Goal: Task Accomplishment & Management: Use online tool/utility

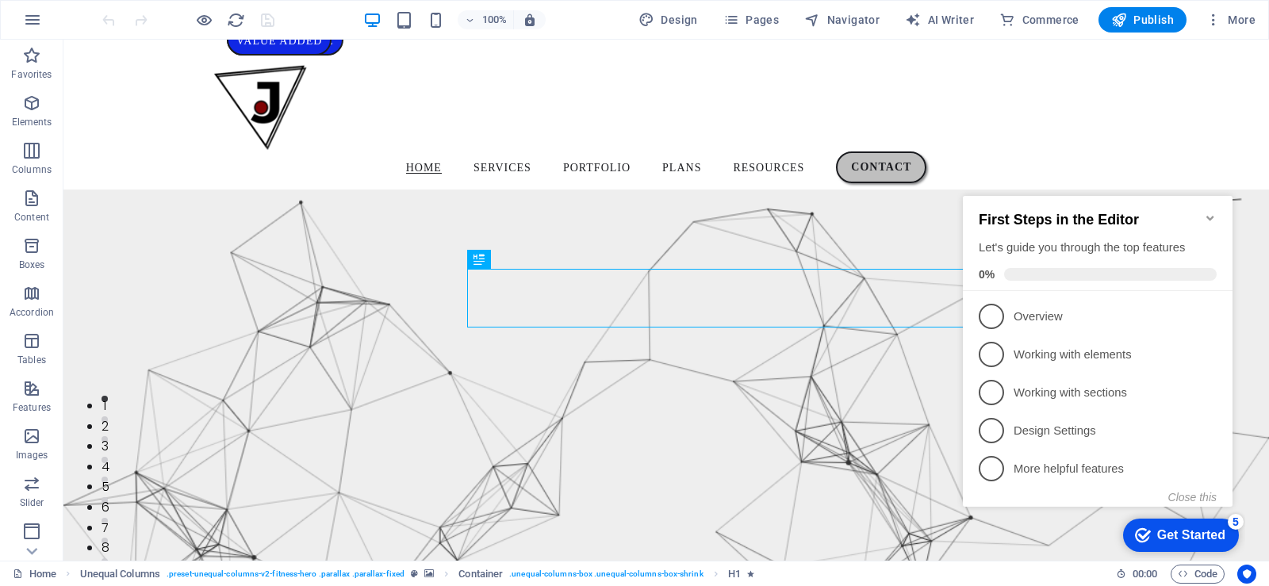
click at [1209, 214] on icon "Minimize checklist" at bounding box center [1210, 218] width 13 height 13
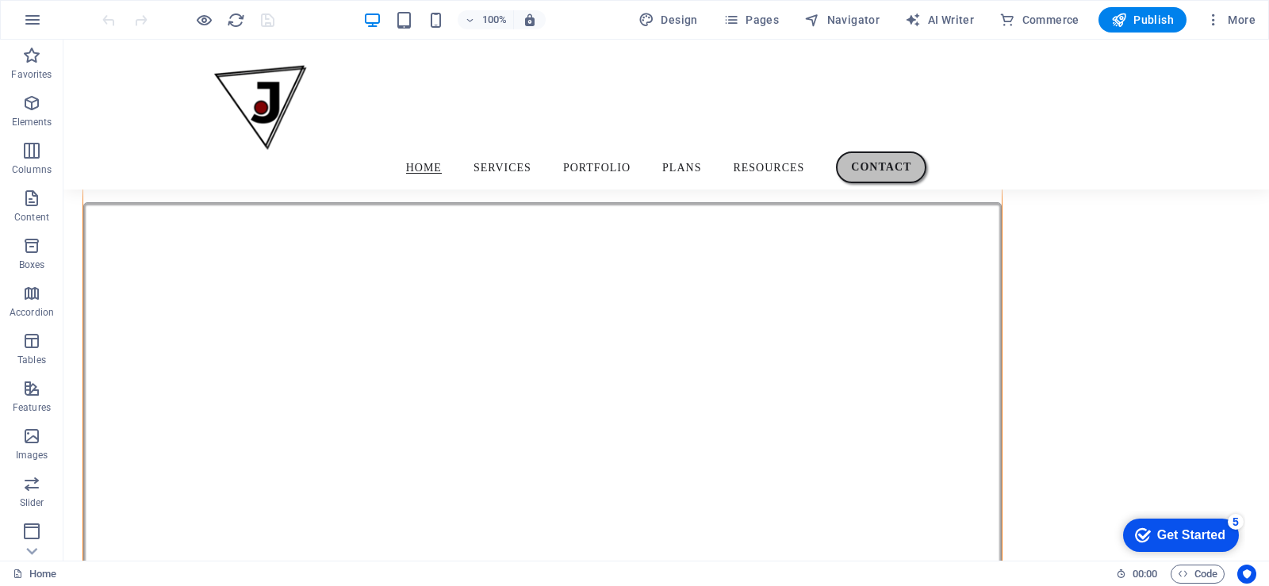
scroll to position [1106, 0]
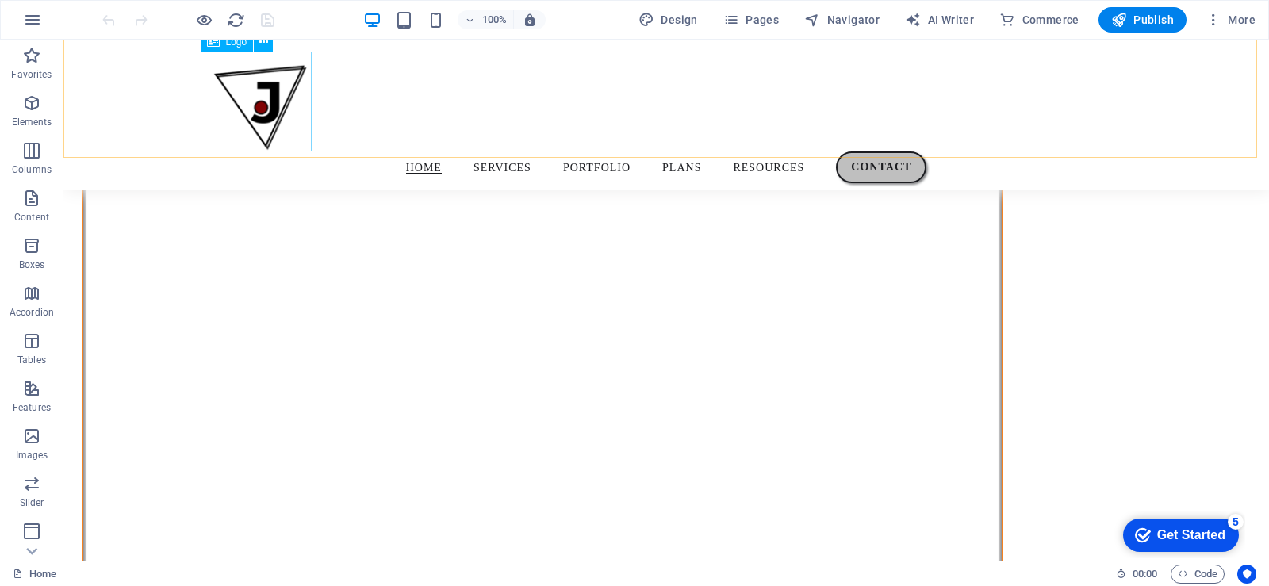
click at [265, 95] on div at bounding box center [666, 102] width 920 height 100
select select "px"
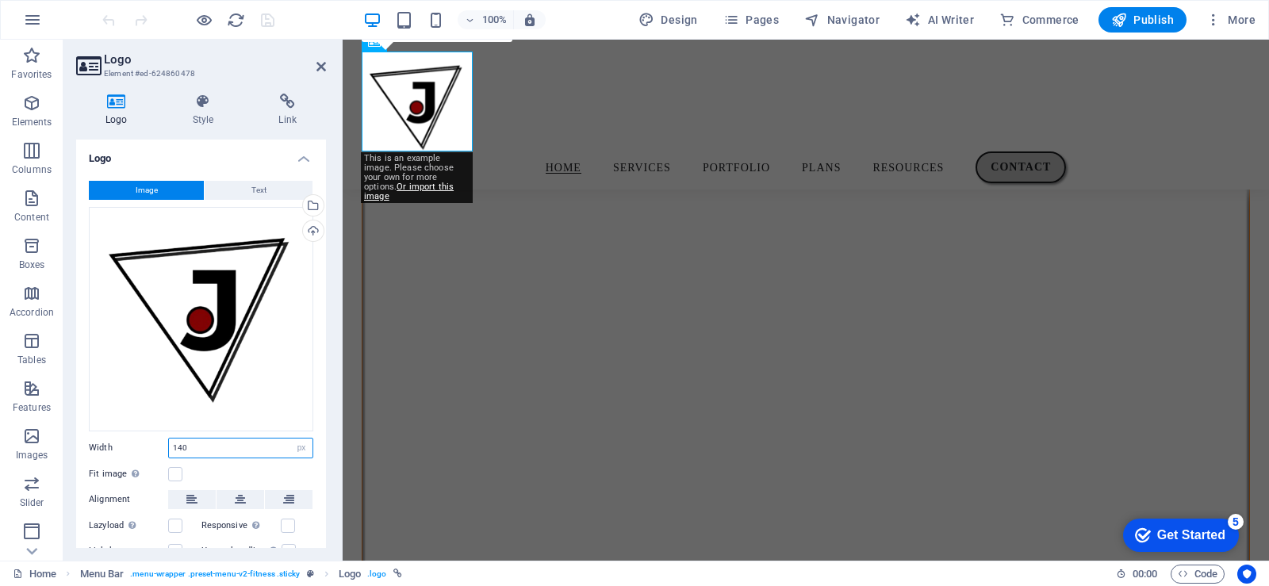
click at [182, 444] on input "140" at bounding box center [241, 448] width 144 height 19
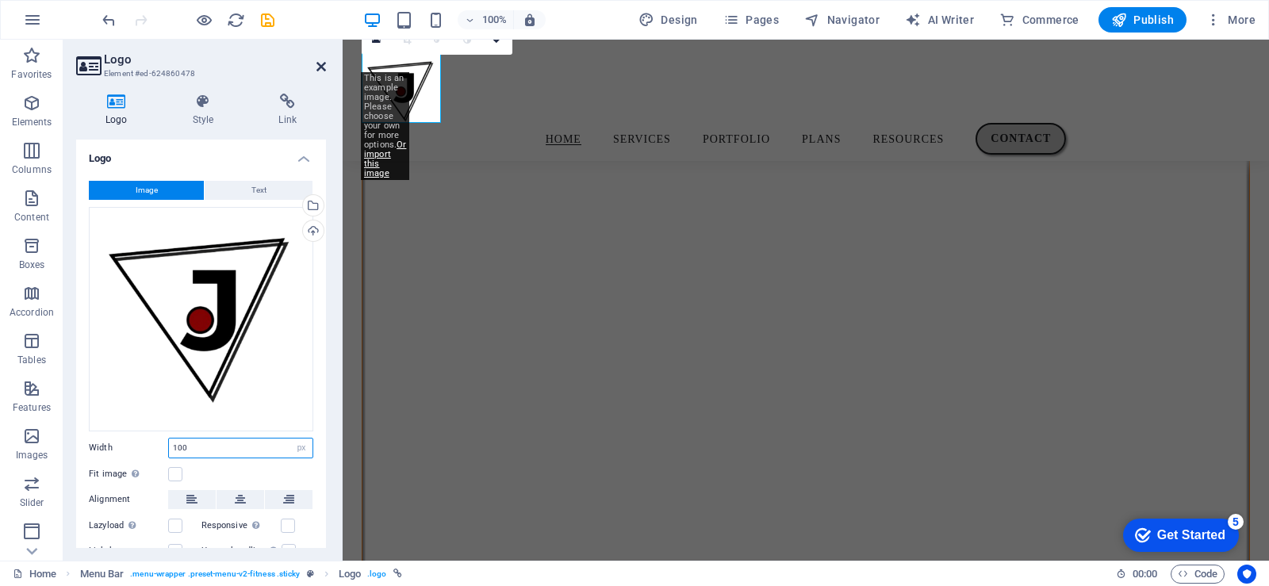
type input "100"
click at [323, 69] on icon at bounding box center [321, 66] width 10 height 13
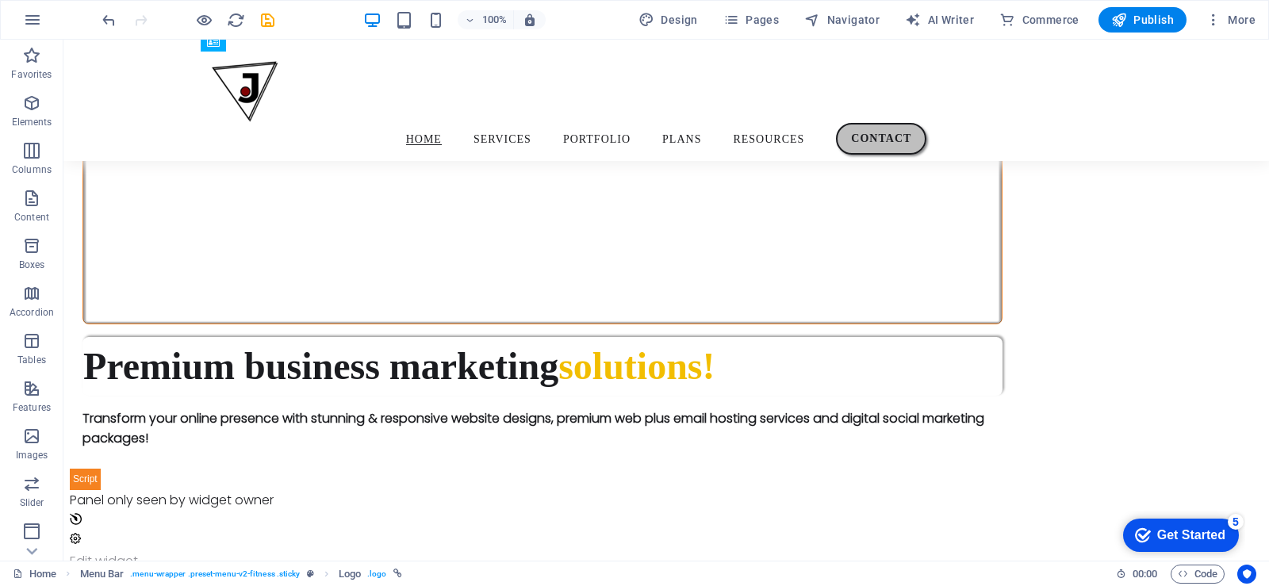
scroll to position [1383, 0]
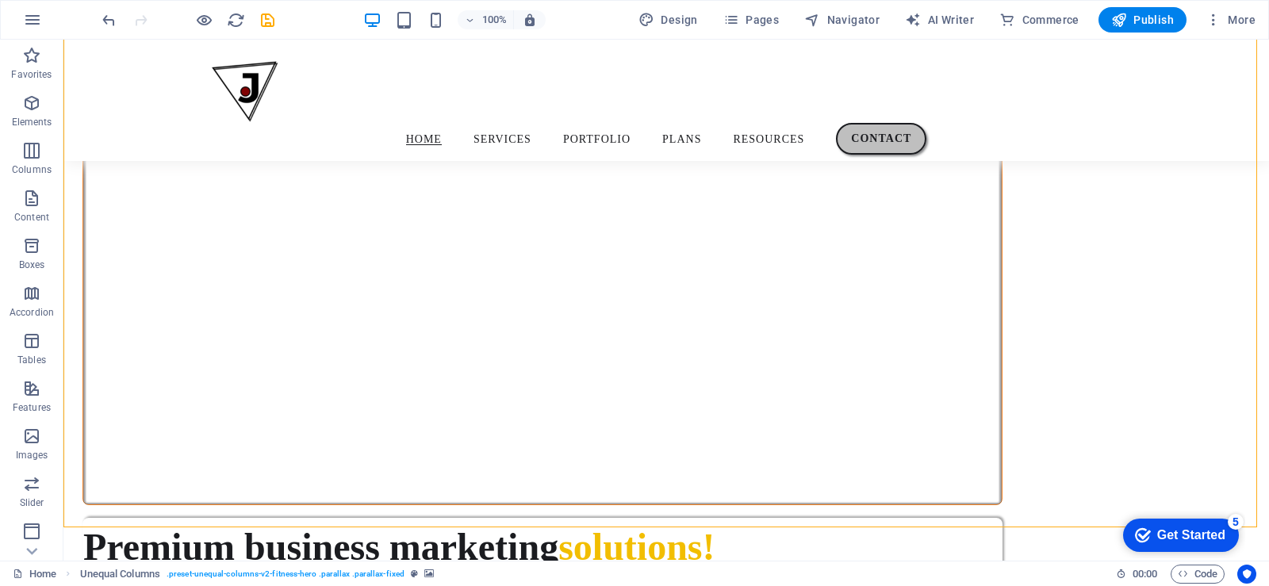
scroll to position [1251, 0]
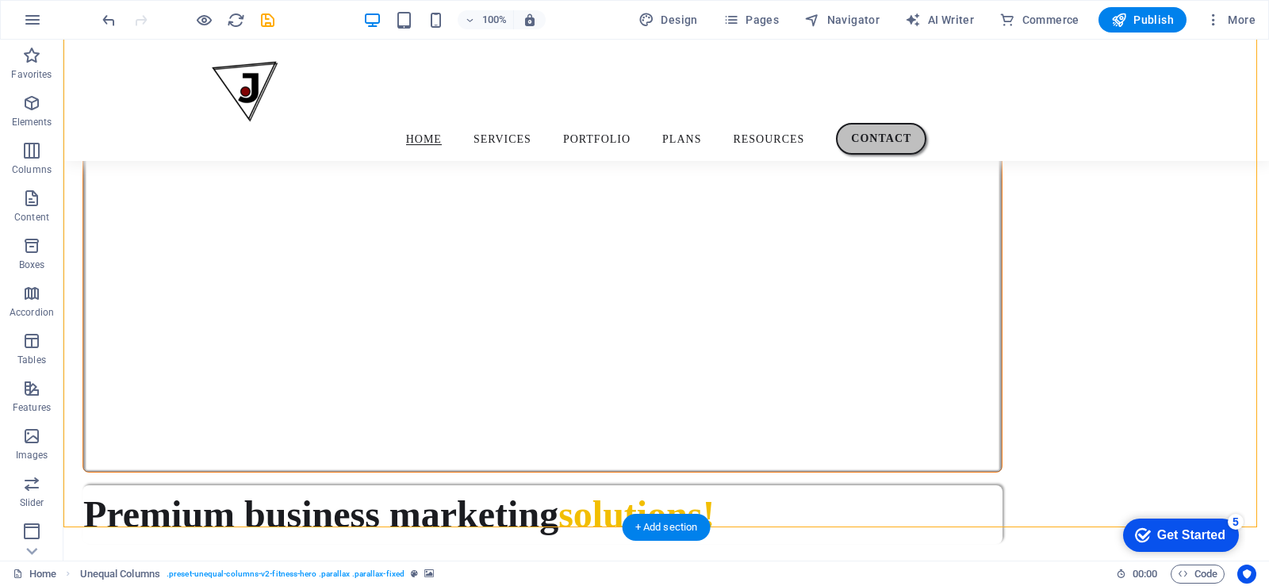
select select "pyramids"
select select "vh"
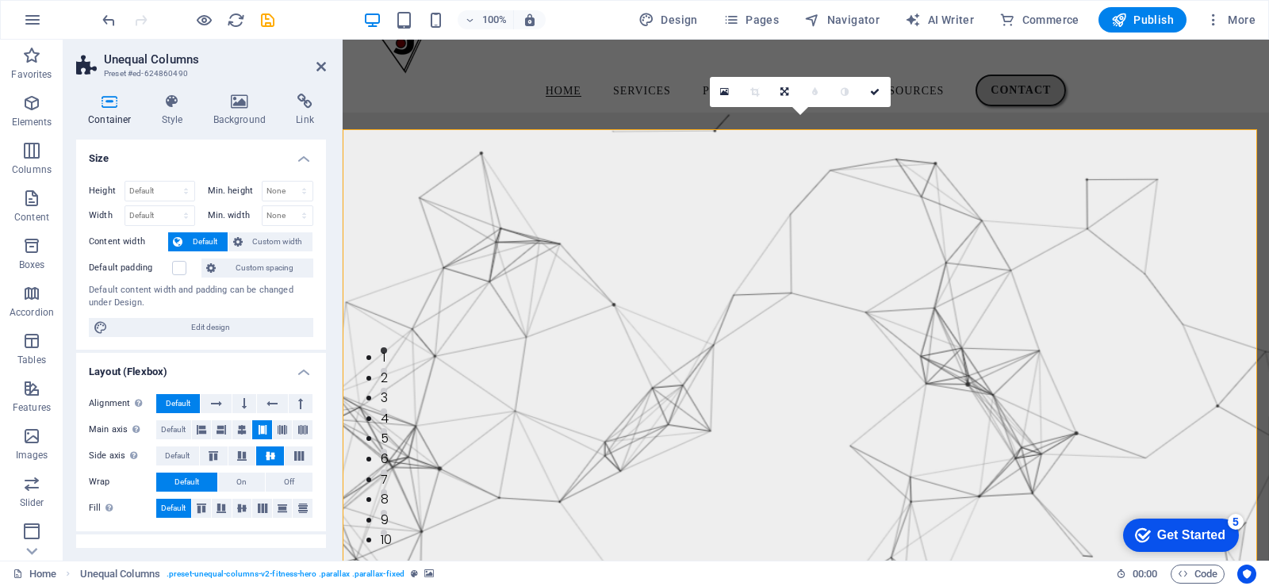
scroll to position [0, 0]
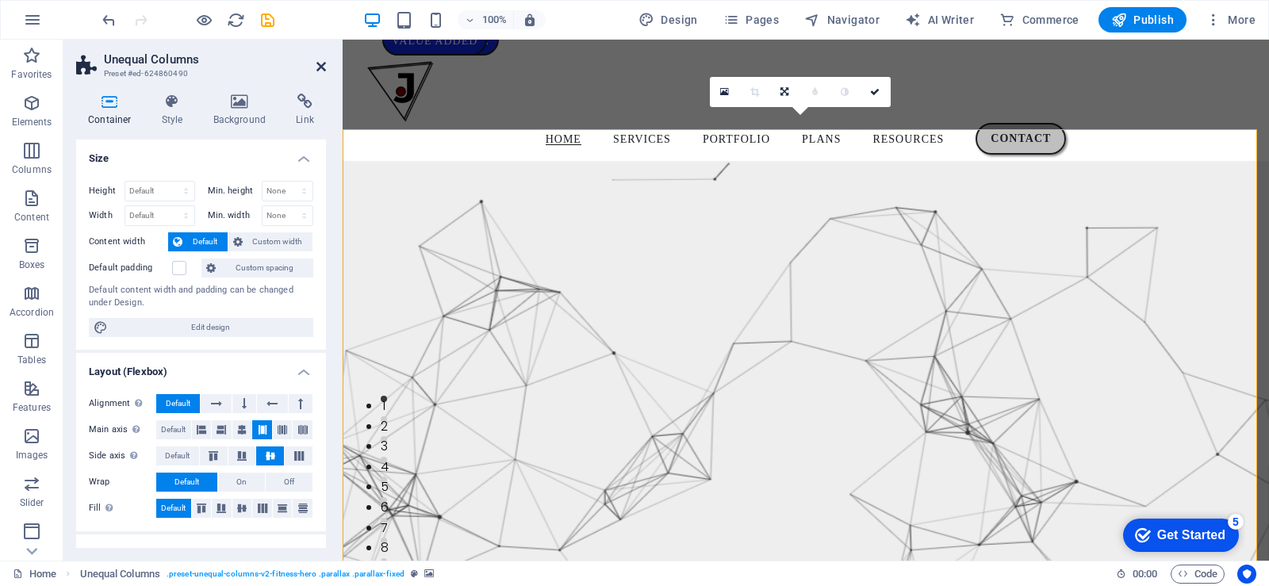
click at [321, 63] on icon at bounding box center [321, 66] width 10 height 13
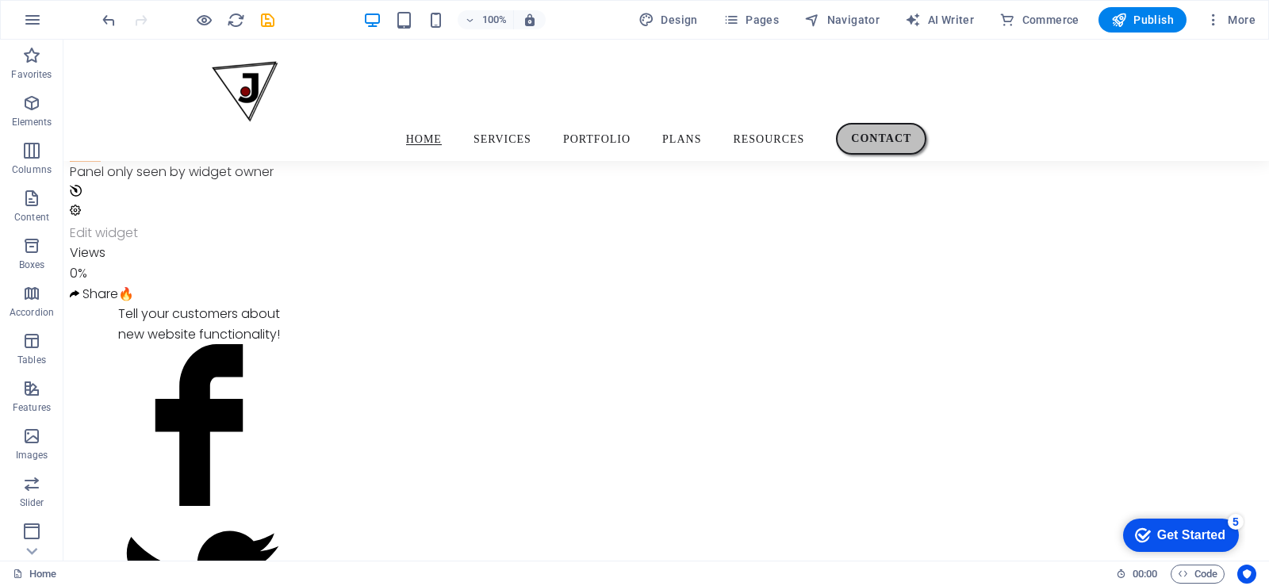
scroll to position [1448, 0]
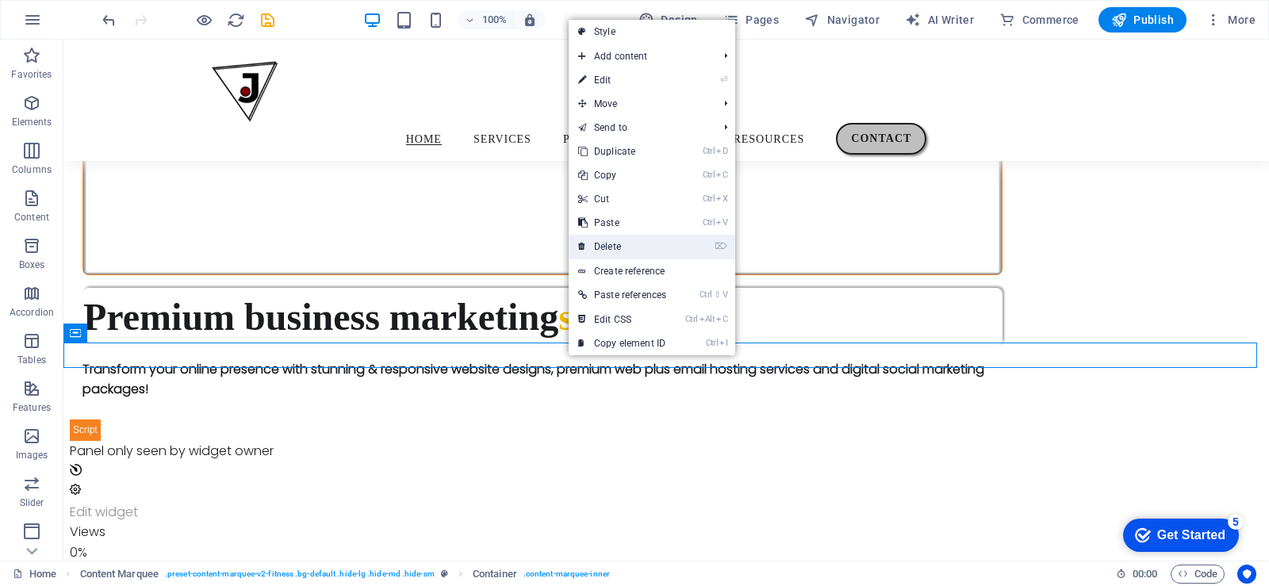
click at [622, 248] on link "⌦ Delete" at bounding box center [622, 247] width 107 height 24
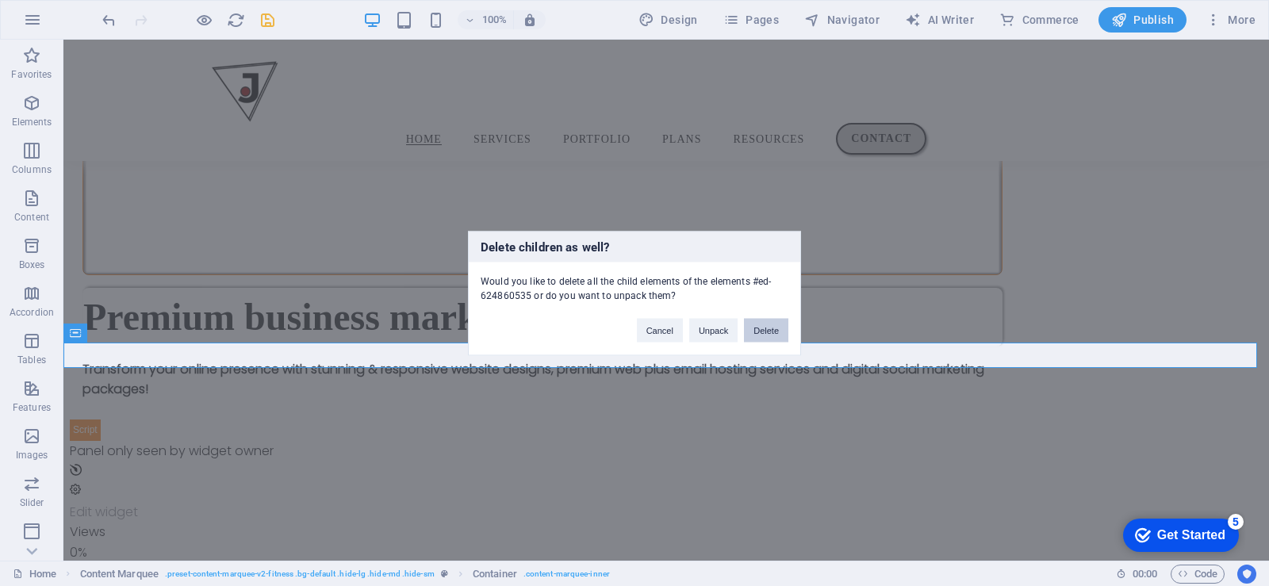
click at [763, 324] on button "Delete" at bounding box center [766, 330] width 44 height 24
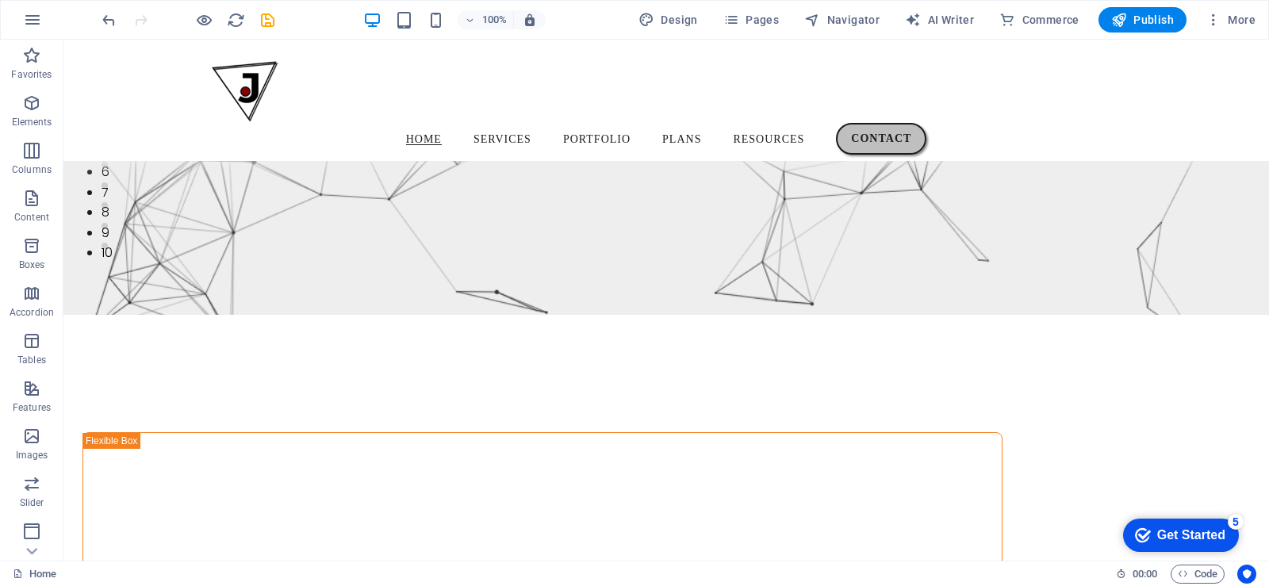
scroll to position [0, 0]
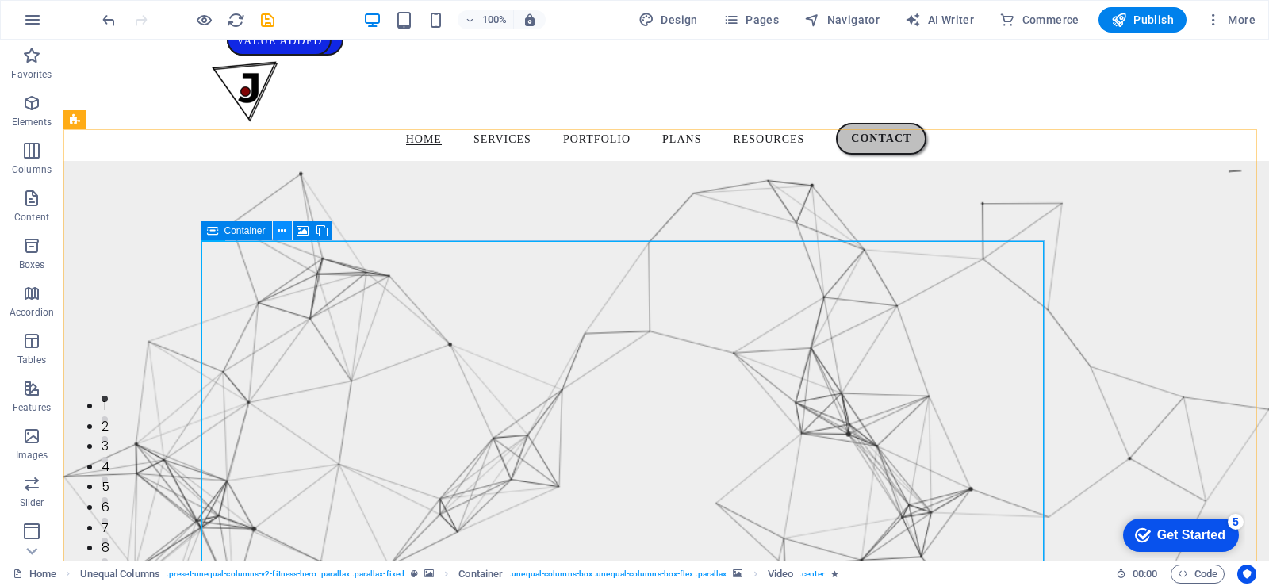
click at [281, 227] on icon at bounding box center [282, 231] width 9 height 17
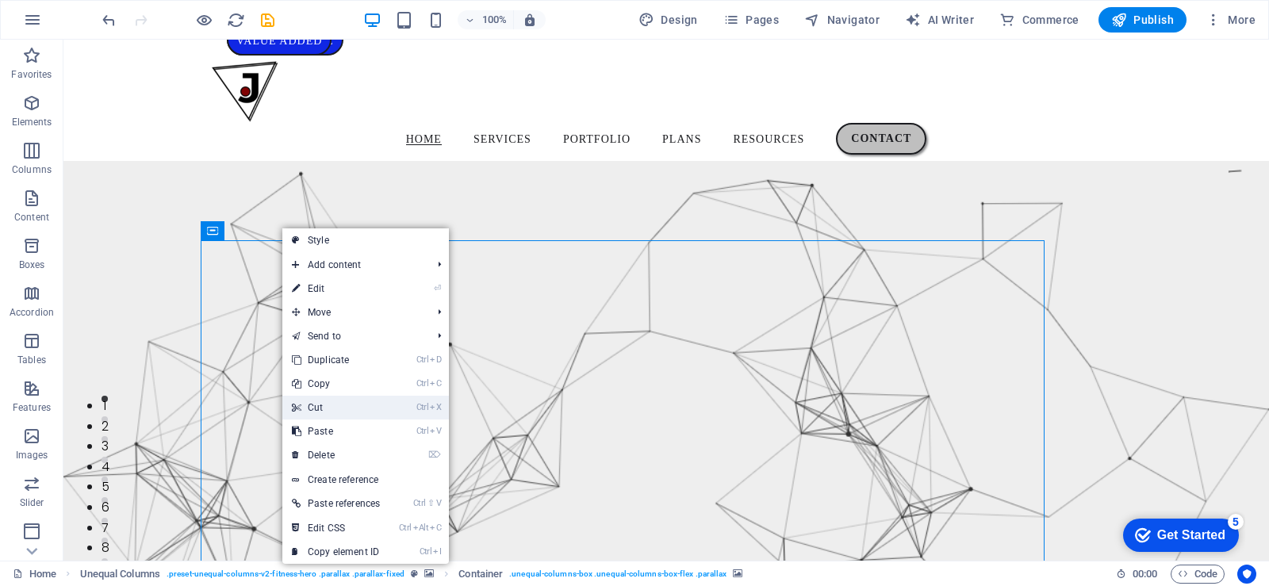
click at [328, 405] on link "Ctrl X Cut" at bounding box center [335, 408] width 107 height 24
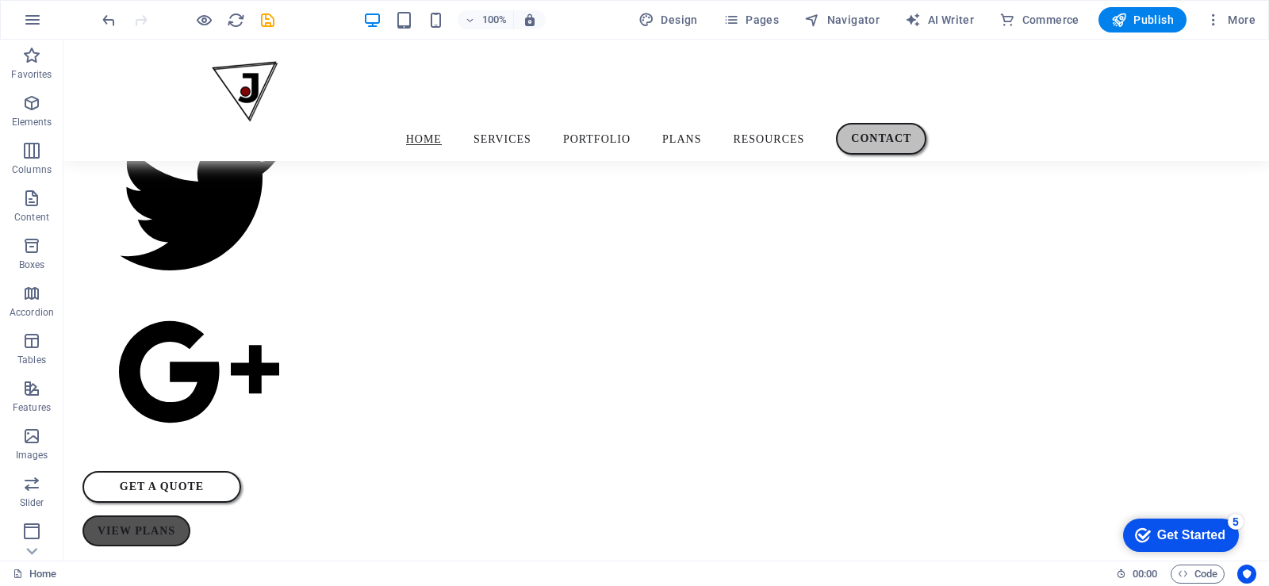
scroll to position [1133, 0]
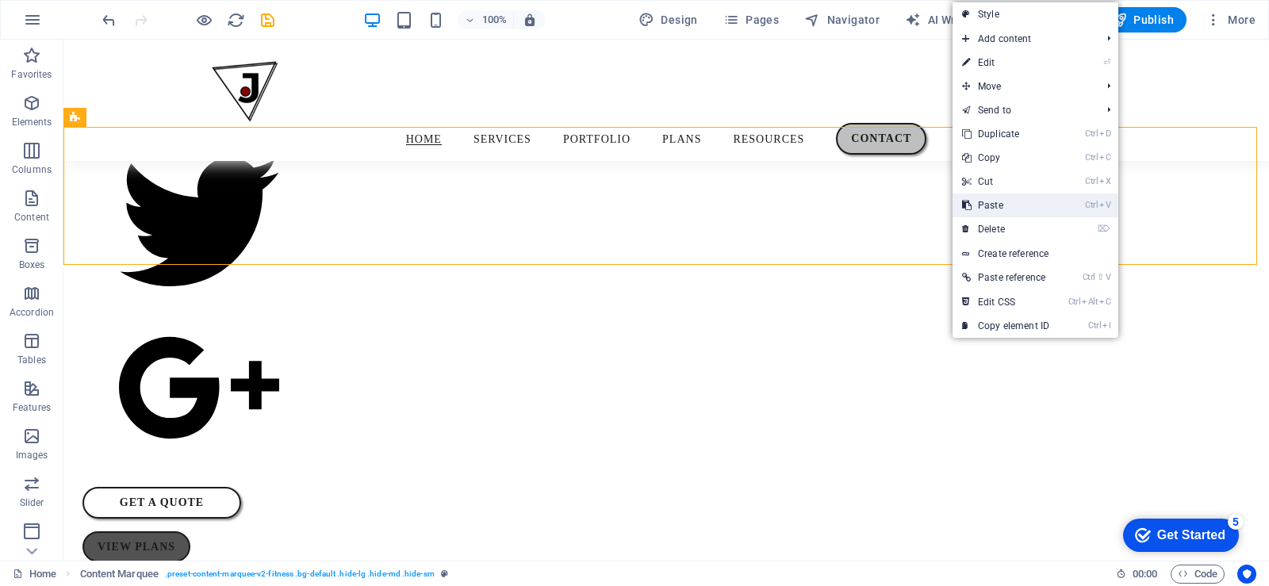
click at [1012, 204] on link "Ctrl V Paste" at bounding box center [1006, 206] width 106 height 24
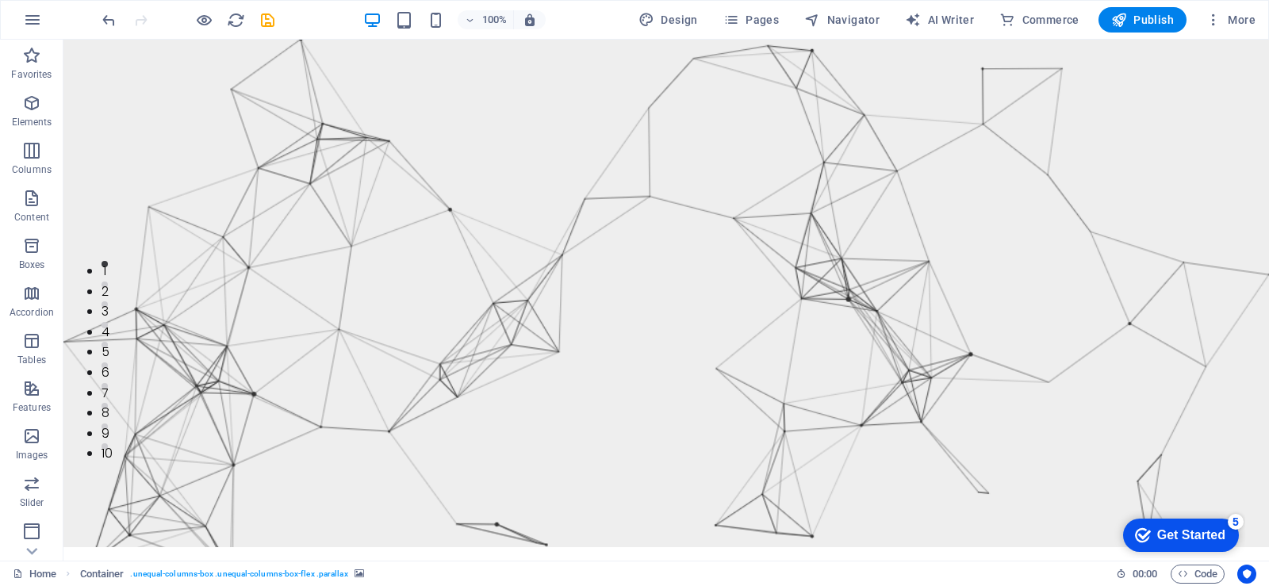
scroll to position [0, 0]
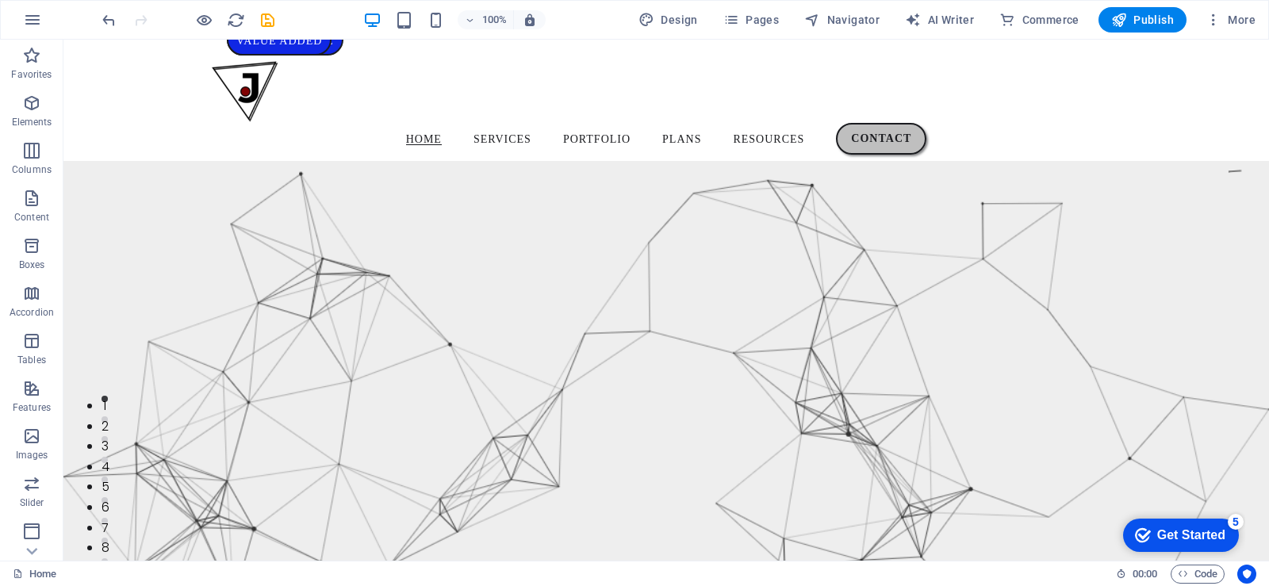
drag, startPoint x: 1268, startPoint y: 114, endPoint x: 1327, endPoint y: 74, distance: 71.3
drag, startPoint x: 1268, startPoint y: 378, endPoint x: 1332, endPoint y: 54, distance: 329.9
click at [1218, 161] on figure at bounding box center [666, 421] width 1206 height 521
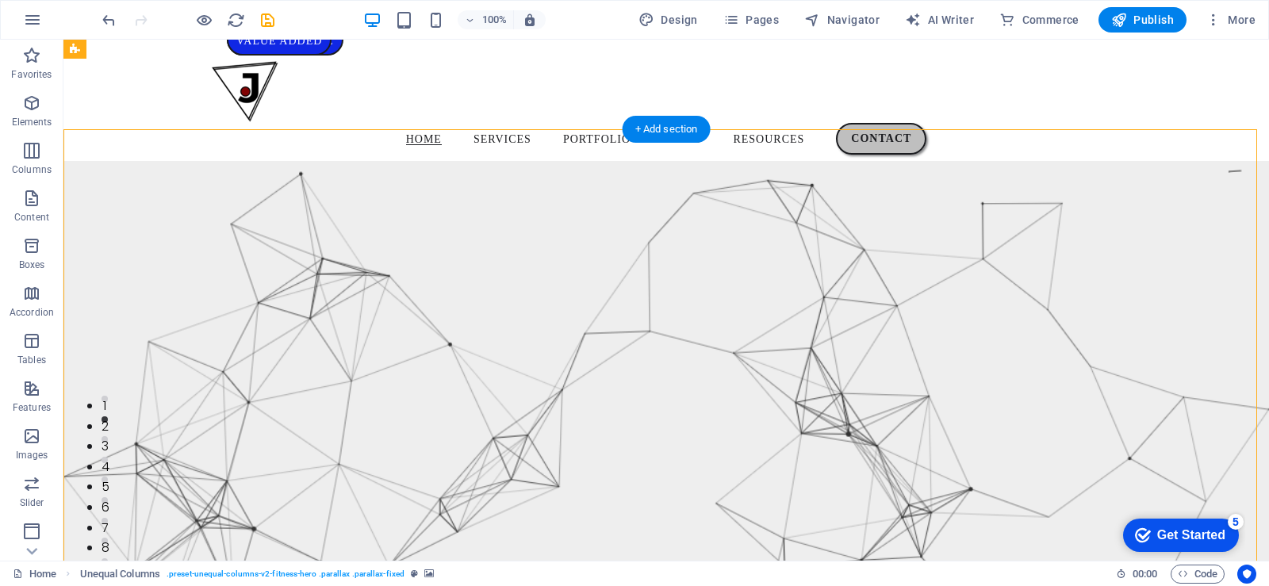
click at [1218, 161] on figure at bounding box center [666, 421] width 1206 height 521
select select "pyramids"
select select "vh"
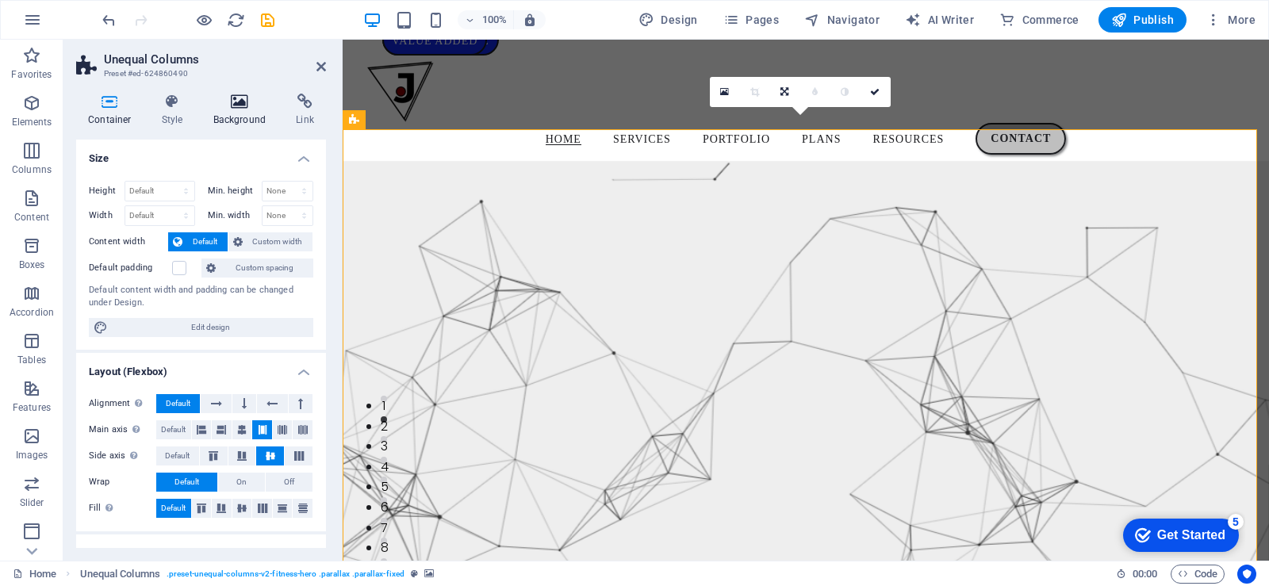
click at [239, 103] on icon at bounding box center [239, 102] width 77 height 16
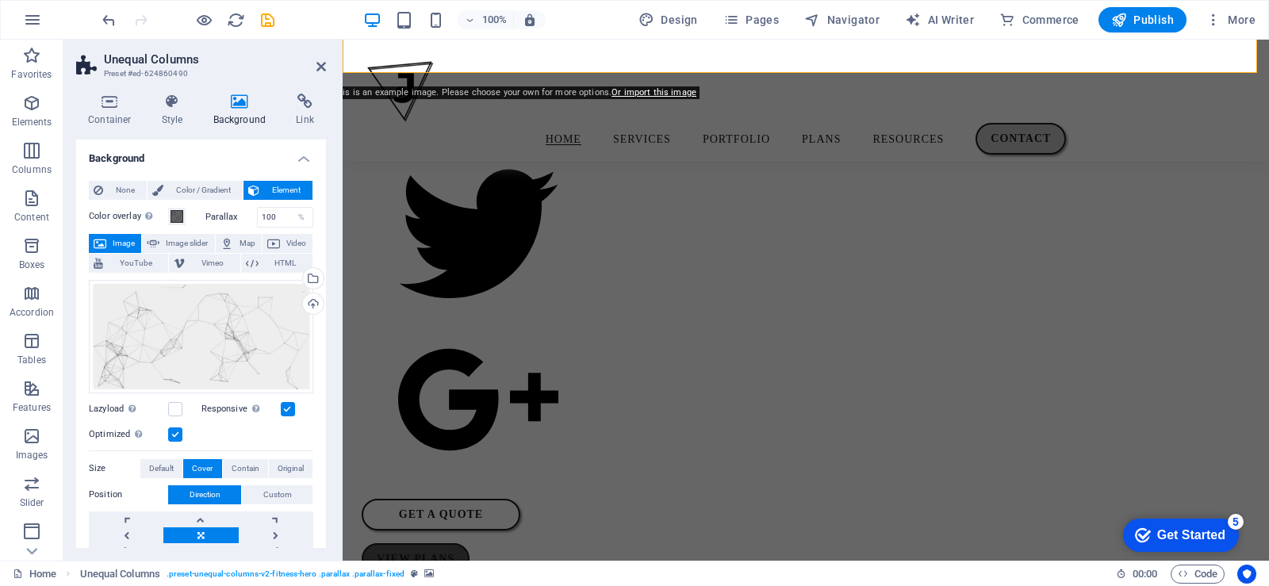
scroll to position [1203, 0]
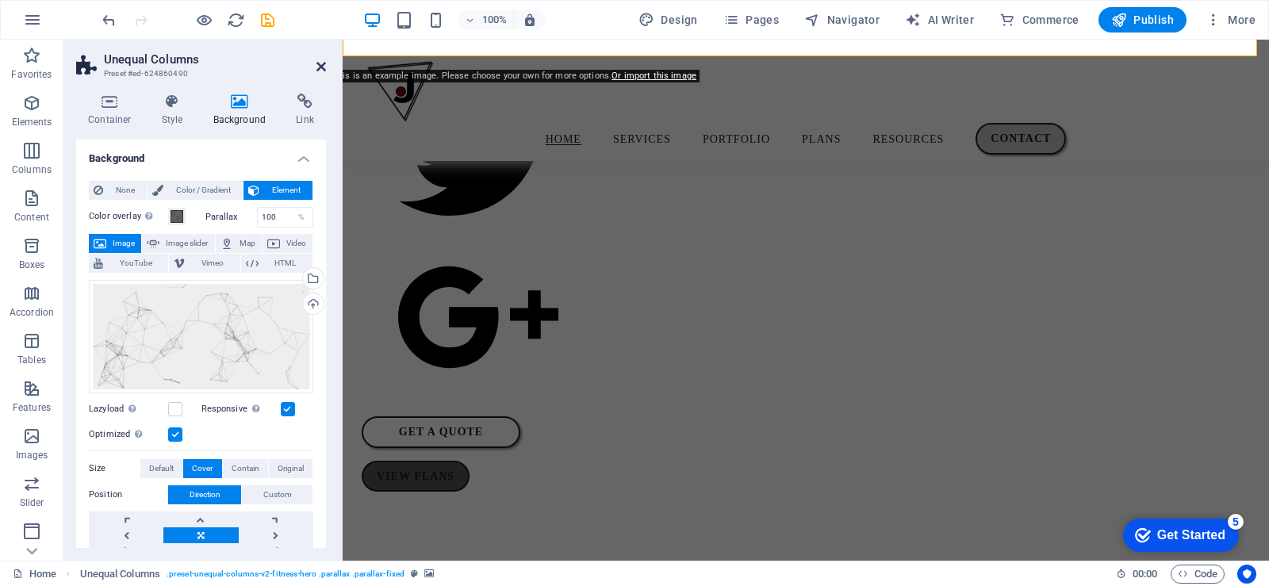
click at [319, 67] on icon at bounding box center [321, 66] width 10 height 13
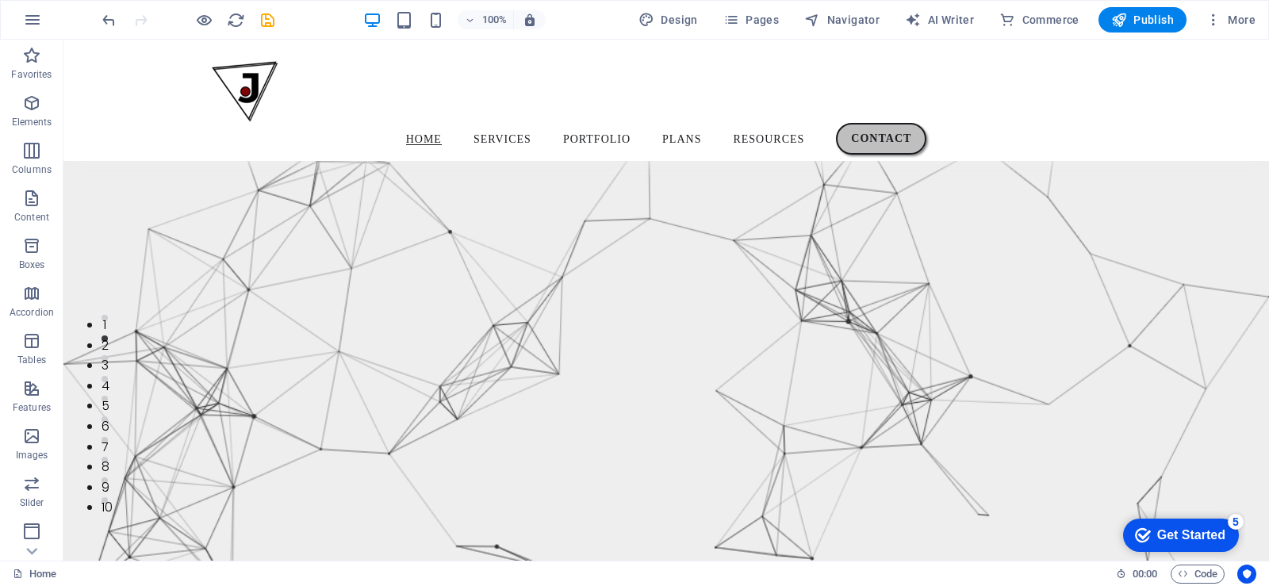
scroll to position [0, 0]
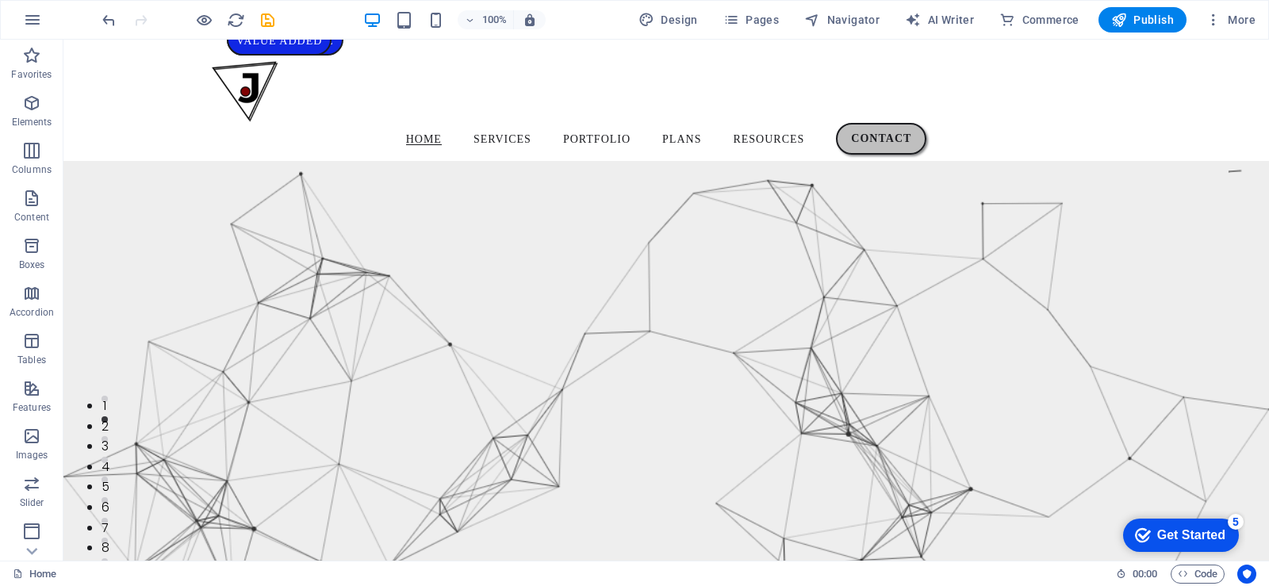
drag, startPoint x: 1268, startPoint y: 342, endPoint x: 1303, endPoint y: 67, distance: 277.5
click at [1168, 248] on figure at bounding box center [666, 421] width 1206 height 521
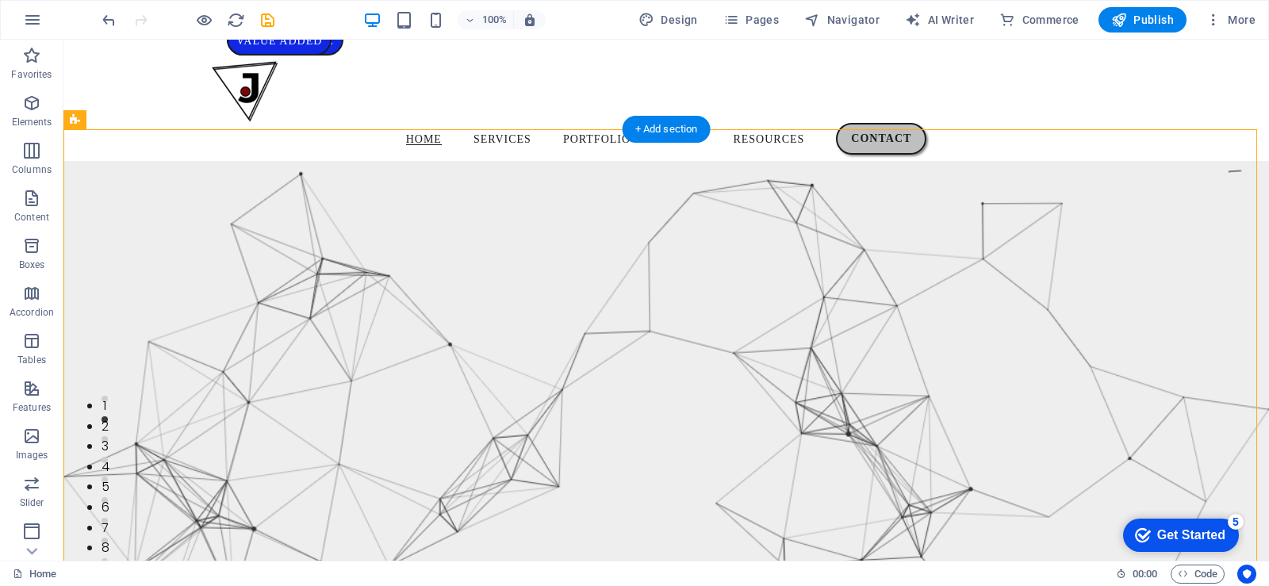
click at [1168, 248] on figure at bounding box center [666, 421] width 1206 height 521
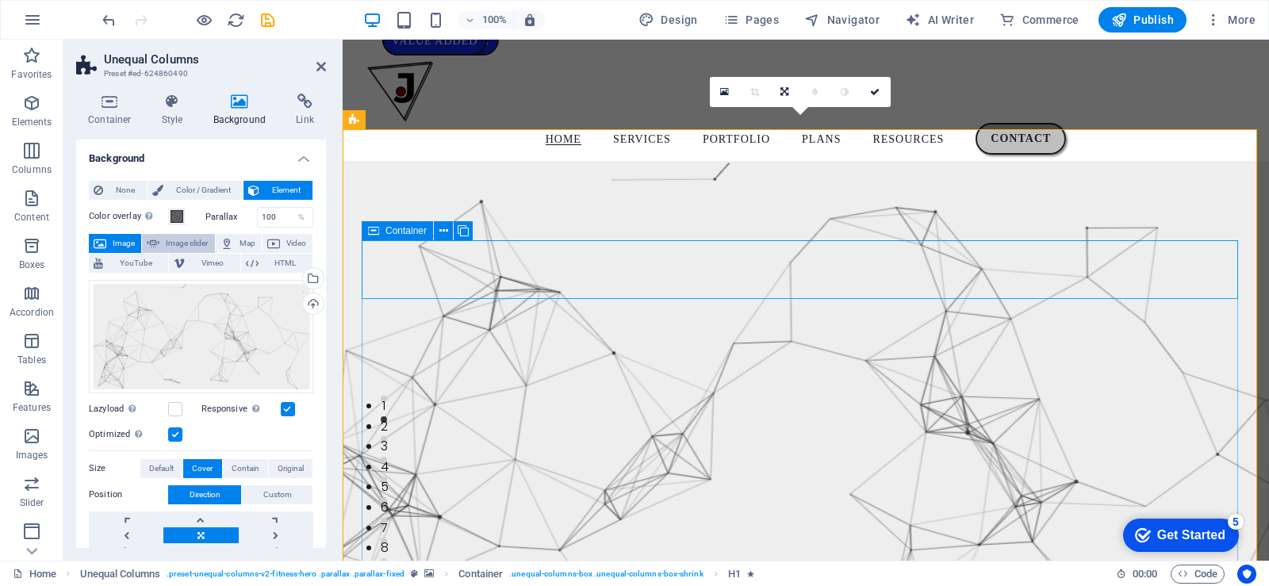
click at [176, 242] on span "Image slider" at bounding box center [186, 243] width 45 height 19
select select "px"
select select "ms"
select select "s"
select select "progressive"
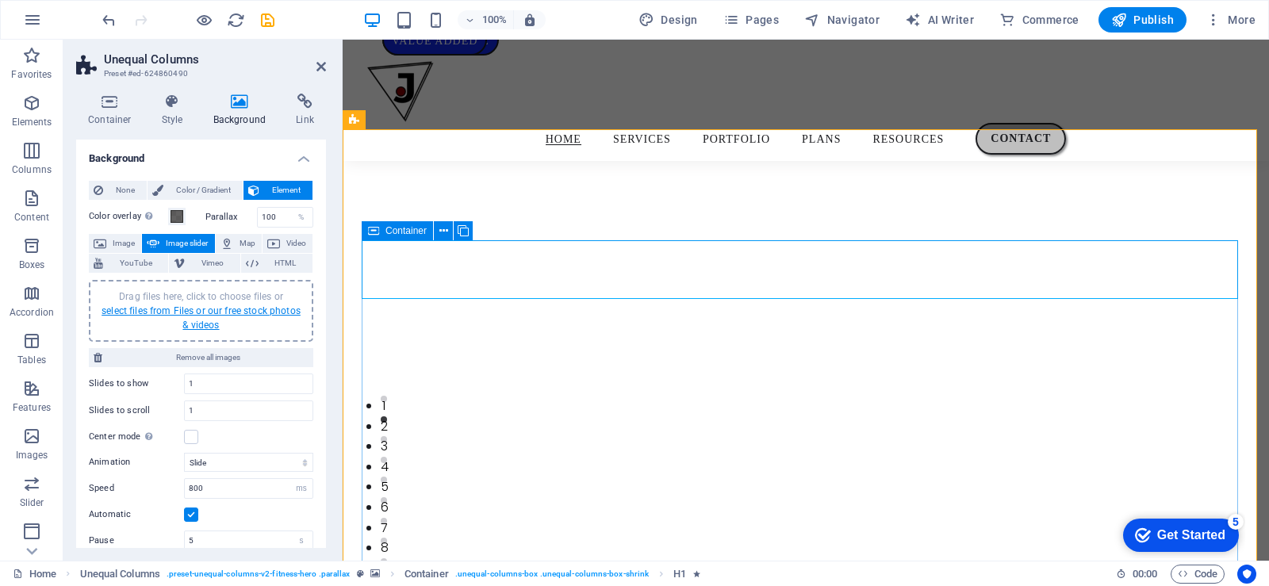
click at [203, 313] on link "select files from Files or our free stock photos & videos" at bounding box center [201, 317] width 199 height 25
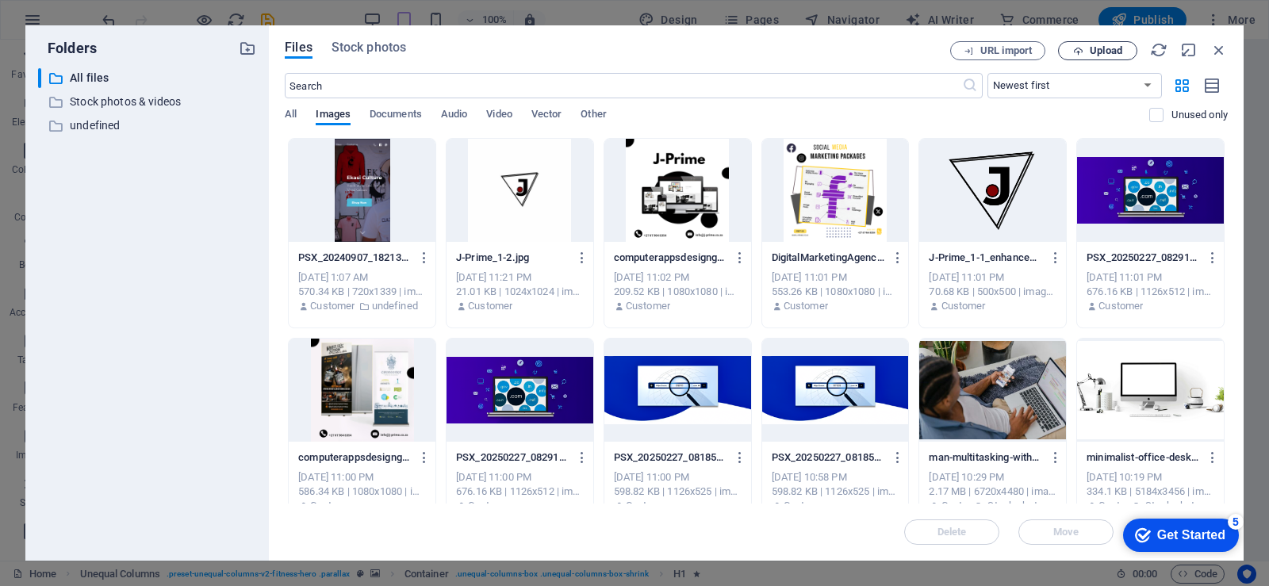
click at [1081, 44] on button "Upload" at bounding box center [1097, 50] width 79 height 19
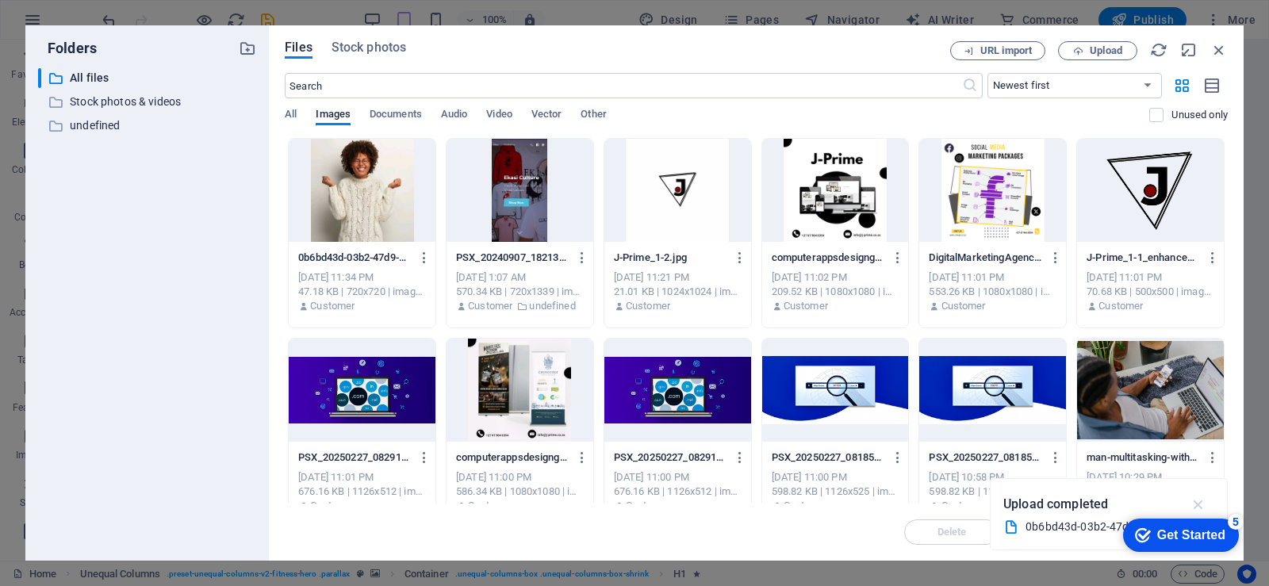
click at [1199, 501] on icon "button" at bounding box center [1199, 504] width 18 height 17
click at [370, 228] on div at bounding box center [362, 190] width 147 height 103
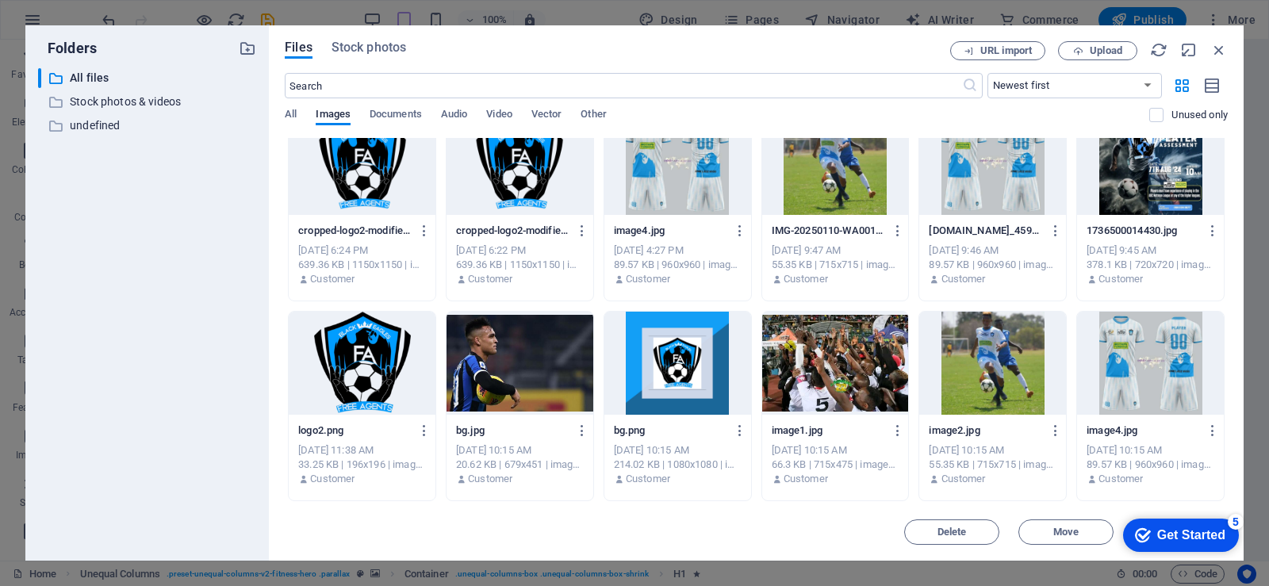
scroll to position [1424, 0]
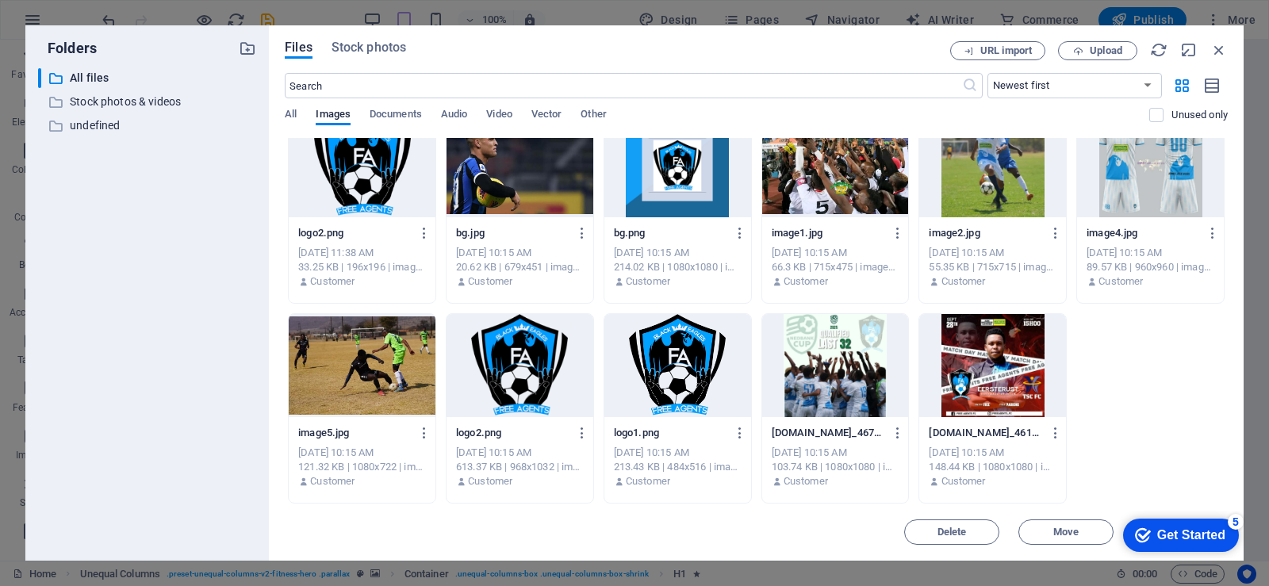
click at [1195, 528] on div "Get Started" at bounding box center [1191, 535] width 68 height 14
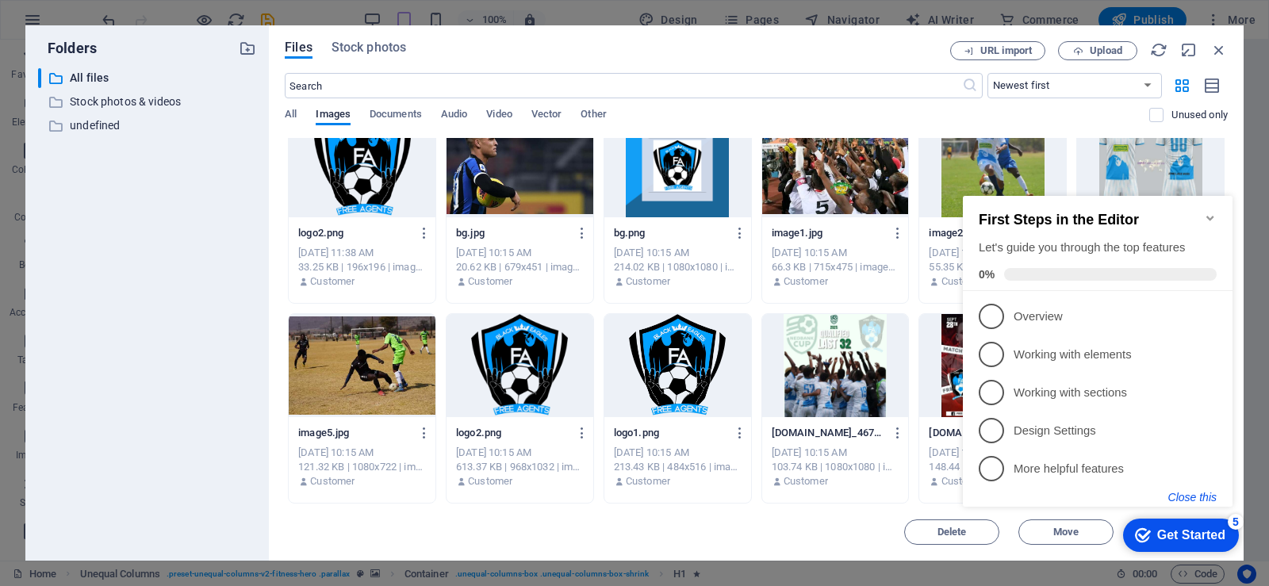
click at [1200, 496] on button "Close this" at bounding box center [1192, 497] width 48 height 13
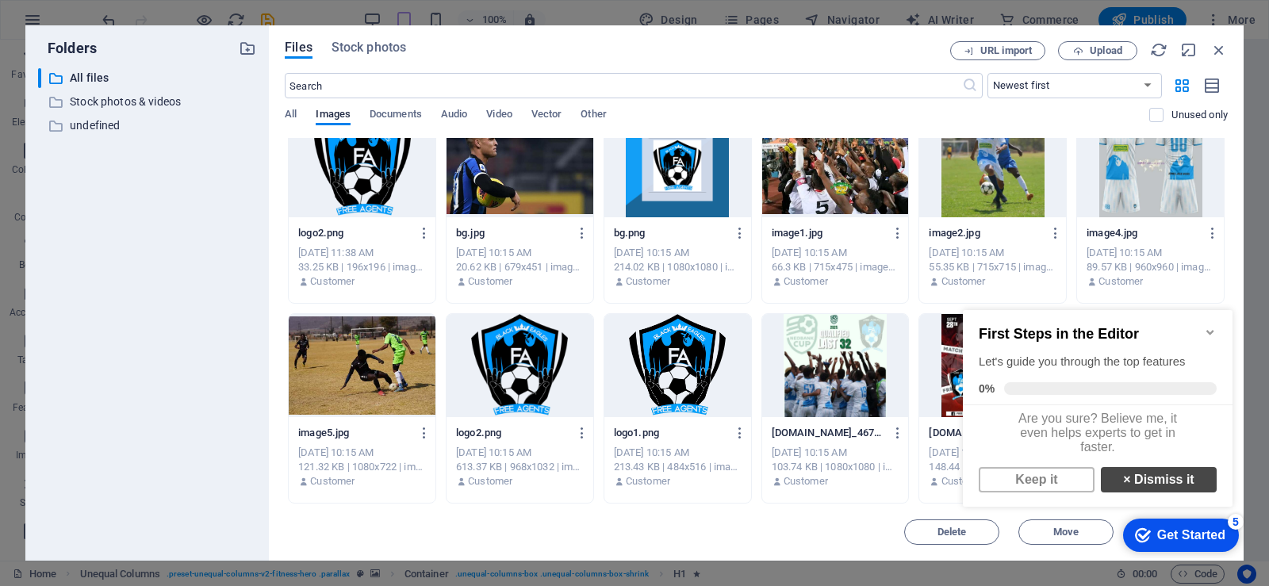
click at [1153, 488] on link "× Dismiss it" at bounding box center [1159, 479] width 116 height 25
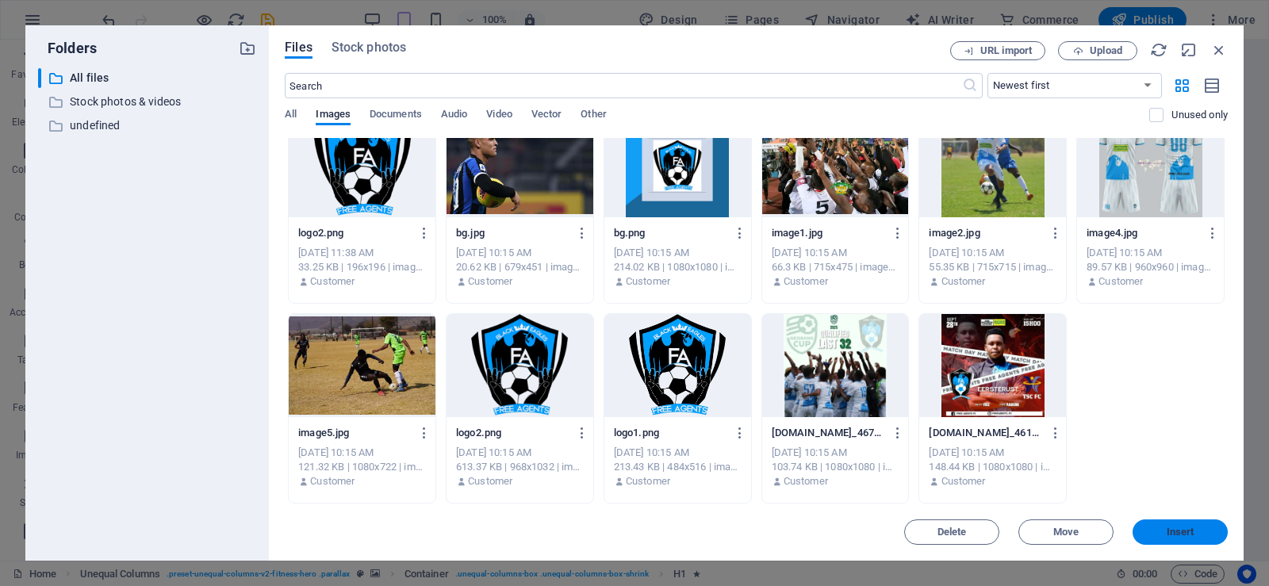
click at [1175, 534] on span "Insert" at bounding box center [1181, 532] width 28 height 10
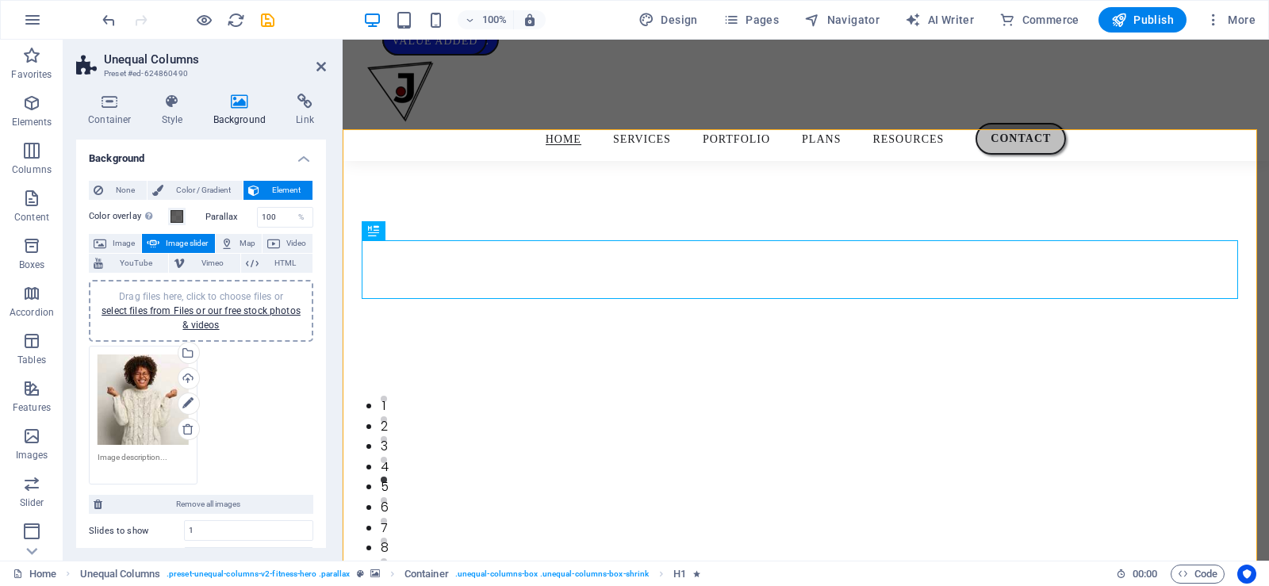
drag, startPoint x: 322, startPoint y: 321, endPoint x: 324, endPoint y: 306, distance: 15.3
click at [324, 306] on div "Background None Color / Gradient Element Stretch background to full-width Color…" at bounding box center [201, 344] width 250 height 409
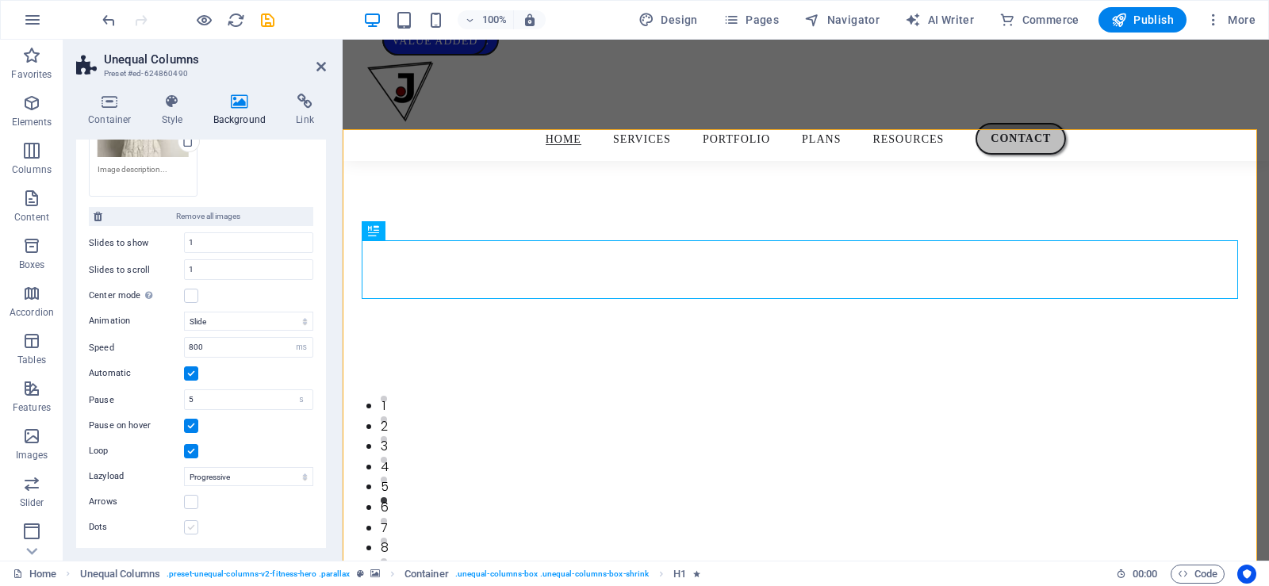
click at [191, 527] on label at bounding box center [191, 527] width 14 height 14
click at [0, 0] on input "Dots" at bounding box center [0, 0] width 0 height 0
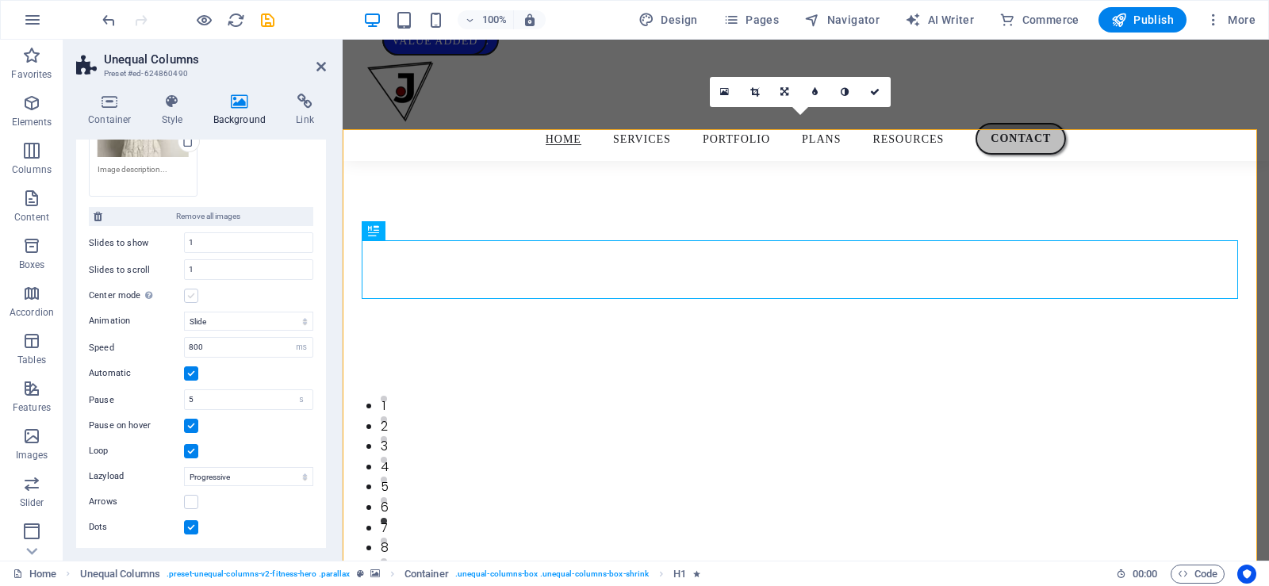
click at [186, 292] on label at bounding box center [191, 296] width 14 height 14
click at [0, 0] on input "Center mode Enables centered view with partial previous/next slide. Use with od…" at bounding box center [0, 0] width 0 height 0
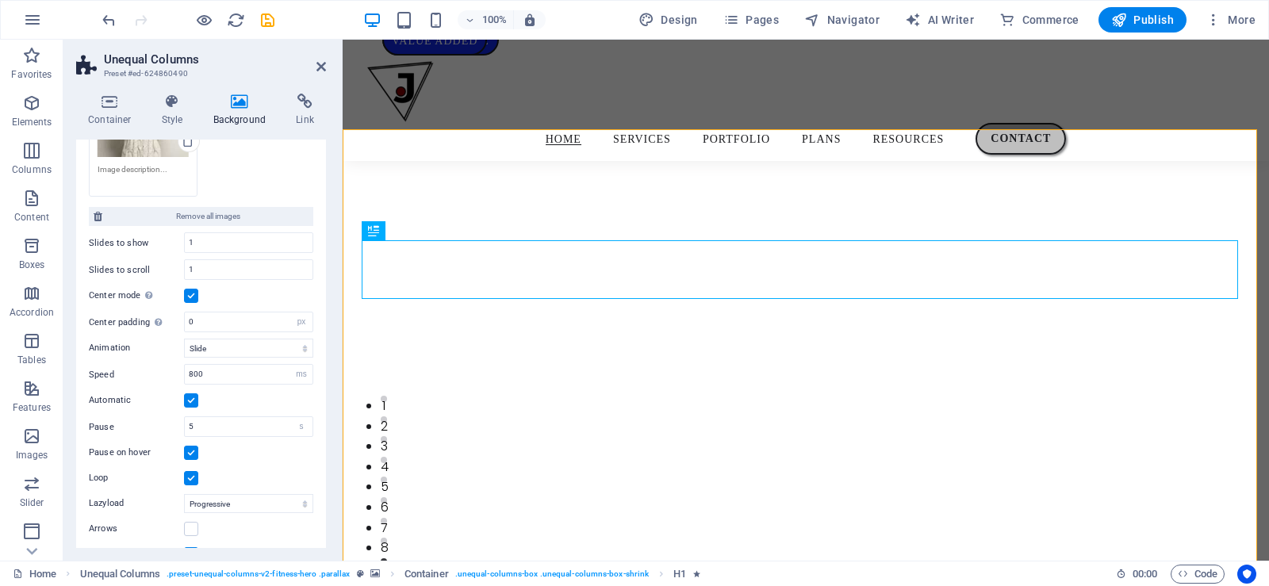
drag, startPoint x: 322, startPoint y: 434, endPoint x: 325, endPoint y: 326, distance: 107.9
click at [325, 326] on div "Background None Color / Gradient Element Stretch background to full-width Color…" at bounding box center [201, 344] width 250 height 409
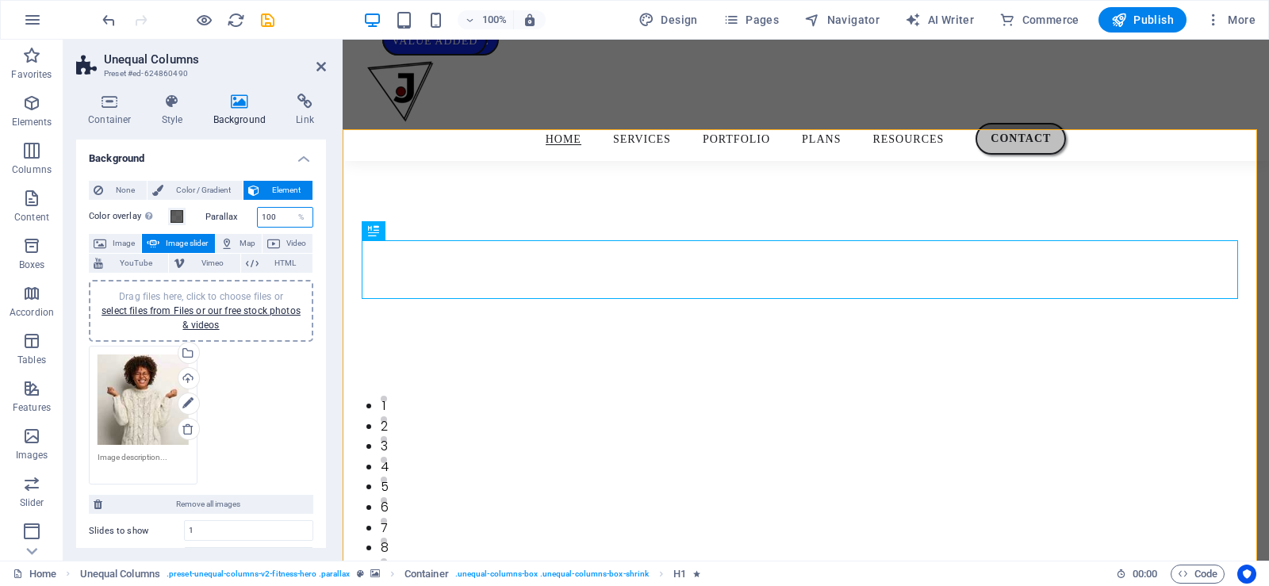
click at [277, 219] on input "100" at bounding box center [286, 217] width 56 height 19
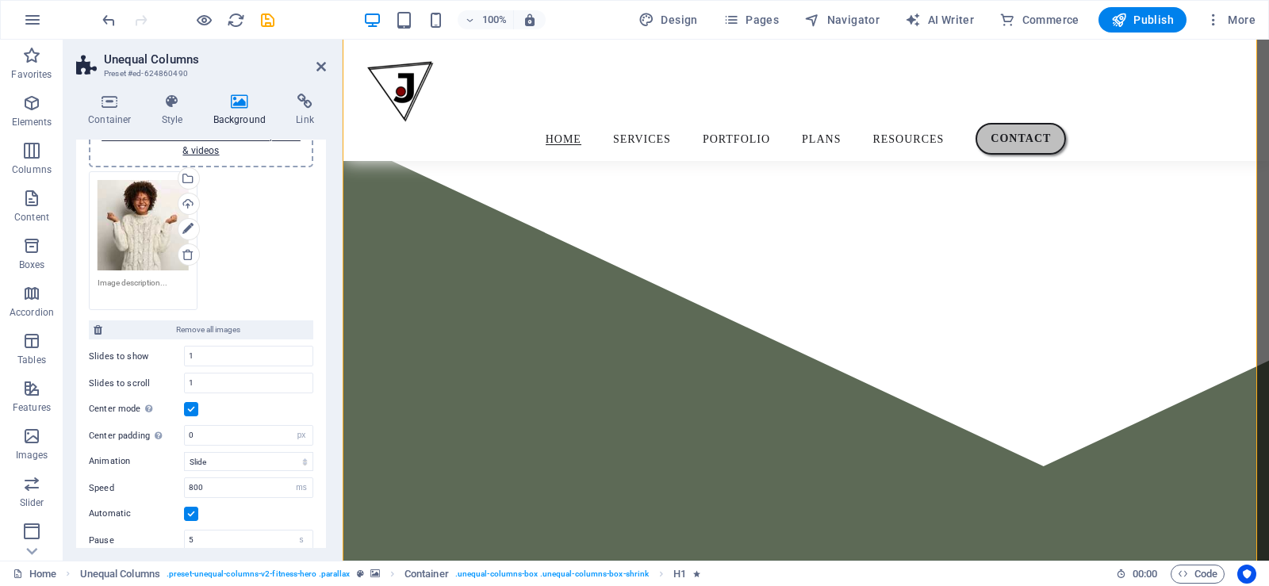
scroll to position [219, 0]
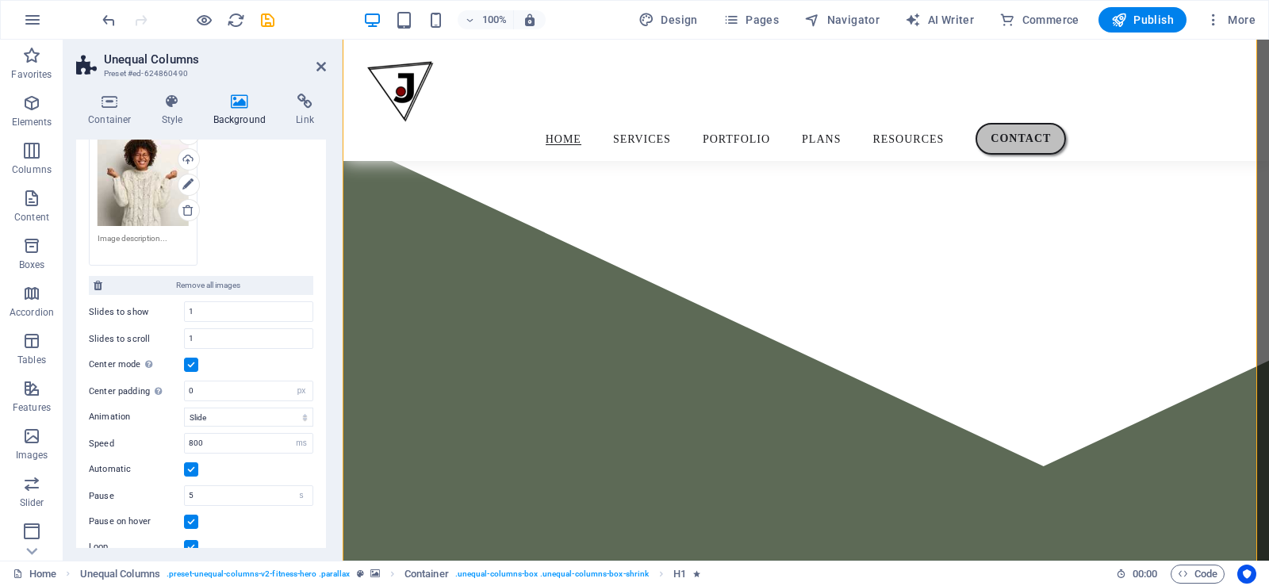
click at [190, 362] on label at bounding box center [191, 365] width 14 height 14
click at [0, 0] on input "Center mode Enables centered view with partial previous/next slide. Use with od…" at bounding box center [0, 0] width 0 height 0
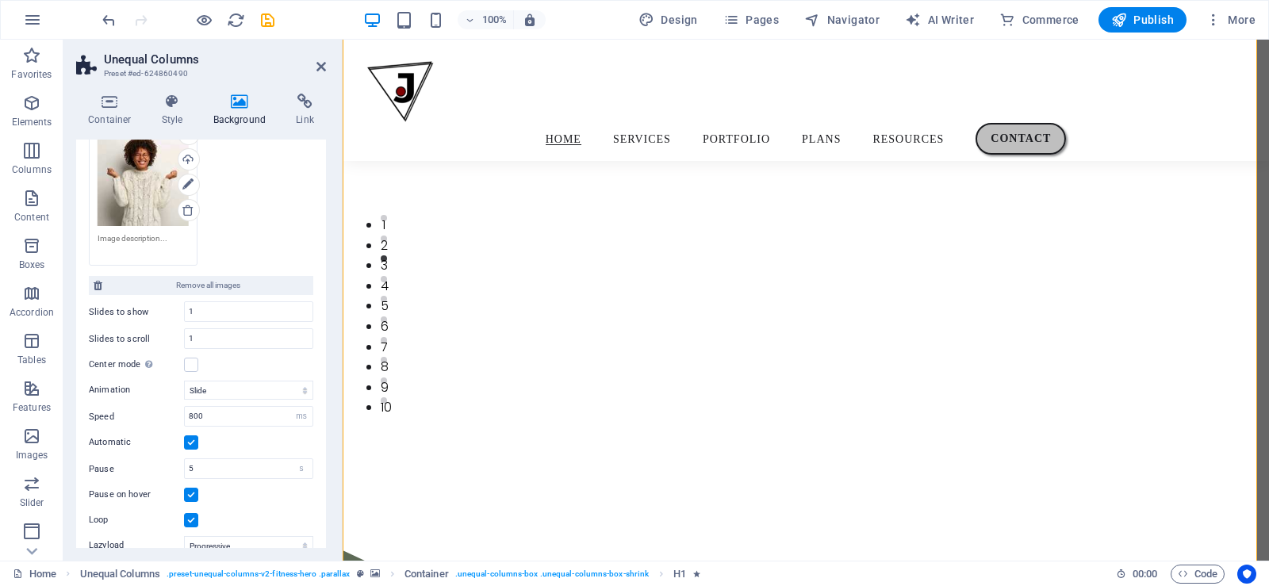
scroll to position [0, 0]
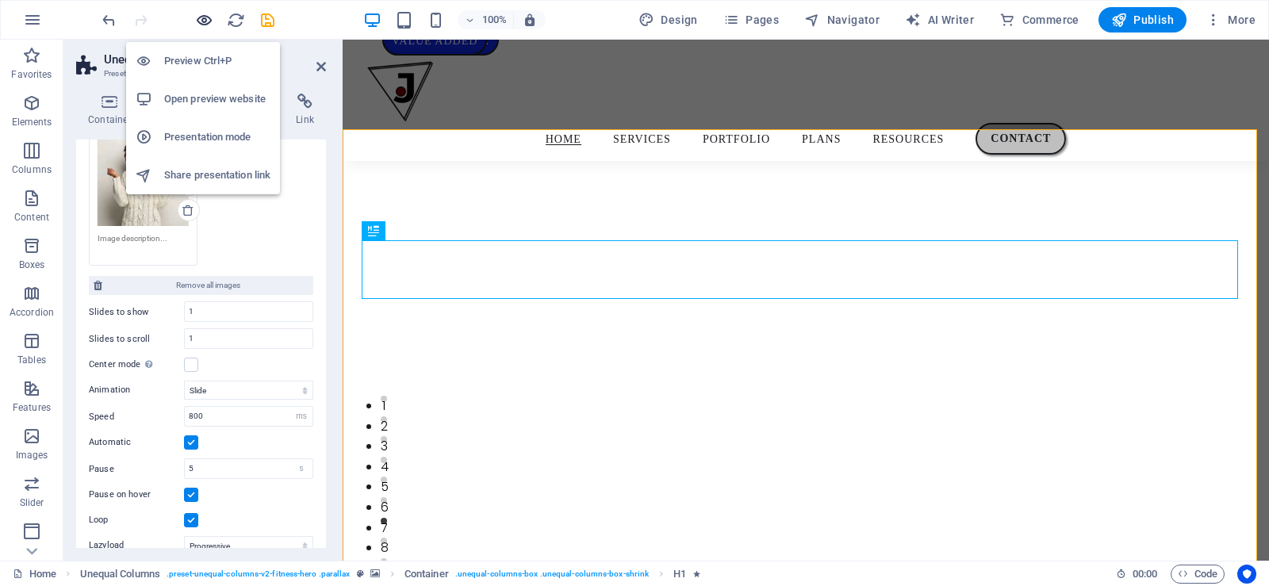
click at [205, 21] on icon "button" at bounding box center [204, 20] width 18 height 18
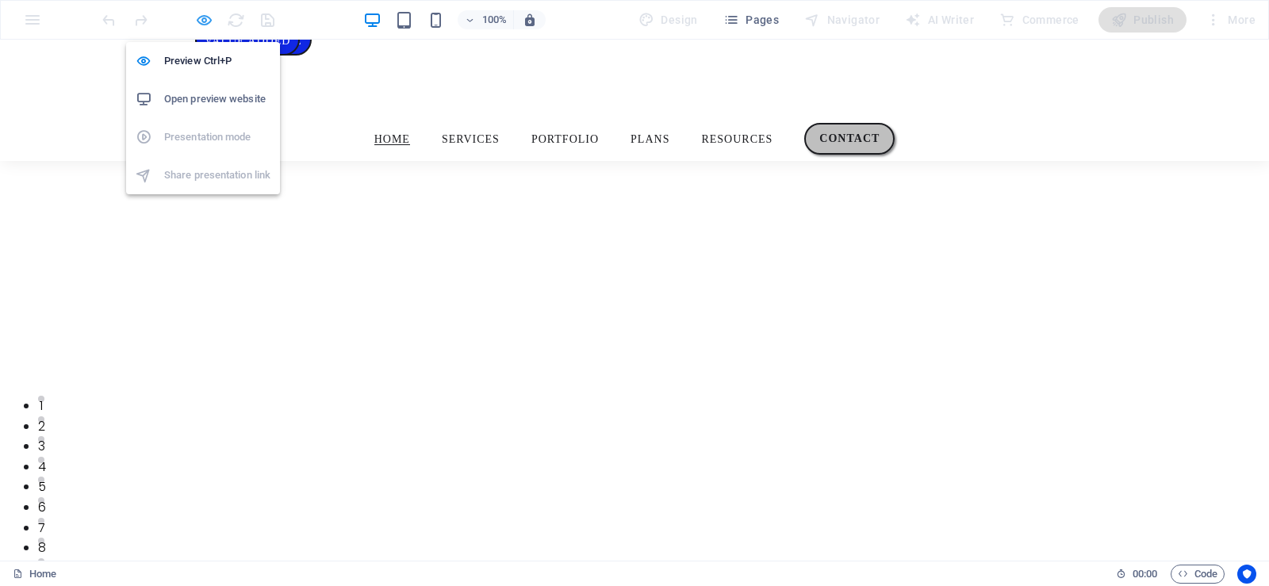
click at [205, 23] on icon "button" at bounding box center [204, 20] width 18 height 18
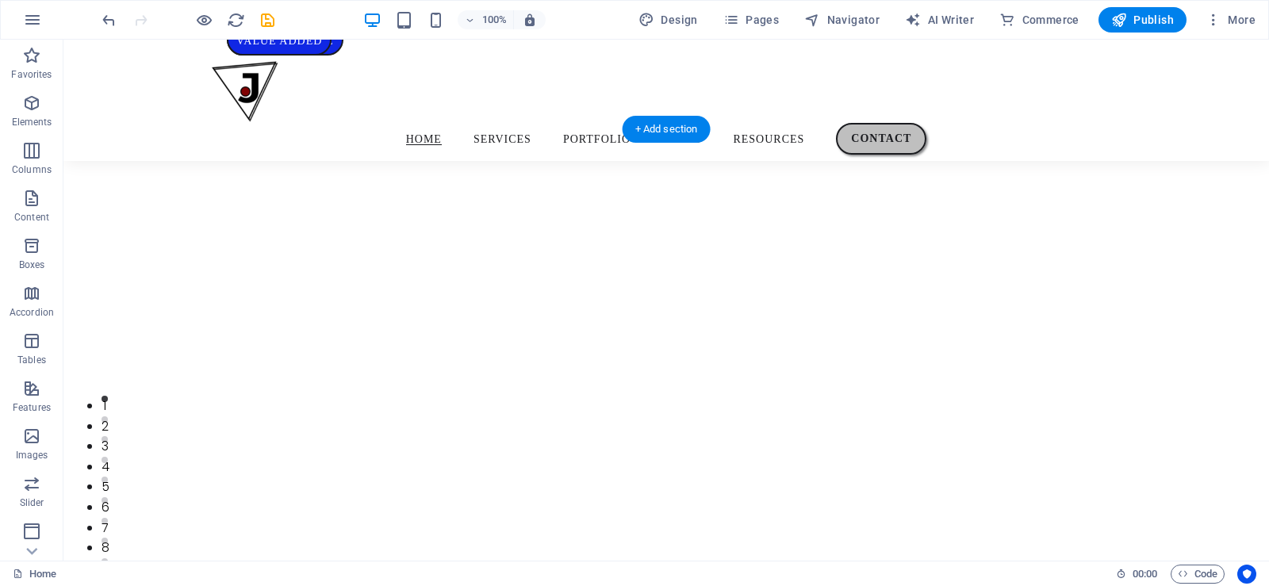
click at [1196, 71] on img "1/1" at bounding box center [660, 71] width 1194 height 0
select select "px"
select select "ms"
select select "s"
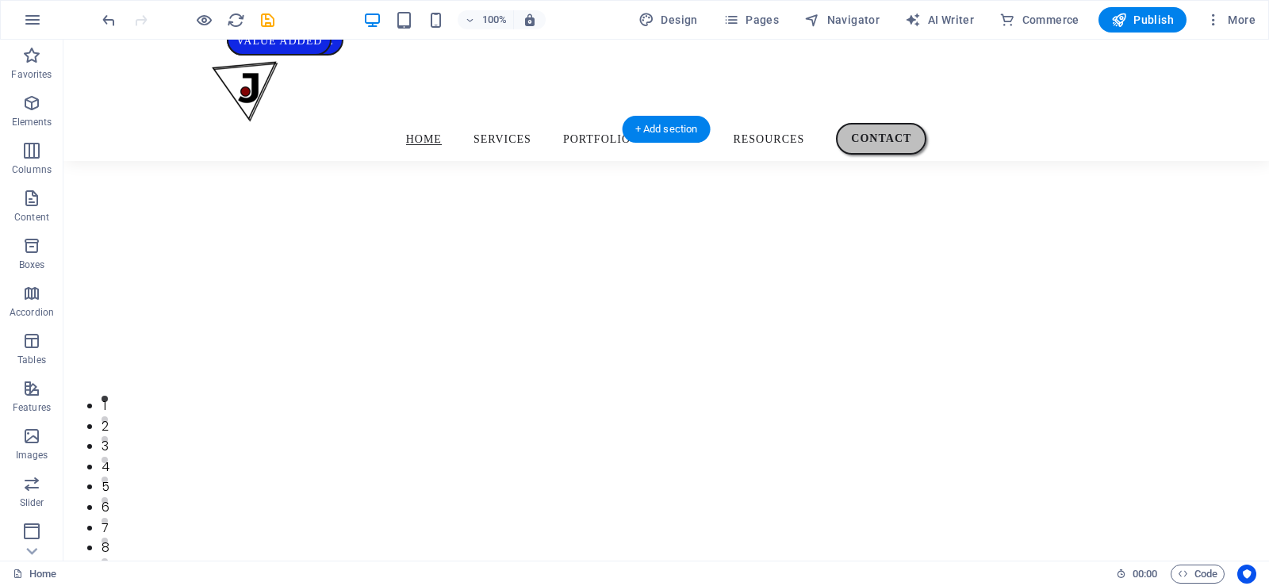
select select "progressive"
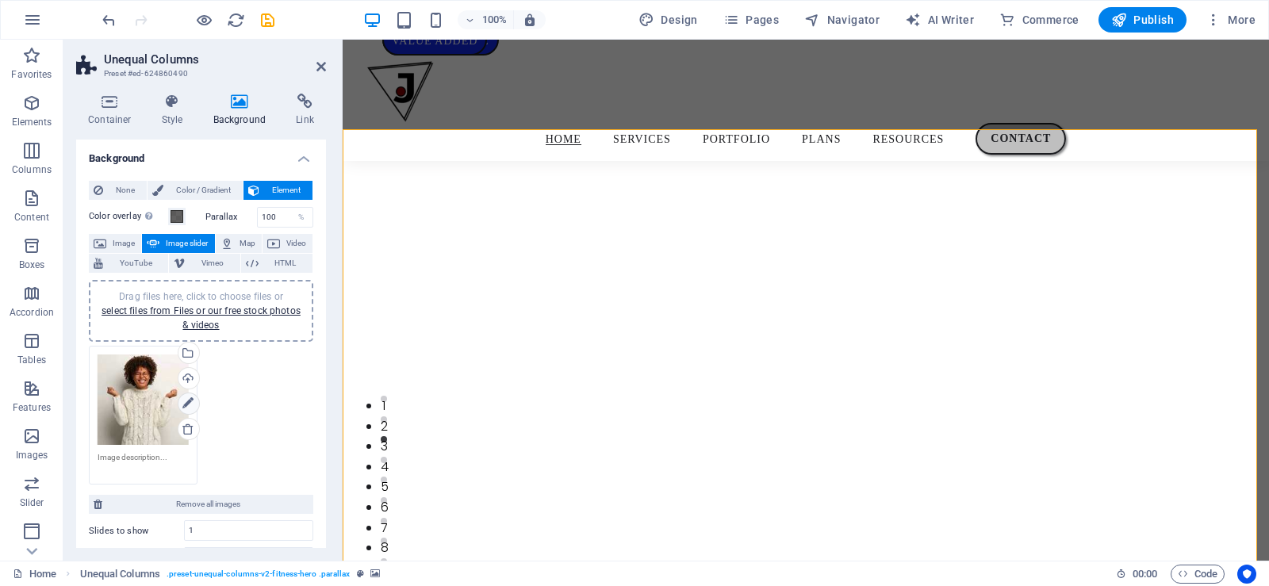
click at [189, 408] on icon at bounding box center [187, 403] width 11 height 19
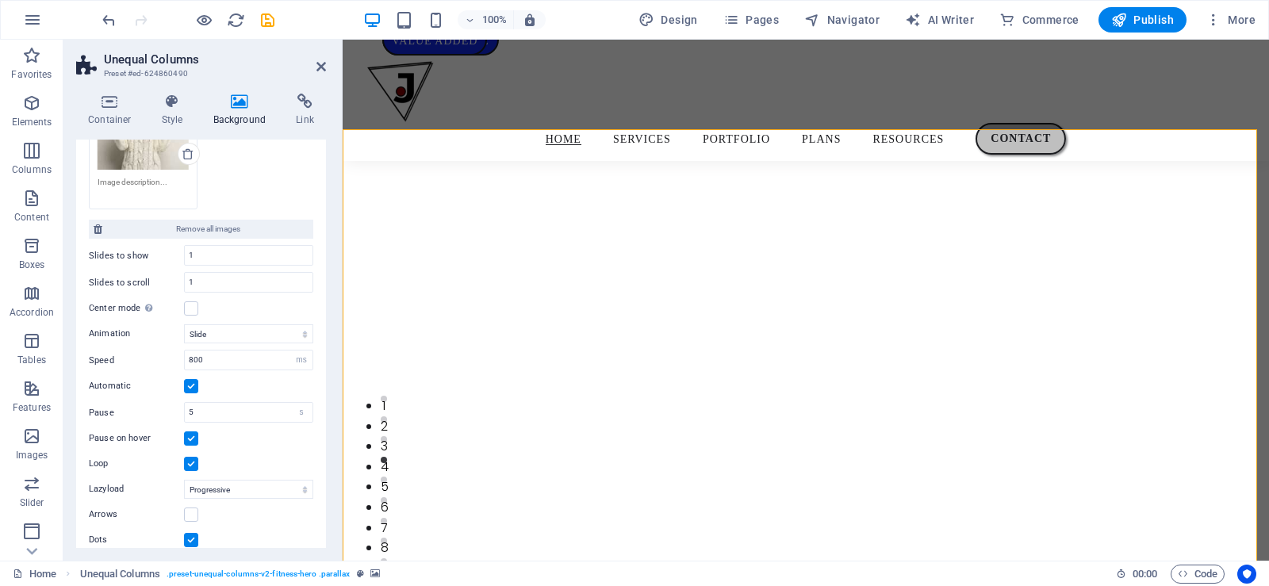
scroll to position [280, 0]
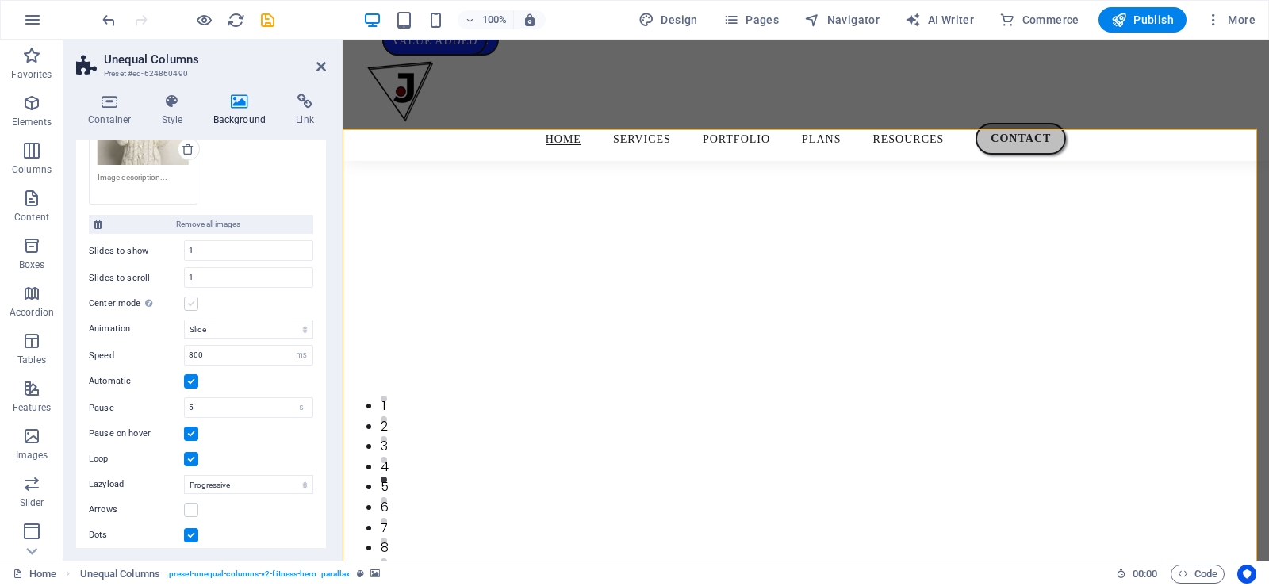
click at [189, 306] on label at bounding box center [191, 304] width 14 height 14
click at [0, 0] on input "Center mode Enables centered view with partial previous/next slide. Use with od…" at bounding box center [0, 0] width 0 height 0
drag, startPoint x: 322, startPoint y: 428, endPoint x: 265, endPoint y: 210, distance: 225.5
click at [265, 210] on div "None Color / Gradient Element Stretch background to full-width Color overlay Pl…" at bounding box center [201, 236] width 250 height 697
drag, startPoint x: 319, startPoint y: 349, endPoint x: 322, endPoint y: 327, distance: 22.4
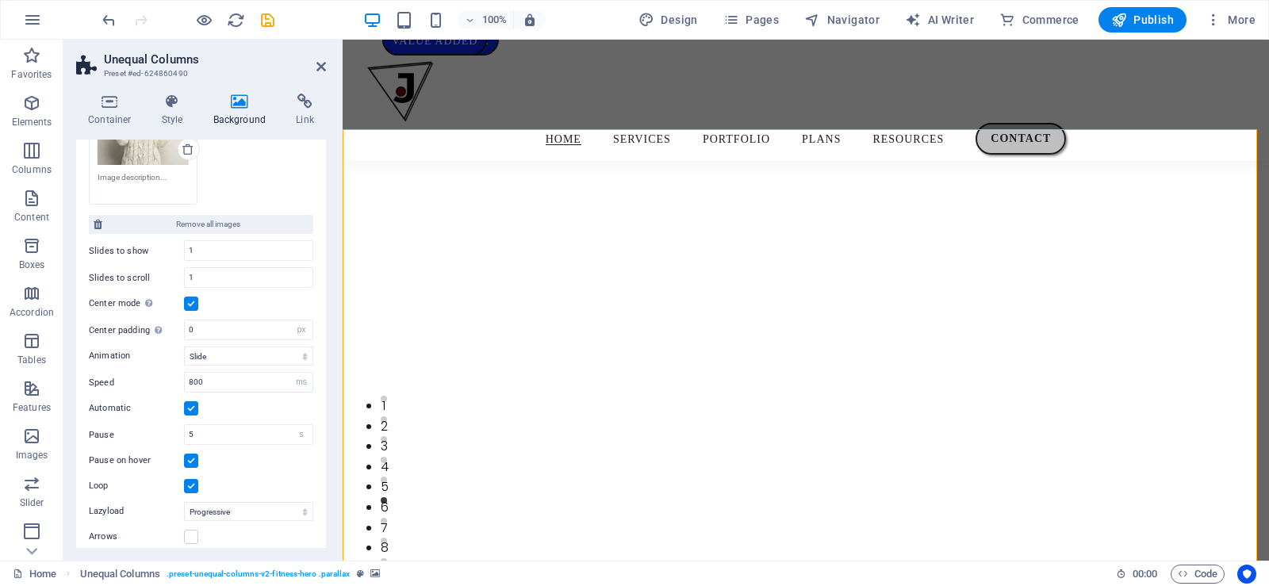
click at [322, 327] on div "None Color / Gradient Element Stretch background to full-width Color overlay Pl…" at bounding box center [201, 236] width 250 height 697
drag, startPoint x: 322, startPoint y: 327, endPoint x: 322, endPoint y: 402, distance: 75.4
click at [322, 402] on div "None Color / Gradient Element Stretch background to full-width Color overlay Pl…" at bounding box center [201, 236] width 250 height 697
drag, startPoint x: 322, startPoint y: 402, endPoint x: 327, endPoint y: 380, distance: 22.7
click at [327, 380] on div "Container Style Background Link Size Height Default px rem % vh vw Min. height …" at bounding box center [200, 321] width 275 height 480
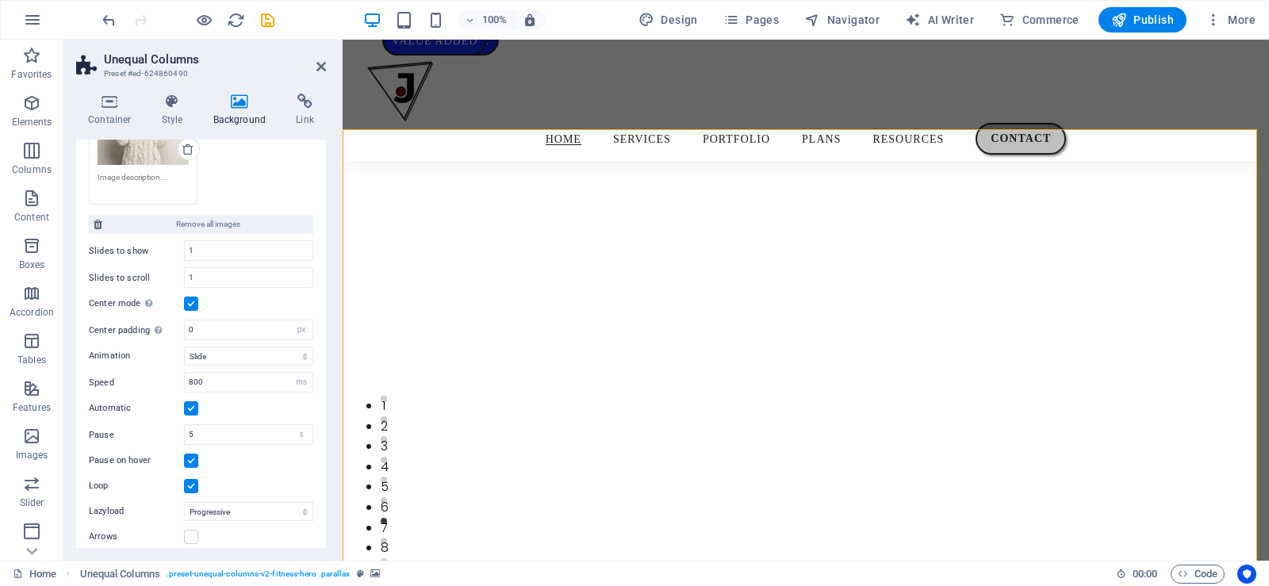
drag, startPoint x: 327, startPoint y: 380, endPoint x: 322, endPoint y: 323, distance: 57.3
click at [322, 323] on div "Container Style Background Link Size Height Default px rem % vh vw Min. height …" at bounding box center [200, 321] width 275 height 480
drag, startPoint x: 322, startPoint y: 323, endPoint x: 320, endPoint y: 148, distance: 174.5
click at [320, 148] on div "None Color / Gradient Element Stretch background to full-width Color overlay Pl…" at bounding box center [201, 236] width 250 height 697
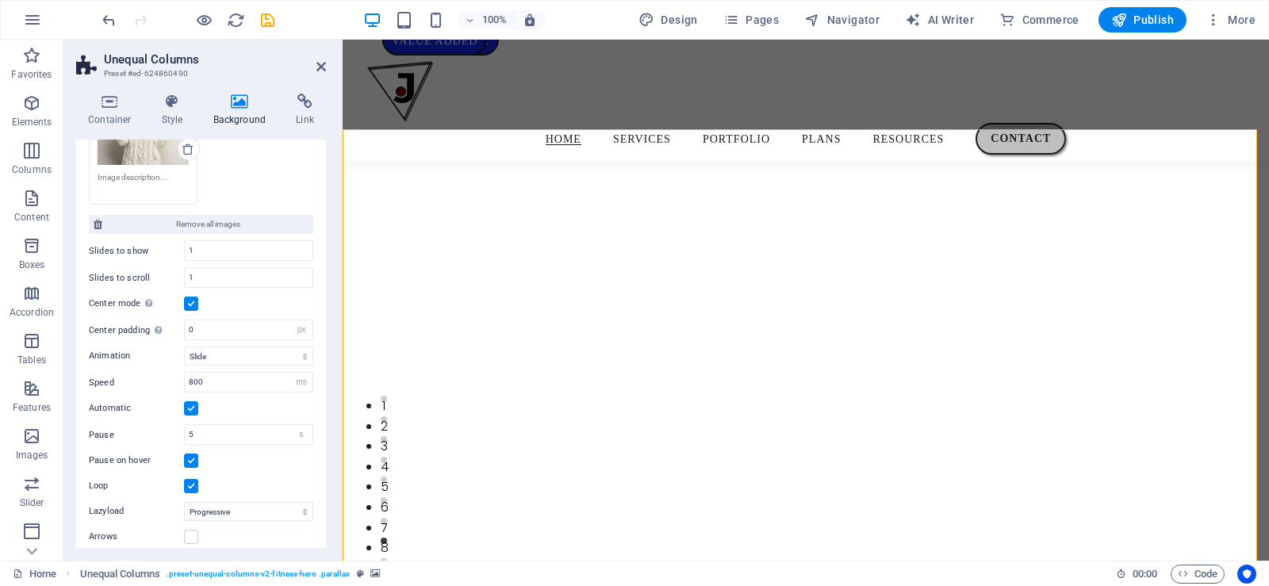
click at [320, 148] on div "None Color / Gradient Element Stretch background to full-width Color overlay Pl…" at bounding box center [201, 236] width 250 height 697
click at [163, 99] on icon at bounding box center [172, 102] width 45 height 16
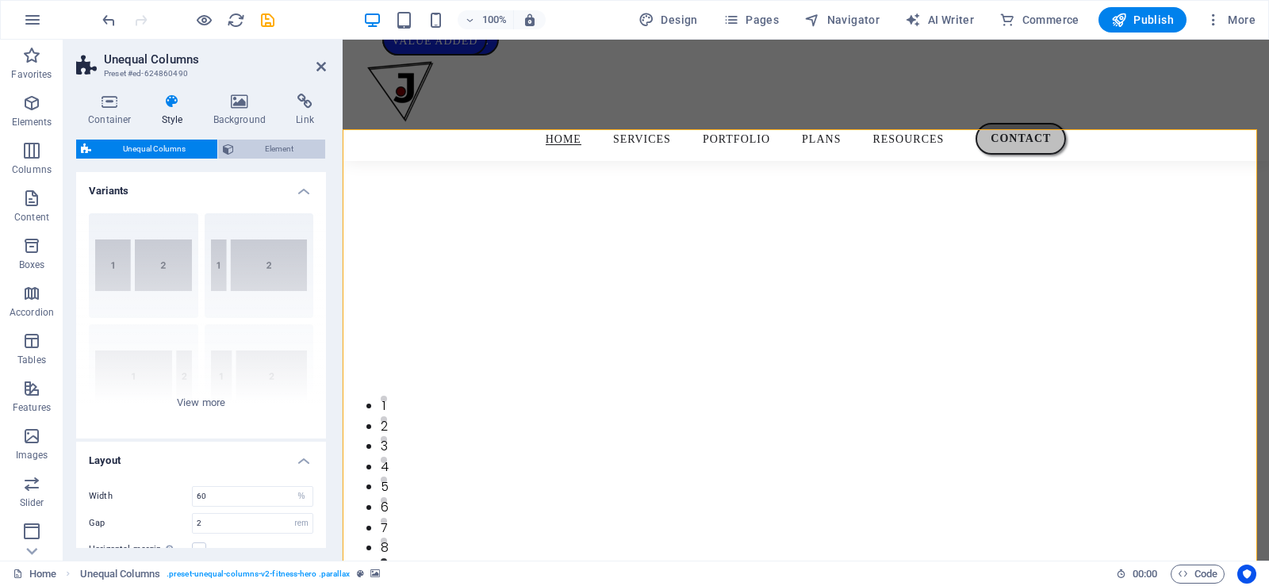
click at [256, 149] on span "Element" at bounding box center [280, 149] width 82 height 19
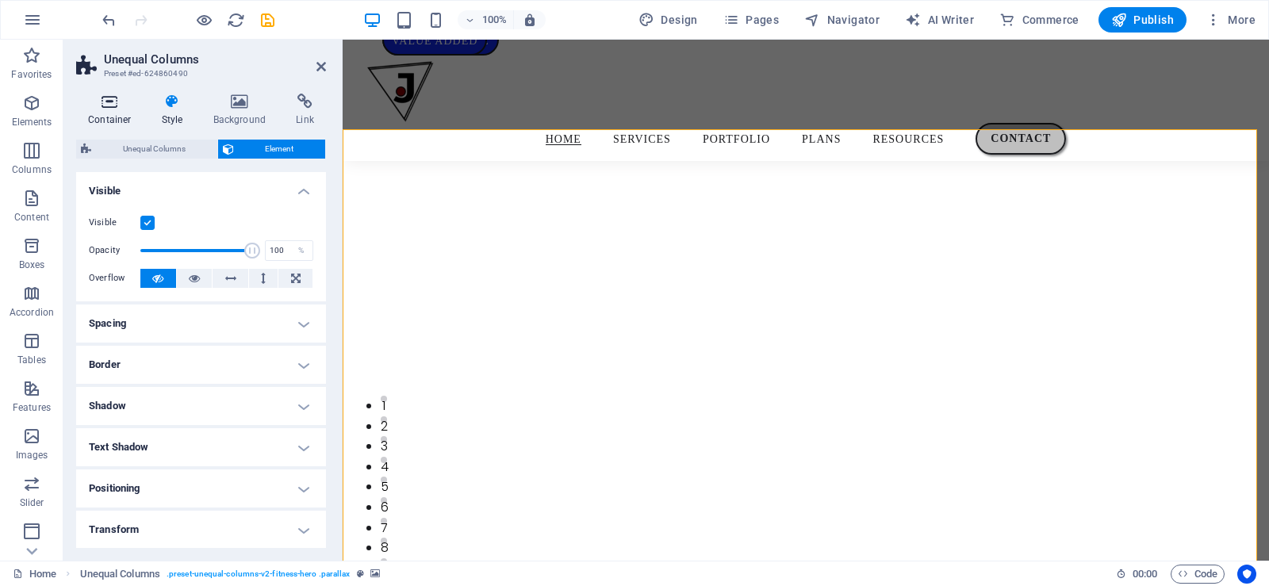
click at [117, 97] on icon at bounding box center [109, 102] width 67 height 16
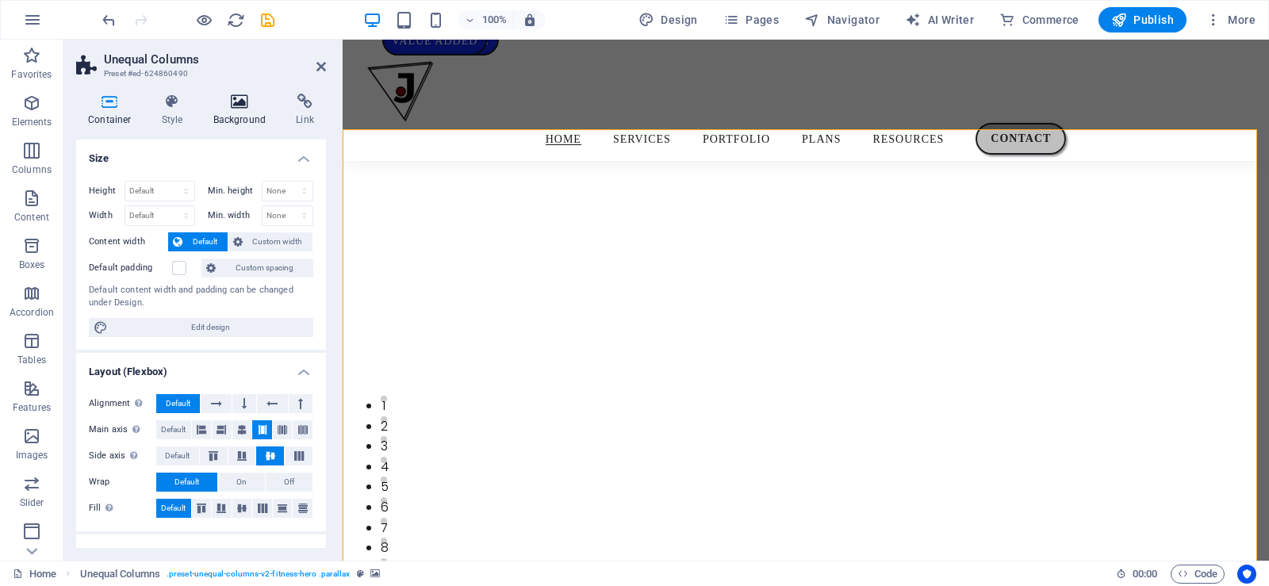
click at [251, 103] on icon at bounding box center [239, 102] width 77 height 16
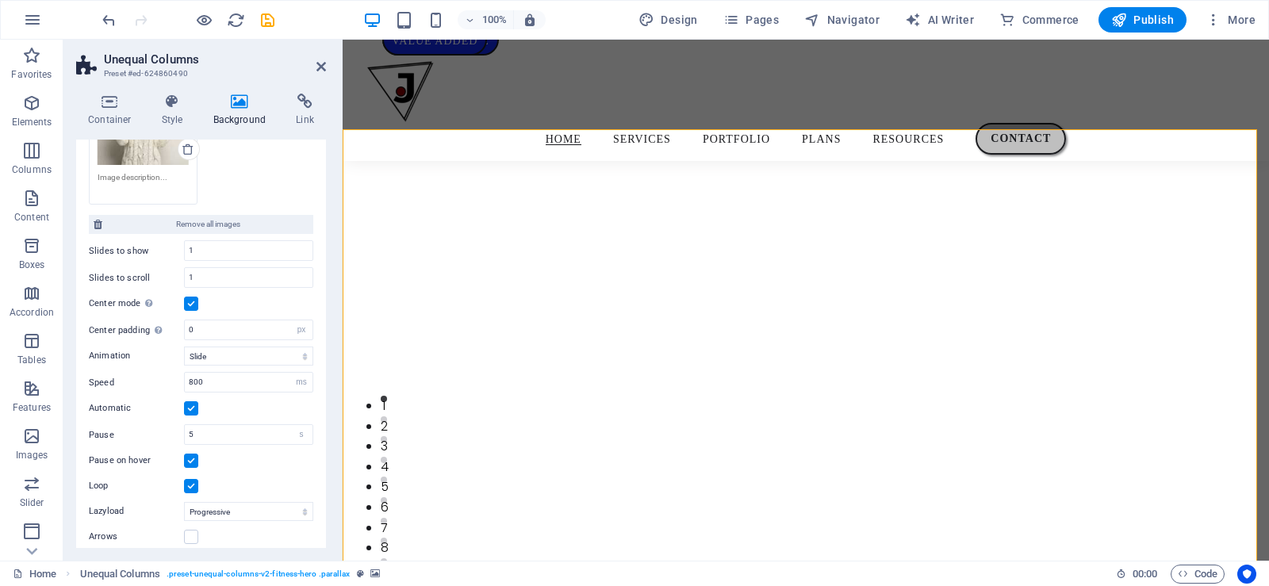
drag, startPoint x: 322, startPoint y: 324, endPoint x: 321, endPoint y: 163, distance: 161.0
click at [321, 163] on div "None Color / Gradient Element Stretch background to full-width Color overlay Pl…" at bounding box center [201, 236] width 250 height 697
drag, startPoint x: 243, startPoint y: 183, endPoint x: 97, endPoint y: 220, distance: 150.4
click at [97, 220] on div "Drag files here, click to choose files or select files from Files or our free s…" at bounding box center [201, 114] width 224 height 241
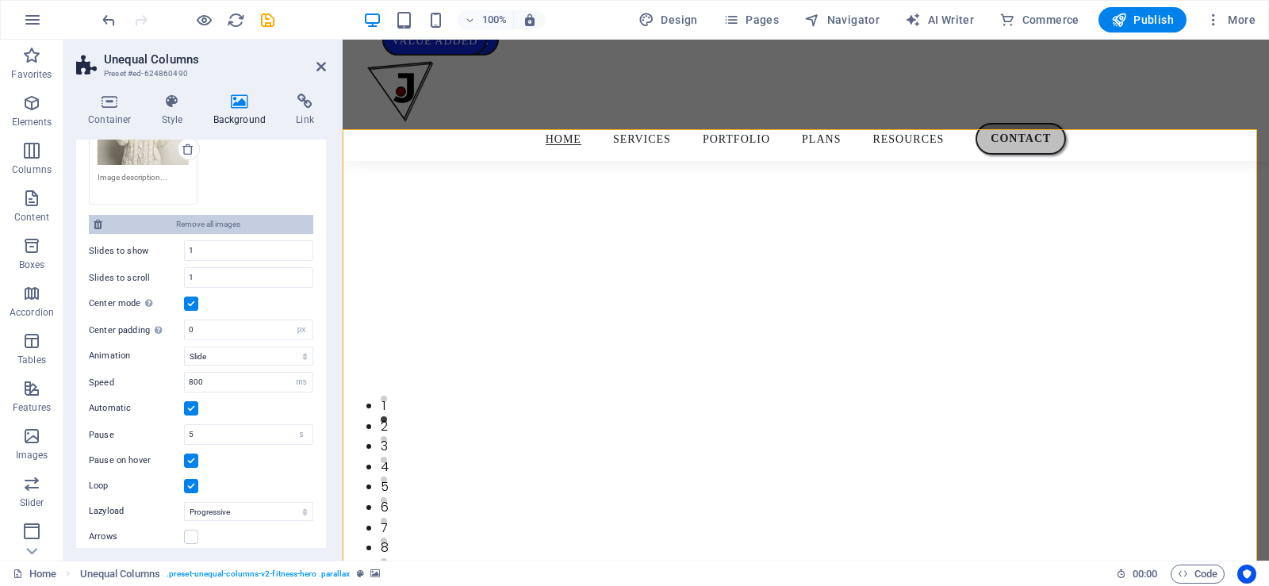
click at [97, 220] on icon at bounding box center [98, 224] width 9 height 19
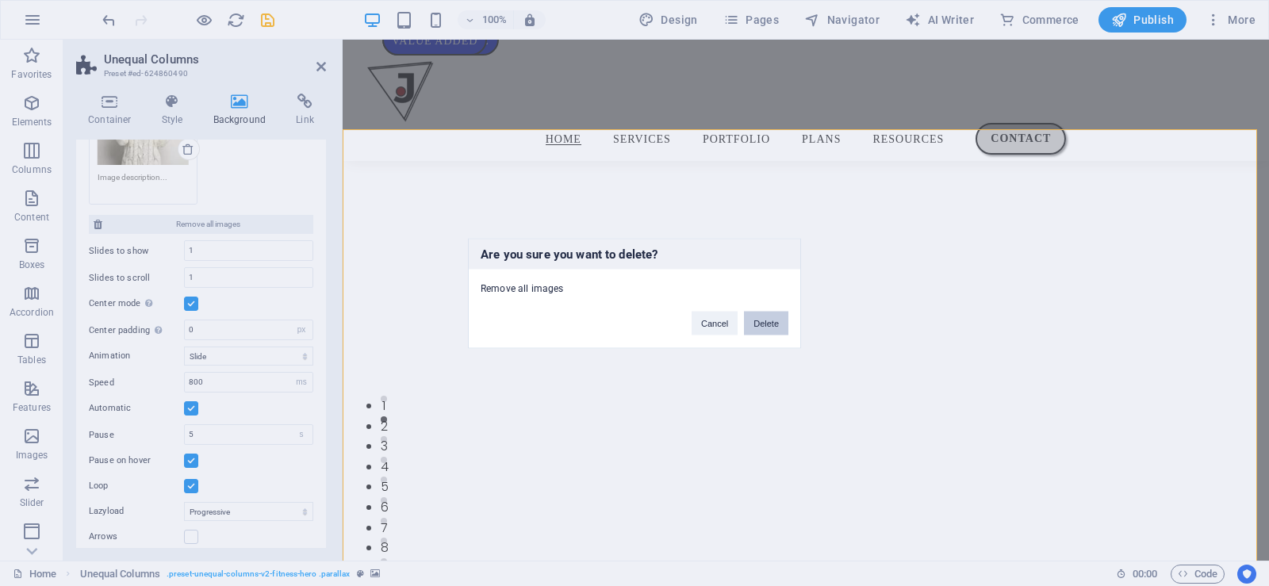
click at [772, 319] on button "Delete" at bounding box center [766, 323] width 44 height 24
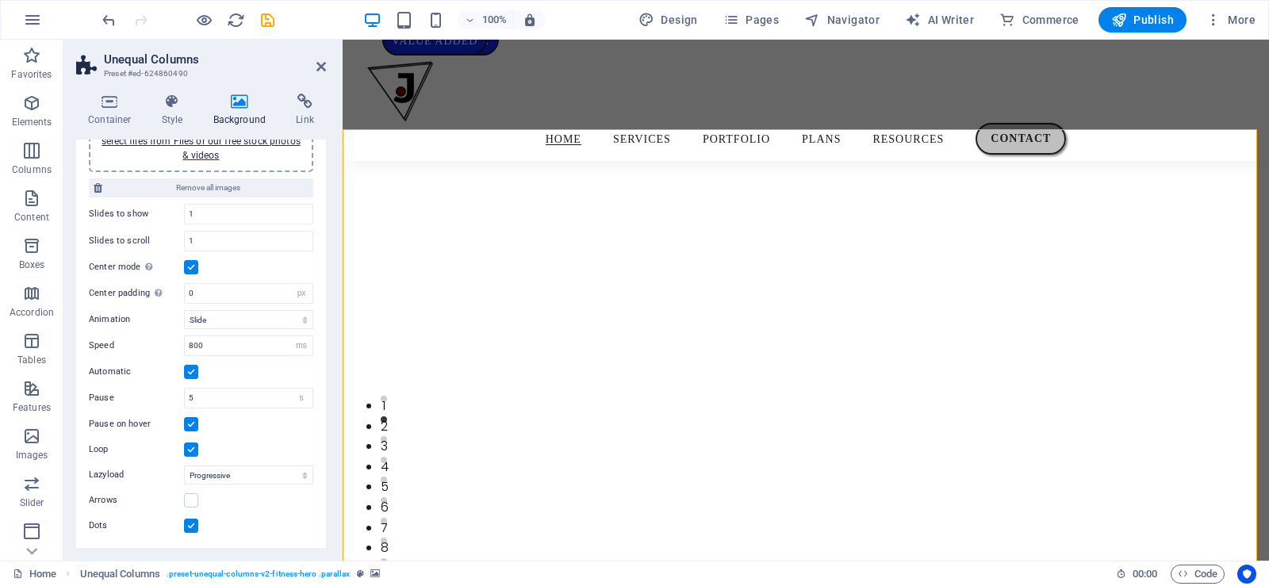
scroll to position [0, 0]
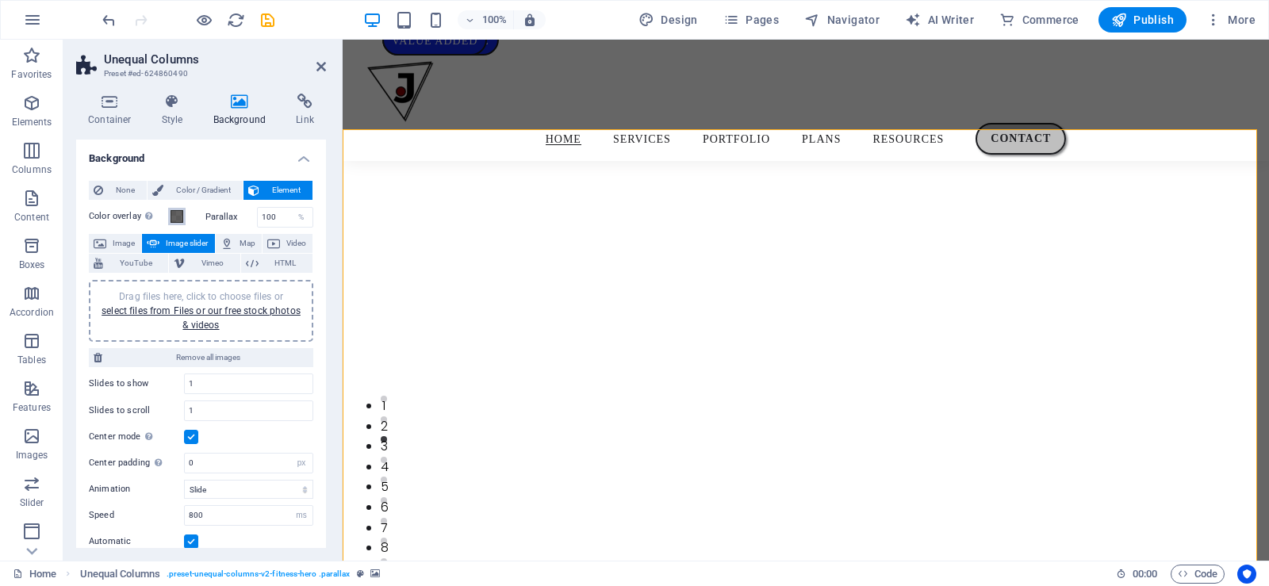
click at [175, 217] on span at bounding box center [177, 216] width 13 height 13
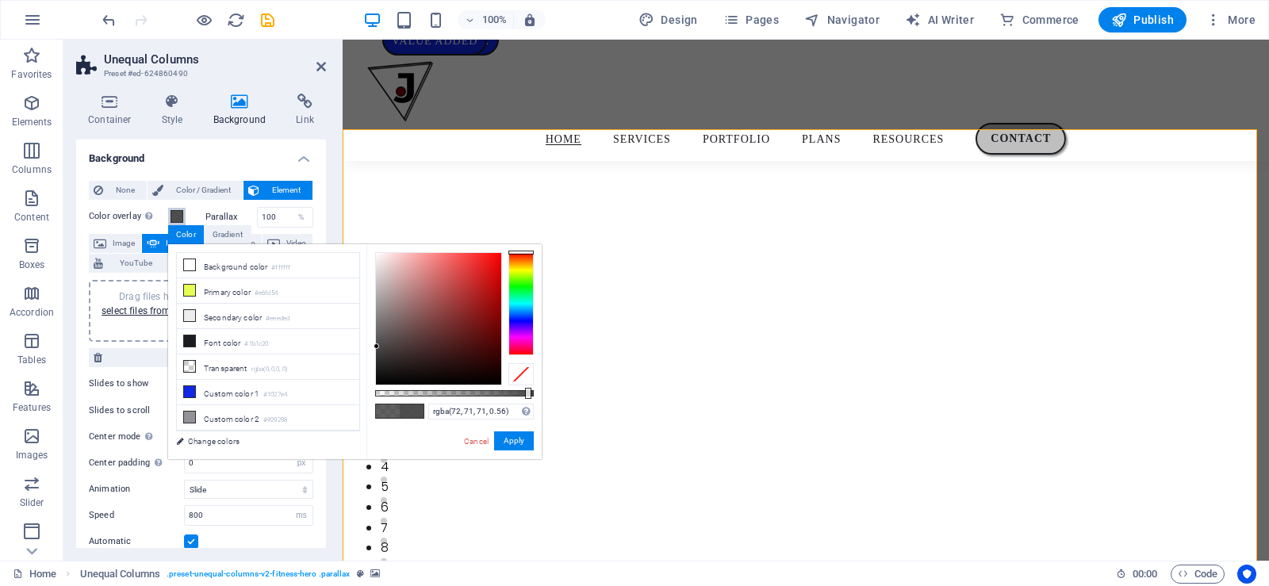
type input "rgba(72, 71, 71, 0)"
drag, startPoint x: 480, startPoint y: 395, endPoint x: 347, endPoint y: 390, distance: 133.3
click at [347, 390] on div "less Background color #ffffff Primary color #e6fd54 Secondary color #eeeded Fon…" at bounding box center [355, 351] width 374 height 215
click at [327, 106] on div "Container Style Background Link Size Height Default px rem % vh vw Min. height …" at bounding box center [200, 321] width 275 height 480
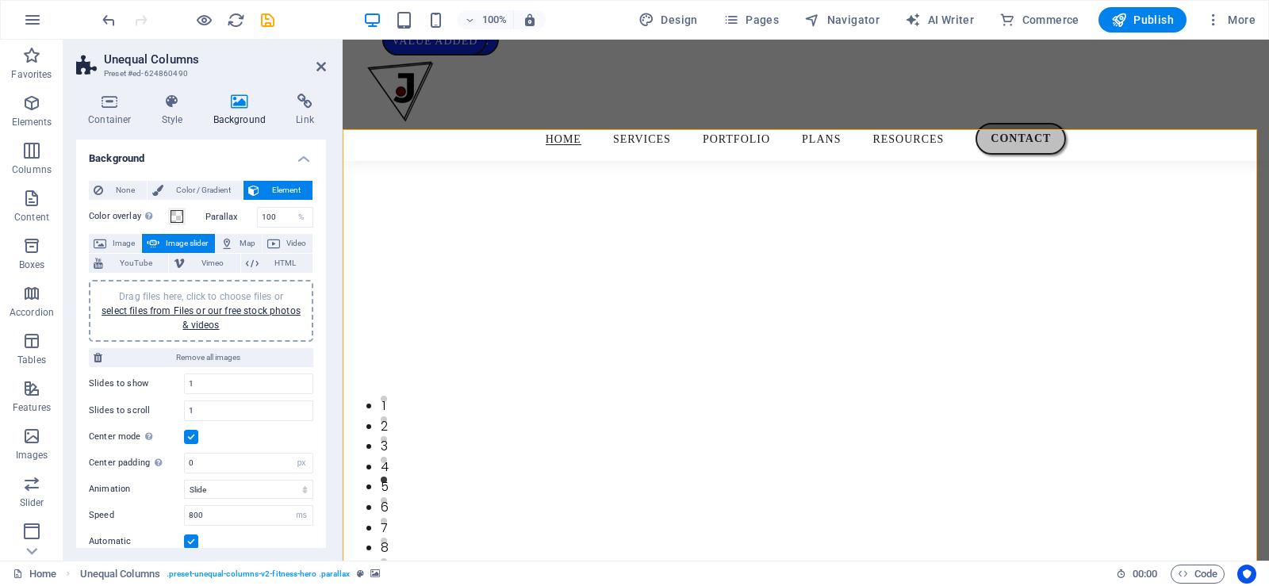
click at [188, 316] on div "Drag files here, click to choose files or select files from Files or our free s…" at bounding box center [200, 311] width 205 height 43
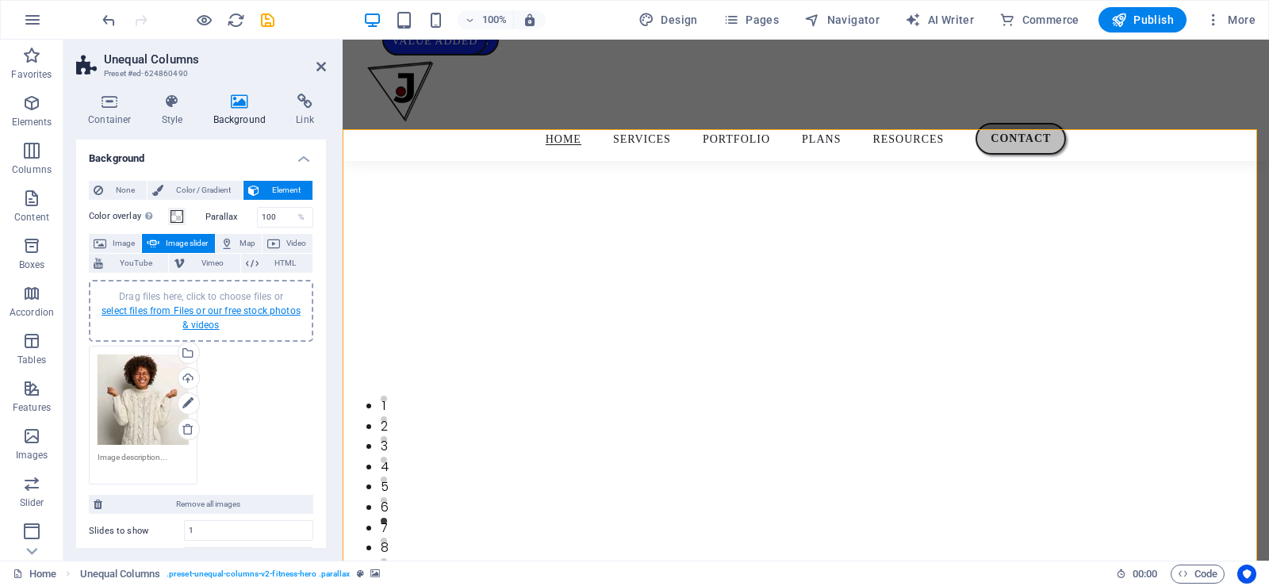
click at [191, 312] on link "select files from Files or our free stock photos & videos" at bounding box center [201, 317] width 199 height 25
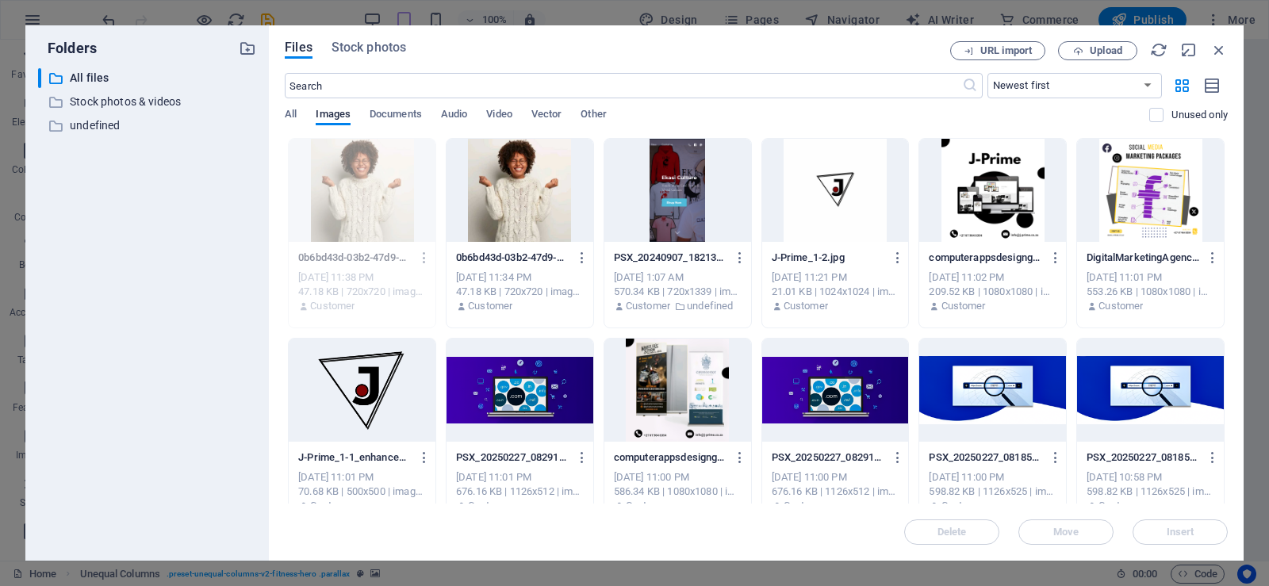
click at [509, 173] on div at bounding box center [520, 190] width 147 height 103
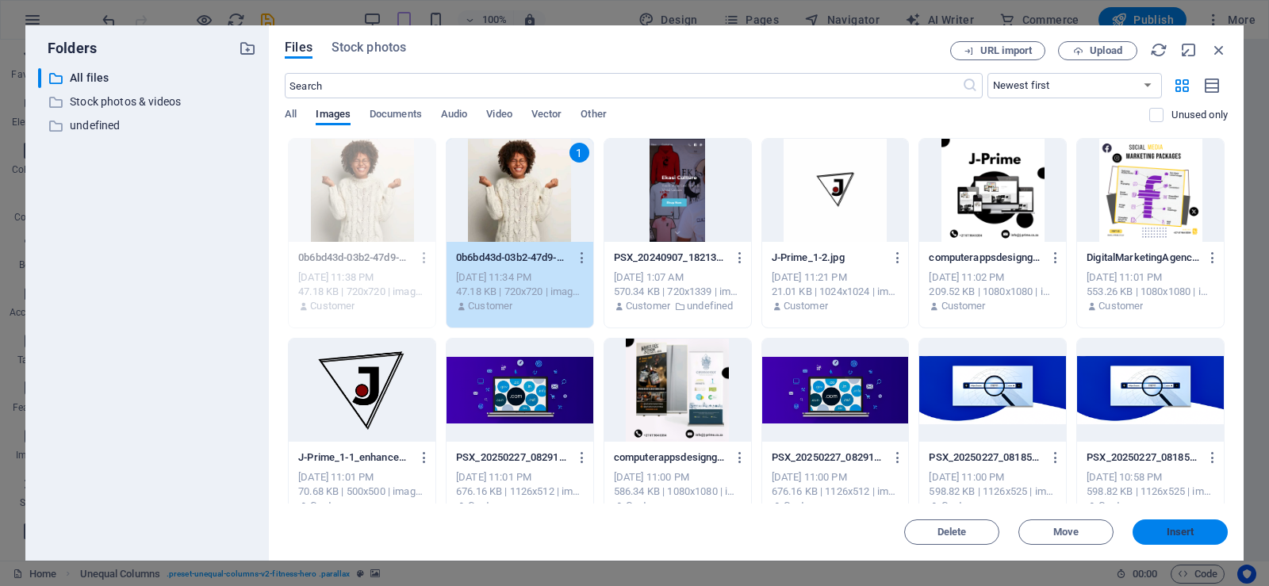
click at [1154, 527] on span "Insert" at bounding box center [1180, 532] width 82 height 10
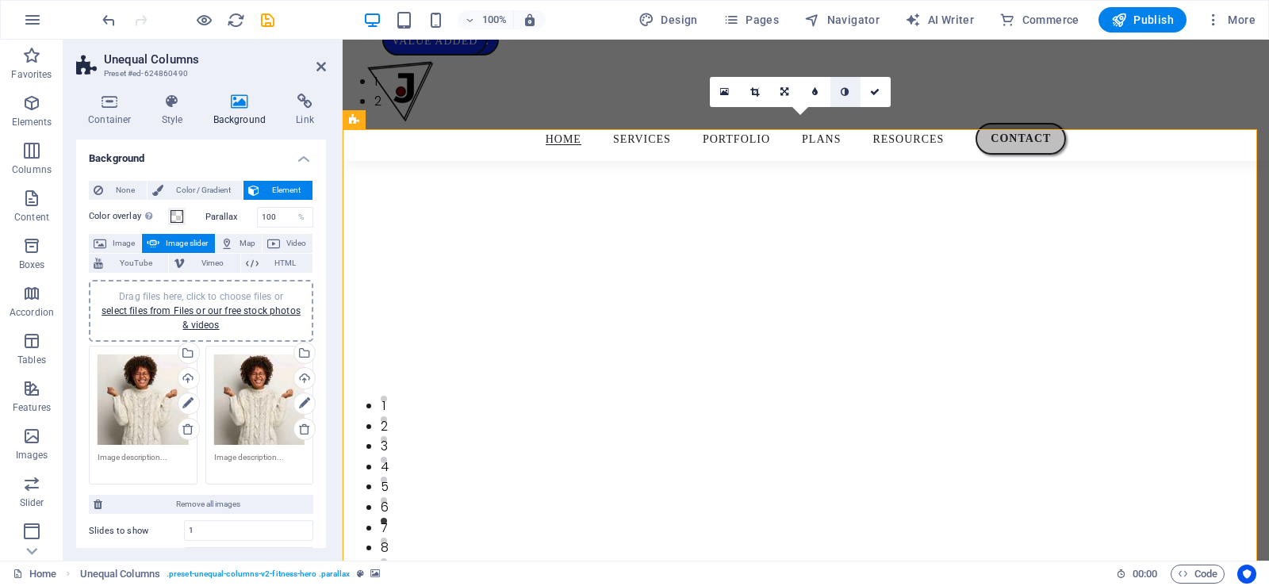
click at [843, 88] on icon at bounding box center [845, 92] width 8 height 10
click at [809, 92] on link at bounding box center [815, 92] width 30 height 30
click at [809, 92] on link at bounding box center [803, 92] width 30 height 30
click at [870, 91] on icon at bounding box center [875, 92] width 10 height 10
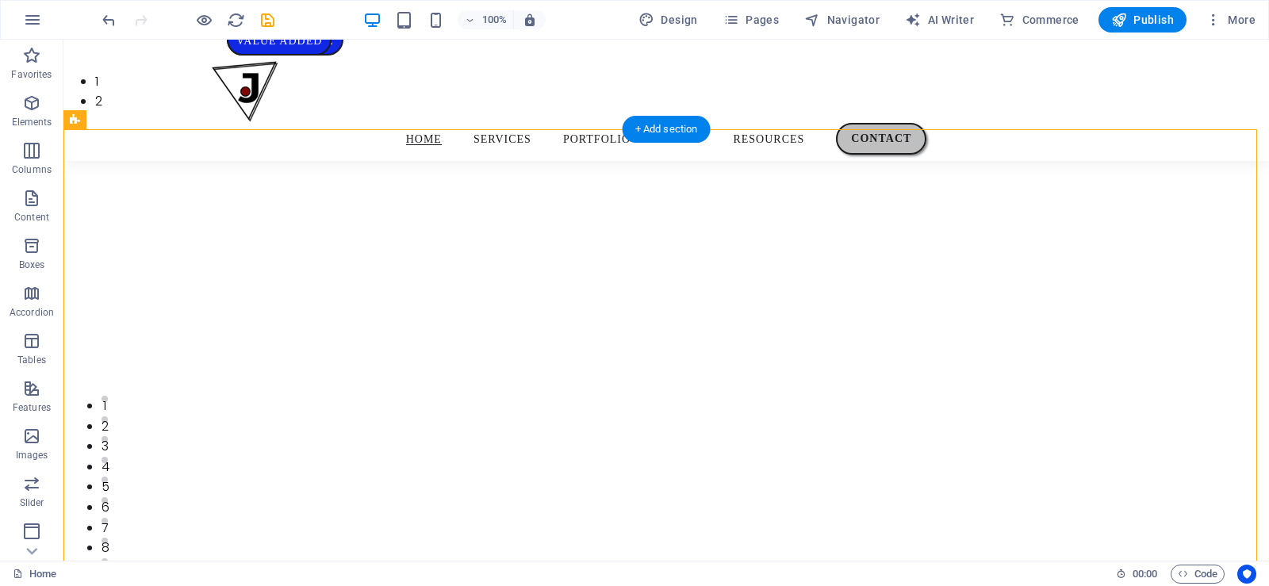
select select "px"
select select "ms"
select select "s"
select select "progressive"
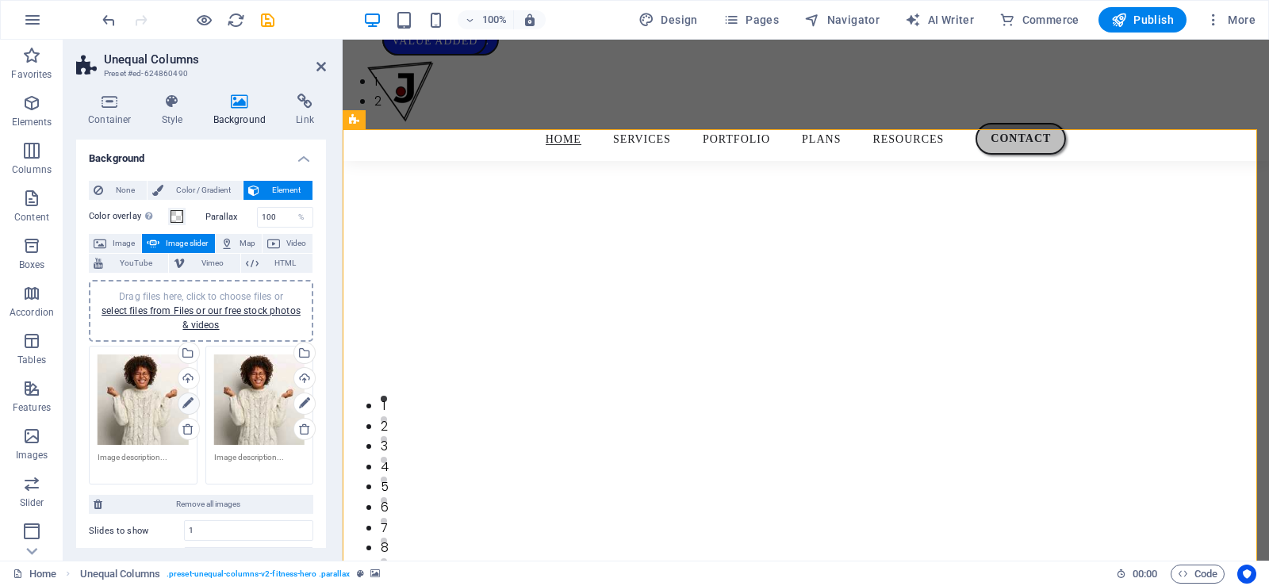
click at [183, 400] on icon at bounding box center [187, 403] width 11 height 19
click at [187, 398] on icon at bounding box center [187, 403] width 11 height 19
click at [186, 353] on div "Select files from the file manager, stock photos, or upload file(s)" at bounding box center [187, 355] width 24 height 24
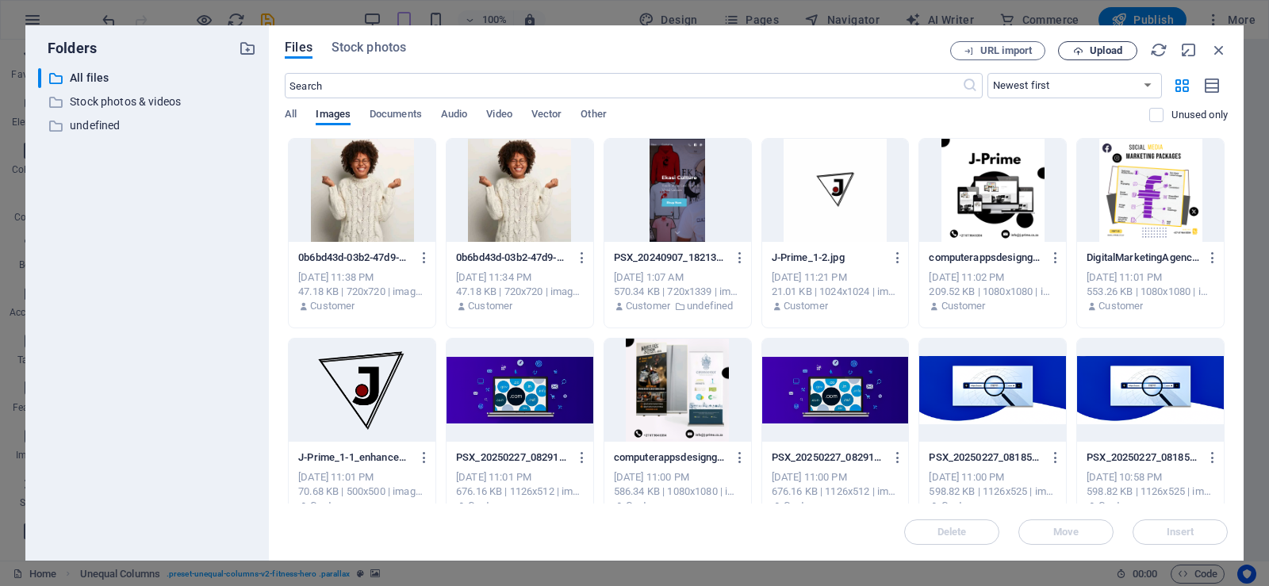
click at [1088, 41] on button "Upload" at bounding box center [1097, 50] width 79 height 19
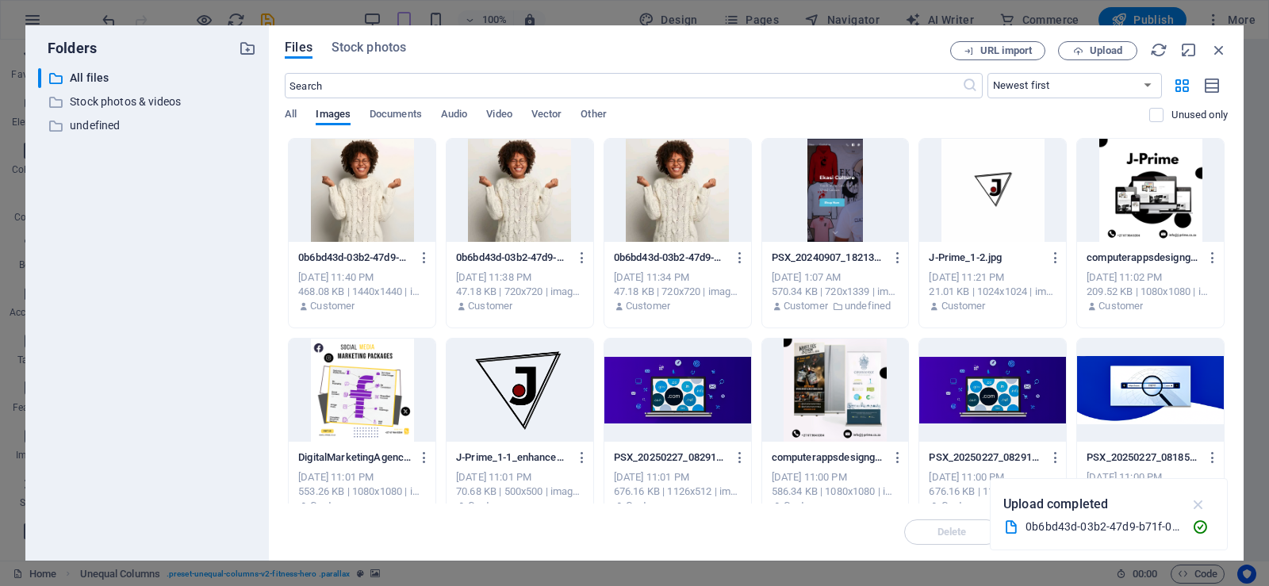
click at [1197, 503] on icon "button" at bounding box center [1199, 504] width 18 height 17
click at [384, 199] on div at bounding box center [362, 190] width 147 height 103
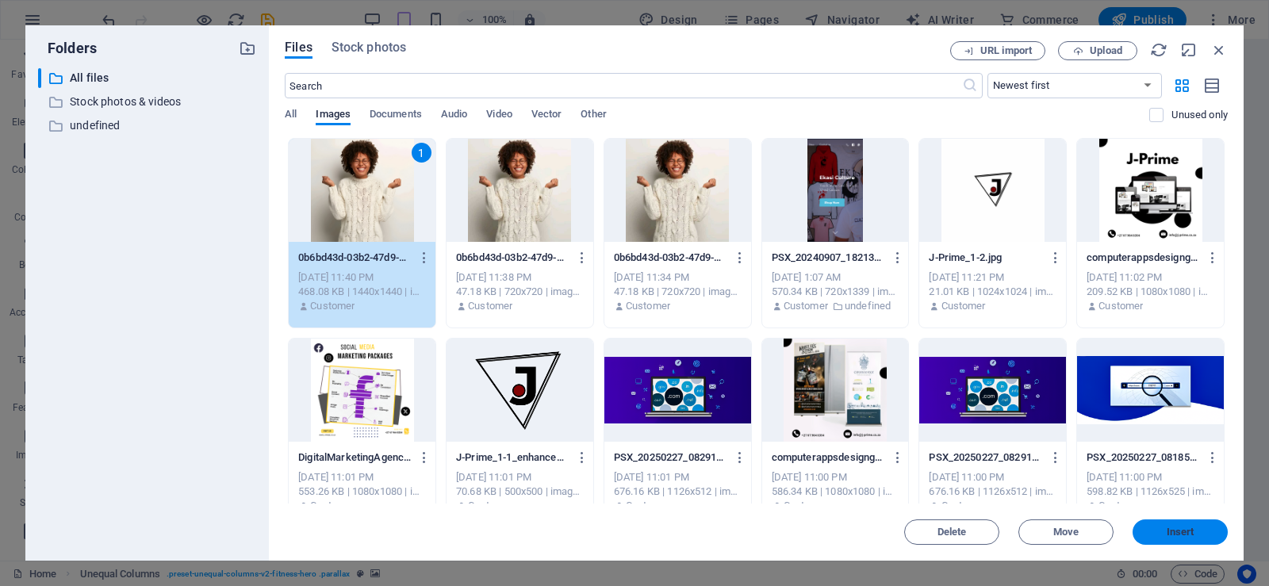
click at [1153, 524] on button "Insert" at bounding box center [1180, 532] width 95 height 25
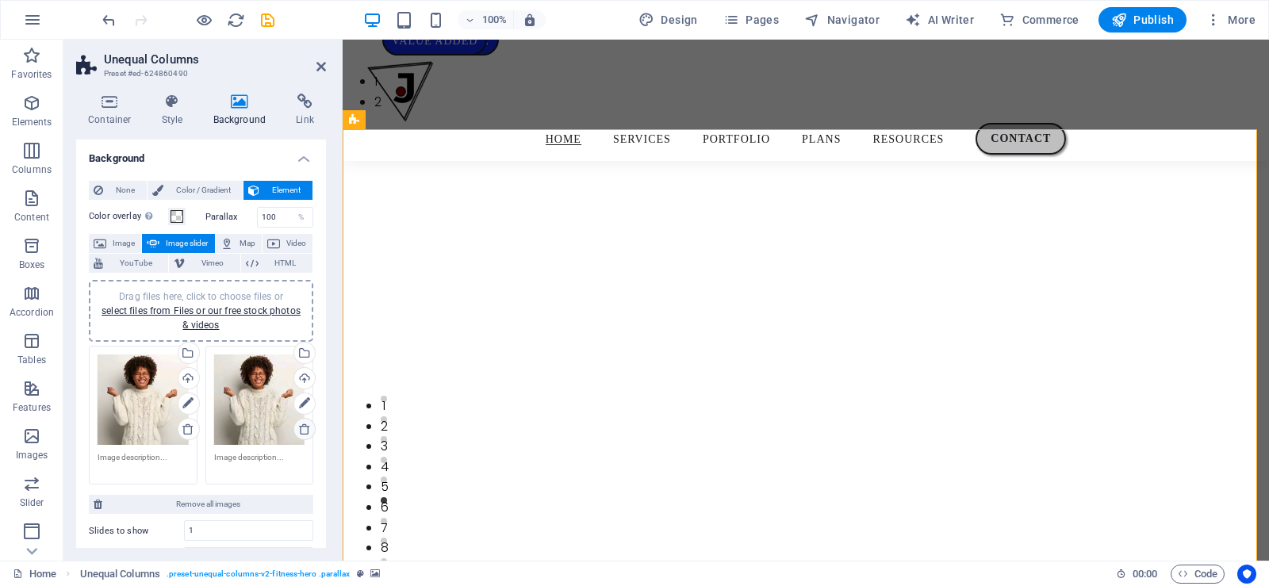
click at [300, 427] on icon at bounding box center [304, 429] width 13 height 13
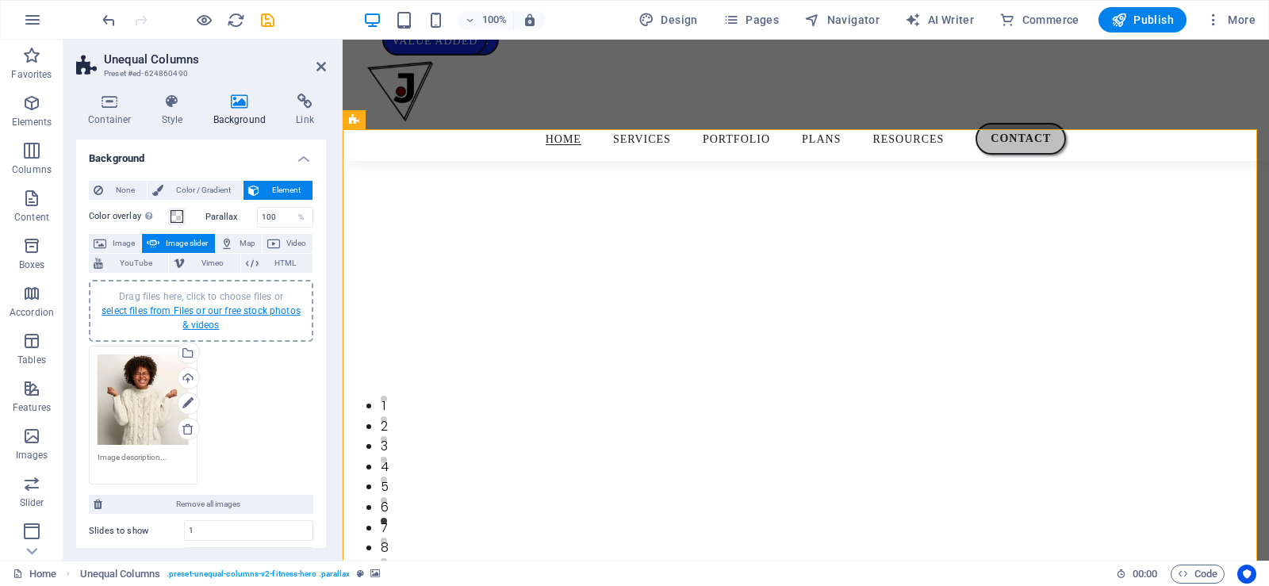
click at [202, 310] on link "select files from Files or our free stock photos & videos" at bounding box center [201, 317] width 199 height 25
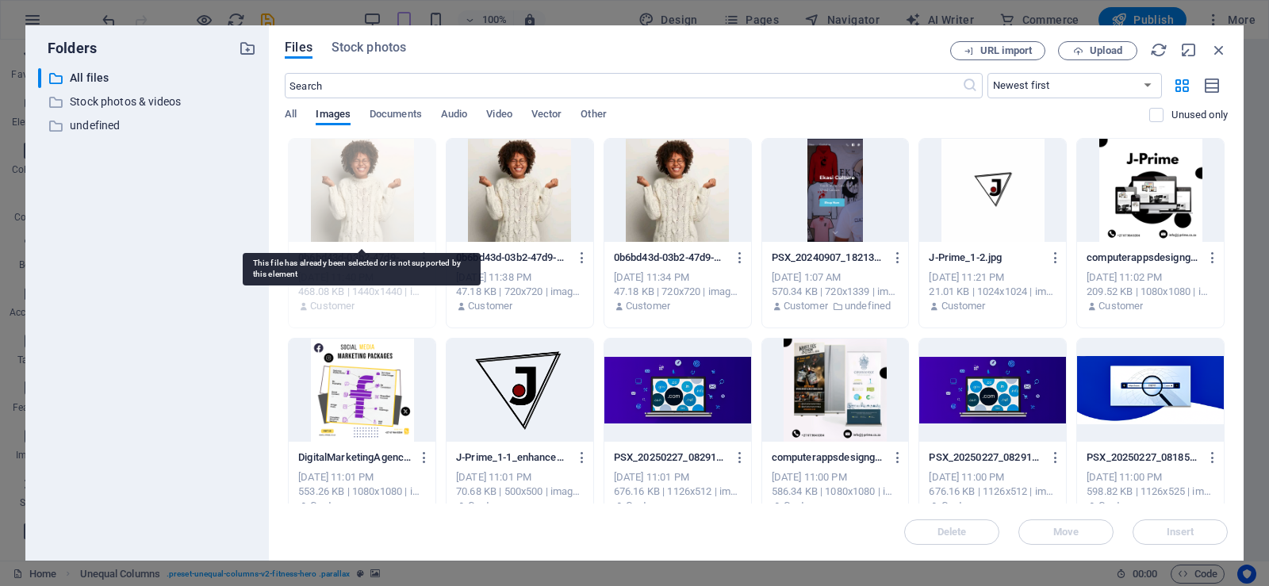
click at [375, 166] on div at bounding box center [362, 190] width 147 height 103
click at [352, 215] on div at bounding box center [362, 190] width 147 height 103
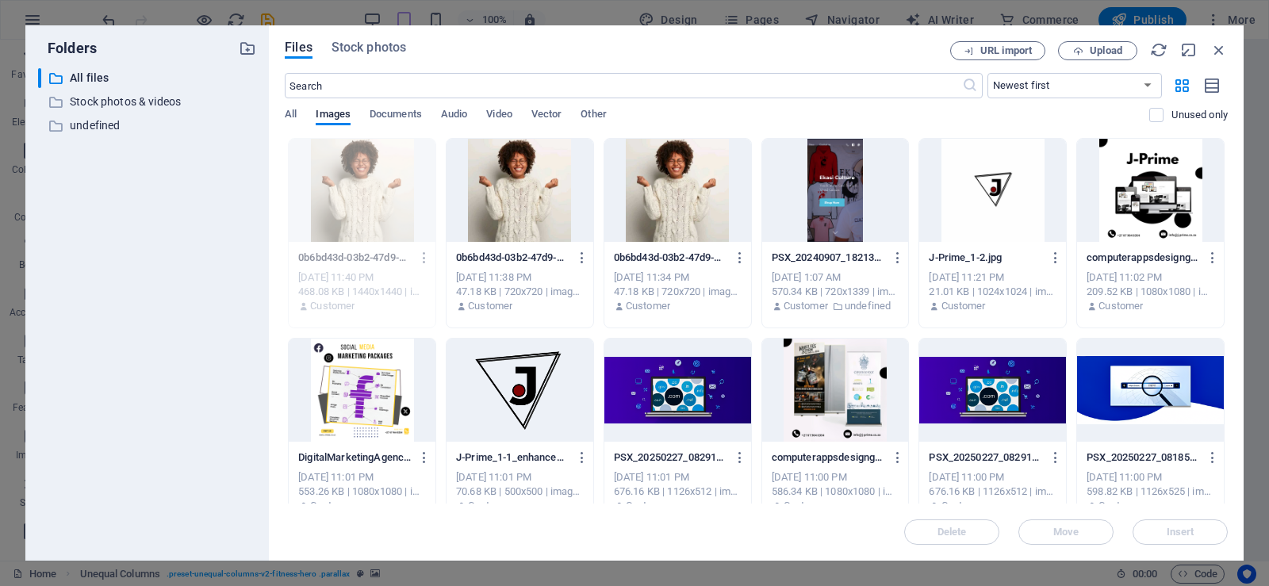
click at [846, 9] on div "Folders ​ All files All files ​ Stock photos & videos Stock photos & videos ​ u…" at bounding box center [634, 293] width 1269 height 586
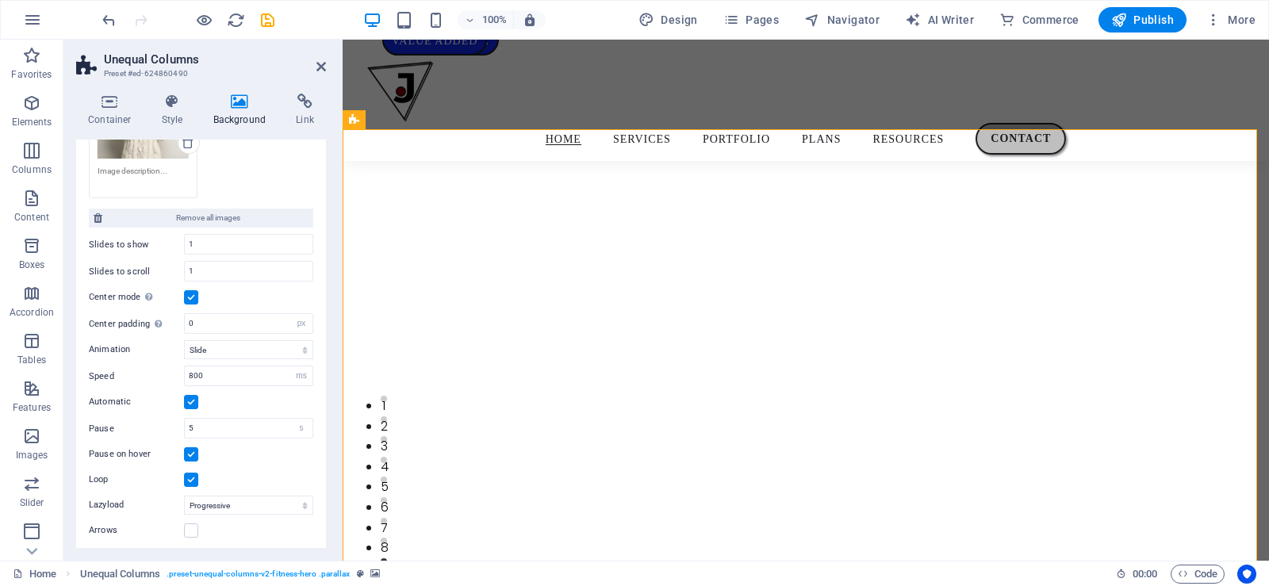
scroll to position [315, 0]
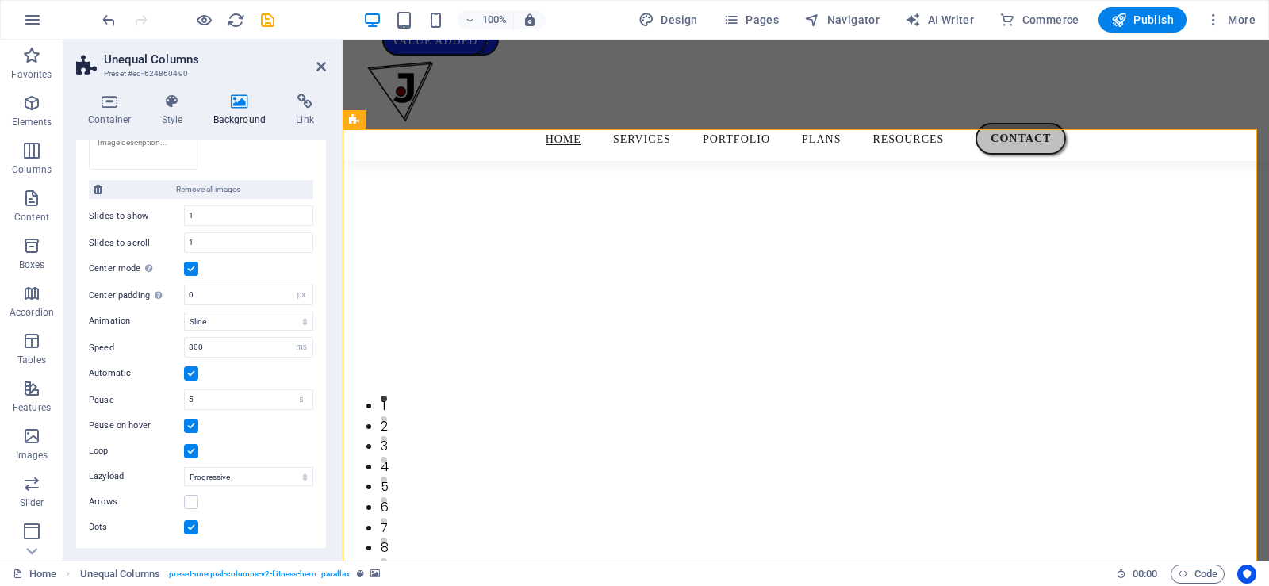
click at [194, 450] on label at bounding box center [191, 451] width 14 height 14
click at [0, 0] on input "Loop" at bounding box center [0, 0] width 0 height 0
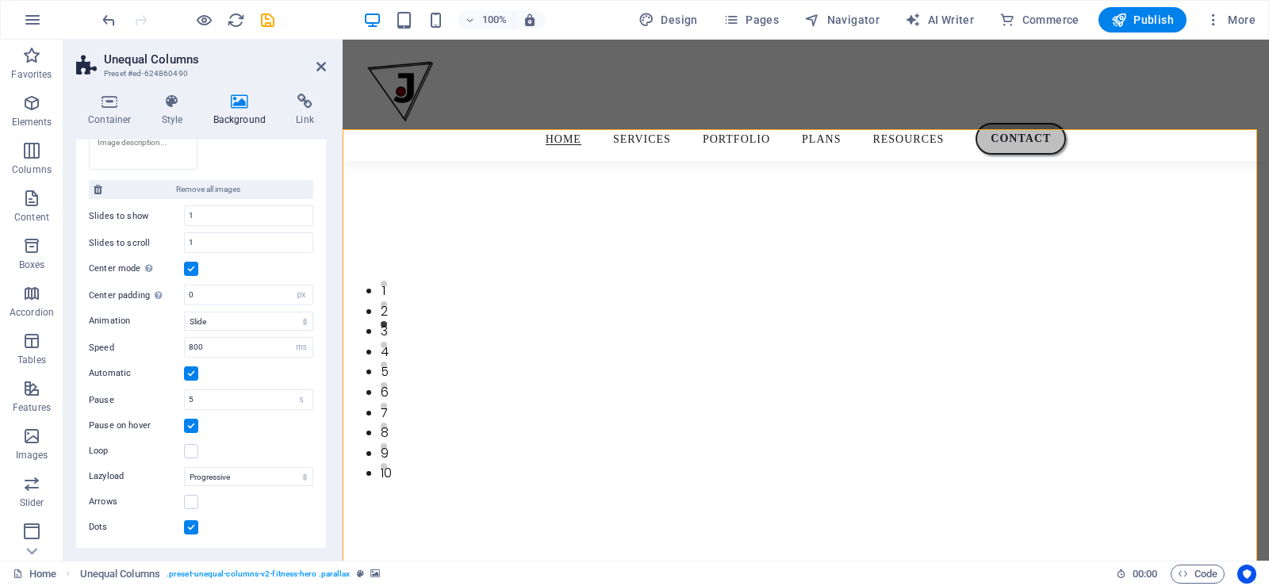
scroll to position [0, 0]
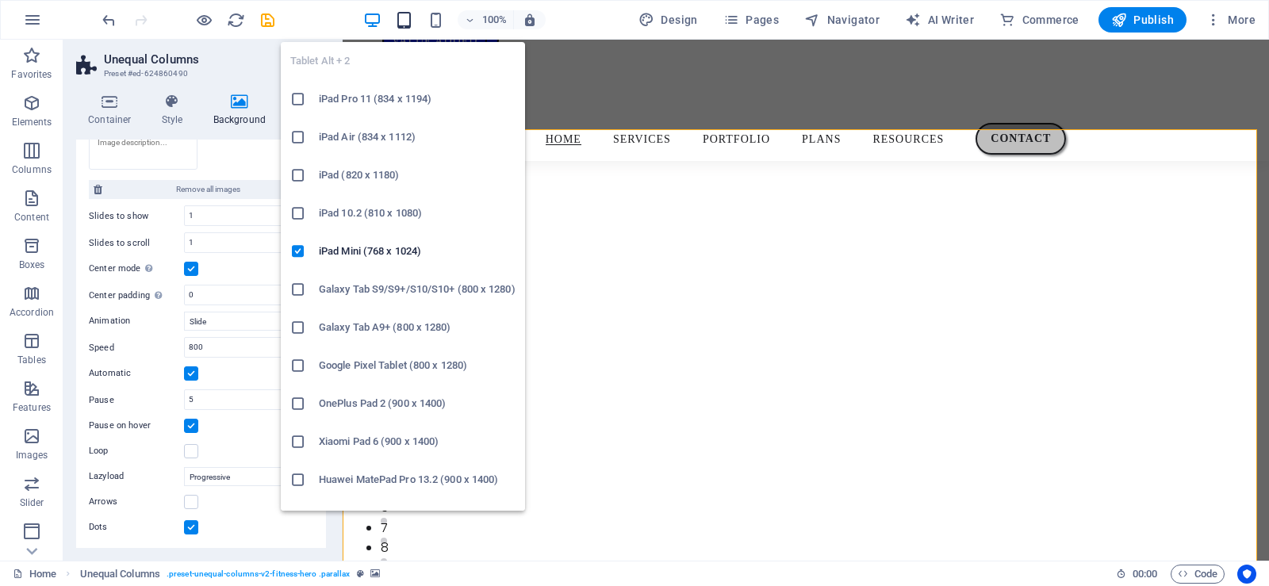
click at [402, 18] on icon "button" at bounding box center [404, 20] width 18 height 18
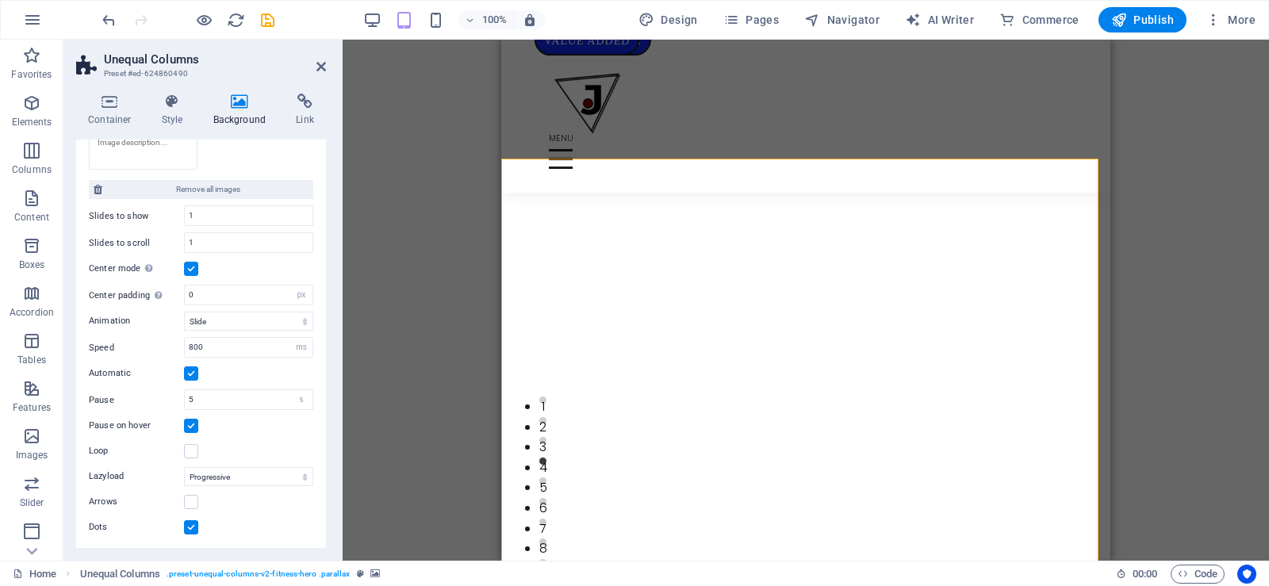
click at [447, 6] on div "100% Design Pages Navigator AI Writer Commerce Publish More" at bounding box center [635, 20] width 1268 height 38
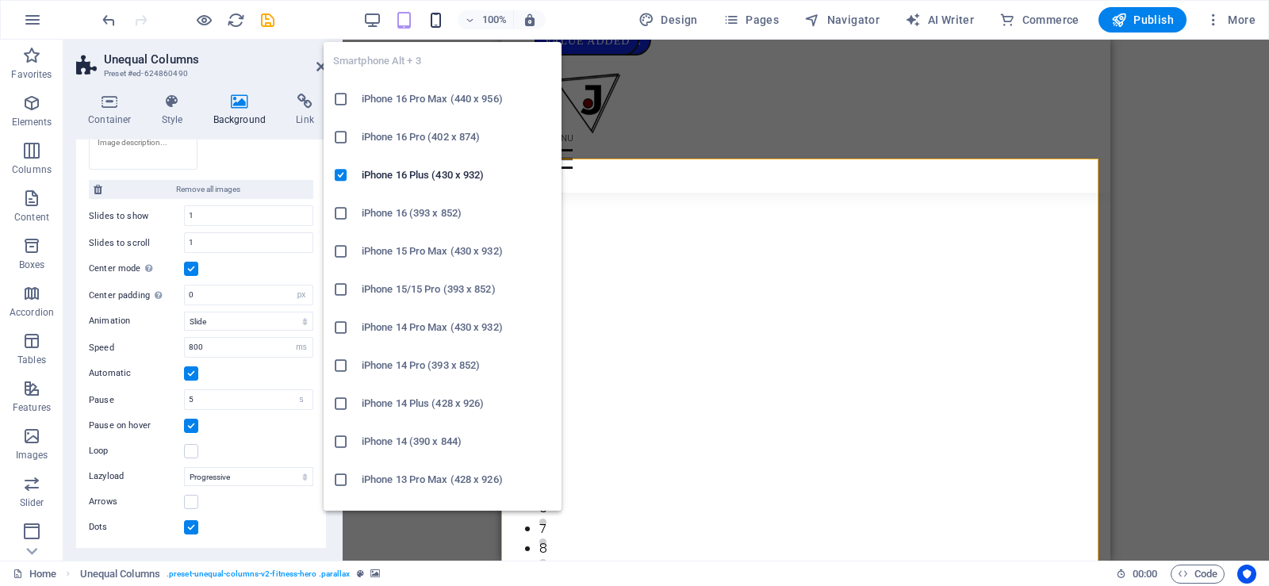
click at [439, 21] on icon "button" at bounding box center [436, 20] width 18 height 18
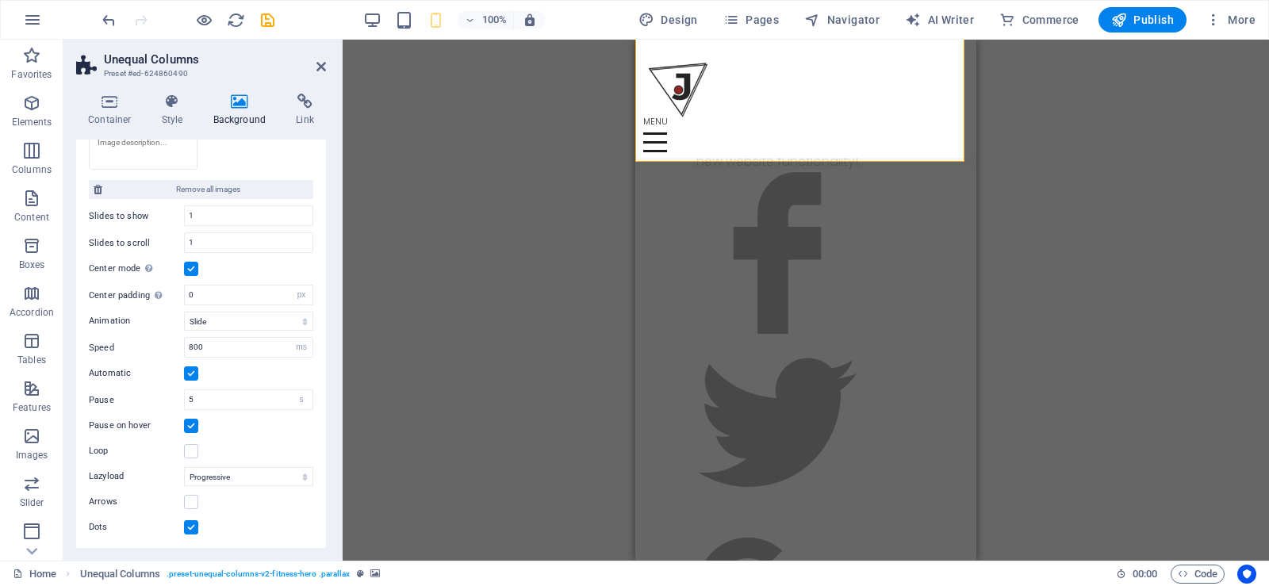
scroll to position [1010, 0]
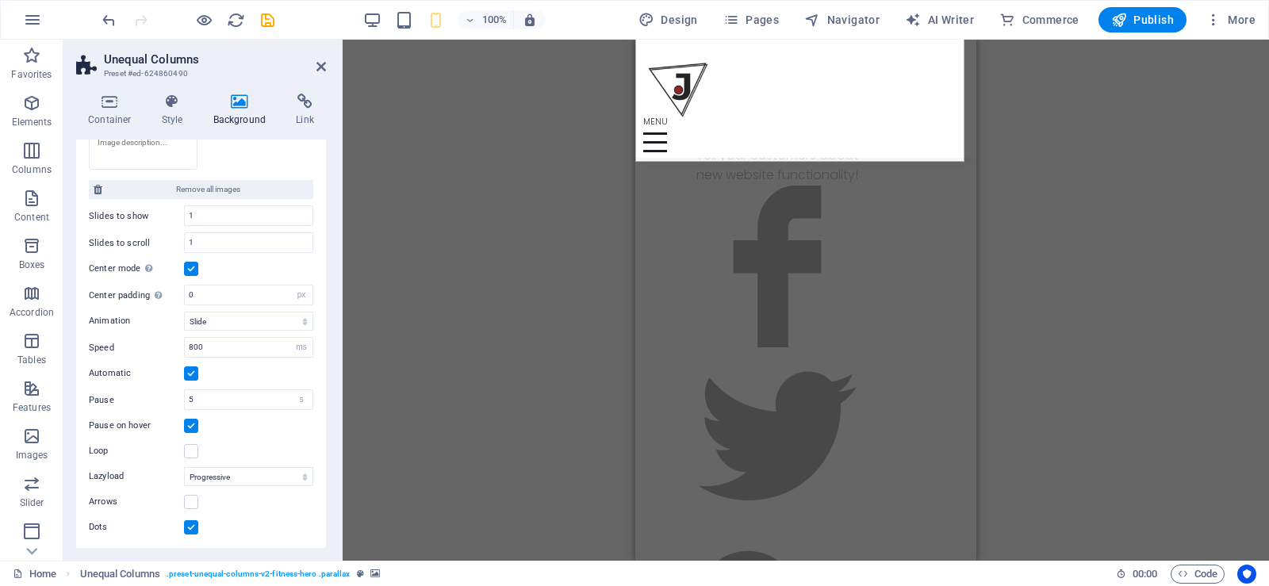
drag, startPoint x: 972, startPoint y: 77, endPoint x: 1613, endPoint y: 175, distance: 649.2
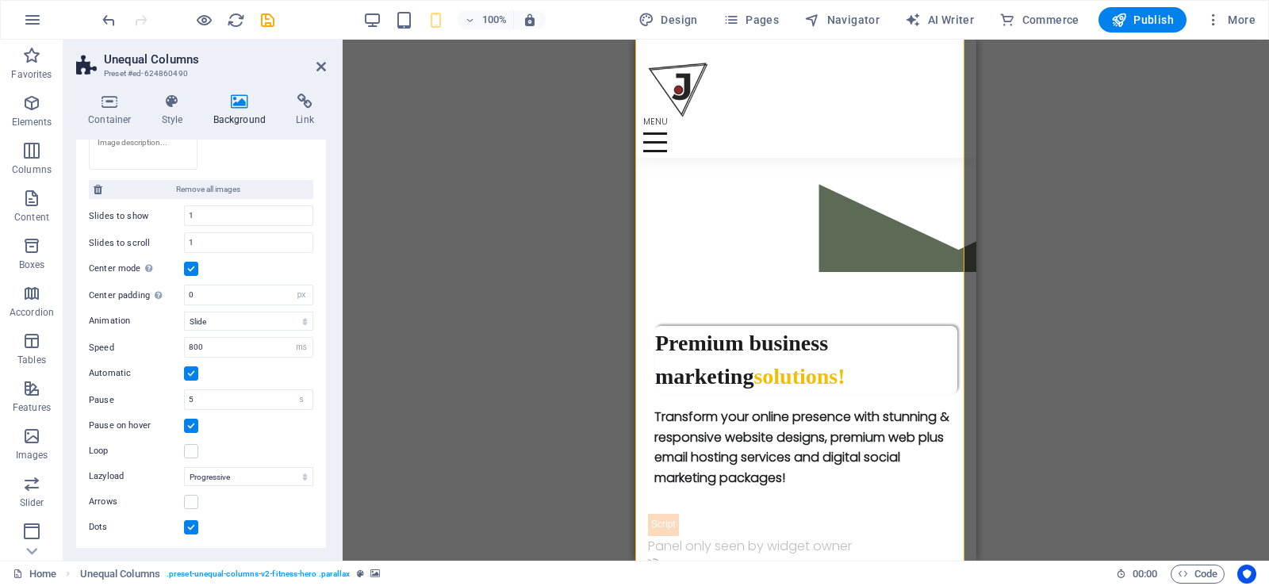
scroll to position [0, 0]
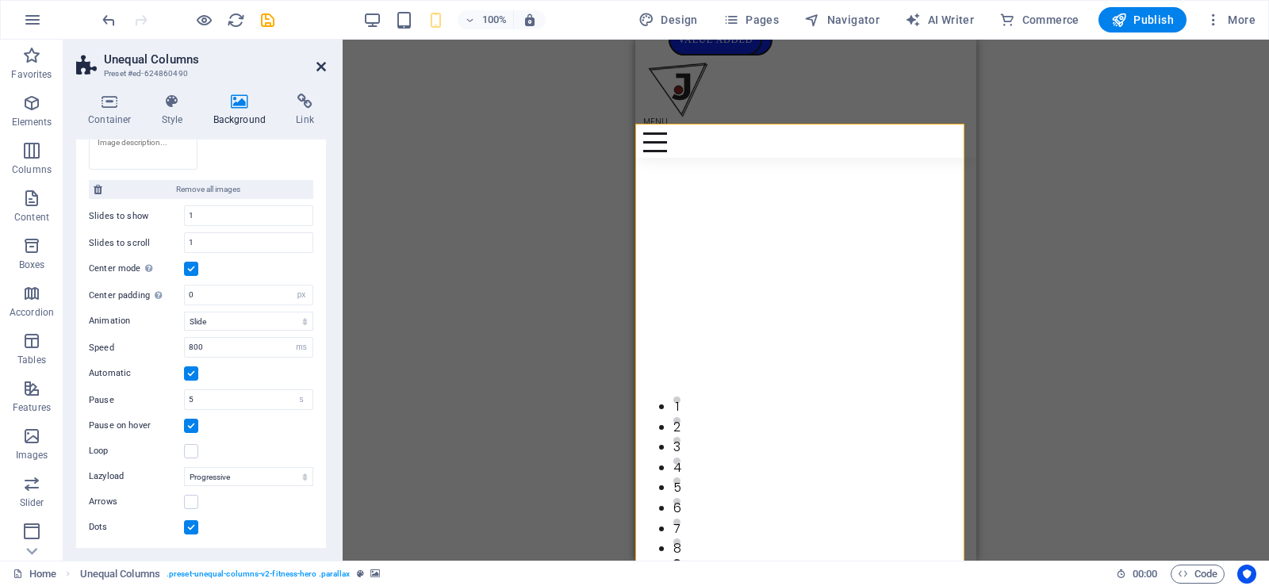
click at [321, 65] on icon at bounding box center [321, 66] width 10 height 13
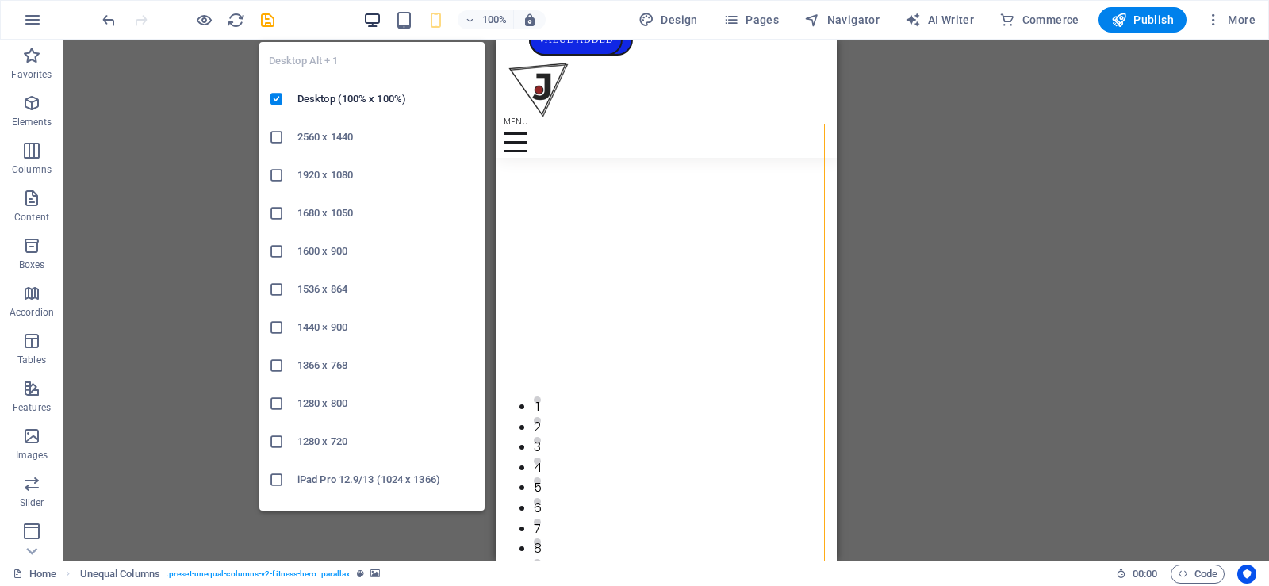
click at [374, 21] on icon "button" at bounding box center [372, 20] width 18 height 18
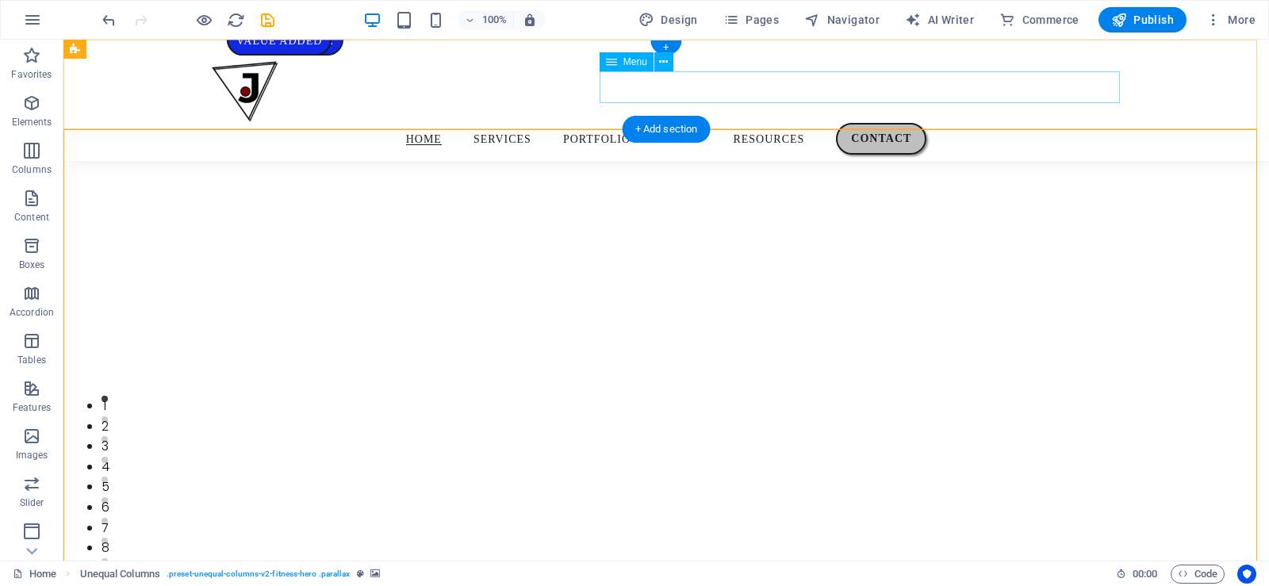
click at [1086, 123] on nav "Home Services Portfolio Plans Resources Contact" at bounding box center [666, 139] width 920 height 32
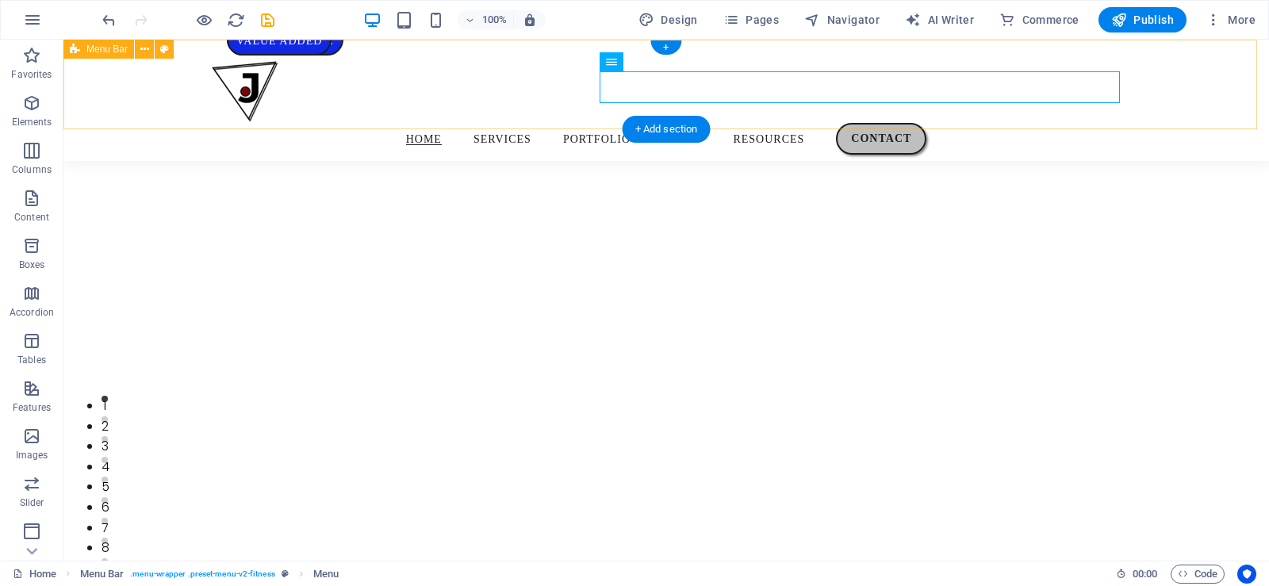
click at [1055, 105] on div "Home Services Portfolio Plans Resources Contact" at bounding box center [666, 100] width 1206 height 121
click at [1053, 123] on nav "Home Services Portfolio Plans Resources Contact" at bounding box center [666, 139] width 920 height 32
click at [282, 88] on div at bounding box center [666, 87] width 920 height 71
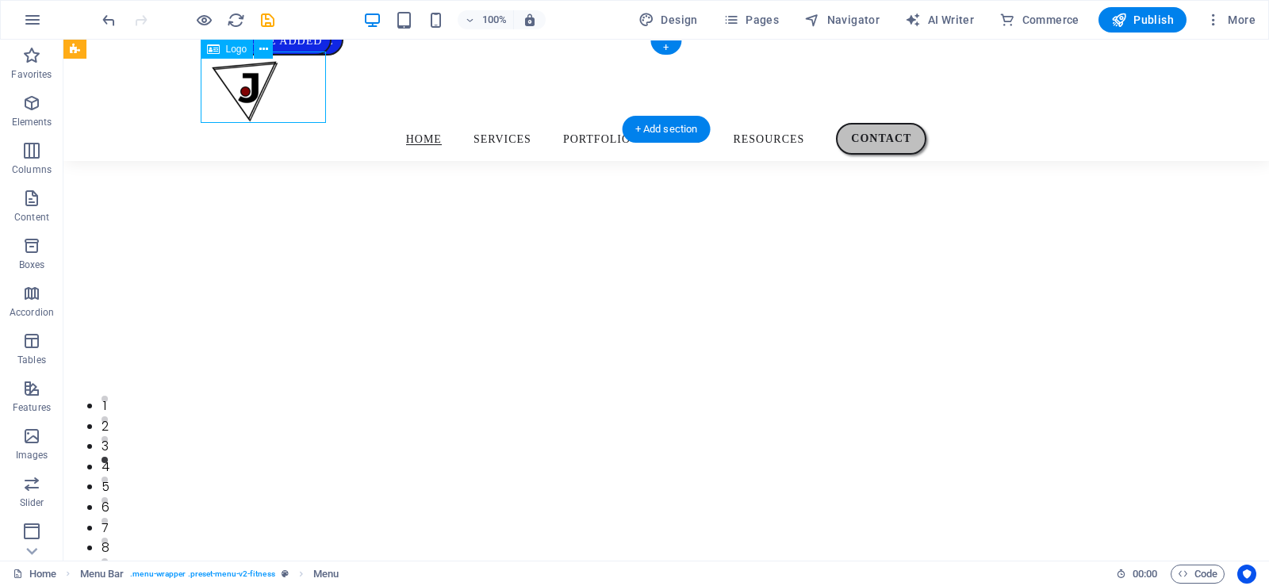
click at [282, 88] on div at bounding box center [666, 87] width 920 height 71
select select "px"
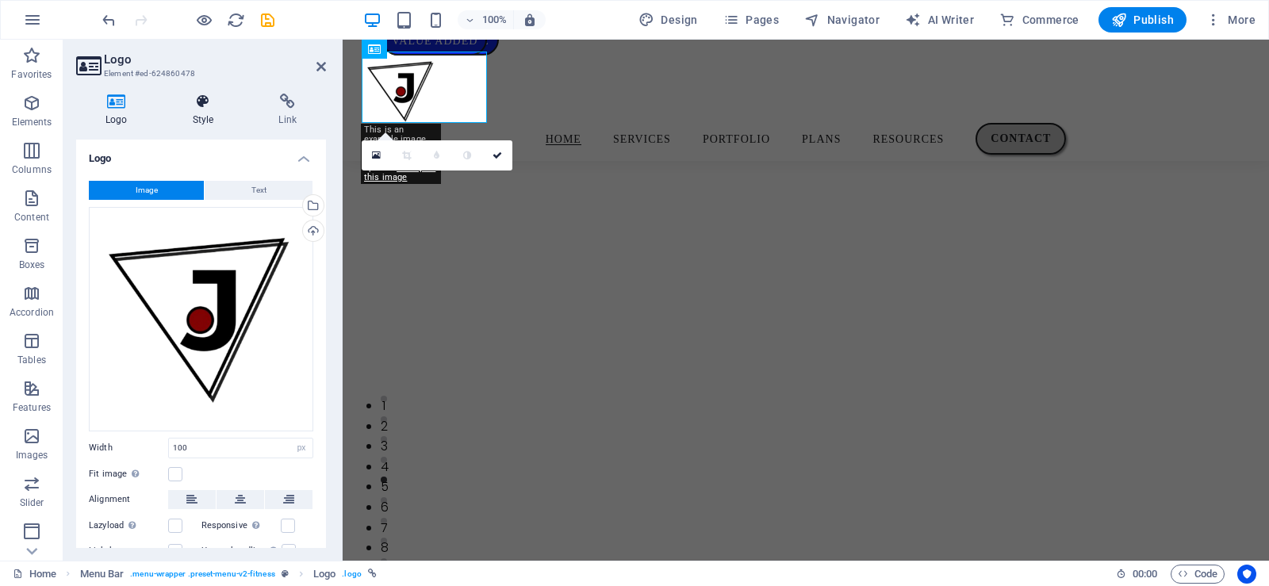
click at [203, 106] on icon at bounding box center [203, 102] width 80 height 16
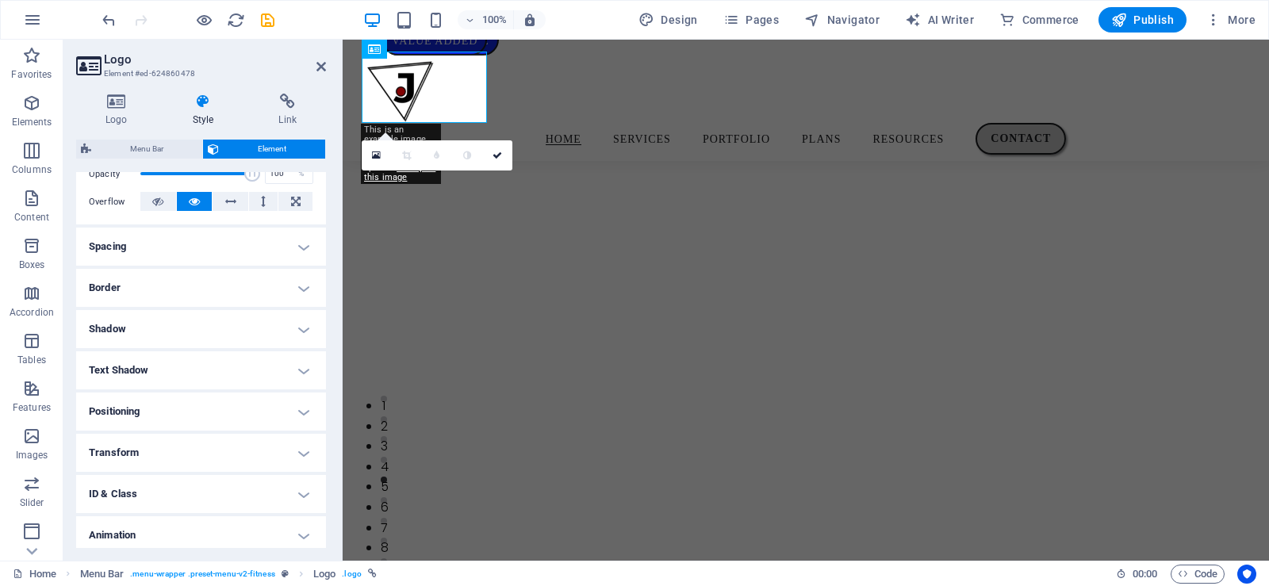
scroll to position [294, 0]
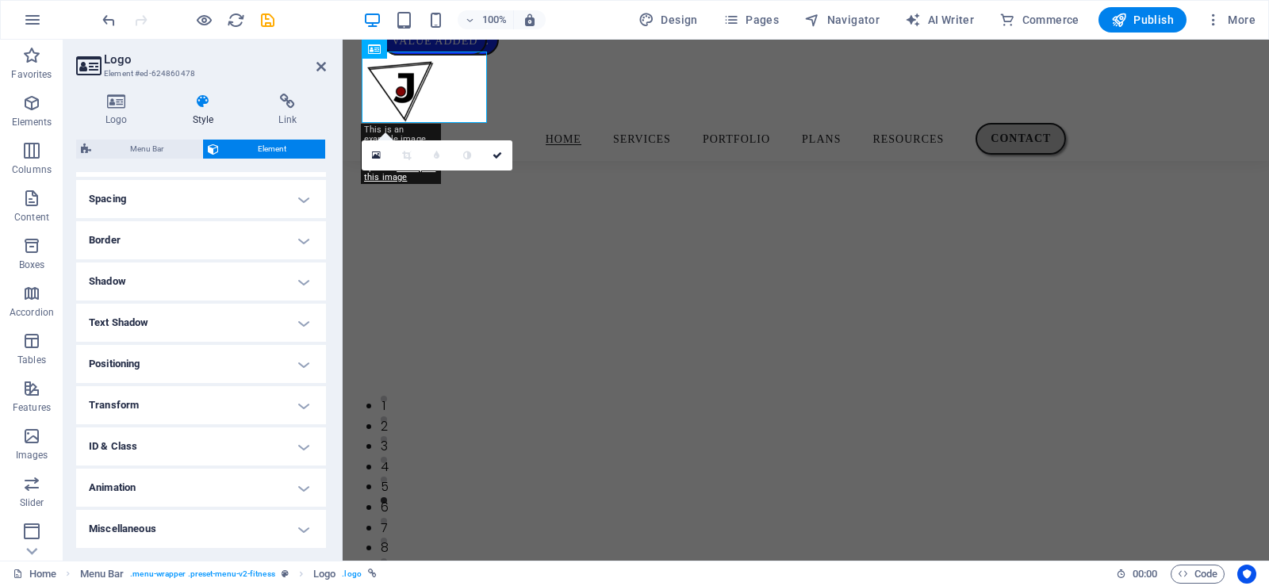
click at [228, 246] on h4 "Border" at bounding box center [201, 240] width 250 height 38
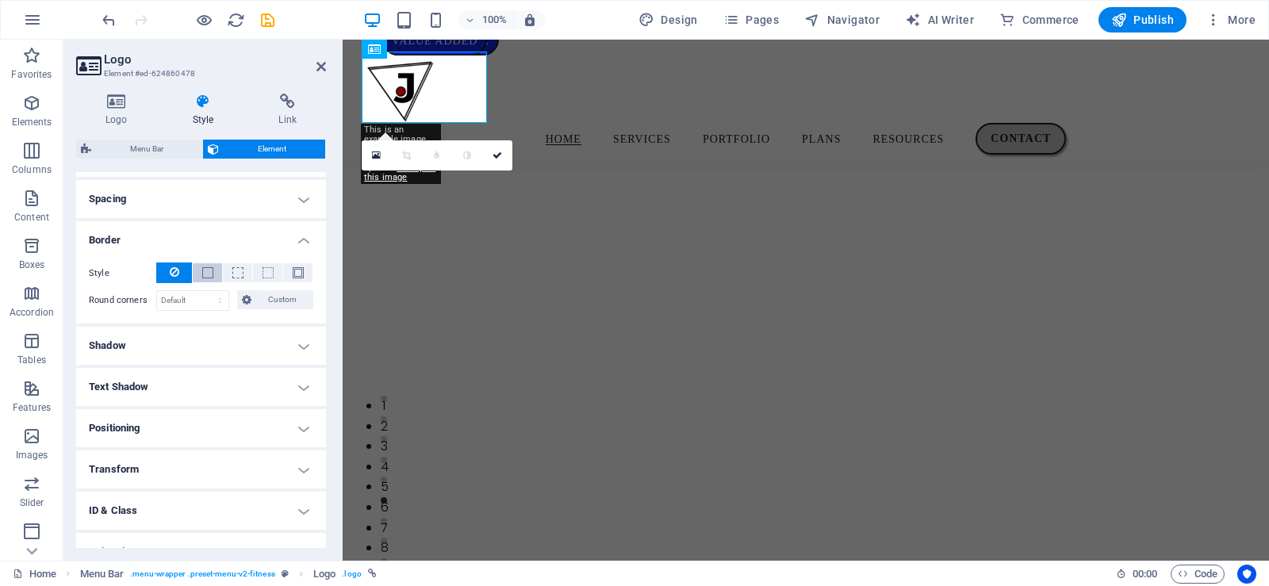
click at [213, 279] on button at bounding box center [207, 272] width 29 height 19
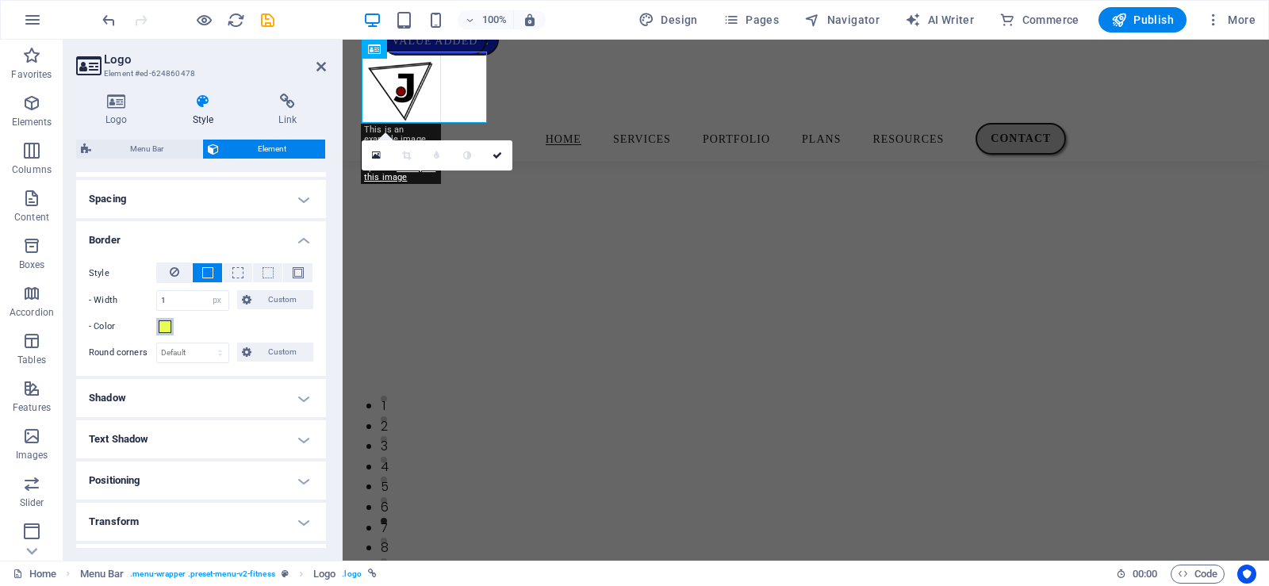
click at [167, 328] on span at bounding box center [165, 326] width 13 height 13
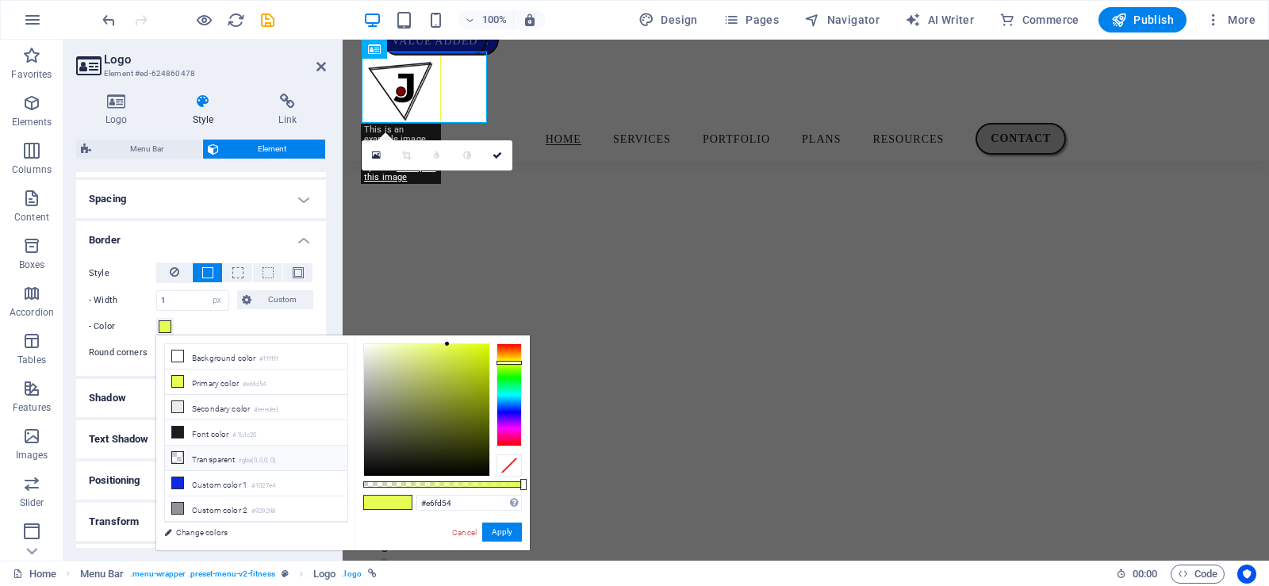
click at [180, 454] on icon at bounding box center [177, 457] width 11 height 11
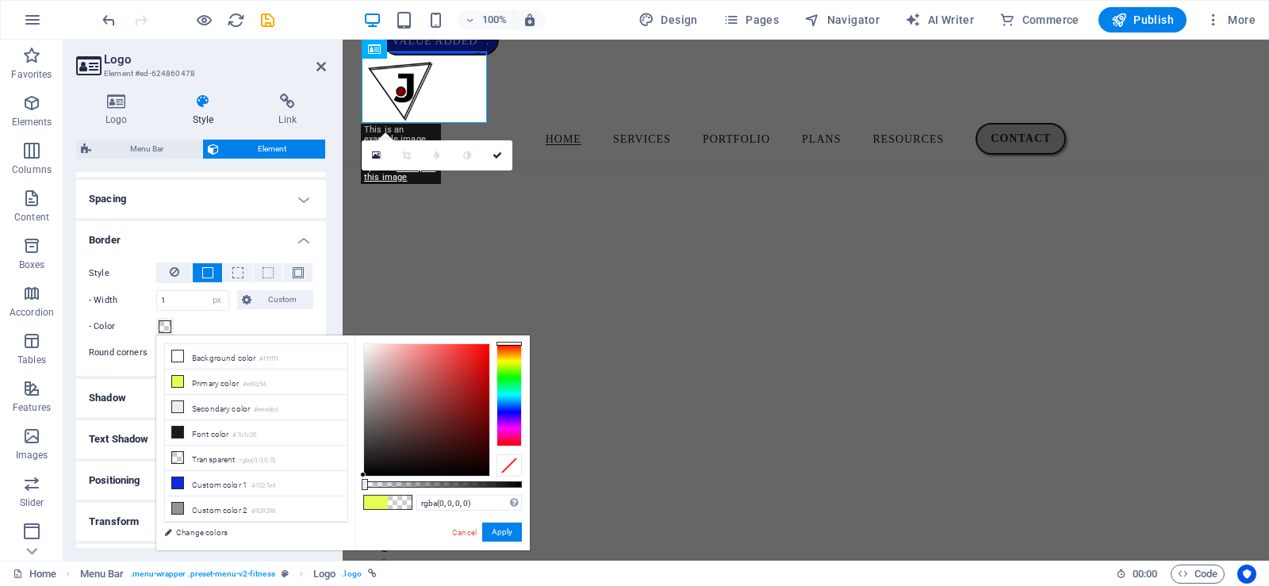
type input "rgba(0, 0, 0, 0.575)"
click at [455, 482] on div at bounding box center [442, 484] width 159 height 6
click at [432, 480] on div "rgba(0, 0, 0, 0.575) Supported formats #0852ed rgb(8, 82, 237) rgba(8, 82, 237,…" at bounding box center [442, 558] width 175 height 445
click at [250, 322] on div "- Color" at bounding box center [201, 326] width 224 height 19
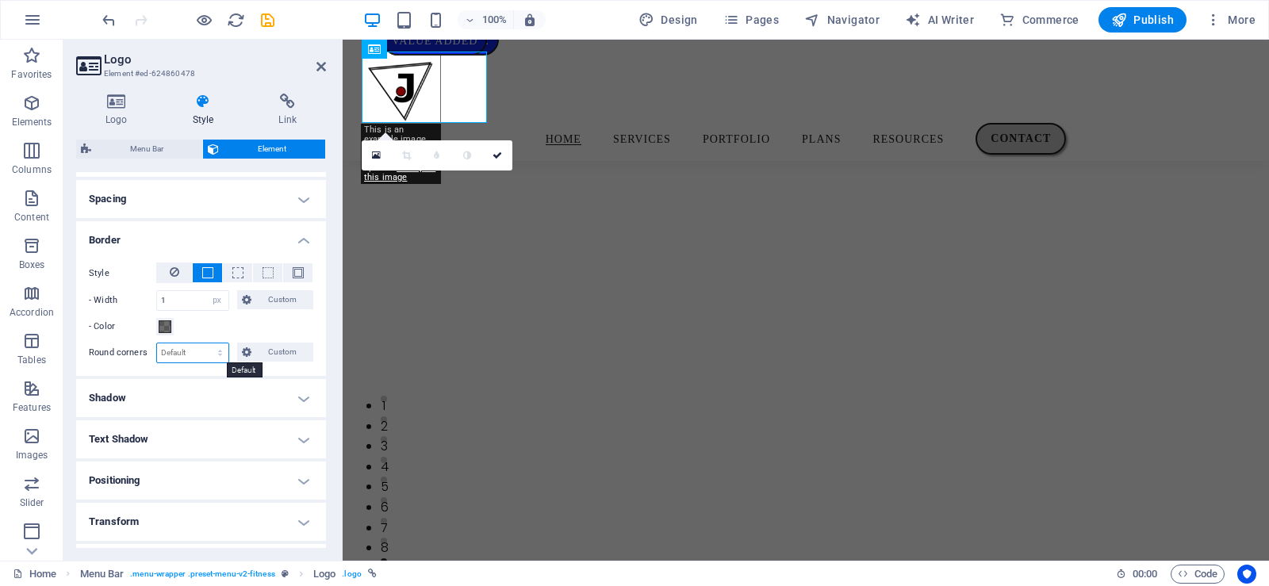
click at [204, 345] on select "Default px rem % vh vw Custom" at bounding box center [192, 352] width 71 height 19
select select "%"
click at [205, 343] on select "Default px rem % vh vw Custom" at bounding box center [192, 352] width 71 height 19
type input "50"
click at [248, 198] on h4 "Spacing" at bounding box center [201, 199] width 250 height 38
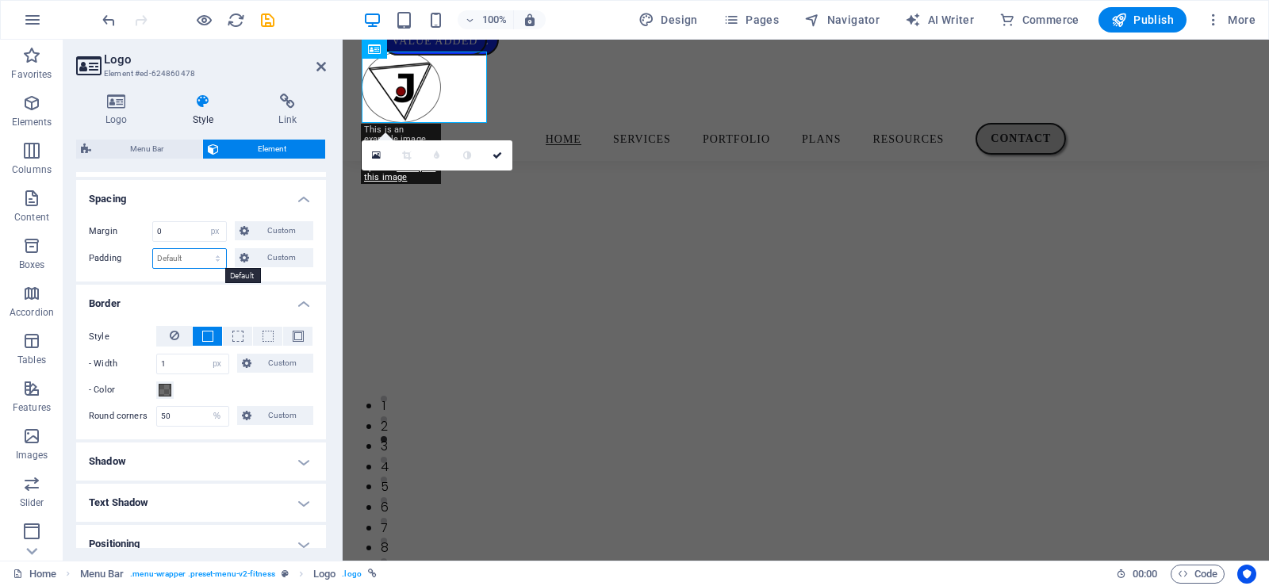
click at [205, 256] on select "Default px rem % vh vw Custom" at bounding box center [189, 258] width 73 height 19
select select "px"
click at [202, 249] on select "Default px rem % vh vw Custom" at bounding box center [189, 258] width 73 height 19
type input "3"
click at [318, 63] on icon at bounding box center [321, 66] width 10 height 13
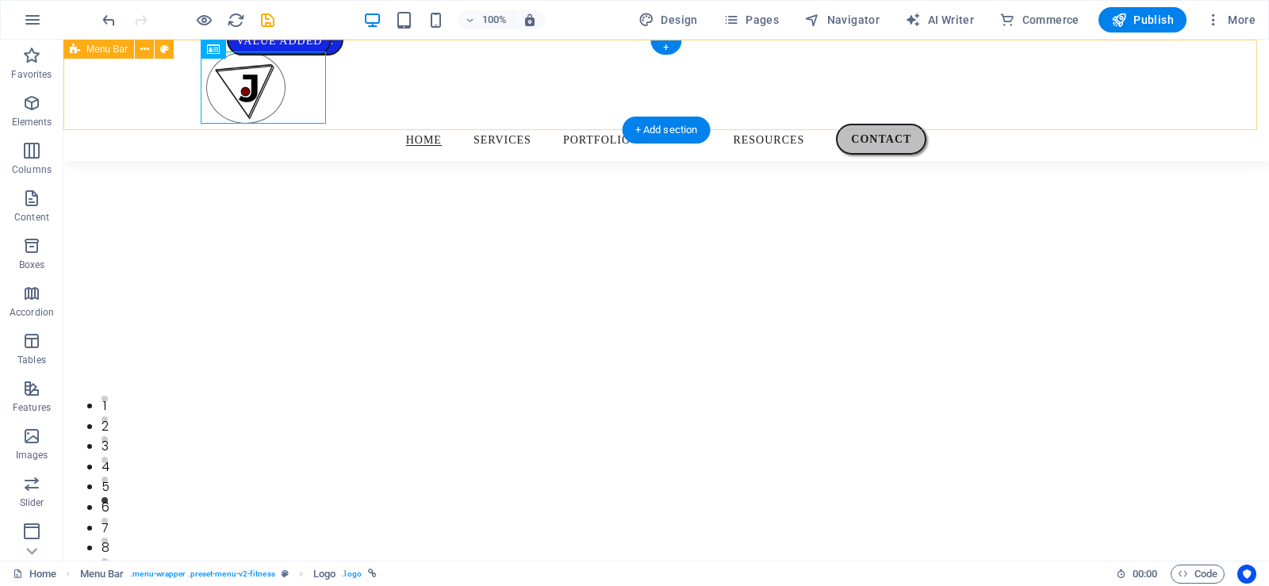
click at [437, 72] on div "Home Services Portfolio Plans Resources Contact" at bounding box center [666, 100] width 1206 height 121
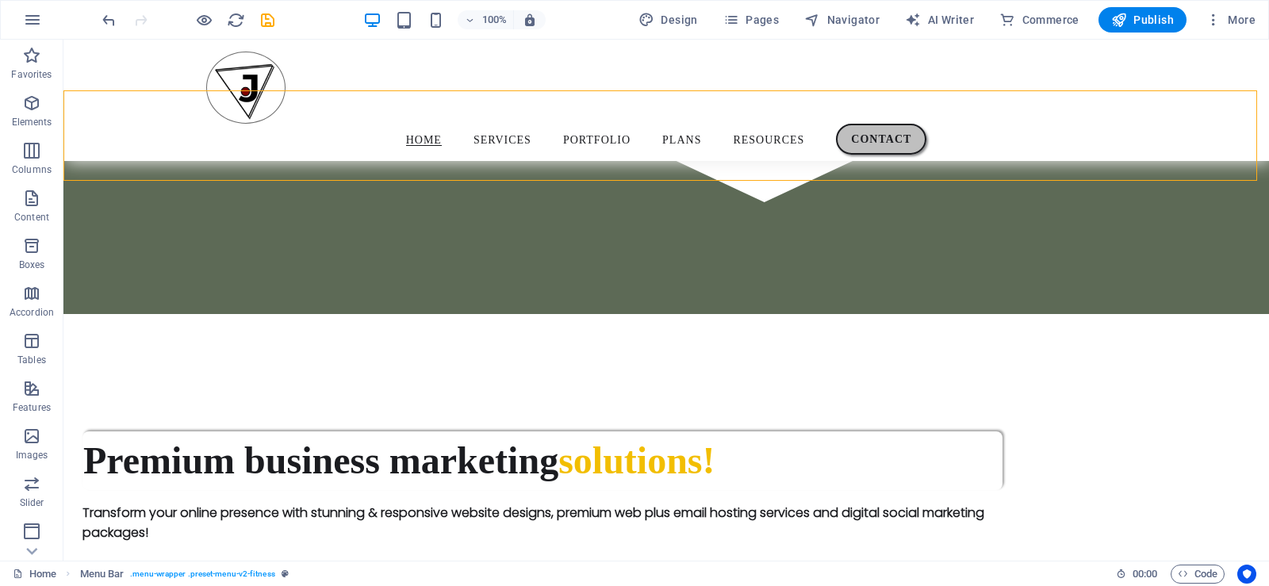
scroll to position [791, 0]
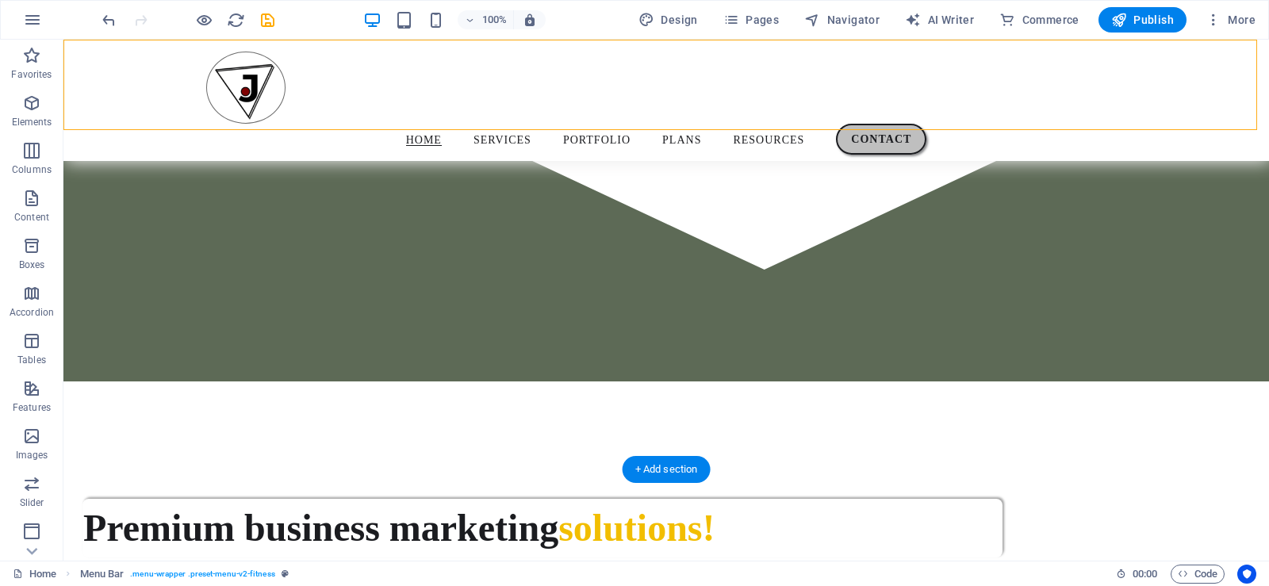
click at [579, 420] on div at bounding box center [666, 300] width 1206 height 521
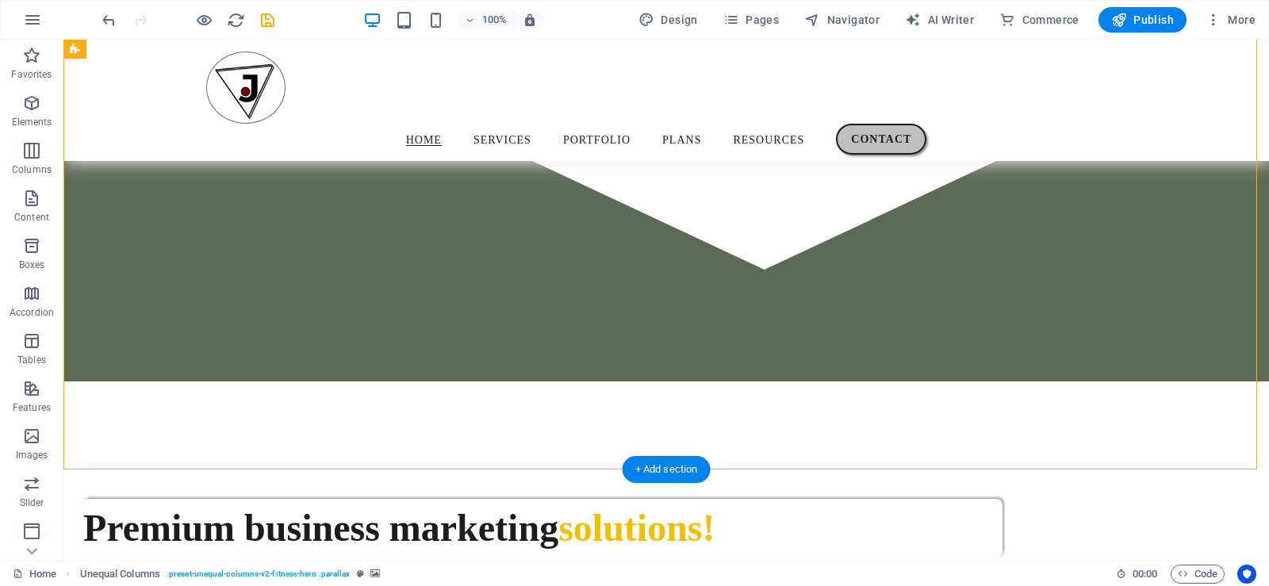
click at [579, 420] on div at bounding box center [666, 300] width 1206 height 521
select select "px"
select select "ms"
select select "s"
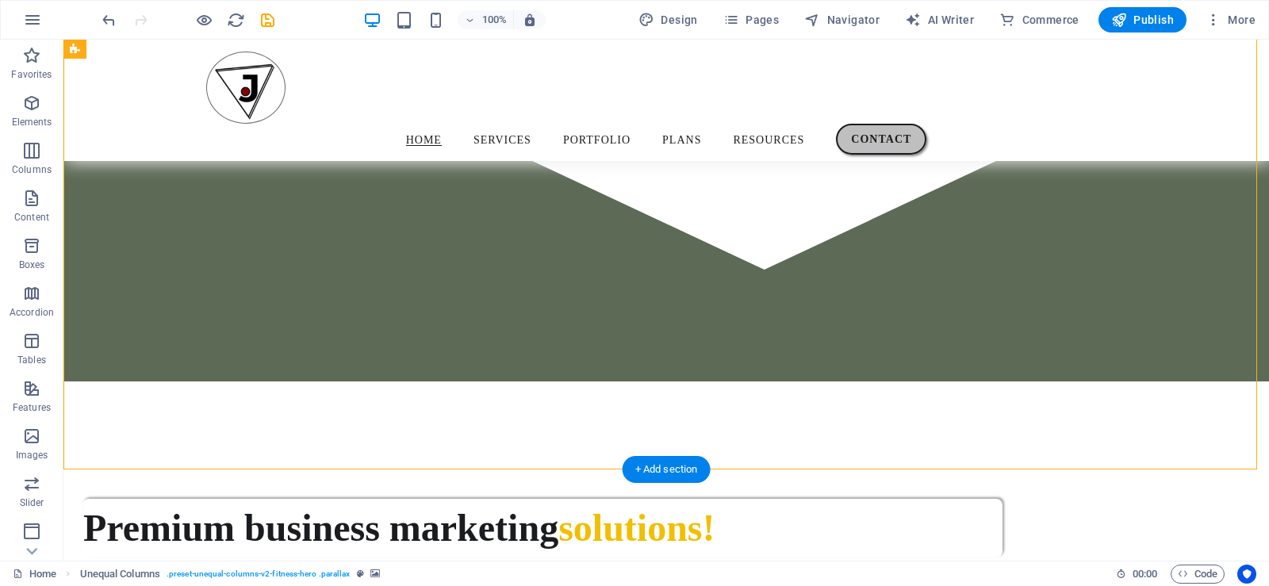
select select "progressive"
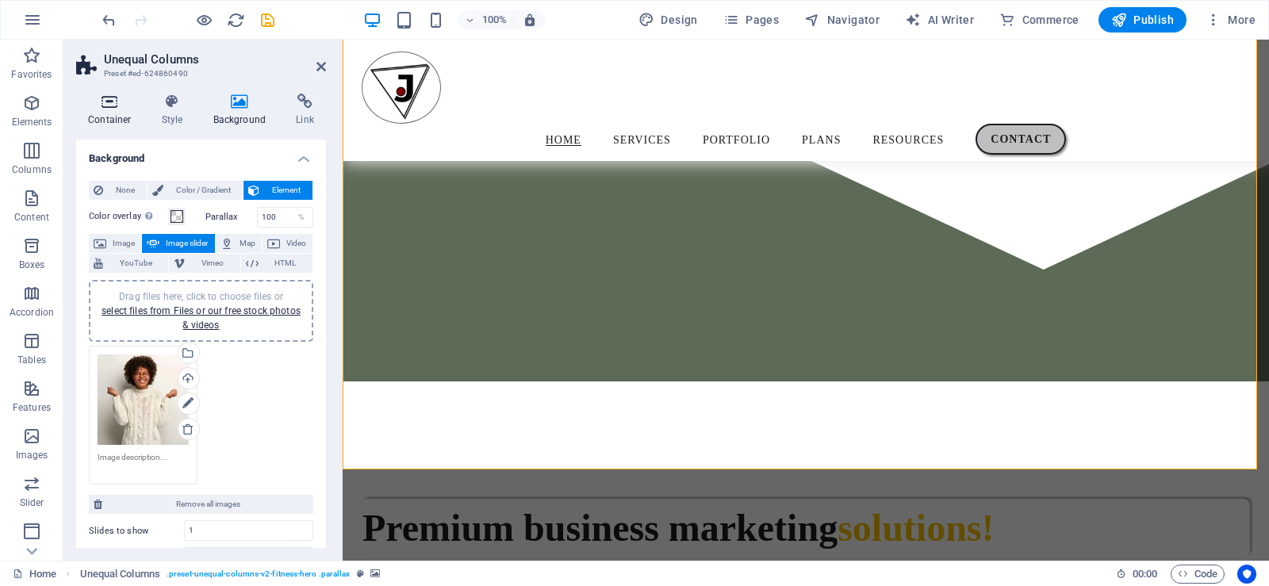
click at [113, 103] on icon at bounding box center [109, 102] width 67 height 16
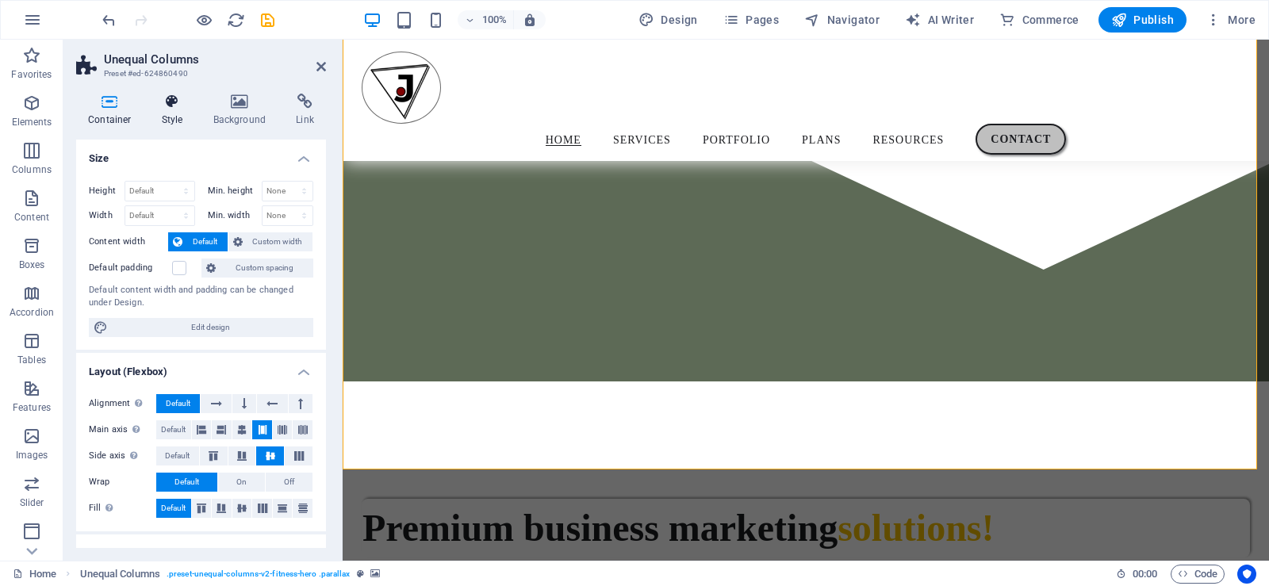
click at [168, 113] on h4 "Style" at bounding box center [176, 110] width 52 height 33
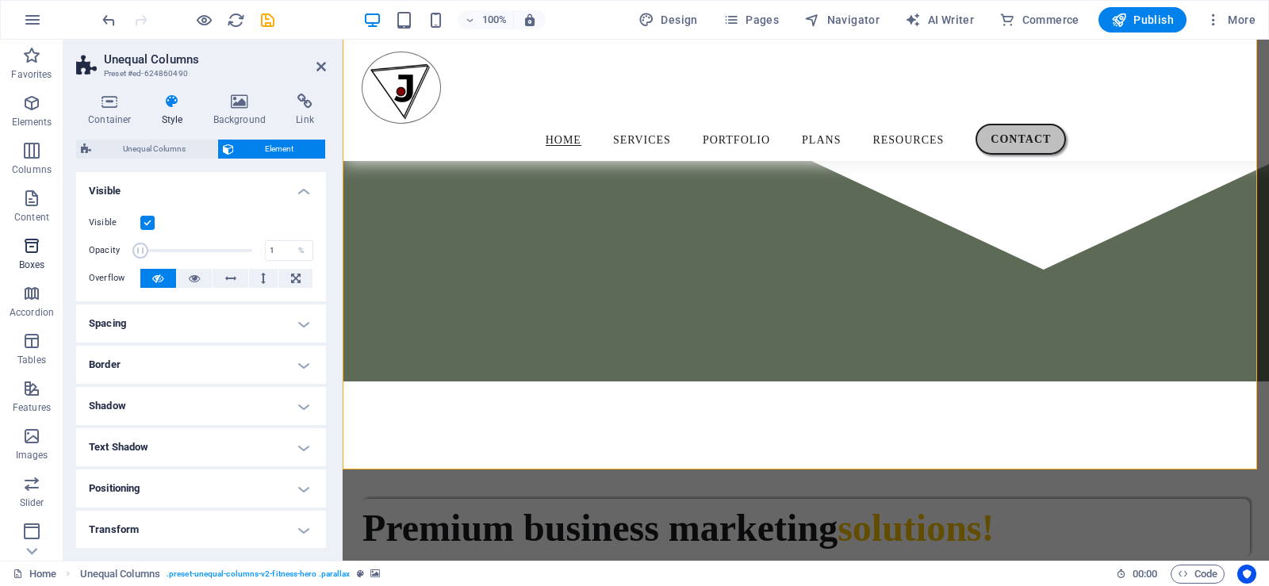
drag, startPoint x: 249, startPoint y: 250, endPoint x: 28, endPoint y: 251, distance: 221.3
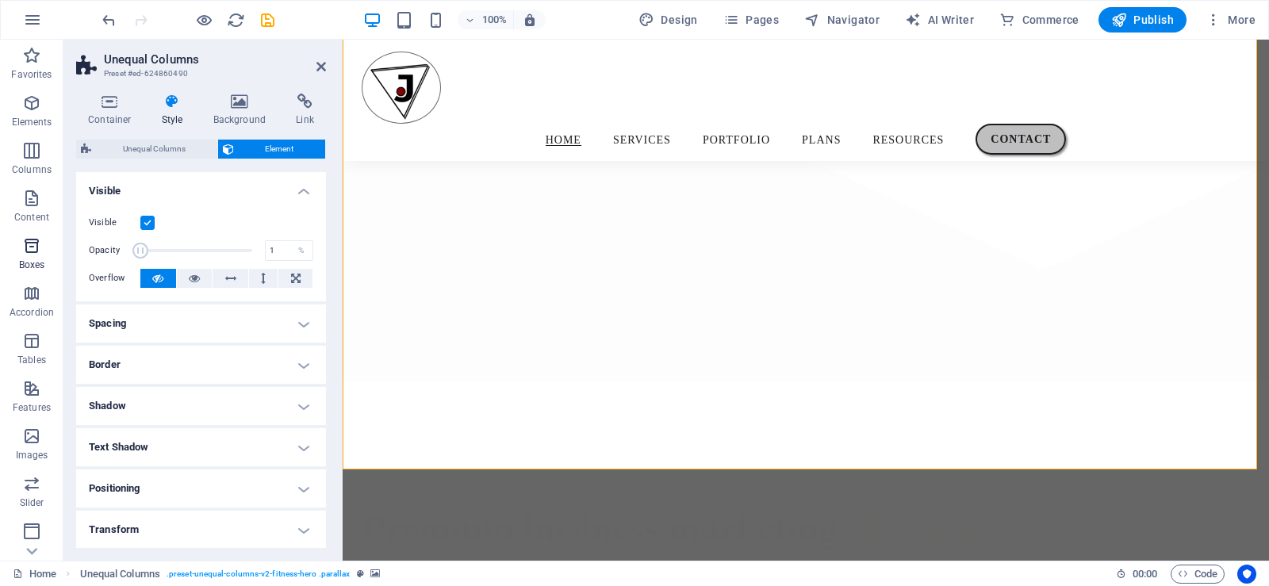
click at [28, 251] on section "Favorites Elements Columns Content Boxes Accordion Tables Features Images Slide…" at bounding box center [634, 300] width 1269 height 521
type input "100"
drag, startPoint x: 137, startPoint y: 248, endPoint x: 313, endPoint y: 297, distance: 182.1
click at [313, 297] on div "Visible Opacity 100 % Overflow" at bounding box center [201, 251] width 250 height 101
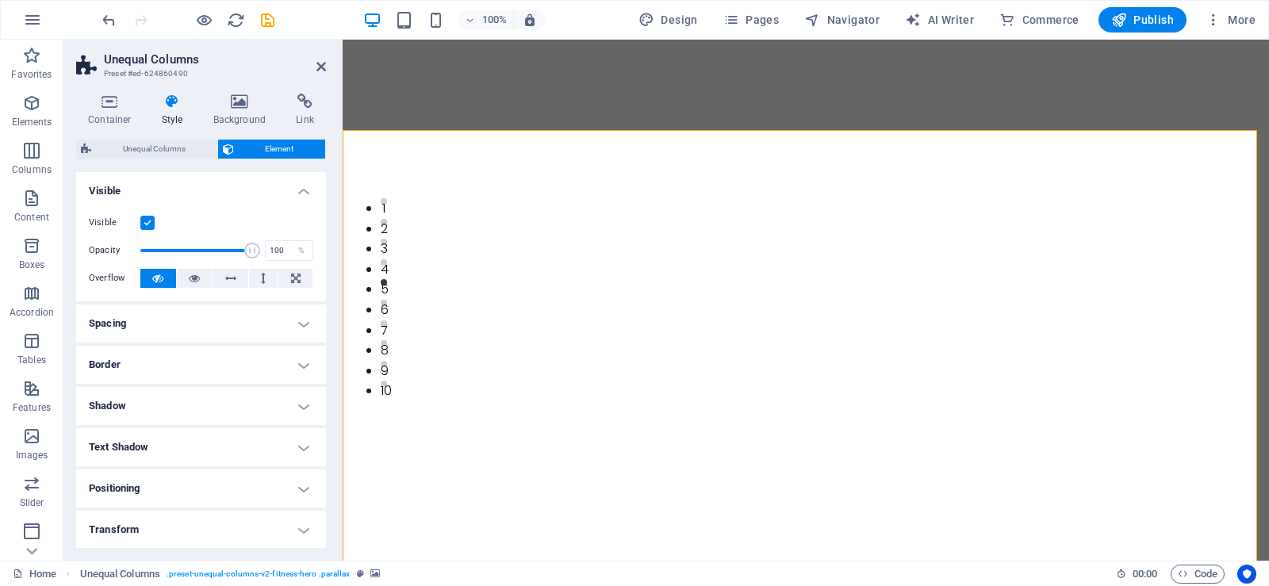
scroll to position [0, 0]
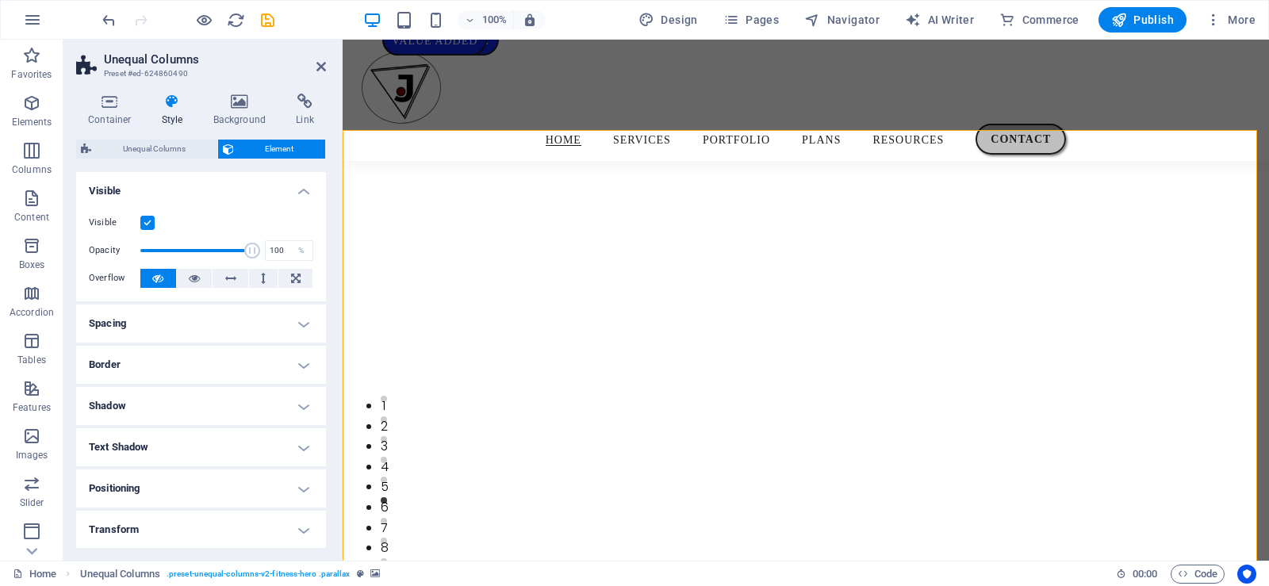
drag, startPoint x: 1263, startPoint y: 108, endPoint x: 1604, endPoint y: 58, distance: 344.7
click at [370, 236] on icon at bounding box center [373, 231] width 11 height 19
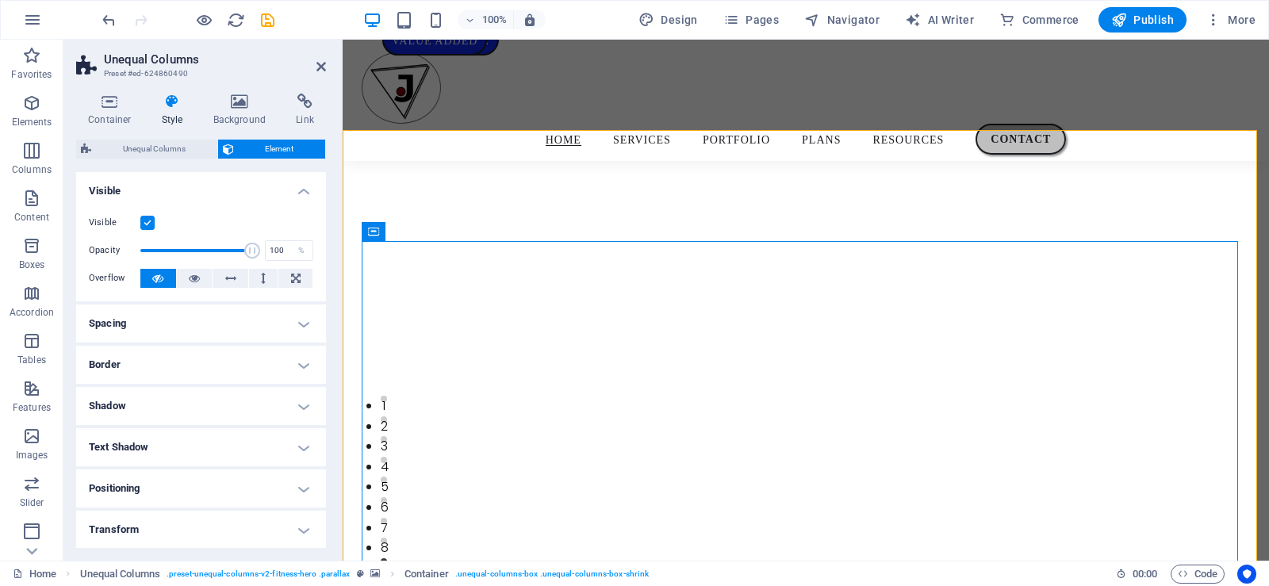
click at [445, 220] on div at bounding box center [806, 331] width 926 height 521
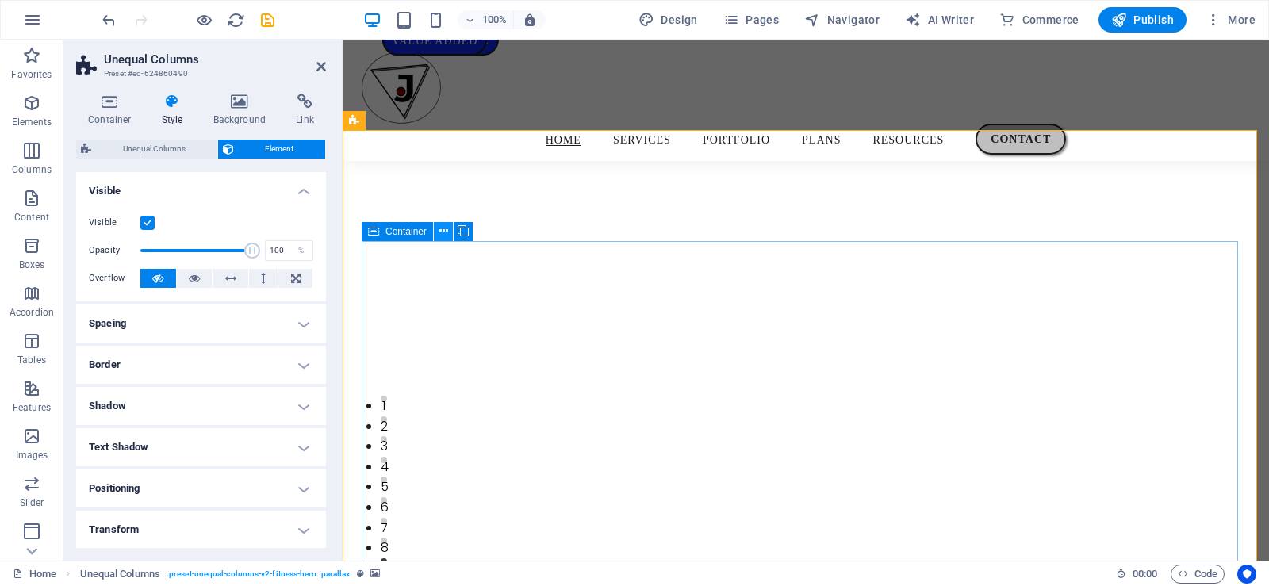
click at [443, 232] on icon at bounding box center [443, 231] width 9 height 17
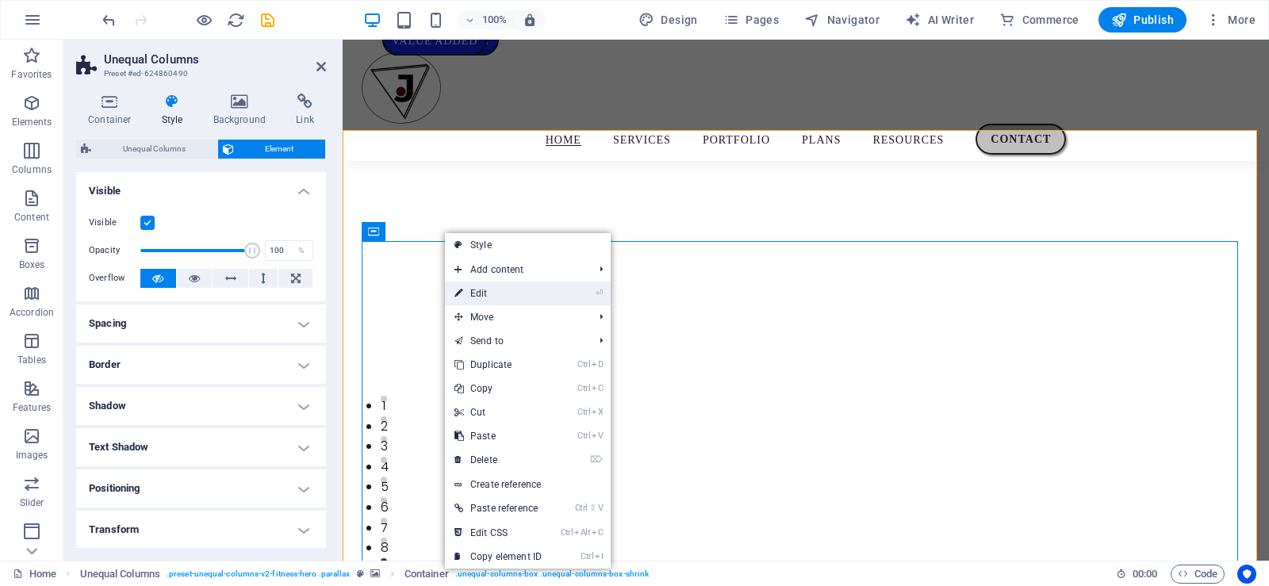
click at [504, 292] on link "⏎ Edit" at bounding box center [498, 294] width 106 height 24
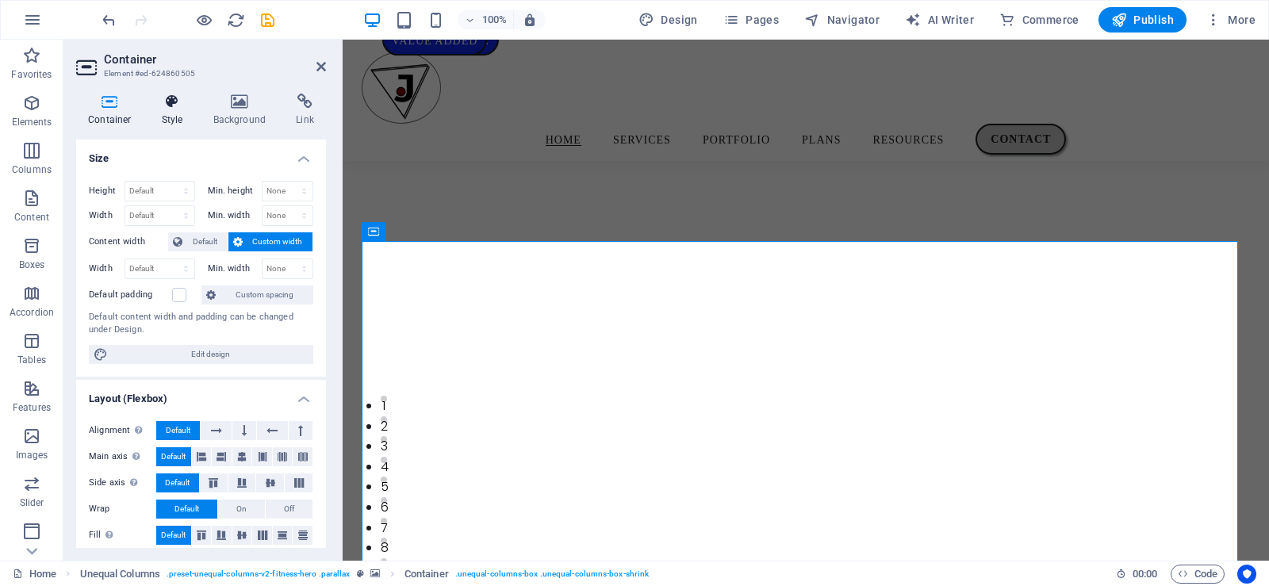
click at [186, 102] on icon at bounding box center [172, 102] width 45 height 16
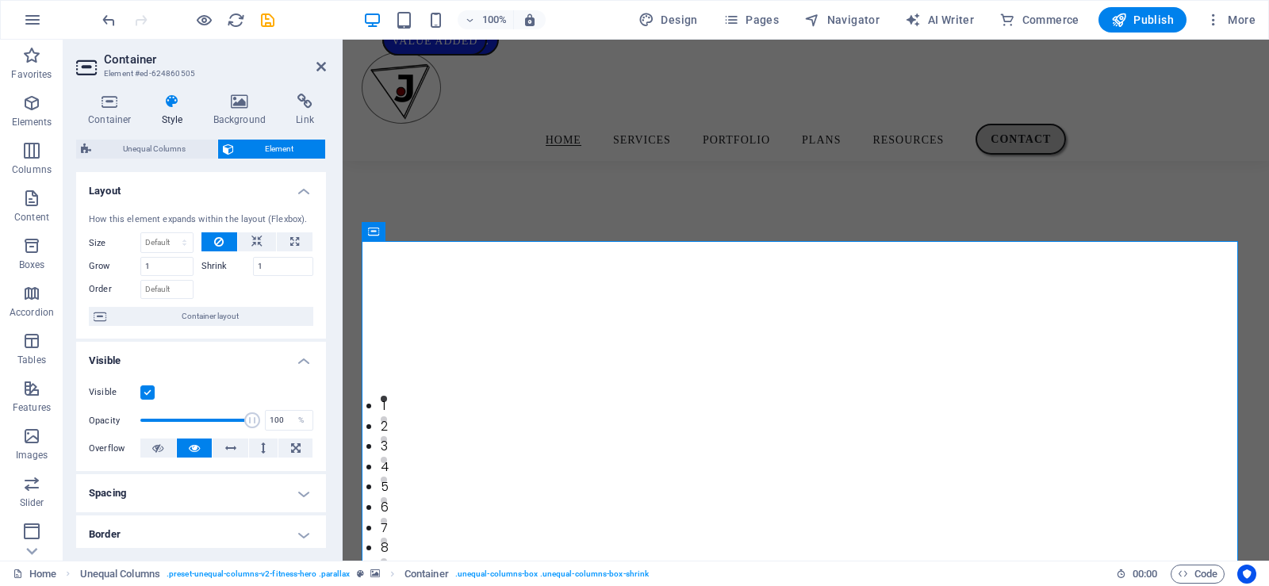
click at [229, 494] on h4 "Spacing" at bounding box center [201, 493] width 250 height 38
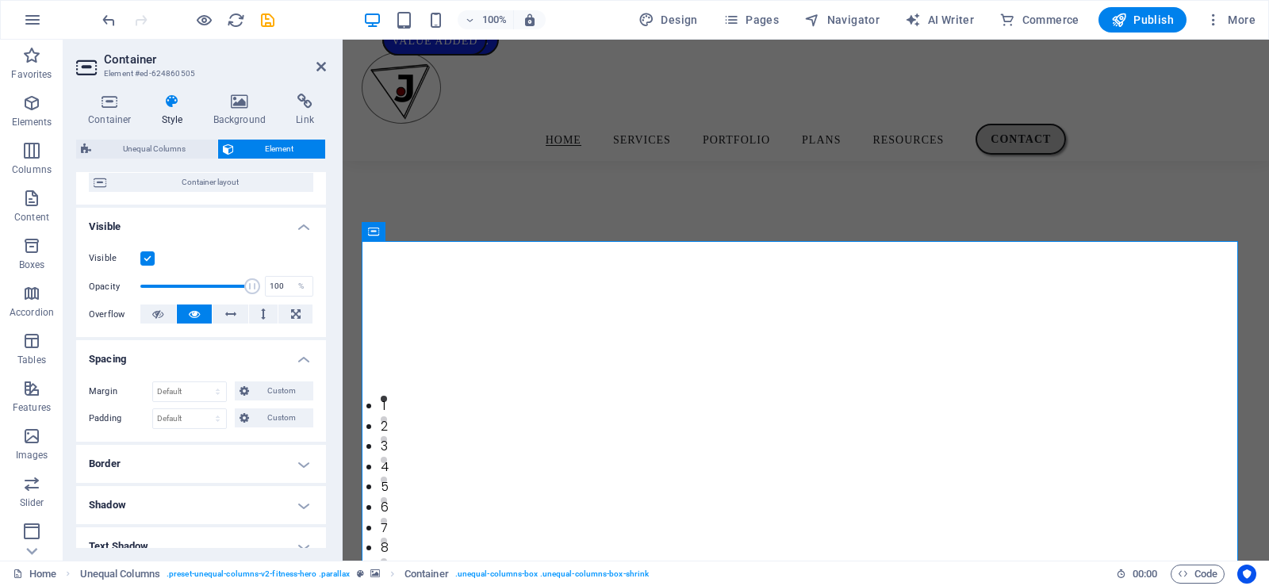
scroll to position [149, 0]
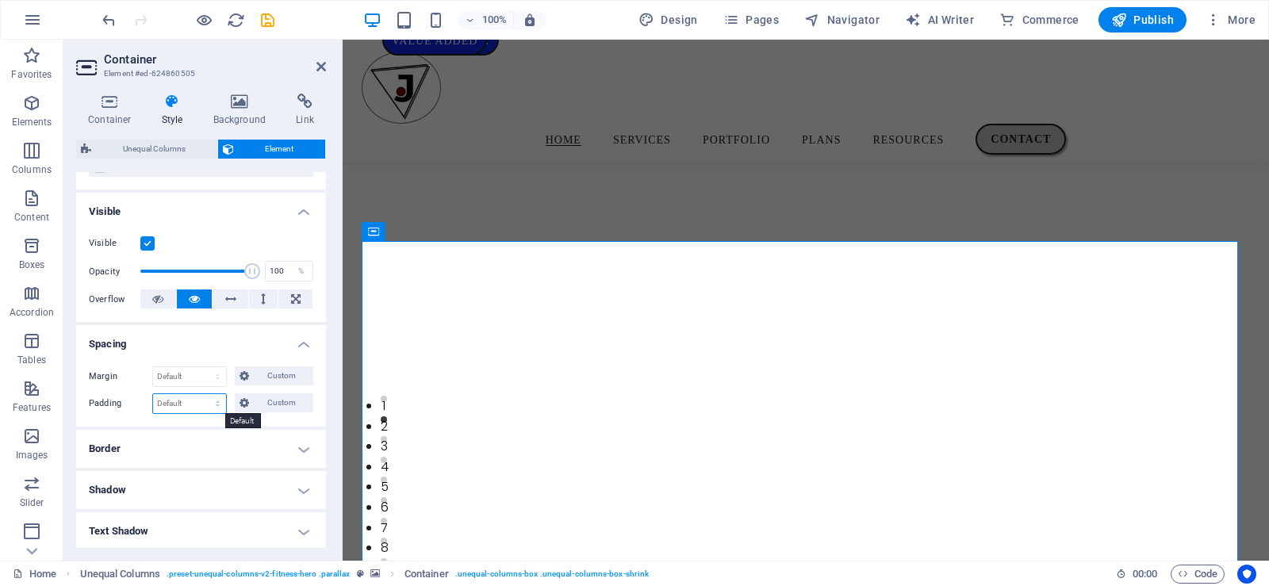
click at [183, 406] on select "Default px rem % vh vw Custom" at bounding box center [189, 403] width 73 height 19
select select "px"
click at [202, 394] on select "Default px rem % vh vw Custom" at bounding box center [189, 403] width 73 height 19
type input "0"
click at [104, 16] on icon "undo" at bounding box center [109, 20] width 18 height 18
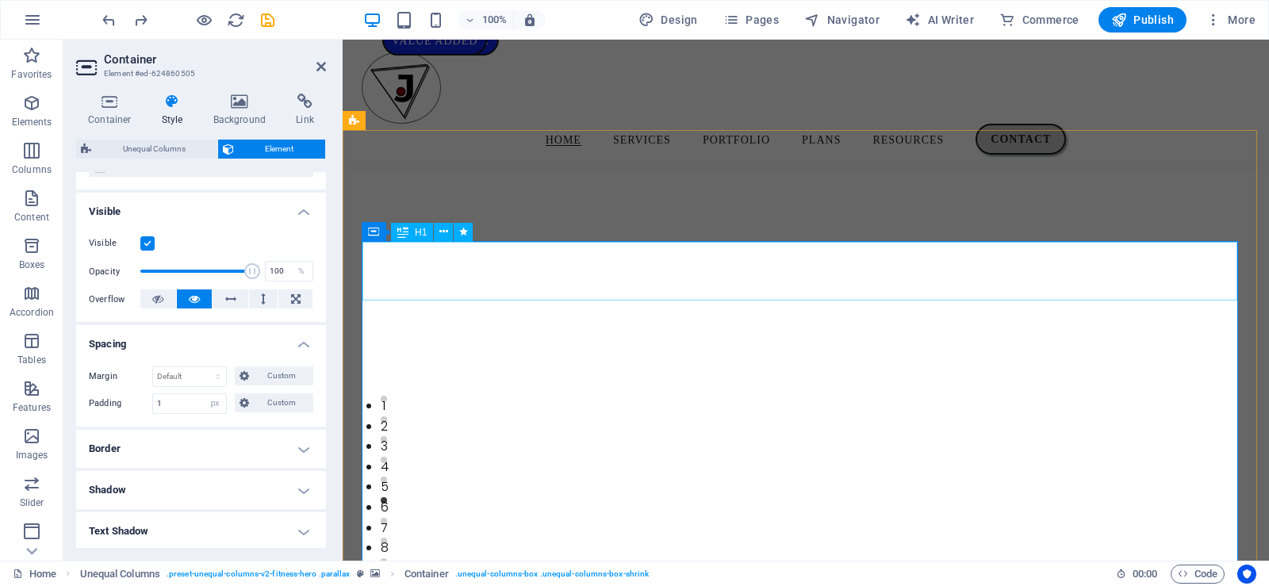
click at [380, 230] on div "Container" at bounding box center [397, 231] width 71 height 19
click at [439, 229] on icon at bounding box center [443, 231] width 9 height 17
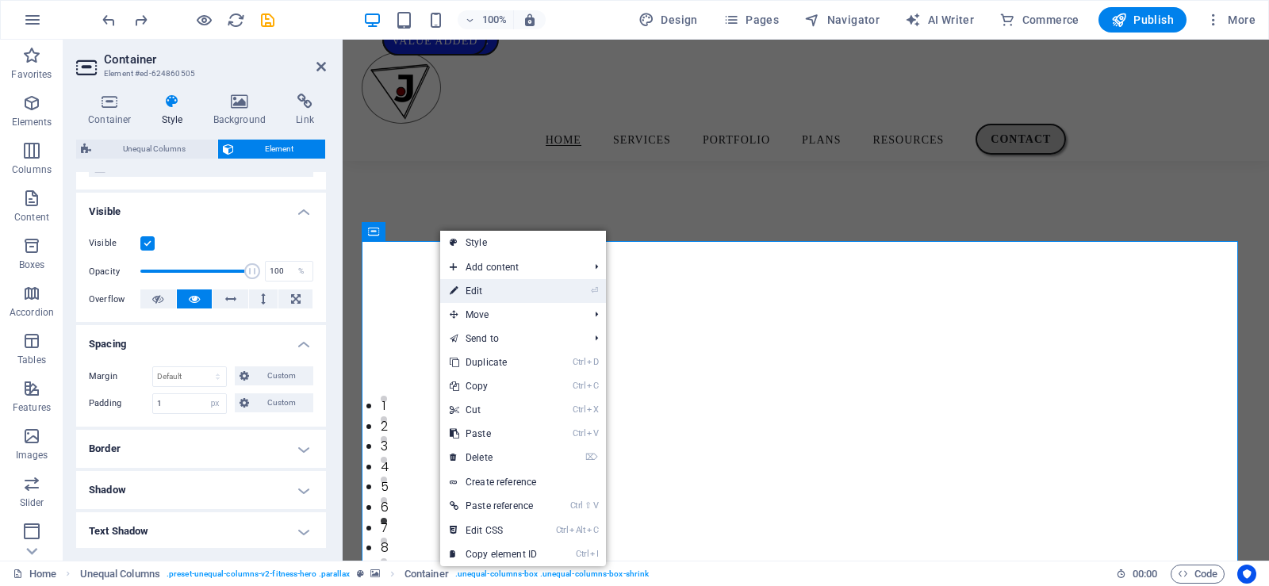
click at [477, 293] on link "⏎ Edit" at bounding box center [493, 291] width 106 height 24
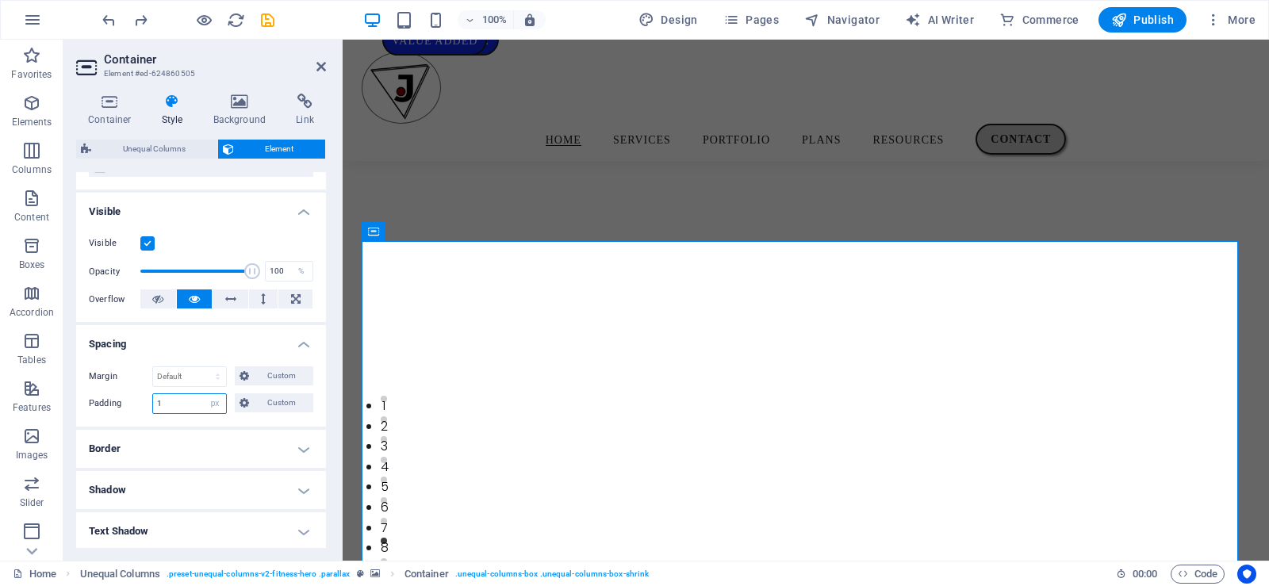
click at [168, 405] on input "1" at bounding box center [189, 403] width 73 height 19
type input "12"
click at [1218, 169] on div at bounding box center [806, 331] width 926 height 521
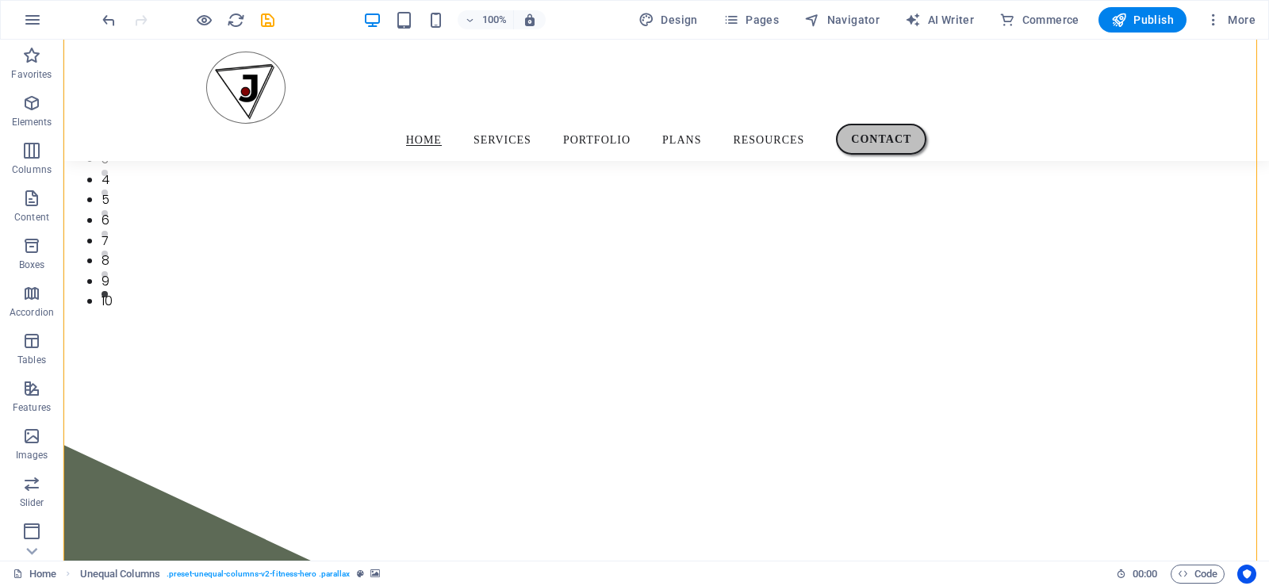
scroll to position [303, 0]
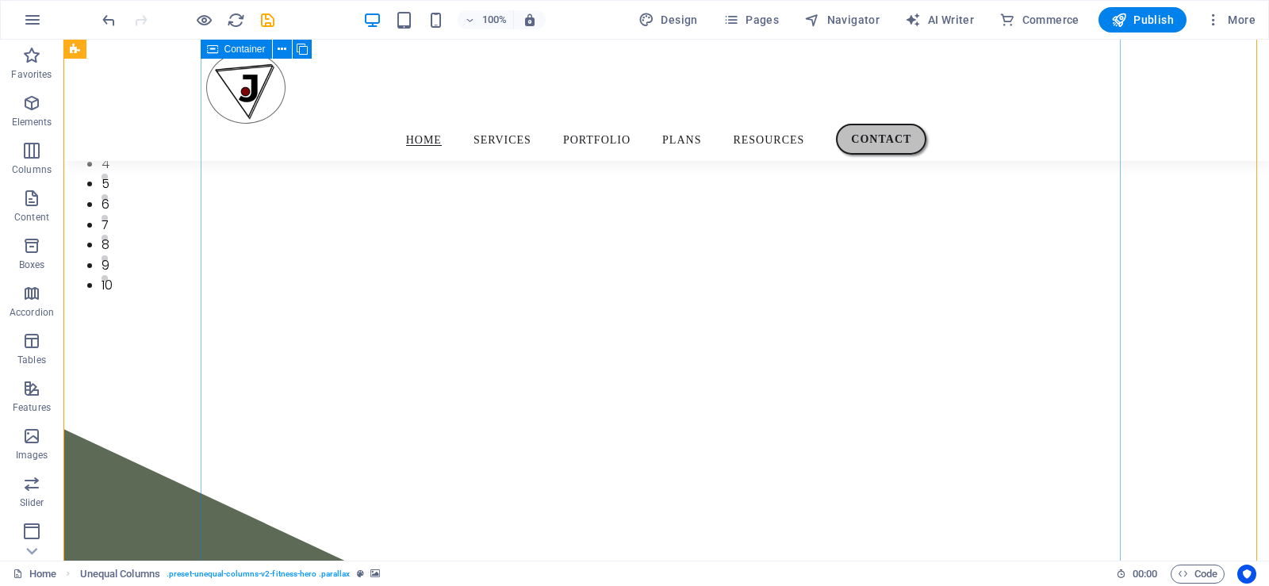
select select "px"
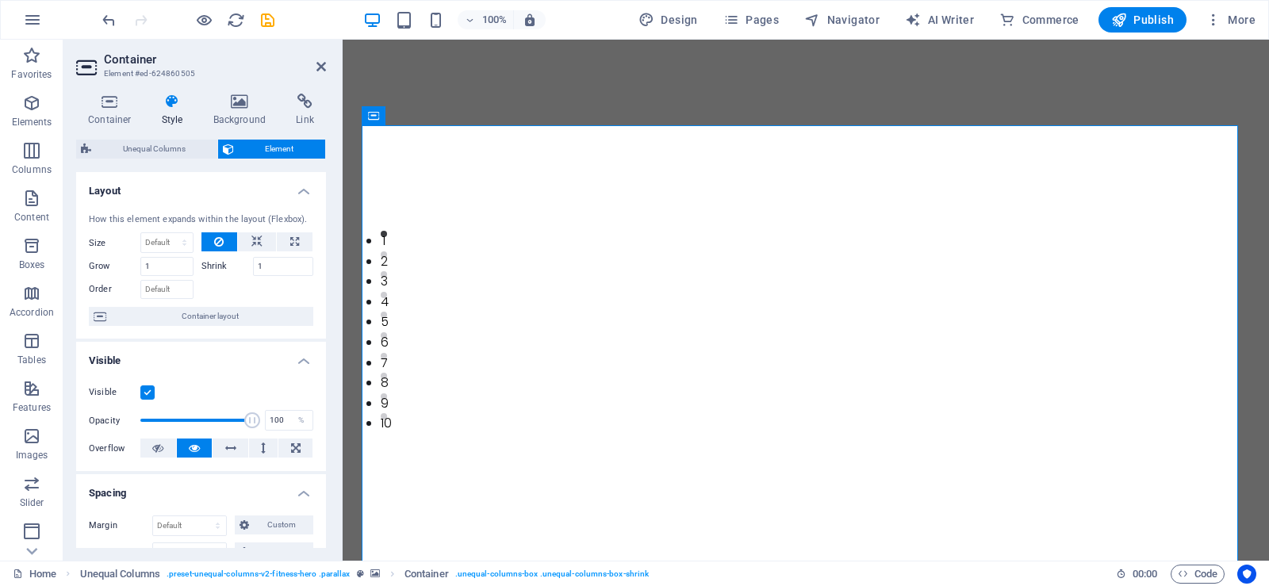
scroll to position [0, 0]
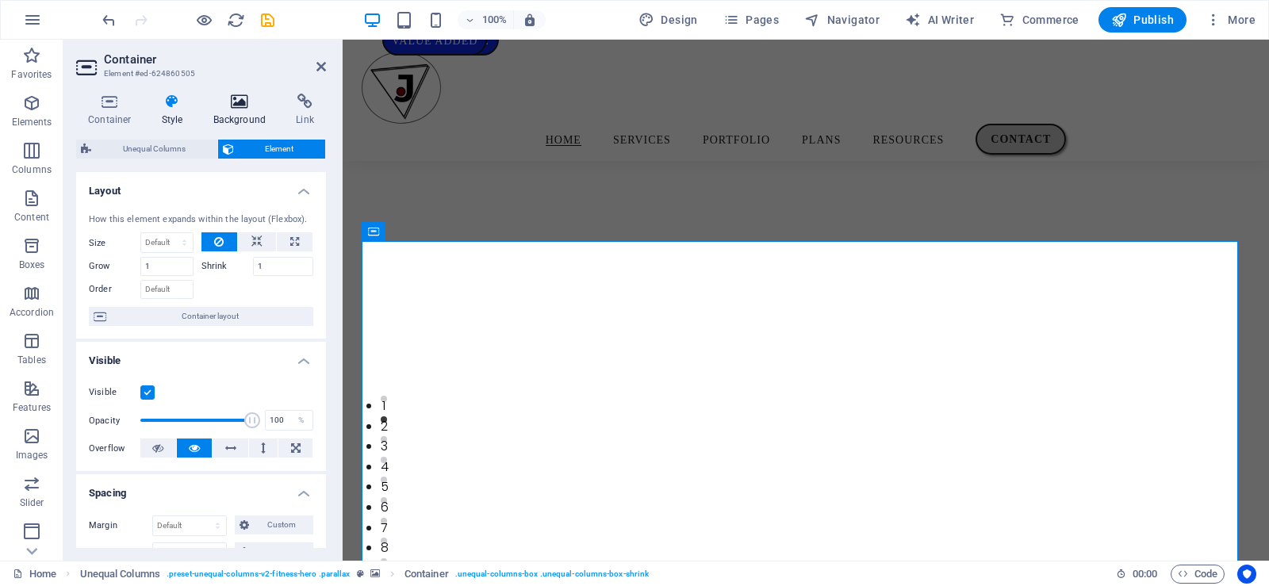
click at [223, 117] on h4 "Background" at bounding box center [242, 110] width 83 height 33
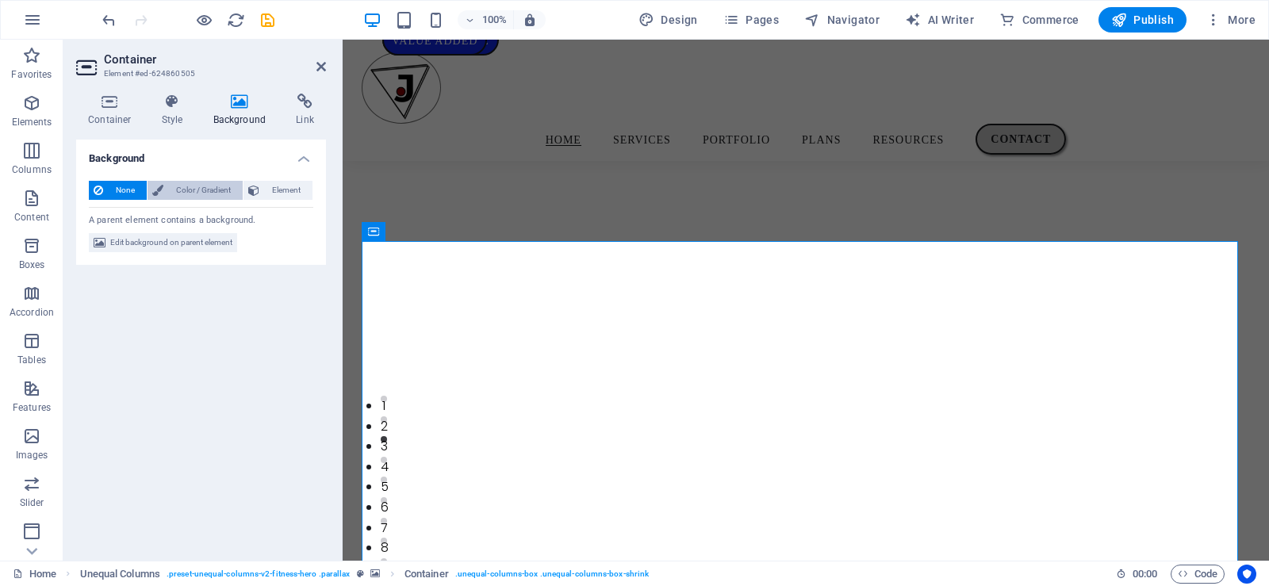
click at [202, 187] on span "Color / Gradient" at bounding box center [203, 190] width 70 height 19
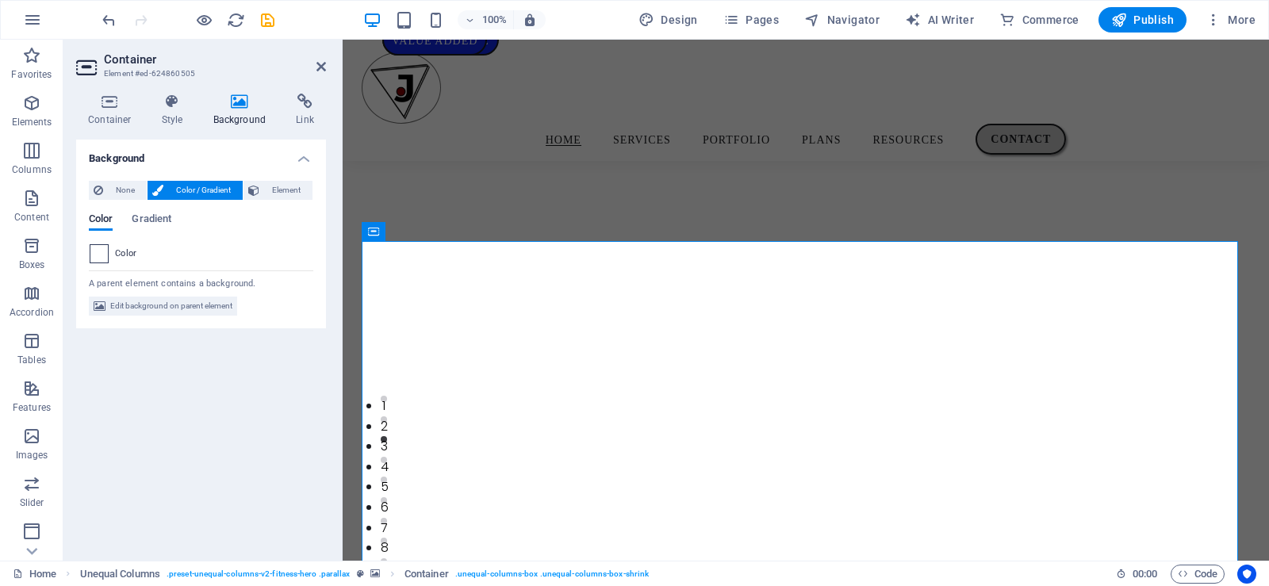
click at [94, 251] on span at bounding box center [98, 253] width 17 height 17
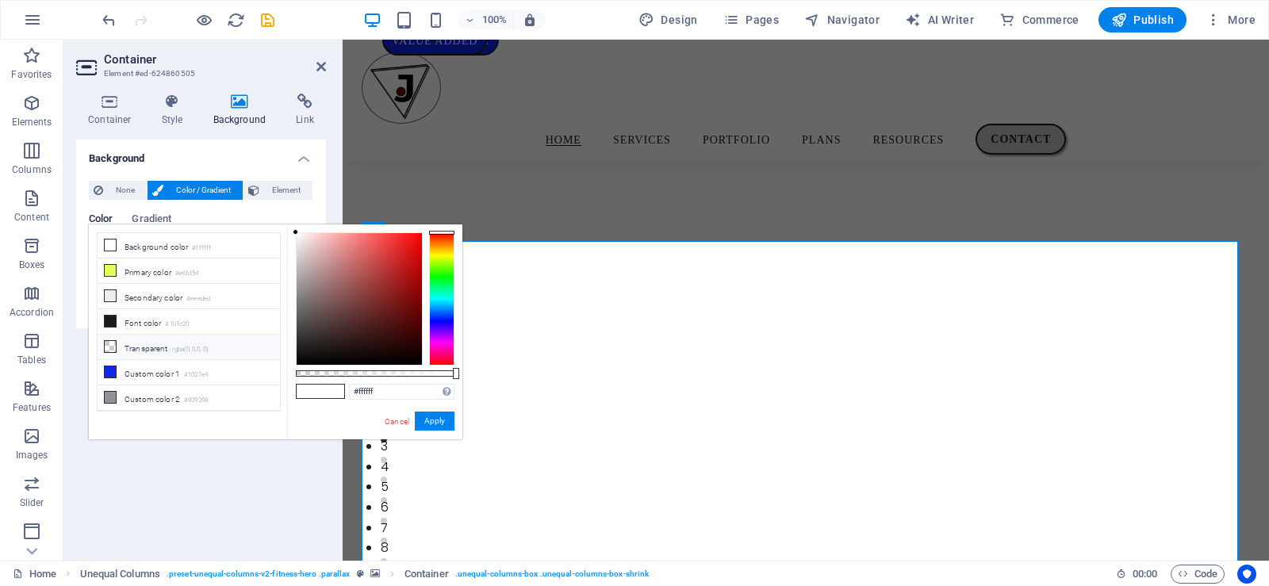
click at [182, 339] on li "Transparent rgba(0,0,0,.0)" at bounding box center [189, 347] width 182 height 25
type input "rgba(0, 0, 0, 0.42)"
drag, startPoint x: 298, startPoint y: 374, endPoint x: 362, endPoint y: 371, distance: 64.3
click at [362, 371] on div at bounding box center [364, 373] width 6 height 11
click at [320, 63] on icon at bounding box center [321, 66] width 10 height 13
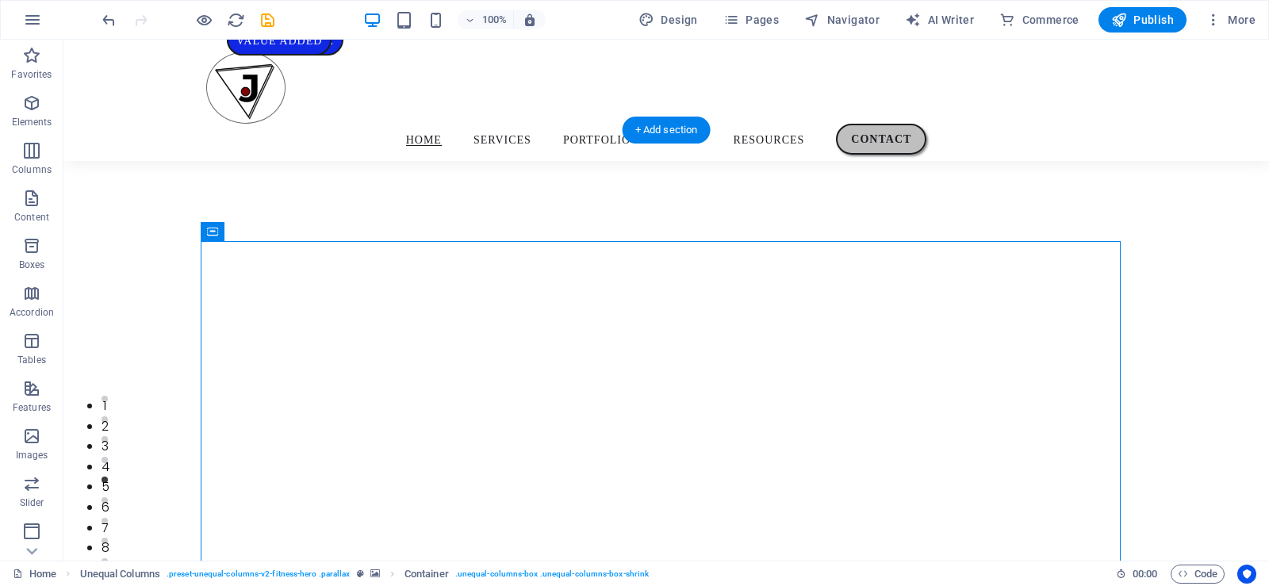
click at [1169, 313] on div at bounding box center [666, 331] width 1206 height 521
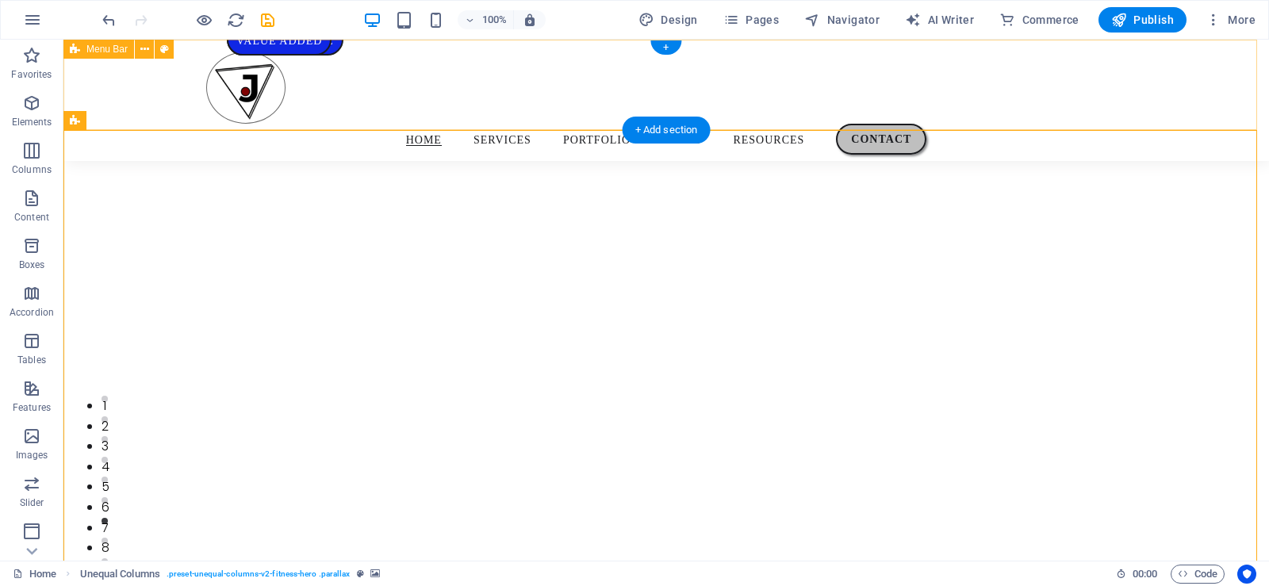
click at [1185, 103] on div "Home Services Portfolio Plans Resources Contact" at bounding box center [666, 100] width 1206 height 121
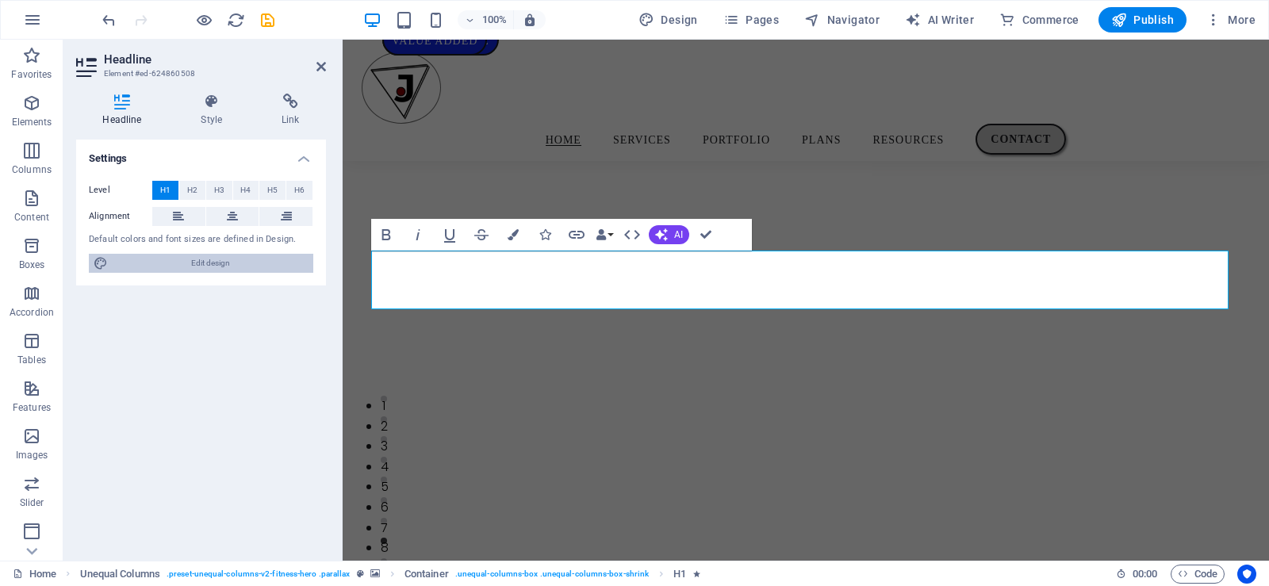
drag, startPoint x: 212, startPoint y: 259, endPoint x: 384, endPoint y: 38, distance: 280.4
click at [212, 259] on span "Edit design" at bounding box center [211, 263] width 196 height 19
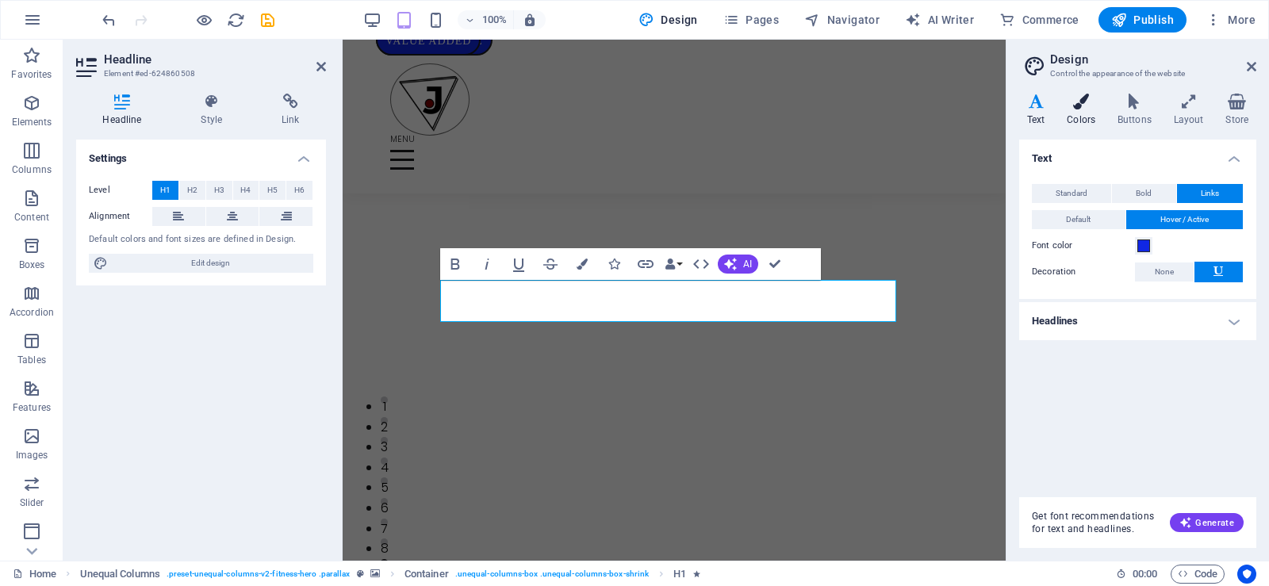
click at [1076, 113] on h4 "Colors" at bounding box center [1084, 110] width 51 height 33
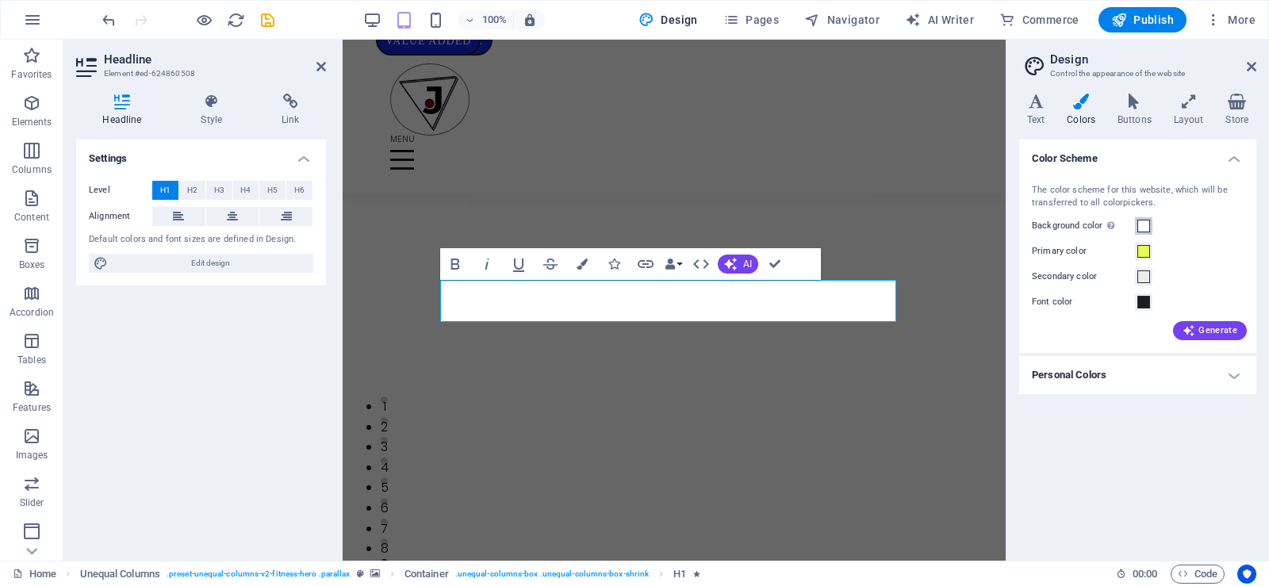
click at [1143, 229] on span at bounding box center [1143, 226] width 13 height 13
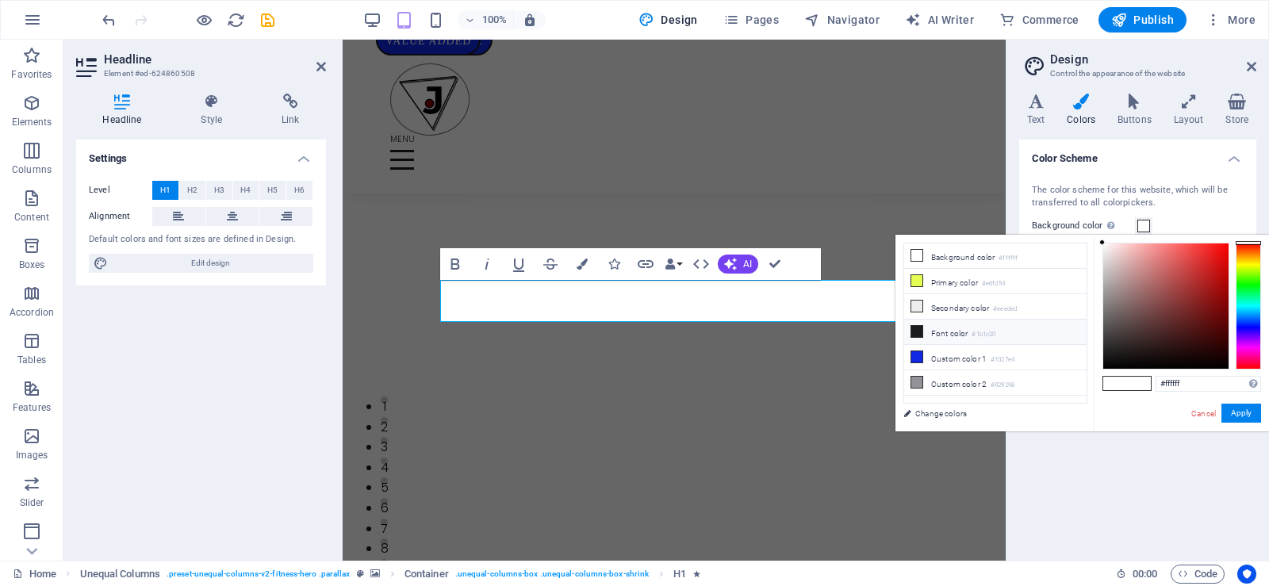
click at [919, 328] on icon at bounding box center [916, 331] width 11 height 11
type input "#1b1c20"
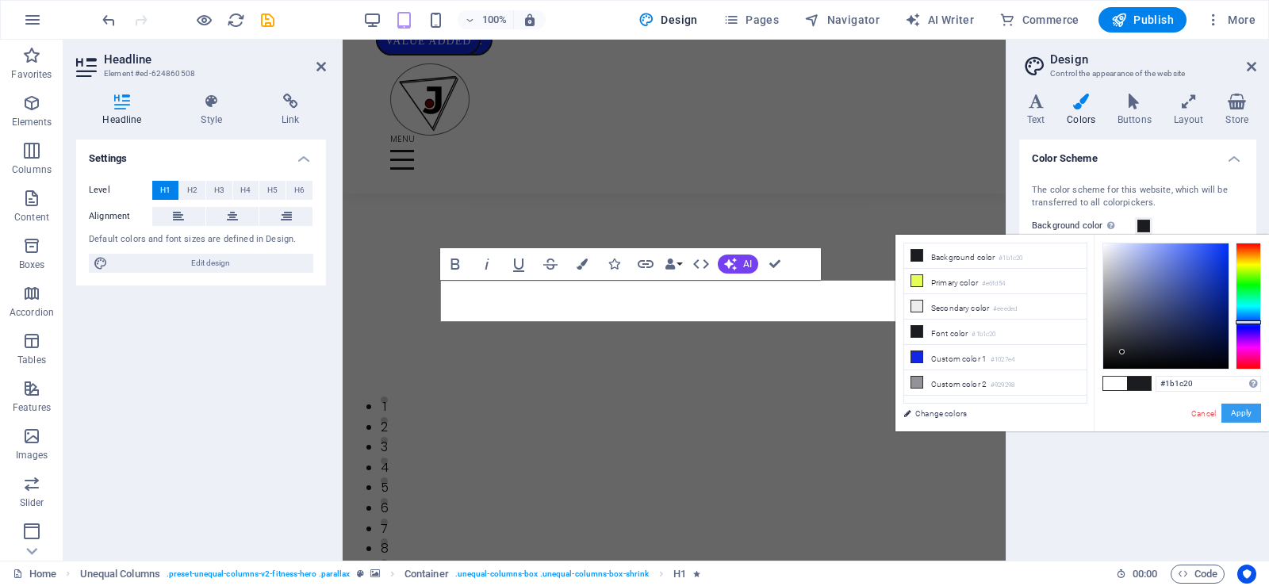
click at [1241, 406] on button "Apply" at bounding box center [1242, 413] width 40 height 19
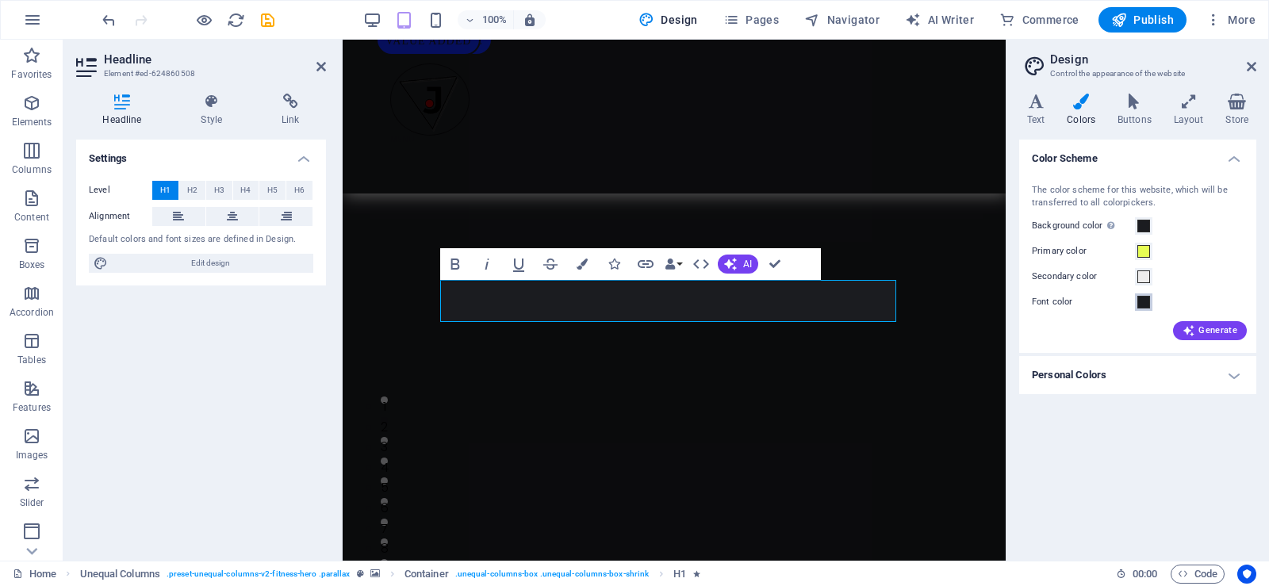
click at [1145, 301] on span at bounding box center [1143, 302] width 13 height 13
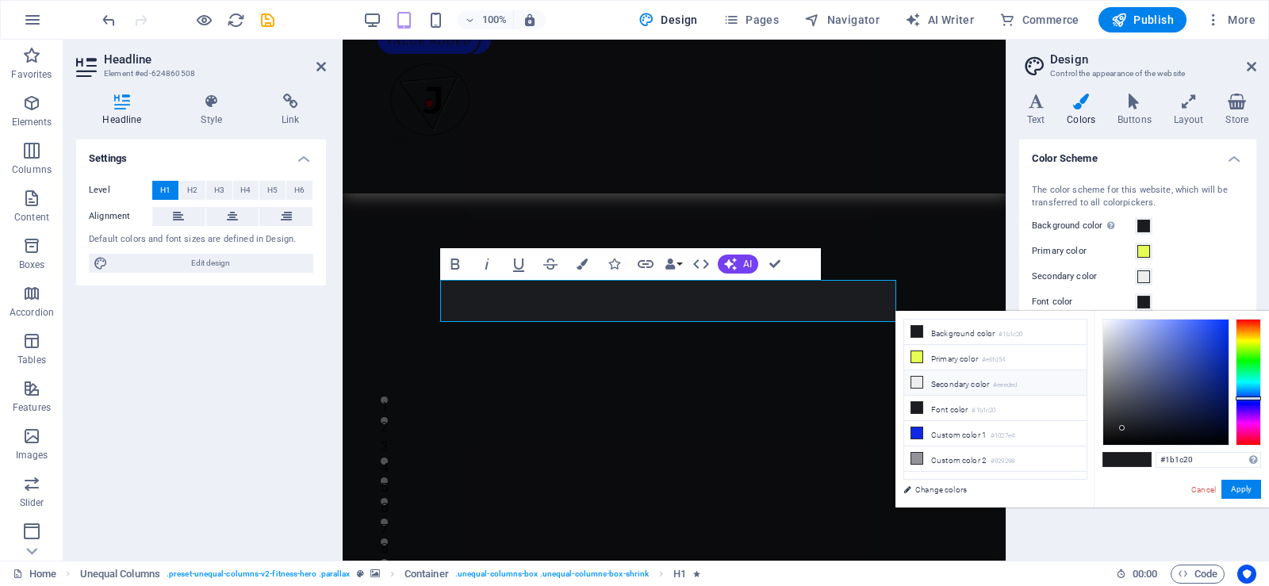
click at [974, 381] on li "Secondary color #eeeded" at bounding box center [995, 382] width 182 height 25
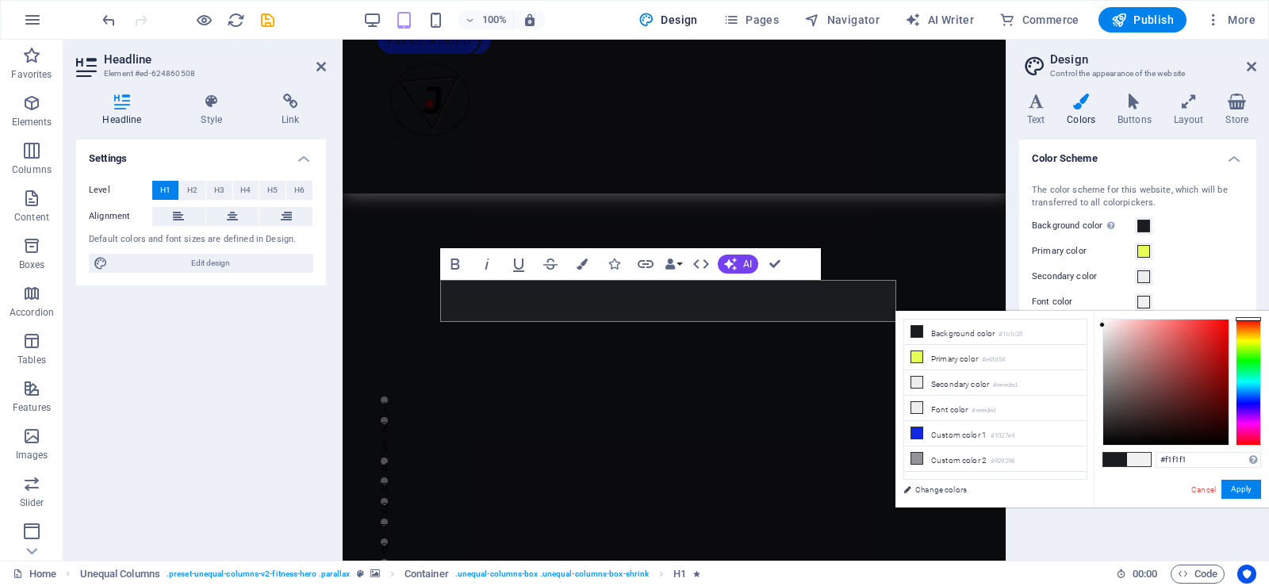
type input "#ffffff"
drag, startPoint x: 1102, startPoint y: 325, endPoint x: 1095, endPoint y: 305, distance: 21.8
click at [1095, 305] on body "2025 Free Agents FC I Powered By J-PrimeWorks Home Favorites Elements Columns C…" at bounding box center [634, 293] width 1269 height 586
click at [1239, 489] on button "Apply" at bounding box center [1242, 489] width 40 height 19
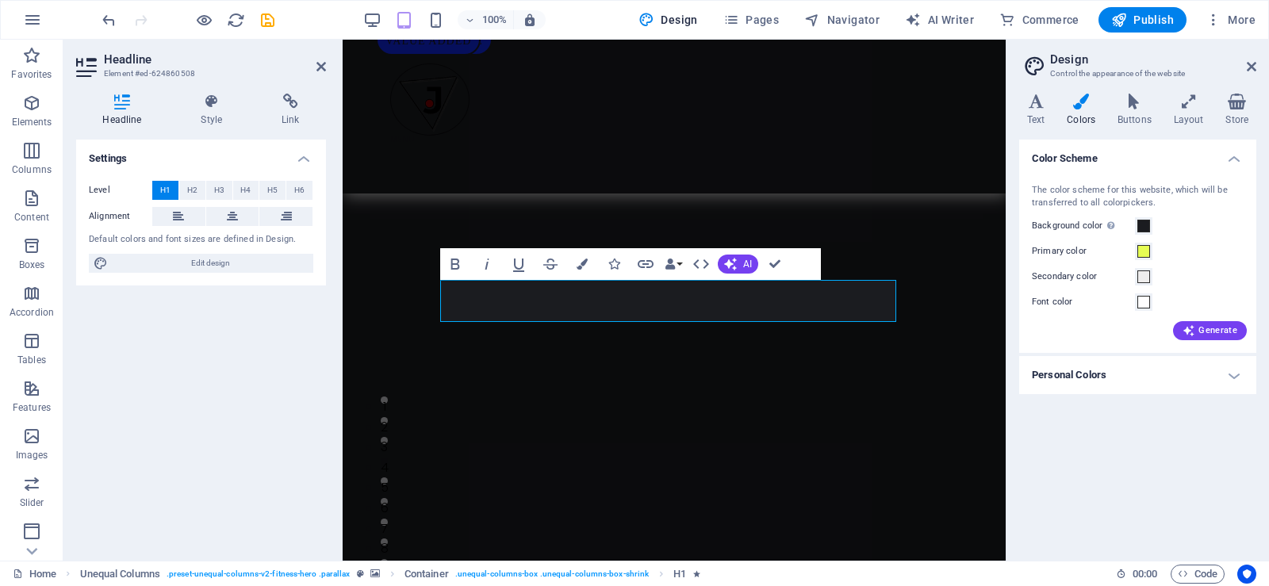
click at [965, 244] on div at bounding box center [674, 334] width 663 height 521
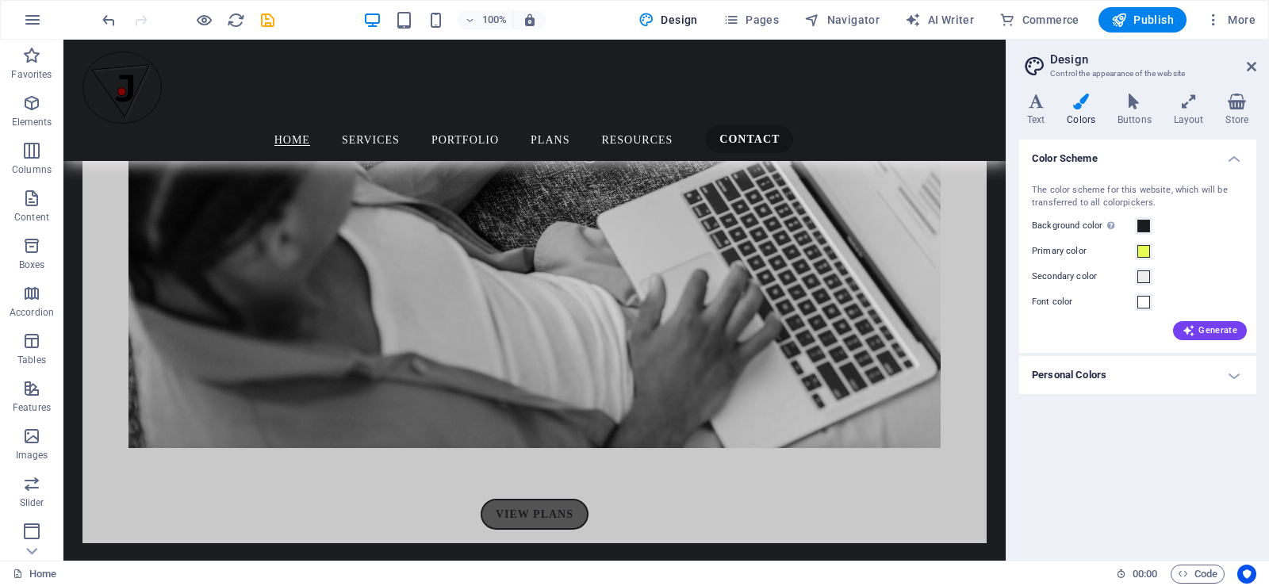
scroll to position [5735, 0]
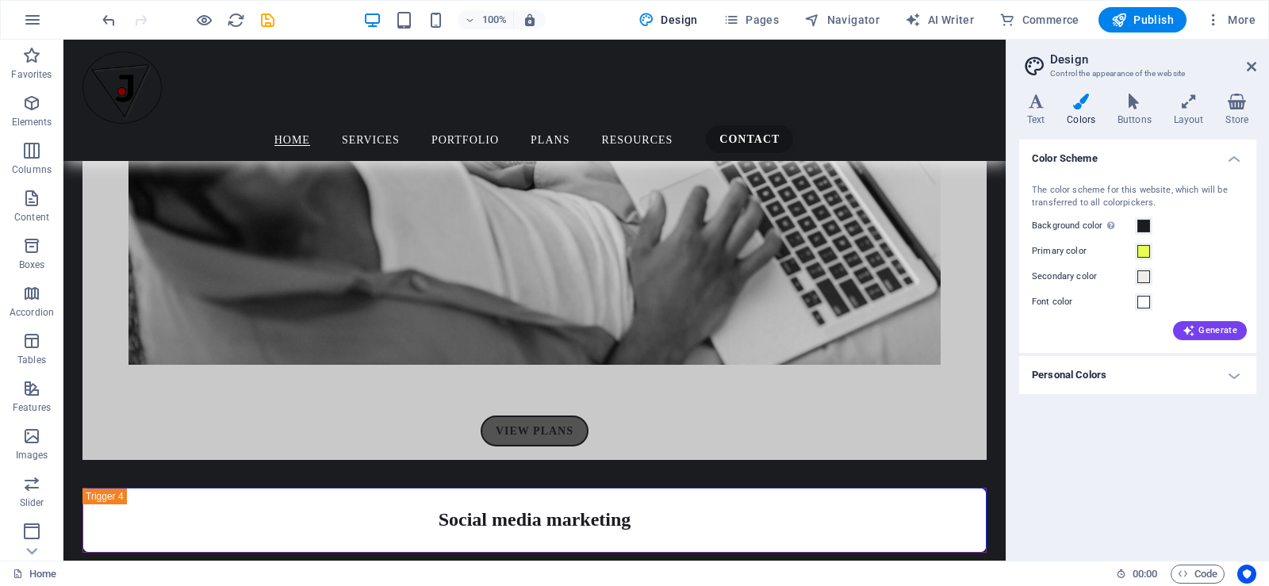
drag, startPoint x: 1001, startPoint y: 244, endPoint x: 1076, endPoint y: 483, distance: 250.4
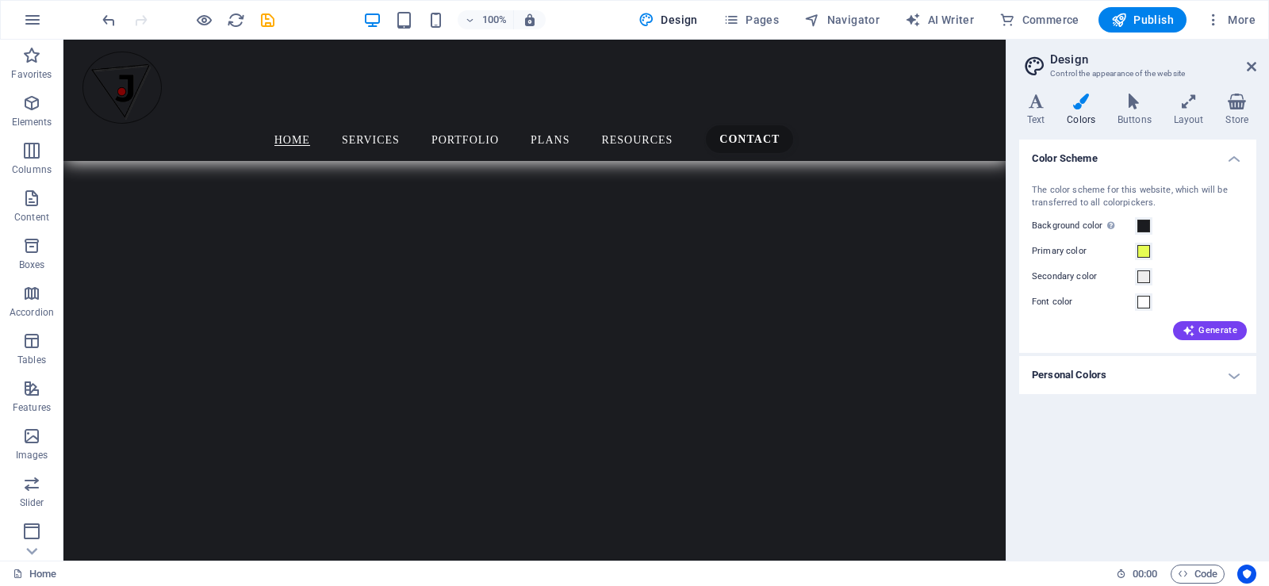
scroll to position [9116, 0]
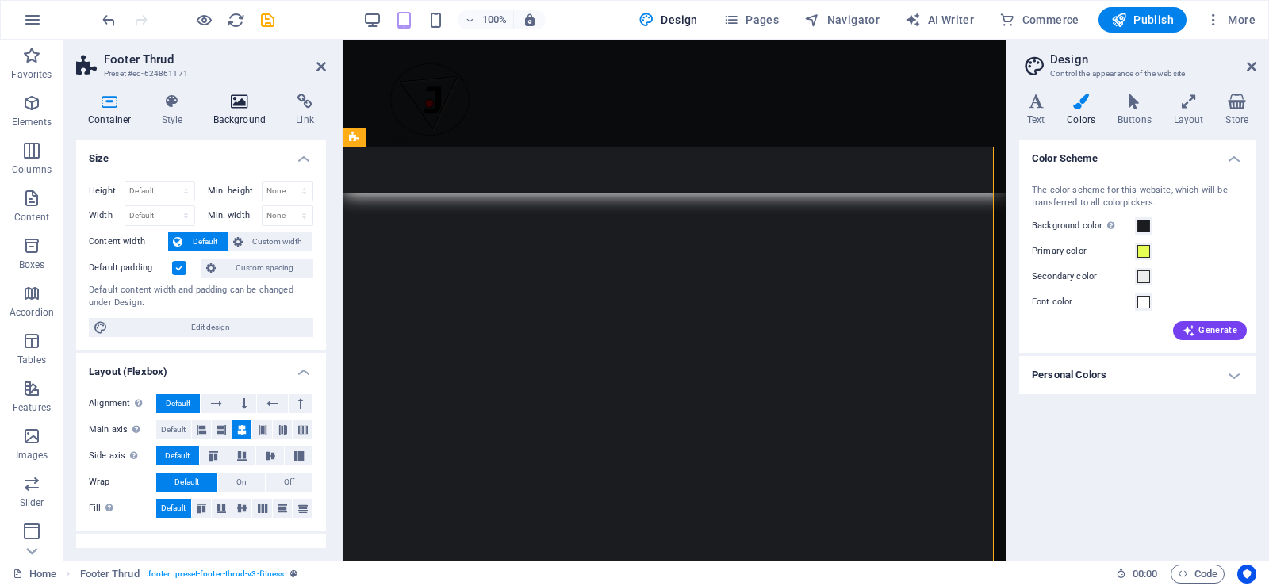
click at [228, 107] on icon at bounding box center [239, 102] width 77 height 16
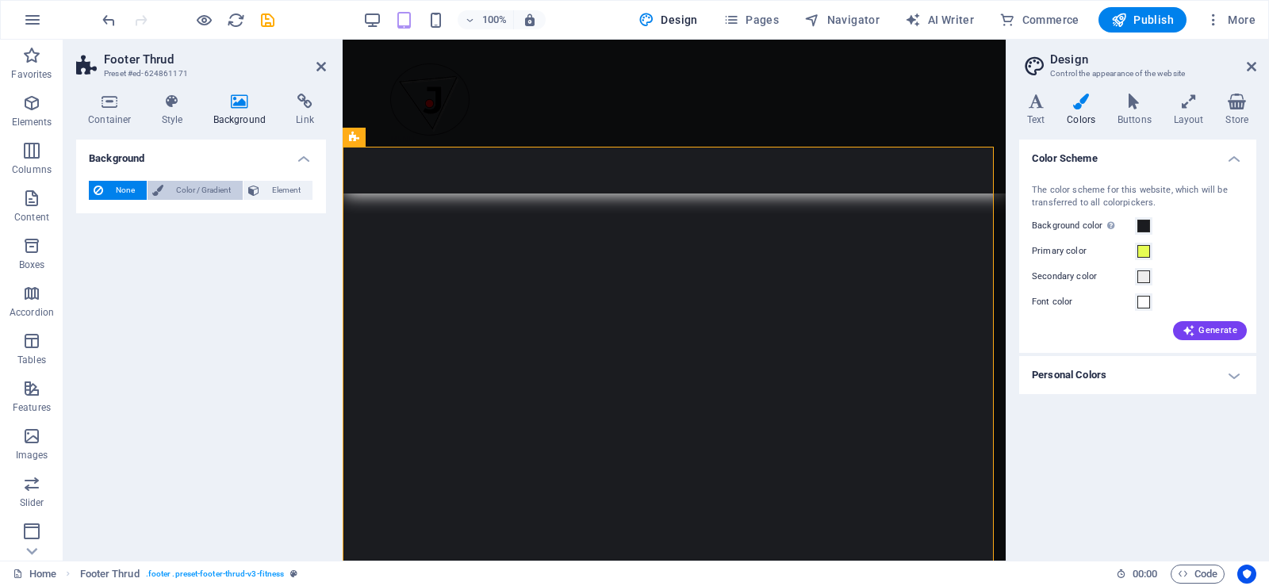
click at [179, 188] on span "Color / Gradient" at bounding box center [203, 190] width 70 height 19
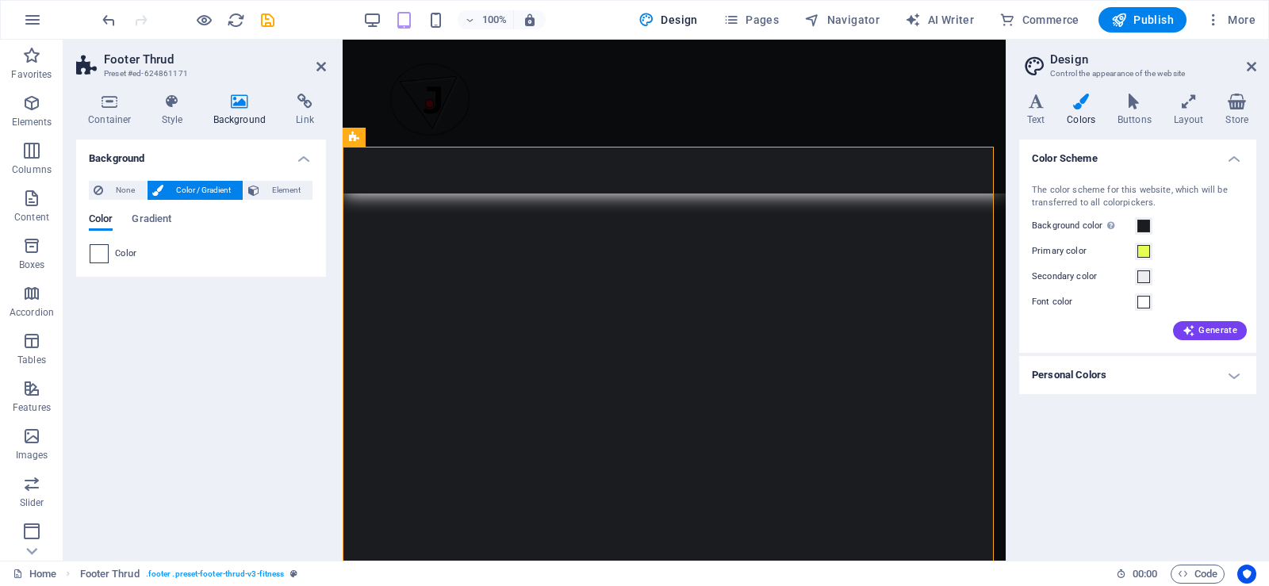
click at [105, 251] on span at bounding box center [98, 253] width 17 height 17
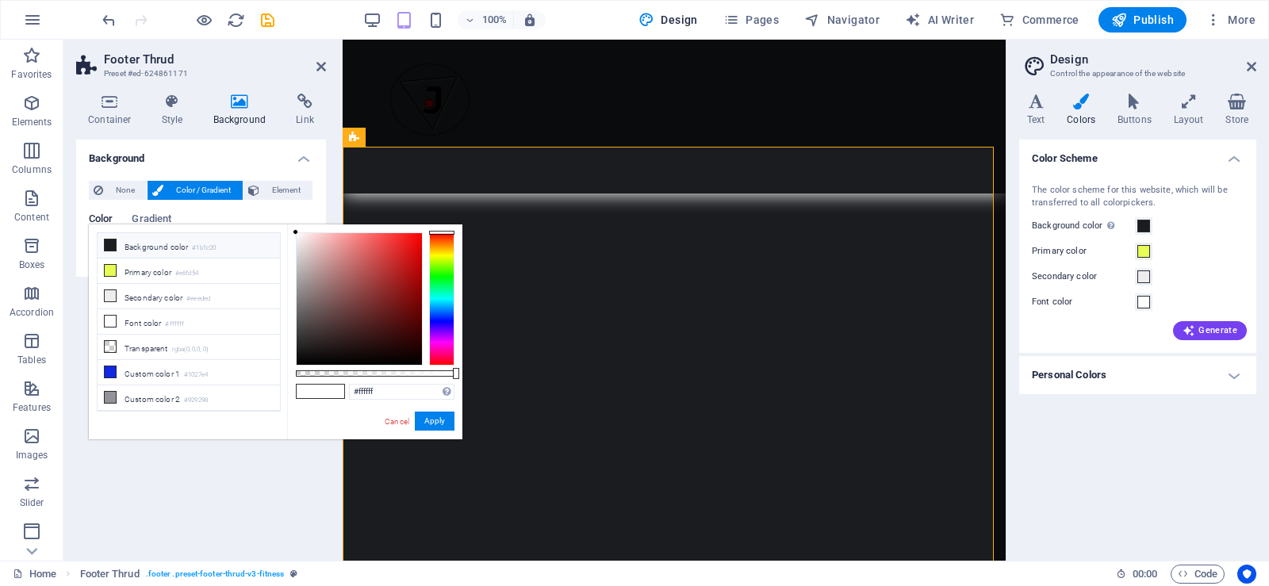
click at [117, 241] on li "Background color #1b1c20" at bounding box center [189, 245] width 182 height 25
type input "#1b1c20"
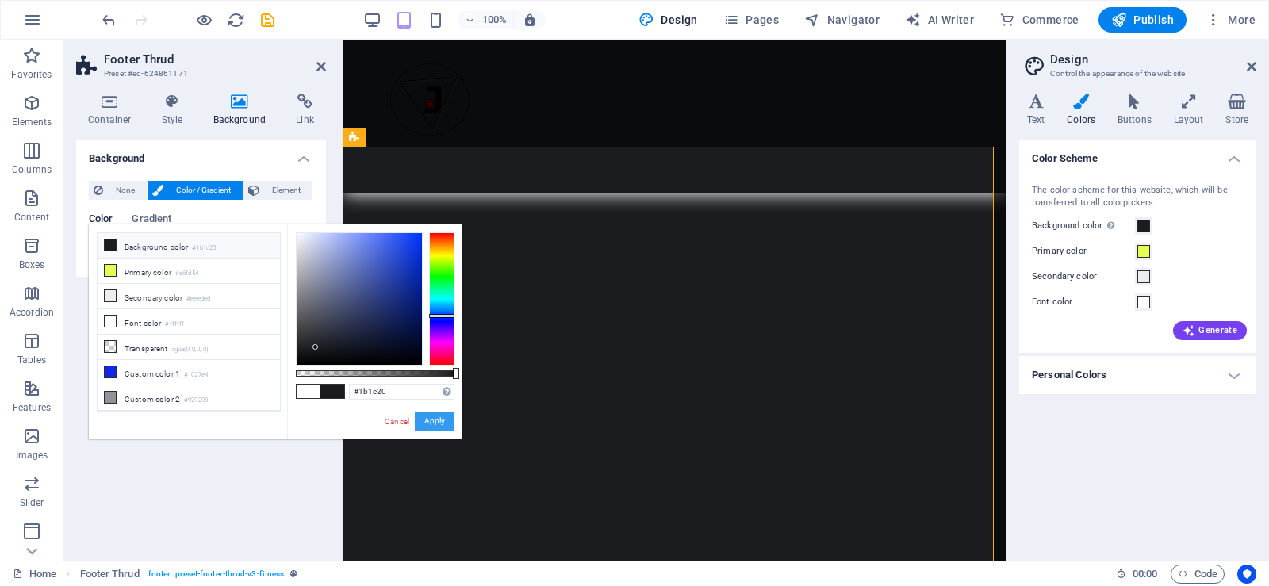
click at [423, 420] on button "Apply" at bounding box center [435, 421] width 40 height 19
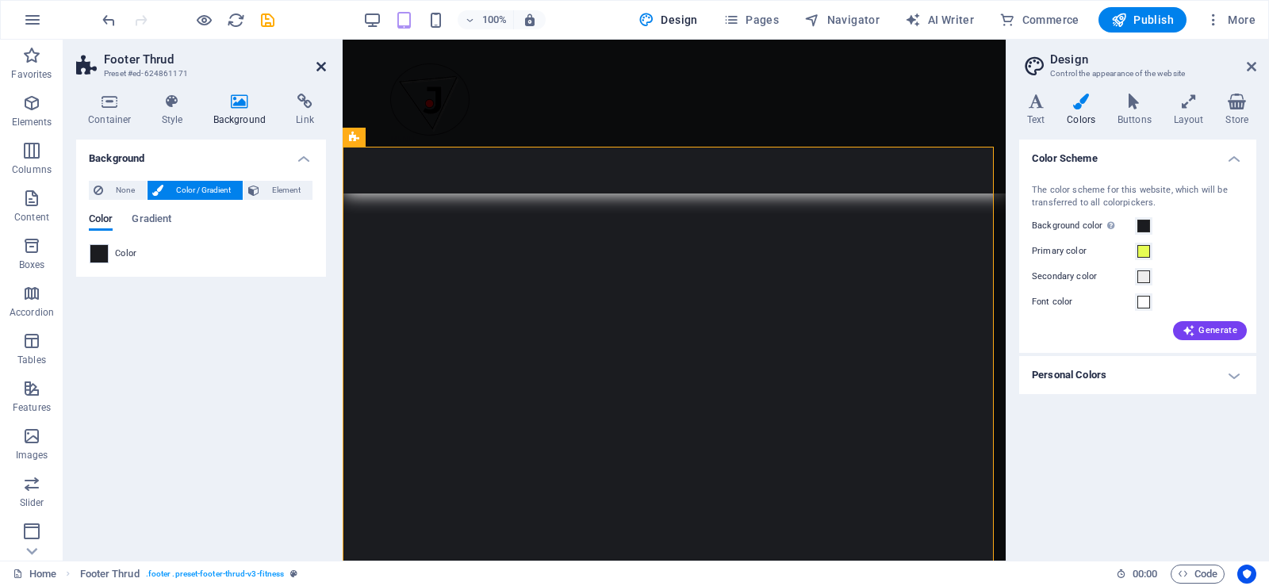
click at [320, 71] on icon at bounding box center [321, 66] width 10 height 13
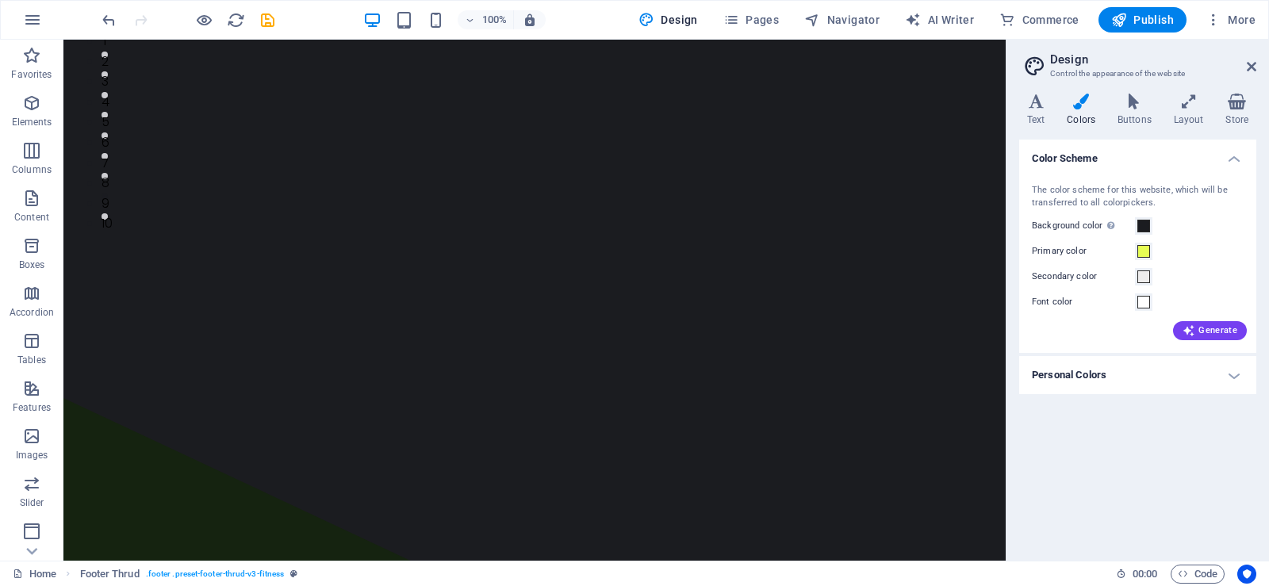
scroll to position [0, 0]
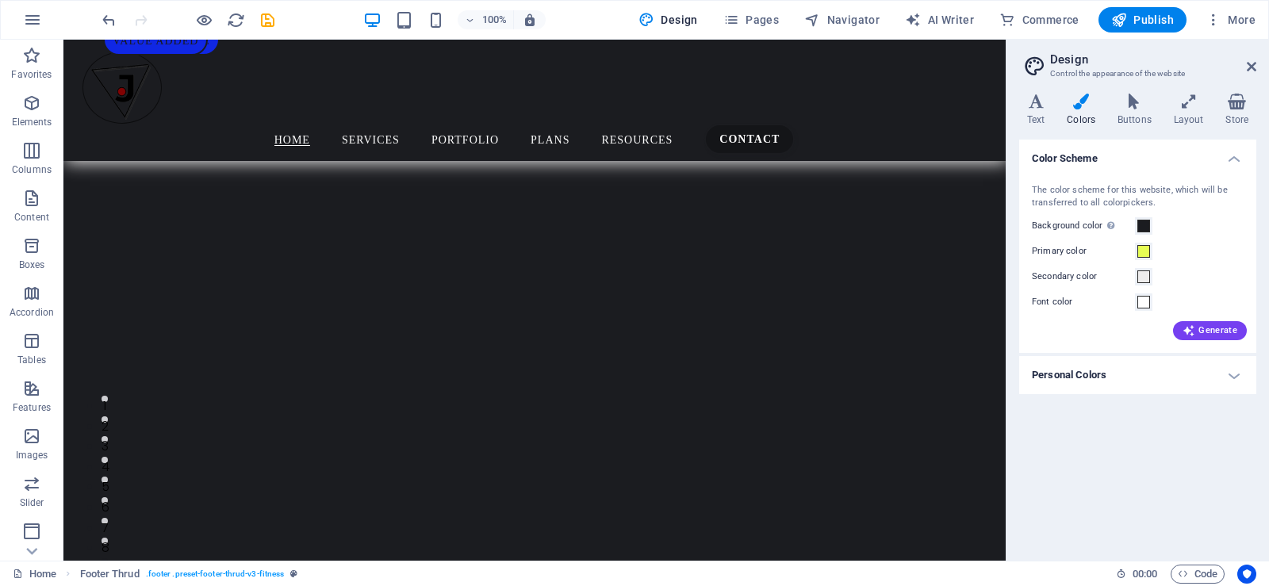
drag, startPoint x: 999, startPoint y: 510, endPoint x: 1072, endPoint y: 82, distance: 433.9
drag, startPoint x: 999, startPoint y: 122, endPoint x: 1057, endPoint y: 66, distance: 81.3
click at [260, 24] on icon "save" at bounding box center [268, 20] width 18 height 18
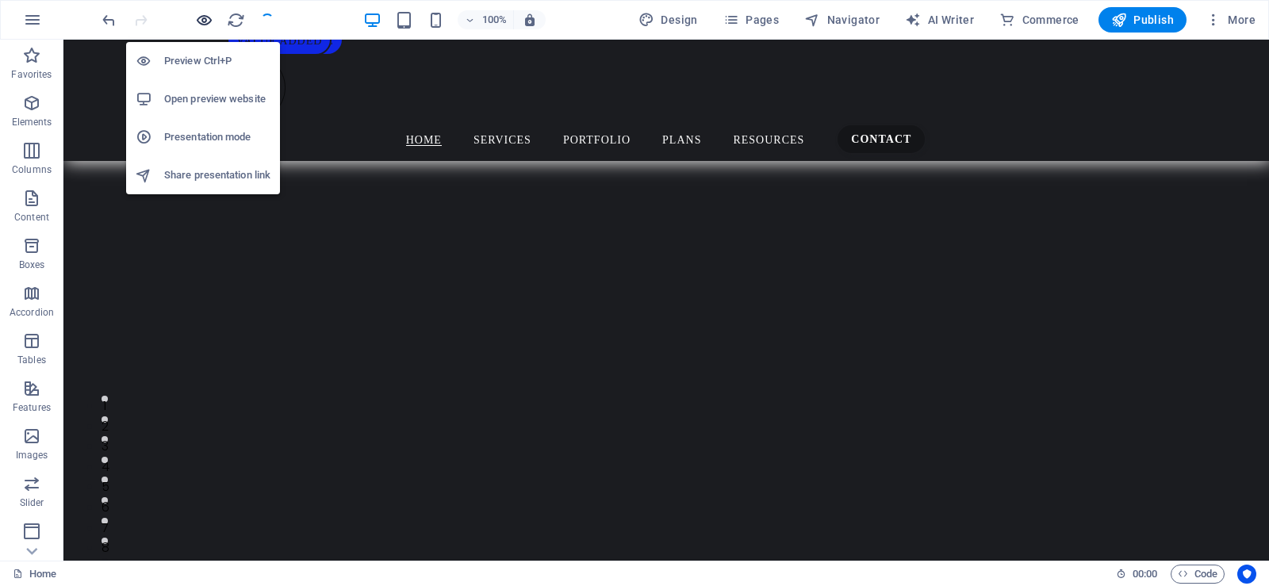
click at [204, 20] on icon "button" at bounding box center [204, 20] width 18 height 18
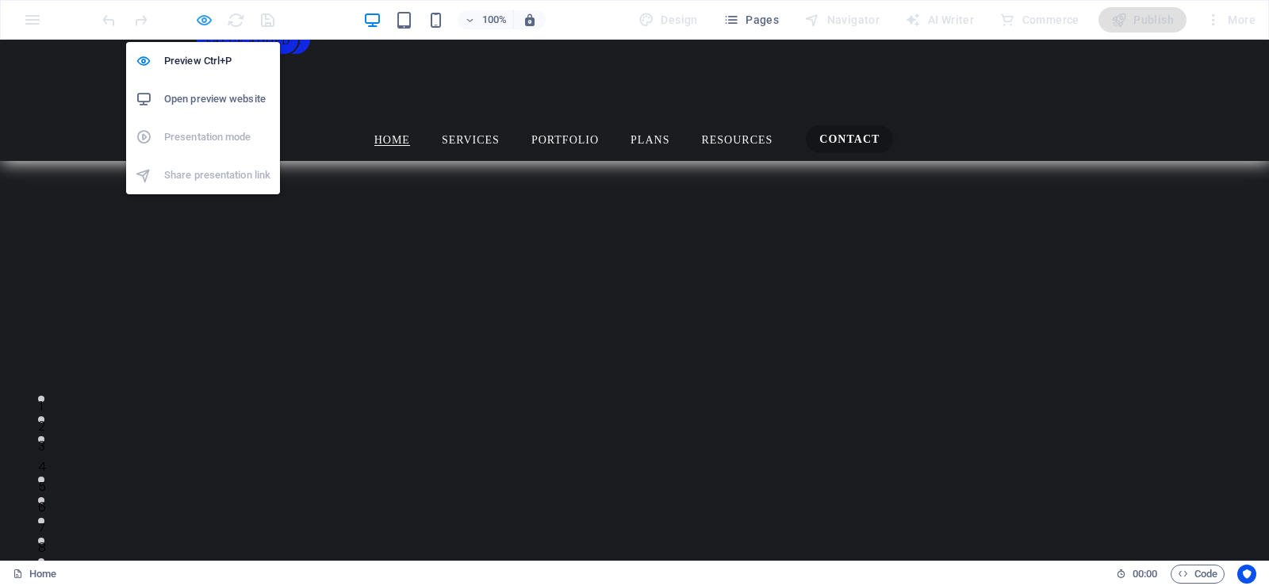
click at [198, 23] on icon "button" at bounding box center [204, 20] width 18 height 18
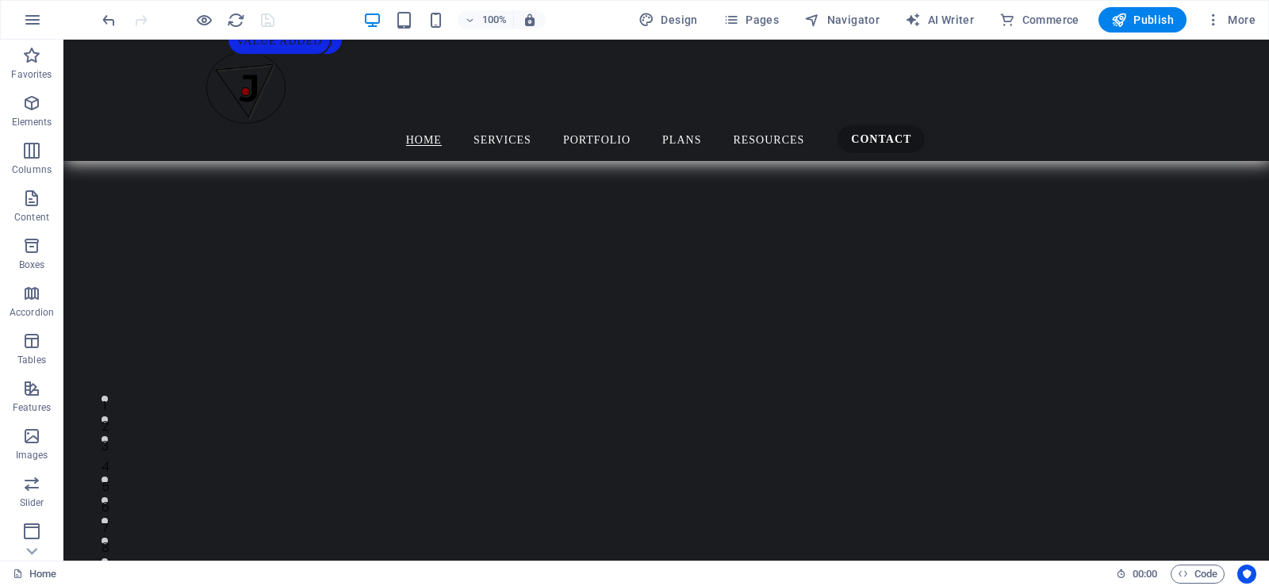
drag, startPoint x: 1263, startPoint y: 71, endPoint x: 1318, endPoint y: 44, distance: 62.1
click at [1212, 303] on div at bounding box center [666, 331] width 1206 height 521
select select "px"
select select "ms"
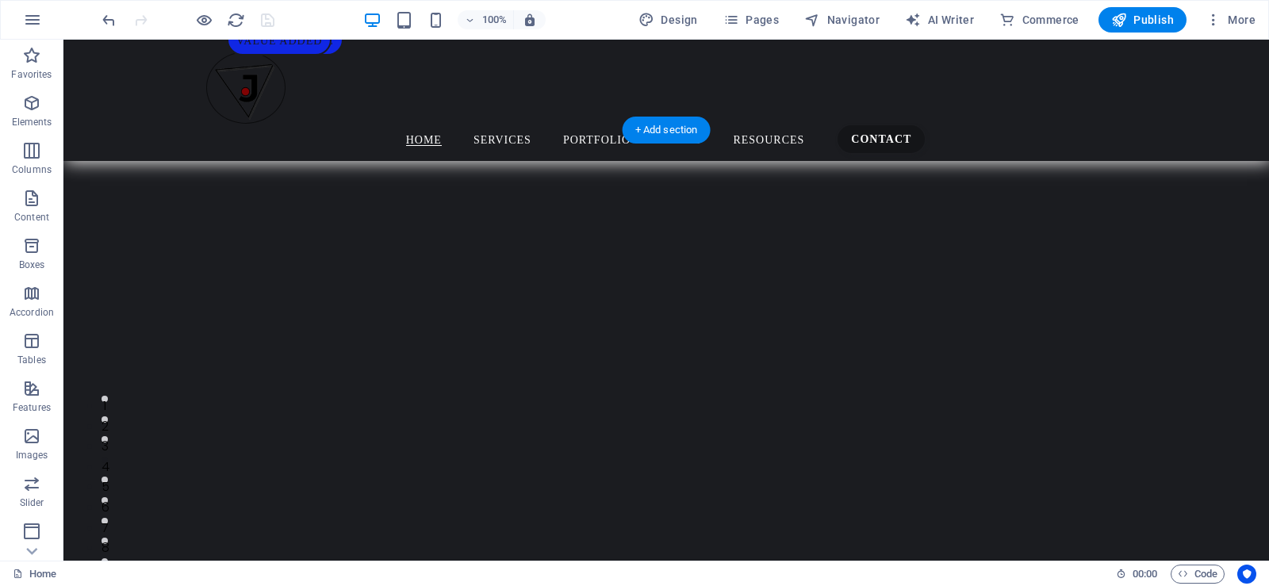
select select "s"
select select "progressive"
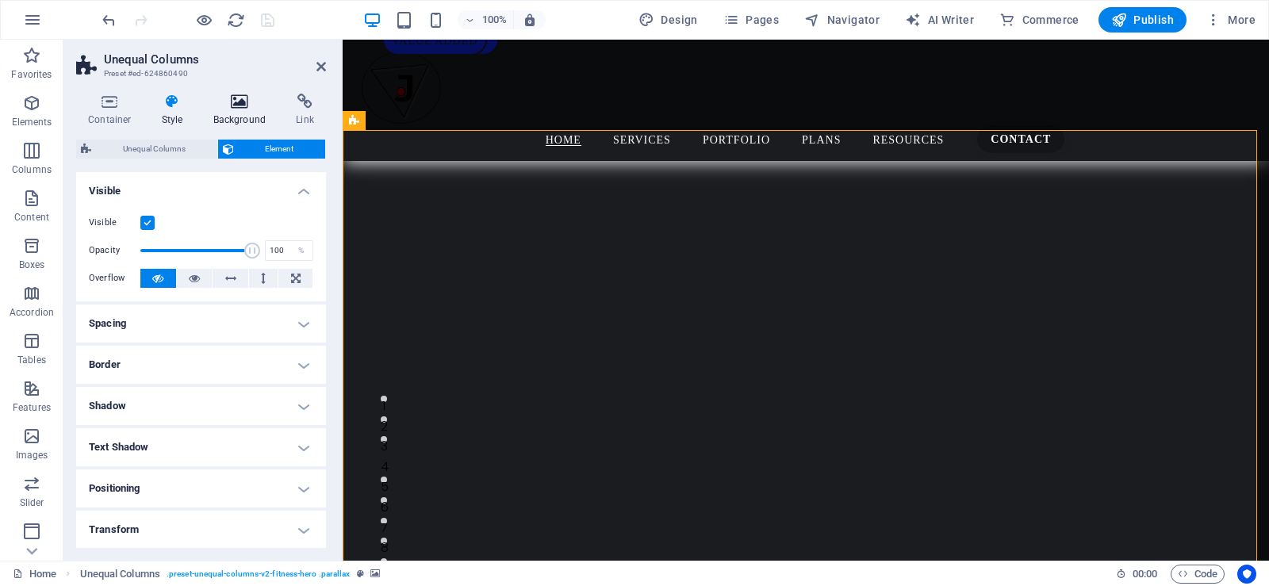
click at [235, 104] on icon at bounding box center [239, 102] width 77 height 16
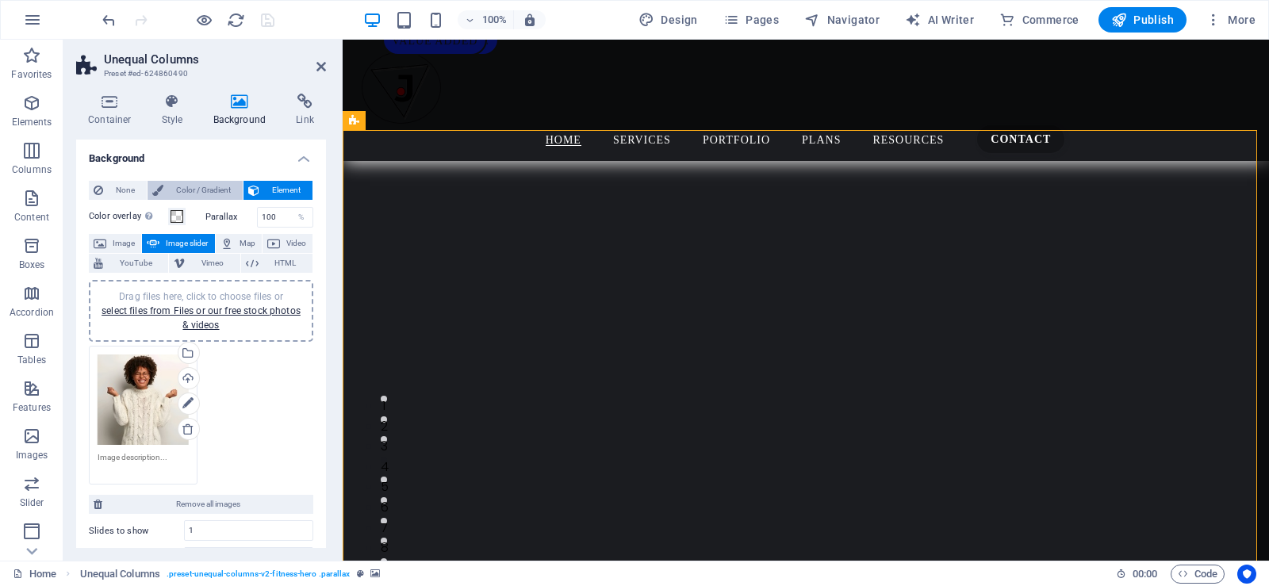
click at [185, 190] on span "Color / Gradient" at bounding box center [203, 190] width 70 height 19
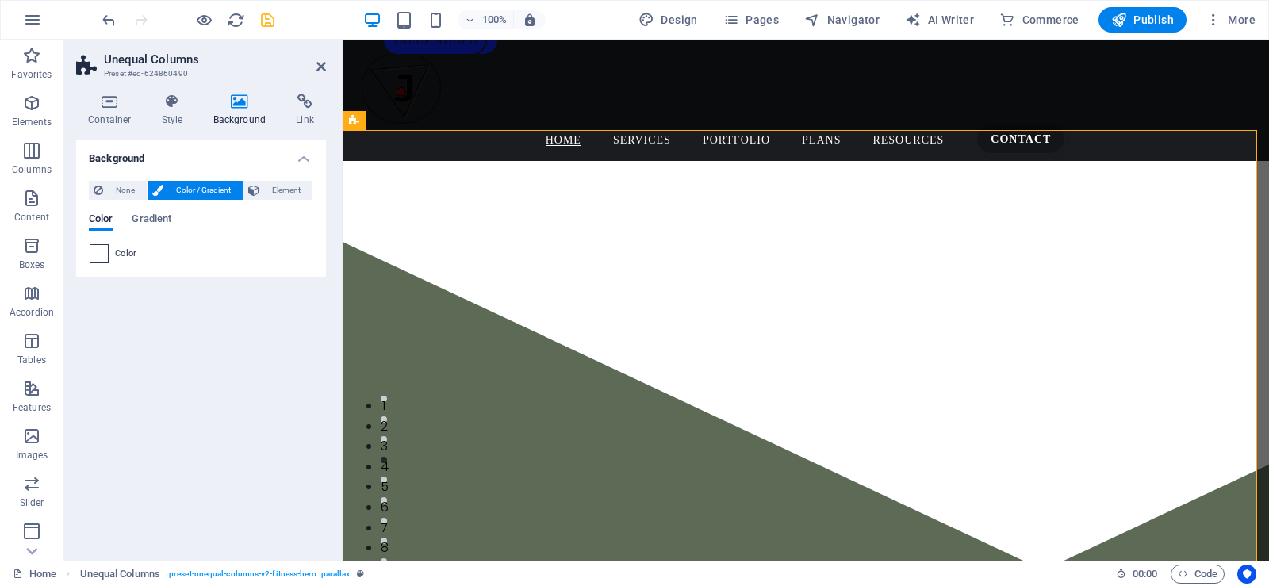
click at [98, 251] on span at bounding box center [98, 253] width 17 height 17
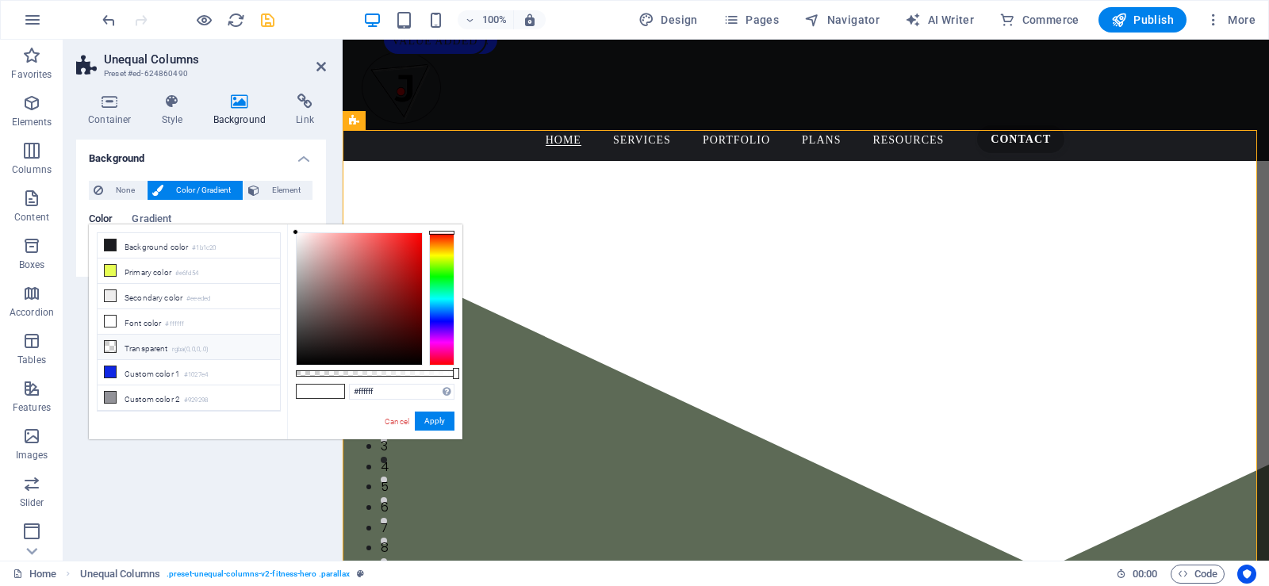
click at [112, 346] on icon at bounding box center [110, 346] width 11 height 11
type input "rgba(0, 0, 0, 0)"
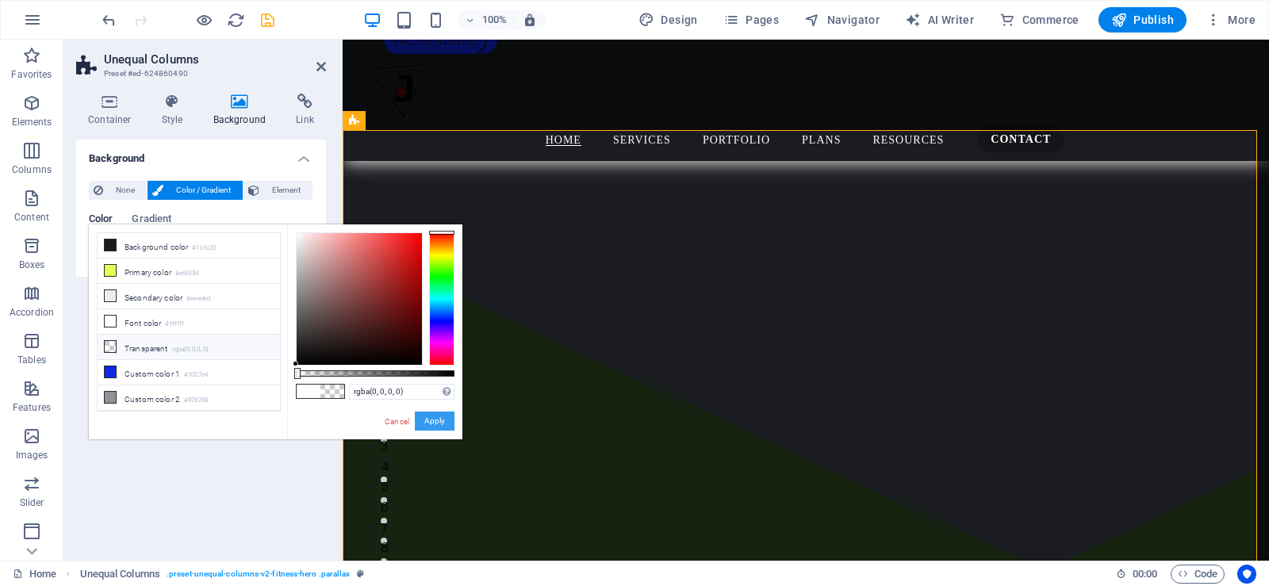
click at [435, 417] on button "Apply" at bounding box center [435, 421] width 40 height 19
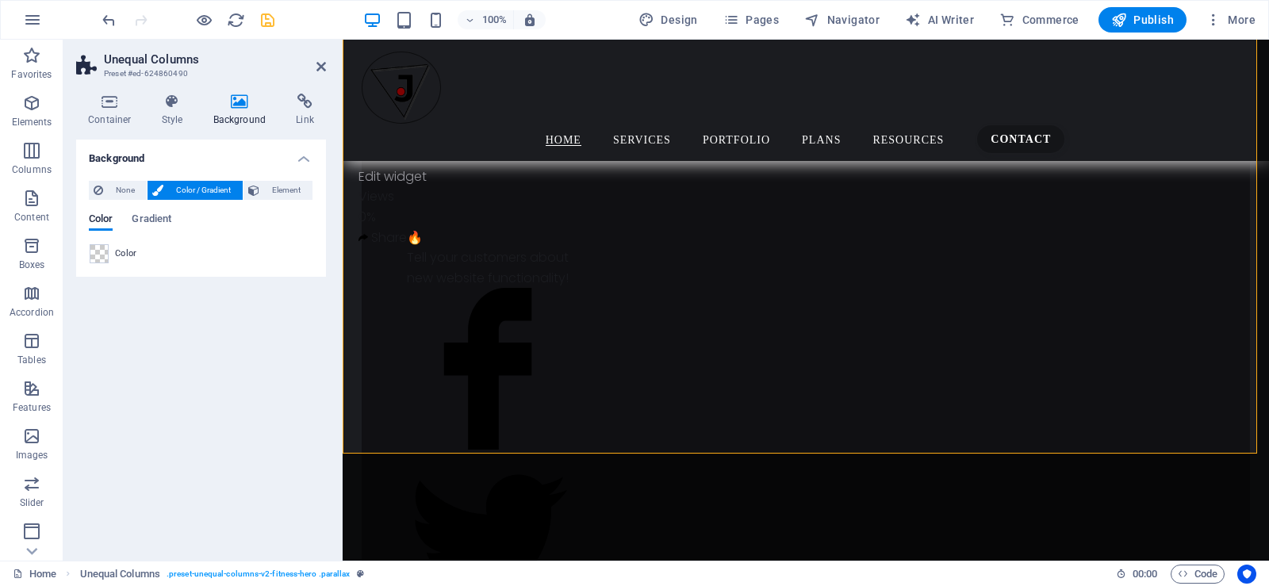
scroll to position [809, 0]
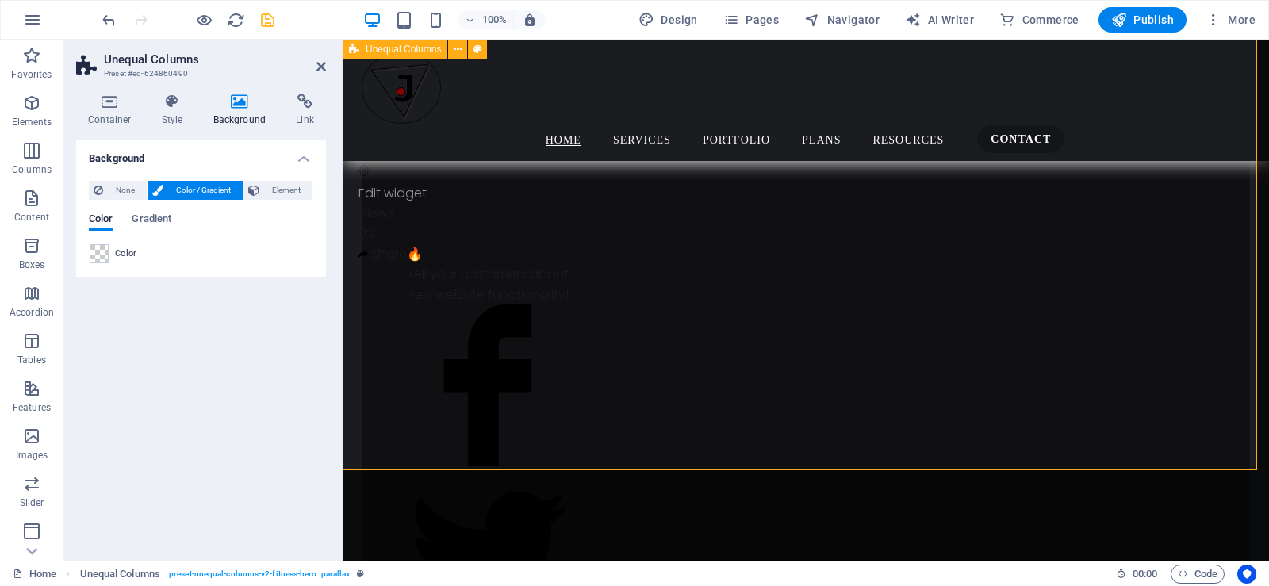
click at [1166, 432] on div "Premium business marketing solutions! Transform your online presence with stunn…" at bounding box center [806, 169] width 926 height 1696
click at [113, 115] on h4 "Container" at bounding box center [113, 110] width 74 height 33
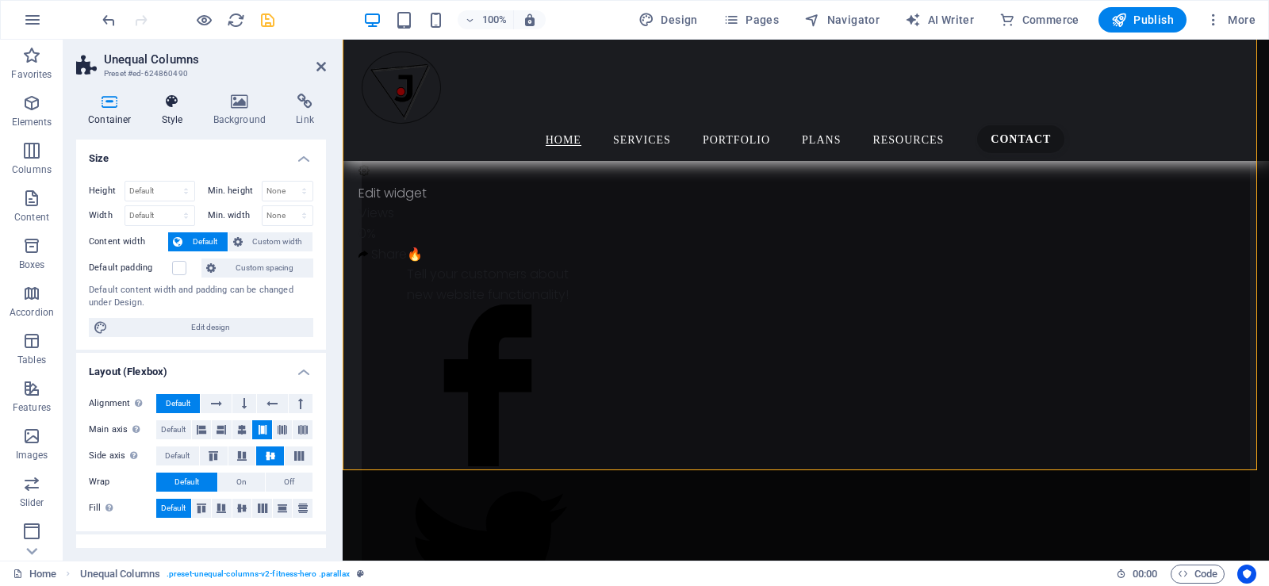
click at [166, 105] on icon at bounding box center [172, 102] width 45 height 16
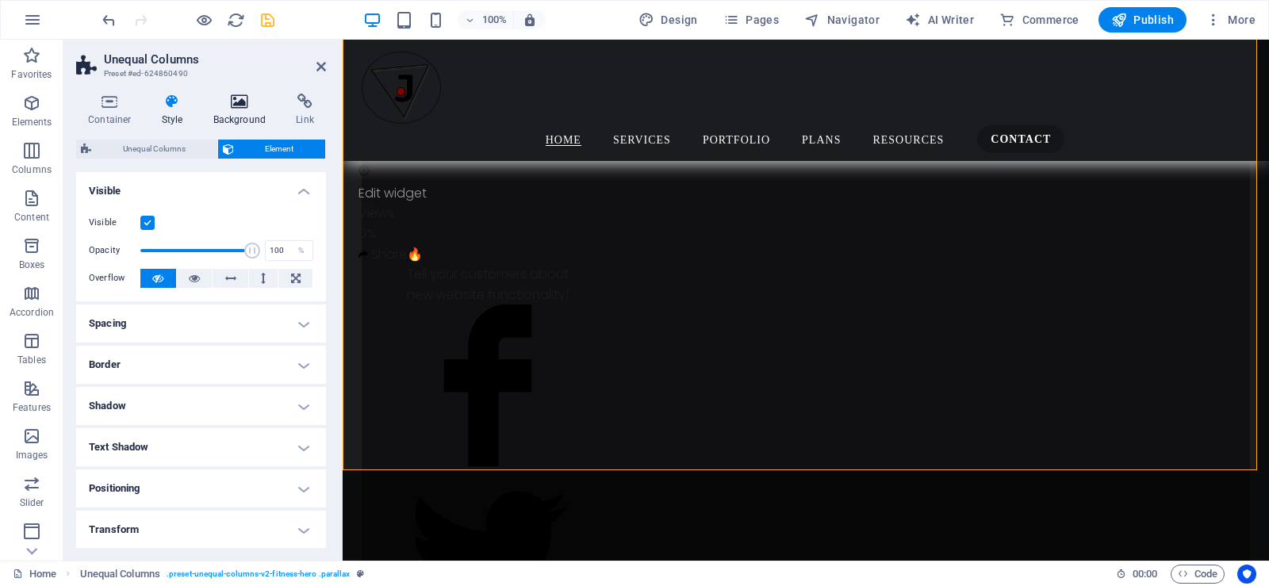
click at [237, 101] on icon at bounding box center [239, 102] width 77 height 16
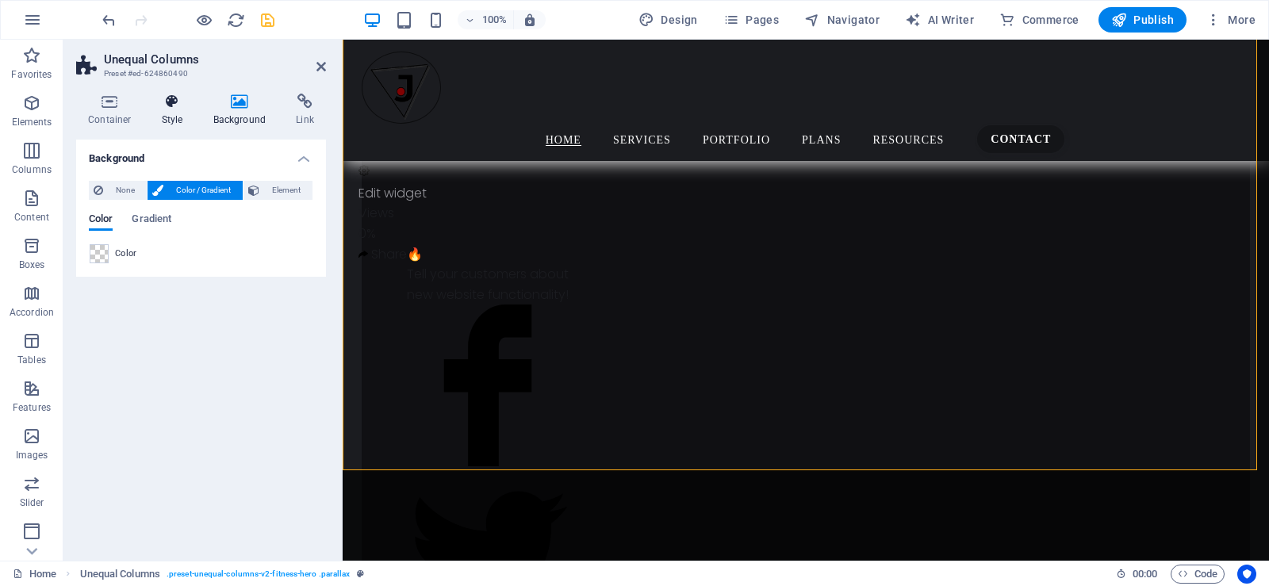
click at [175, 103] on icon at bounding box center [172, 102] width 45 height 16
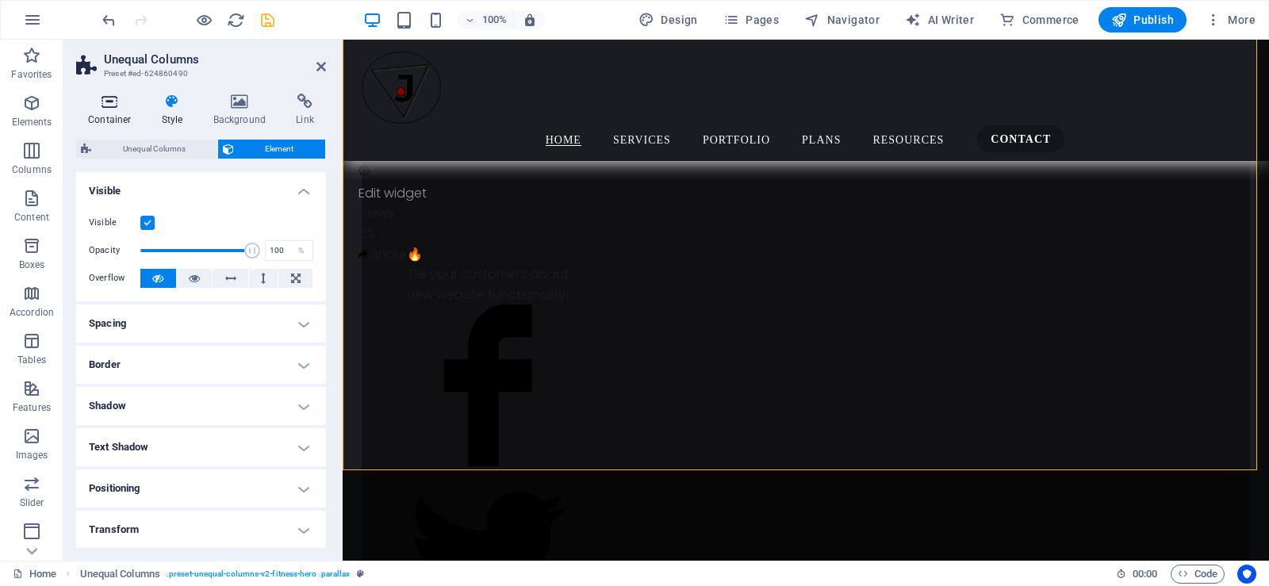
click at [117, 109] on h4 "Container" at bounding box center [113, 110] width 74 height 33
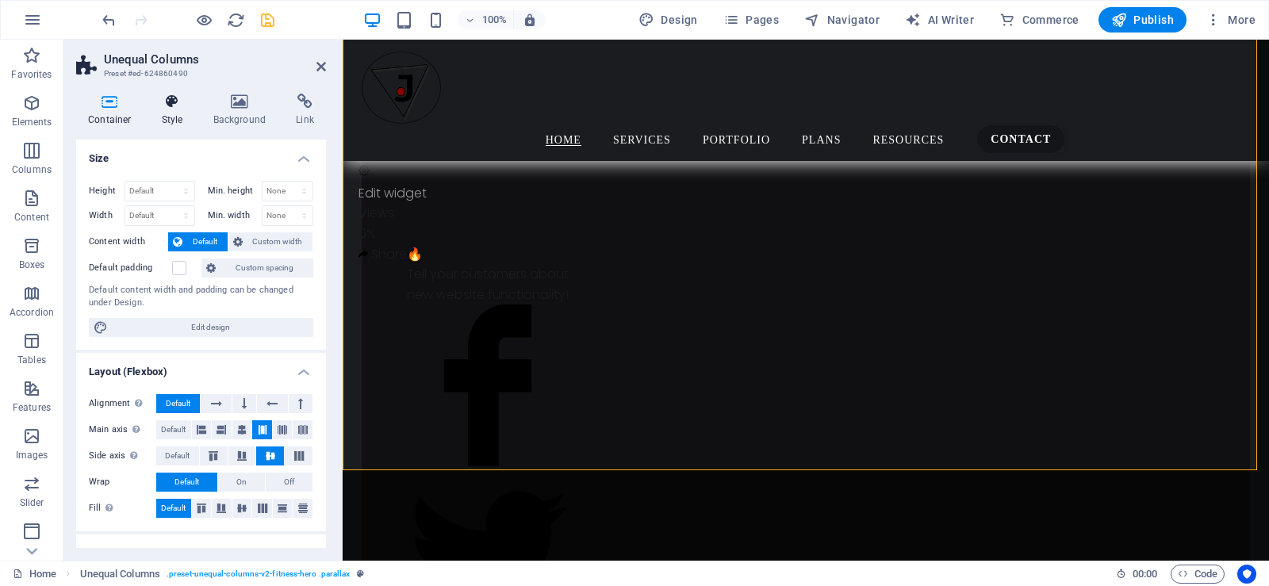
click at [168, 112] on h4 "Style" at bounding box center [176, 110] width 52 height 33
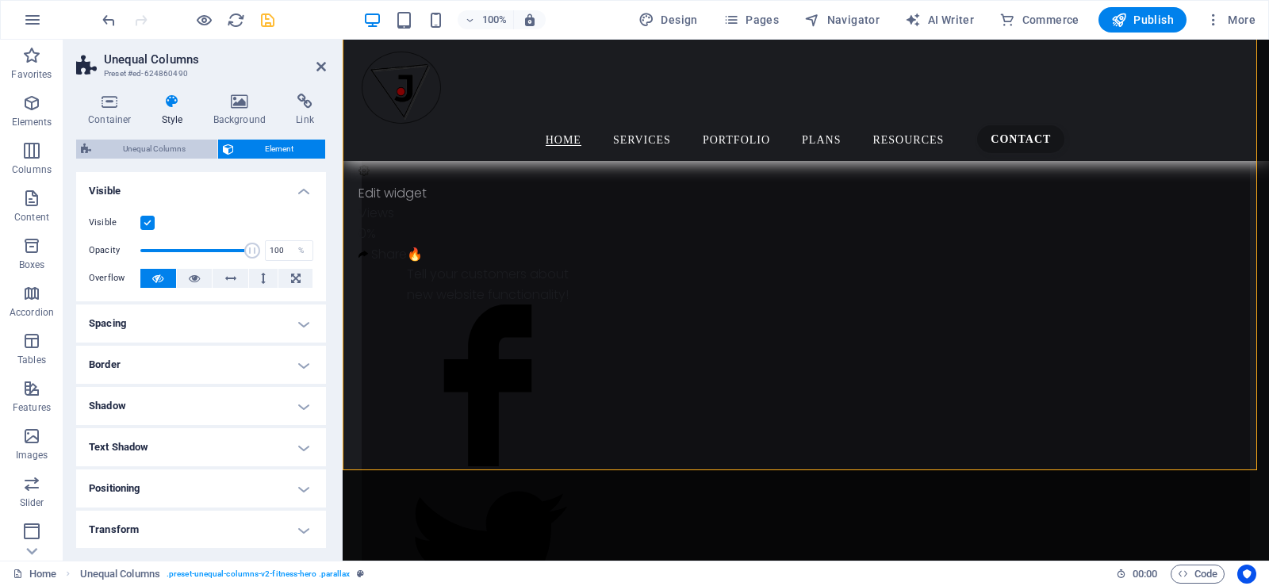
click at [158, 154] on span "Unequal Columns" at bounding box center [154, 149] width 117 height 19
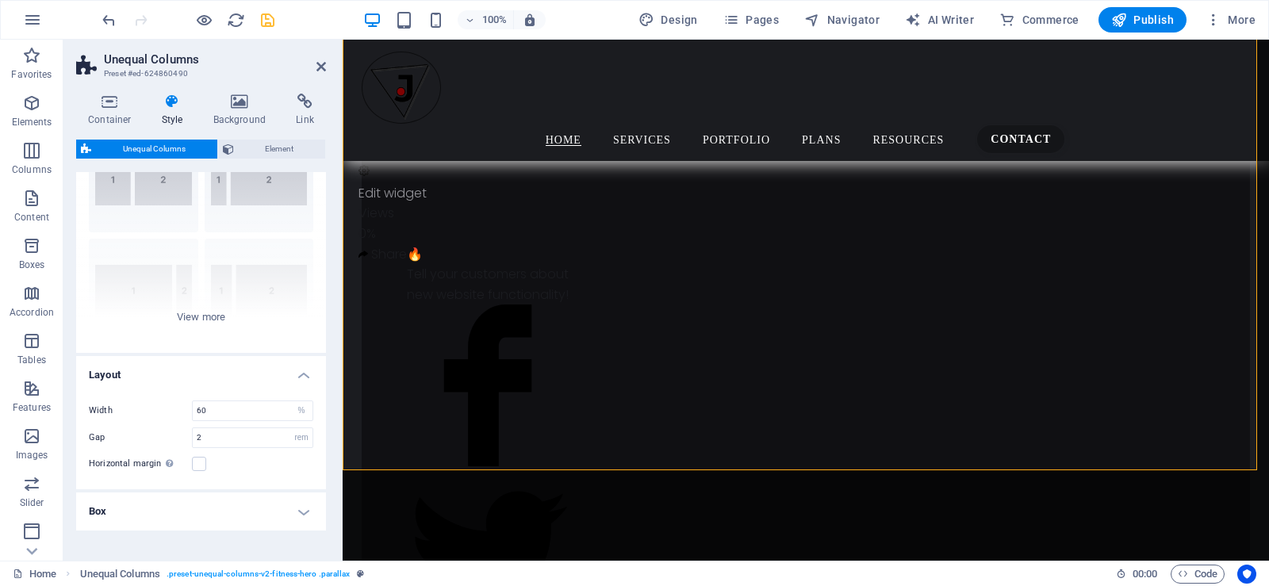
scroll to position [132, 0]
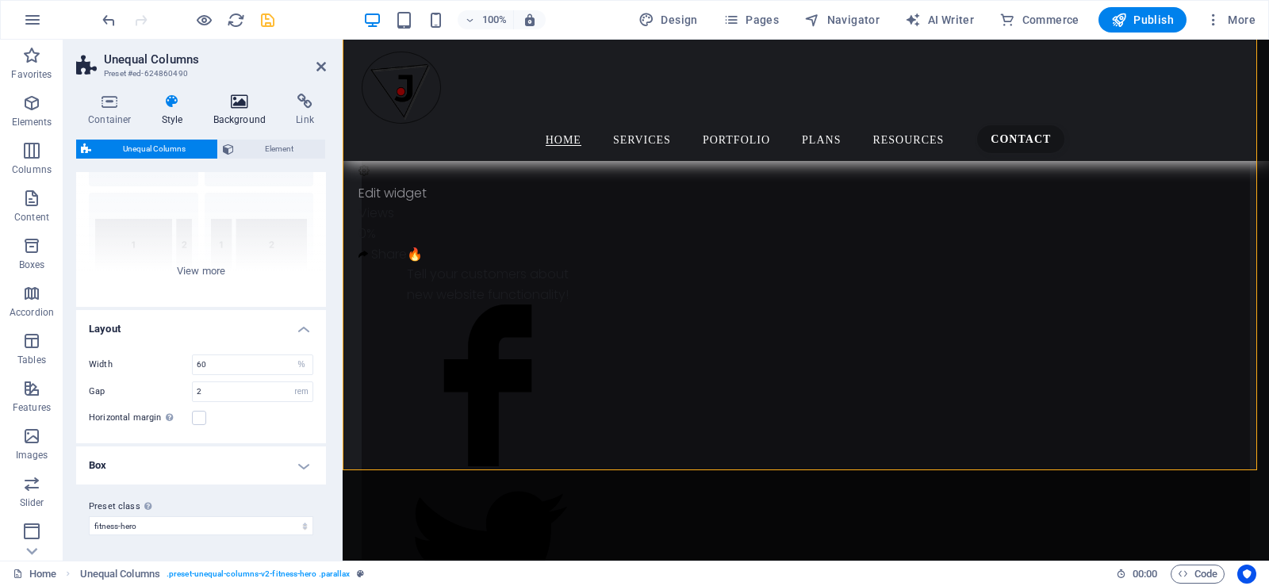
click at [244, 113] on h4 "Background" at bounding box center [242, 110] width 83 height 33
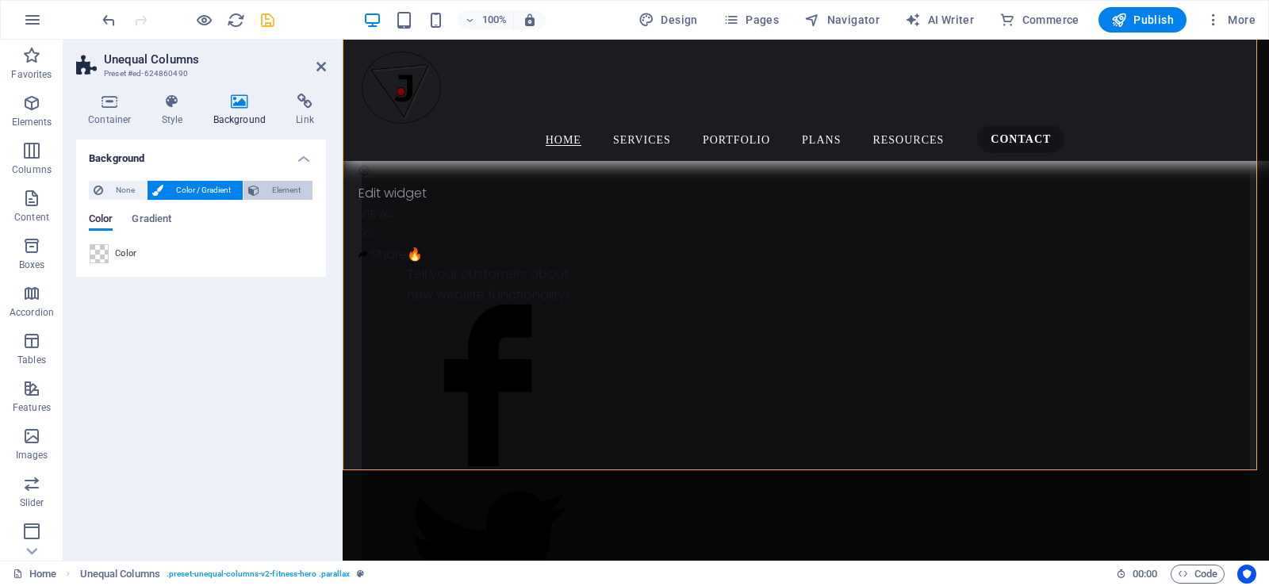
click at [283, 193] on span "Element" at bounding box center [286, 190] width 44 height 19
select select "ms"
select select "s"
select select "progressive"
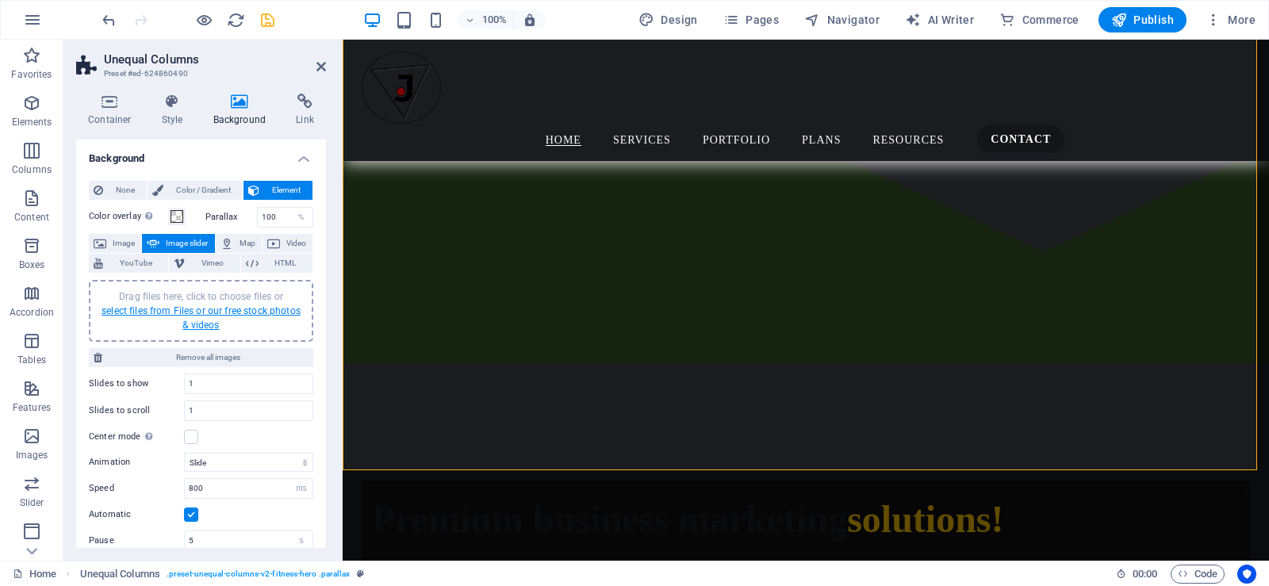
click at [190, 311] on link "select files from Files or our free stock photos & videos" at bounding box center [201, 317] width 199 height 25
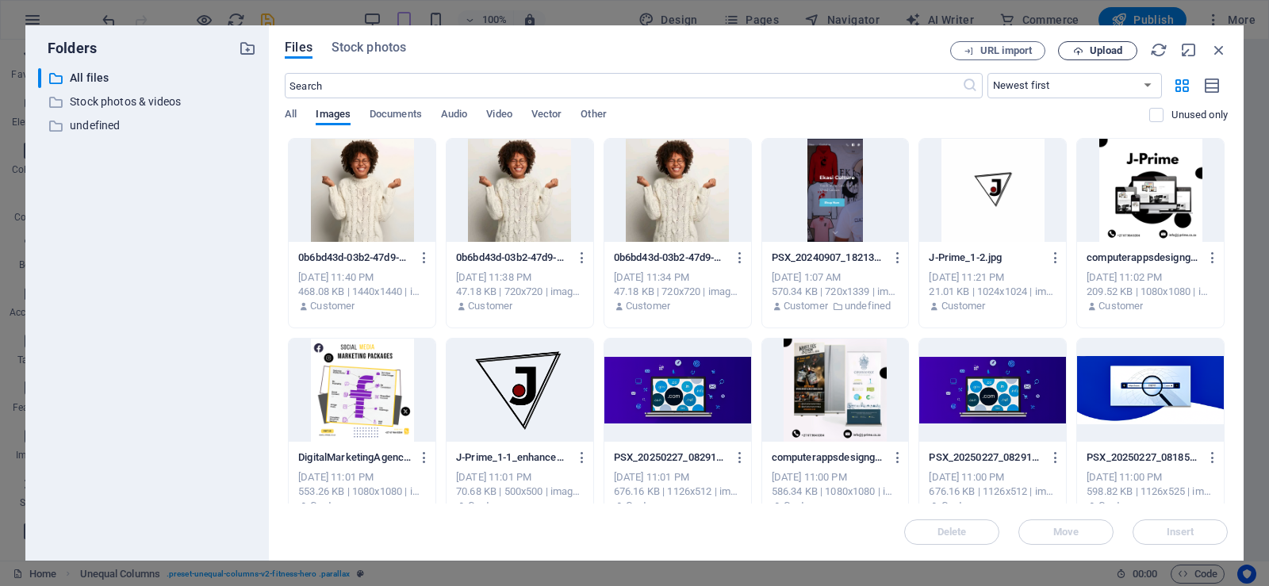
click at [1103, 46] on span "Upload" at bounding box center [1106, 51] width 33 height 10
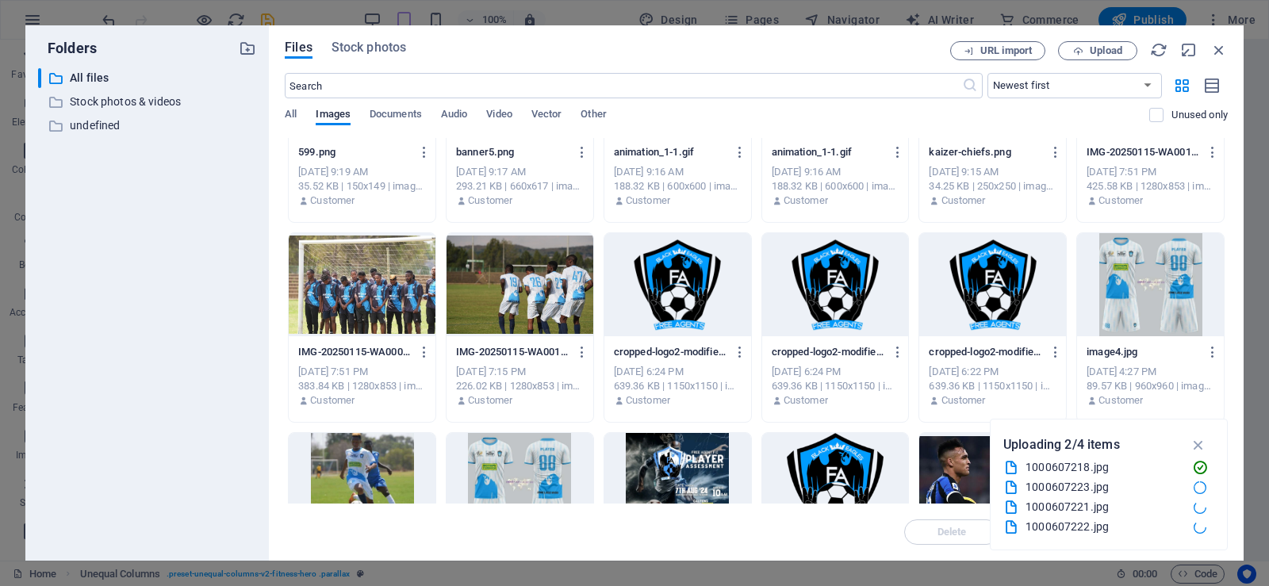
scroll to position [1132, 0]
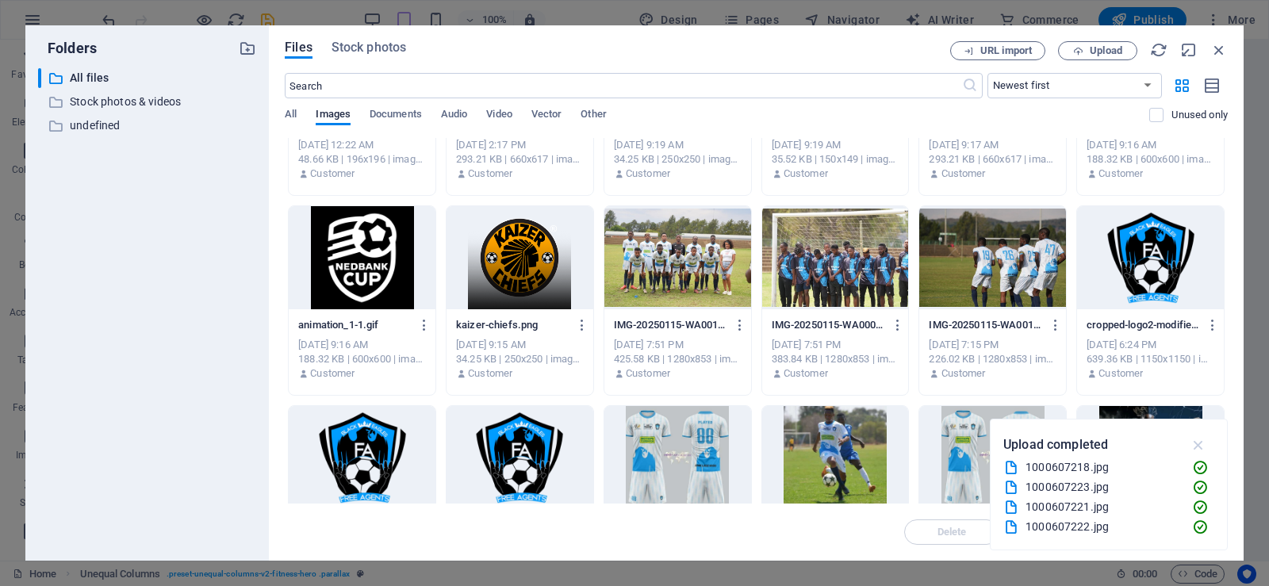
click at [1197, 443] on icon "button" at bounding box center [1199, 444] width 18 height 17
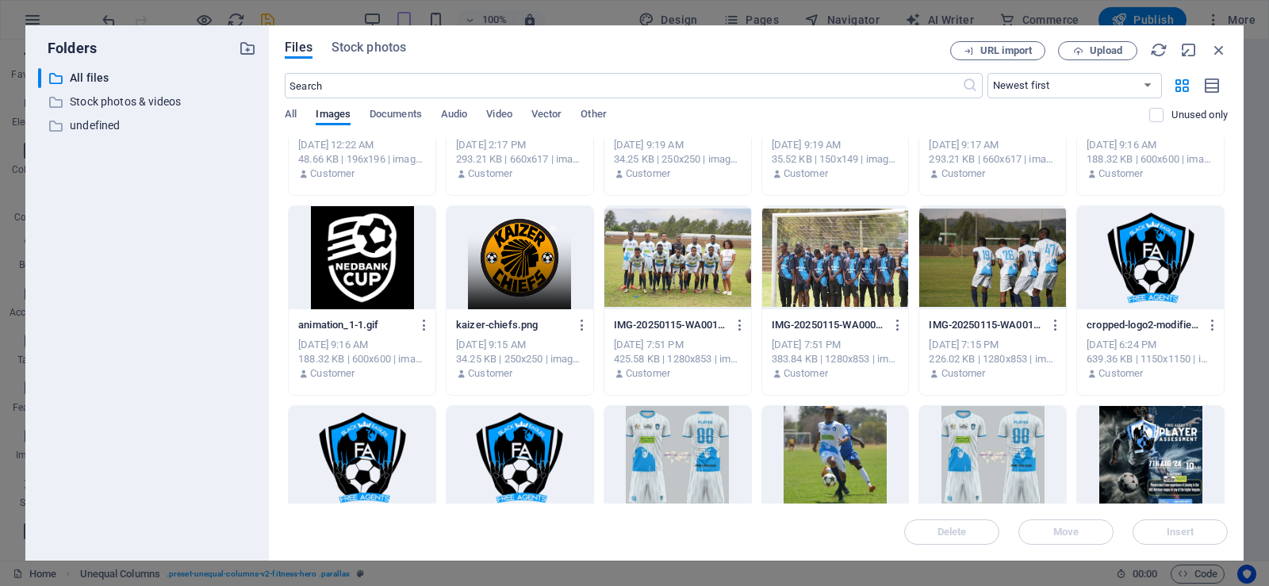
click at [1226, 393] on div "Files Stock photos URL import Upload ​ Newest first Oldest first Name (A-Z) Nam…" at bounding box center [756, 292] width 975 height 535
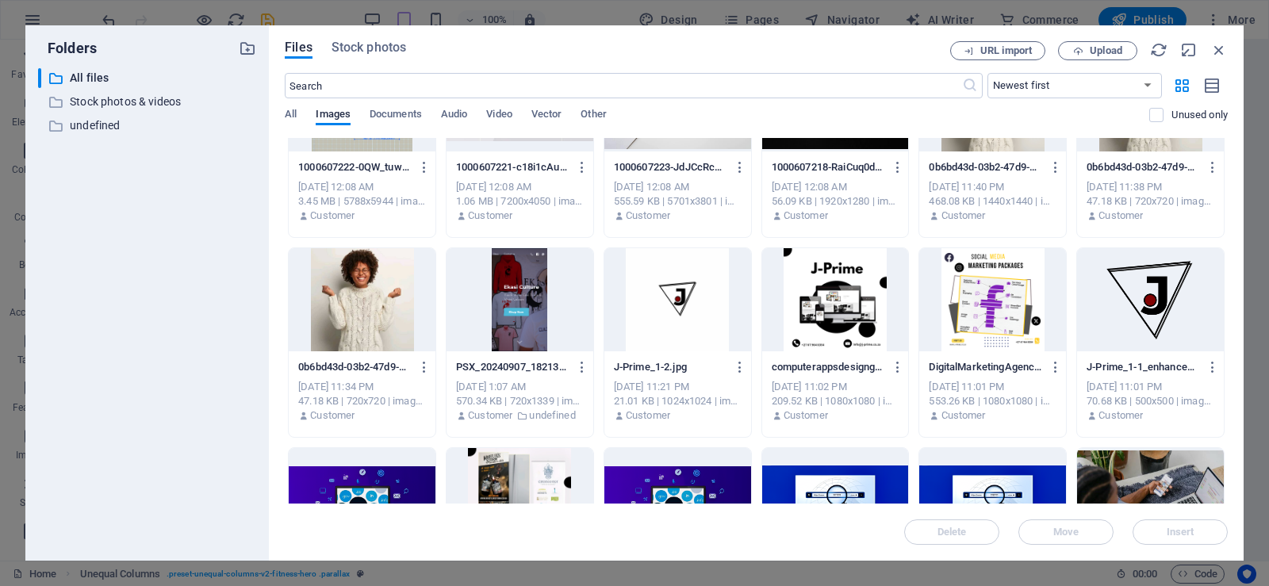
scroll to position [0, 0]
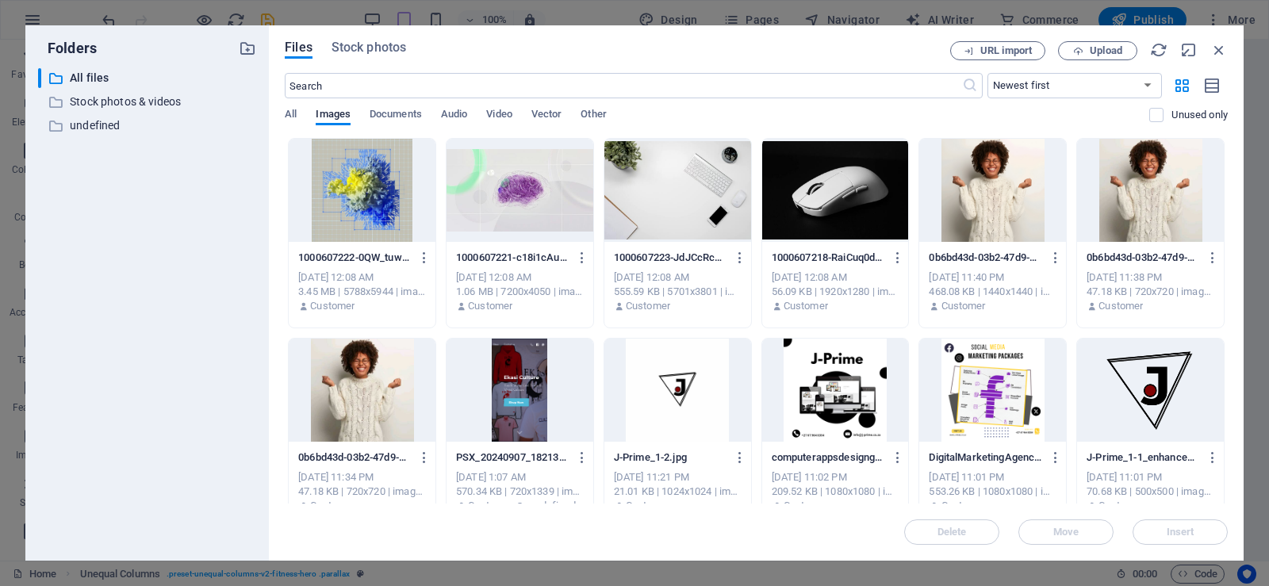
drag, startPoint x: 278, startPoint y: 215, endPoint x: 800, endPoint y: 206, distance: 522.0
click at [800, 206] on div "Files Stock photos URL import Upload ​ Newest first Oldest first Name (A-Z) Nam…" at bounding box center [756, 292] width 975 height 535
click at [283, 187] on div "Files Stock photos URL import Upload ​ Newest first Oldest first Name (A-Z) Nam…" at bounding box center [756, 292] width 975 height 535
click at [334, 190] on div at bounding box center [362, 190] width 147 height 103
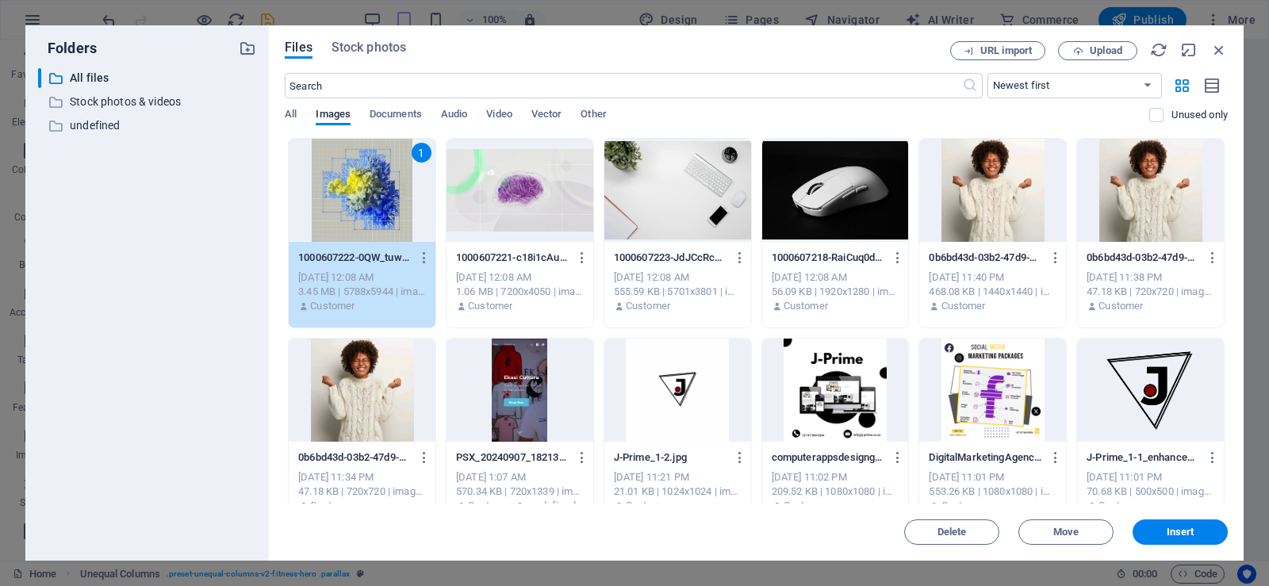
click at [523, 183] on div at bounding box center [520, 190] width 147 height 103
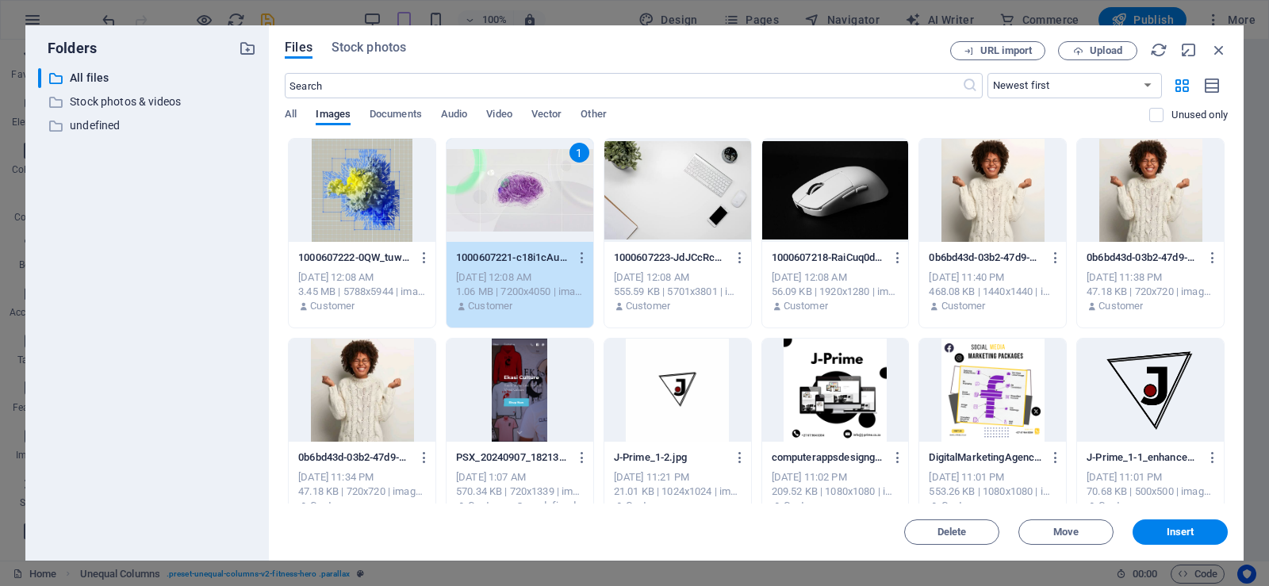
click at [308, 188] on div at bounding box center [362, 190] width 147 height 103
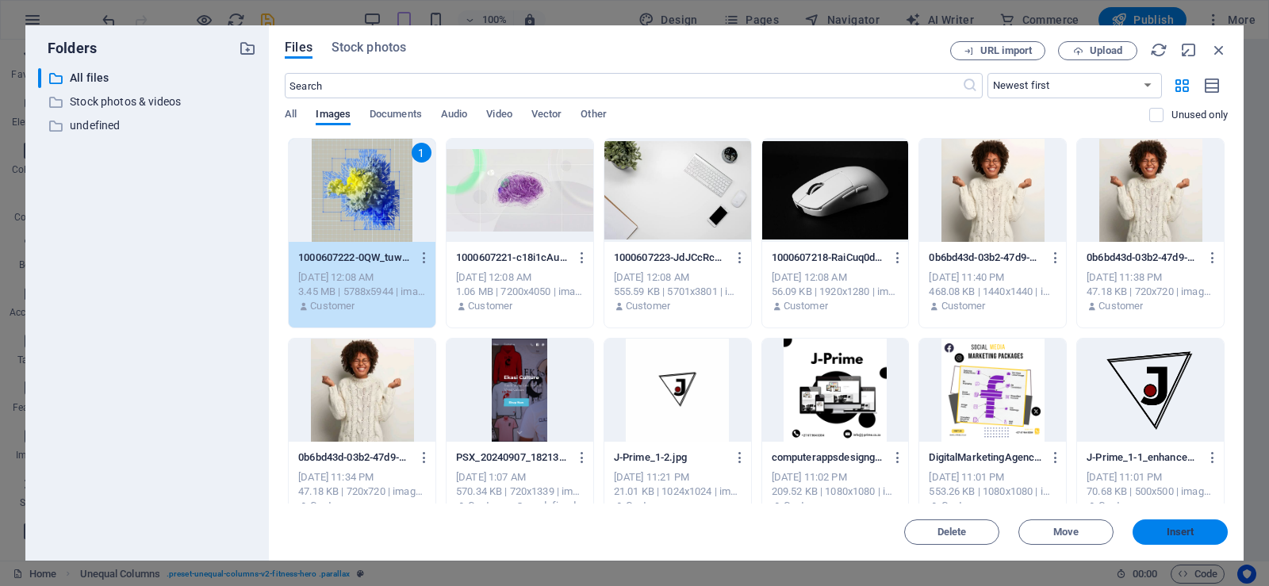
click at [1163, 533] on span "Insert" at bounding box center [1180, 532] width 82 height 10
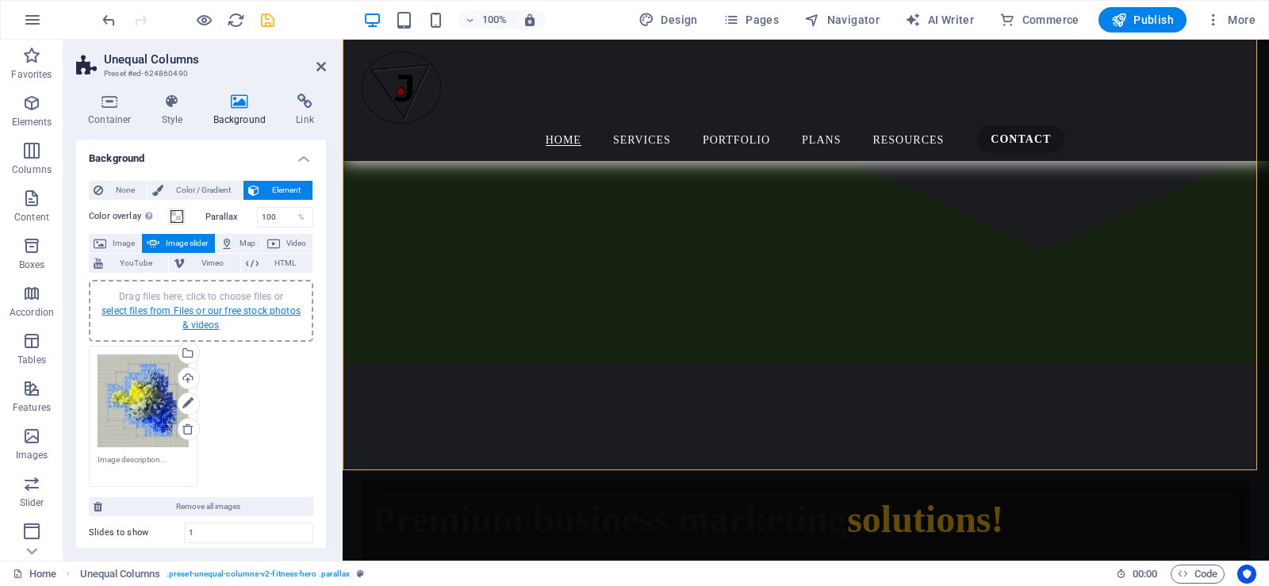
click at [190, 314] on link "select files from Files or our free stock photos & videos" at bounding box center [201, 317] width 199 height 25
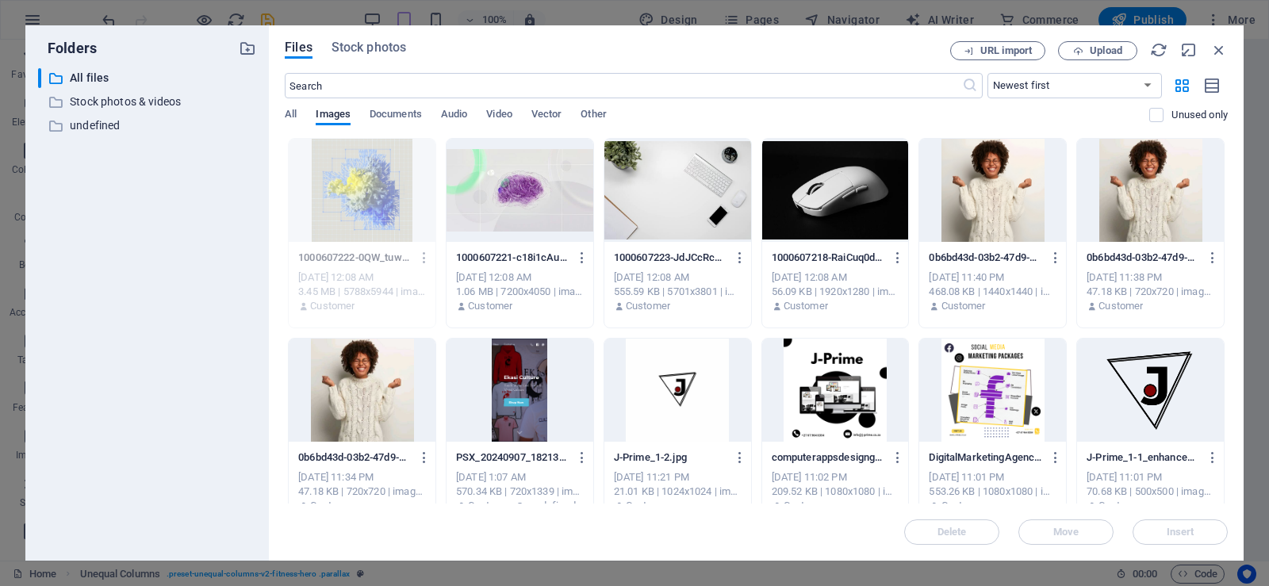
click at [508, 221] on div at bounding box center [520, 190] width 147 height 103
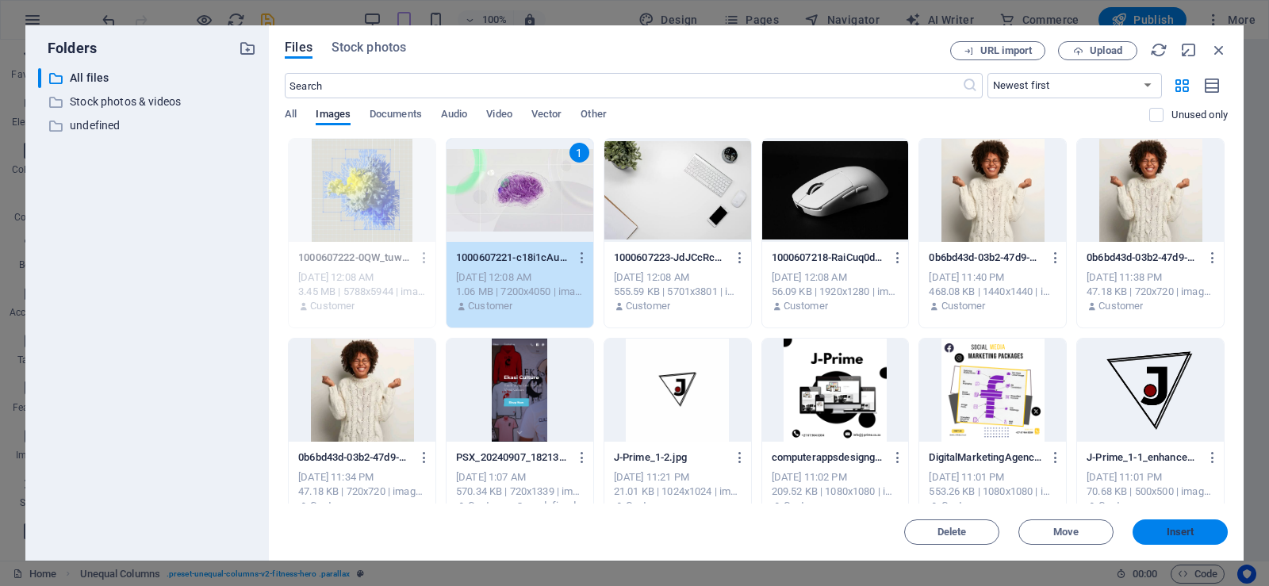
drag, startPoint x: 1175, startPoint y: 530, endPoint x: 708, endPoint y: 425, distance: 478.0
click at [1175, 530] on span "Insert" at bounding box center [1181, 532] width 28 height 10
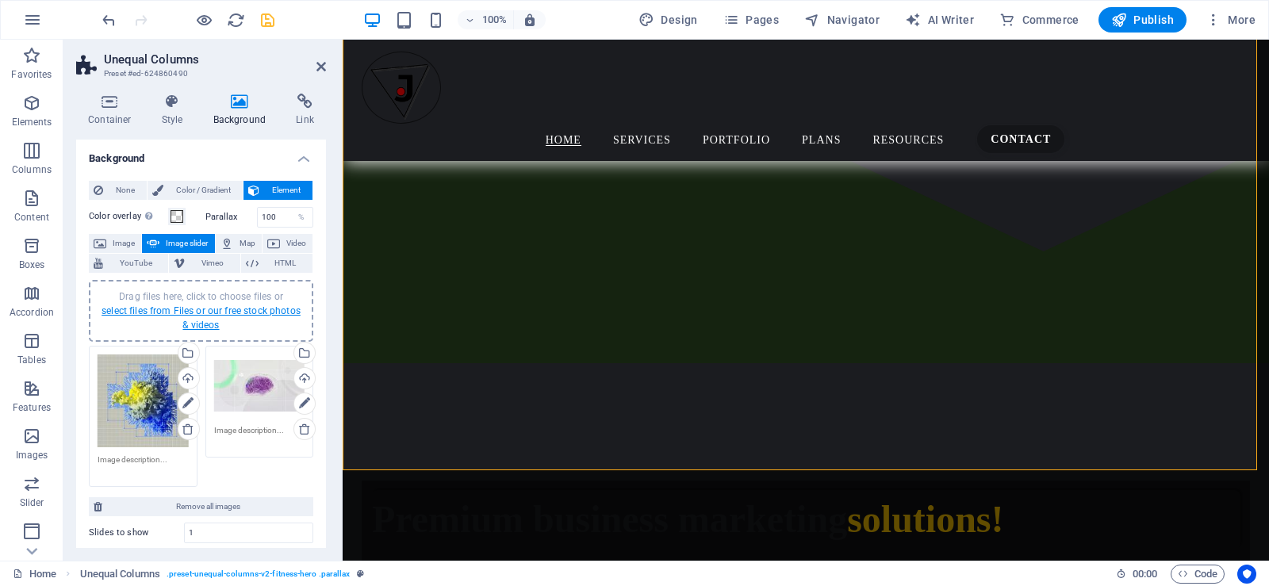
click at [211, 311] on link "select files from Files or our free stock photos & videos" at bounding box center [201, 317] width 199 height 25
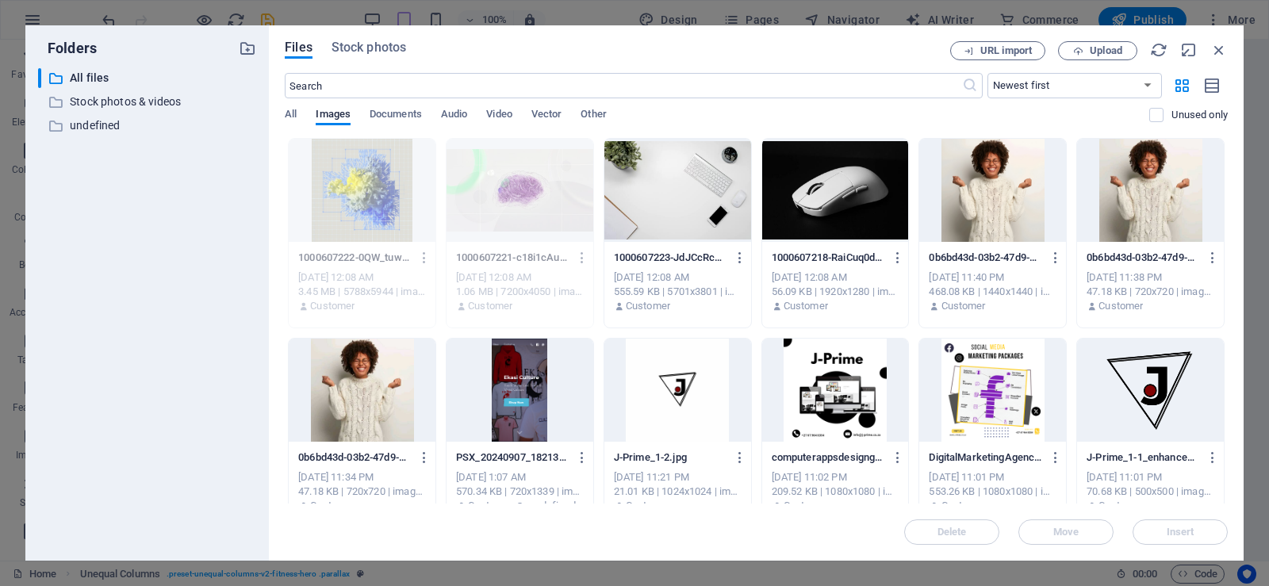
click at [824, 208] on div at bounding box center [835, 190] width 147 height 103
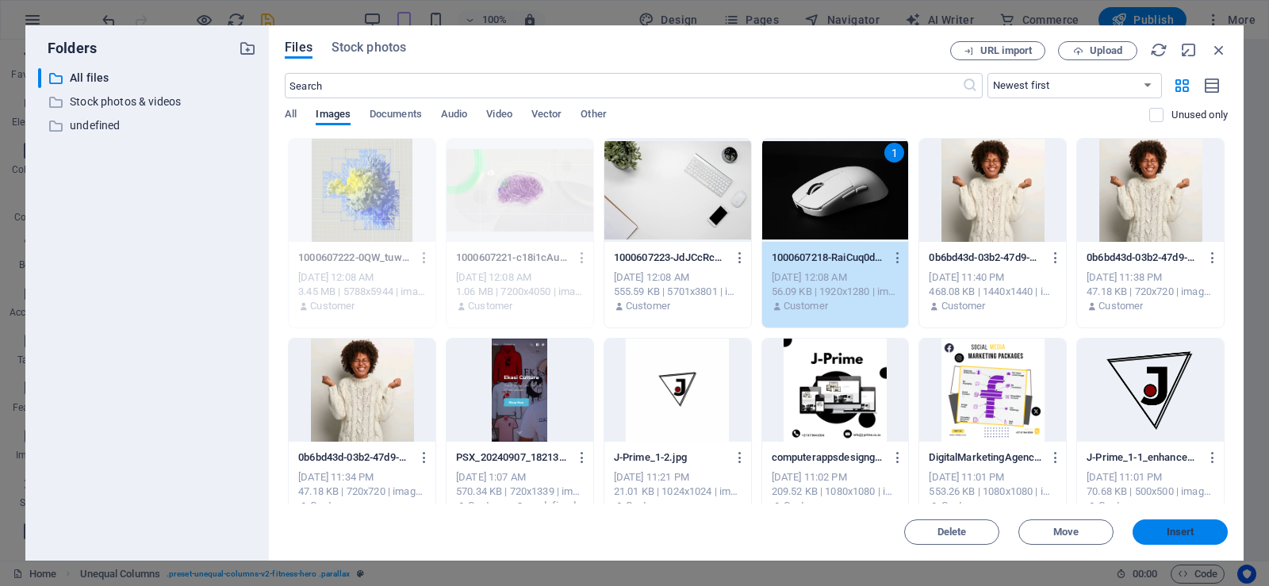
drag, startPoint x: 1195, startPoint y: 530, endPoint x: 716, endPoint y: 435, distance: 487.5
click at [1195, 530] on span "Insert" at bounding box center [1180, 532] width 82 height 10
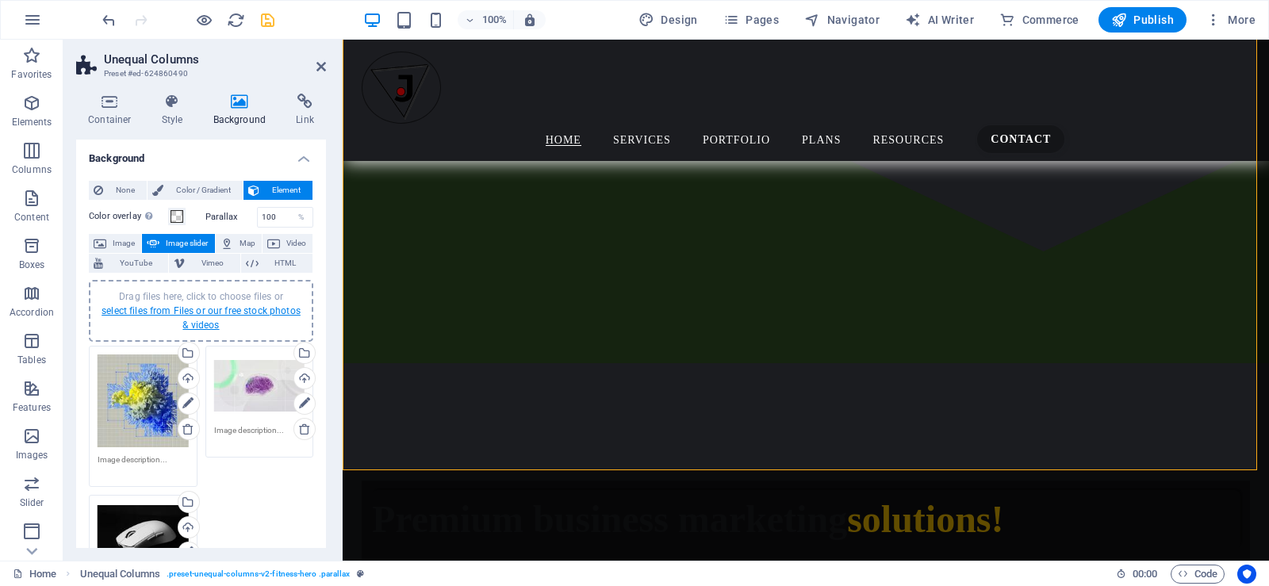
click at [194, 310] on link "select files from Files or our free stock photos & videos" at bounding box center [201, 317] width 199 height 25
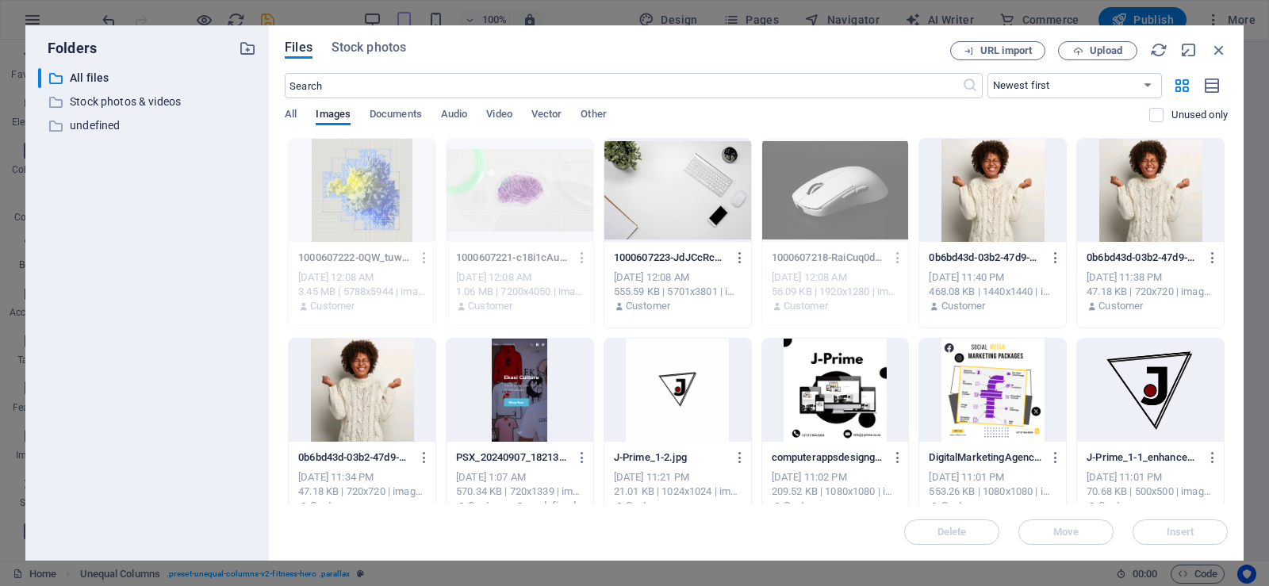
click at [995, 188] on div at bounding box center [992, 190] width 147 height 103
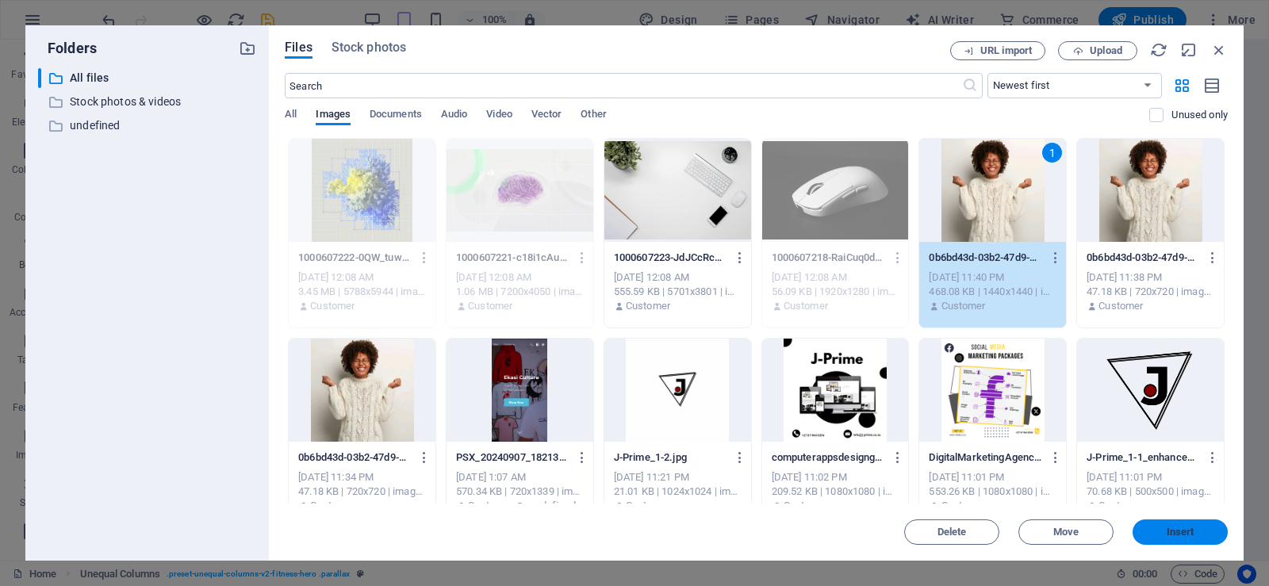
click at [1197, 524] on button "Insert" at bounding box center [1180, 532] width 95 height 25
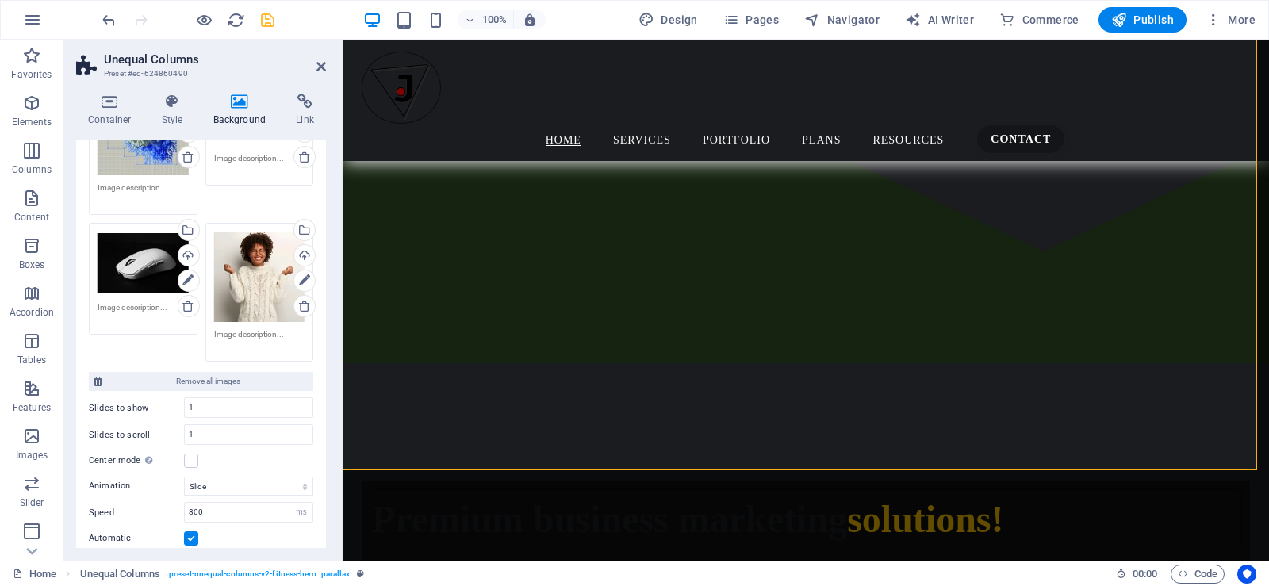
scroll to position [309, 0]
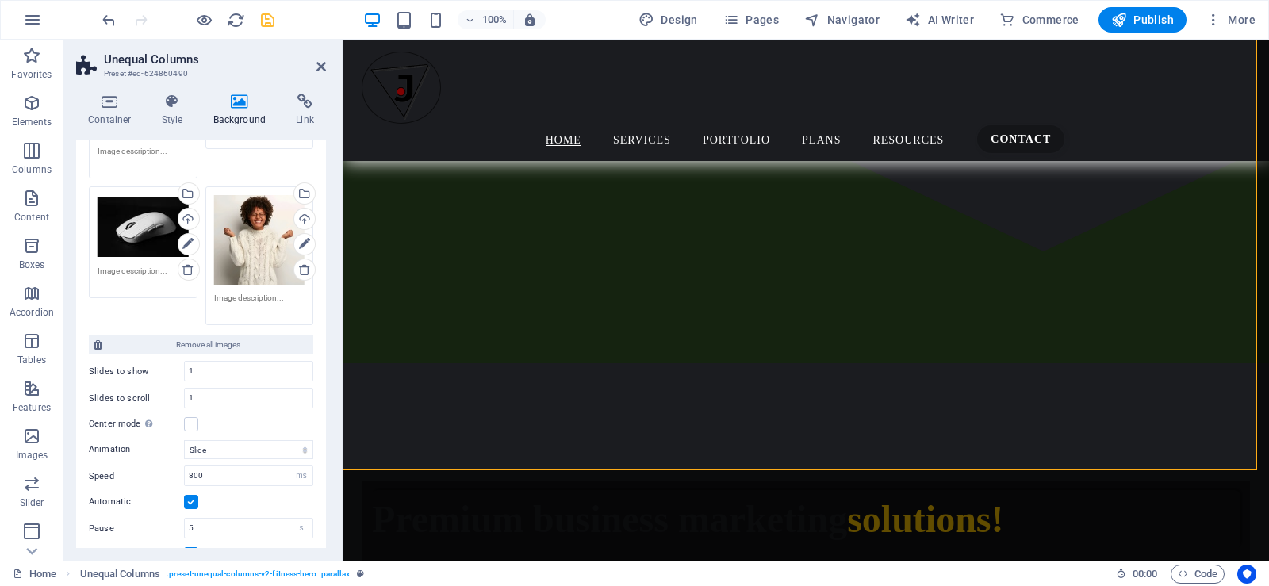
drag, startPoint x: 328, startPoint y: 409, endPoint x: 324, endPoint y: 394, distance: 15.6
click at [324, 394] on div "Container Style Background Link Size Height Default px rem % vh vw Min. height …" at bounding box center [200, 321] width 275 height 480
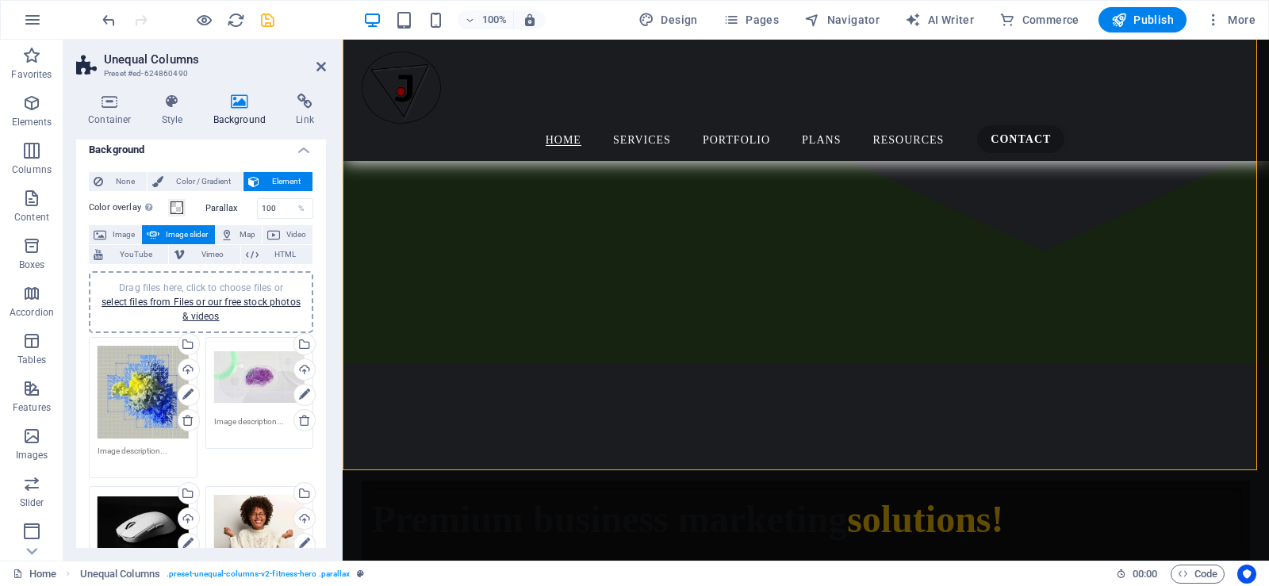
scroll to position [0, 0]
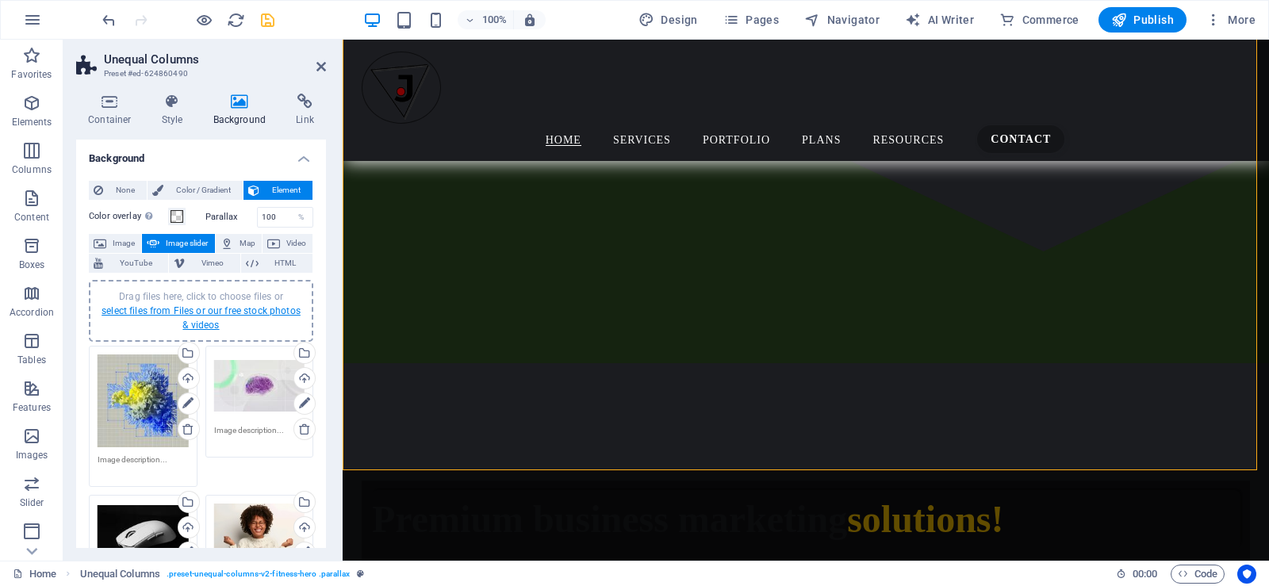
click at [197, 313] on link "select files from Files or our free stock photos & videos" at bounding box center [201, 317] width 199 height 25
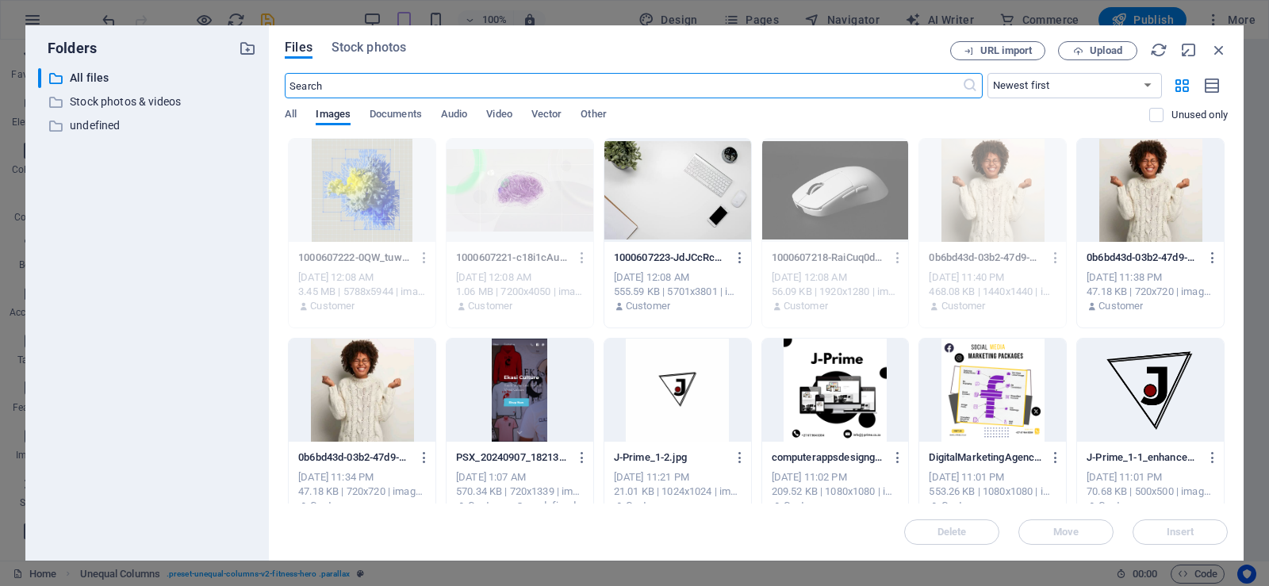
click at [661, 202] on div at bounding box center [677, 190] width 147 height 103
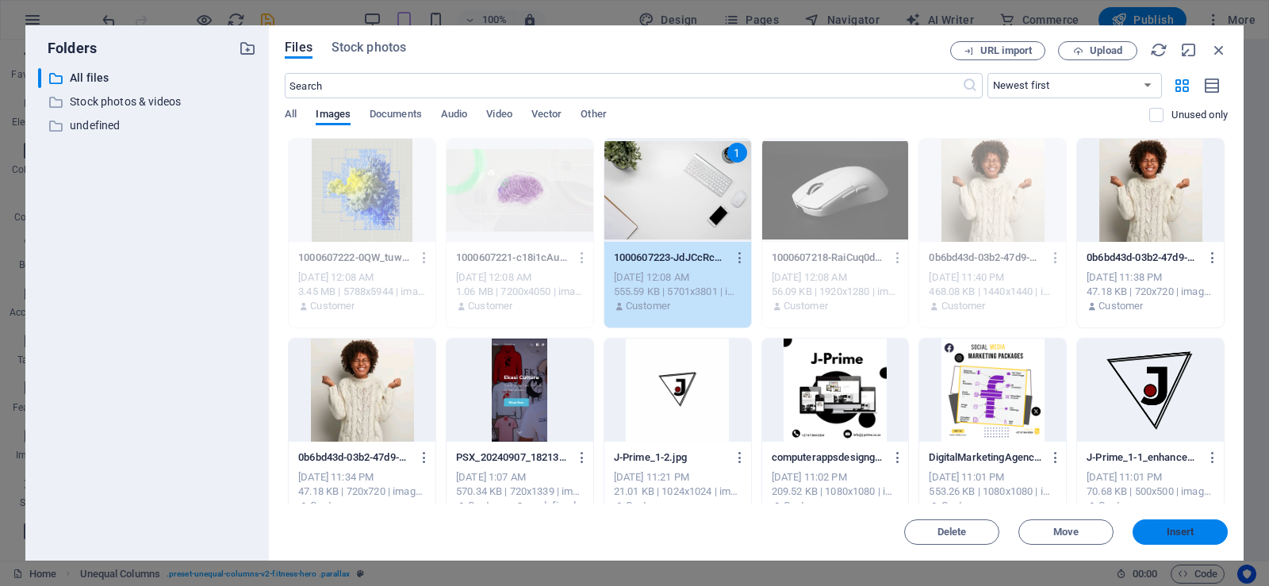
click at [1173, 523] on button "Insert" at bounding box center [1180, 532] width 95 height 25
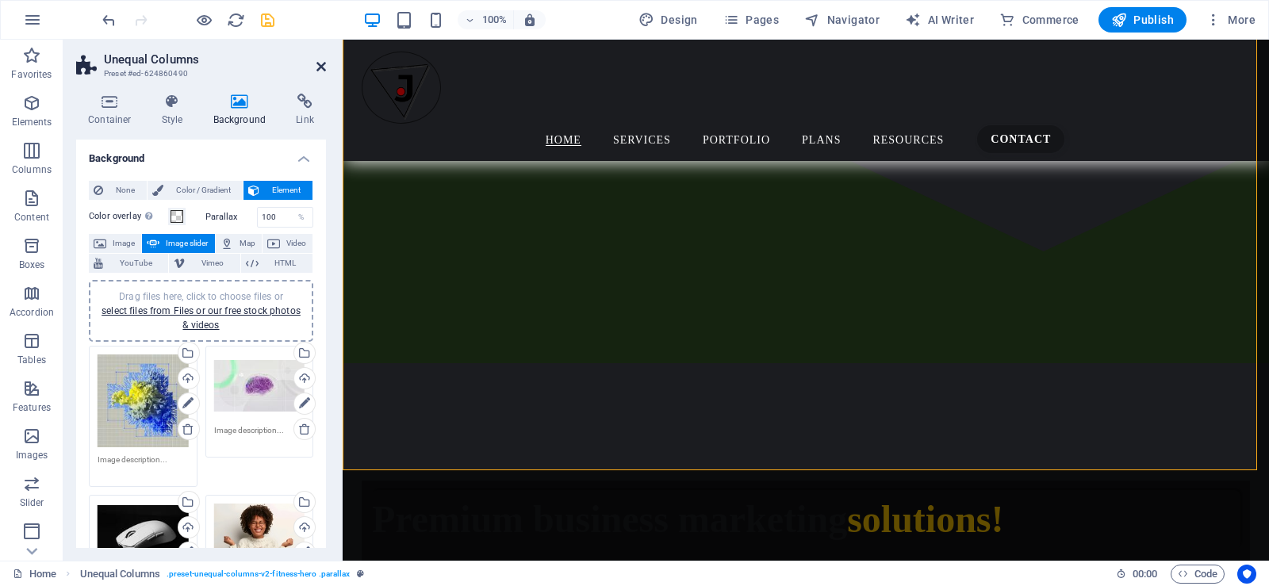
click at [318, 63] on icon at bounding box center [321, 66] width 10 height 13
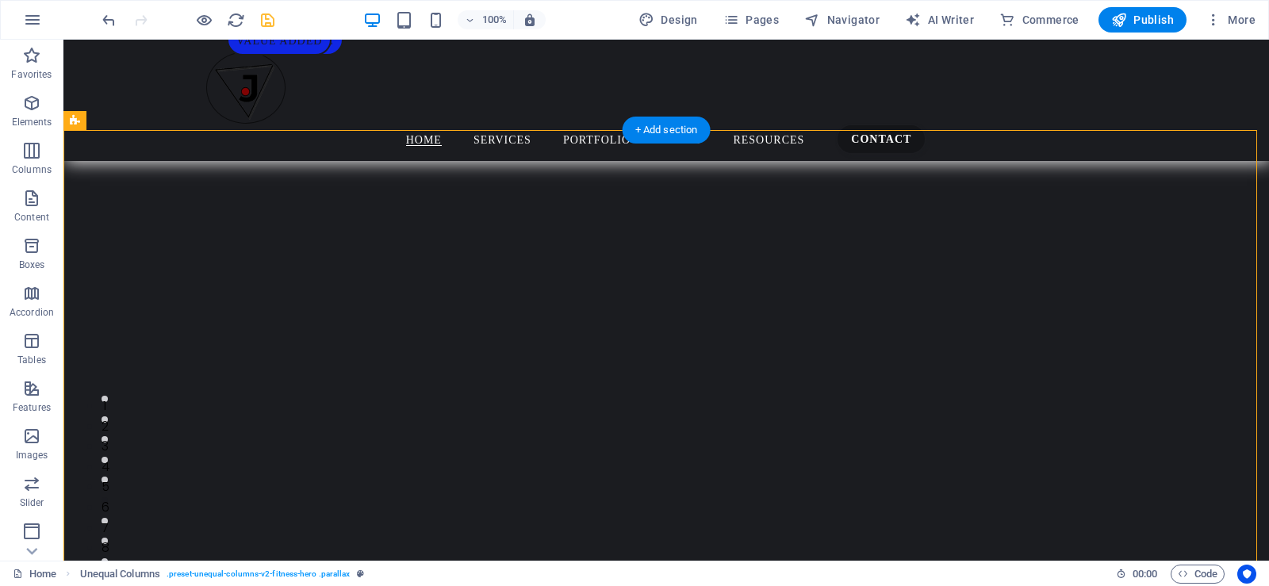
select select "ms"
select select "s"
select select "progressive"
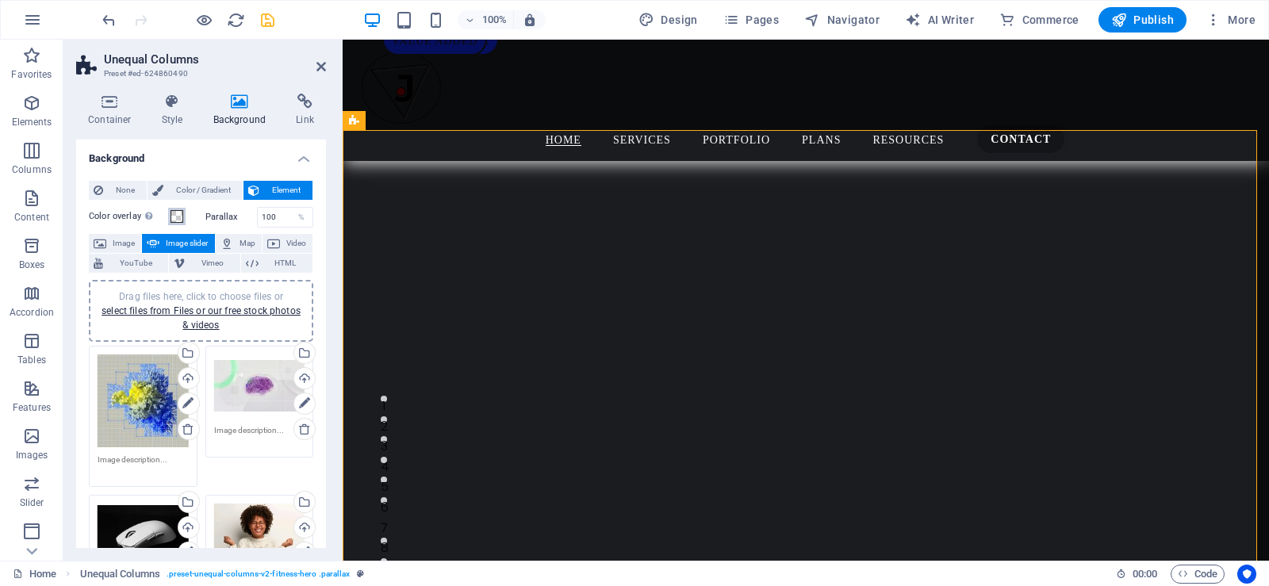
click at [174, 210] on span at bounding box center [177, 216] width 13 height 13
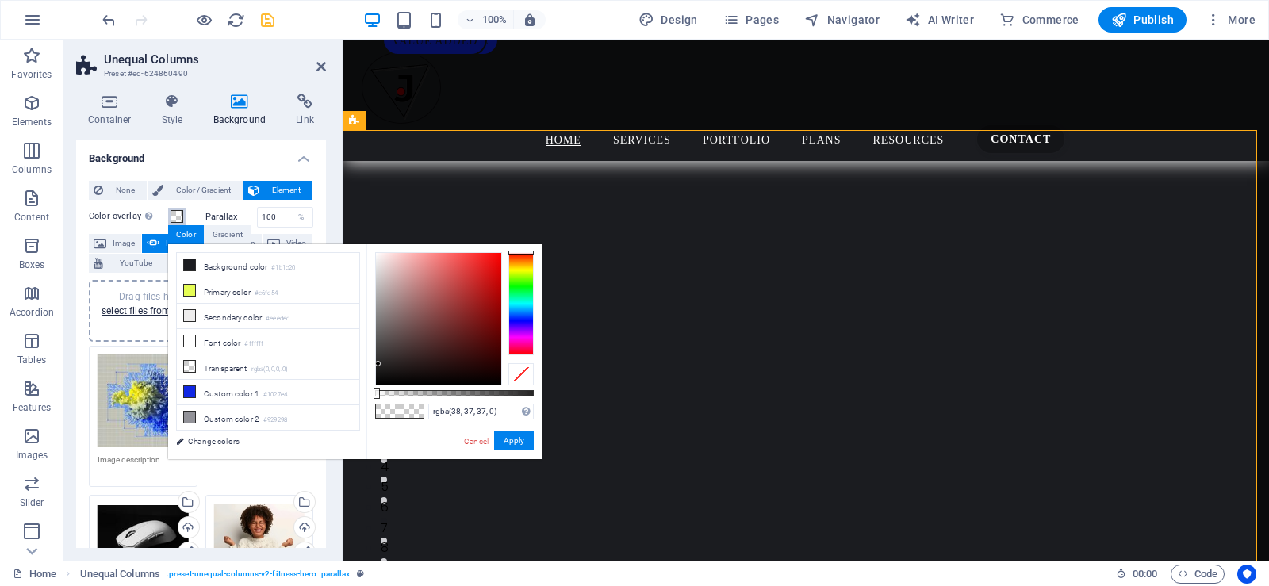
click at [378, 364] on div at bounding box center [438, 319] width 125 height 132
drag, startPoint x: 378, startPoint y: 364, endPoint x: 374, endPoint y: 395, distance: 31.2
click at [375, 386] on div at bounding box center [454, 318] width 159 height 133
click at [420, 394] on div at bounding box center [454, 393] width 159 height 6
click at [461, 391] on div at bounding box center [454, 393] width 159 height 6
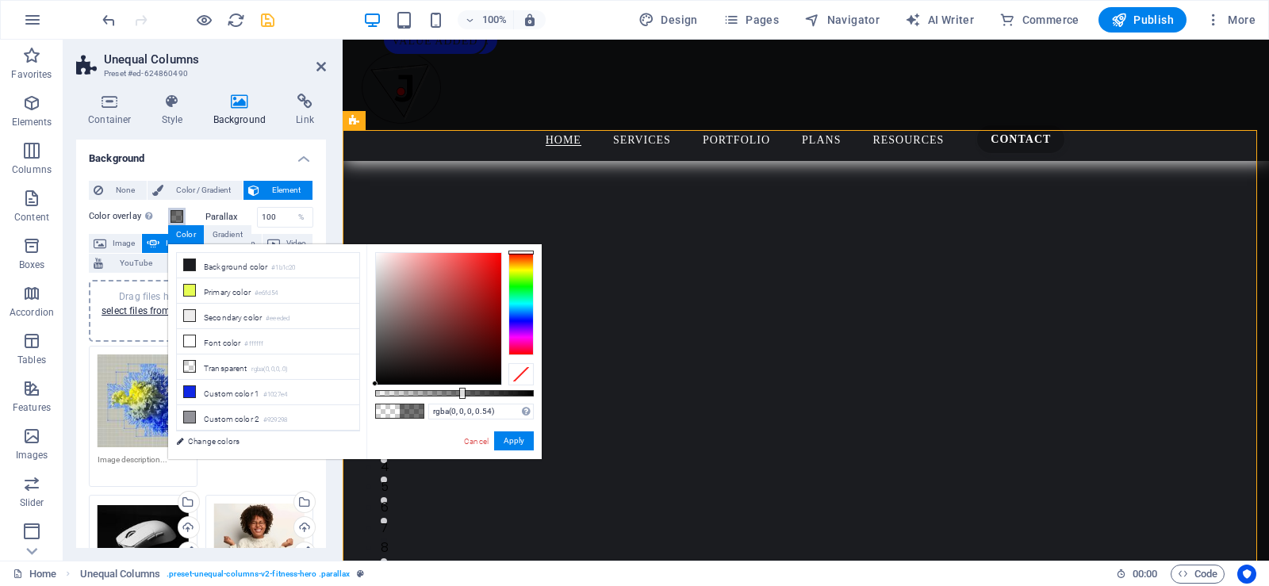
type input "rgba(0, 0, 0, 0.565)"
click at [465, 393] on div at bounding box center [466, 393] width 6 height 11
click at [317, 71] on icon at bounding box center [321, 66] width 10 height 13
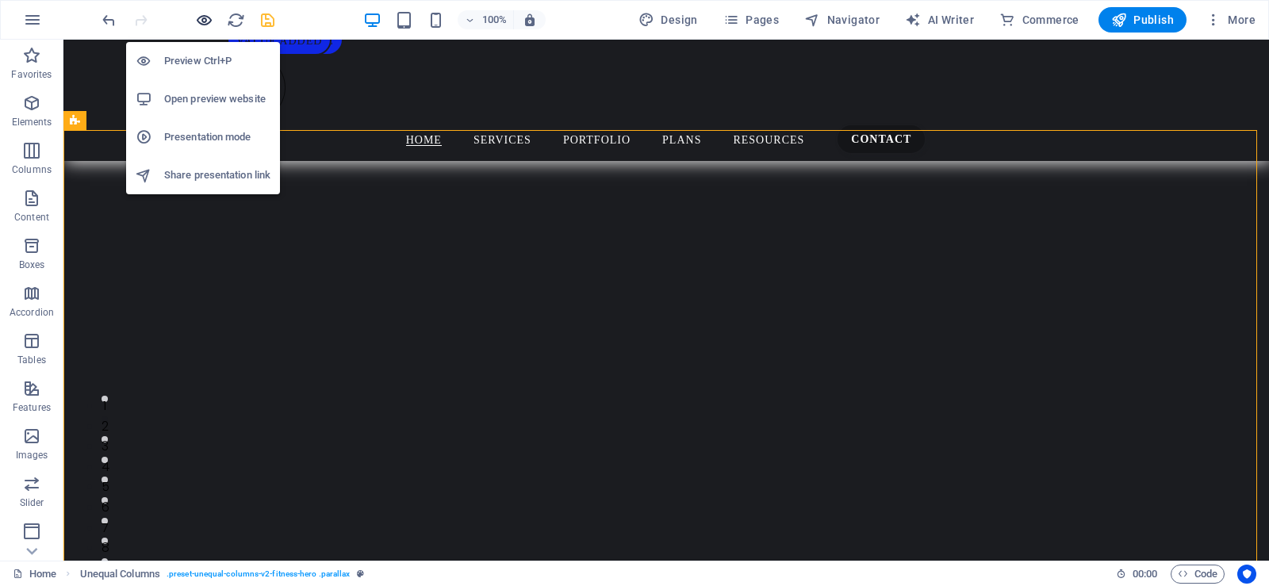
click at [203, 16] on icon "button" at bounding box center [204, 20] width 18 height 18
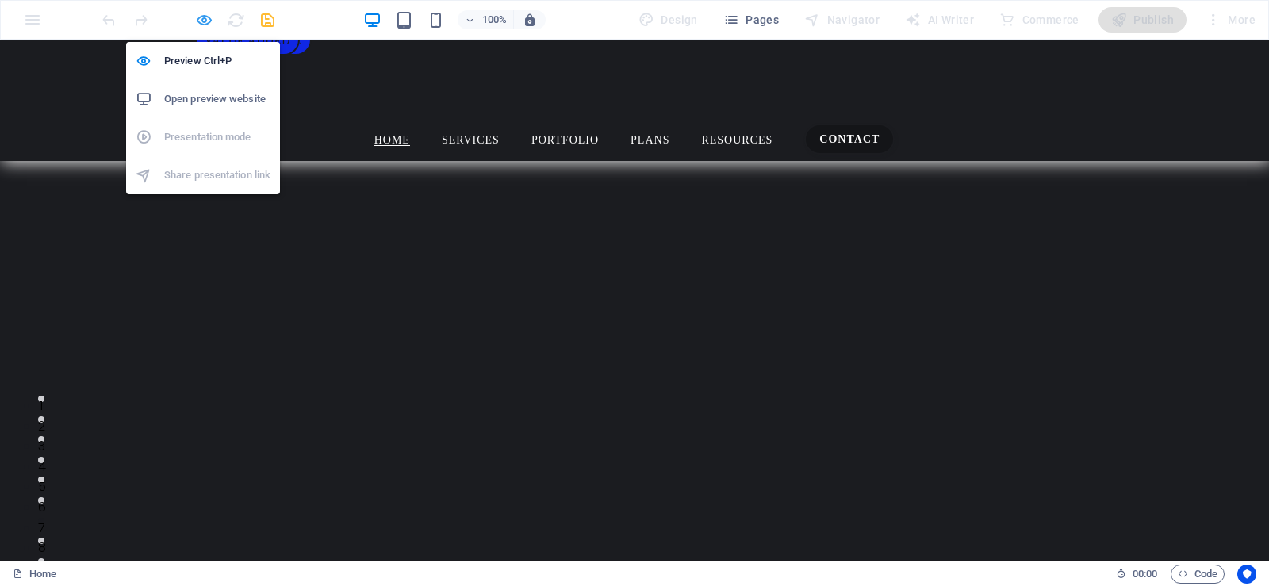
click at [206, 18] on icon "button" at bounding box center [204, 20] width 18 height 18
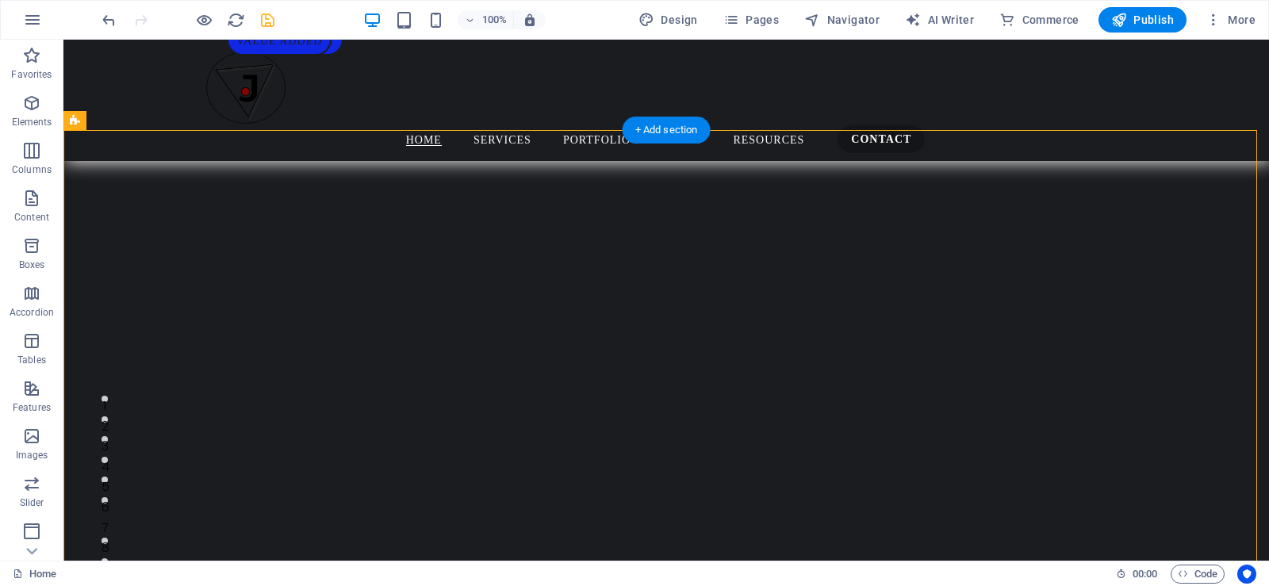
select select "ms"
select select "s"
select select "progressive"
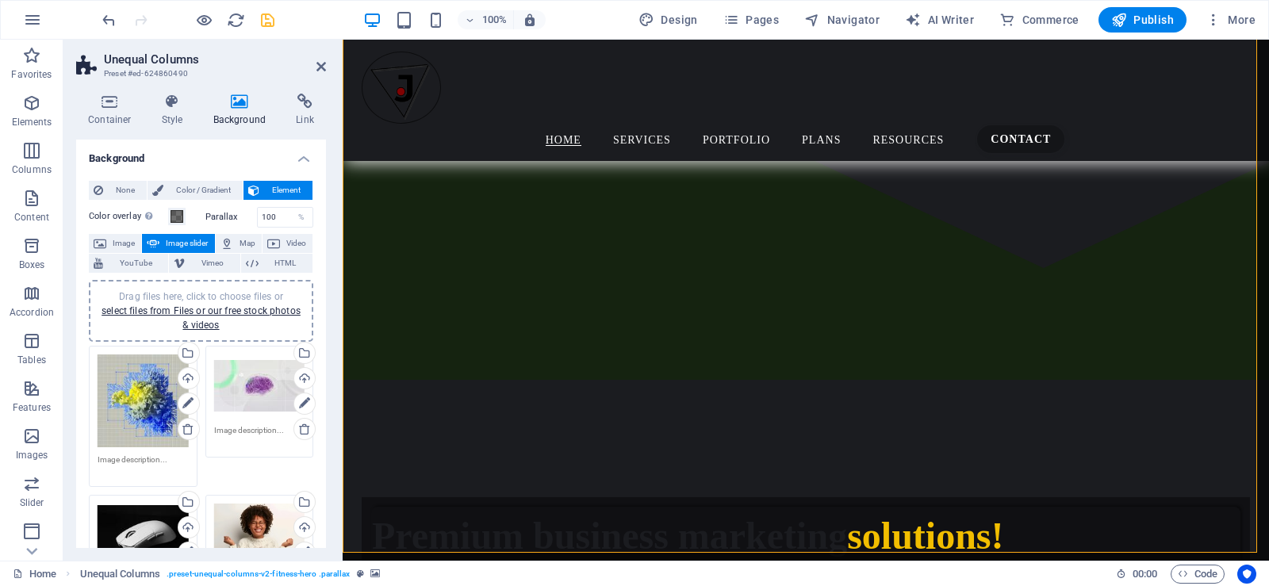
scroll to position [694, 0]
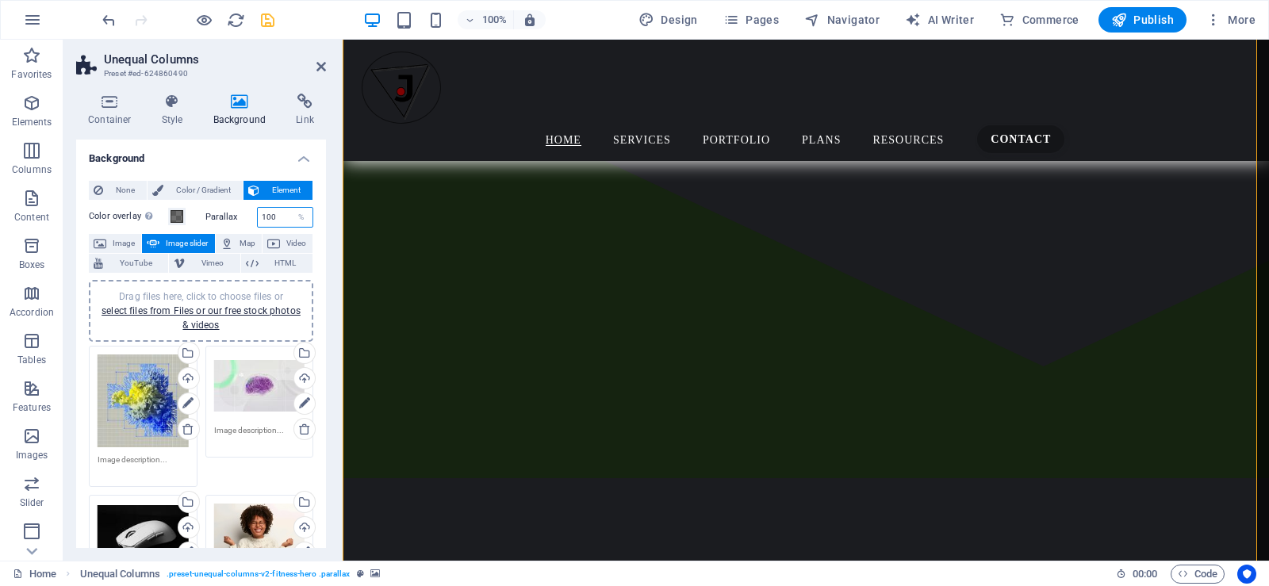
click at [267, 219] on input "100" at bounding box center [286, 217] width 56 height 19
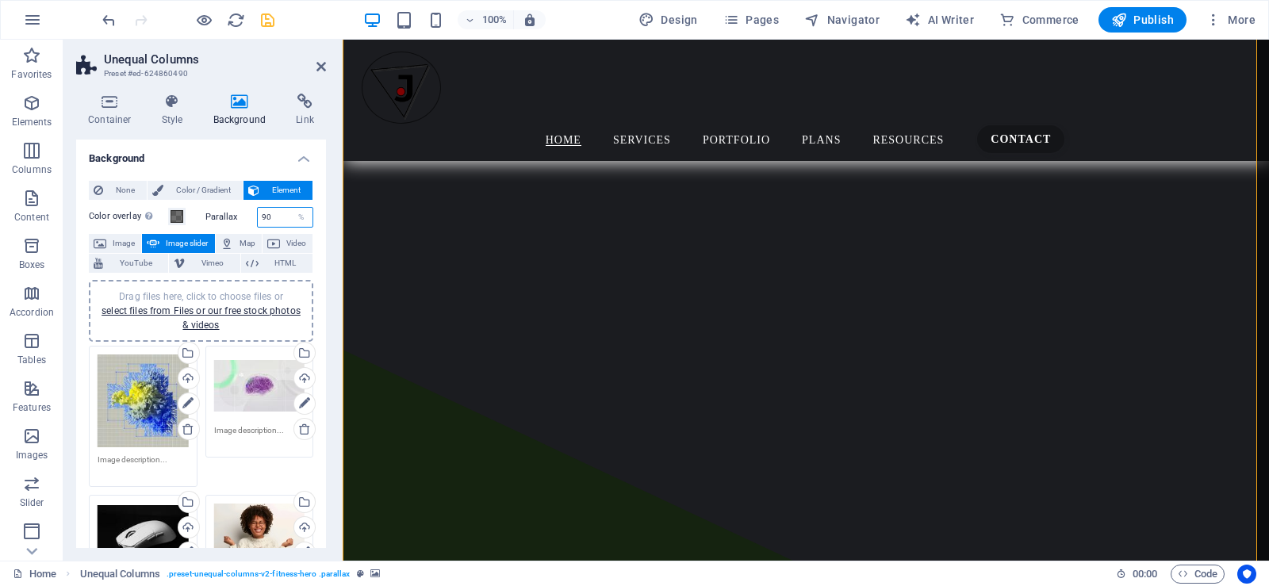
scroll to position [0, 0]
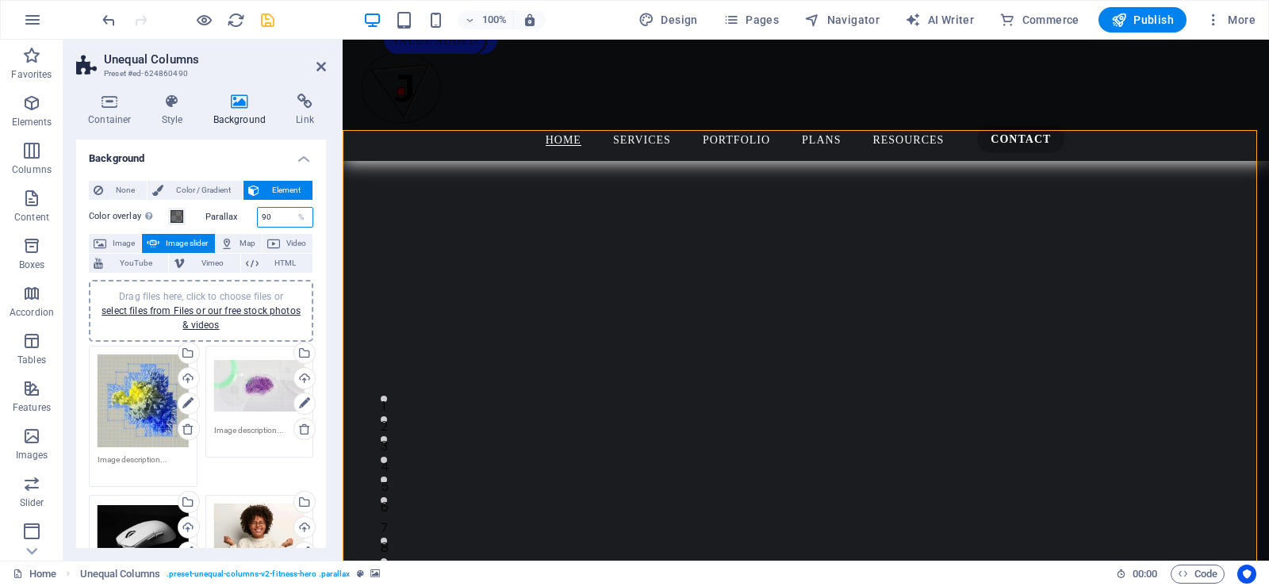
drag, startPoint x: 1264, startPoint y: 101, endPoint x: 1605, endPoint y: 59, distance: 343.7
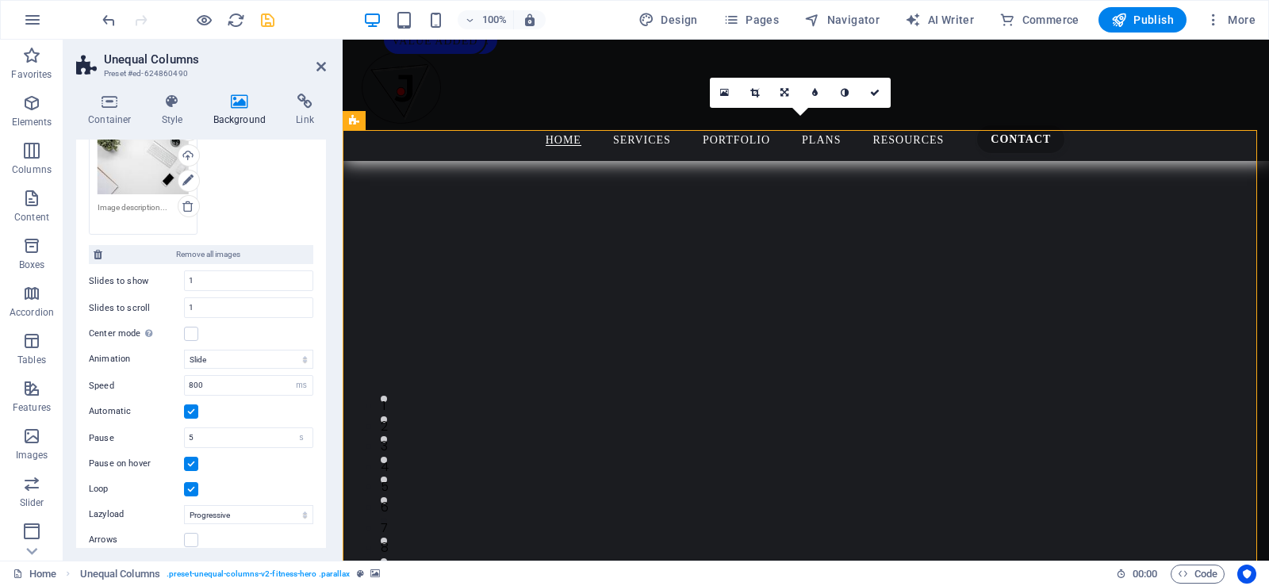
scroll to position [555, 0]
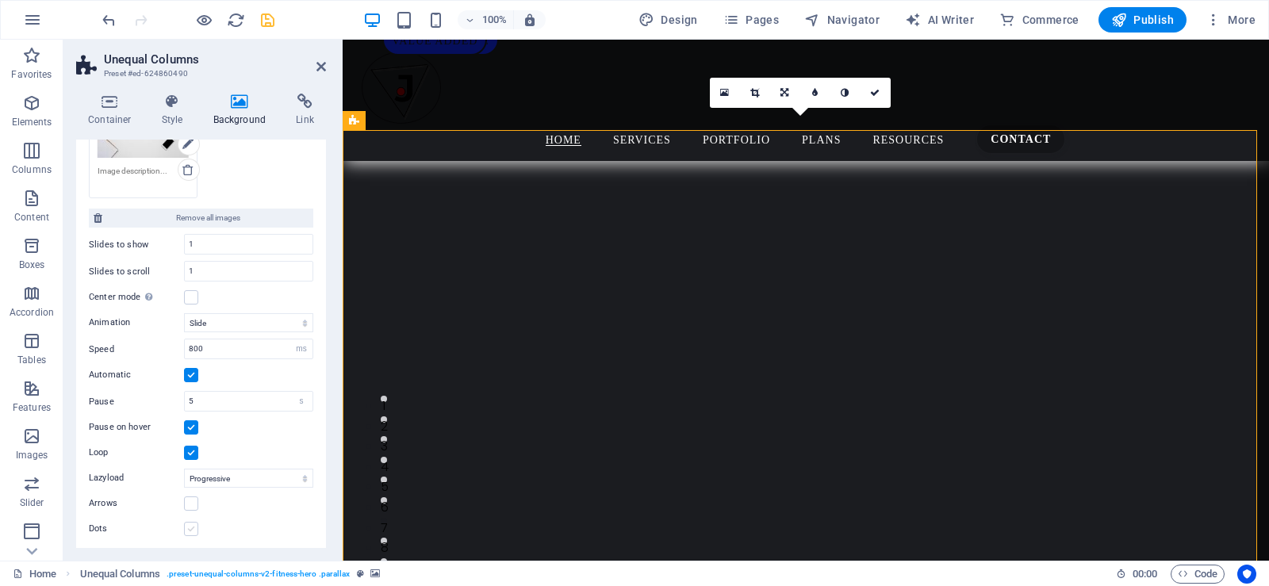
type input "100"
click at [194, 529] on label at bounding box center [191, 529] width 14 height 14
click at [0, 0] on input "Dots" at bounding box center [0, 0] width 0 height 0
click at [229, 320] on select "Slide Fade" at bounding box center [248, 322] width 129 height 19
select select "fade"
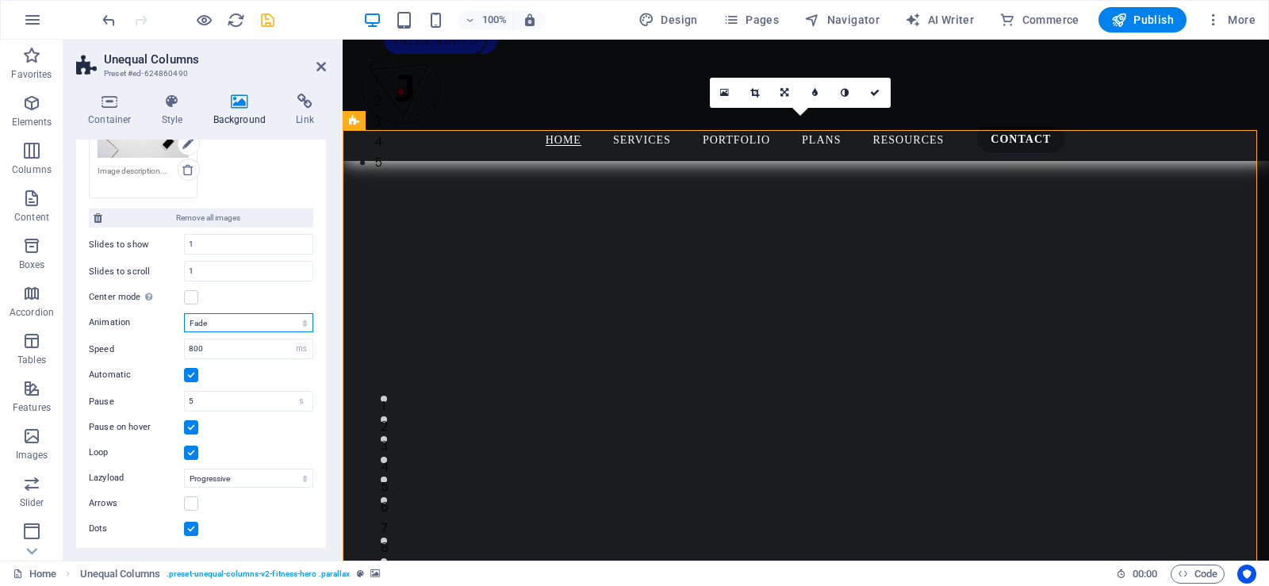
click at [184, 313] on select "Slide Fade" at bounding box center [248, 322] width 129 height 19
click at [189, 297] on label at bounding box center [191, 297] width 14 height 14
click at [0, 0] on input "Center mode Enables centered view with partial previous/next slide. Use with od…" at bounding box center [0, 0] width 0 height 0
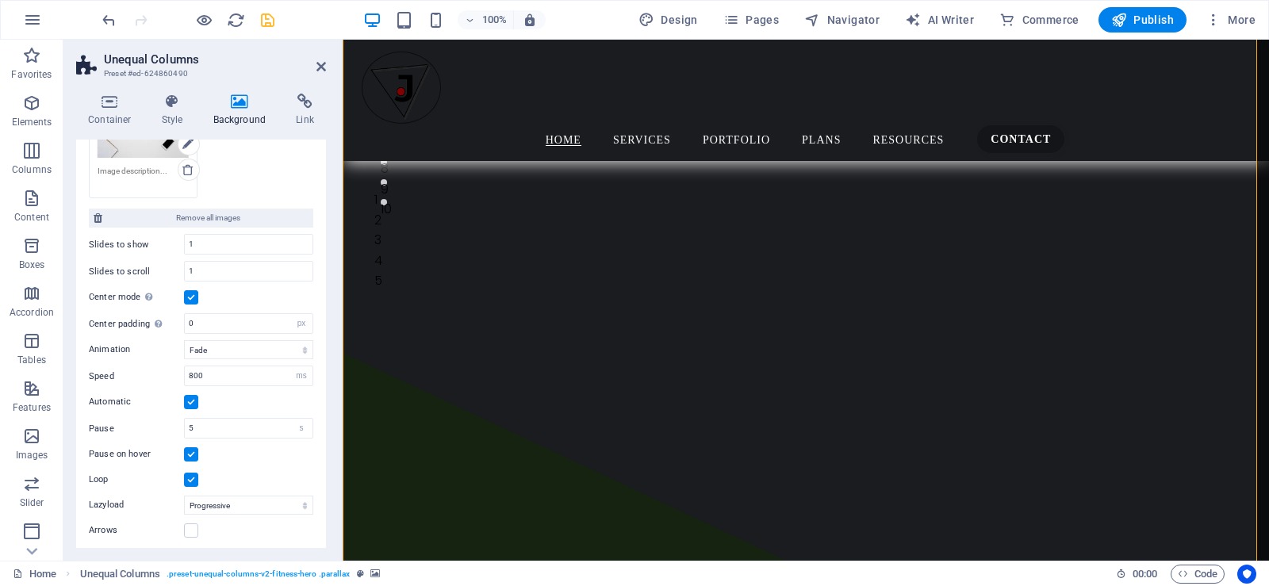
scroll to position [0, 0]
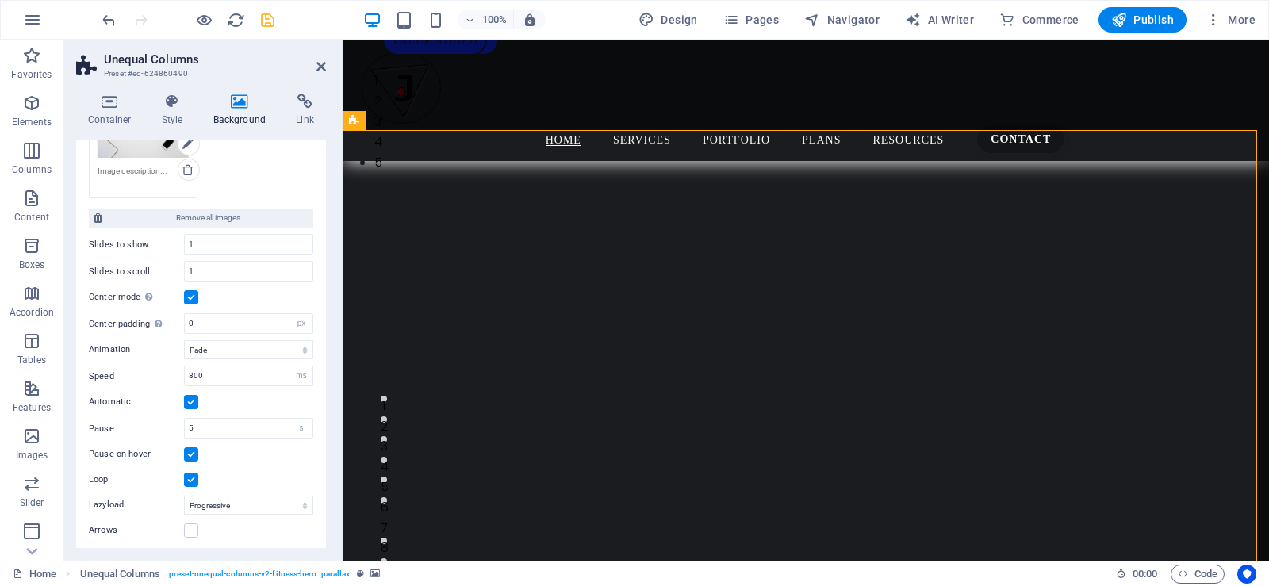
drag, startPoint x: 321, startPoint y: 415, endPoint x: 325, endPoint y: 434, distance: 19.4
click at [325, 434] on div "Background None Color / Gradient Element Stretch background to full-width Color…" at bounding box center [201, 344] width 250 height 409
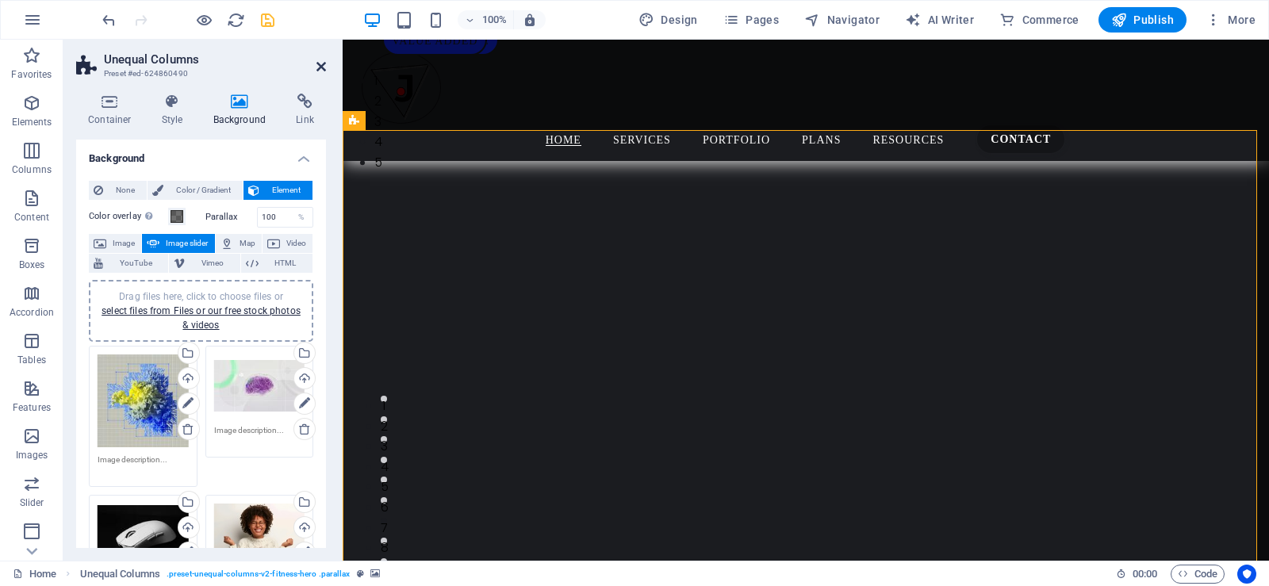
click at [320, 63] on icon at bounding box center [321, 66] width 10 height 13
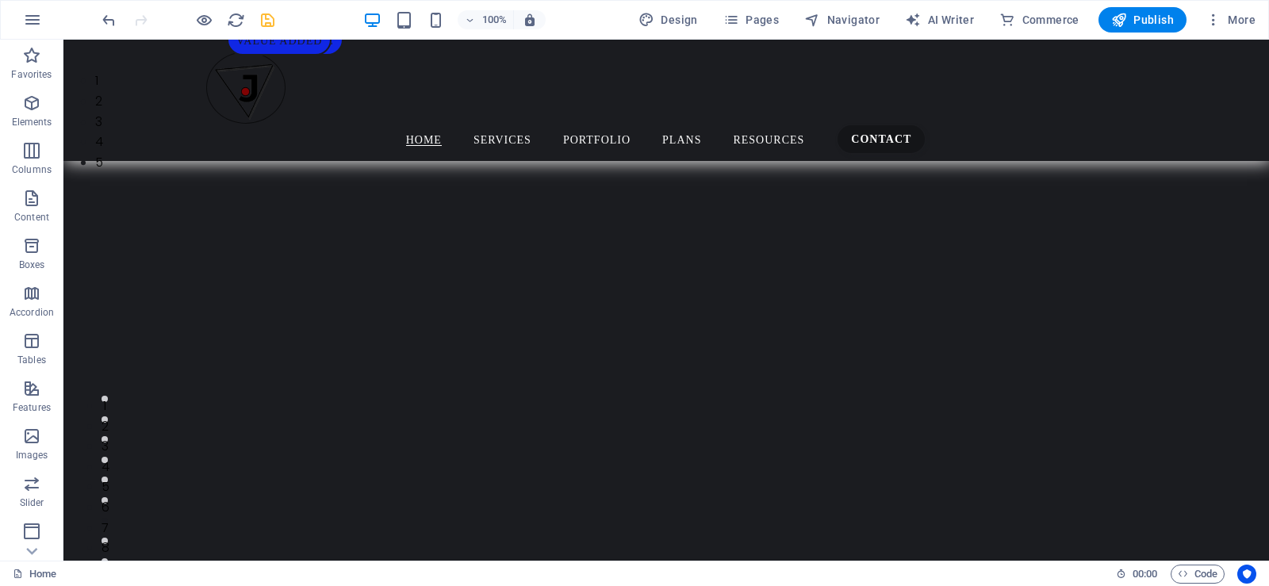
scroll to position [17, 0]
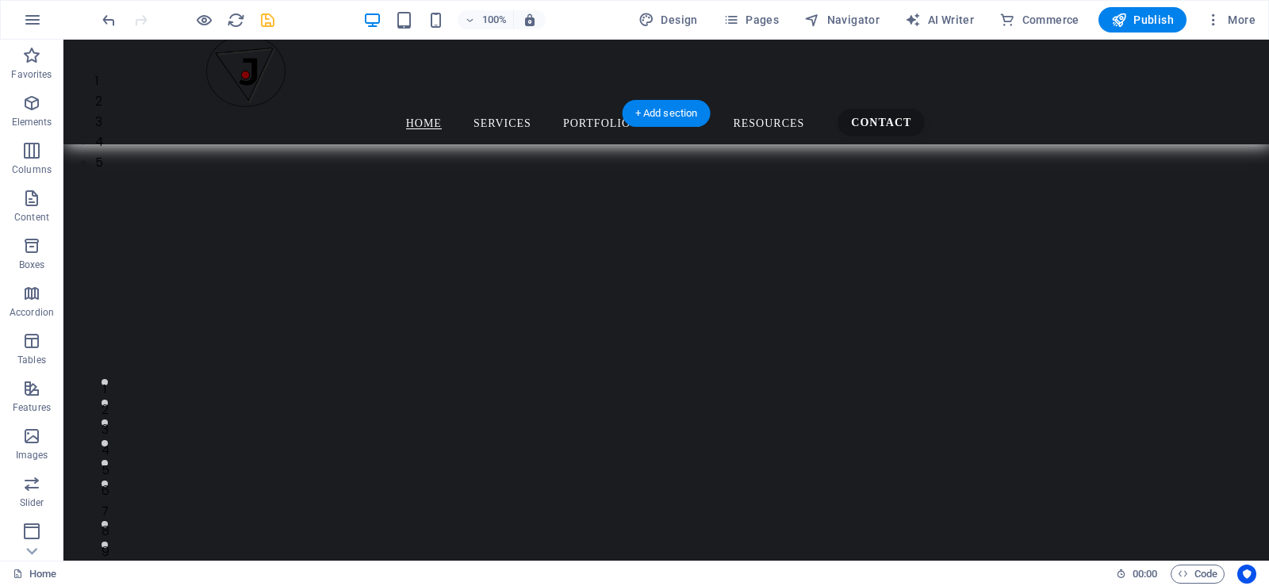
select select "px"
select select "fade"
select select "ms"
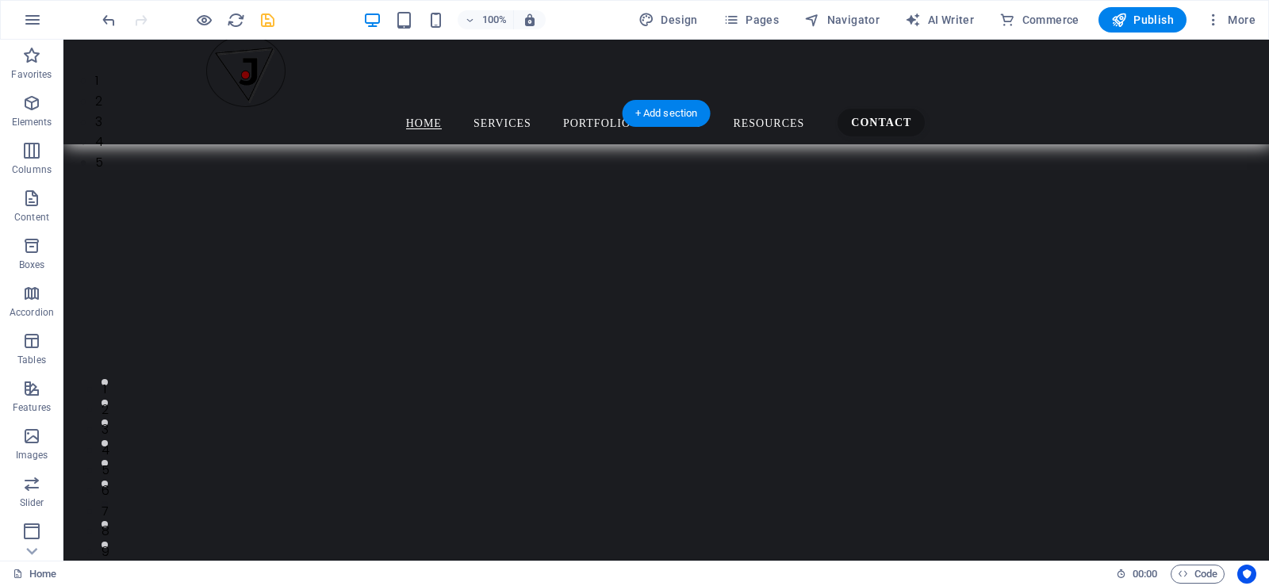
select select "s"
select select "progressive"
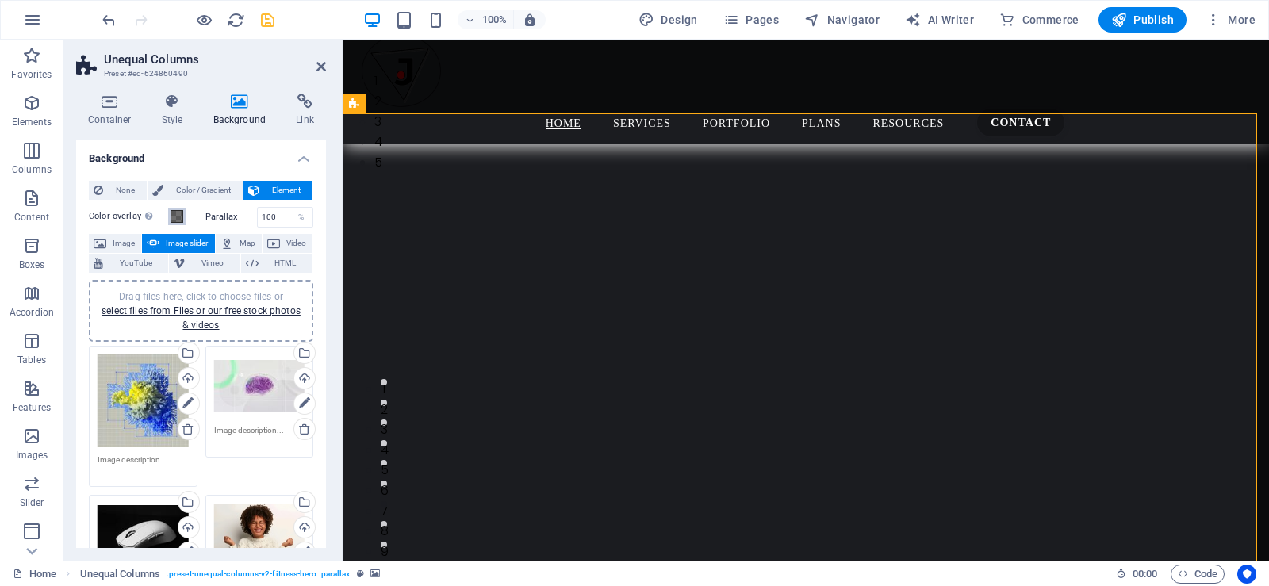
click at [178, 213] on span at bounding box center [177, 216] width 13 height 13
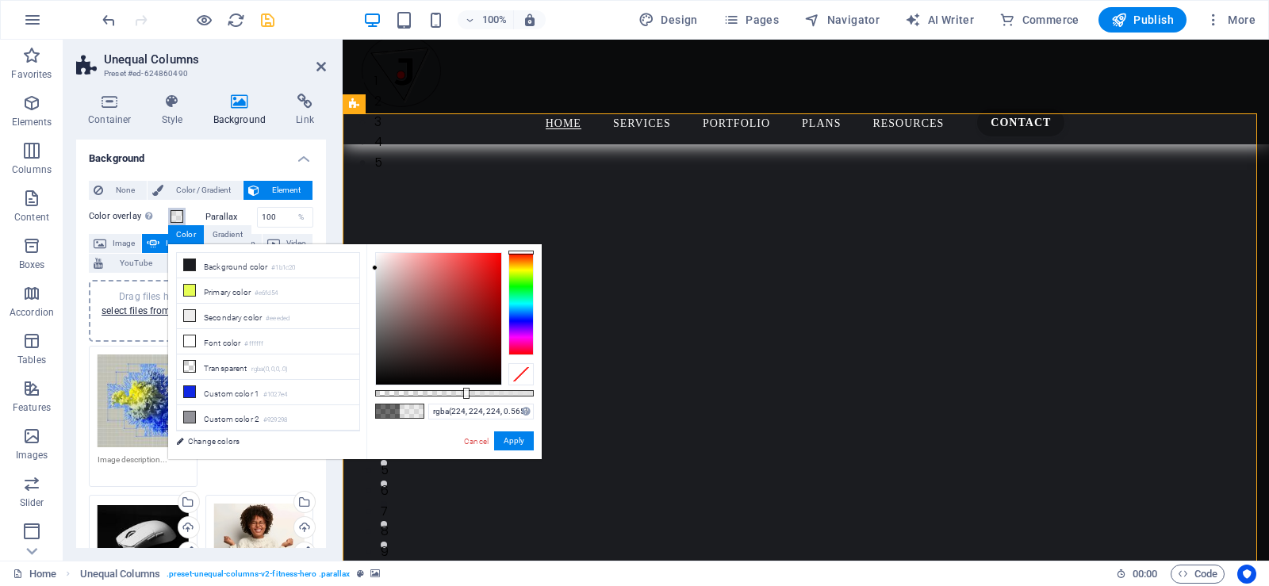
type input "rgba(255, 255, 255, 0.565)"
drag, startPoint x: 383, startPoint y: 336, endPoint x: 366, endPoint y: 251, distance: 86.6
click at [366, 251] on div "less Background color #1b1c20 Primary color #e6fd54 Secondary color #eeeded Fon…" at bounding box center [355, 351] width 374 height 215
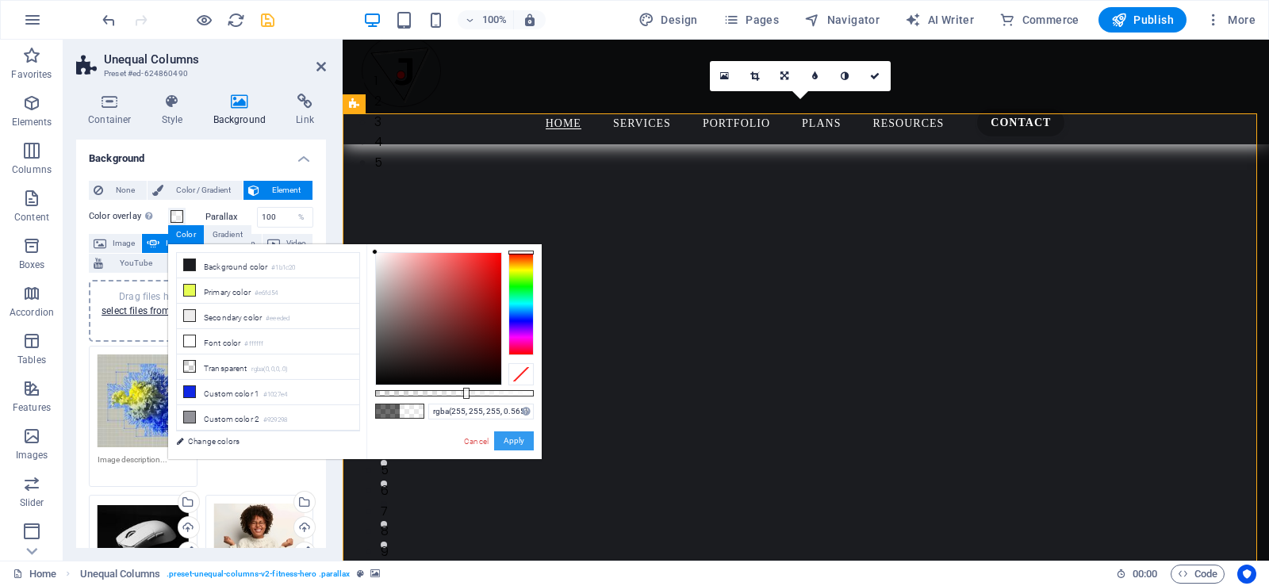
click at [505, 435] on button "Apply" at bounding box center [514, 441] width 40 height 19
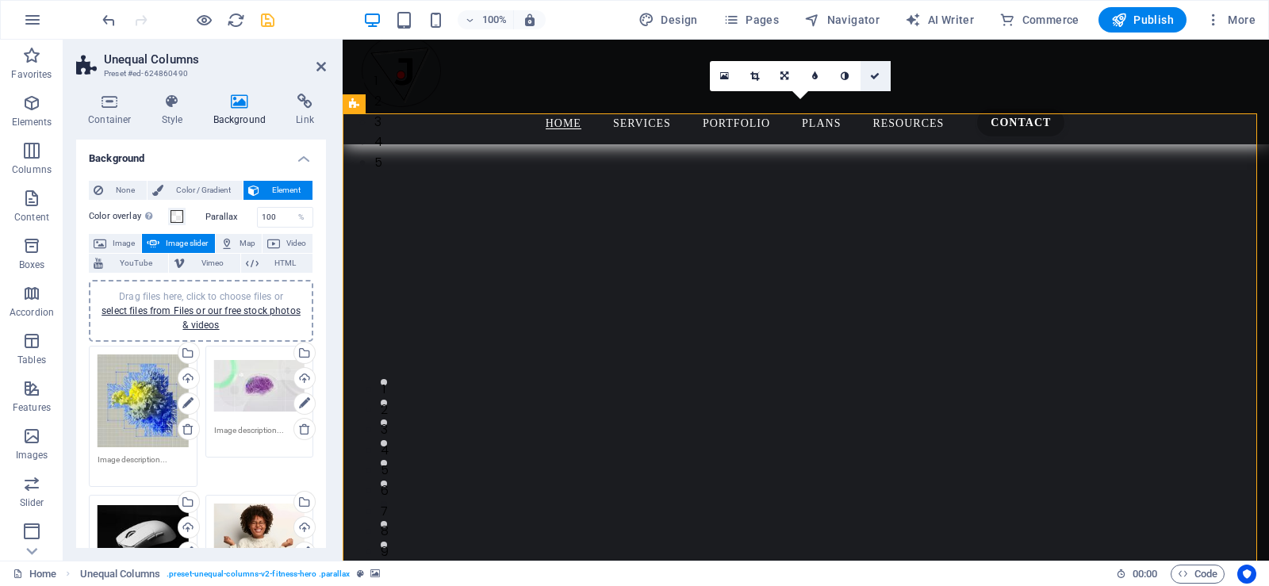
click at [874, 75] on icon at bounding box center [875, 76] width 10 height 10
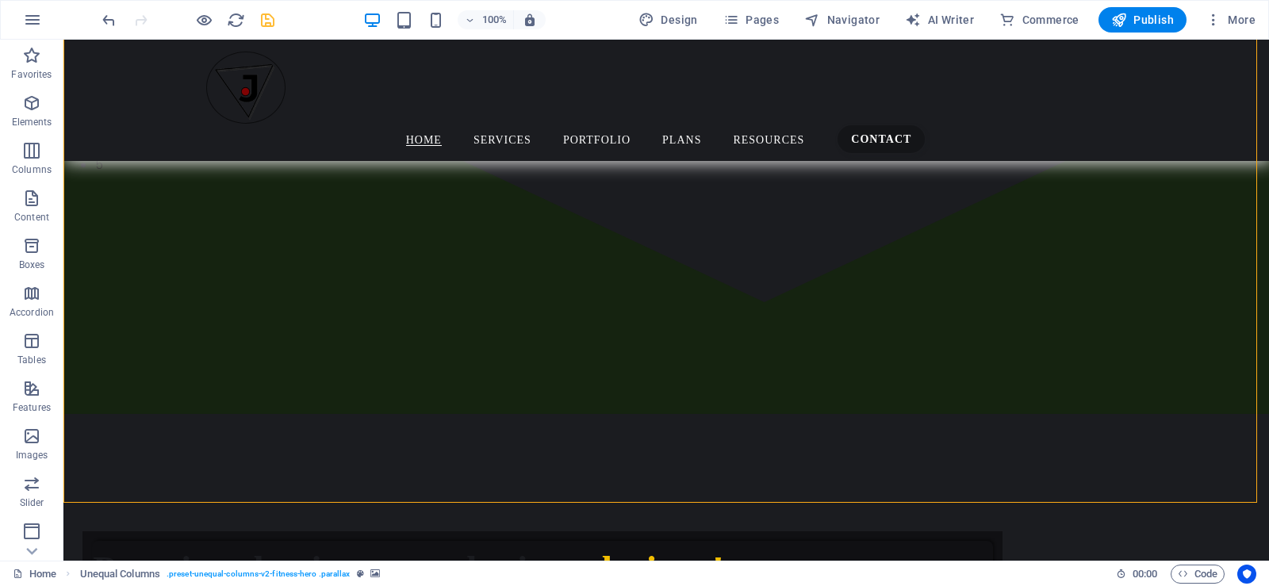
scroll to position [843, 0]
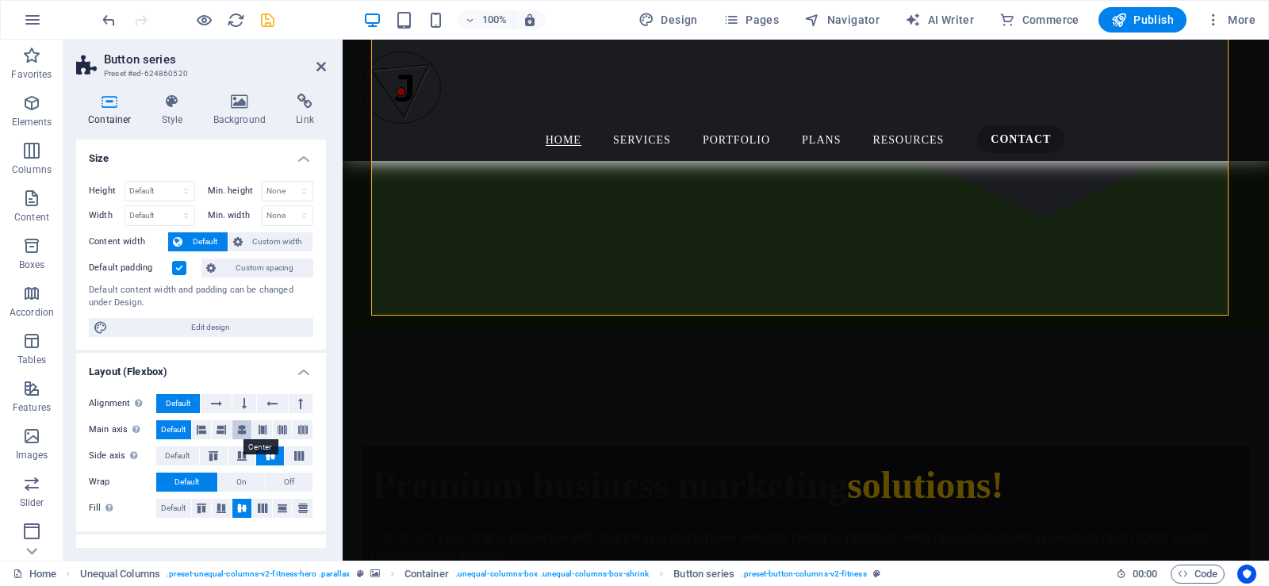
click at [240, 432] on icon at bounding box center [242, 429] width 10 height 19
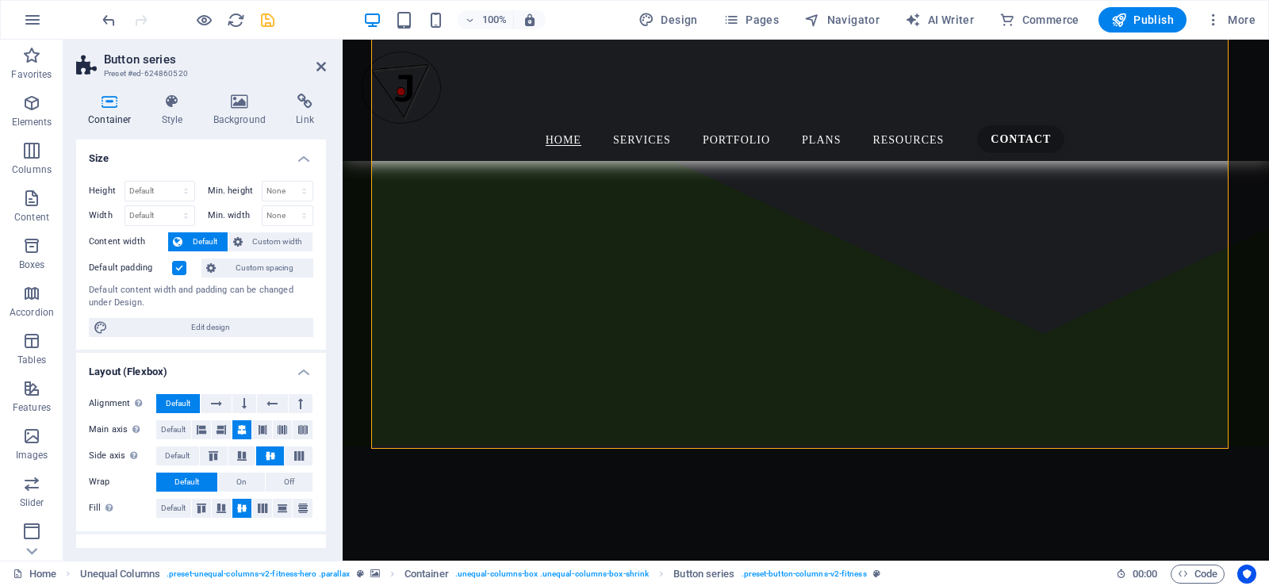
scroll to position [710, 0]
click at [171, 114] on h4 "Style" at bounding box center [176, 110] width 52 height 33
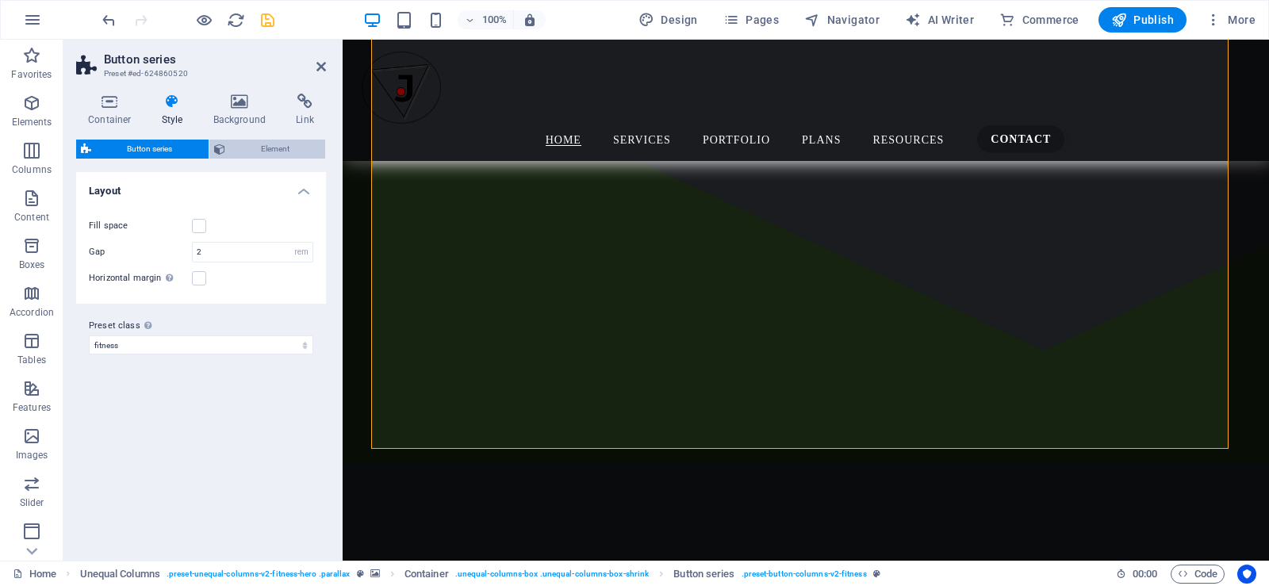
click at [240, 141] on span "Element" at bounding box center [275, 149] width 91 height 19
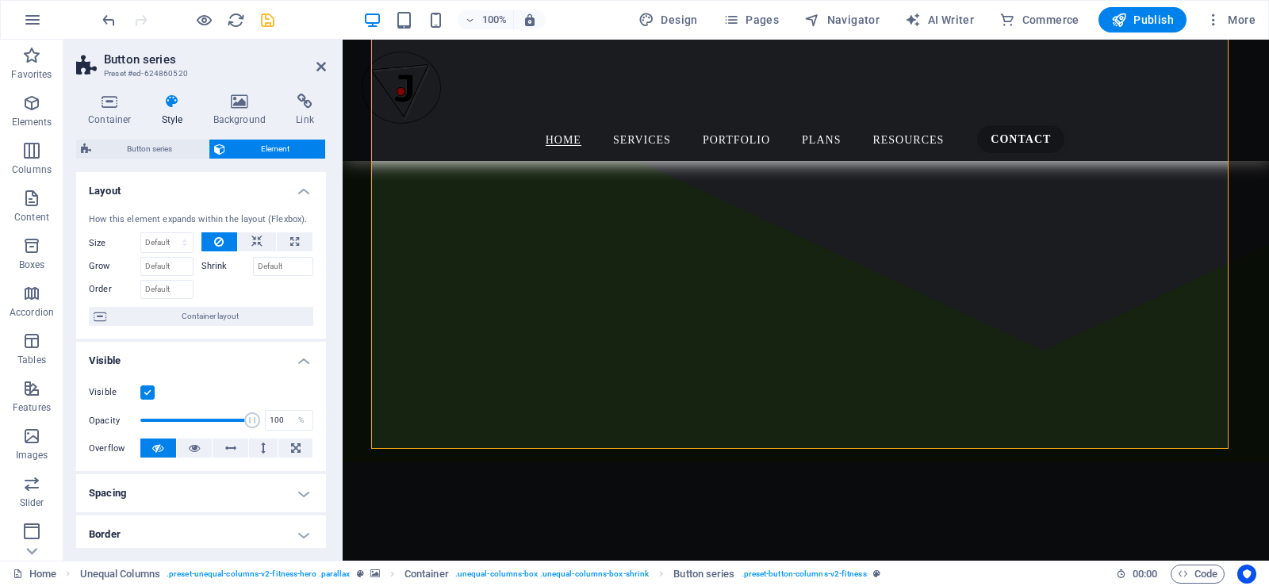
click at [208, 494] on h4 "Spacing" at bounding box center [201, 493] width 250 height 38
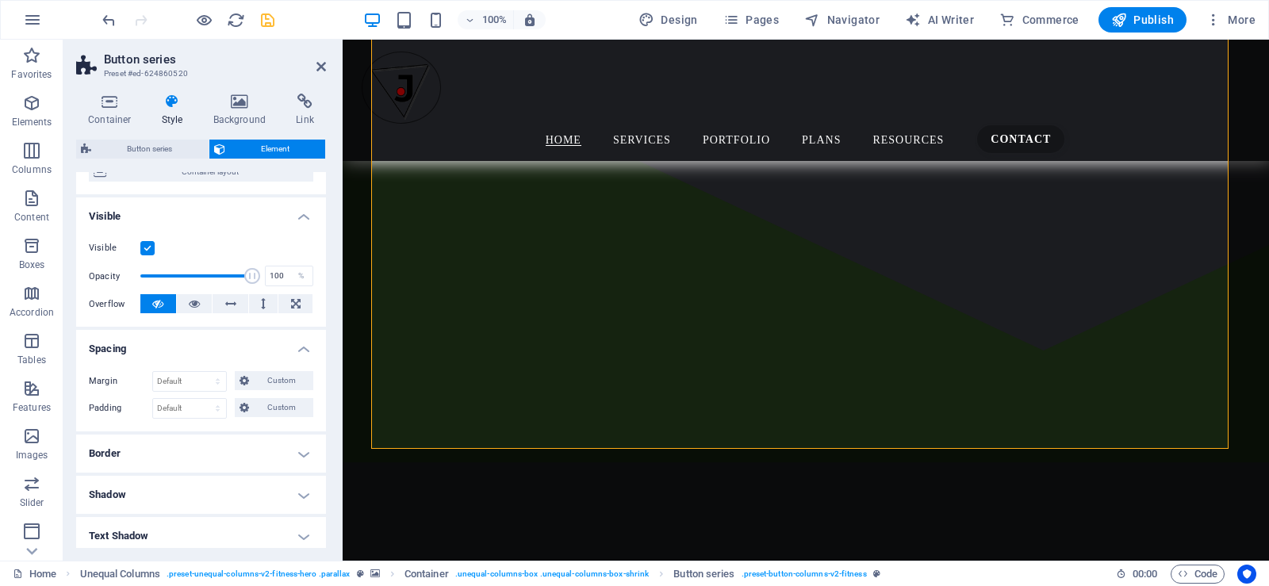
scroll to position [149, 0]
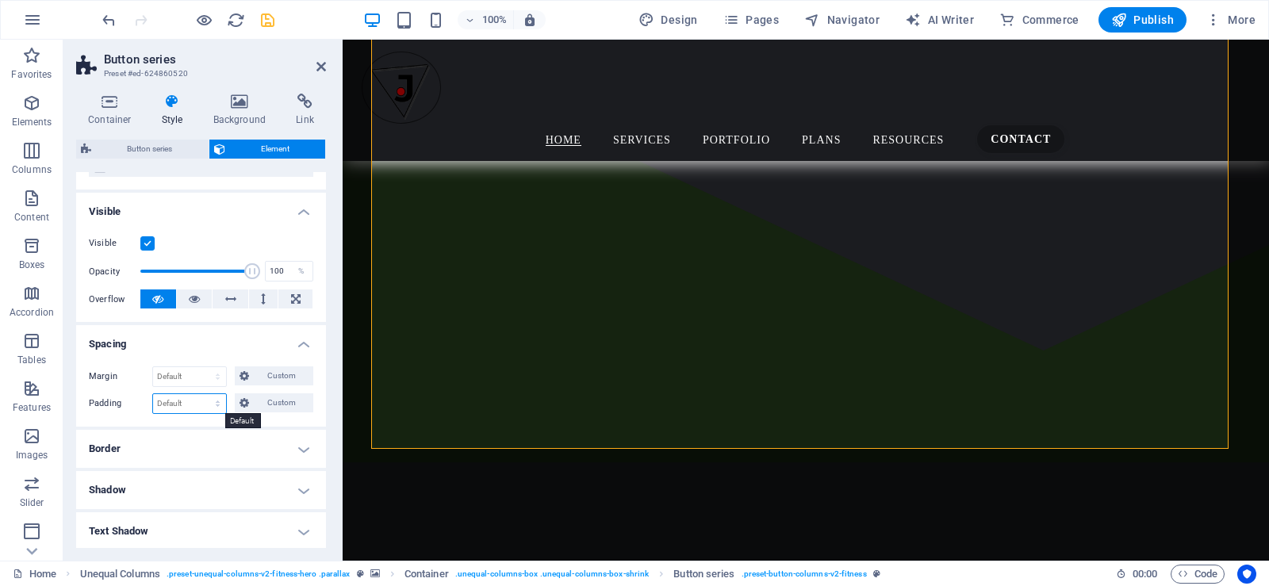
click at [192, 406] on select "Default px rem % vh vw Custom" at bounding box center [189, 403] width 73 height 19
select select "px"
click at [202, 394] on select "Default px rem % vh vw Custom" at bounding box center [189, 403] width 73 height 19
type input "1"
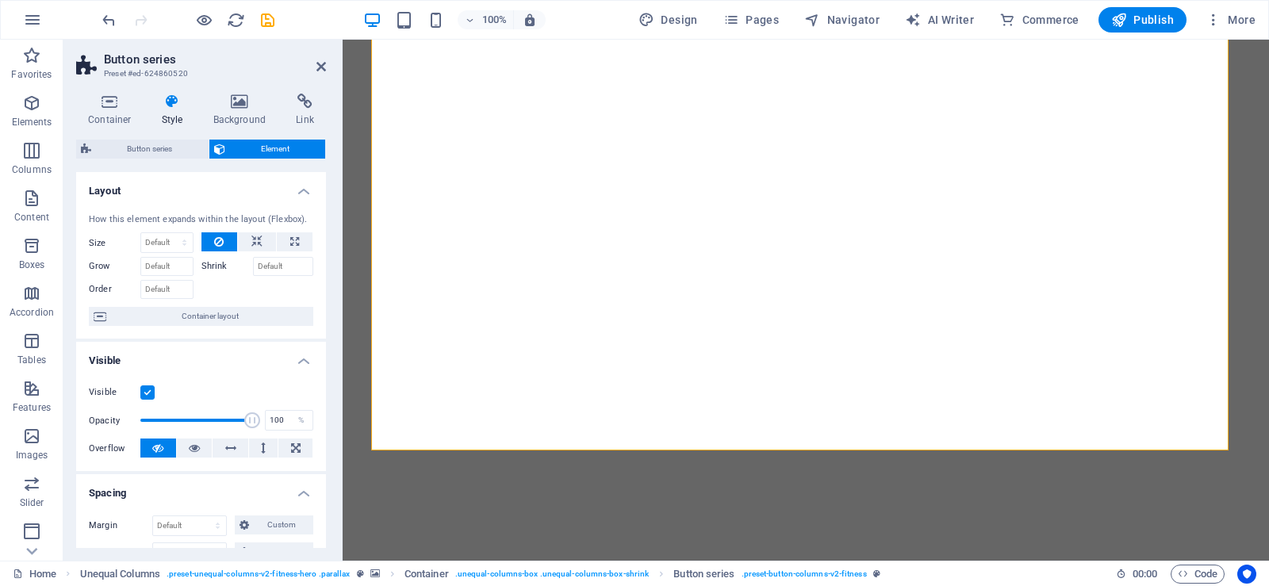
select select "px"
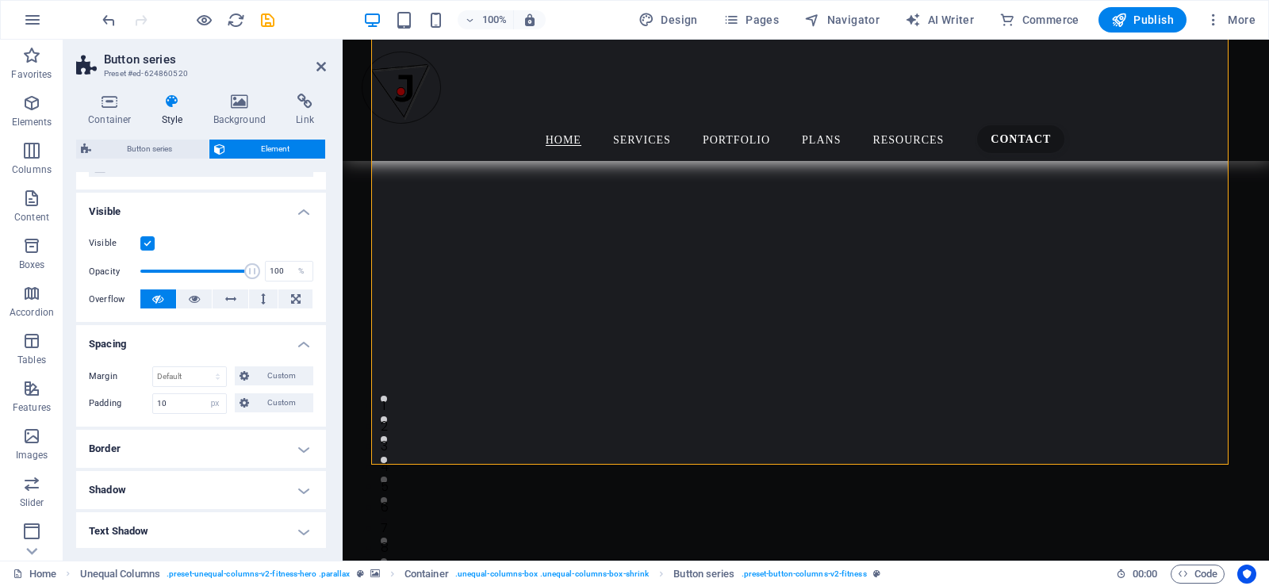
scroll to position [710, 0]
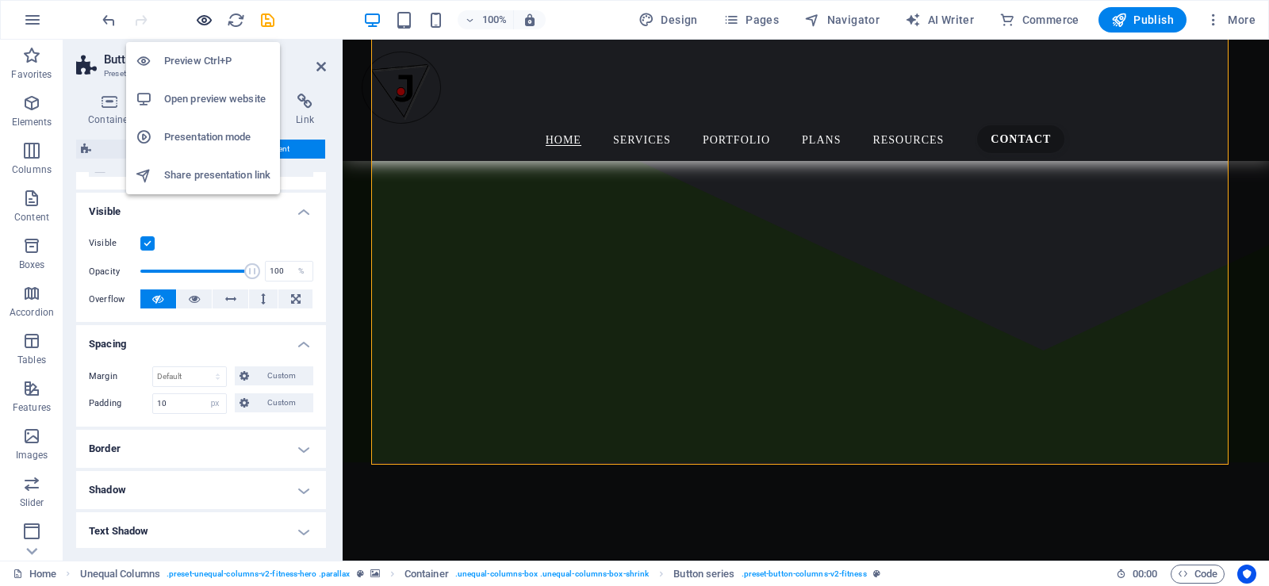
type input "10"
click at [205, 15] on icon "button" at bounding box center [204, 20] width 18 height 18
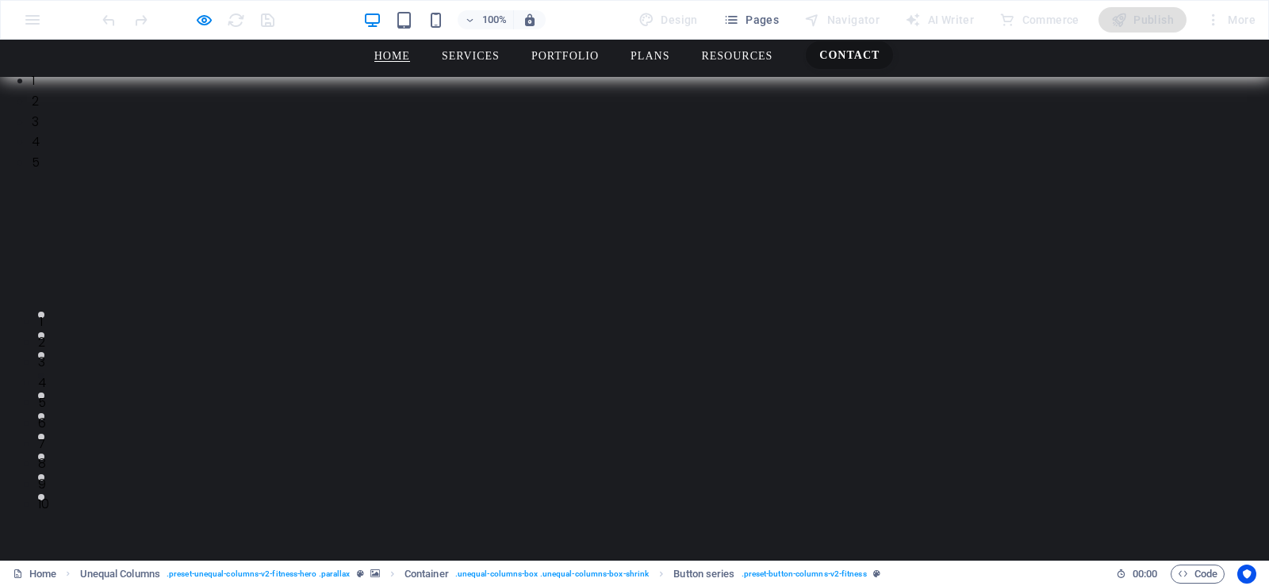
scroll to position [0, 0]
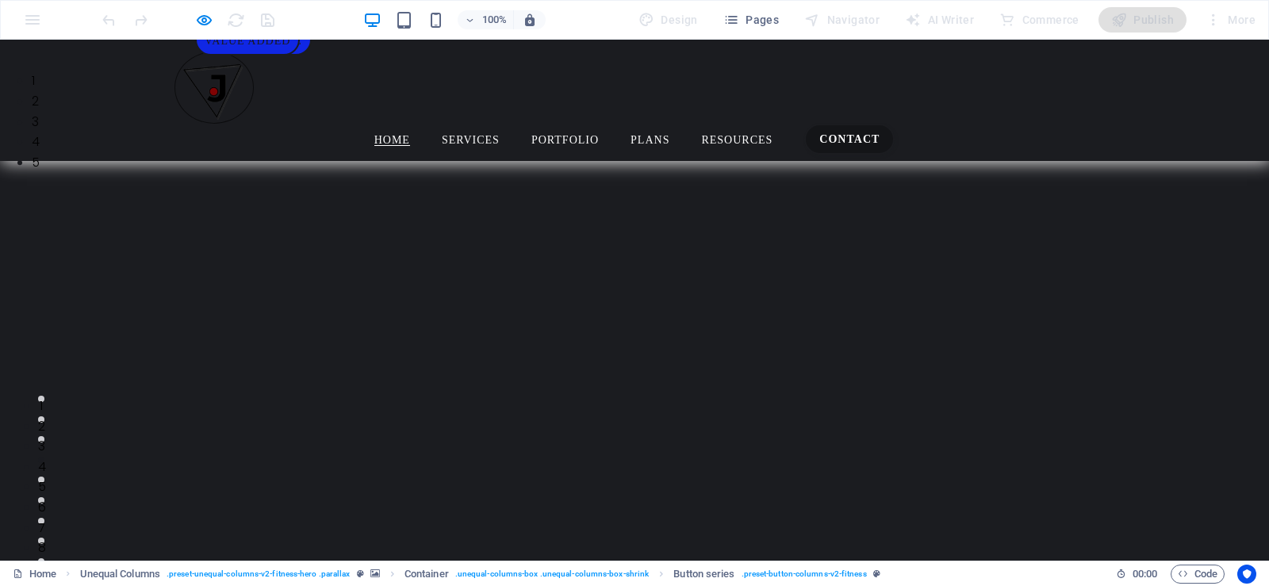
click at [225, 92] on img at bounding box center [214, 88] width 79 height 72
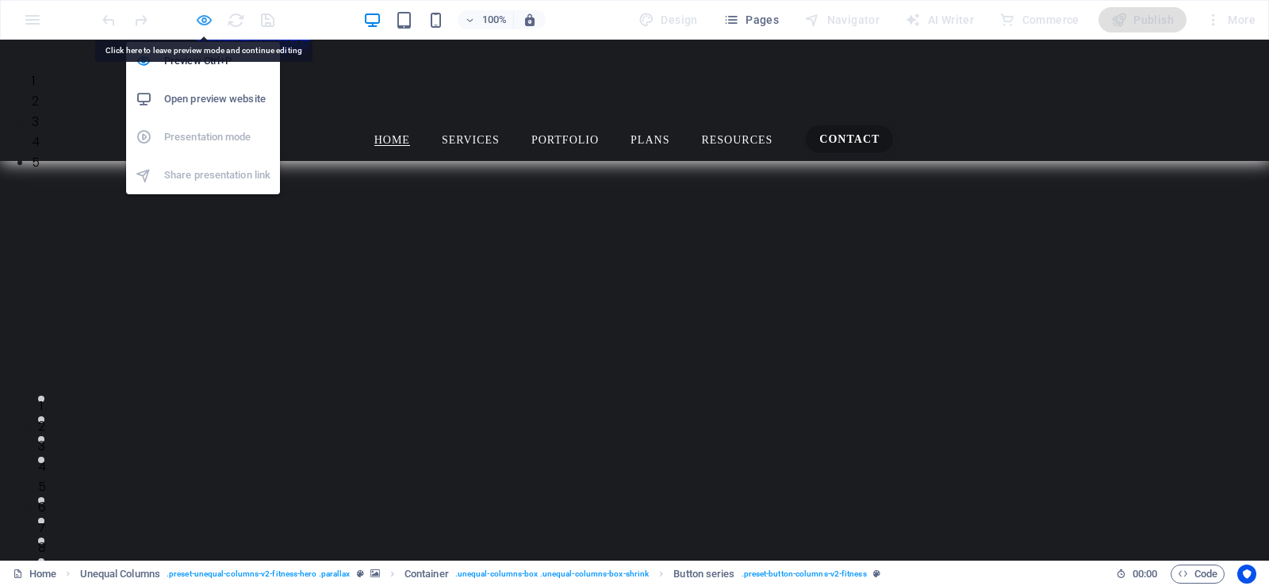
click at [201, 19] on icon "button" at bounding box center [204, 20] width 18 height 18
select select "px"
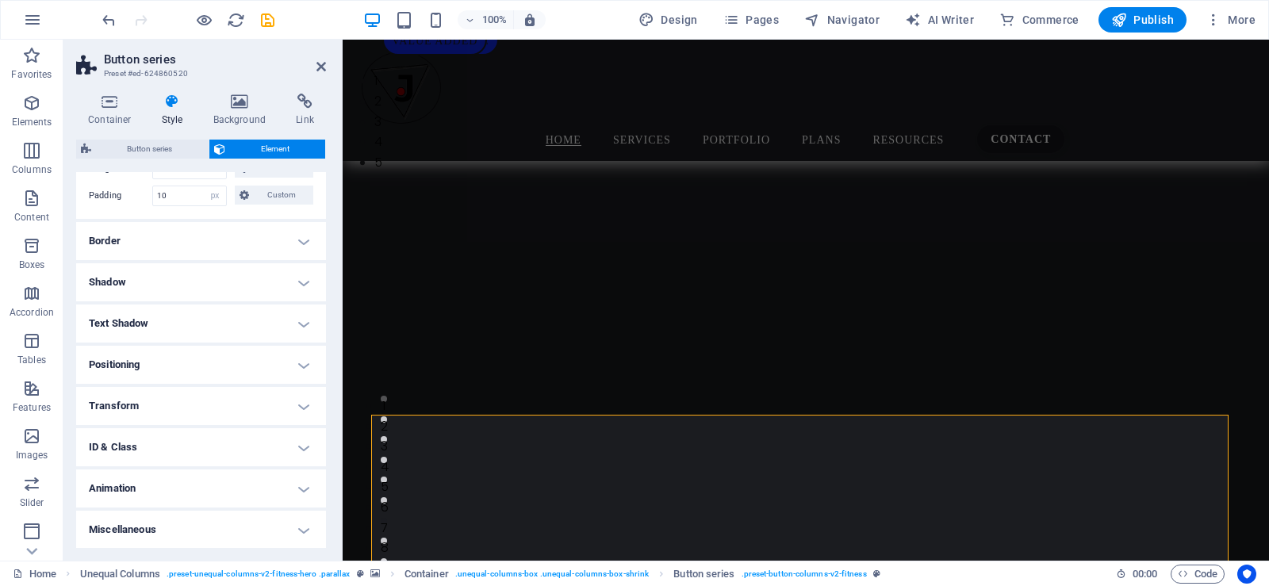
scroll to position [358, 0]
click at [219, 289] on h4 "Shadow" at bounding box center [201, 282] width 250 height 38
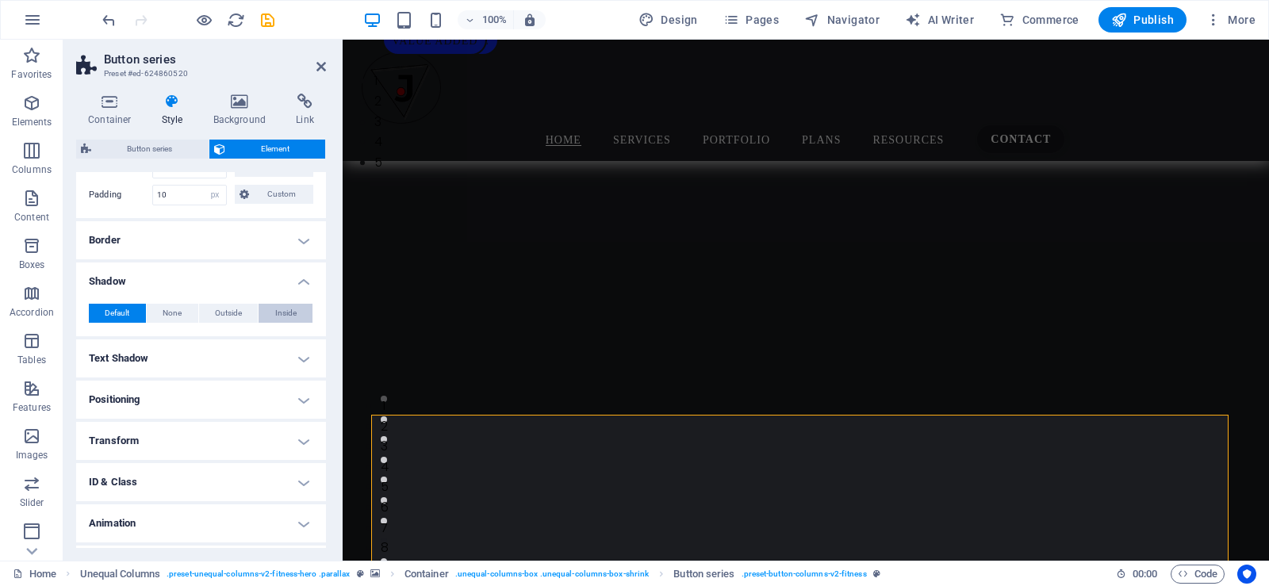
click at [280, 317] on span "Inside" at bounding box center [285, 313] width 21 height 19
type input "2"
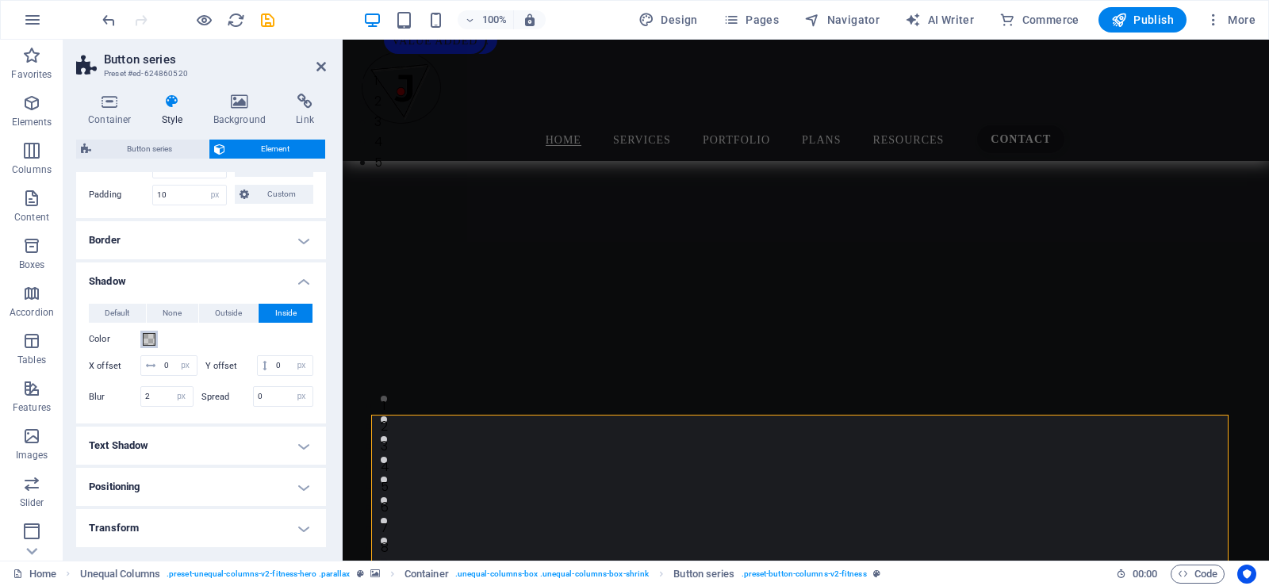
click at [148, 345] on span at bounding box center [149, 339] width 13 height 13
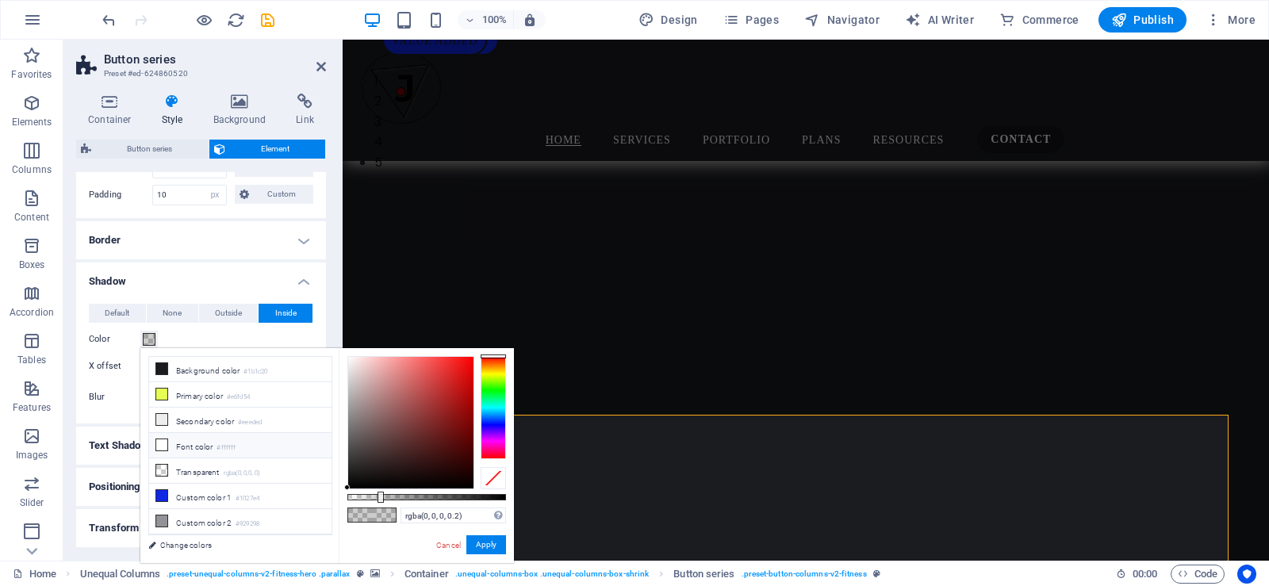
click at [163, 445] on icon at bounding box center [161, 444] width 11 height 11
type input "#ffffff"
click at [481, 541] on button "Apply" at bounding box center [486, 544] width 40 height 19
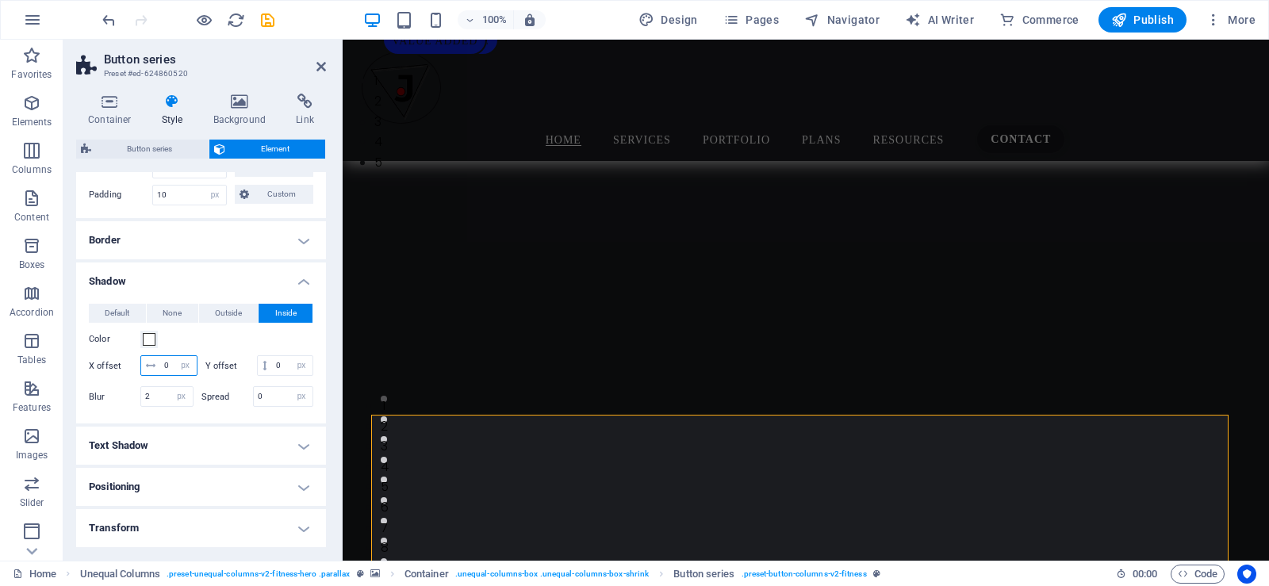
click at [176, 367] on input "0" at bounding box center [178, 365] width 36 height 19
type input "55"
drag, startPoint x: 176, startPoint y: 380, endPoint x: 160, endPoint y: 381, distance: 15.9
click at [272, 375] on input "0" at bounding box center [292, 365] width 40 height 19
type input "55"
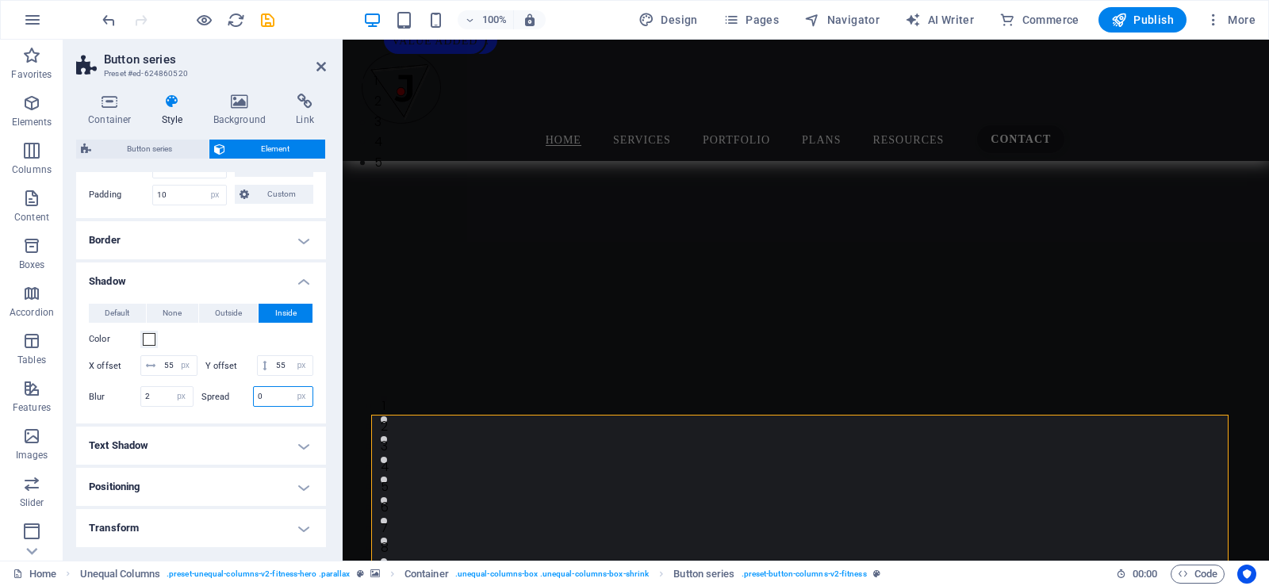
drag, startPoint x: 266, startPoint y: 409, endPoint x: 239, endPoint y: 410, distance: 27.0
click at [239, 407] on div "Spread 0 px rem vh vw" at bounding box center [257, 396] width 113 height 21
click at [111, 17] on icon "undo" at bounding box center [109, 20] width 18 height 18
type input "0"
click at [111, 17] on icon "undo" at bounding box center [109, 20] width 18 height 18
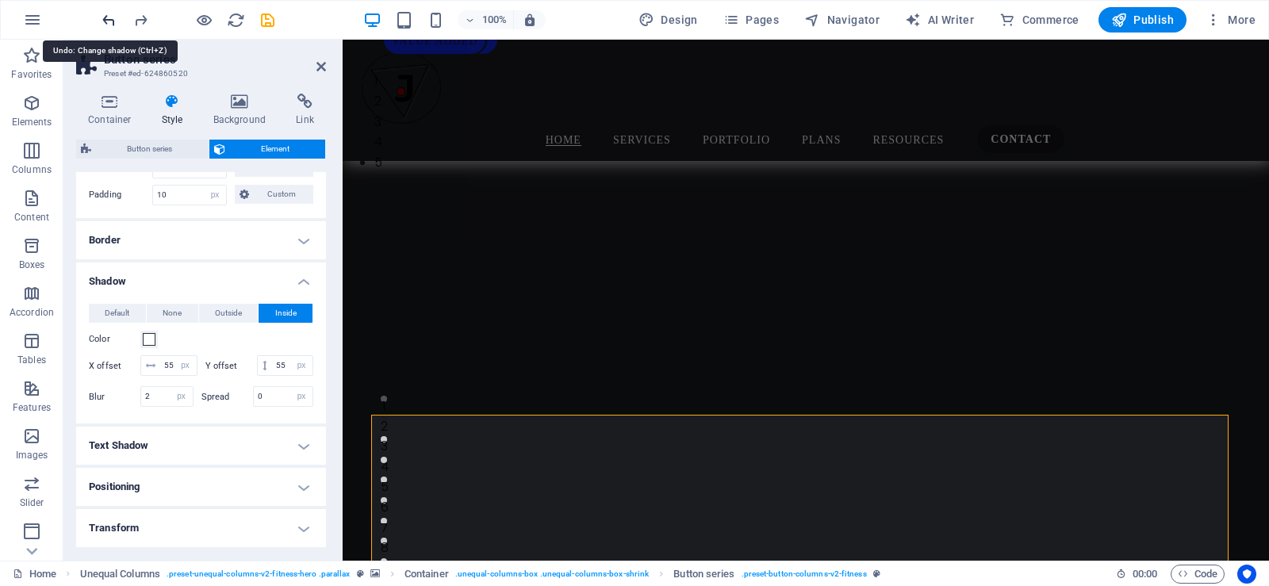
type input "0"
click at [111, 17] on icon "undo" at bounding box center [109, 20] width 18 height 18
type input "0"
click at [111, 17] on icon "undo" at bounding box center [109, 20] width 18 height 18
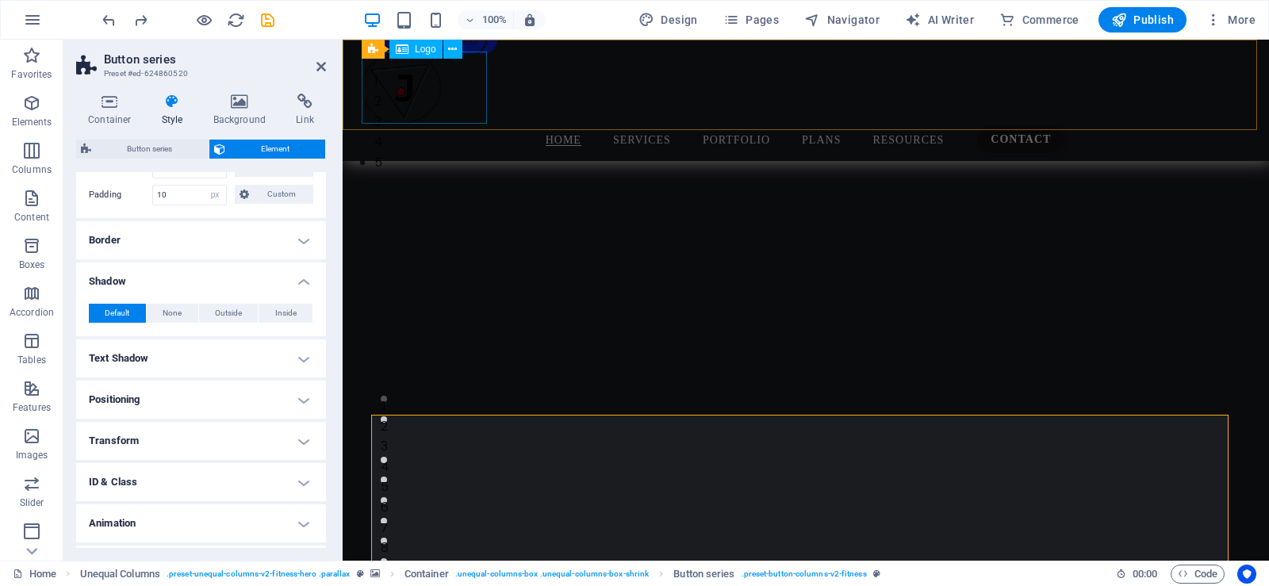
click at [416, 75] on div at bounding box center [806, 88] width 888 height 72
select select "px"
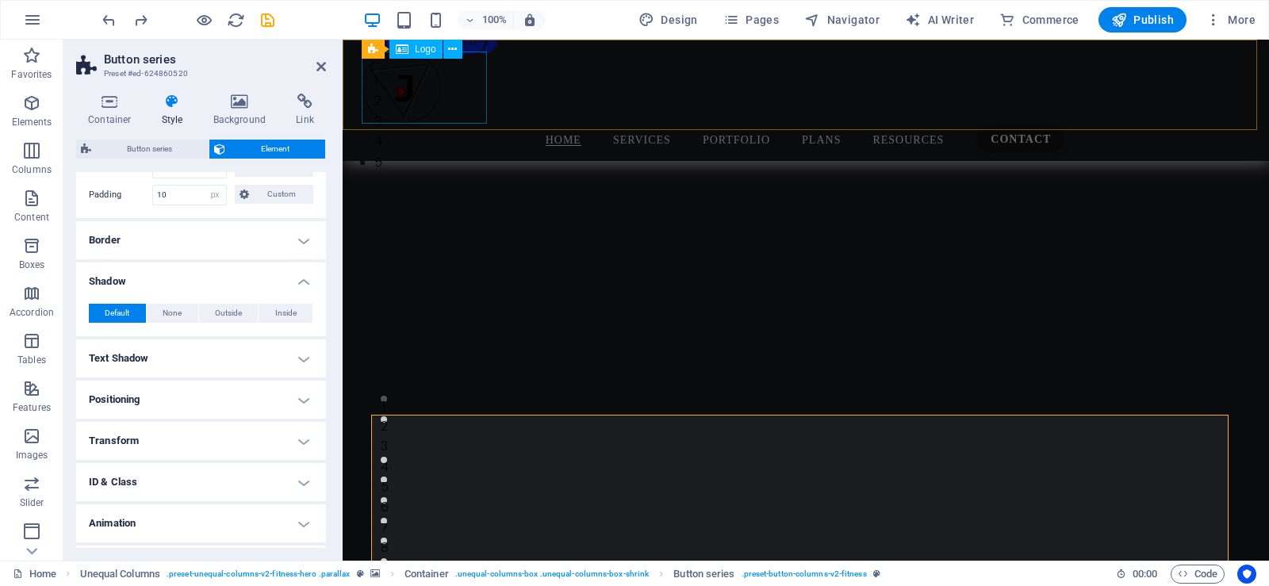
select select "px"
select select "%"
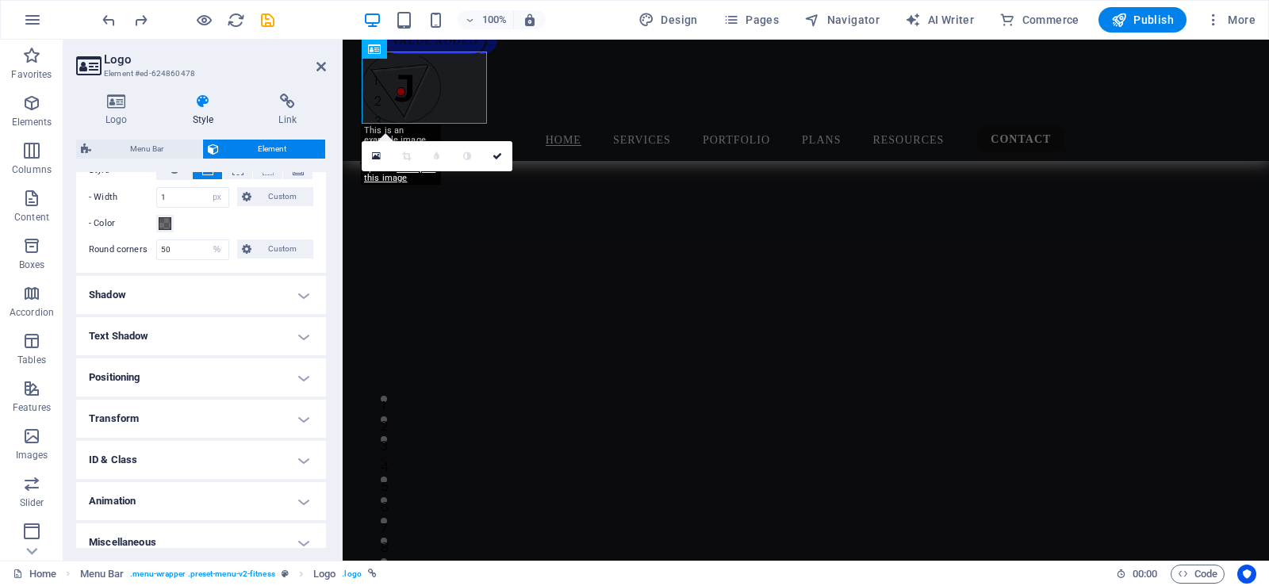
scroll to position [474, 0]
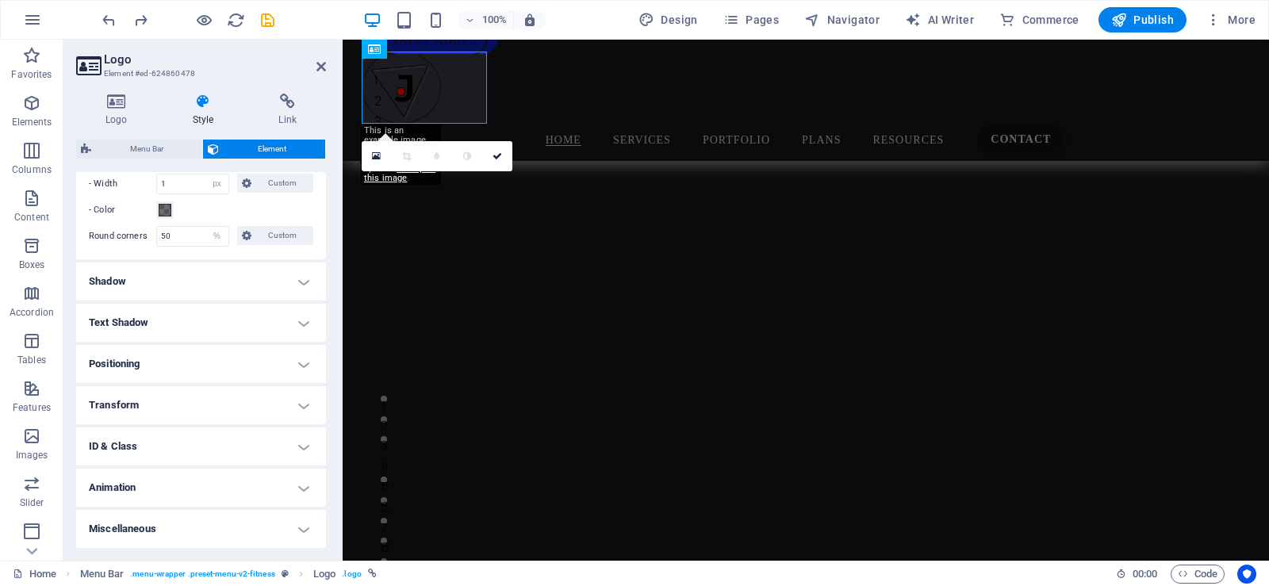
click at [229, 286] on h4 "Shadow" at bounding box center [201, 282] width 250 height 38
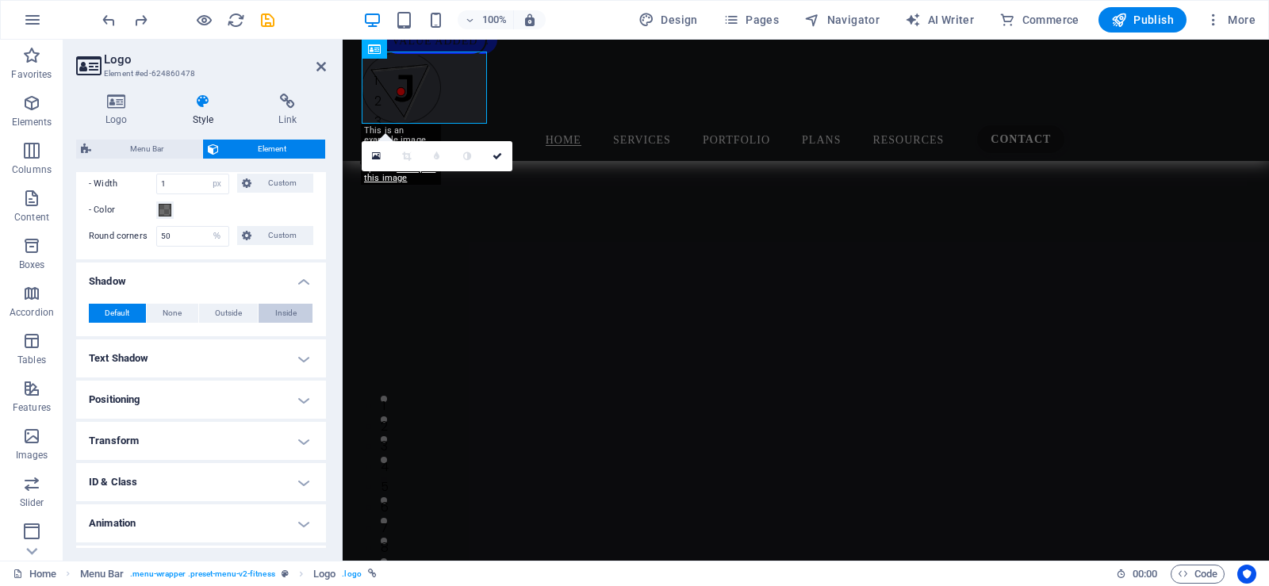
click at [275, 312] on span "Inside" at bounding box center [285, 313] width 21 height 19
type input "rgba(0, 0, 0, 0.2)"
type input "2"
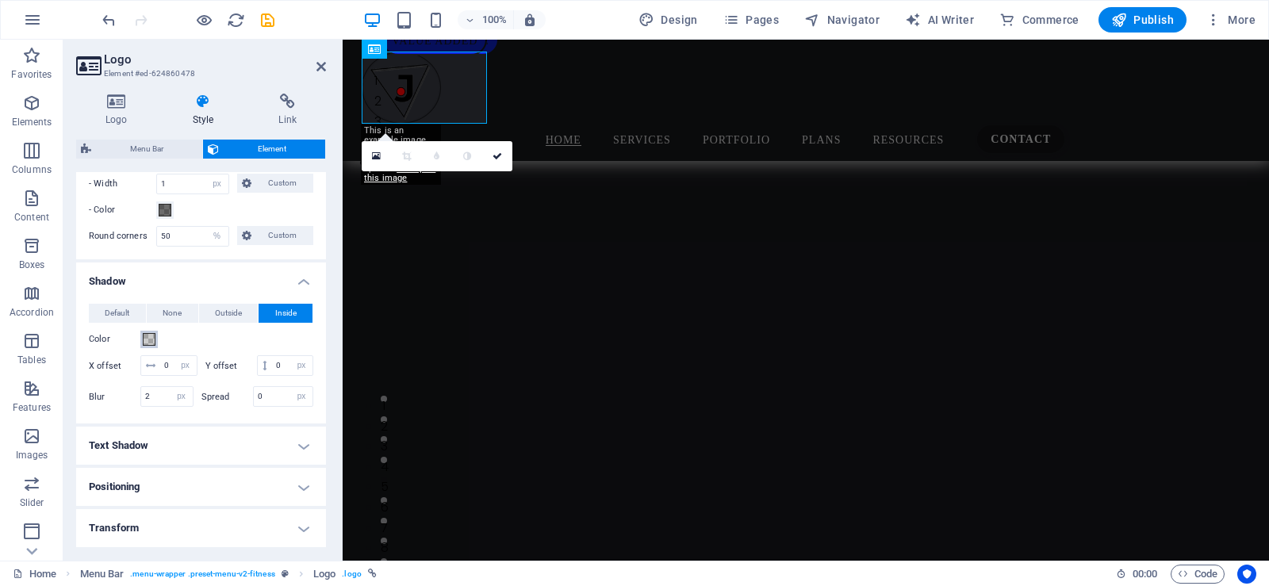
click at [154, 340] on span at bounding box center [149, 339] width 13 height 13
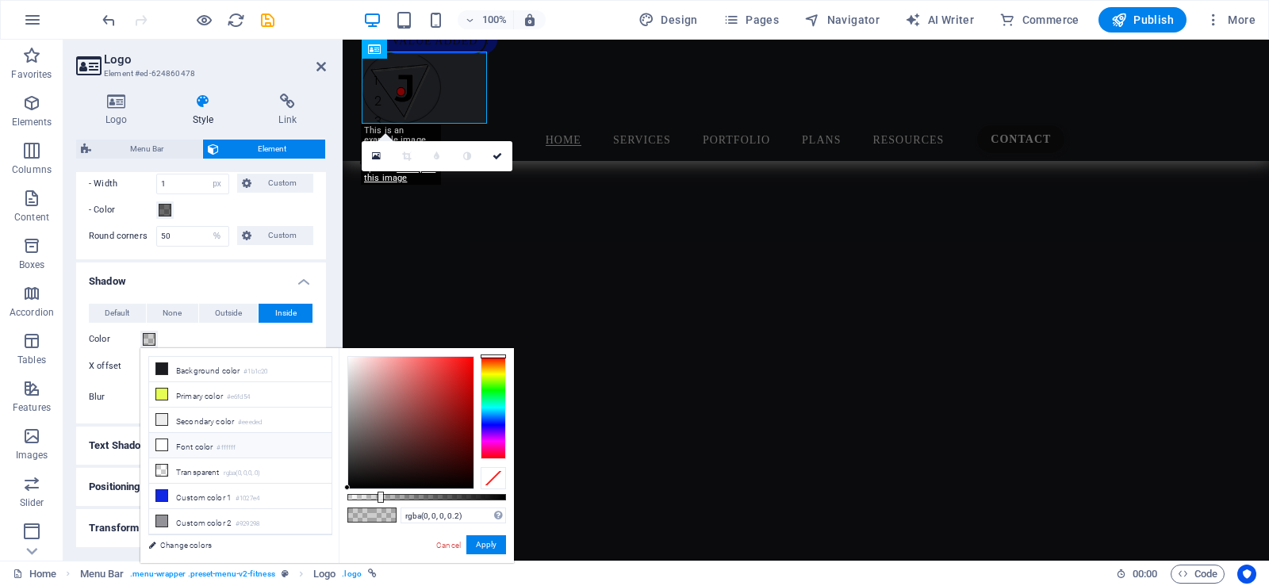
click at [163, 435] on li "Font color #ffffff" at bounding box center [240, 445] width 182 height 25
type input "#ffffff"
click at [485, 543] on button "Apply" at bounding box center [486, 544] width 40 height 19
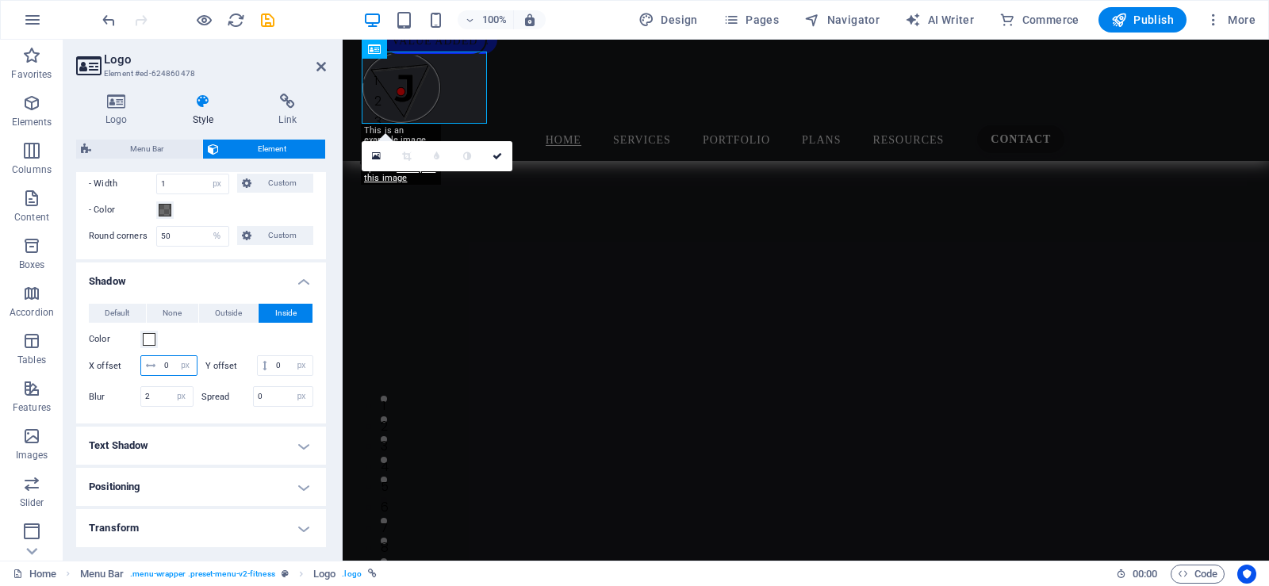
drag, startPoint x: 181, startPoint y: 370, endPoint x: 160, endPoint y: 368, distance: 20.7
click at [160, 368] on input "0" at bounding box center [178, 365] width 36 height 19
type input "55"
drag, startPoint x: 183, startPoint y: 386, endPoint x: 148, endPoint y: 378, distance: 36.0
click at [257, 376] on div "0 px rem vh vw" at bounding box center [285, 365] width 57 height 21
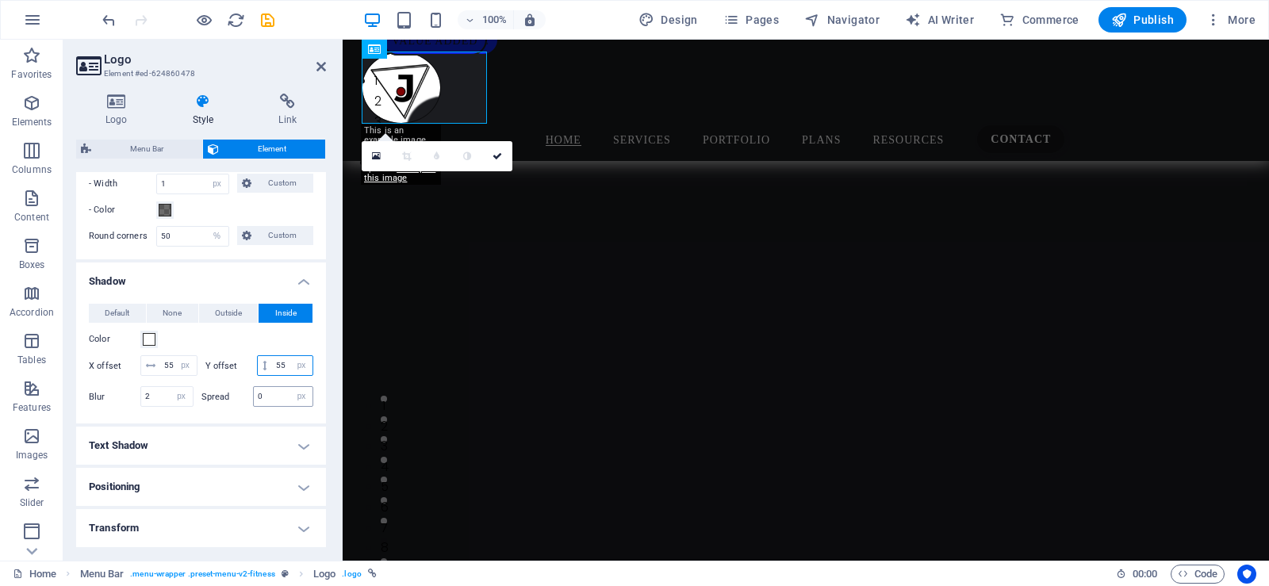
type input "55"
drag, startPoint x: 265, startPoint y: 411, endPoint x: 252, endPoint y: 409, distance: 12.8
click at [254, 406] on input "0" at bounding box center [283, 396] width 59 height 19
click at [254, 406] on input "5" at bounding box center [283, 396] width 59 height 19
type input "55"
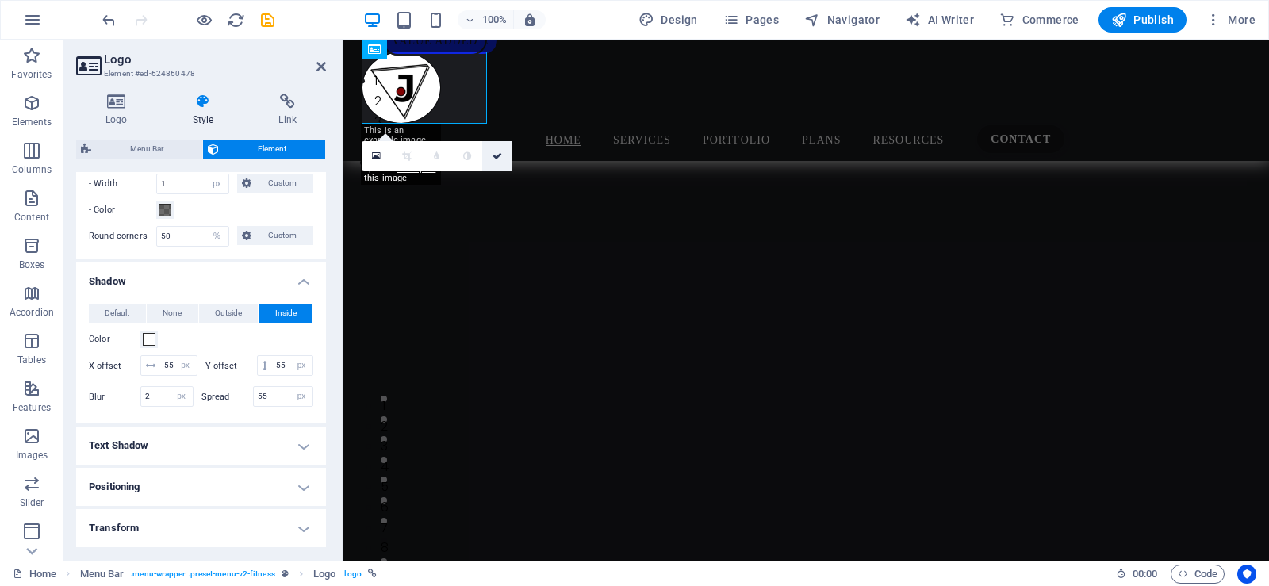
click at [494, 151] on link at bounding box center [497, 156] width 30 height 30
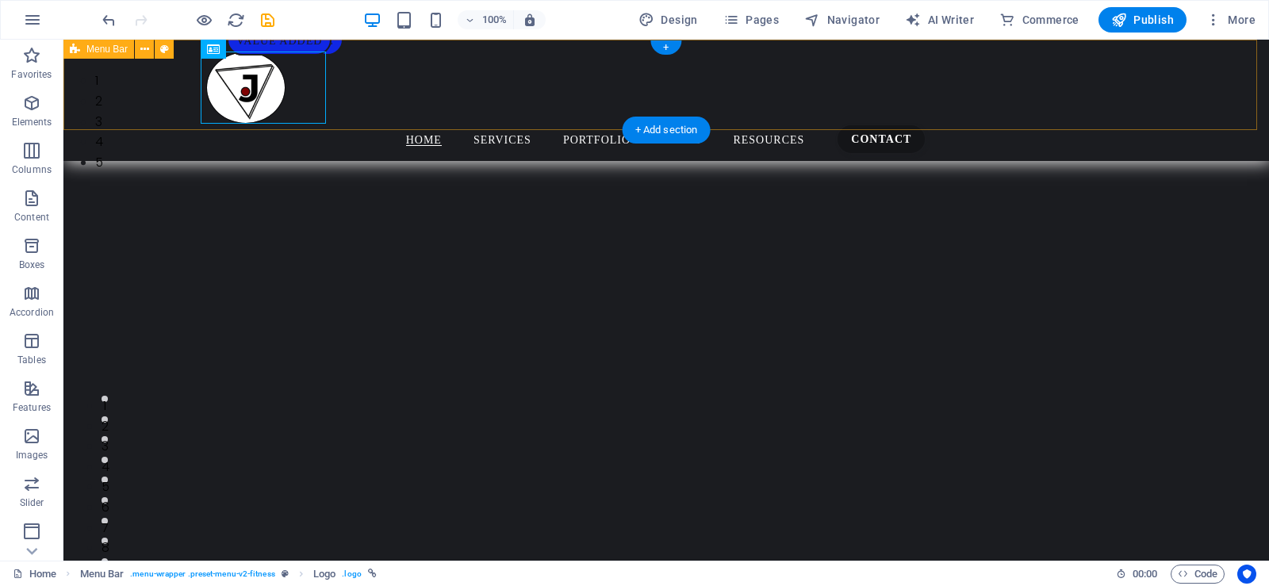
click at [475, 100] on div "Home Services Portfolio Plans Resources Contact" at bounding box center [666, 100] width 1206 height 121
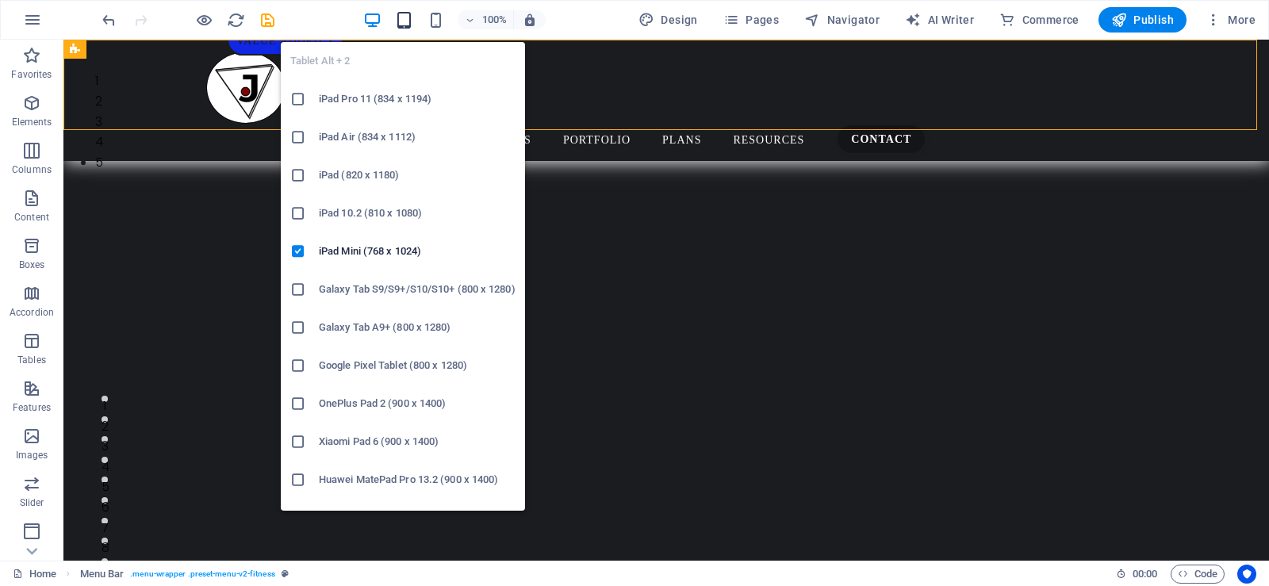
click at [407, 25] on icon "button" at bounding box center [404, 20] width 18 height 18
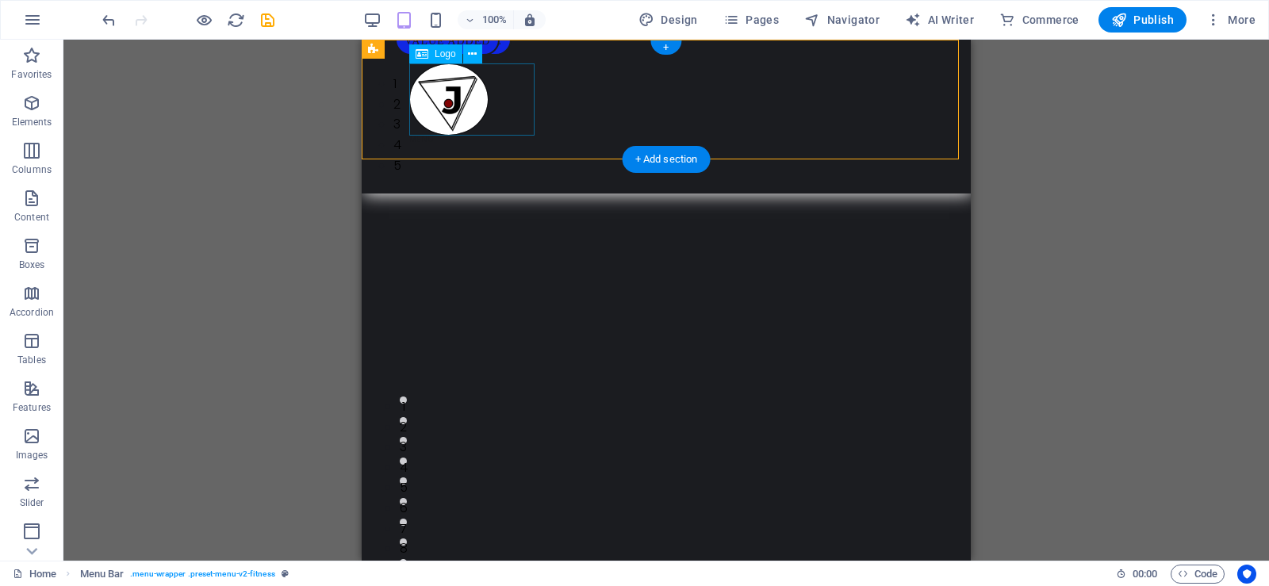
click at [475, 92] on div at bounding box center [666, 99] width 514 height 72
select select "px"
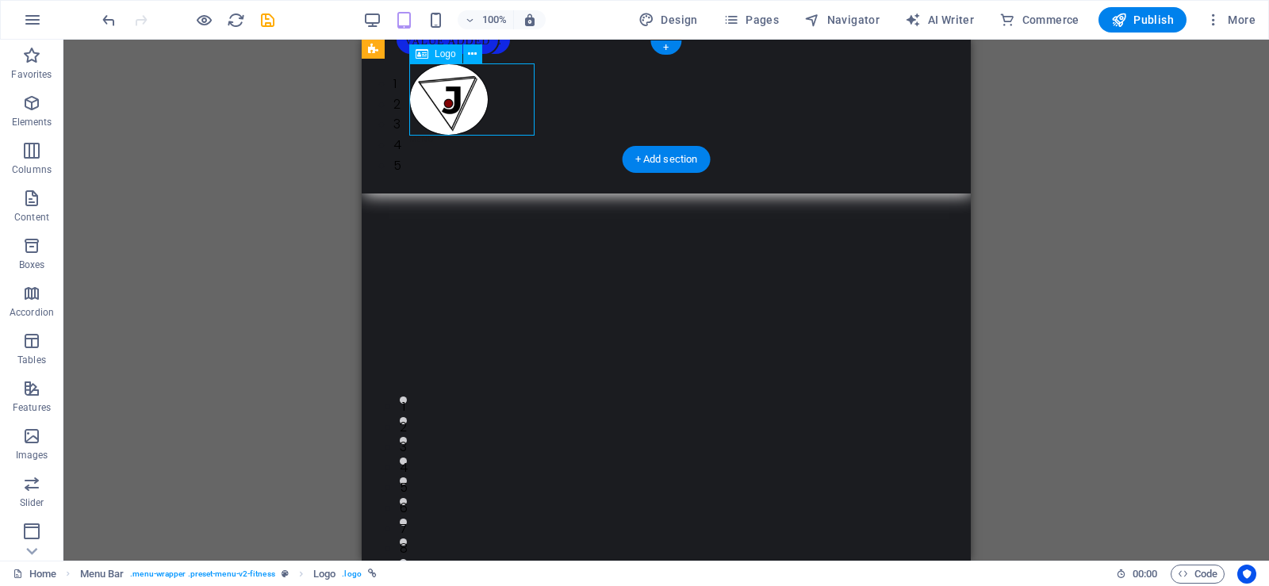
select select "px"
select select "%"
select select "px"
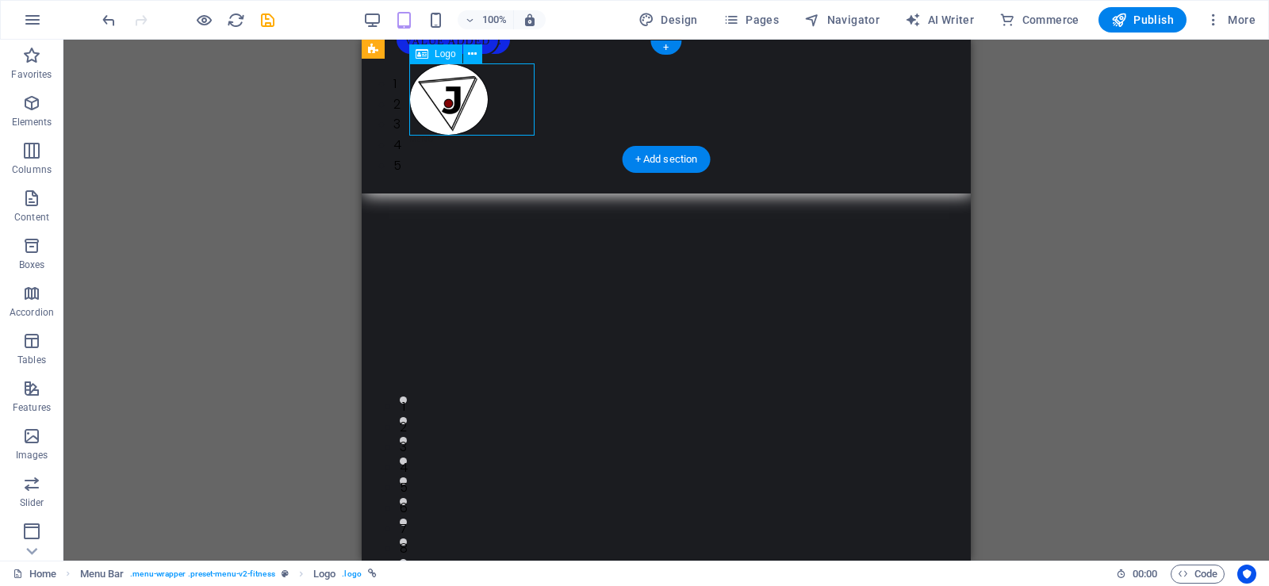
select select "px"
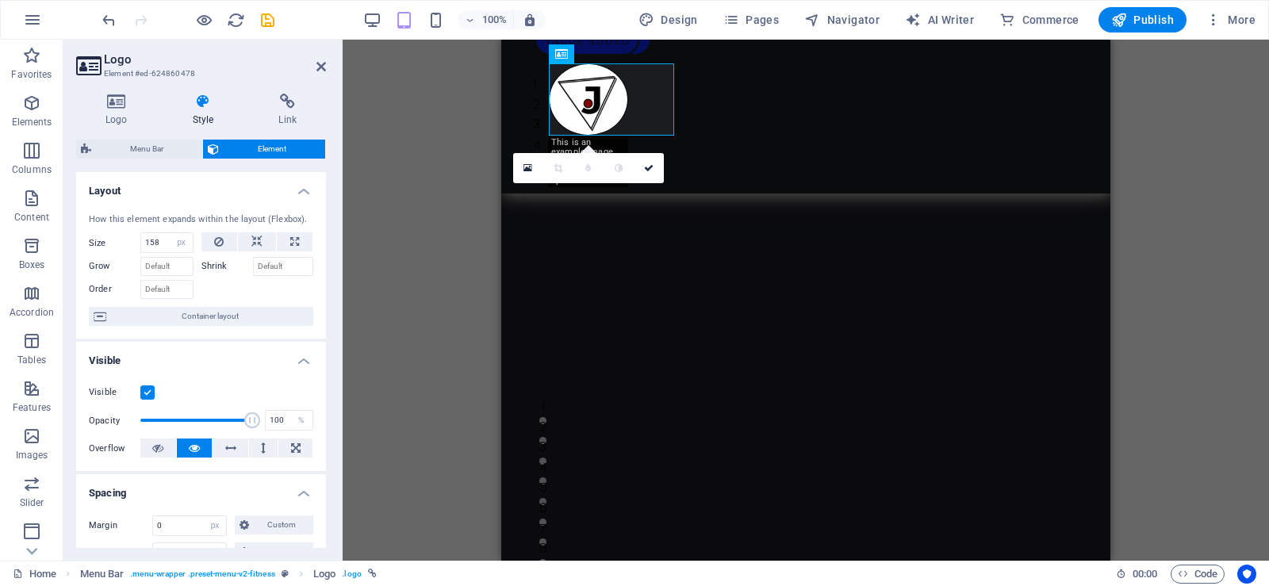
drag, startPoint x: 321, startPoint y: 228, endPoint x: 328, endPoint y: 270, distance: 43.4
click at [328, 270] on div "Logo Style Link Logo Image Text Drag files here, click to choose files or selec…" at bounding box center [200, 321] width 275 height 480
click at [118, 104] on icon at bounding box center [116, 102] width 81 height 16
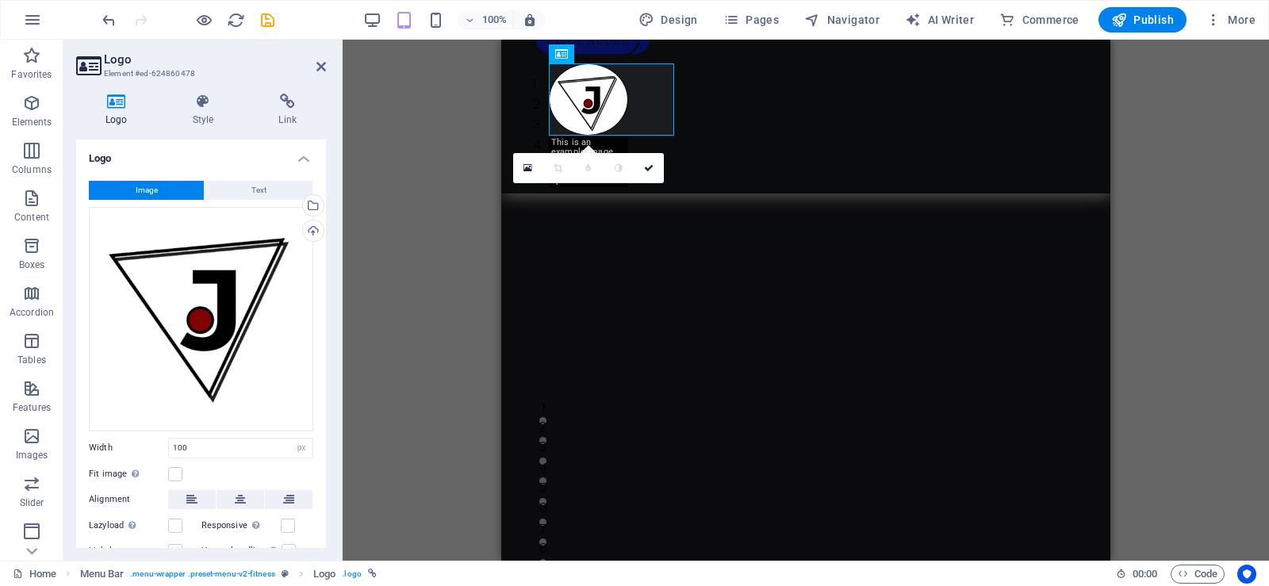
scroll to position [86, 0]
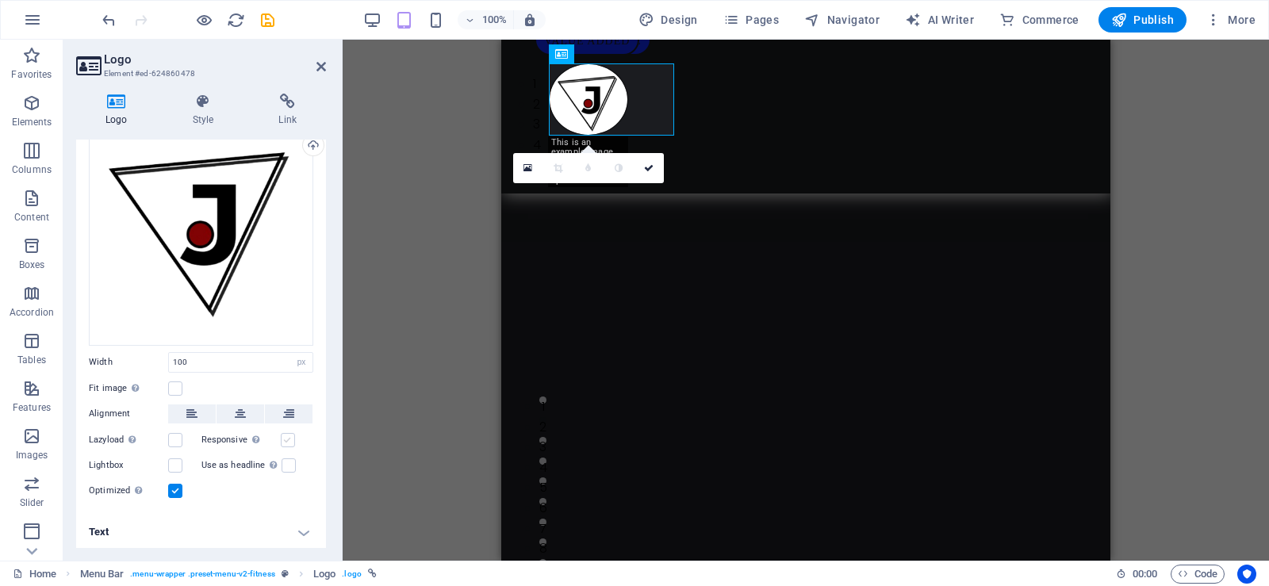
click at [287, 433] on label at bounding box center [288, 440] width 14 height 14
click at [0, 0] on input "Responsive Automatically load retina image and smartphone optimized sizes." at bounding box center [0, 0] width 0 height 0
click at [179, 434] on label at bounding box center [175, 440] width 14 height 14
click at [0, 0] on input "Lazyload Loading images after the page loads improves page speed." at bounding box center [0, 0] width 0 height 0
click at [175, 458] on label at bounding box center [175, 465] width 14 height 14
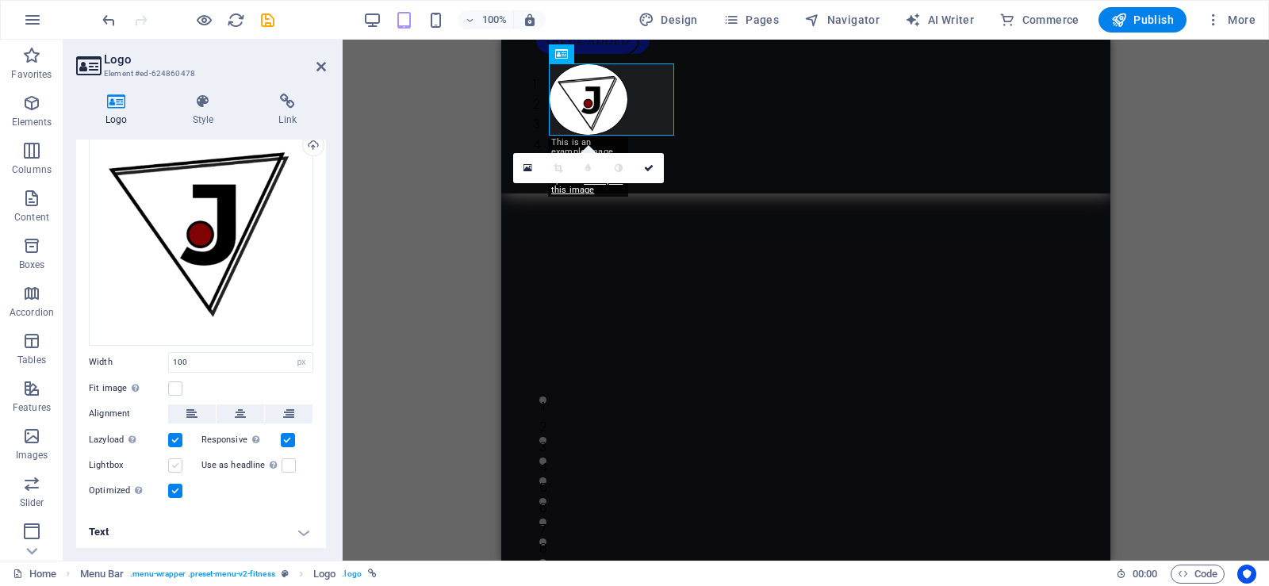
click at [0, 0] on input "Lightbox" at bounding box center [0, 0] width 0 height 0
click at [175, 387] on label at bounding box center [175, 389] width 14 height 14
click at [0, 0] on input "Fit image Automatically fit image to a fixed width and height" at bounding box center [0, 0] width 0 height 0
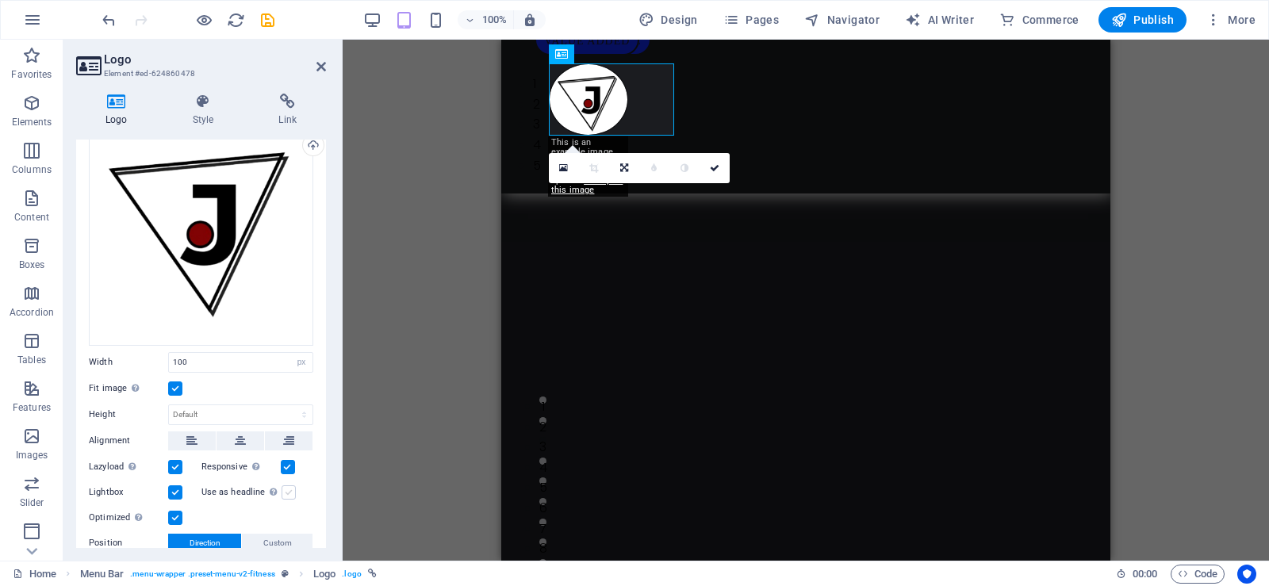
click at [286, 489] on label at bounding box center [289, 492] width 14 height 14
click at [0, 0] on input "Use as headline The image will be wrapped in an H1 headline tag. Useful for giv…" at bounding box center [0, 0] width 0 height 0
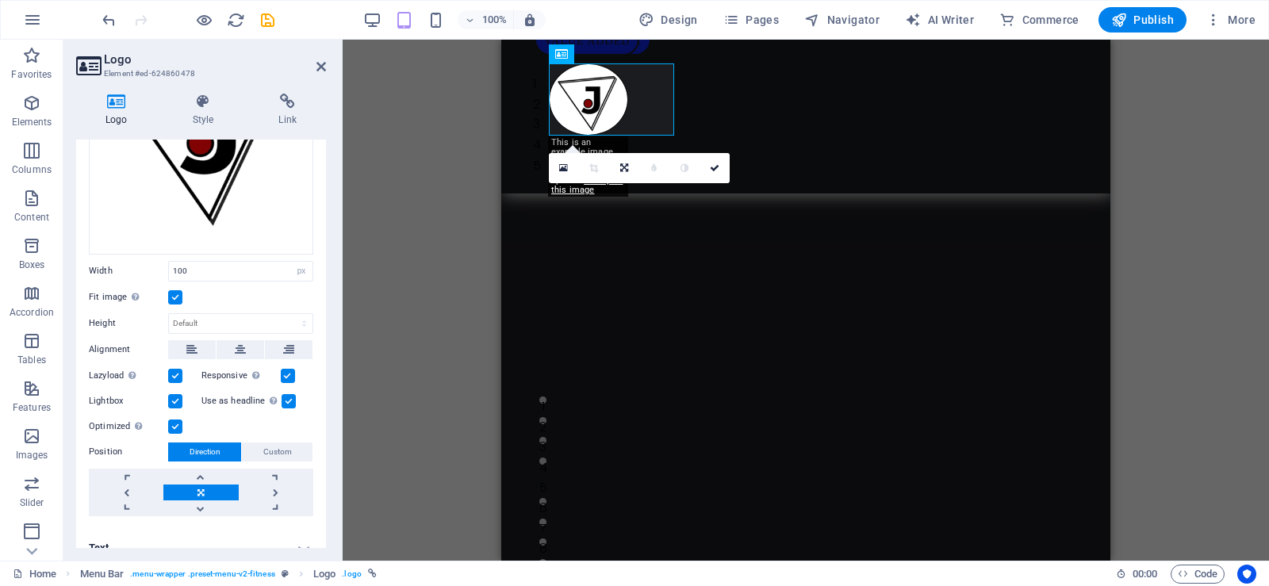
scroll to position [193, 0]
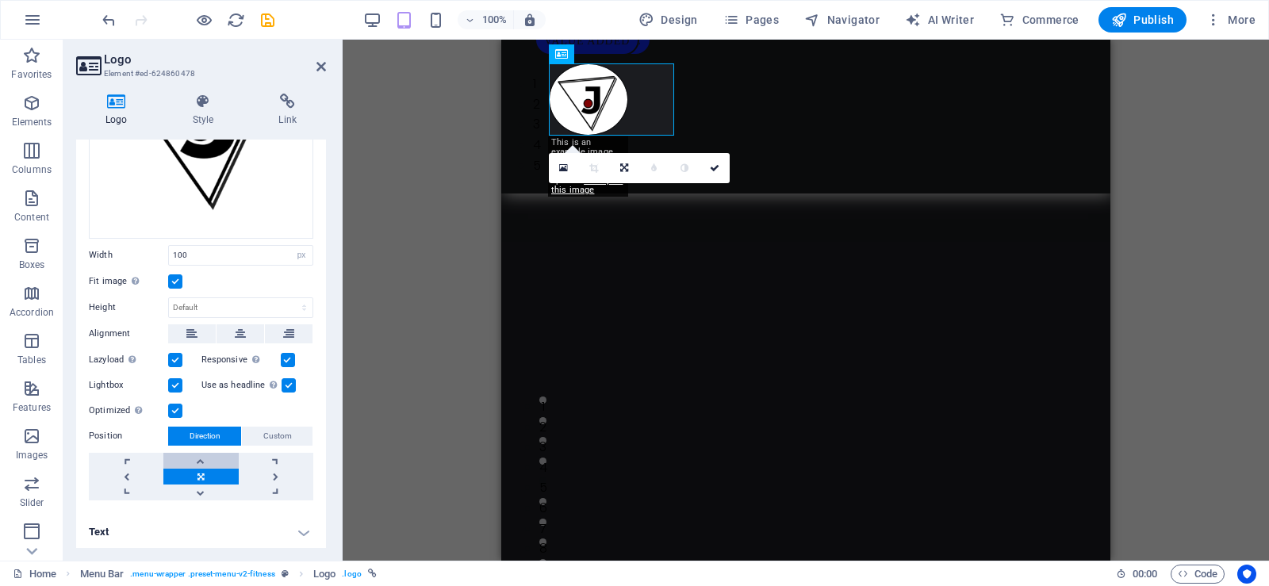
click at [209, 459] on link at bounding box center [200, 461] width 75 height 16
click at [561, 183] on div "0" at bounding box center [639, 168] width 181 height 30
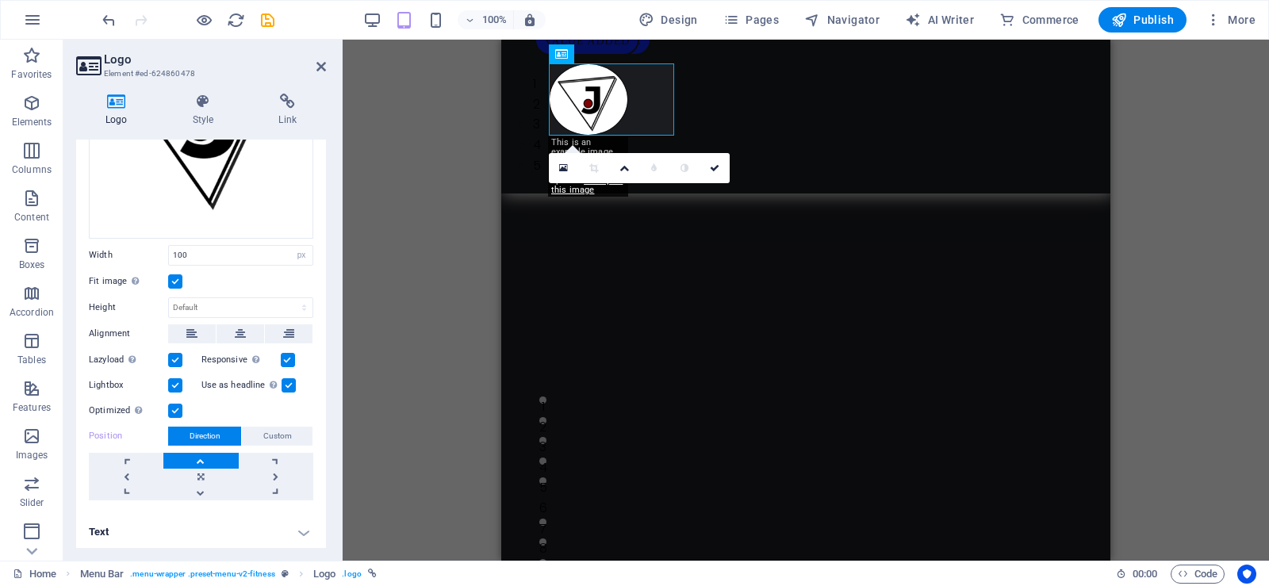
click at [561, 183] on div "0" at bounding box center [639, 168] width 181 height 30
click at [236, 331] on icon at bounding box center [240, 333] width 11 height 19
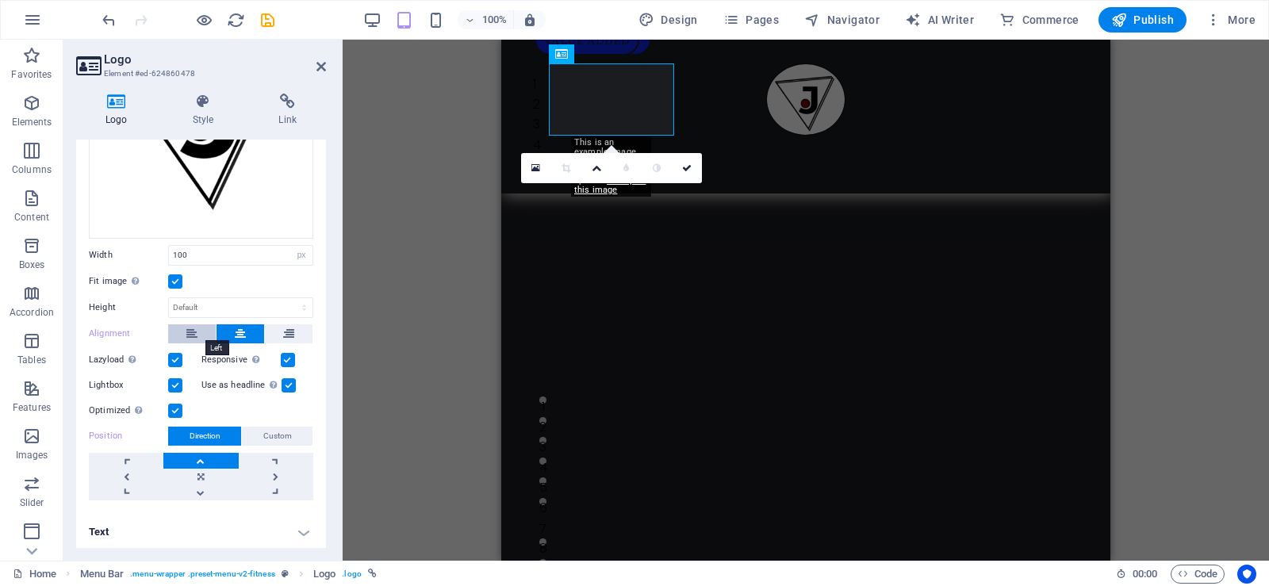
click at [195, 332] on icon at bounding box center [191, 333] width 11 height 19
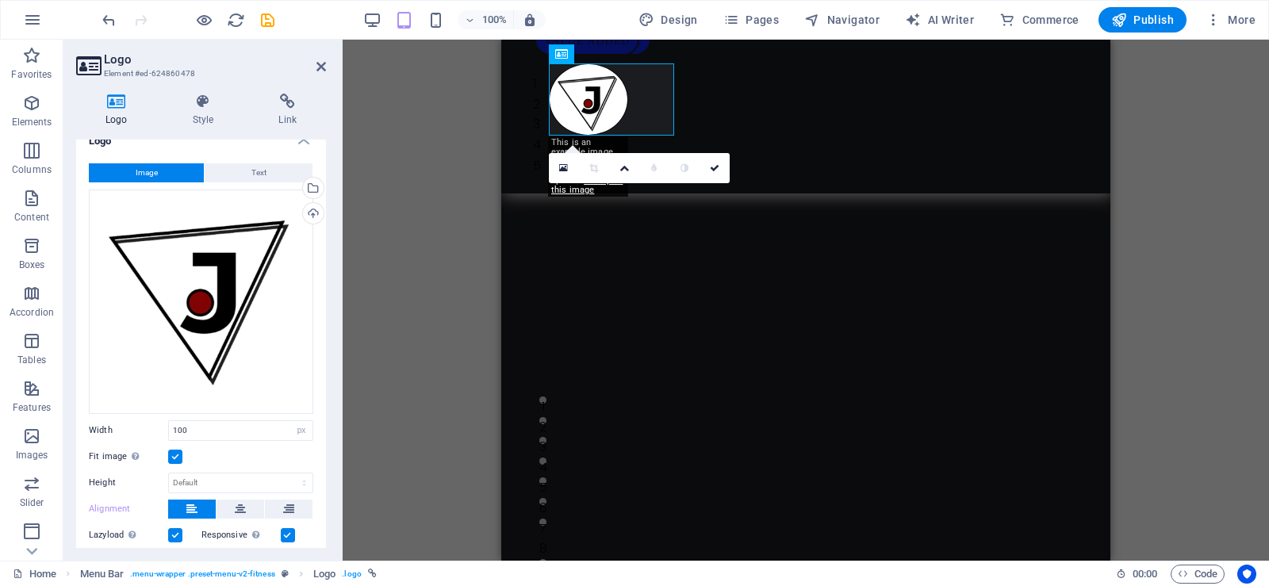
scroll to position [0, 0]
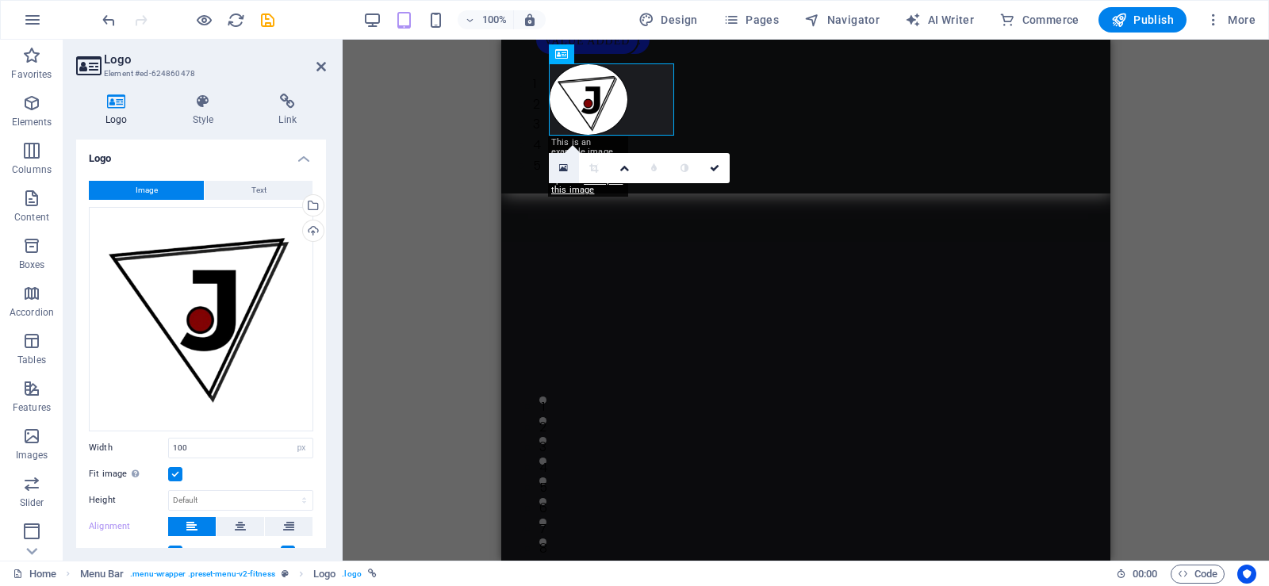
click at [565, 163] on icon at bounding box center [563, 168] width 9 height 11
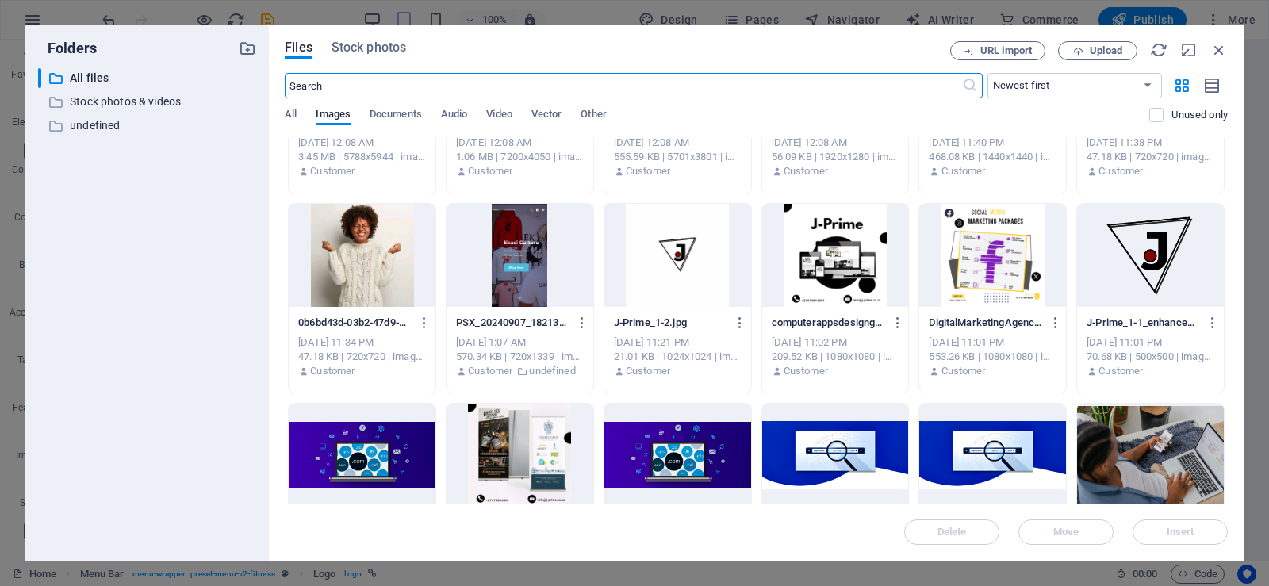
scroll to position [152, 0]
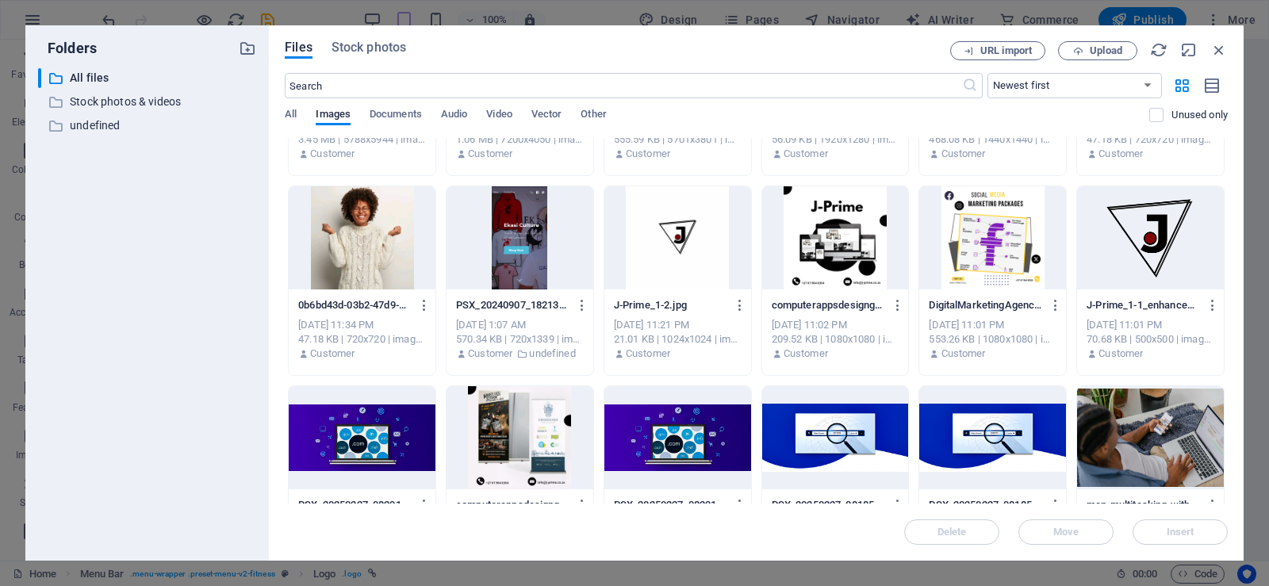
click at [1166, 241] on div at bounding box center [1150, 237] width 147 height 103
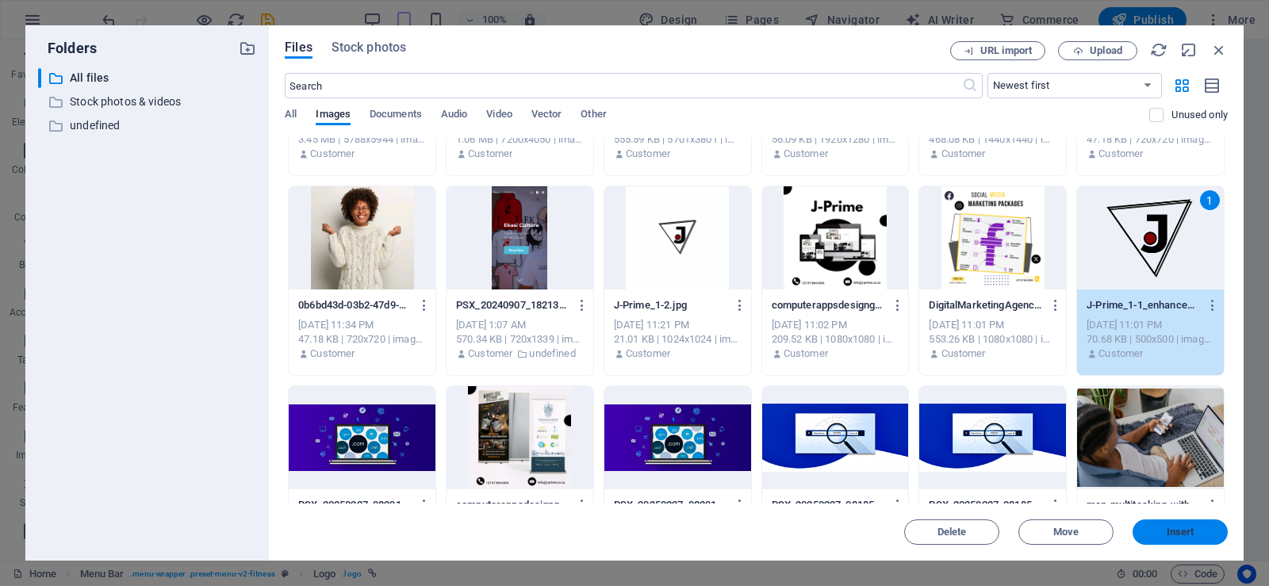
click at [1163, 524] on button "Insert" at bounding box center [1180, 532] width 95 height 25
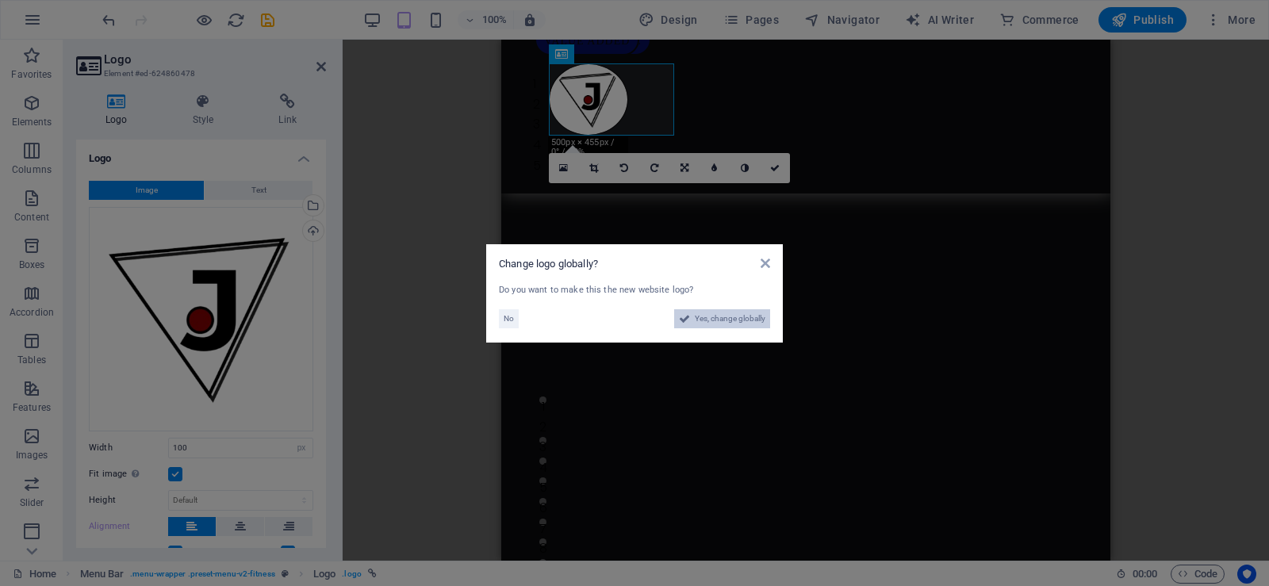
click at [708, 319] on span "Yes, change globally" at bounding box center [730, 318] width 71 height 19
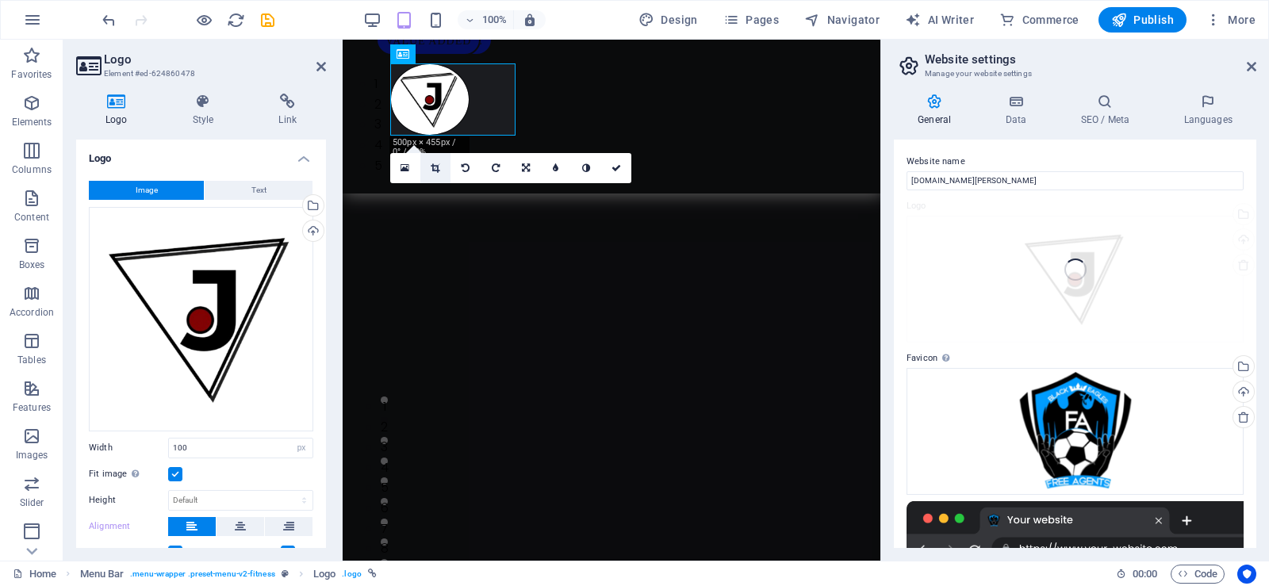
click at [432, 162] on link at bounding box center [435, 168] width 30 height 30
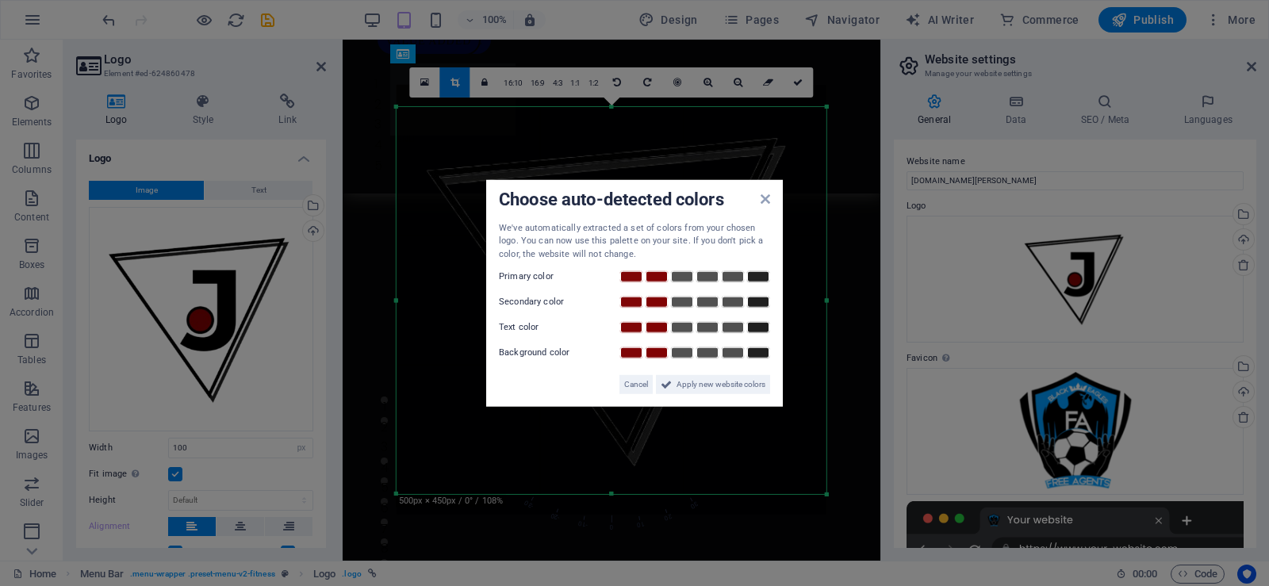
click at [573, 83] on aside "Choose auto-detected colors We've automatically extracted a set of colors from …" at bounding box center [634, 293] width 1269 height 586
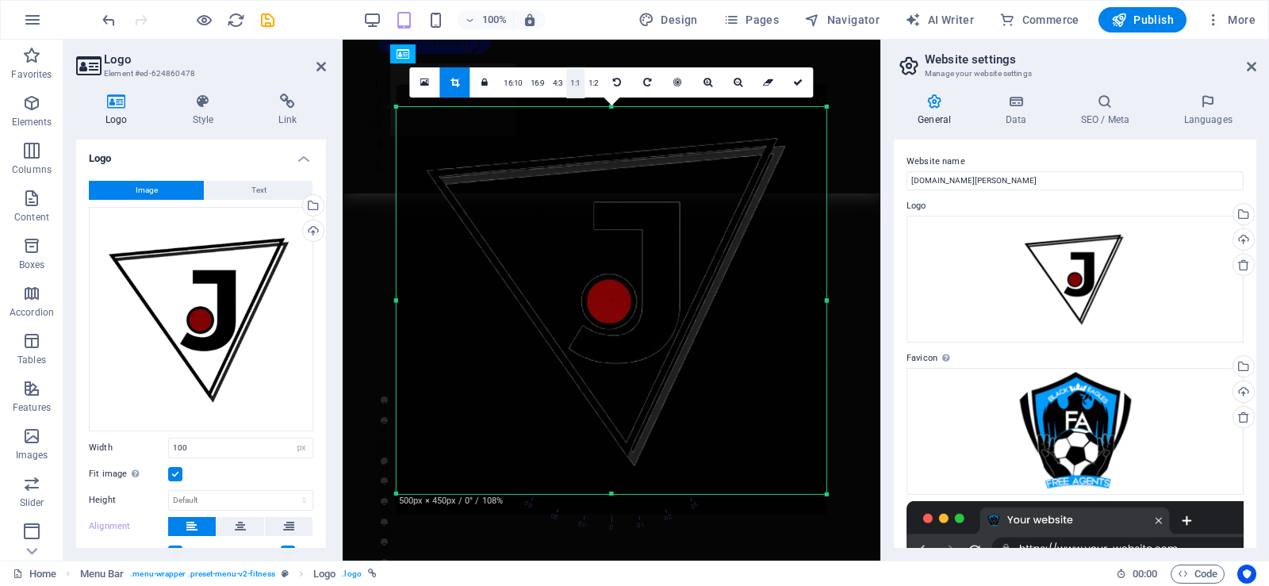
click at [576, 80] on link "1:1" at bounding box center [575, 82] width 18 height 30
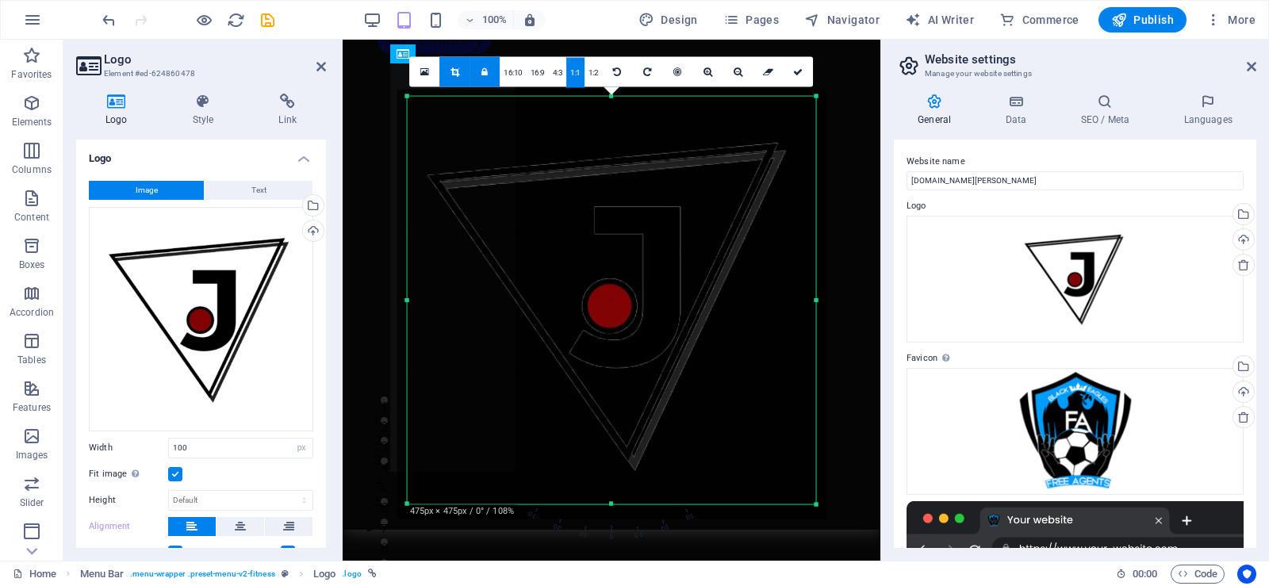
drag, startPoint x: 684, startPoint y: 284, endPoint x: 673, endPoint y: 298, distance: 17.6
click at [673, 298] on div at bounding box center [612, 305] width 430 height 430
click at [798, 70] on icon at bounding box center [798, 72] width 10 height 10
type input "514"
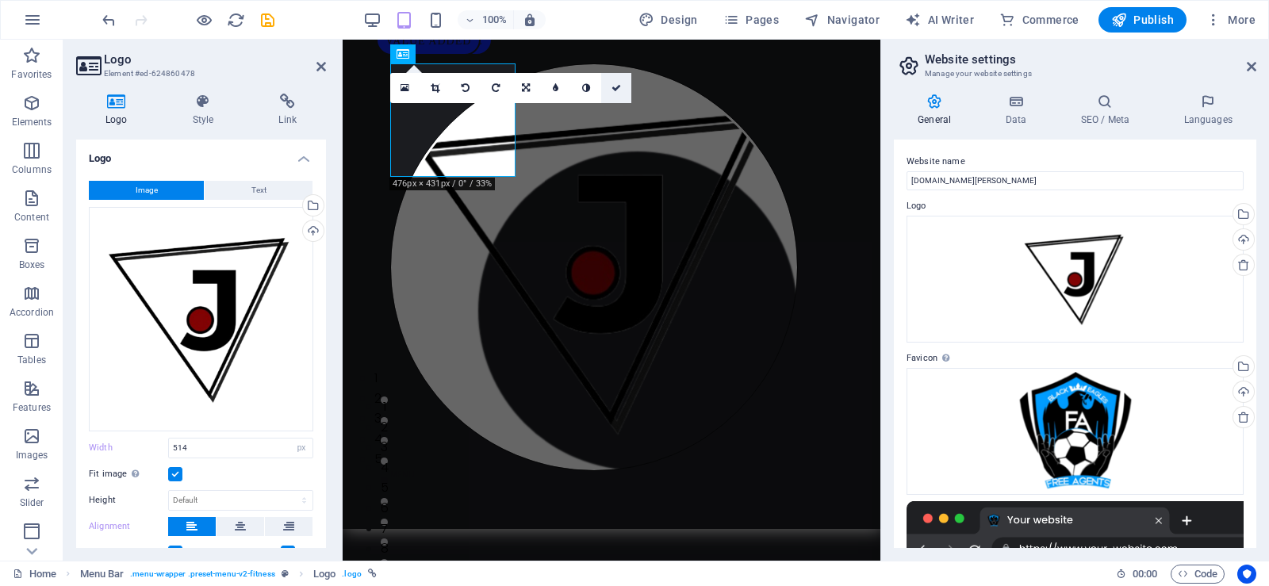
click at [613, 88] on icon at bounding box center [617, 88] width 10 height 10
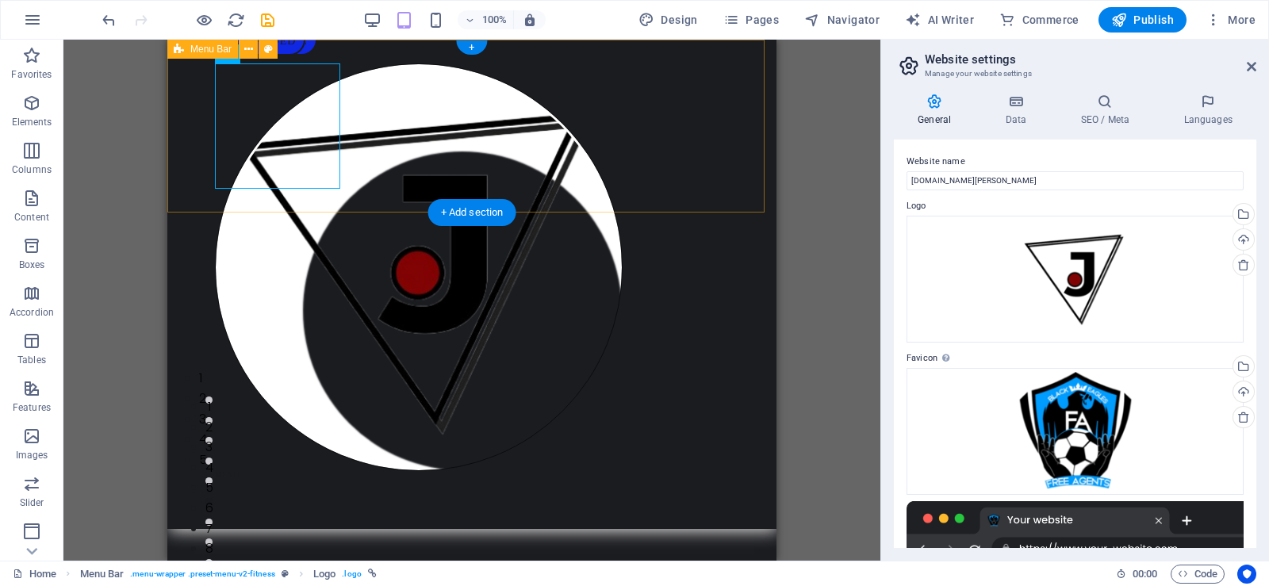
click at [519, 171] on div "Home Services Portfolio Plans Resources Contact" at bounding box center [471, 284] width 609 height 489
click at [290, 121] on div at bounding box center [472, 267] width 514 height 408
select select "px"
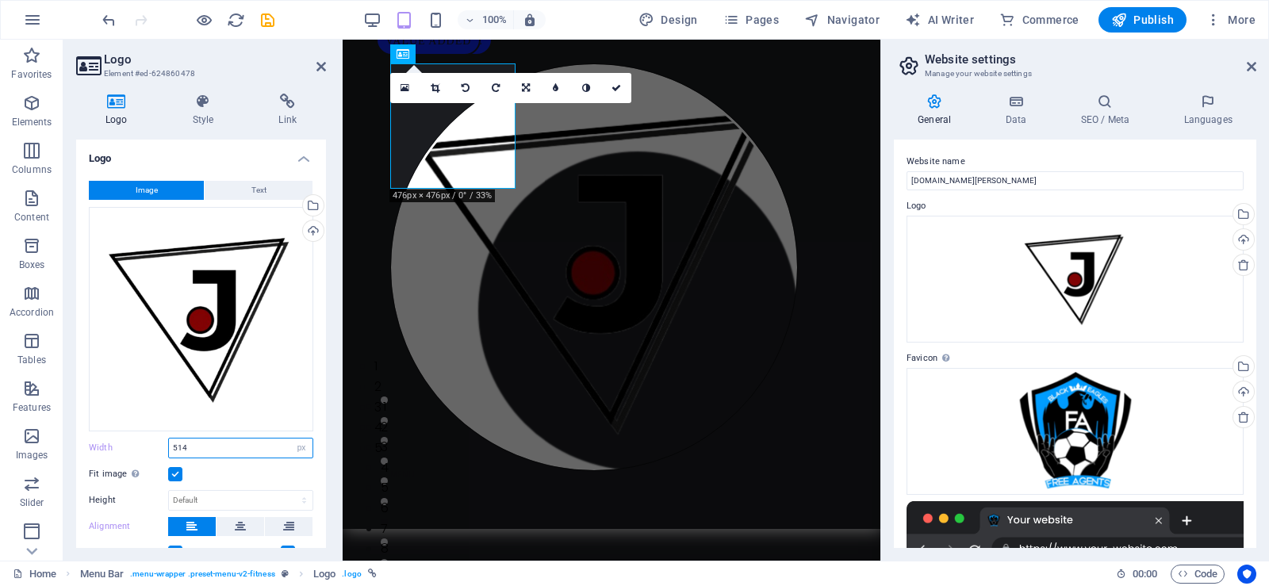
drag, startPoint x: 186, startPoint y: 445, endPoint x: 129, endPoint y: 448, distance: 56.4
click at [129, 448] on div "Width 514 Default auto px rem % em vh vw" at bounding box center [201, 448] width 224 height 21
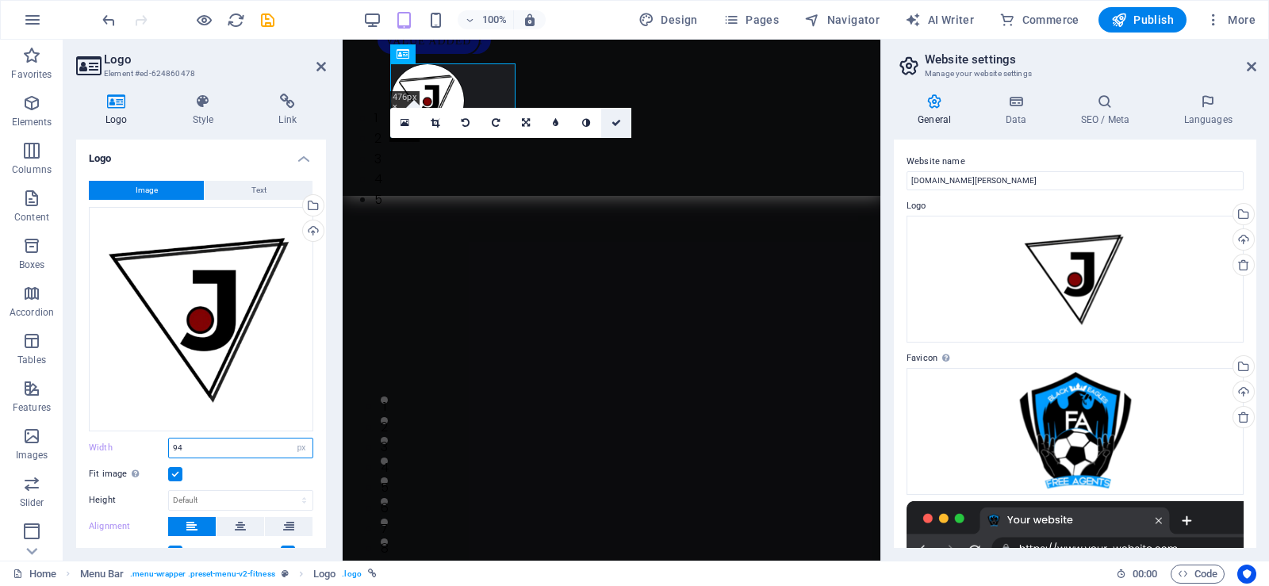
type input "94"
click at [616, 115] on link at bounding box center [616, 123] width 30 height 30
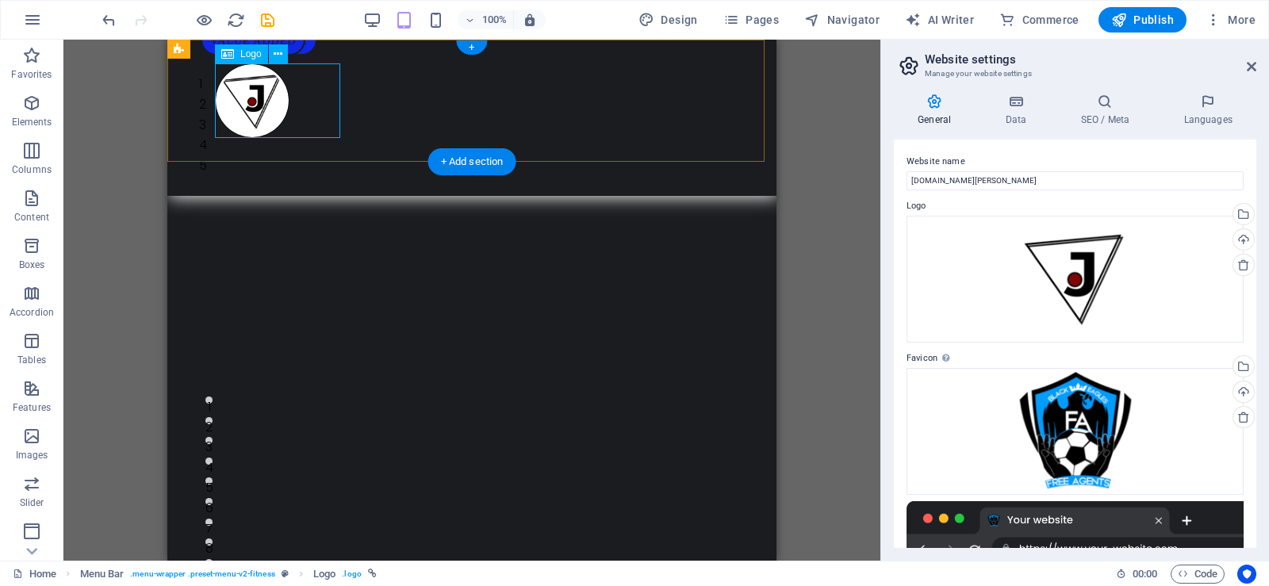
click at [262, 99] on div at bounding box center [472, 100] width 514 height 75
select select "px"
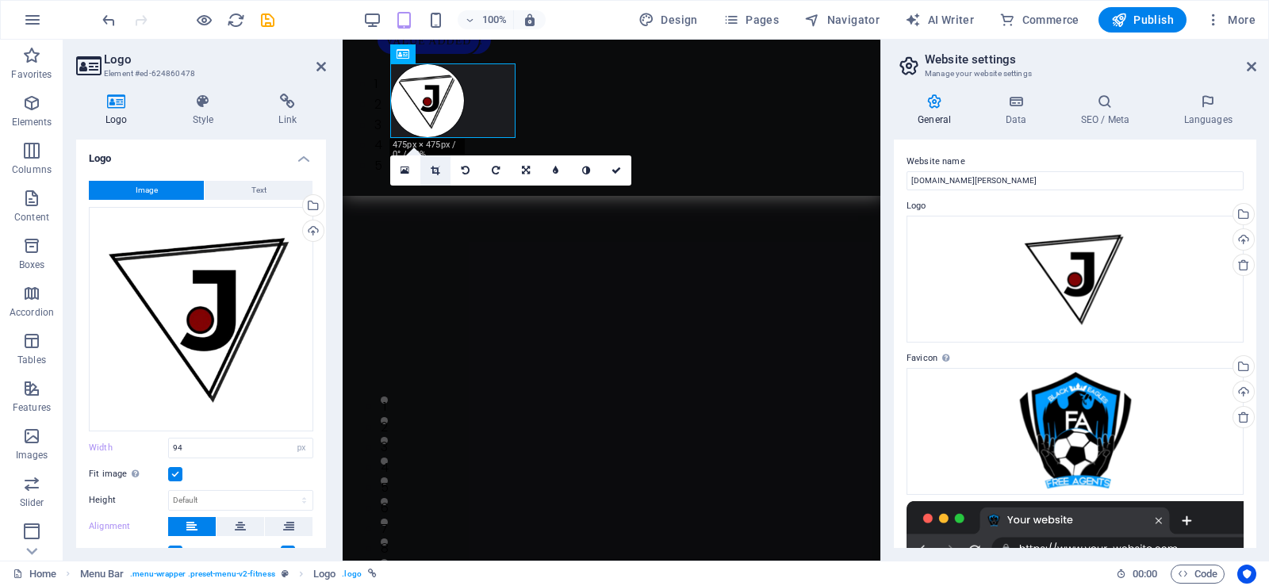
click at [435, 169] on icon at bounding box center [435, 171] width 9 height 10
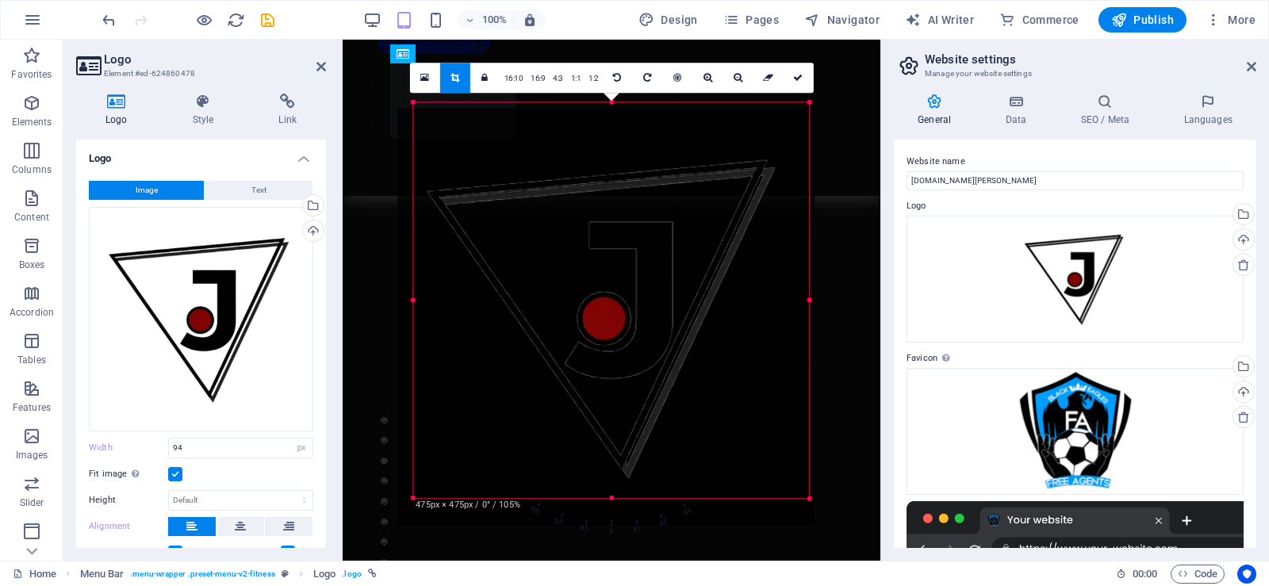
drag, startPoint x: 628, startPoint y: 254, endPoint x: 621, endPoint y: 267, distance: 15.3
click at [621, 267] on div at bounding box center [606, 316] width 417 height 417
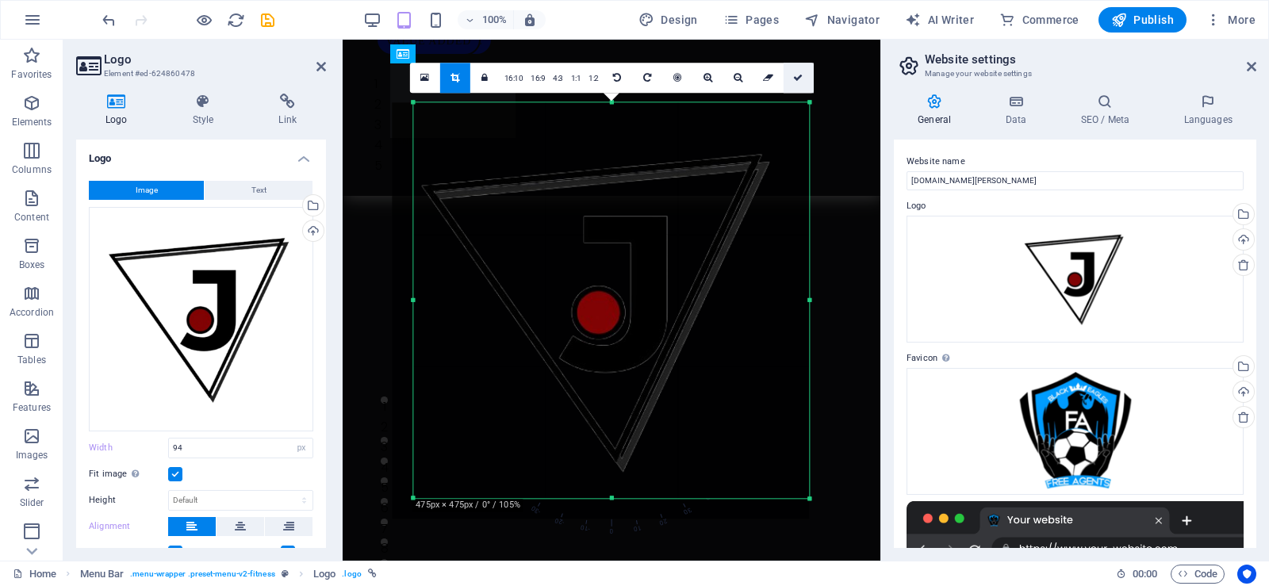
click at [793, 75] on icon at bounding box center [798, 78] width 10 height 10
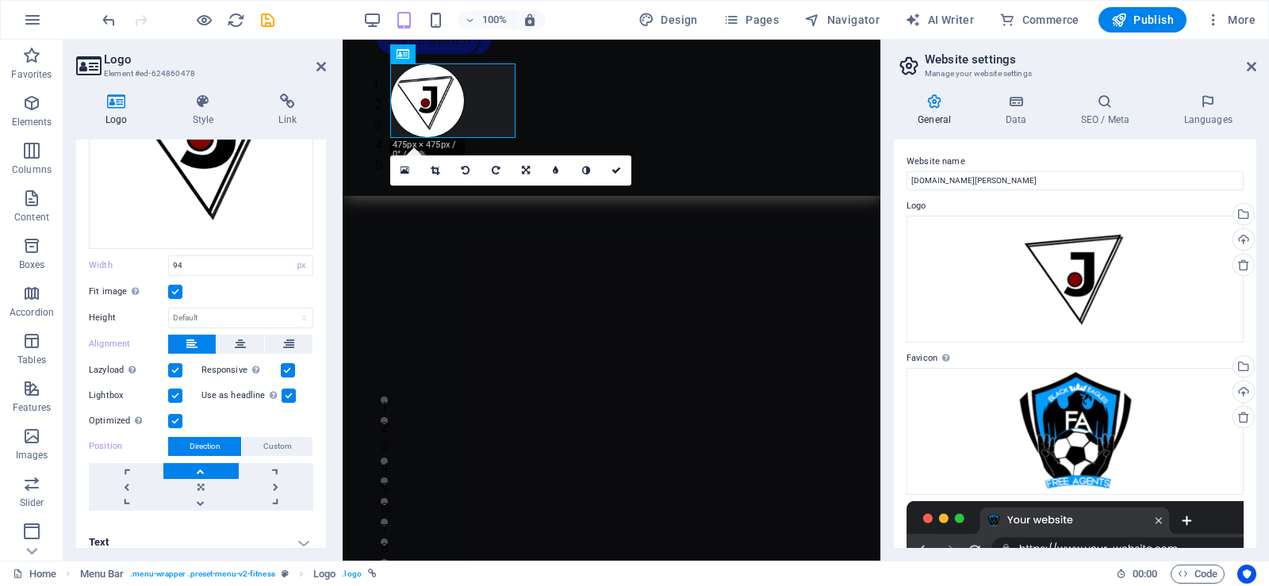
scroll to position [193, 0]
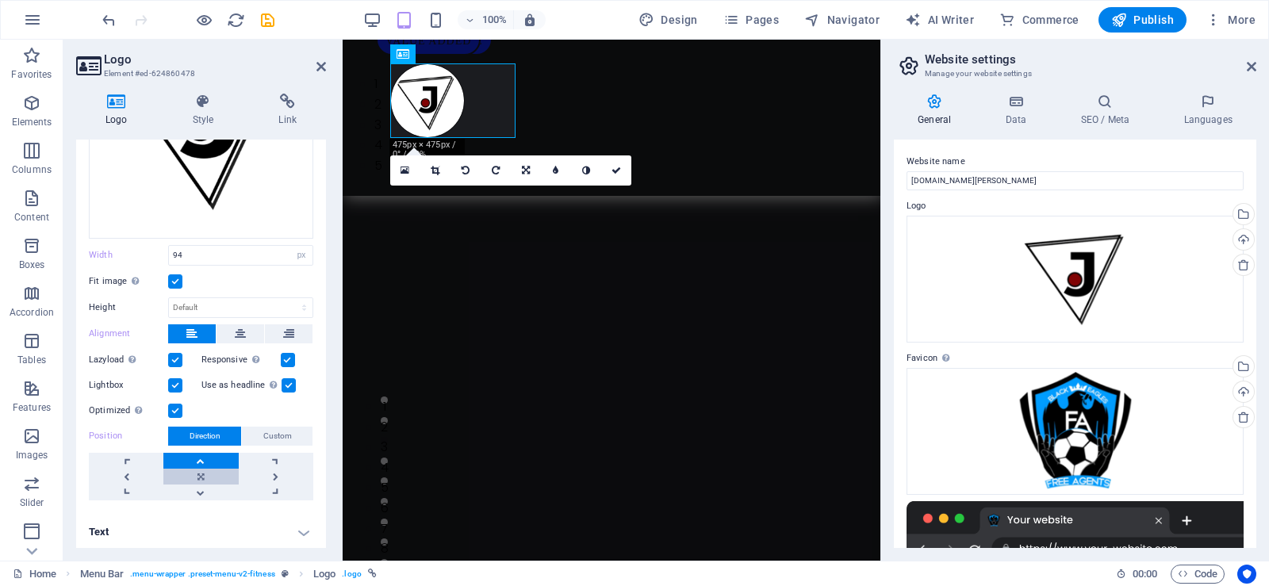
click at [198, 469] on link at bounding box center [200, 477] width 75 height 16
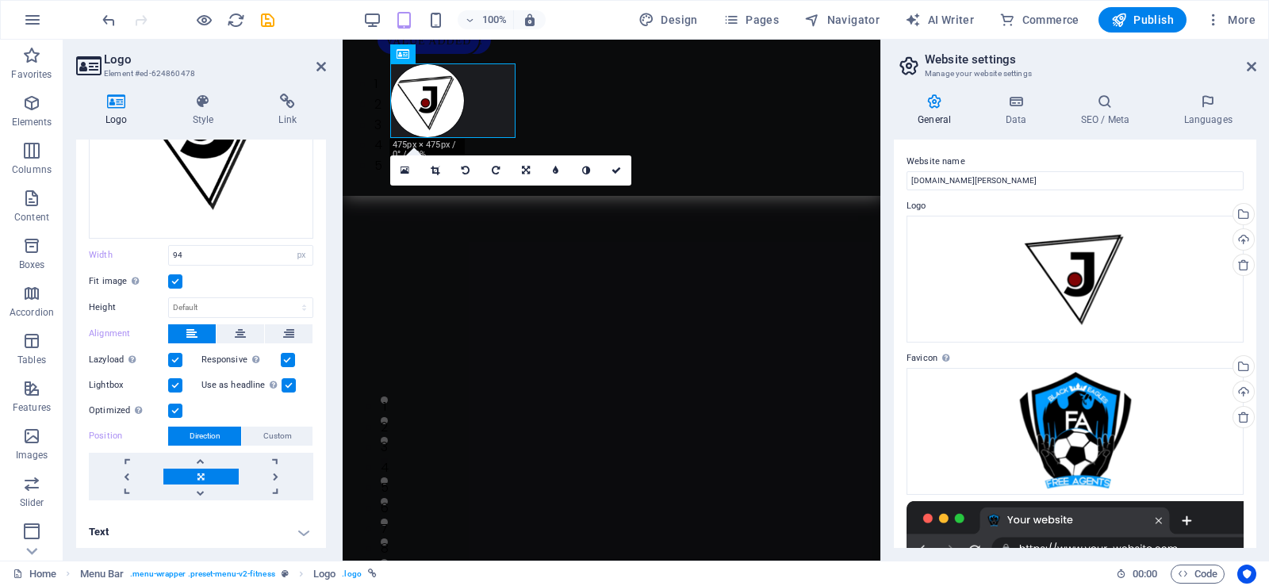
click at [198, 469] on link at bounding box center [200, 477] width 75 height 16
click at [608, 170] on link at bounding box center [616, 170] width 30 height 30
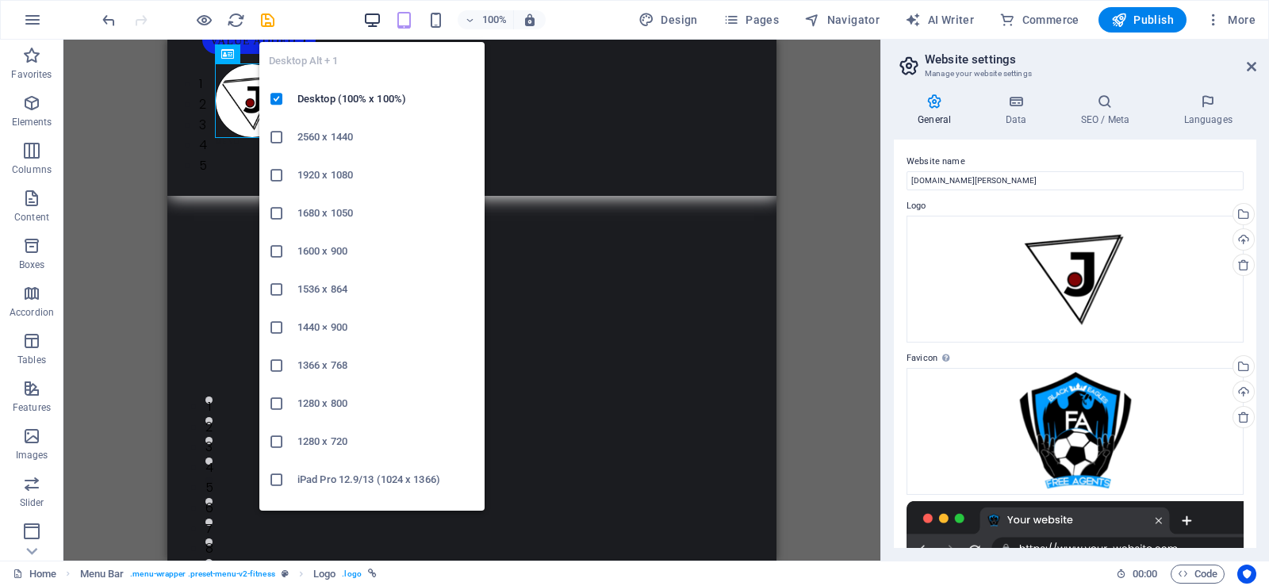
click at [373, 18] on icon "button" at bounding box center [372, 20] width 18 height 18
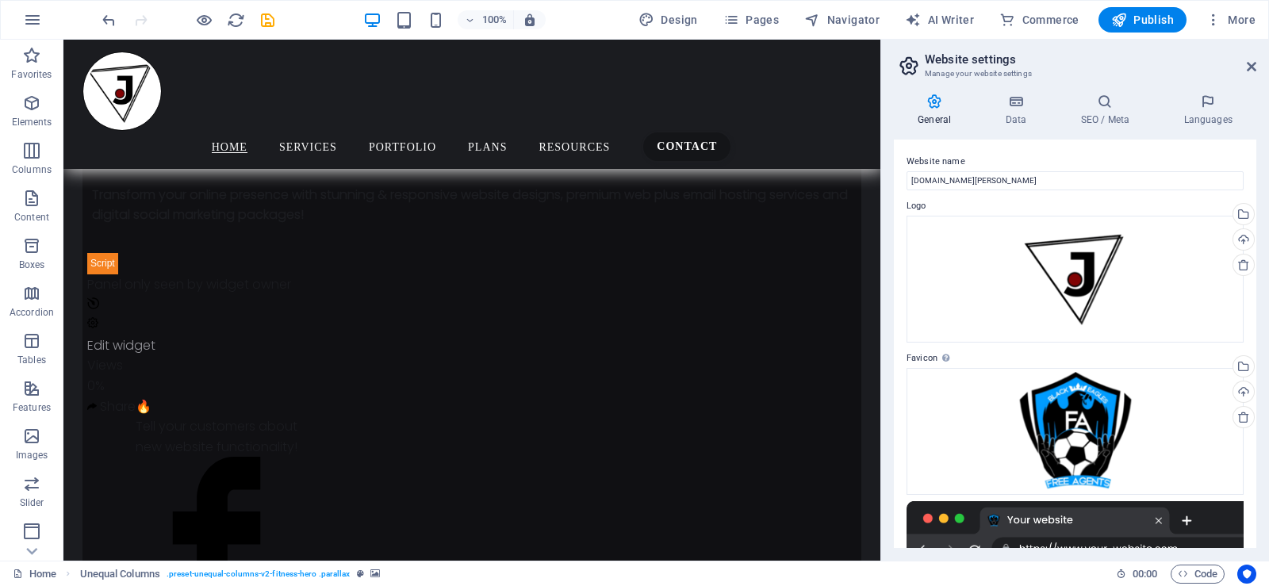
scroll to position [1001, 0]
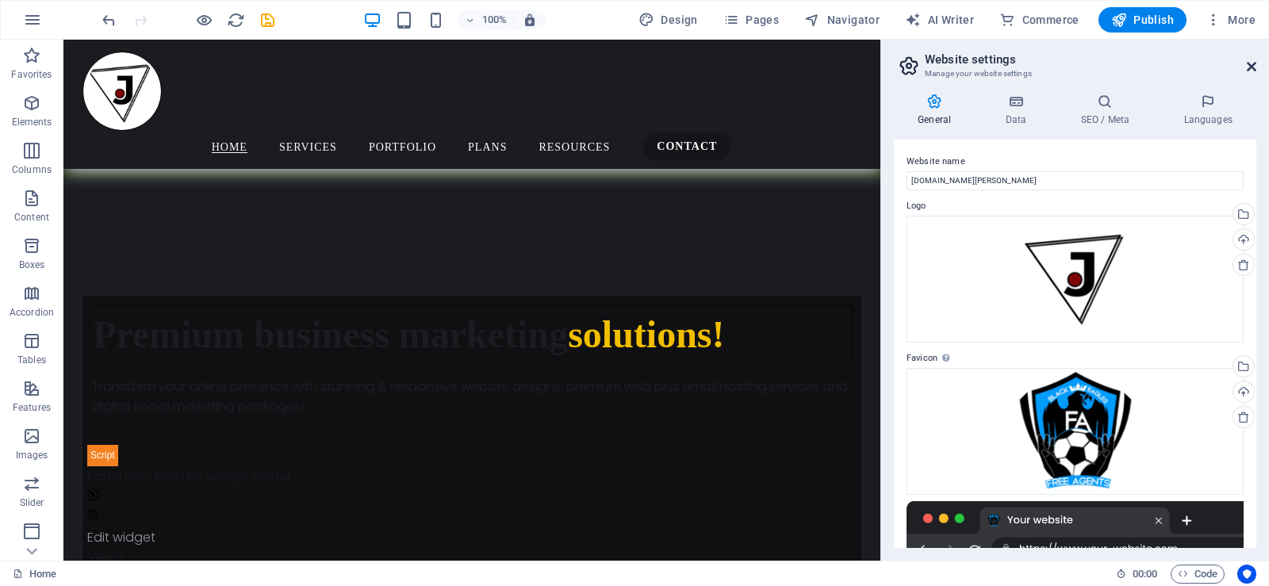
click at [1251, 67] on icon at bounding box center [1252, 66] width 10 height 13
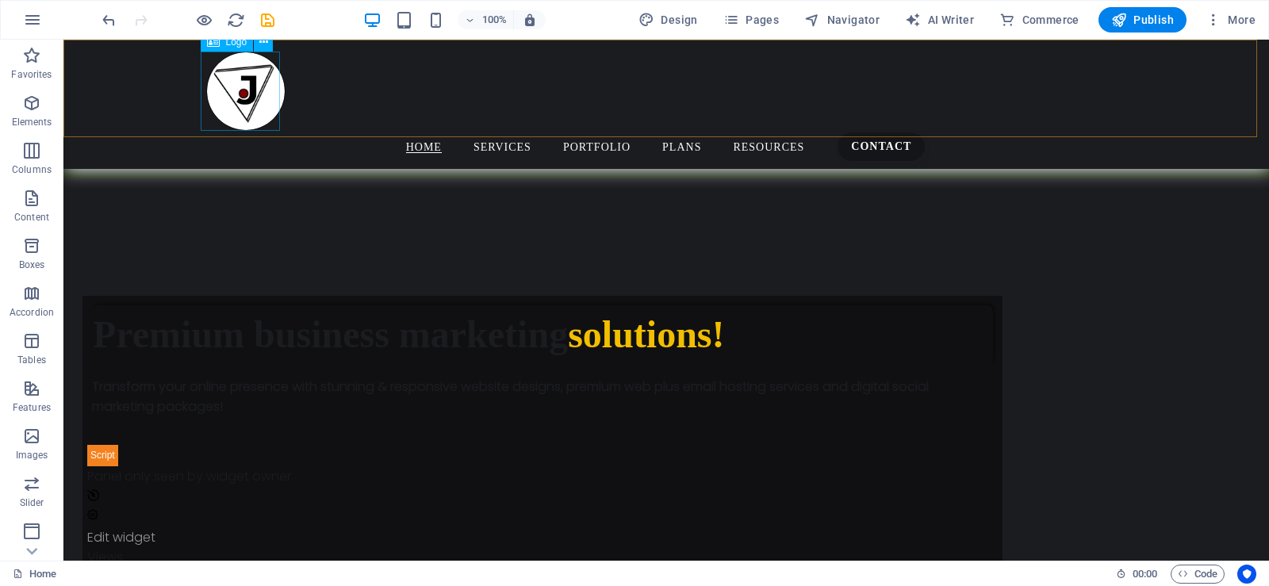
click at [239, 75] on div at bounding box center [666, 91] width 920 height 79
select select "px"
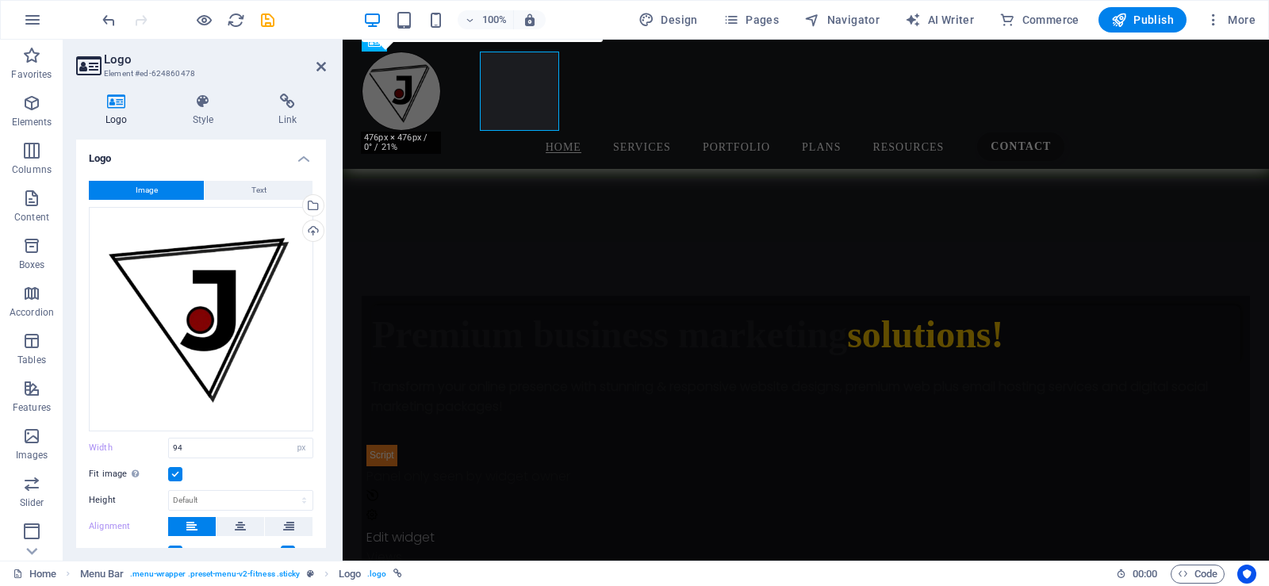
click at [239, 75] on h3 "Element #ed-624860478" at bounding box center [199, 74] width 190 height 14
type input "100"
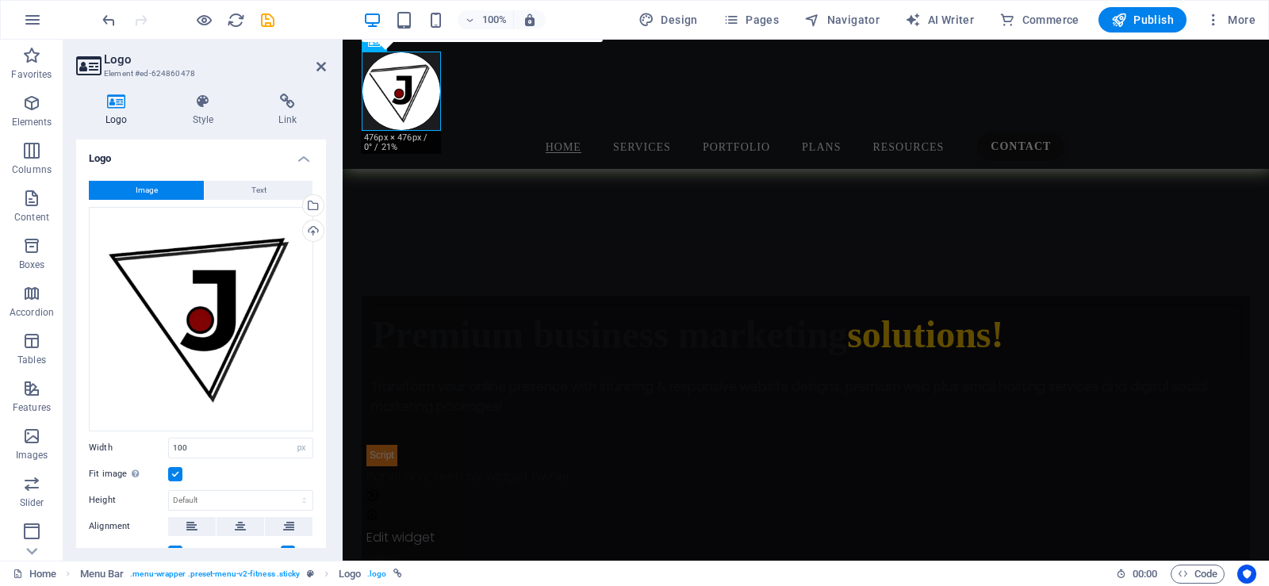
click at [205, 93] on div "Logo Style Link Logo Image Text Drag files here, click to choose files or selec…" at bounding box center [200, 321] width 275 height 480
click at [200, 114] on h4 "Style" at bounding box center [206, 110] width 86 height 33
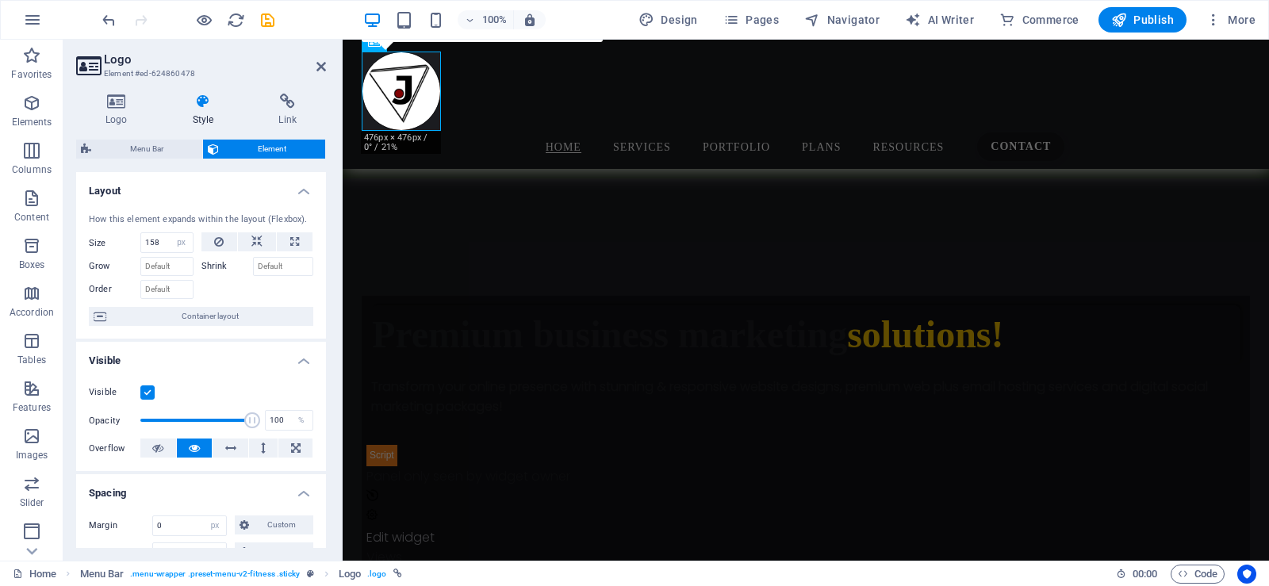
click at [324, 293] on div "Logo Style Link Logo Image Text Drag files here, click to choose files or selec…" at bounding box center [200, 321] width 275 height 480
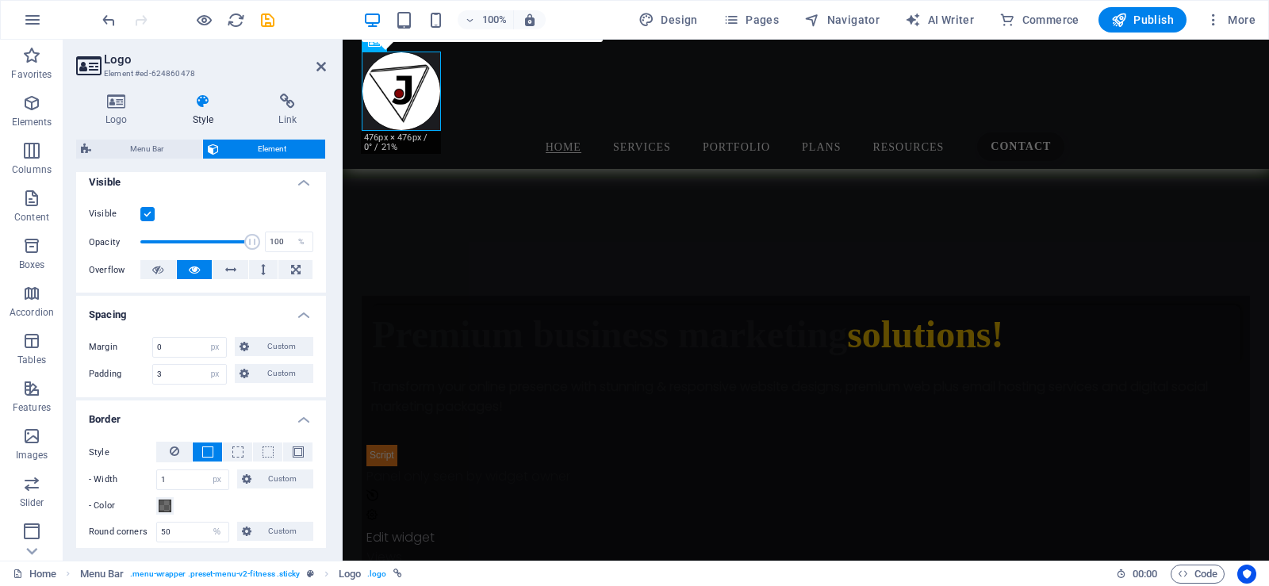
scroll to position [186, 0]
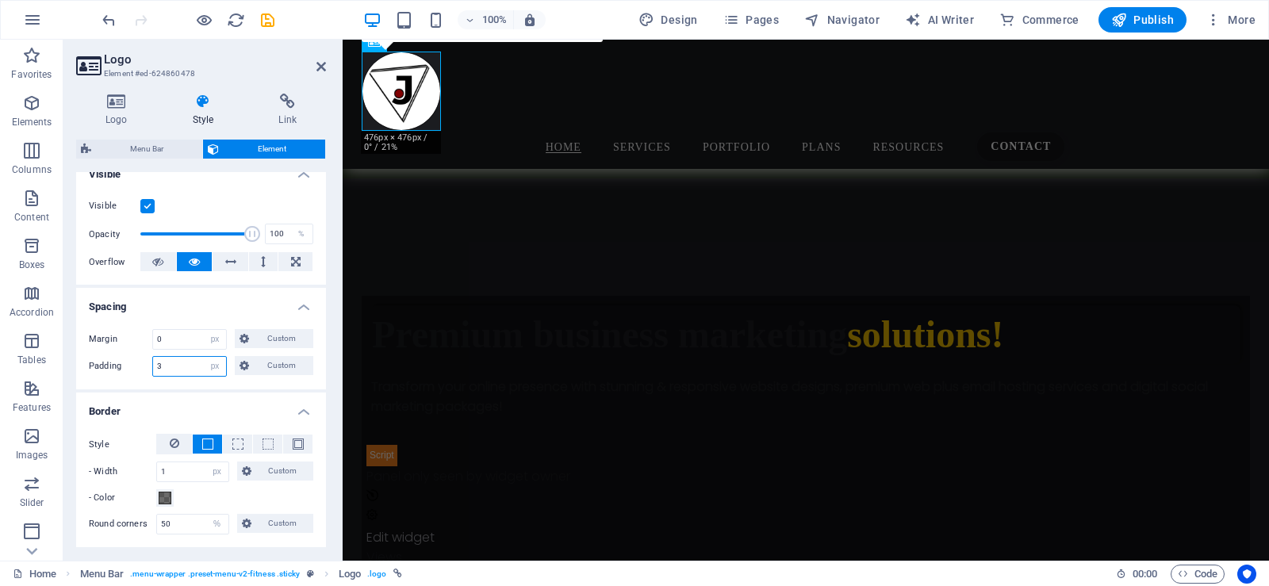
click at [172, 367] on input "3" at bounding box center [189, 366] width 73 height 19
type input "5"
click at [266, 17] on icon "save" at bounding box center [268, 20] width 18 height 18
select select "px"
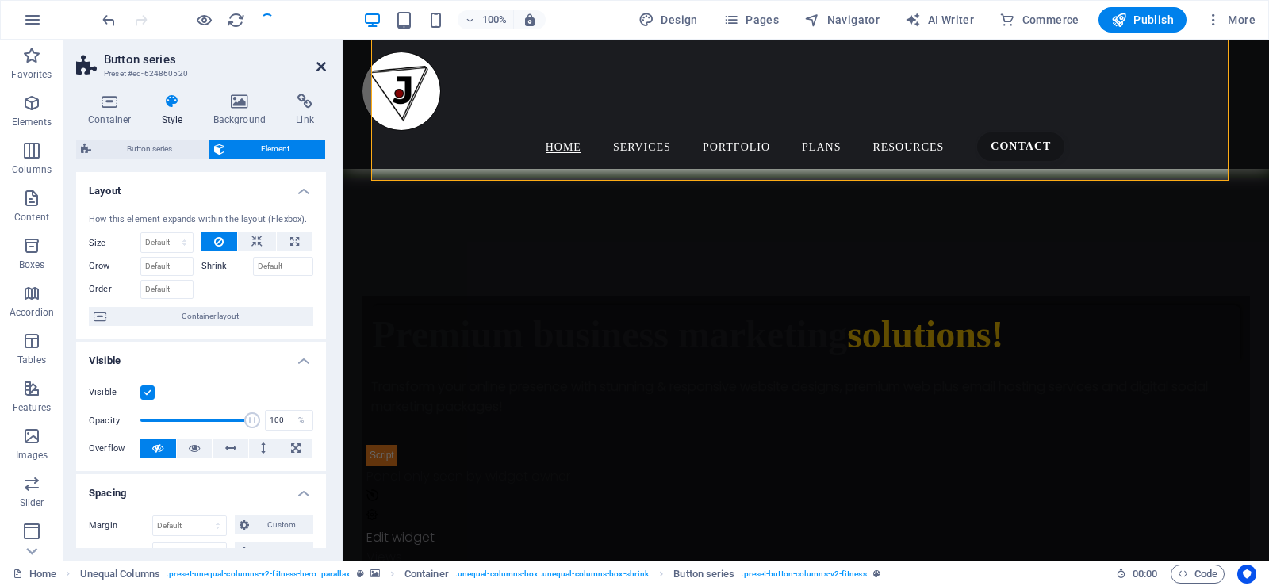
click at [320, 64] on icon at bounding box center [321, 66] width 10 height 13
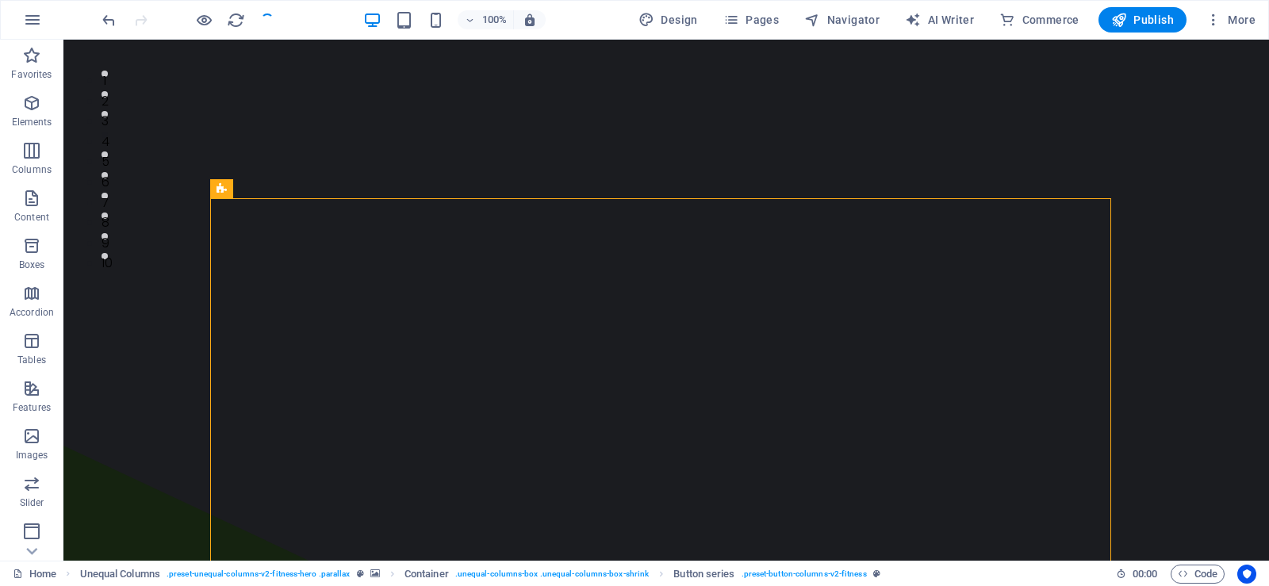
scroll to position [0, 0]
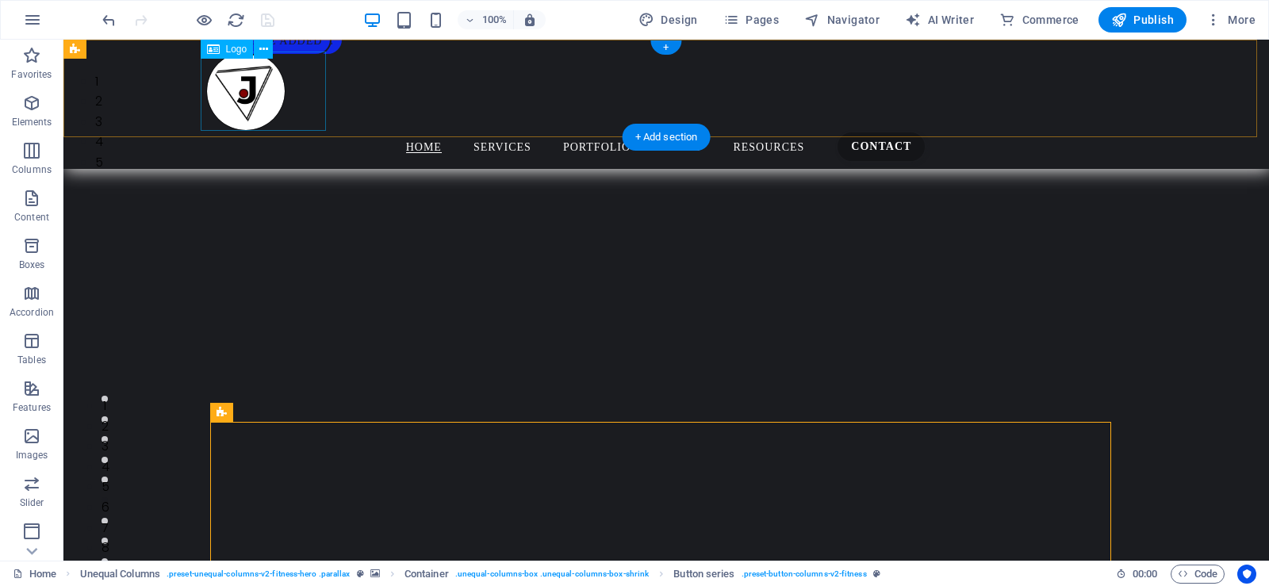
click at [266, 87] on div at bounding box center [666, 91] width 920 height 79
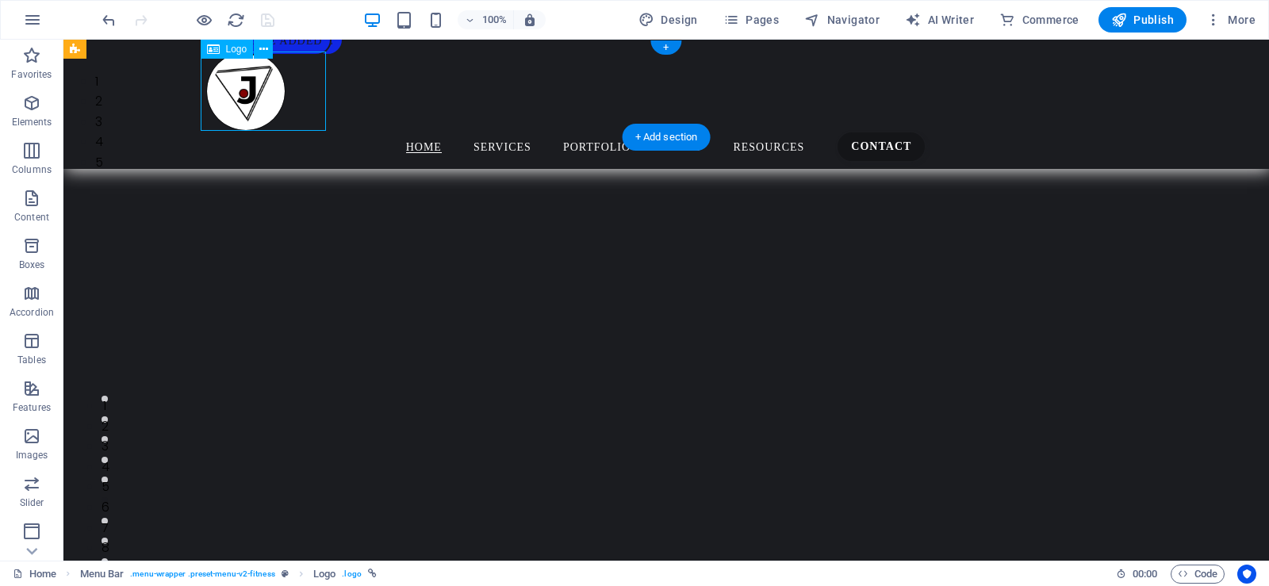
click at [266, 87] on div at bounding box center [666, 91] width 920 height 79
select select "px"
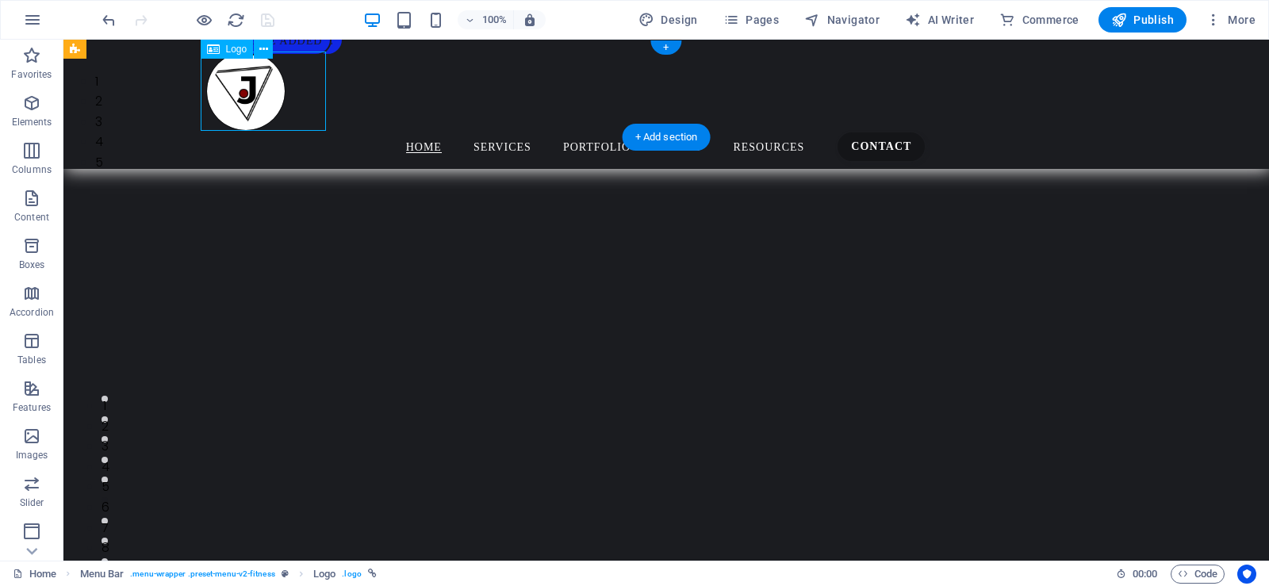
select select "%"
select select "px"
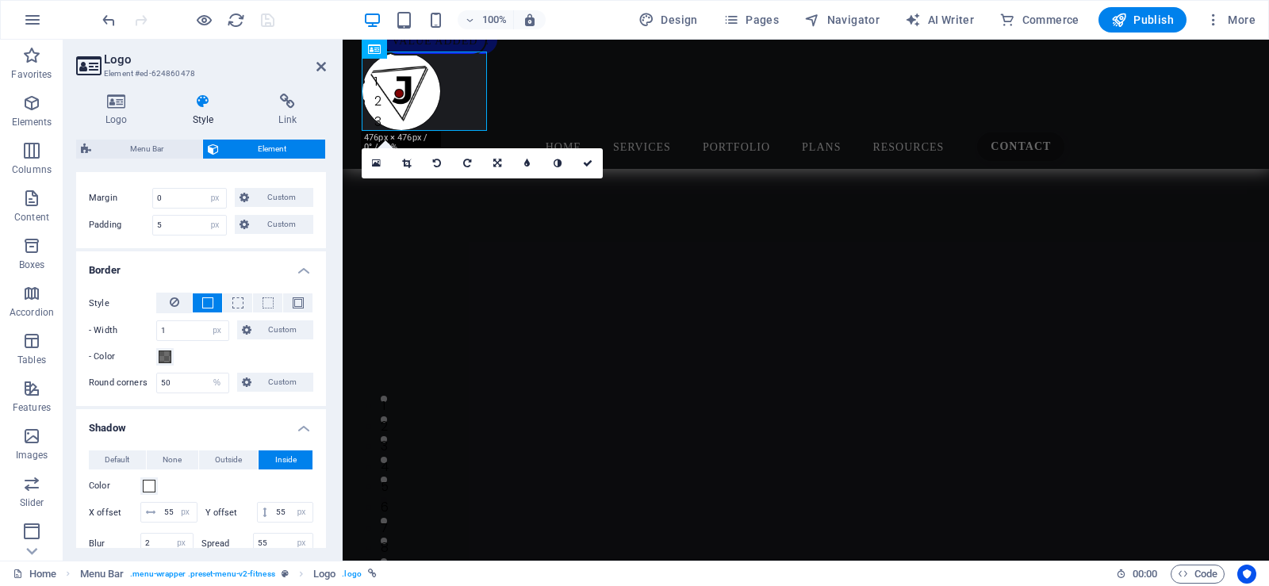
scroll to position [320, 0]
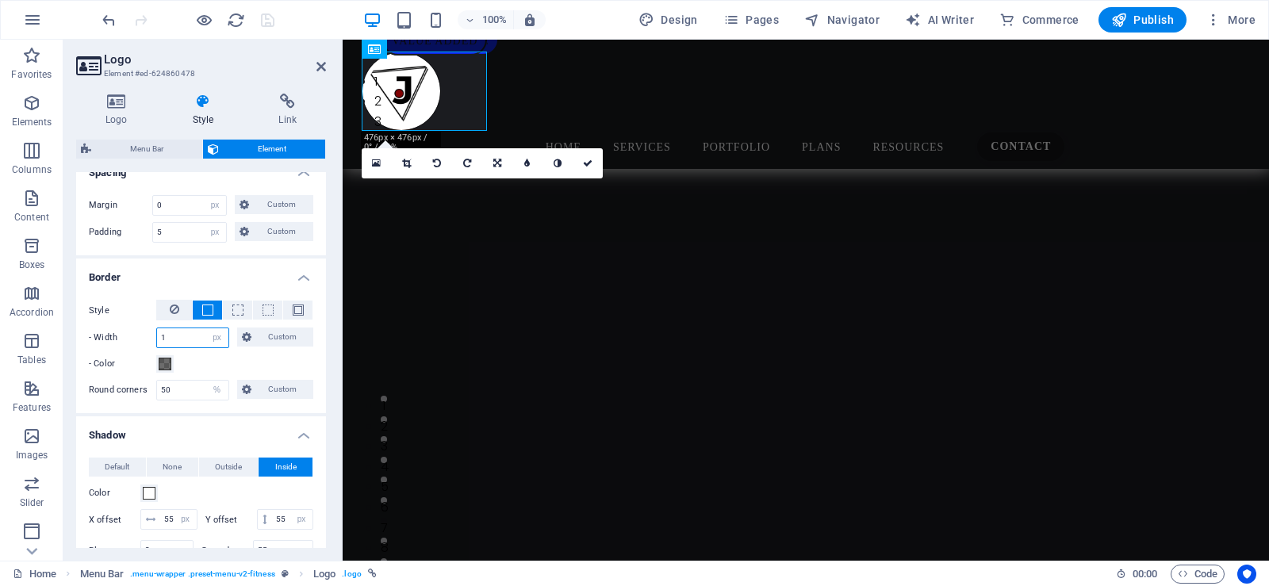
drag, startPoint x: 169, startPoint y: 342, endPoint x: 146, endPoint y: 333, distance: 24.6
click at [146, 333] on div "- Width 1 auto px rem % vh vw Custom Custom" at bounding box center [201, 338] width 224 height 21
type input "3"
click at [166, 363] on span at bounding box center [165, 364] width 13 height 13
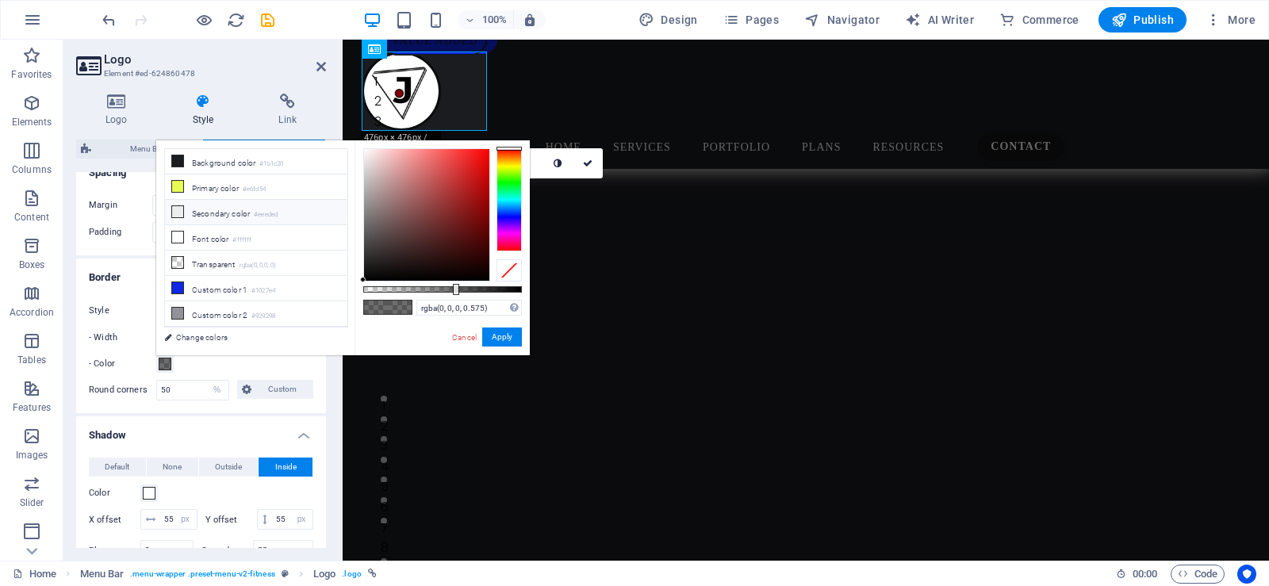
click at [180, 209] on icon at bounding box center [177, 211] width 11 height 11
type input "#eeeded"
click at [507, 336] on button "Apply" at bounding box center [502, 337] width 40 height 19
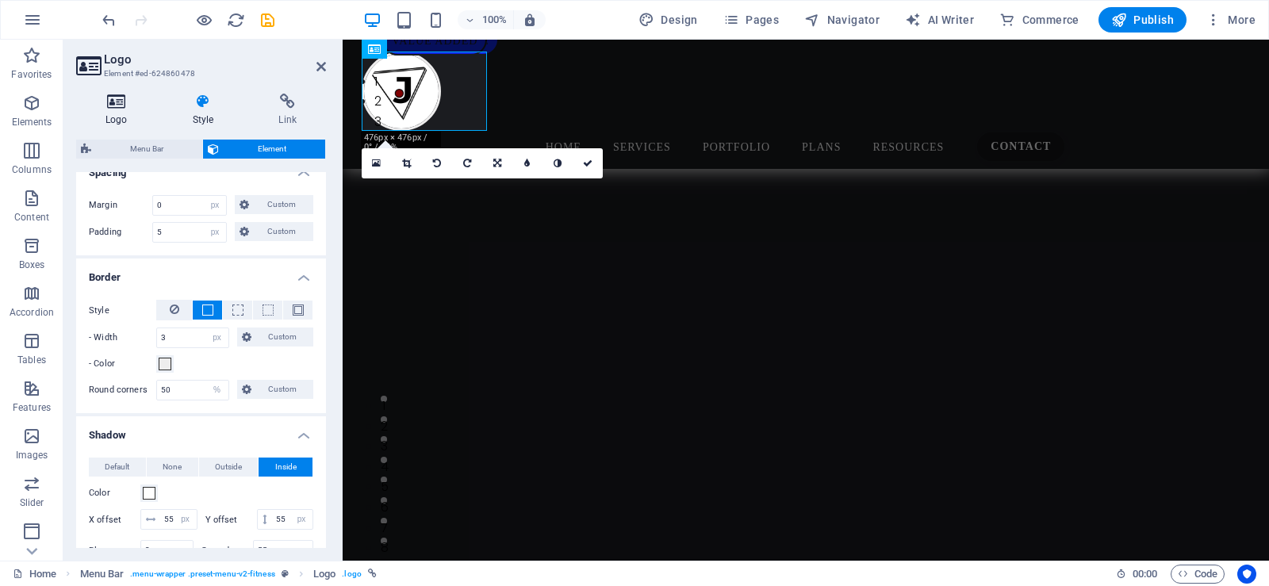
click at [126, 117] on h4 "Logo" at bounding box center [119, 110] width 87 height 33
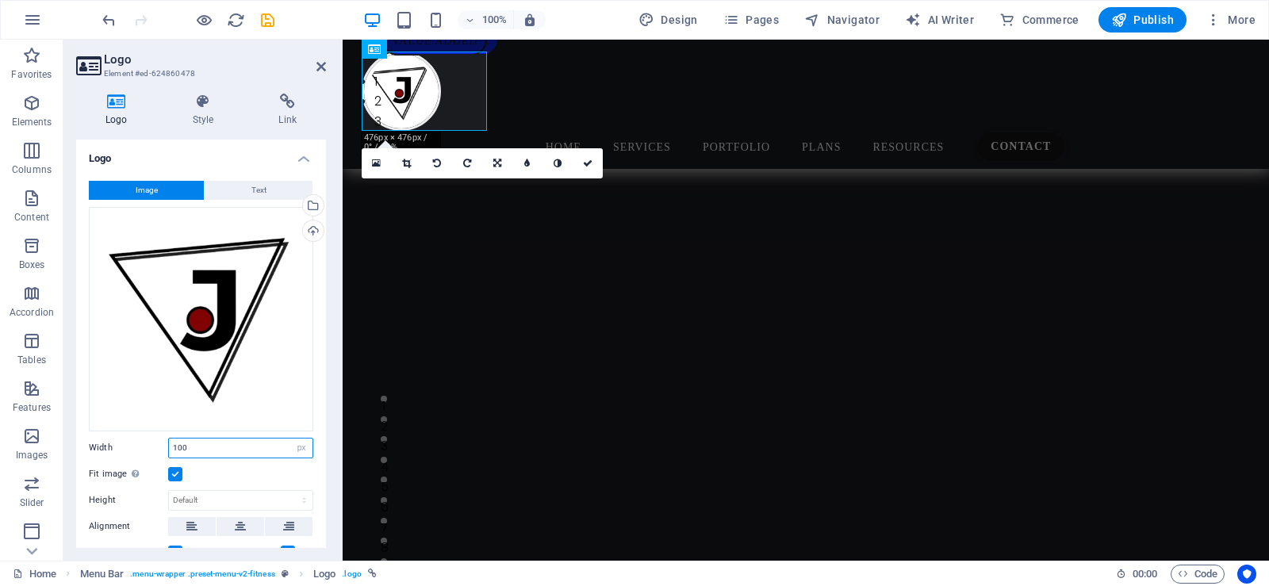
drag, startPoint x: 179, startPoint y: 445, endPoint x: 169, endPoint y: 443, distance: 10.6
click at [169, 443] on input "100" at bounding box center [241, 448] width 144 height 19
drag, startPoint x: 180, startPoint y: 446, endPoint x: 167, endPoint y: 440, distance: 14.6
click at [167, 440] on div "Width 100 Default auto px rem % em vh vw" at bounding box center [201, 448] width 224 height 21
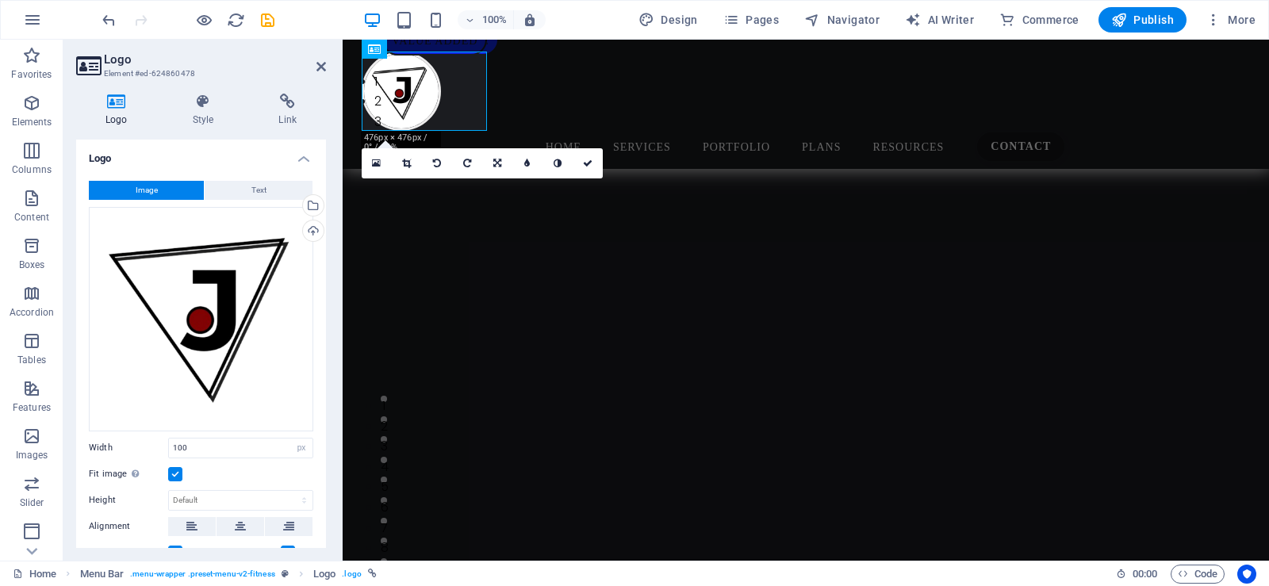
click at [167, 443] on label "Width" at bounding box center [128, 447] width 79 height 9
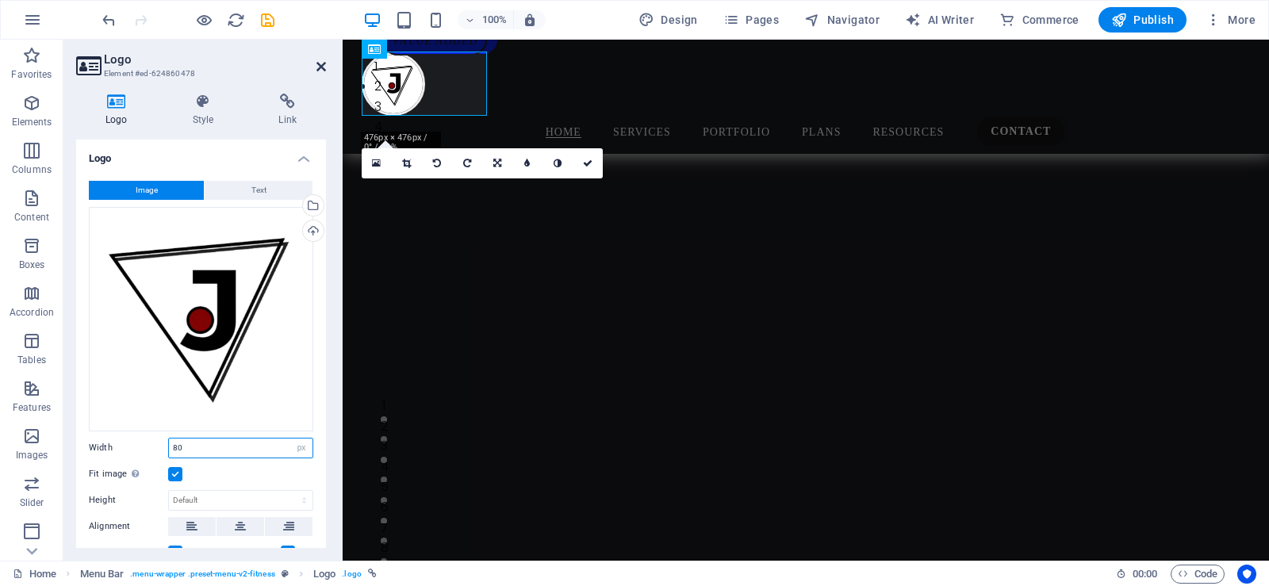
type input "80"
click at [316, 64] on icon at bounding box center [321, 66] width 10 height 13
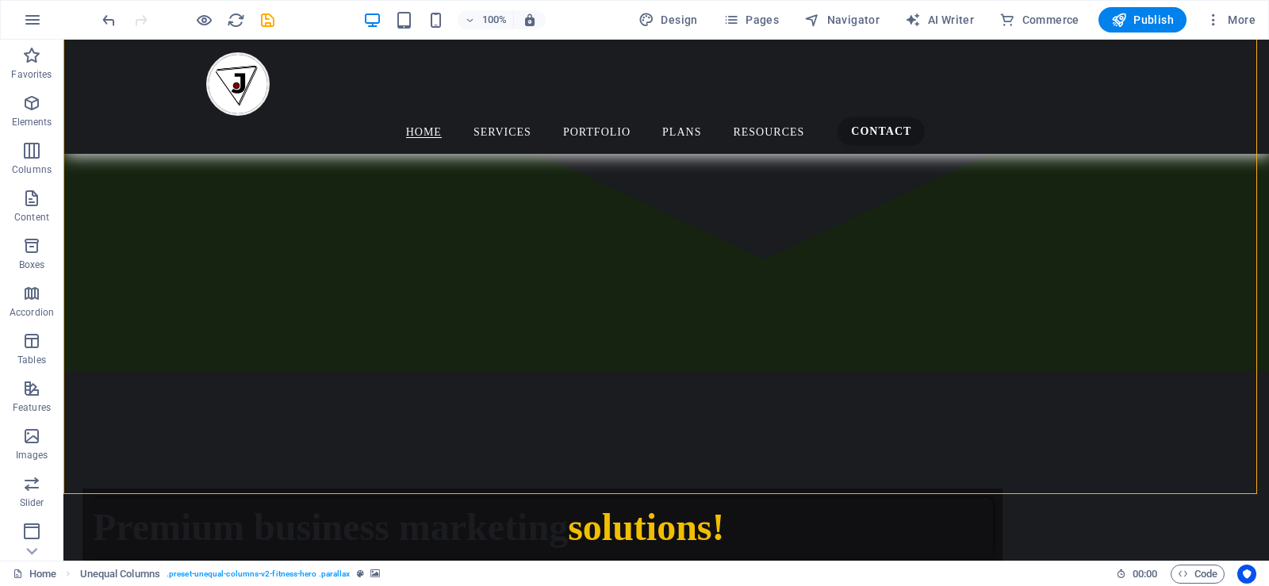
scroll to position [759, 0]
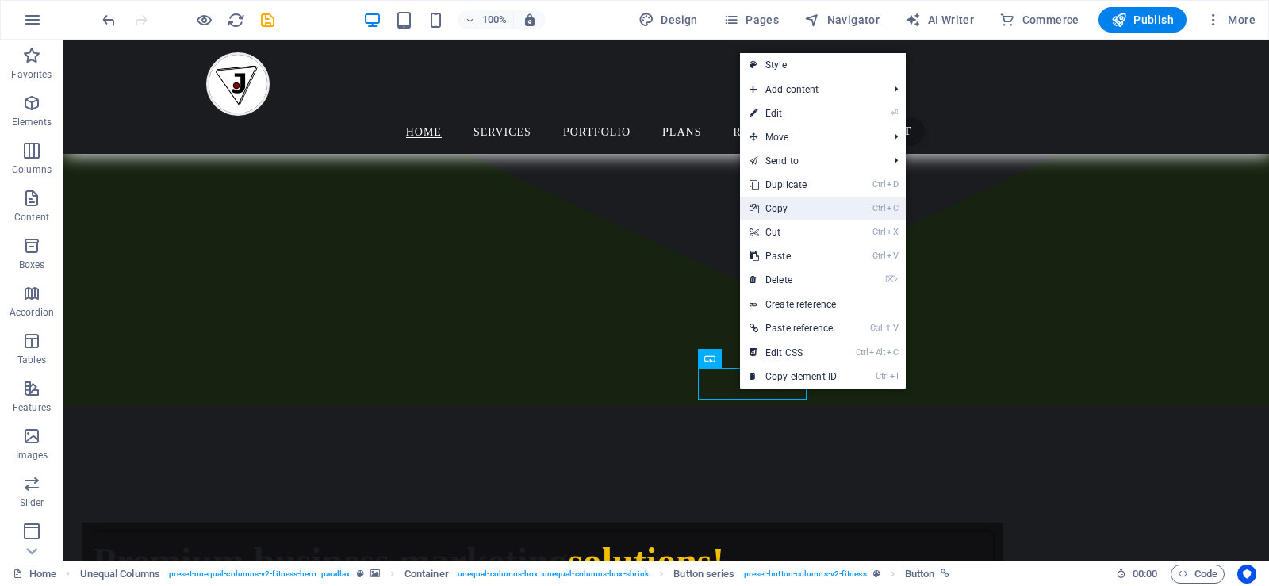
click at [782, 208] on link "Ctrl C Copy" at bounding box center [793, 209] width 106 height 24
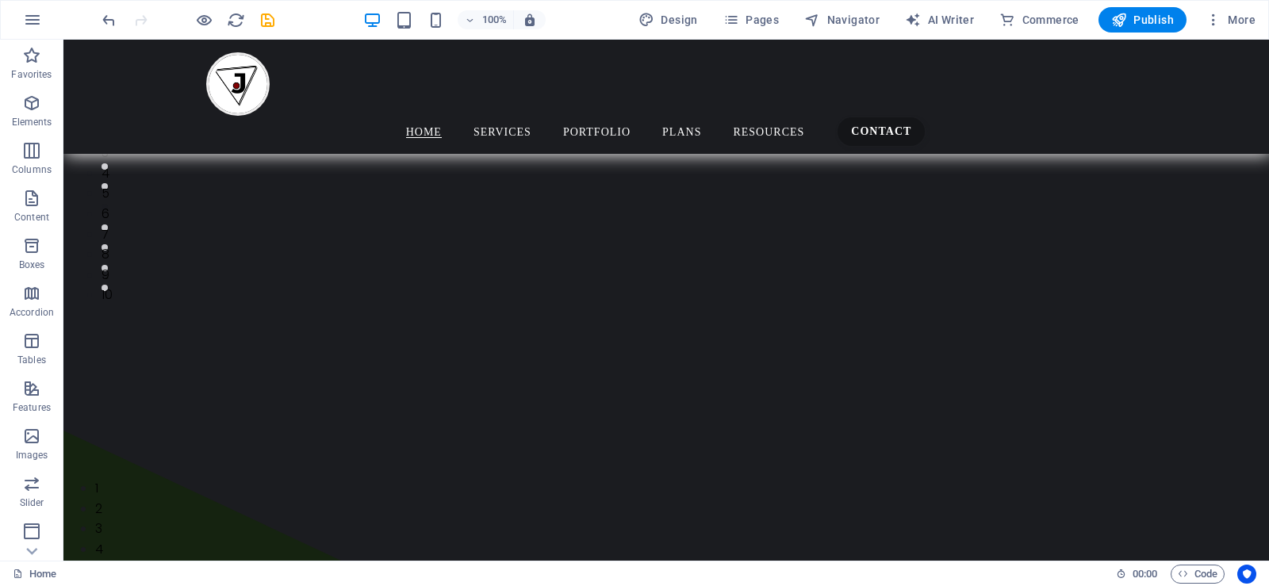
scroll to position [0, 0]
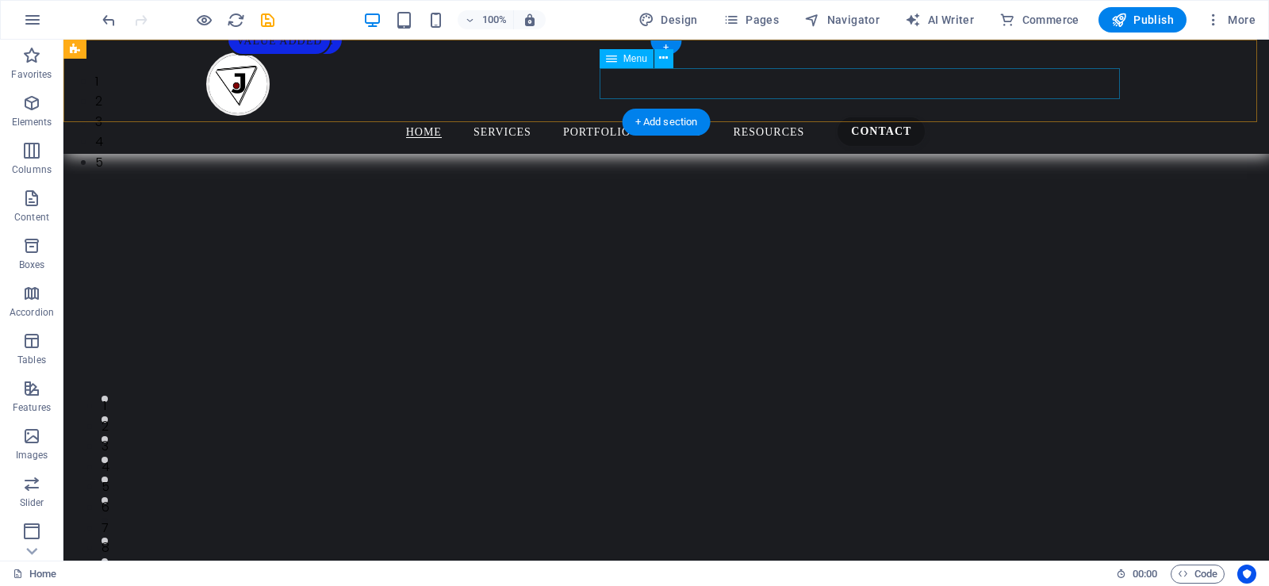
click at [1114, 116] on nav "Home Services Portfolio Plans Resources Contact" at bounding box center [666, 132] width 920 height 32
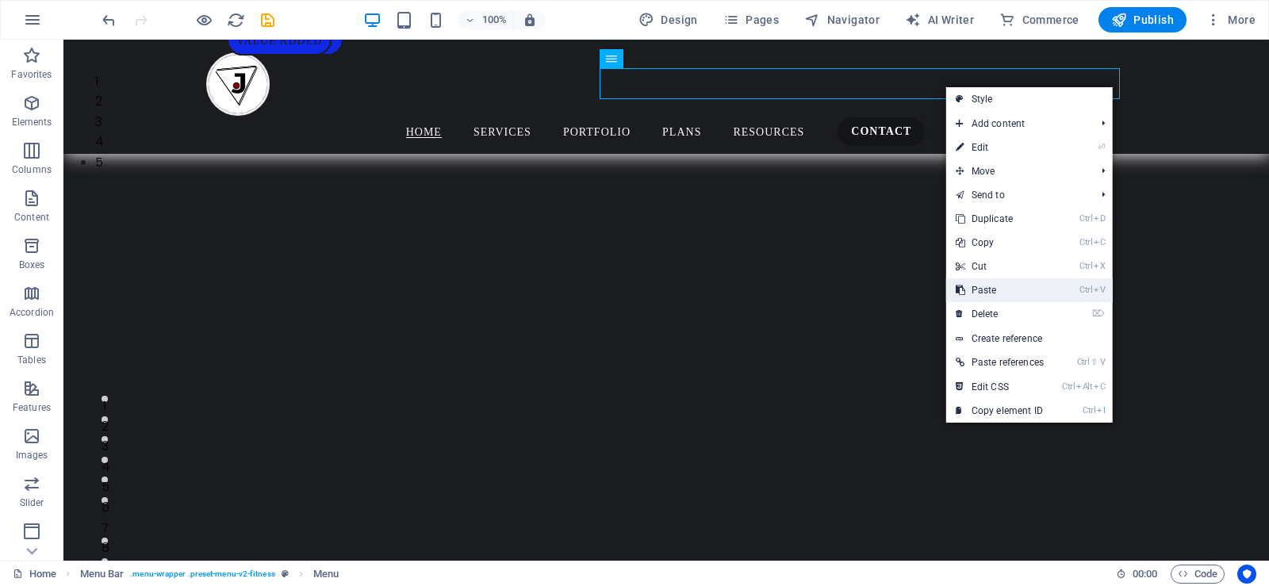
click at [1004, 292] on link "Ctrl V Paste" at bounding box center [999, 290] width 107 height 24
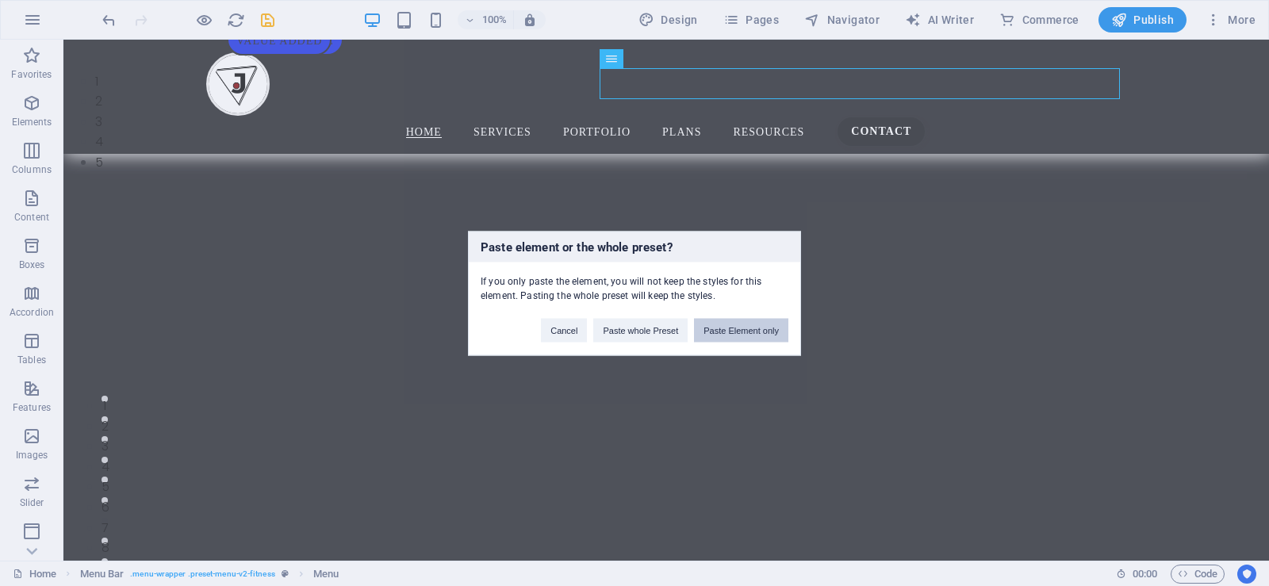
click at [740, 328] on button "Paste Element only" at bounding box center [741, 330] width 94 height 24
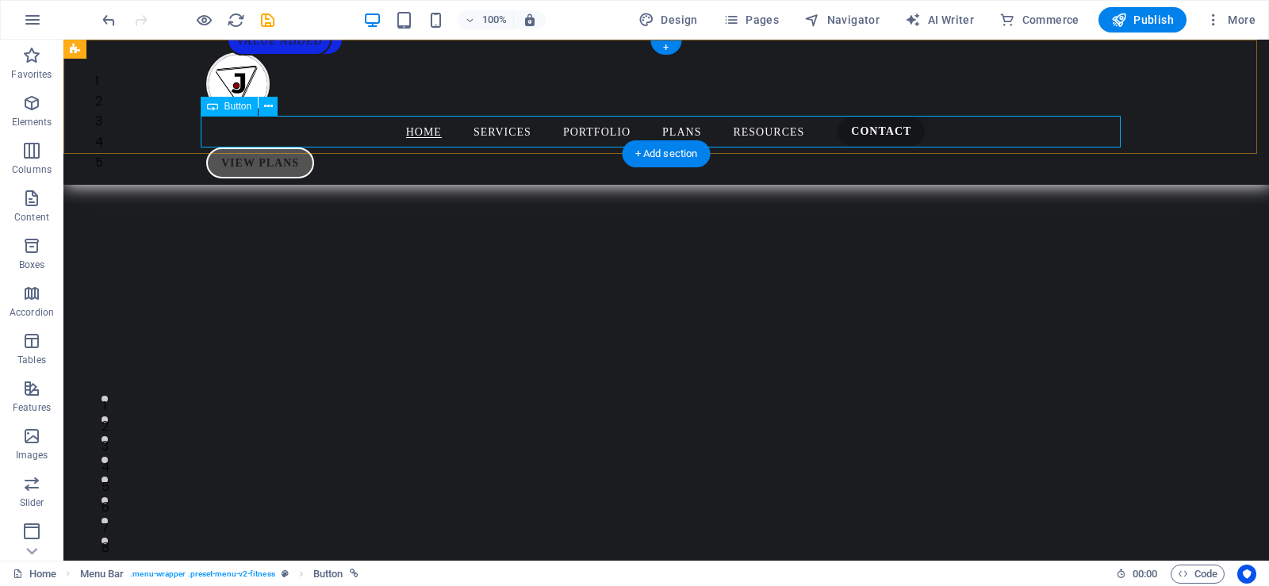
click at [485, 148] on div "VIEW PLANS" at bounding box center [666, 164] width 920 height 32
click at [455, 148] on div "VIEW PLANS" at bounding box center [666, 164] width 920 height 32
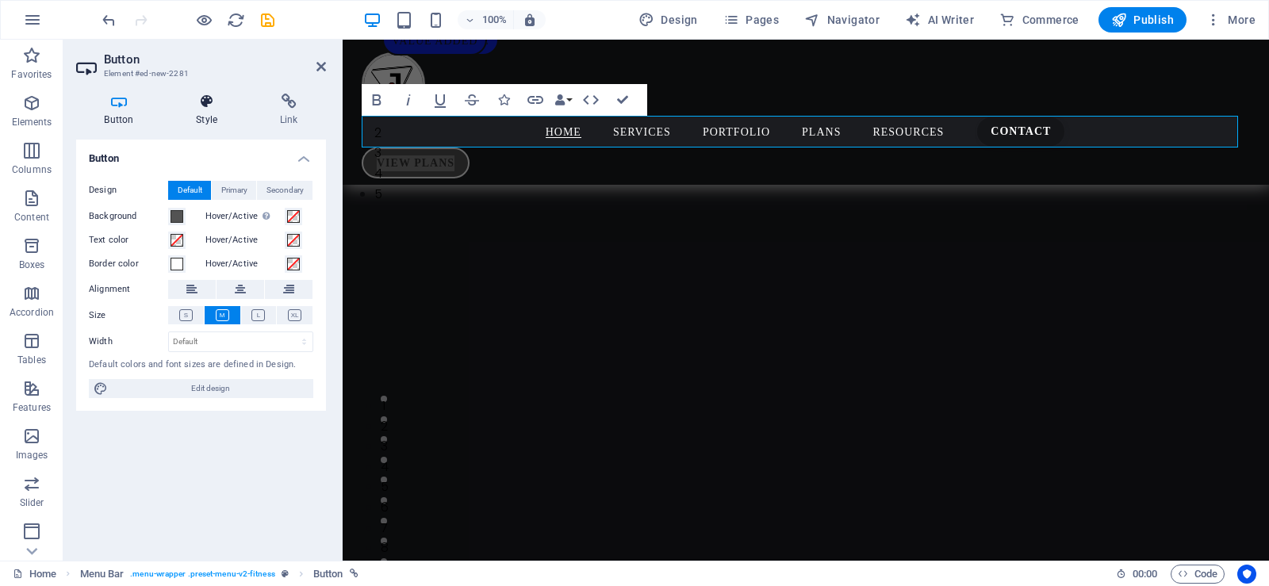
click at [200, 108] on icon at bounding box center [207, 102] width 78 height 16
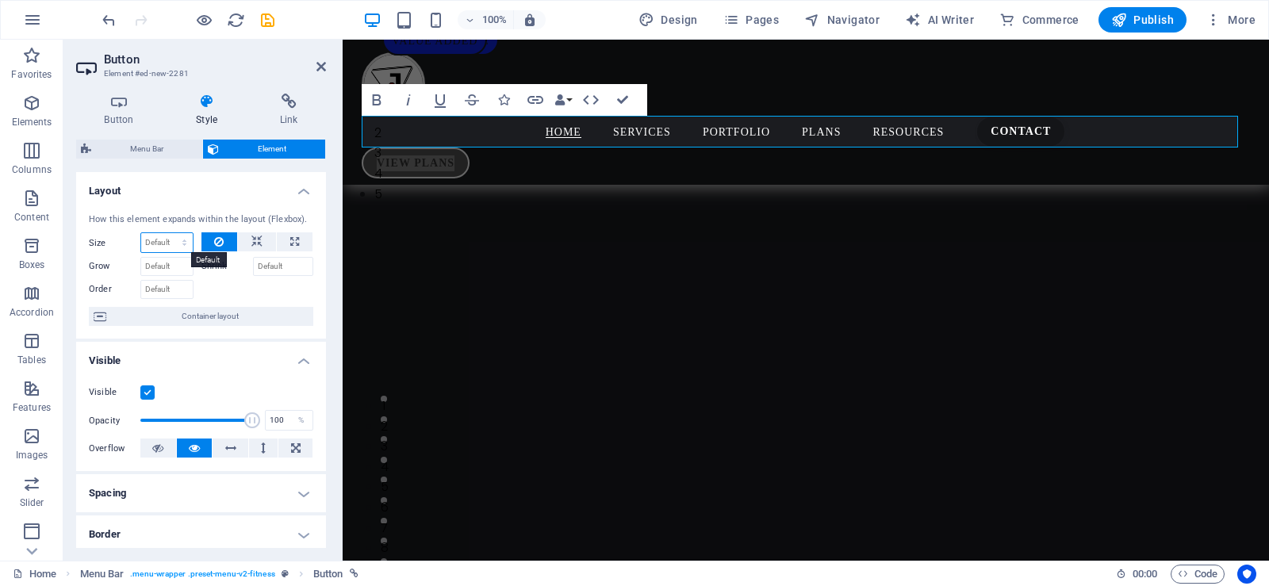
click at [168, 243] on select "Default auto px % 1/1 1/2 1/3 1/4 1/5 1/6 1/7 1/8 1/9 1/10" at bounding box center [167, 242] width 52 height 19
click at [141, 233] on select "Default auto px % 1/1 1/2 1/3 1/4 1/5 1/6 1/7 1/8 1/9 1/10" at bounding box center [167, 242] width 52 height 19
select select "DISABLED_OPTION_VALUE"
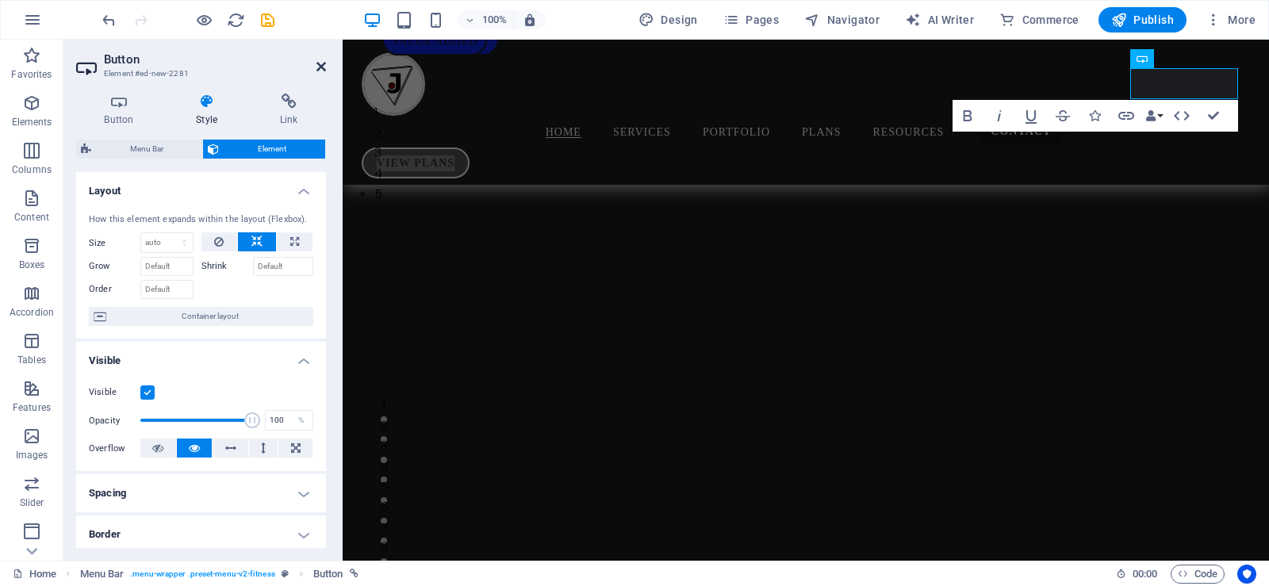
click at [317, 63] on icon at bounding box center [321, 66] width 10 height 13
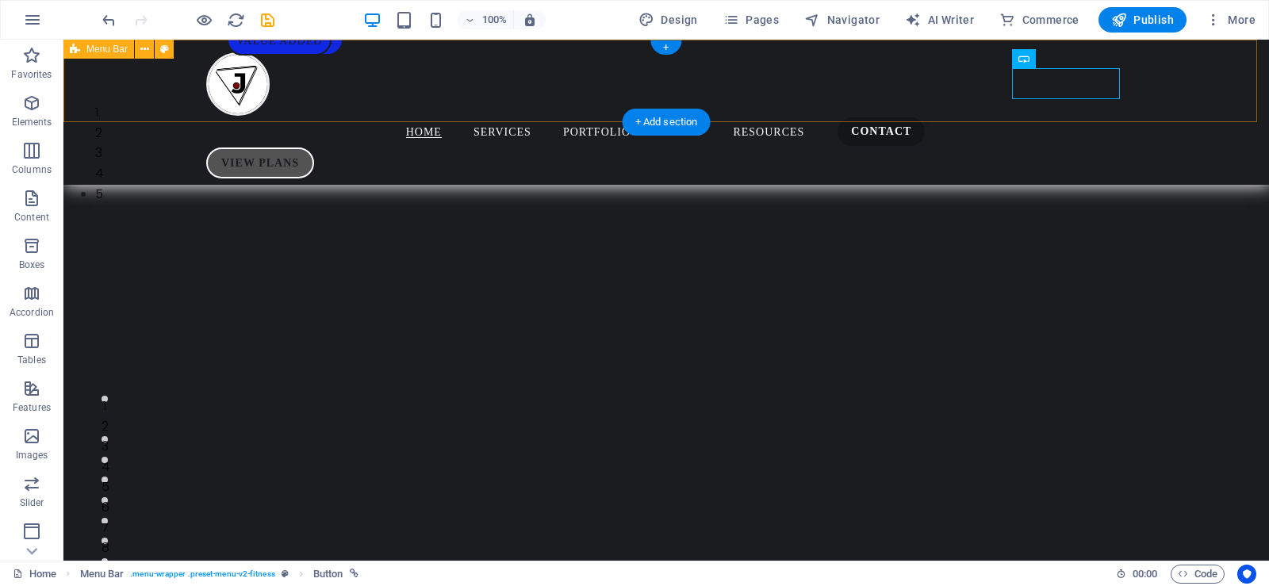
click at [1184, 86] on div "Home Services Portfolio Plans Resources Contact VIEW PLANS" at bounding box center [666, 112] width 1206 height 145
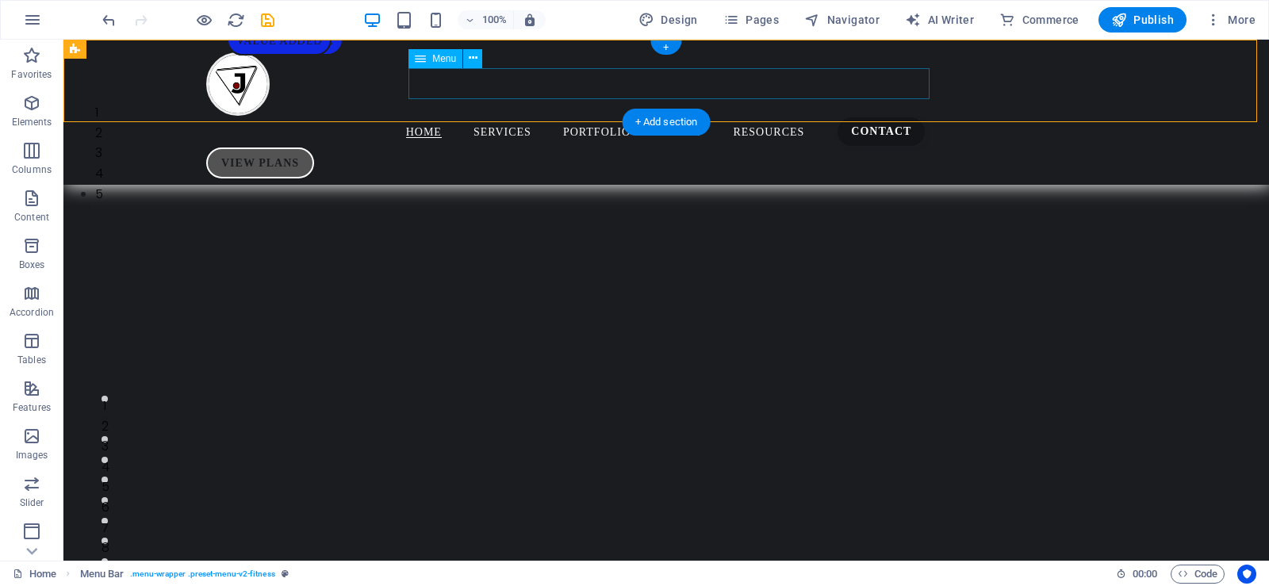
click at [783, 116] on nav "Home Services Portfolio Plans Resources Contact" at bounding box center [666, 132] width 920 height 32
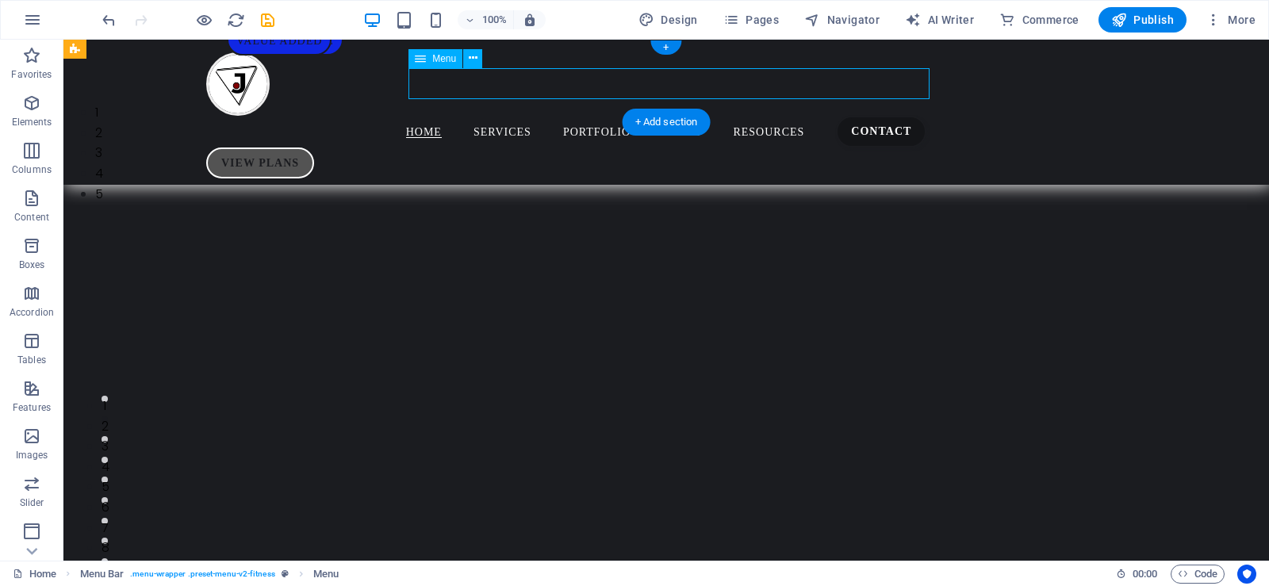
click at [783, 116] on nav "Home Services Portfolio Plans Resources Contact" at bounding box center [666, 132] width 920 height 32
select select
select select "1"
select select
select select "2"
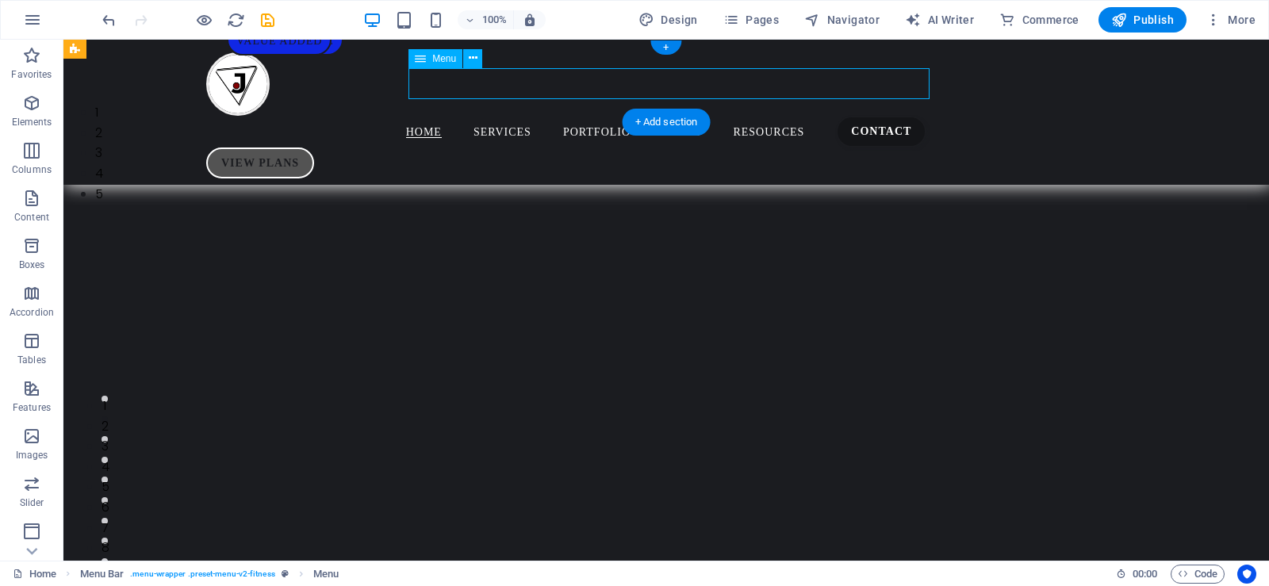
select select
select select "3"
select select
select select "4"
select select
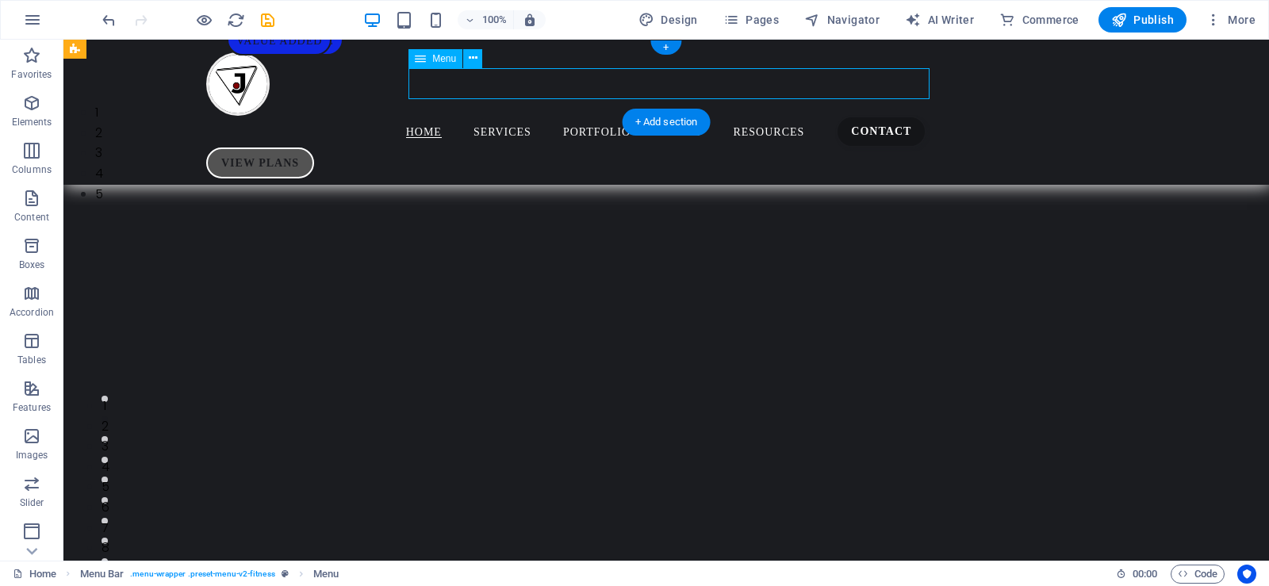
select select "5"
select select
select select "secondary"
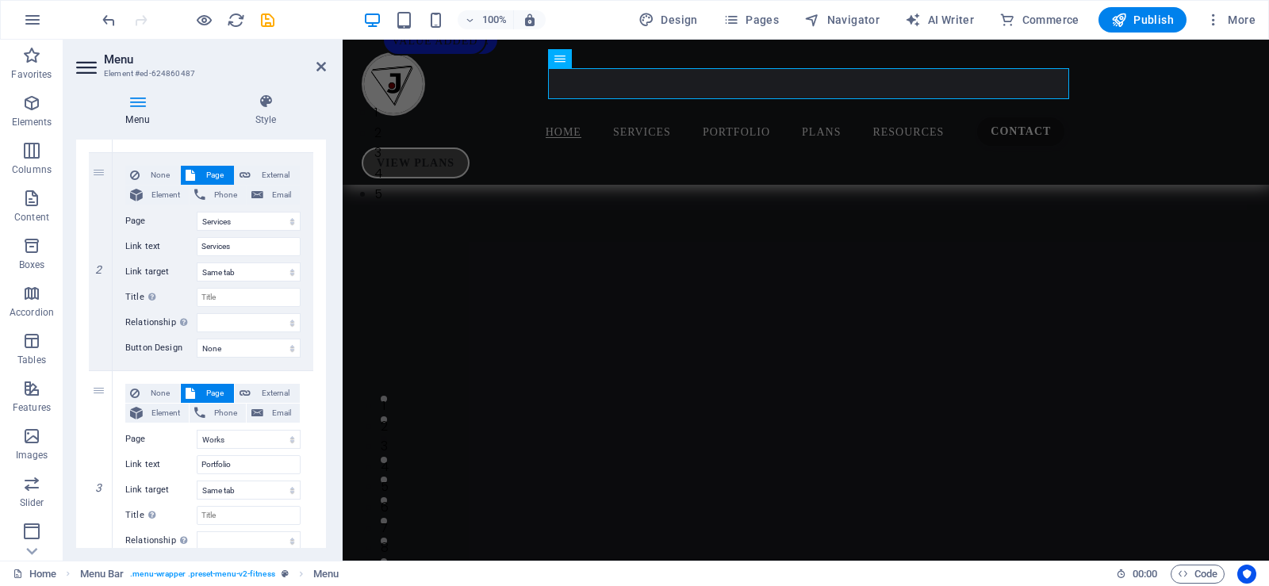
scroll to position [1095, 0]
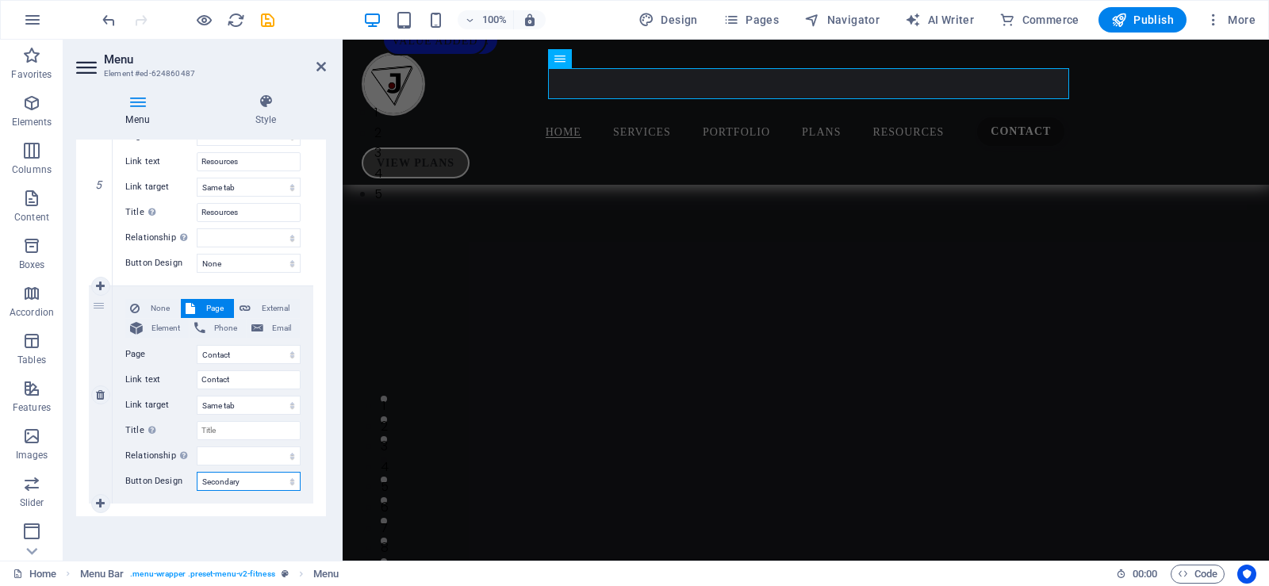
click at [250, 480] on select "None Default Primary Secondary" at bounding box center [249, 481] width 104 height 19
select select
click at [197, 472] on select "None Default Primary Secondary" at bounding box center [249, 481] width 104 height 19
select select
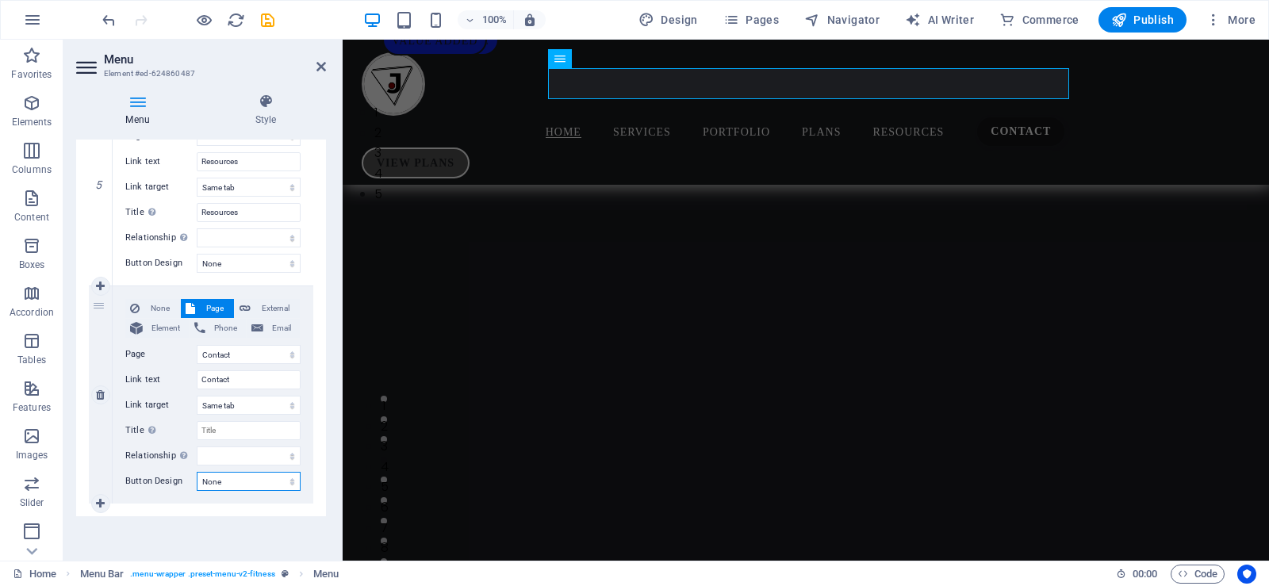
select select
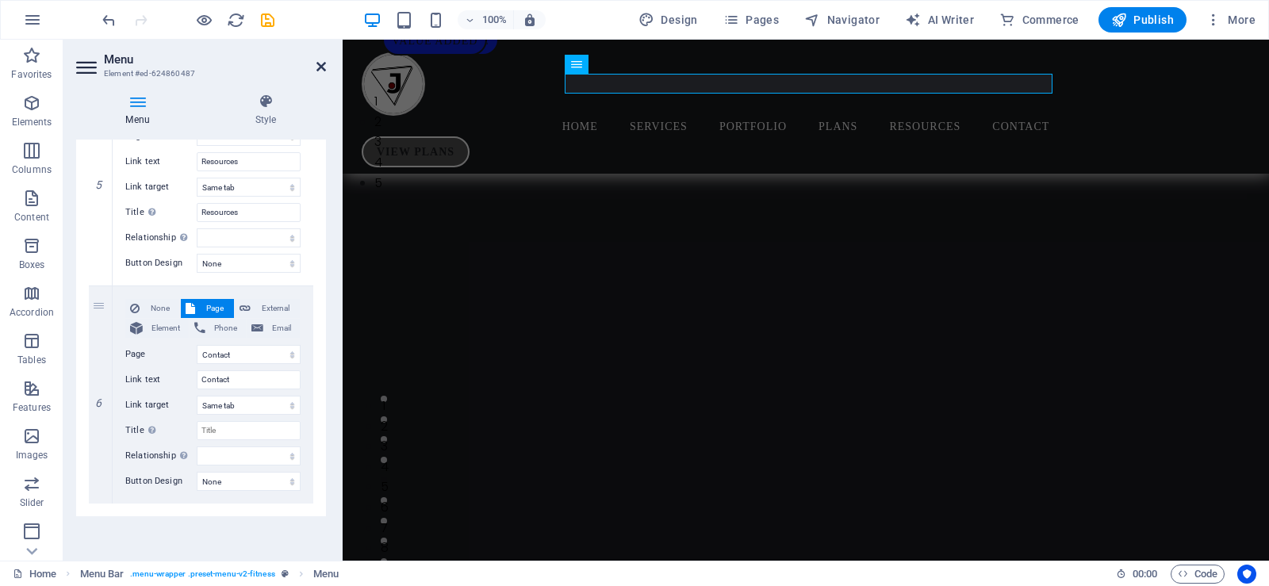
click at [320, 61] on icon at bounding box center [321, 66] width 10 height 13
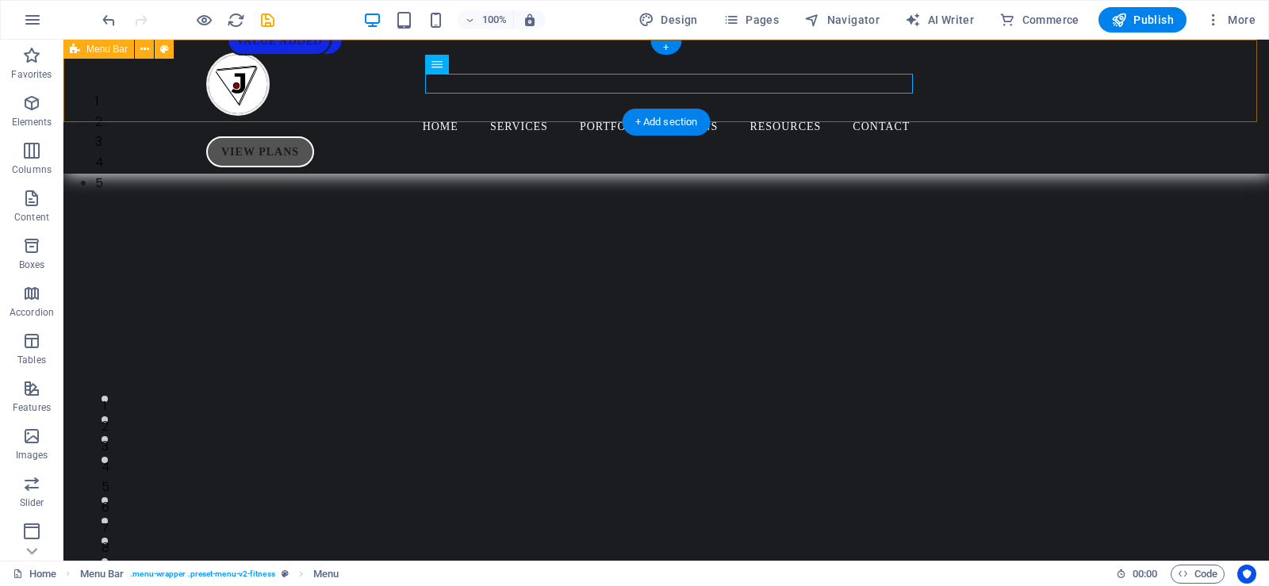
click at [949, 102] on div "Home Services Portfolio Plans Resources Contact VIEW PLANS" at bounding box center [666, 107] width 1206 height 134
click at [567, 116] on nav "Home Services Portfolio Plans Resources Contact" at bounding box center [666, 126] width 920 height 21
select select
select select "1"
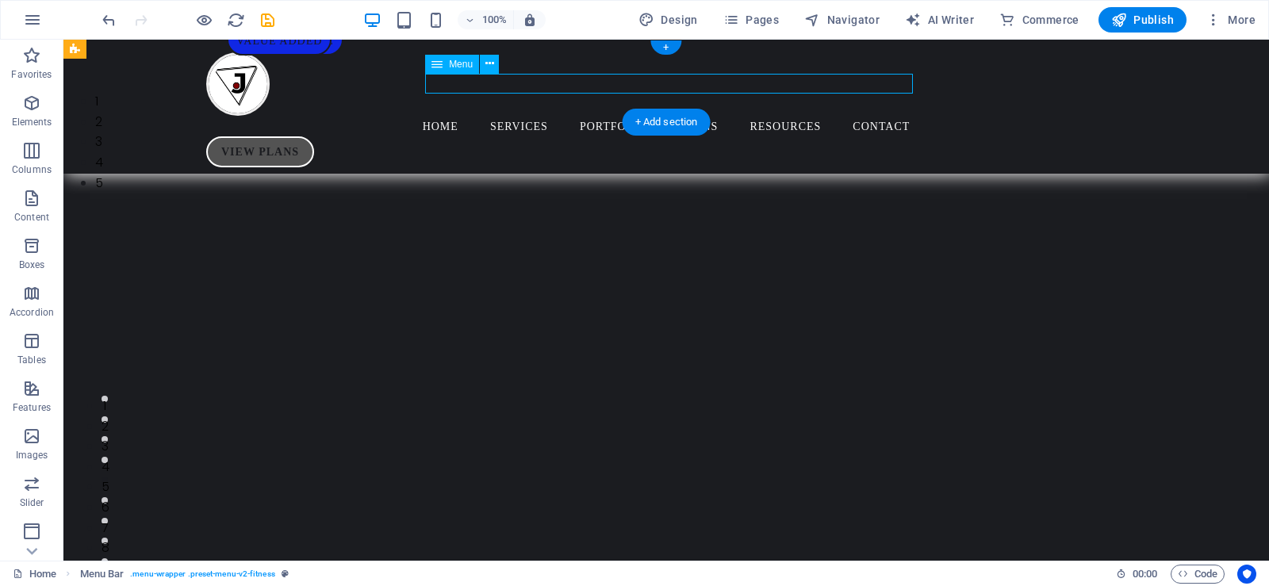
select select
select select "2"
select select
select select "3"
select select
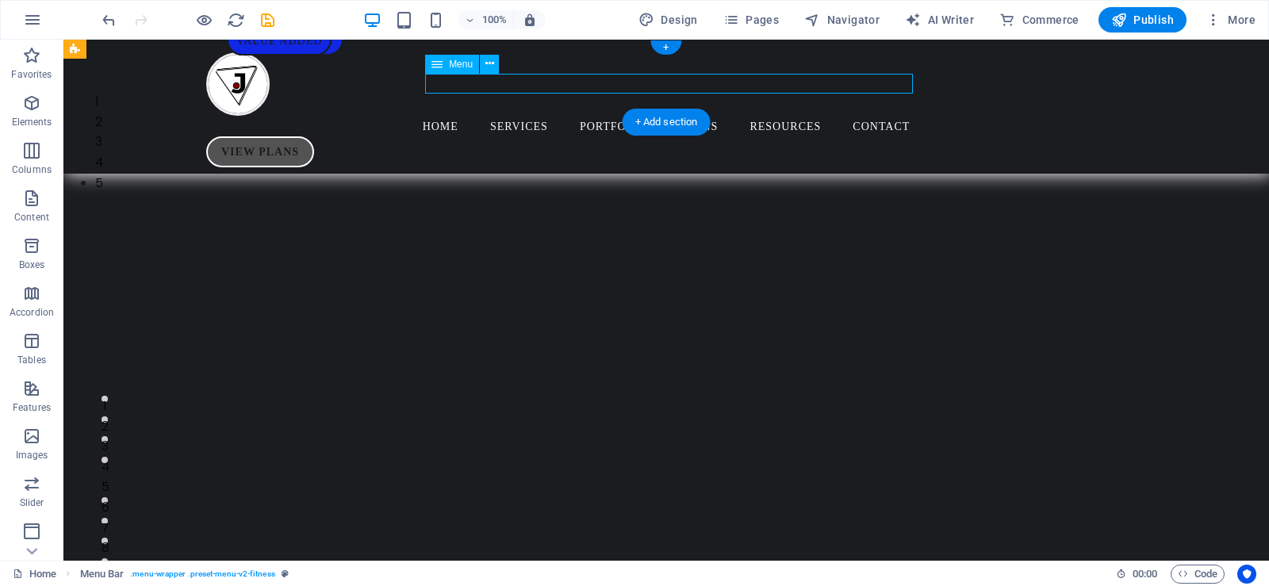
select select "4"
select select
select select "5"
select select
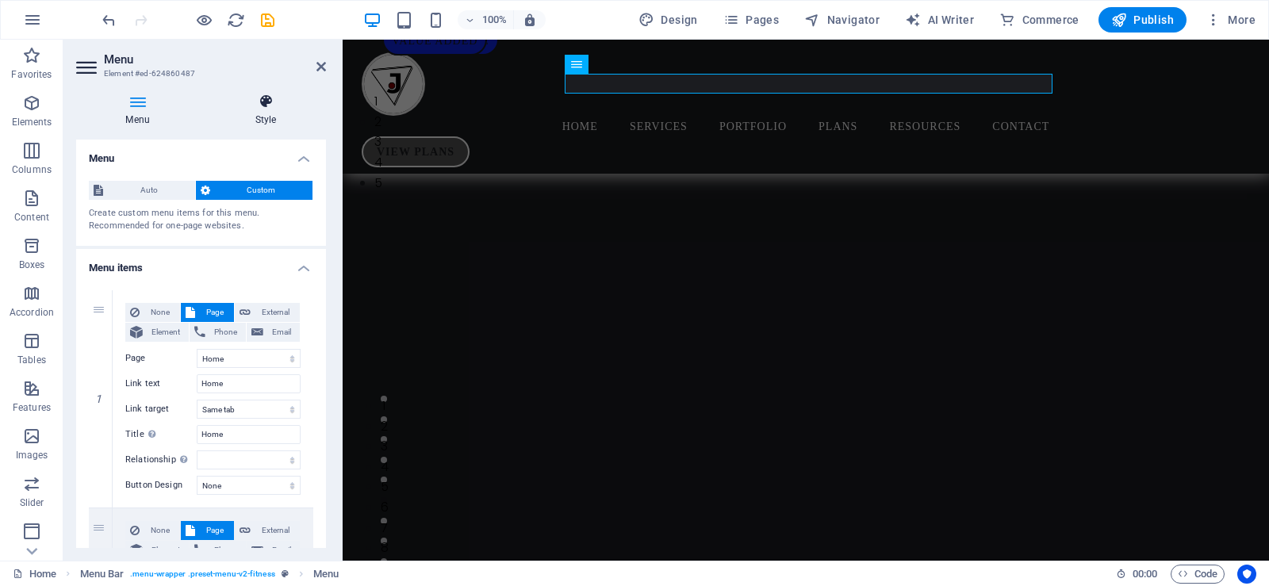
click at [256, 108] on icon at bounding box center [265, 102] width 121 height 16
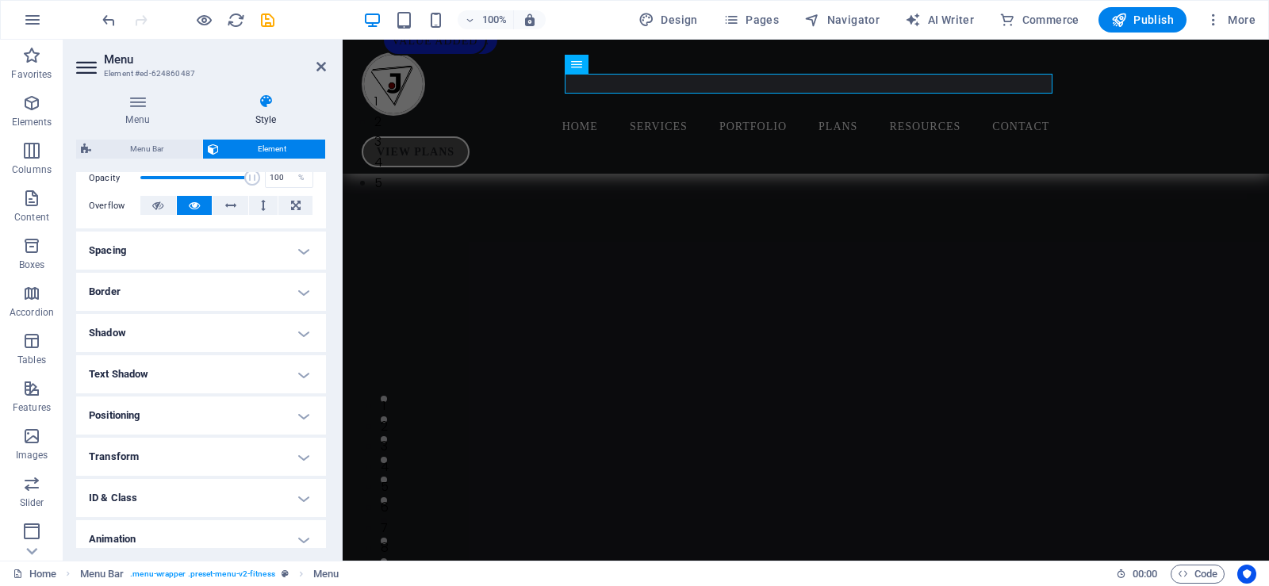
scroll to position [232, 0]
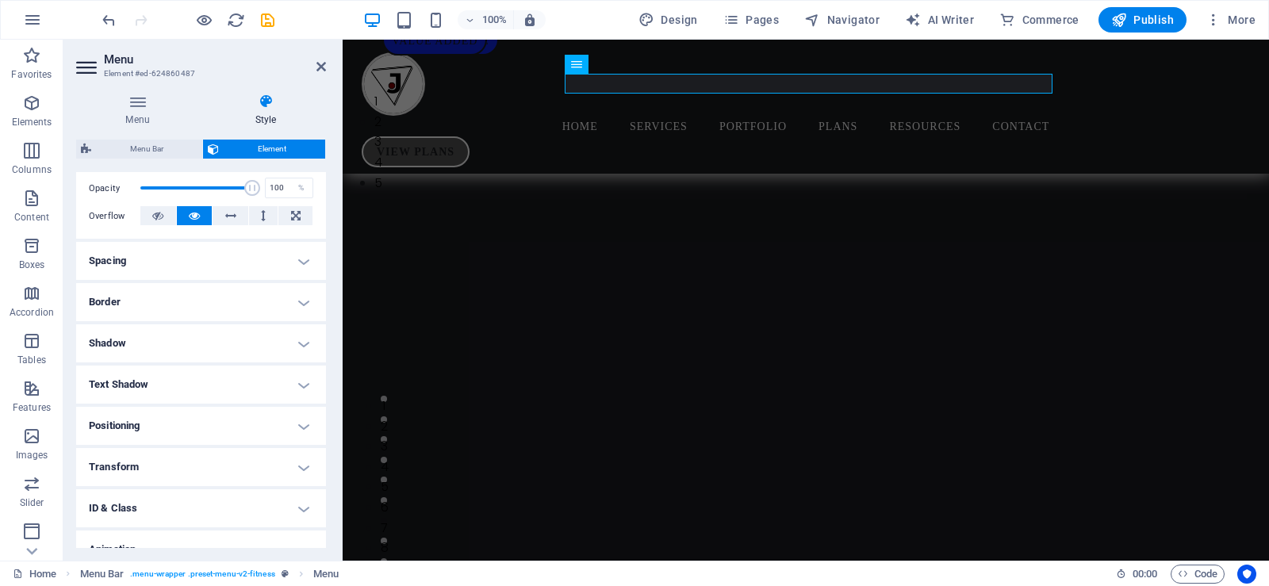
click at [242, 264] on h4 "Spacing" at bounding box center [201, 261] width 250 height 38
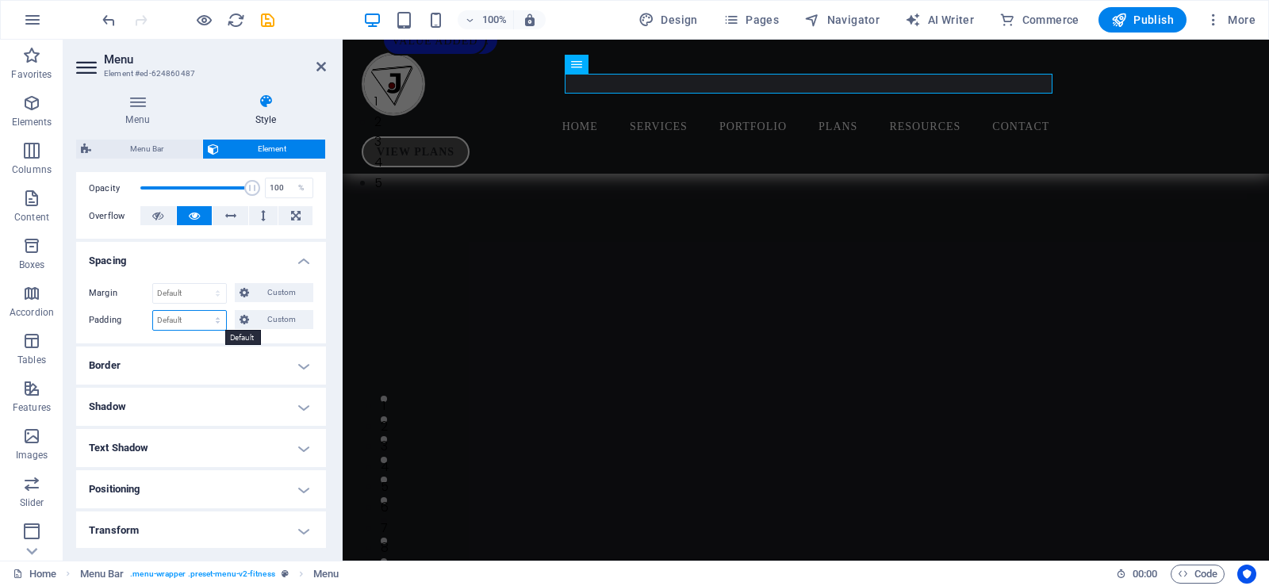
click at [186, 322] on select "Default px rem % vh vw Custom" at bounding box center [189, 320] width 73 height 19
select select "px"
click at [202, 311] on select "Default px rem % vh vw Custom" at bounding box center [189, 320] width 73 height 19
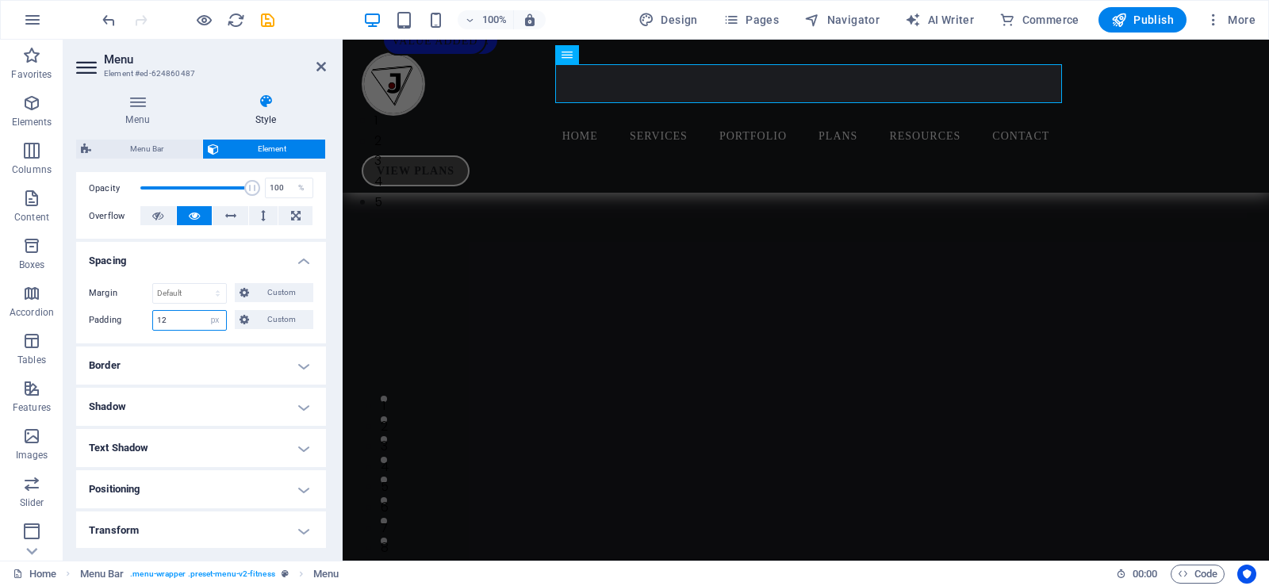
type input "12"
click at [244, 365] on h4 "Border" at bounding box center [201, 366] width 250 height 38
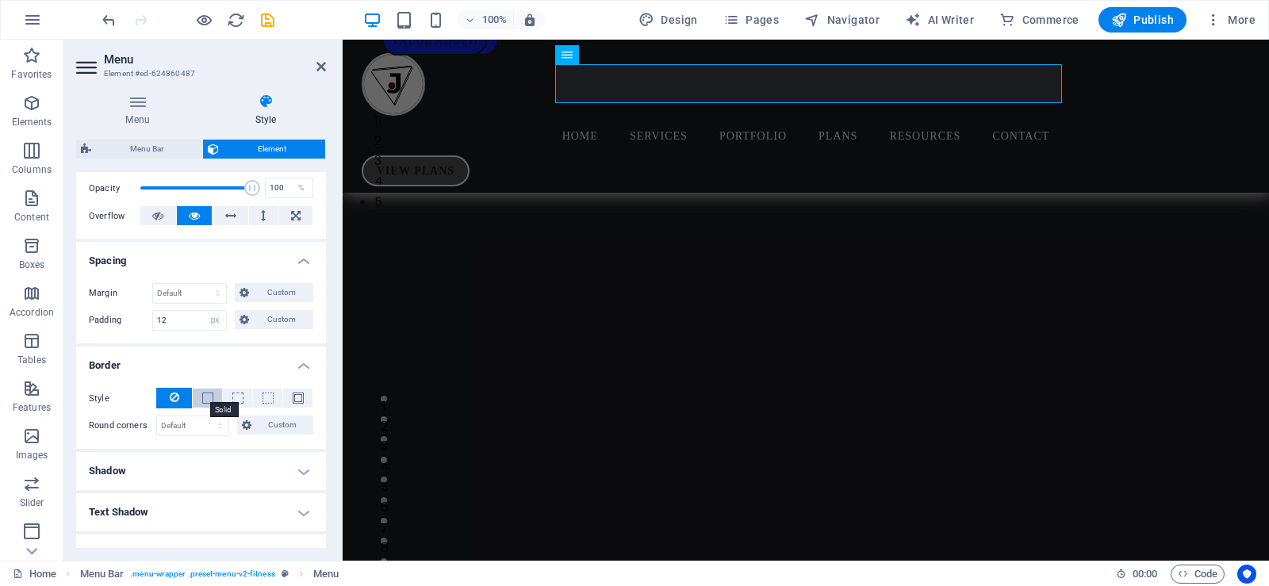
click at [202, 400] on span at bounding box center [207, 398] width 11 height 11
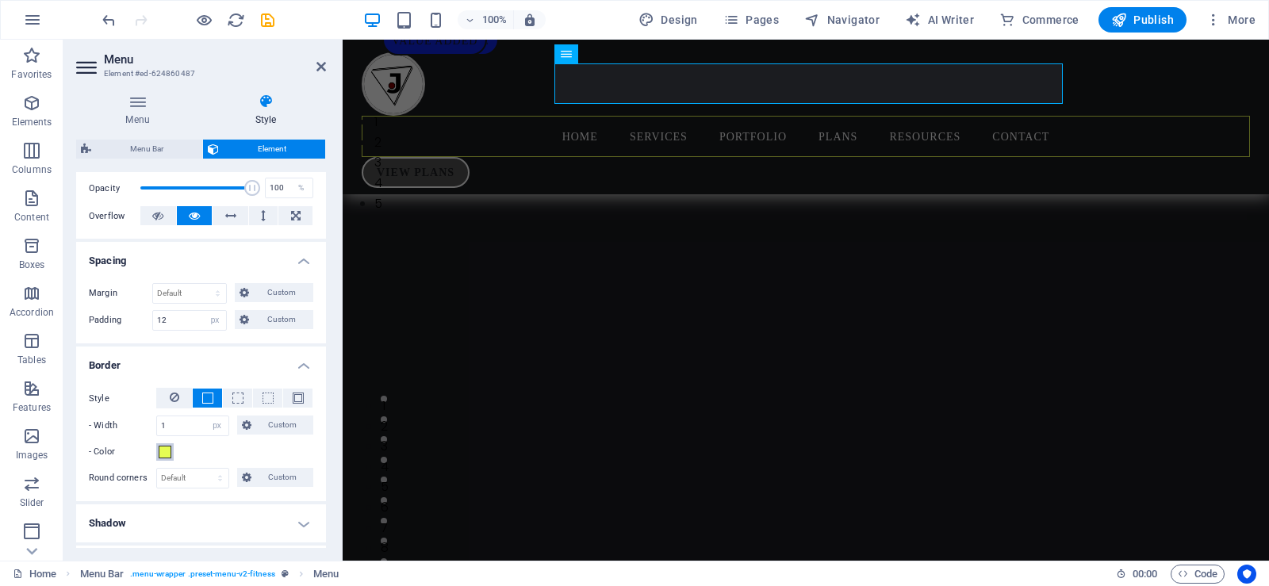
click at [167, 451] on span at bounding box center [165, 452] width 13 height 13
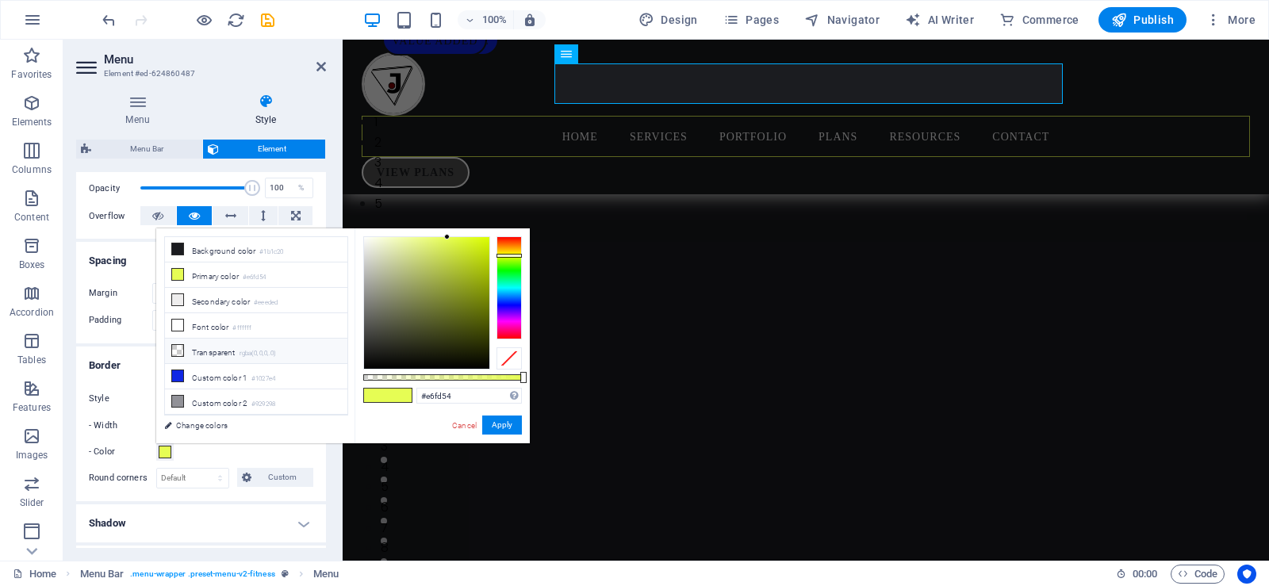
click at [182, 353] on icon at bounding box center [177, 350] width 11 height 11
type input "rgba(0, 0, 0, 0)"
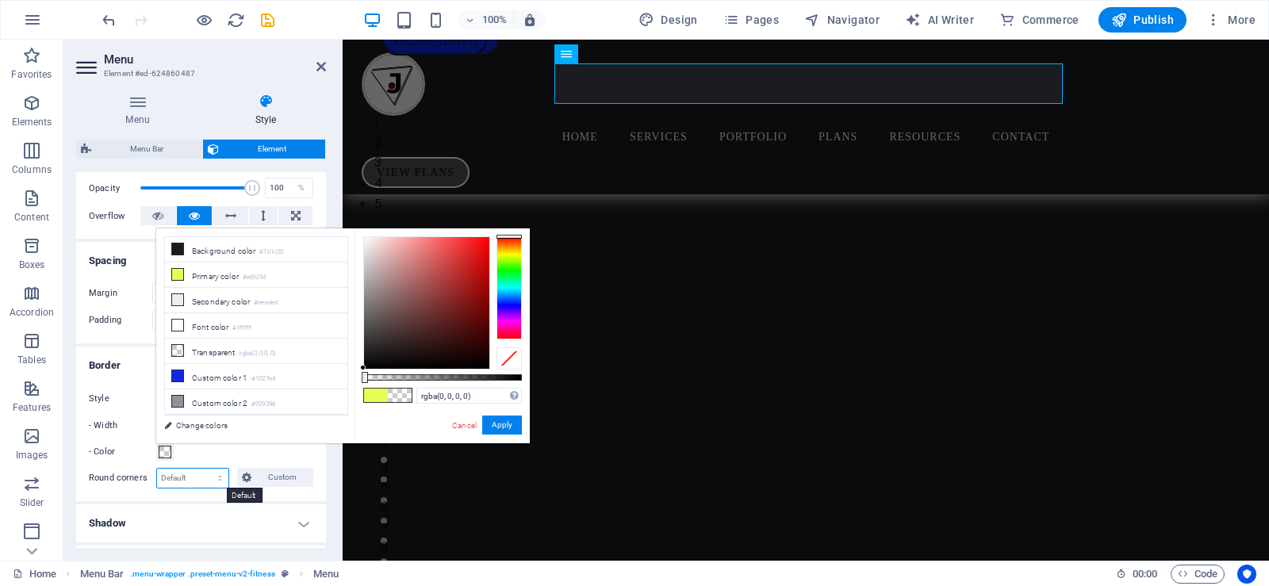
click at [182, 473] on select "Default px rem % vh vw Custom" at bounding box center [192, 478] width 71 height 19
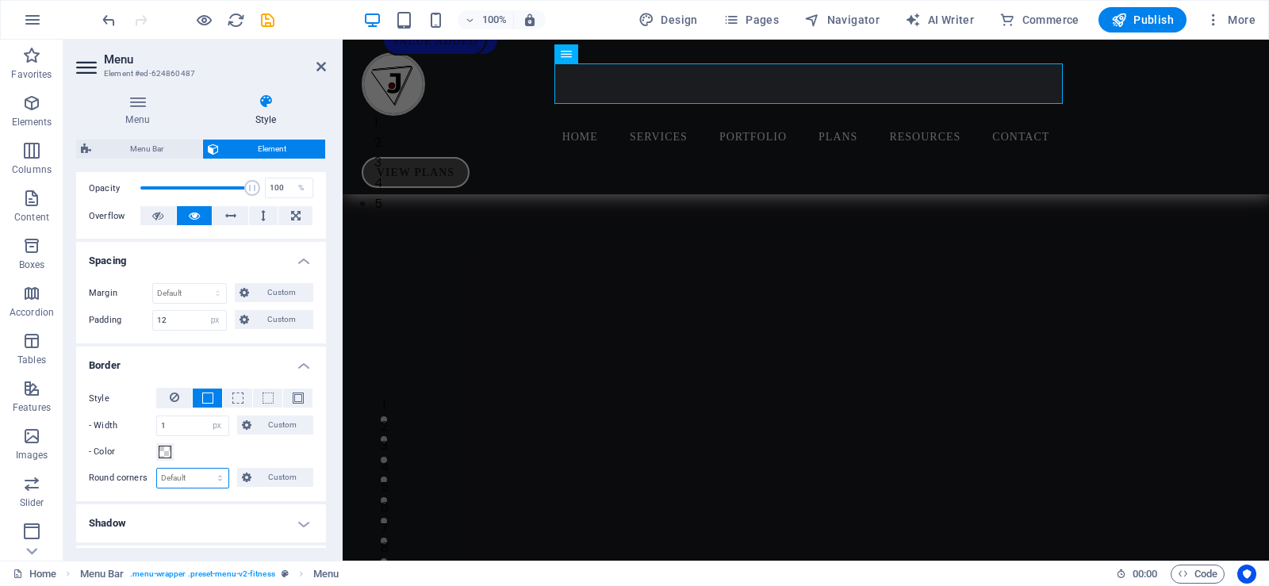
select select "px"
click at [205, 469] on select "Default px rem % vh vw Custom" at bounding box center [192, 478] width 71 height 19
type input "29"
click at [259, 454] on div "- Color" at bounding box center [201, 452] width 224 height 19
click at [171, 432] on input "1" at bounding box center [192, 425] width 71 height 19
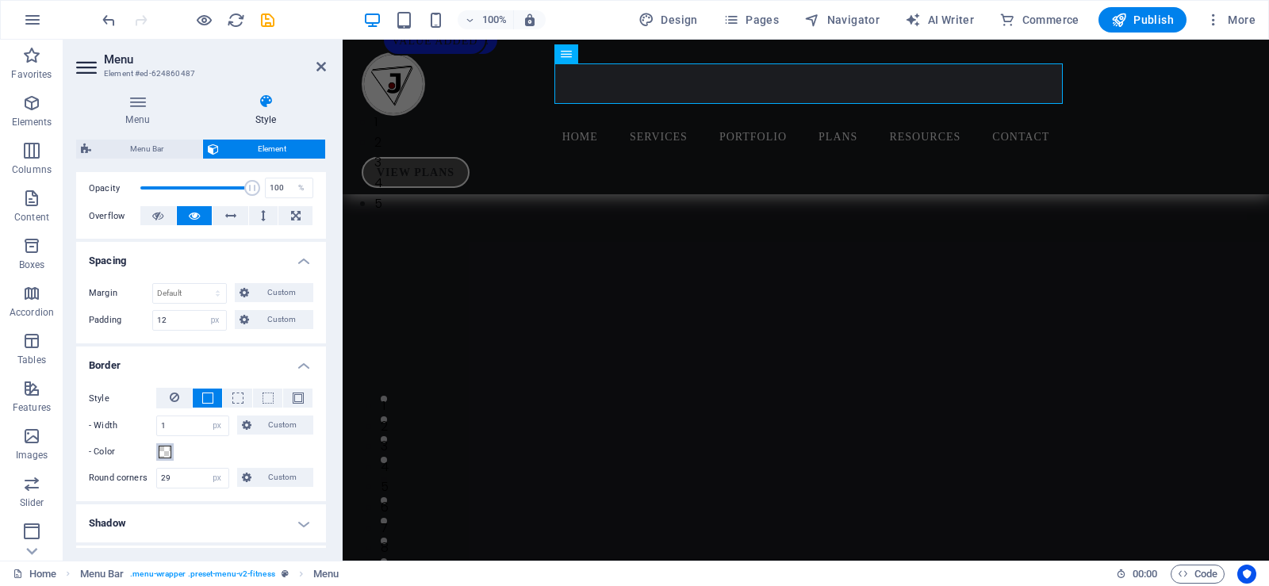
click at [163, 448] on span at bounding box center [165, 452] width 13 height 13
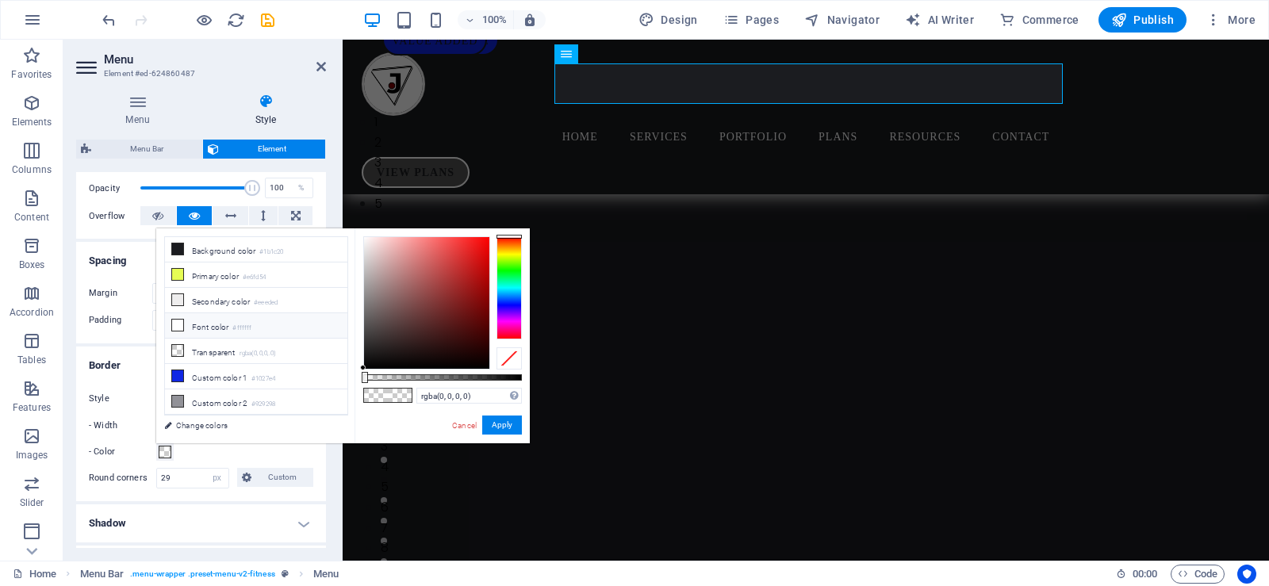
click at [174, 325] on icon at bounding box center [177, 325] width 11 height 11
type input "#ffffff"
click at [501, 414] on div "#ffffff Supported formats #0852ed rgb(8, 82, 237) rgba(8, 82, 237, 90%) hsv(221…" at bounding box center [442, 450] width 175 height 445
click at [499, 426] on button "Apply" at bounding box center [502, 425] width 40 height 19
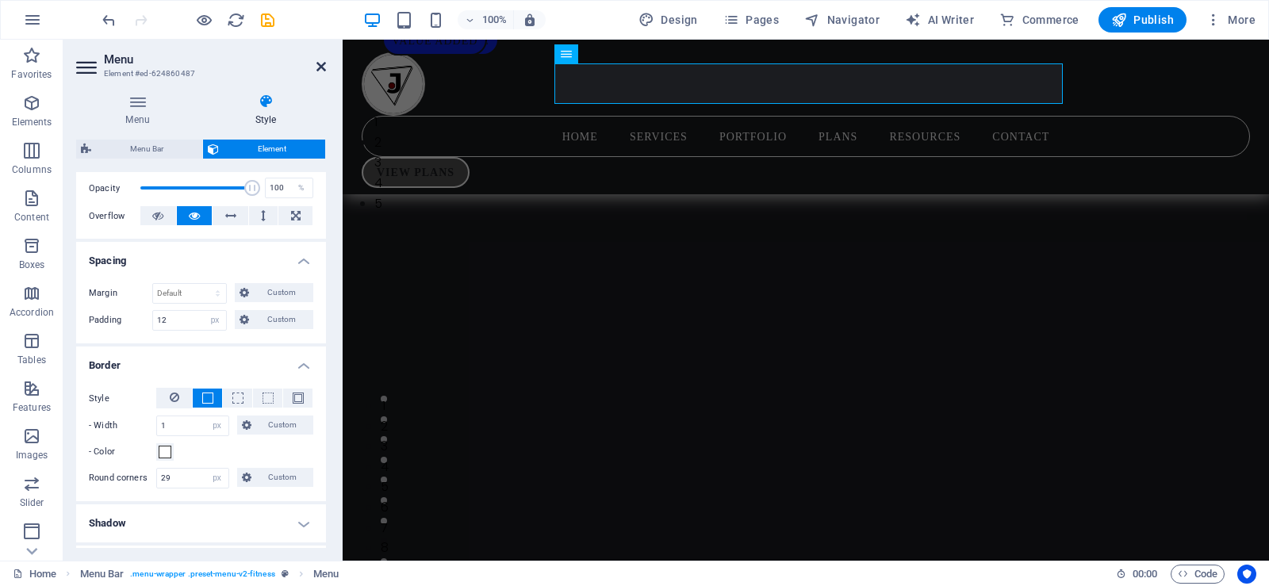
click at [319, 64] on icon at bounding box center [321, 66] width 10 height 13
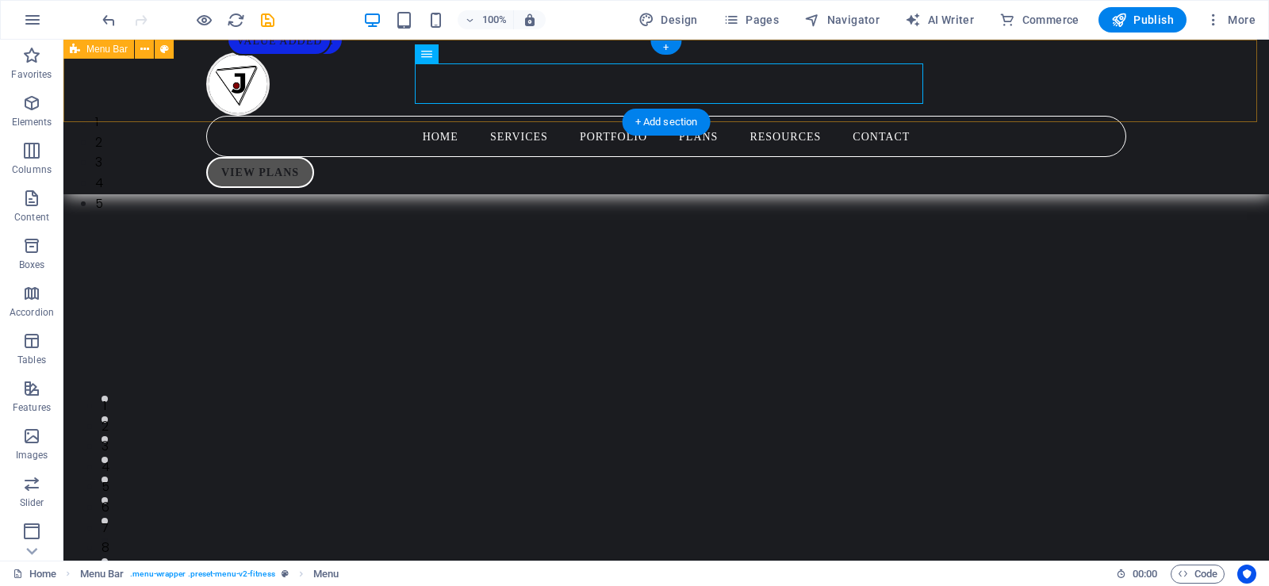
click at [1213, 86] on div "Home Services Portfolio Plans Resources Contact VIEW PLANS" at bounding box center [666, 117] width 1206 height 155
click at [917, 116] on nav "Home Services Portfolio Plans Resources Contact" at bounding box center [666, 136] width 920 height 41
select select "px"
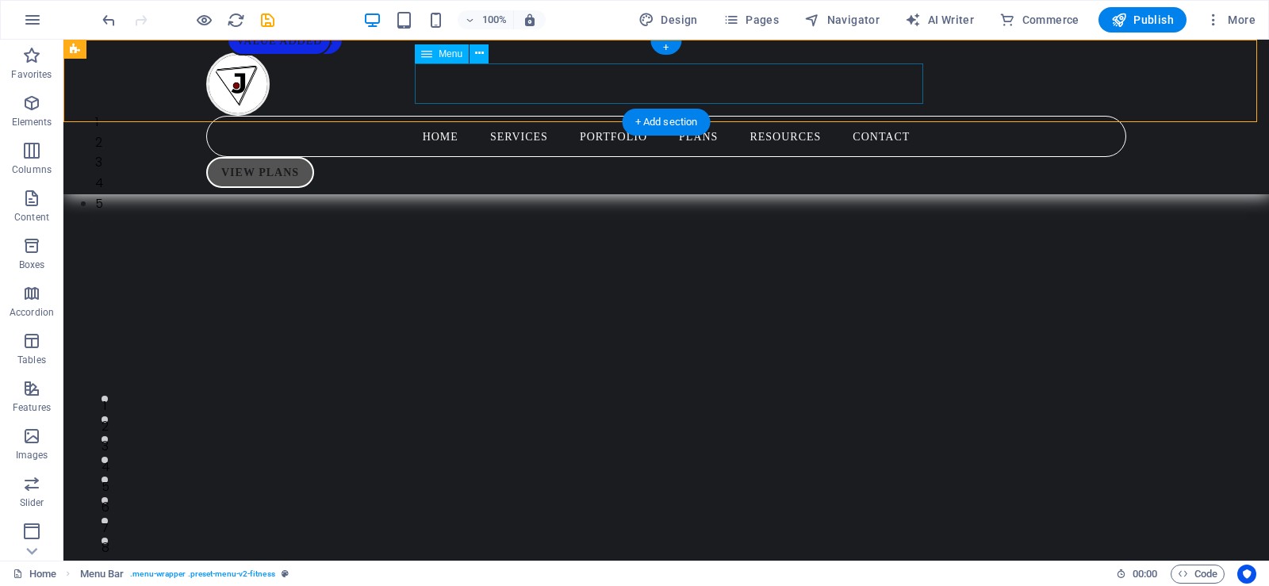
select select "px"
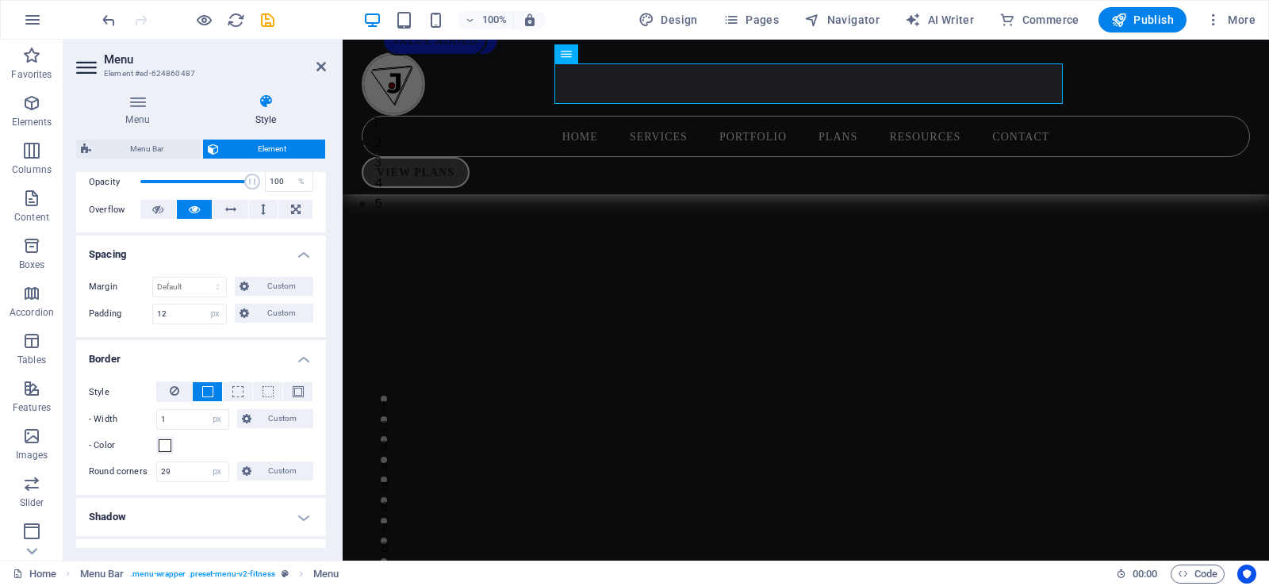
scroll to position [236, 0]
click at [254, 288] on span "Custom" at bounding box center [281, 288] width 55 height 19
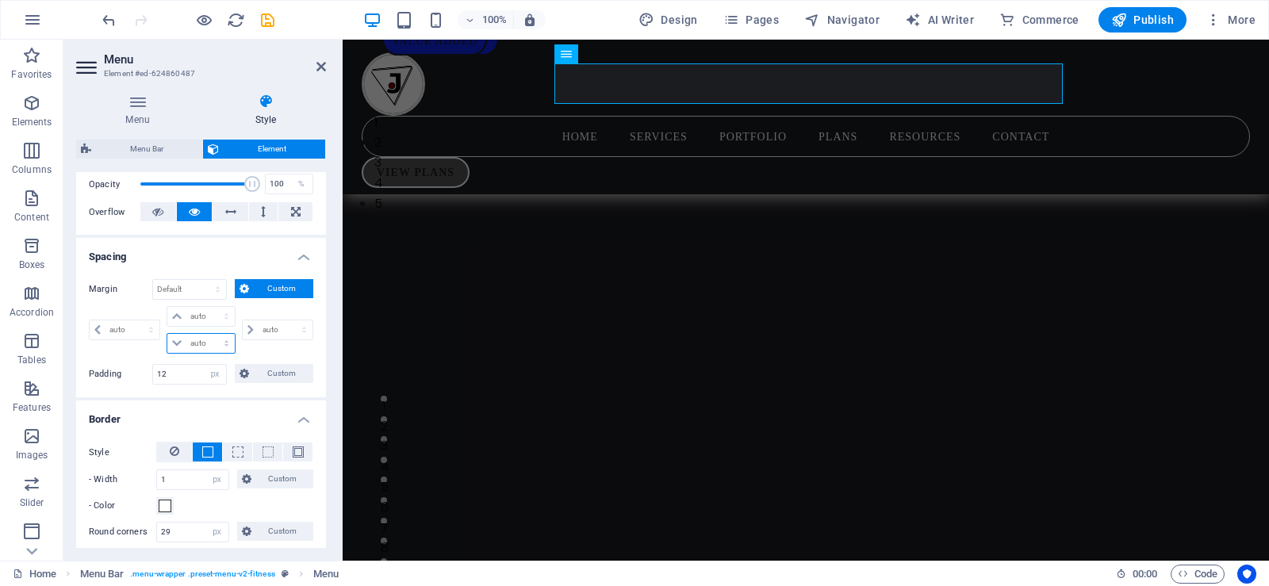
click at [204, 343] on select "auto px % rem vw vh" at bounding box center [200, 343] width 67 height 19
select select "px"
click at [210, 334] on select "auto px % rem vw vh" at bounding box center [200, 343] width 67 height 19
type input "0"
select select "px"
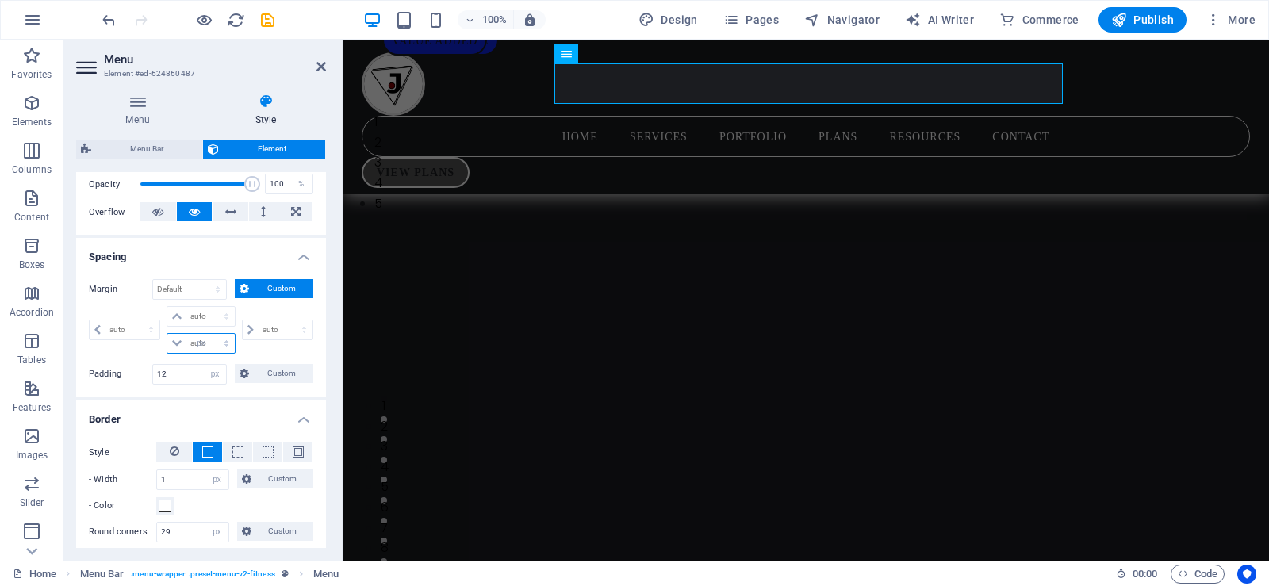
type input "0"
select select "px"
type input "0"
select select "px"
type input "0"
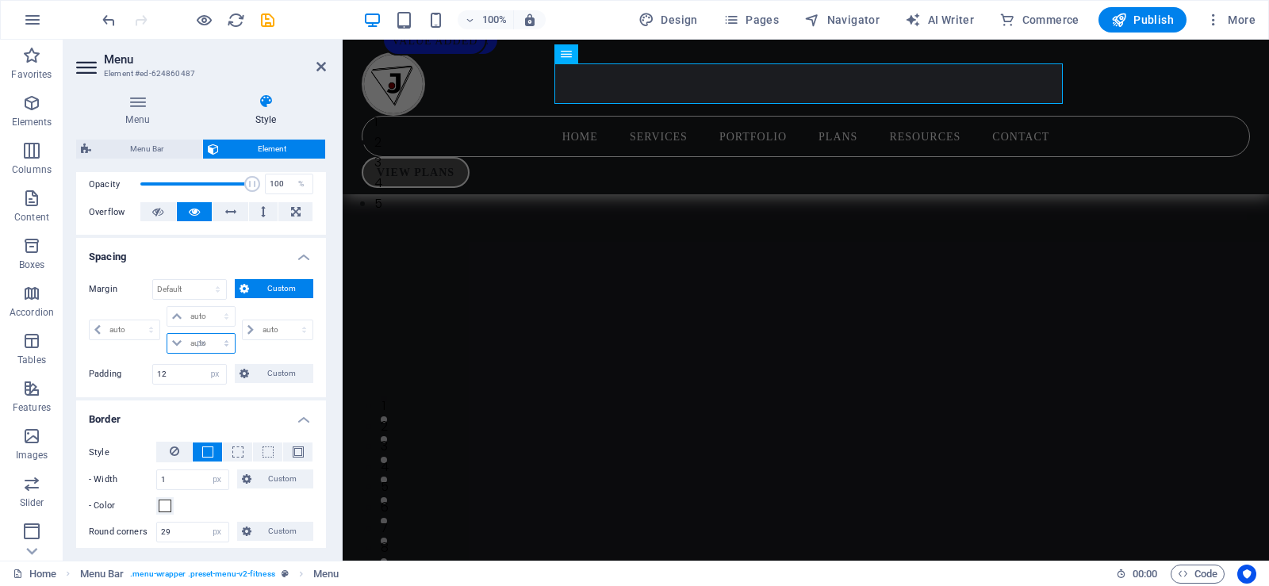
type input "0"
select select "px"
click at [196, 347] on input "0" at bounding box center [210, 343] width 48 height 19
type input "-2"
select select "DISABLED_OPTION_VALUE"
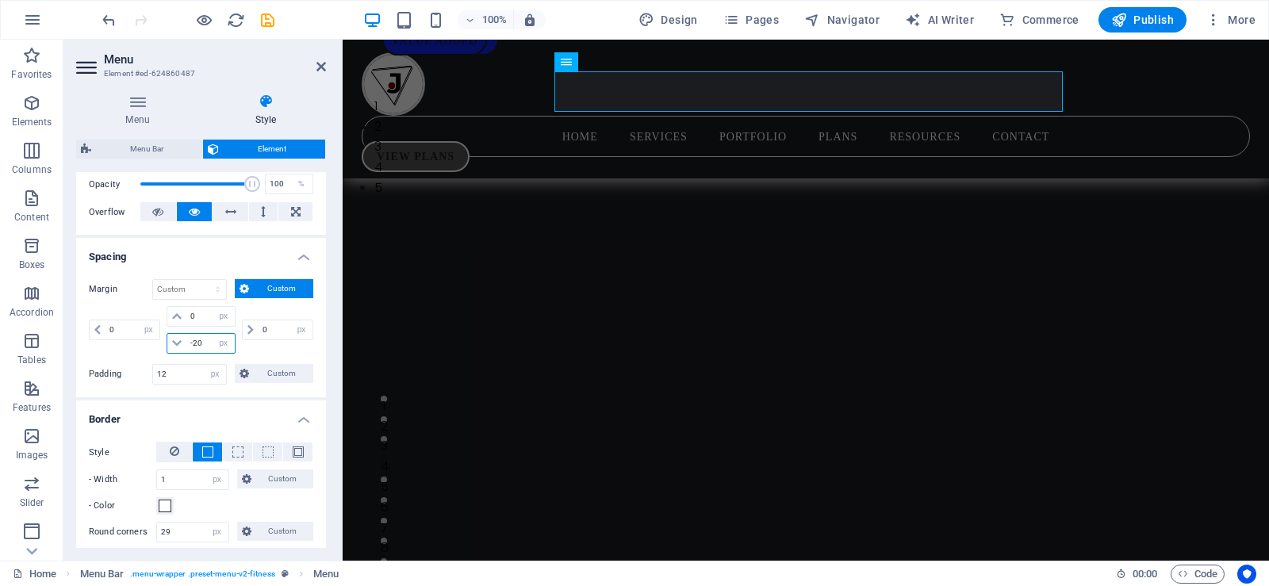
type input "-2"
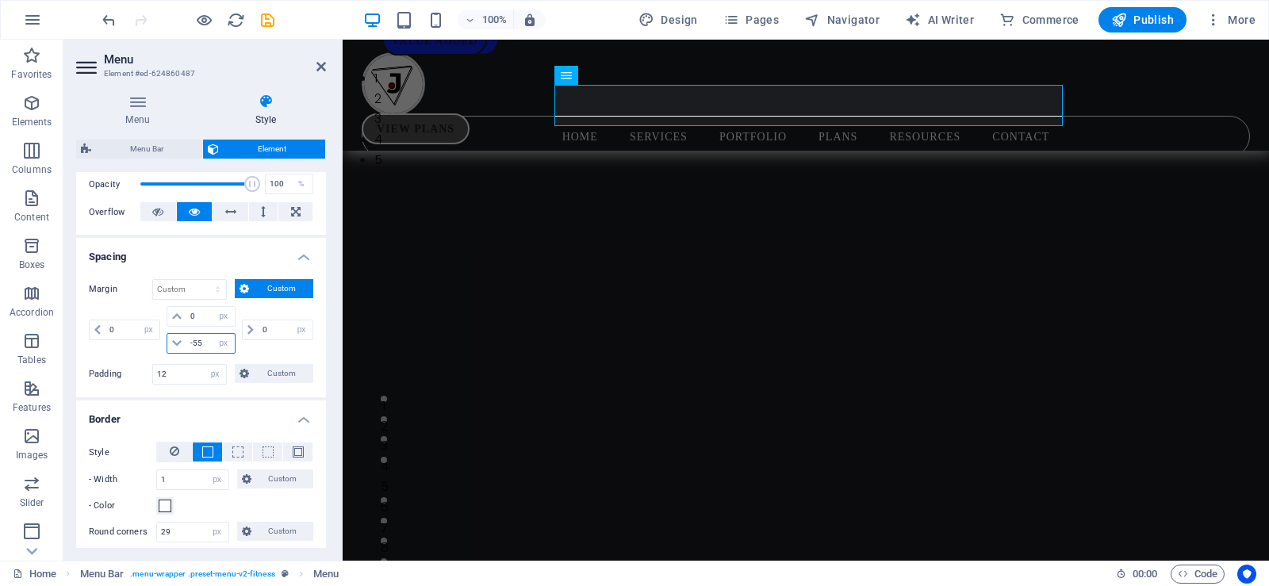
type input "-5"
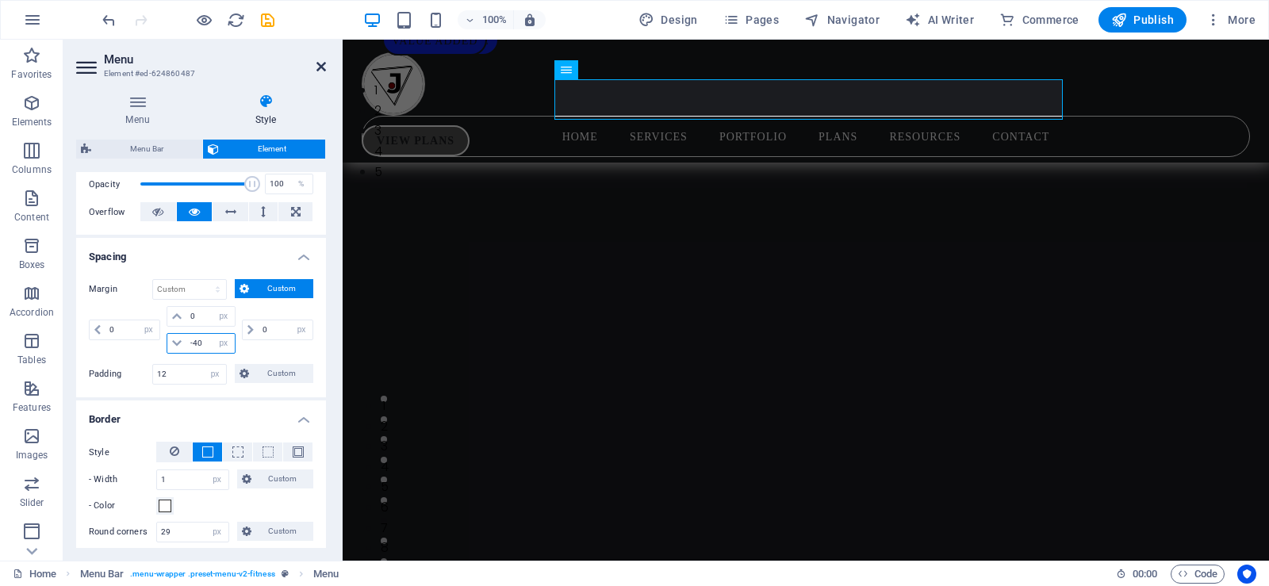
type input "-40"
click at [320, 67] on icon at bounding box center [321, 66] width 10 height 13
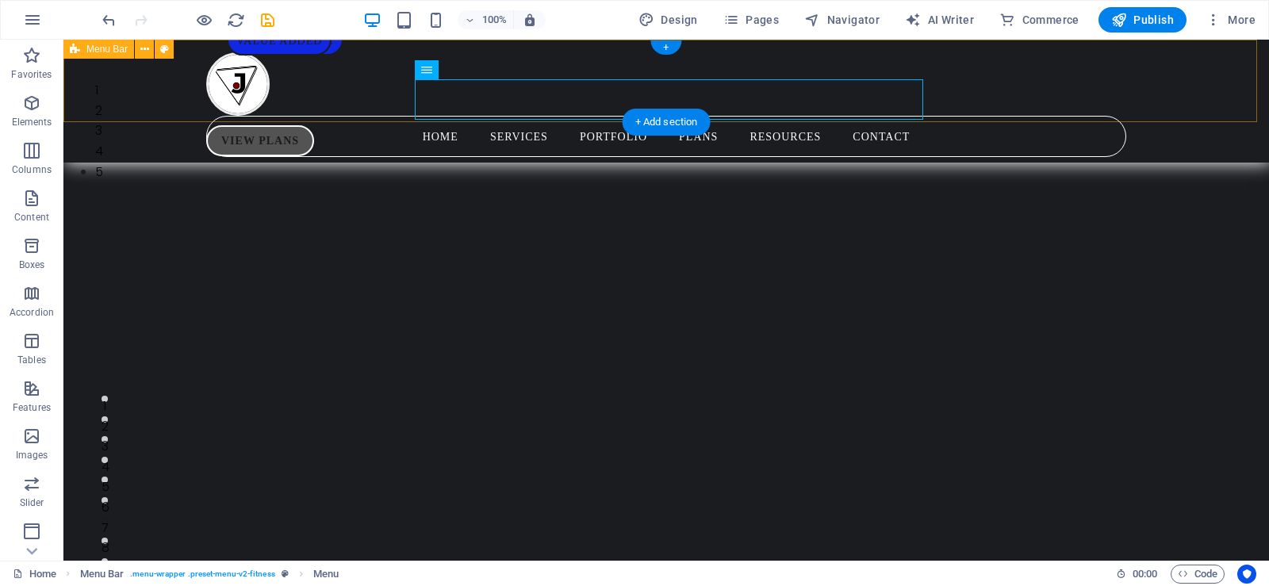
click at [1196, 82] on div "Home Services Portfolio Plans Resources Contact VIEW PLANS" at bounding box center [666, 101] width 1206 height 123
click at [814, 116] on nav "Home Services Portfolio Plans Resources Contact" at bounding box center [666, 136] width 920 height 41
select select "px"
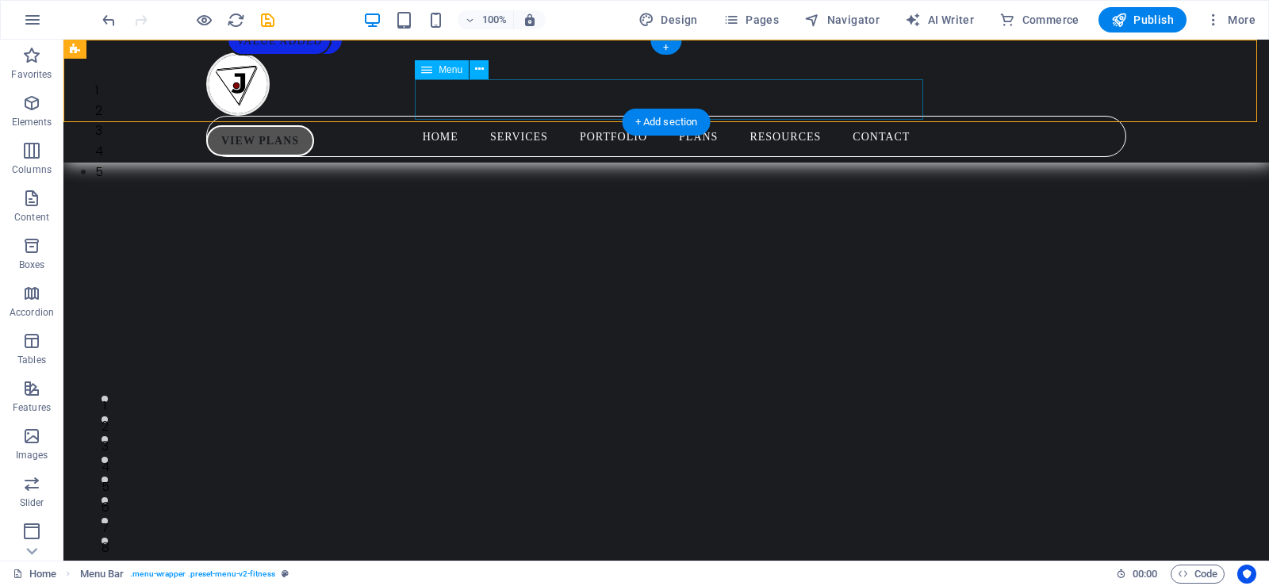
select select "px"
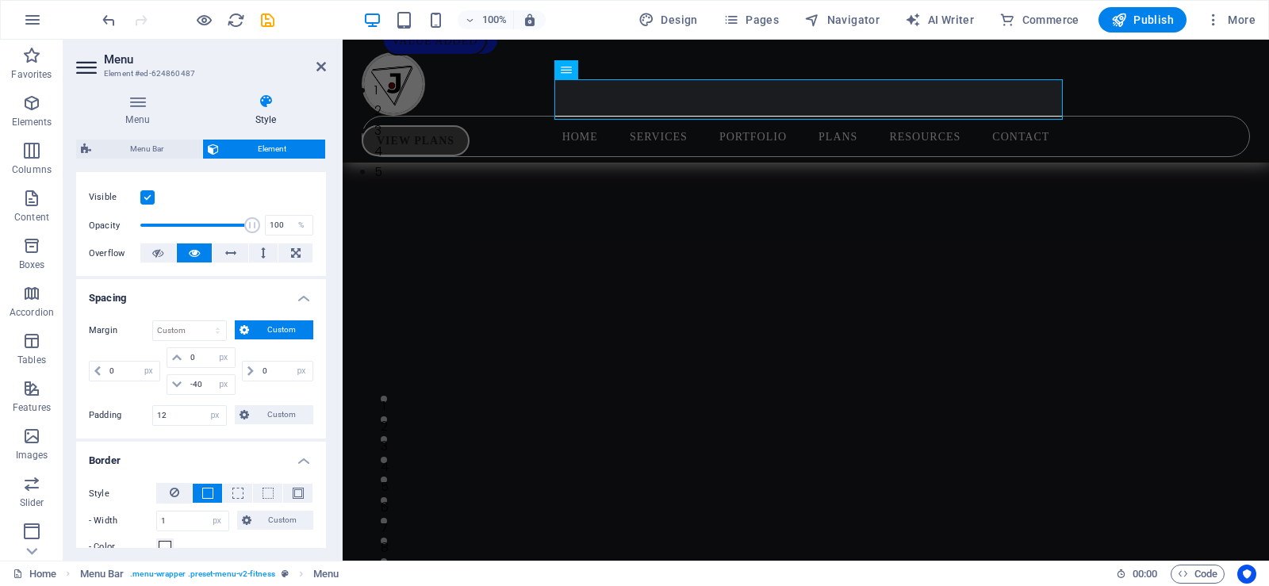
scroll to position [205, 0]
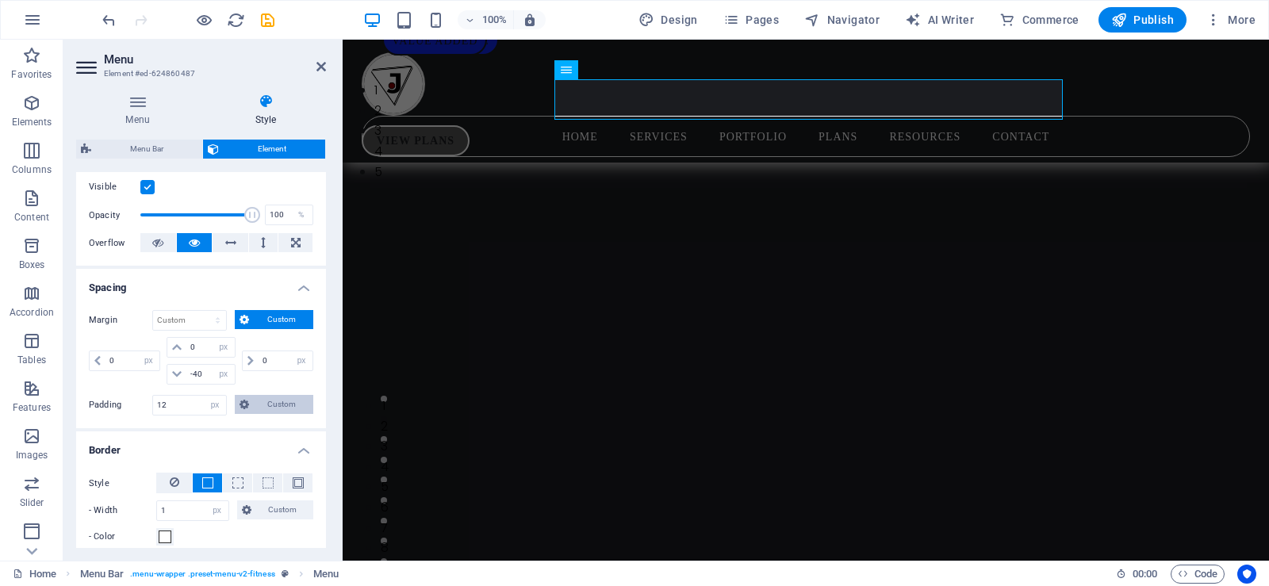
click at [255, 403] on span "Custom" at bounding box center [281, 404] width 55 height 19
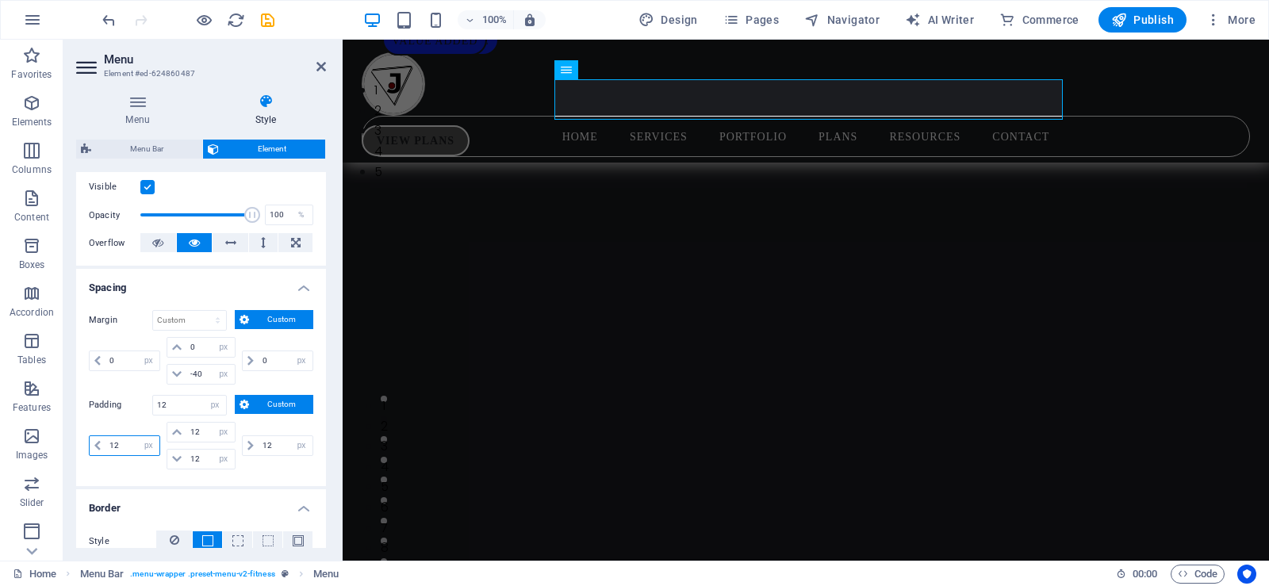
drag, startPoint x: 114, startPoint y: 444, endPoint x: 98, endPoint y: 444, distance: 15.9
click at [98, 444] on div "12 px rem % vh vw" at bounding box center [124, 445] width 71 height 21
type input "2"
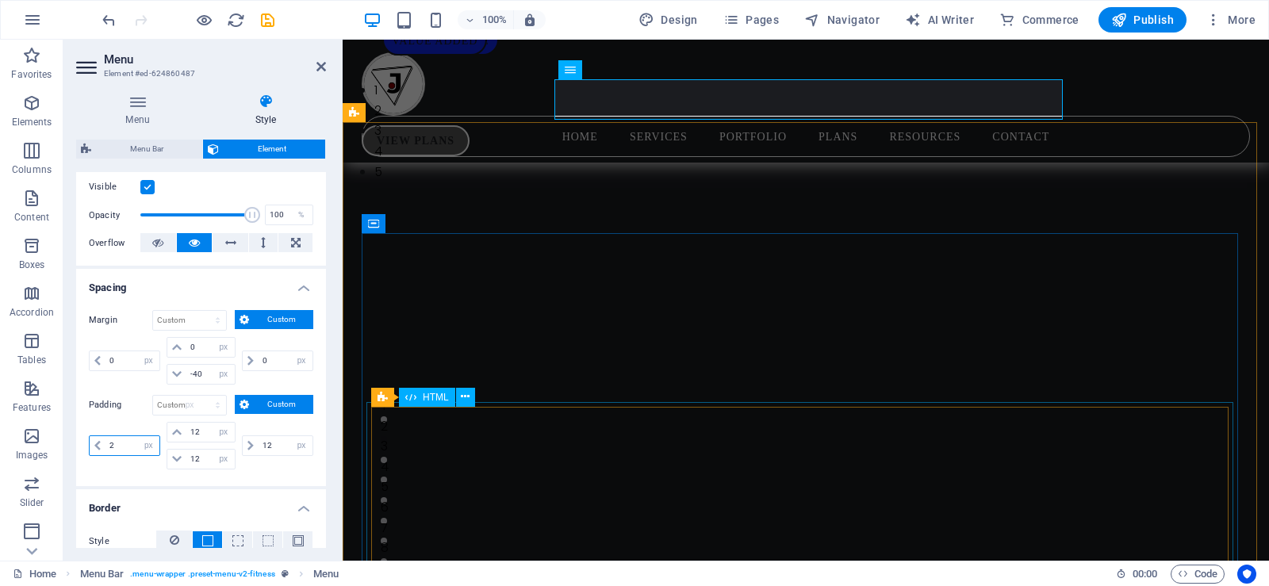
select select "DISABLED_OPTION_VALUE"
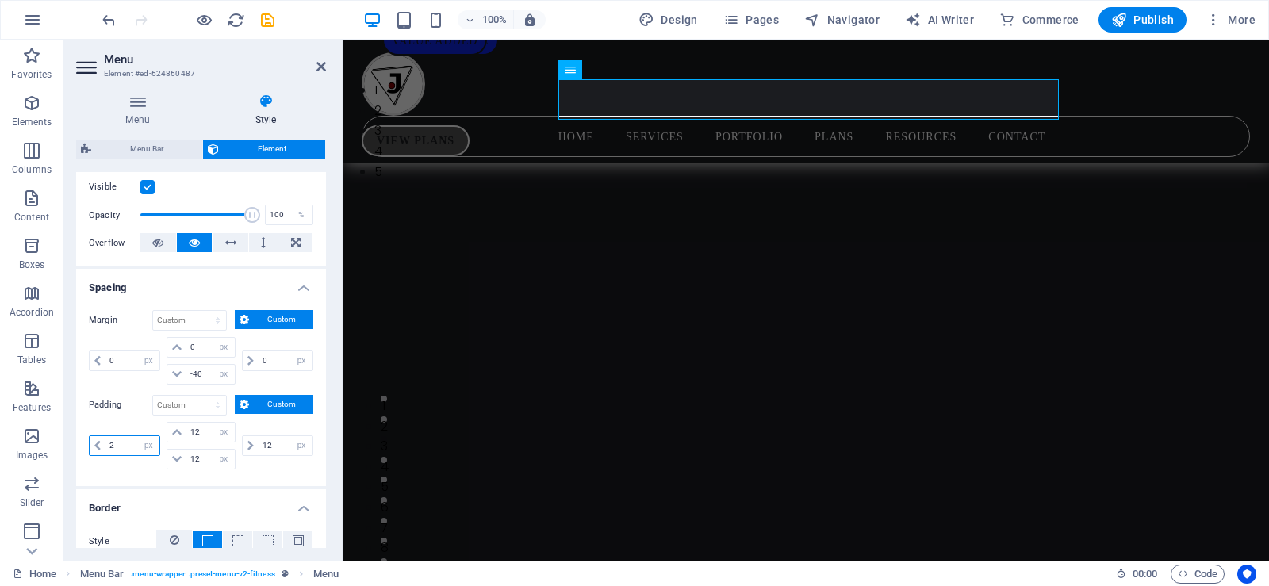
type input "12"
select select "px"
type input "182"
select select "DISABLED_OPTION_VALUE"
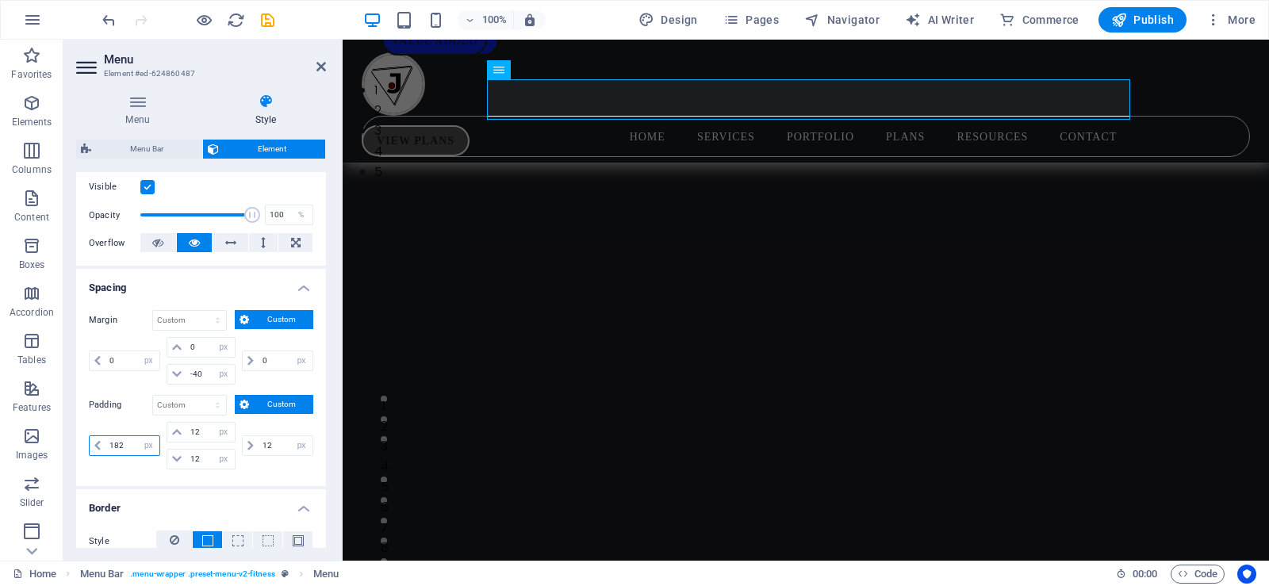
click at [125, 446] on input "182" at bounding box center [132, 445] width 54 height 19
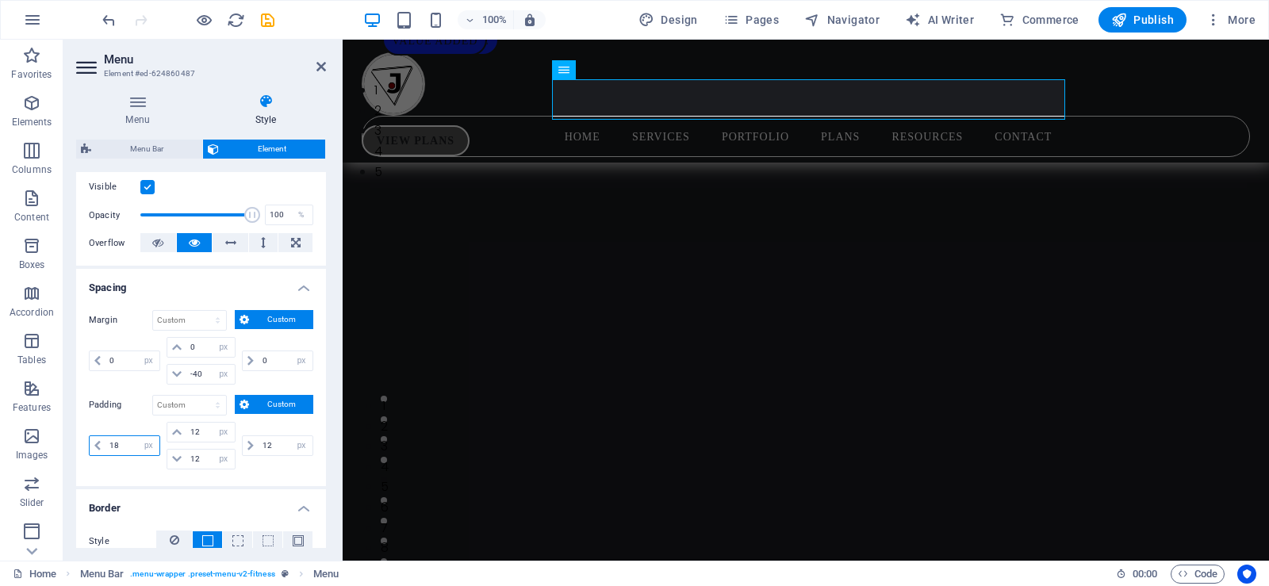
type input "1"
drag, startPoint x: 125, startPoint y: 447, endPoint x: 106, endPoint y: 445, distance: 18.3
click at [106, 445] on input "25" at bounding box center [132, 445] width 54 height 19
type input "25"
drag, startPoint x: 278, startPoint y: 446, endPoint x: 259, endPoint y: 447, distance: 19.8
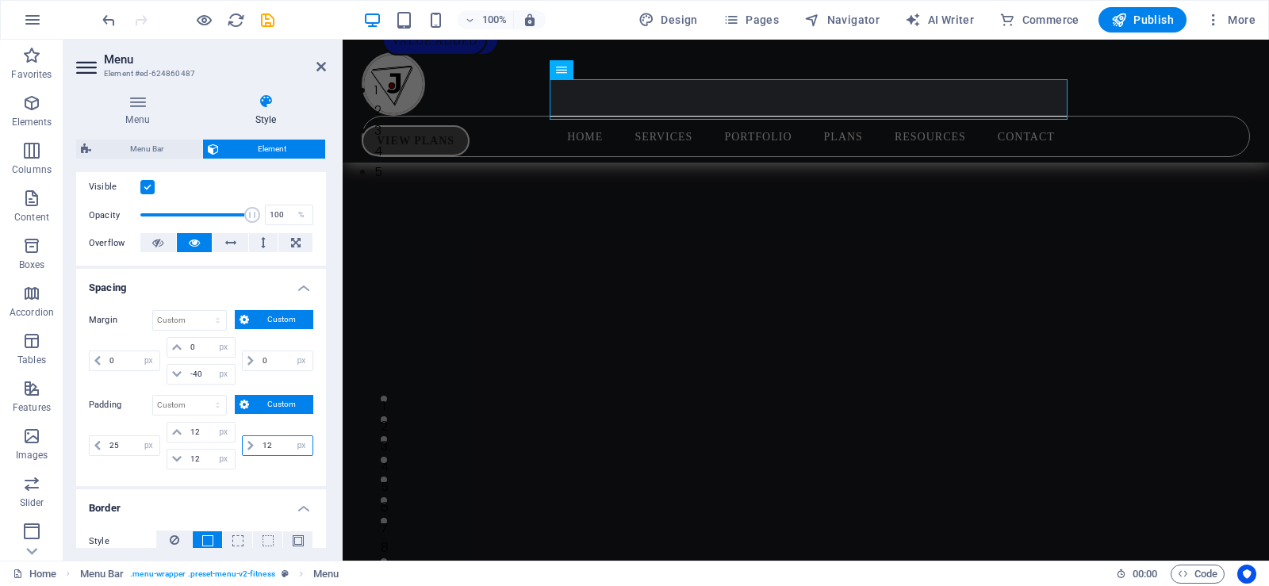
click at [259, 447] on input "12" at bounding box center [286, 445] width 54 height 19
paste input "25"
type input "25"
click at [264, 20] on icon "save" at bounding box center [268, 20] width 18 height 18
select select "px"
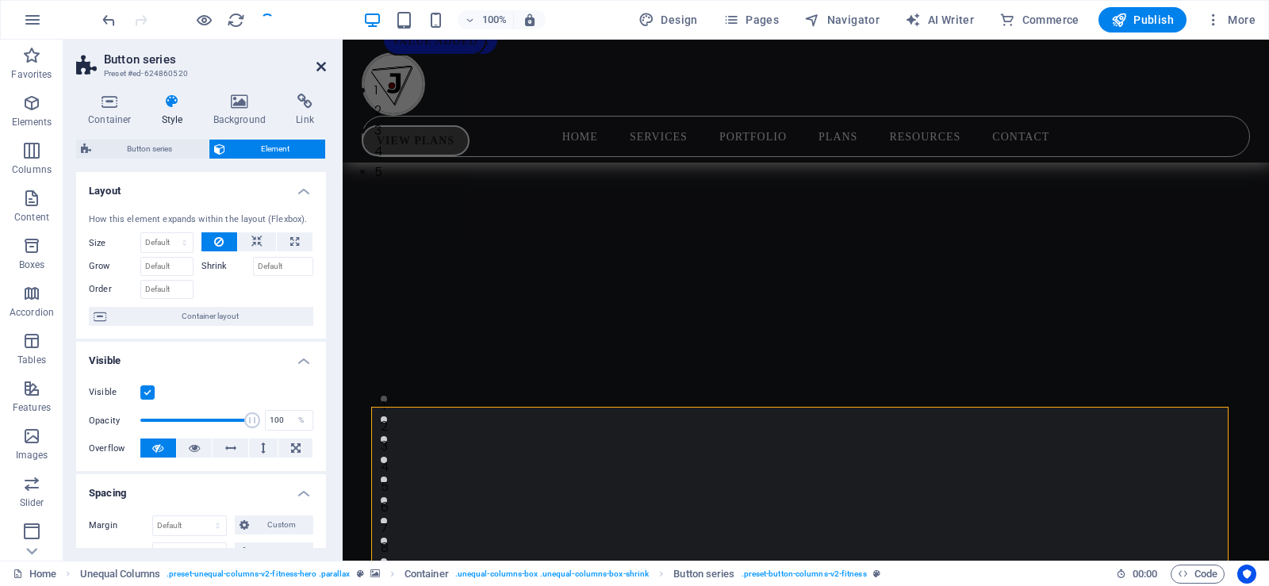
click at [321, 62] on icon at bounding box center [321, 66] width 10 height 13
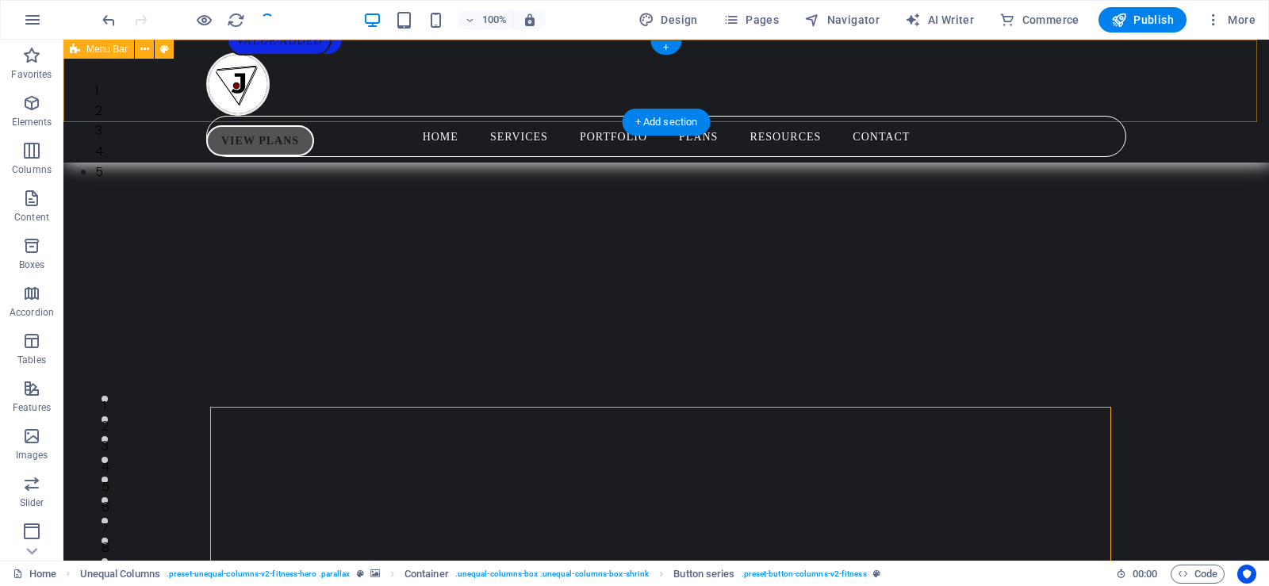
click at [1218, 85] on div "Home Services Portfolio Plans Resources Contact VIEW PLANS" at bounding box center [666, 101] width 1206 height 123
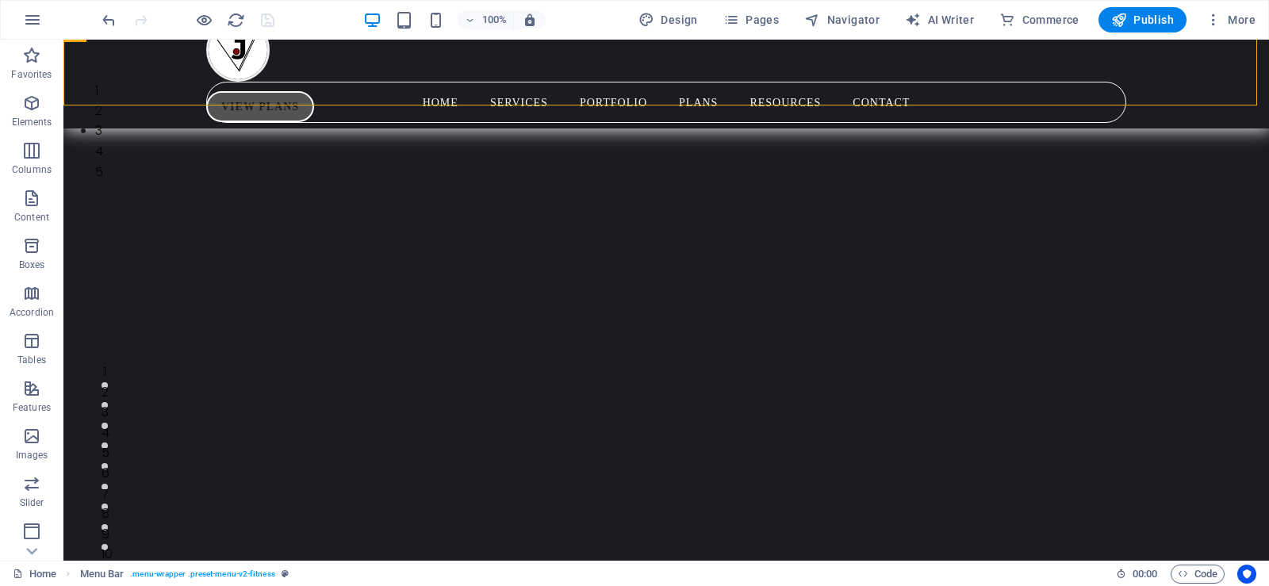
scroll to position [0, 0]
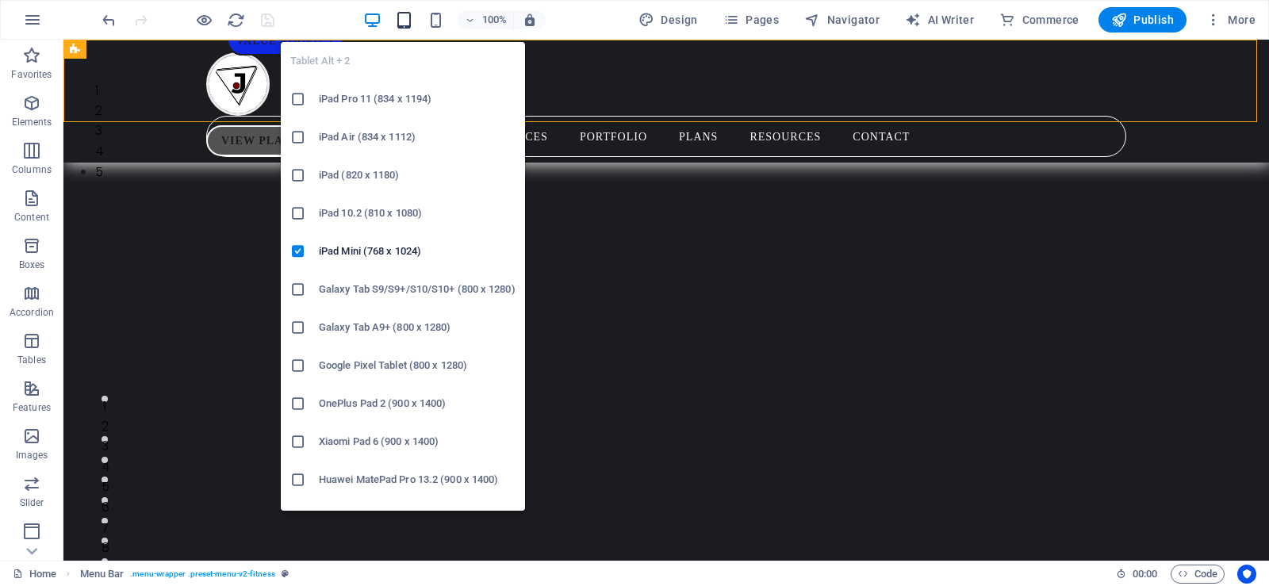
click at [409, 18] on icon "button" at bounding box center [404, 20] width 18 height 18
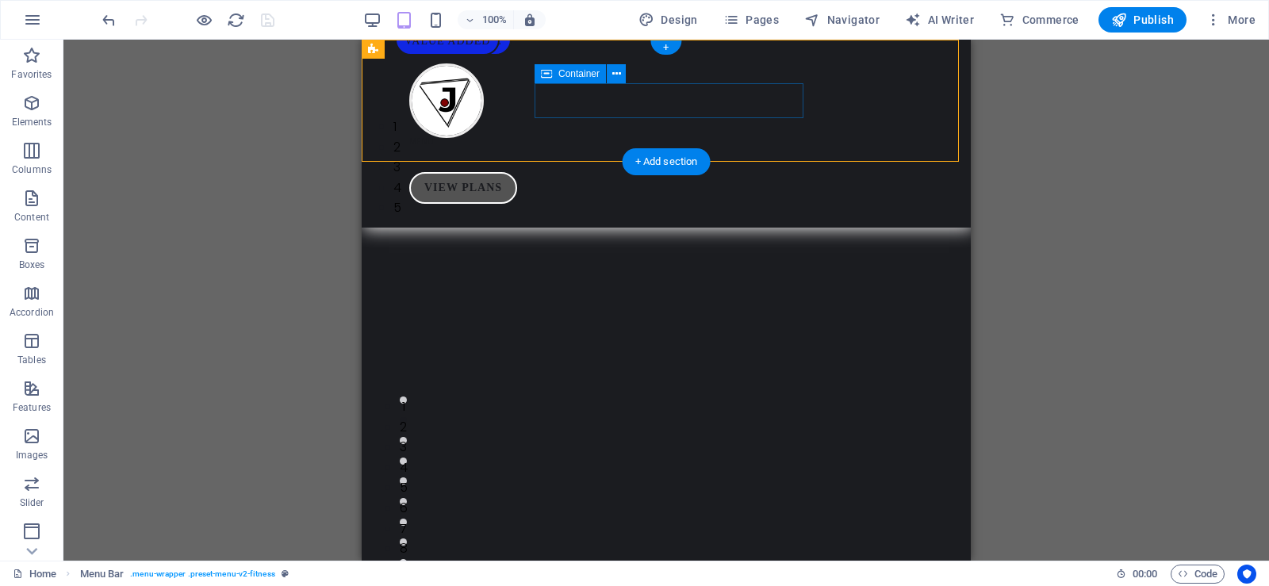
click at [714, 138] on div at bounding box center [666, 155] width 514 height 34
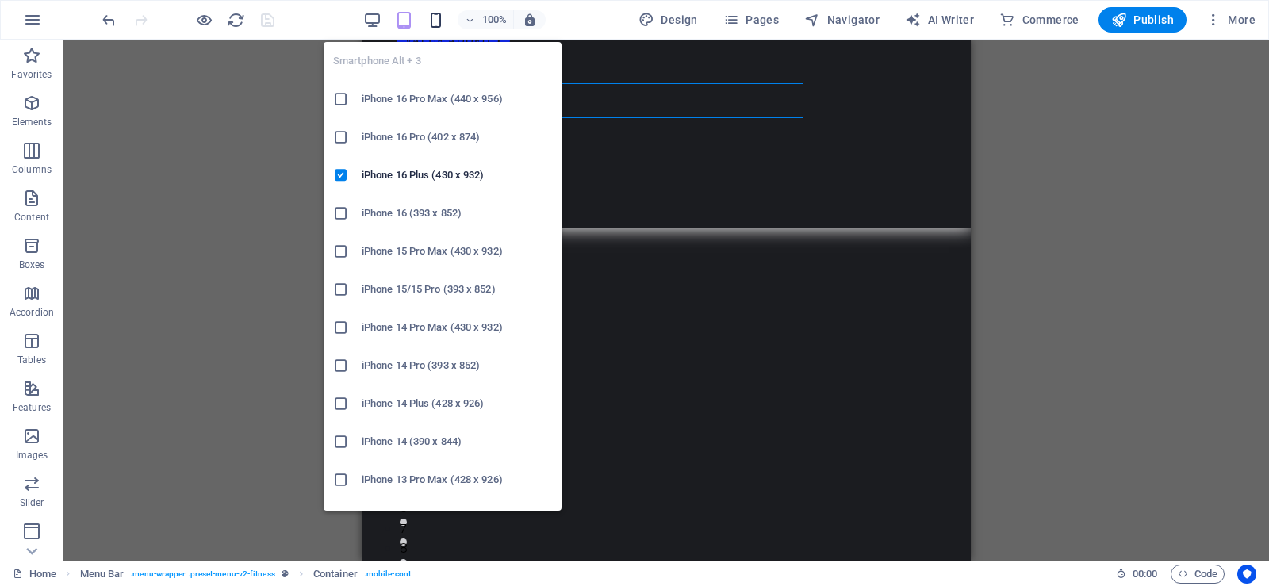
click at [439, 22] on icon "button" at bounding box center [436, 20] width 18 height 18
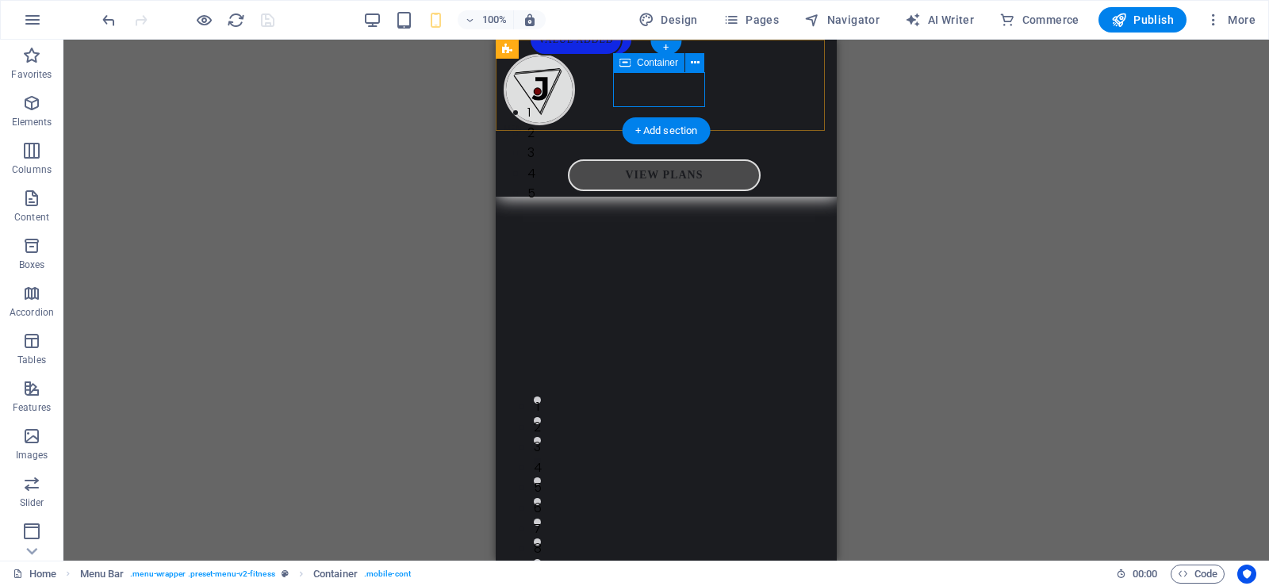
click at [665, 125] on div at bounding box center [664, 142] width 321 height 34
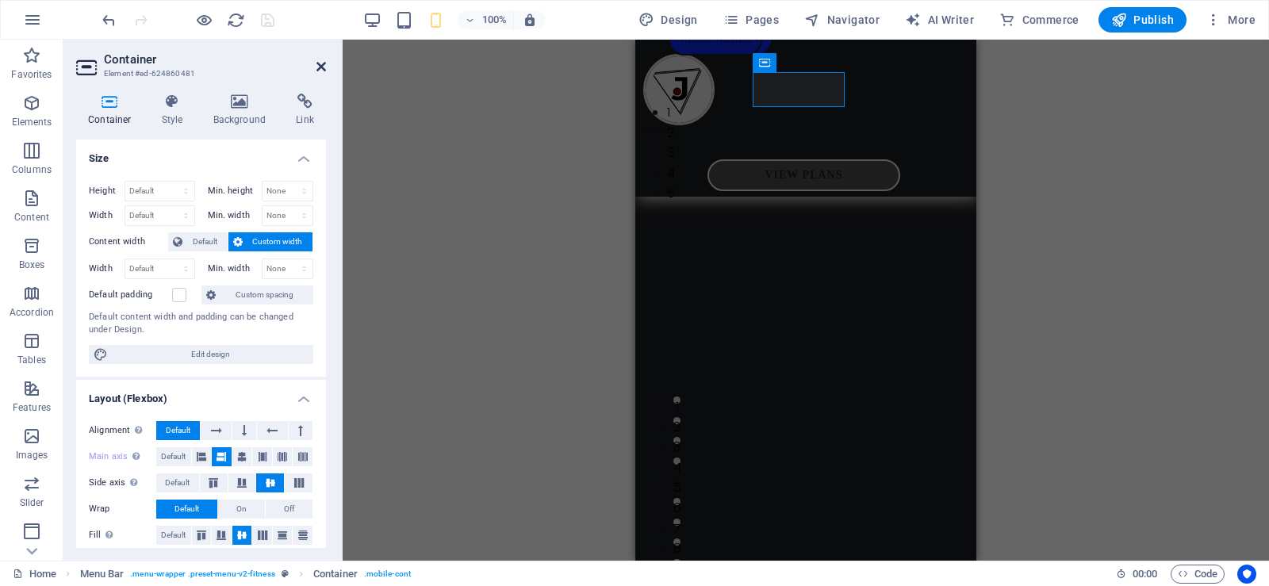
click at [319, 66] on icon at bounding box center [321, 66] width 10 height 13
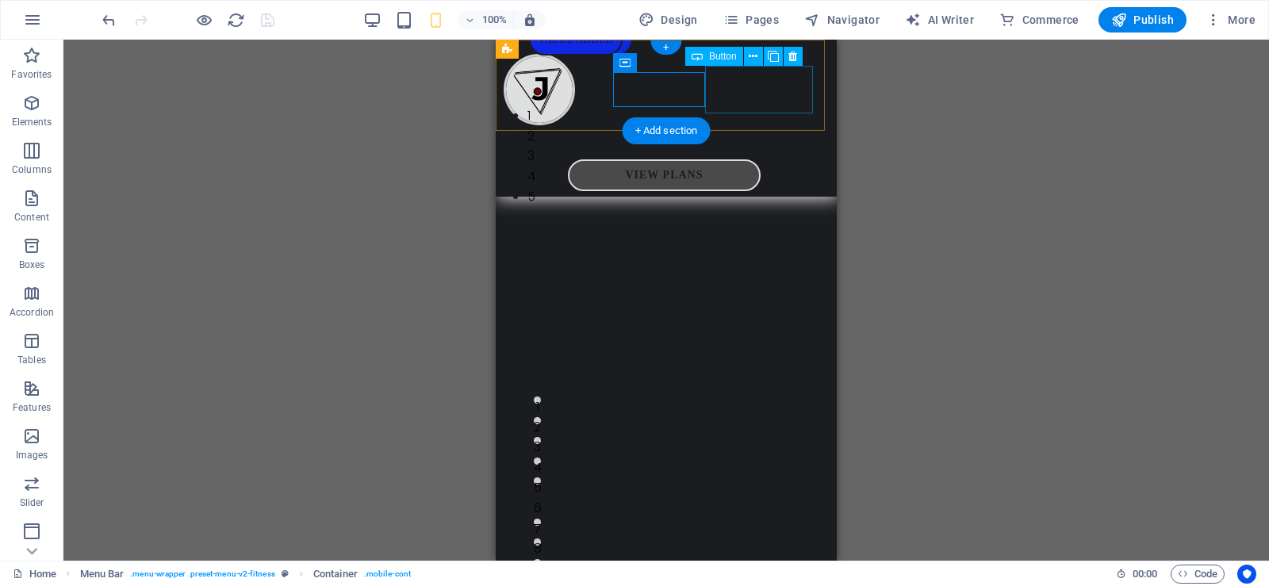
click at [756, 159] on div "VIEW PLANS" at bounding box center [664, 175] width 321 height 32
click at [616, 125] on div at bounding box center [664, 142] width 321 height 34
click at [747, 159] on div "VIEW PLANS" at bounding box center [664, 175] width 321 height 32
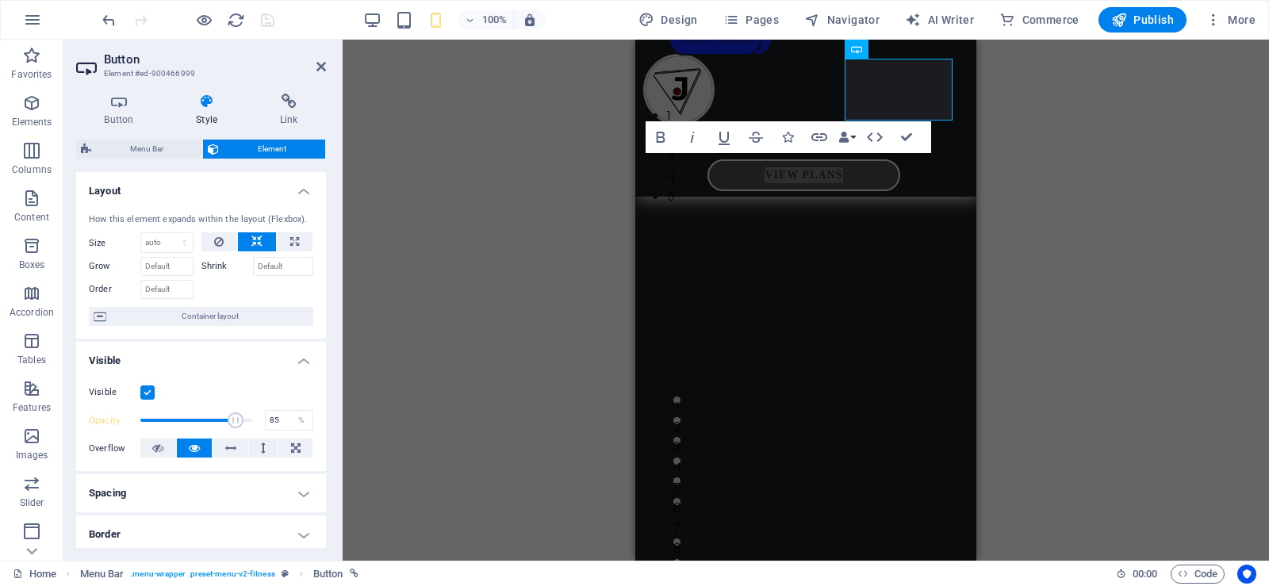
click at [146, 391] on label at bounding box center [147, 393] width 14 height 14
click at [0, 0] on input "Visible" at bounding box center [0, 0] width 0 height 0
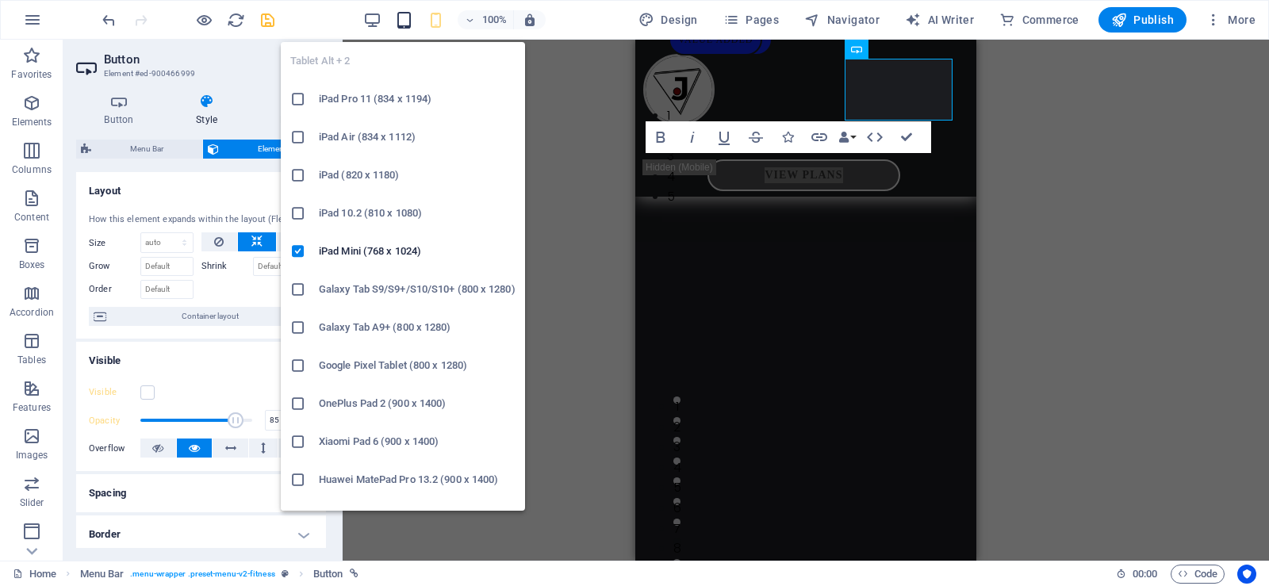
click at [406, 22] on icon "button" at bounding box center [404, 20] width 18 height 18
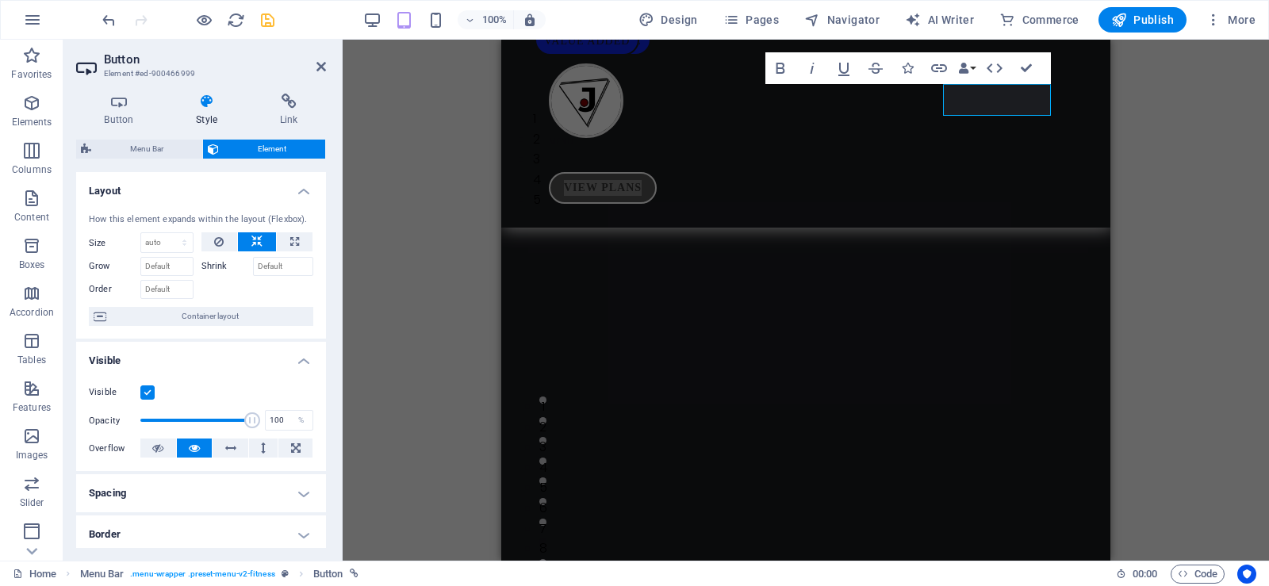
type input "100"
click at [144, 392] on label at bounding box center [147, 393] width 14 height 14
click at [0, 0] on input "Visible" at bounding box center [0, 0] width 0 height 0
click at [320, 61] on icon at bounding box center [321, 66] width 10 height 13
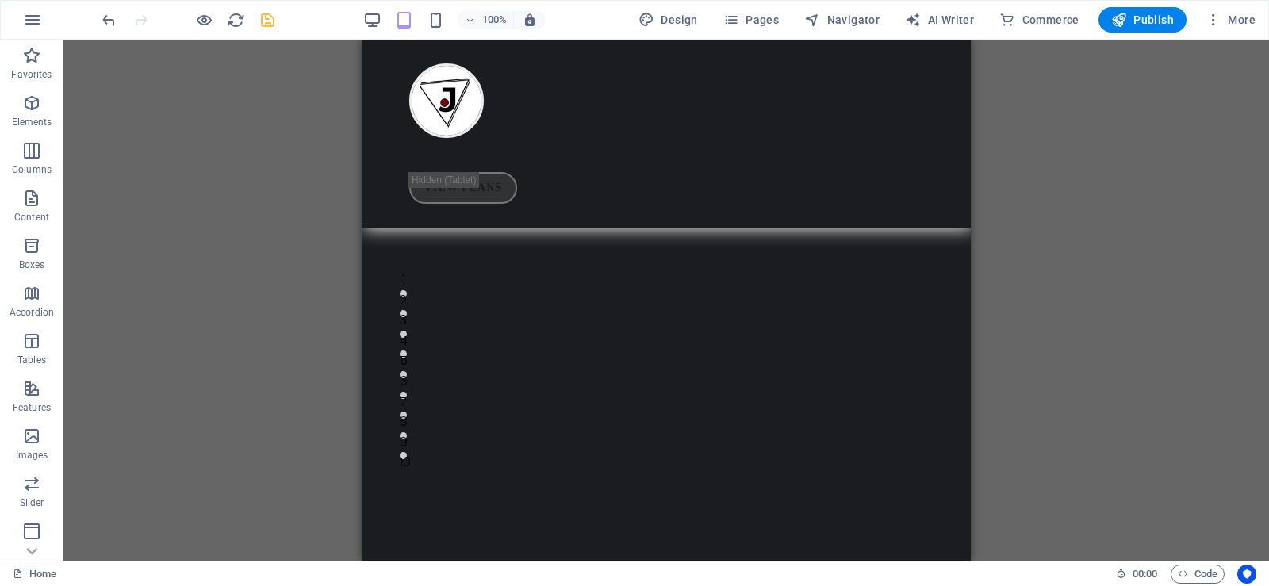
scroll to position [42, 0]
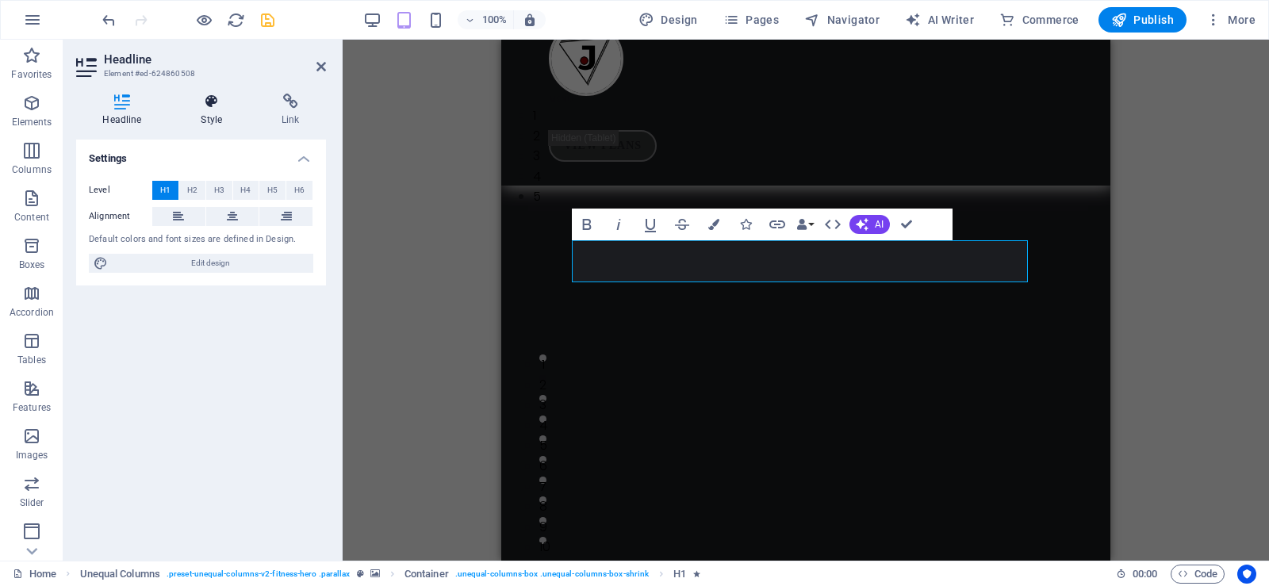
click at [209, 112] on h4 "Style" at bounding box center [215, 110] width 81 height 33
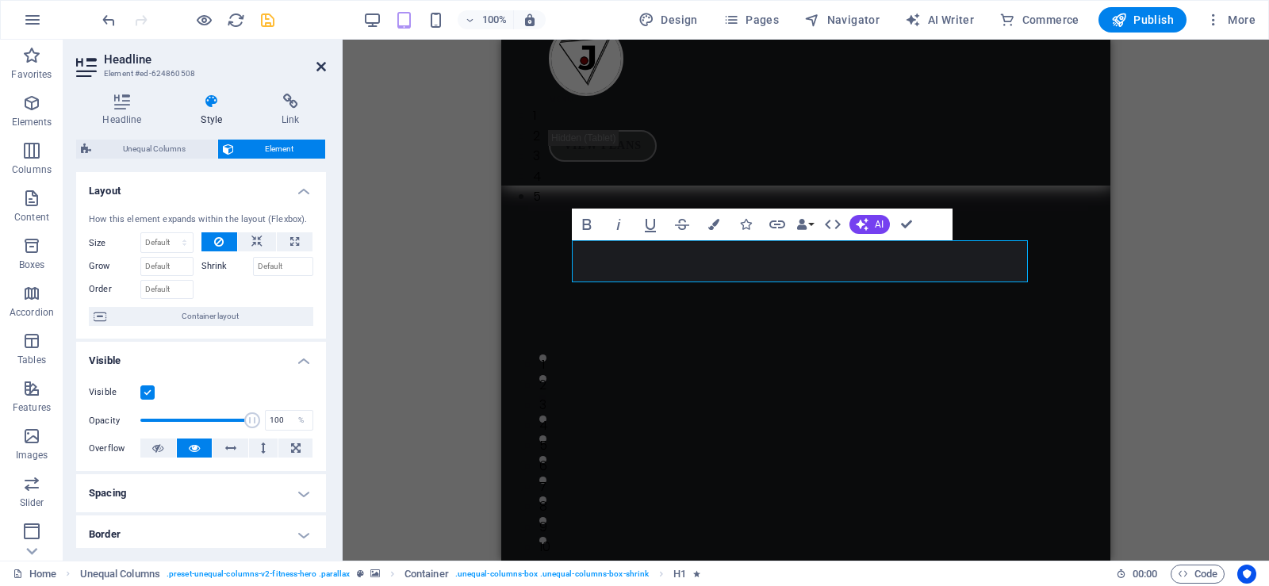
click at [318, 63] on icon at bounding box center [321, 66] width 10 height 13
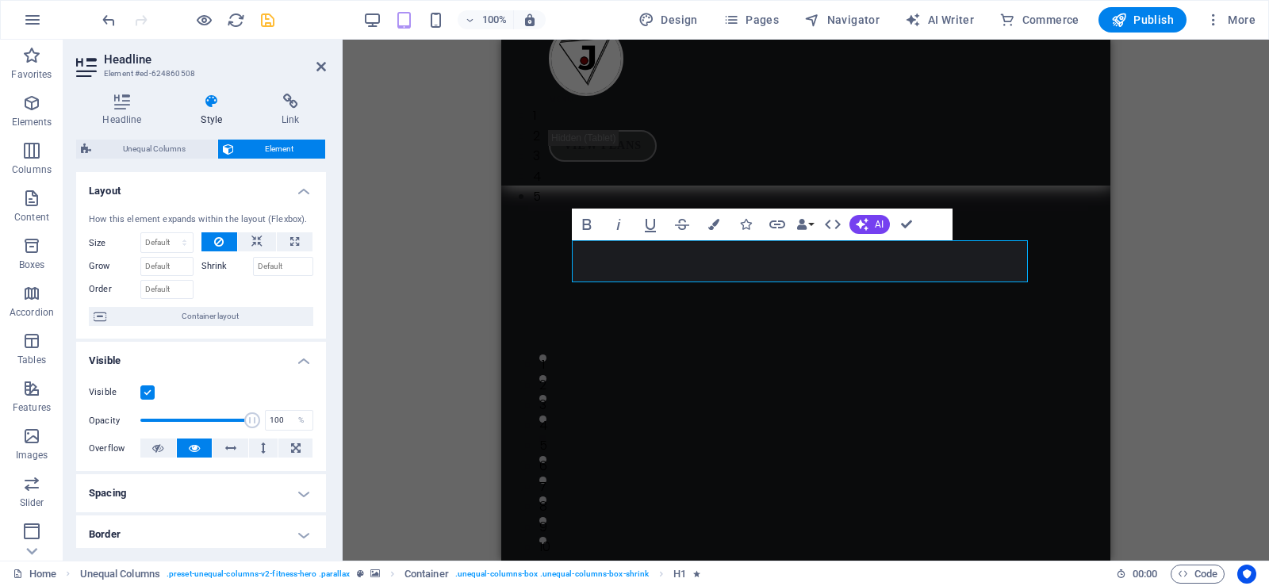
drag, startPoint x: 326, startPoint y: 234, endPoint x: 323, endPoint y: 265, distance: 31.1
click at [323, 265] on div "Headline Style Link Settings Level H1 H2 H3 H4 H5 H6 Alignment Default colors a…" at bounding box center [200, 321] width 275 height 480
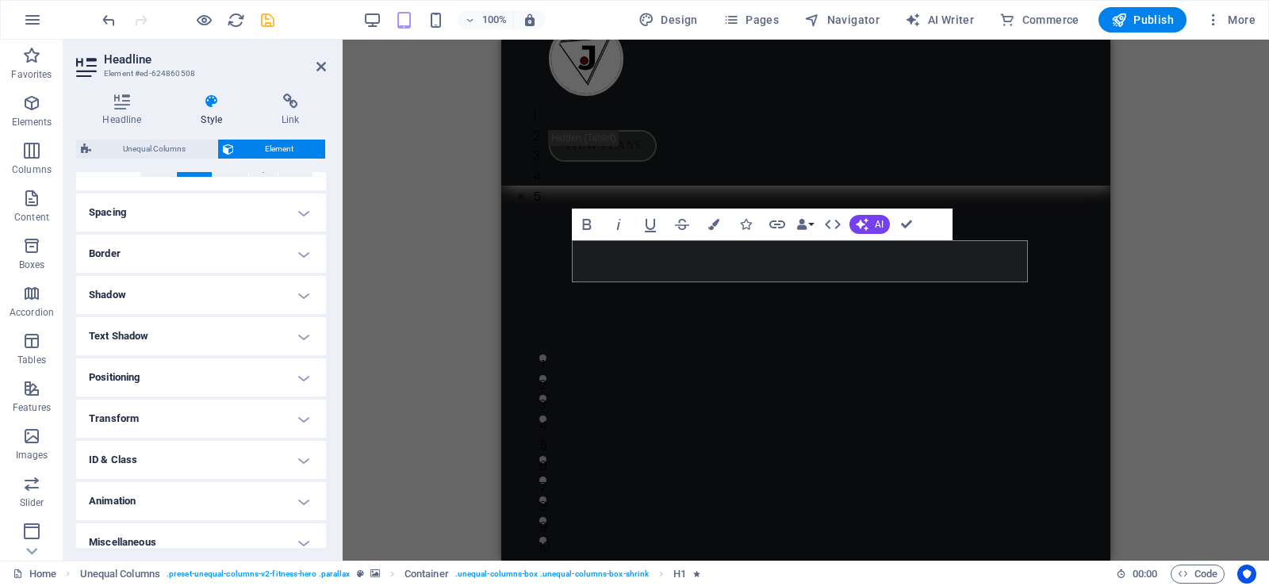
scroll to position [284, 0]
click at [226, 286] on h4 "Shadow" at bounding box center [201, 292] width 250 height 38
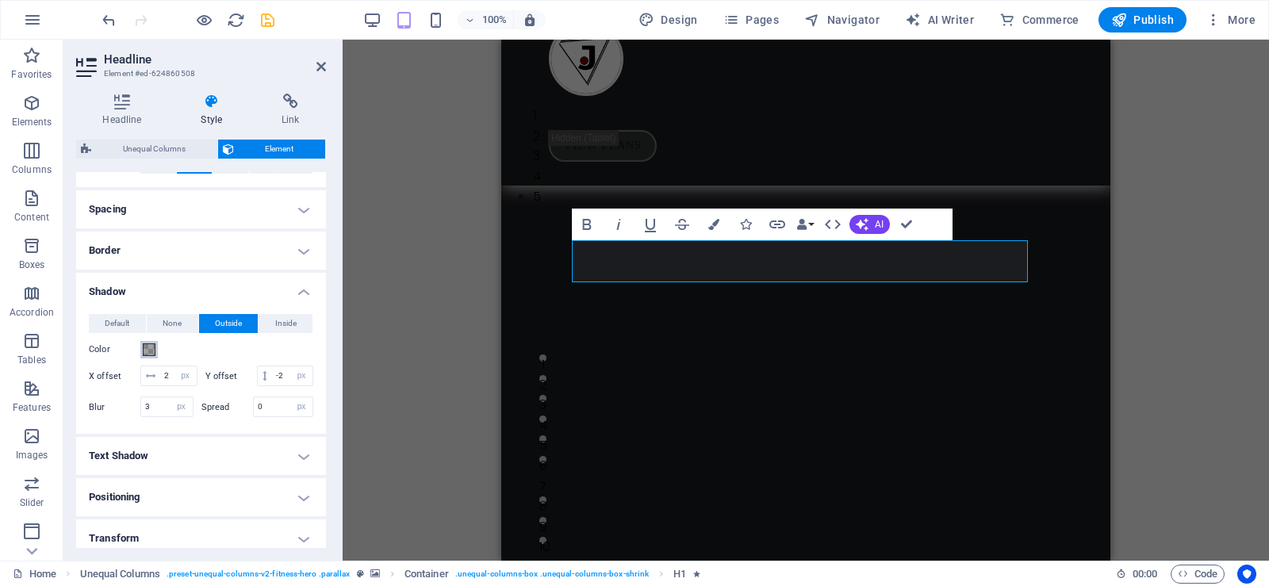
click at [148, 351] on span at bounding box center [149, 349] width 13 height 13
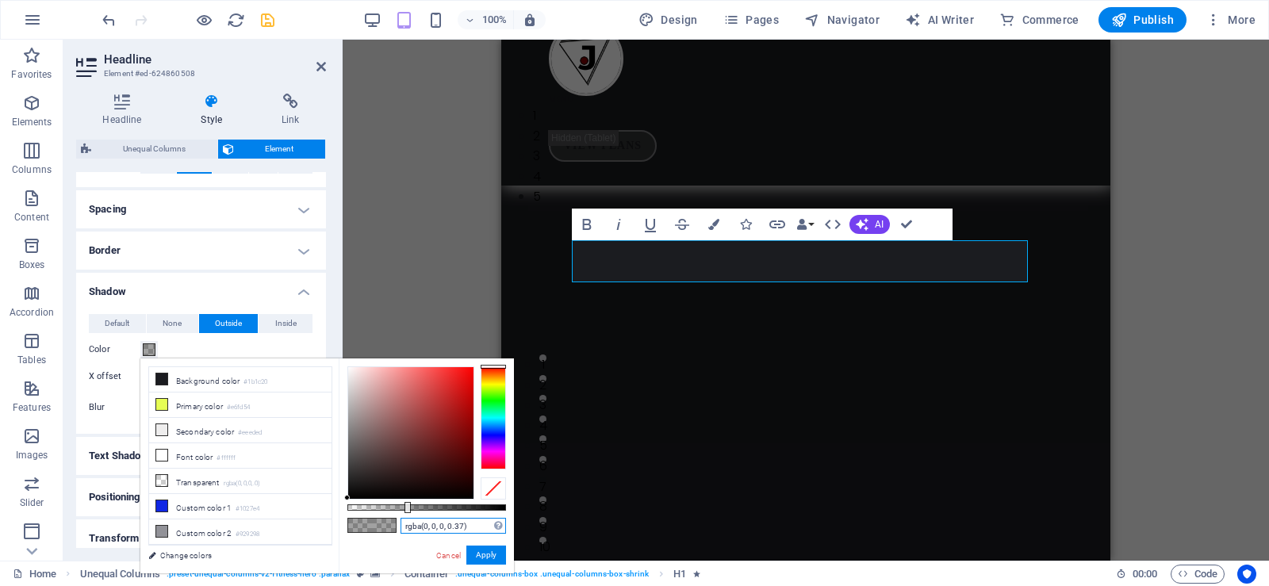
drag, startPoint x: 474, startPoint y: 529, endPoint x: 392, endPoint y: 525, distance: 82.6
click at [392, 525] on div "rgba(0, 0, 0, 0.37) Supported formats #0852ed rgb(8, 82, 237) rgba(8, 82, 237, …" at bounding box center [426, 581] width 175 height 445
click at [485, 554] on button "Apply" at bounding box center [486, 555] width 40 height 19
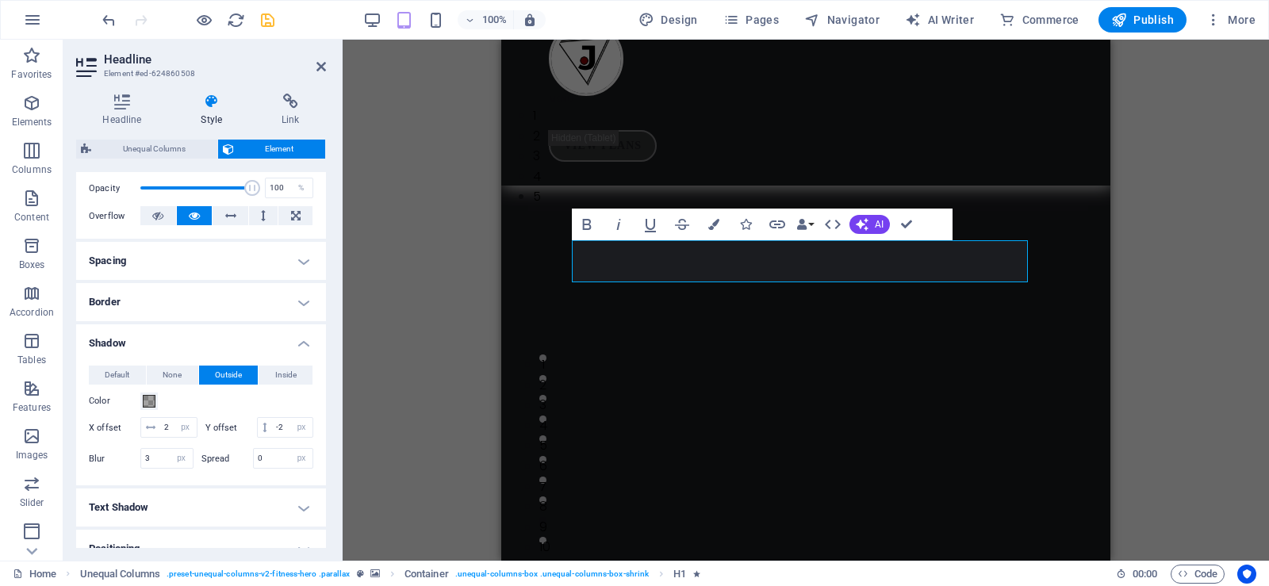
scroll to position [225, 0]
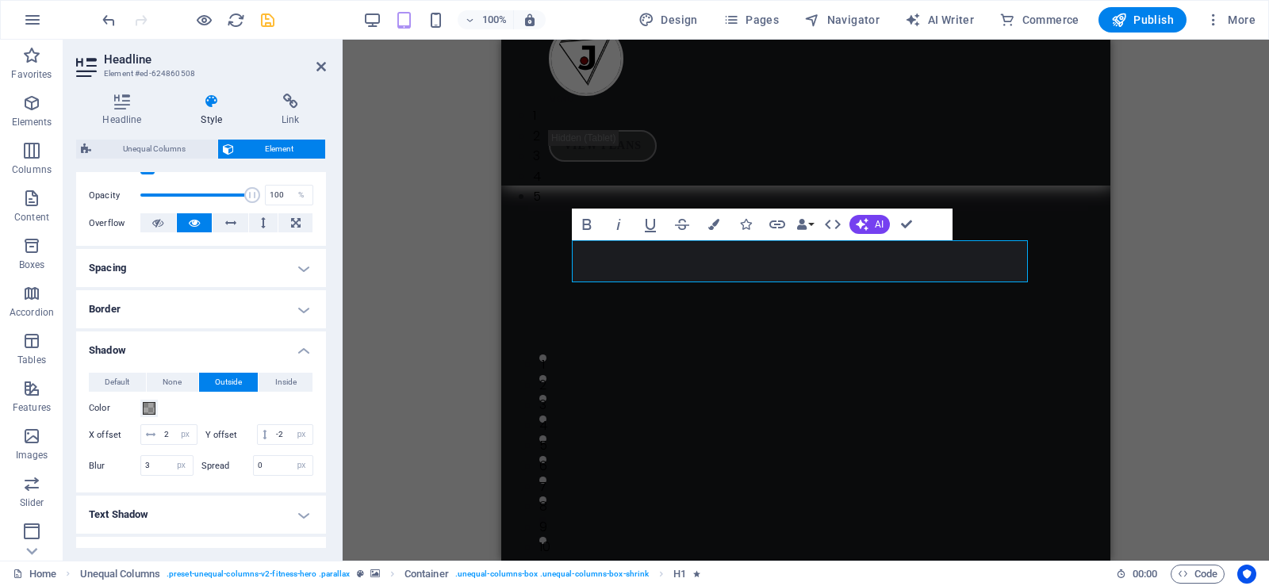
click at [305, 309] on h4 "Border" at bounding box center [201, 309] width 250 height 38
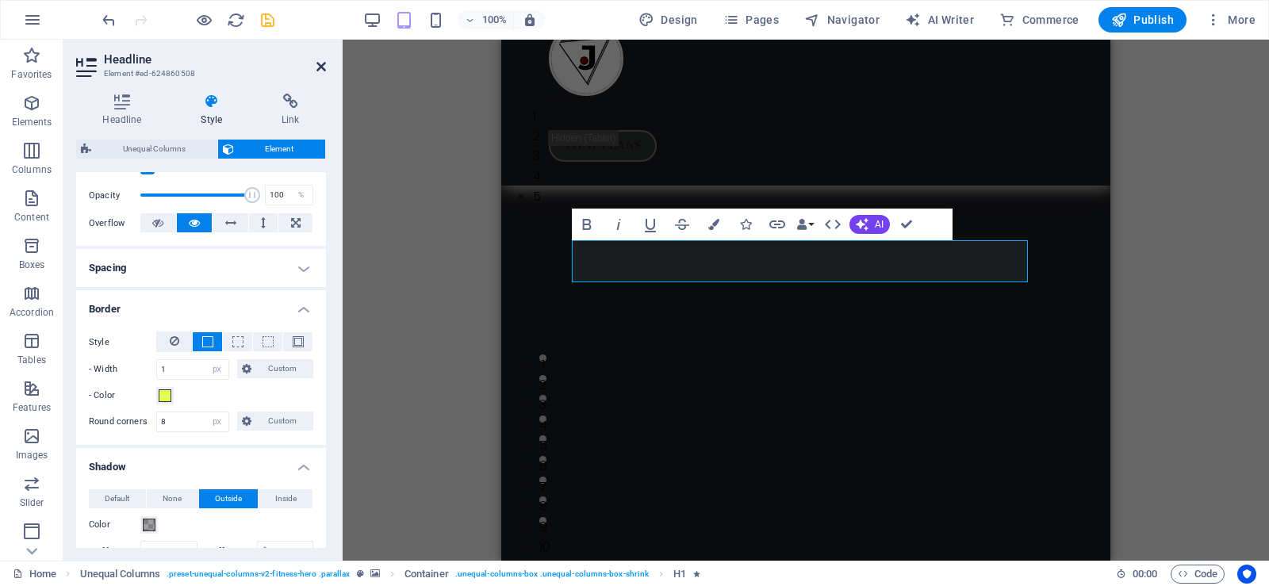
click at [320, 61] on icon at bounding box center [321, 66] width 10 height 13
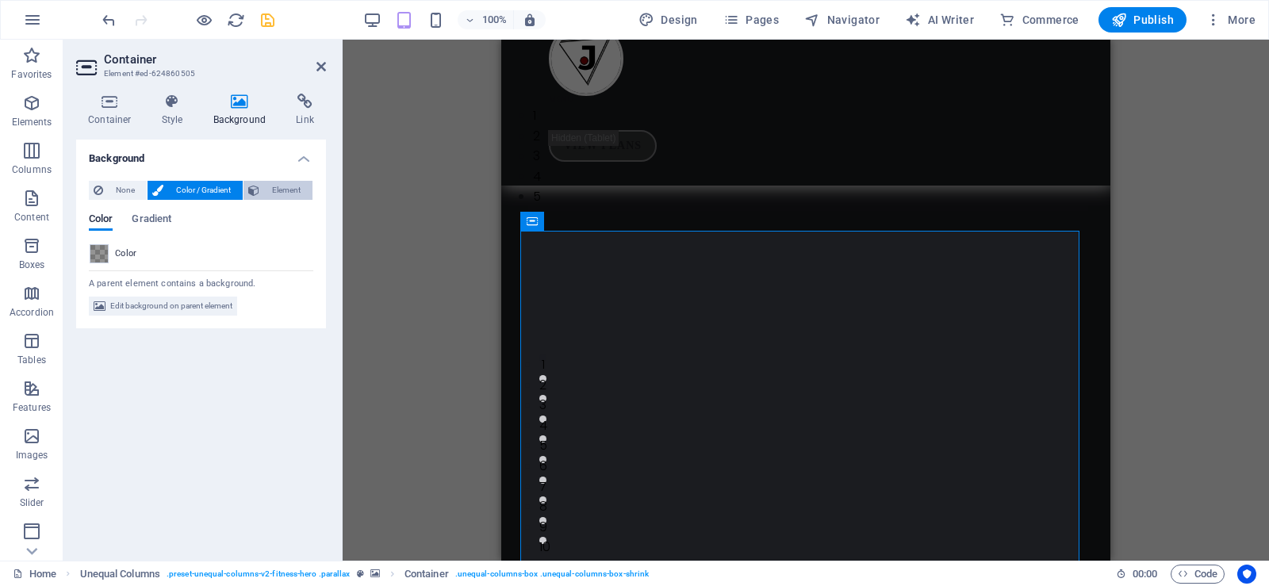
click at [272, 189] on span "Element" at bounding box center [286, 190] width 44 height 19
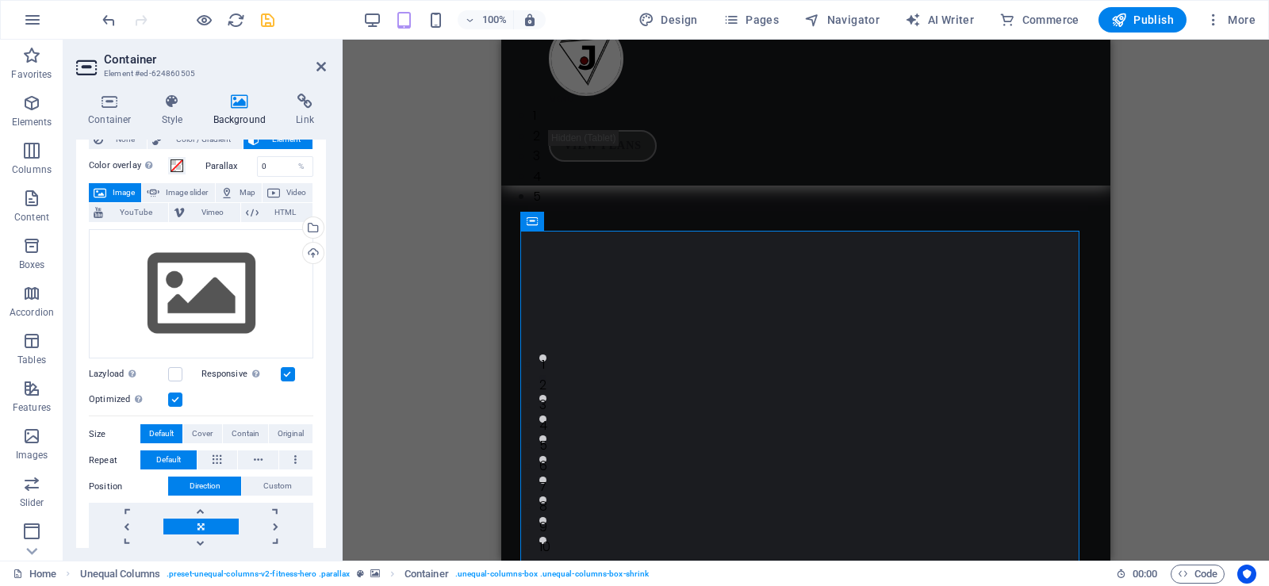
scroll to position [0, 0]
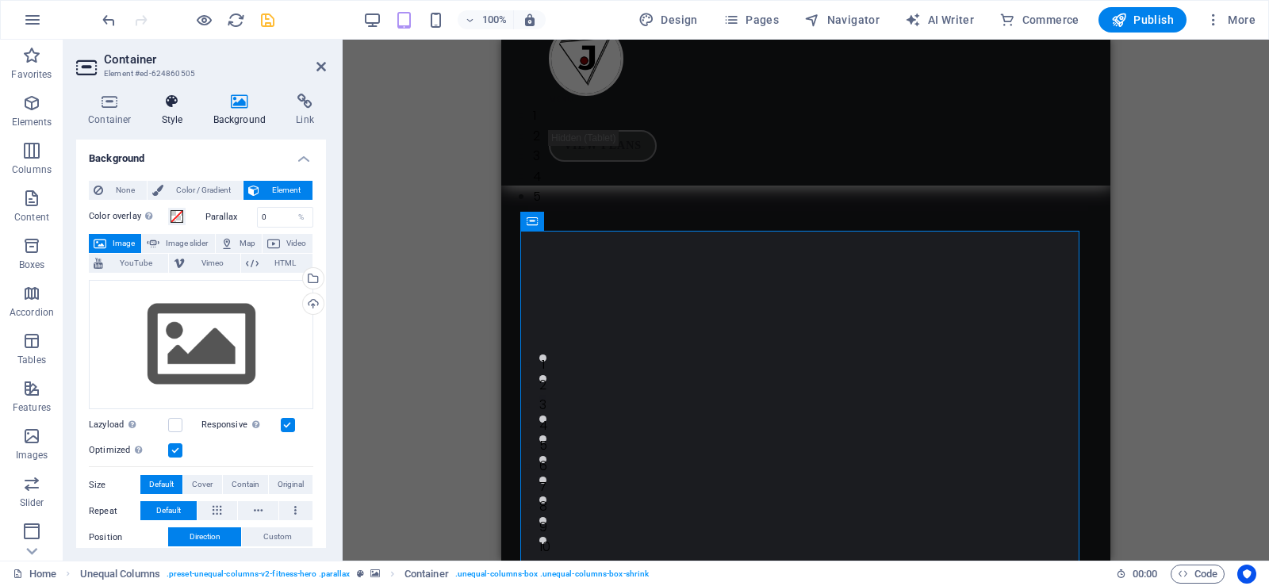
click at [167, 112] on h4 "Style" at bounding box center [176, 110] width 52 height 33
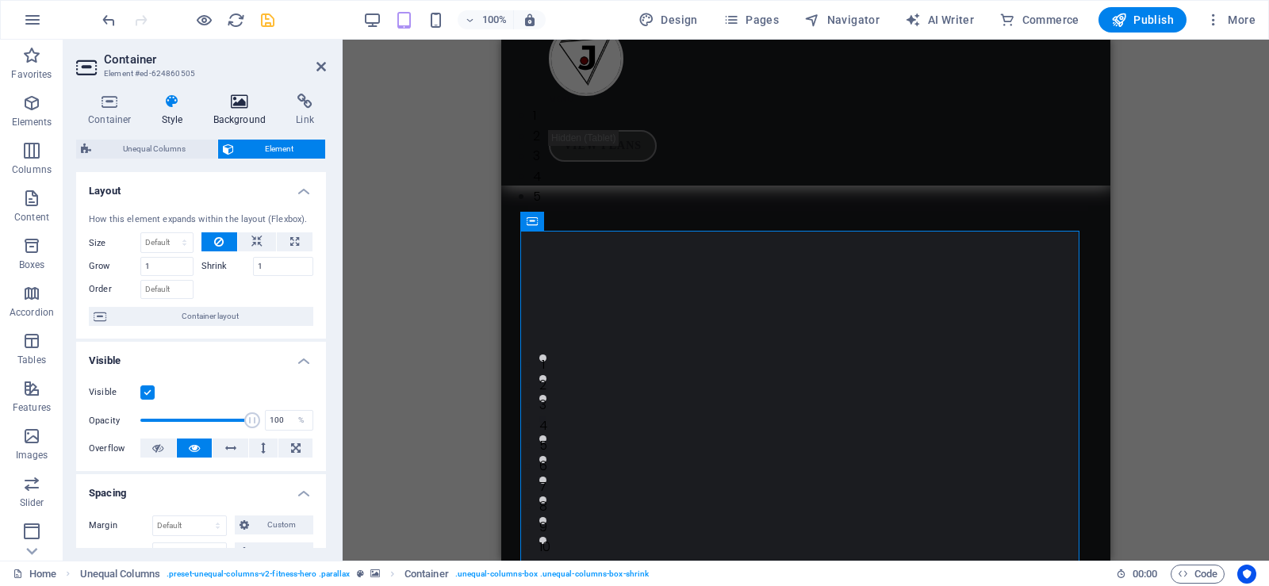
click at [232, 102] on icon at bounding box center [239, 102] width 77 height 16
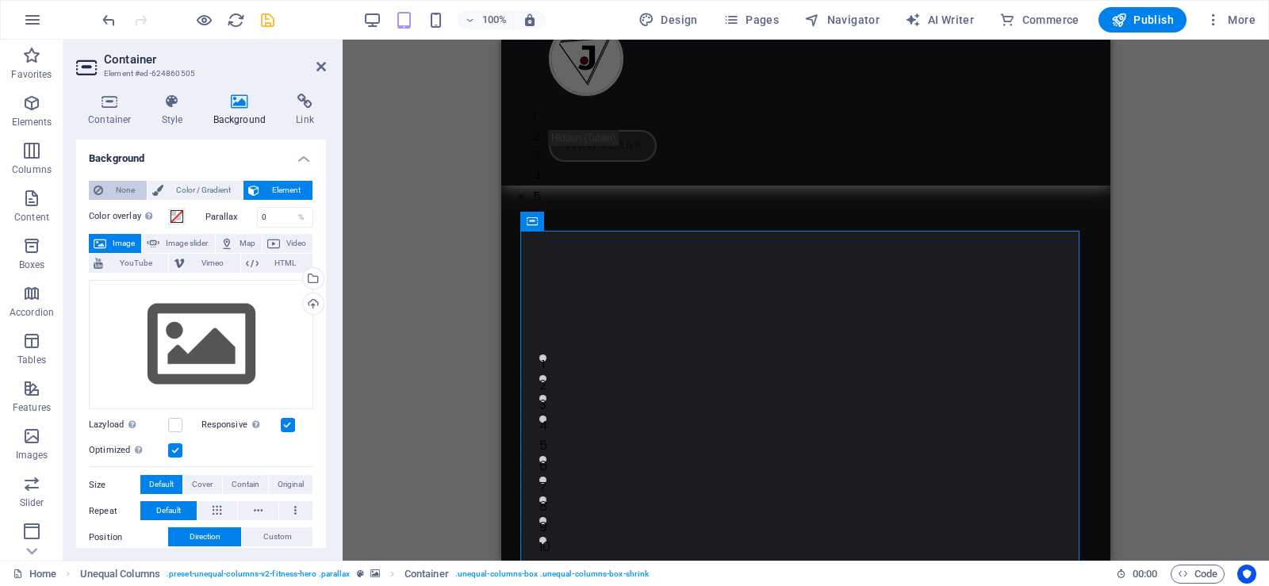
click at [120, 190] on span "None" at bounding box center [125, 190] width 34 height 19
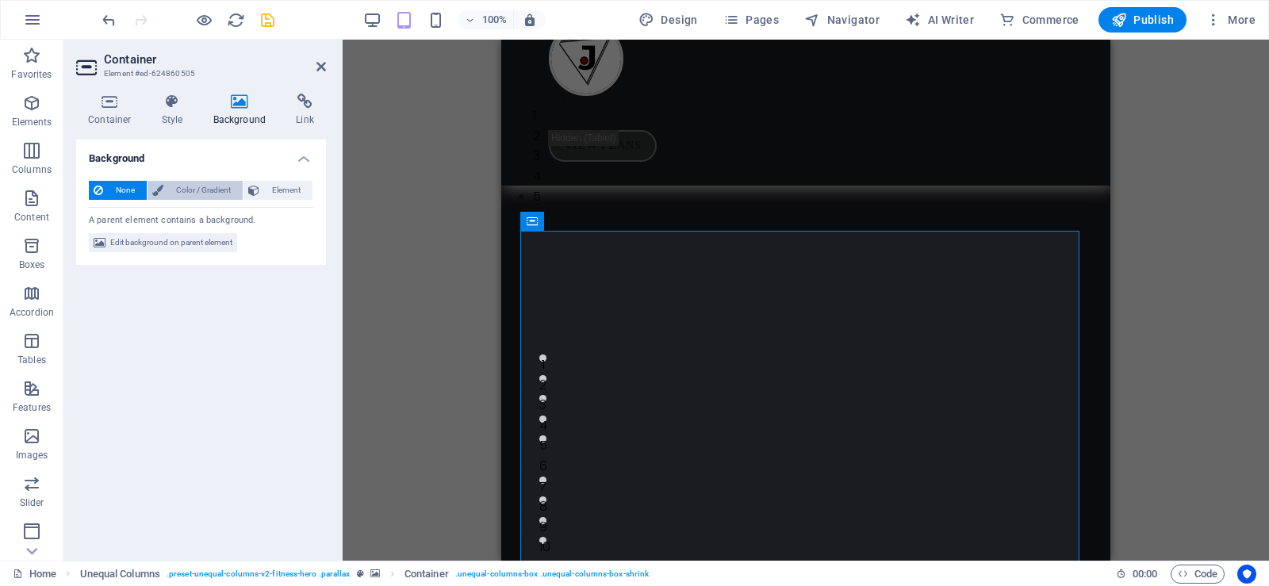
click at [171, 190] on span "Color / Gradient" at bounding box center [203, 190] width 70 height 19
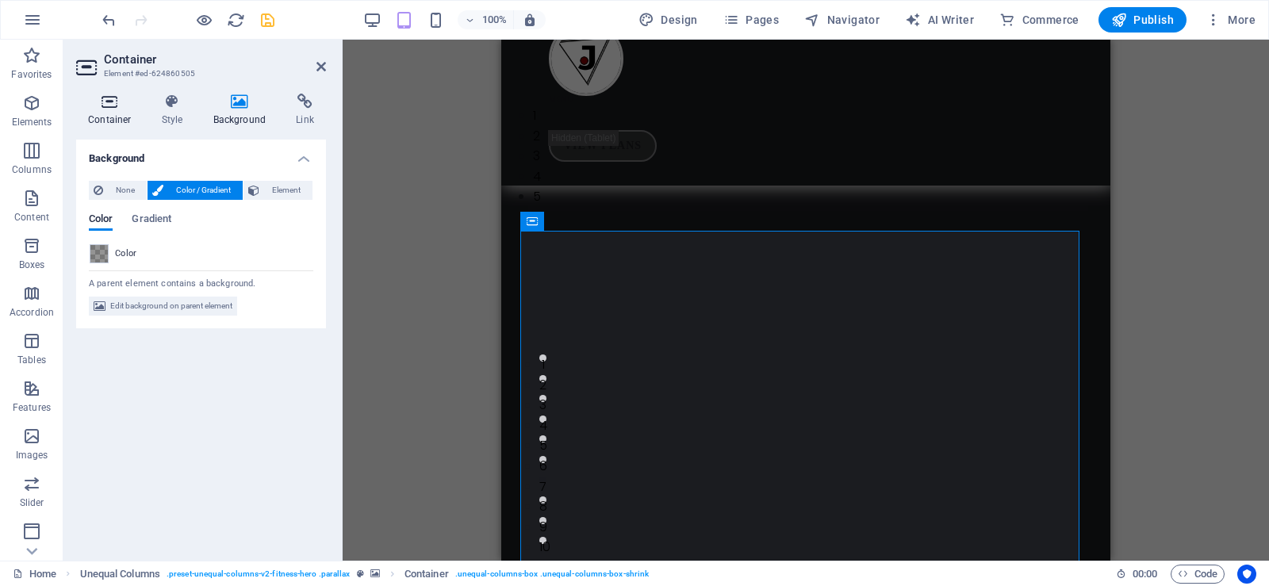
click at [102, 105] on icon at bounding box center [109, 102] width 67 height 16
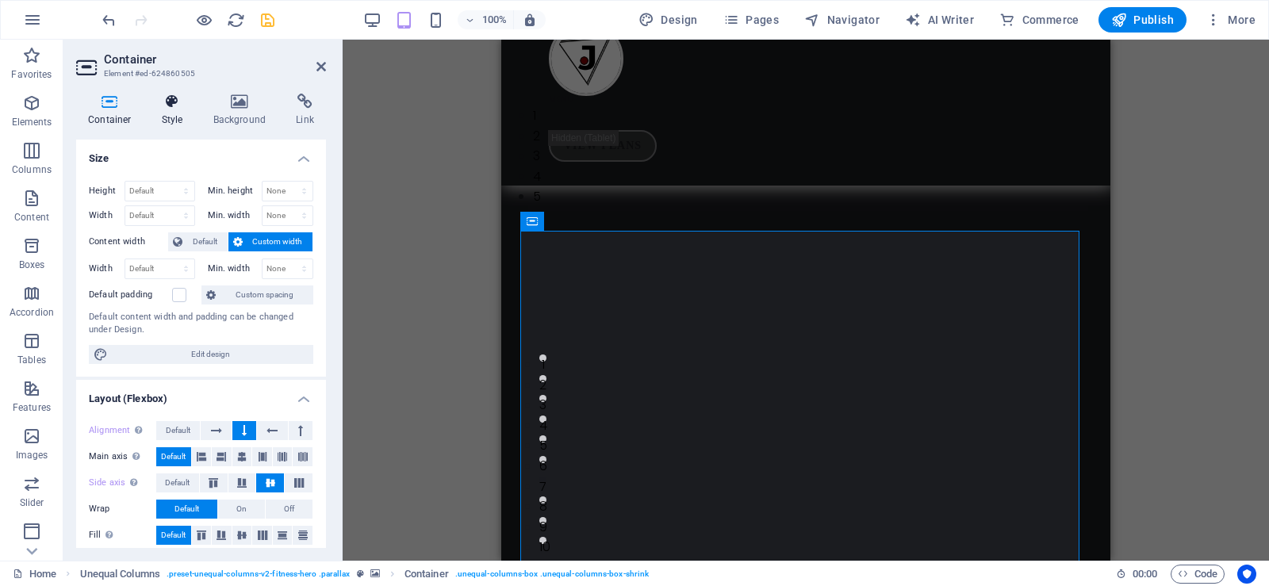
click at [170, 117] on h4 "Style" at bounding box center [176, 110] width 52 height 33
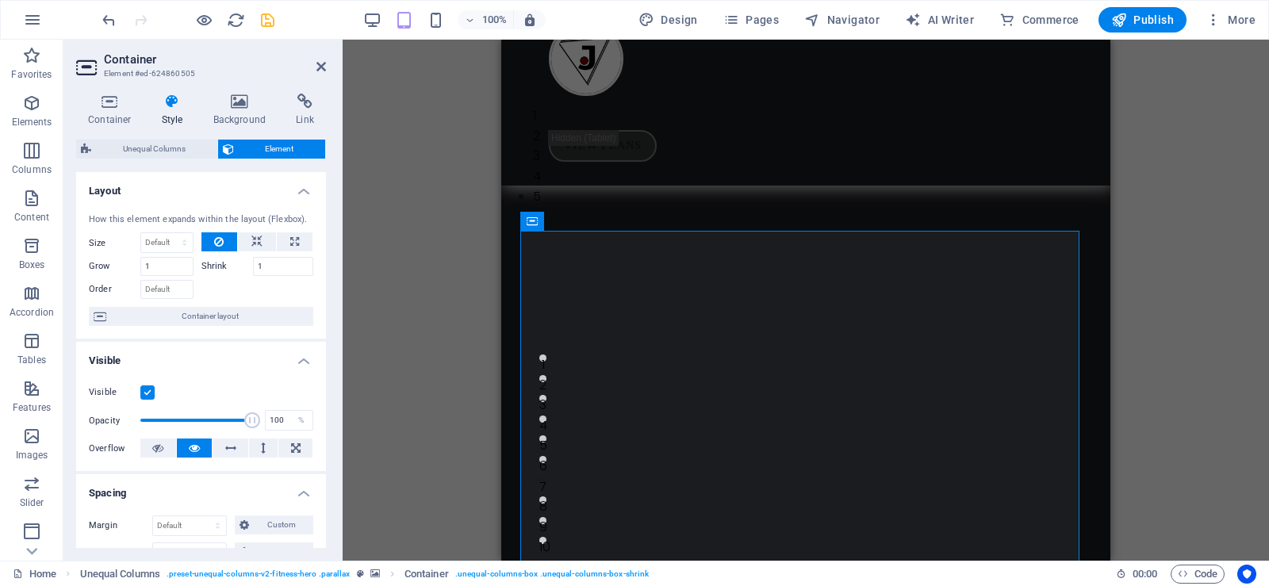
drag, startPoint x: 326, startPoint y: 215, endPoint x: 324, endPoint y: 293, distance: 77.8
click at [324, 293] on div "Container Style Background Link Size Height Default px rem % vh vw Min. height …" at bounding box center [200, 321] width 275 height 480
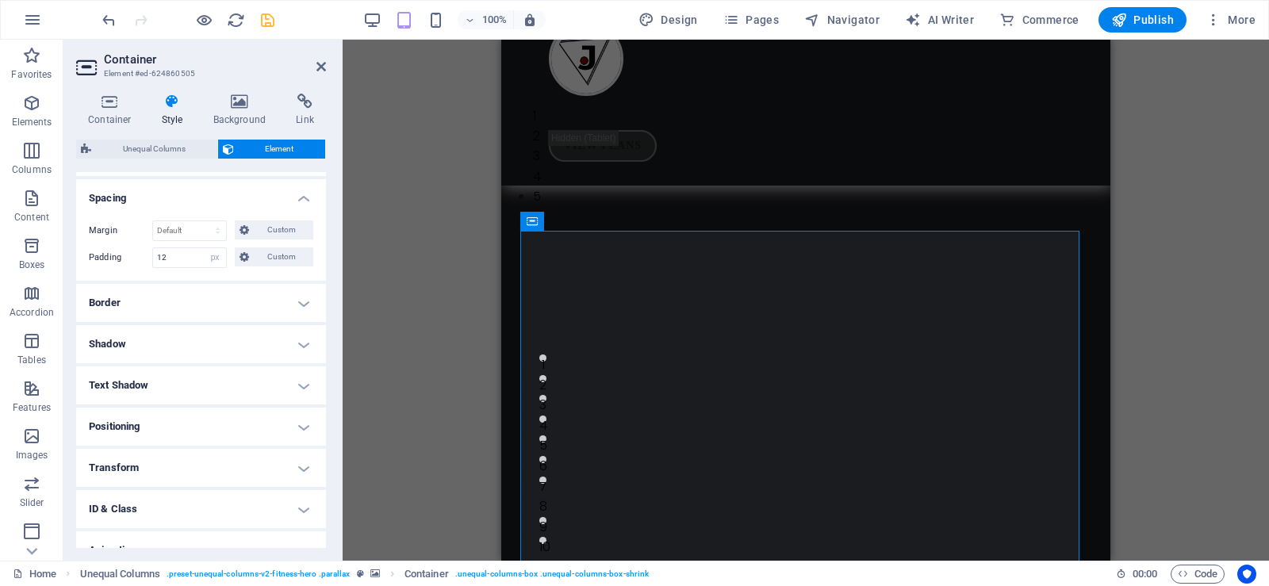
scroll to position [292, 0]
click at [297, 302] on h4 "Border" at bounding box center [201, 306] width 250 height 38
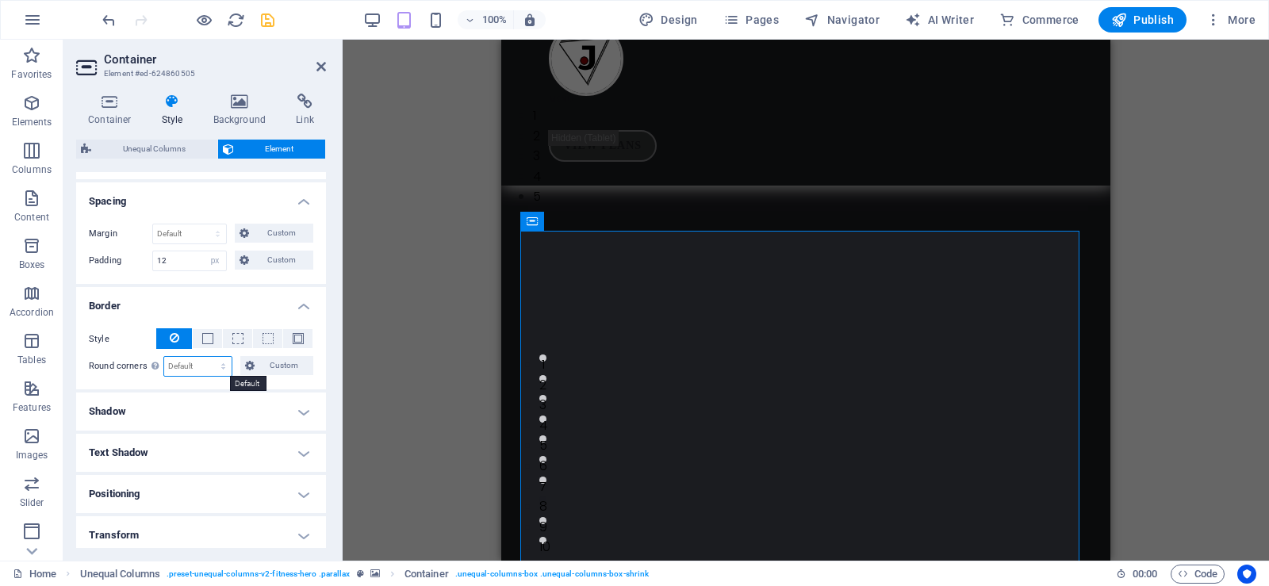
click at [198, 366] on select "Default px rem % vh vw Custom" at bounding box center [197, 366] width 67 height 19
select select "px"
click at [208, 357] on select "Default px rem % vh vw Custom" at bounding box center [197, 366] width 67 height 19
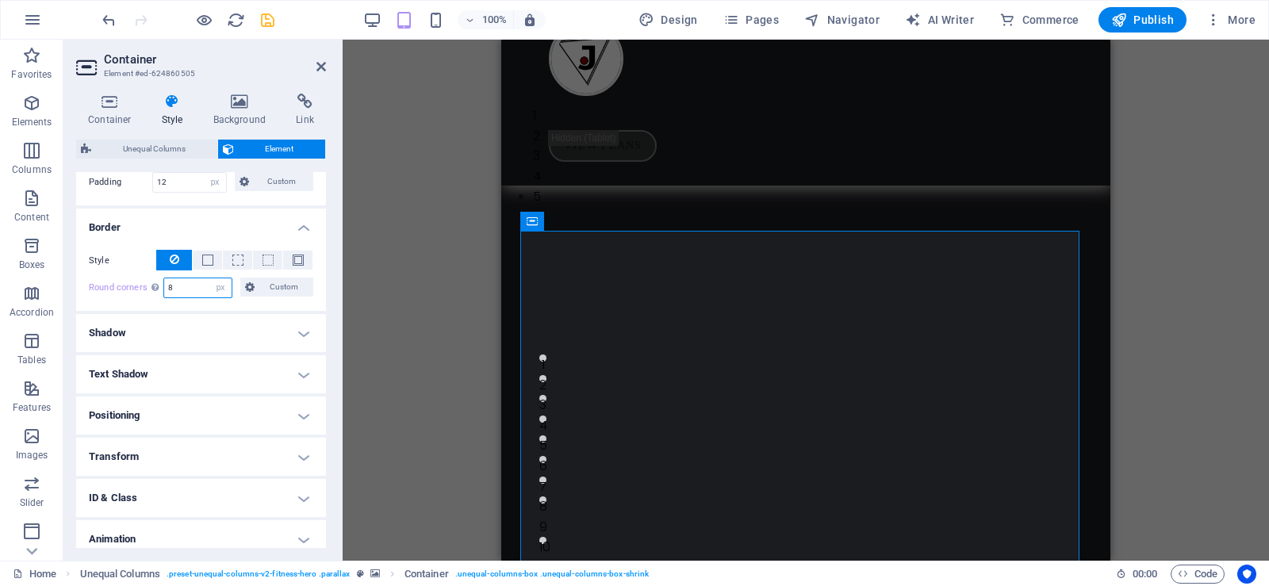
scroll to position [422, 0]
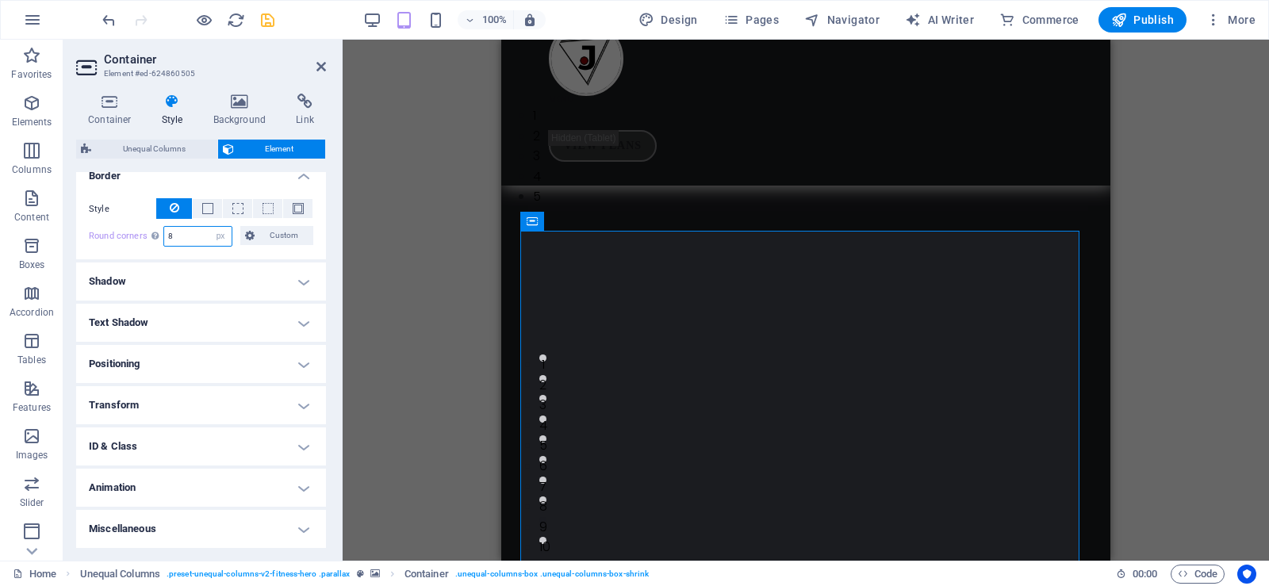
type input "8"
click at [268, 279] on h4 "Shadow" at bounding box center [201, 282] width 250 height 38
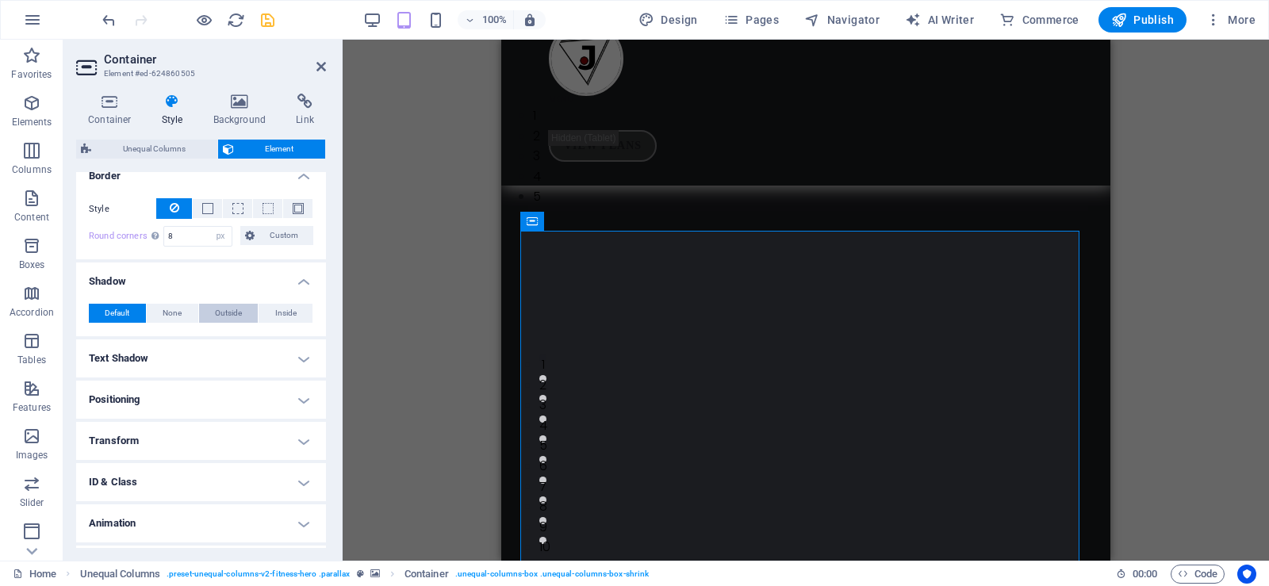
click at [237, 313] on span "Outside" at bounding box center [228, 313] width 27 height 19
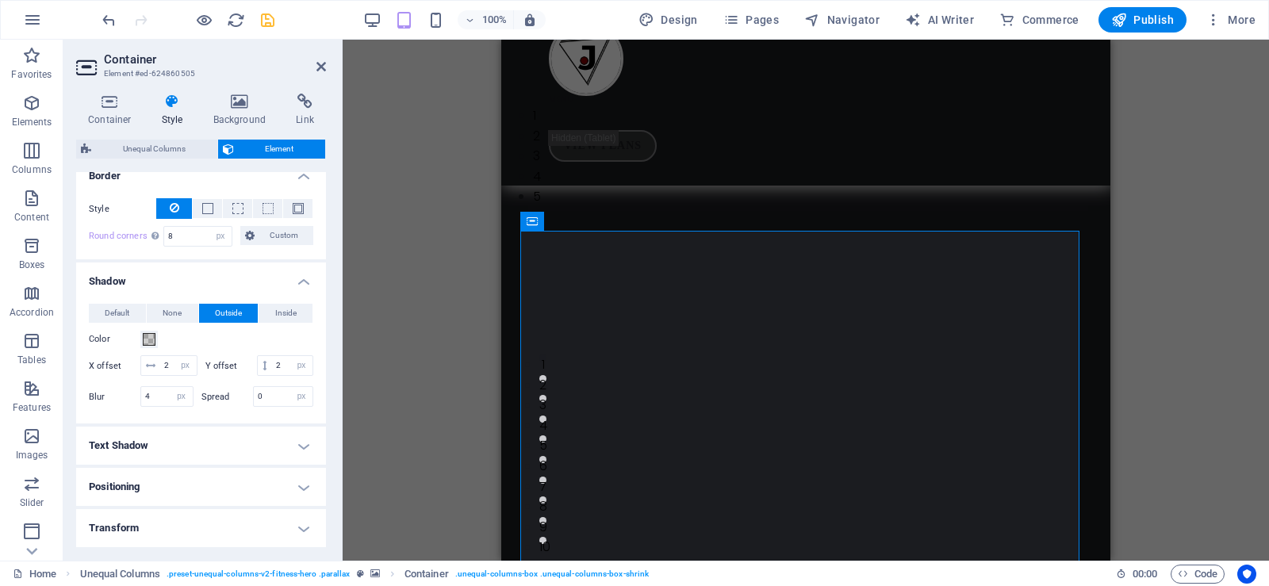
type input "2"
type input "4"
click at [272, 375] on input "2" at bounding box center [292, 365] width 40 height 19
type input "-2"
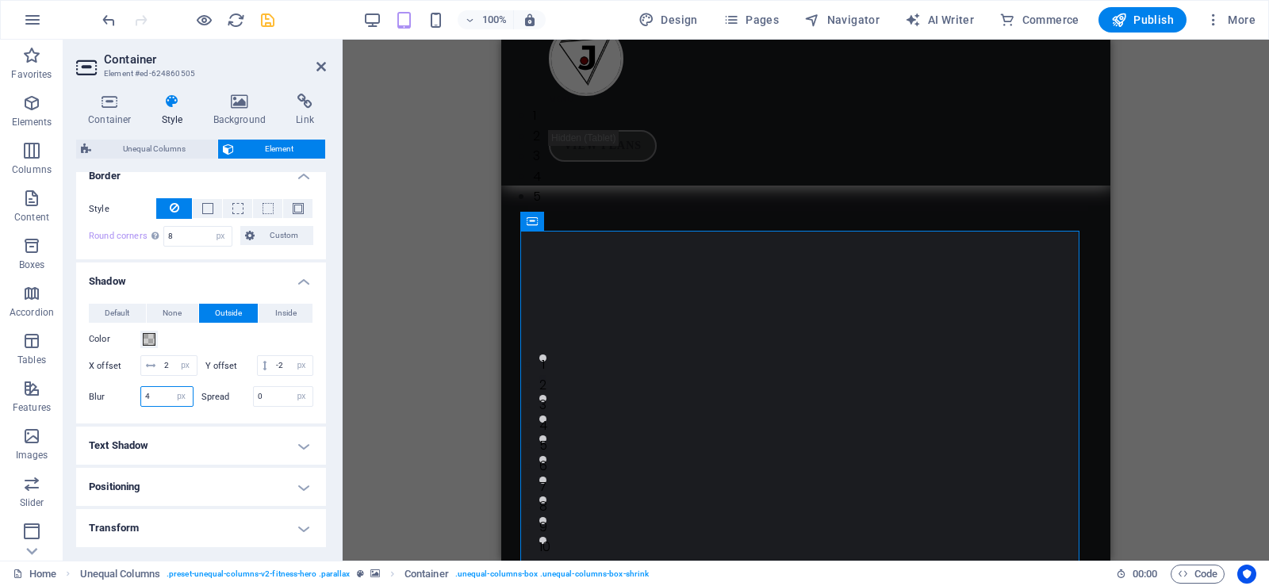
drag, startPoint x: 157, startPoint y: 414, endPoint x: 113, endPoint y: 410, distance: 43.8
click at [113, 407] on div "Blur 4 px rem % vh vw" at bounding box center [141, 396] width 105 height 21
type input "3"
click at [152, 337] on span at bounding box center [149, 339] width 13 height 13
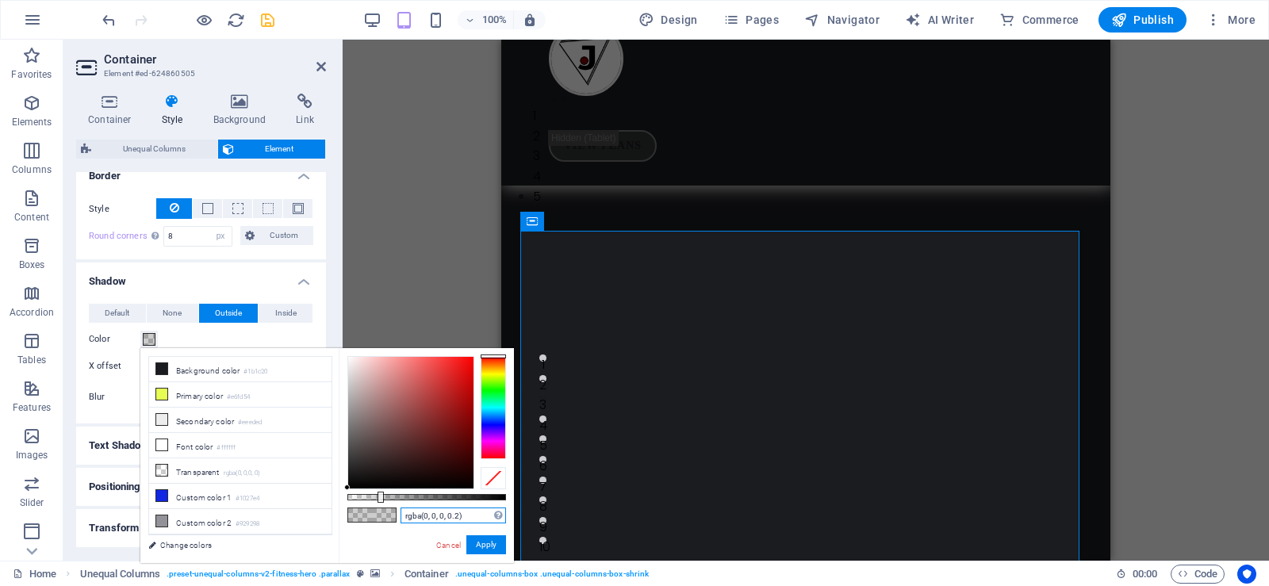
drag, startPoint x: 466, startPoint y: 517, endPoint x: 397, endPoint y: 509, distance: 69.5
click at [397, 509] on div "rgba(0, 0, 0, 0.2) Supported formats #0852ed rgb(8, 82, 237) rgba(8, 82, 237, 9…" at bounding box center [426, 570] width 175 height 445
paste input "37"
type input "rgba(0, 0, 0, 0.37)"
click at [489, 539] on button "Apply" at bounding box center [486, 544] width 40 height 19
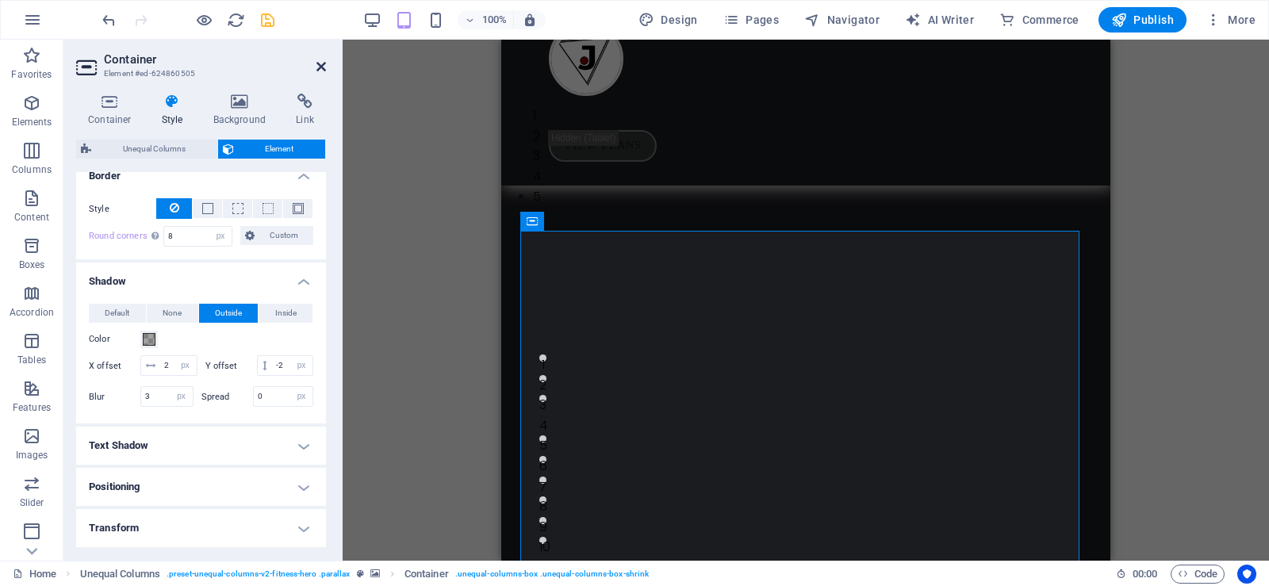
click at [319, 62] on icon at bounding box center [321, 66] width 10 height 13
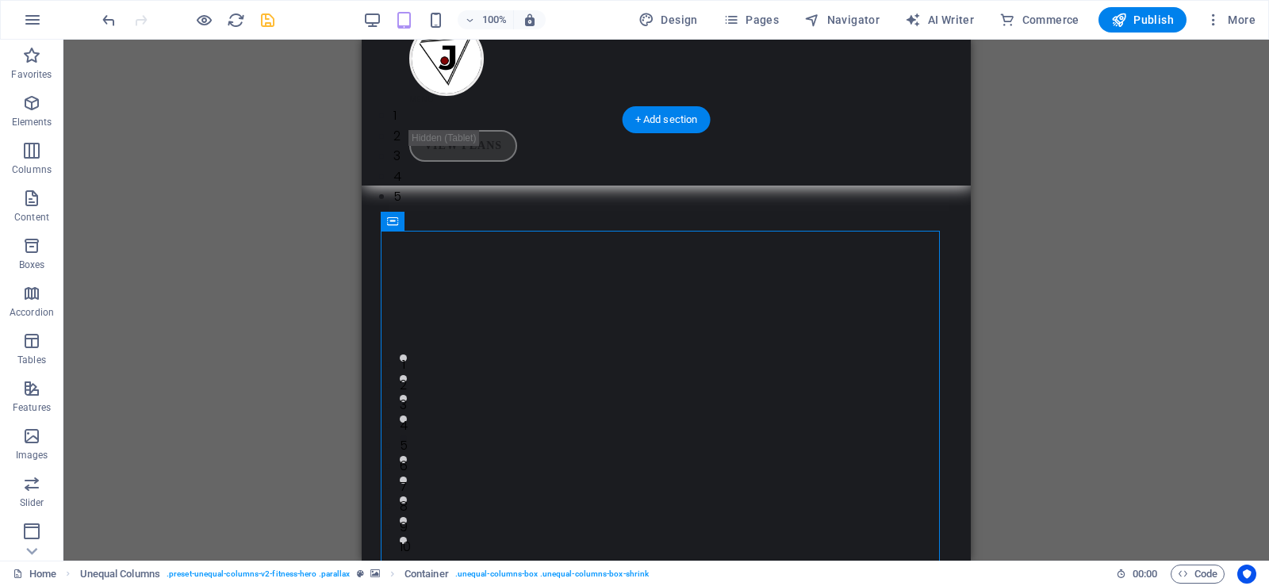
click at [950, 105] on img "1/5" at bounding box center [660, 105] width 597 height 0
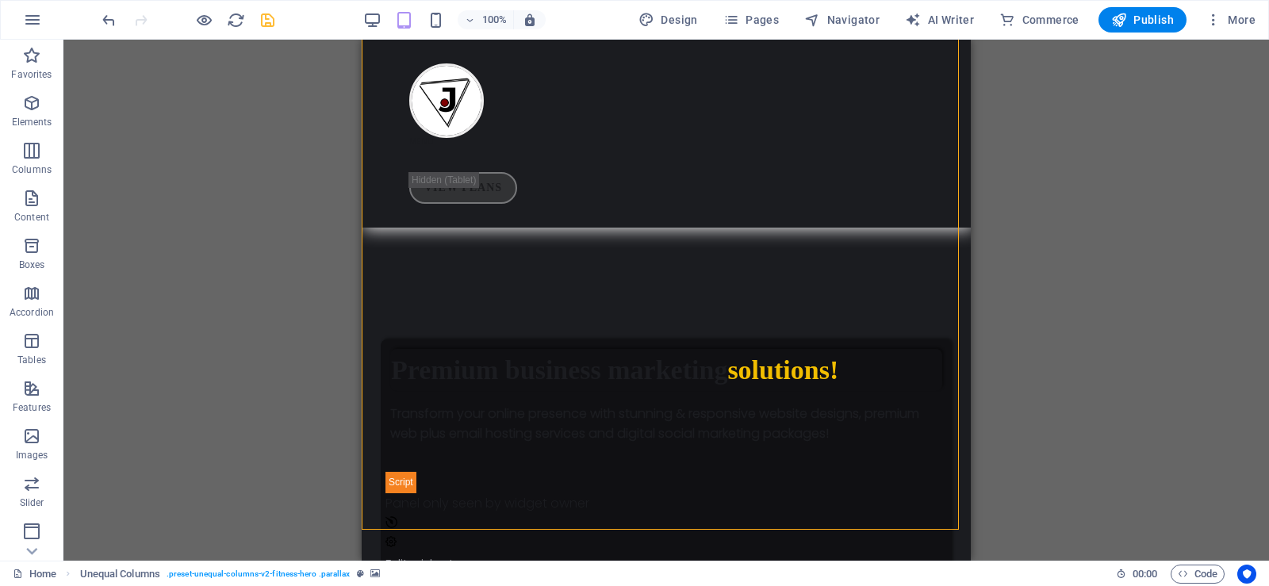
scroll to position [900, 0]
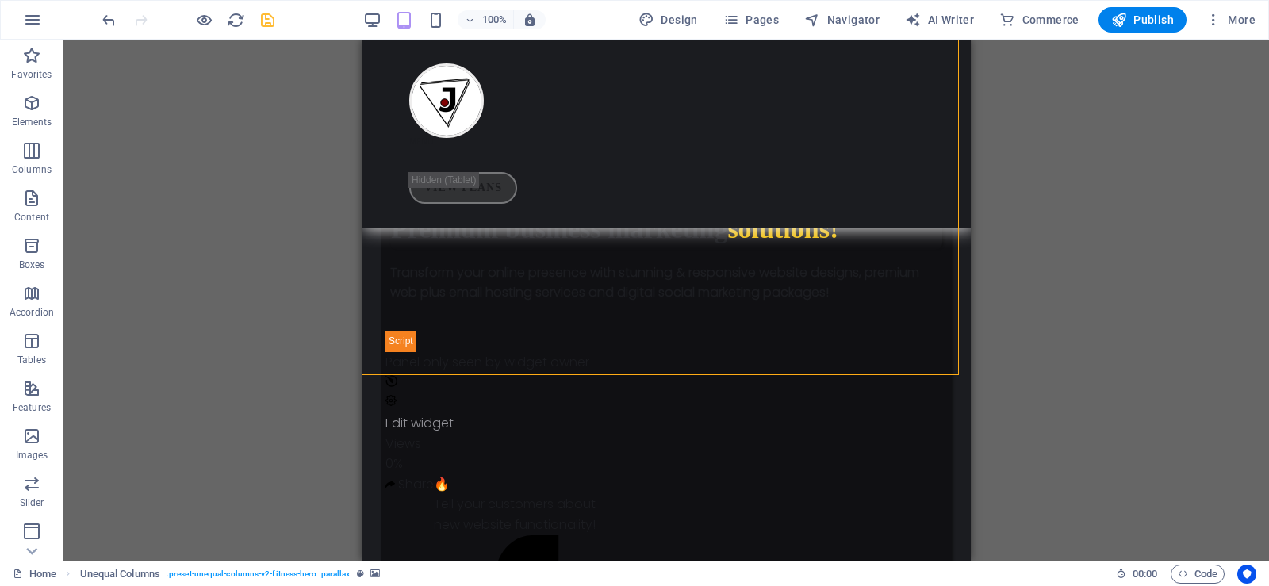
drag, startPoint x: 966, startPoint y: 71, endPoint x: 1333, endPoint y: 163, distance: 377.6
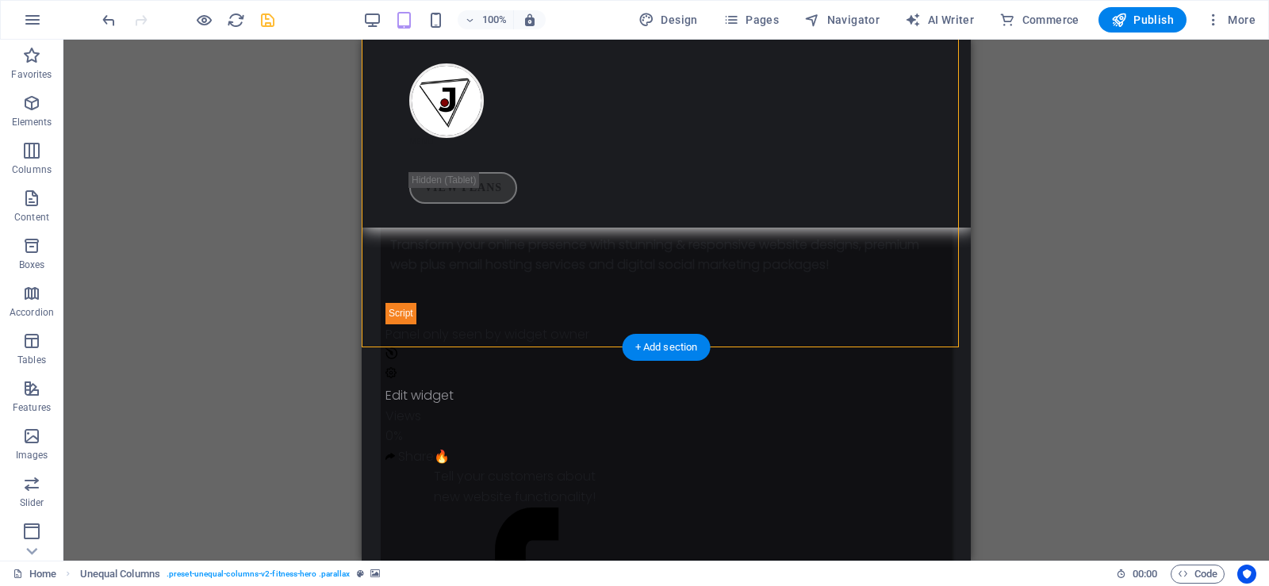
select select "px"
select select "fade"
select select "ms"
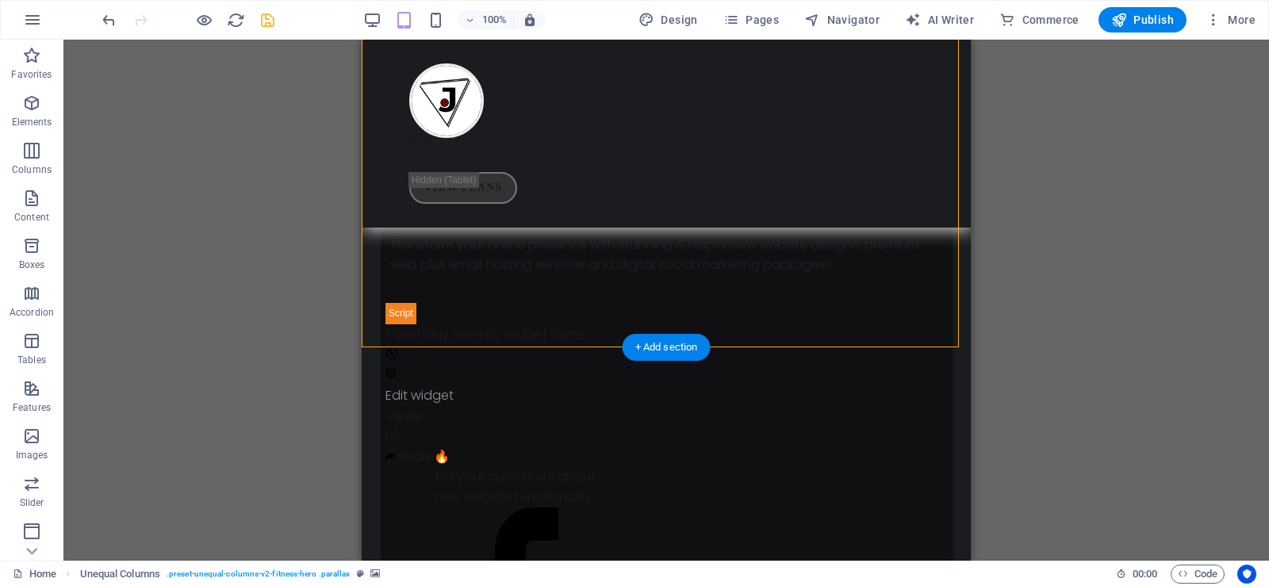
select select "s"
select select "progressive"
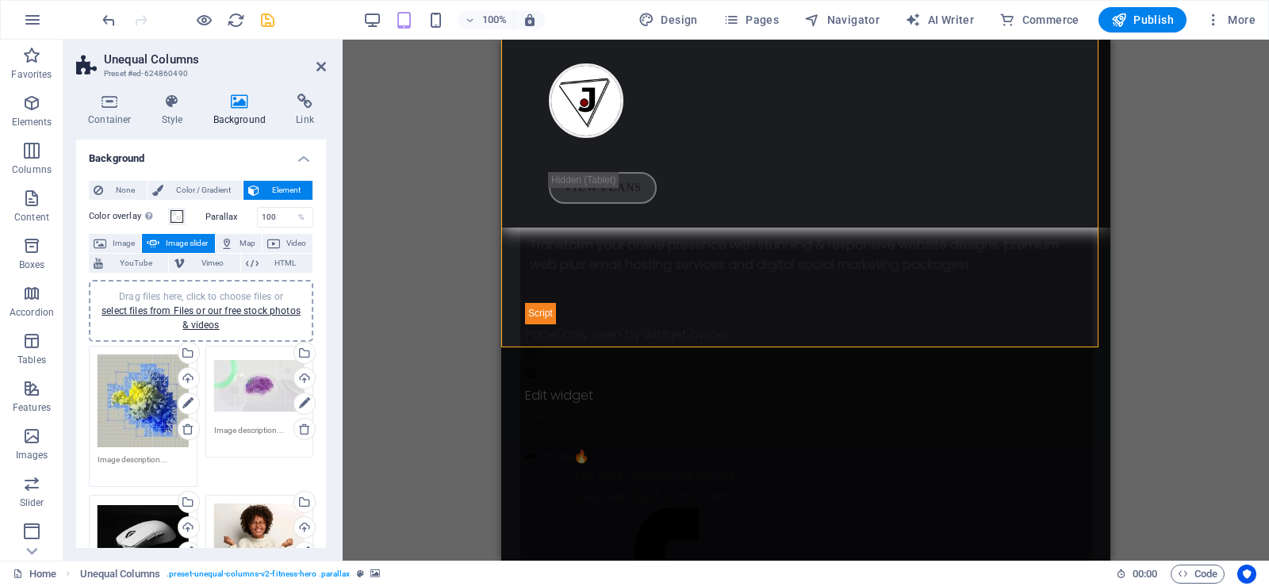
click at [317, 68] on icon at bounding box center [321, 66] width 10 height 13
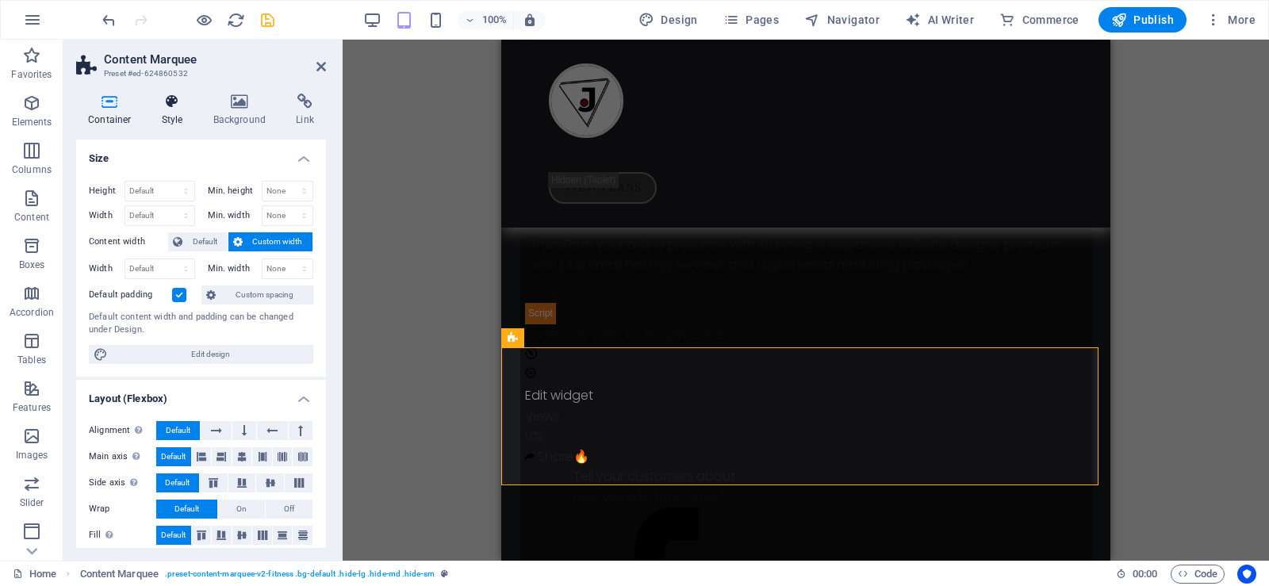
click at [165, 116] on h4 "Style" at bounding box center [176, 110] width 52 height 33
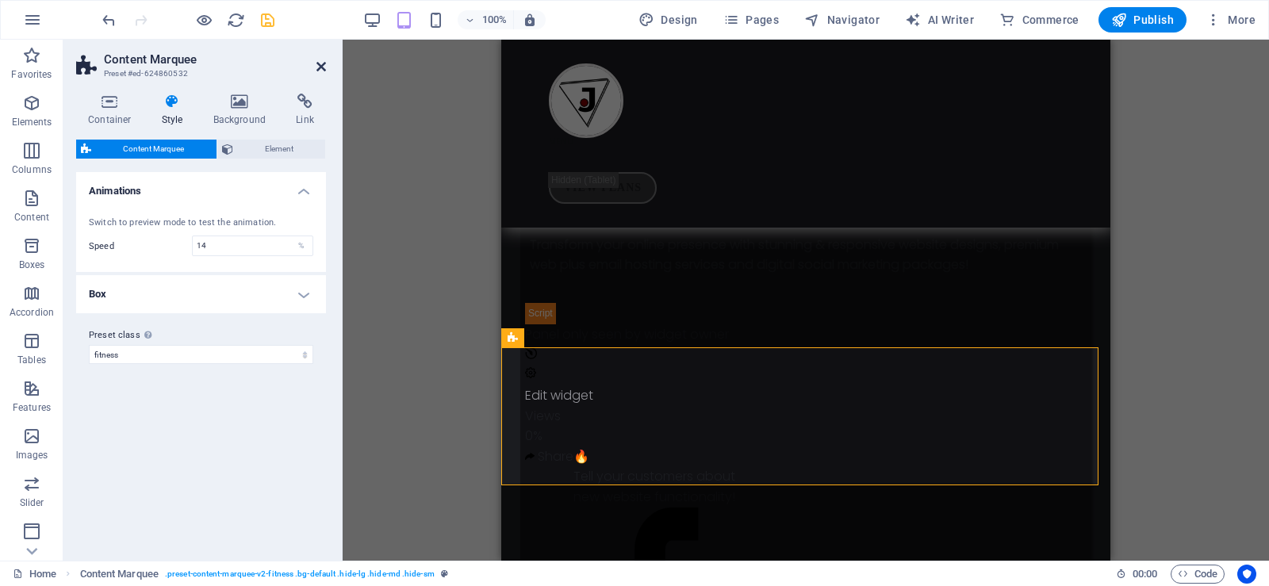
click at [320, 64] on icon at bounding box center [321, 66] width 10 height 13
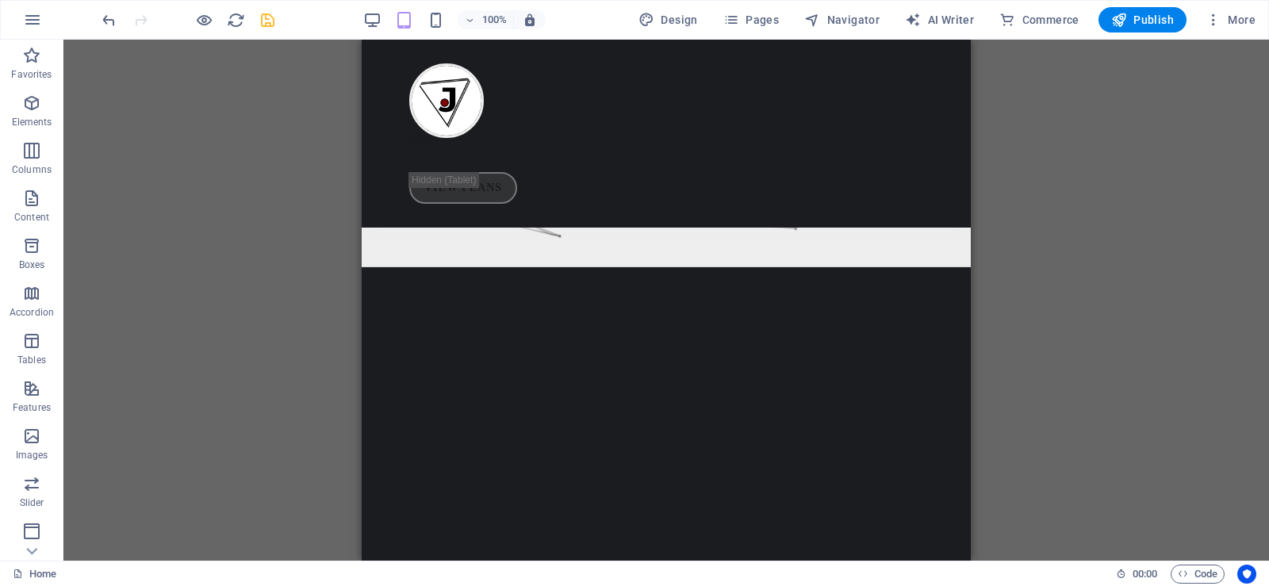
scroll to position [7975, 0]
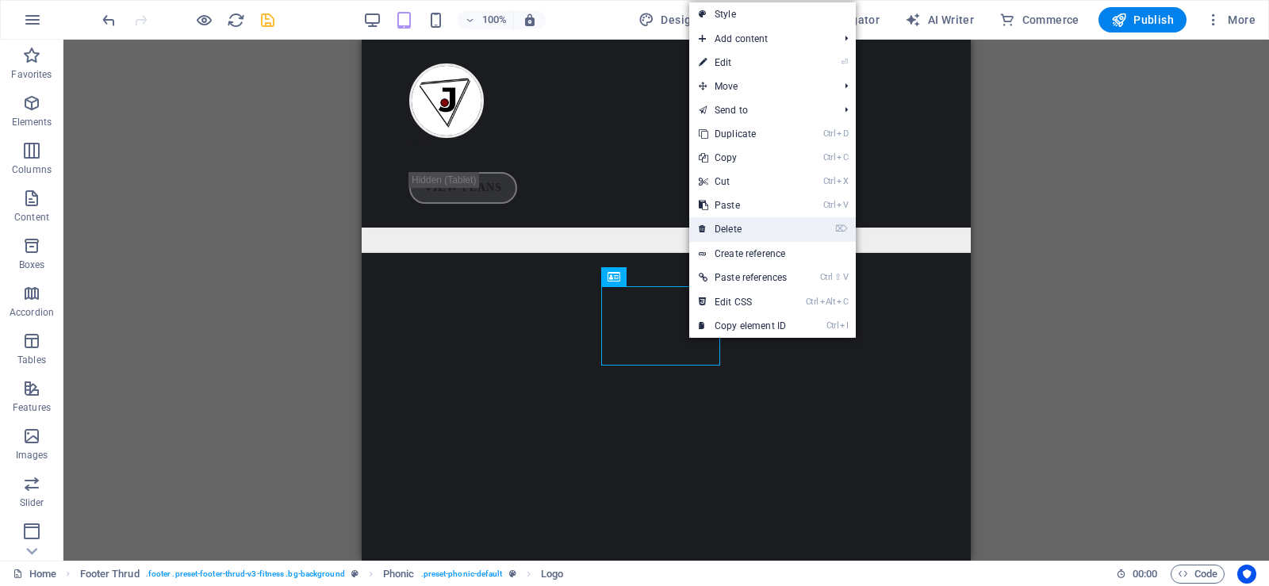
click at [736, 230] on link "⌦ Delete" at bounding box center [742, 229] width 107 height 24
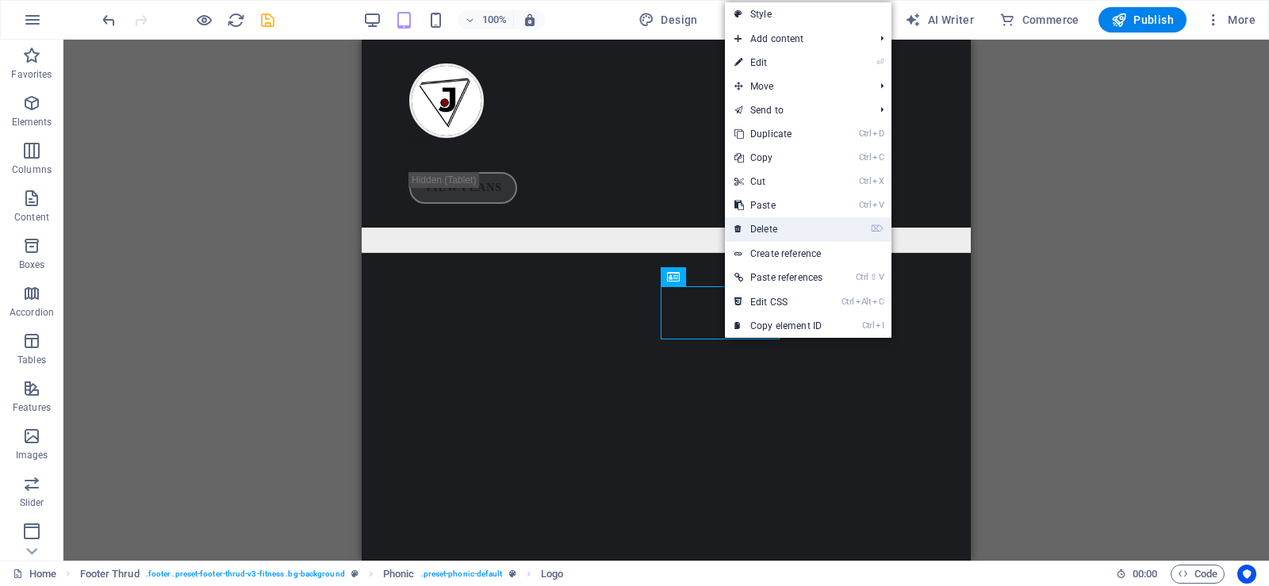
click at [759, 224] on link "⌦ Delete" at bounding box center [778, 229] width 107 height 24
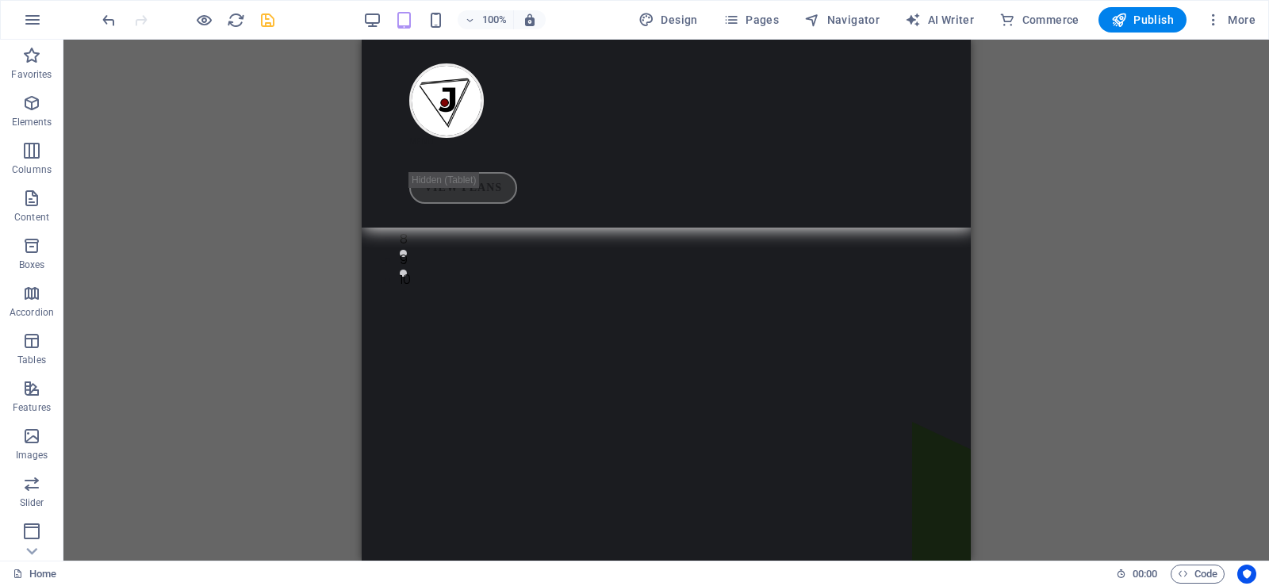
scroll to position [0, 0]
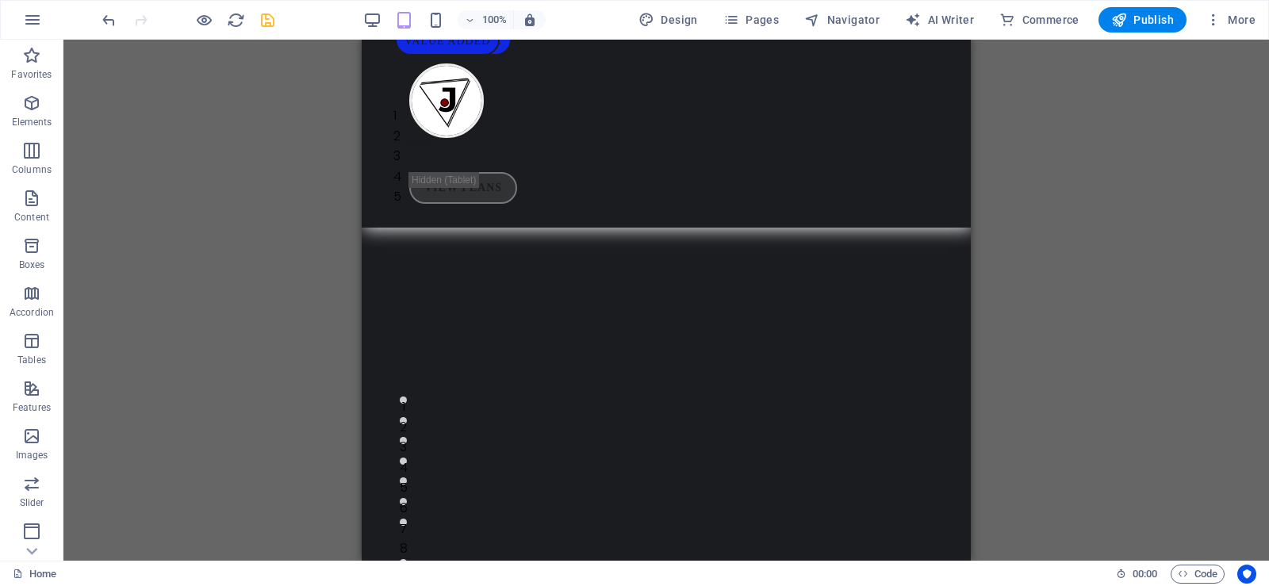
drag, startPoint x: 964, startPoint y: 508, endPoint x: 1325, endPoint y: 48, distance: 584.7
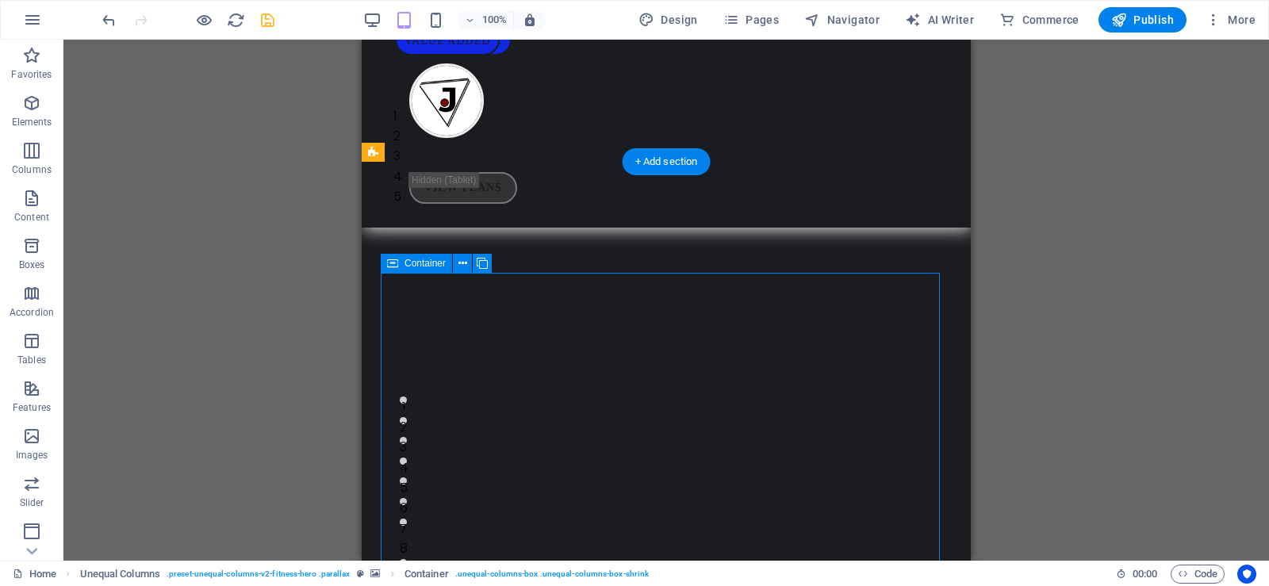
select select "px"
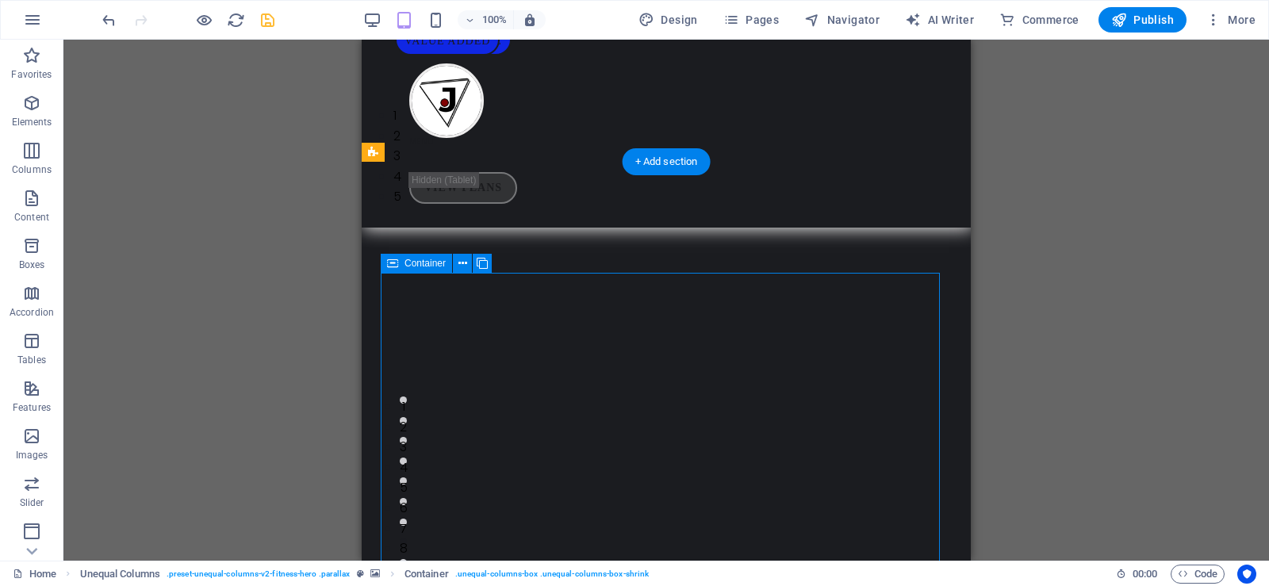
select select "px"
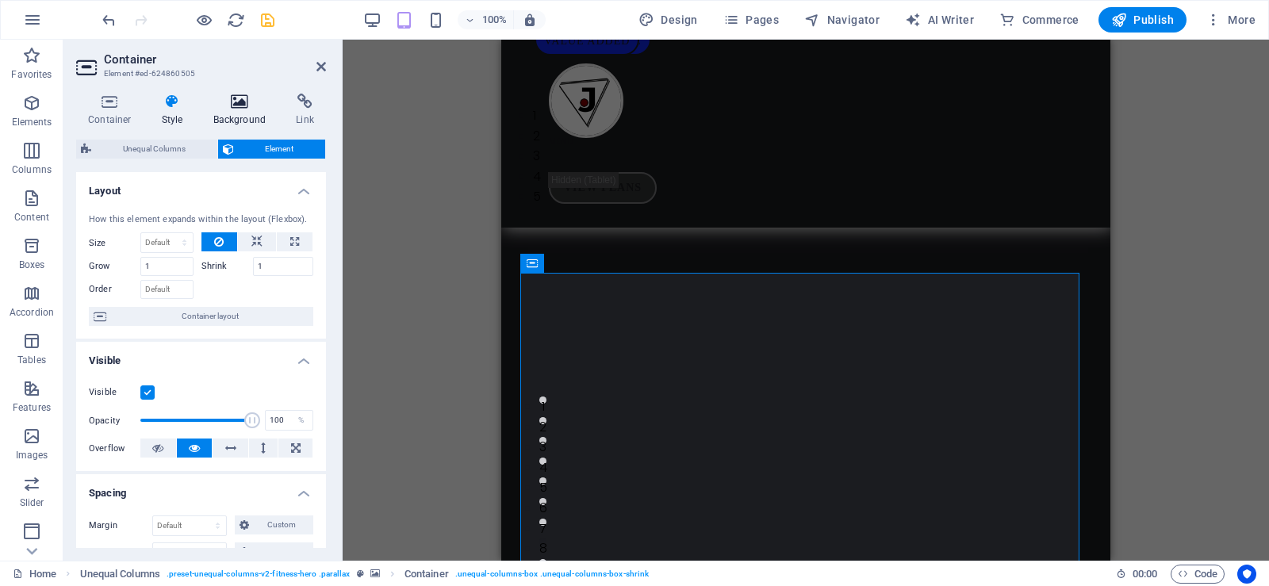
click at [233, 121] on h4 "Background" at bounding box center [242, 110] width 83 height 33
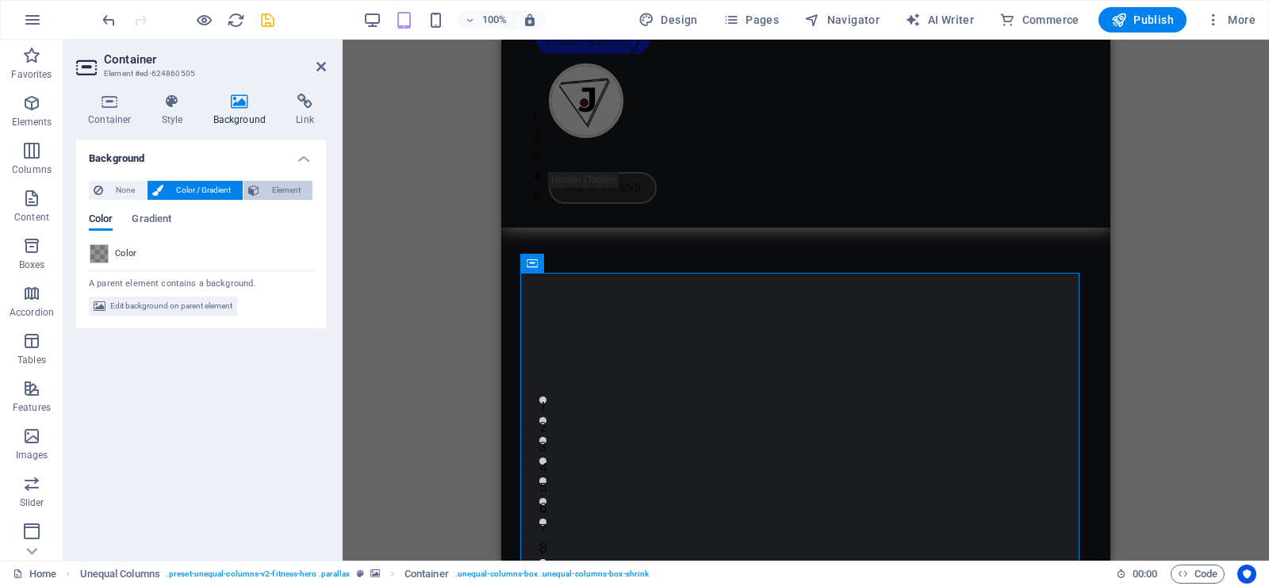
click at [267, 189] on span "Element" at bounding box center [286, 190] width 44 height 19
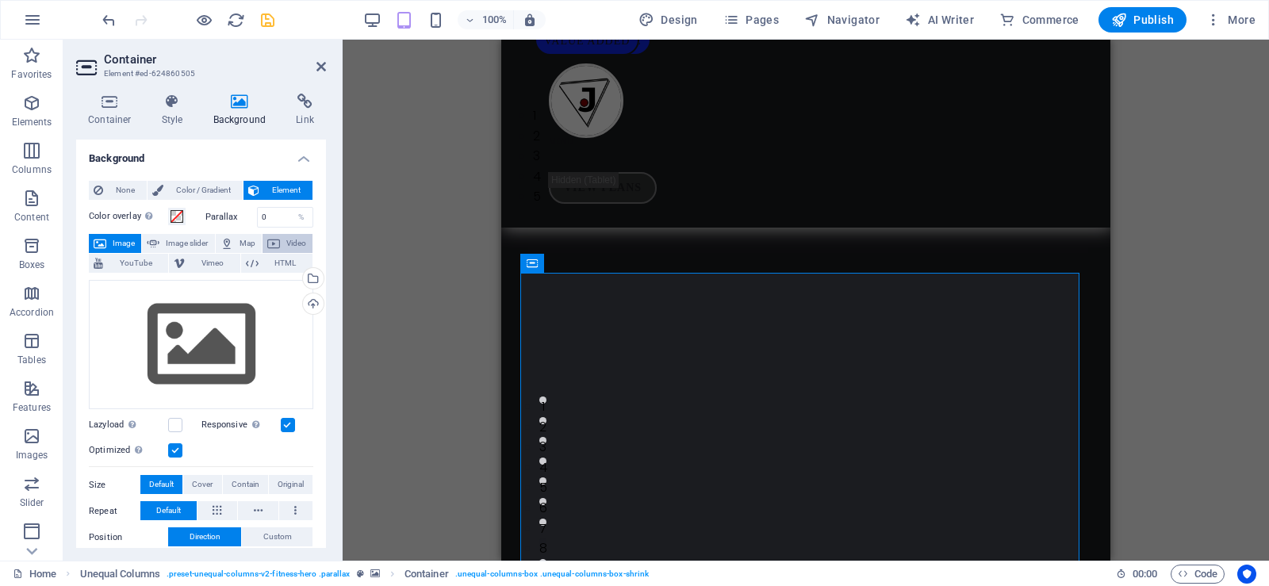
click at [268, 243] on icon at bounding box center [273, 243] width 13 height 19
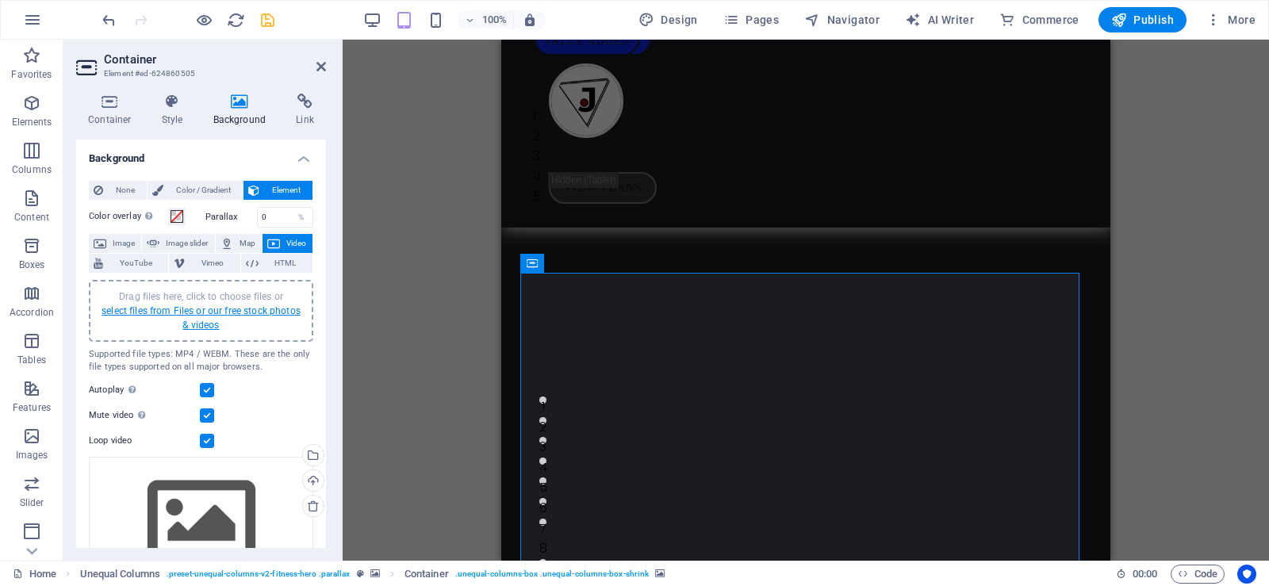
click at [182, 309] on link "select files from Files or our free stock photos & videos" at bounding box center [201, 317] width 199 height 25
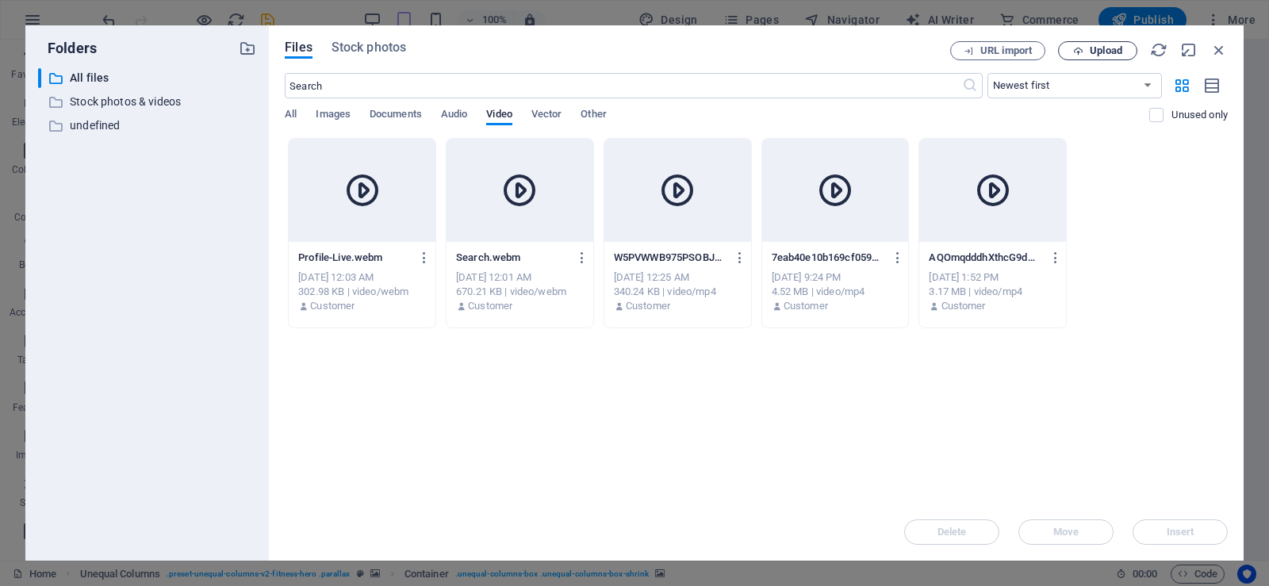
click at [1106, 52] on span "Upload" at bounding box center [1106, 51] width 33 height 10
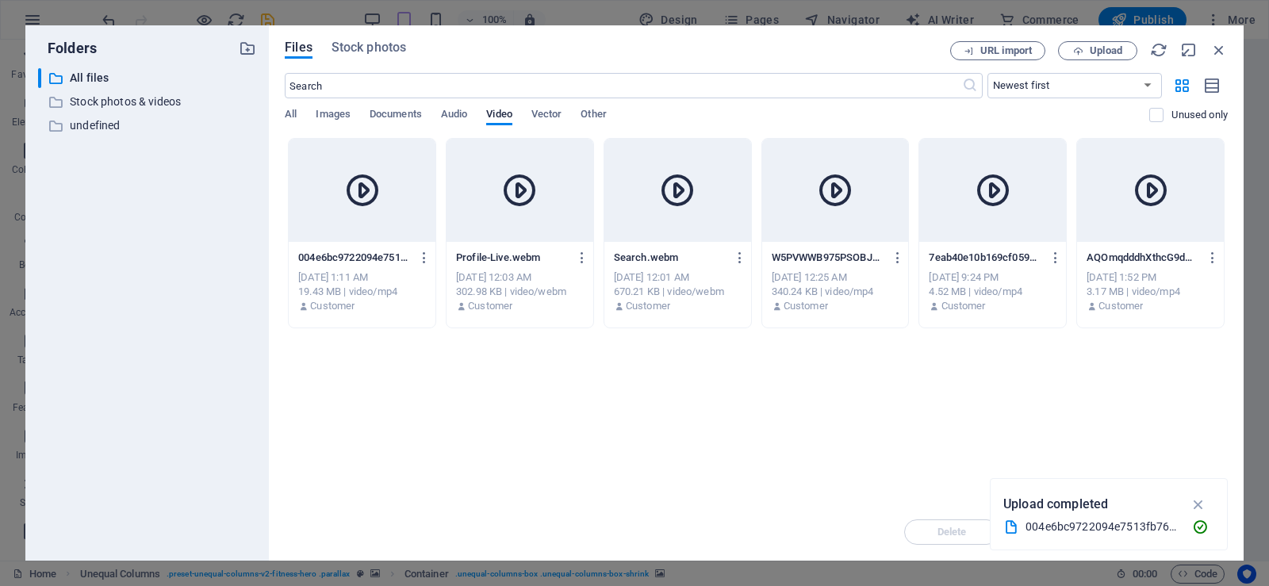
click at [409, 218] on div at bounding box center [362, 190] width 147 height 103
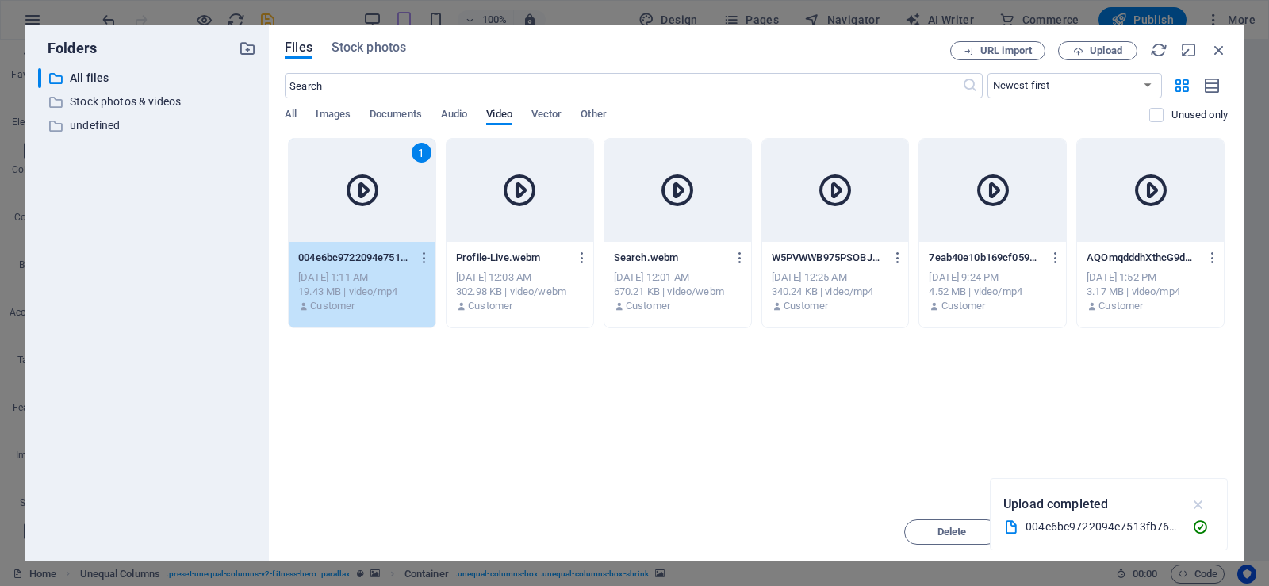
click at [1199, 503] on icon "button" at bounding box center [1199, 504] width 18 height 17
click at [1187, 529] on span "Insert" at bounding box center [1181, 532] width 28 height 10
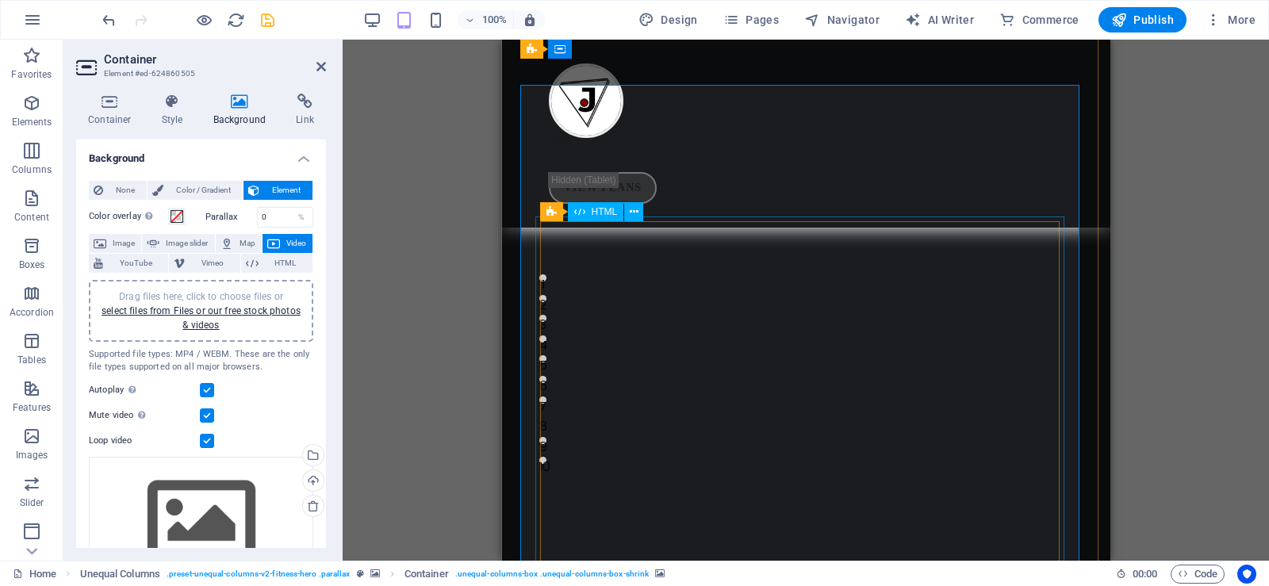
scroll to position [79, 0]
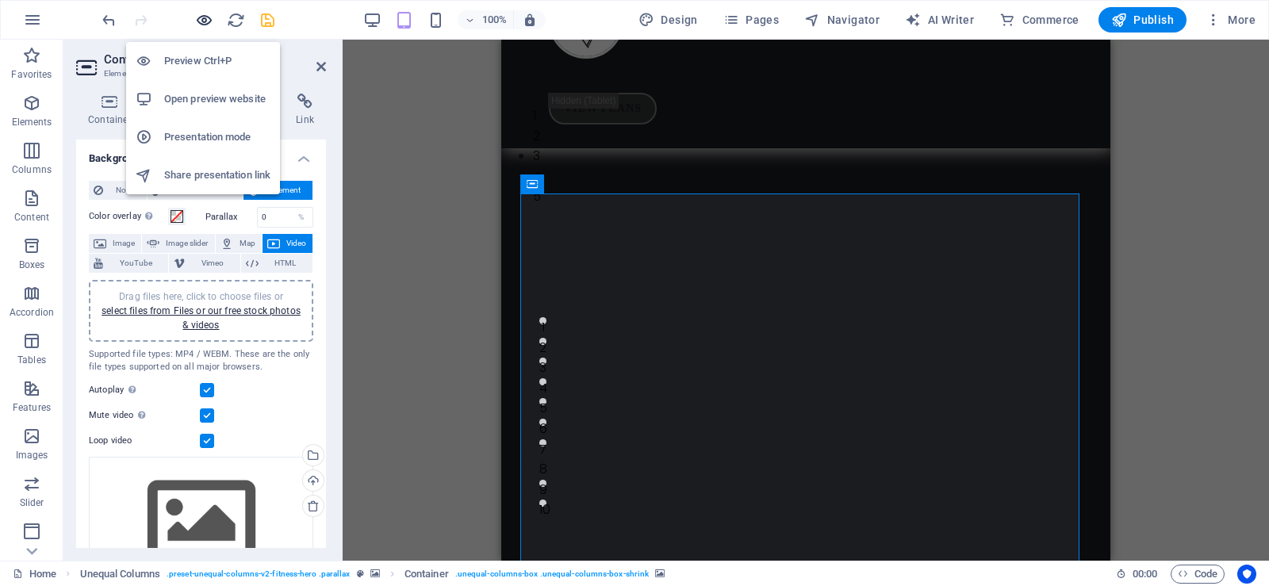
click at [209, 21] on icon "button" at bounding box center [204, 20] width 18 height 18
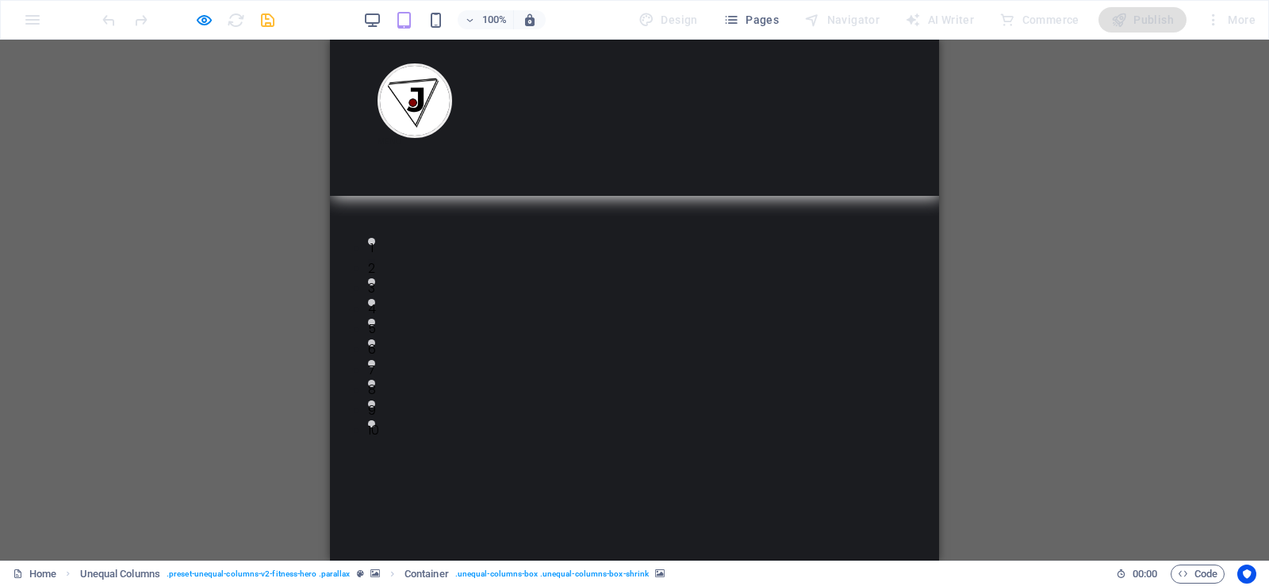
scroll to position [0, 0]
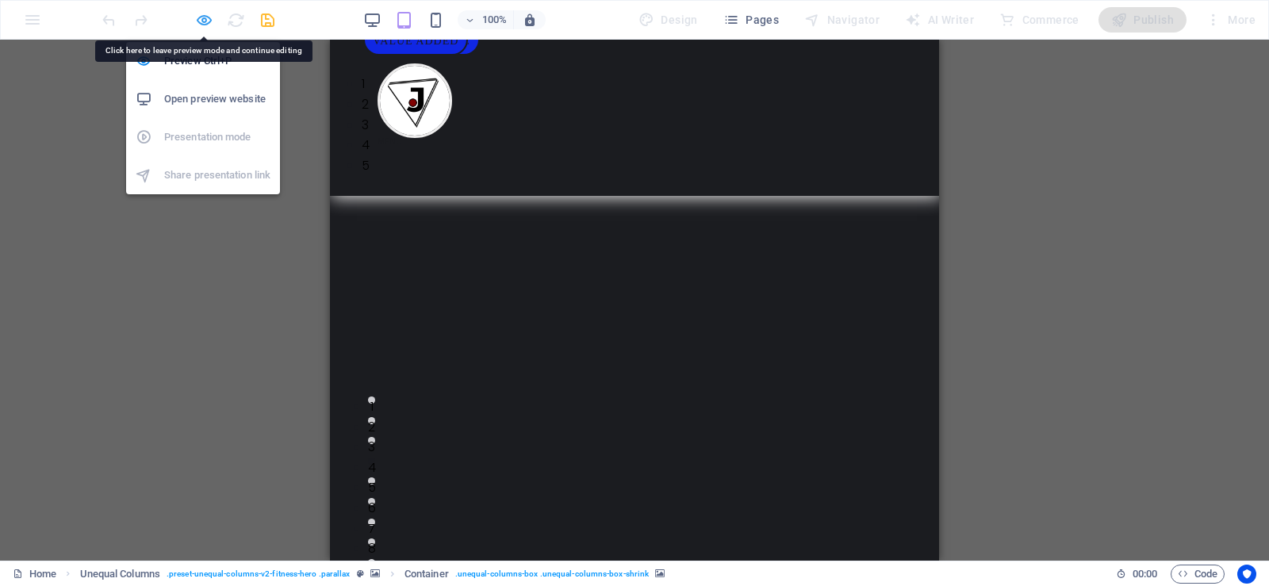
click at [205, 20] on icon "button" at bounding box center [204, 20] width 18 height 18
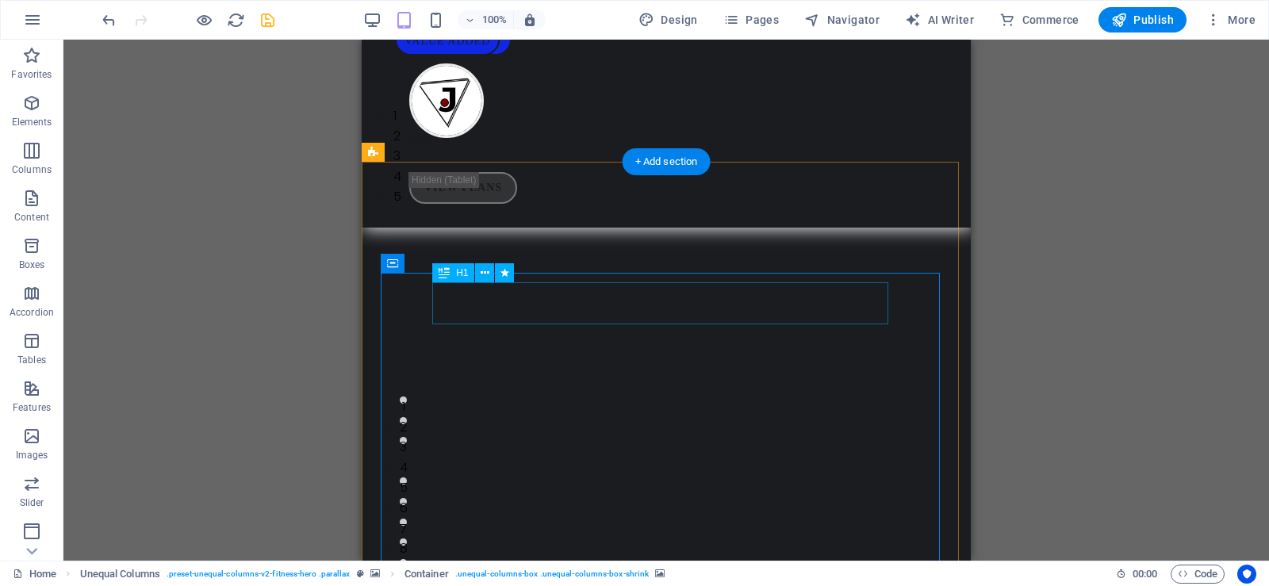
drag, startPoint x: 788, startPoint y: 318, endPoint x: 651, endPoint y: 318, distance: 136.4
select select "px"
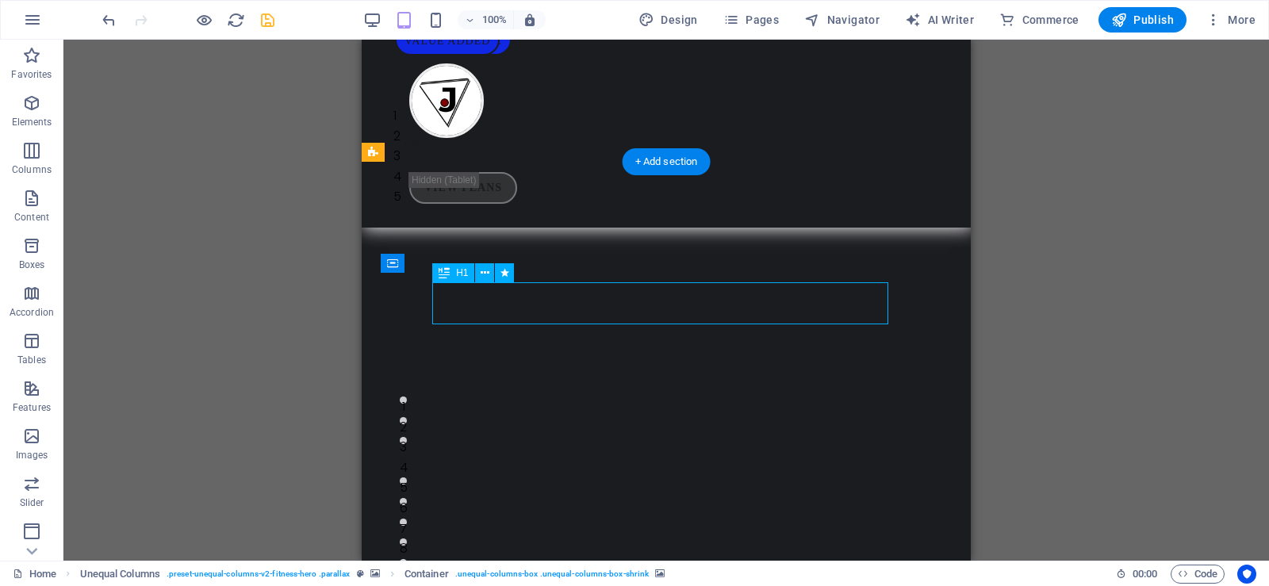
select select "px"
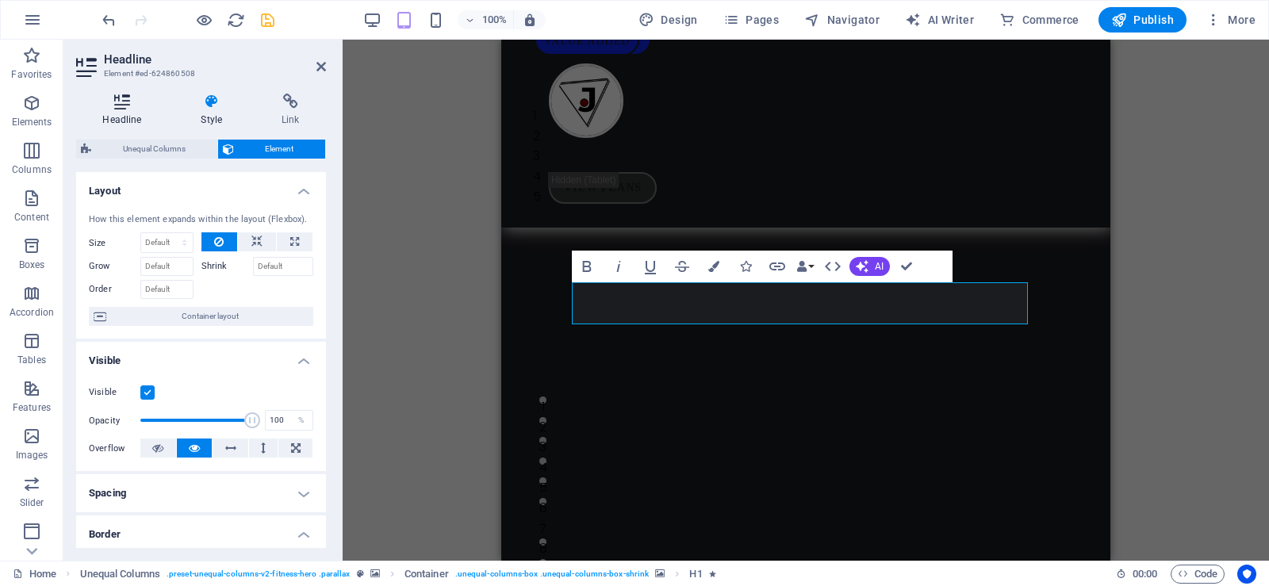
click at [119, 113] on h4 "Headline" at bounding box center [125, 110] width 98 height 33
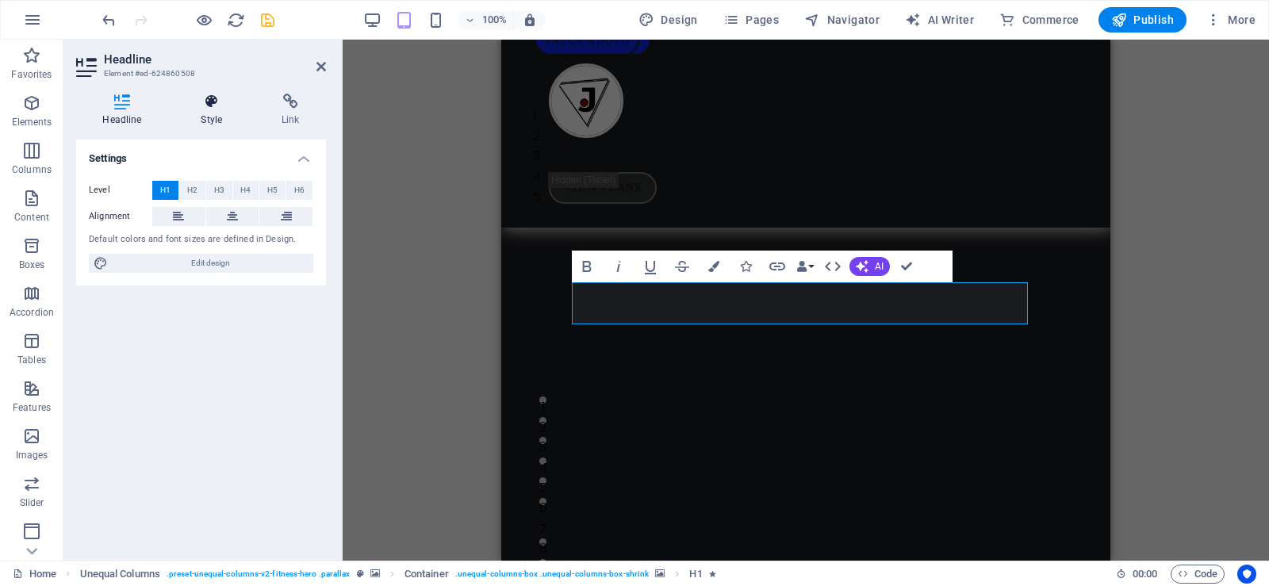
click at [211, 104] on icon at bounding box center [212, 102] width 75 height 16
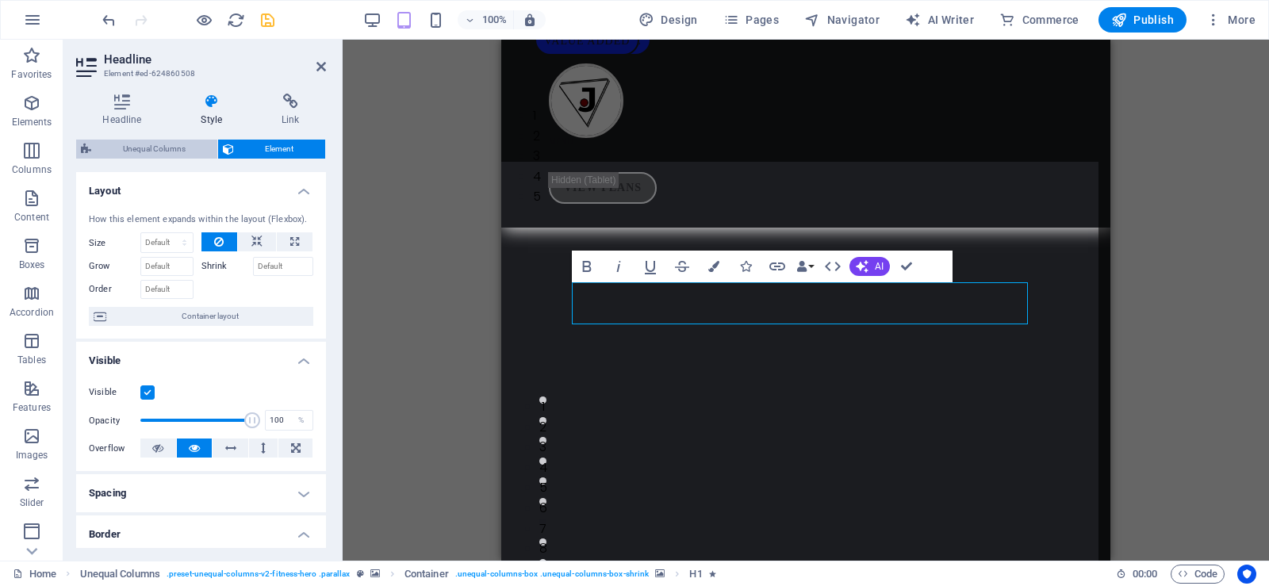
click at [167, 153] on span "Unequal Columns" at bounding box center [154, 149] width 117 height 19
select select "%"
select select "rem"
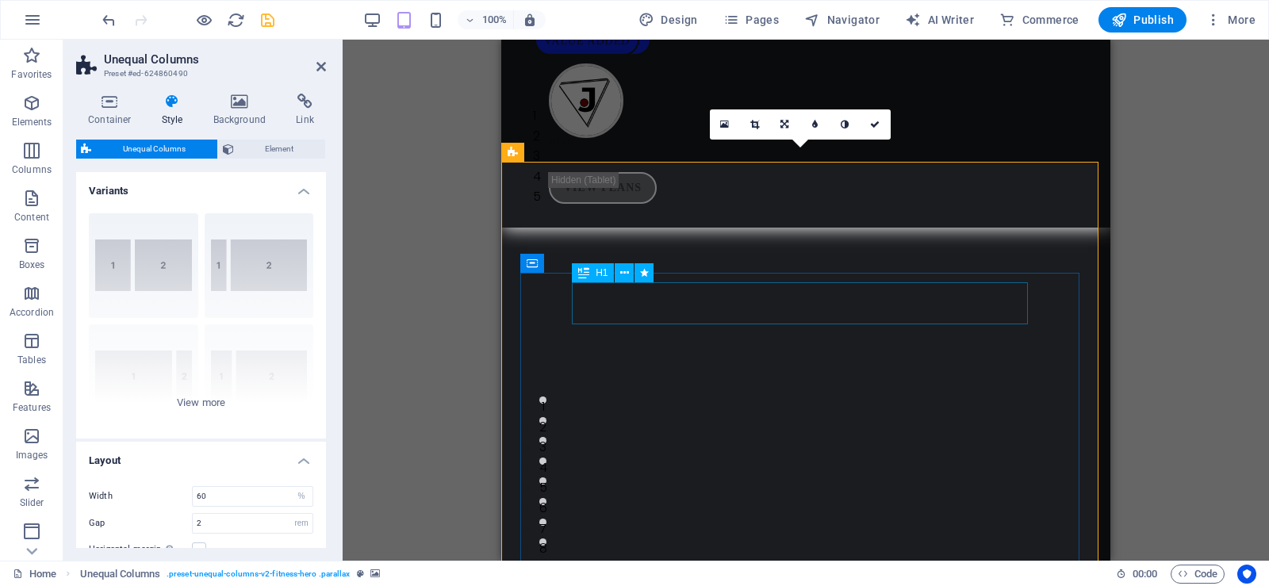
click at [589, 274] on icon at bounding box center [583, 272] width 11 height 19
click at [643, 273] on icon at bounding box center [644, 273] width 9 height 17
select select "flash"
select select "s"
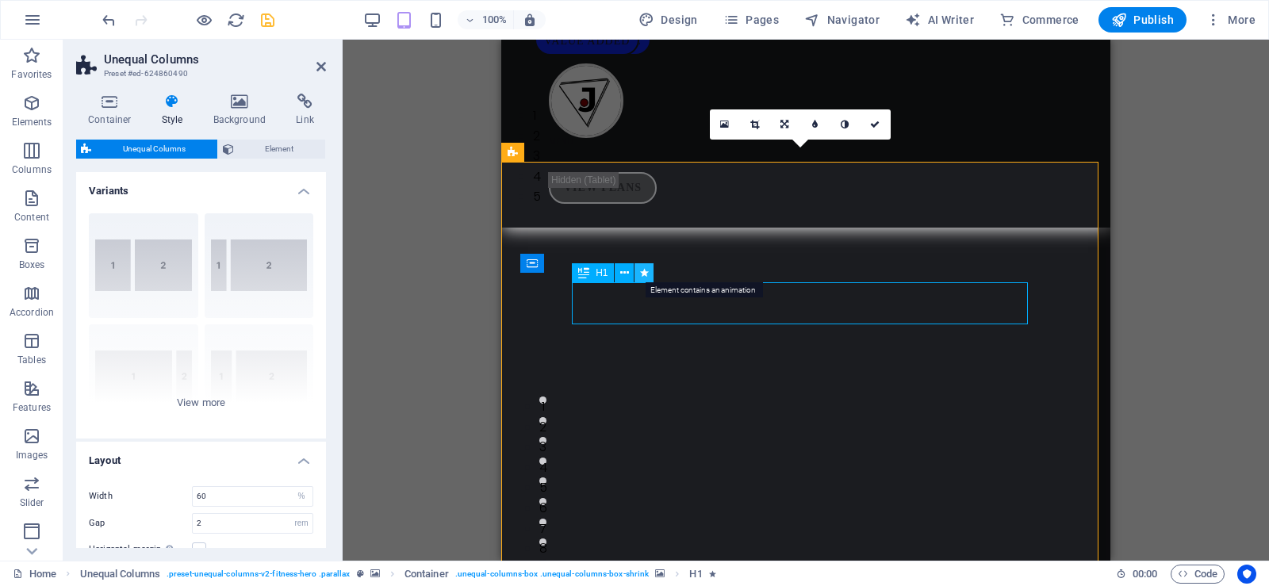
select select "scroll"
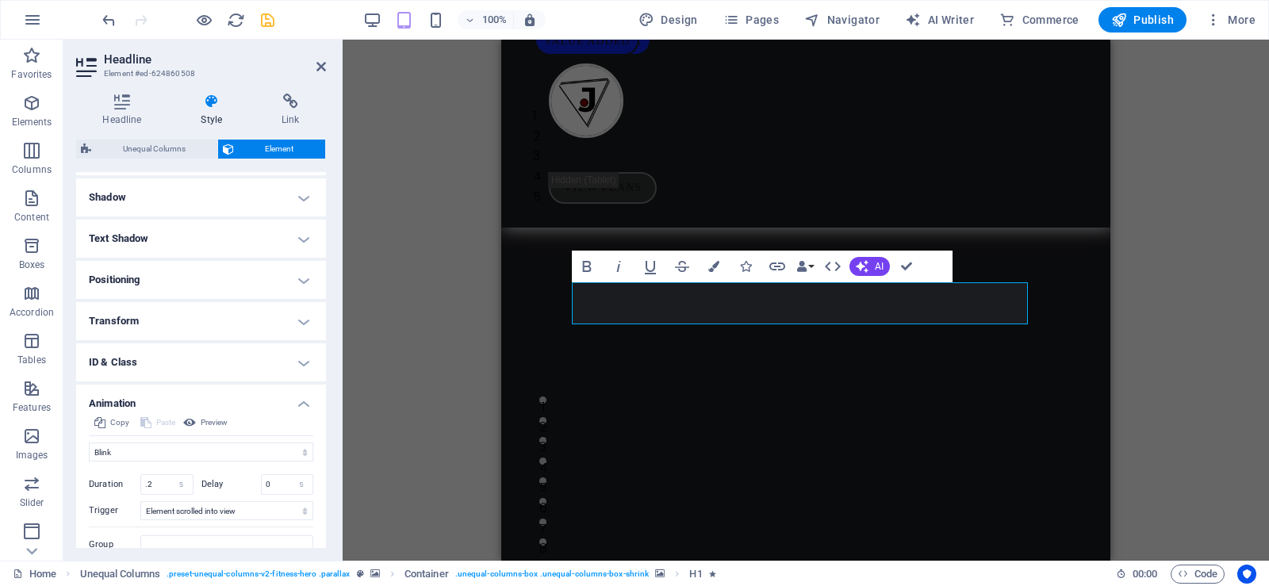
scroll to position [219, 0]
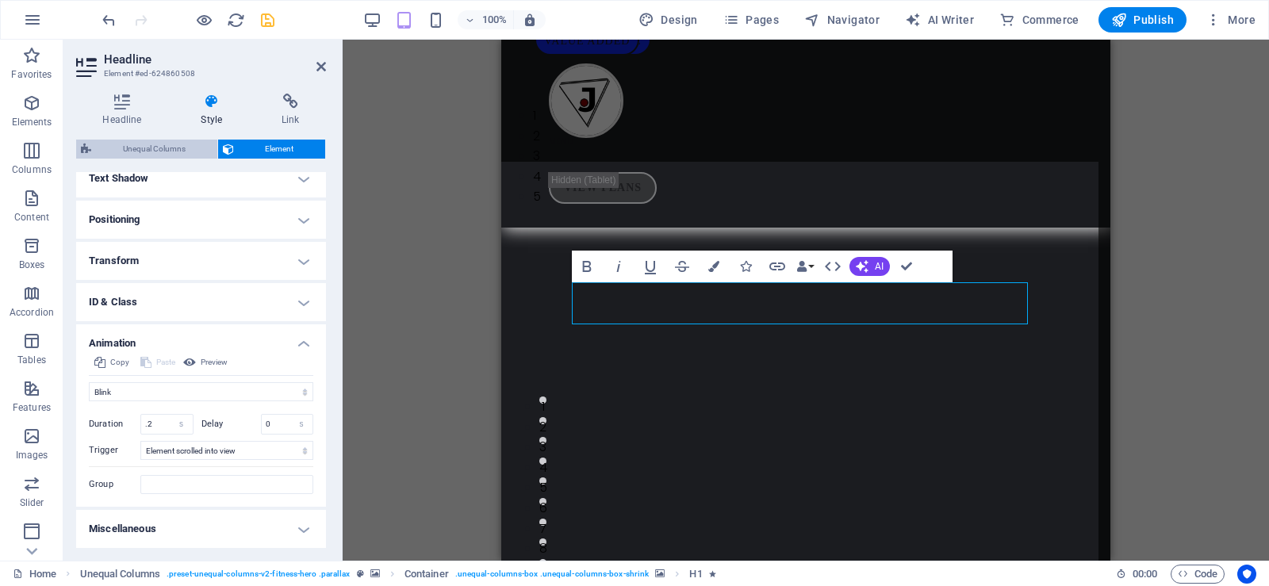
click at [152, 145] on span "Unequal Columns" at bounding box center [154, 149] width 117 height 19
select select "%"
select select "rem"
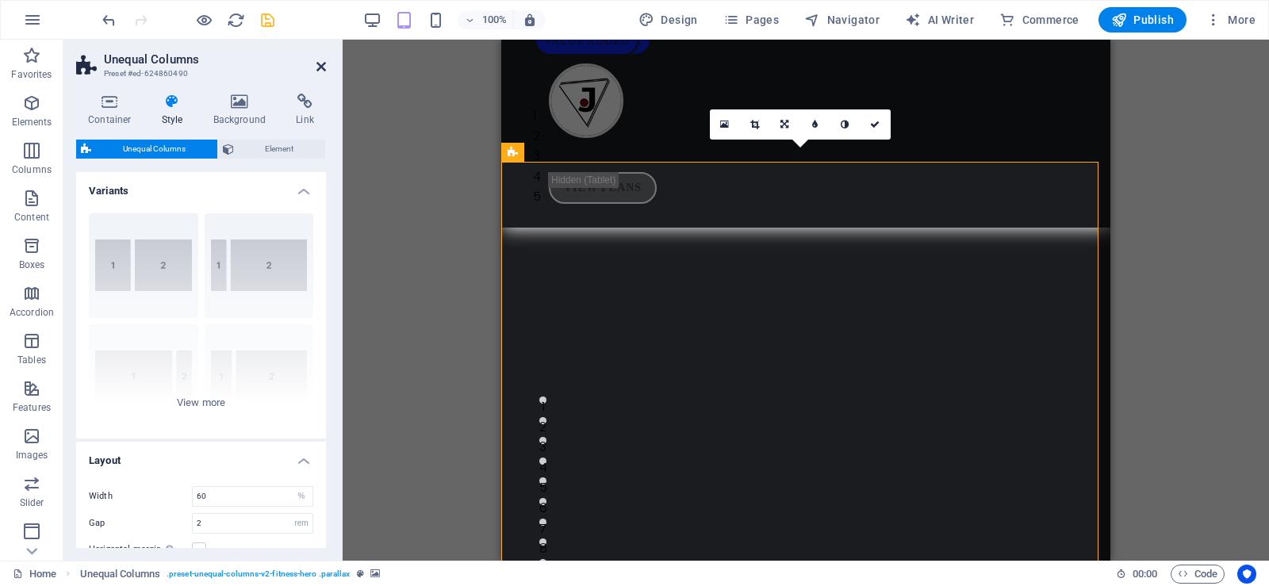
click at [322, 64] on icon at bounding box center [321, 66] width 10 height 13
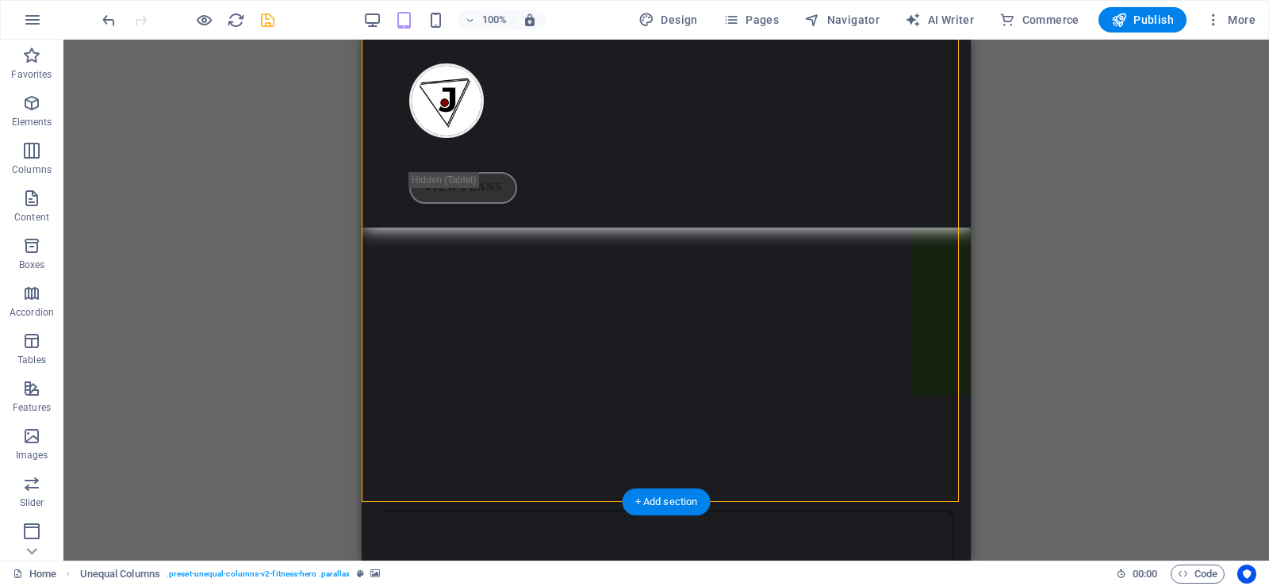
scroll to position [793, 0]
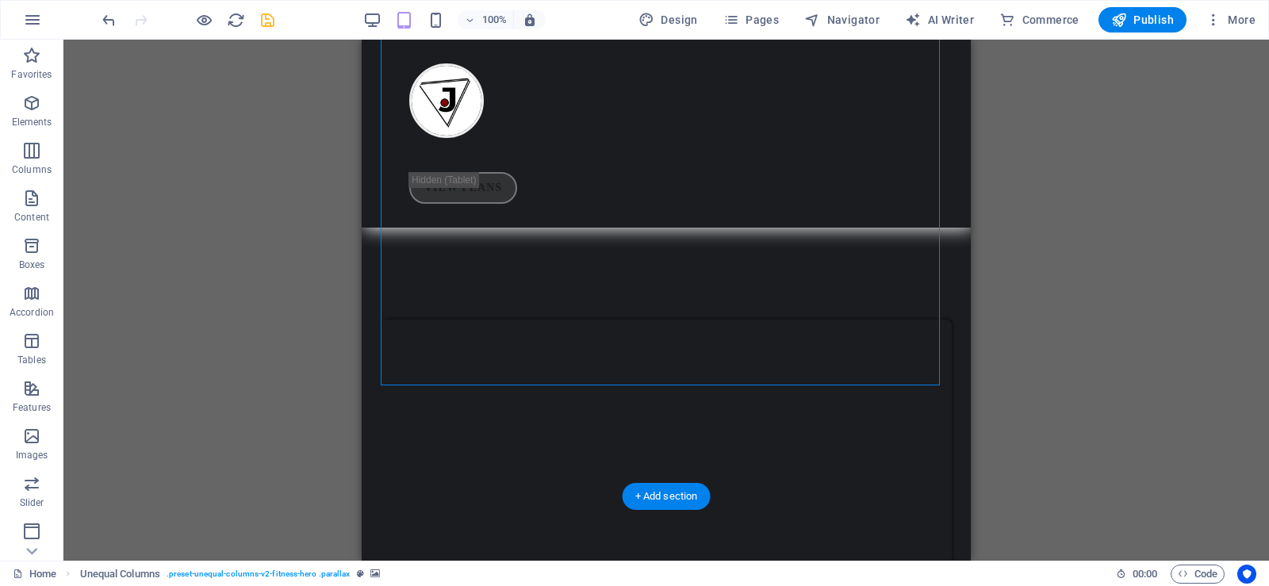
drag, startPoint x: 930, startPoint y: 377, endPoint x: 791, endPoint y: 378, distance: 139.6
select select "px"
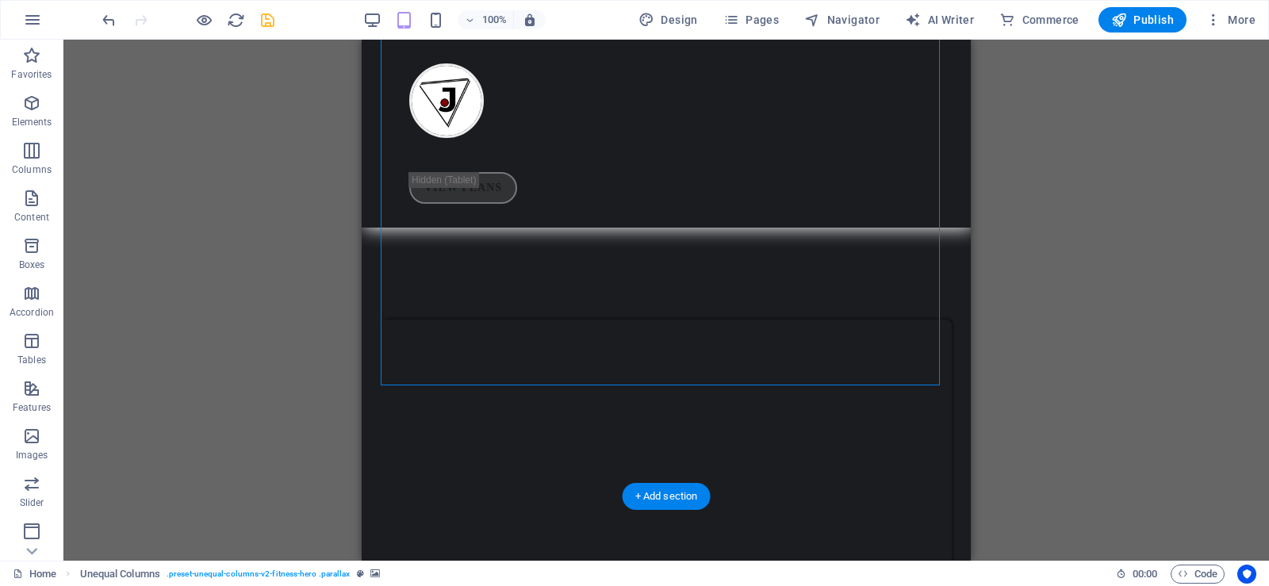
select select "px"
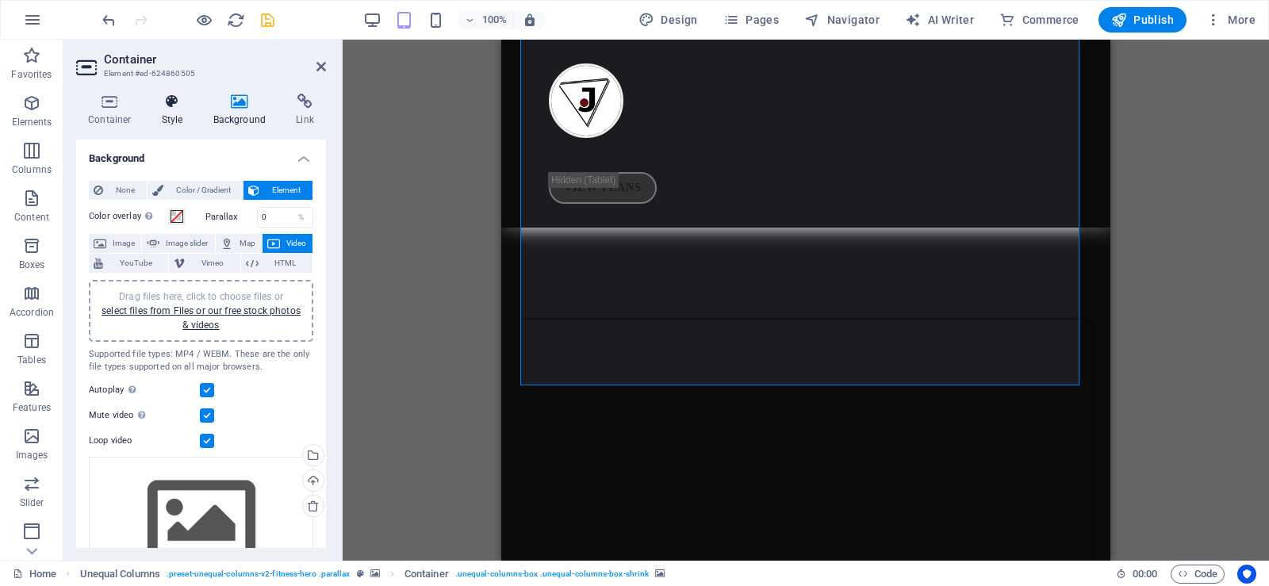
click at [164, 102] on icon at bounding box center [172, 102] width 45 height 16
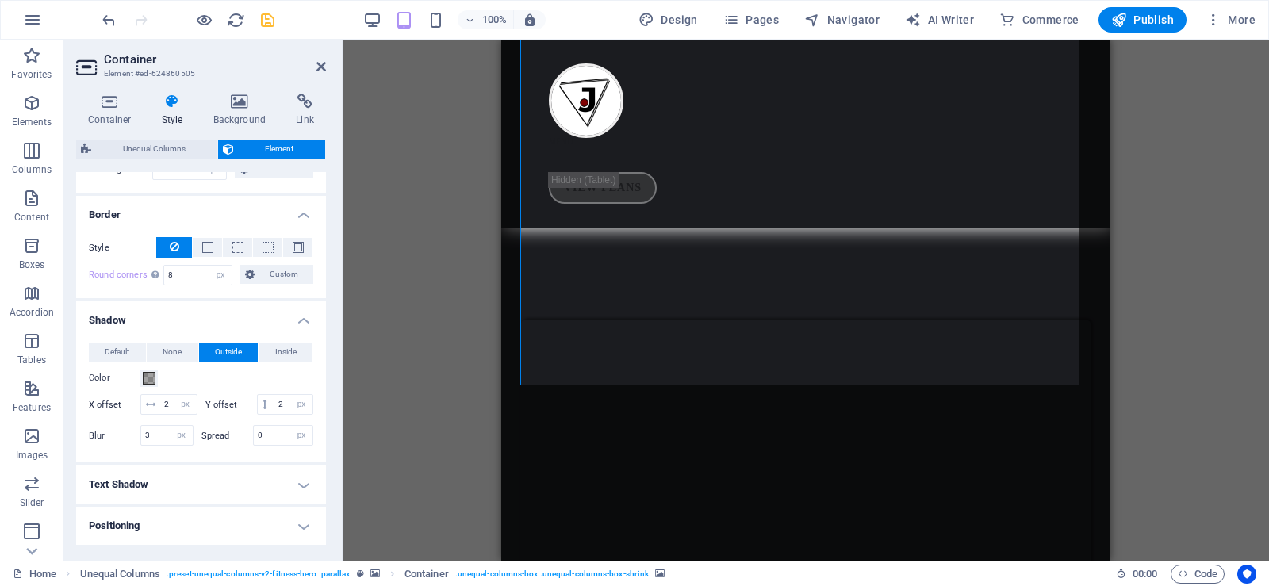
scroll to position [397, 0]
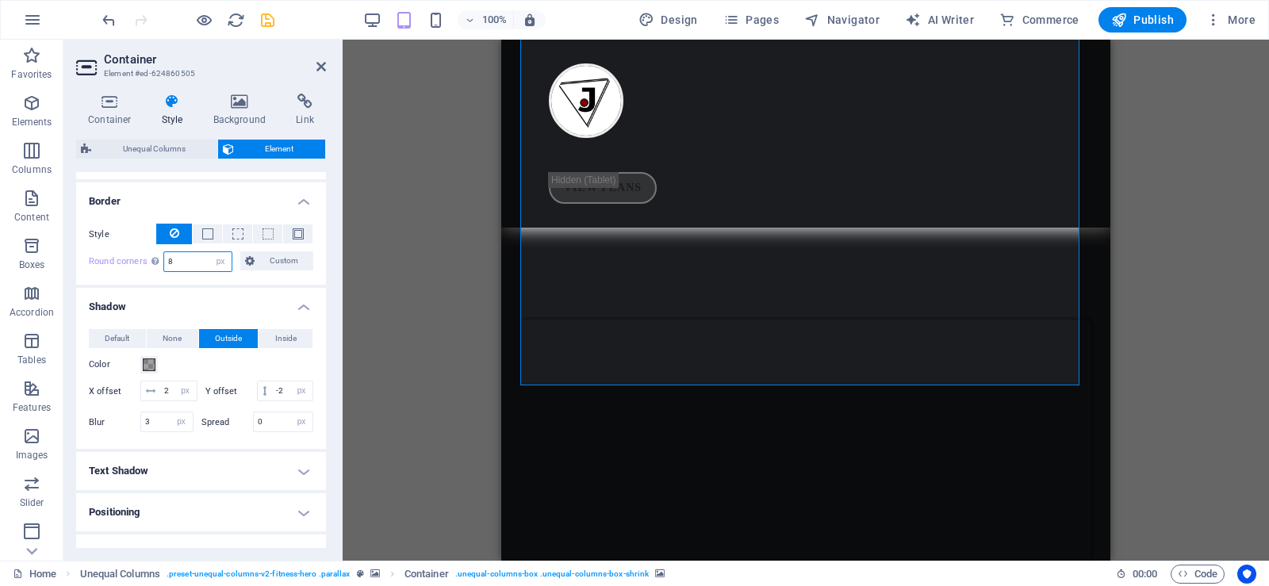
click at [169, 261] on input "8" at bounding box center [197, 261] width 67 height 19
type input "18"
click at [315, 64] on h2 "Container" at bounding box center [215, 59] width 222 height 14
click at [323, 67] on icon at bounding box center [321, 66] width 10 height 13
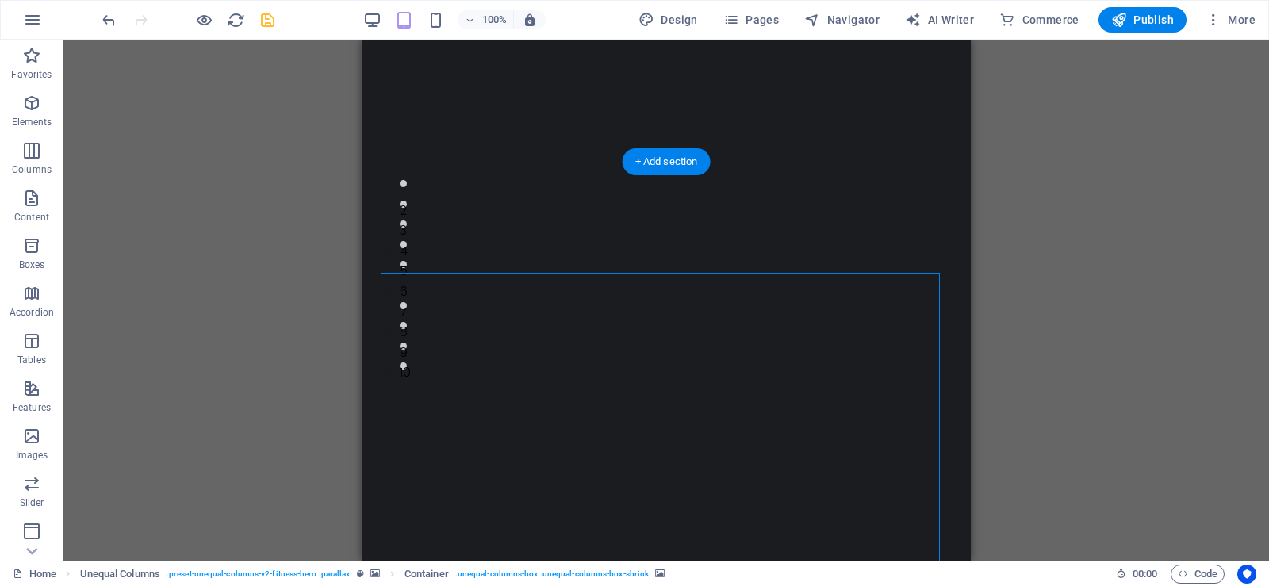
scroll to position [0, 0]
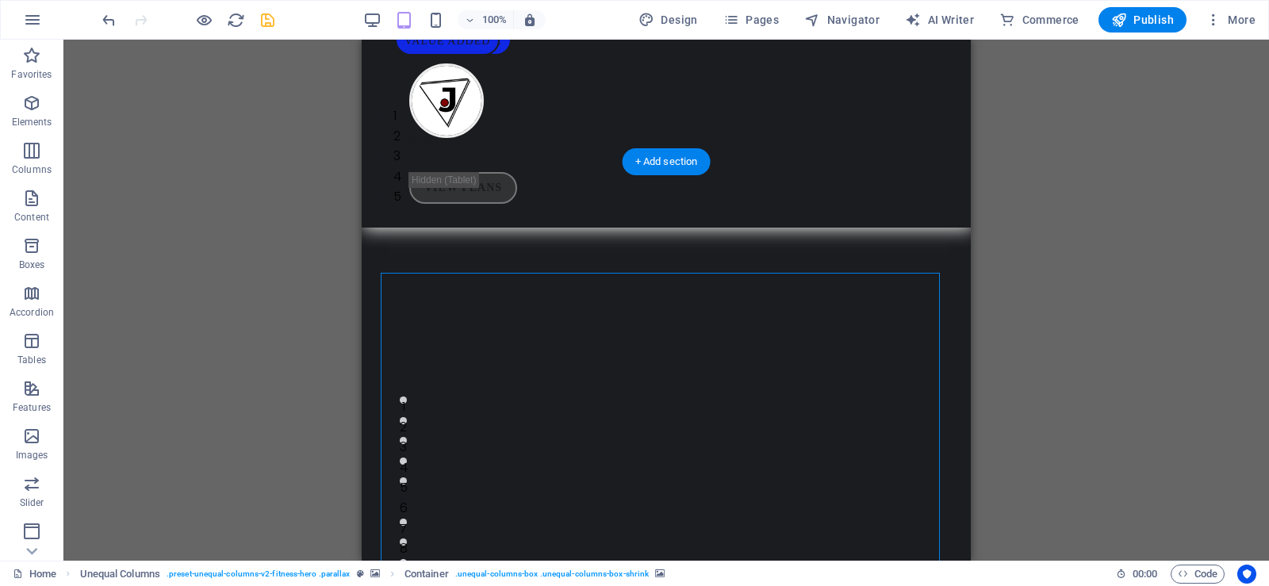
click at [362, 105] on img "2/5" at bounding box center [62, 105] width 597 height 0
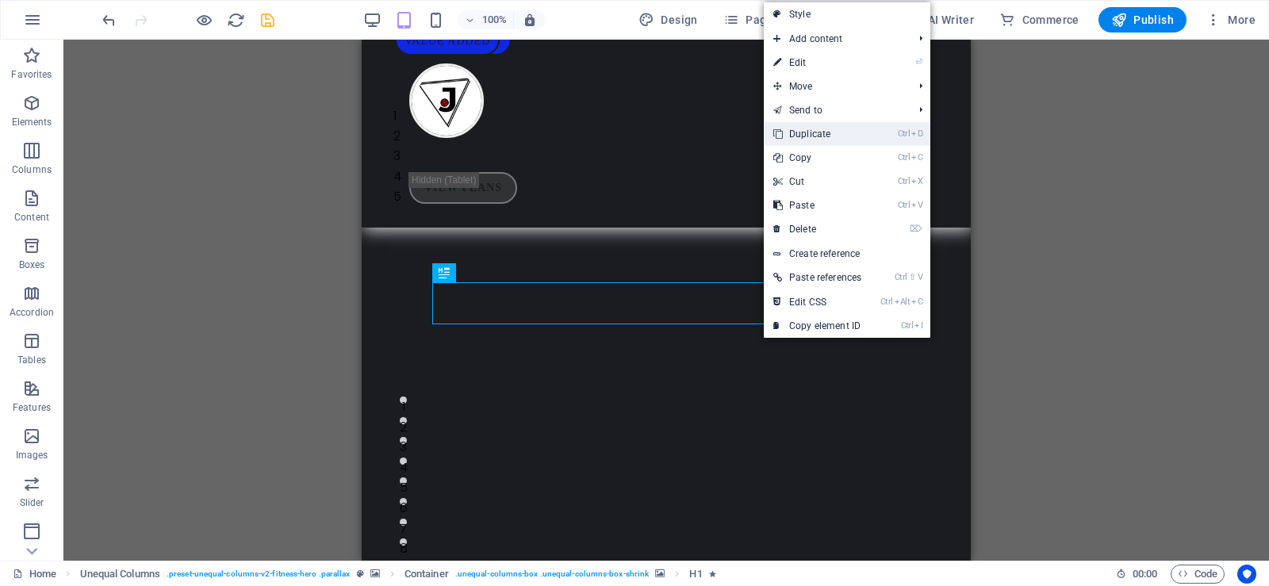
click at [819, 139] on link "Ctrl D Duplicate" at bounding box center [817, 134] width 107 height 24
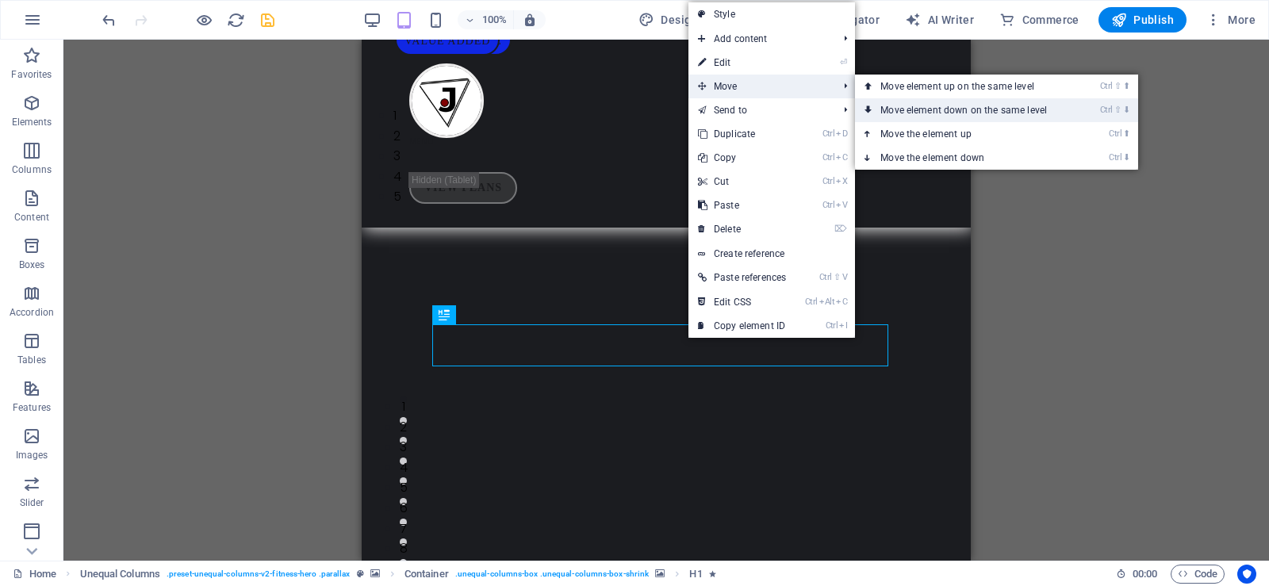
click at [910, 113] on link "Ctrl ⇧ ⬇ Move element down on the same level" at bounding box center [967, 110] width 224 height 24
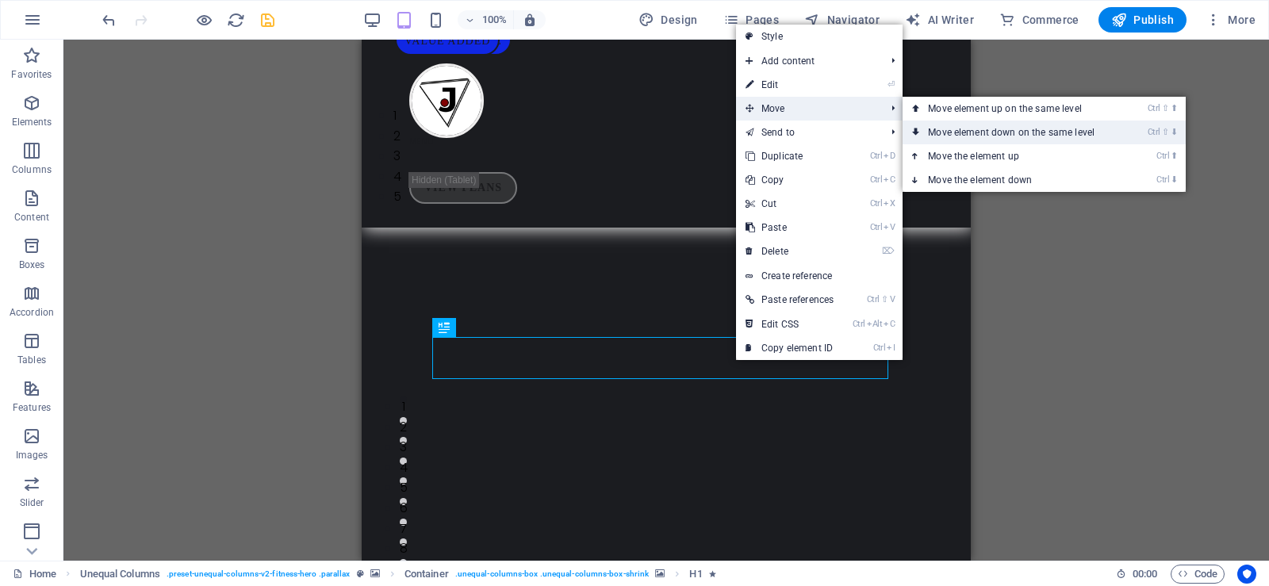
click at [935, 124] on link "Ctrl ⇧ ⬇ Move element down on the same level" at bounding box center [1015, 133] width 224 height 24
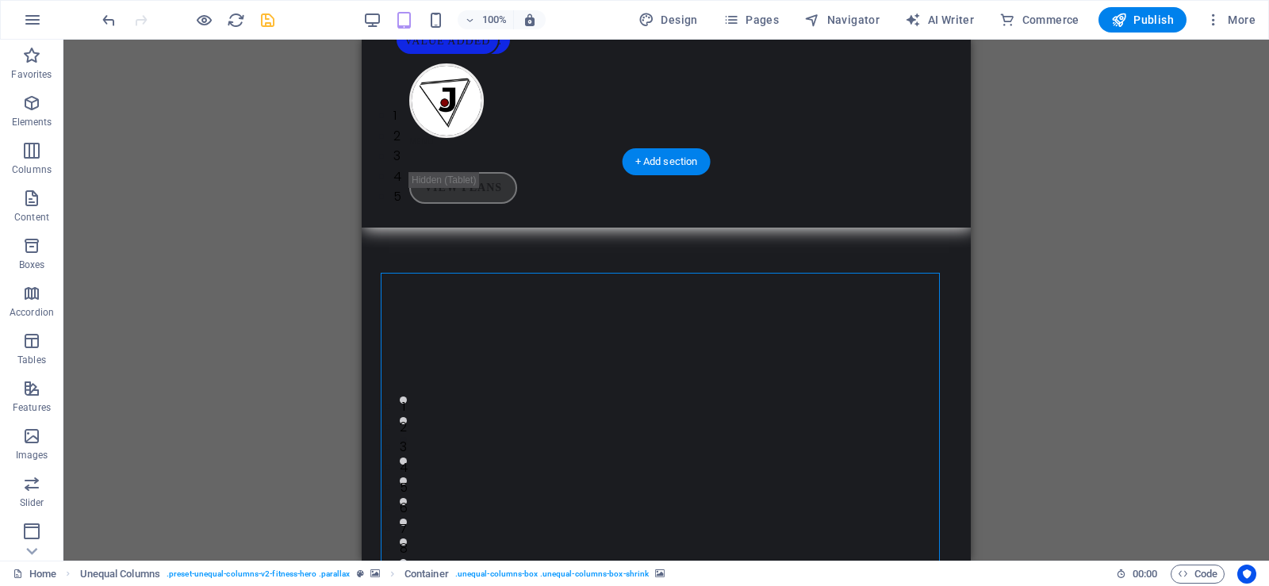
select select "px"
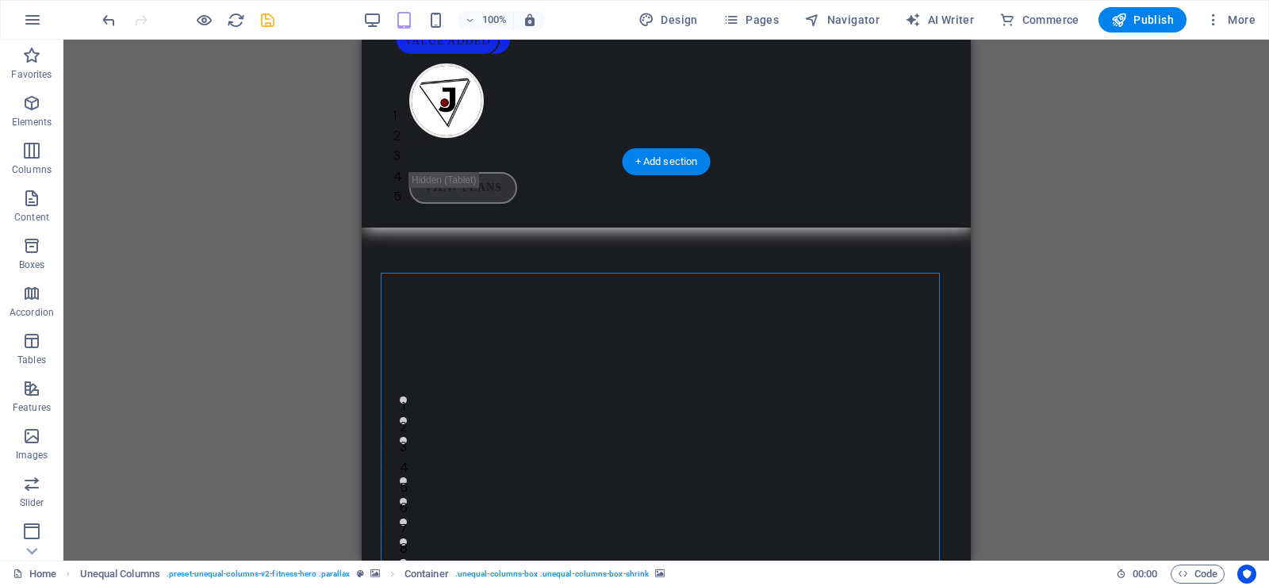
select select "px"
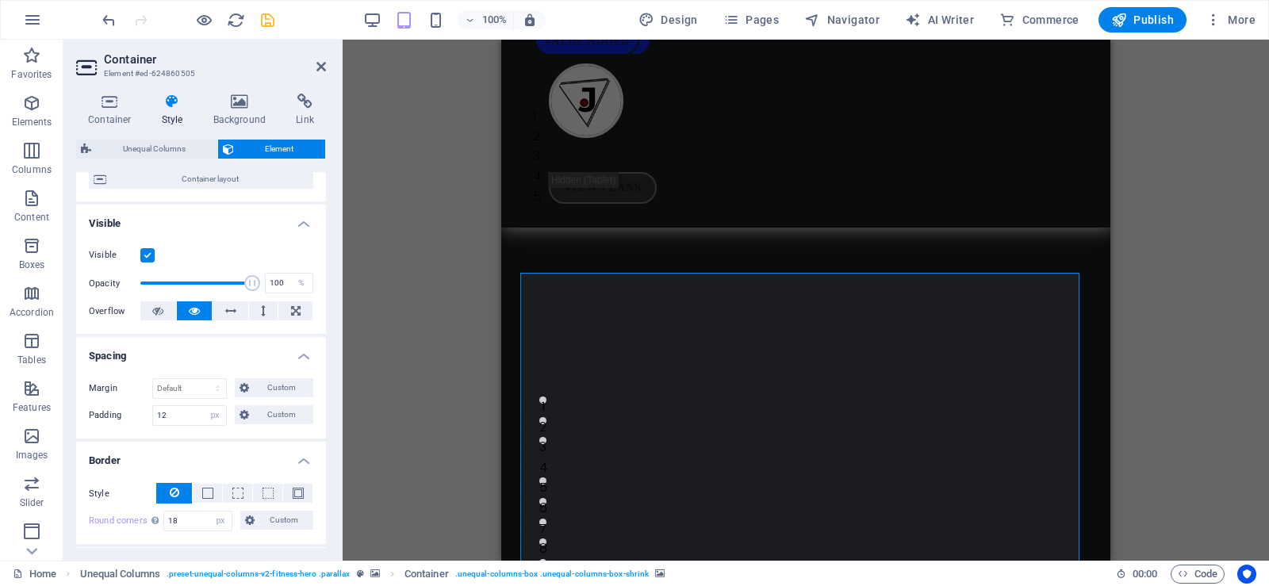
scroll to position [238, 0]
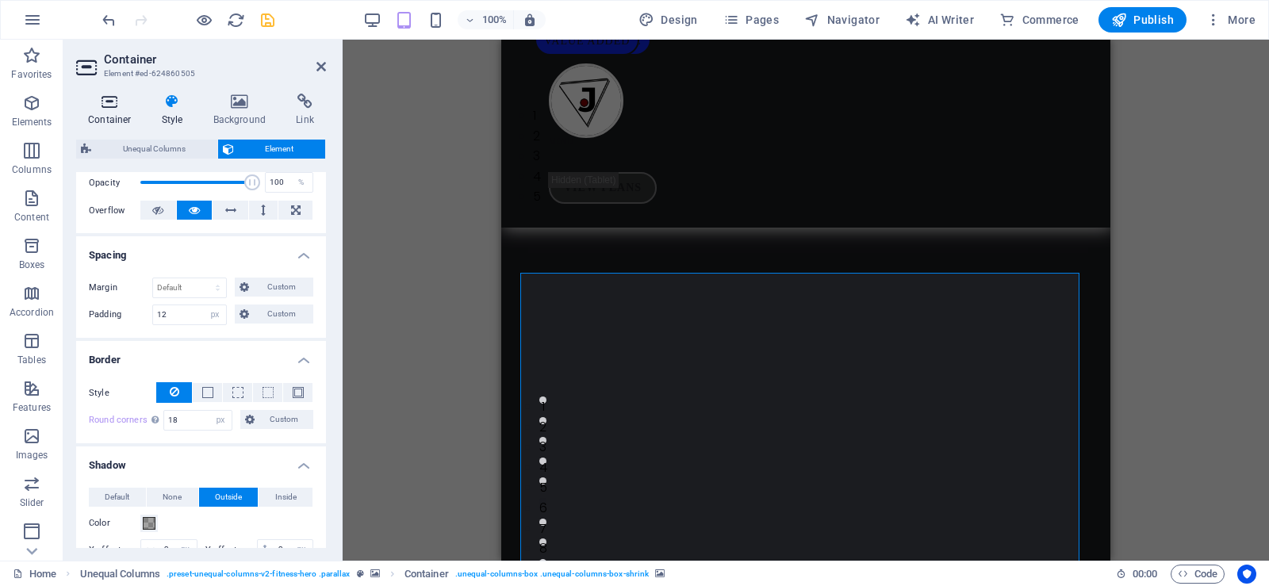
click at [118, 110] on h4 "Container" at bounding box center [113, 110] width 74 height 33
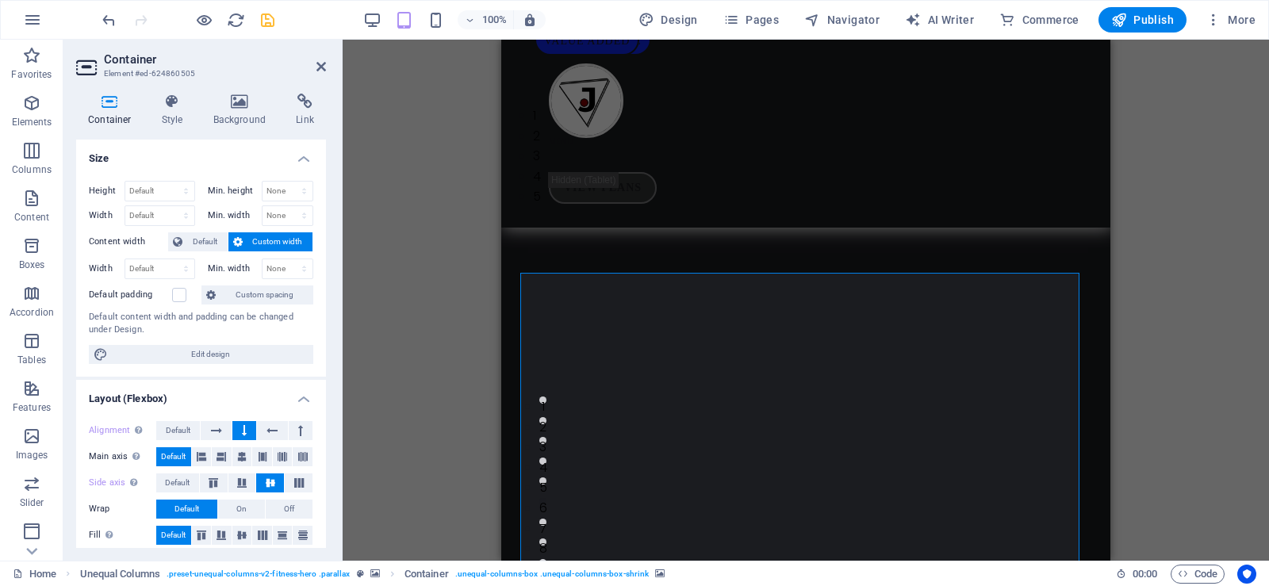
click at [324, 59] on h2 "Container" at bounding box center [215, 59] width 222 height 14
click at [318, 68] on icon at bounding box center [321, 66] width 10 height 13
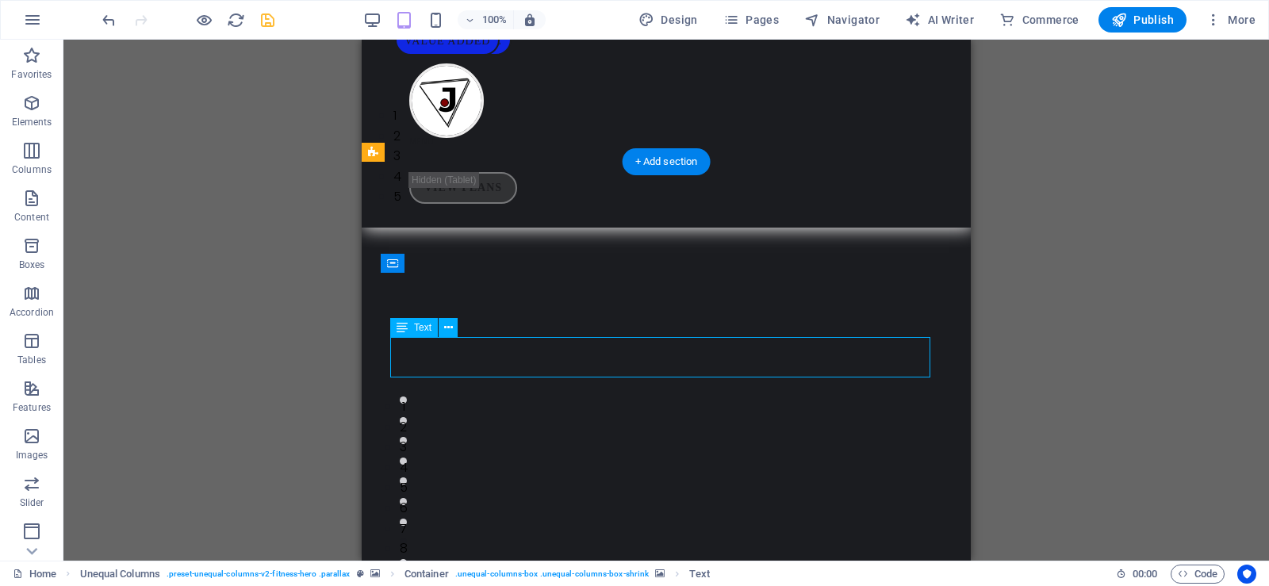
drag, startPoint x: 690, startPoint y: 362, endPoint x: 551, endPoint y: 362, distance: 138.8
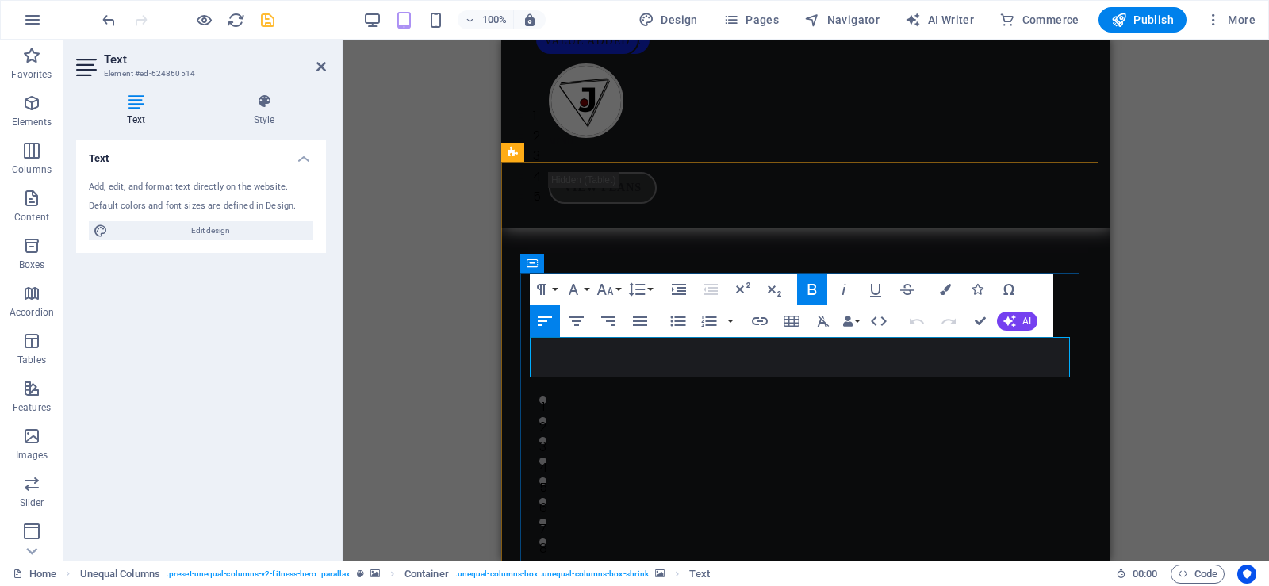
drag, startPoint x: 998, startPoint y: 373, endPoint x: 529, endPoint y: 343, distance: 469.8
click at [270, 21] on icon "save" at bounding box center [268, 20] width 18 height 18
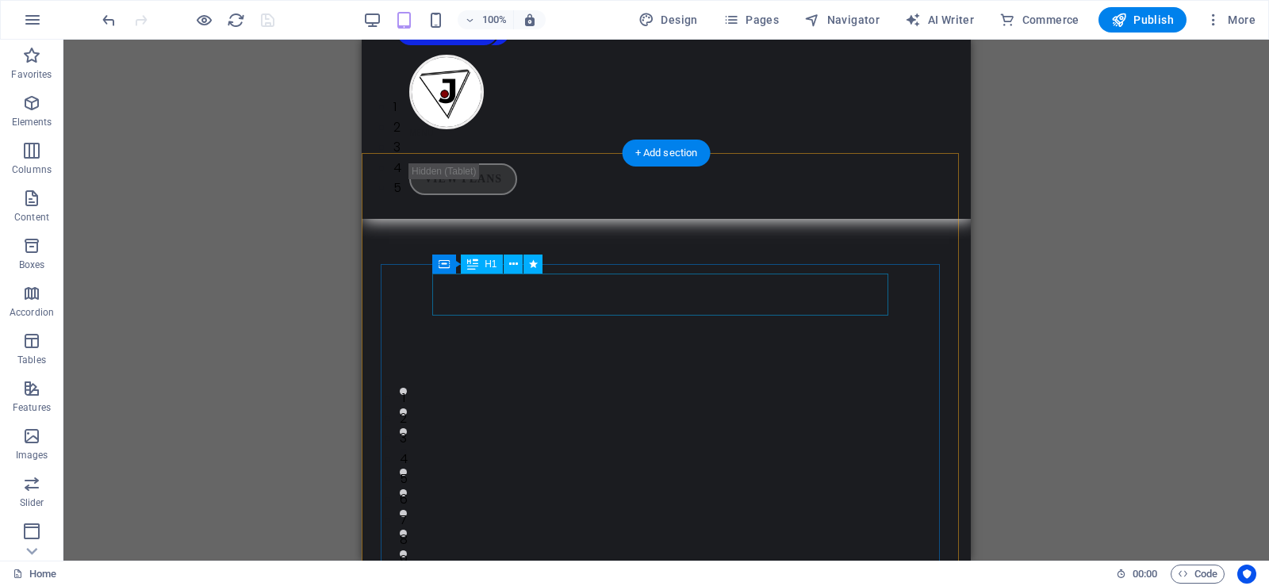
scroll to position [0, 0]
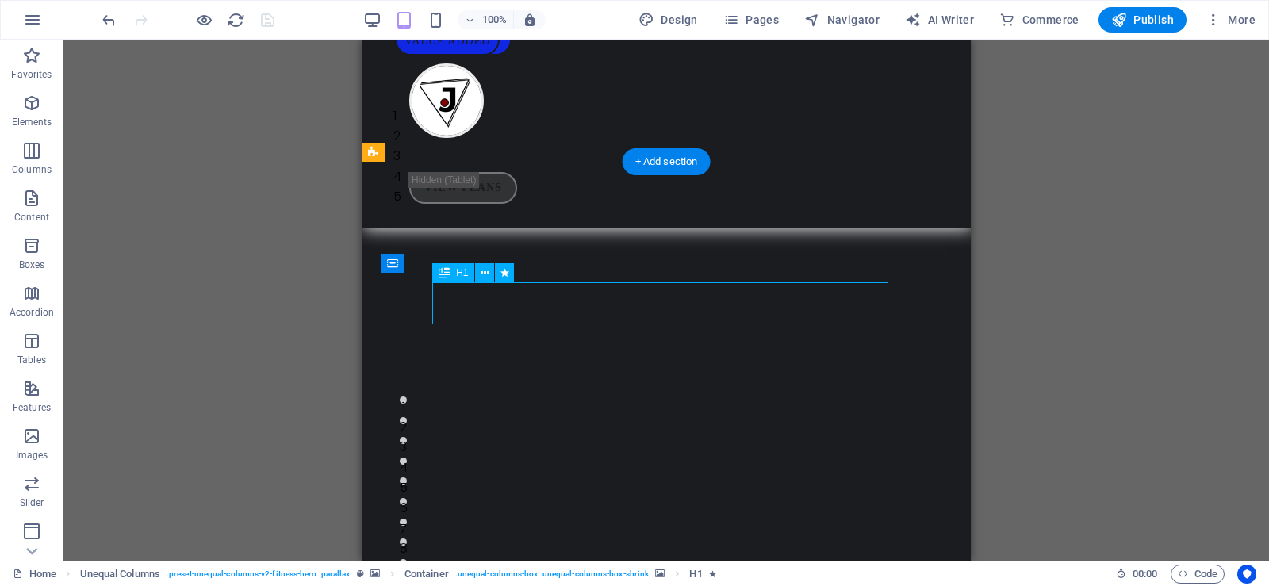
select select "flash"
select select "s"
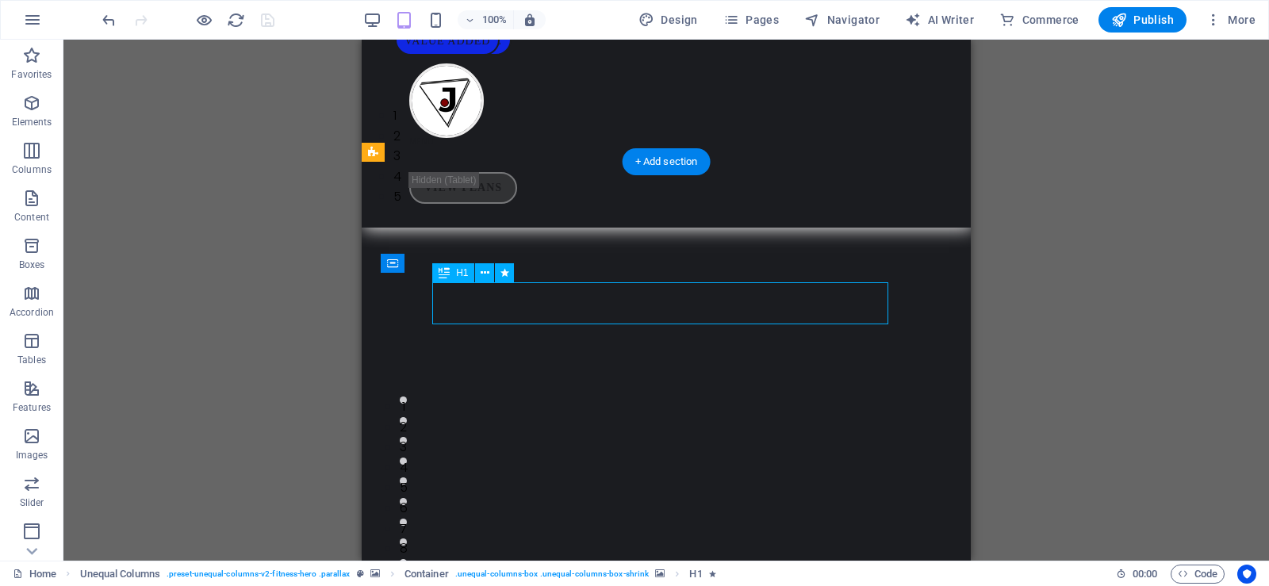
select select "scroll"
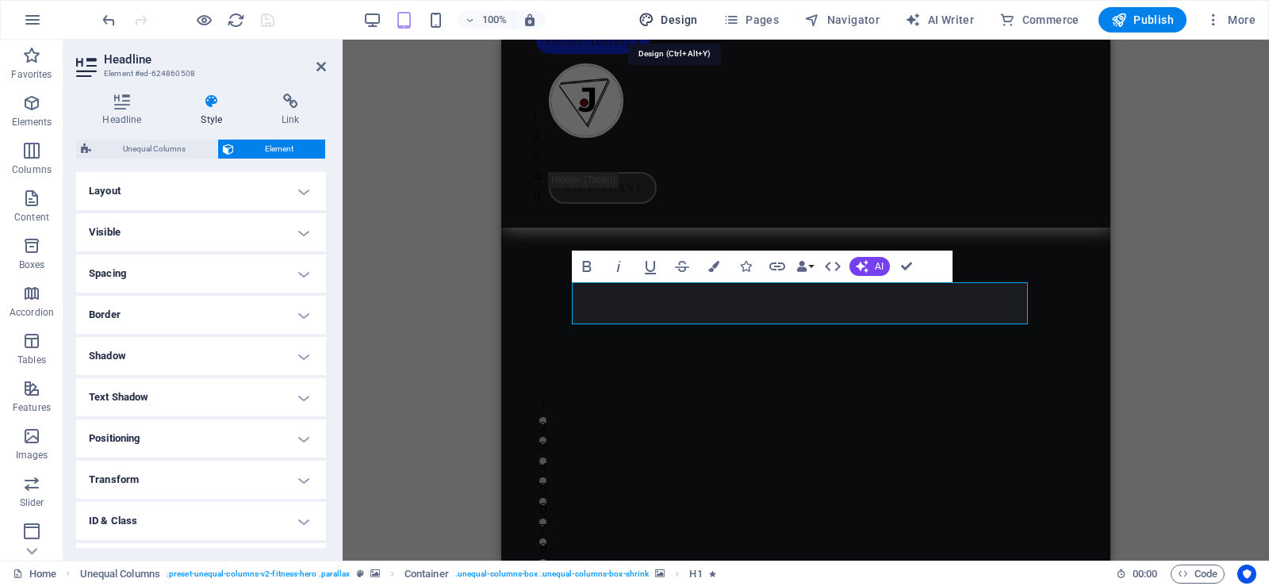
click at [673, 17] on span "Design" at bounding box center [668, 20] width 59 height 16
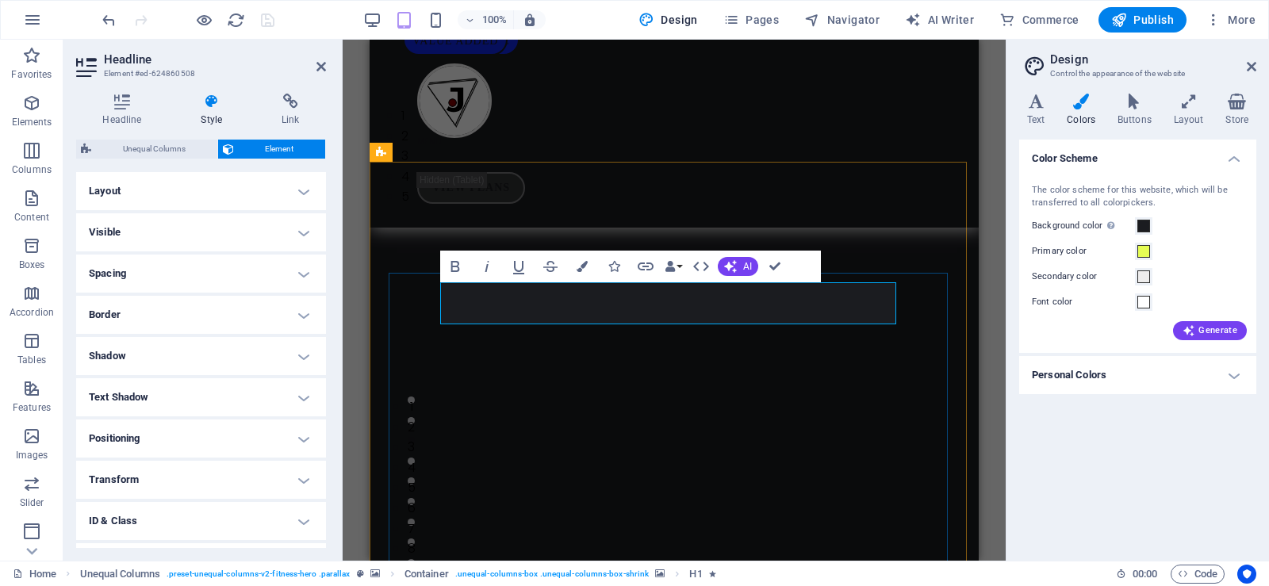
drag, startPoint x: 781, startPoint y: 308, endPoint x: 470, endPoint y: 308, distance: 311.7
click at [586, 264] on icon "button" at bounding box center [582, 266] width 11 height 11
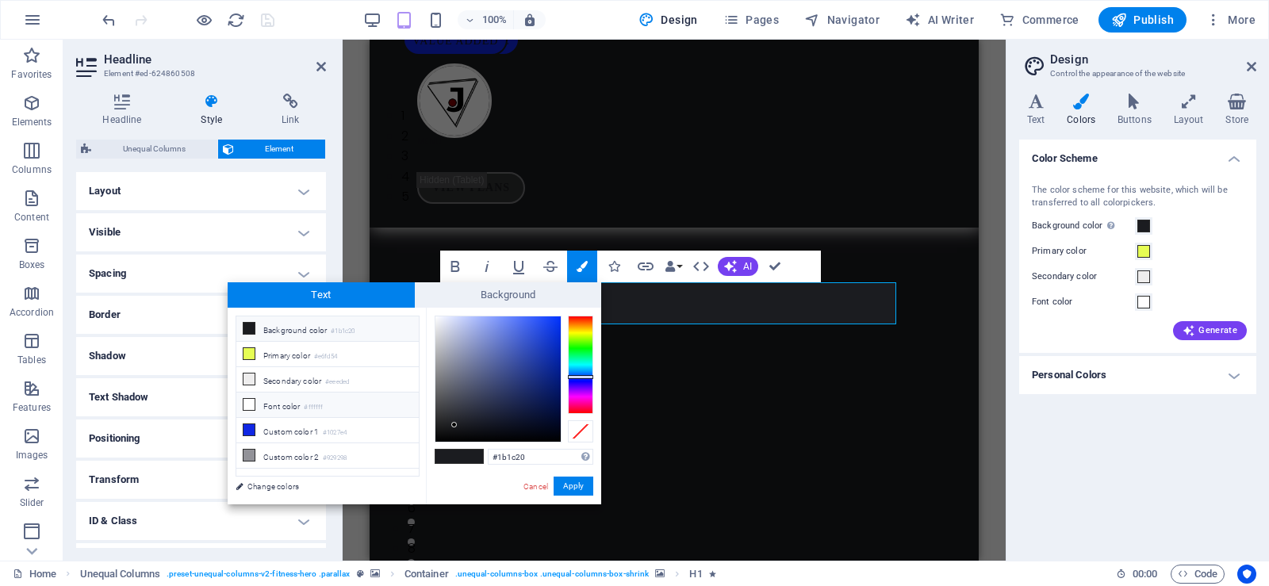
click at [278, 398] on li "Font color #ffffff" at bounding box center [327, 405] width 182 height 25
type input "#ffffff"
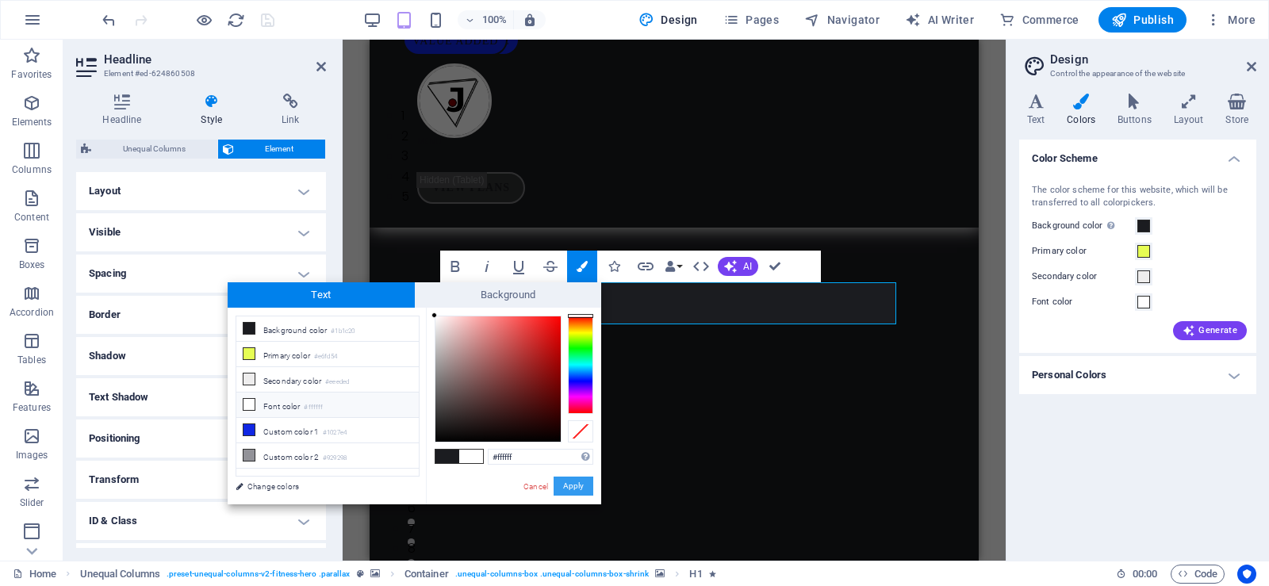
click at [577, 489] on button "Apply" at bounding box center [574, 486] width 40 height 19
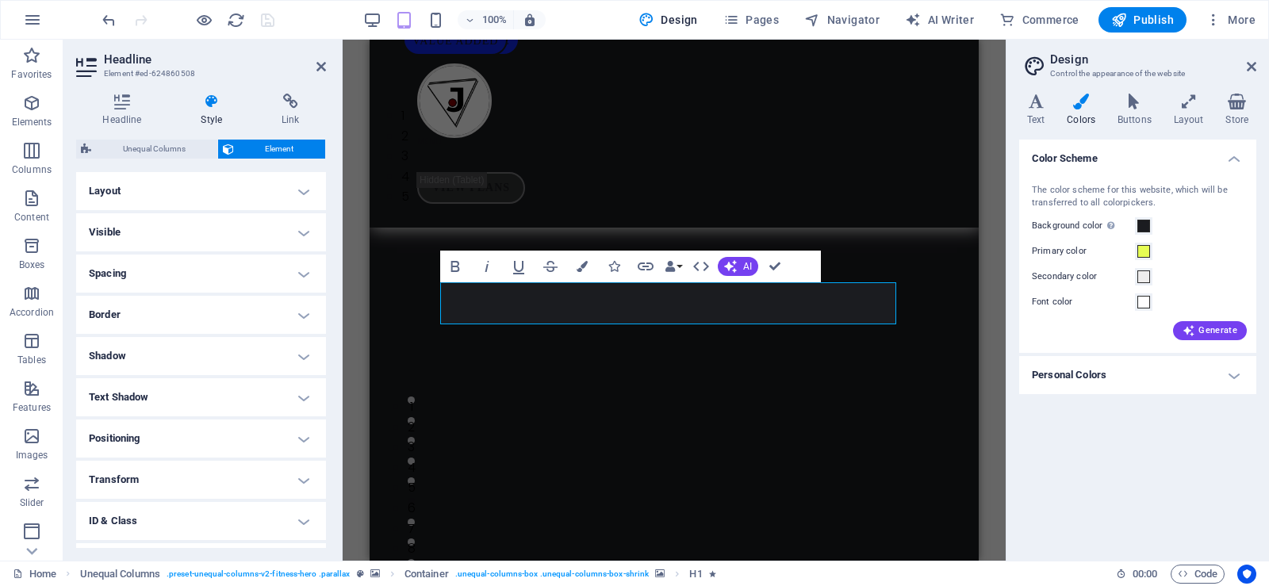
click at [370, 105] on img "2/5" at bounding box center [70, 105] width 597 height 0
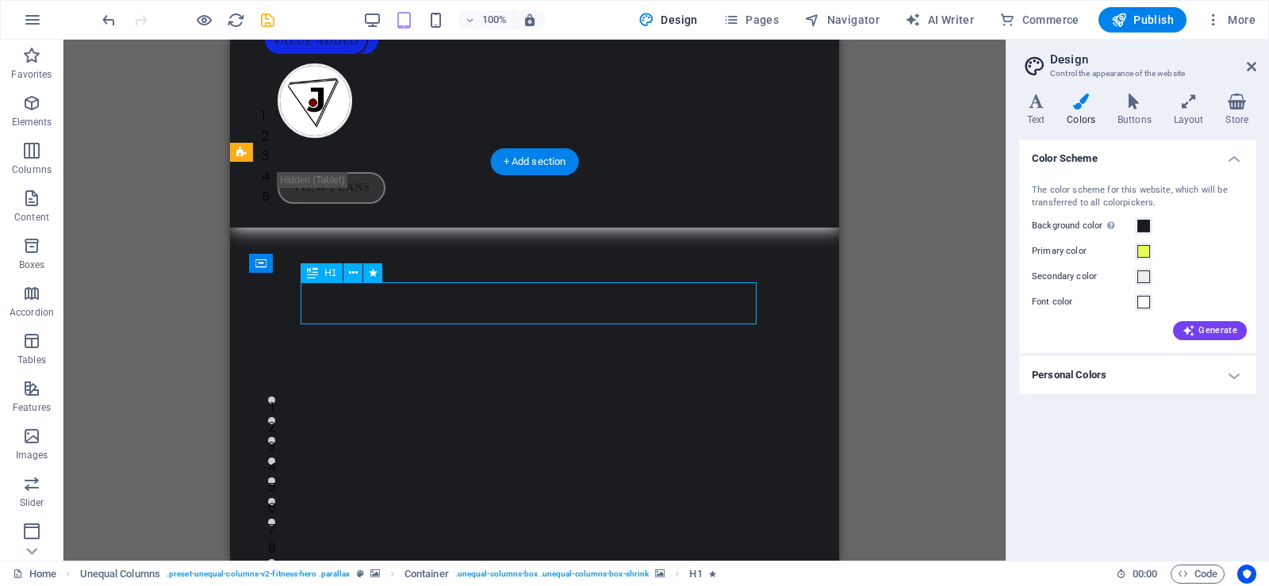
select select "flash"
select select "s"
select select "scroll"
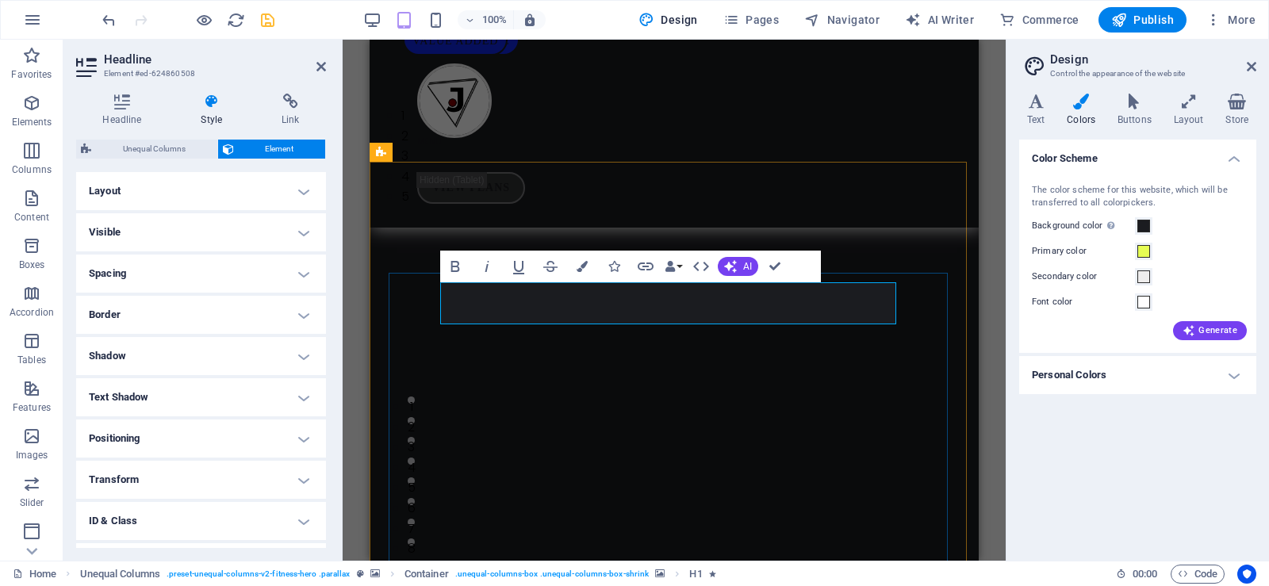
drag, startPoint x: 780, startPoint y: 296, endPoint x: 451, endPoint y: 296, distance: 328.4
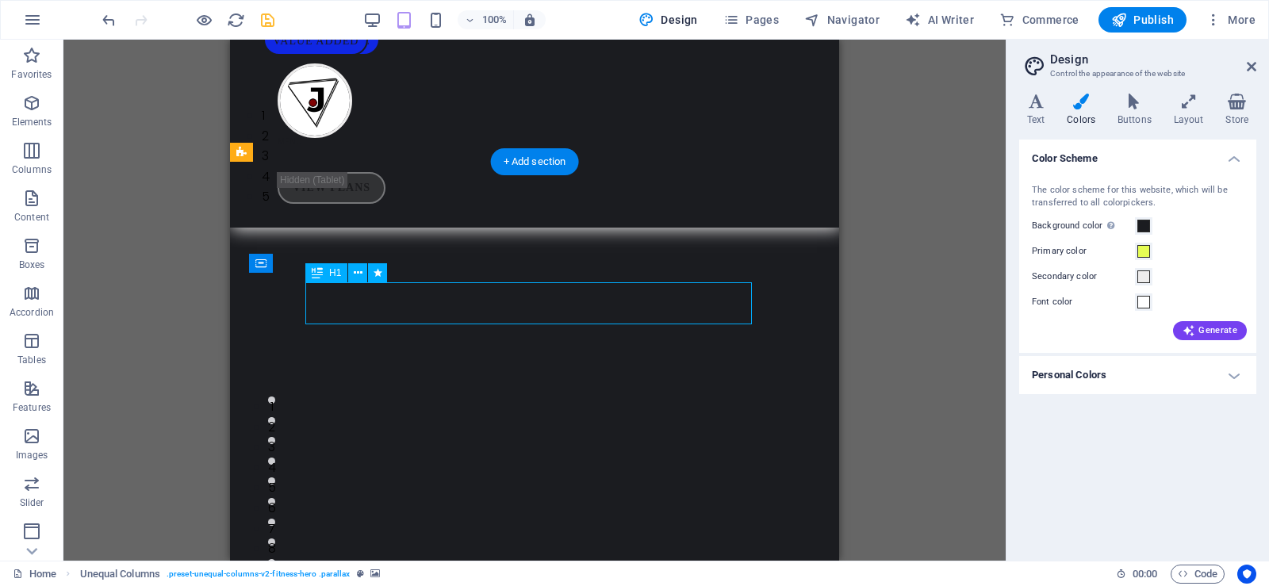
select select "flash"
select select "s"
select select "scroll"
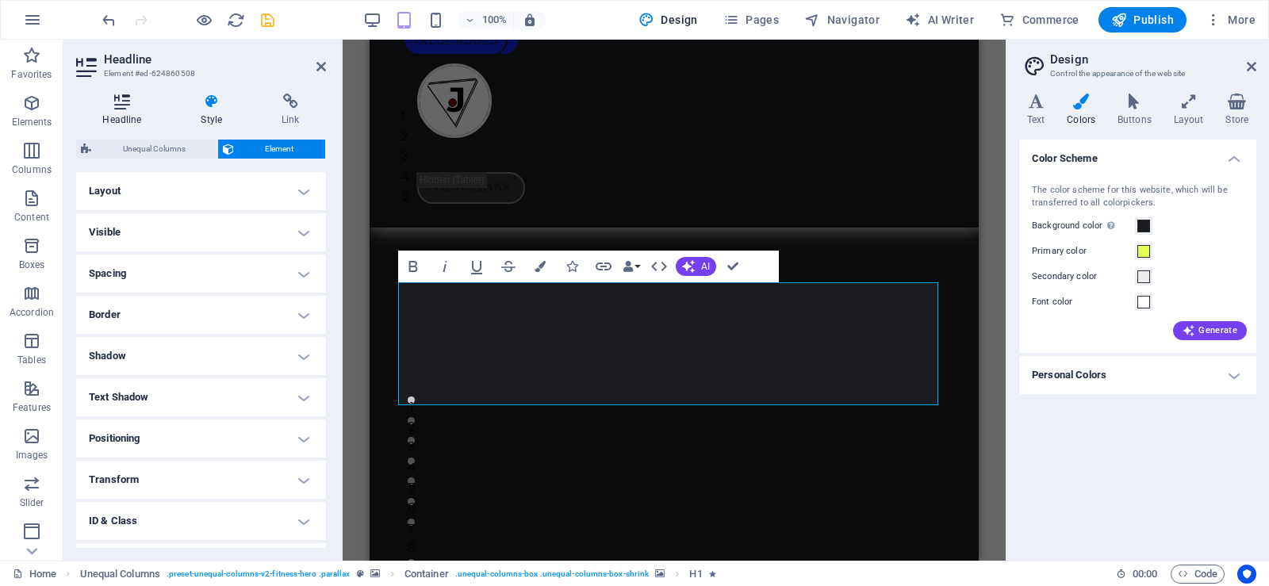
click at [114, 112] on h4 "Headline" at bounding box center [125, 110] width 98 height 33
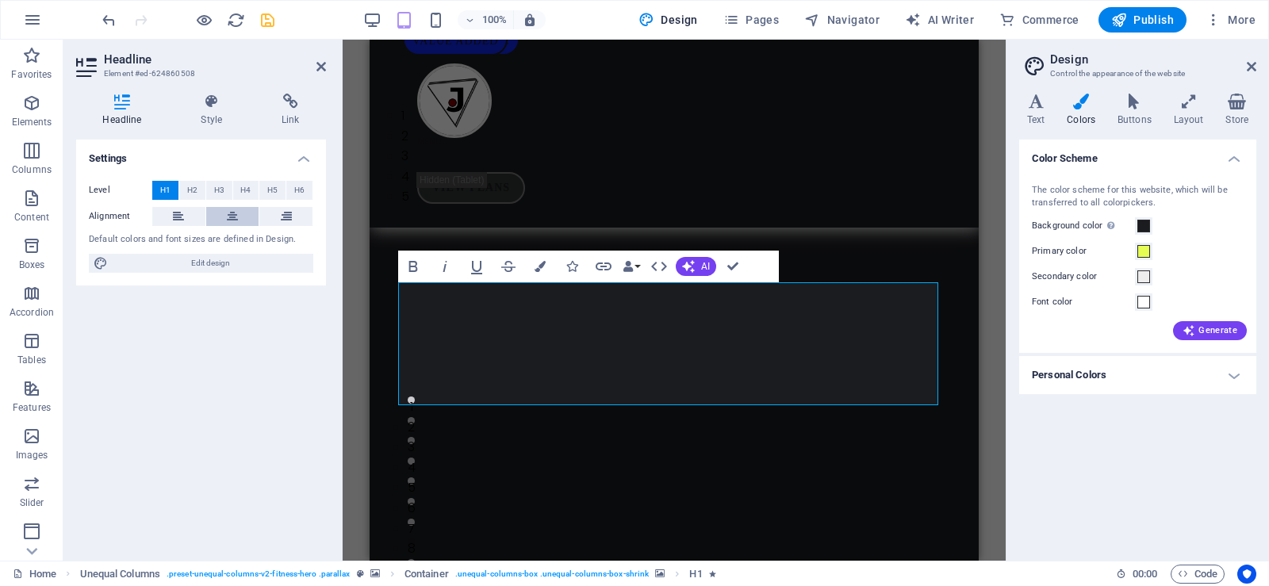
click at [232, 211] on icon at bounding box center [232, 216] width 11 height 19
click at [320, 63] on icon at bounding box center [321, 66] width 10 height 13
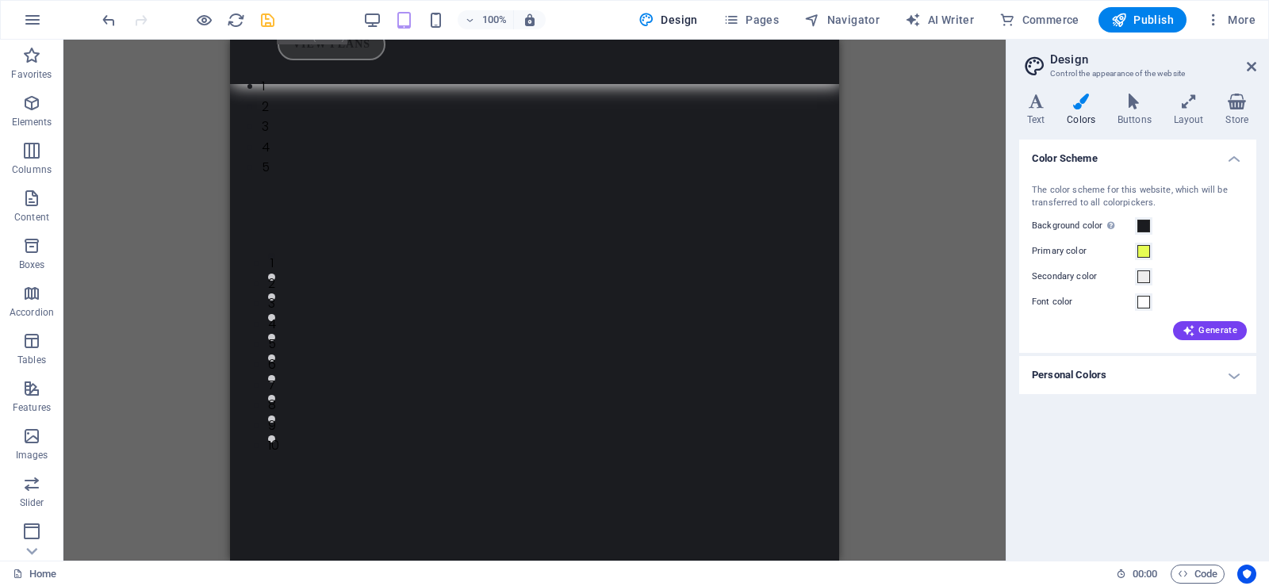
scroll to position [114, 0]
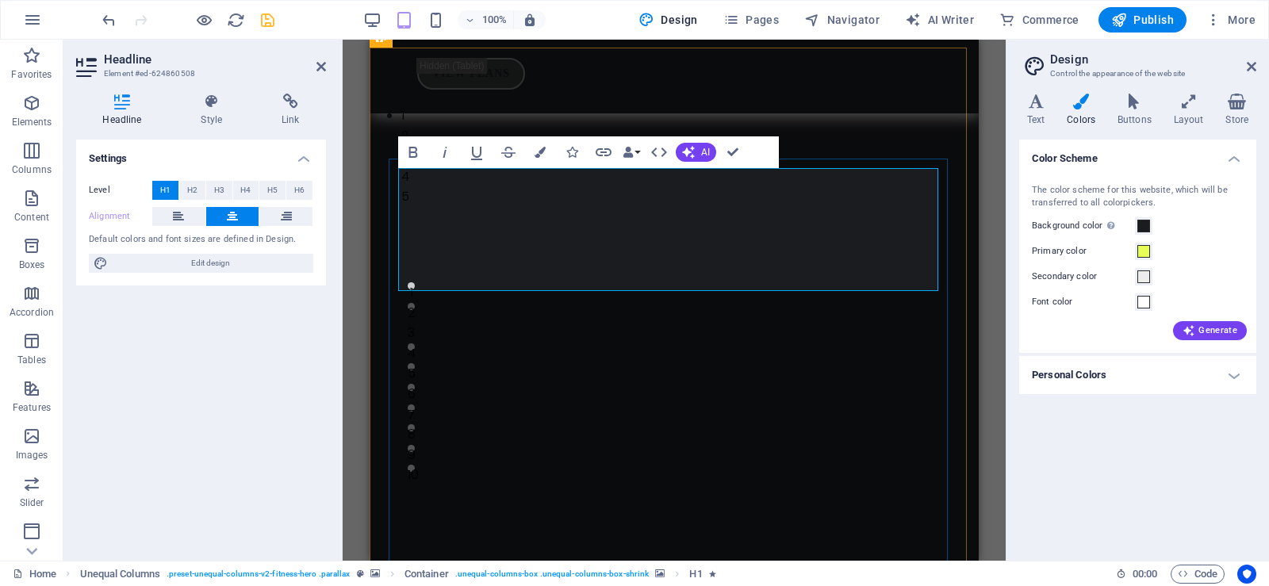
drag, startPoint x: 677, startPoint y: 224, endPoint x: 639, endPoint y: 221, distance: 38.2
click at [535, 149] on icon "button" at bounding box center [540, 152] width 11 height 11
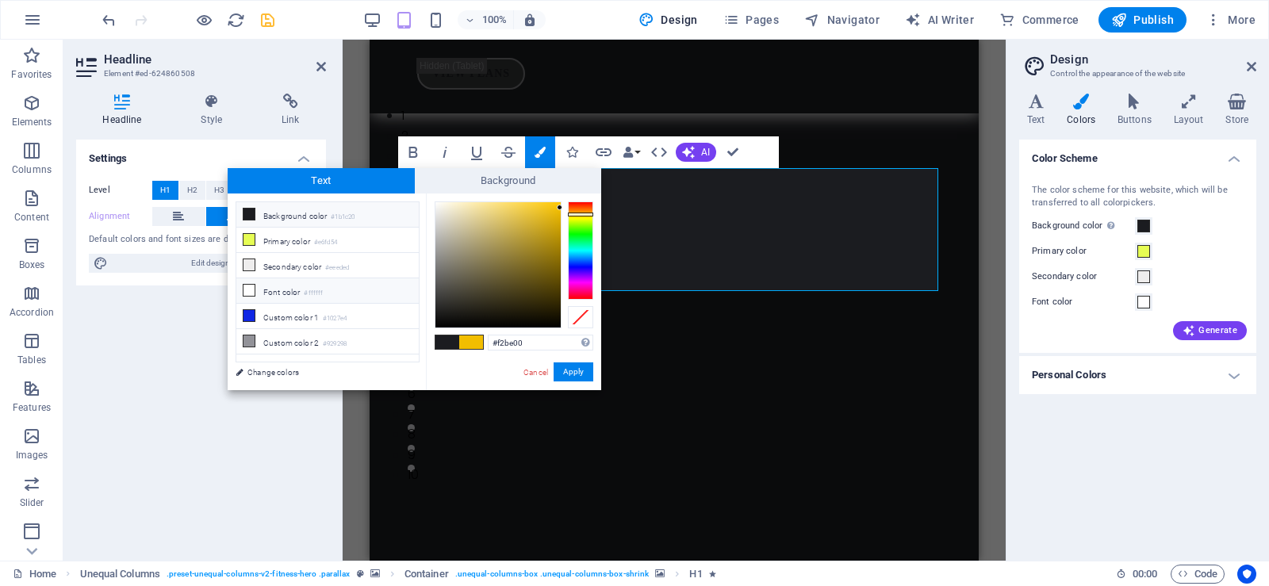
click at [265, 284] on li "Font color #ffffff" at bounding box center [327, 290] width 182 height 25
type input "#ffffff"
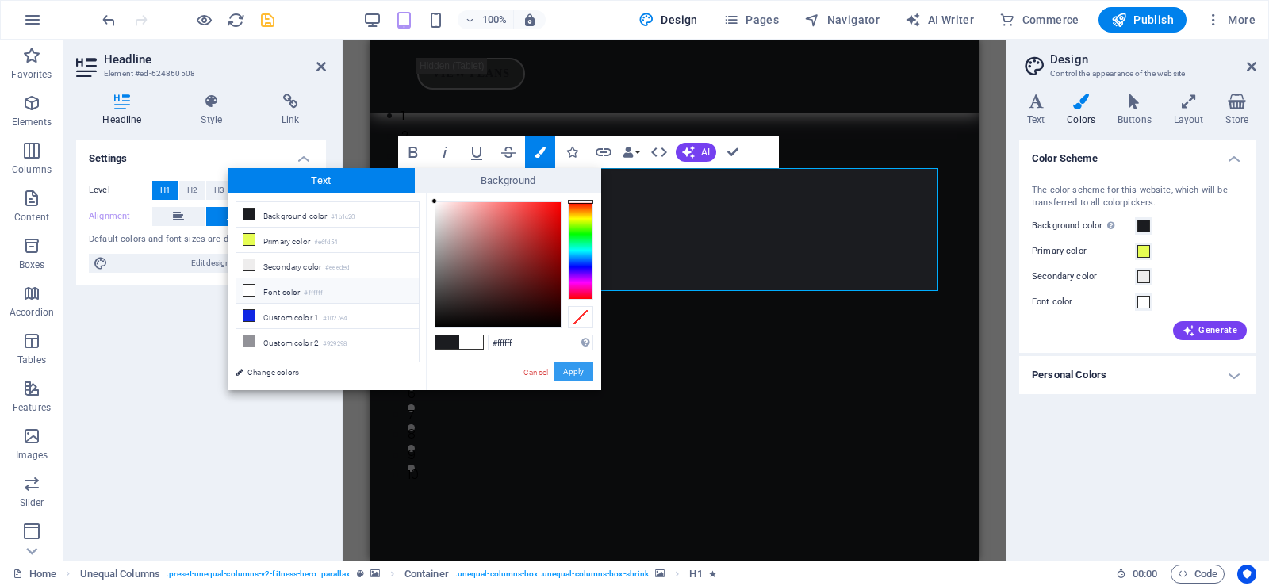
click at [575, 370] on button "Apply" at bounding box center [574, 371] width 40 height 19
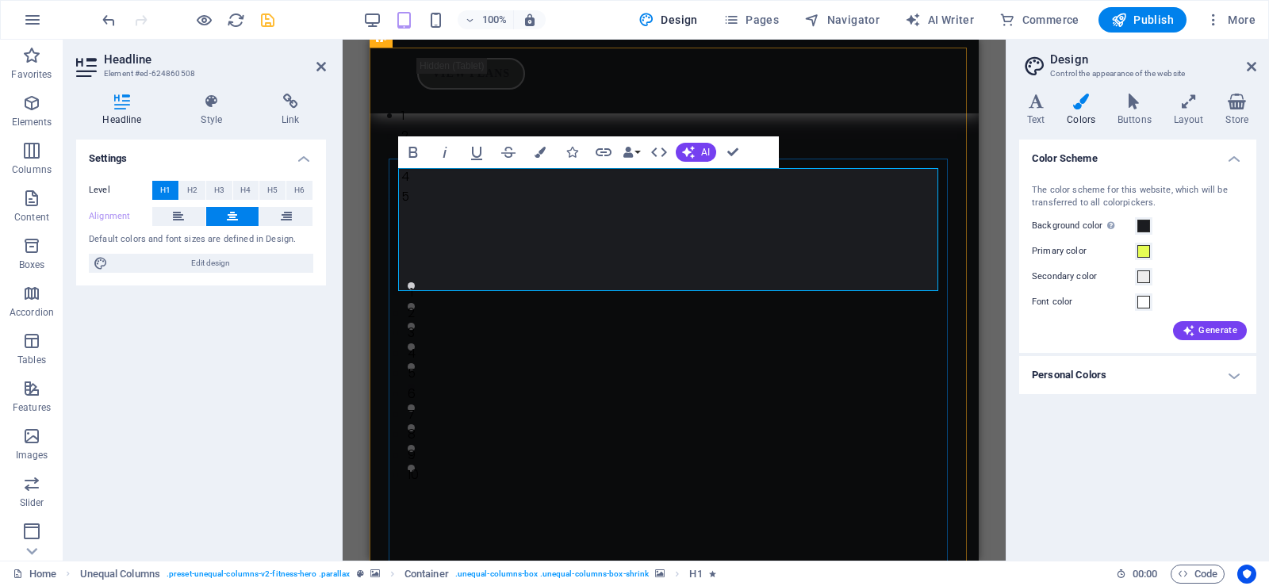
click at [370, 105] on img "2/5" at bounding box center [70, 105] width 597 height 0
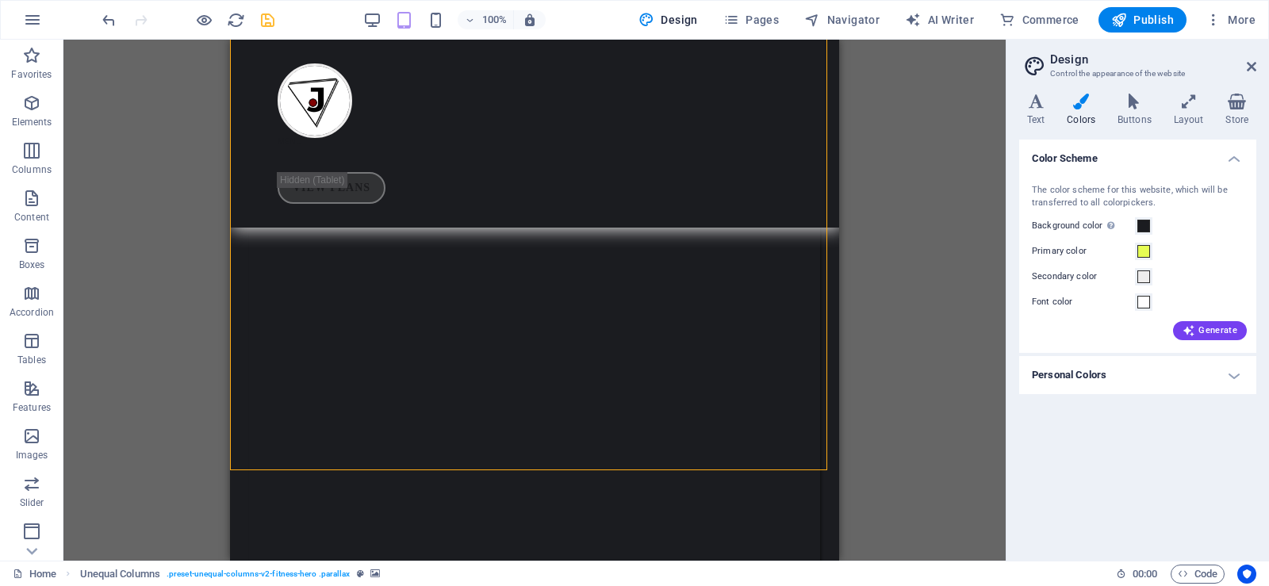
scroll to position [942, 0]
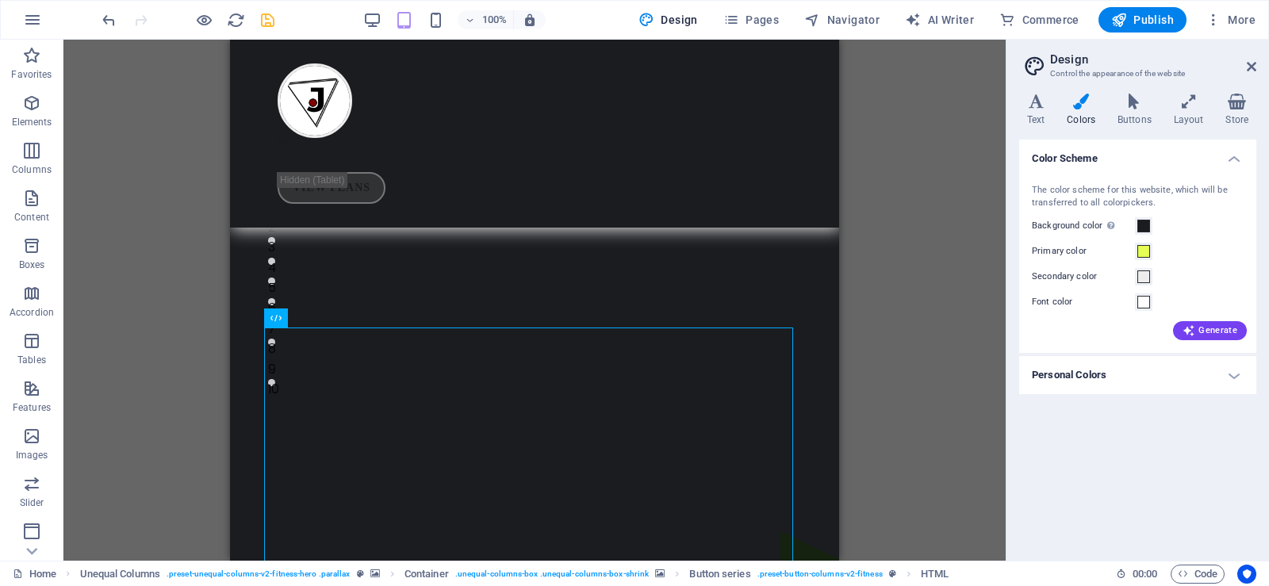
scroll to position [157, 0]
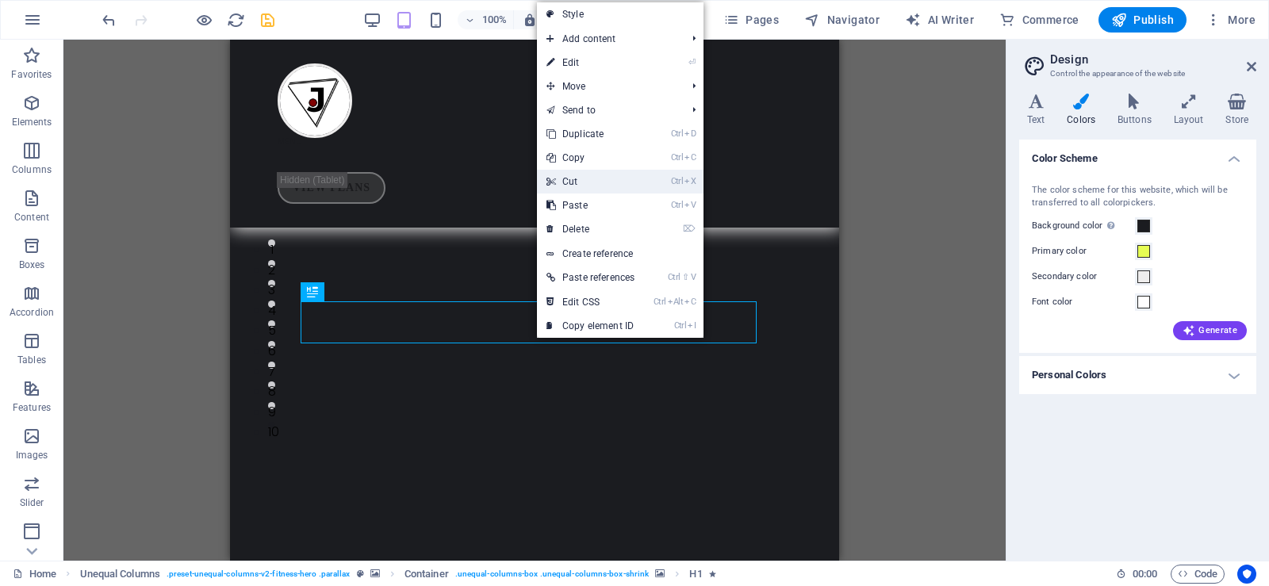
click at [586, 185] on link "Ctrl X Cut" at bounding box center [590, 182] width 107 height 24
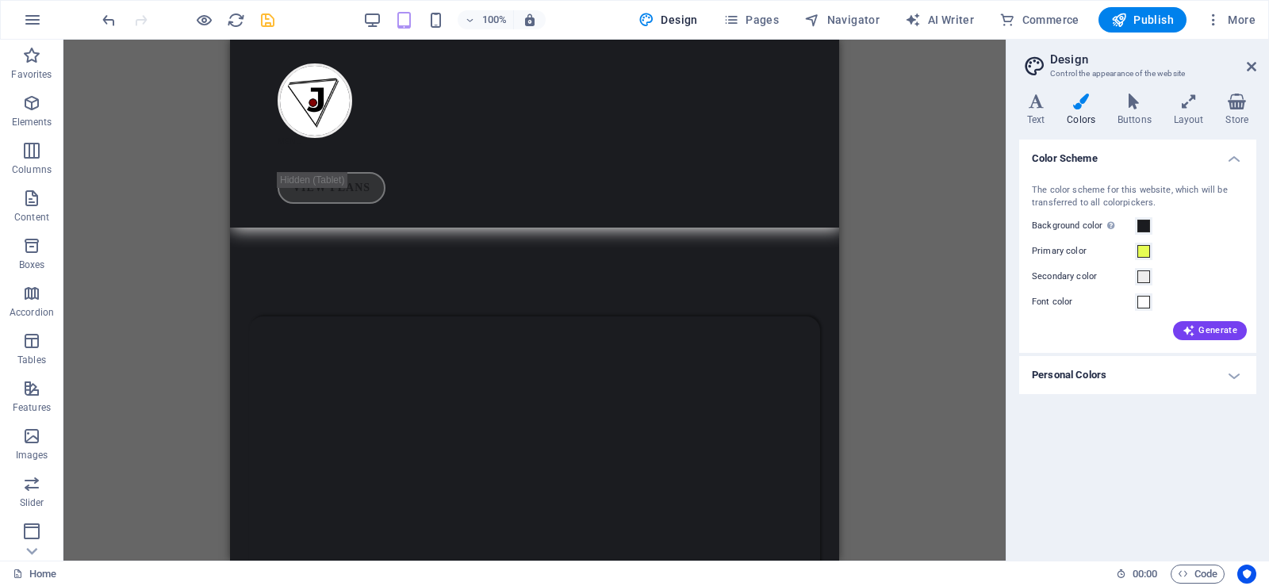
scroll to position [768, 0]
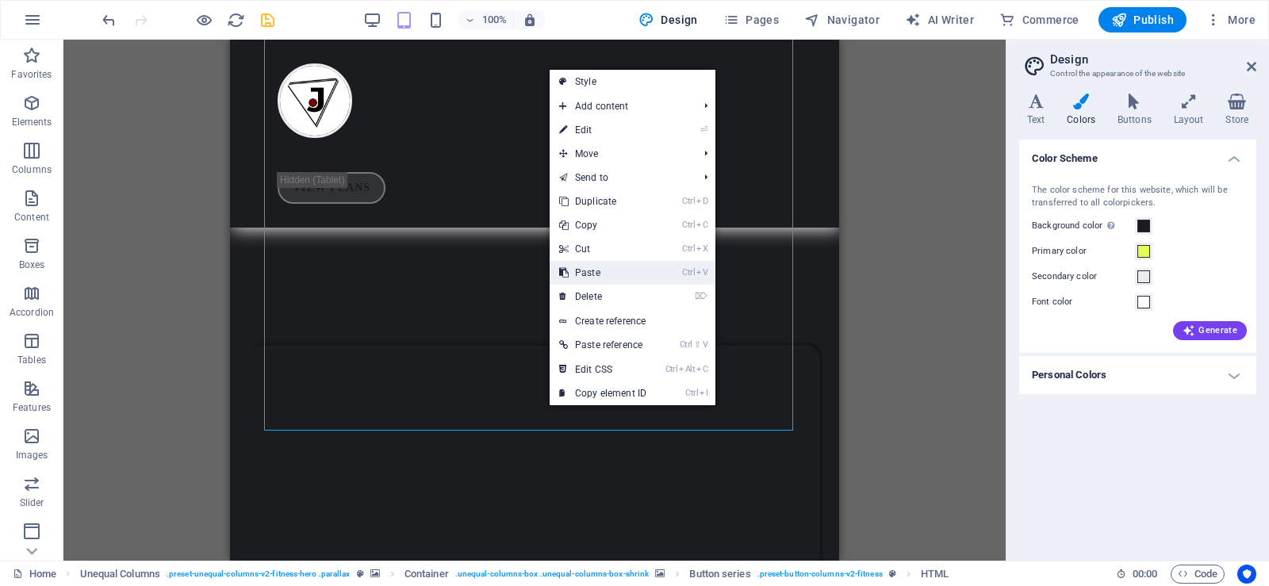
click at [597, 270] on link "Ctrl V Paste" at bounding box center [603, 273] width 106 height 24
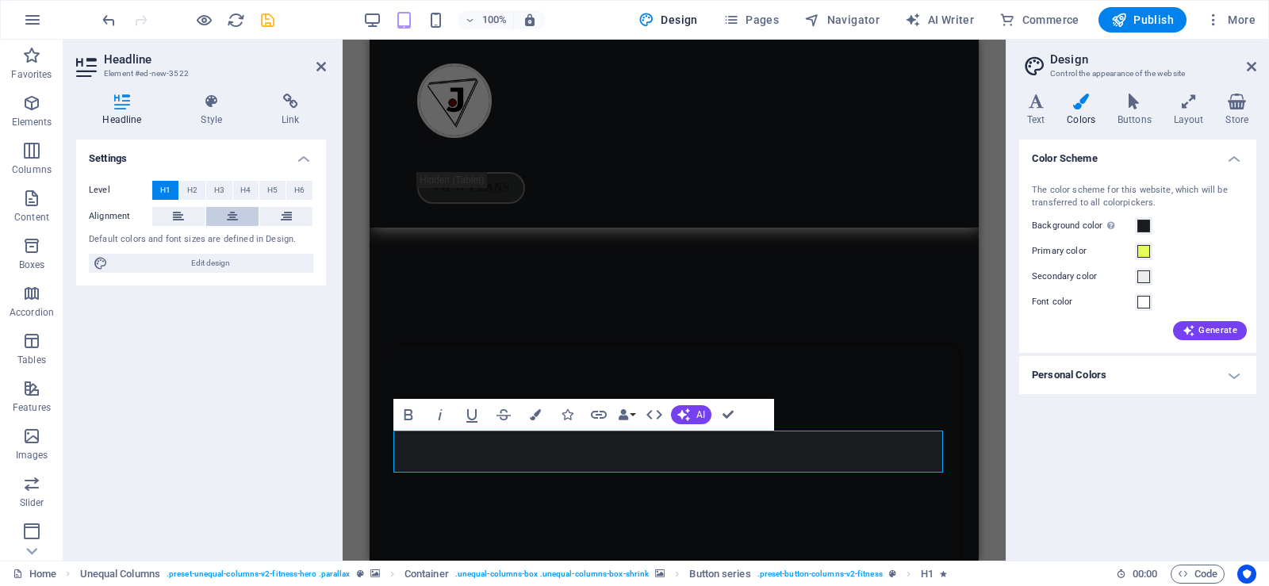
click at [233, 217] on icon at bounding box center [232, 216] width 11 height 19
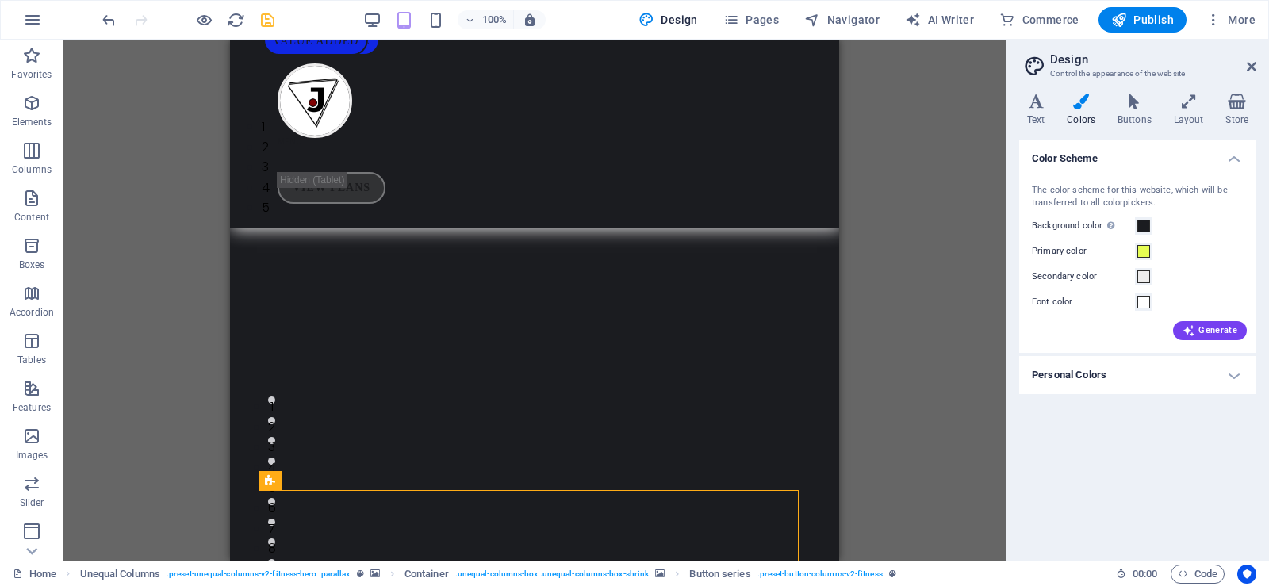
scroll to position [11, 0]
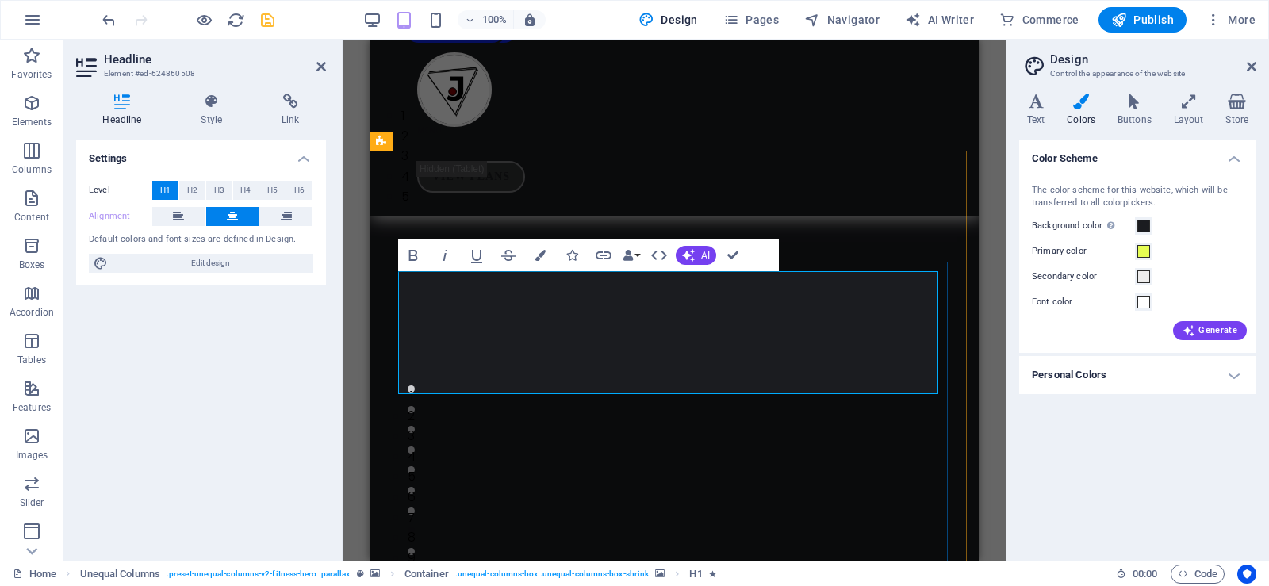
drag, startPoint x: 799, startPoint y: 372, endPoint x: 428, endPoint y: 285, distance: 381.3
click at [538, 253] on icon "button" at bounding box center [540, 255] width 11 height 11
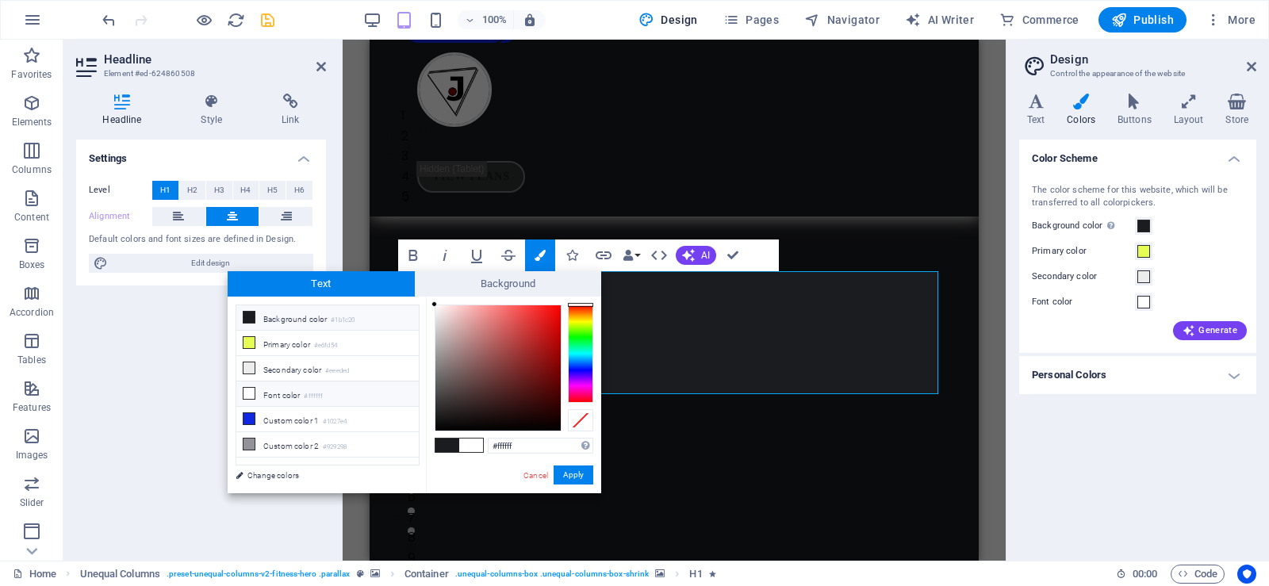
click at [278, 389] on li "Font color #ffffff" at bounding box center [327, 394] width 182 height 25
click at [563, 474] on button "Apply" at bounding box center [574, 475] width 40 height 19
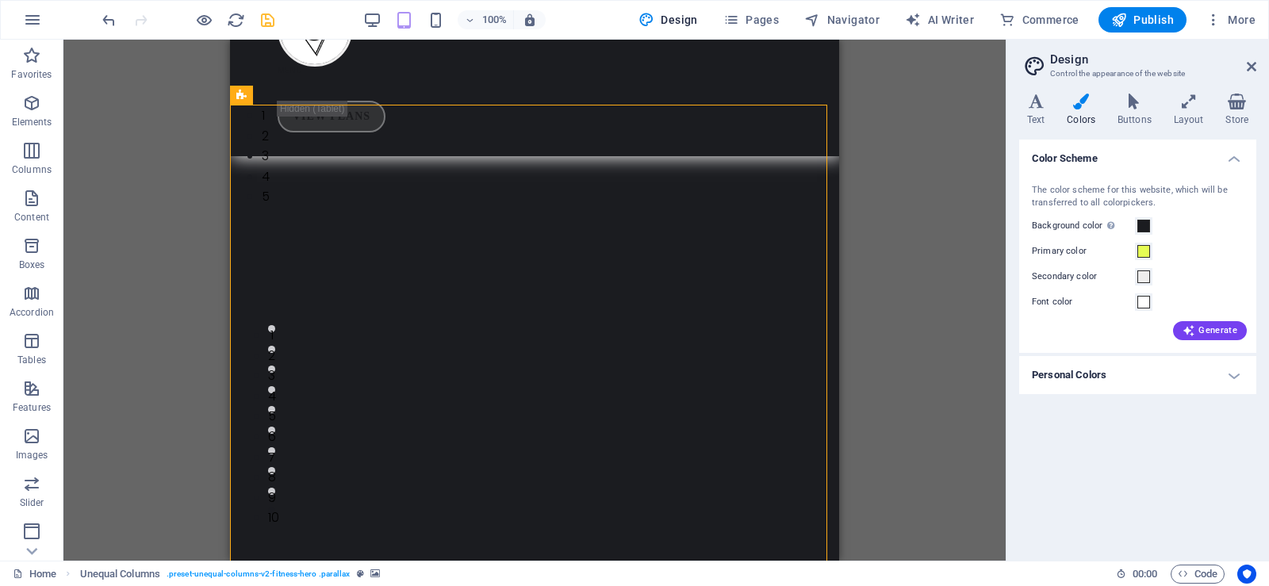
scroll to position [57, 0]
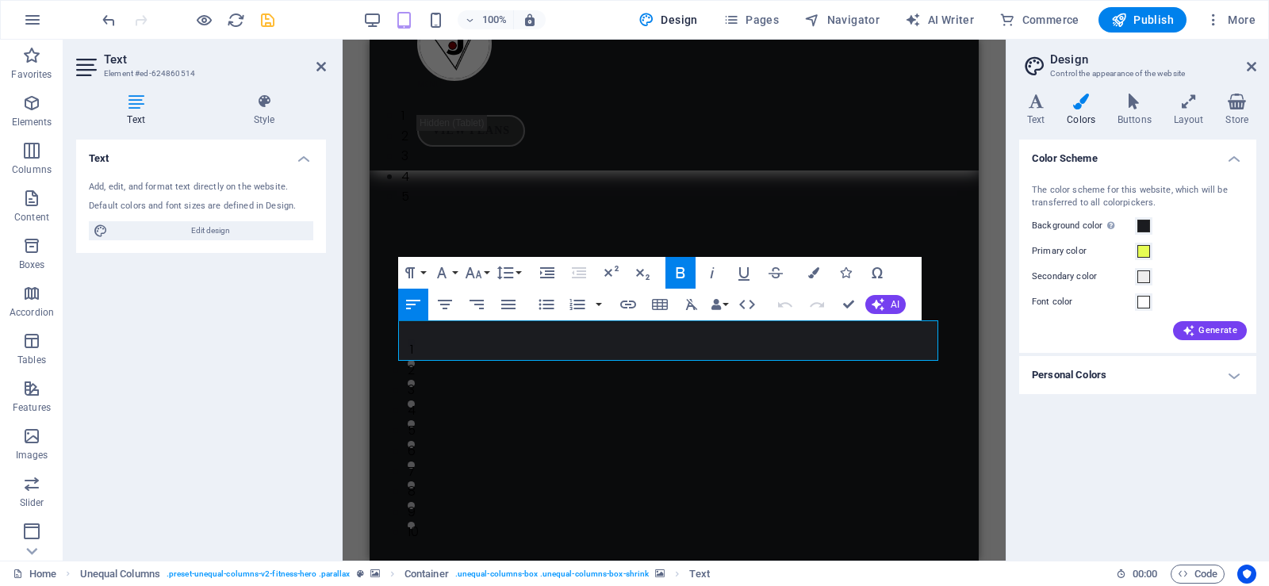
drag, startPoint x: 850, startPoint y: 352, endPoint x: 390, endPoint y: 336, distance: 460.4
click at [811, 269] on icon "button" at bounding box center [813, 272] width 11 height 11
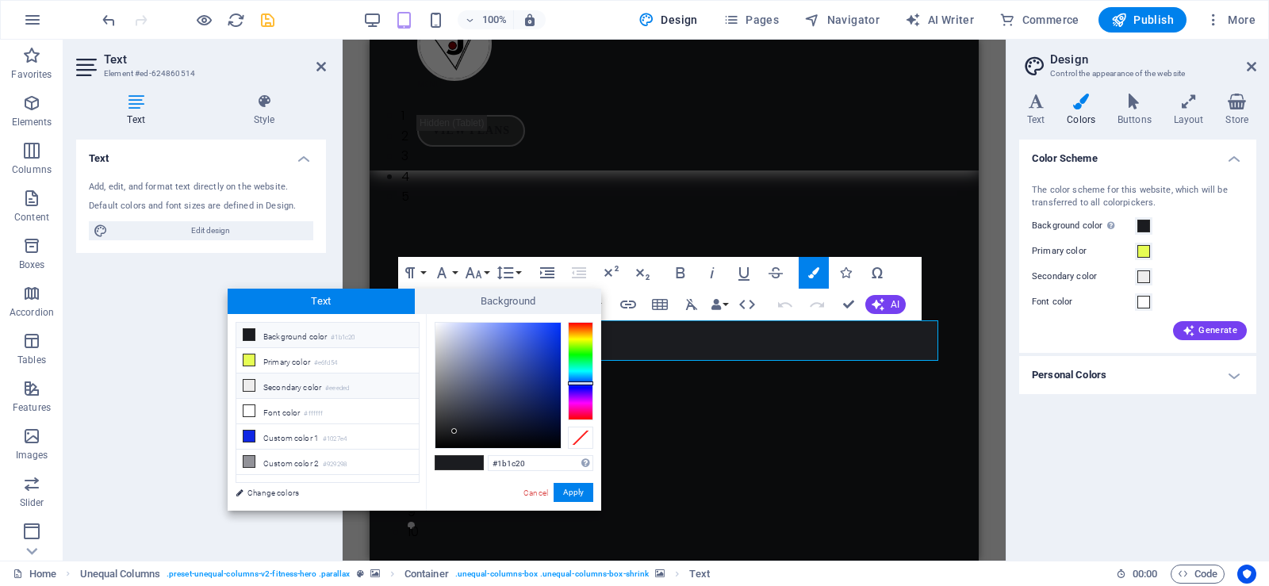
click at [258, 383] on li "Secondary color #eeeded" at bounding box center [327, 386] width 182 height 25
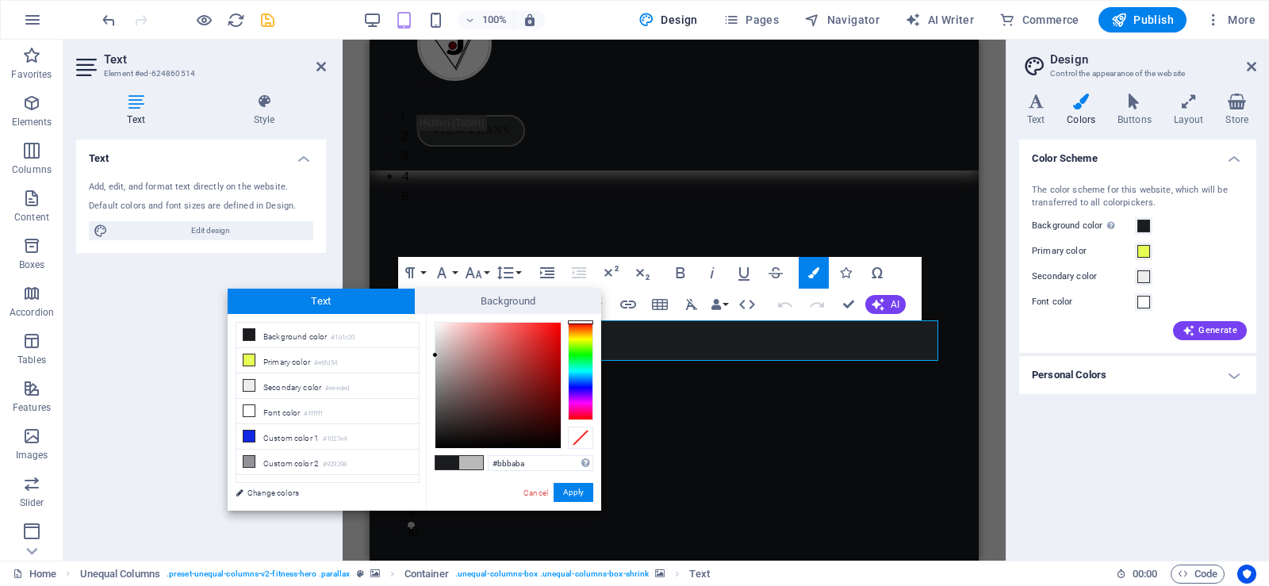
click at [436, 352] on div at bounding box center [497, 385] width 125 height 125
type input "#c2bfbf"
click at [557, 489] on button "Apply" at bounding box center [574, 492] width 40 height 19
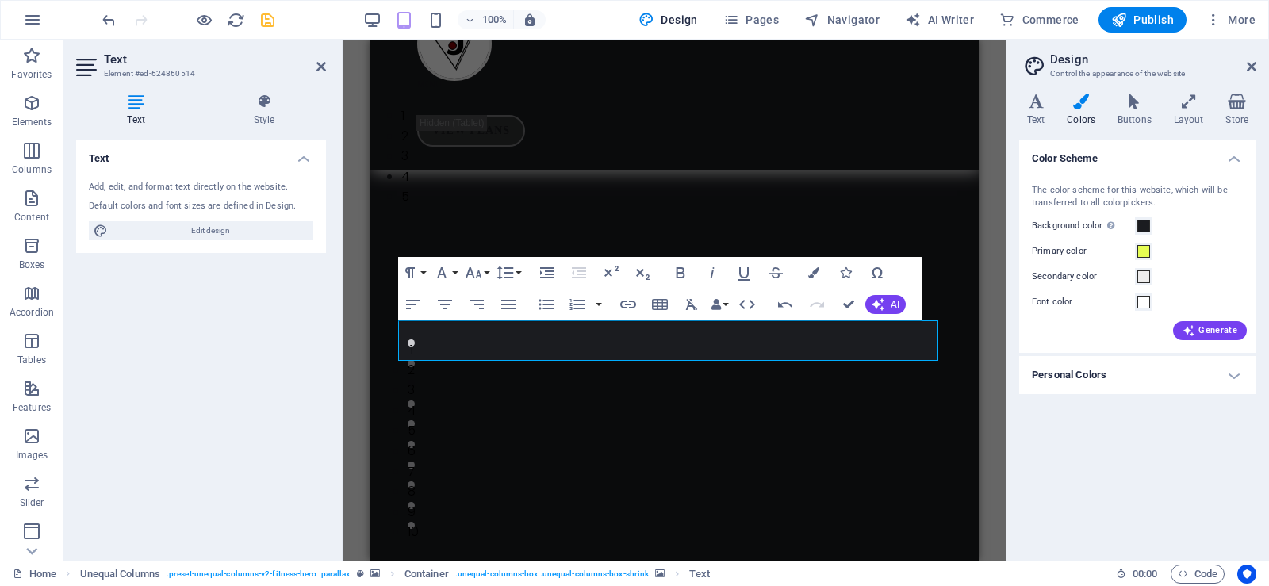
click at [890, 105] on img "1/5" at bounding box center [668, 105] width 597 height 0
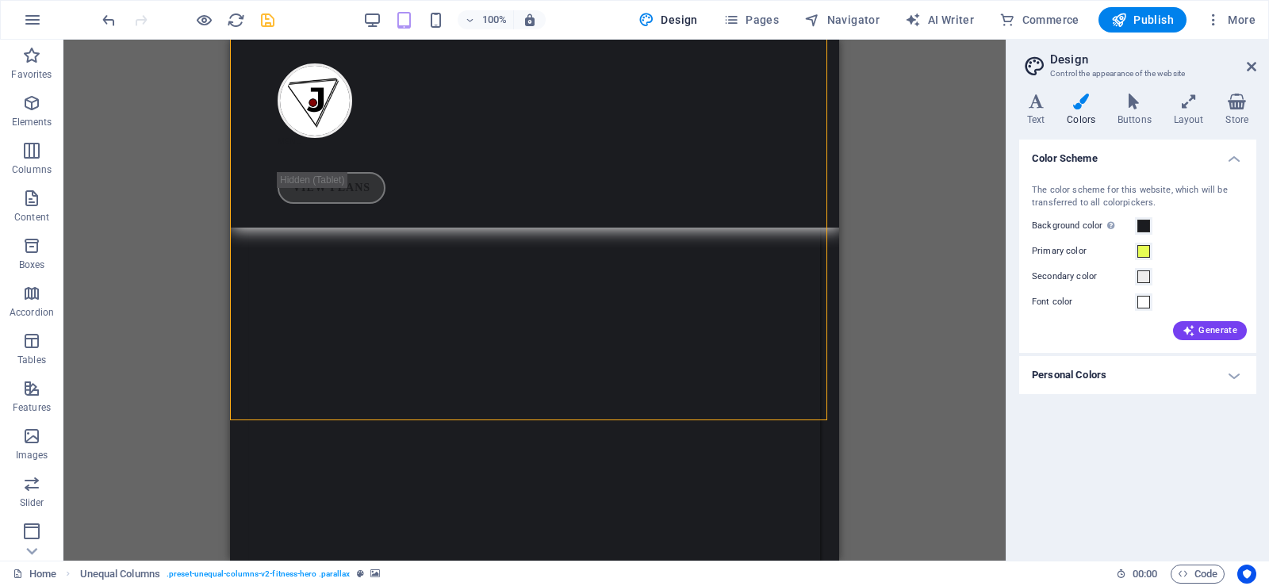
scroll to position [952, 0]
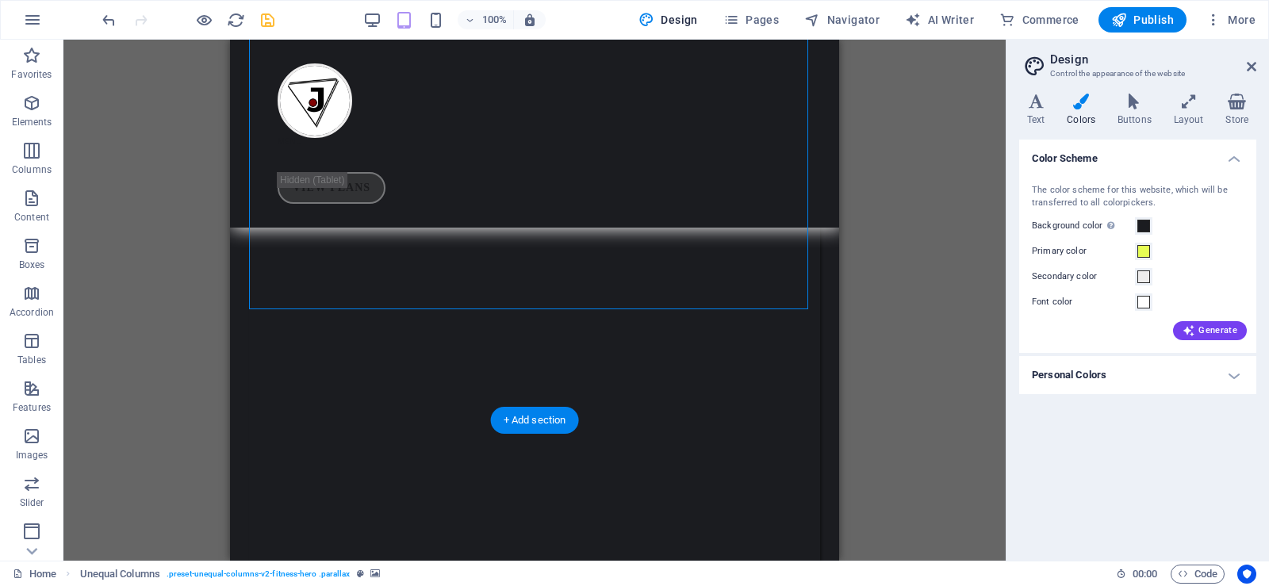
select select "px"
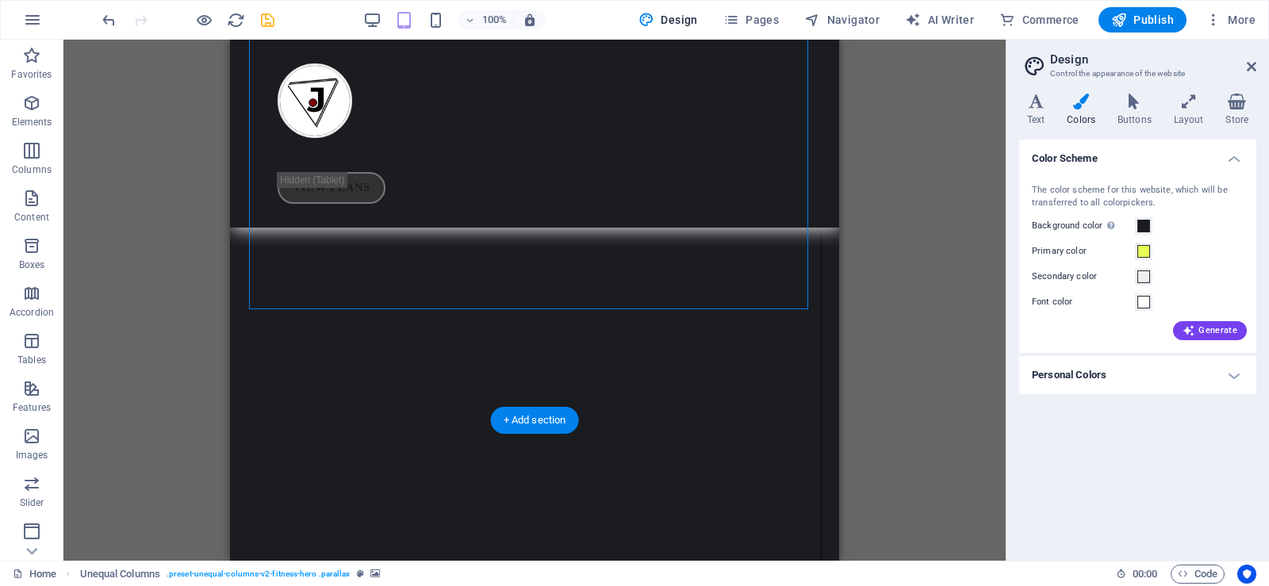
select select "px"
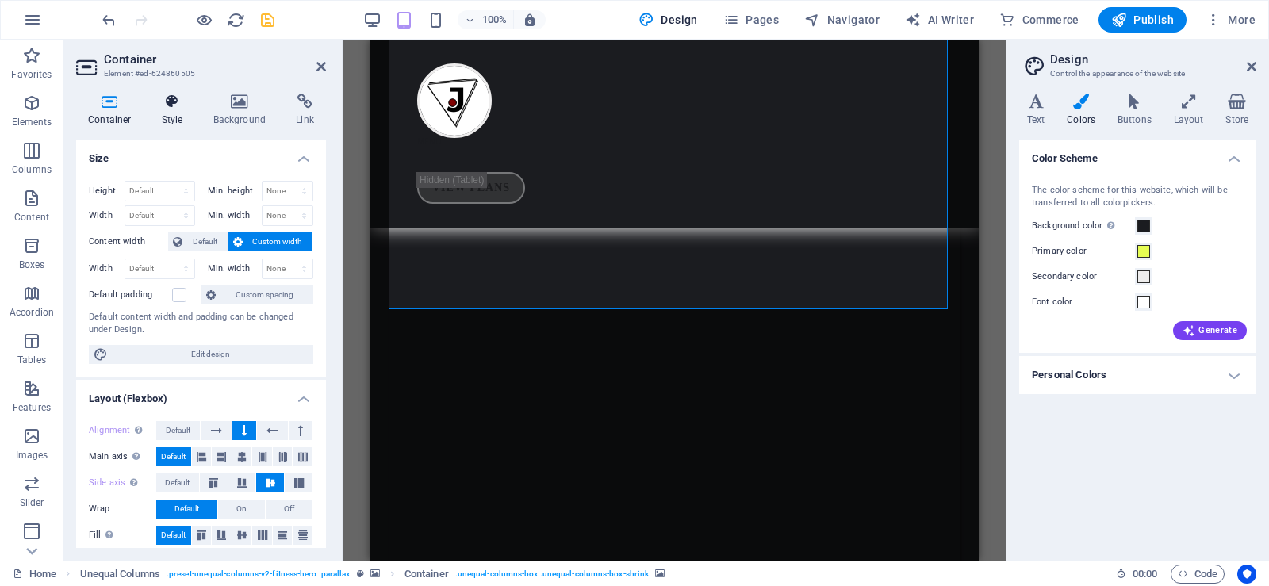
click at [169, 104] on icon at bounding box center [172, 102] width 45 height 16
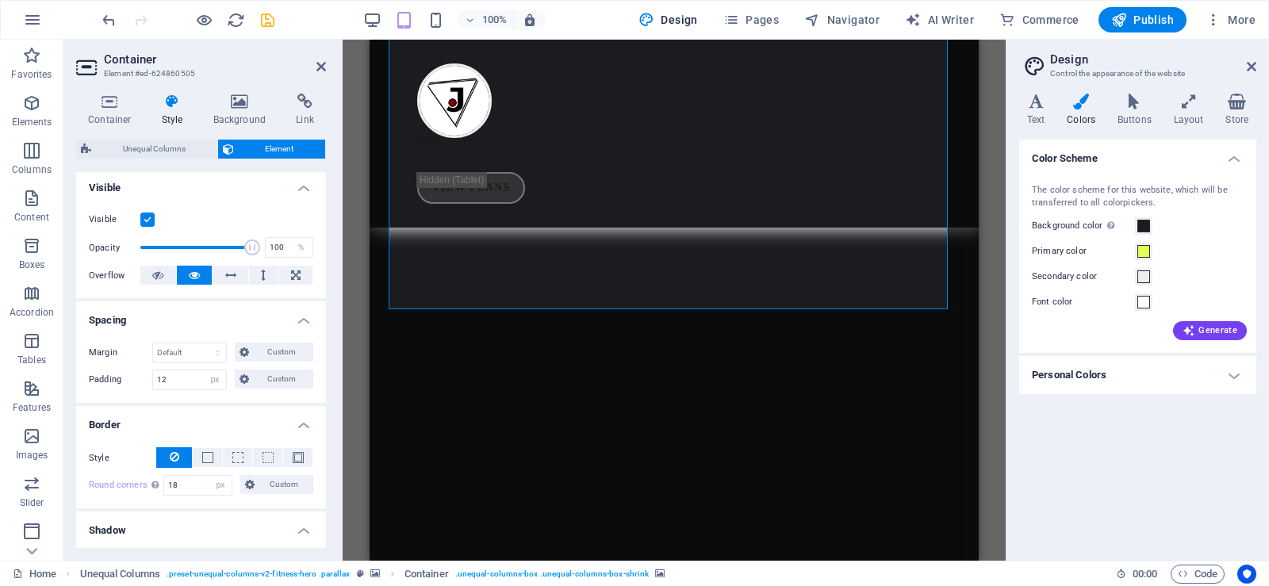
scroll to position [217, 0]
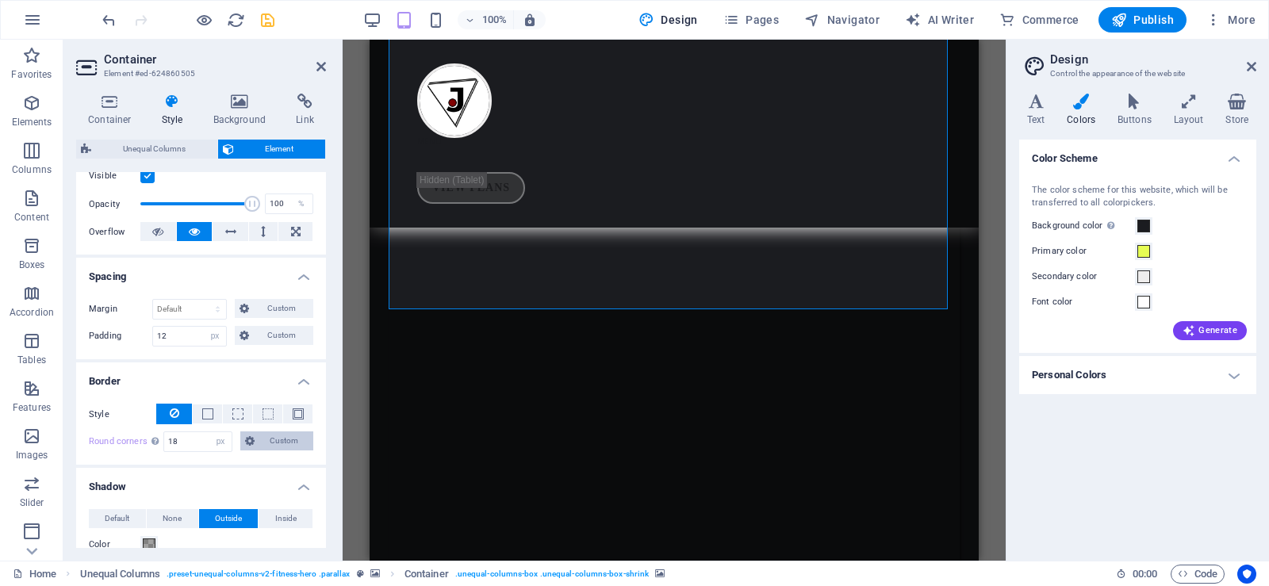
click at [267, 440] on span "Custom" at bounding box center [283, 441] width 49 height 19
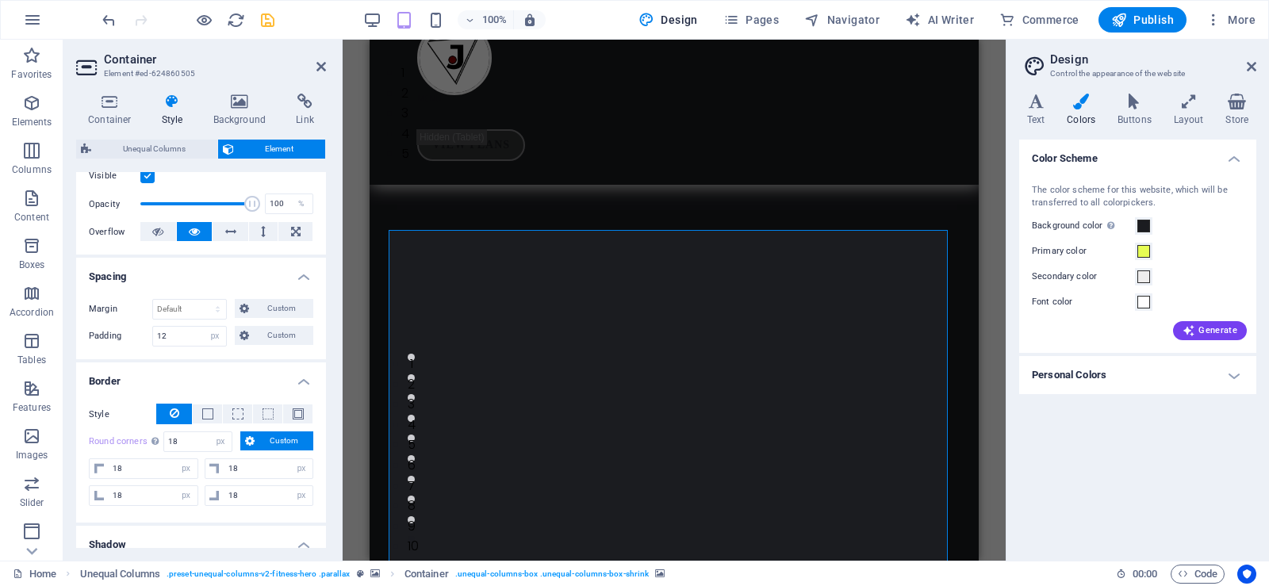
scroll to position [0, 0]
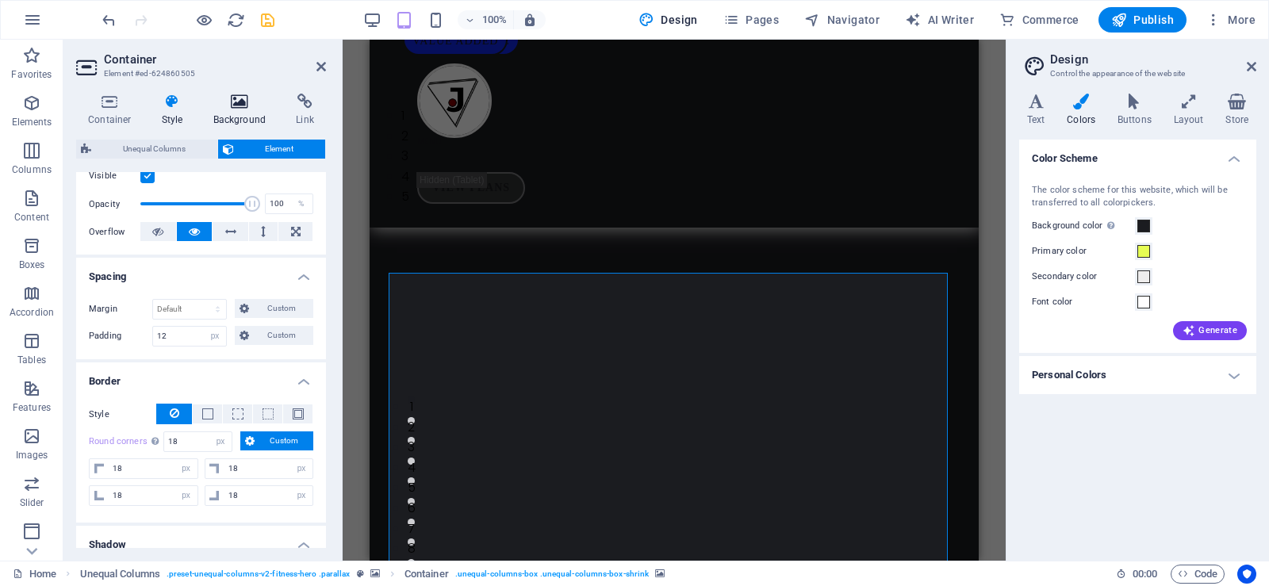
click at [237, 104] on icon at bounding box center [239, 102] width 77 height 16
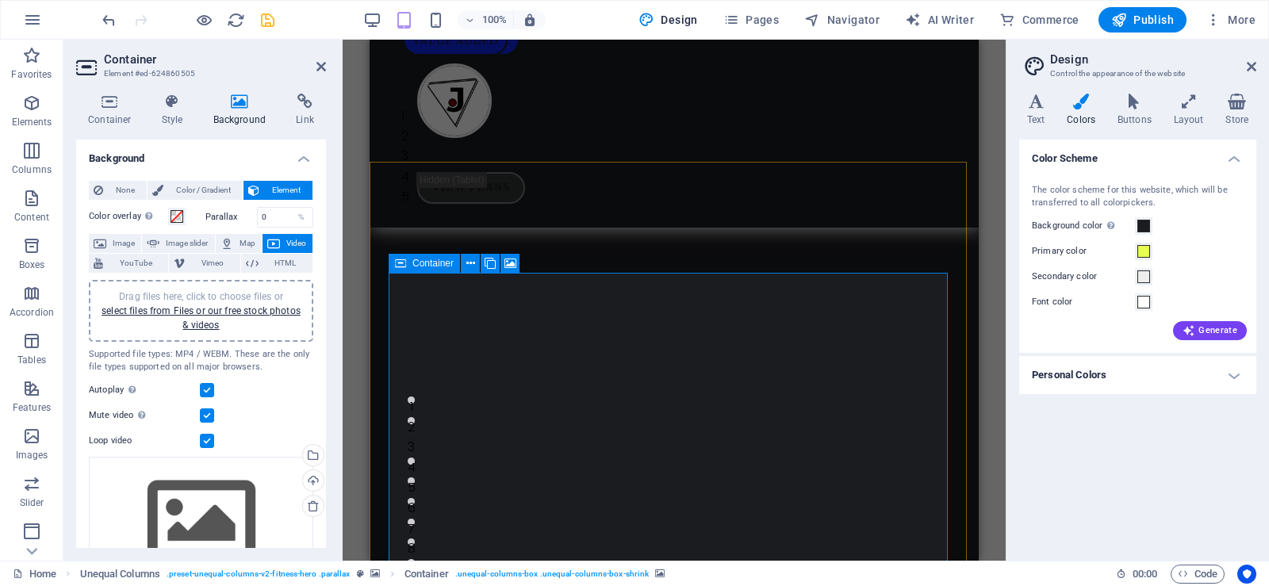
click at [420, 259] on span "Container" at bounding box center [432, 264] width 41 height 10
click at [470, 264] on icon at bounding box center [470, 263] width 9 height 17
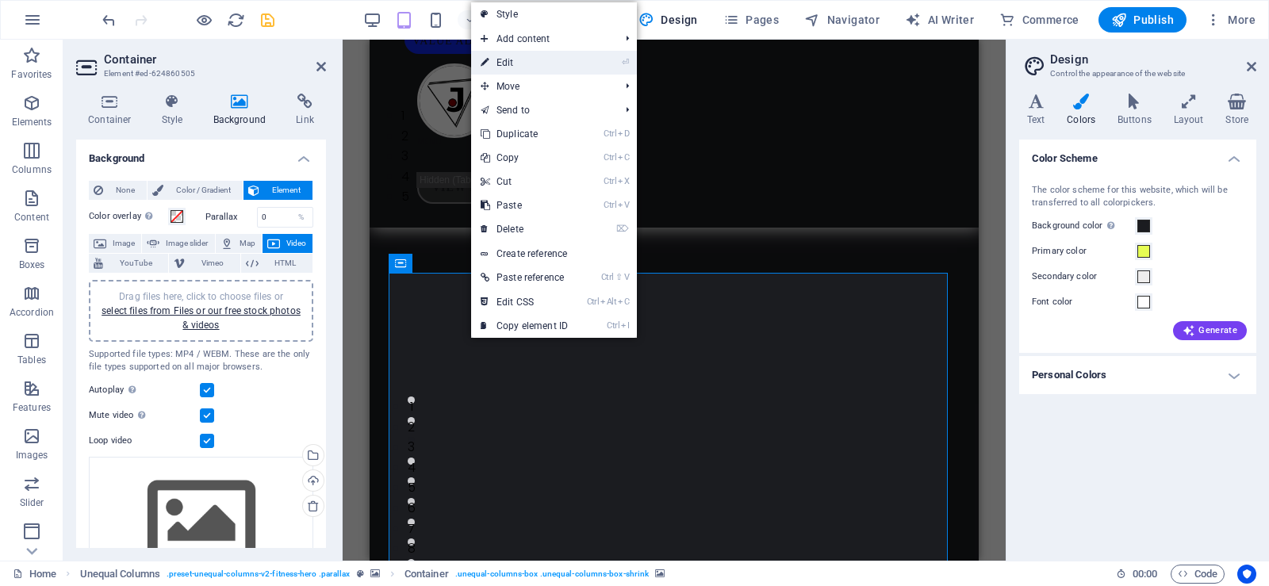
click at [527, 72] on link "⏎ Edit" at bounding box center [524, 63] width 106 height 24
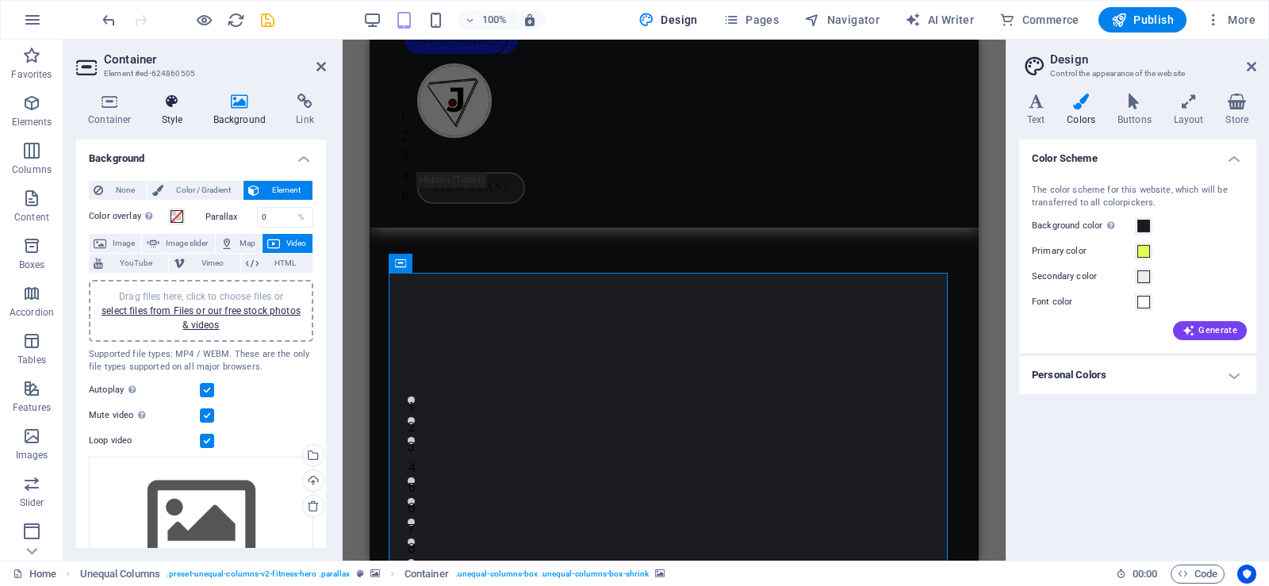
click at [168, 109] on icon at bounding box center [172, 102] width 45 height 16
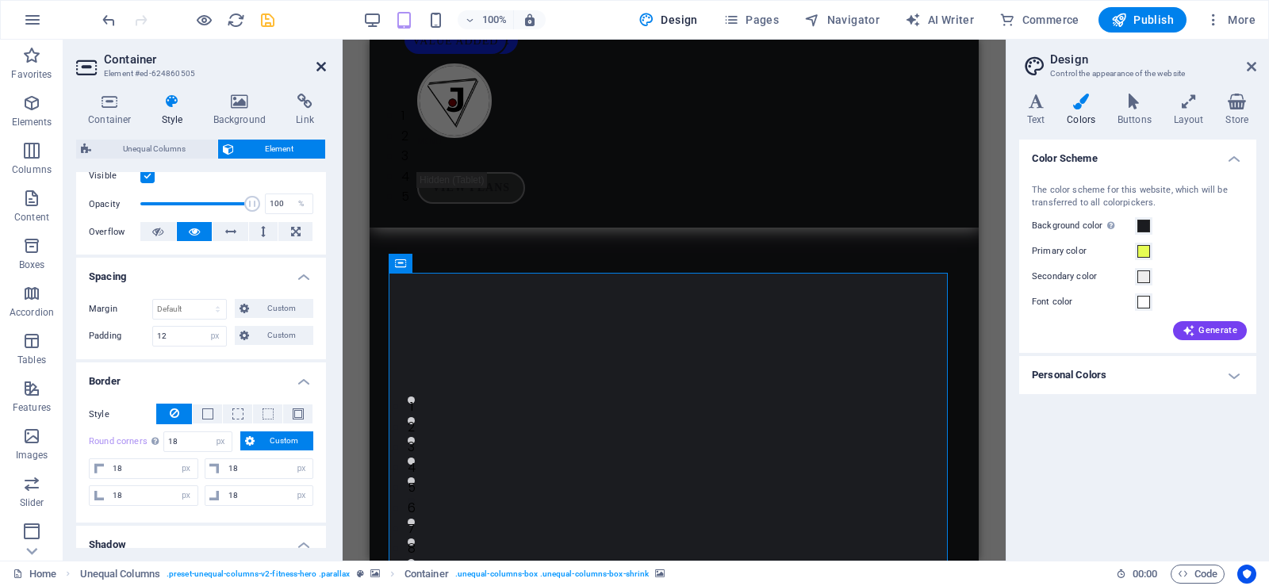
click at [320, 65] on icon at bounding box center [321, 66] width 10 height 13
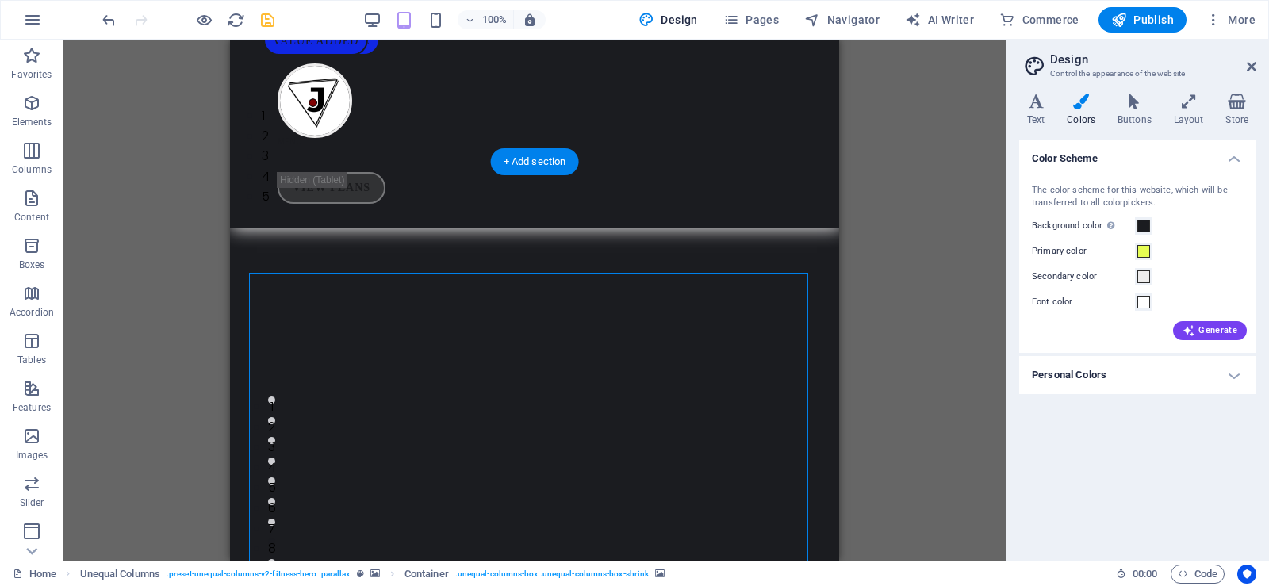
select select "px"
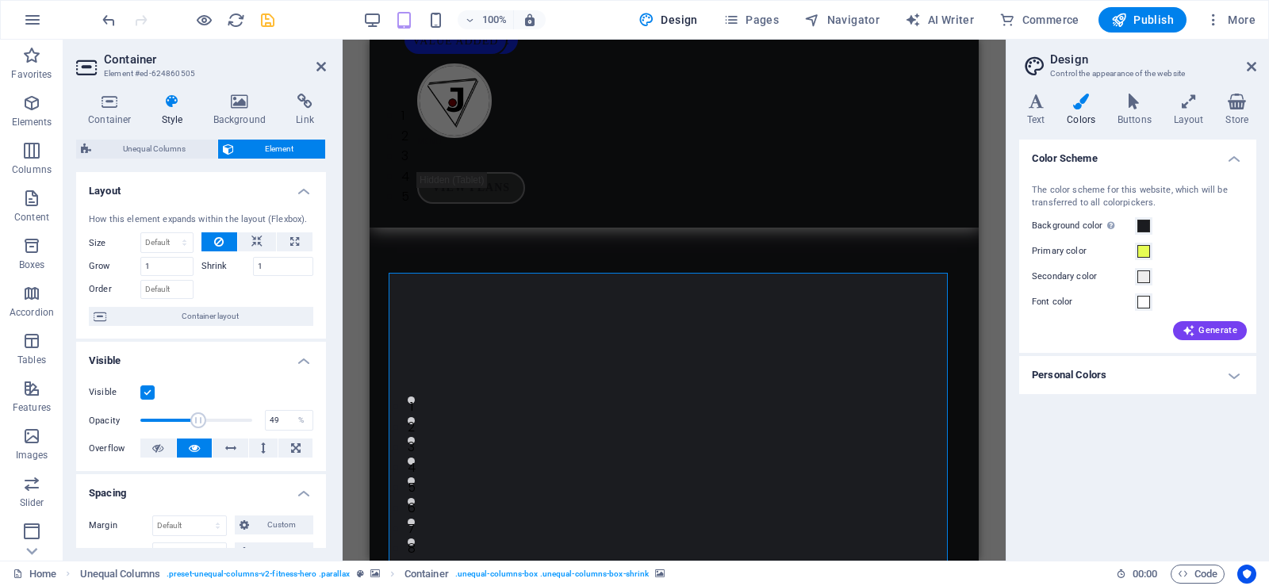
drag, startPoint x: 241, startPoint y: 419, endPoint x: 194, endPoint y: 412, distance: 48.1
click at [194, 412] on span at bounding box center [198, 420] width 16 height 16
drag, startPoint x: 194, startPoint y: 412, endPoint x: 210, endPoint y: 420, distance: 18.8
click at [210, 420] on span at bounding box center [213, 420] width 16 height 16
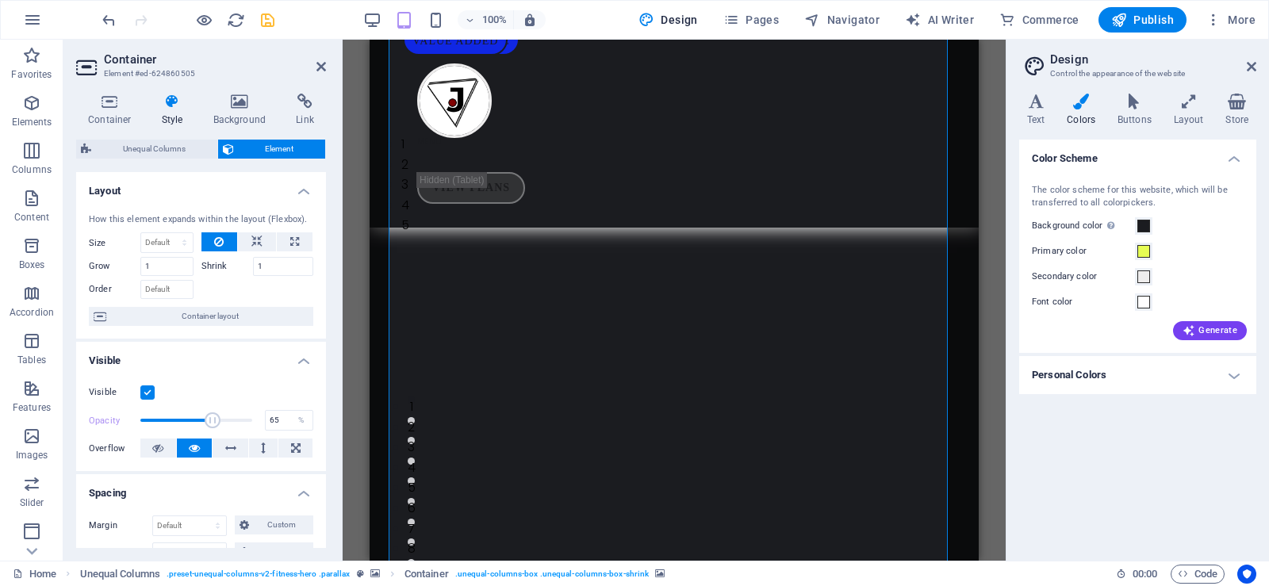
scroll to position [255, 0]
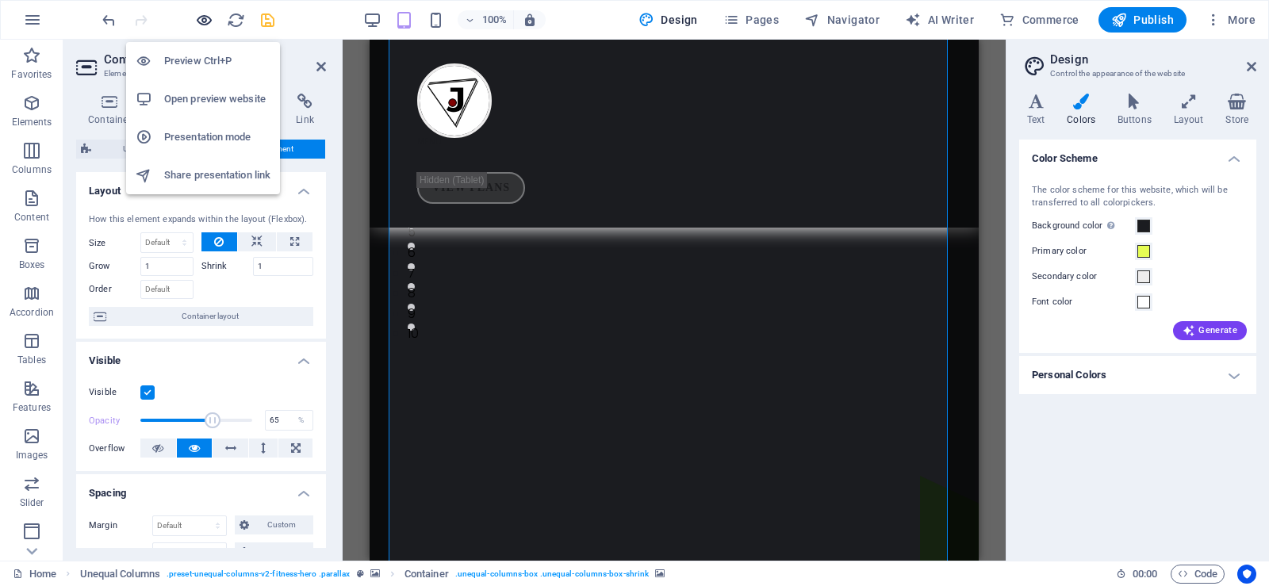
click at [200, 21] on icon "button" at bounding box center [204, 20] width 18 height 18
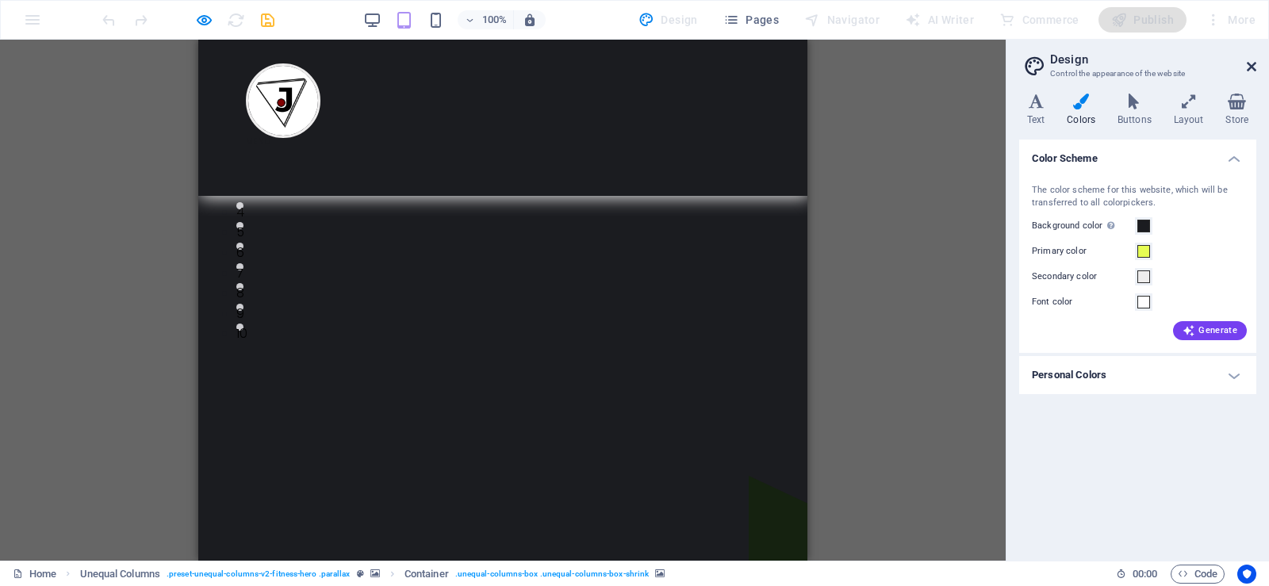
click at [1247, 67] on icon at bounding box center [1252, 66] width 10 height 13
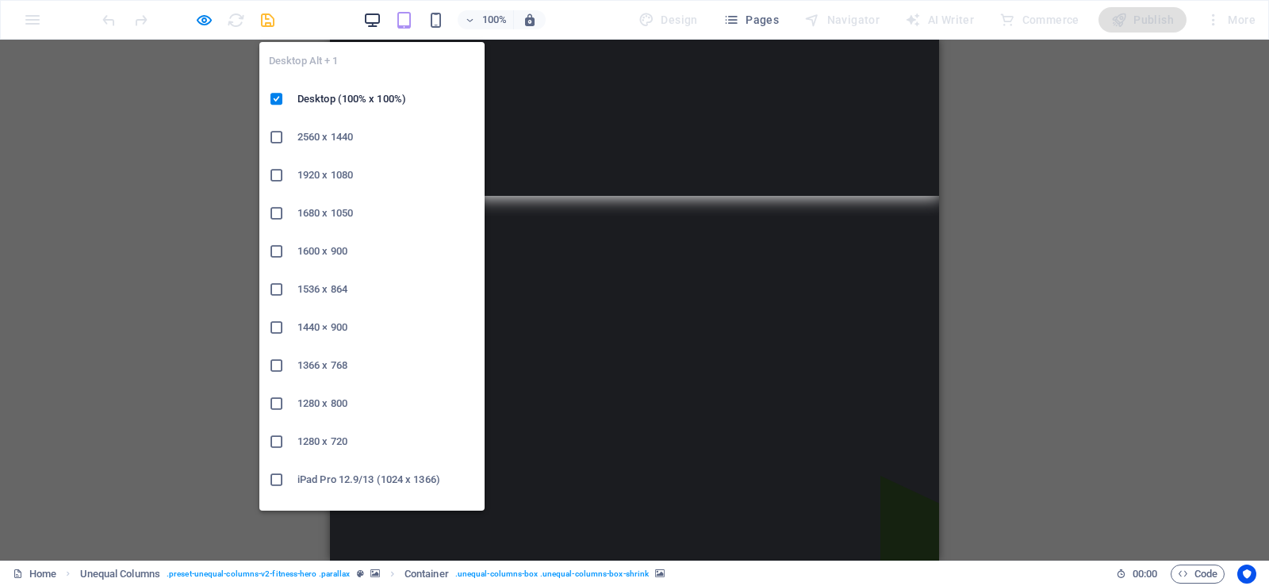
click at [371, 25] on icon "button" at bounding box center [372, 20] width 18 height 18
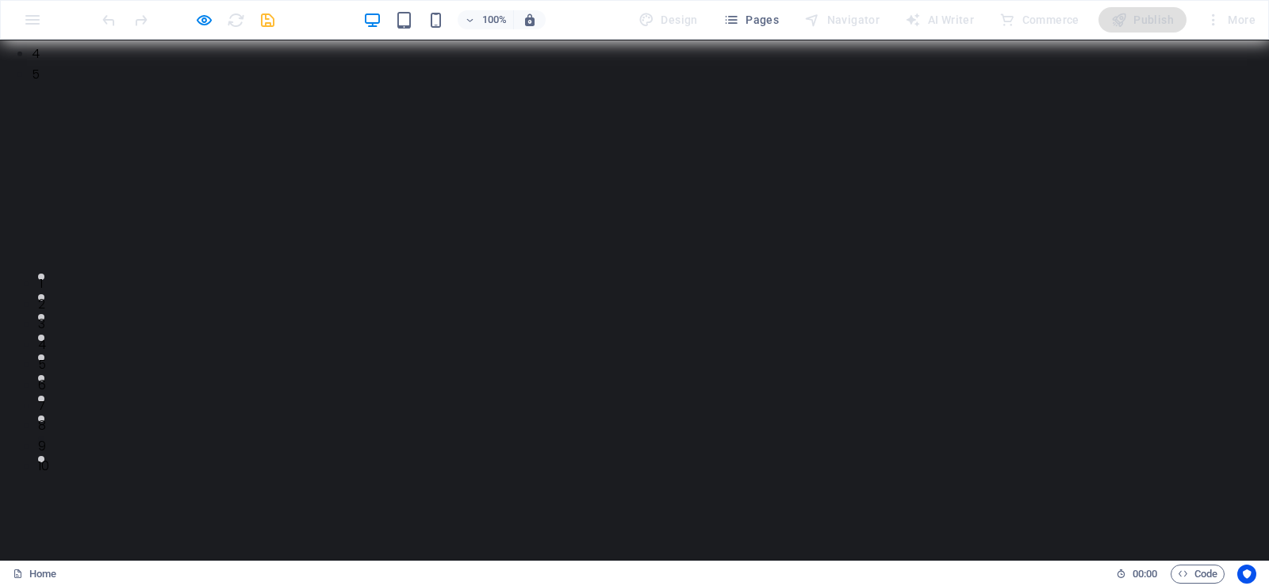
scroll to position [0, 0]
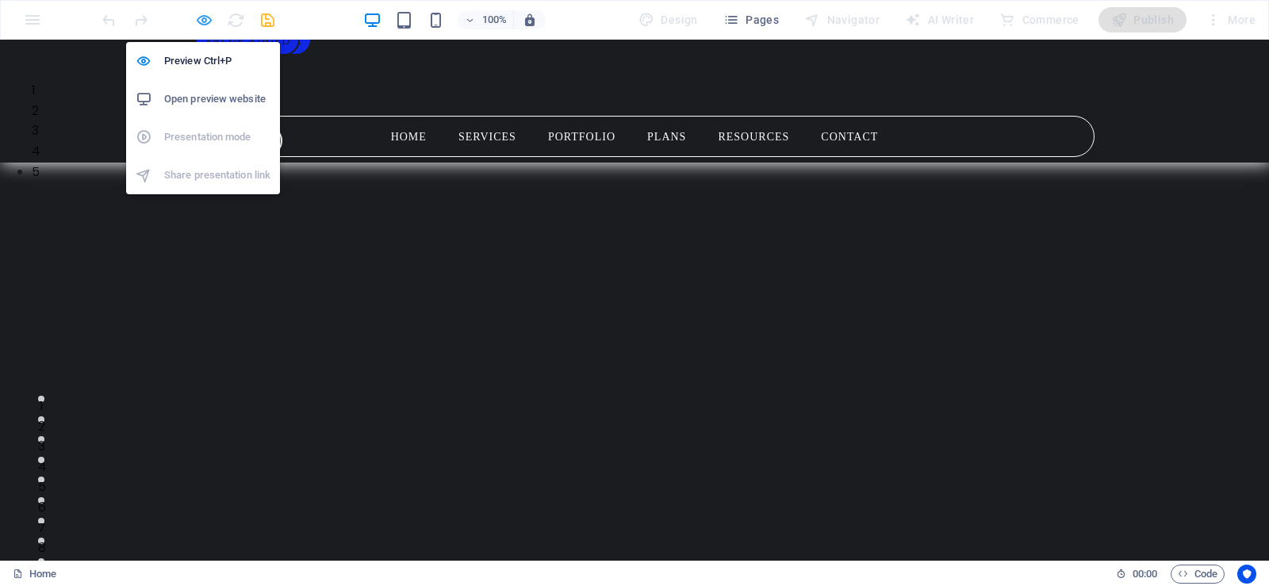
click at [201, 19] on icon "button" at bounding box center [204, 20] width 18 height 18
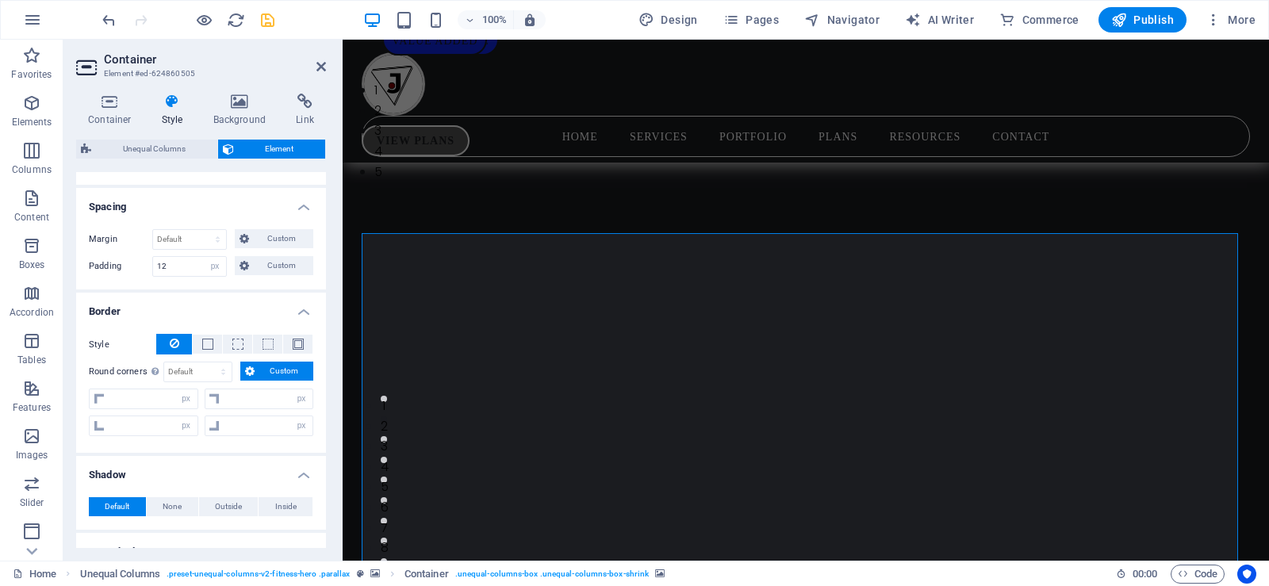
scroll to position [279, 0]
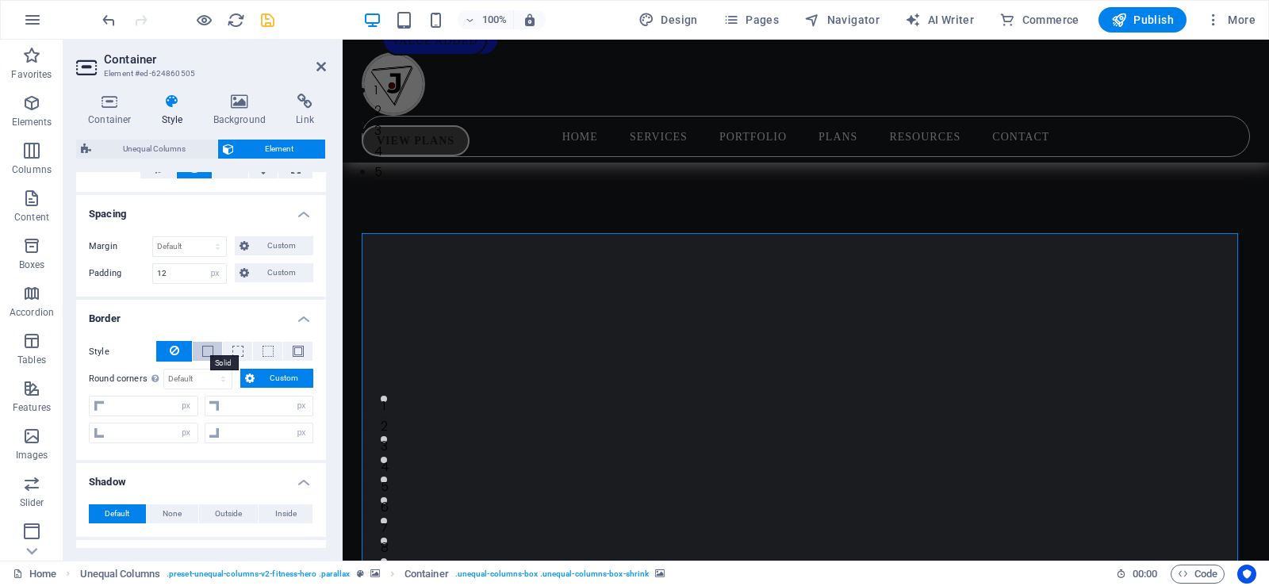
click at [205, 347] on span at bounding box center [207, 351] width 11 height 11
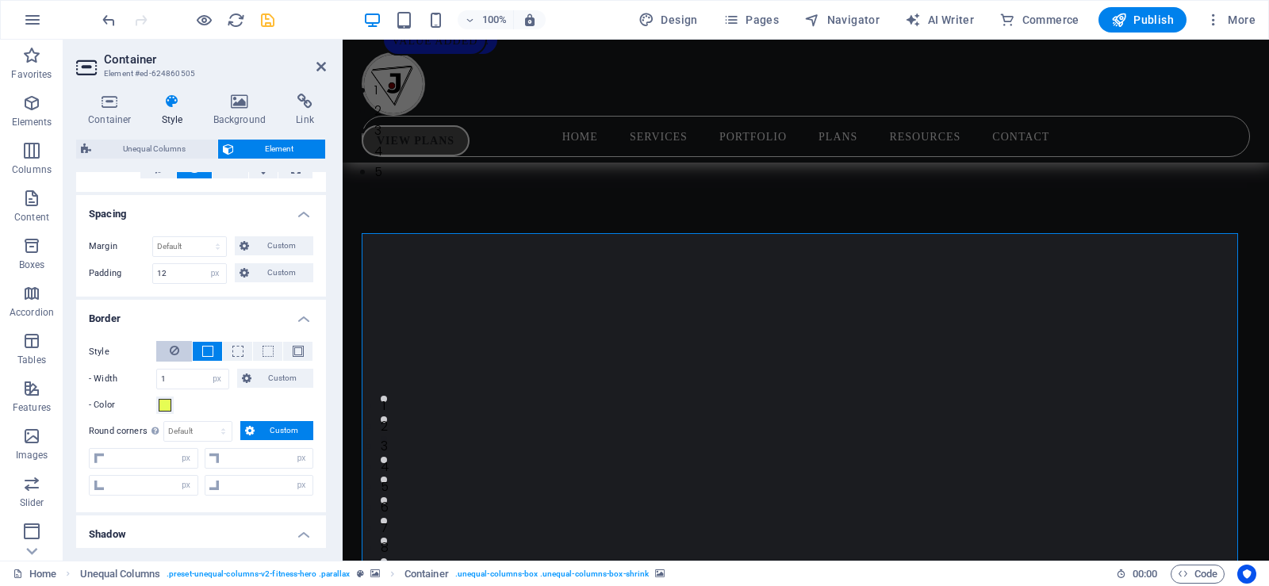
click at [180, 347] on button at bounding box center [174, 351] width 36 height 21
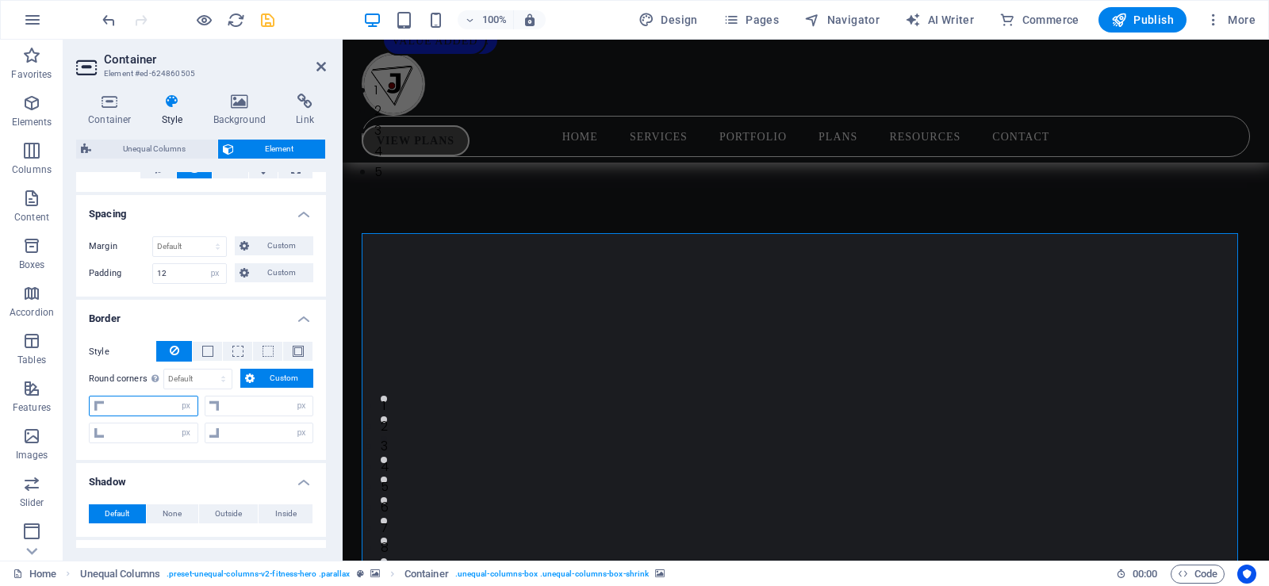
click at [167, 403] on input "number" at bounding box center [153, 406] width 89 height 19
drag, startPoint x: 130, startPoint y: 405, endPoint x: 94, endPoint y: 409, distance: 36.0
click at [94, 409] on div "12 px rem % vh vw" at bounding box center [143, 406] width 109 height 21
click at [236, 406] on input "0" at bounding box center [268, 406] width 89 height 19
paste input "12"
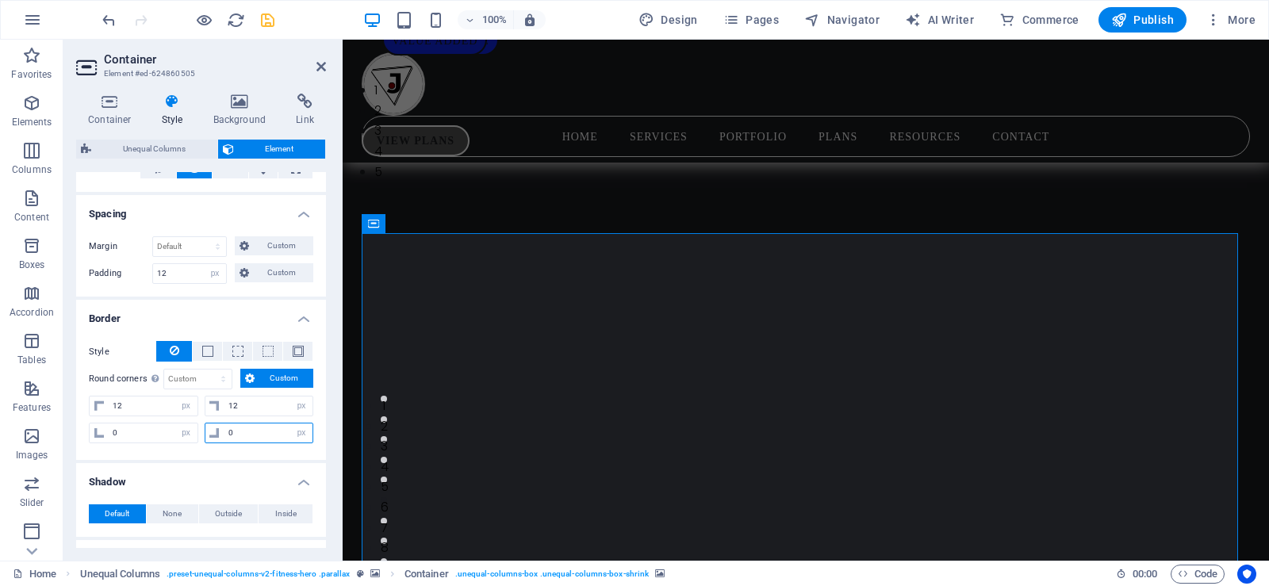
drag, startPoint x: 238, startPoint y: 431, endPoint x: 222, endPoint y: 438, distance: 17.4
click at [224, 438] on input "0" at bounding box center [268, 433] width 89 height 19
paste input "12"
drag, startPoint x: 125, startPoint y: 428, endPoint x: 89, endPoint y: 432, distance: 36.8
click at [89, 432] on div "0 px rem % vh vw" at bounding box center [143, 433] width 109 height 21
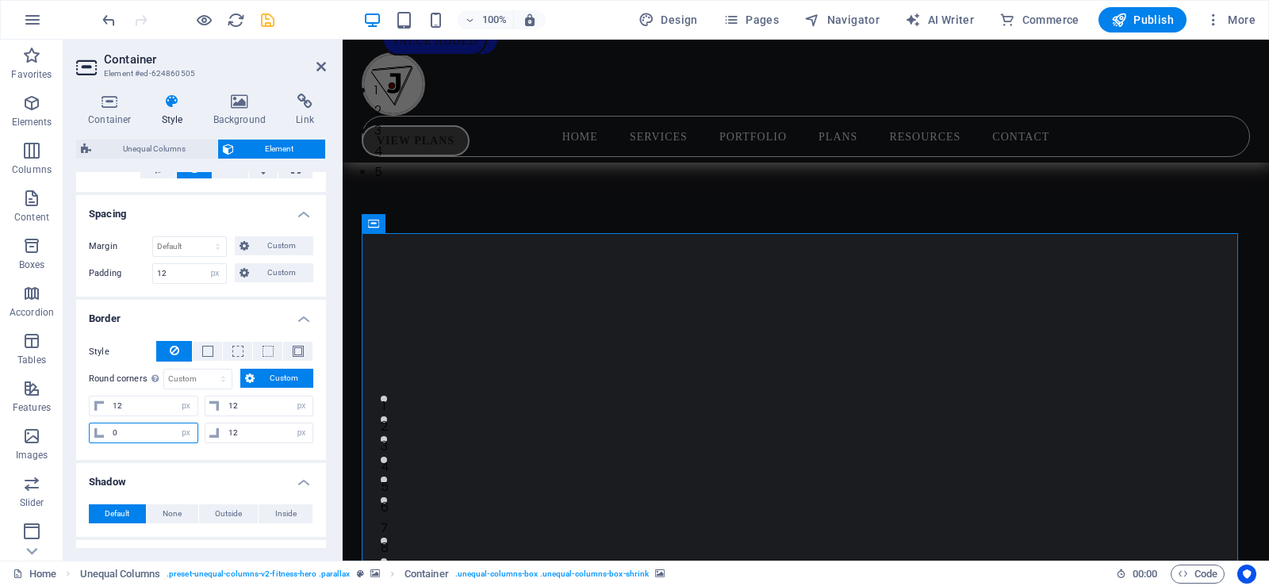
paste input "12"
click at [267, 17] on icon "save" at bounding box center [268, 20] width 18 height 18
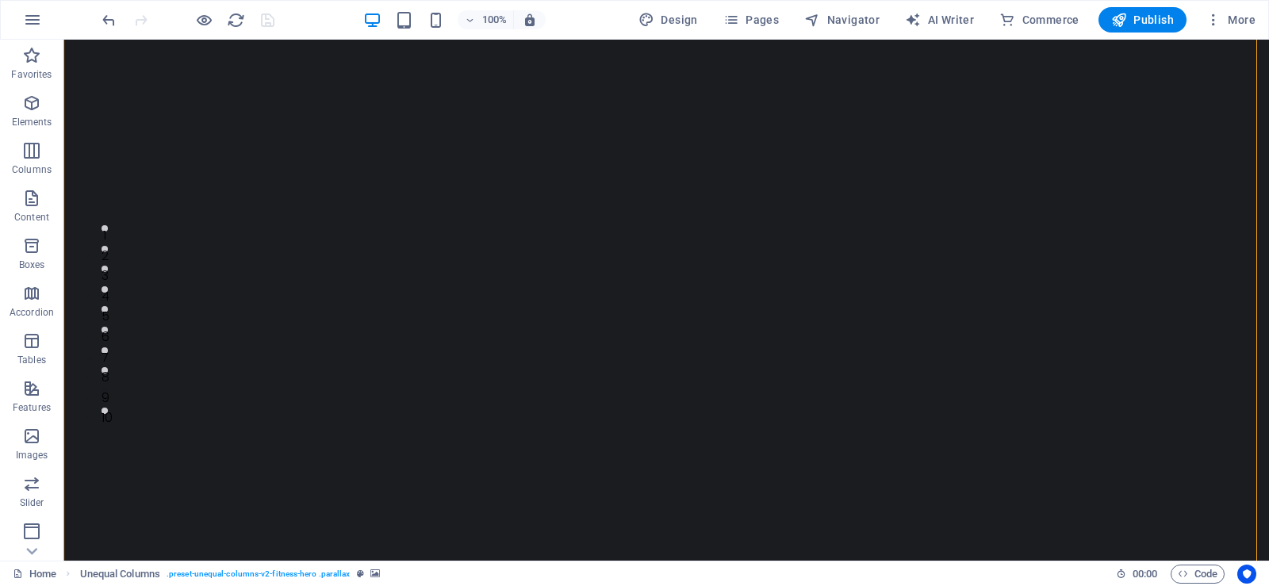
scroll to position [0, 0]
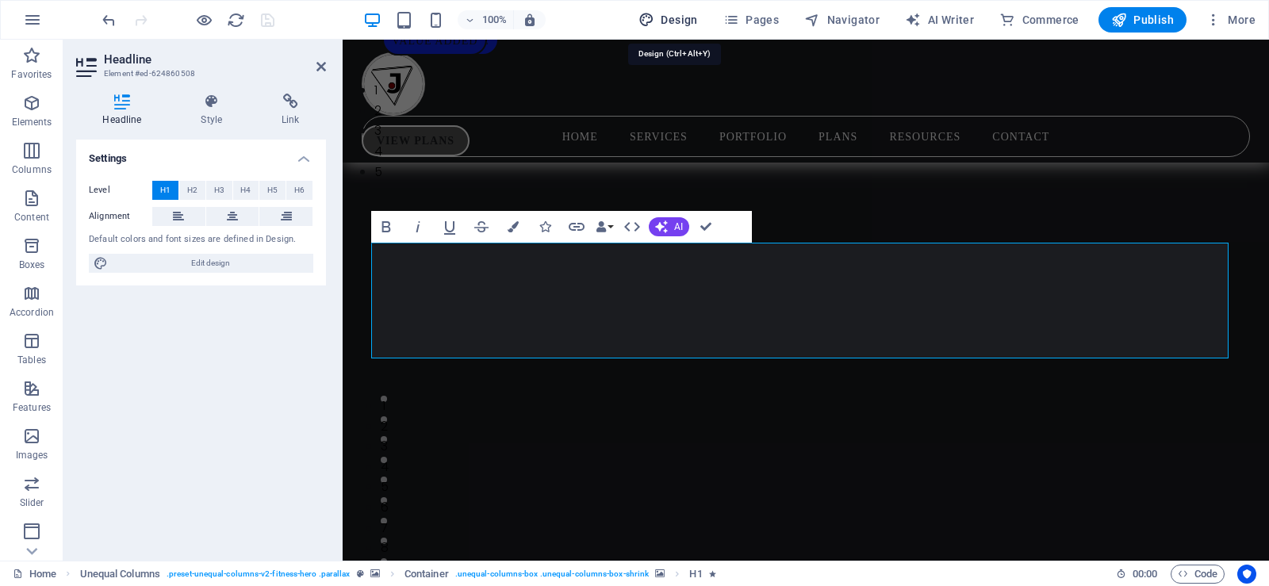
click at [692, 21] on span "Design" at bounding box center [668, 20] width 59 height 16
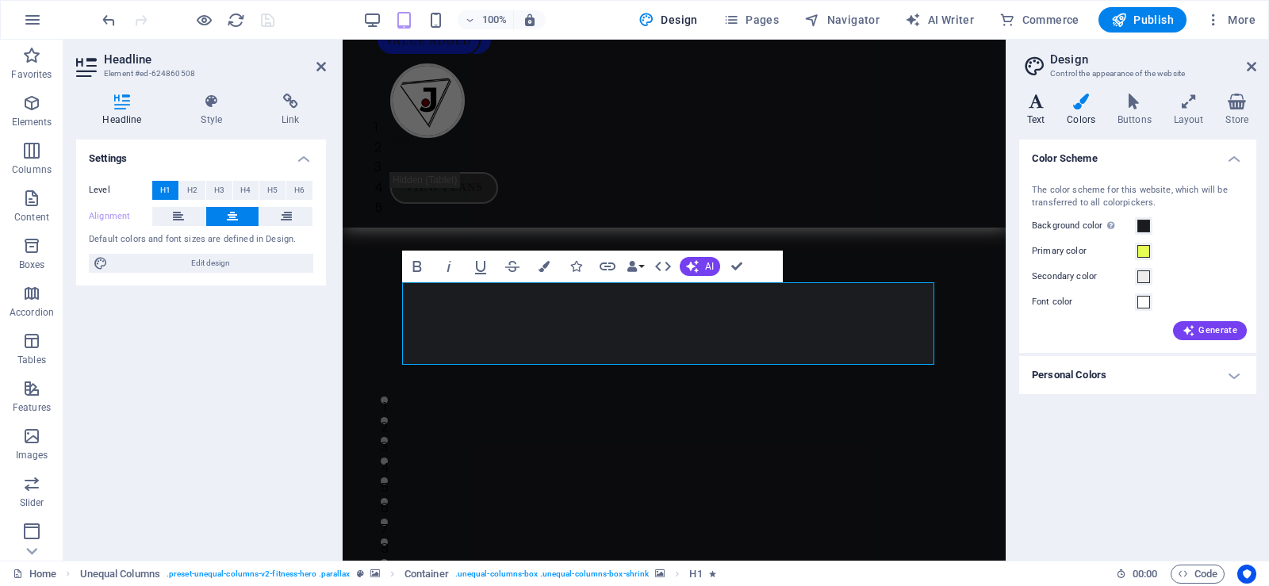
click at [1035, 111] on h4 "Text" at bounding box center [1039, 110] width 40 height 33
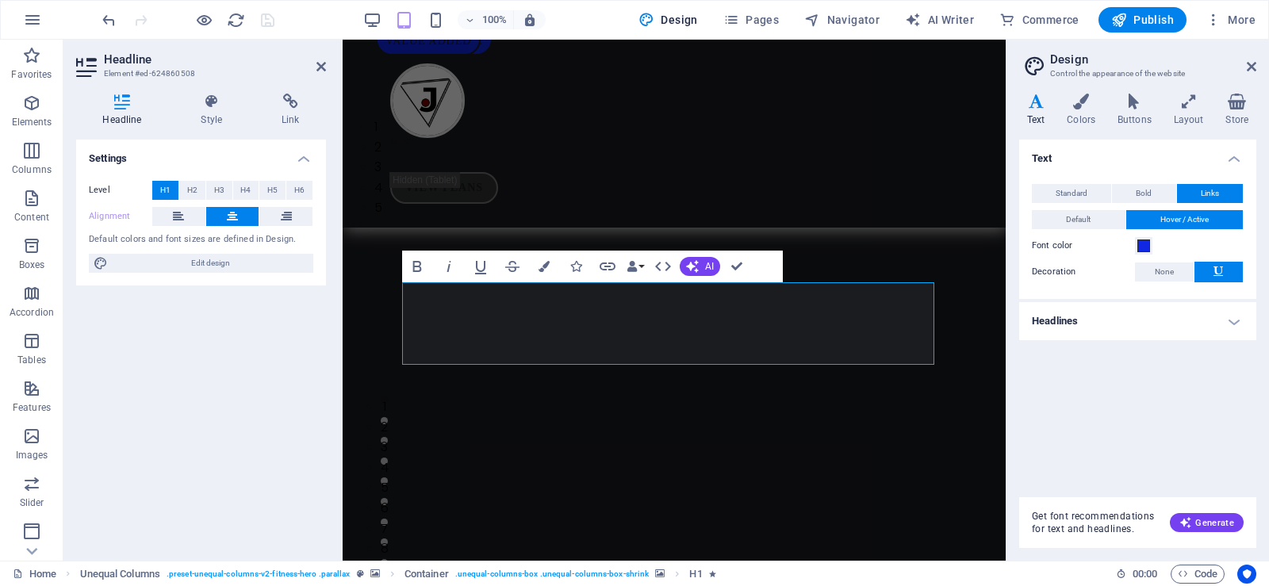
click at [1186, 316] on h4 "Headlines" at bounding box center [1137, 321] width 237 height 38
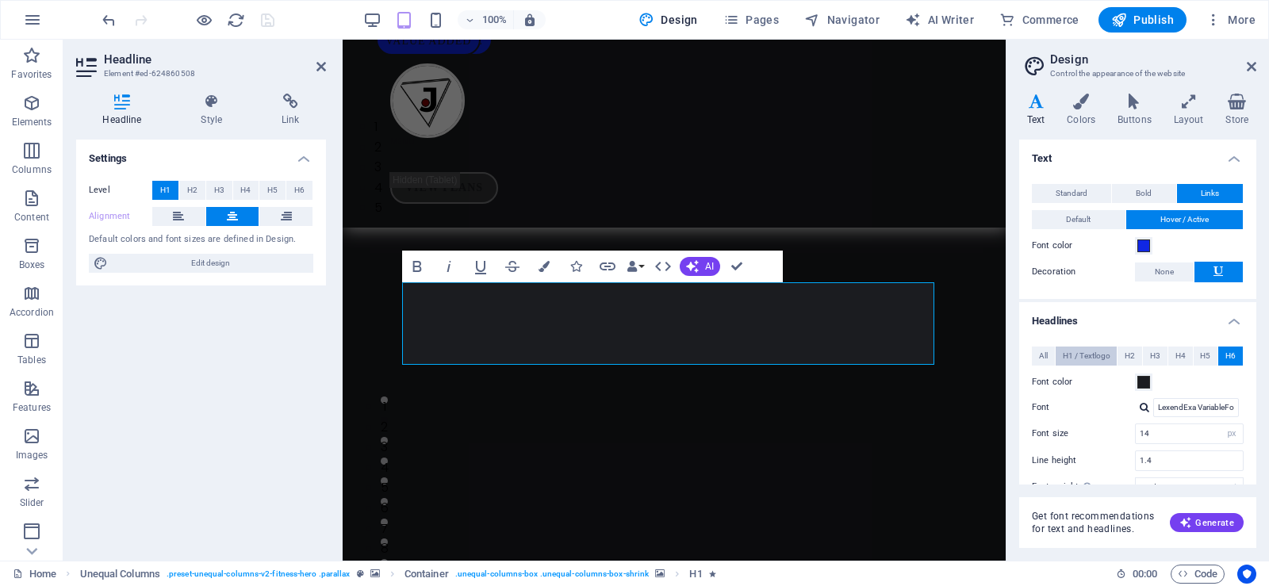
click at [1071, 354] on span "H1 / Textlogo" at bounding box center [1087, 356] width 48 height 19
click at [1145, 431] on input "34" at bounding box center [1189, 433] width 107 height 19
click at [1145, 431] on input "344" at bounding box center [1189, 433] width 107 height 19
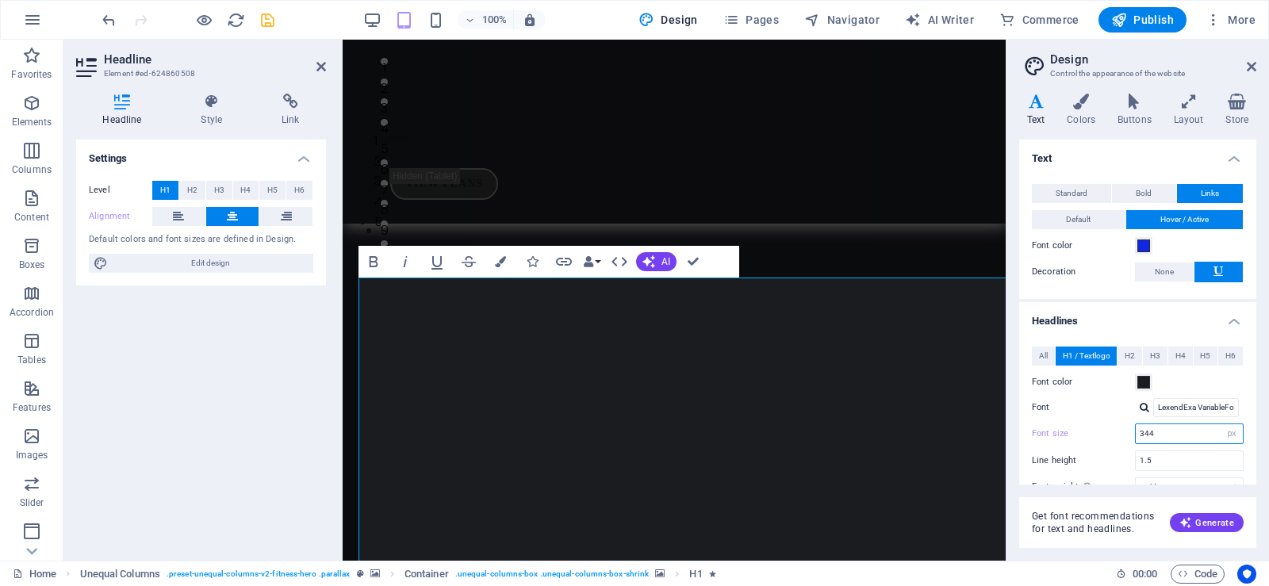
scroll to position [339, 0]
click at [1143, 429] on input "344" at bounding box center [1189, 433] width 107 height 19
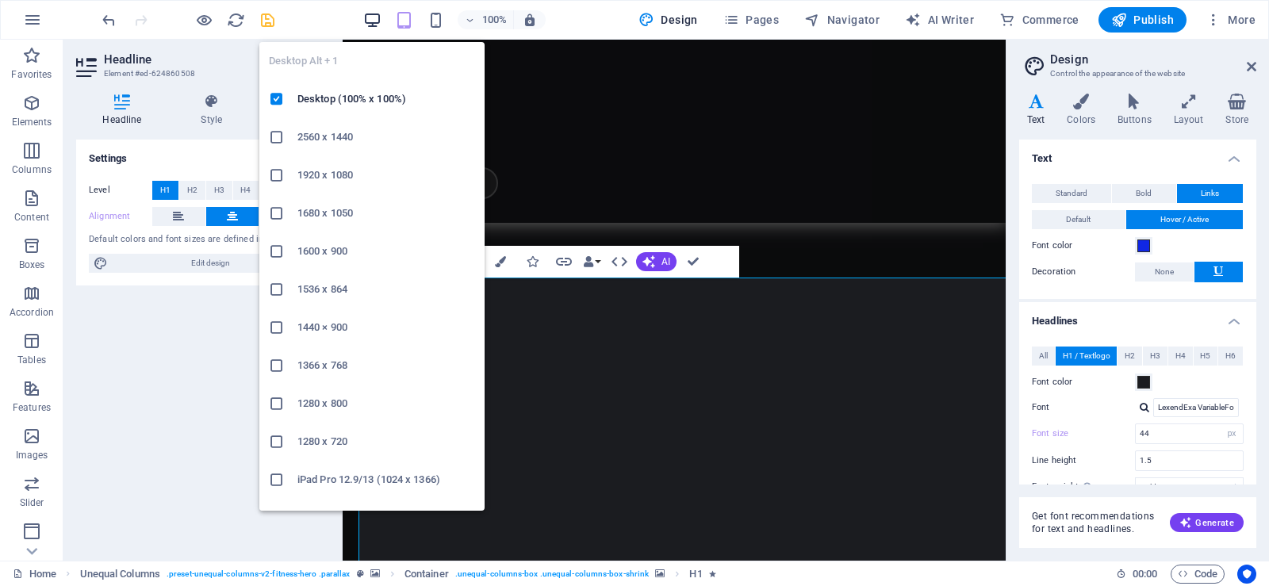
click at [378, 18] on icon "button" at bounding box center [372, 20] width 18 height 18
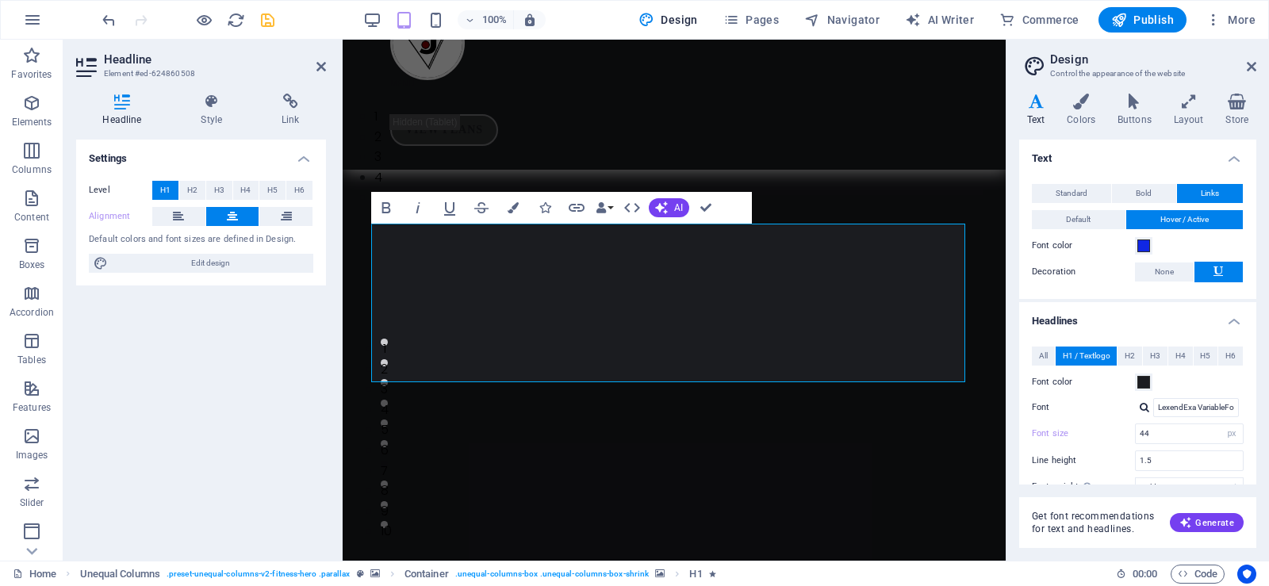
scroll to position [0, 0]
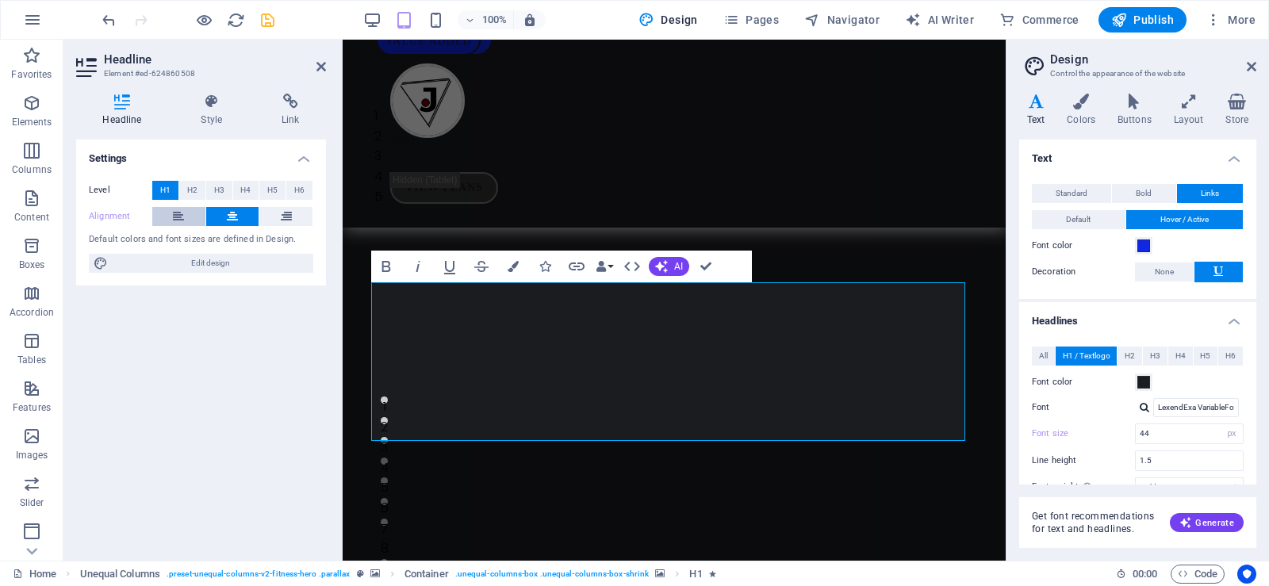
click at [171, 212] on button at bounding box center [178, 216] width 53 height 19
click at [225, 213] on button at bounding box center [232, 216] width 53 height 19
click at [265, 19] on icon "save" at bounding box center [268, 20] width 18 height 18
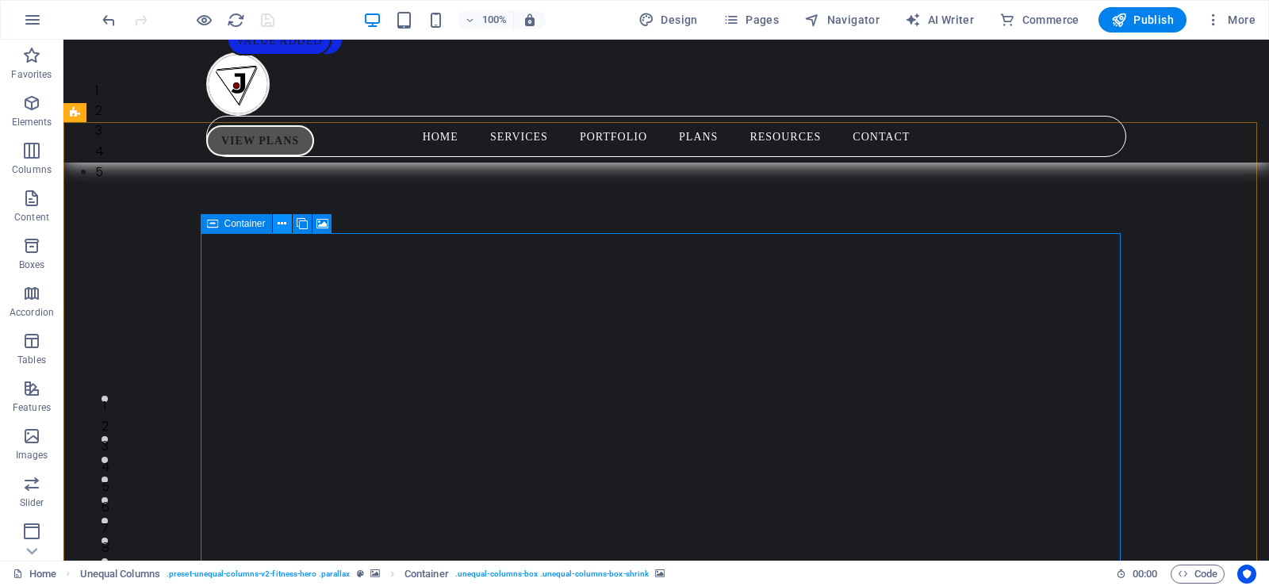
click at [274, 217] on button at bounding box center [282, 223] width 19 height 19
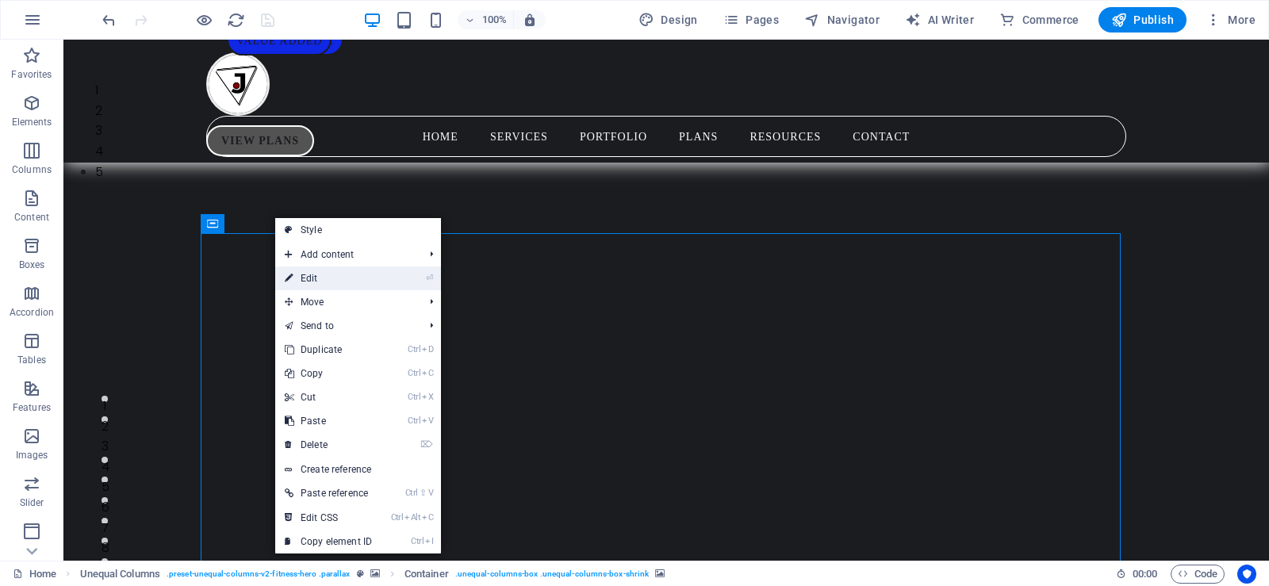
click at [343, 273] on link "⏎ Edit" at bounding box center [328, 279] width 106 height 24
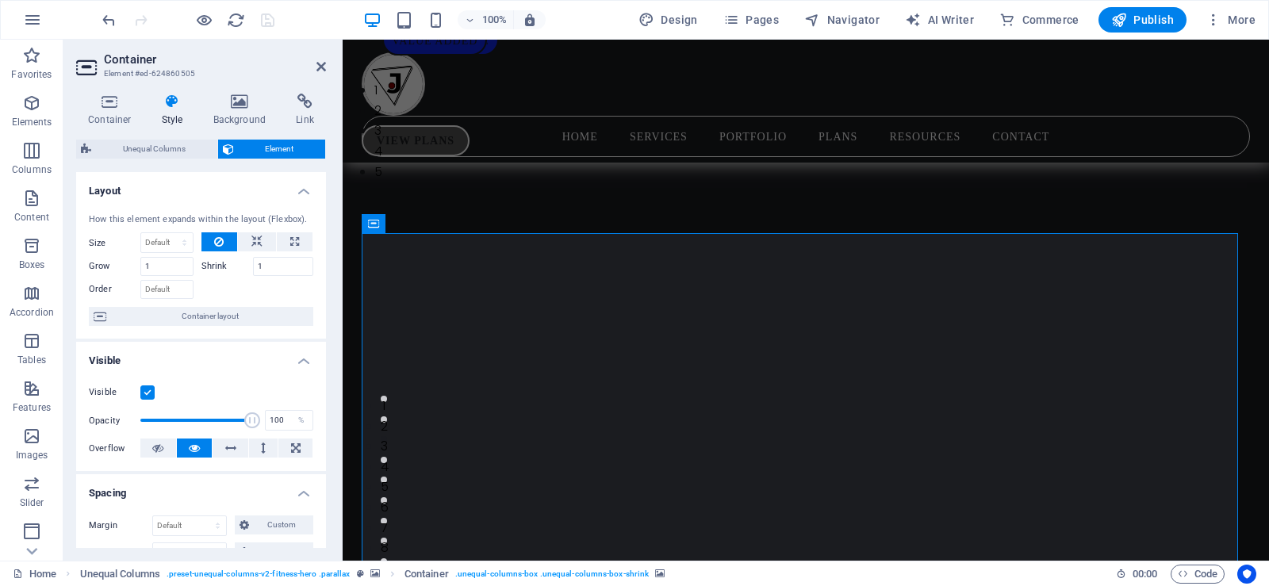
drag, startPoint x: 321, startPoint y: 263, endPoint x: 320, endPoint y: 286, distance: 23.1
click at [320, 286] on div "How this element expands within the layout (Flexbox). Size Default auto px % 1/…" at bounding box center [201, 270] width 250 height 139
drag, startPoint x: 320, startPoint y: 286, endPoint x: 324, endPoint y: 254, distance: 32.9
click at [324, 254] on div "Layout How this element expands within the layout (Flexbox). Size Default auto …" at bounding box center [201, 360] width 250 height 376
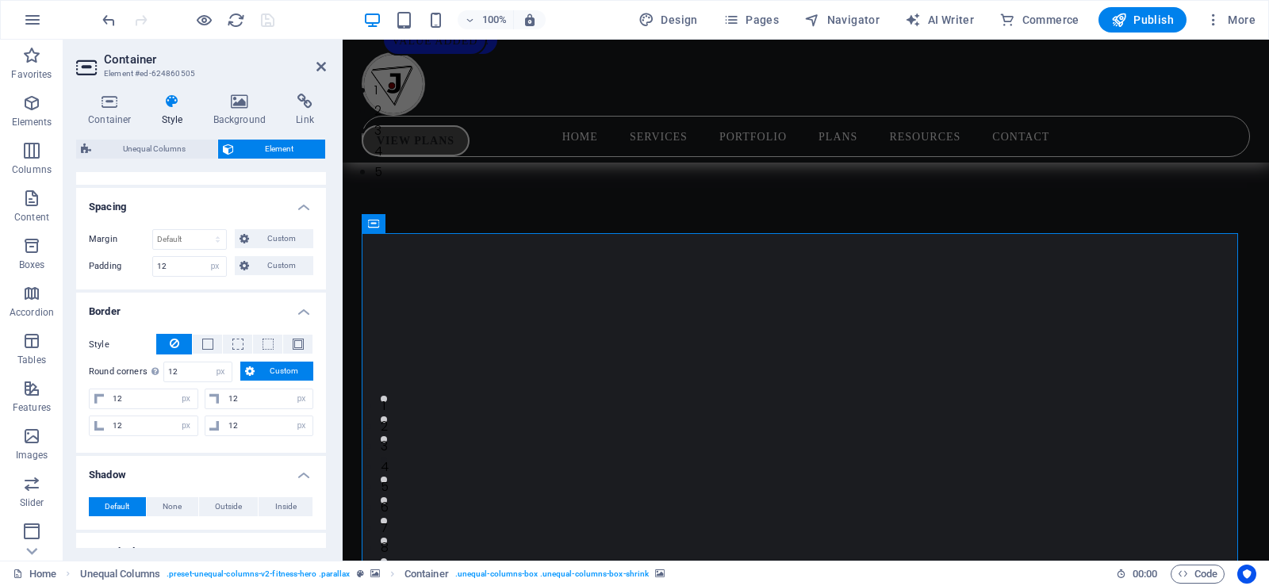
scroll to position [320, 0]
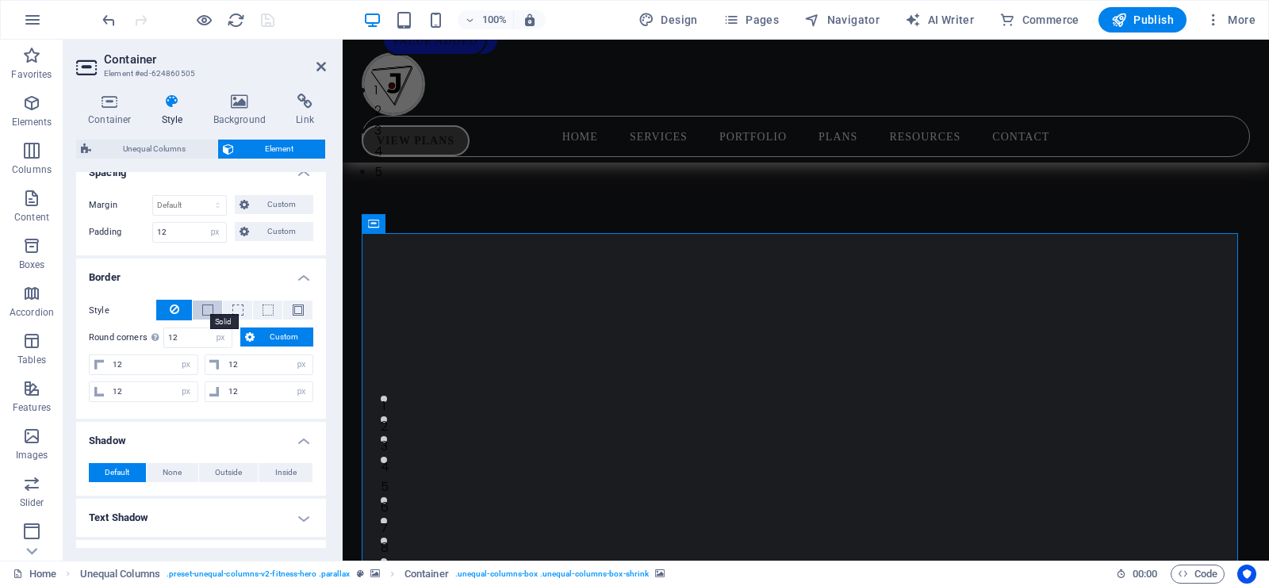
click at [206, 308] on span at bounding box center [207, 310] width 11 height 11
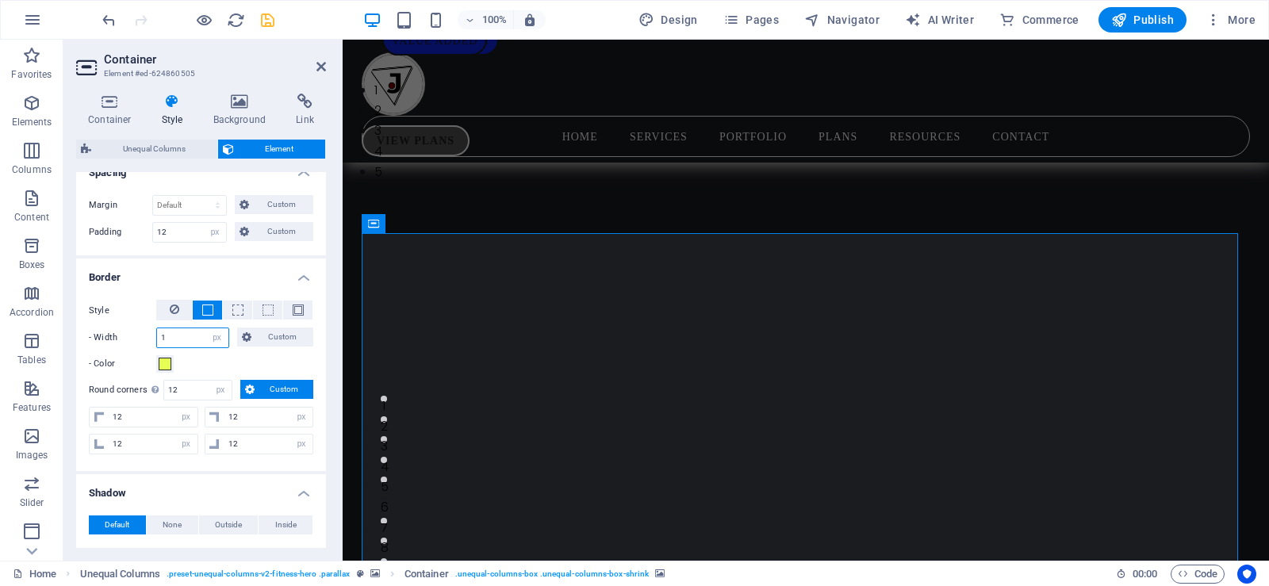
drag, startPoint x: 167, startPoint y: 336, endPoint x: 152, endPoint y: 336, distance: 15.9
click at [152, 336] on div "- Width 1 auto px rem % vh vw Custom Custom" at bounding box center [201, 338] width 224 height 21
click at [152, 336] on label "- Width" at bounding box center [122, 337] width 67 height 19
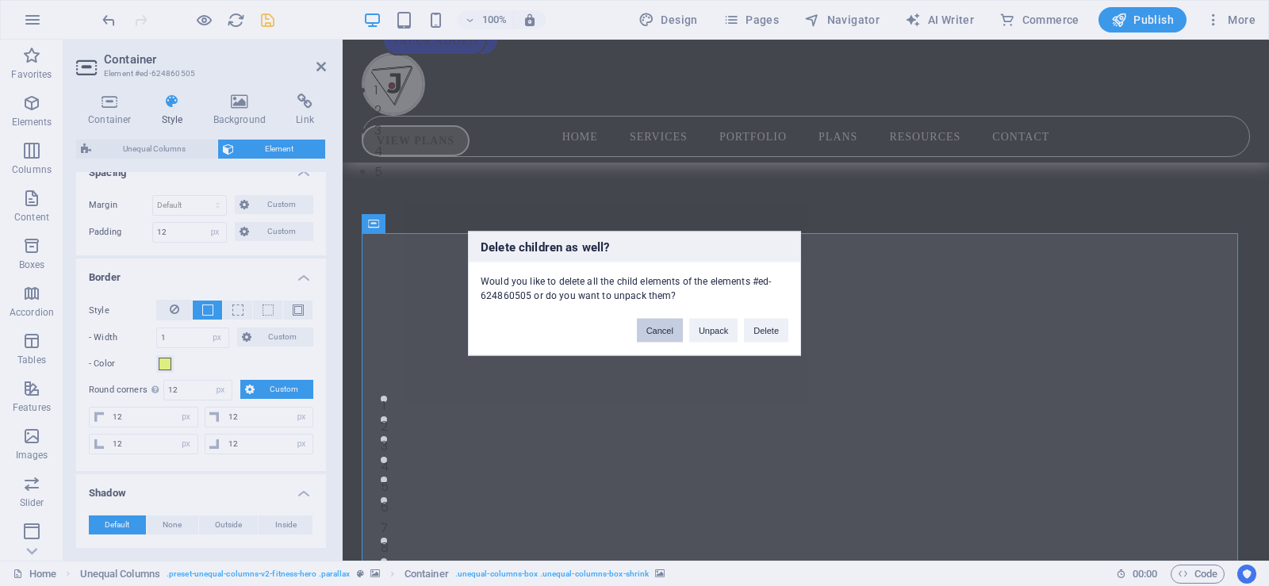
click at [662, 331] on button "Cancel" at bounding box center [660, 330] width 46 height 24
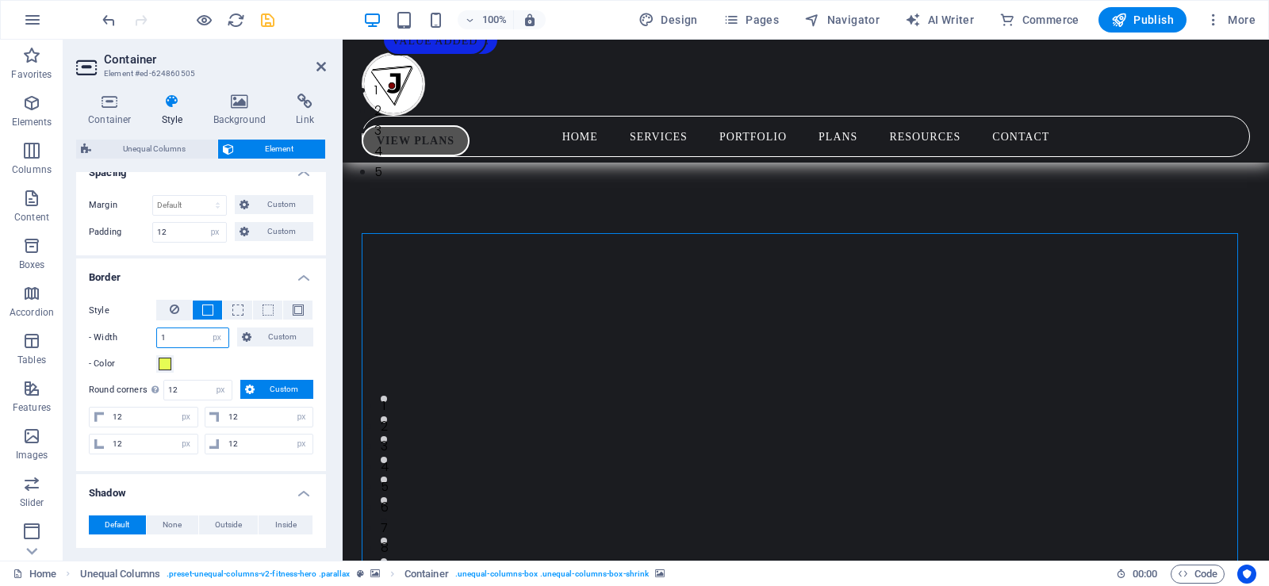
click at [158, 336] on input "1" at bounding box center [192, 337] width 71 height 19
click at [171, 335] on input "1" at bounding box center [192, 337] width 71 height 19
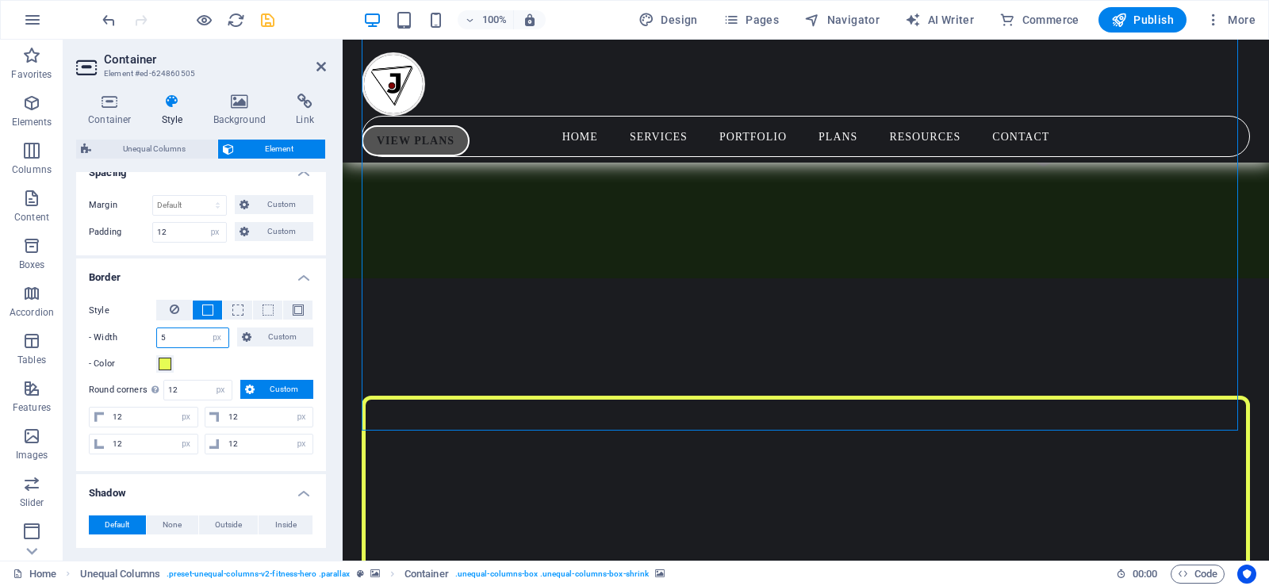
scroll to position [903, 0]
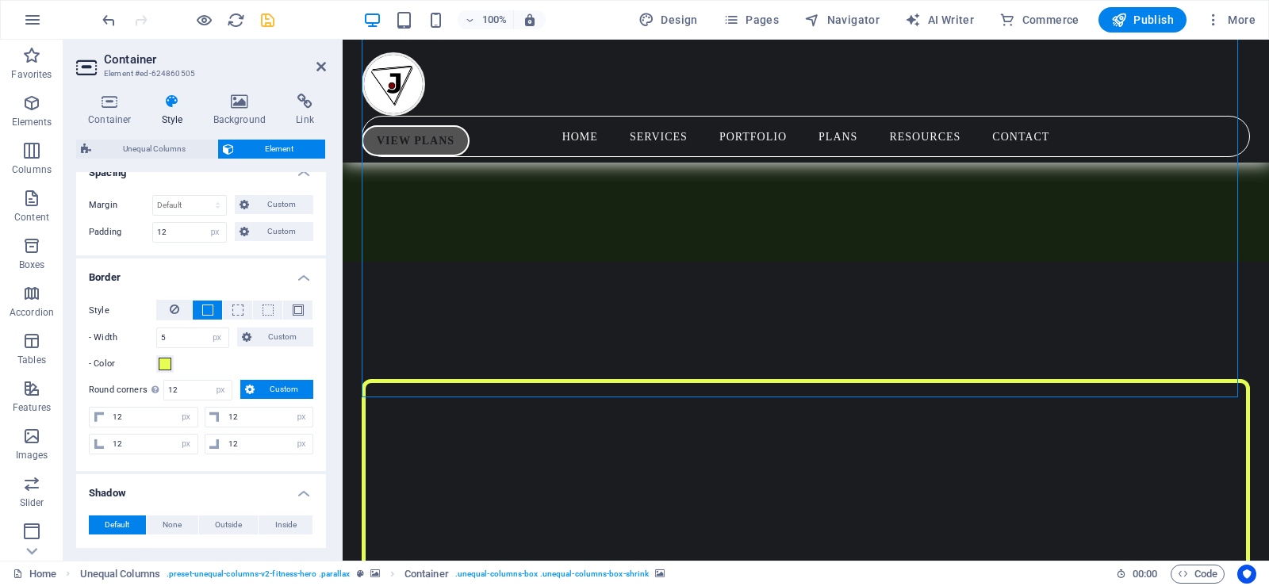
click at [240, 117] on h4 "Background" at bounding box center [242, 110] width 83 height 33
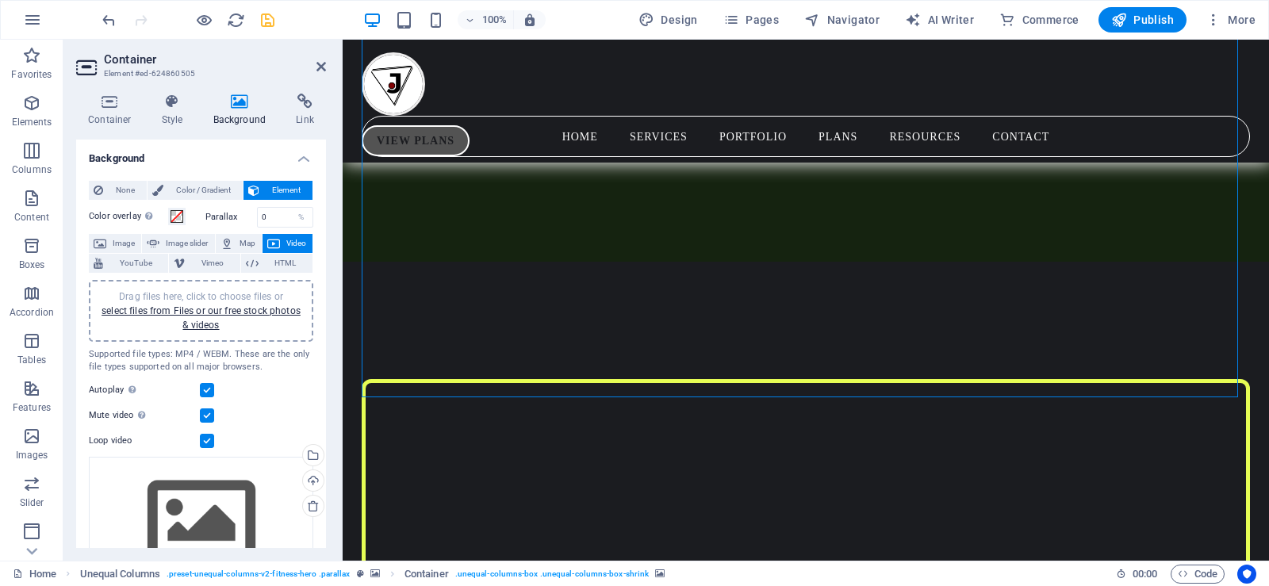
drag, startPoint x: 326, startPoint y: 259, endPoint x: 320, endPoint y: 286, distance: 26.8
click at [320, 286] on div "Container Style Background Link Size Height Default px rem % vh vw Min. height …" at bounding box center [200, 321] width 275 height 480
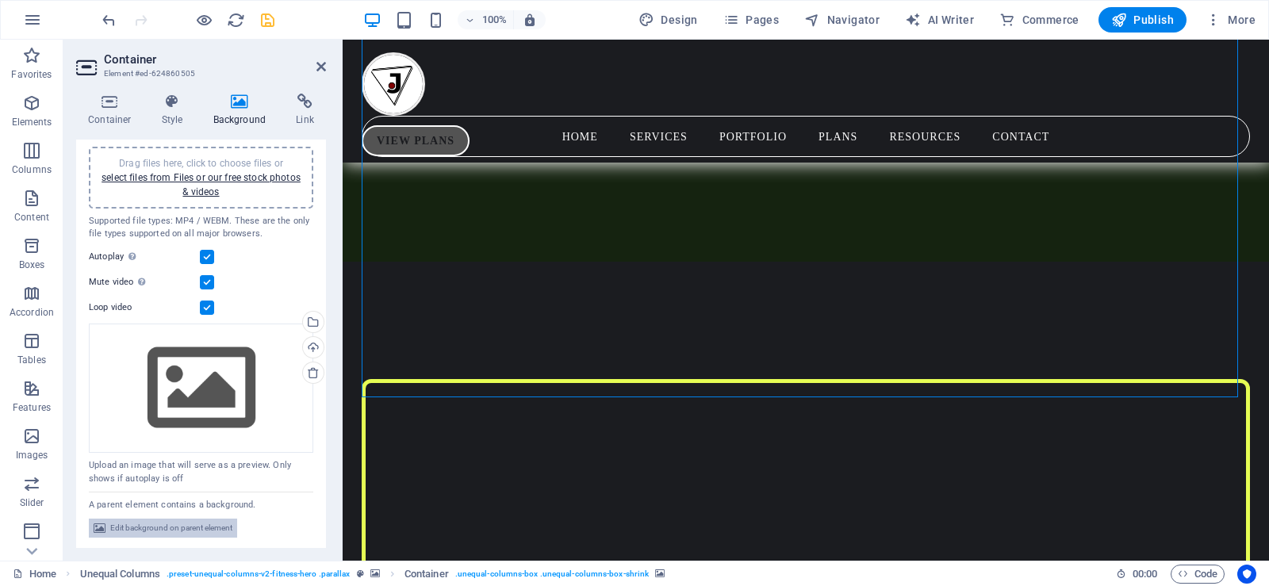
click at [196, 520] on span "Edit background on parent element" at bounding box center [171, 528] width 122 height 19
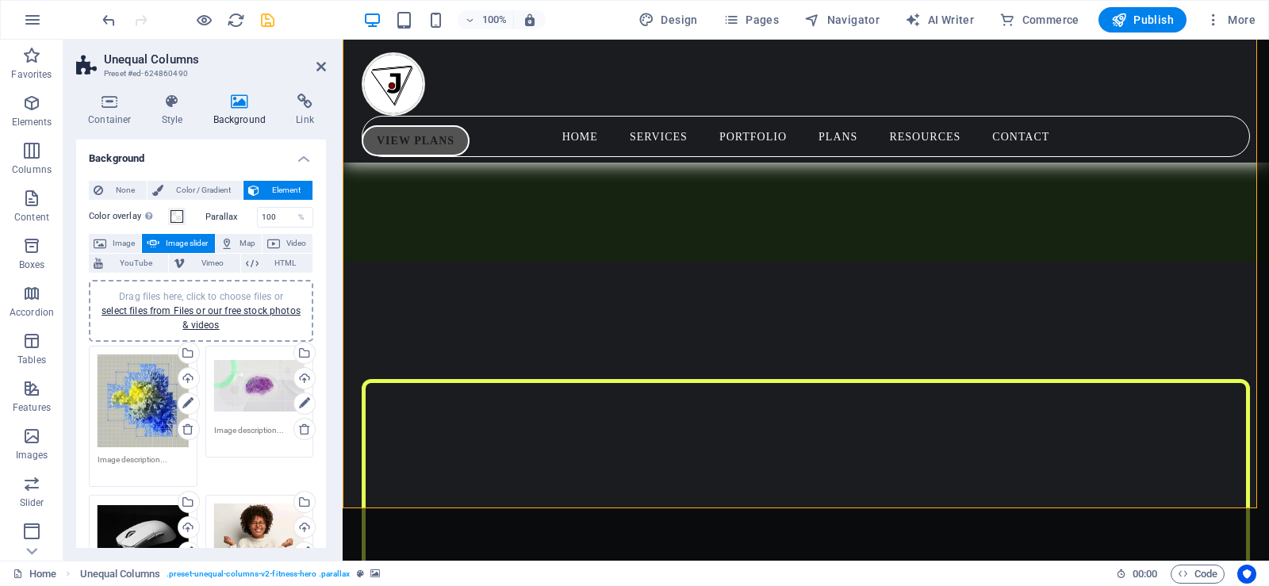
click at [388, 40] on img "1/5" at bounding box center [800, 40] width 915 height 0
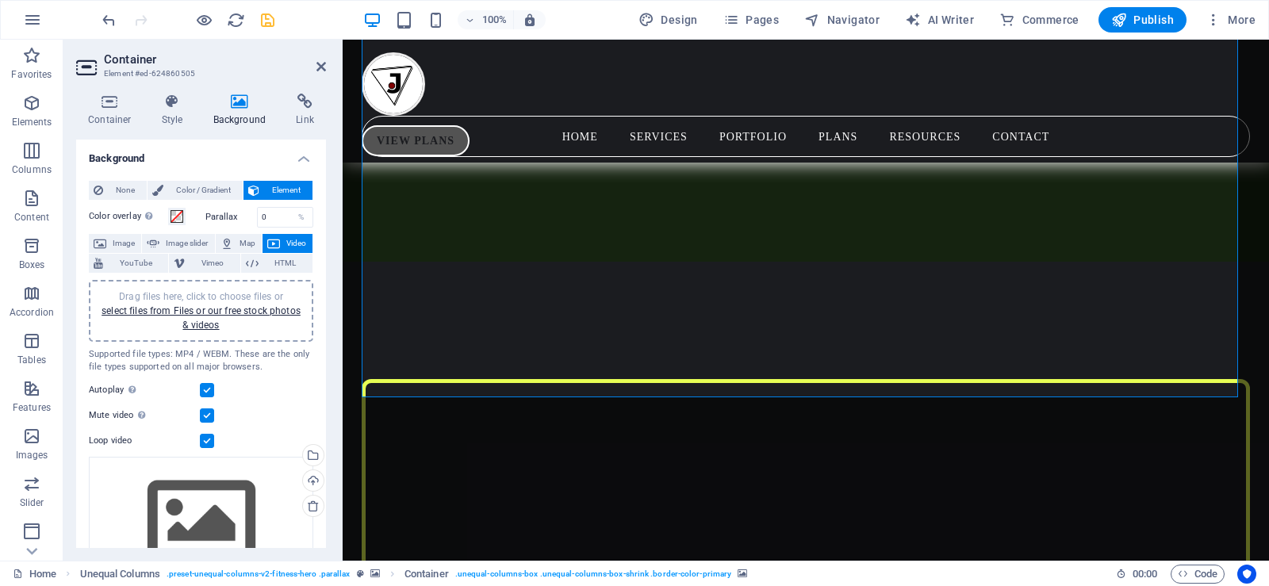
drag, startPoint x: 322, startPoint y: 243, endPoint x: 327, endPoint y: 290, distance: 47.0
click at [327, 290] on div "Container Style Background Link Size Height Default px rem % vh vw Min. height …" at bounding box center [200, 321] width 275 height 480
drag, startPoint x: 327, startPoint y: 289, endPoint x: 322, endPoint y: 299, distance: 11.4
click at [322, 299] on div "Container Style Background Link Size Height Default px rem % vh vw Min. height …" at bounding box center [200, 321] width 275 height 480
drag, startPoint x: 322, startPoint y: 299, endPoint x: 323, endPoint y: 315, distance: 15.9
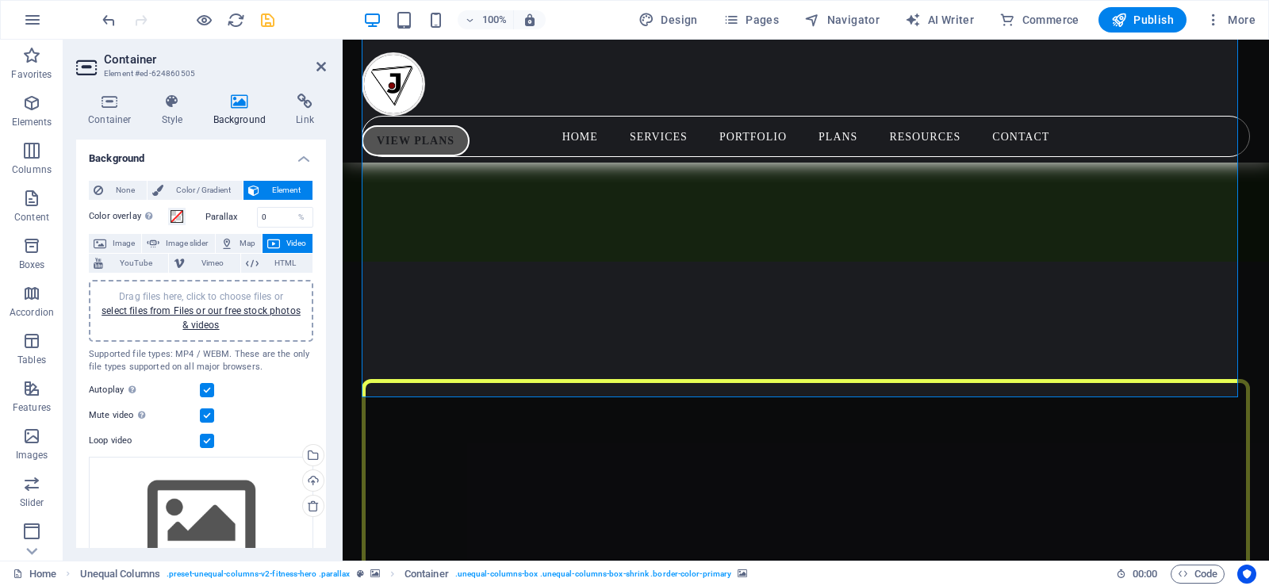
click at [323, 315] on div "Background None Color / Gradient Element Stretch background to full-width Color…" at bounding box center [201, 344] width 250 height 409
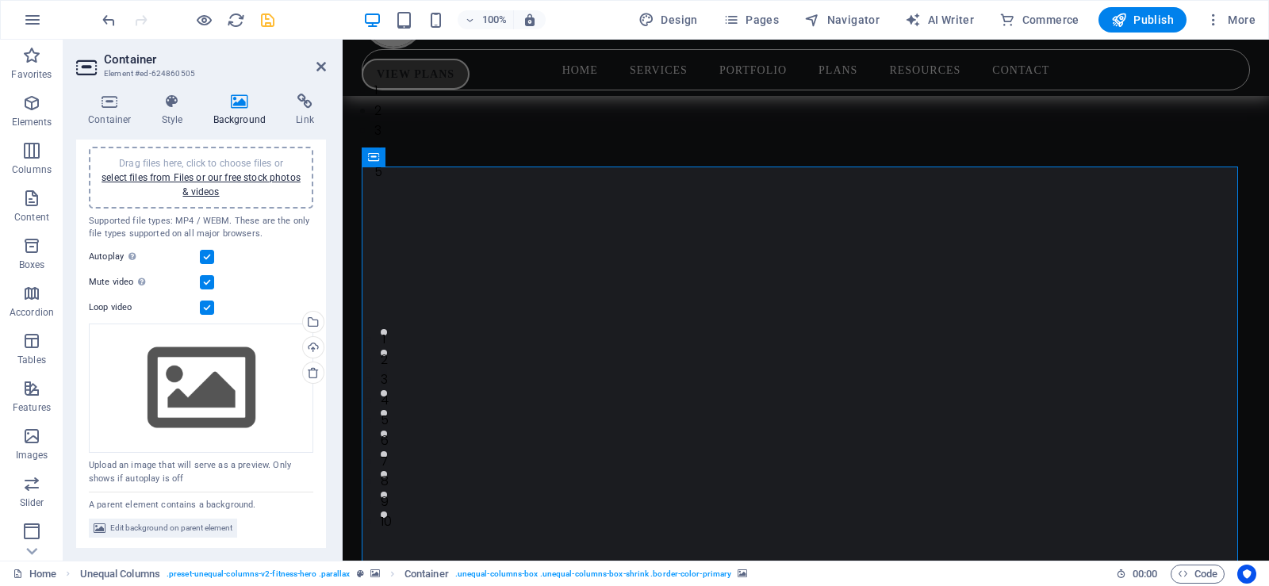
scroll to position [0, 0]
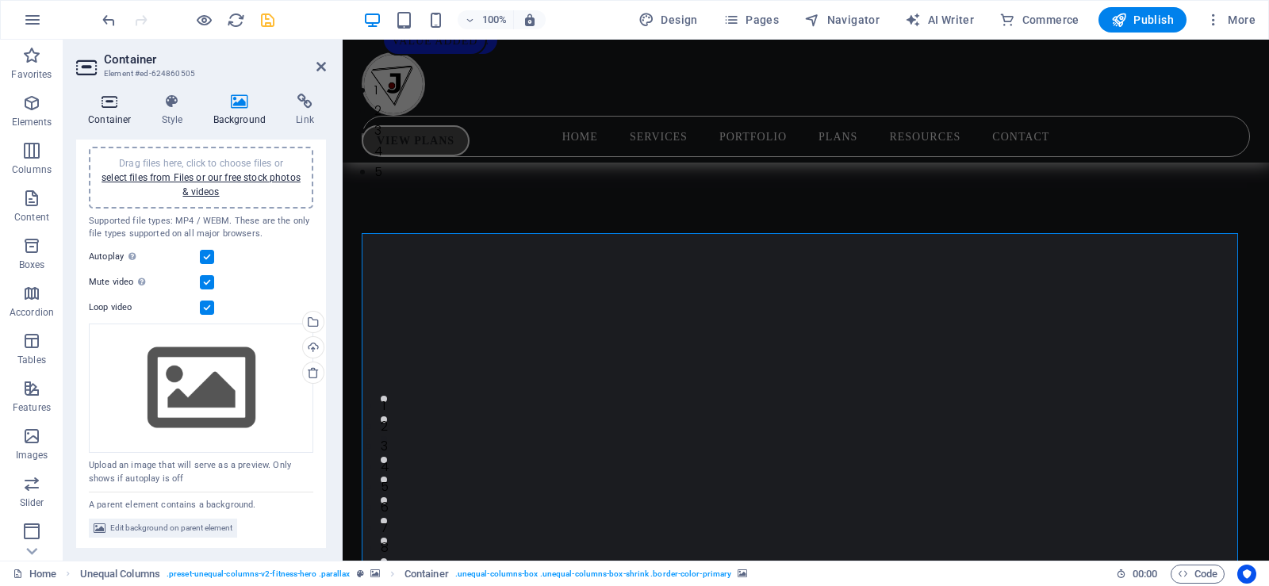
click at [113, 103] on icon at bounding box center [109, 102] width 67 height 16
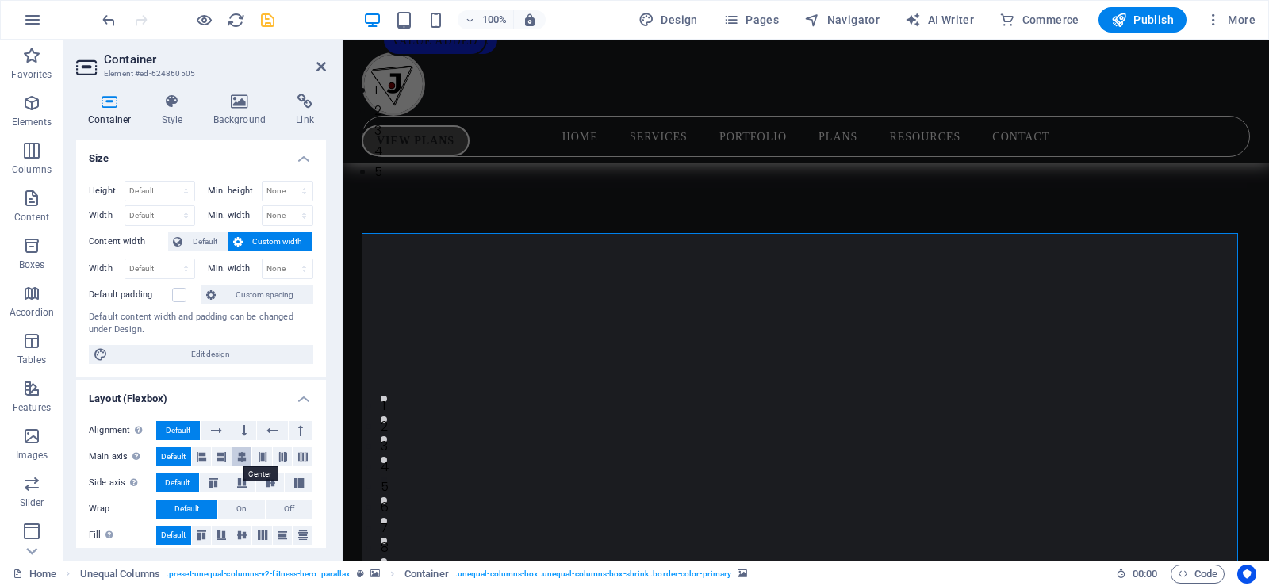
click at [243, 456] on icon at bounding box center [242, 456] width 10 height 19
click at [267, 477] on button at bounding box center [270, 483] width 28 height 19
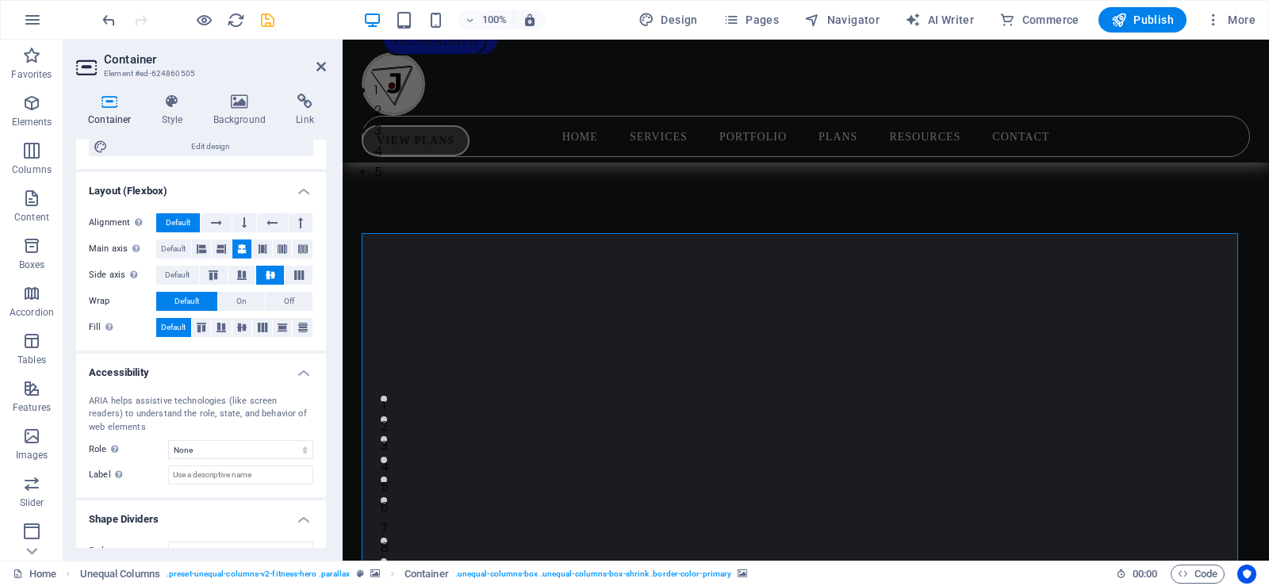
scroll to position [210, 0]
click at [236, 299] on span "On" at bounding box center [241, 299] width 10 height 19
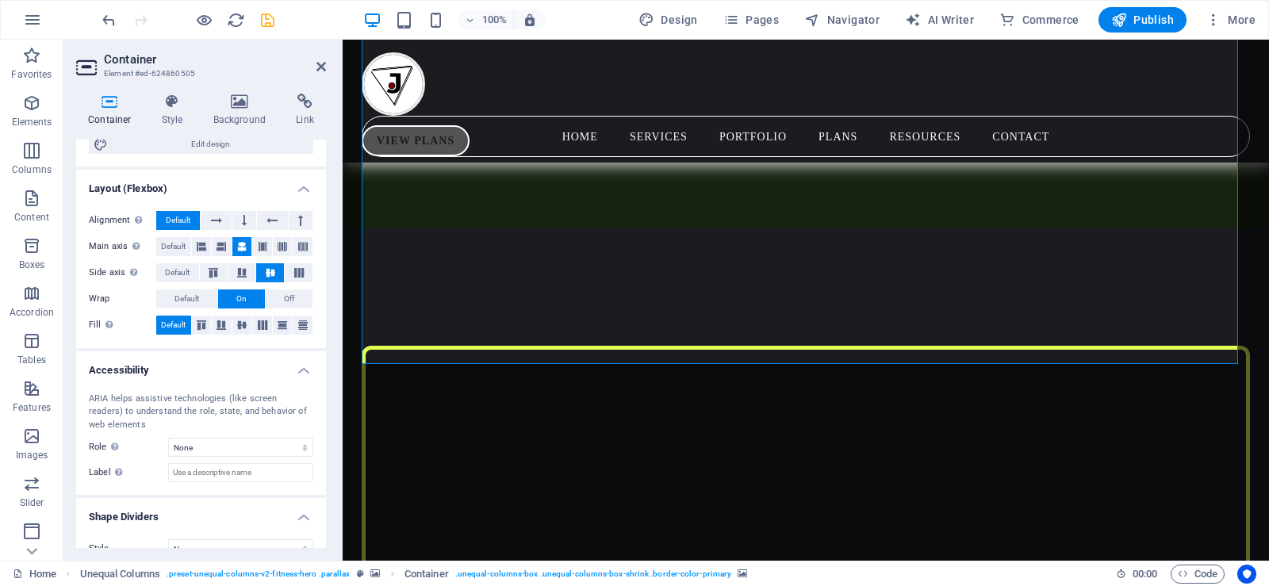
scroll to position [903, 0]
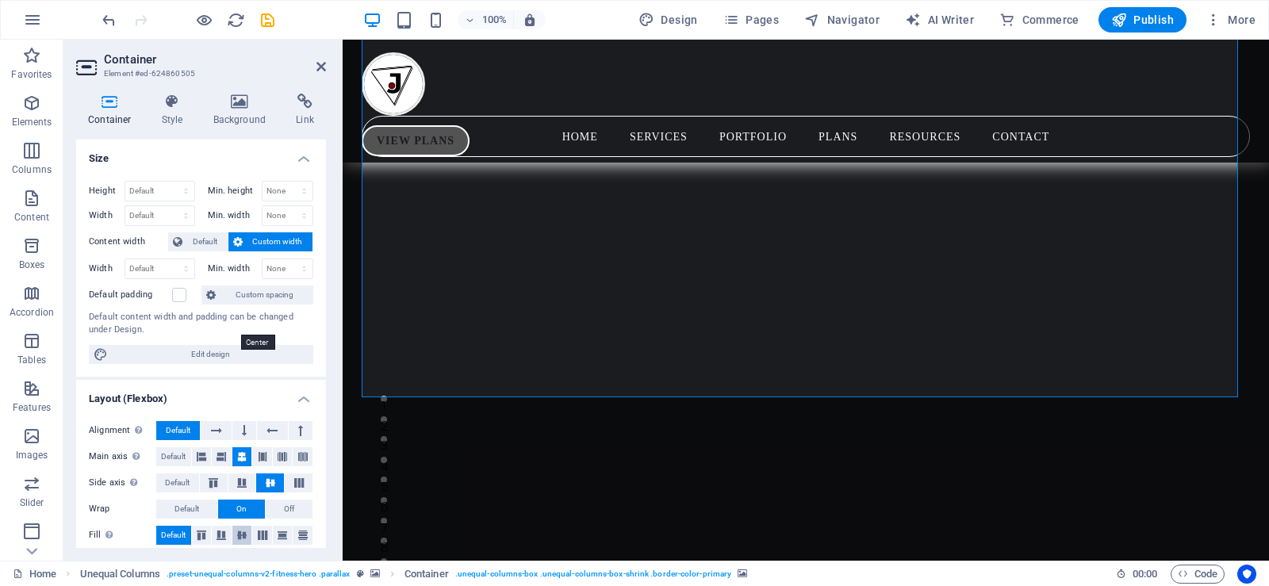
click at [237, 531] on icon at bounding box center [241, 536] width 19 height 10
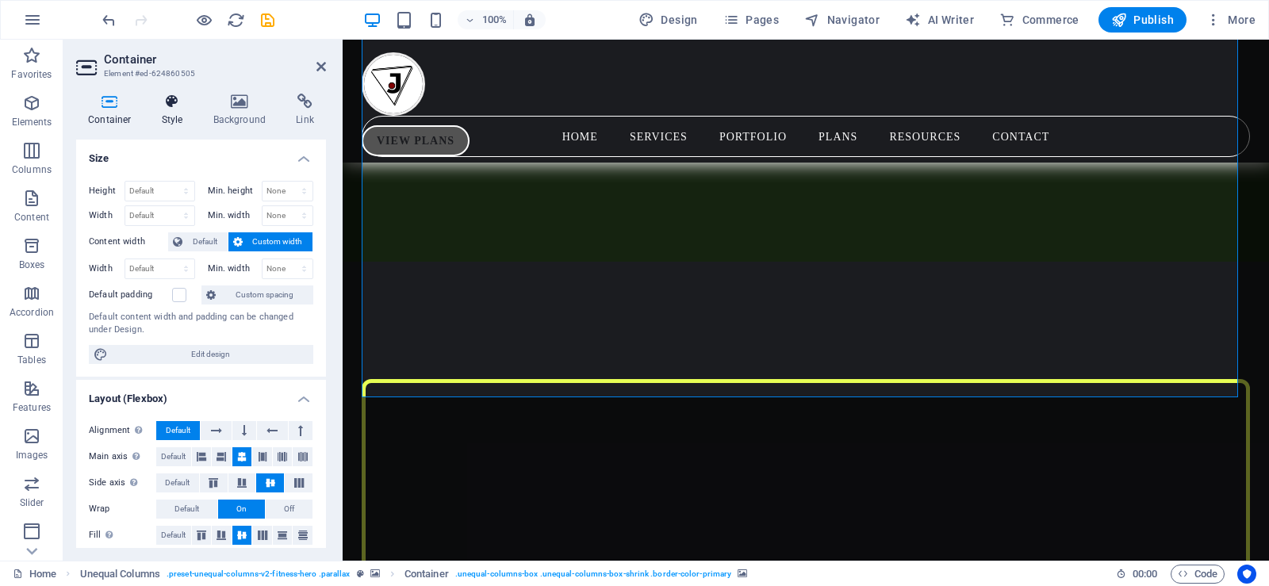
click at [170, 113] on h4 "Style" at bounding box center [176, 110] width 52 height 33
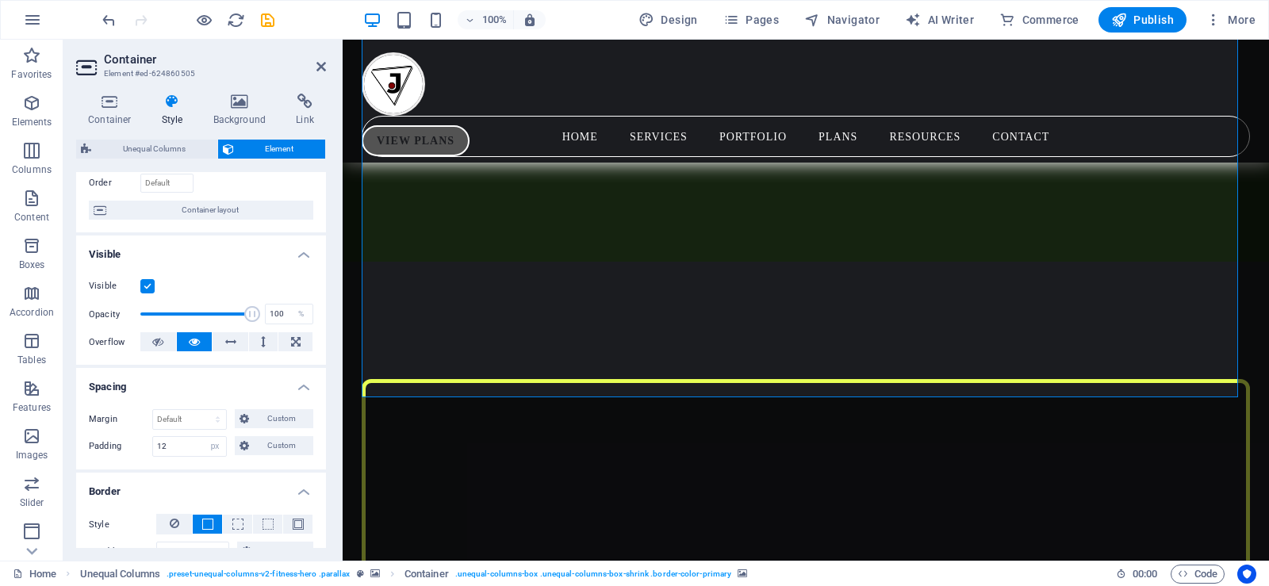
scroll to position [102, 0]
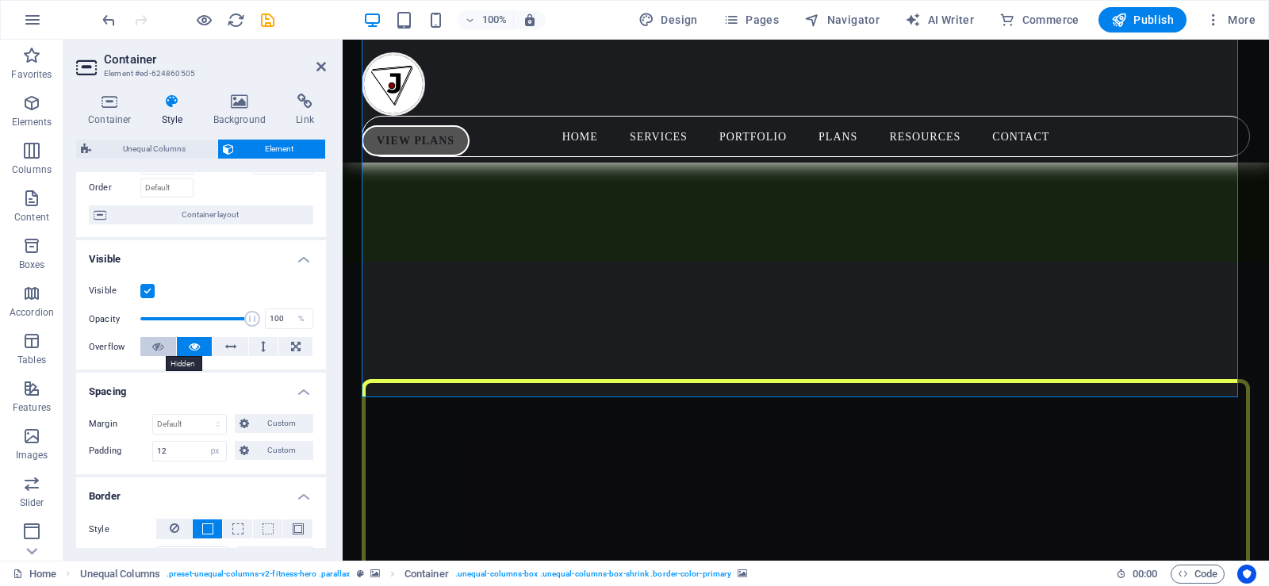
click at [163, 347] on button at bounding box center [158, 346] width 36 height 19
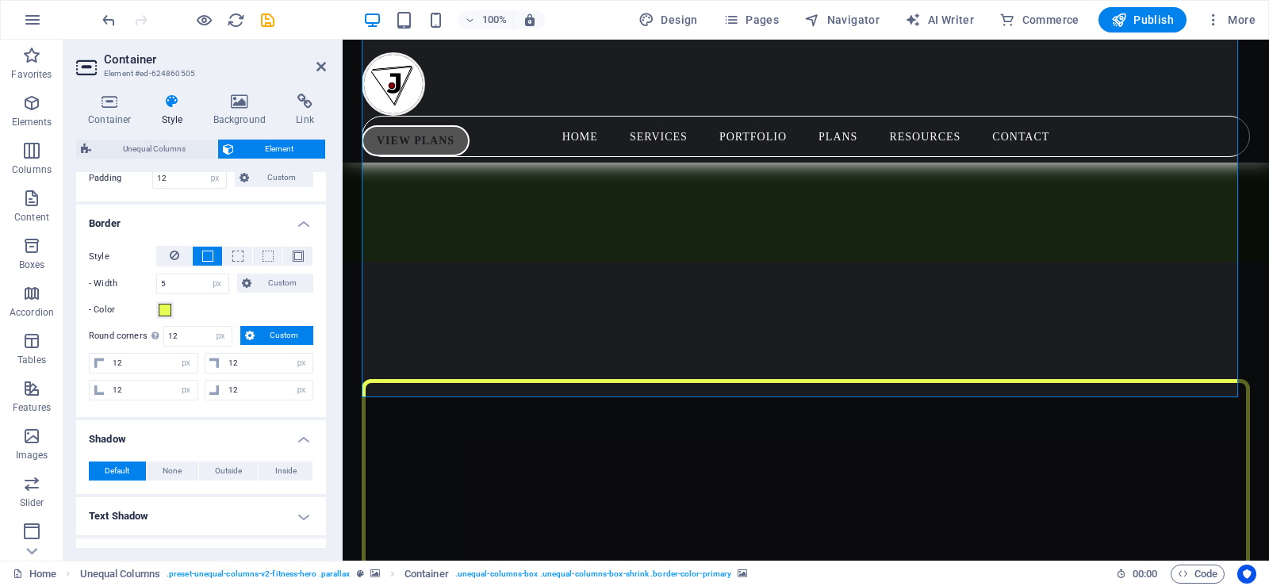
scroll to position [378, 0]
click at [163, 305] on span at bounding box center [165, 307] width 13 height 13
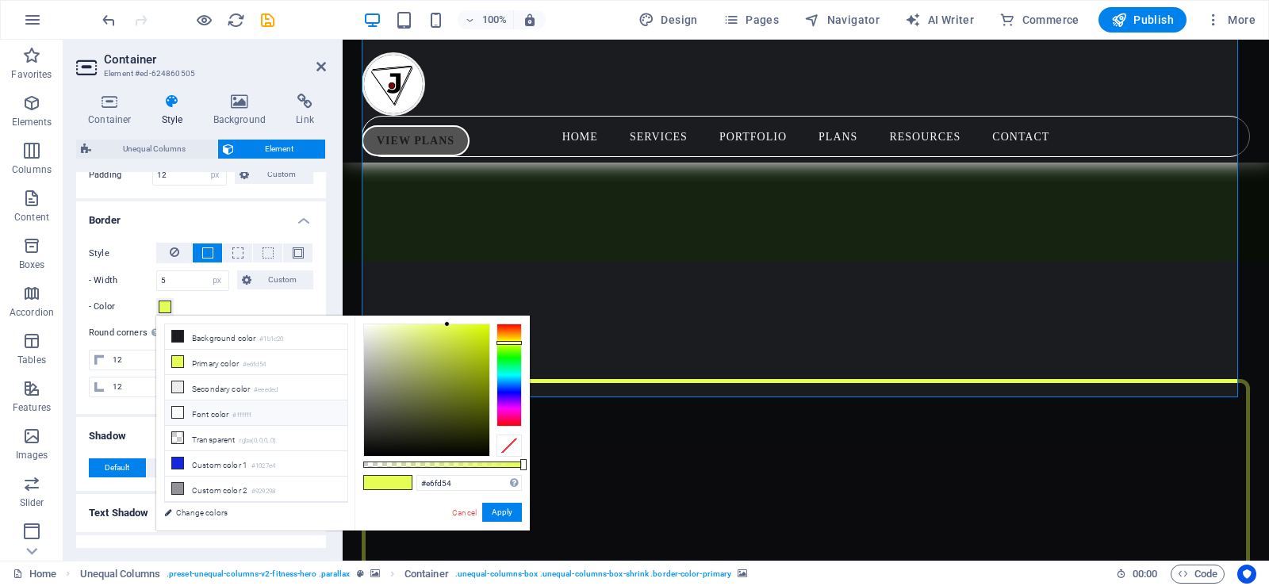
click at [180, 407] on icon at bounding box center [177, 412] width 11 height 11
type input "#ffffff"
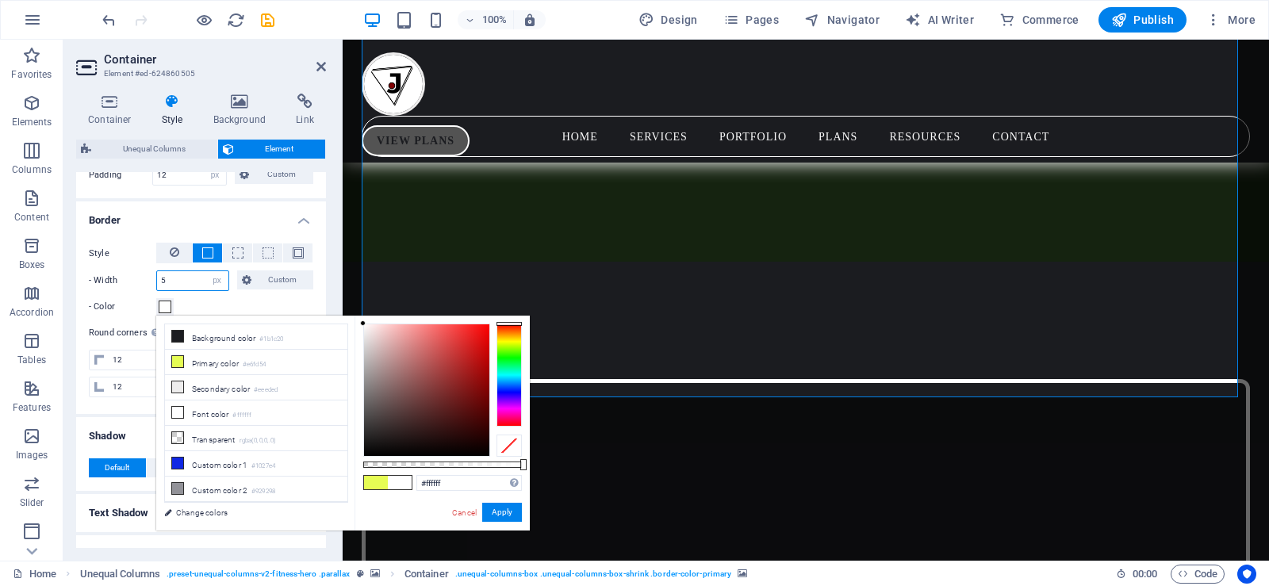
drag, startPoint x: 182, startPoint y: 283, endPoint x: 156, endPoint y: 277, distance: 26.9
click at [156, 277] on div "5 auto px rem % vh vw Custom" at bounding box center [192, 280] width 73 height 21
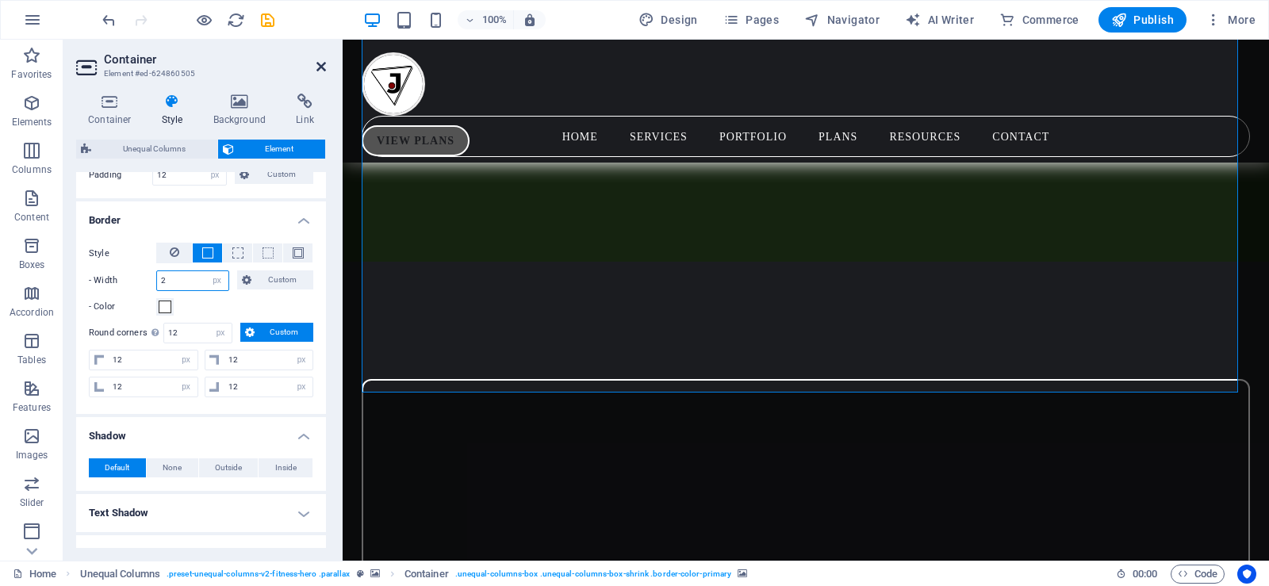
type input "2"
click at [318, 64] on icon at bounding box center [321, 66] width 10 height 13
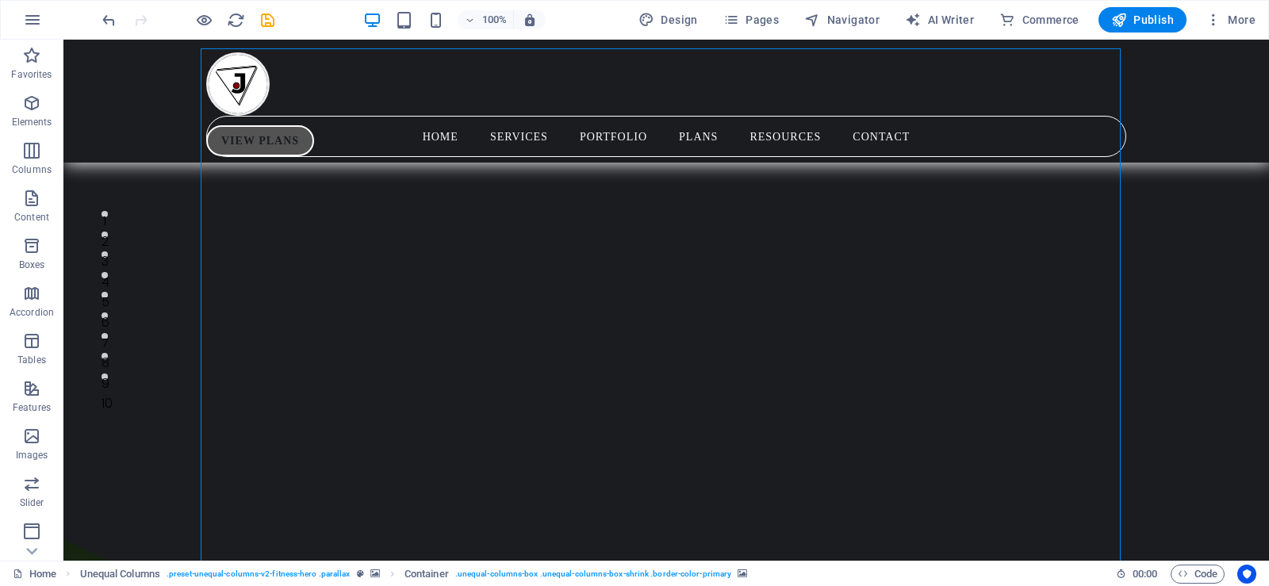
scroll to position [48, 0]
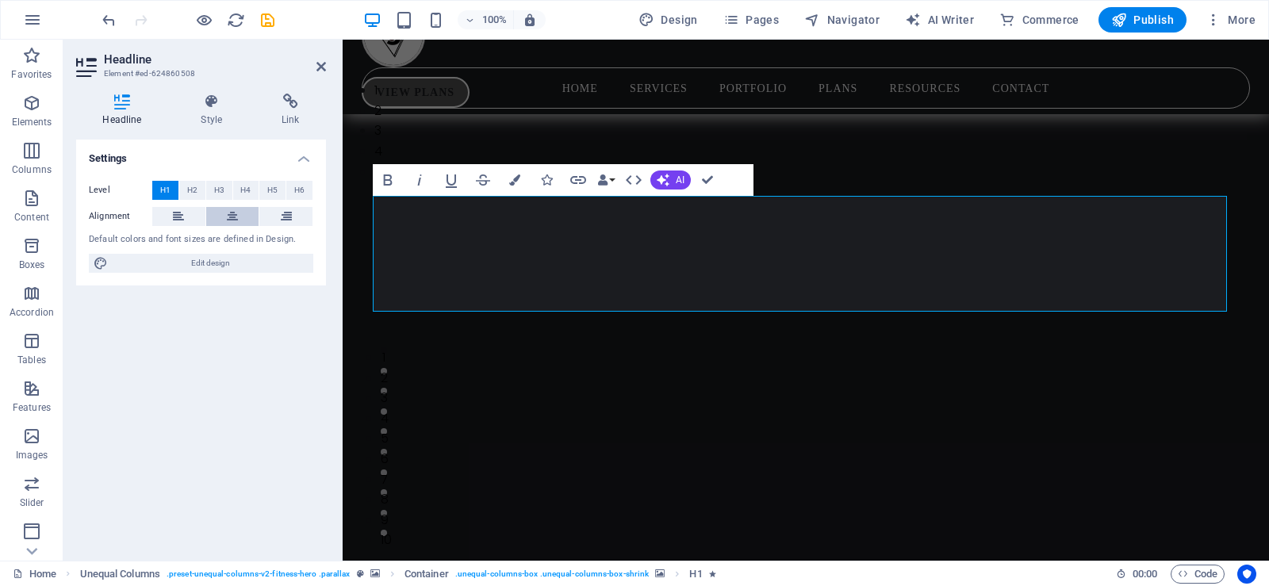
click at [234, 211] on icon at bounding box center [232, 216] width 11 height 19
click at [265, 18] on icon "save" at bounding box center [268, 20] width 18 height 18
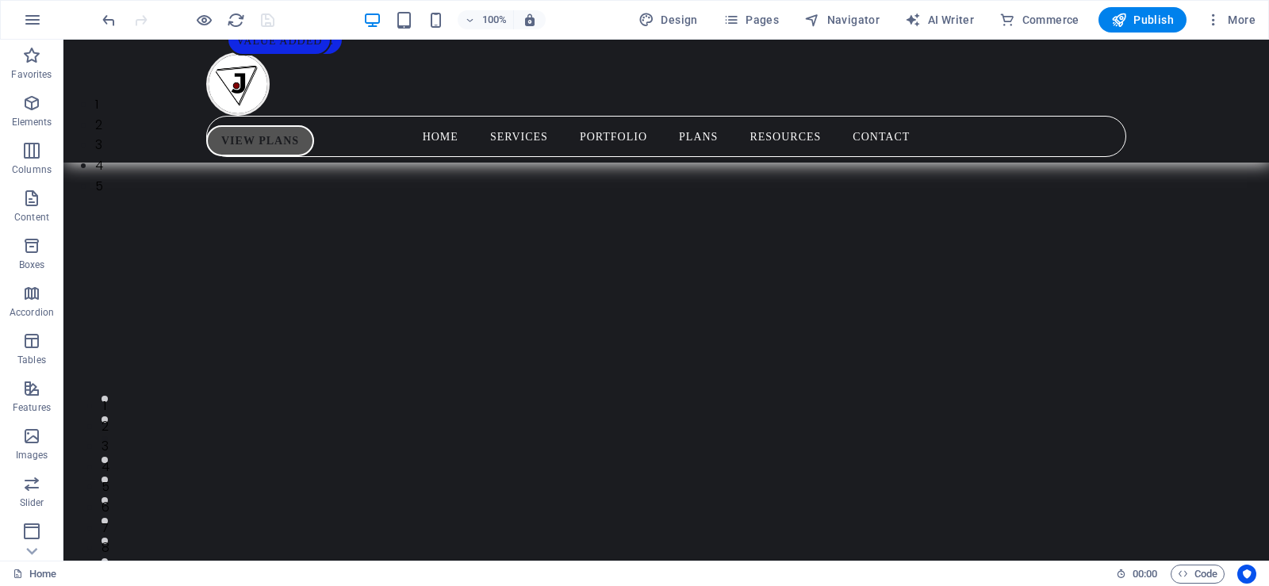
scroll to position [14, 0]
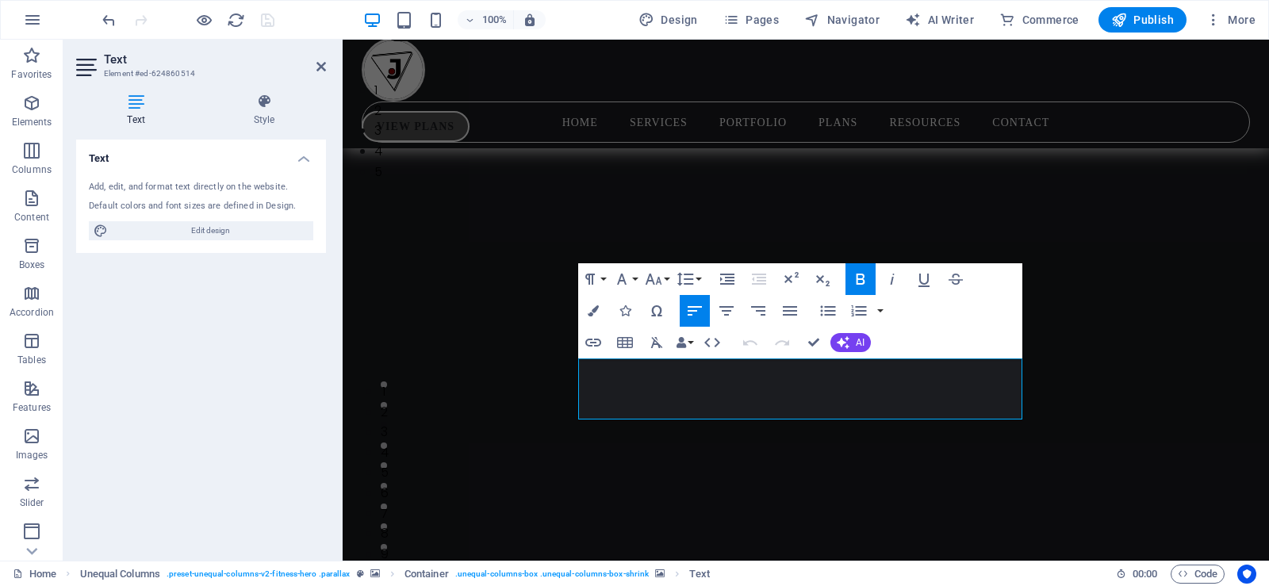
click at [154, 123] on h4 "Text" at bounding box center [139, 110] width 126 height 33
click at [727, 311] on icon "button" at bounding box center [726, 311] width 14 height 10
click at [1181, 80] on img "1/5" at bounding box center [800, 80] width 915 height 0
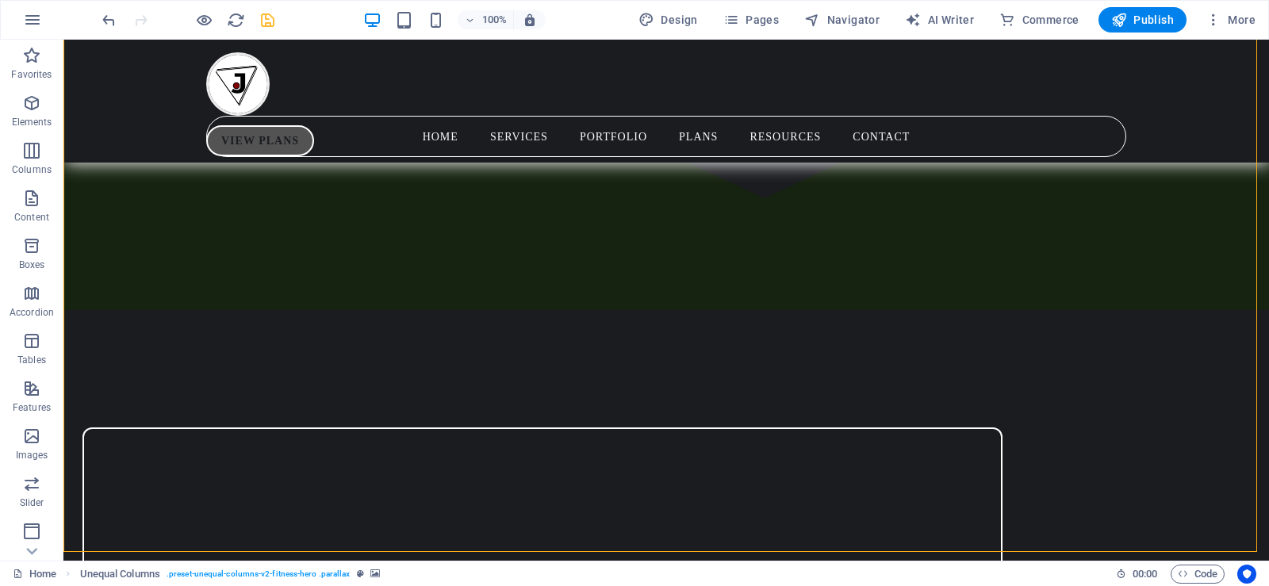
scroll to position [838, 0]
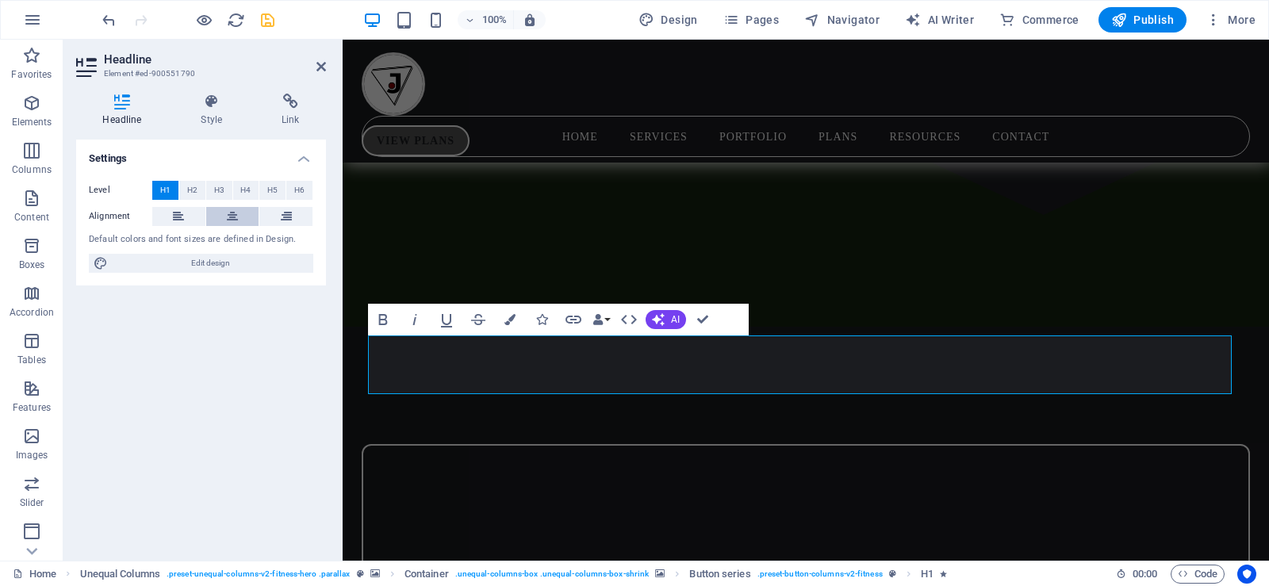
click at [231, 217] on icon at bounding box center [232, 216] width 11 height 19
click at [319, 64] on icon at bounding box center [321, 66] width 10 height 13
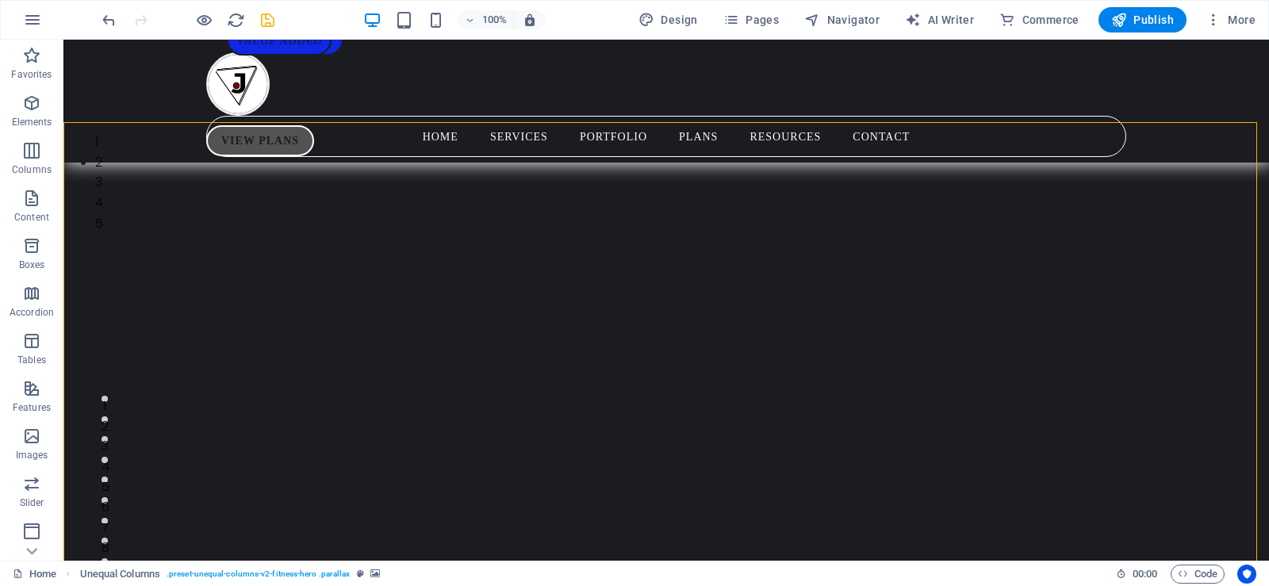
scroll to position [52, 0]
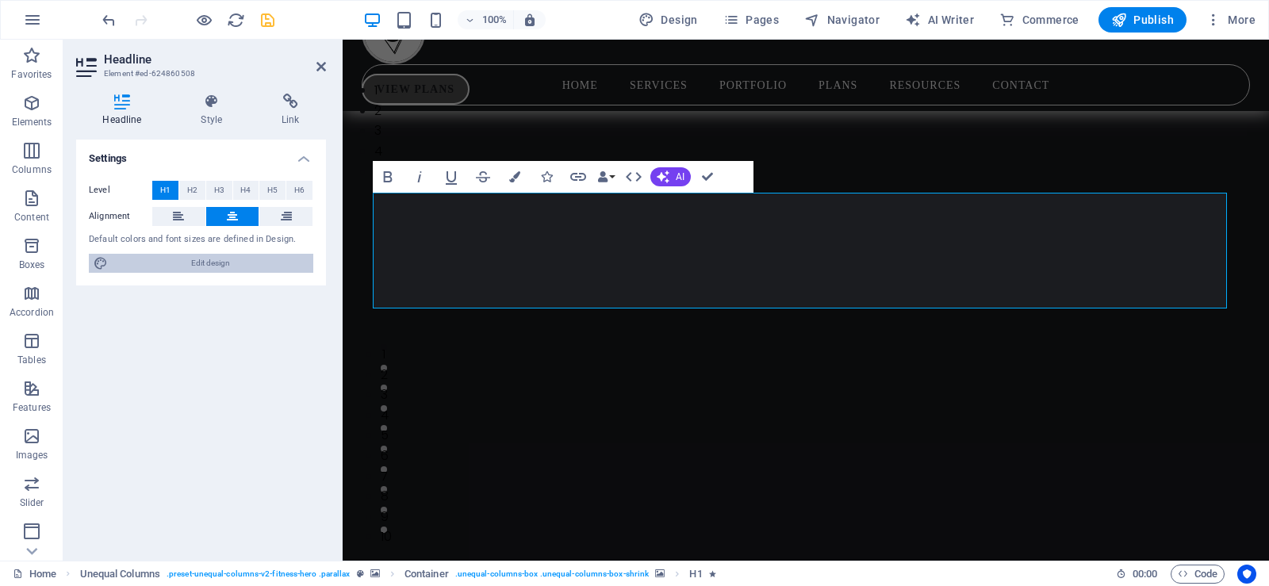
click at [219, 259] on span "Edit design" at bounding box center [211, 263] width 196 height 19
select select "px"
select select "700"
select select "px"
select select "rem"
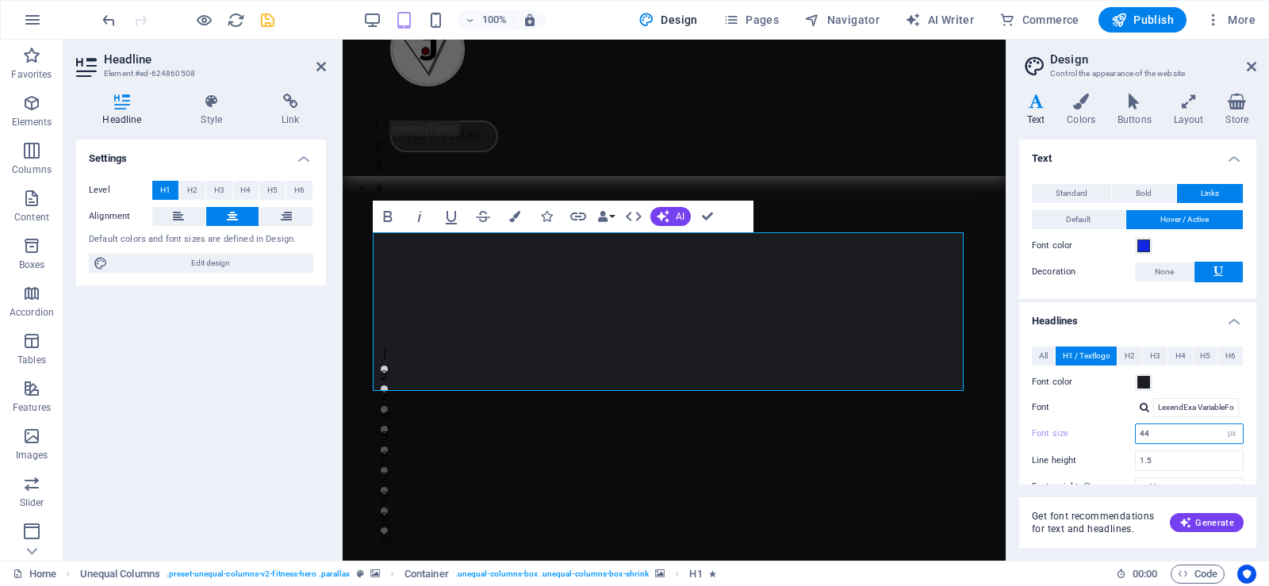
click at [1150, 432] on input "44" at bounding box center [1189, 433] width 107 height 19
click at [1145, 430] on input "44" at bounding box center [1189, 433] width 107 height 19
type input "54"
click at [263, 18] on icon "save" at bounding box center [268, 20] width 18 height 18
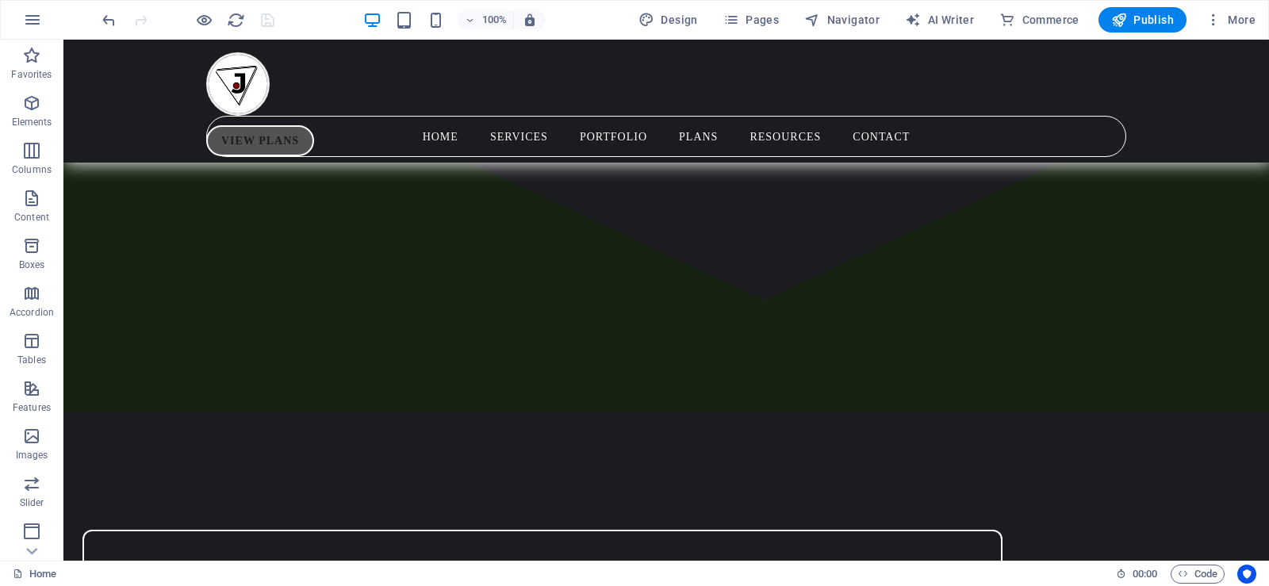
scroll to position [786, 0]
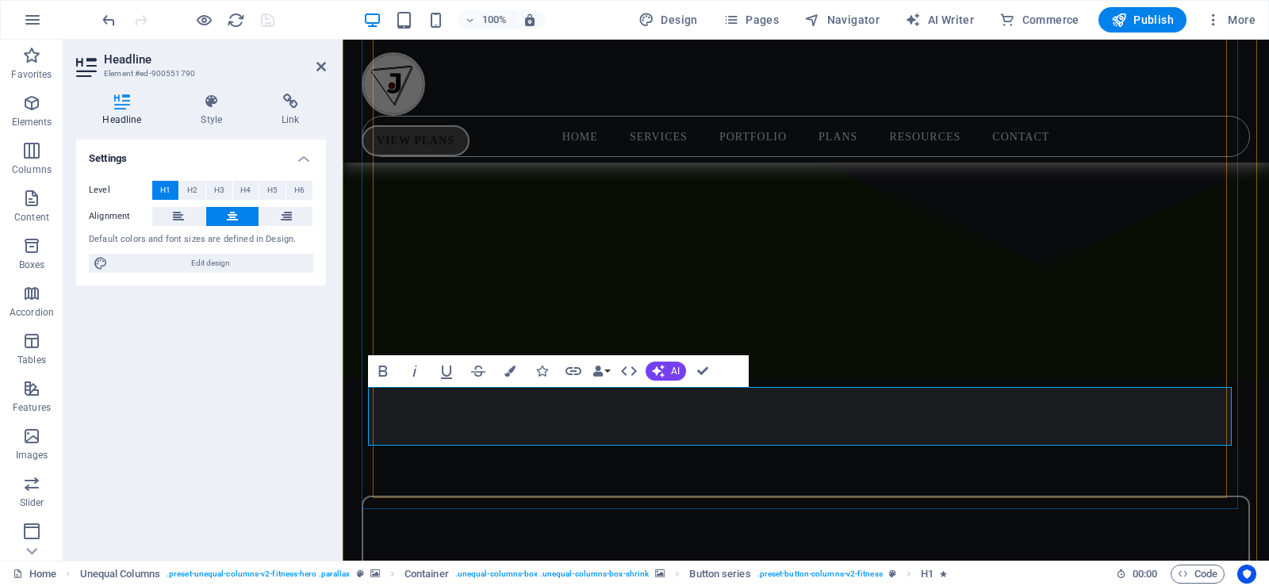
drag, startPoint x: 955, startPoint y: 420, endPoint x: 418, endPoint y: 419, distance: 537.0
click at [510, 369] on icon "button" at bounding box center [509, 371] width 11 height 11
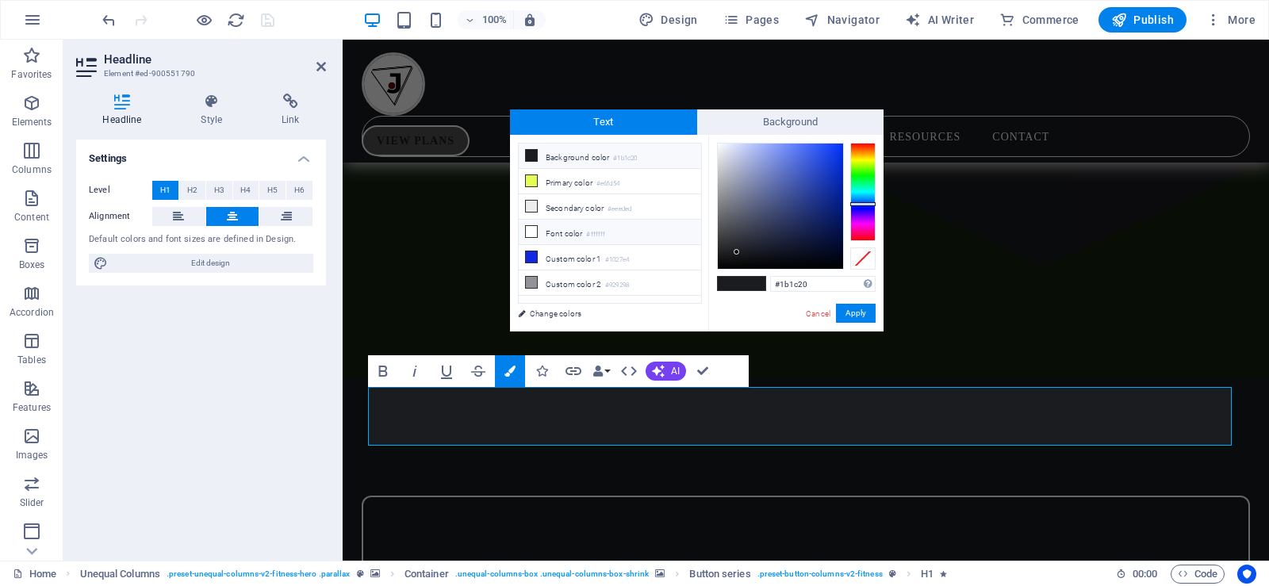
click at [535, 230] on icon at bounding box center [531, 231] width 11 height 11
type input "#ffffff"
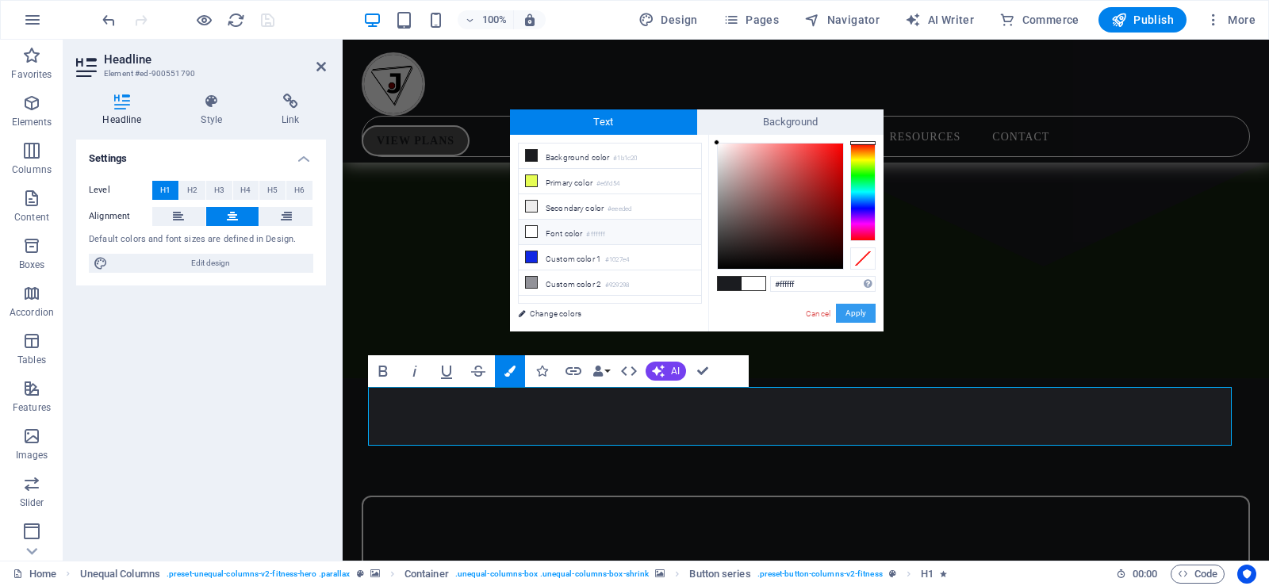
click at [850, 314] on button "Apply" at bounding box center [856, 313] width 40 height 19
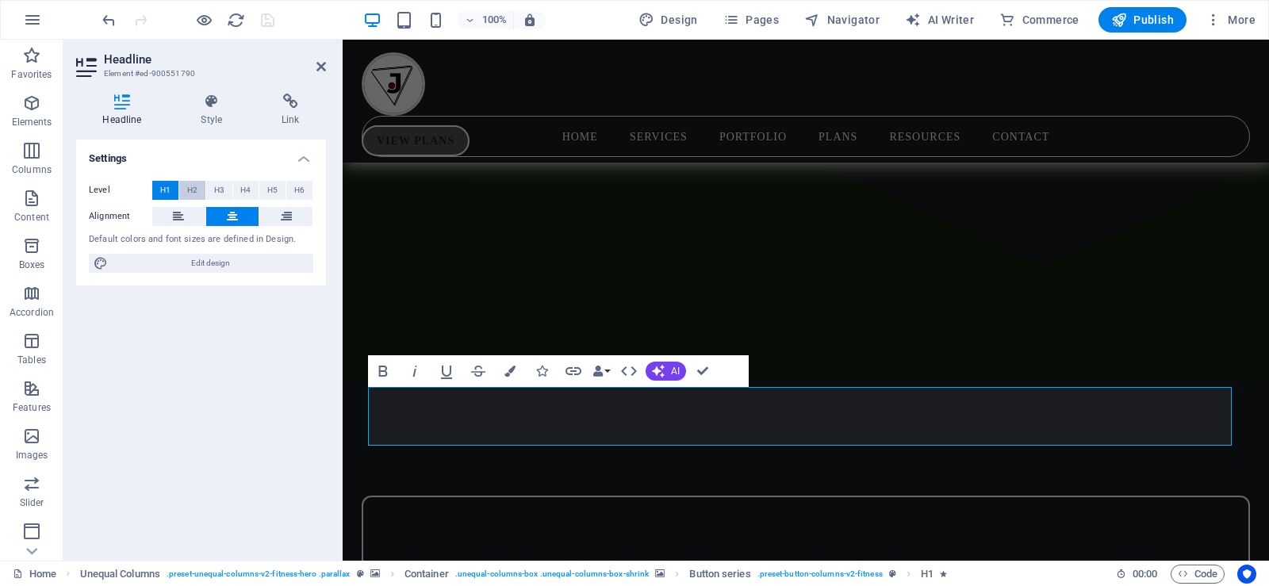
click at [194, 191] on span "H2" at bounding box center [192, 190] width 10 height 19
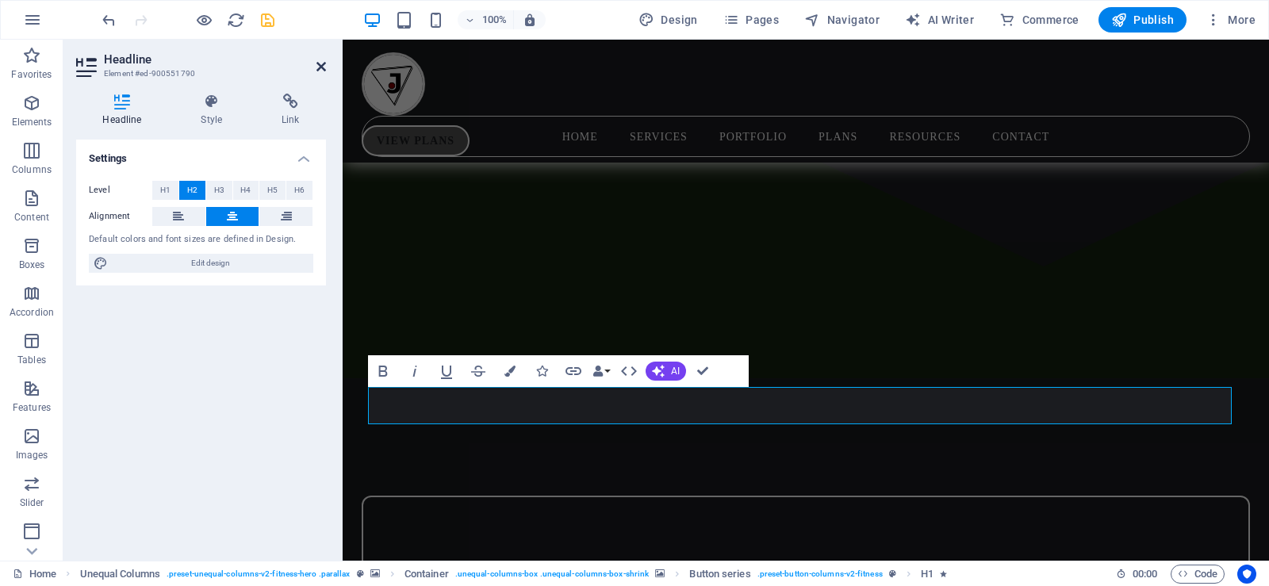
click at [320, 63] on icon at bounding box center [321, 66] width 10 height 13
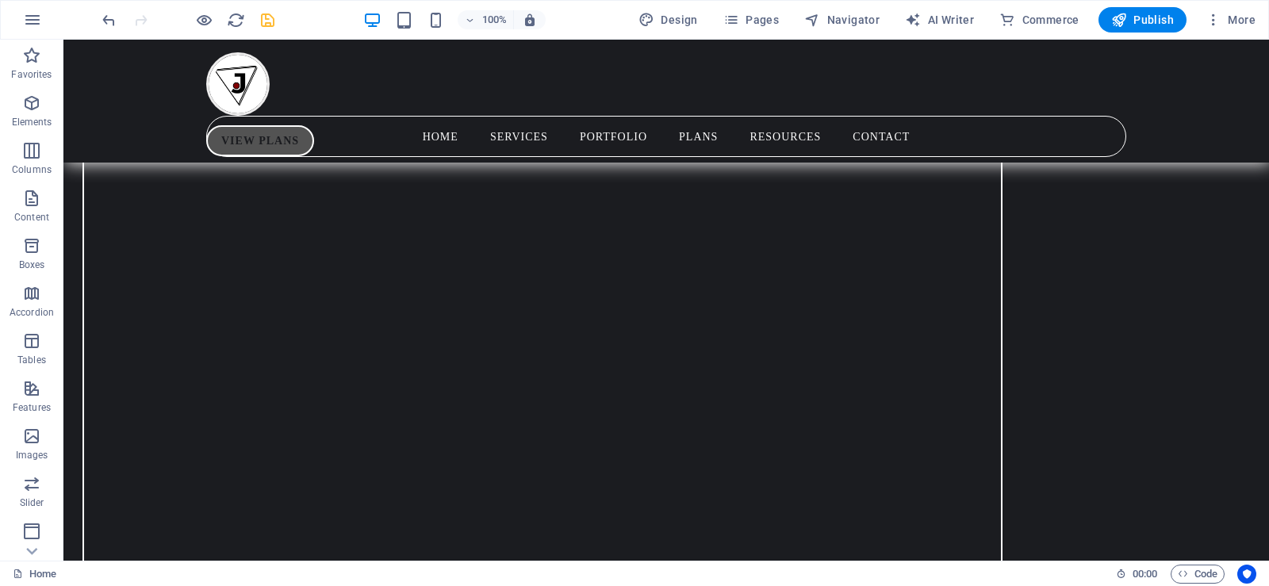
scroll to position [1487, 0]
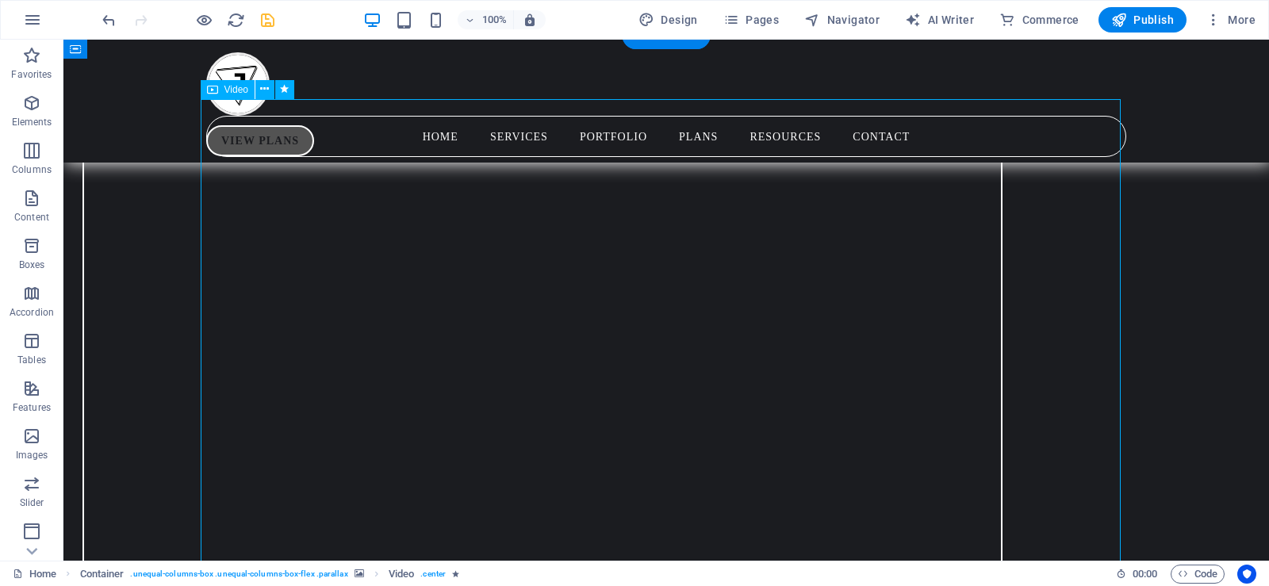
select select "%"
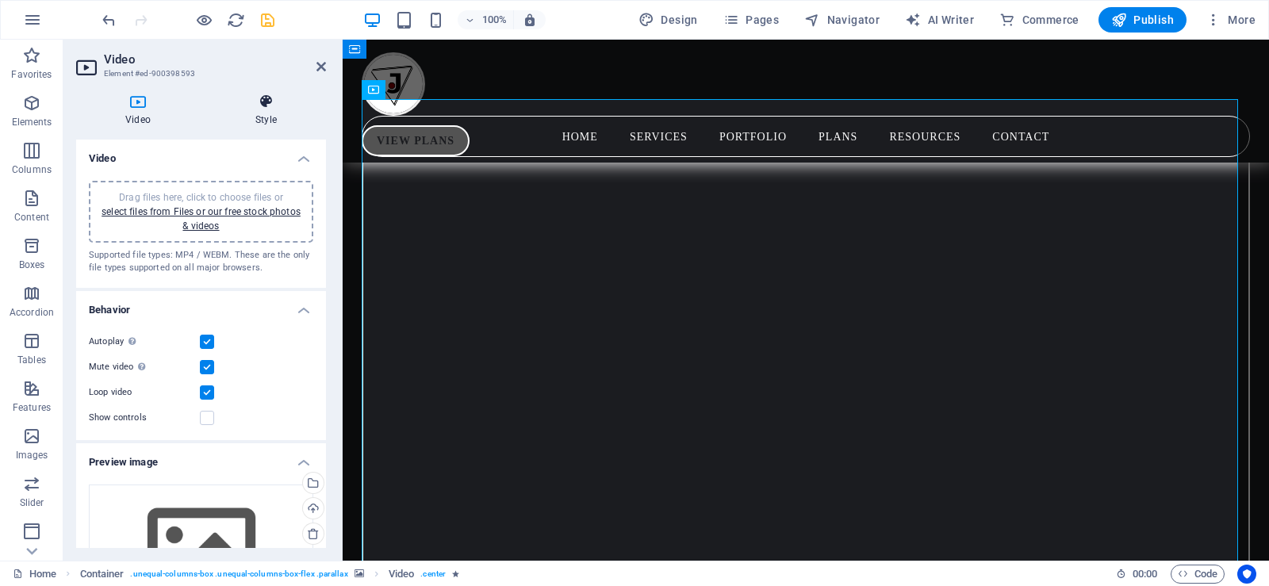
click at [265, 104] on icon at bounding box center [266, 102] width 120 height 16
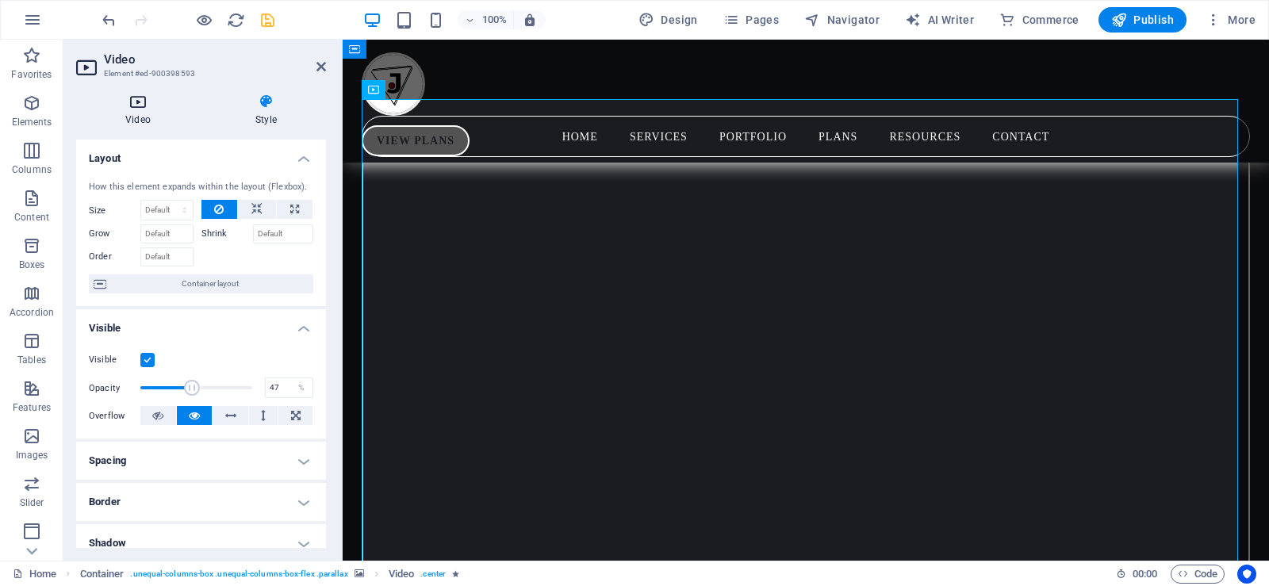
click at [138, 112] on h4 "Video" at bounding box center [141, 110] width 130 height 33
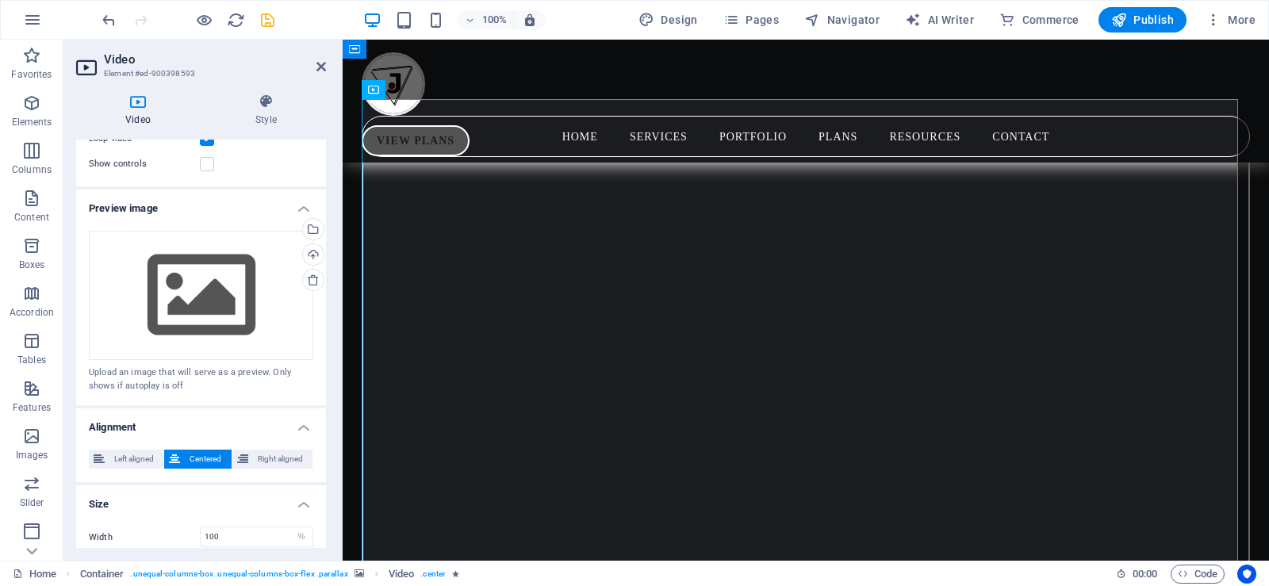
scroll to position [276, 0]
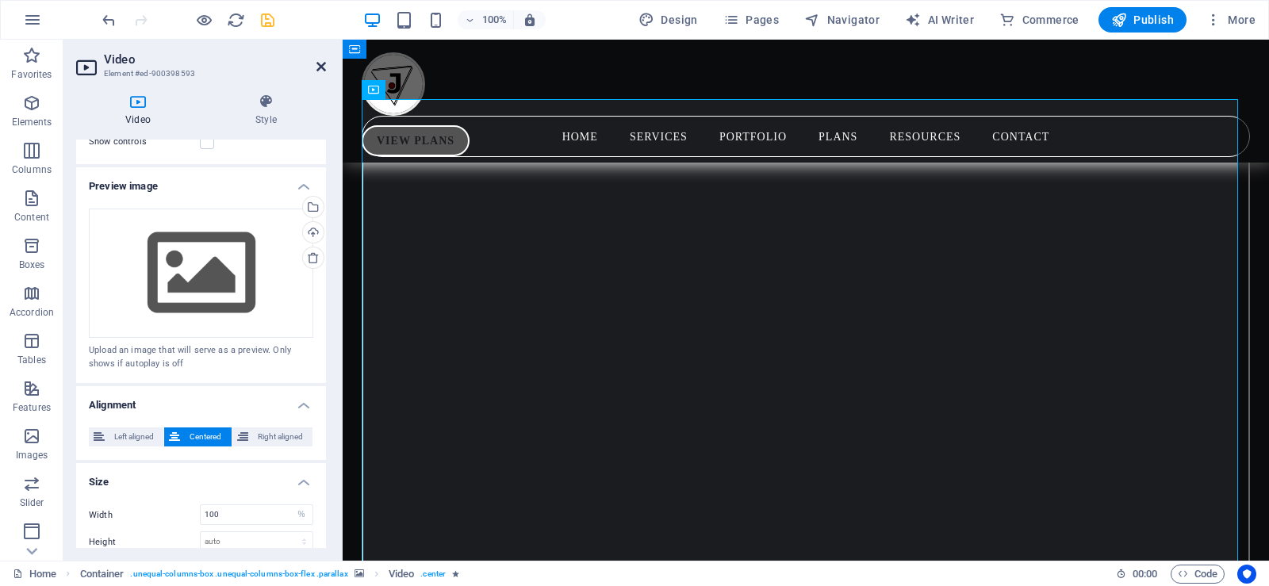
click at [320, 62] on icon at bounding box center [321, 66] width 10 height 13
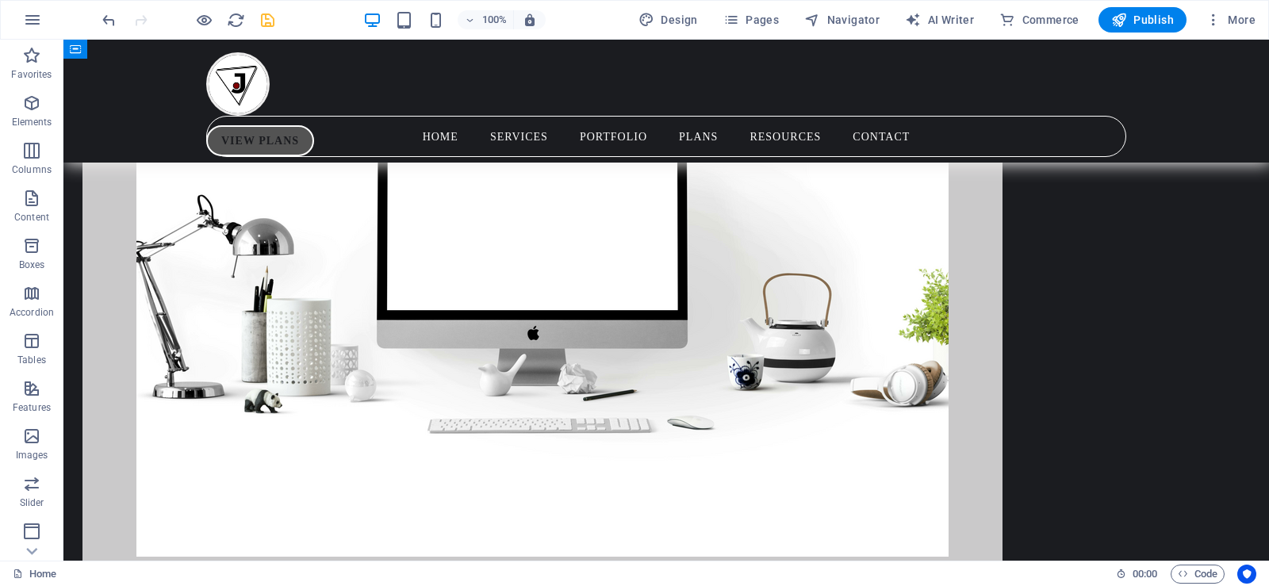
scroll to position [5950, 0]
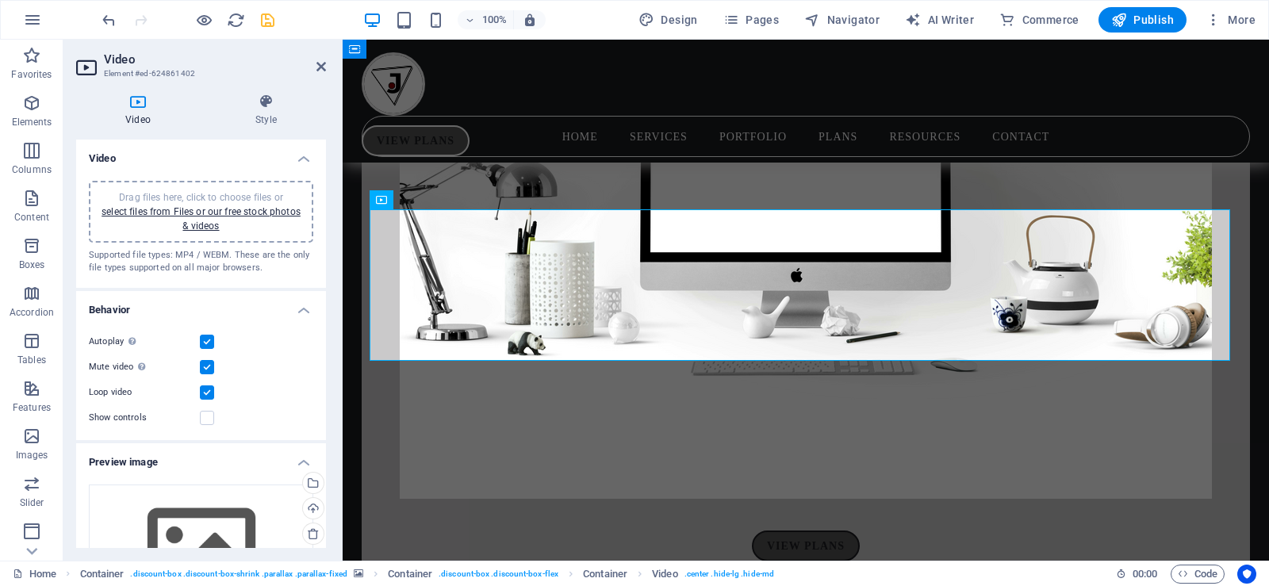
scroll to position [5925, 0]
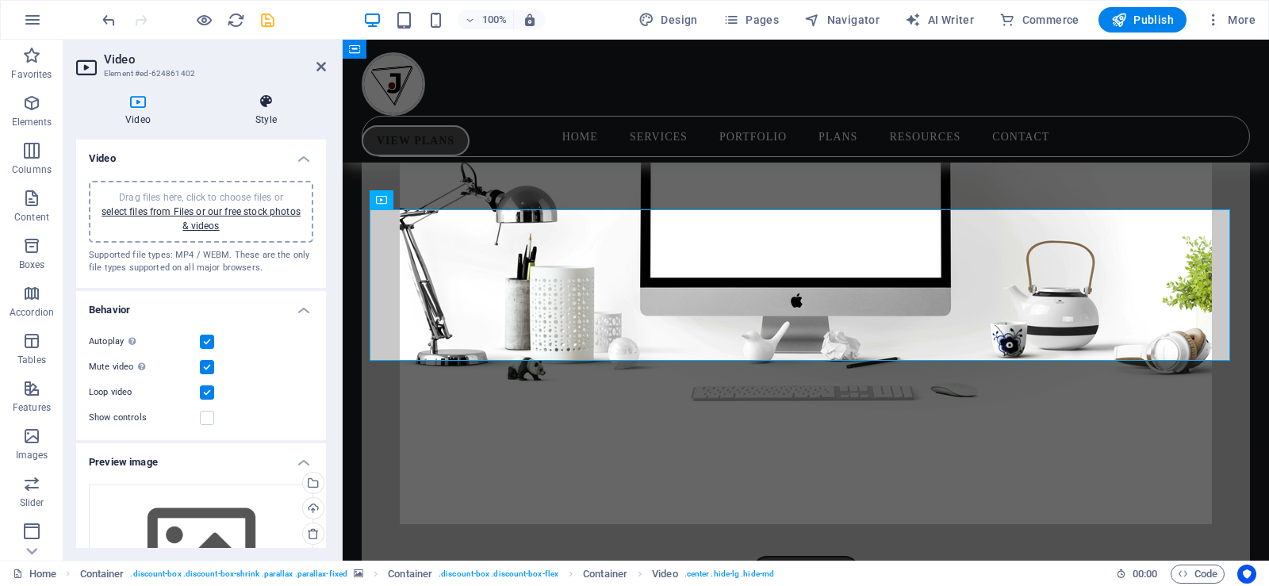
click at [255, 108] on icon at bounding box center [266, 102] width 120 height 16
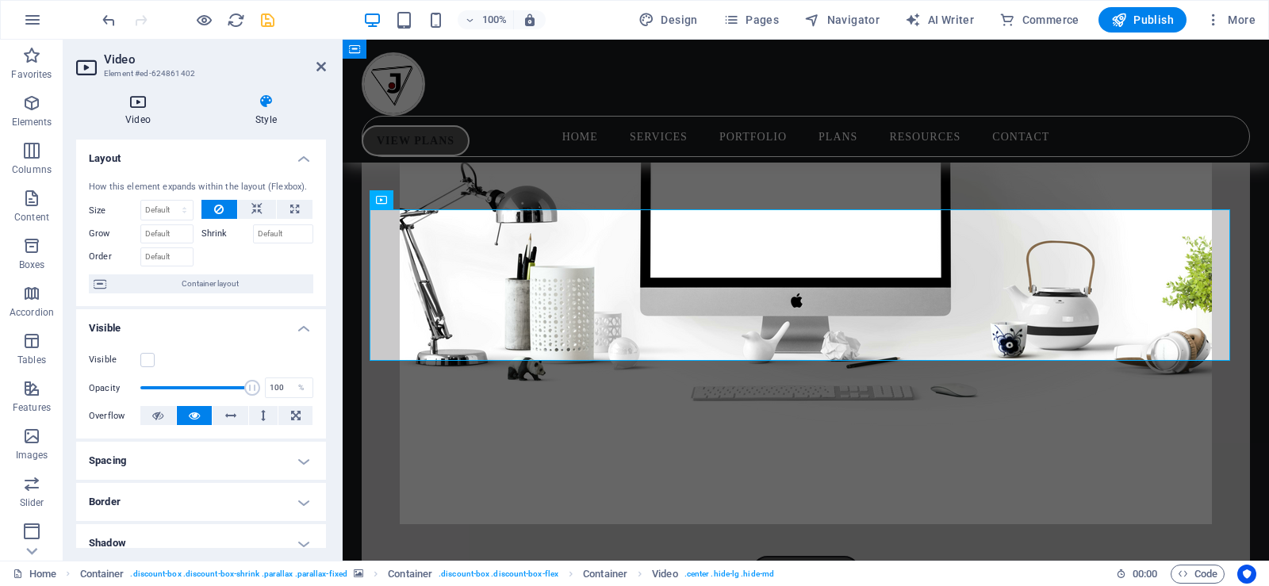
click at [135, 112] on h4 "Video" at bounding box center [141, 110] width 130 height 33
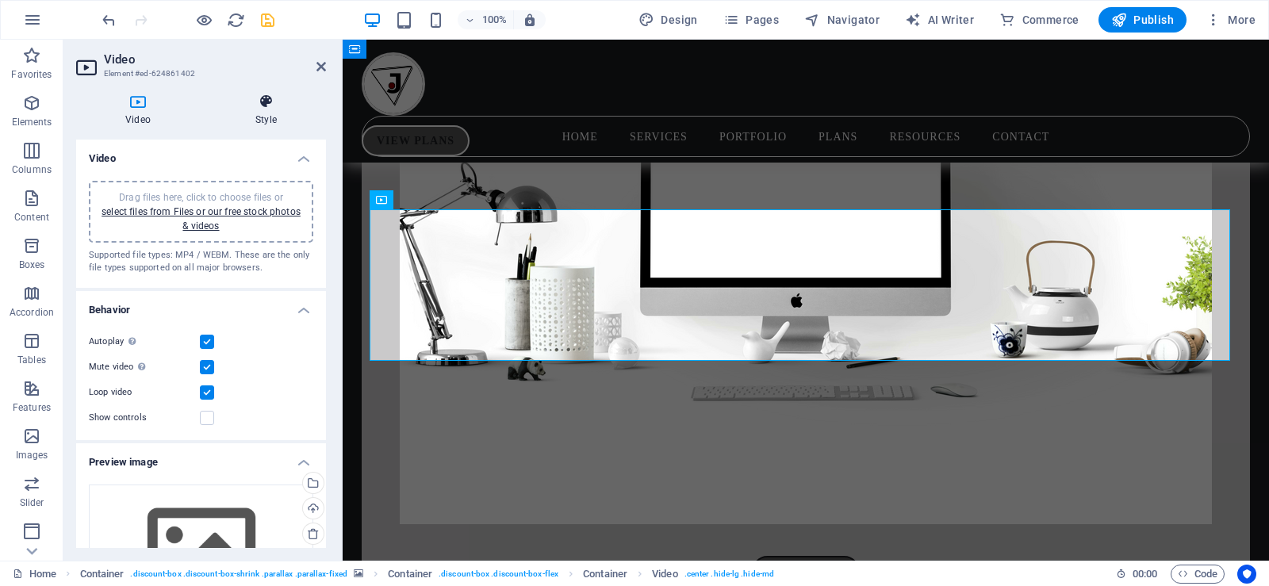
click at [254, 105] on icon at bounding box center [266, 102] width 120 height 16
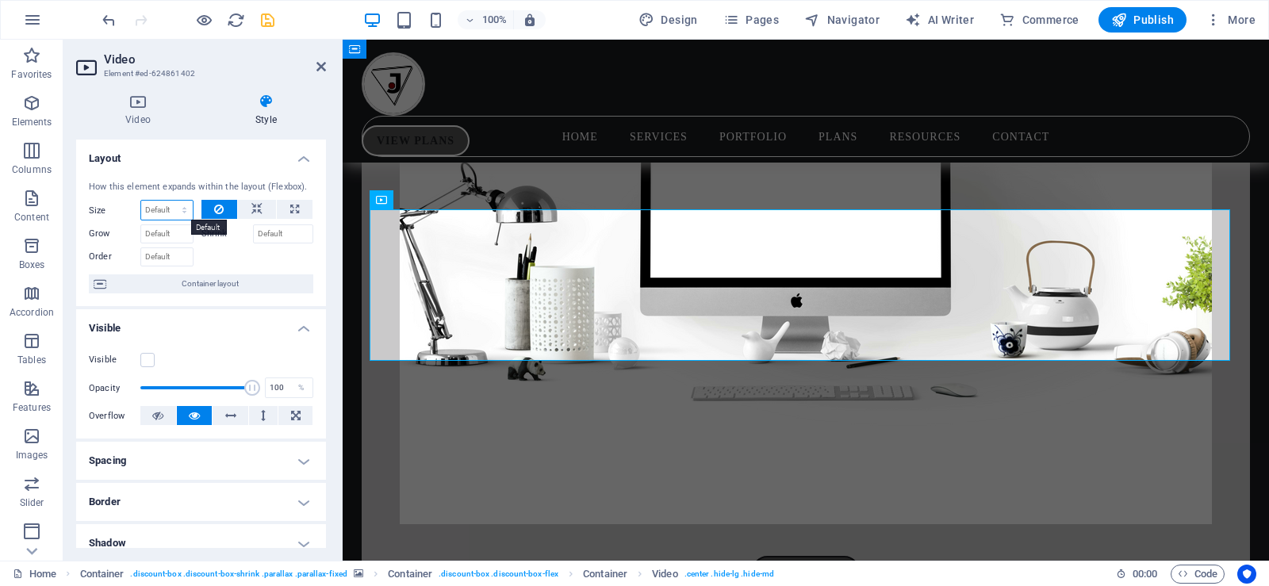
click at [153, 209] on select "Default auto px % 1/1 1/2 1/3 1/4 1/5 1/6 1/7 1/8 1/9 1/10" at bounding box center [167, 210] width 52 height 19
select select "%"
click at [168, 201] on select "Default auto px % 1/1 1/2 1/3 1/4 1/5 1/6 1/7 1/8 1/9 1/10" at bounding box center [167, 210] width 52 height 19
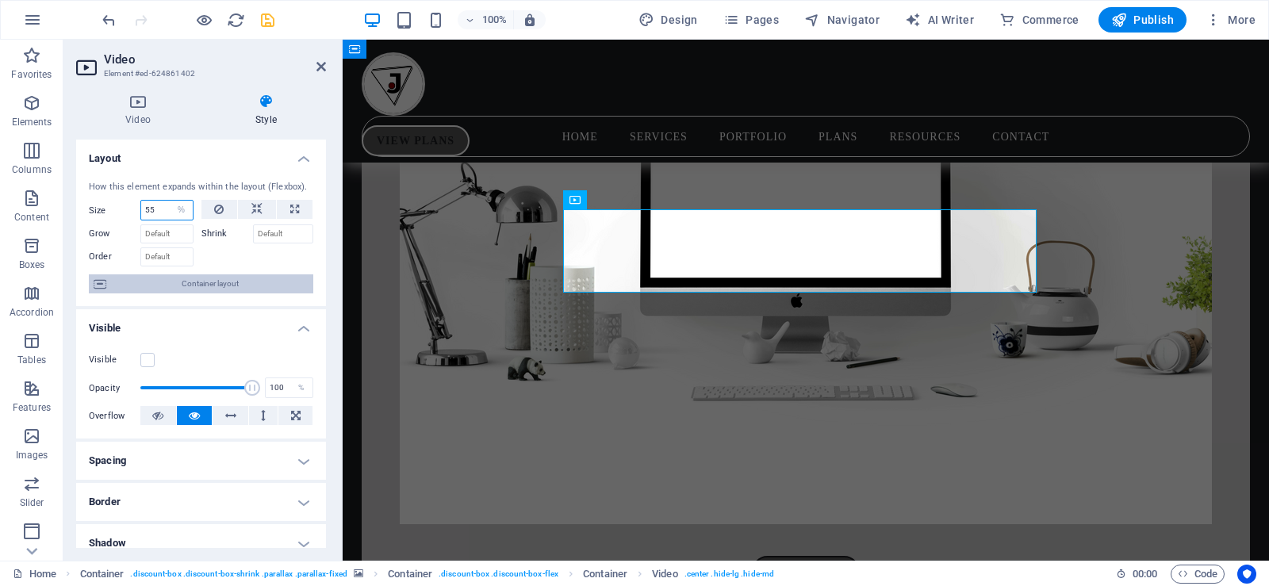
type input "5"
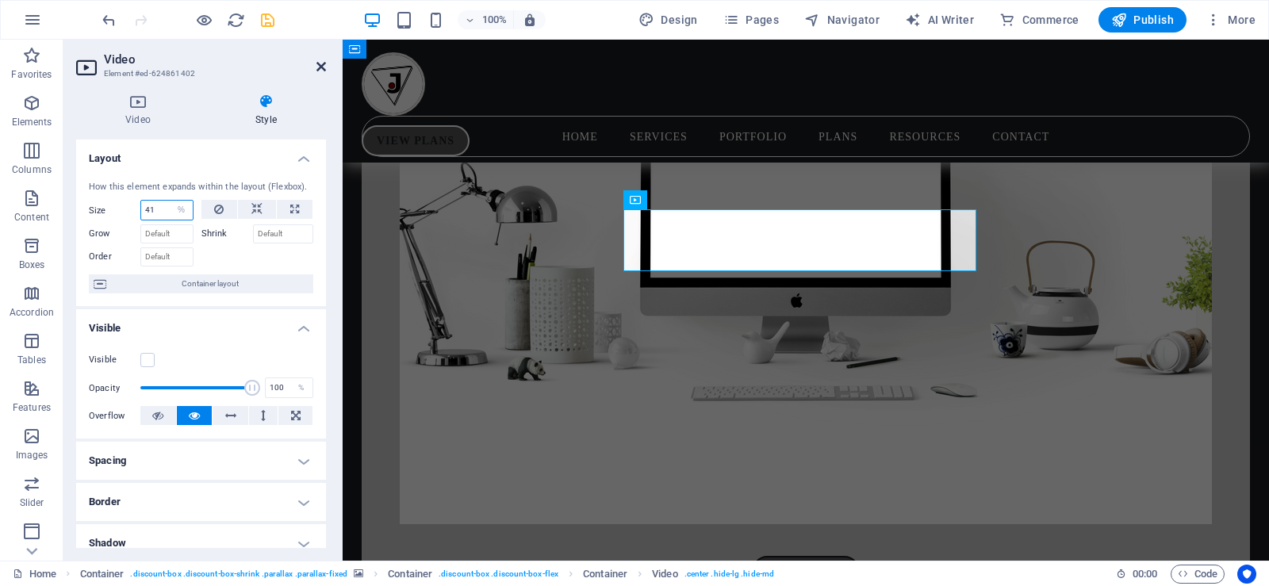
type input "41"
click at [319, 64] on icon at bounding box center [321, 66] width 10 height 13
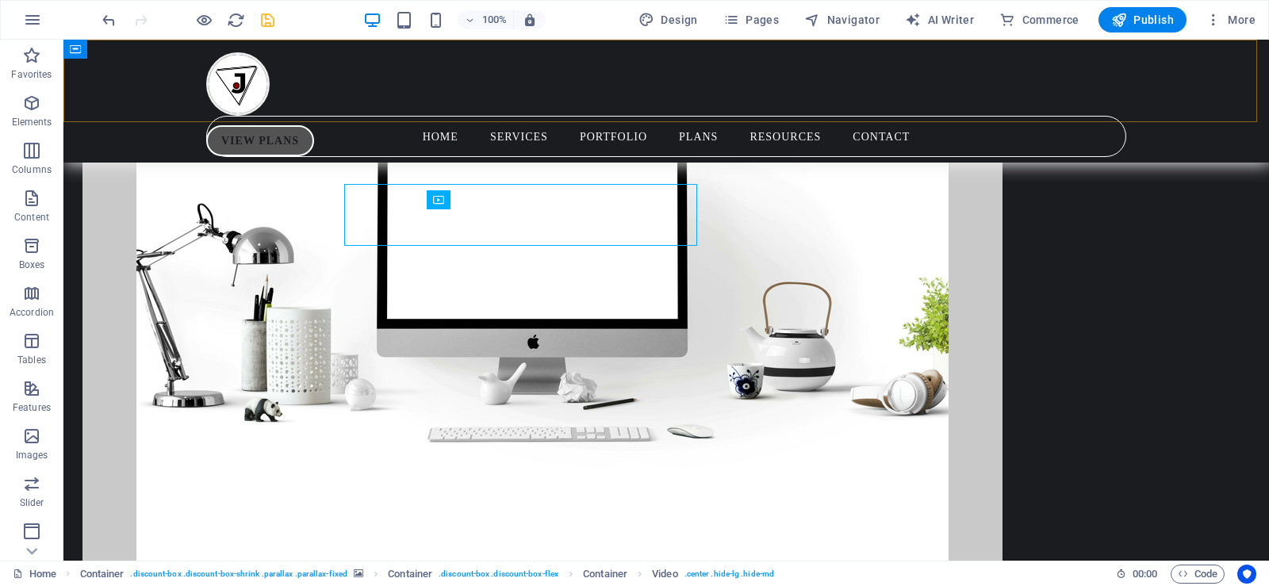
scroll to position [5950, 0]
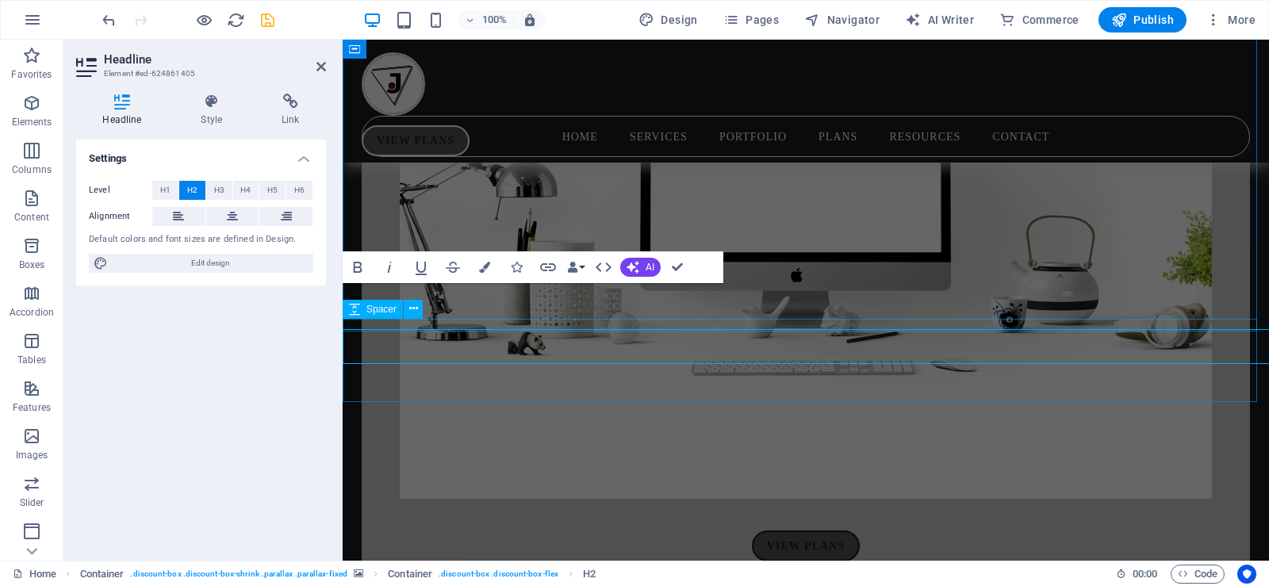
scroll to position [5925, 0]
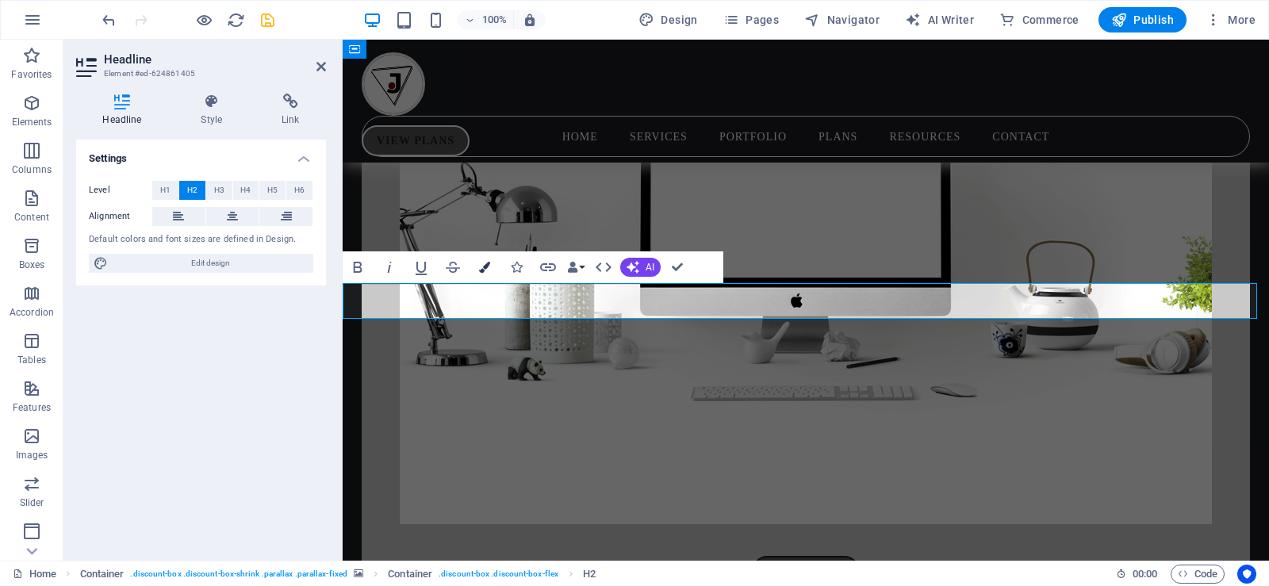
click at [486, 265] on icon "button" at bounding box center [484, 267] width 11 height 11
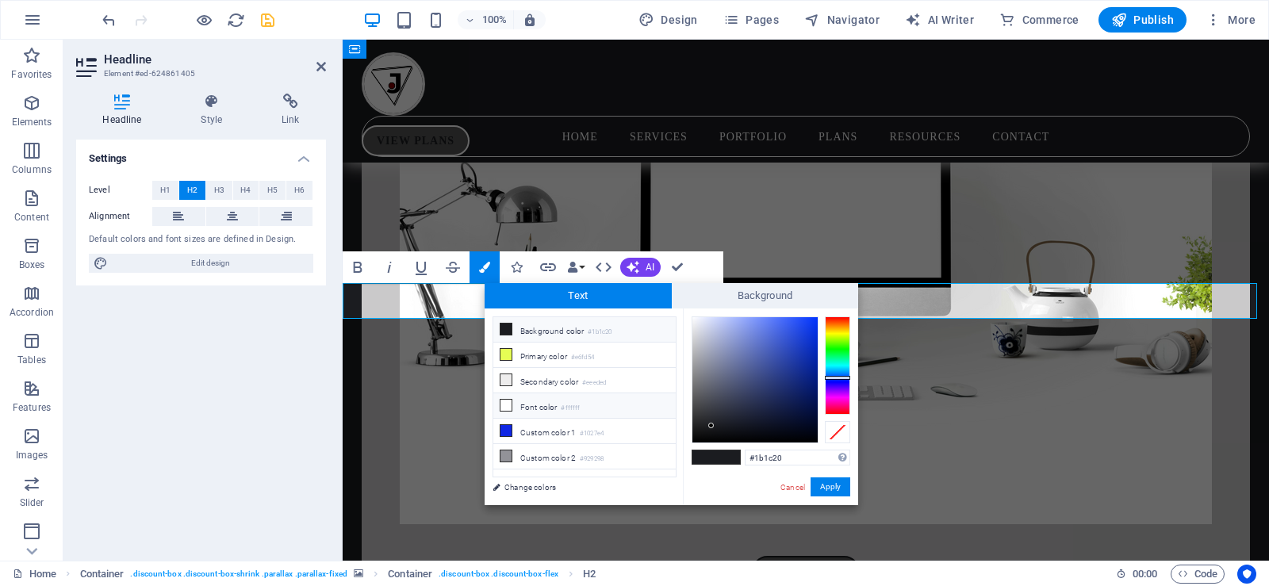
click at [523, 404] on li "Font color #ffffff" at bounding box center [584, 405] width 182 height 25
type input "#ffffff"
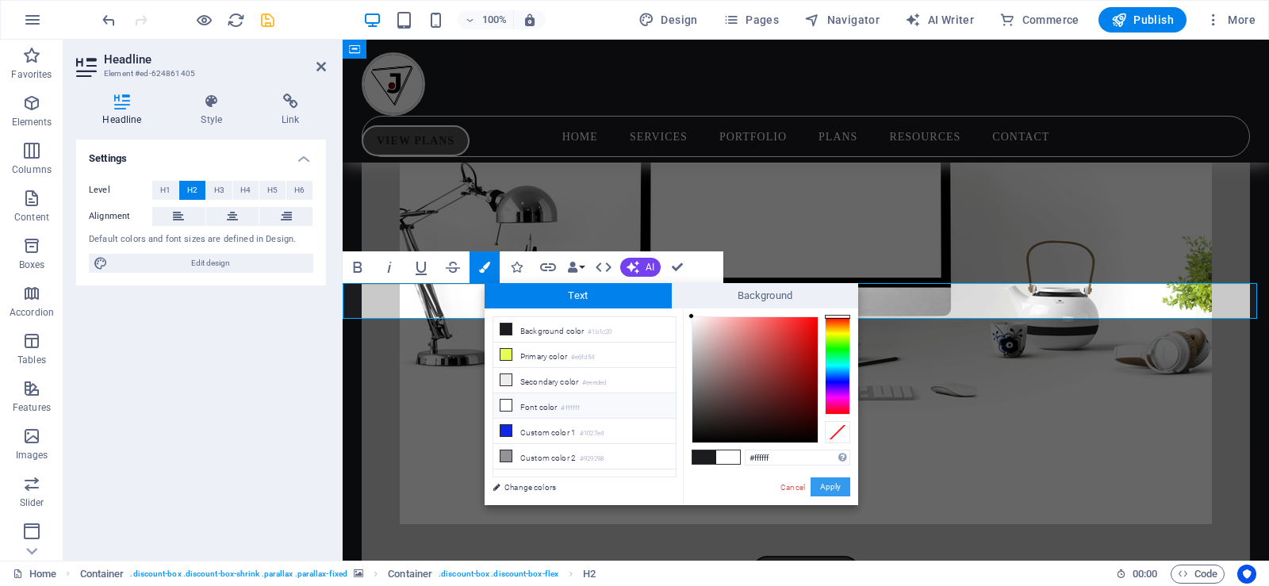
click at [827, 481] on button "Apply" at bounding box center [831, 487] width 40 height 19
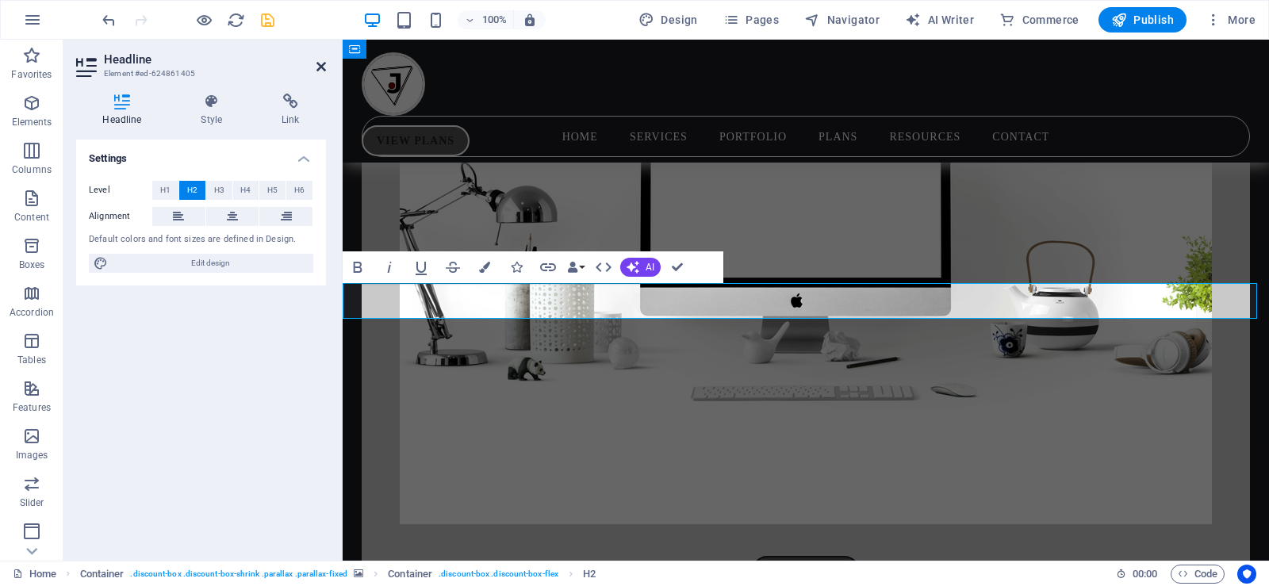
click at [321, 63] on icon at bounding box center [321, 66] width 10 height 13
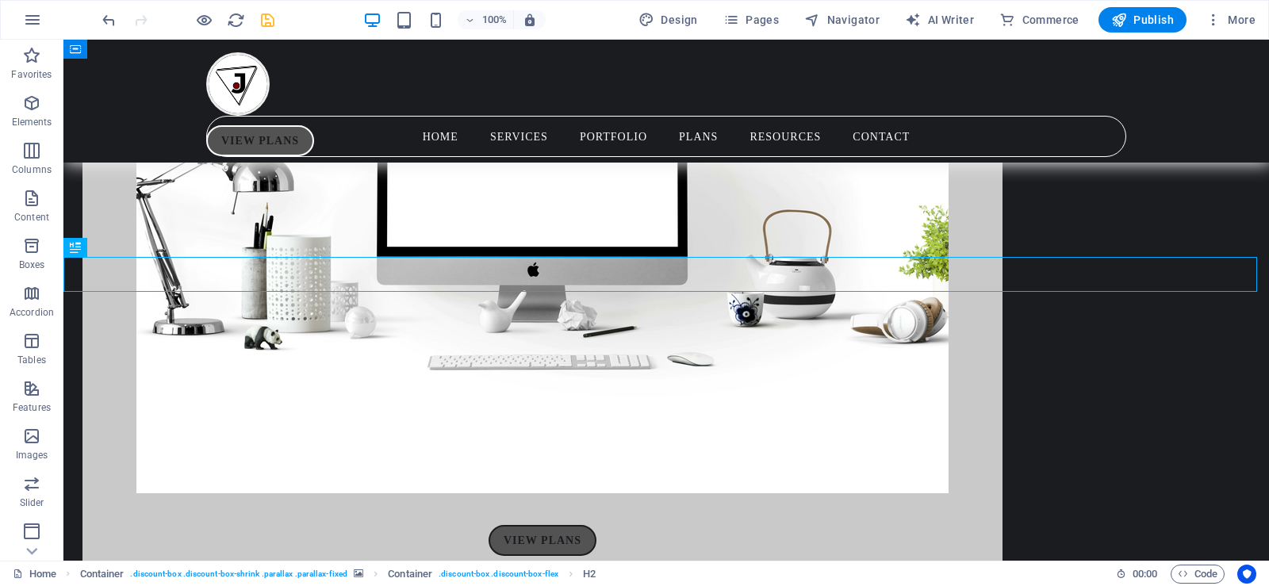
scroll to position [6182, 0]
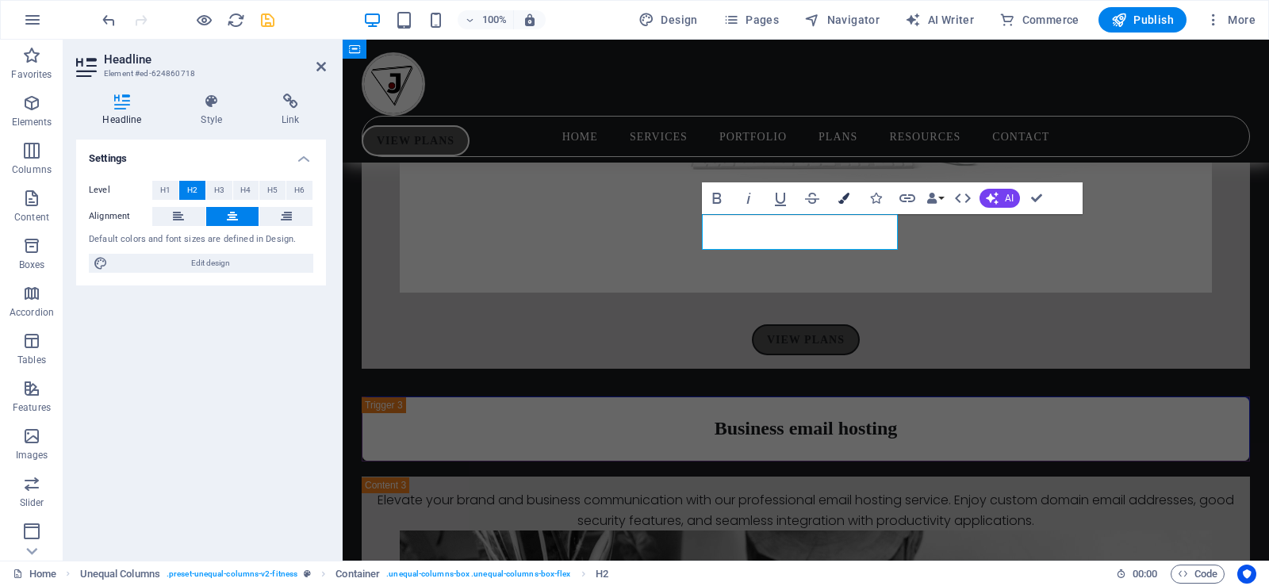
click at [847, 198] on icon "button" at bounding box center [843, 198] width 11 height 11
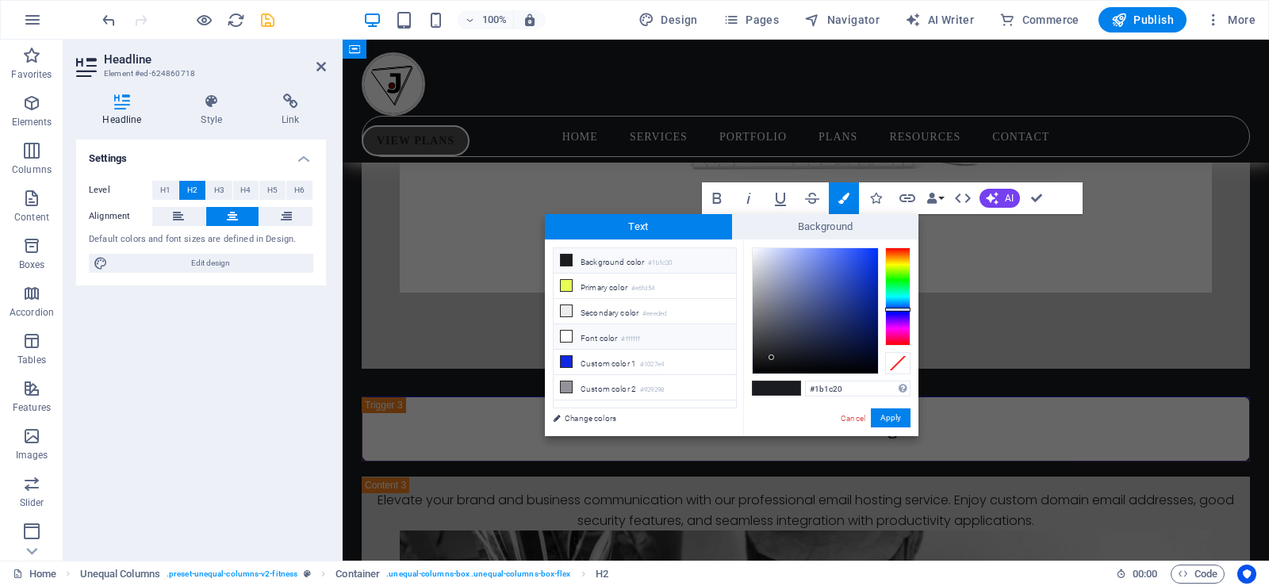
click at [596, 336] on li "Font color #ffffff" at bounding box center [645, 336] width 182 height 25
type input "#ffffff"
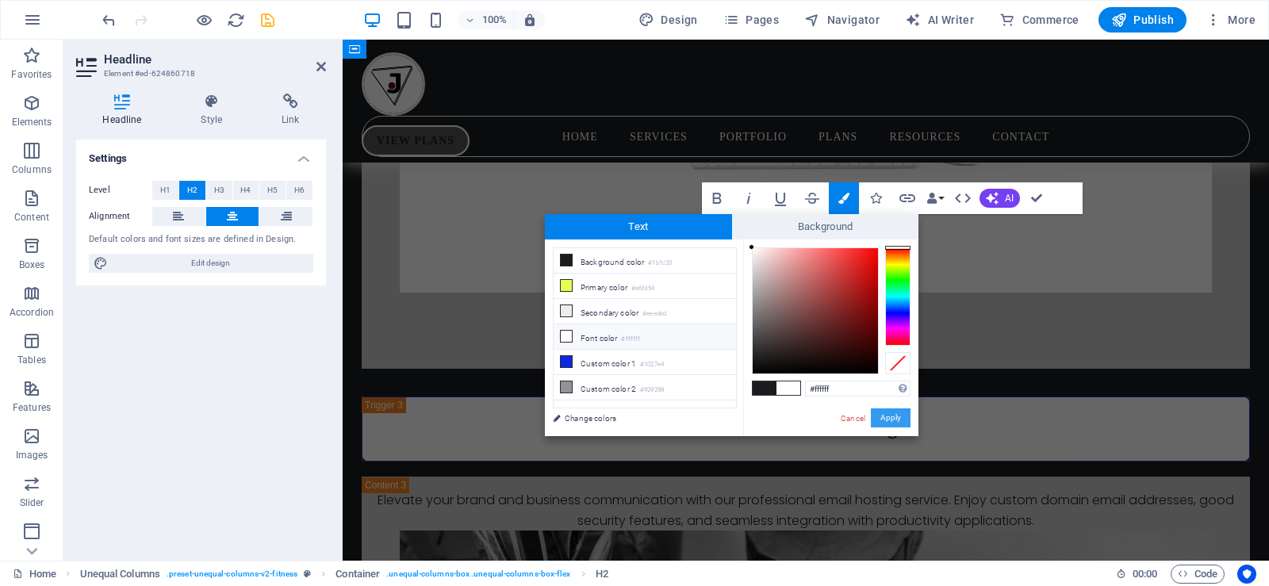
click at [891, 422] on button "Apply" at bounding box center [891, 418] width 40 height 19
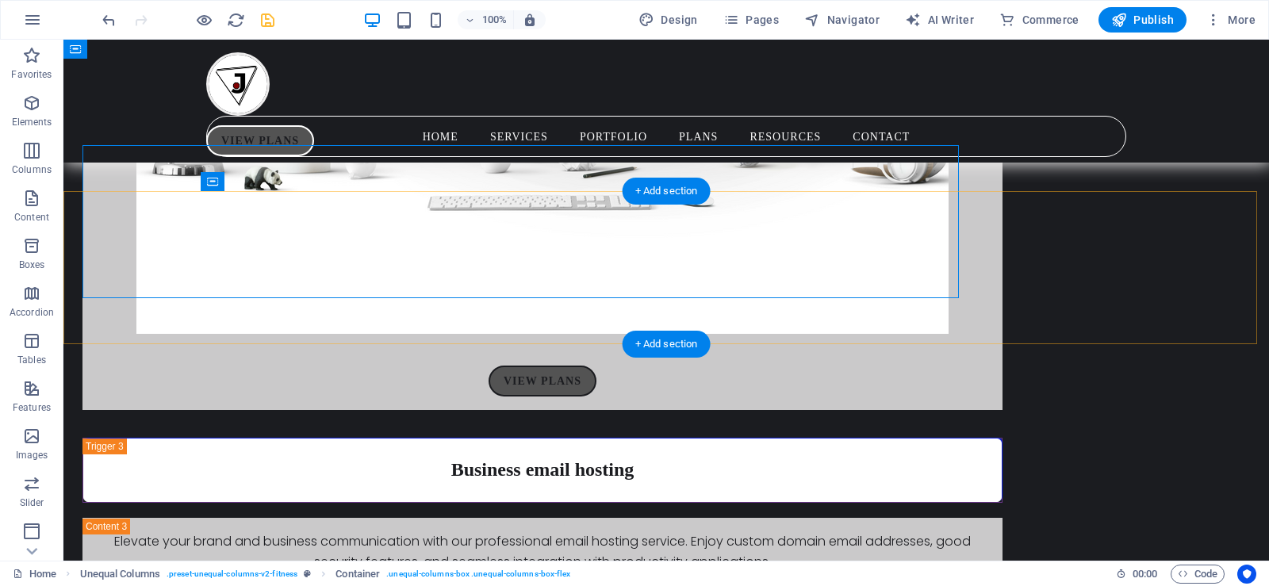
scroll to position [6182, 0]
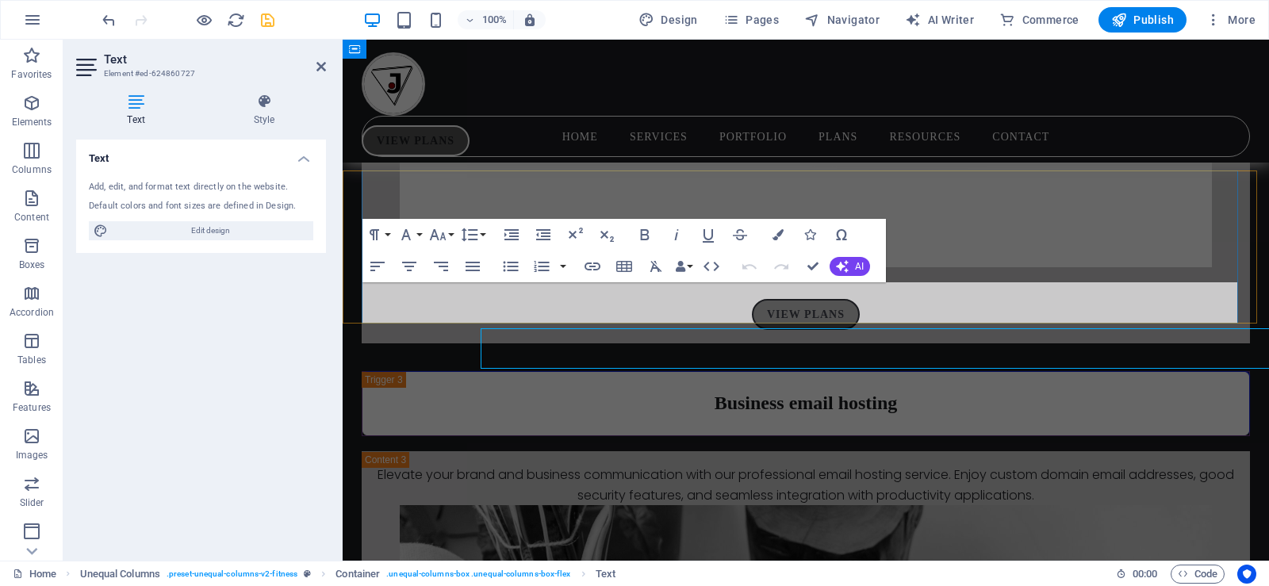
scroll to position [6156, 0]
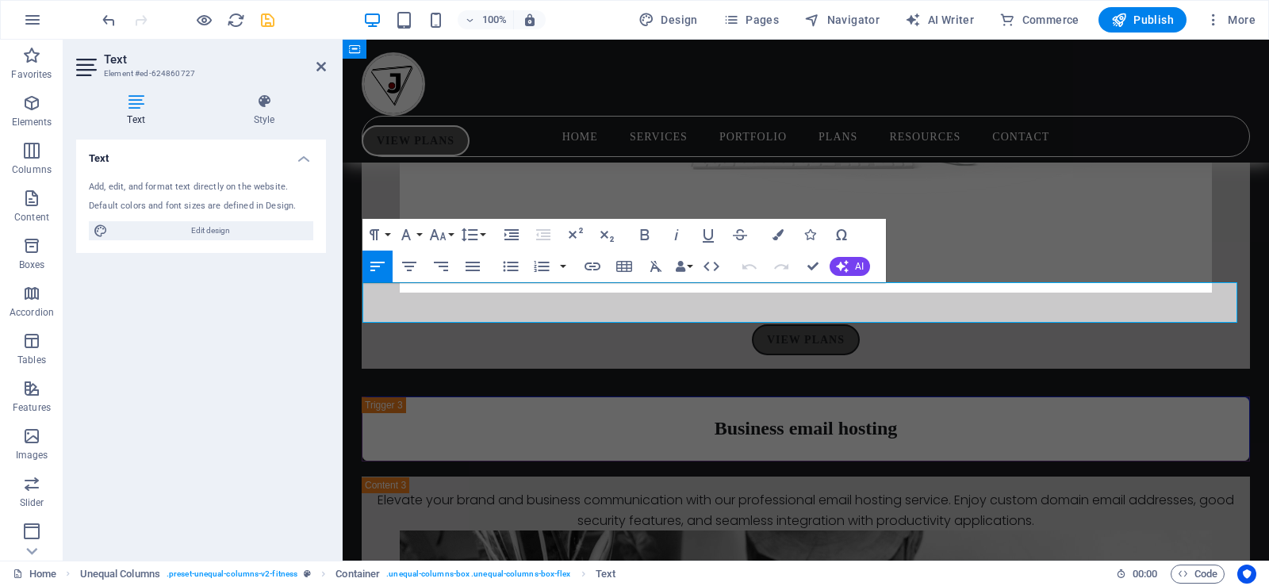
drag, startPoint x: 904, startPoint y: 315, endPoint x: 291, endPoint y: 290, distance: 613.6
click at [777, 229] on icon "button" at bounding box center [778, 234] width 11 height 11
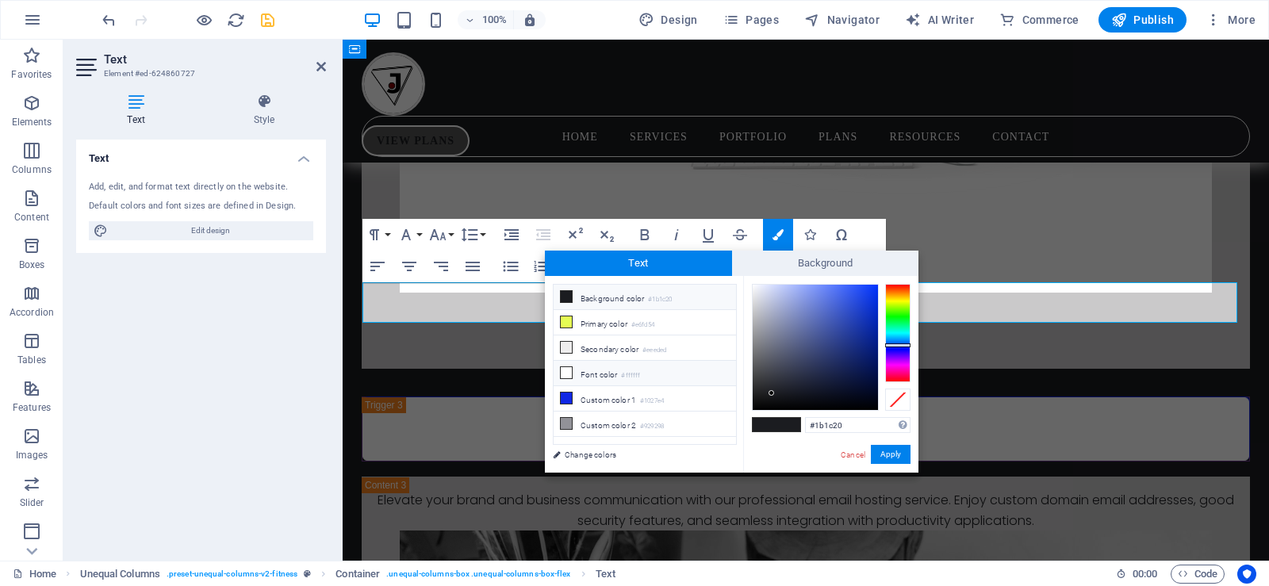
click at [588, 374] on li "Font color #ffffff" at bounding box center [645, 373] width 182 height 25
type input "#ffffff"
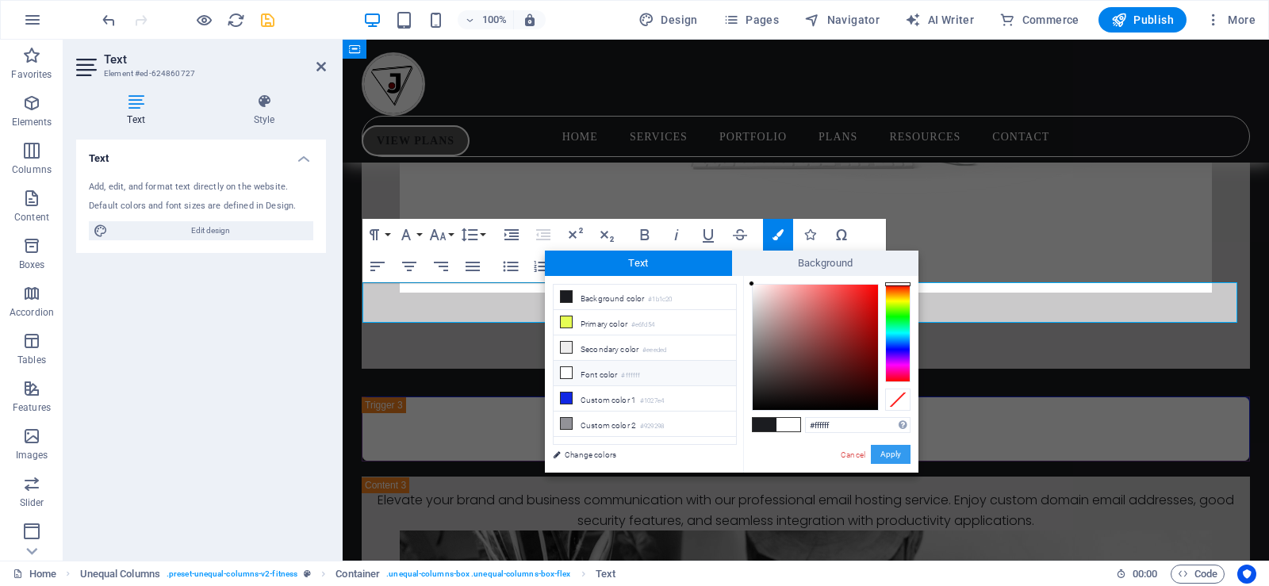
click at [883, 454] on button "Apply" at bounding box center [891, 454] width 40 height 19
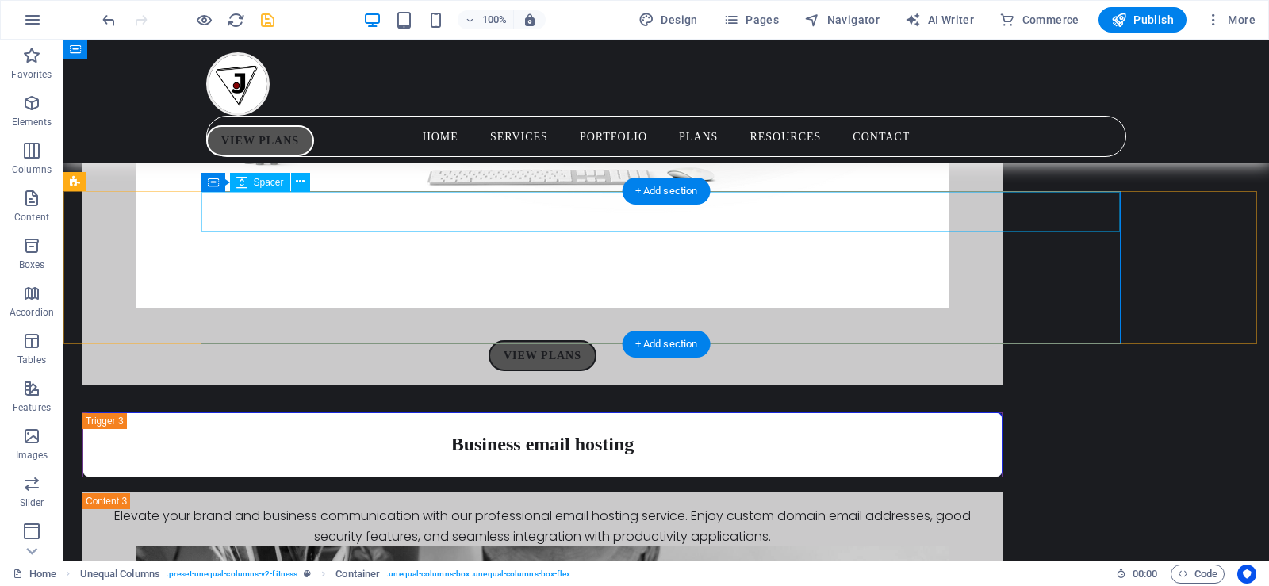
scroll to position [6182, 0]
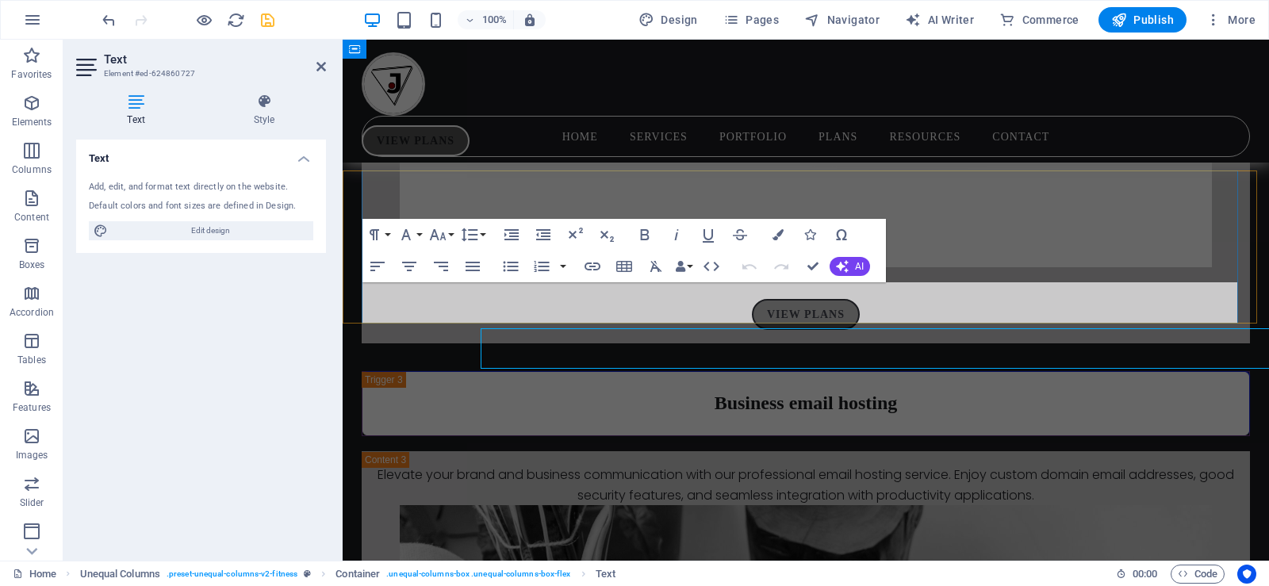
scroll to position [6156, 0]
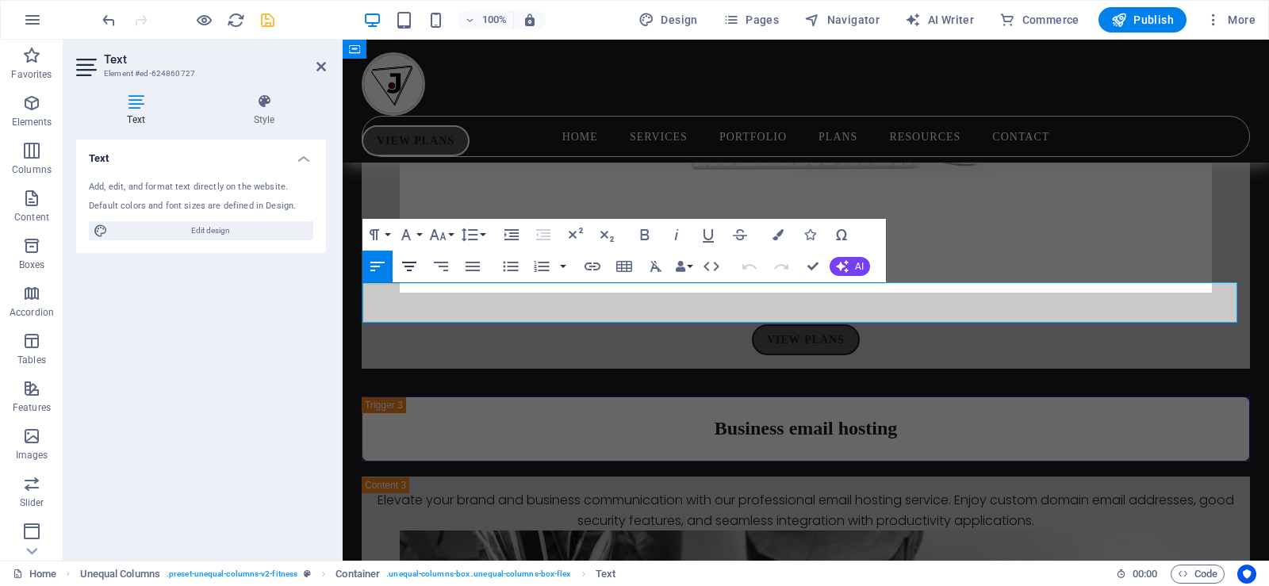
click at [412, 269] on icon "button" at bounding box center [409, 266] width 19 height 19
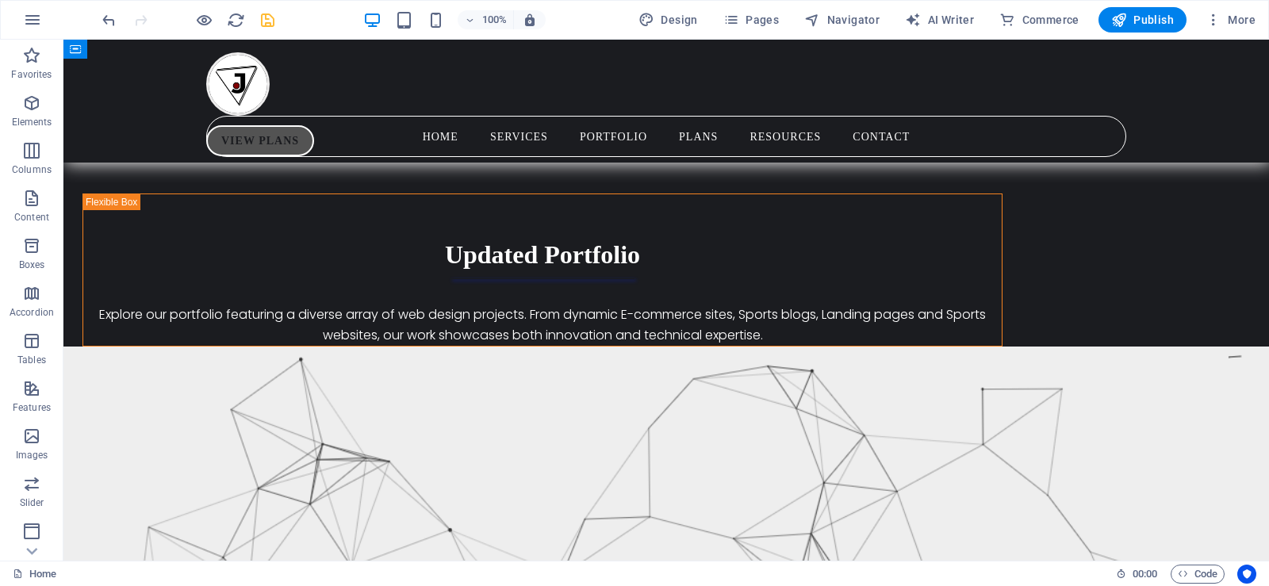
scroll to position [8994, 0]
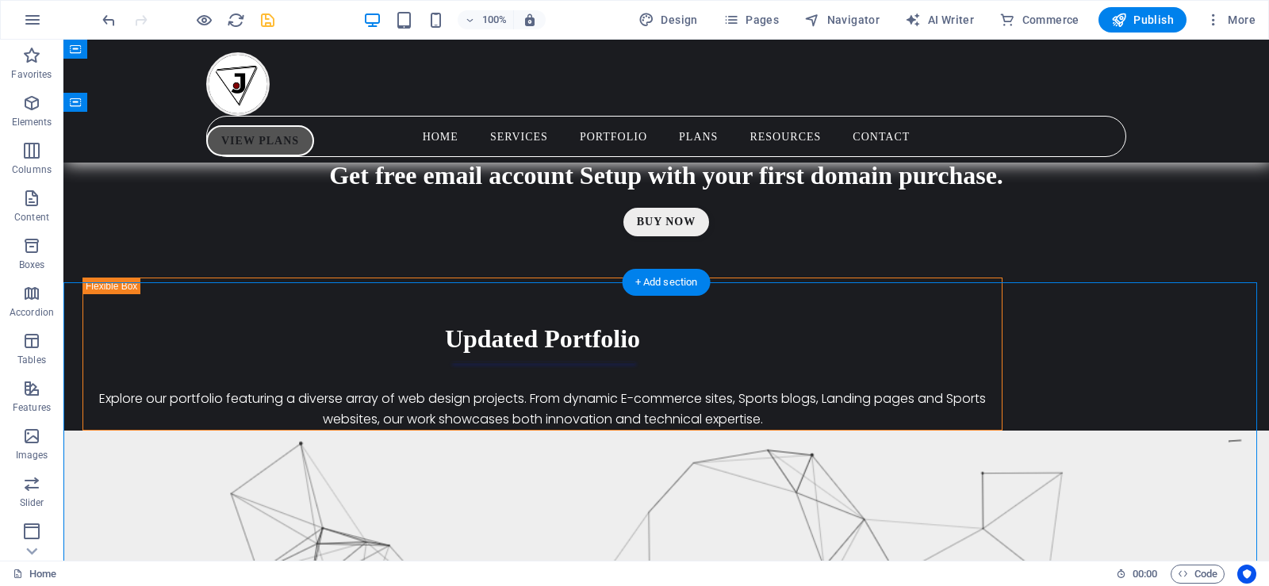
select select "pyramids"
select select "vh"
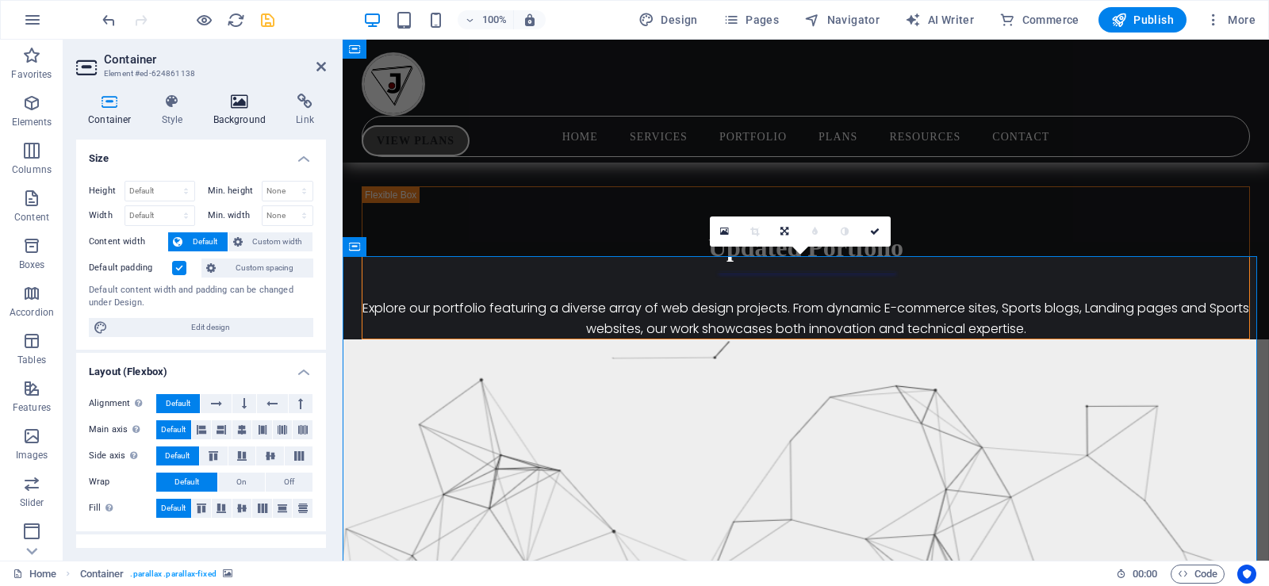
scroll to position [8829, 0]
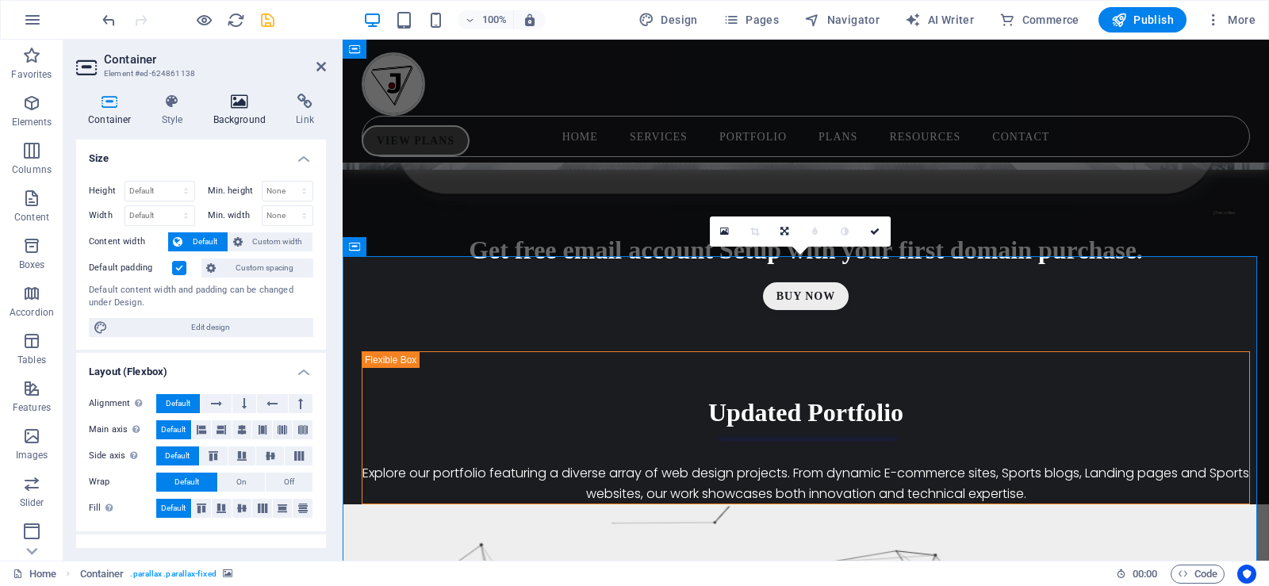
click at [244, 101] on icon at bounding box center [239, 102] width 77 height 16
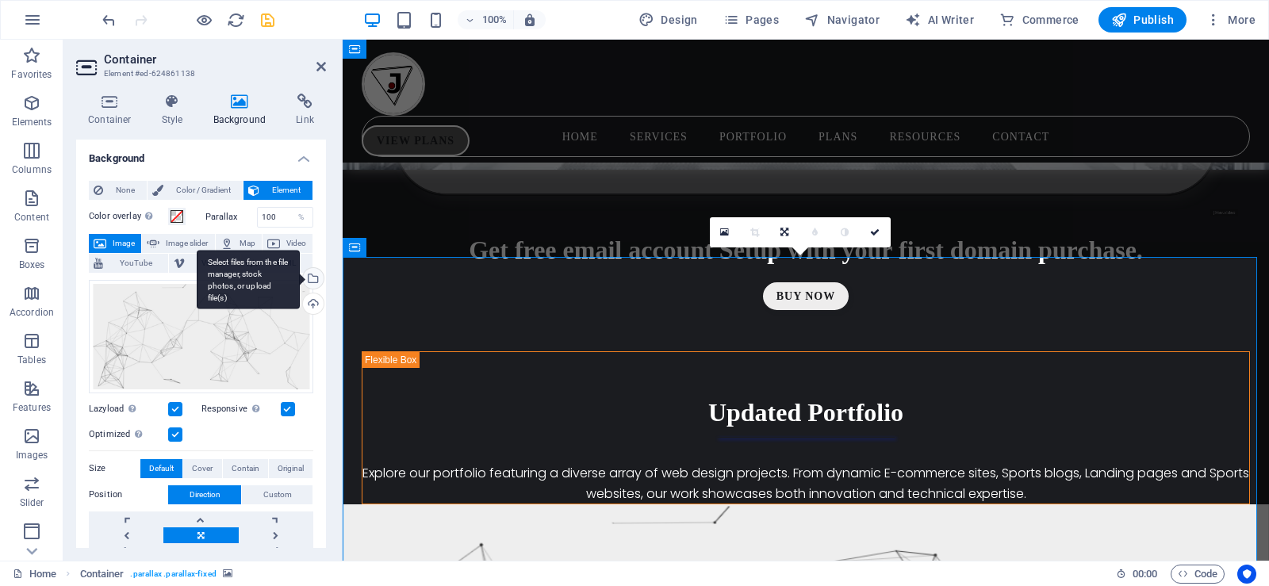
click at [300, 278] on div "Select files from the file manager, stock photos, or upload file(s)" at bounding box center [248, 279] width 103 height 59
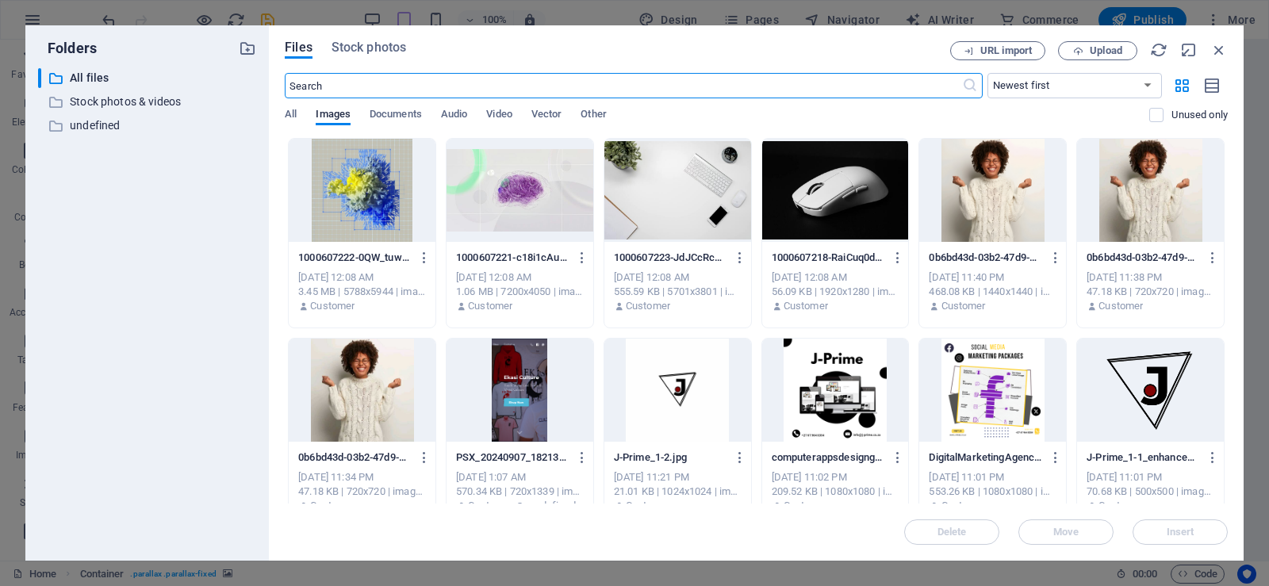
scroll to position [8250, 0]
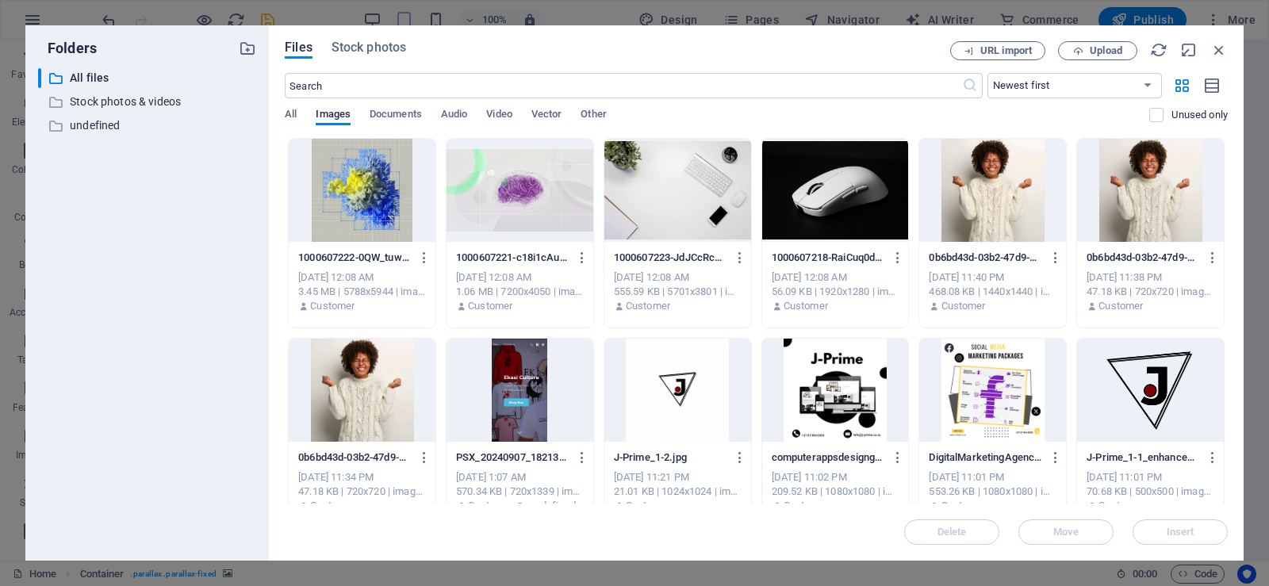
click at [812, 170] on div at bounding box center [835, 190] width 147 height 103
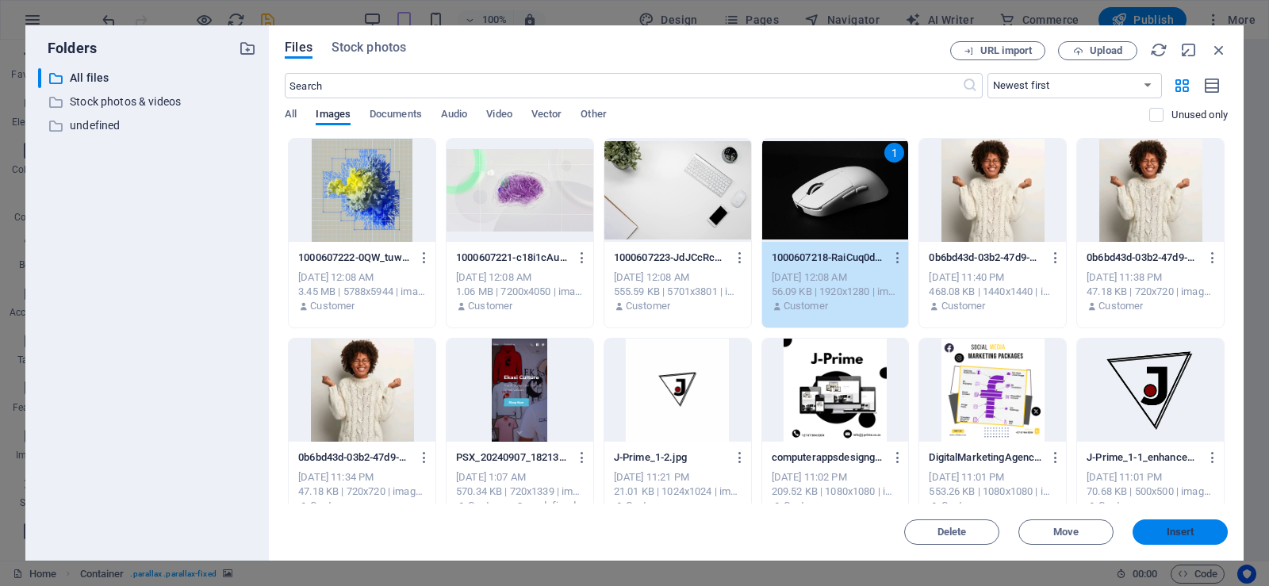
click at [1173, 520] on button "Insert" at bounding box center [1180, 532] width 95 height 25
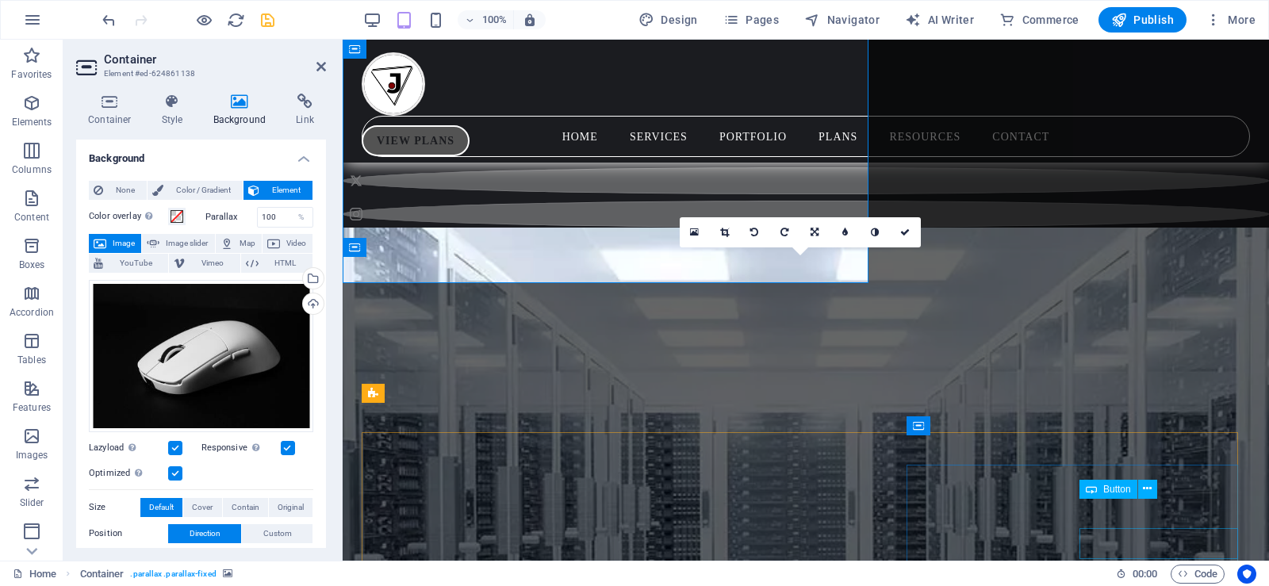
scroll to position [8829, 0]
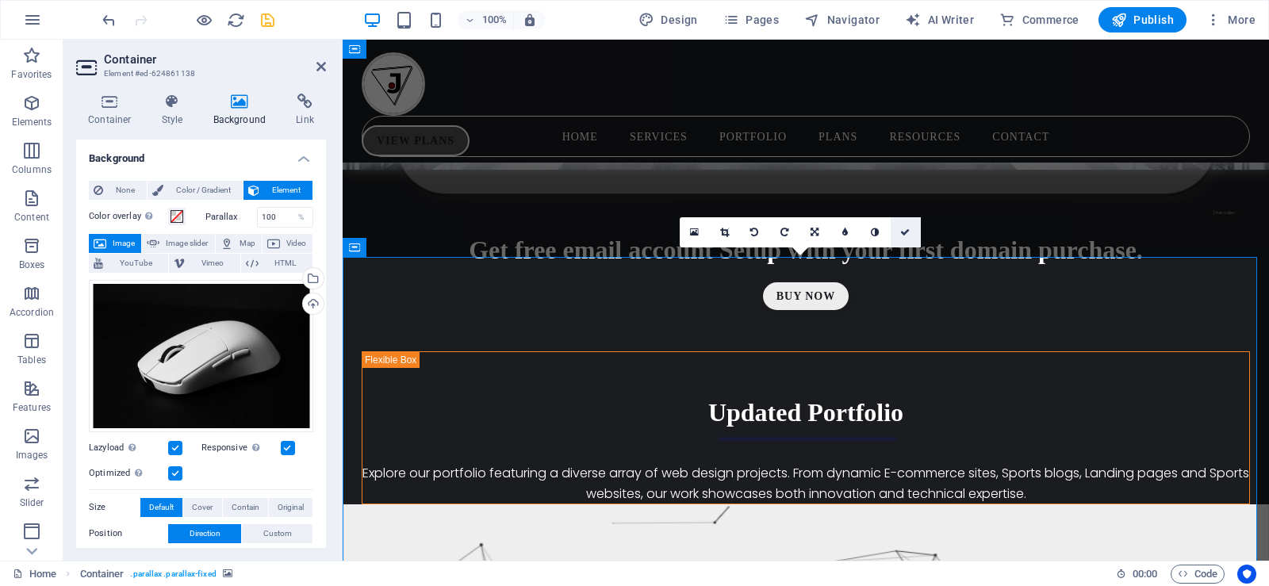
click at [902, 229] on icon at bounding box center [905, 233] width 10 height 10
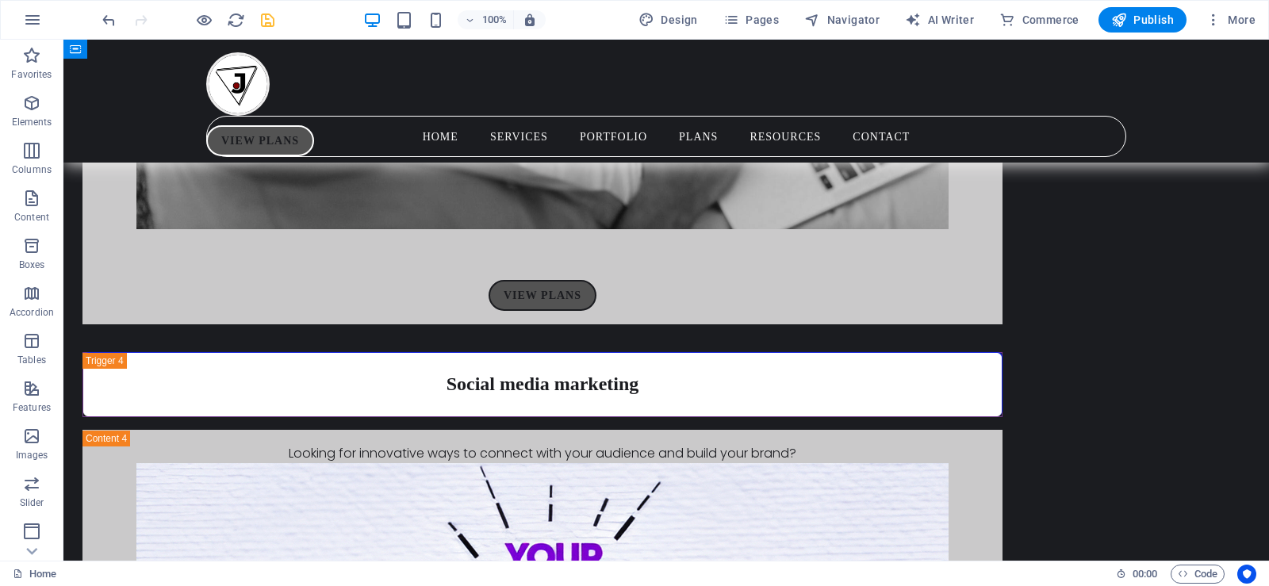
scroll to position [7006, 0]
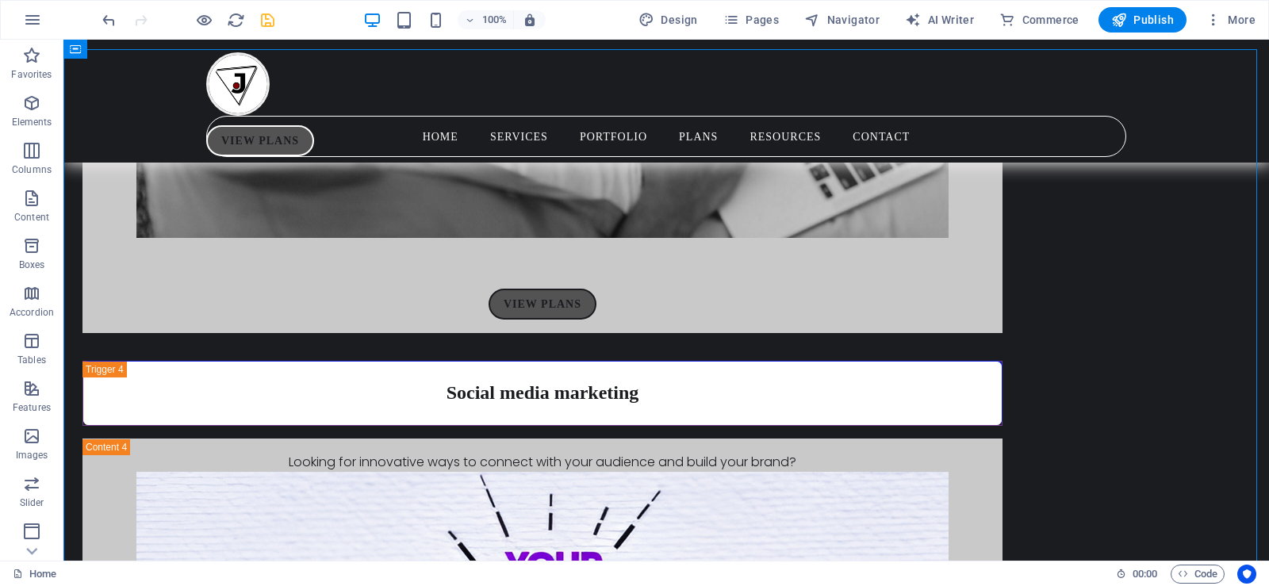
select select "pyramids"
select select "vh"
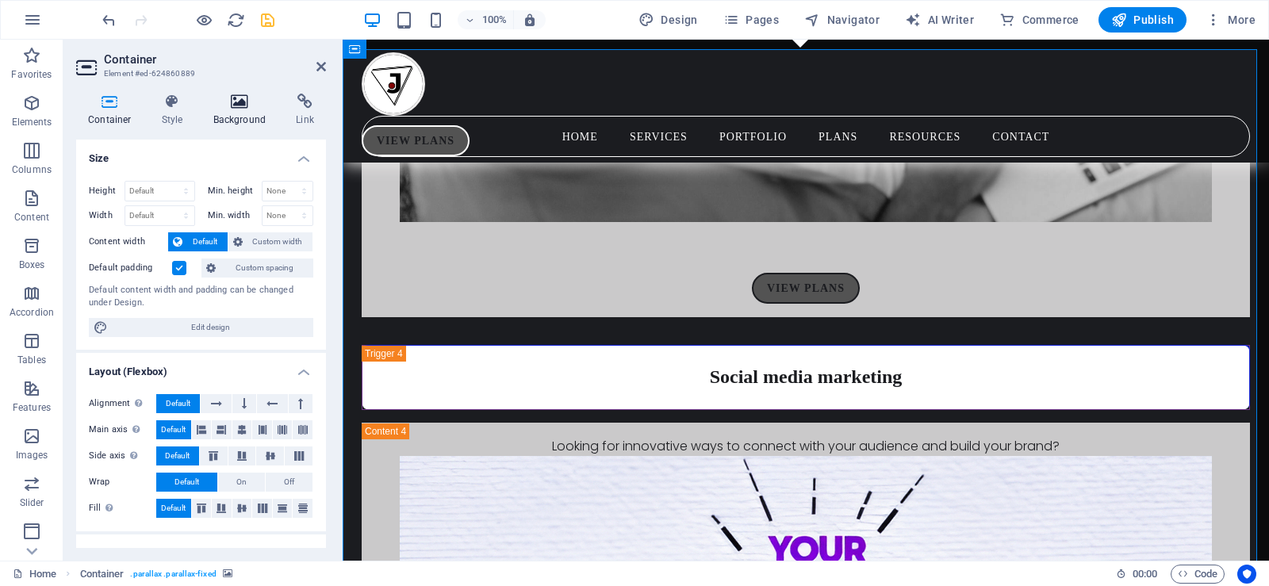
scroll to position [6960, 0]
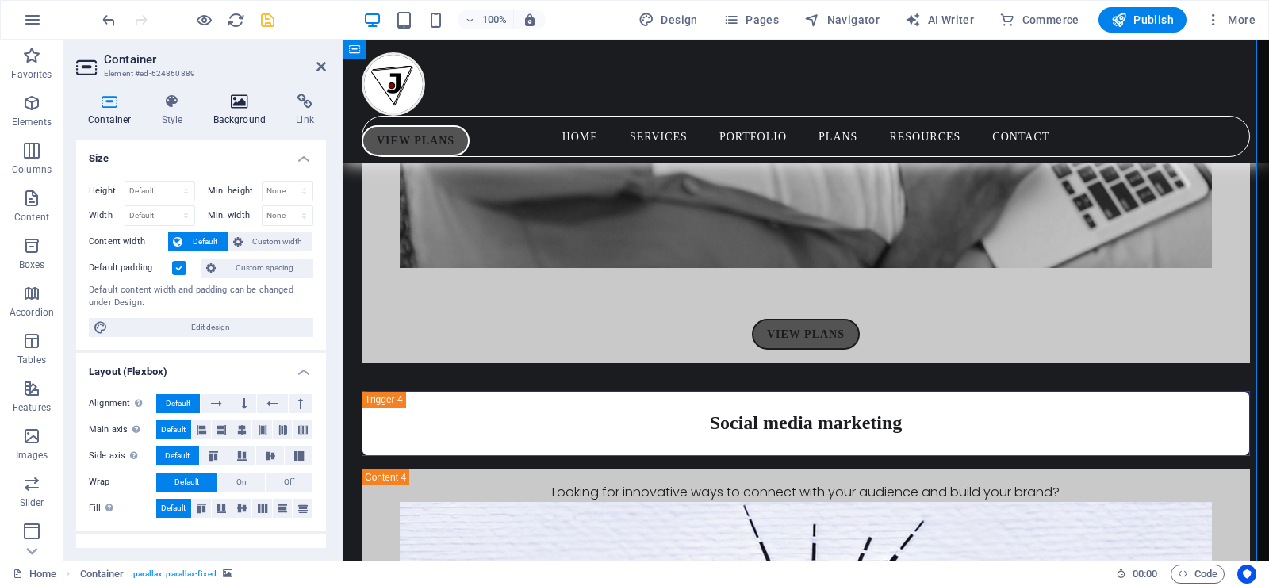
click at [236, 114] on h4 "Background" at bounding box center [242, 110] width 83 height 33
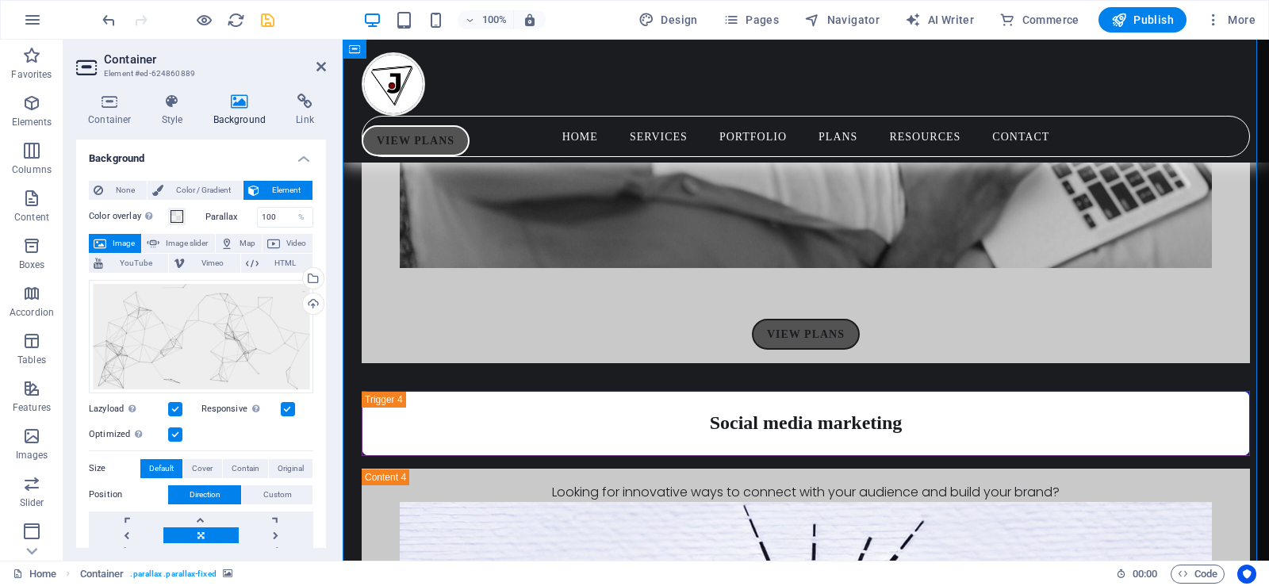
click at [127, 243] on span "Image" at bounding box center [123, 243] width 25 height 19
click at [311, 281] on div "Select files from the file manager, stock photos, or upload file(s)" at bounding box center [312, 280] width 24 height 24
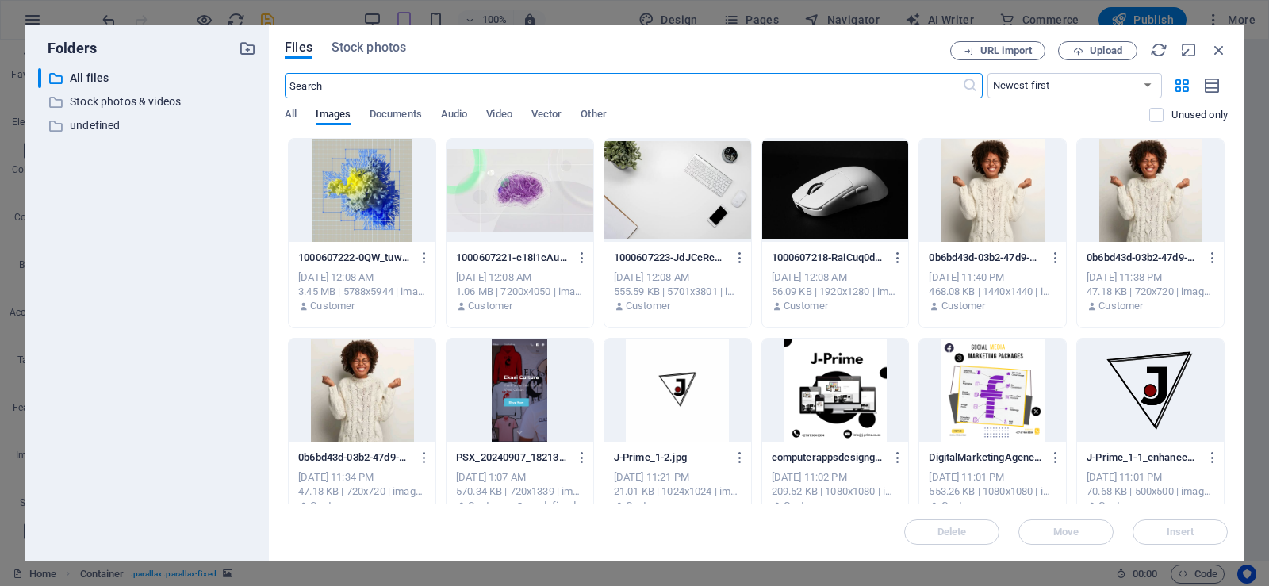
scroll to position [6017, 0]
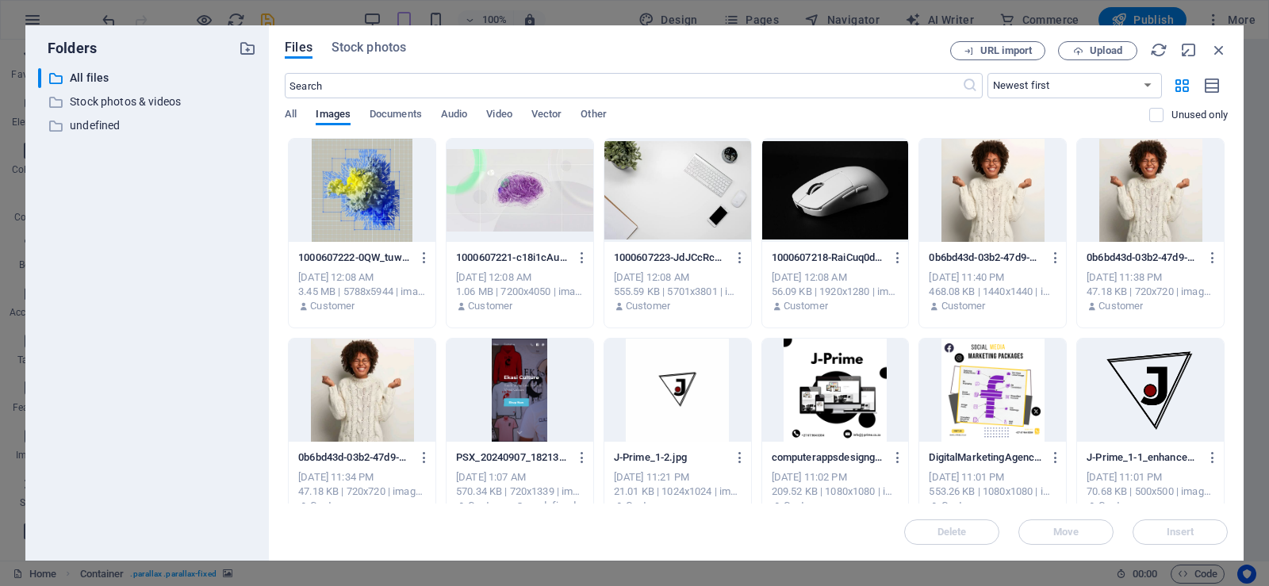
click at [957, 190] on div at bounding box center [992, 190] width 147 height 103
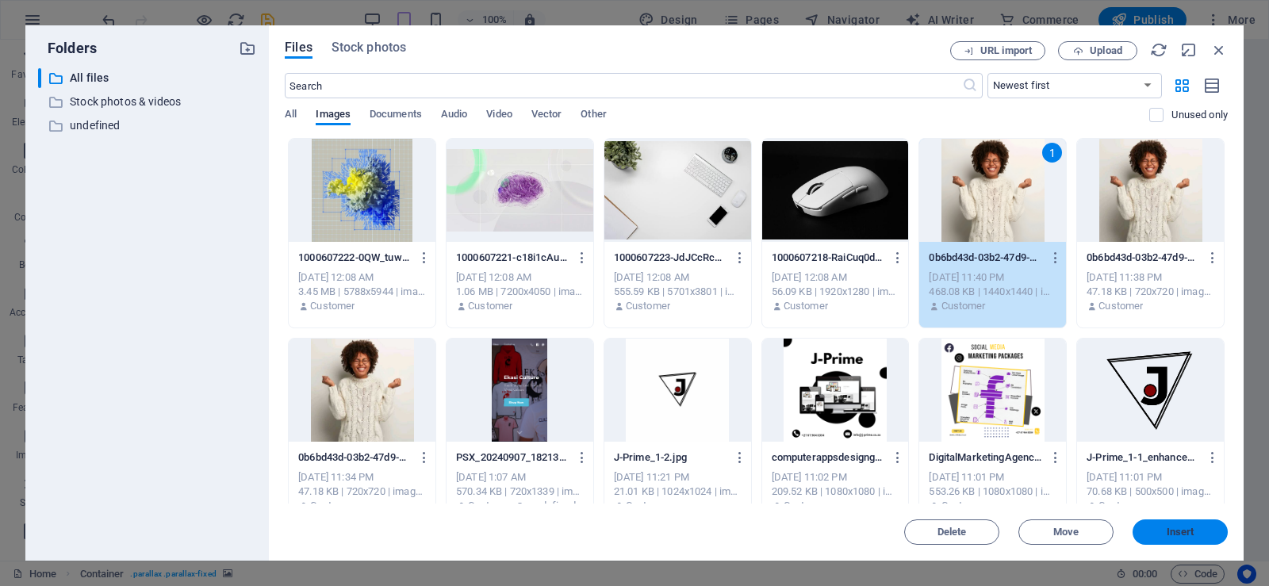
click at [1195, 523] on button "Insert" at bounding box center [1180, 532] width 95 height 25
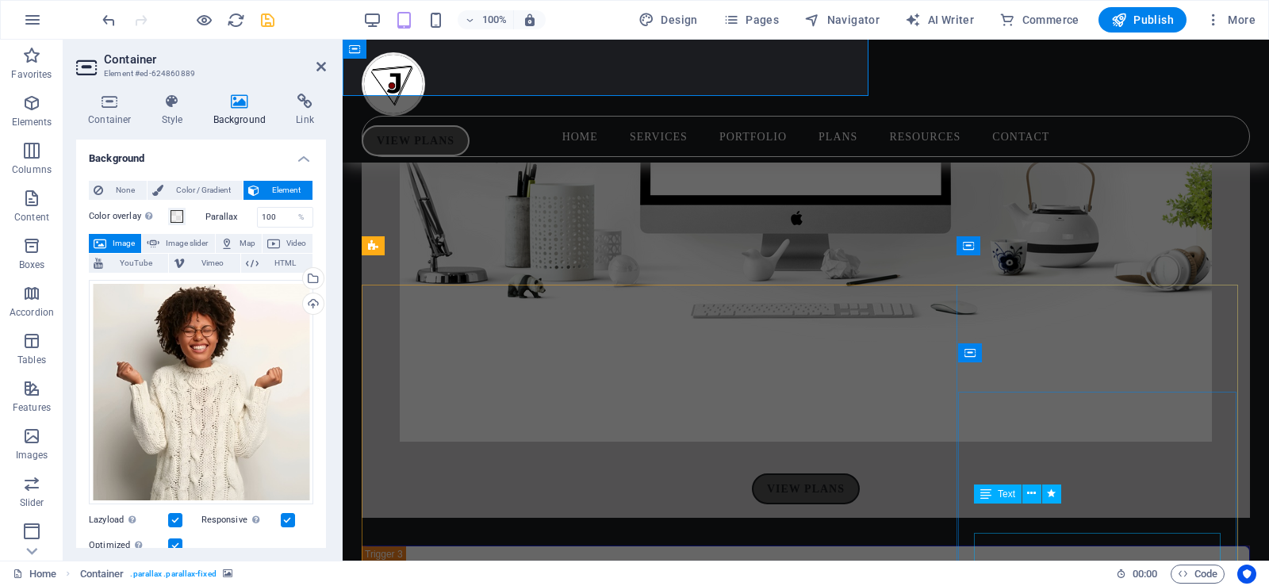
scroll to position [6960, 0]
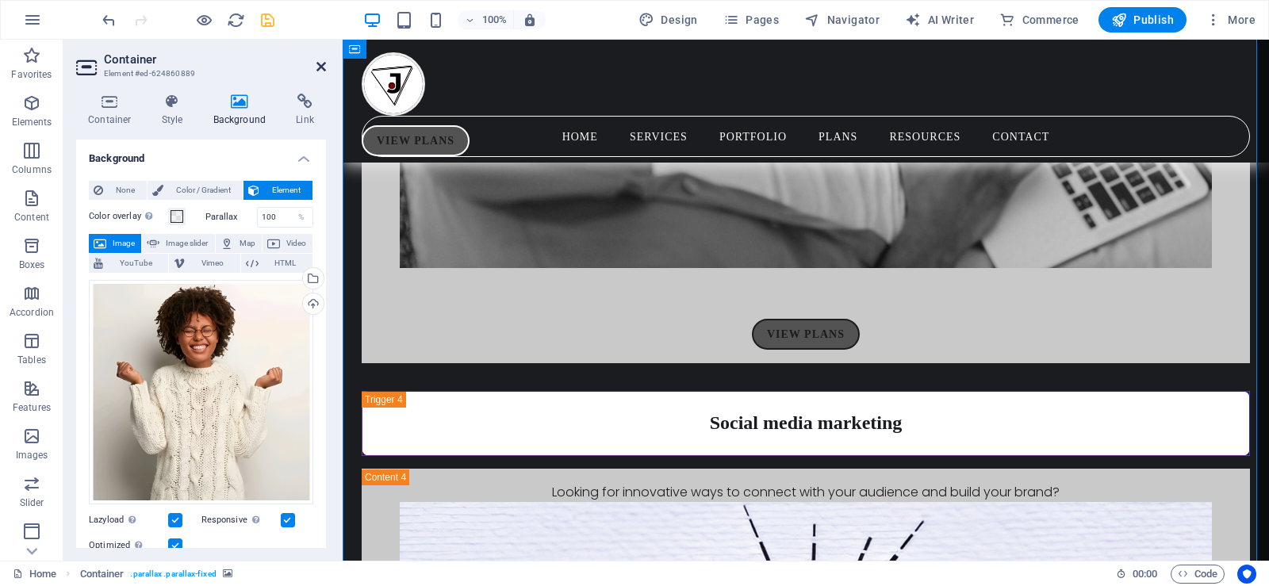
click at [322, 66] on icon at bounding box center [321, 66] width 10 height 13
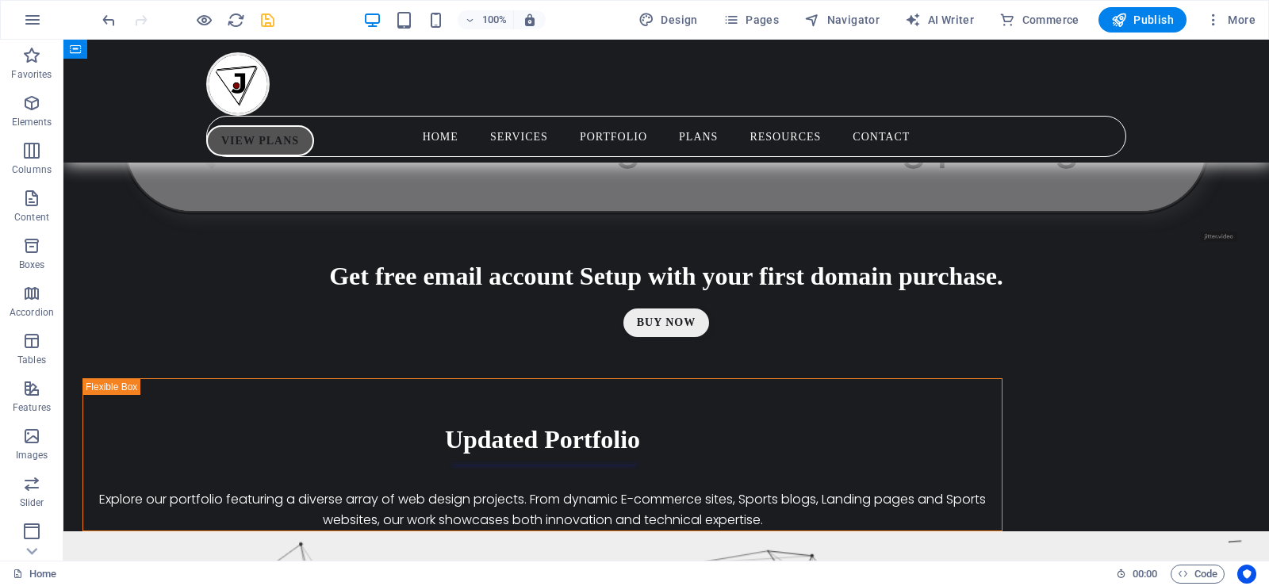
scroll to position [8876, 0]
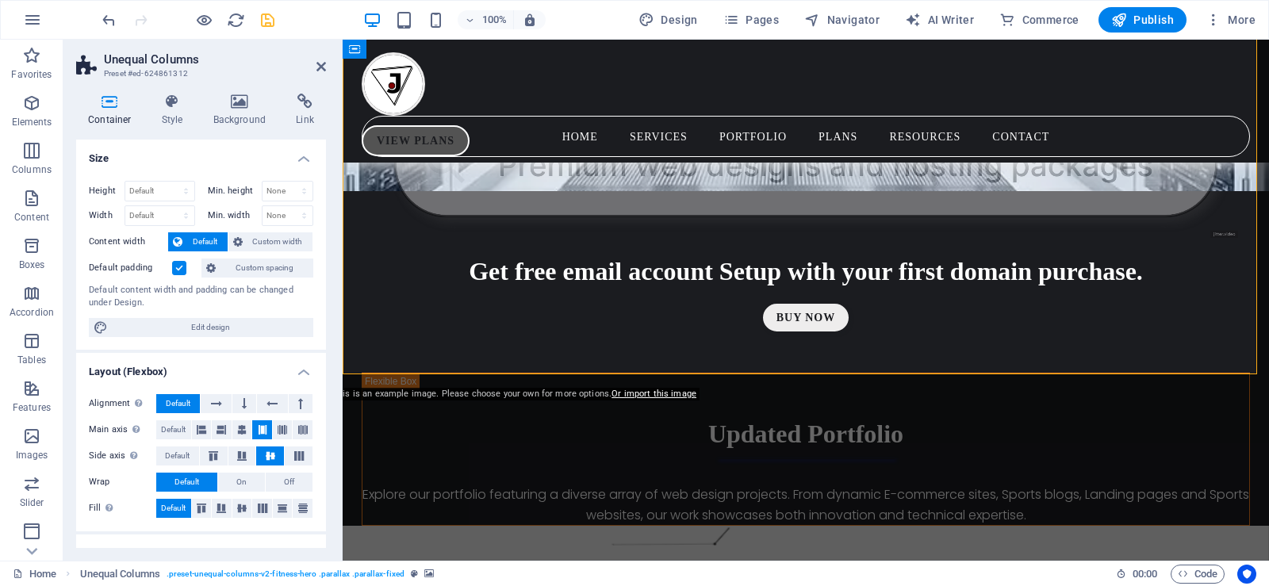
scroll to position [8711, 0]
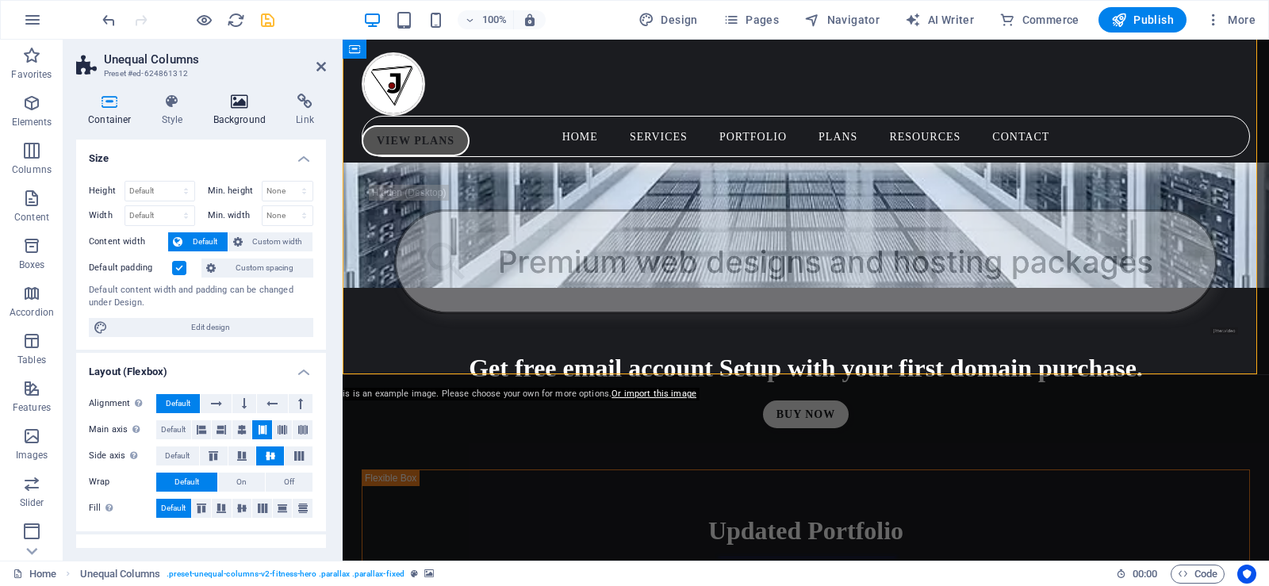
click at [239, 109] on h4 "Background" at bounding box center [242, 110] width 83 height 33
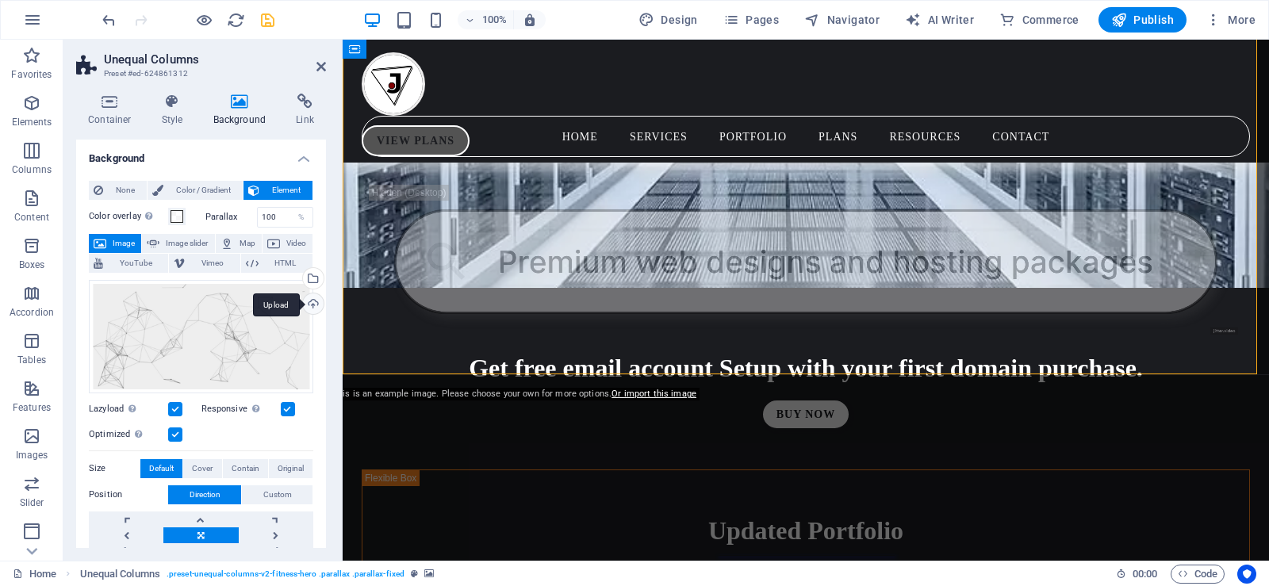
click at [309, 299] on div "Upload" at bounding box center [312, 305] width 24 height 24
click at [178, 216] on span at bounding box center [177, 216] width 13 height 13
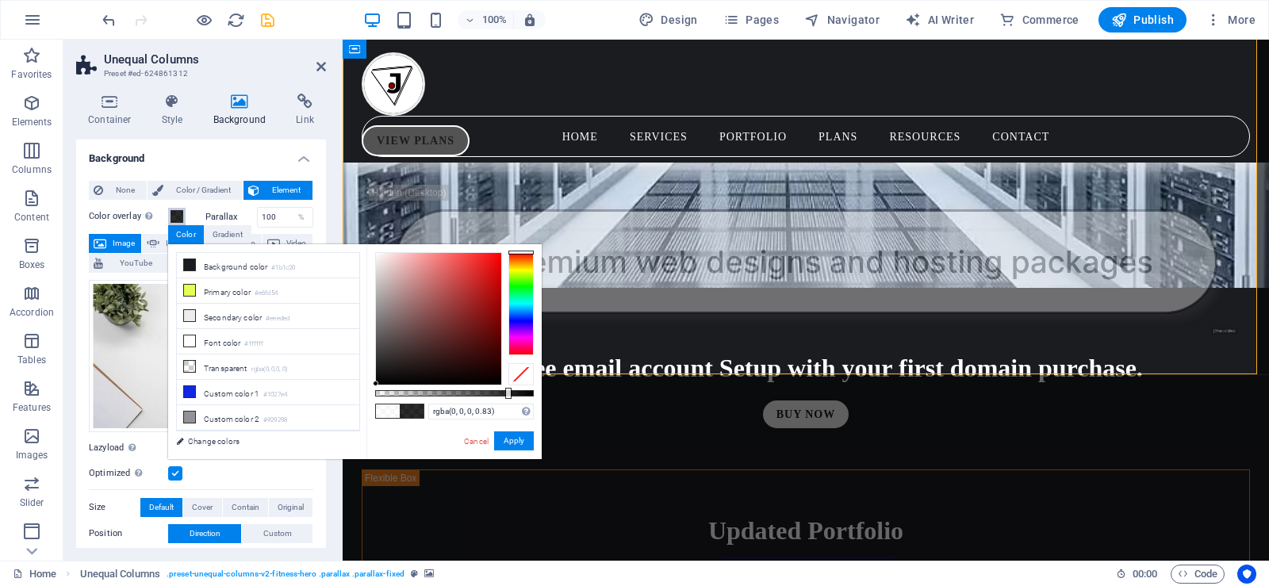
drag, startPoint x: 377, startPoint y: 250, endPoint x: 373, endPoint y: 390, distance: 140.5
click at [373, 390] on div "rgba(0, 0, 0, 0.83) Supported formats #0852ed rgb(8, 82, 237) rgba(8, 82, 237, …" at bounding box center [453, 466] width 175 height 445
drag, startPoint x: 504, startPoint y: 395, endPoint x: 490, endPoint y: 395, distance: 14.3
click at [490, 395] on div at bounding box center [454, 393] width 159 height 6
type input "rgba(0, 0, 0, 0.725)"
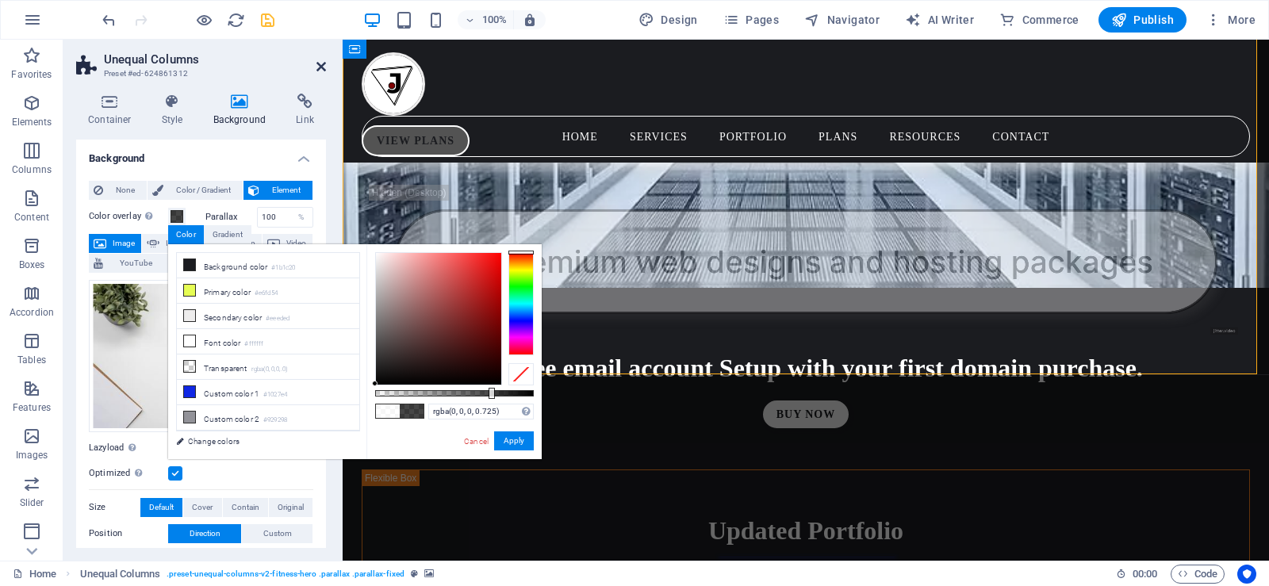
click at [321, 63] on icon at bounding box center [321, 66] width 10 height 13
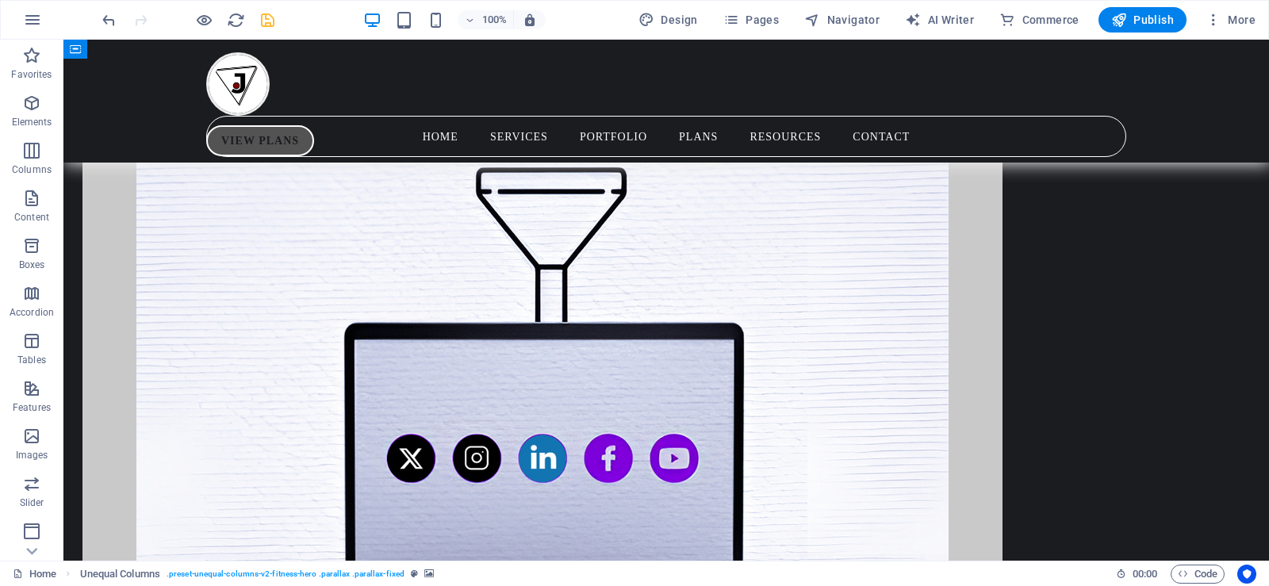
scroll to position [7445, 0]
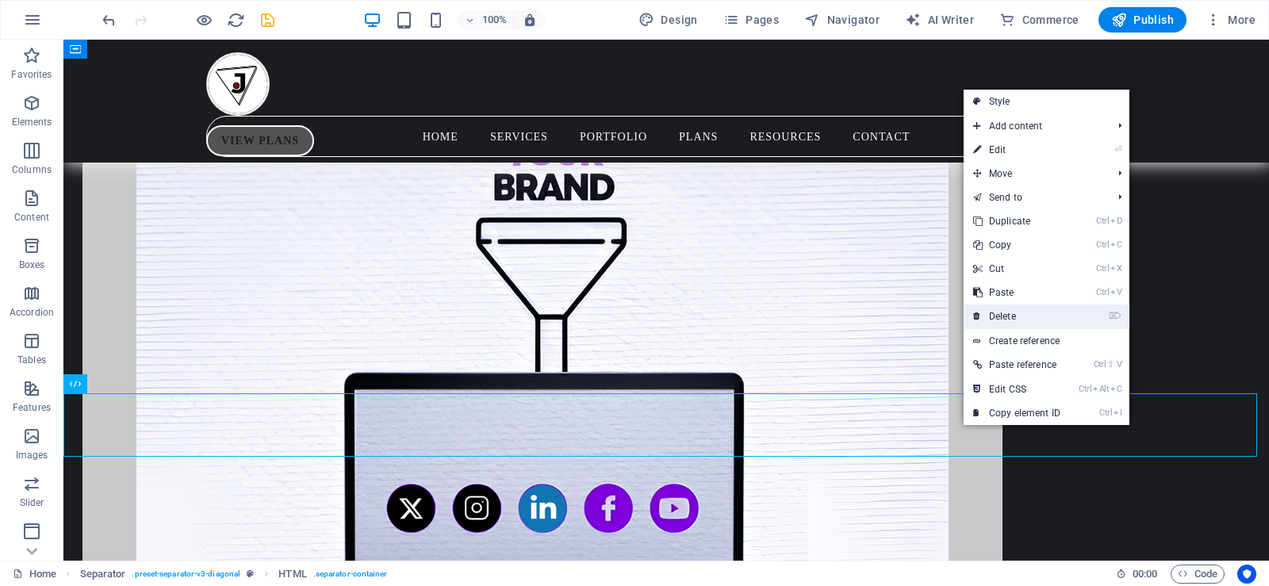
click at [1025, 321] on link "⌦ Delete" at bounding box center [1017, 317] width 106 height 24
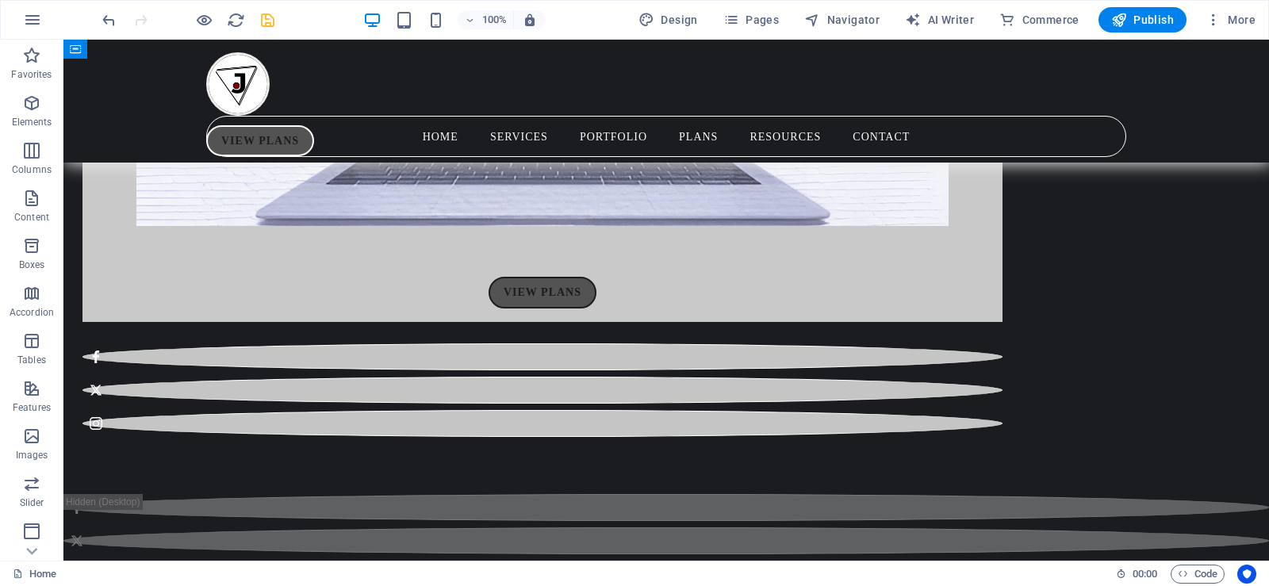
scroll to position [8032, 0]
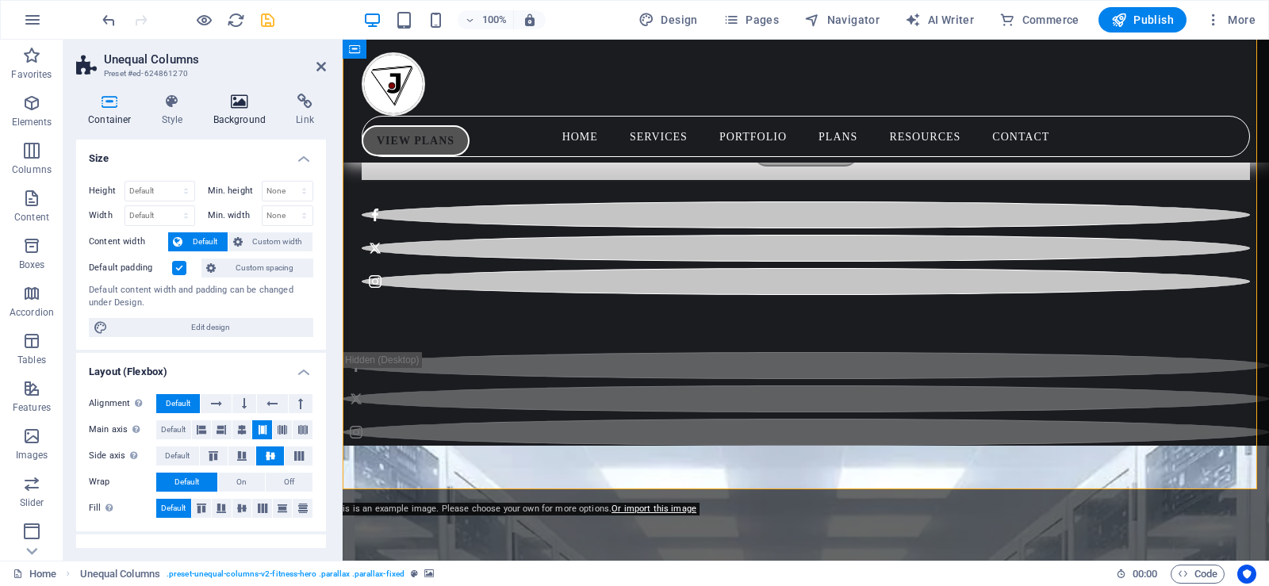
click at [236, 109] on h4 "Background" at bounding box center [242, 110] width 83 height 33
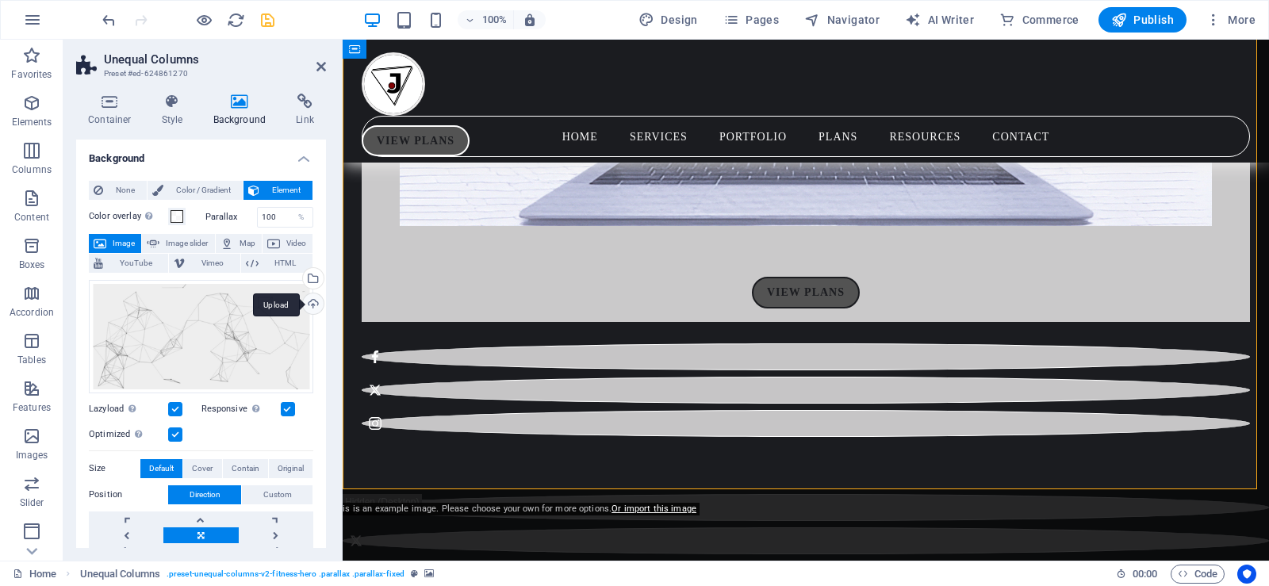
click at [313, 308] on div "Upload" at bounding box center [312, 305] width 24 height 24
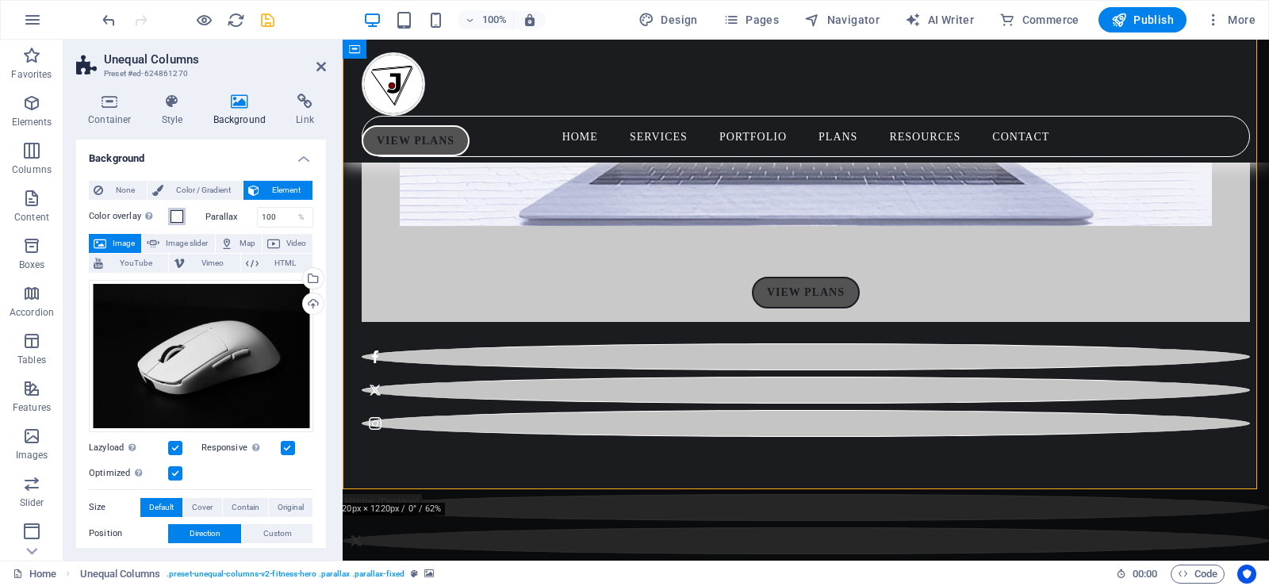
click at [175, 217] on span at bounding box center [177, 216] width 13 height 13
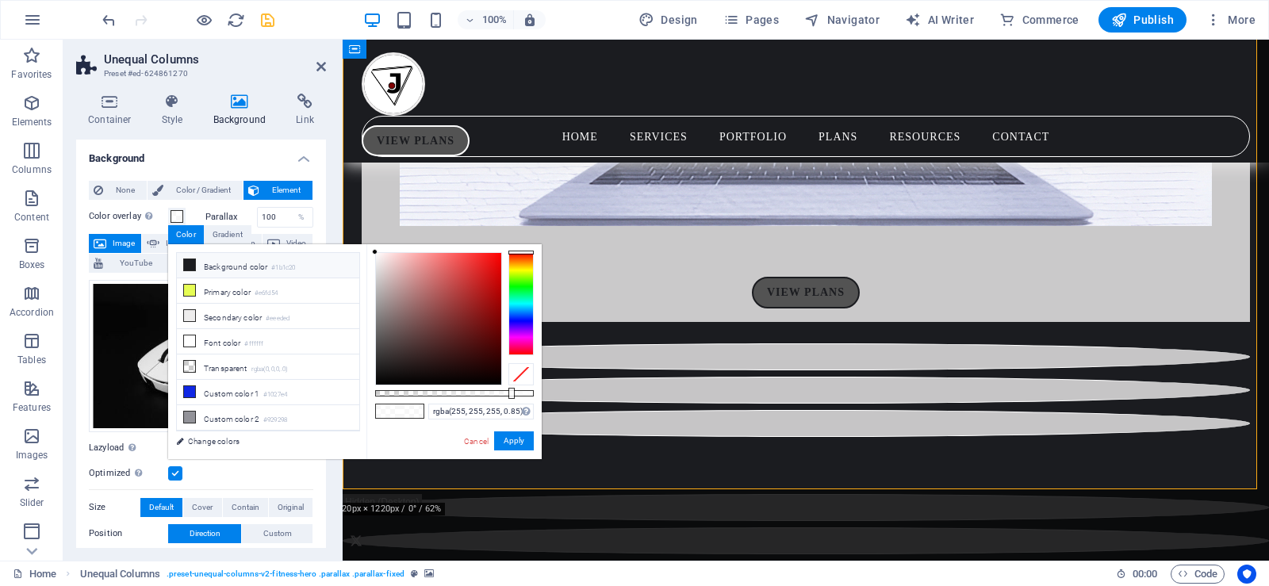
click at [189, 259] on icon at bounding box center [189, 264] width 11 height 11
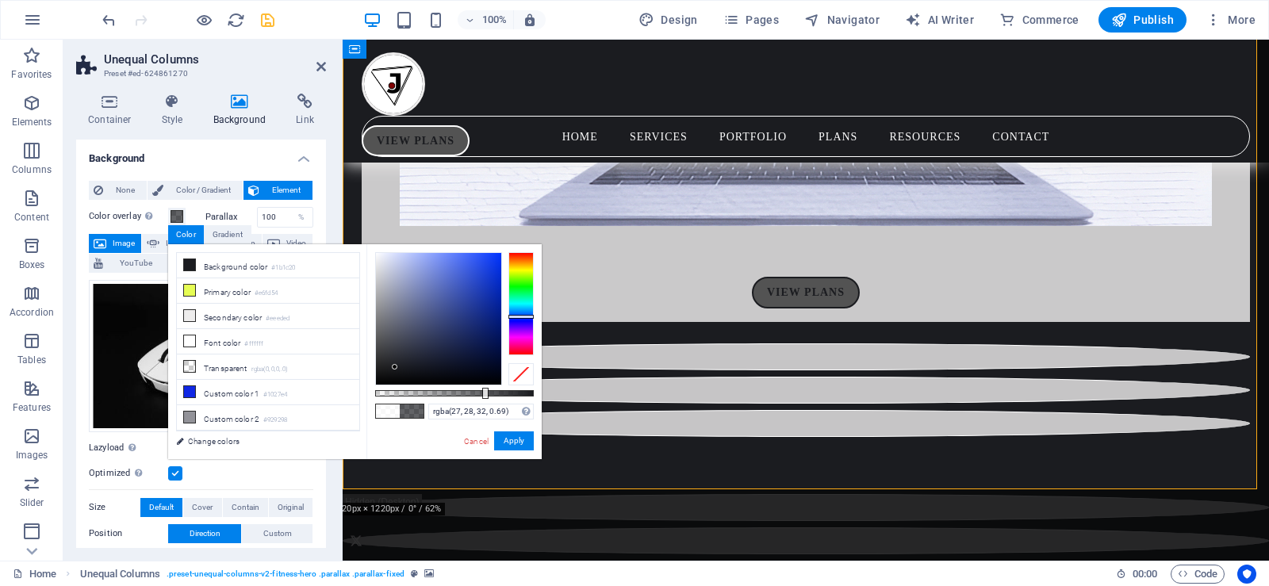
type input "rgba(27, 28, 32, 0.685)"
drag, startPoint x: 510, startPoint y: 393, endPoint x: 484, endPoint y: 394, distance: 26.2
click at [484, 394] on div at bounding box center [485, 393] width 6 height 11
click at [512, 439] on button "Apply" at bounding box center [514, 441] width 40 height 19
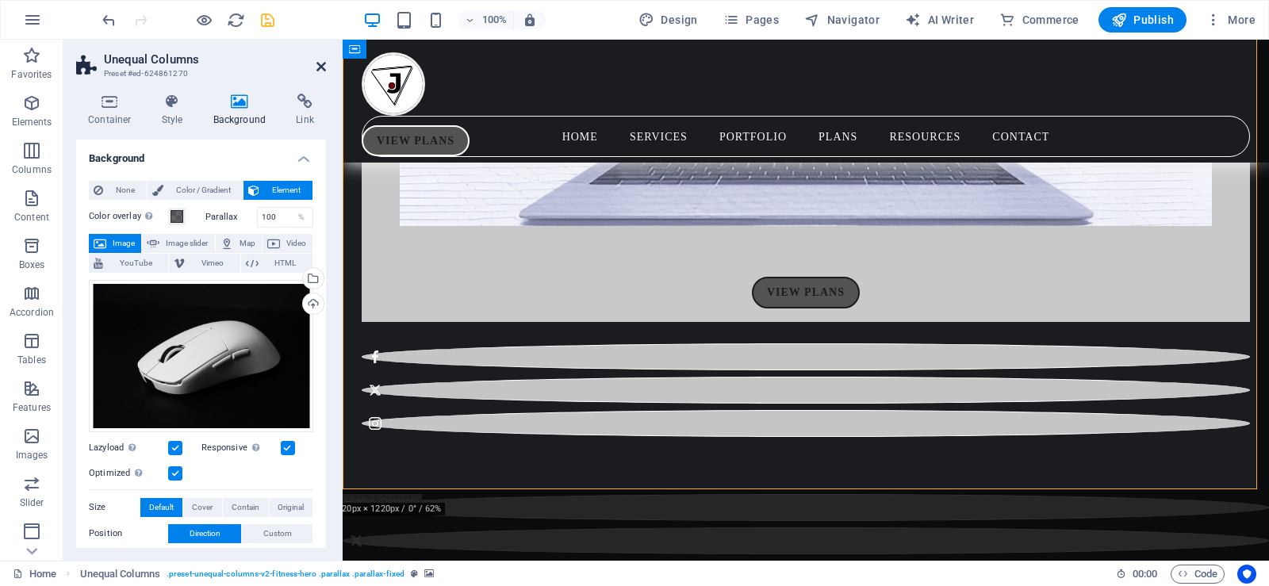
click at [316, 63] on icon at bounding box center [321, 66] width 10 height 13
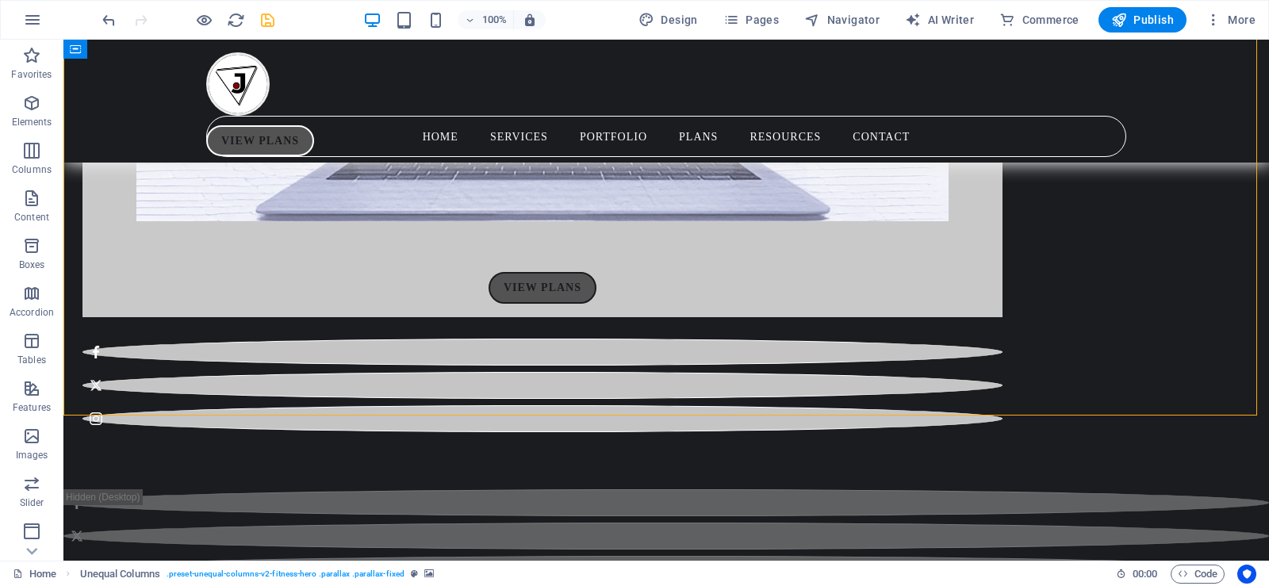
scroll to position [8032, 0]
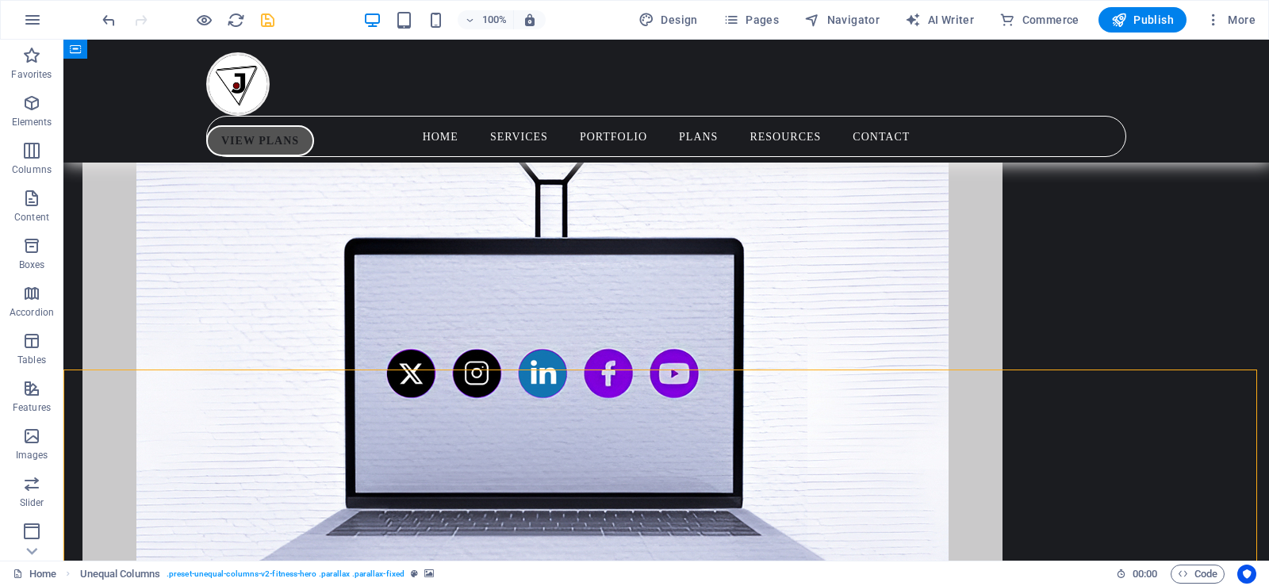
scroll to position [7547, 0]
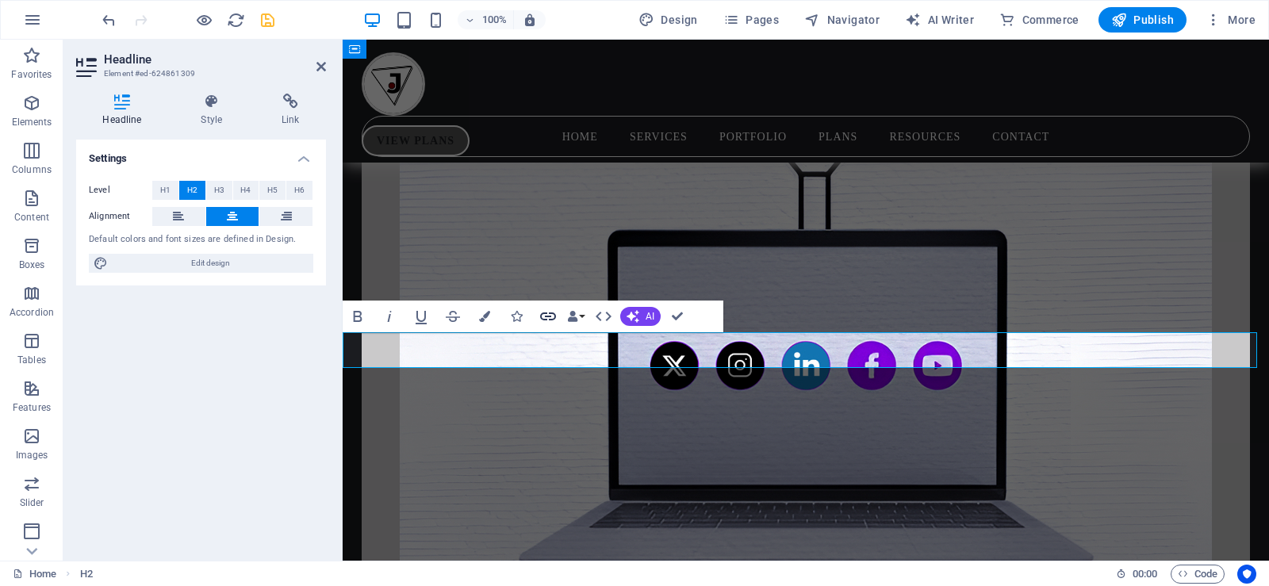
scroll to position [7404, 0]
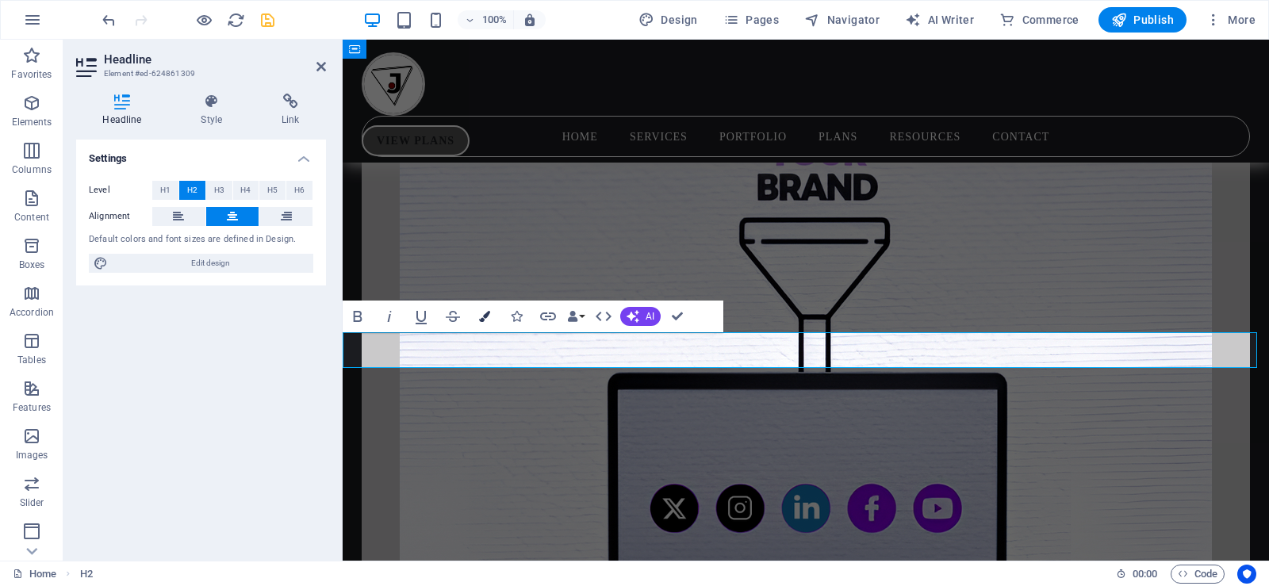
click at [486, 309] on button "Colors" at bounding box center [485, 317] width 30 height 32
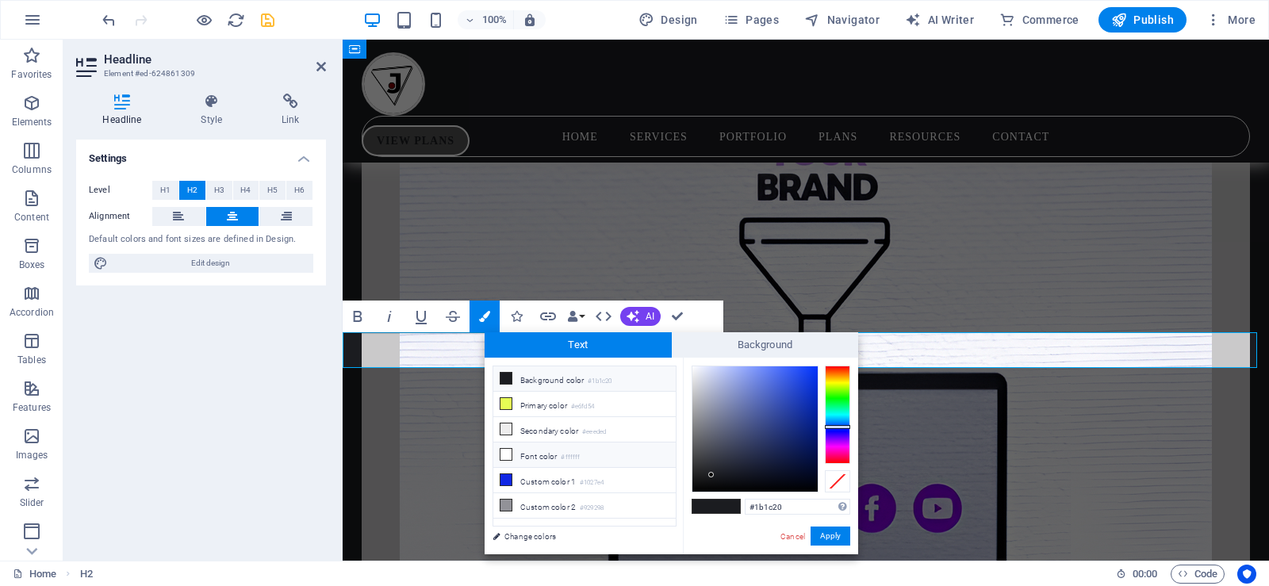
click at [530, 456] on li "Font color #ffffff" at bounding box center [584, 455] width 182 height 25
type input "#ffffff"
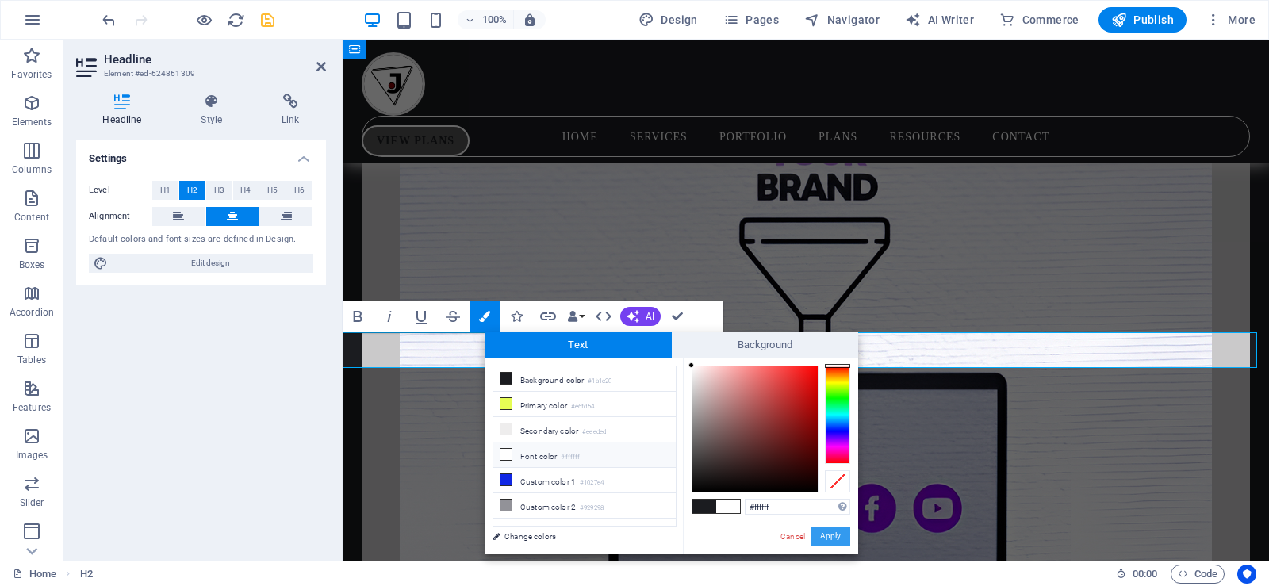
click at [828, 536] on button "Apply" at bounding box center [831, 536] width 40 height 19
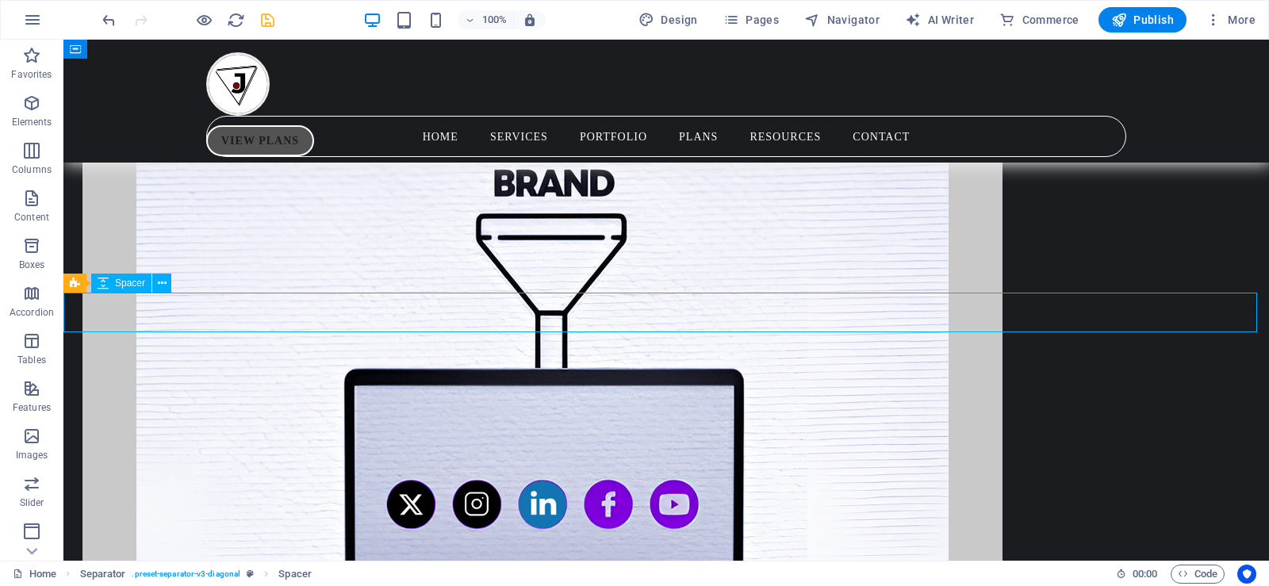
scroll to position [7546, 0]
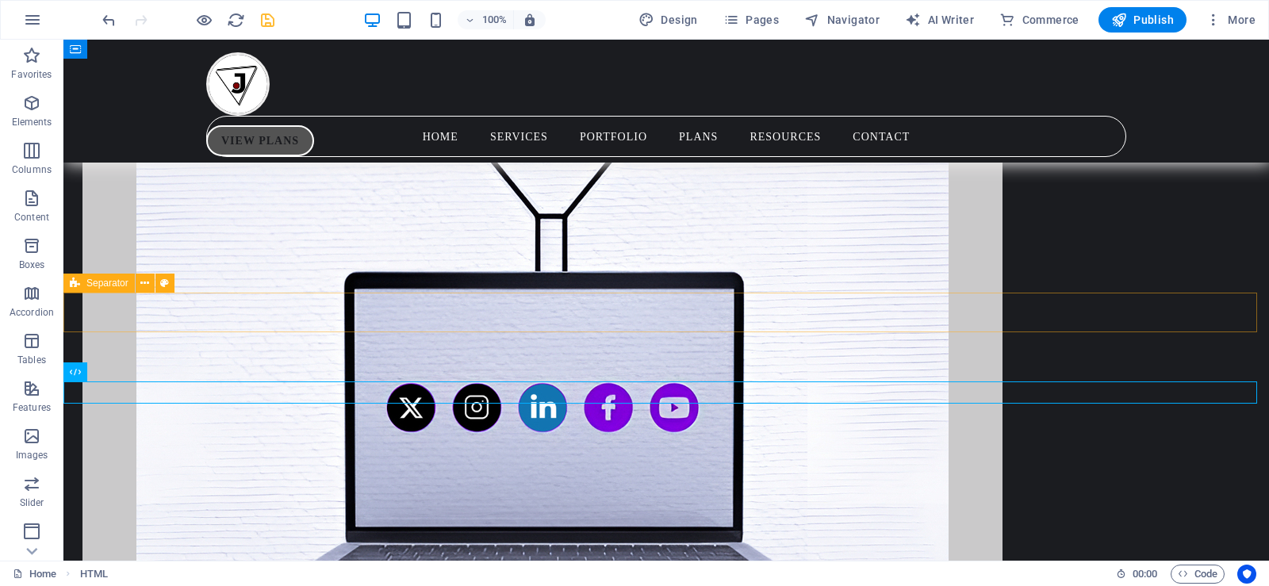
click at [73, 286] on icon at bounding box center [75, 283] width 10 height 19
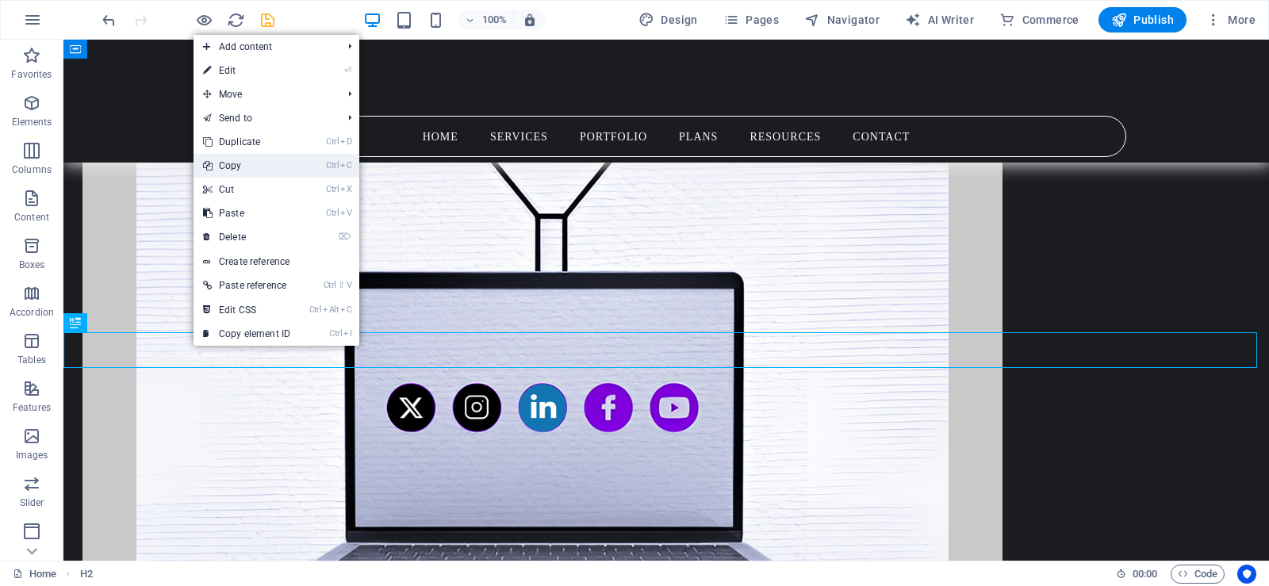
click at [229, 160] on link "Ctrl C Copy" at bounding box center [247, 166] width 106 height 24
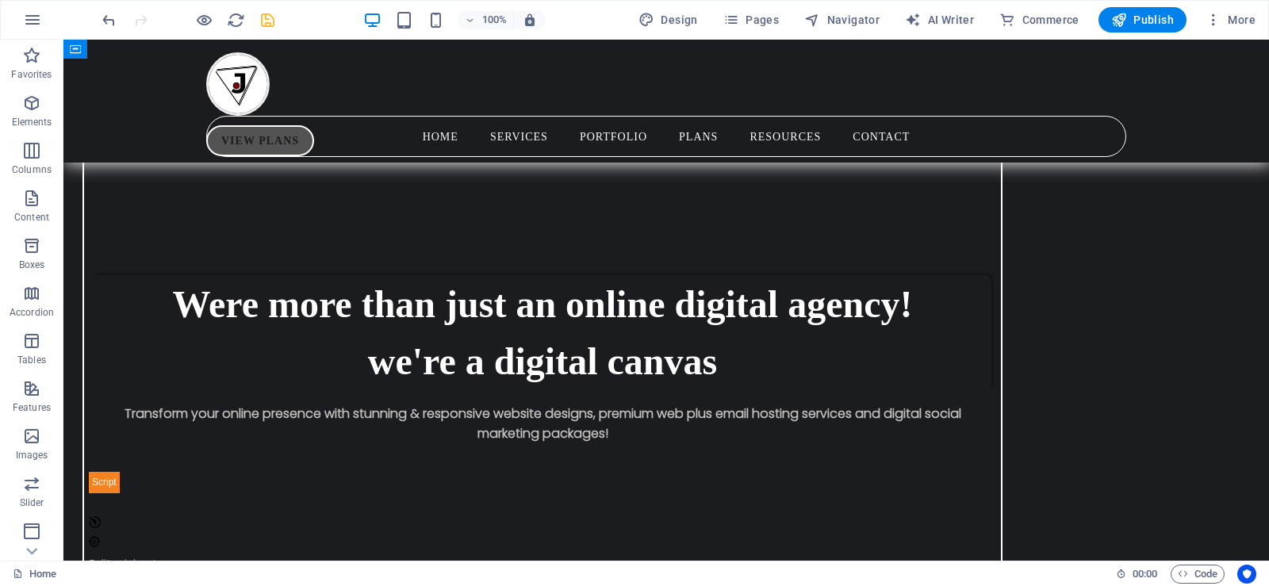
scroll to position [2008, 0]
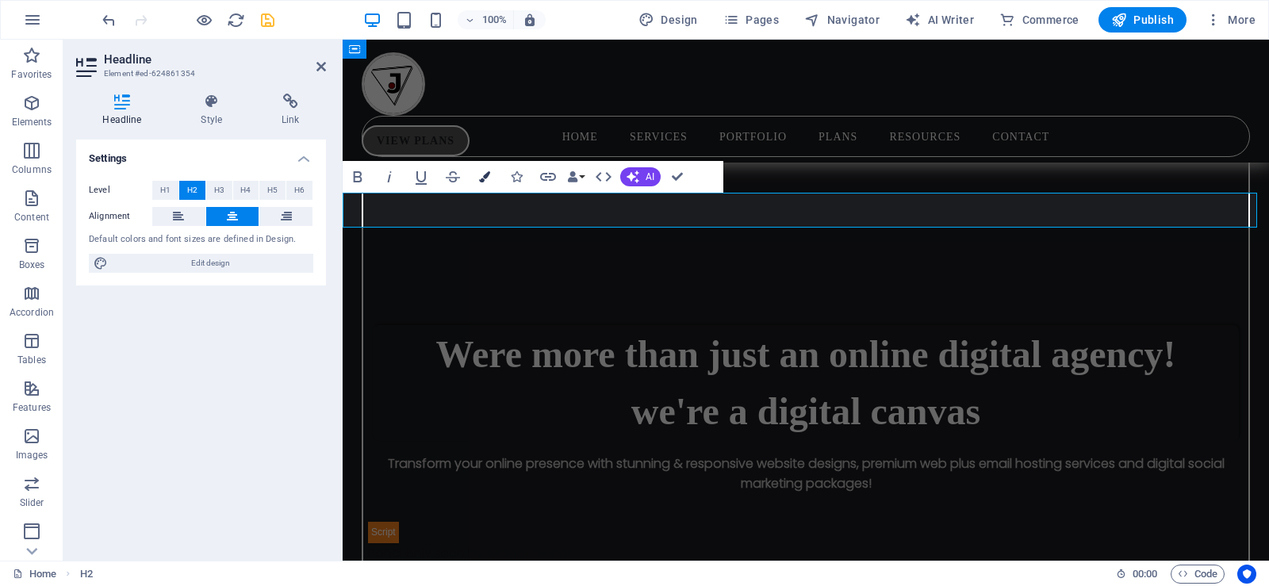
click at [485, 174] on icon "button" at bounding box center [484, 176] width 11 height 11
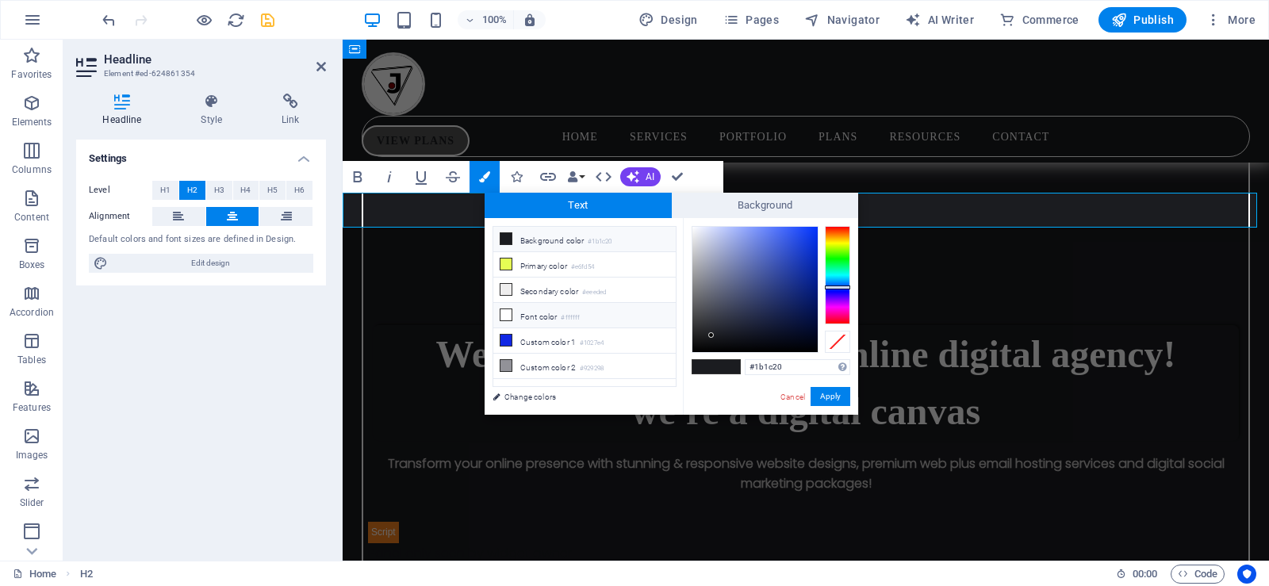
click at [509, 312] on icon at bounding box center [506, 314] width 11 height 11
type input "#ffffff"
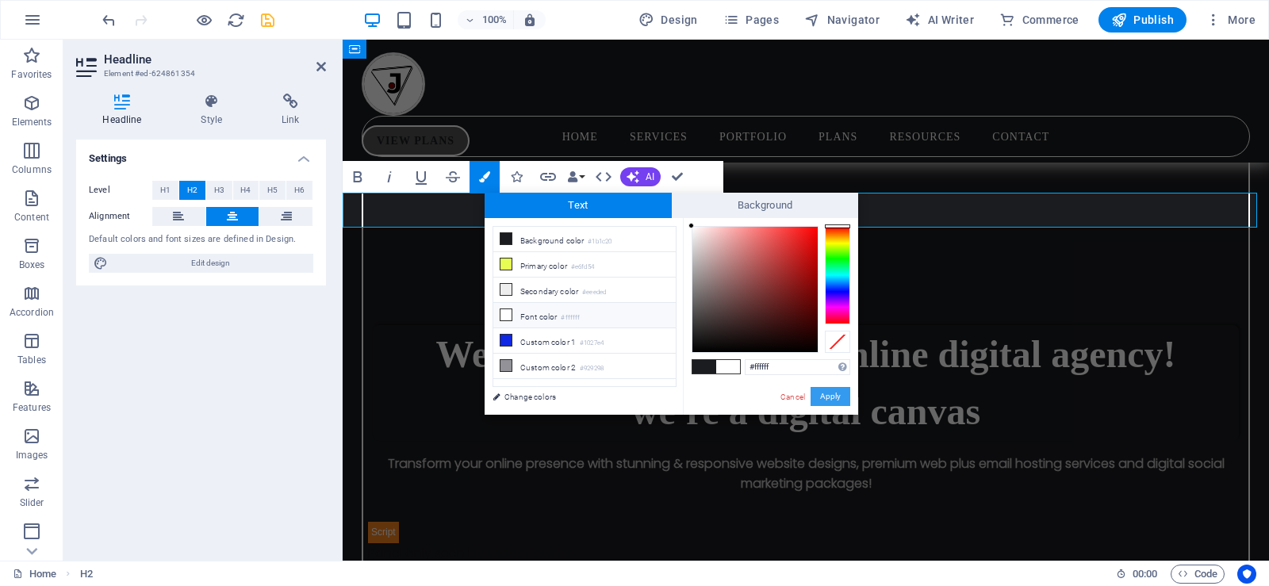
click at [842, 390] on button "Apply" at bounding box center [831, 396] width 40 height 19
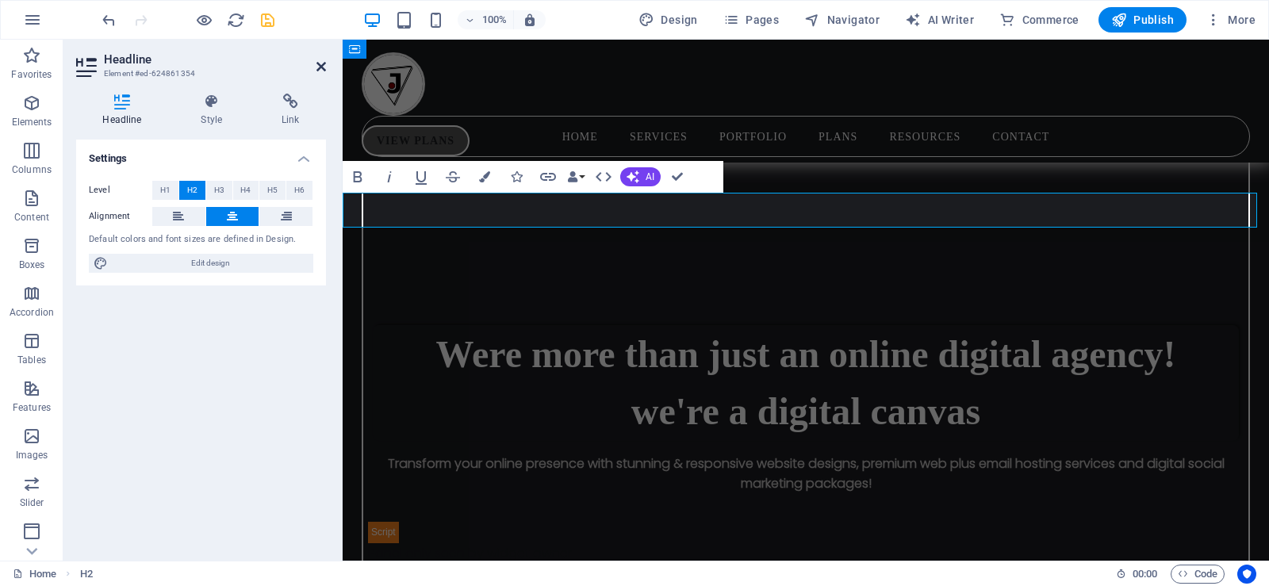
click at [320, 62] on icon at bounding box center [321, 66] width 10 height 13
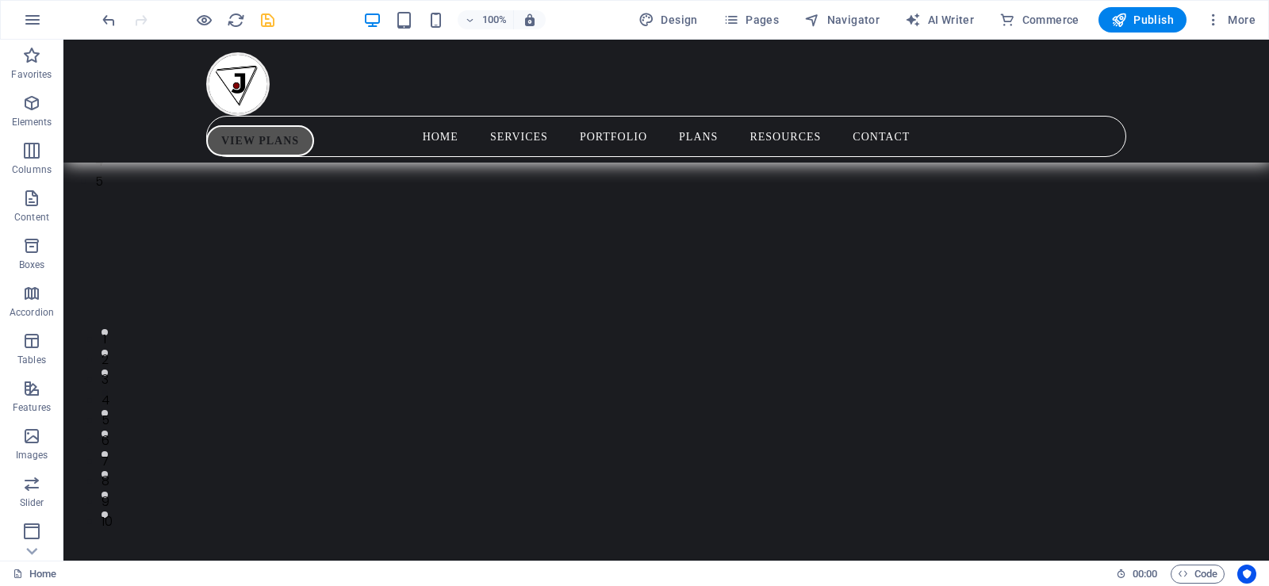
scroll to position [117, 0]
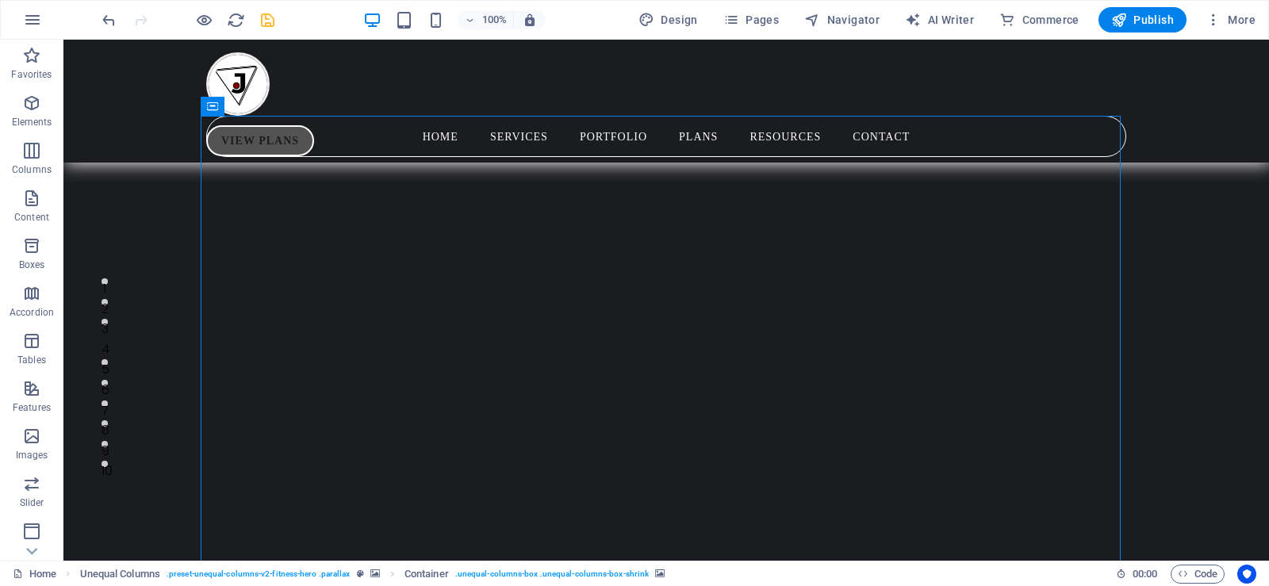
select select "px"
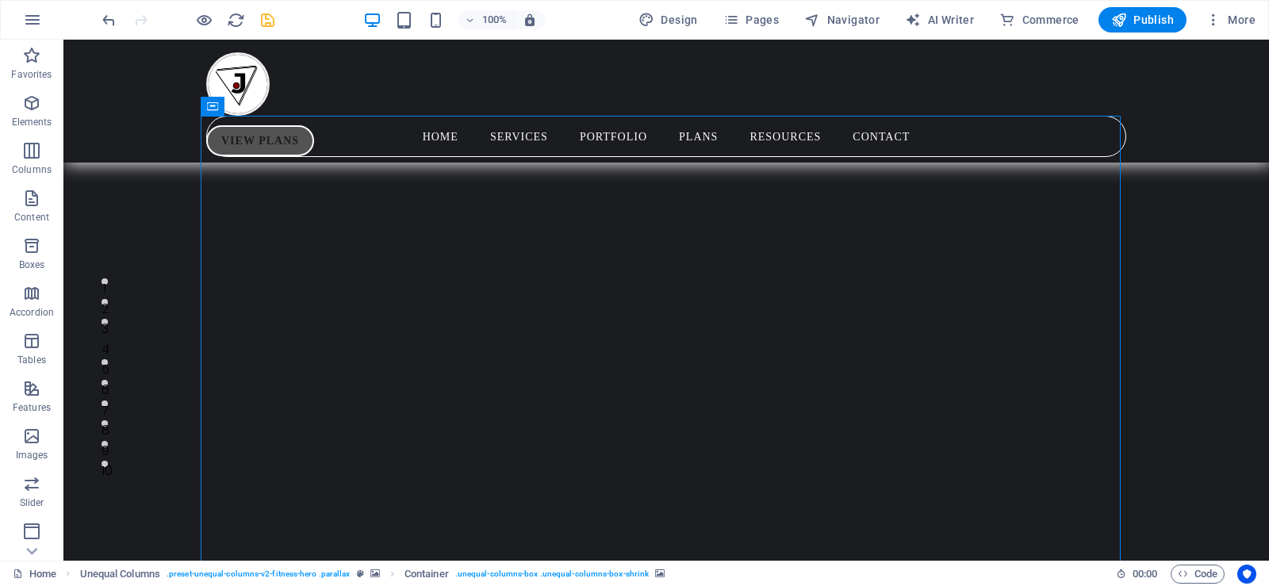
select select "px"
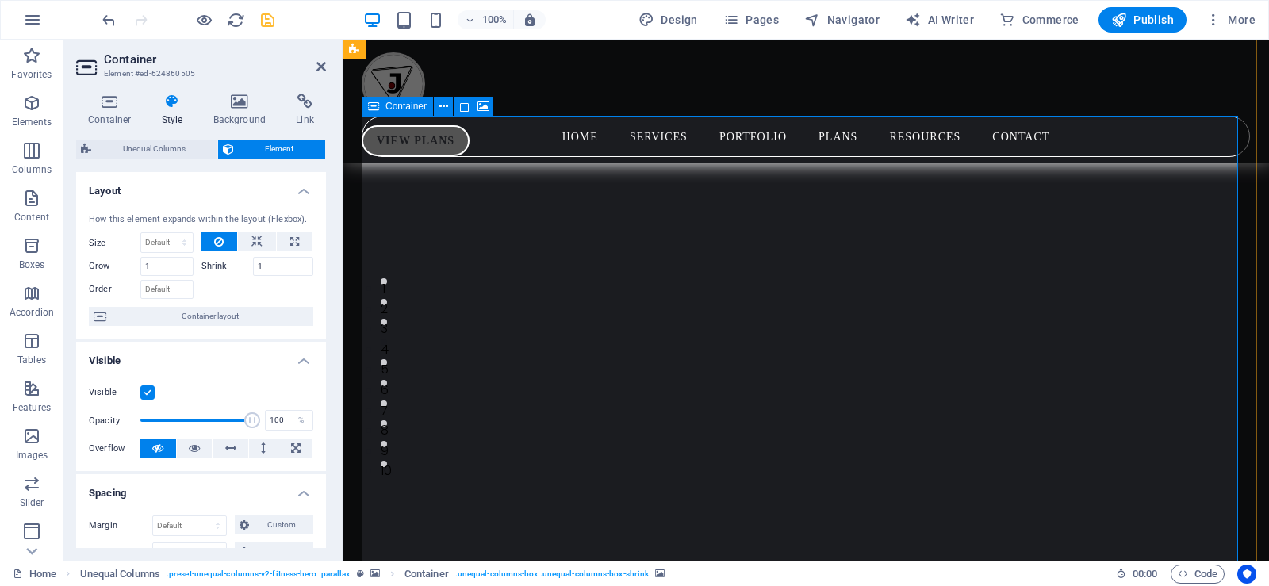
click at [377, 107] on icon at bounding box center [373, 106] width 11 height 19
click at [440, 104] on icon at bounding box center [443, 106] width 9 height 17
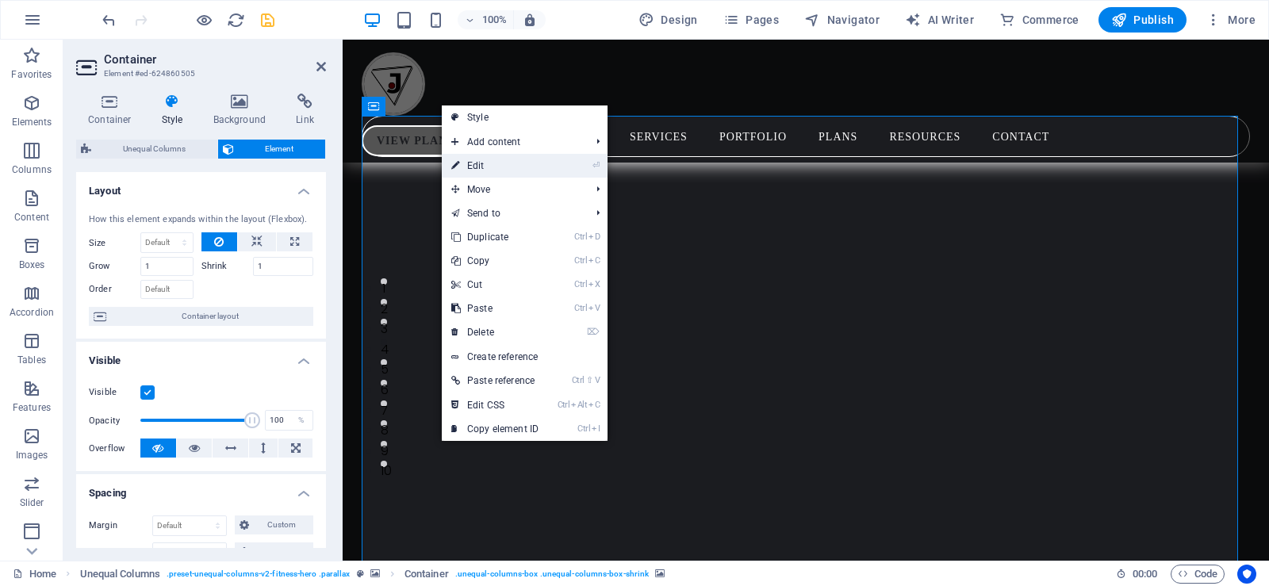
click at [468, 168] on link "⏎ Edit" at bounding box center [495, 166] width 106 height 24
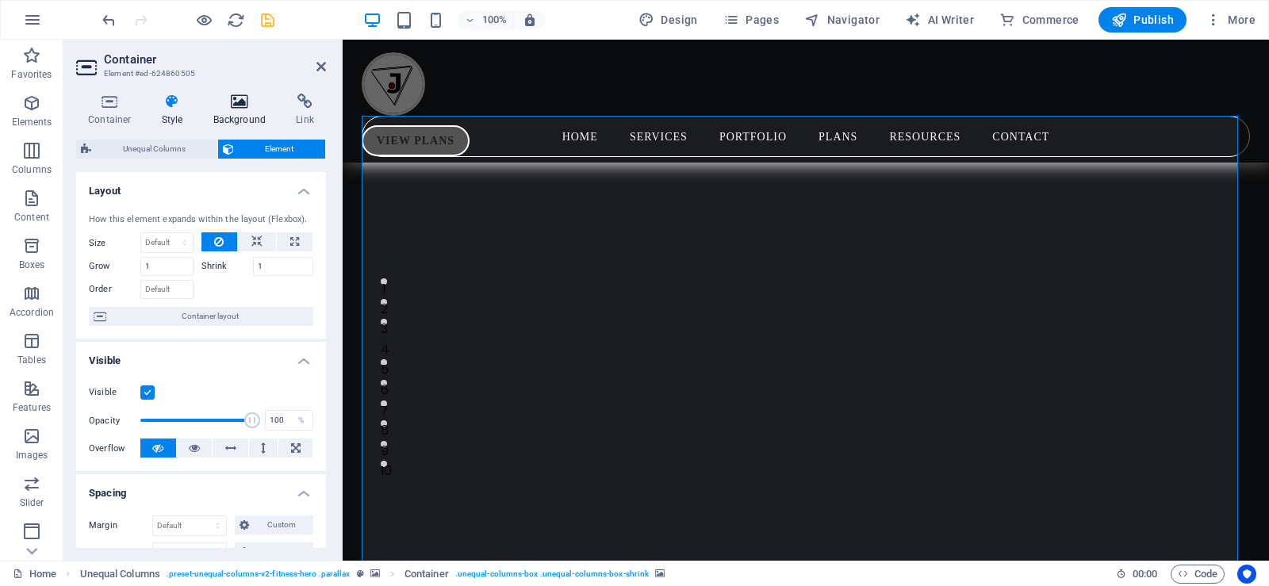
click at [240, 103] on icon at bounding box center [239, 102] width 77 height 16
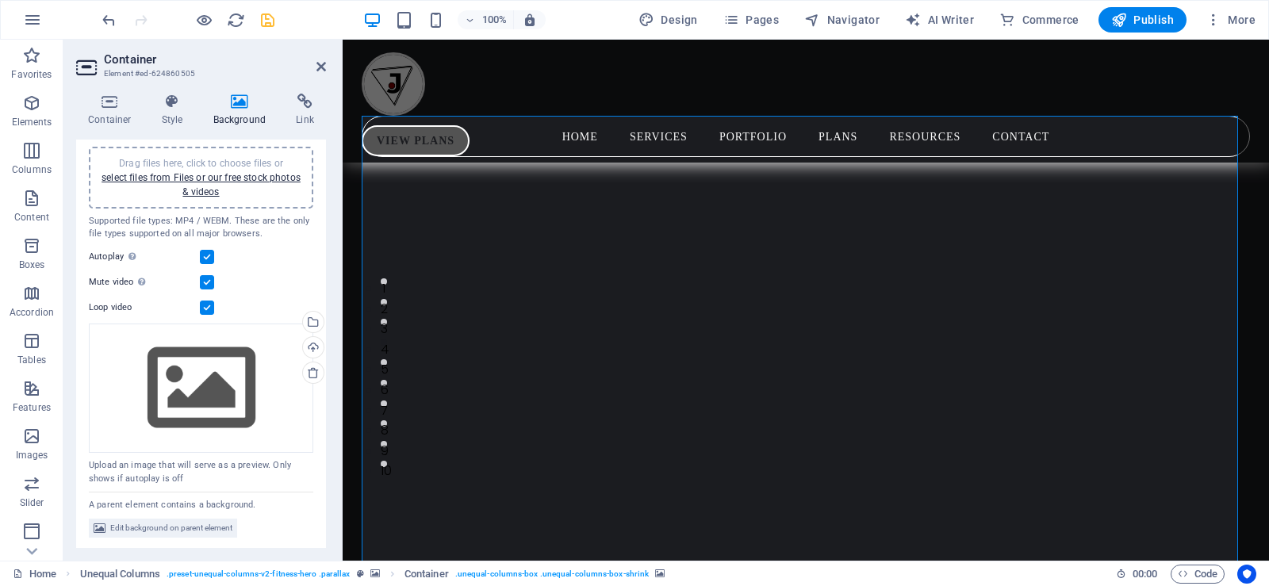
scroll to position [0, 0]
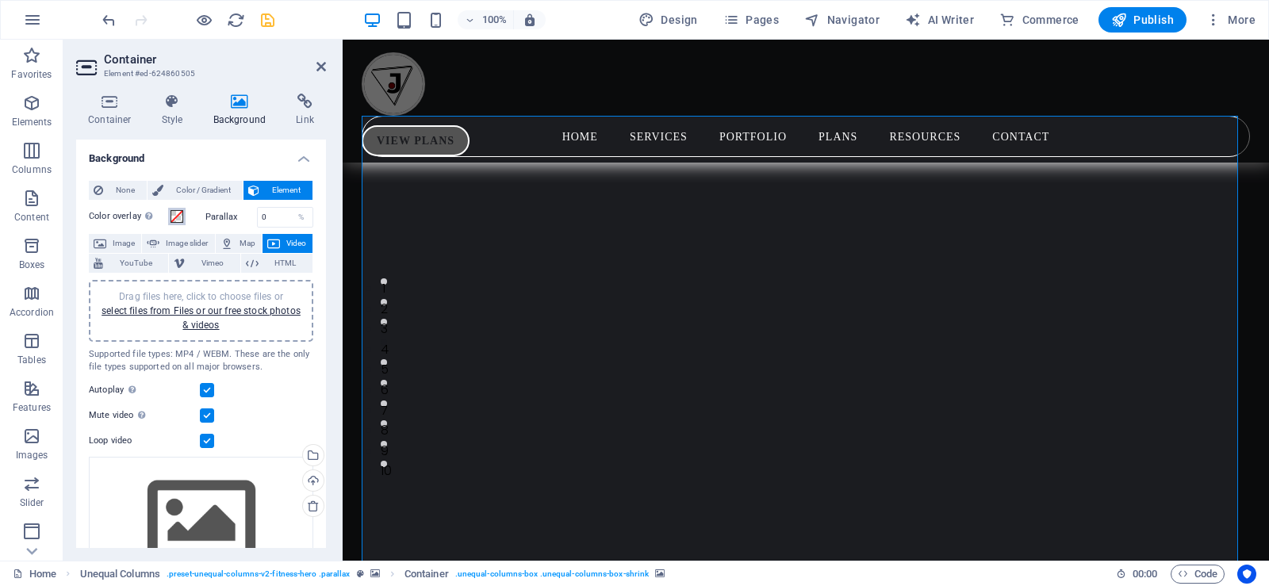
click at [178, 214] on span at bounding box center [177, 216] width 13 height 13
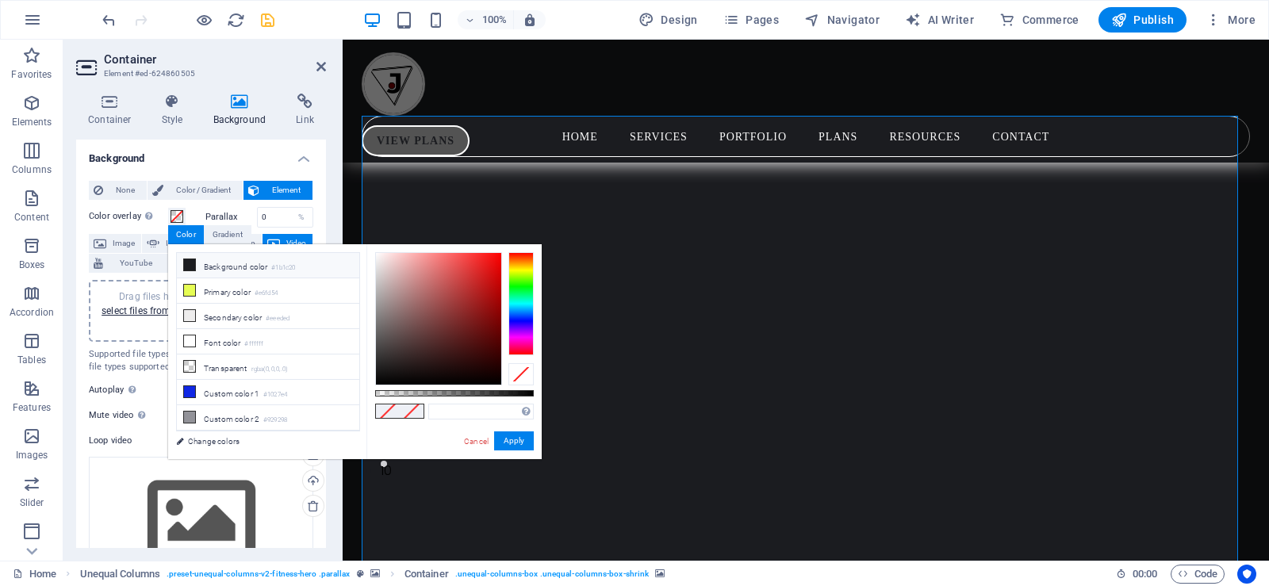
click at [193, 266] on icon at bounding box center [189, 264] width 11 height 11
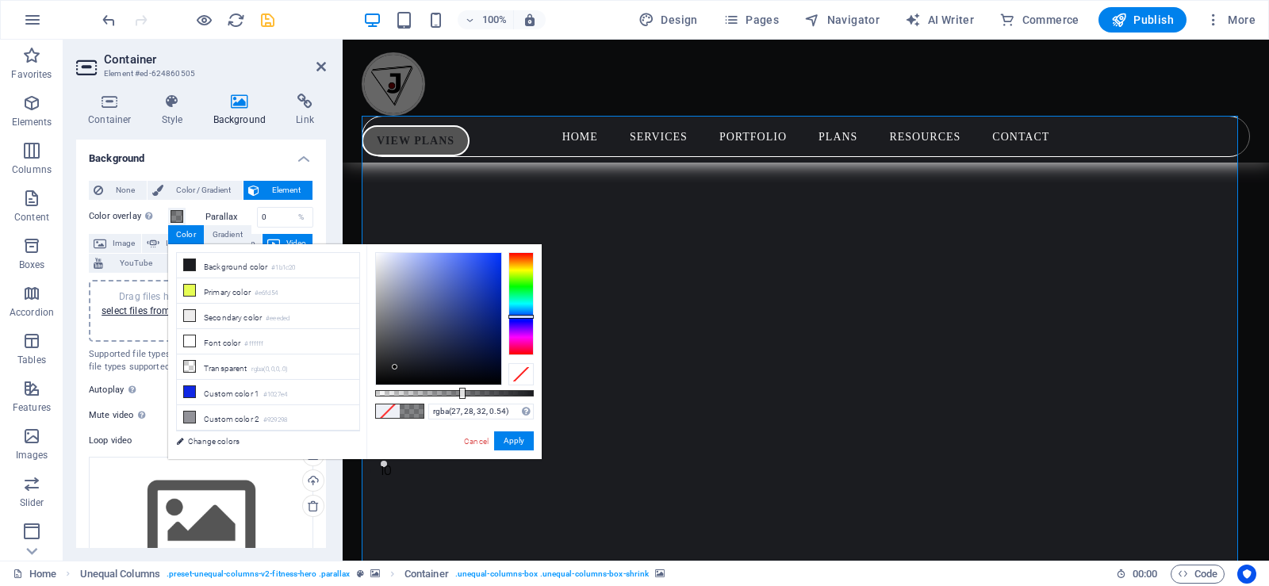
type input "rgba(27, 28, 32, 0.545)"
drag, startPoint x: 532, startPoint y: 394, endPoint x: 462, endPoint y: 385, distance: 71.2
click at [462, 385] on div at bounding box center [454, 318] width 159 height 133
click at [521, 444] on button "Apply" at bounding box center [514, 441] width 40 height 19
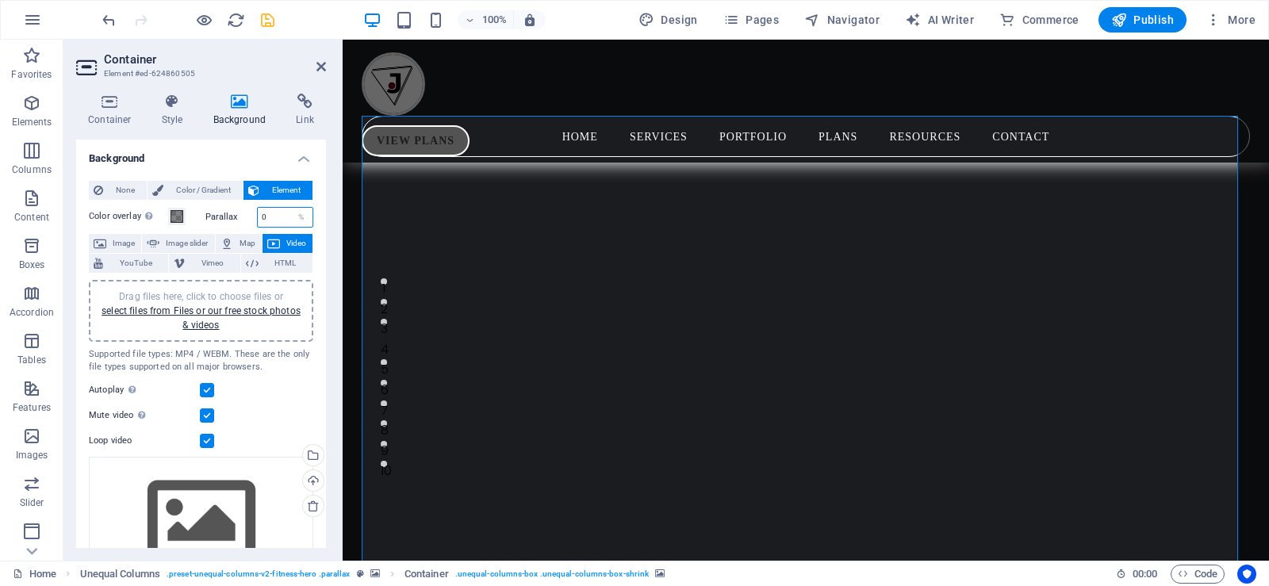
drag, startPoint x: 269, startPoint y: 210, endPoint x: 244, endPoint y: 212, distance: 24.6
click at [244, 212] on div "Parallax 0 %" at bounding box center [259, 217] width 109 height 21
type input "100"
click at [318, 64] on icon at bounding box center [321, 66] width 10 height 13
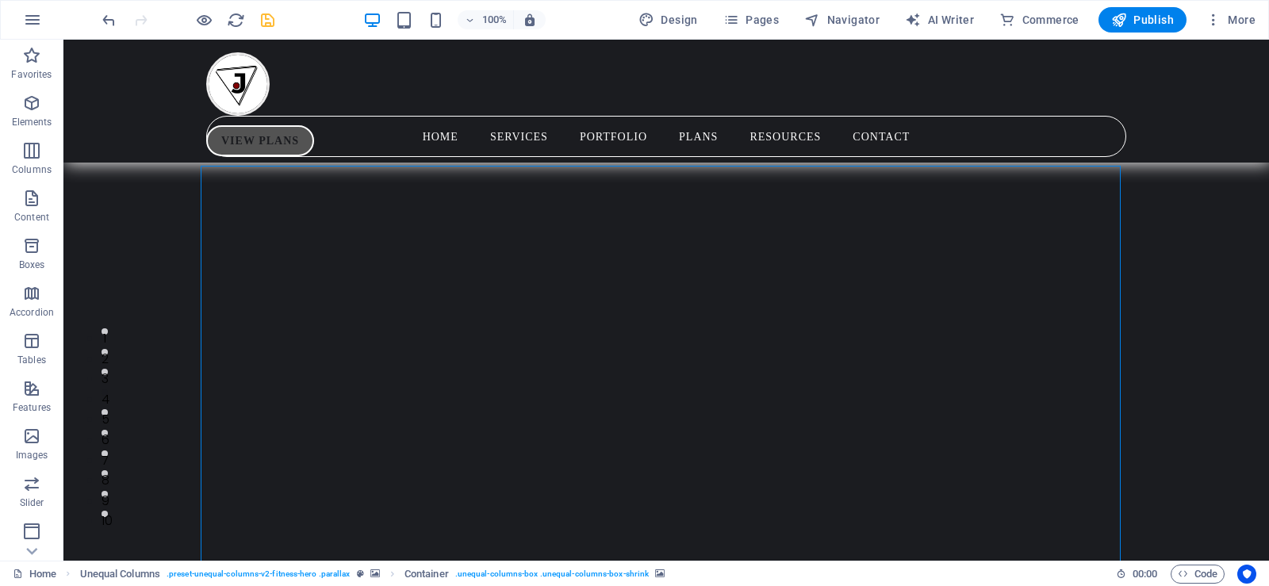
scroll to position [84, 0]
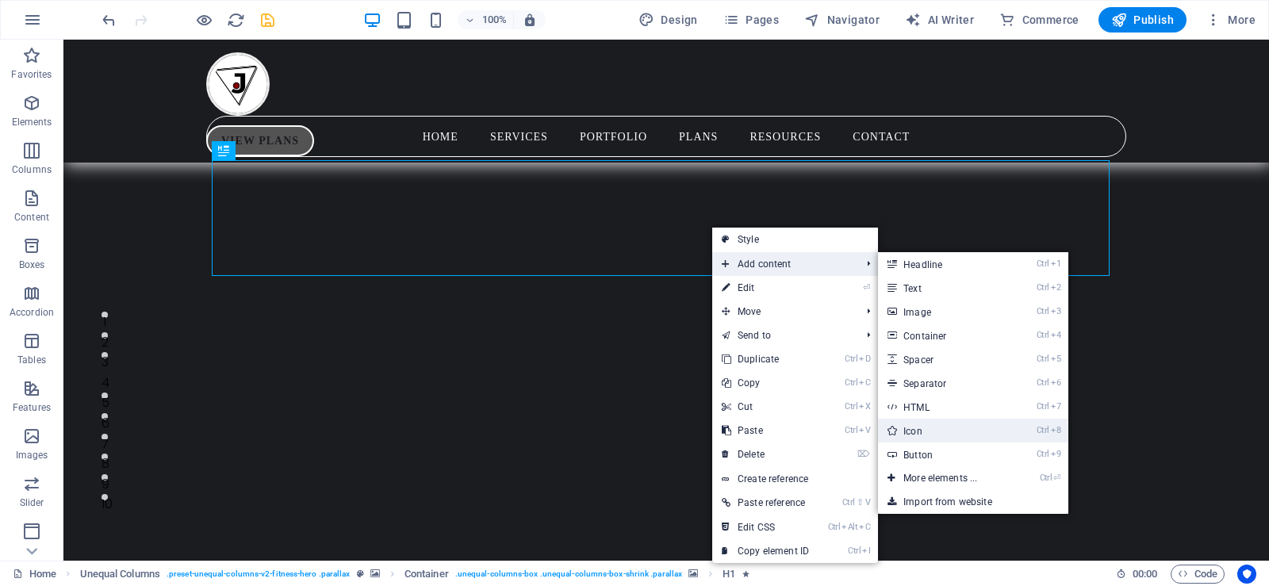
click at [919, 430] on link "Ctrl 8 Icon" at bounding box center [943, 431] width 131 height 24
select select "xMidYMid"
select select "px"
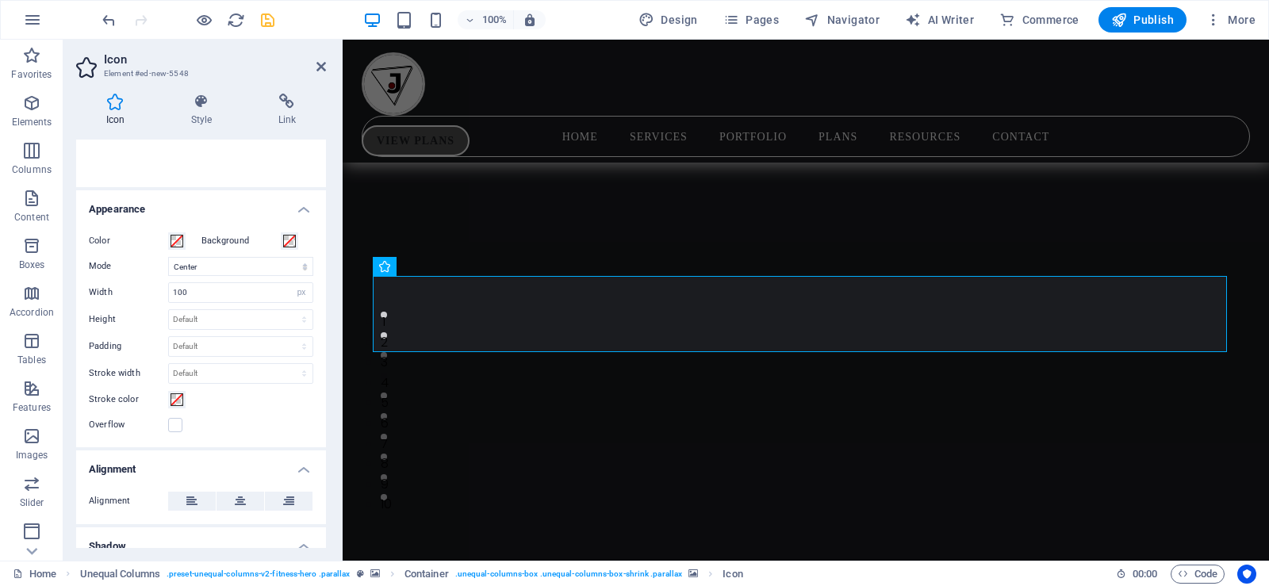
scroll to position [291, 0]
click at [241, 500] on icon at bounding box center [240, 505] width 11 height 19
click at [320, 67] on icon at bounding box center [321, 66] width 10 height 13
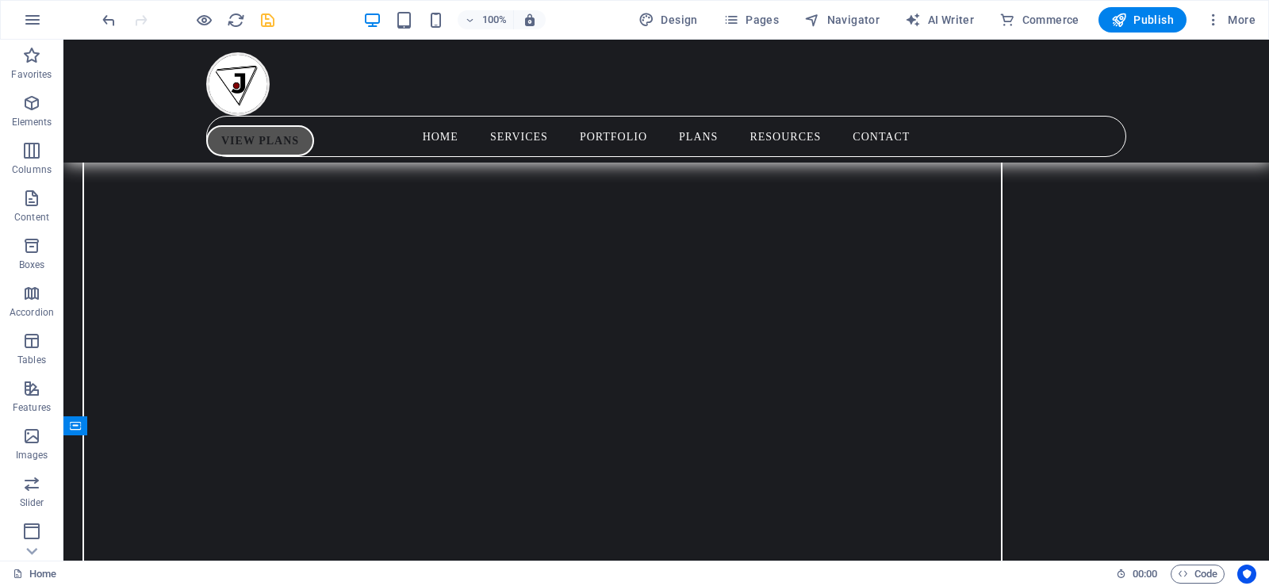
scroll to position [455, 0]
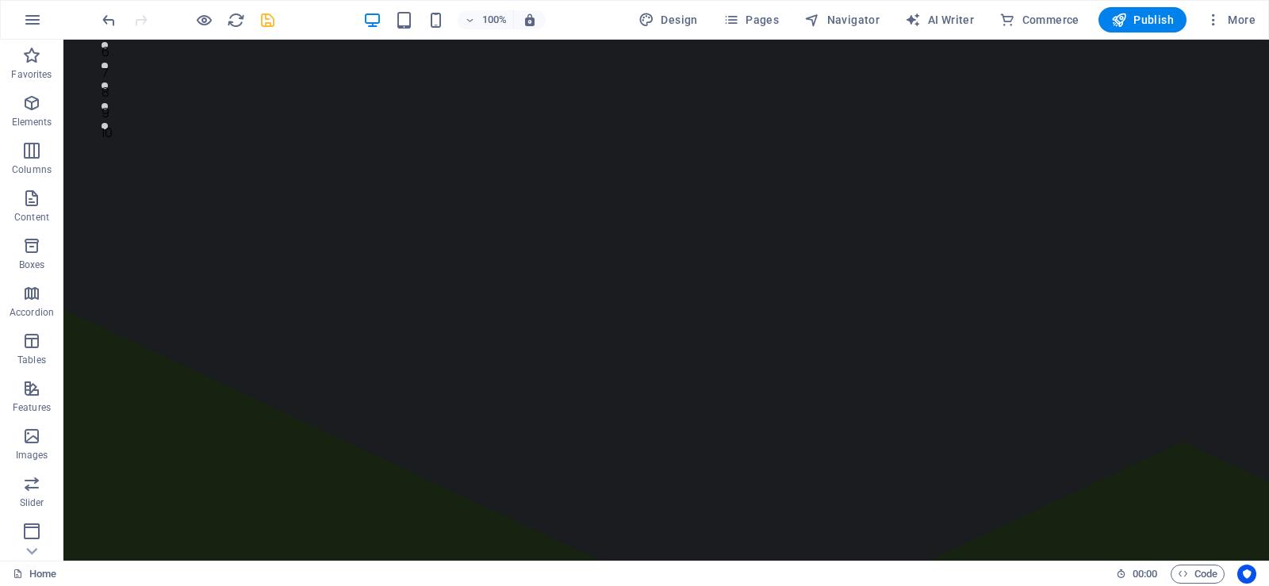
drag, startPoint x: 1263, startPoint y: 71, endPoint x: 1316, endPoint y: 69, distance: 53.2
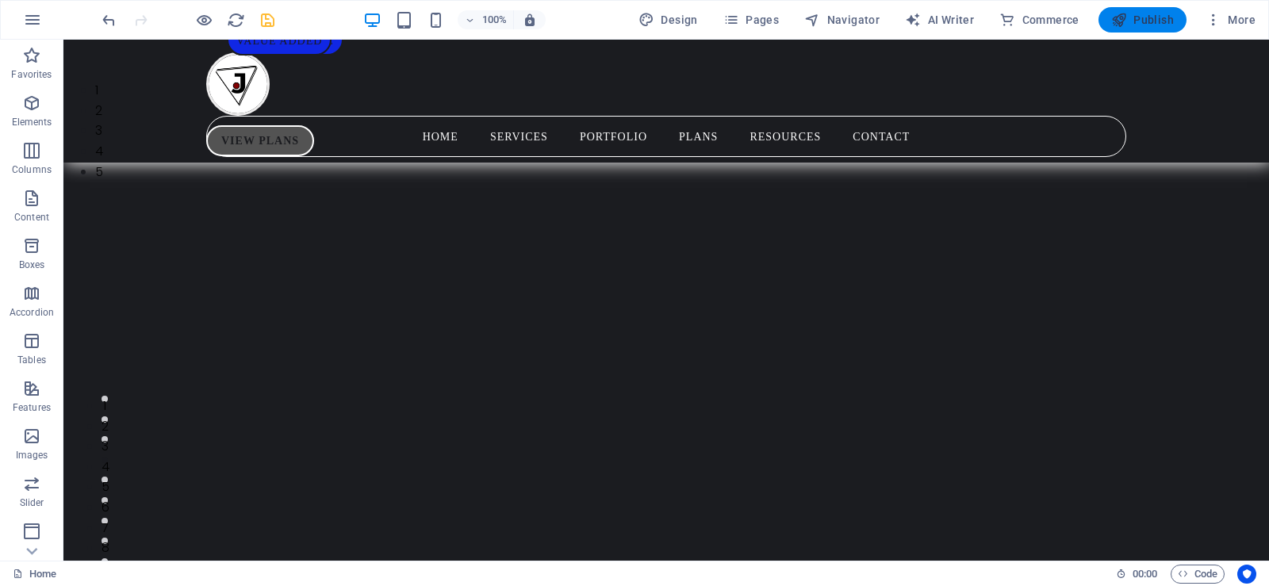
click at [1121, 21] on icon "button" at bounding box center [1119, 20] width 16 height 16
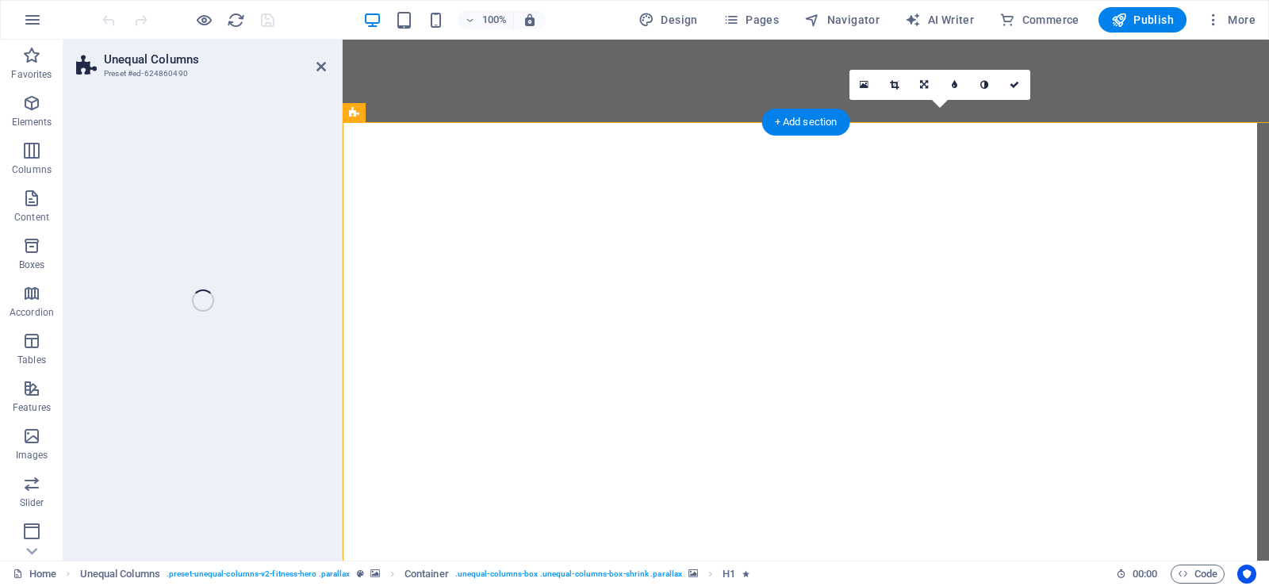
select select "pyramids"
select select "vh"
select select "%"
select select "rem"
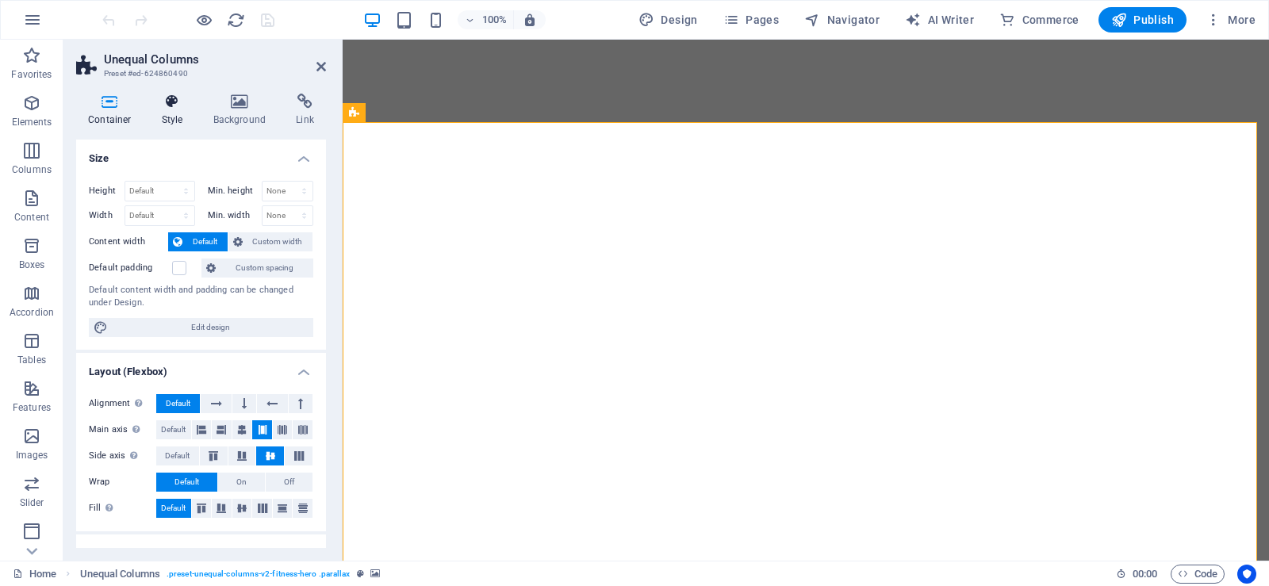
click at [172, 113] on h4 "Style" at bounding box center [176, 110] width 52 height 33
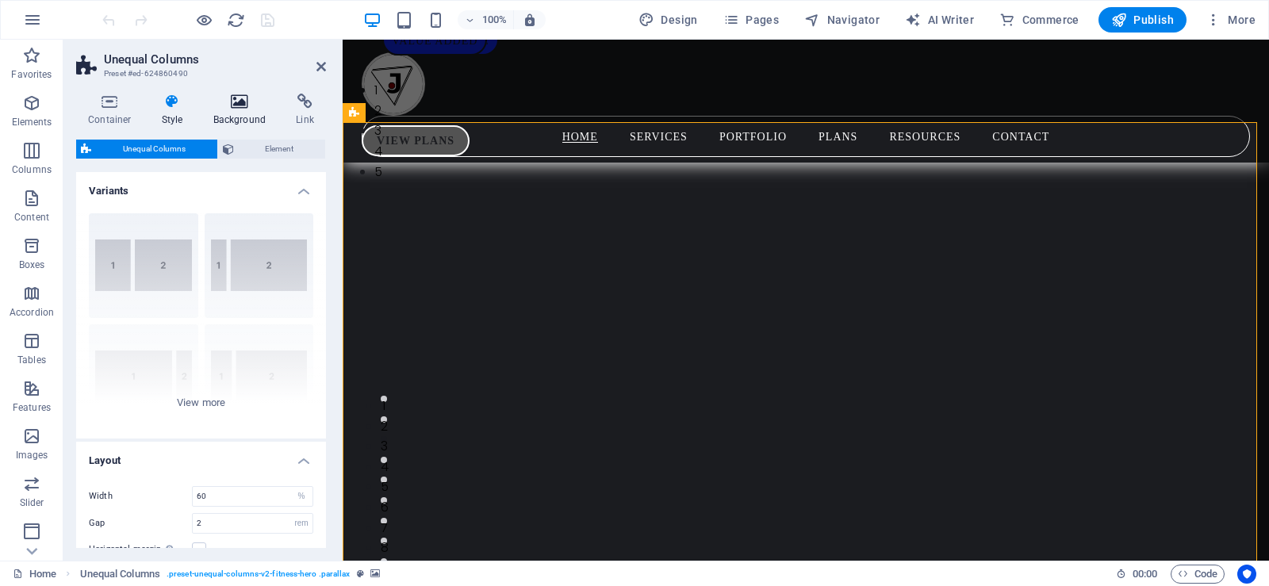
click at [225, 113] on h4 "Background" at bounding box center [242, 110] width 83 height 33
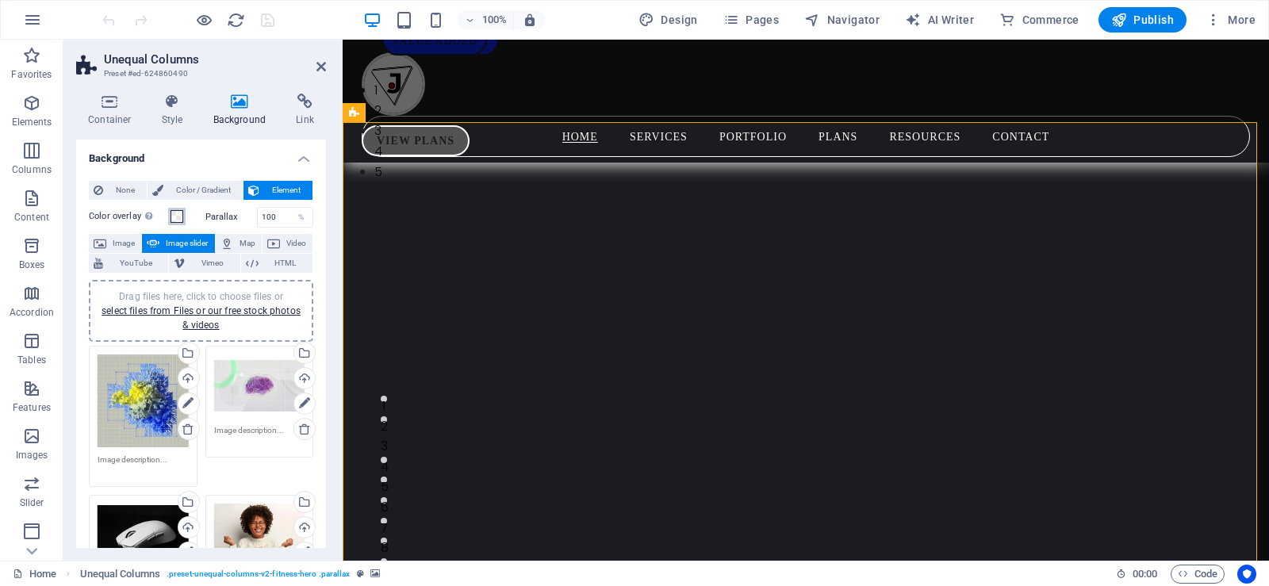
click at [174, 220] on span at bounding box center [177, 216] width 13 height 13
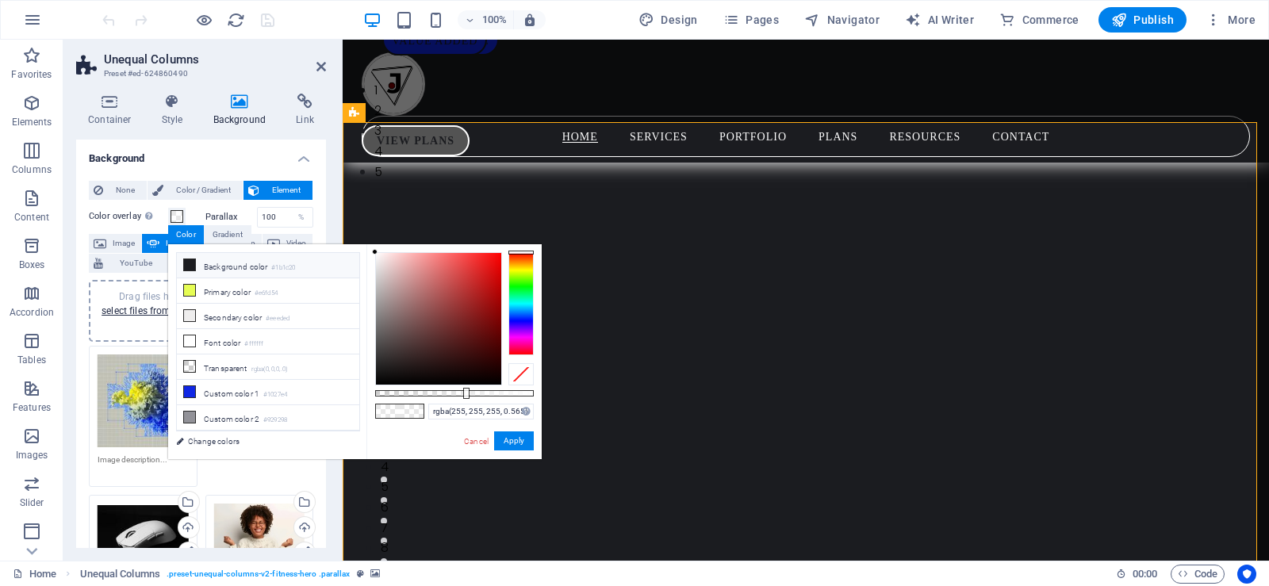
click at [189, 259] on icon at bounding box center [189, 264] width 11 height 11
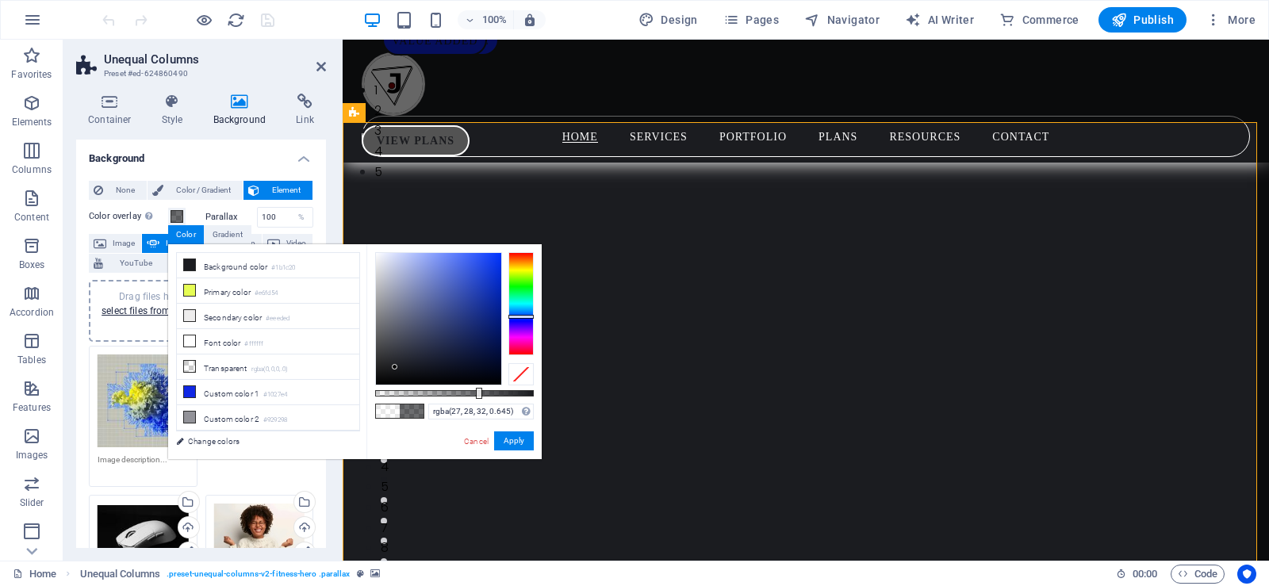
click at [476, 397] on div at bounding box center [479, 393] width 6 height 11
click at [494, 391] on div at bounding box center [454, 393] width 159 height 6
type input "rgba(27, 28, 32, 0.68)"
drag, startPoint x: 494, startPoint y: 391, endPoint x: 483, endPoint y: 392, distance: 11.1
click at [483, 392] on div at bounding box center [484, 393] width 6 height 11
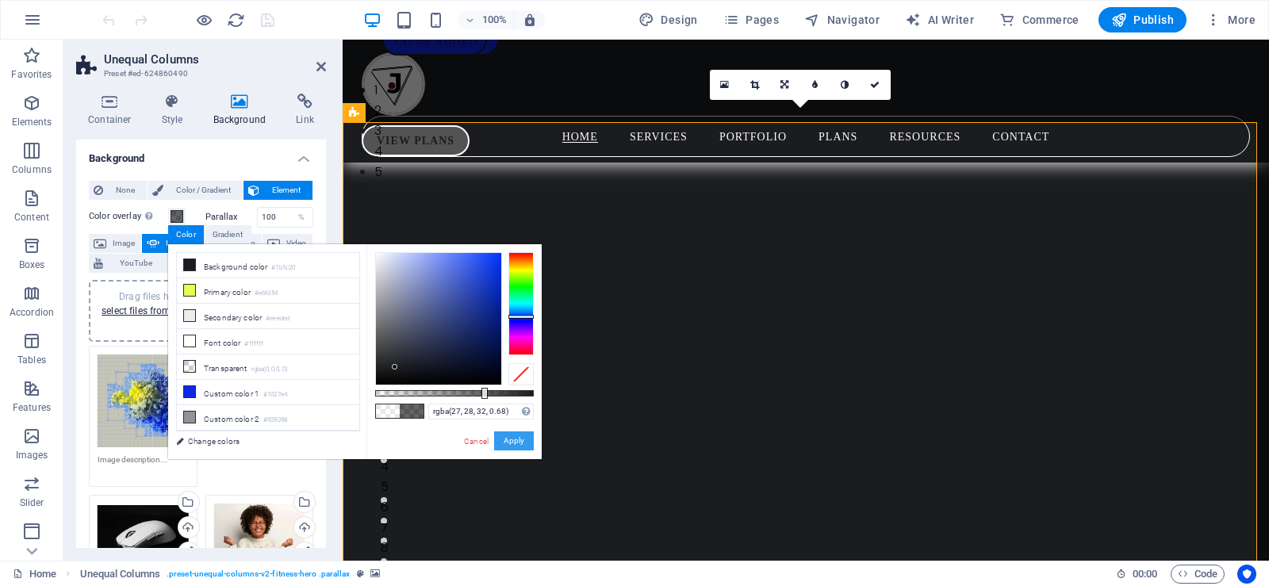
click at [511, 441] on button "Apply" at bounding box center [514, 441] width 40 height 19
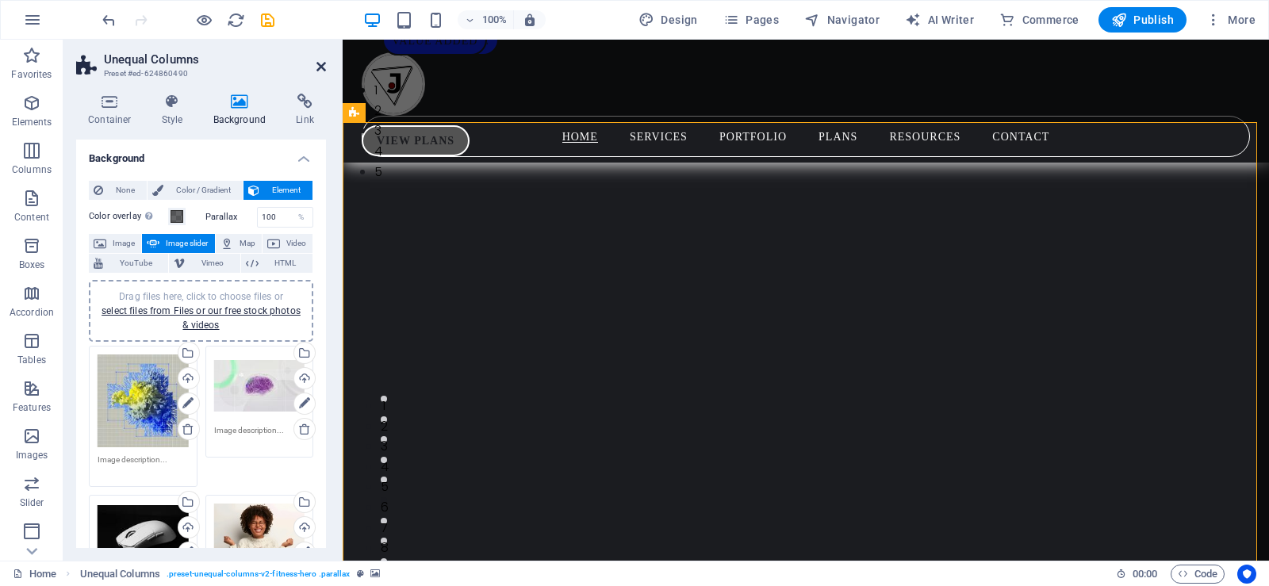
click at [317, 63] on icon at bounding box center [321, 66] width 10 height 13
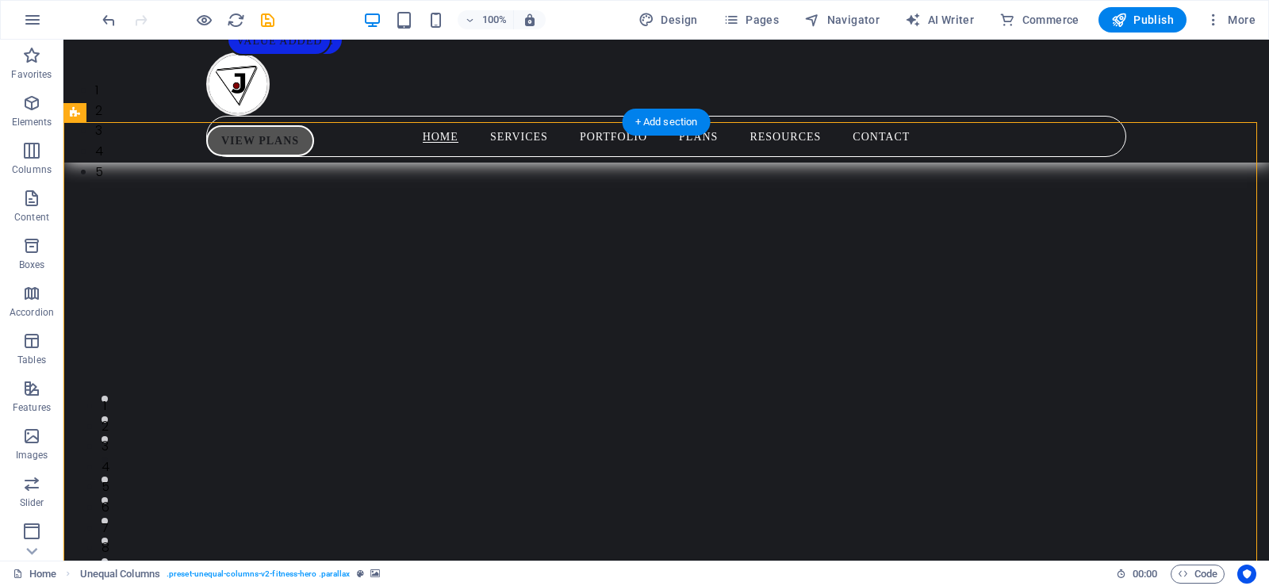
select select "px"
select select "fade"
select select "ms"
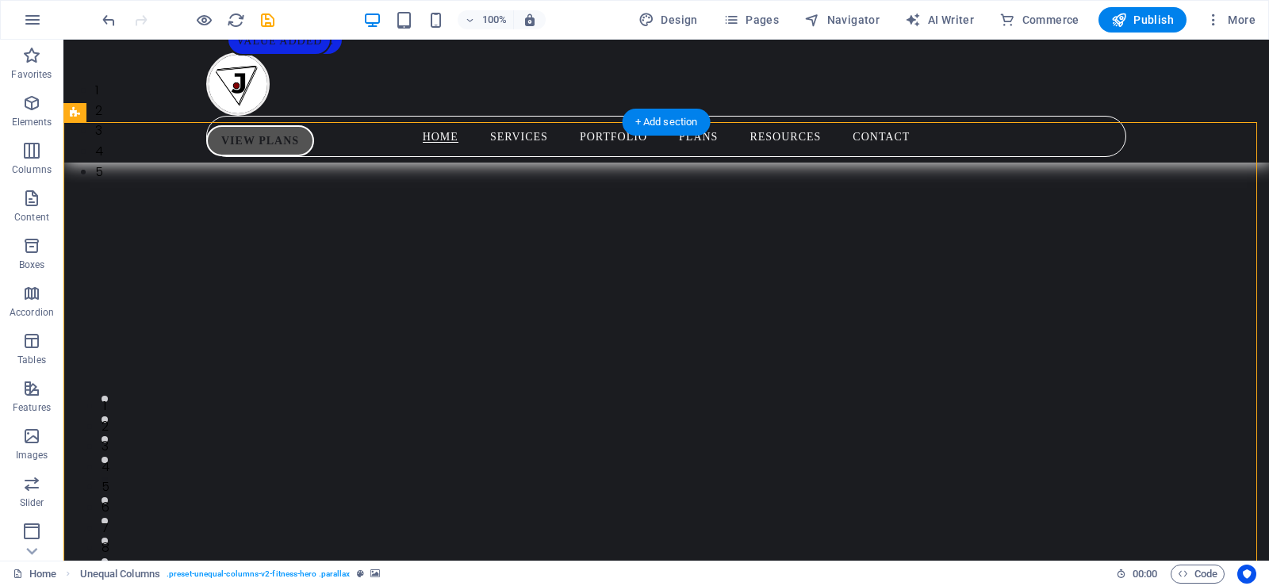
select select "s"
select select "progressive"
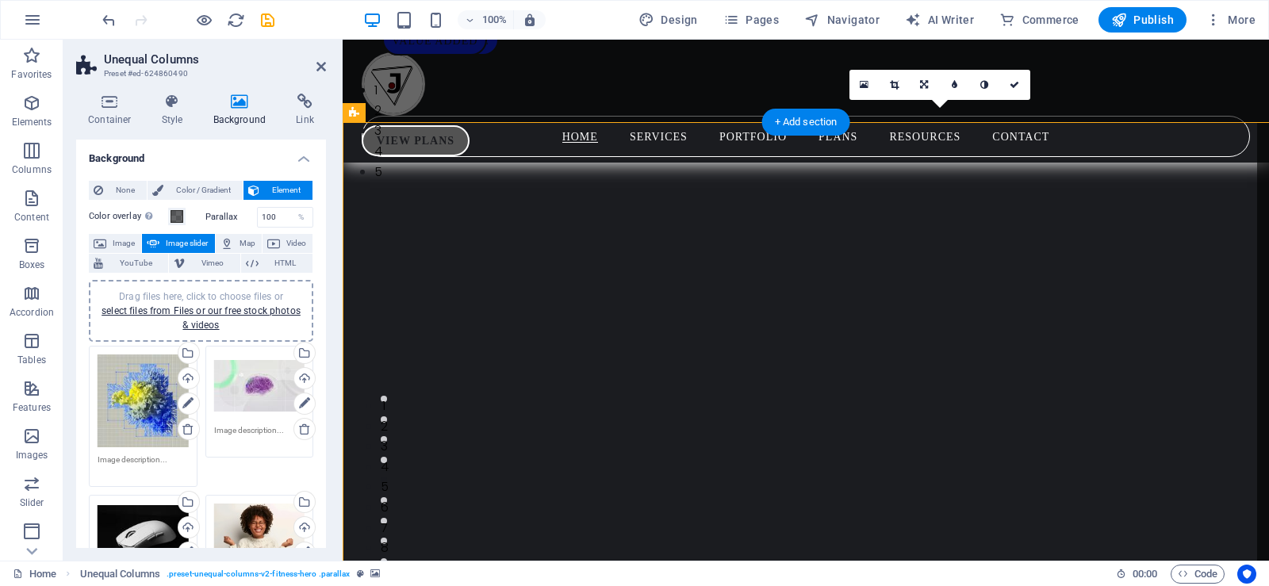
drag, startPoint x: 655, startPoint y: 277, endPoint x: 566, endPoint y: 186, distance: 127.9
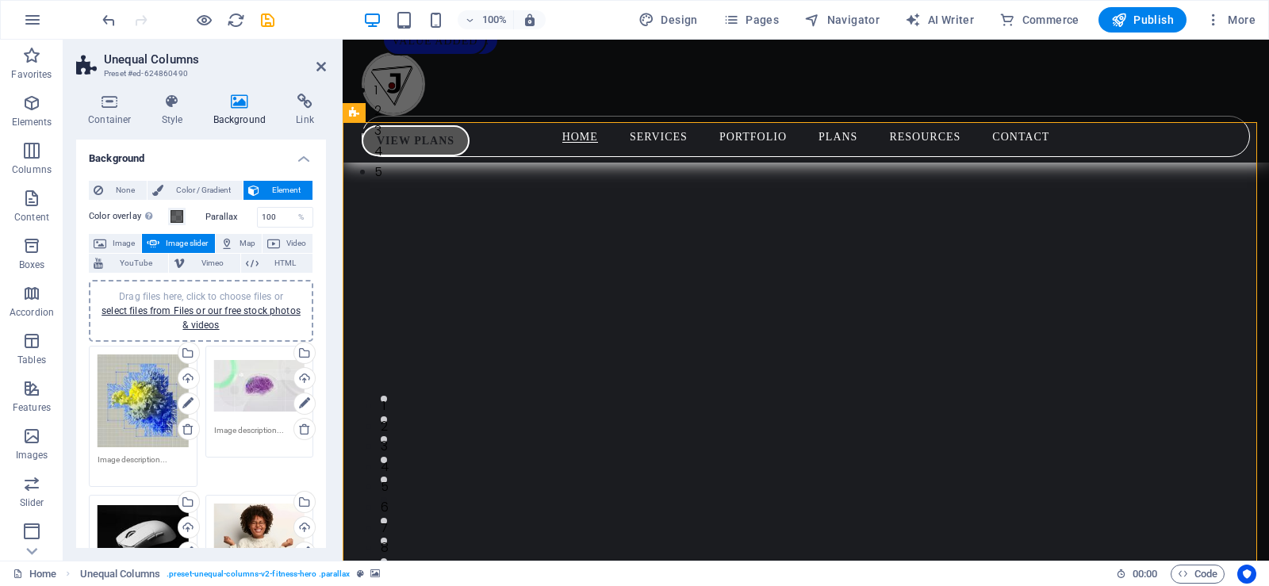
scroll to position [65, 0]
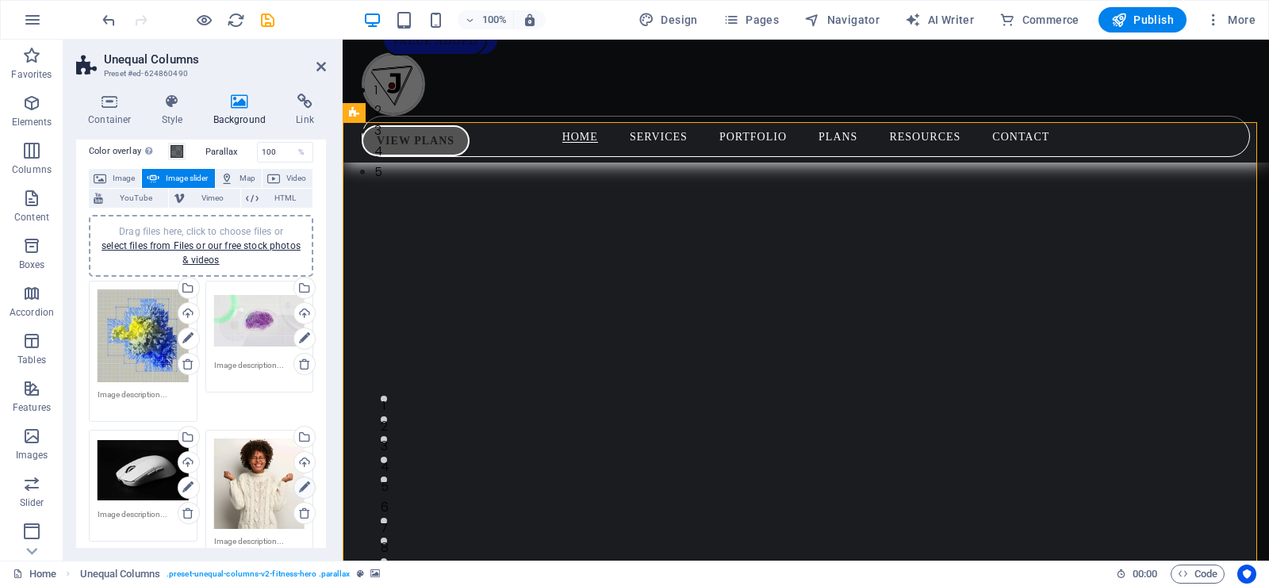
drag, startPoint x: 326, startPoint y: 252, endPoint x: 312, endPoint y: 483, distance: 231.3
click at [312, 483] on div "Container Style Background Link Size Height Default px rem % vh vw Min. height …" at bounding box center [200, 321] width 275 height 480
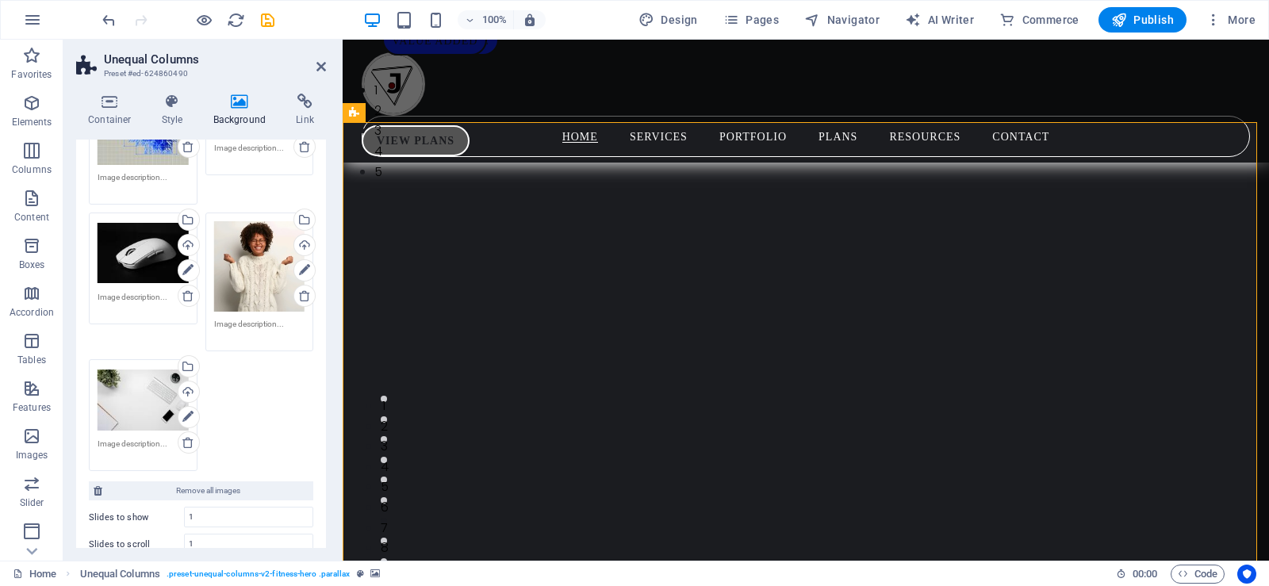
scroll to position [287, 0]
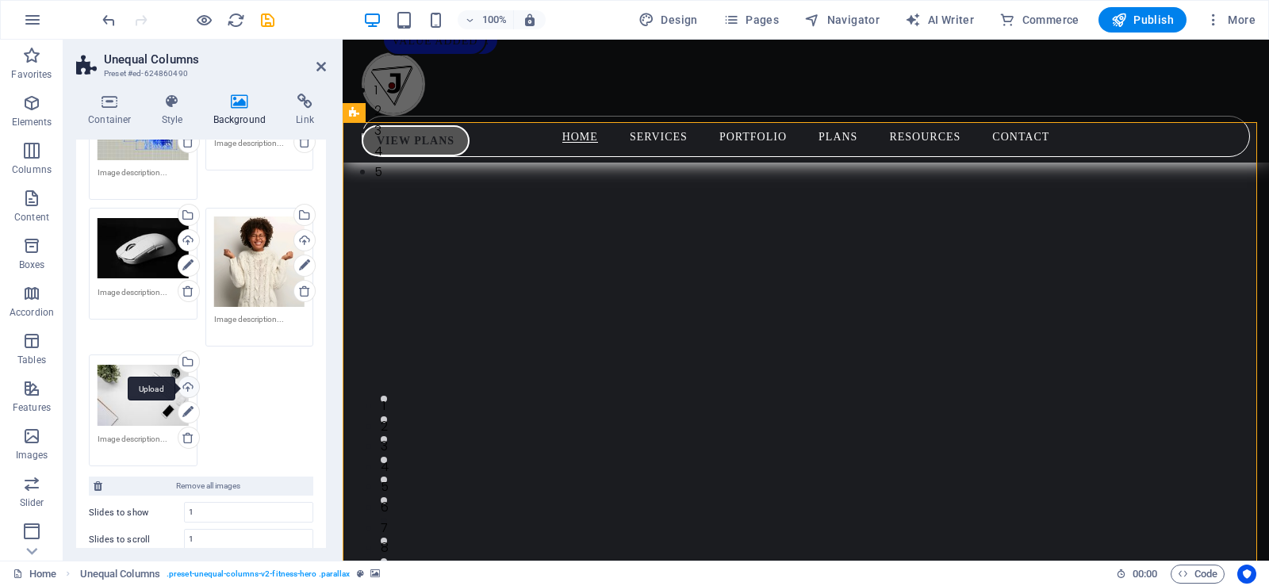
click at [187, 383] on div "Upload" at bounding box center [187, 389] width 24 height 24
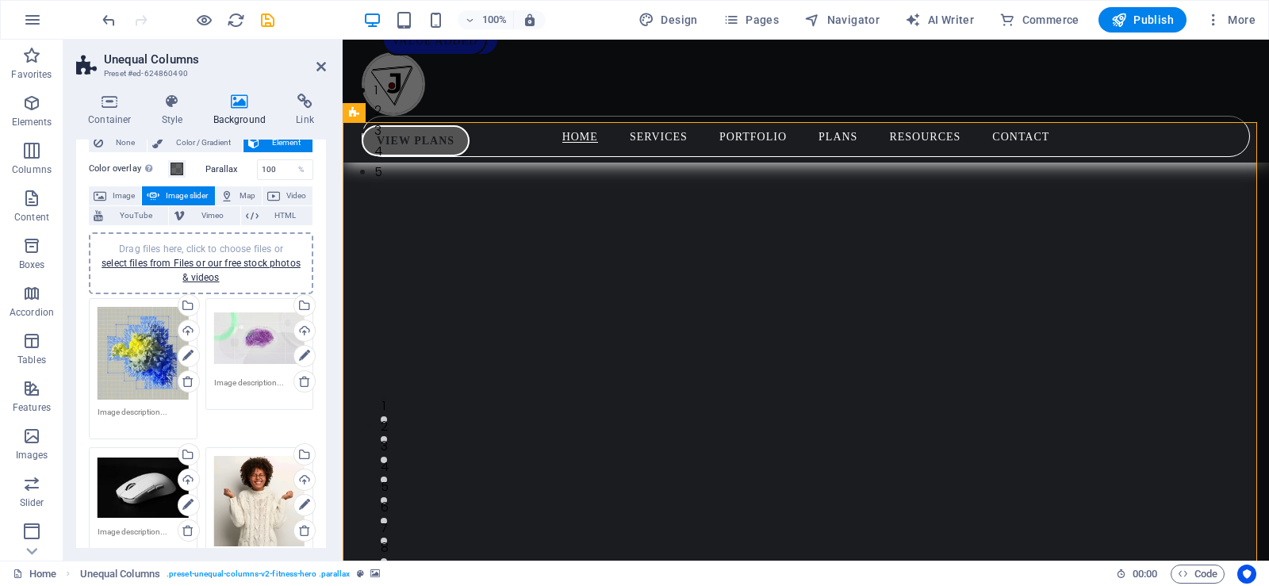
scroll to position [51, 0]
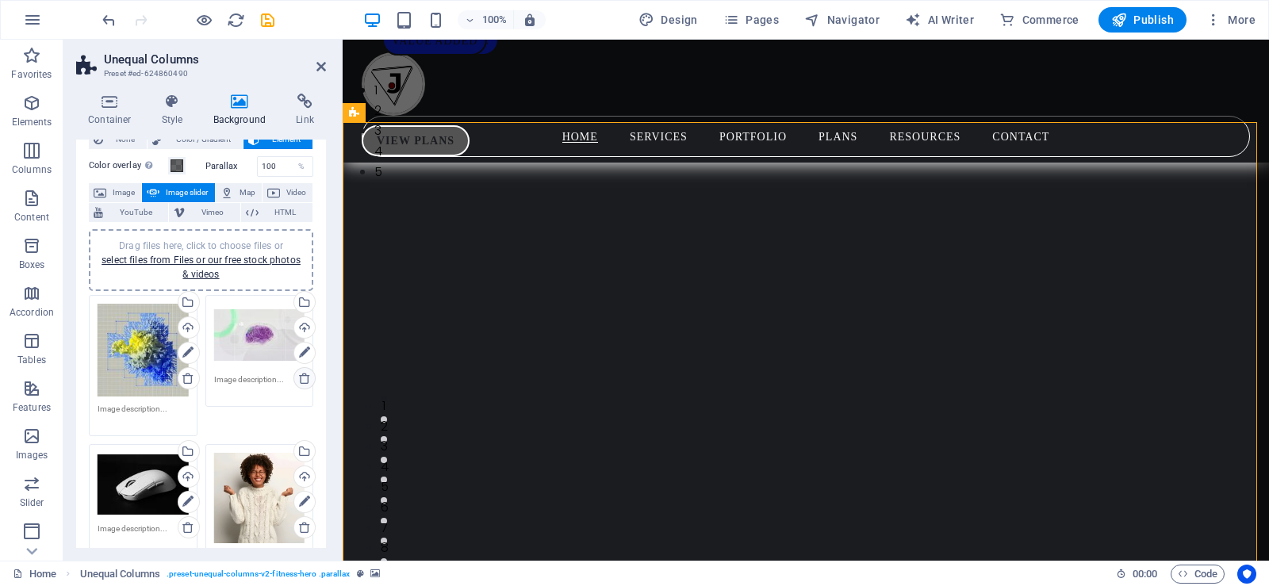
click at [298, 377] on icon at bounding box center [304, 378] width 13 height 13
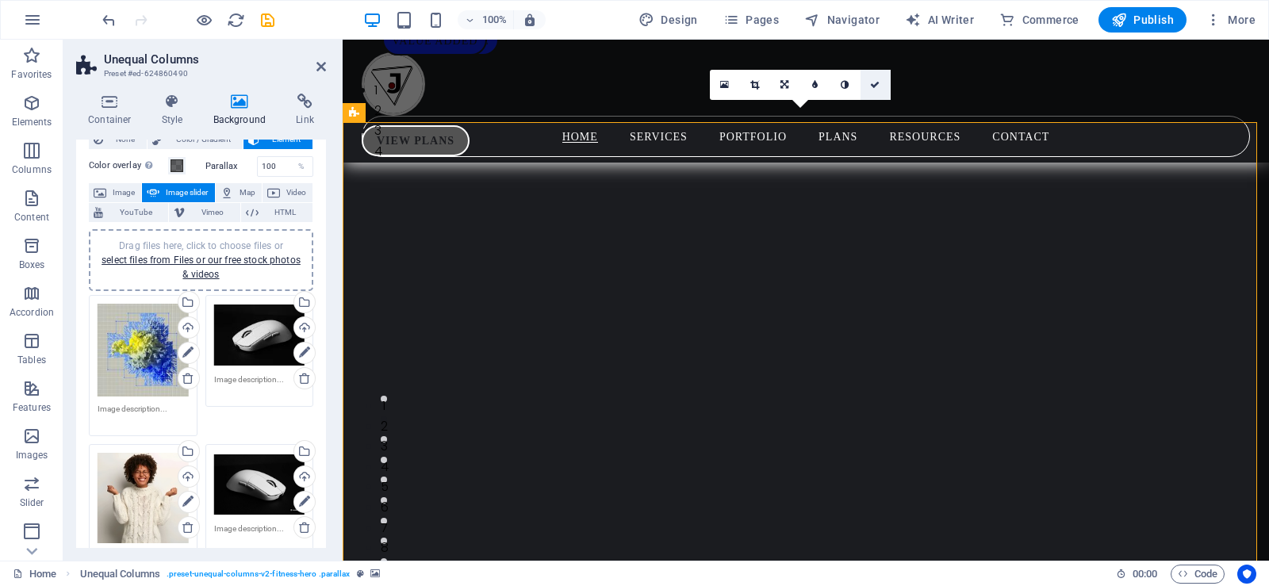
click at [874, 83] on icon at bounding box center [875, 85] width 10 height 10
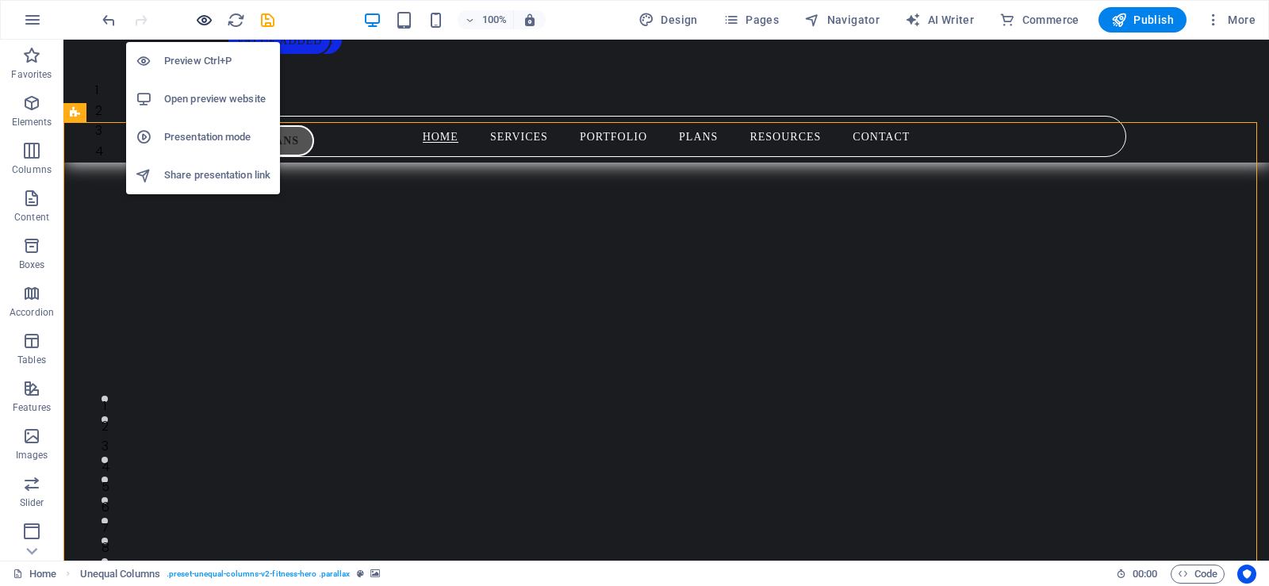
click at [201, 18] on icon "button" at bounding box center [204, 20] width 18 height 18
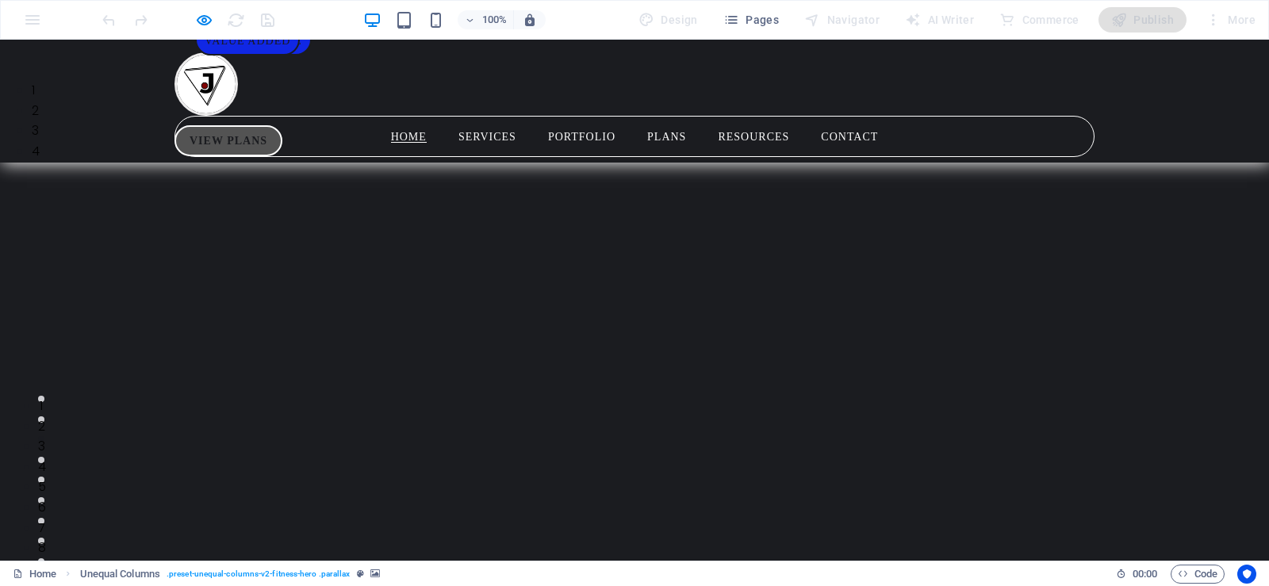
drag, startPoint x: 1018, startPoint y: 171, endPoint x: 748, endPoint y: 167, distance: 270.5
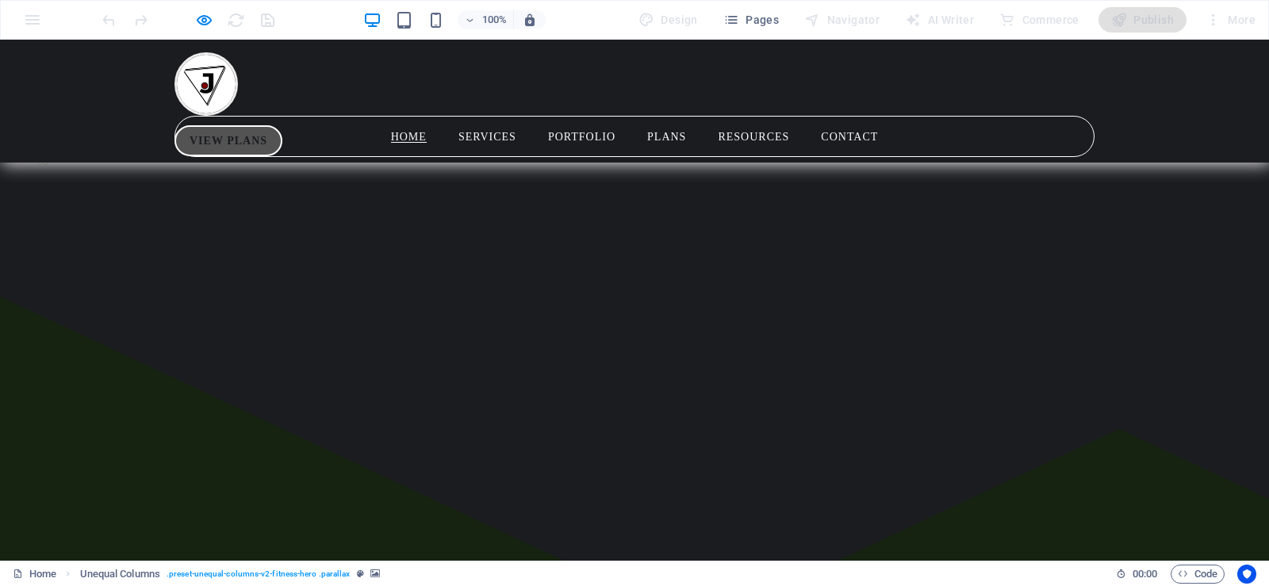
scroll to position [0, 0]
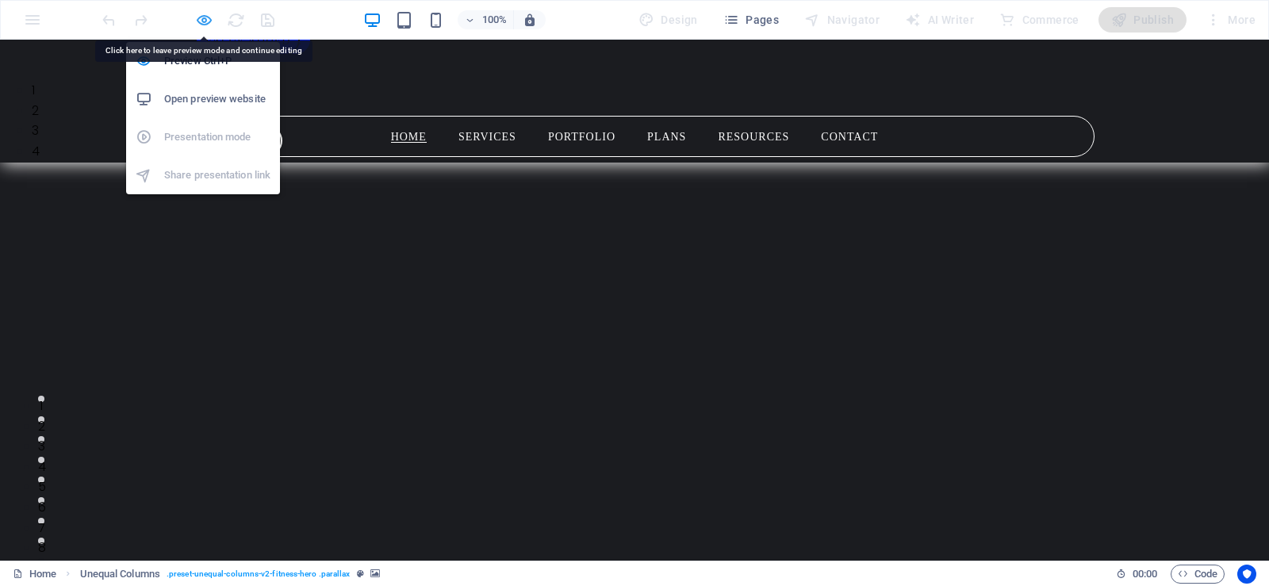
click at [202, 21] on icon "button" at bounding box center [204, 20] width 18 height 18
click at [203, 17] on icon "button" at bounding box center [204, 20] width 18 height 18
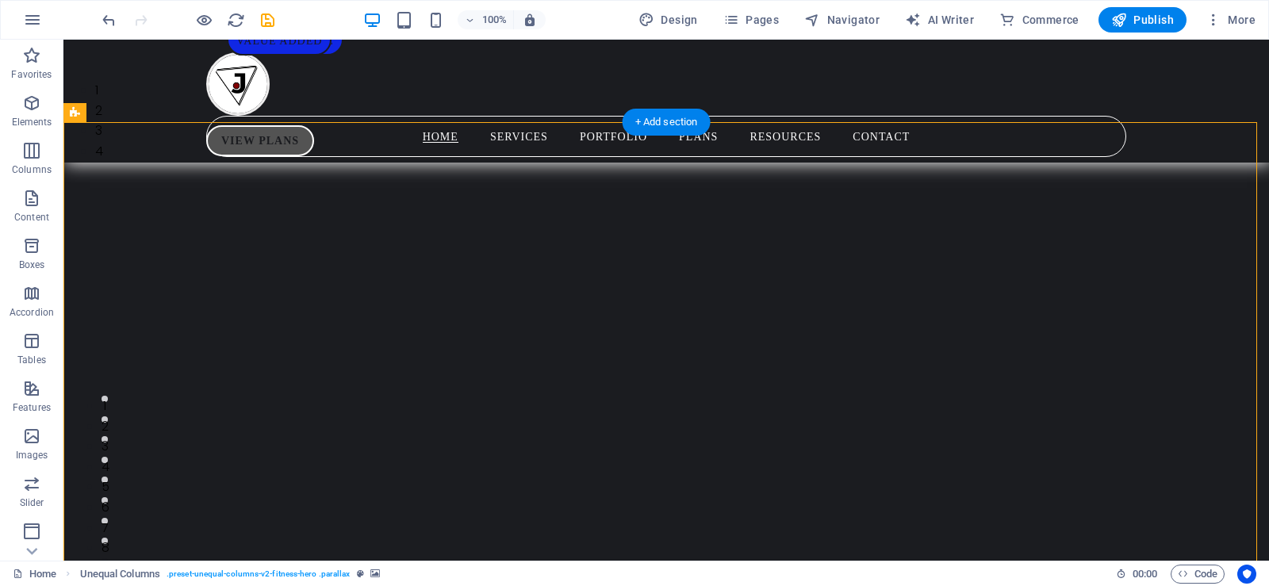
select select "px"
select select "fade"
select select "ms"
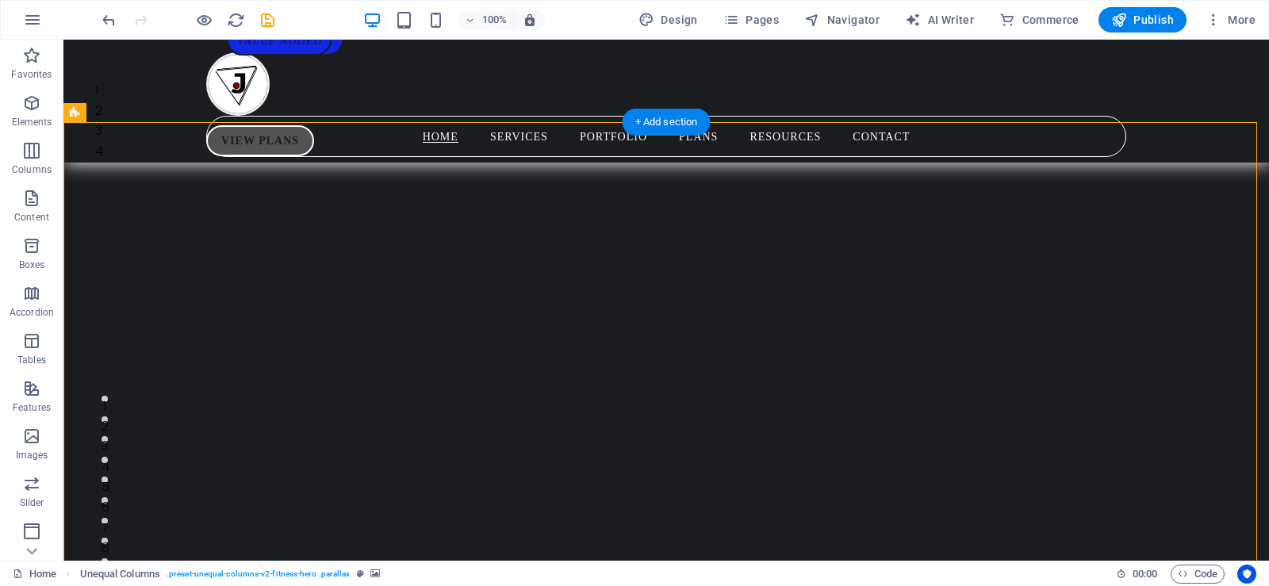
select select "s"
select select "progressive"
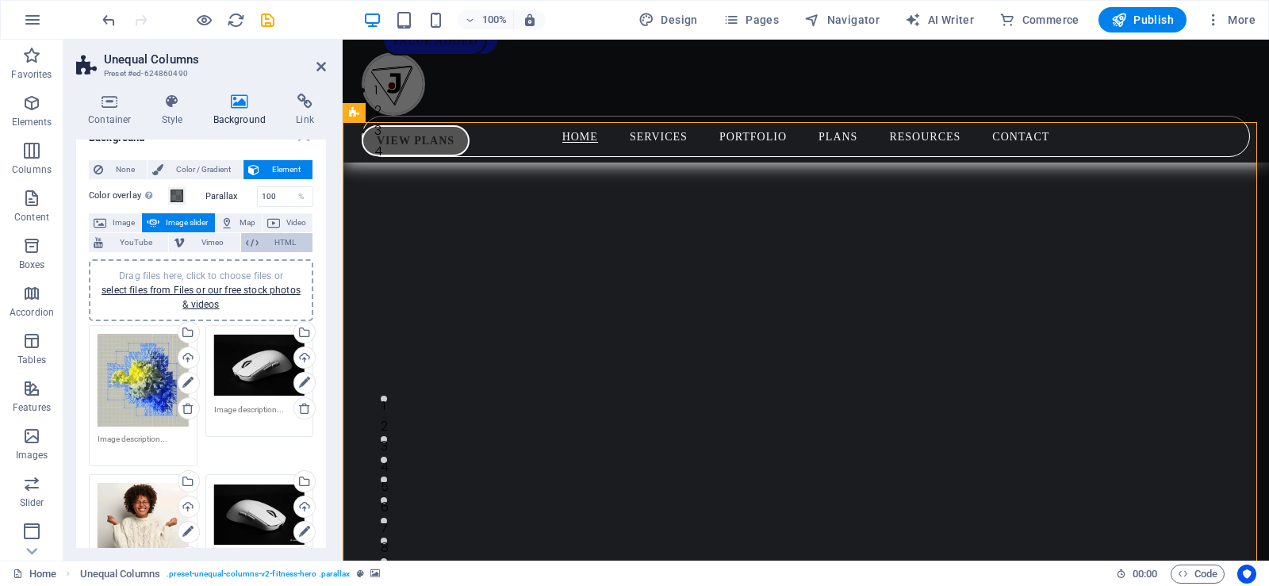
scroll to position [29, 0]
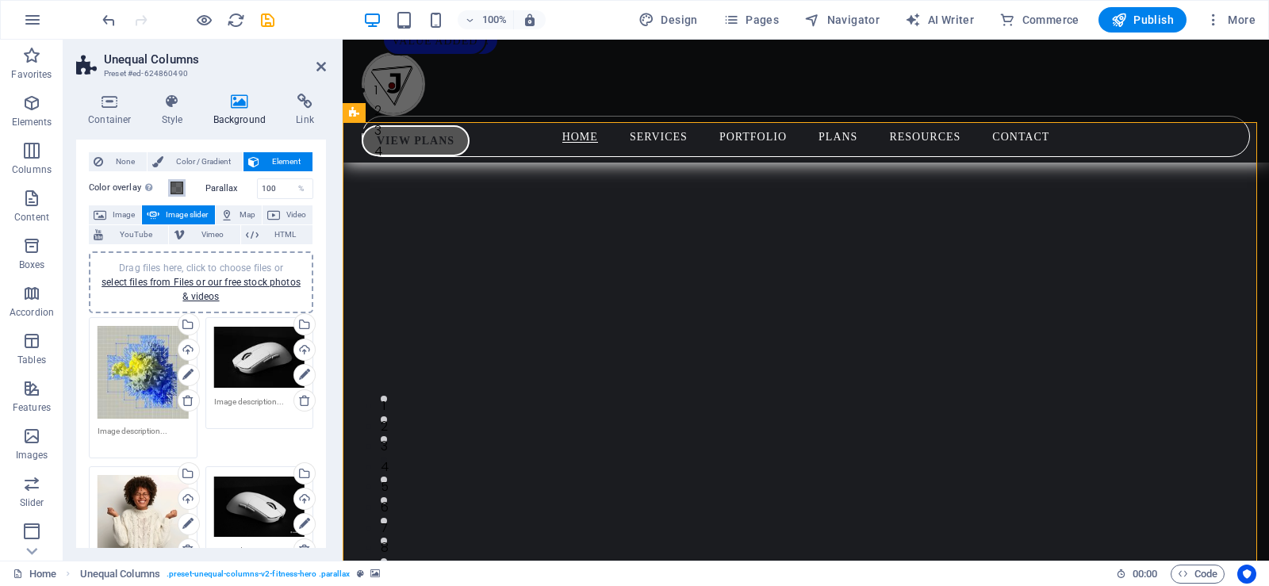
click at [175, 185] on span at bounding box center [177, 188] width 13 height 13
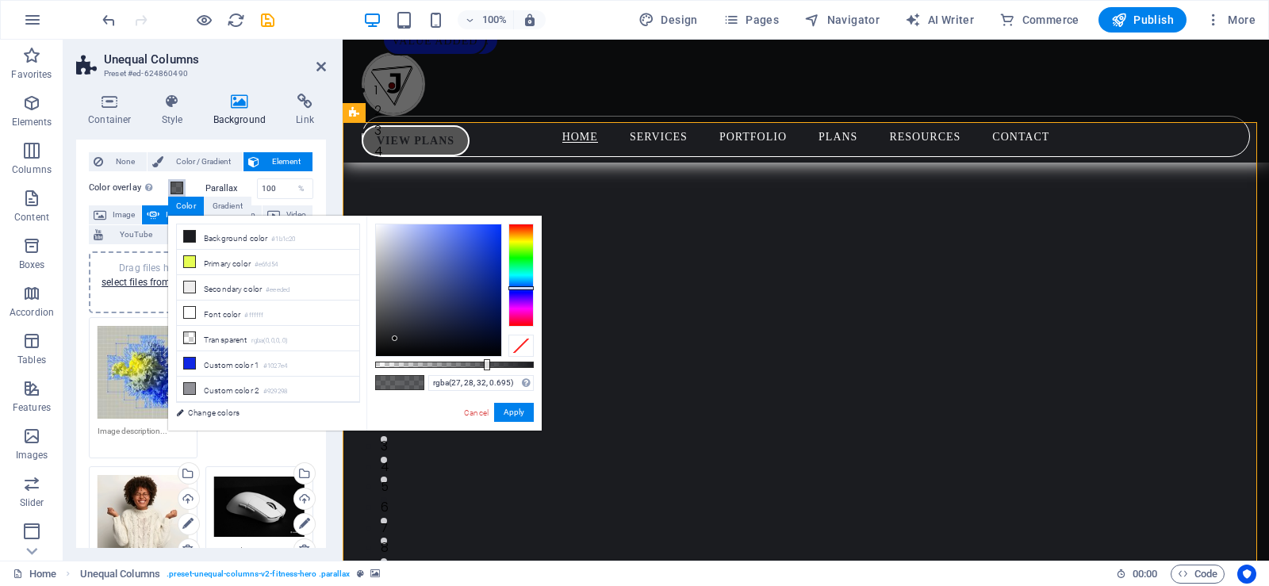
type input "rgba(27, 28, 32, 0.715)"
click at [489, 359] on div at bounding box center [490, 364] width 6 height 11
click at [514, 408] on button "Apply" at bounding box center [514, 412] width 40 height 19
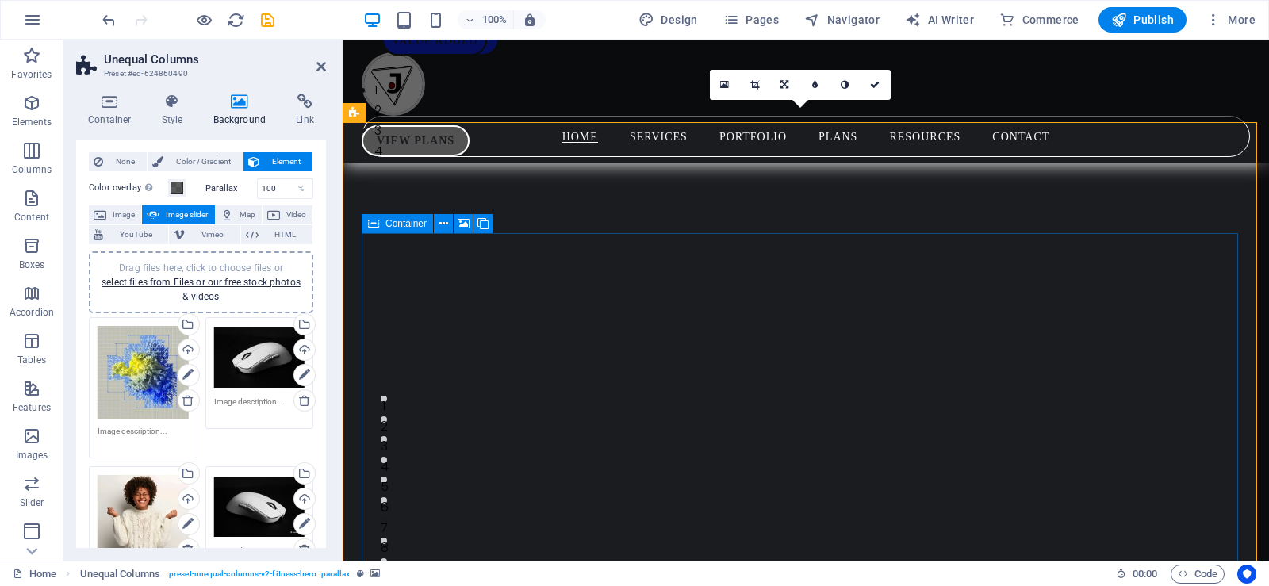
click at [382, 231] on div "Container" at bounding box center [397, 223] width 71 height 19
click at [445, 219] on icon at bounding box center [443, 224] width 9 height 17
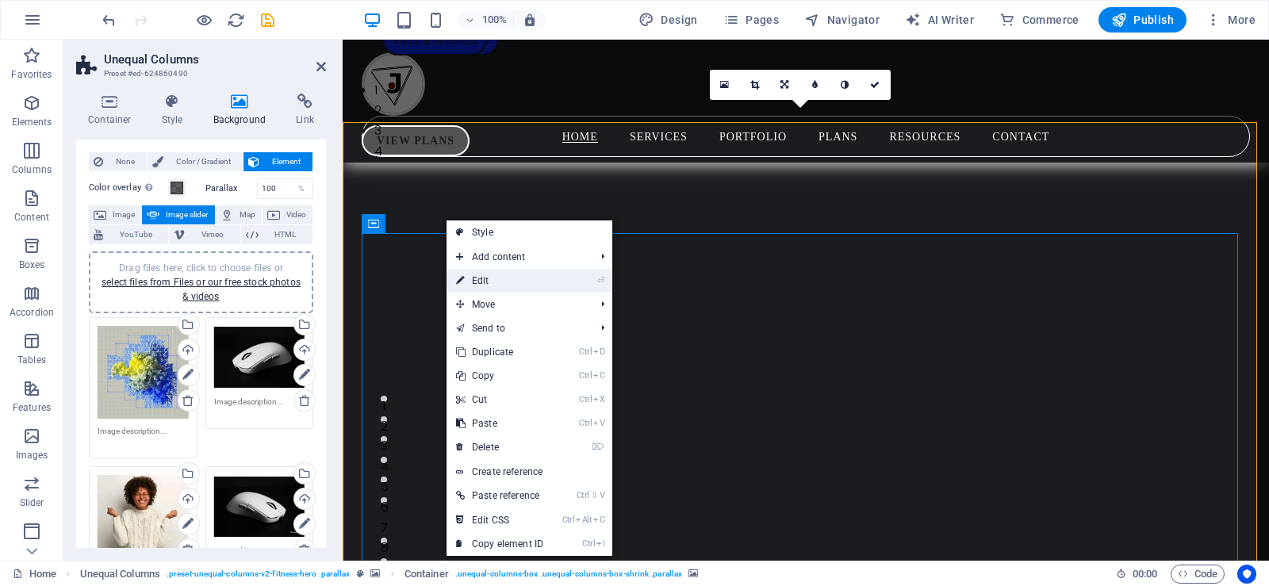
click at [481, 288] on link "⏎ Edit" at bounding box center [500, 281] width 106 height 24
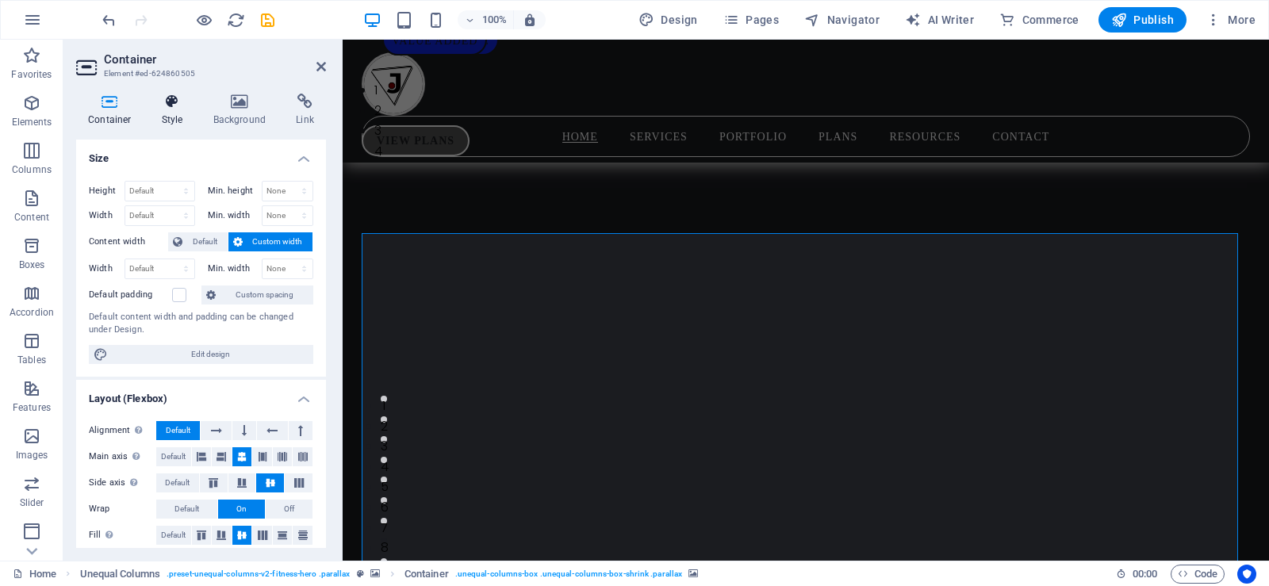
click at [168, 109] on icon at bounding box center [172, 102] width 45 height 16
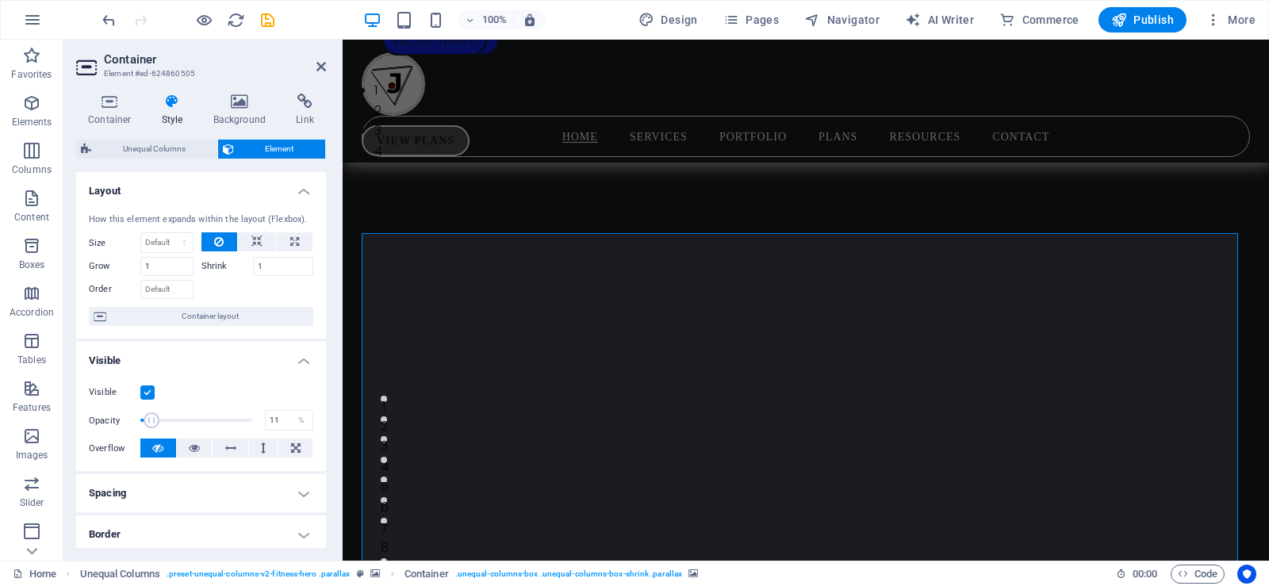
drag, startPoint x: 249, startPoint y: 420, endPoint x: 152, endPoint y: 416, distance: 97.6
click at [152, 416] on span at bounding box center [152, 420] width 16 height 16
drag, startPoint x: 152, startPoint y: 416, endPoint x: 222, endPoint y: 426, distance: 71.3
click at [222, 426] on span at bounding box center [224, 420] width 16 height 16
drag, startPoint x: 222, startPoint y: 426, endPoint x: 231, endPoint y: 428, distance: 9.0
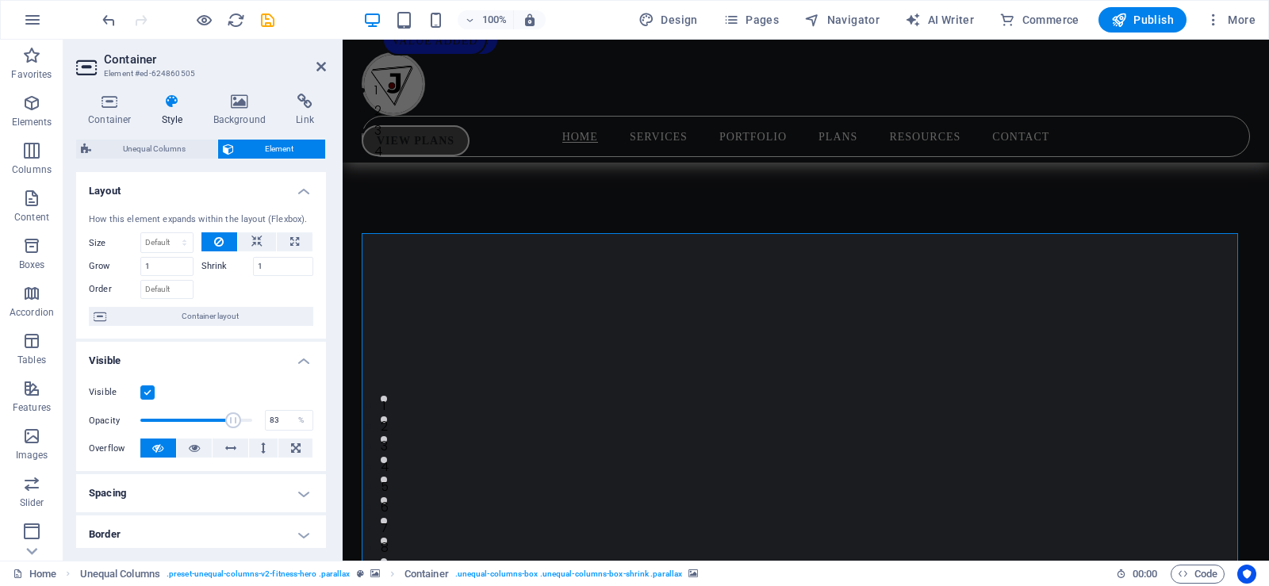
click at [231, 428] on span at bounding box center [233, 420] width 16 height 16
type input "76"
drag, startPoint x: 231, startPoint y: 428, endPoint x: 223, endPoint y: 429, distance: 8.0
click at [223, 428] on span at bounding box center [225, 420] width 16 height 16
click at [317, 70] on icon at bounding box center [321, 66] width 10 height 13
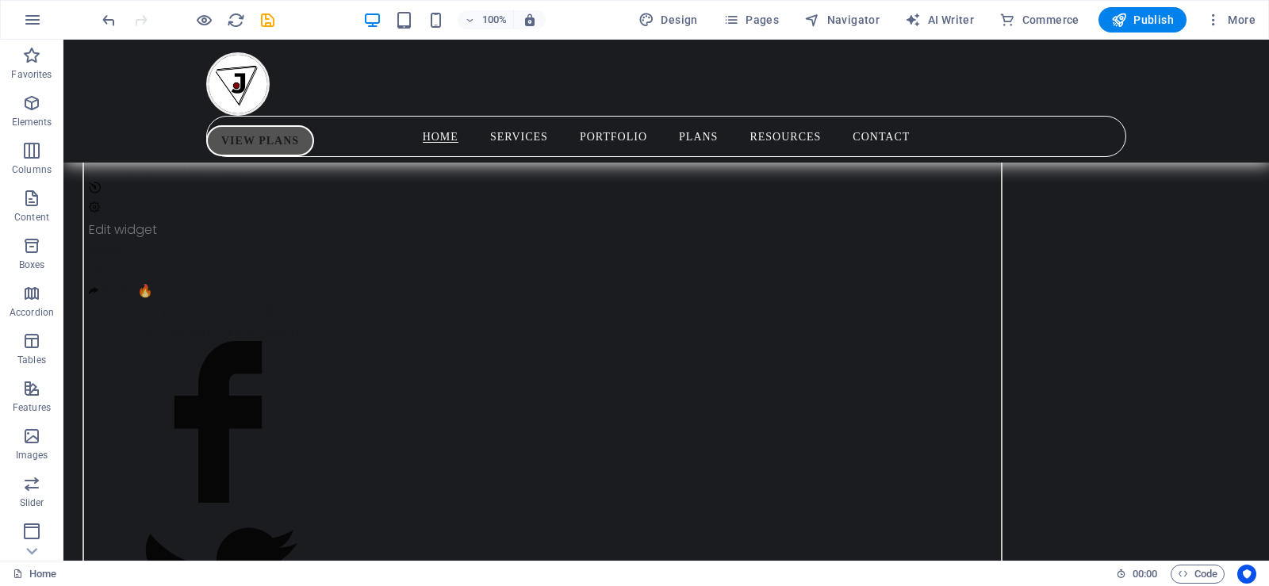
scroll to position [1838, 0]
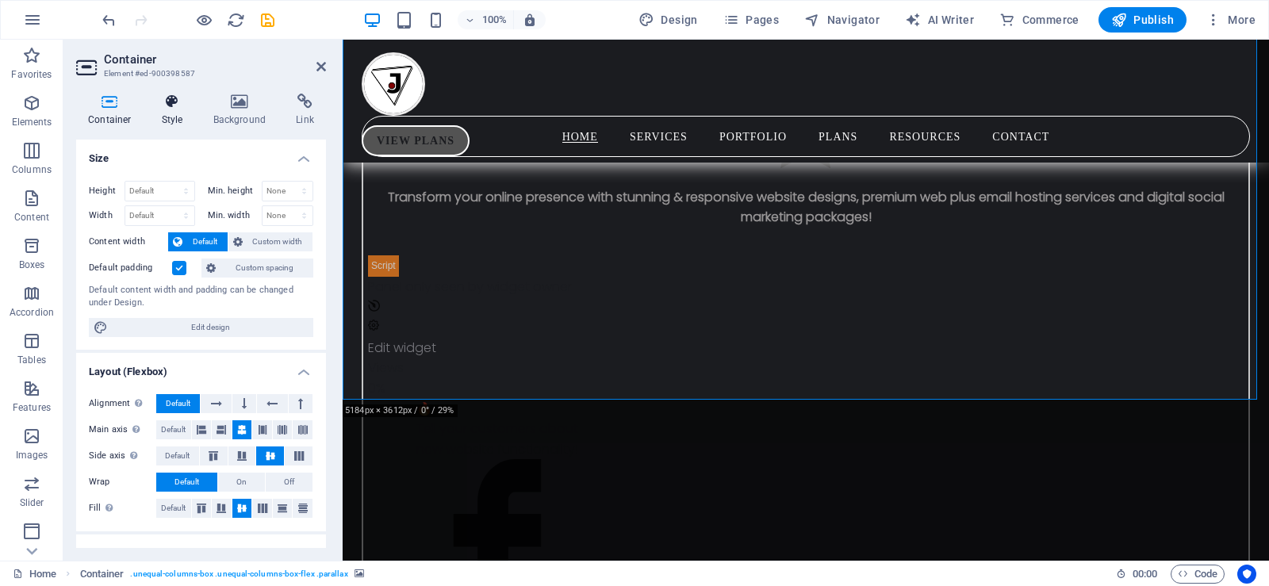
click at [168, 98] on icon at bounding box center [172, 102] width 45 height 16
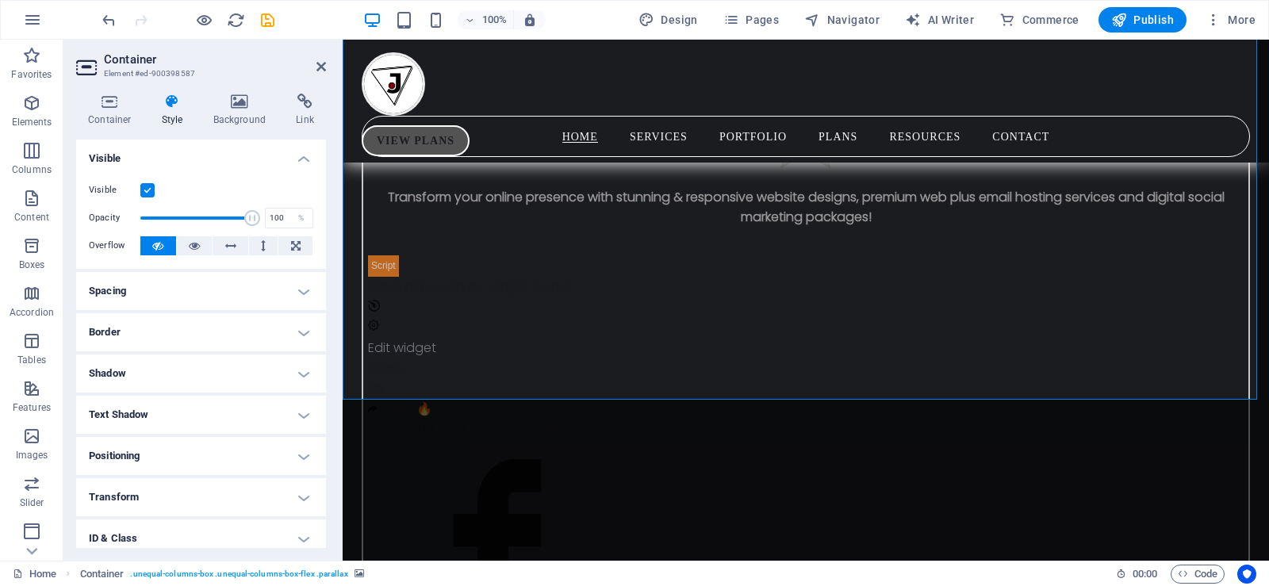
drag, startPoint x: 322, startPoint y: 201, endPoint x: 318, endPoint y: 159, distance: 41.4
click at [318, 159] on li "Visible Visible Opacity 100 % Overflow" at bounding box center [201, 204] width 250 height 129
click at [230, 113] on h4 "Background" at bounding box center [242, 110] width 83 height 33
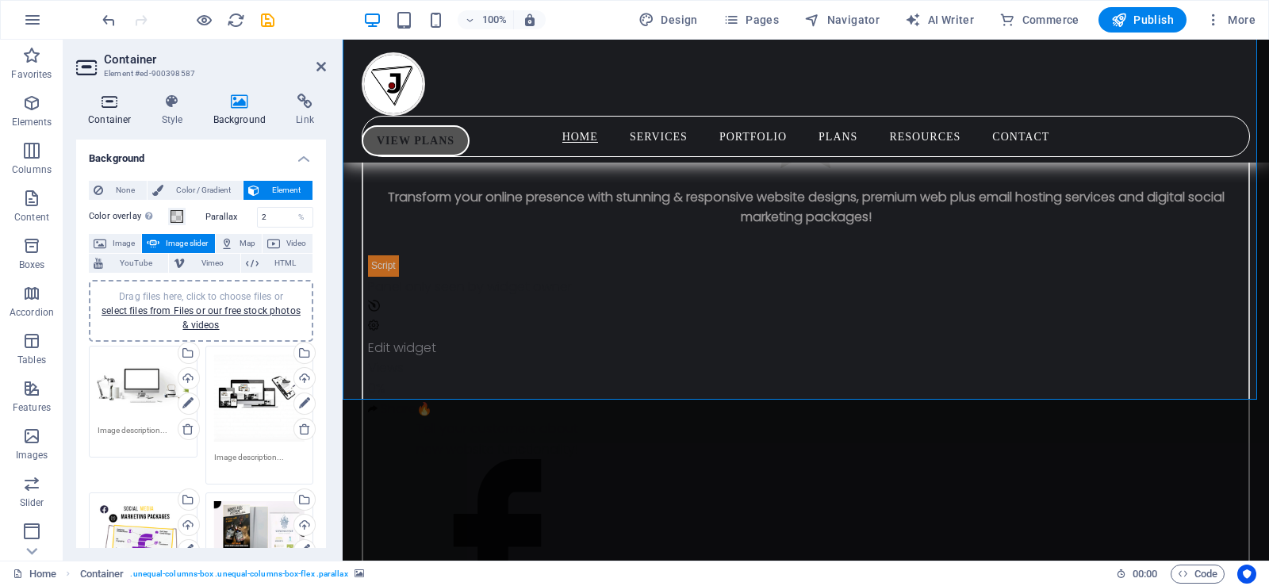
click at [112, 105] on icon at bounding box center [109, 102] width 67 height 16
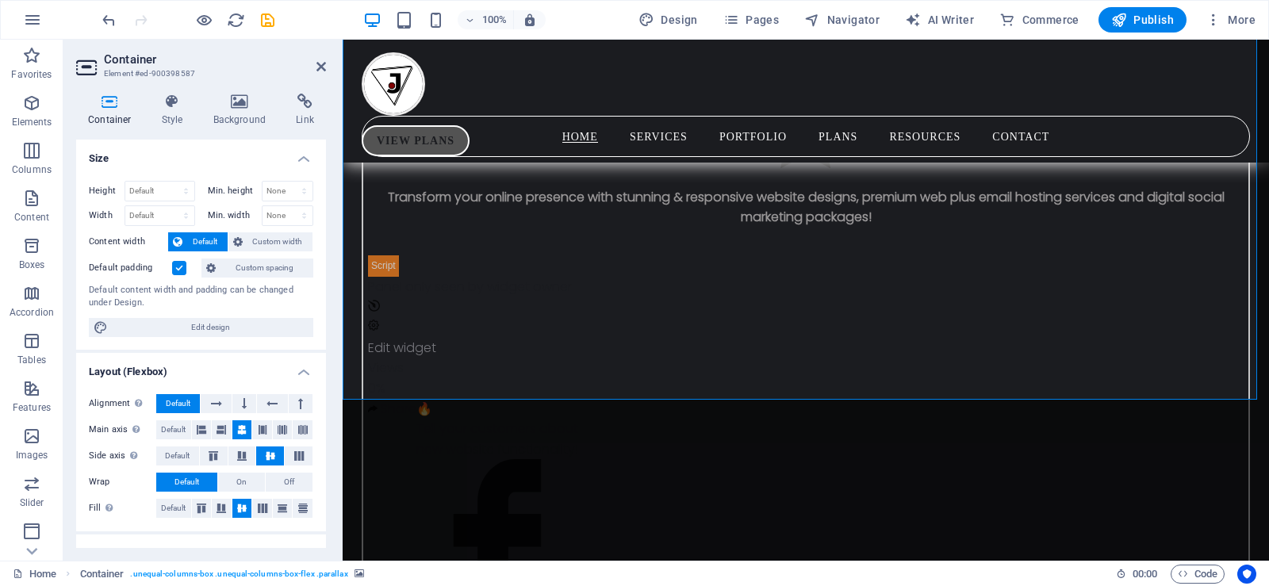
scroll to position [11, 0]
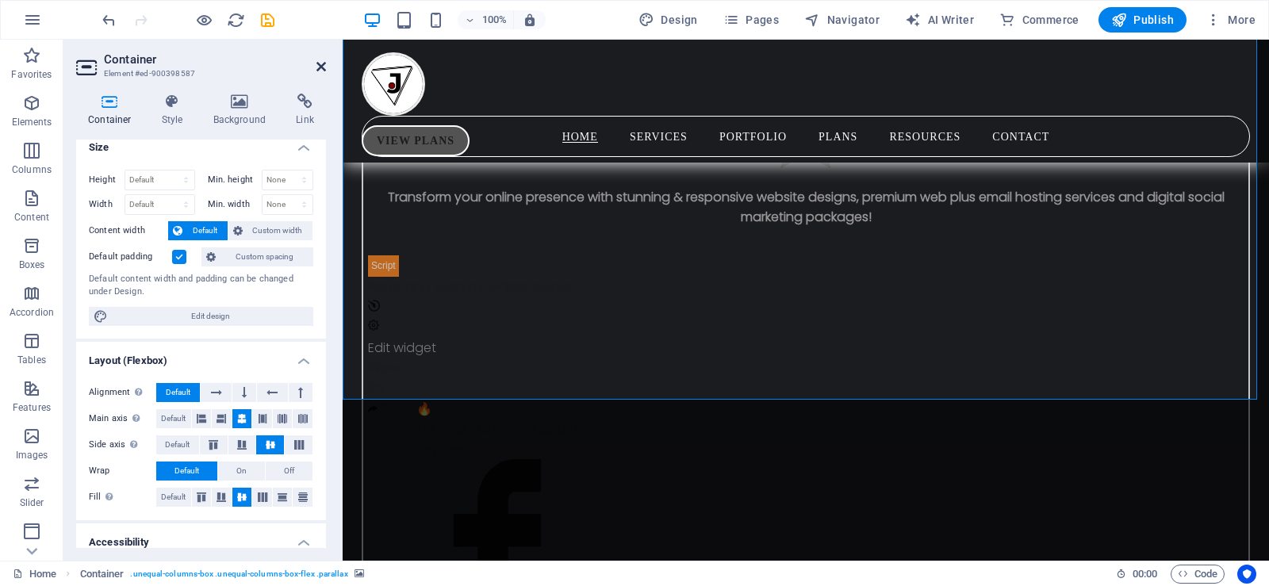
click at [321, 63] on icon at bounding box center [321, 66] width 10 height 13
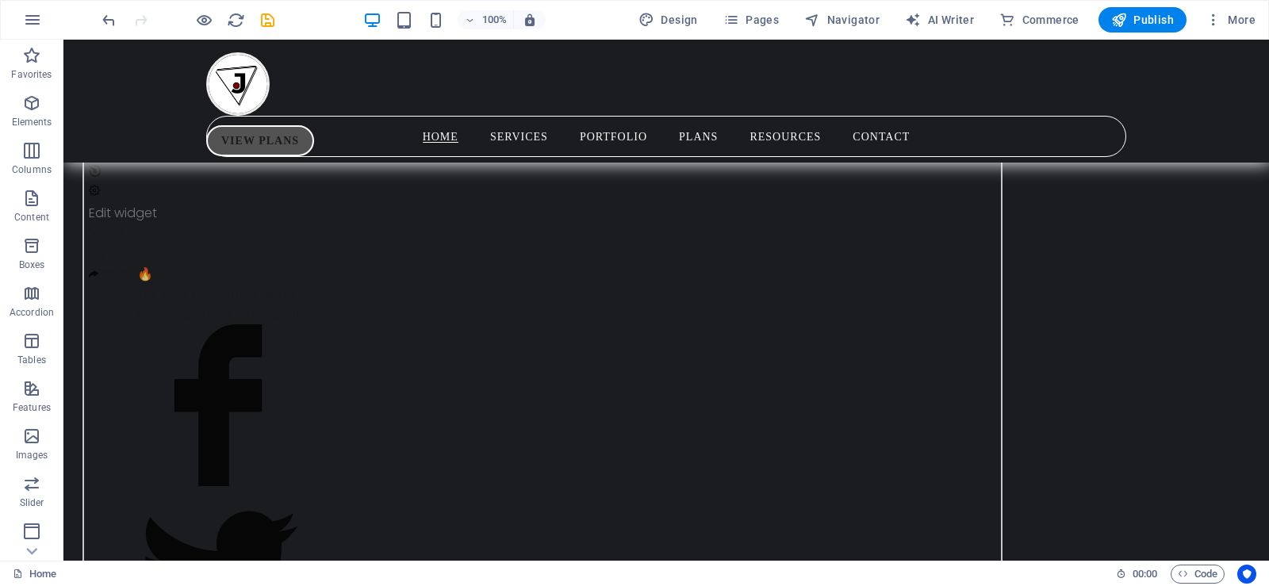
scroll to position [1956, 0]
drag, startPoint x: 1256, startPoint y: 313, endPoint x: 1265, endPoint y: 156, distance: 156.5
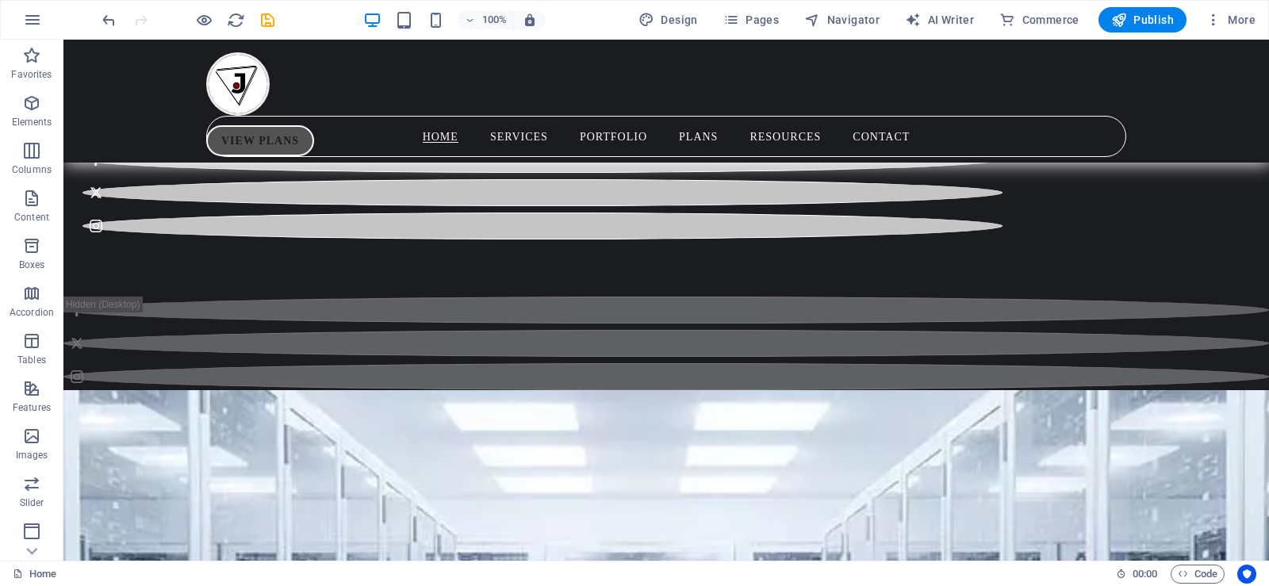
scroll to position [7606, 0]
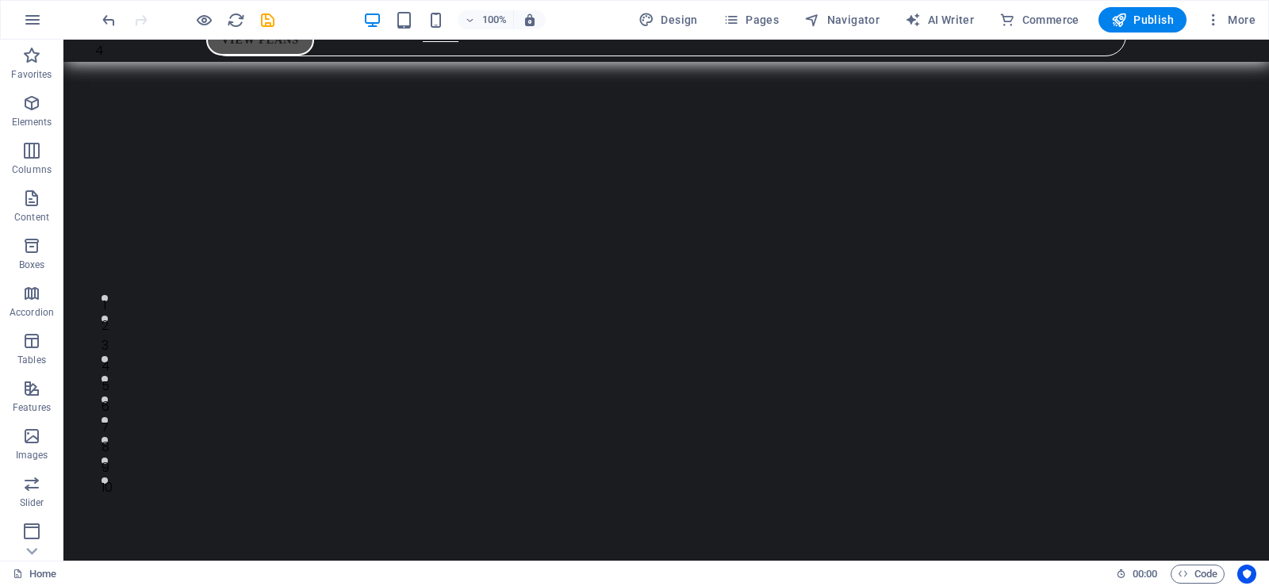
scroll to position [0, 0]
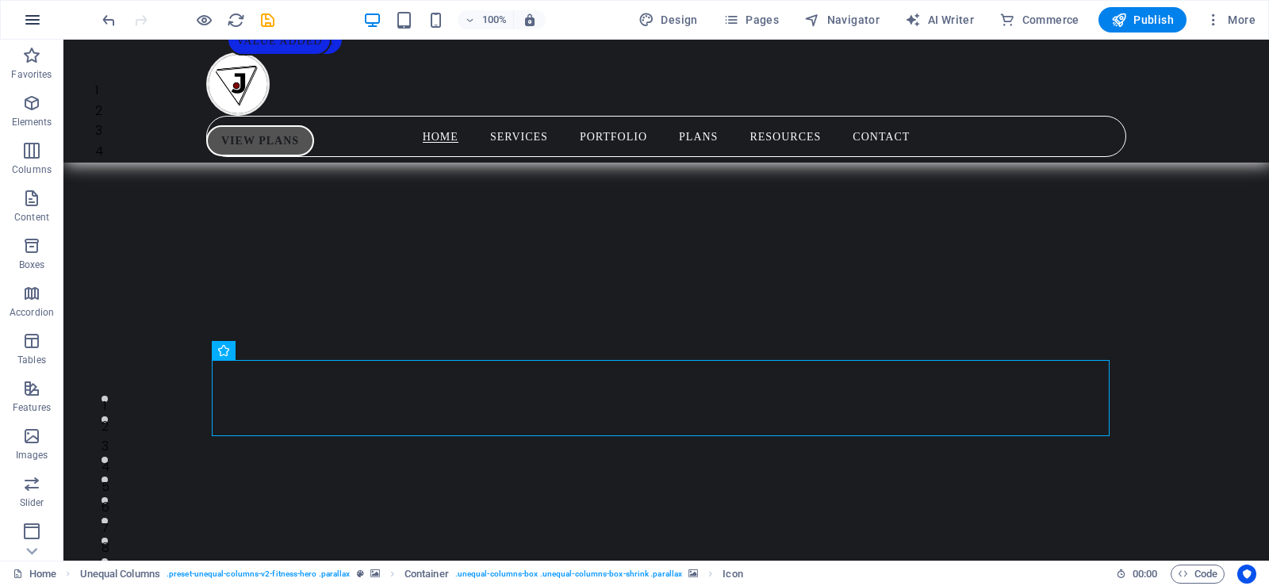
click at [31, 18] on icon "button" at bounding box center [32, 19] width 19 height 19
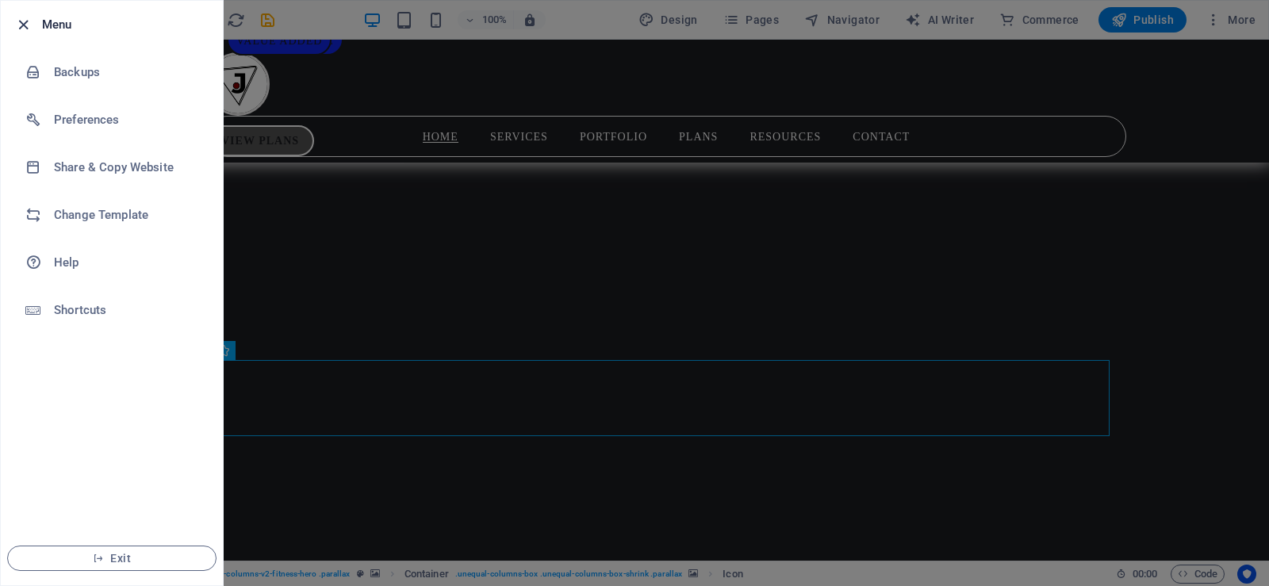
click at [24, 20] on icon "button" at bounding box center [23, 25] width 18 height 18
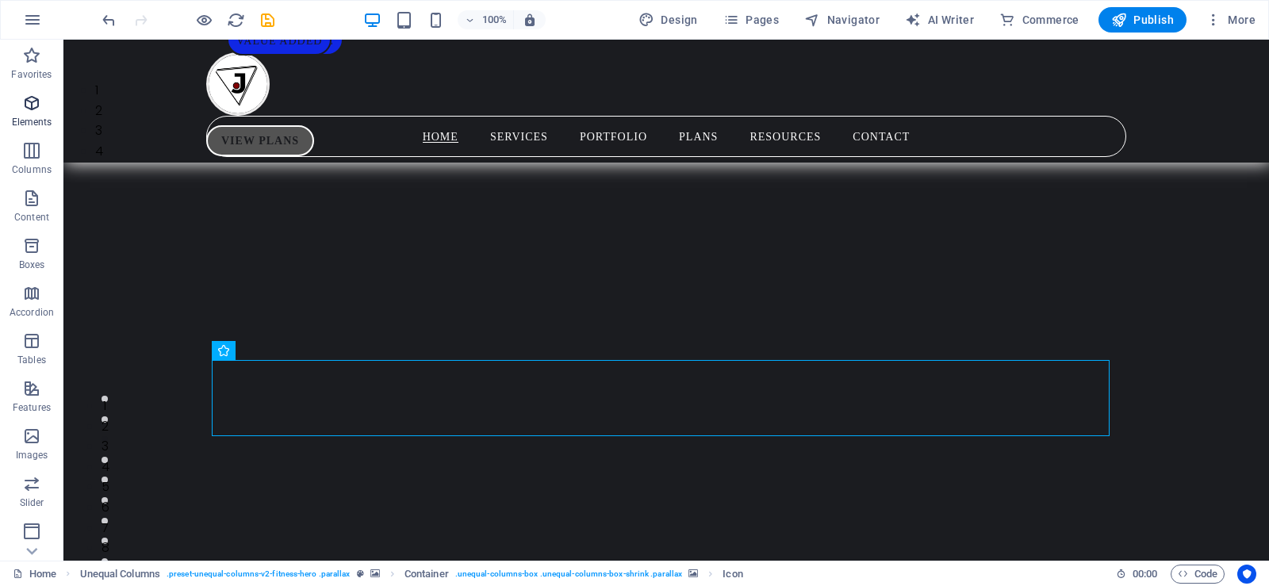
click at [34, 110] on icon "button" at bounding box center [31, 103] width 19 height 19
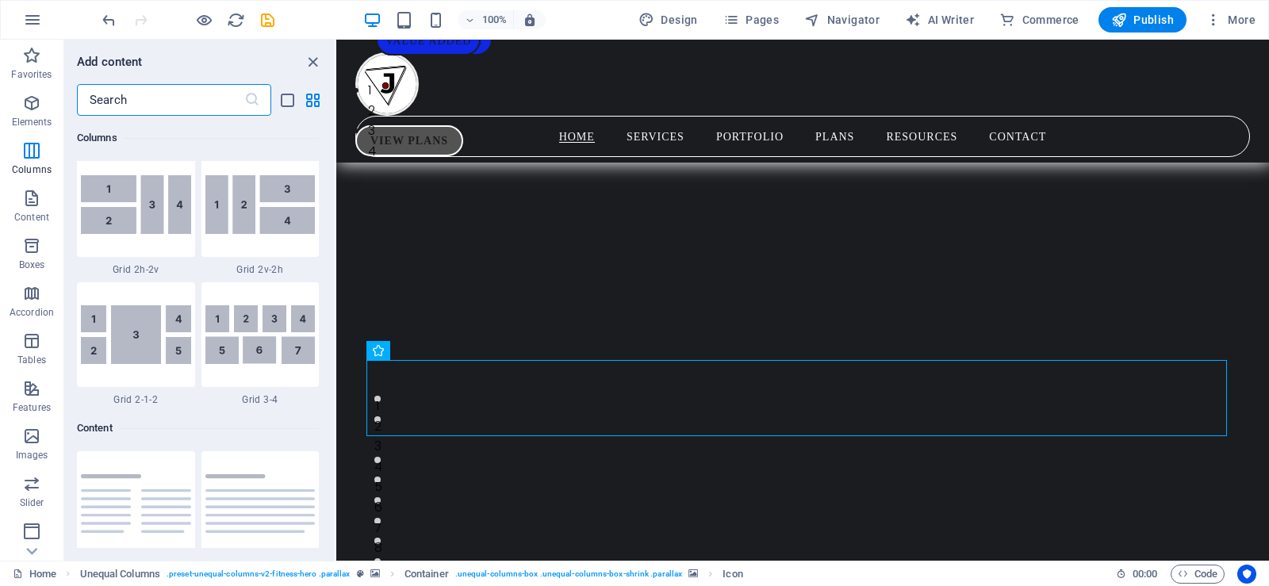
scroll to position [2851, 0]
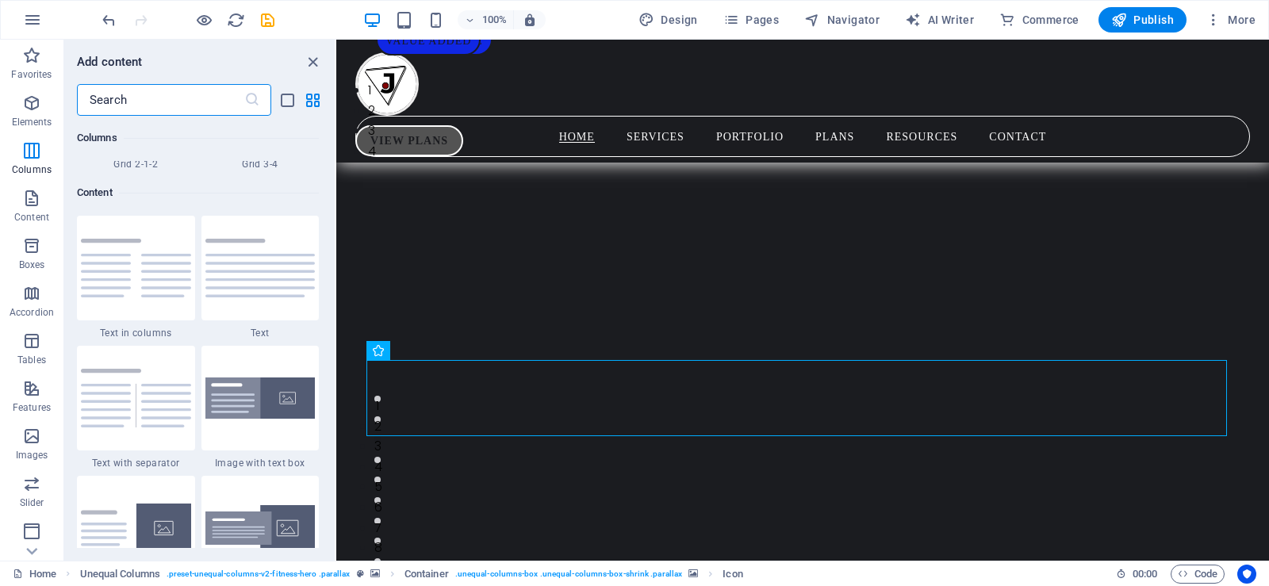
drag, startPoint x: 332, startPoint y: 130, endPoint x: 67, endPoint y: 229, distance: 282.1
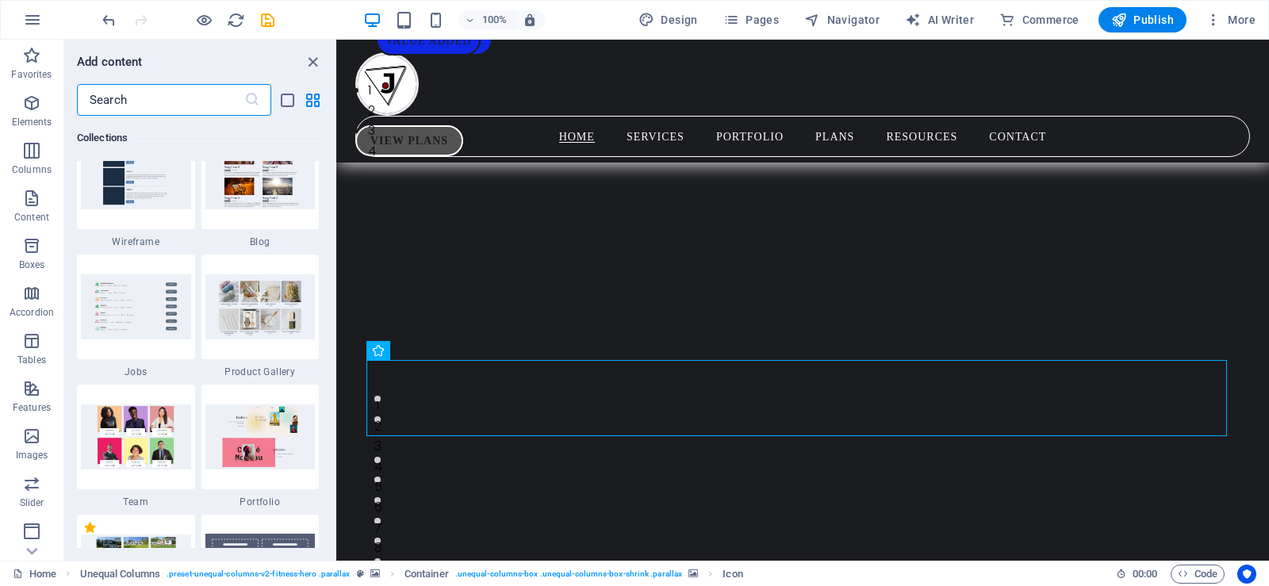
scroll to position [14754, 0]
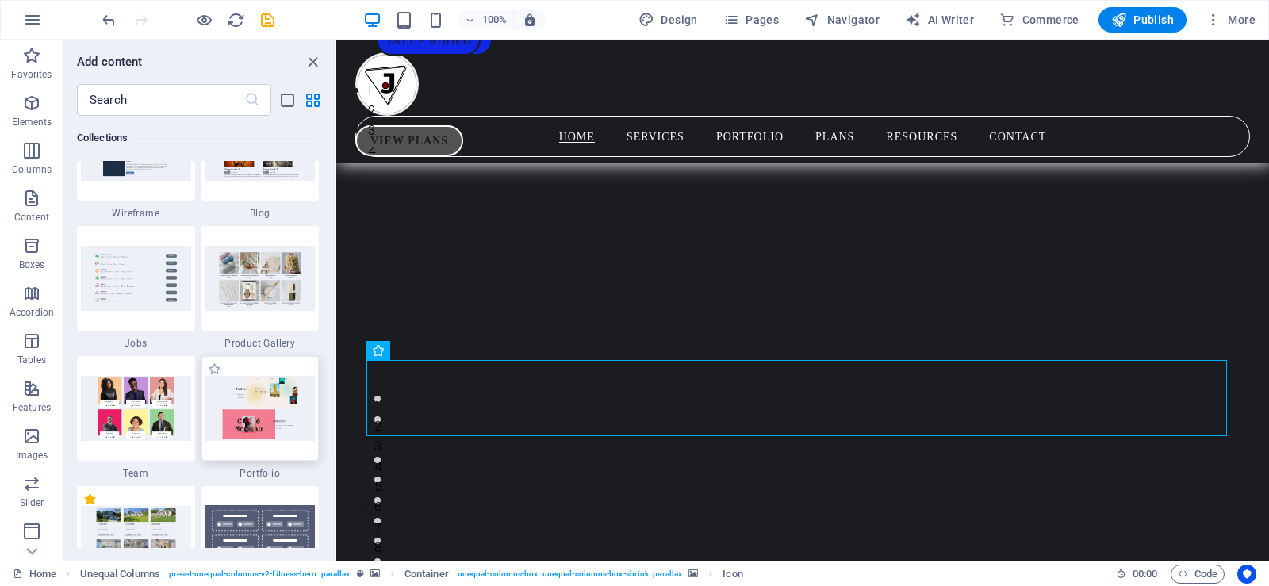
click at [279, 435] on img at bounding box center [260, 408] width 110 height 64
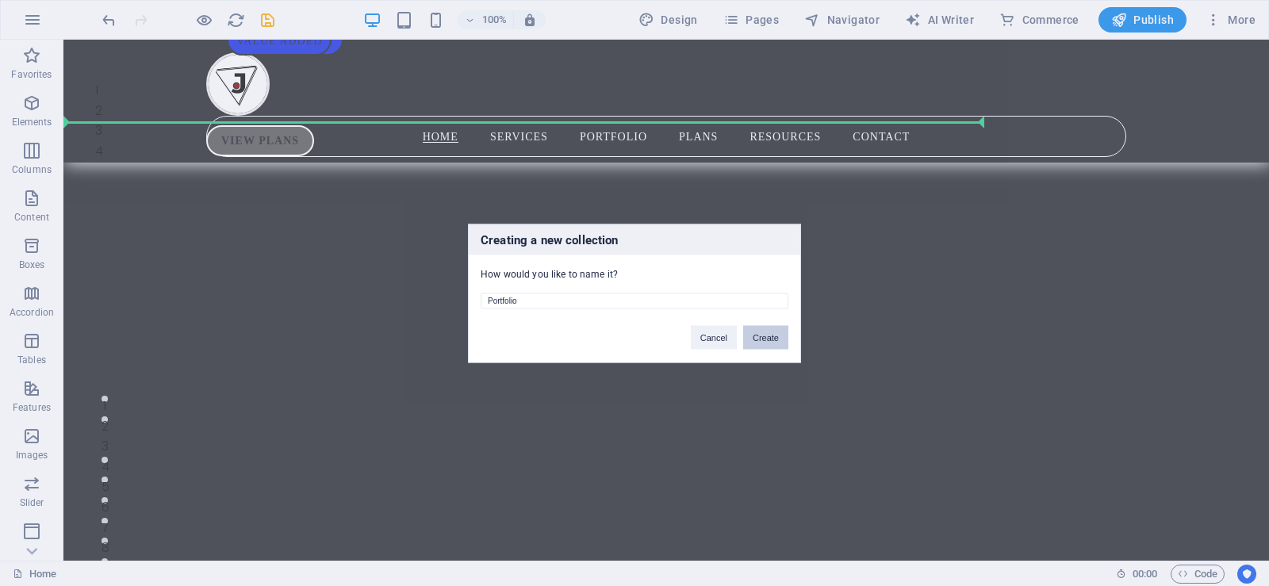
click at [762, 336] on button "Create" at bounding box center [765, 337] width 45 height 24
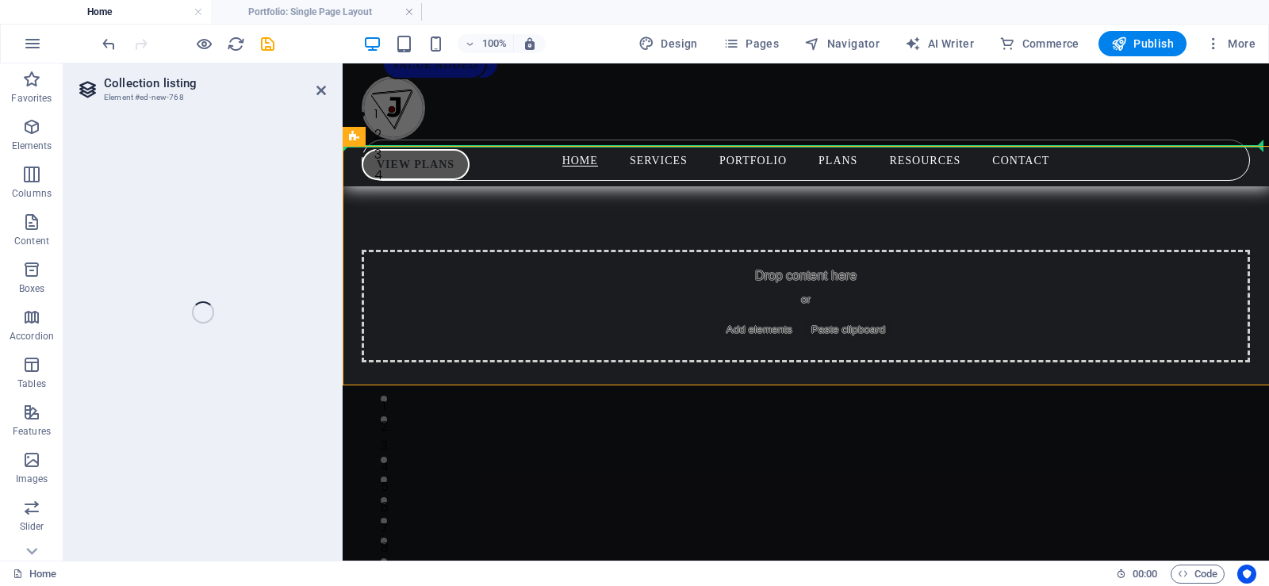
select select "68b78500ad9015e0ca0c07ab"
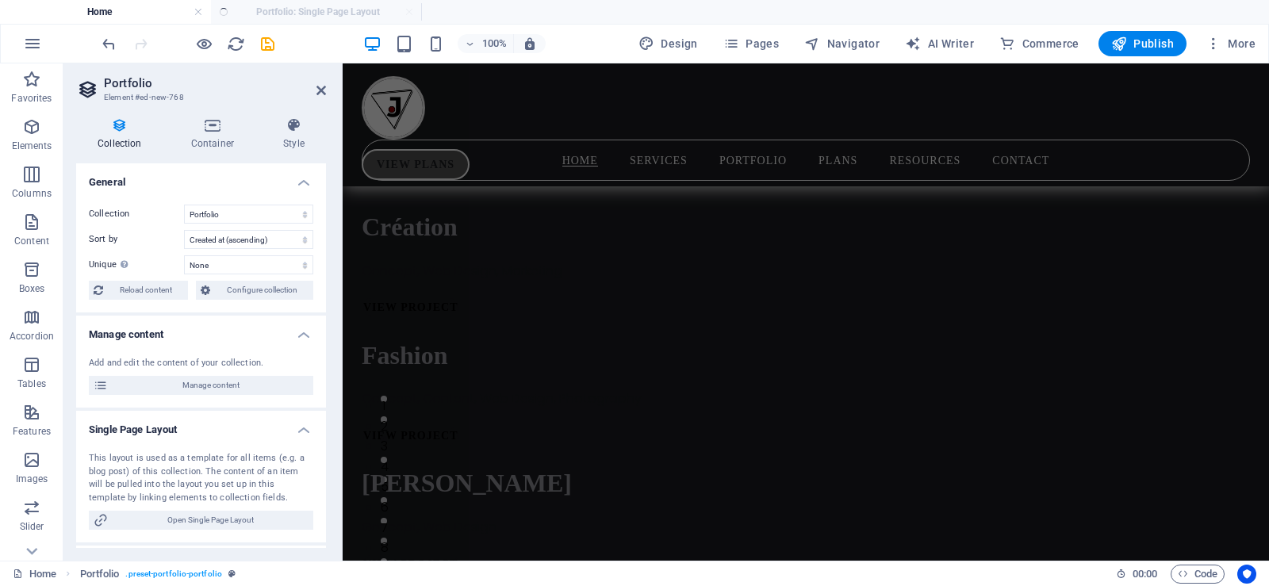
select select "createdAt_DESC"
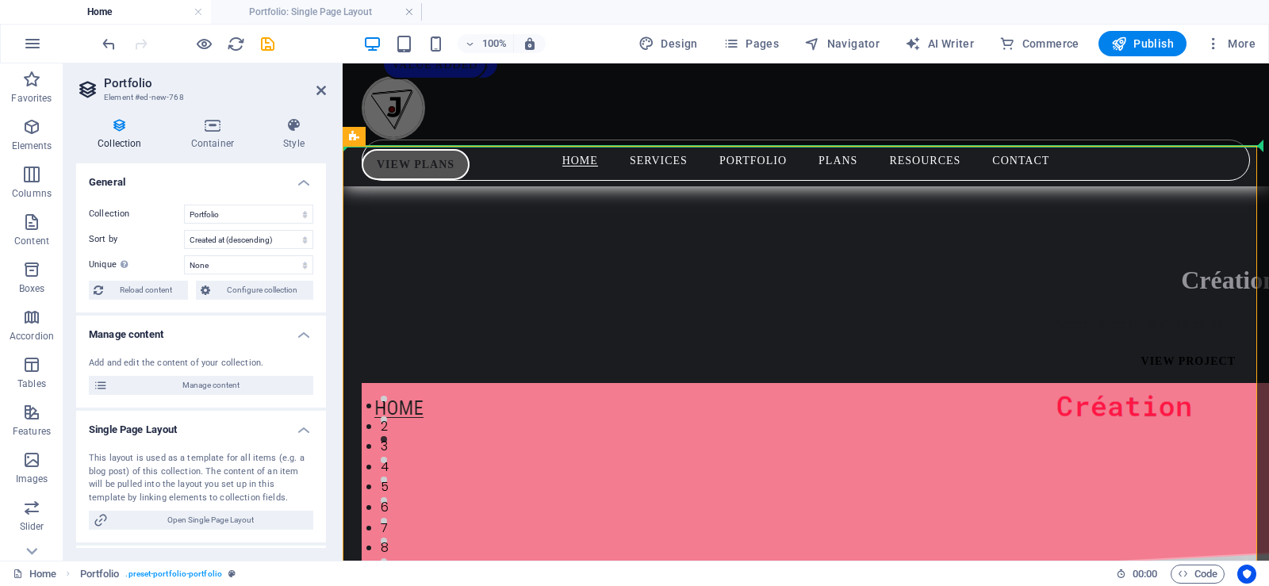
scroll to position [0, 0]
drag, startPoint x: 1264, startPoint y: 88, endPoint x: 1601, endPoint y: 116, distance: 338.3
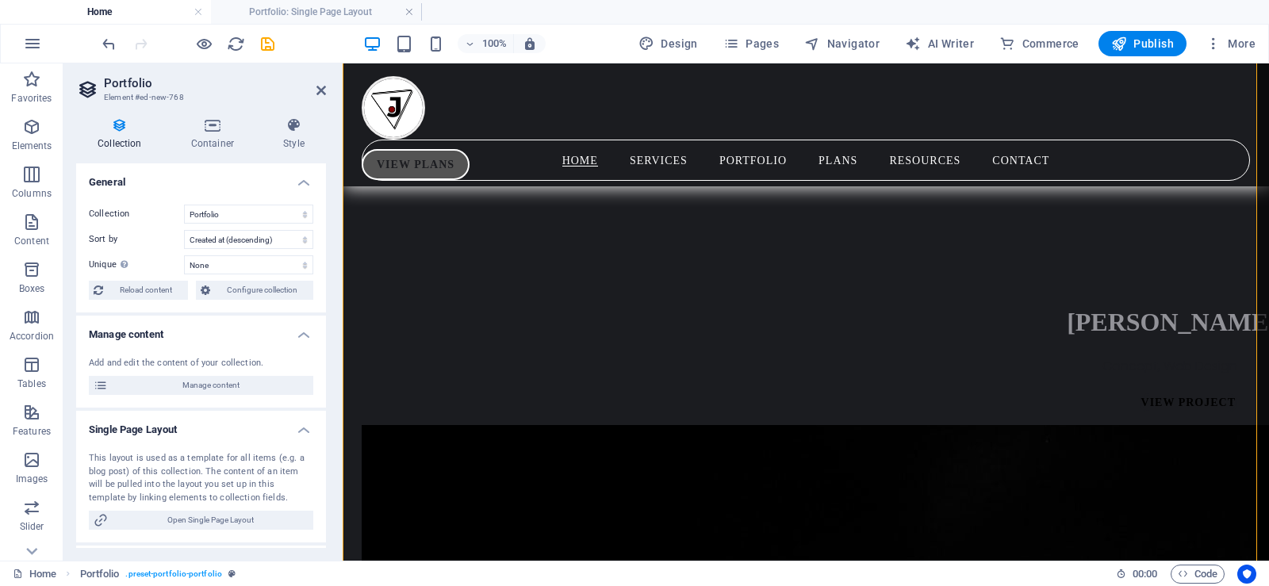
scroll to position [2092, 0]
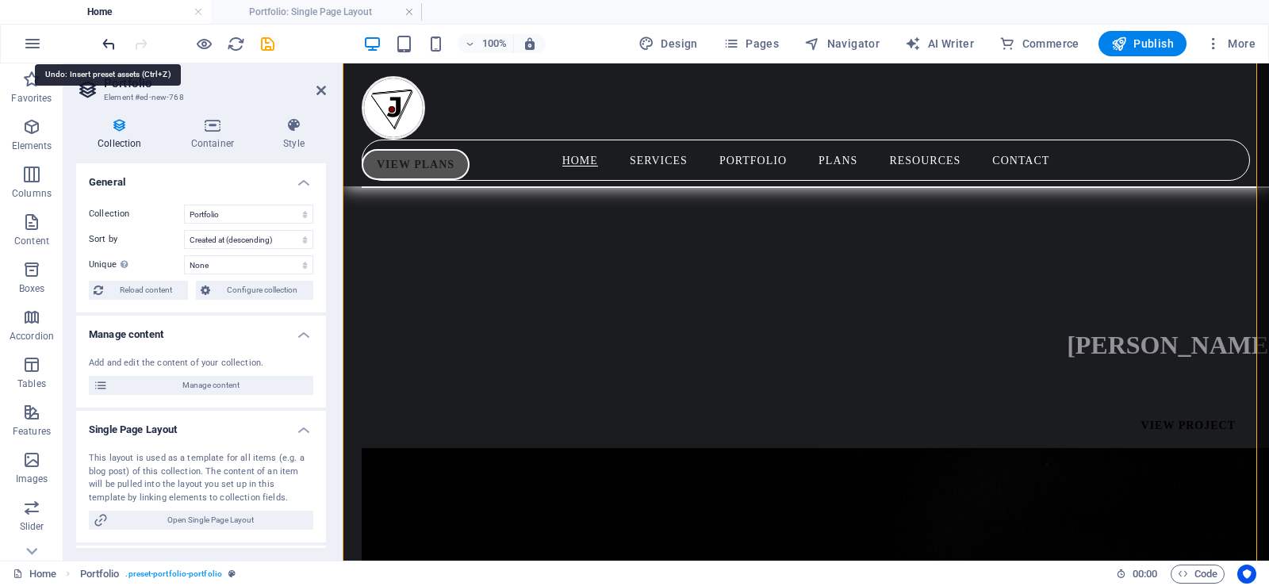
click at [105, 45] on icon "undo" at bounding box center [109, 44] width 18 height 18
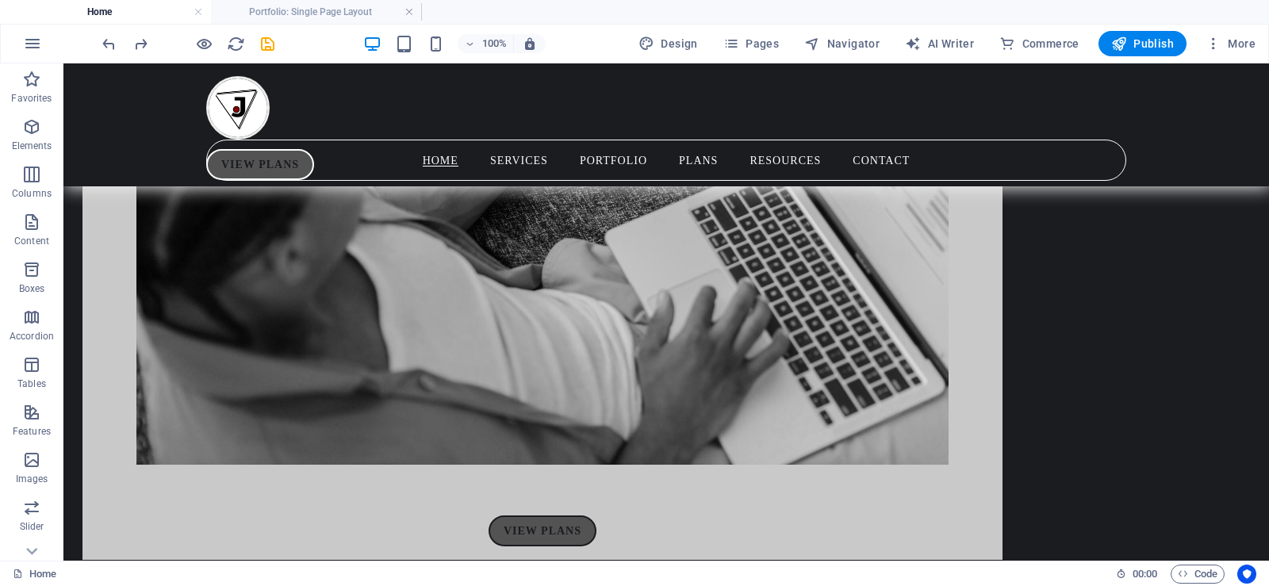
scroll to position [6371, 0]
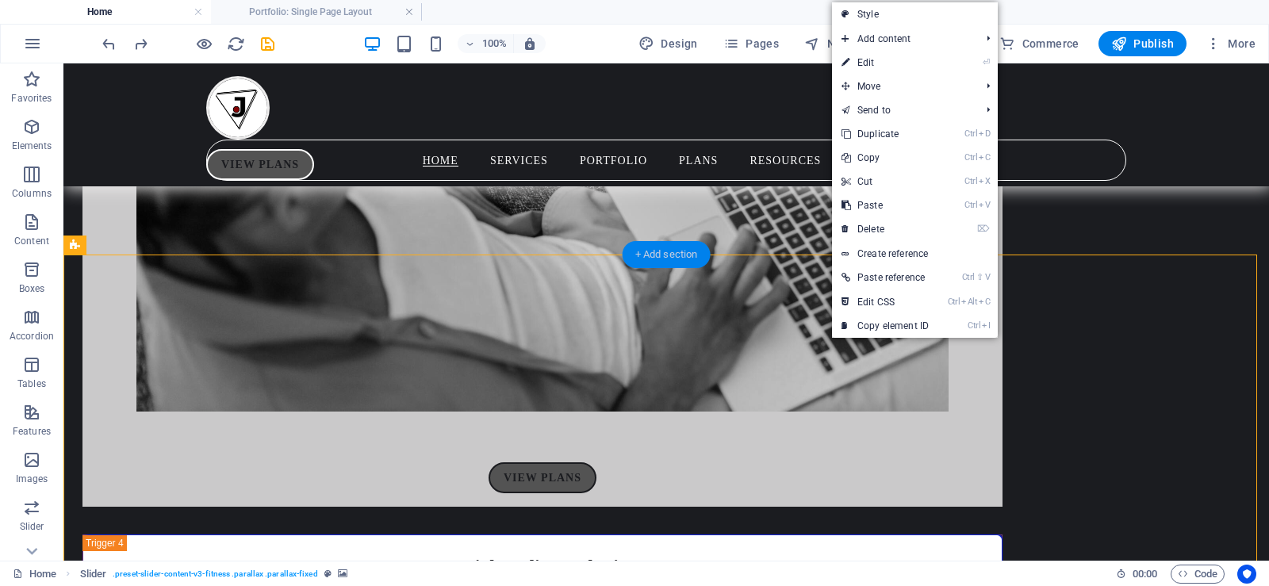
click at [655, 249] on div "+ Add section" at bounding box center [667, 254] width 88 height 27
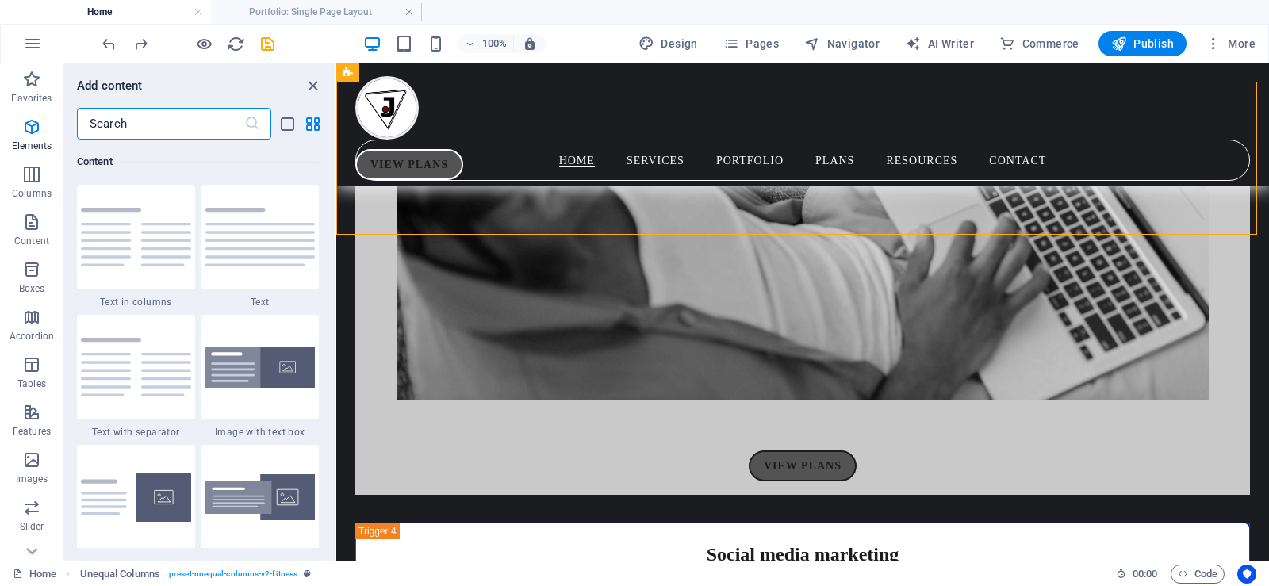
scroll to position [2906, 0]
click at [160, 121] on input "text" at bounding box center [160, 124] width 167 height 32
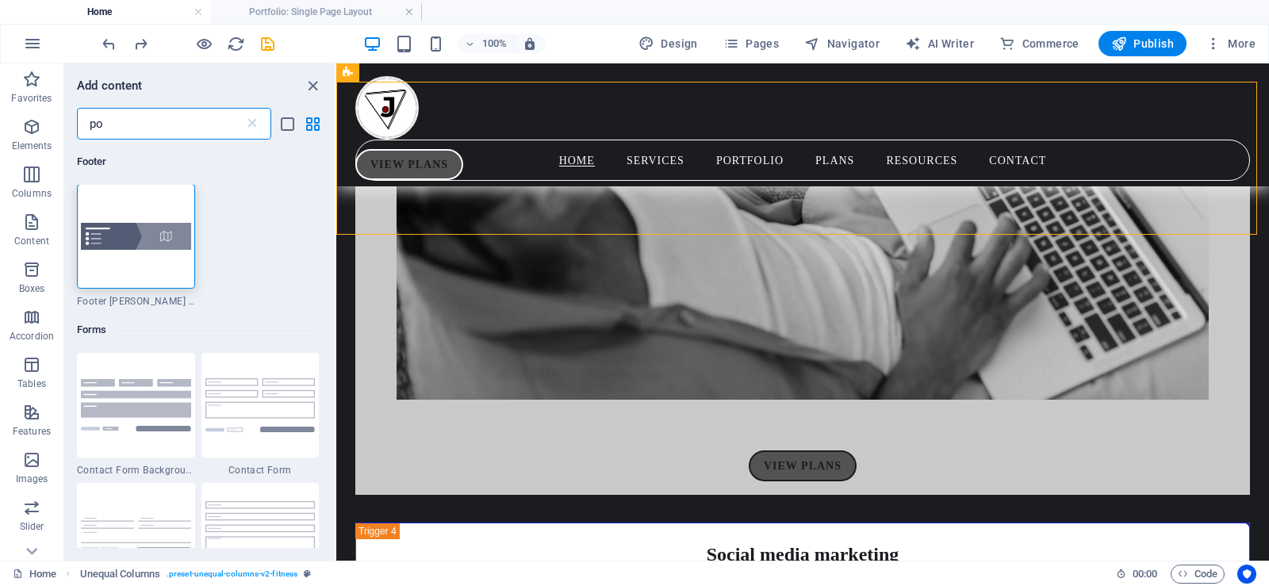
scroll to position [0, 0]
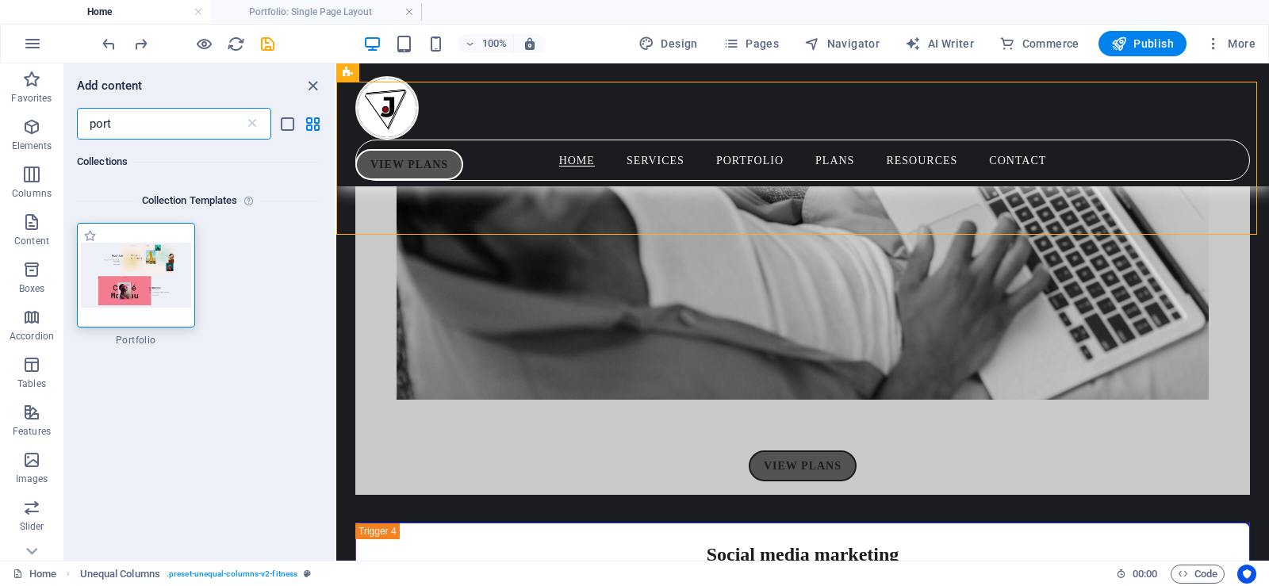
type input "port"
click at [160, 262] on img at bounding box center [136, 275] width 110 height 64
click at [108, 259] on img at bounding box center [136, 275] width 110 height 64
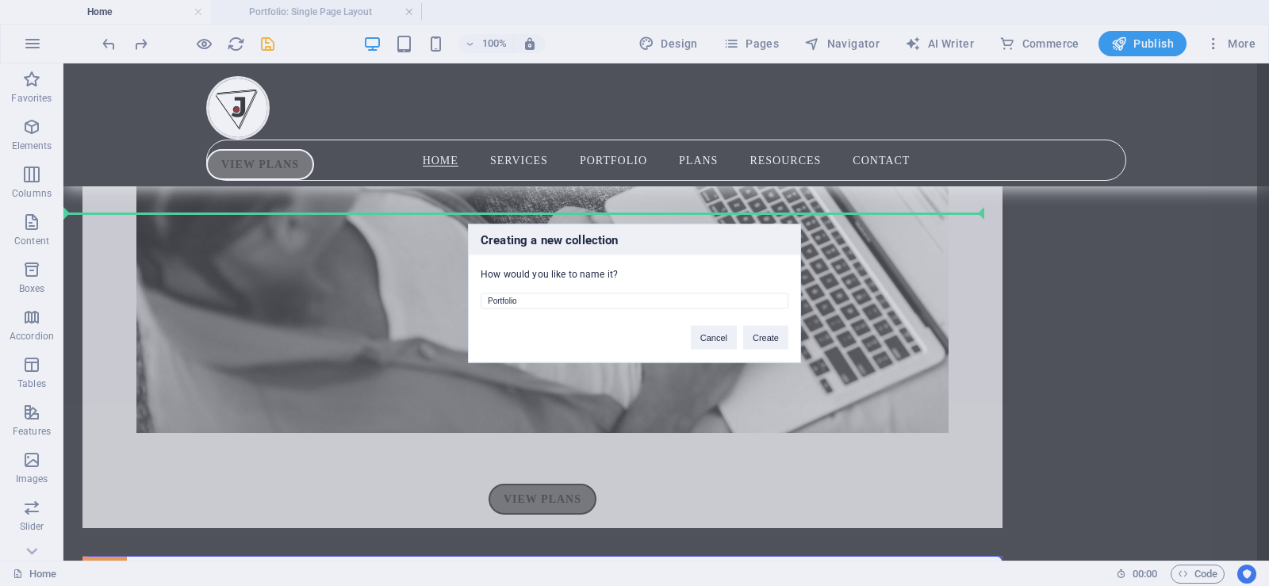
scroll to position [6371, 0]
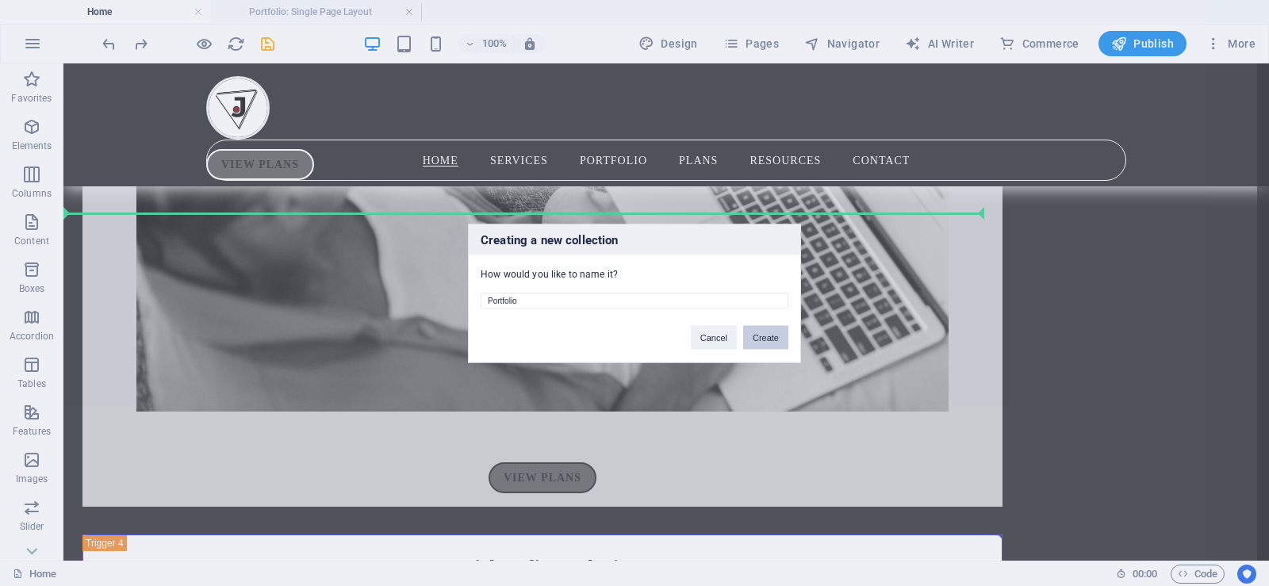
click at [758, 337] on button "Create" at bounding box center [765, 337] width 45 height 24
click at [712, 332] on button "Delete and re-create" at bounding box center [739, 337] width 98 height 24
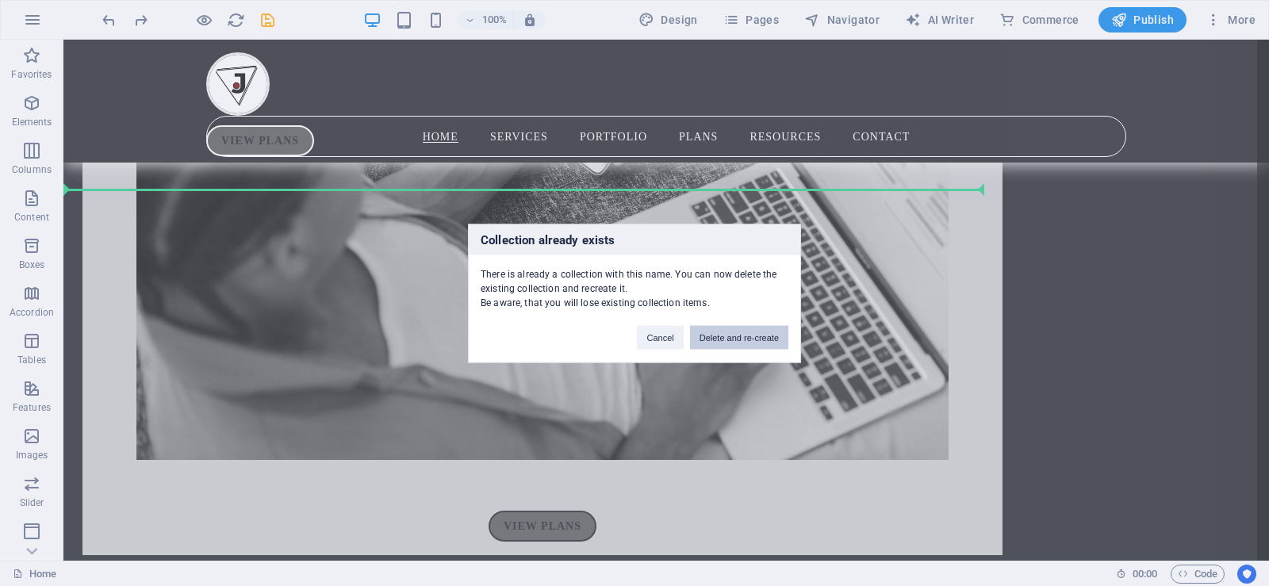
click at [742, 334] on button "Delete and re-create" at bounding box center [739, 337] width 98 height 24
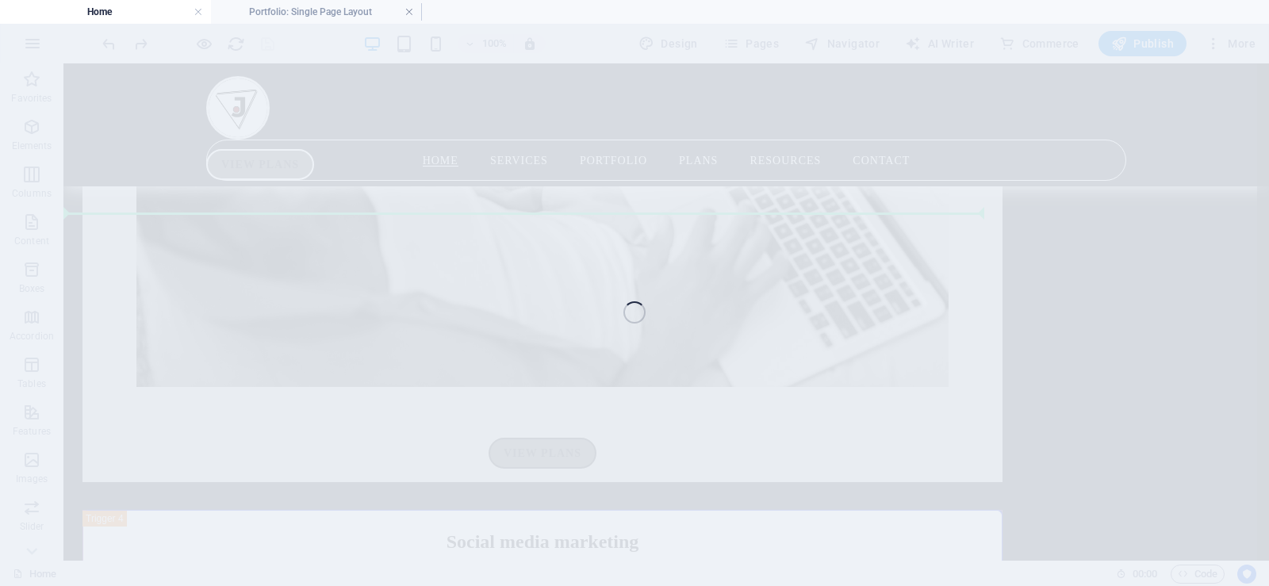
select select "68b785c6d16e338b3d0c1392"
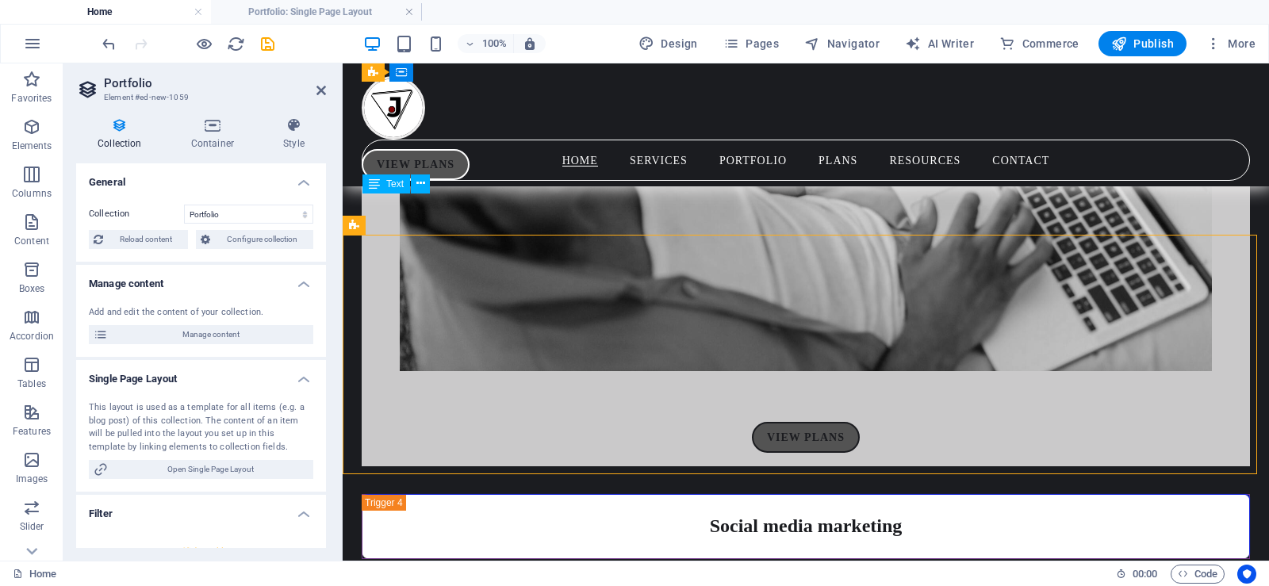
scroll to position [6346, 0]
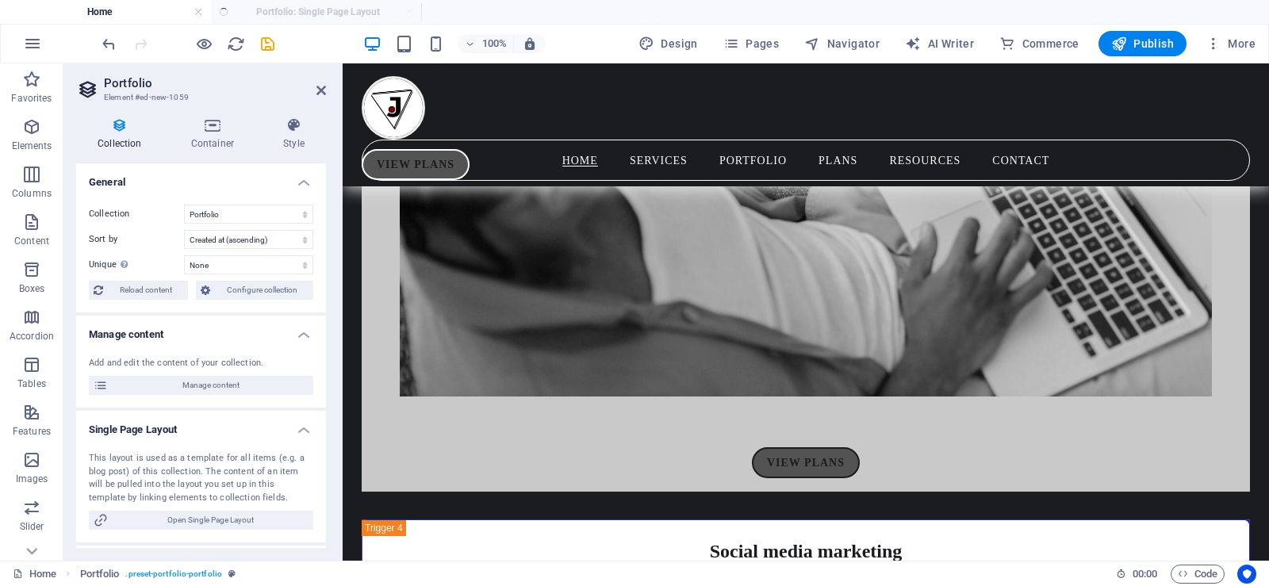
select select "createdAt_DESC"
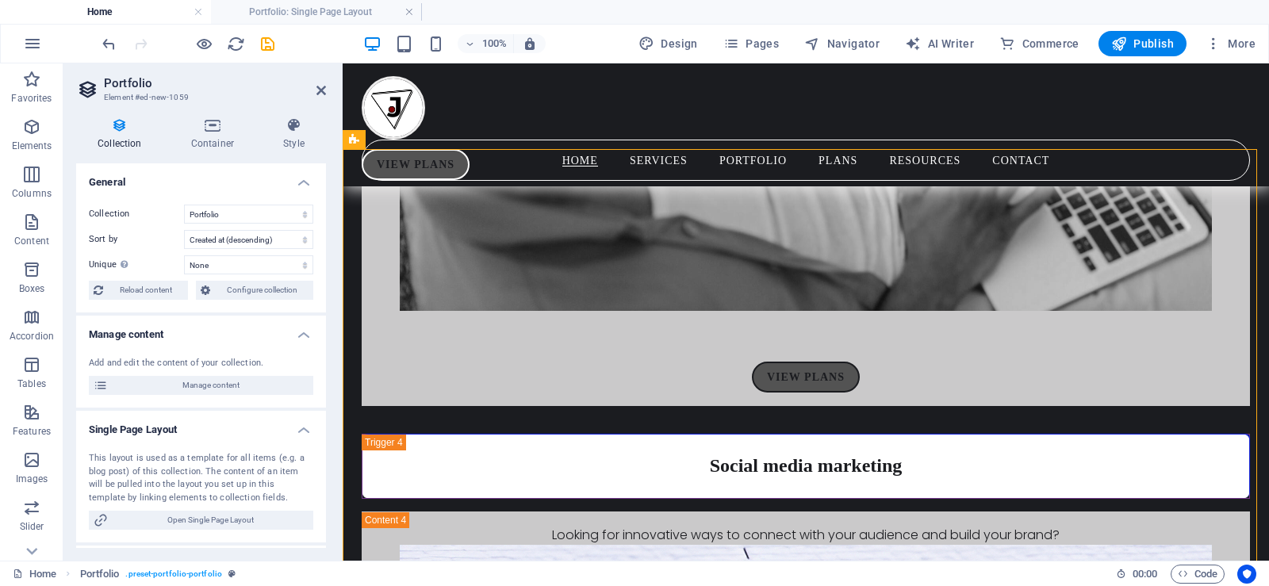
scroll to position [6454, 0]
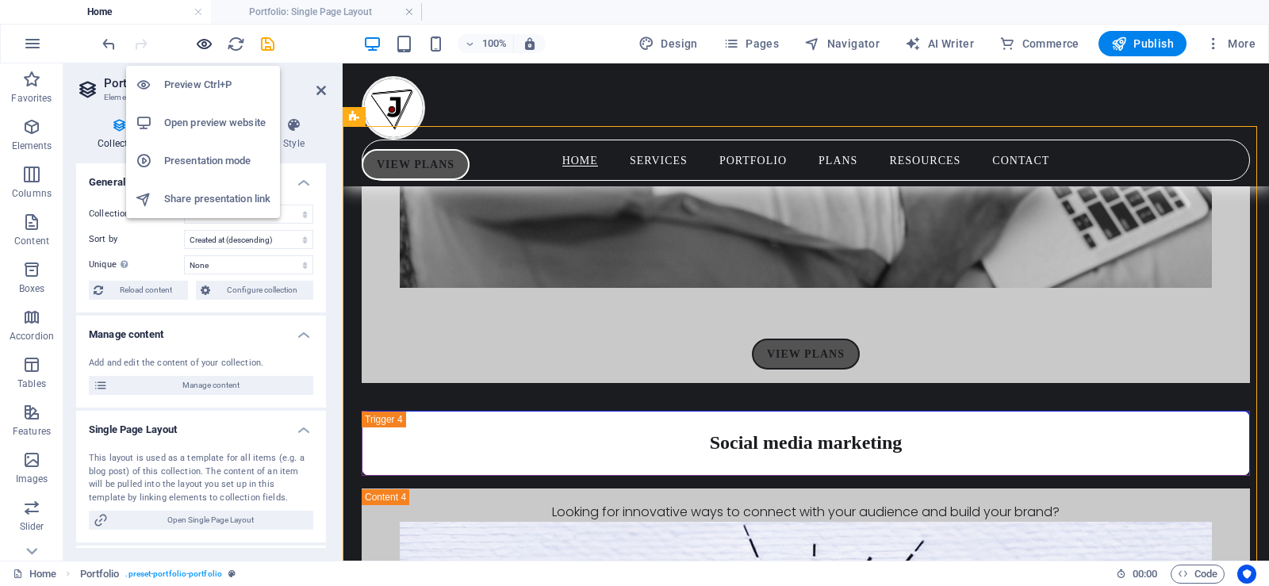
click at [204, 35] on icon "button" at bounding box center [204, 44] width 18 height 18
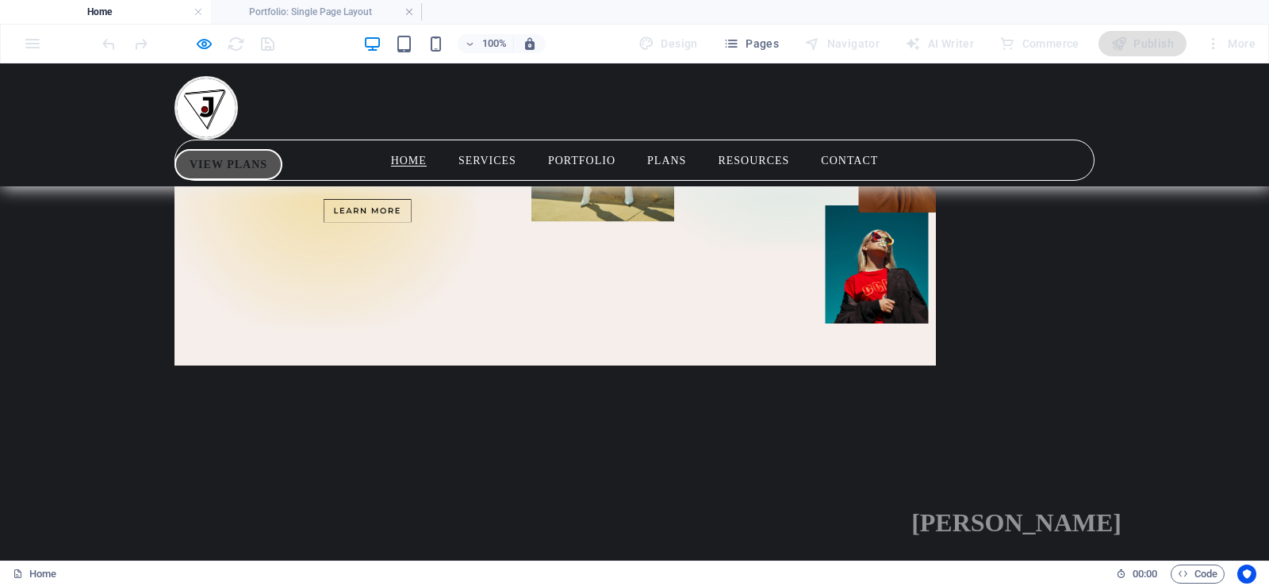
scroll to position [7069, 0]
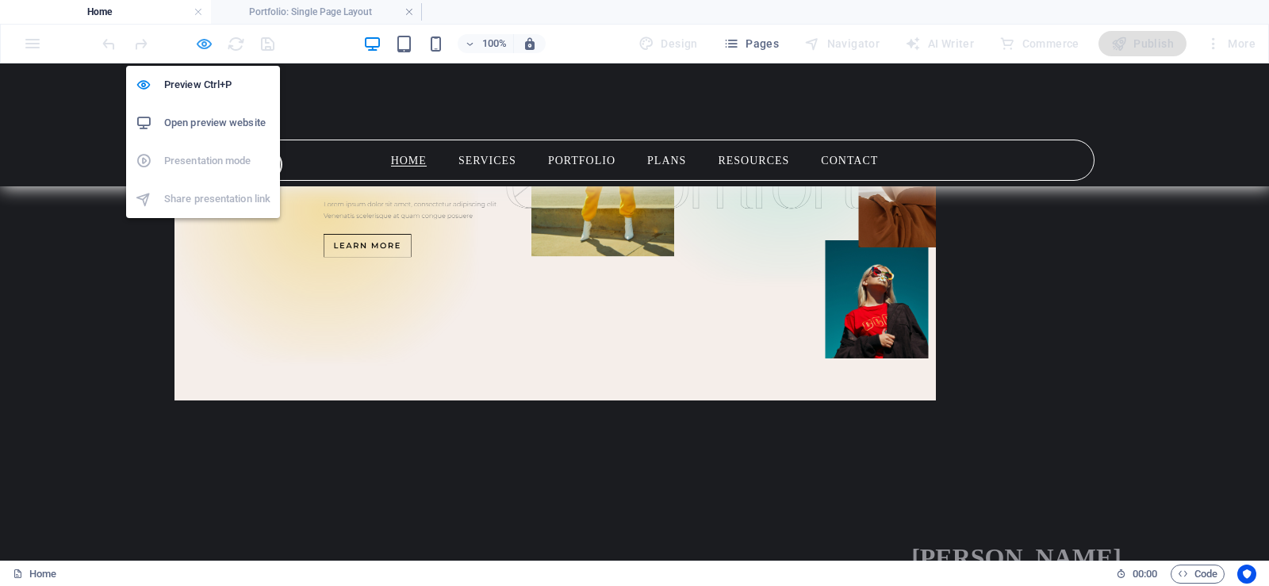
drag, startPoint x: 201, startPoint y: 40, endPoint x: 112, endPoint y: 164, distance: 152.3
click at [201, 40] on icon "button" at bounding box center [204, 44] width 18 height 18
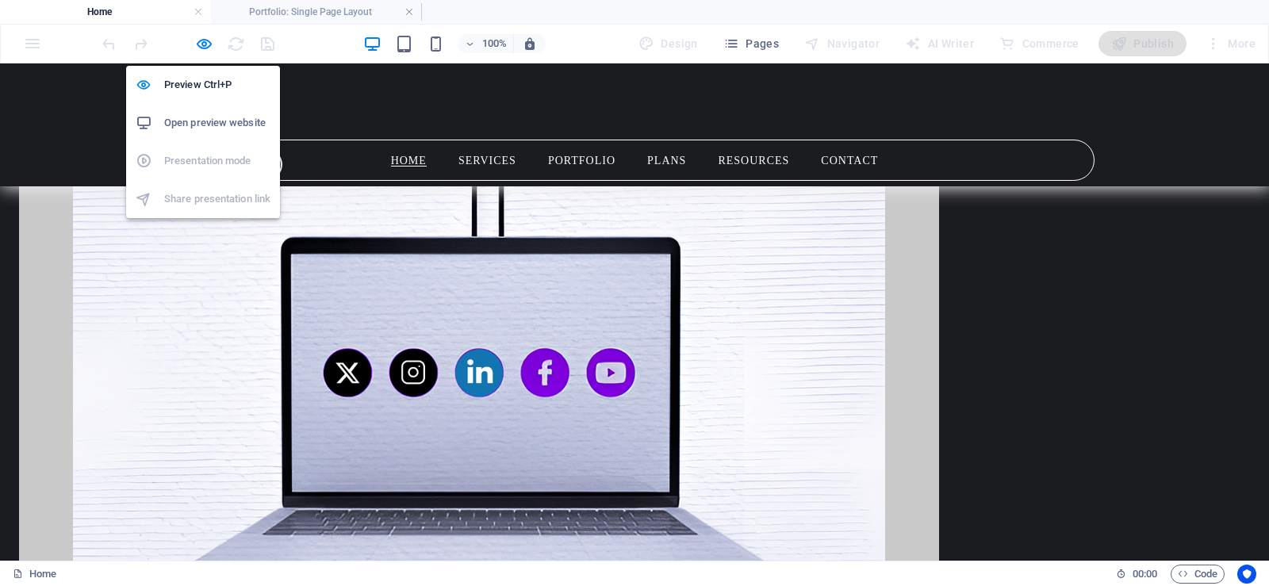
select select "68b785c6d16e338b3d0c1392"
select select "createdAt_DESC"
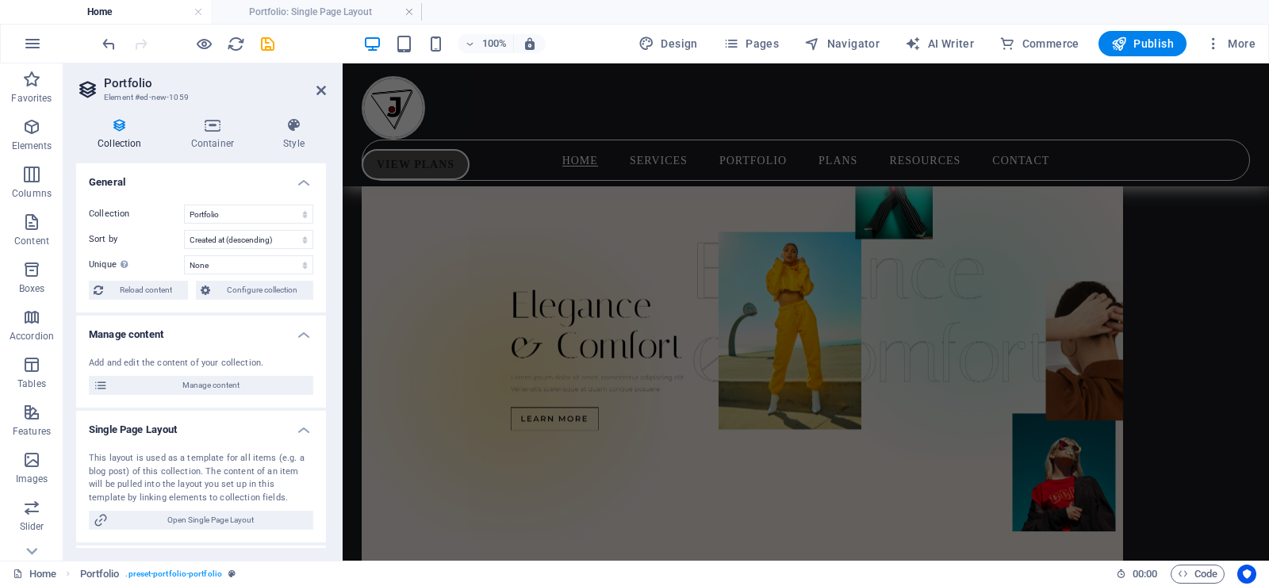
scroll to position [9592, 0]
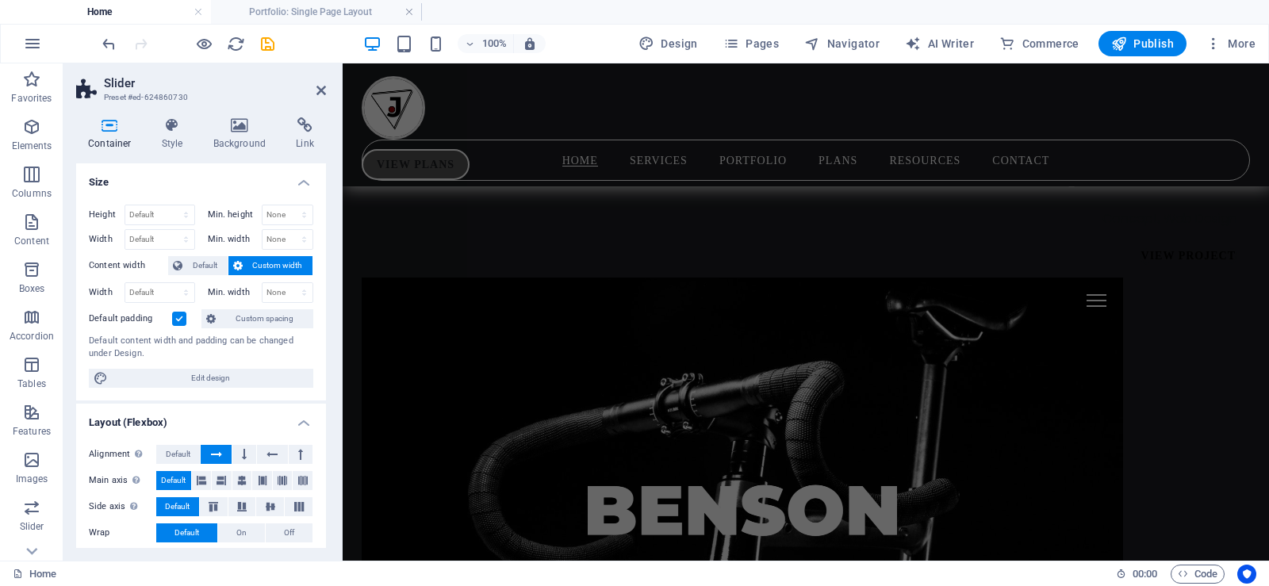
scroll to position [10282, 0]
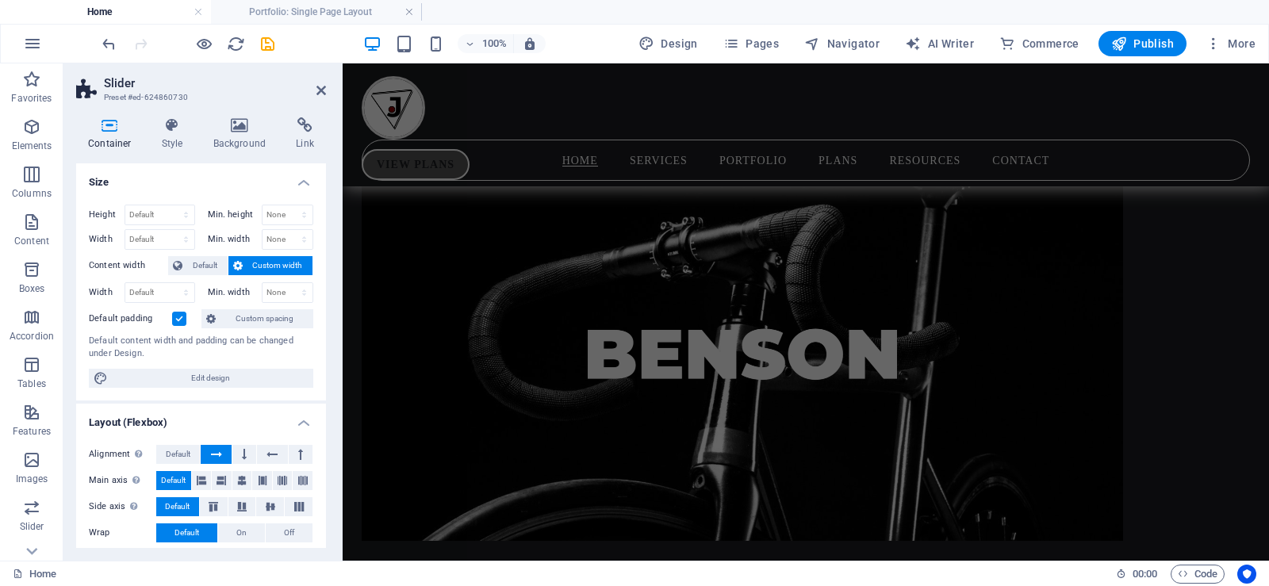
select select "pyramids"
select select "vh"
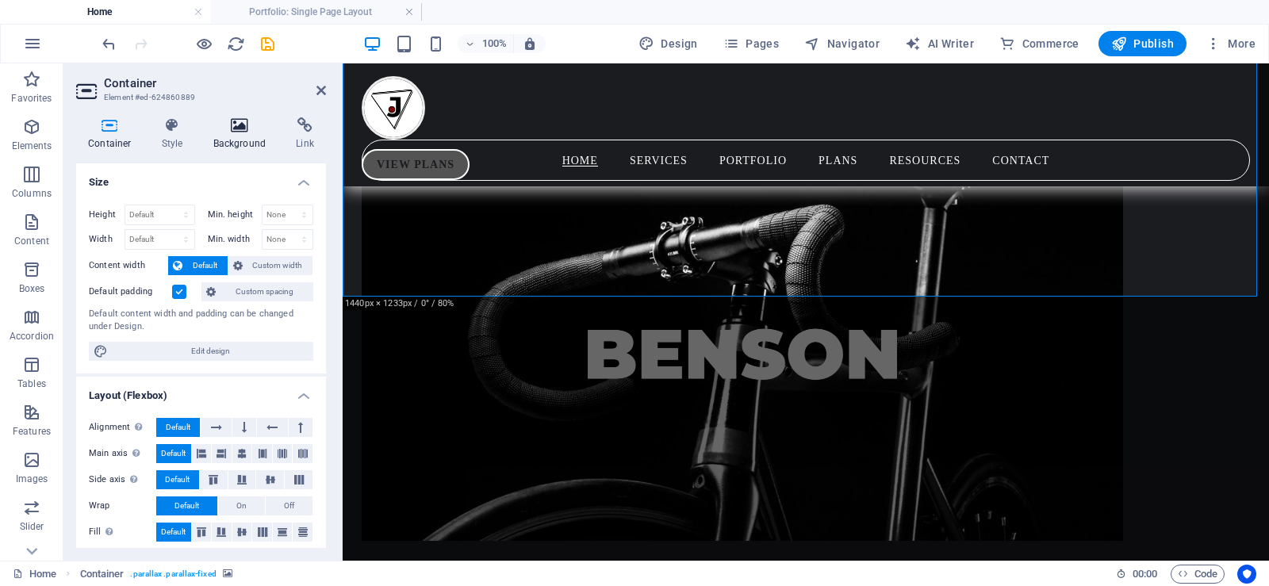
click at [231, 137] on h4 "Background" at bounding box center [242, 133] width 83 height 33
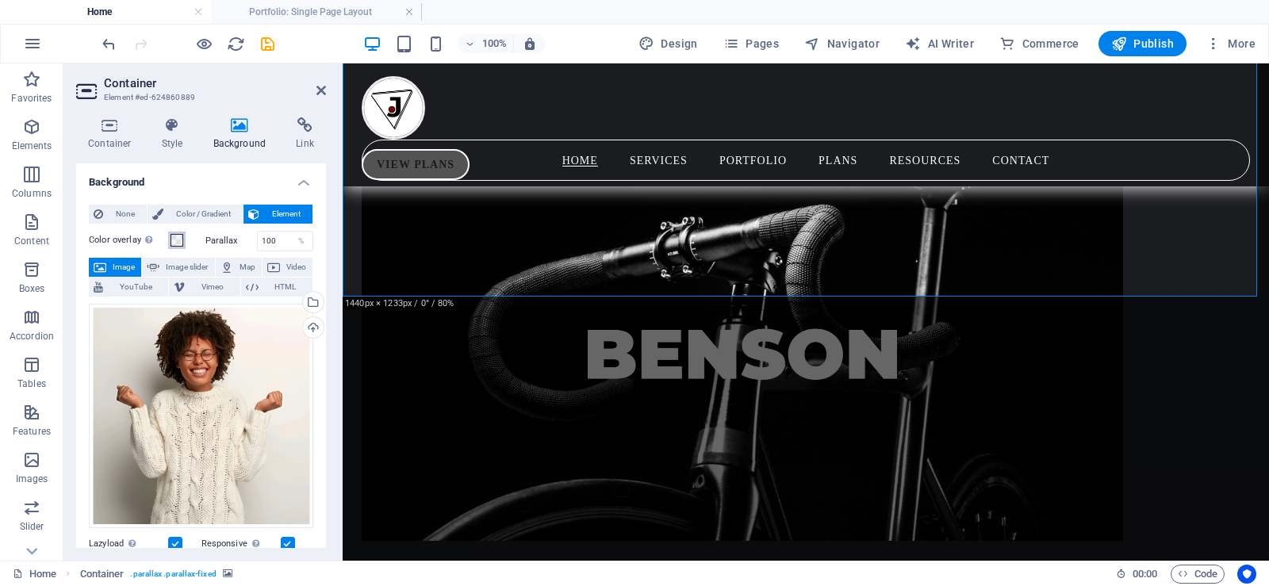
click at [174, 236] on span at bounding box center [177, 240] width 13 height 13
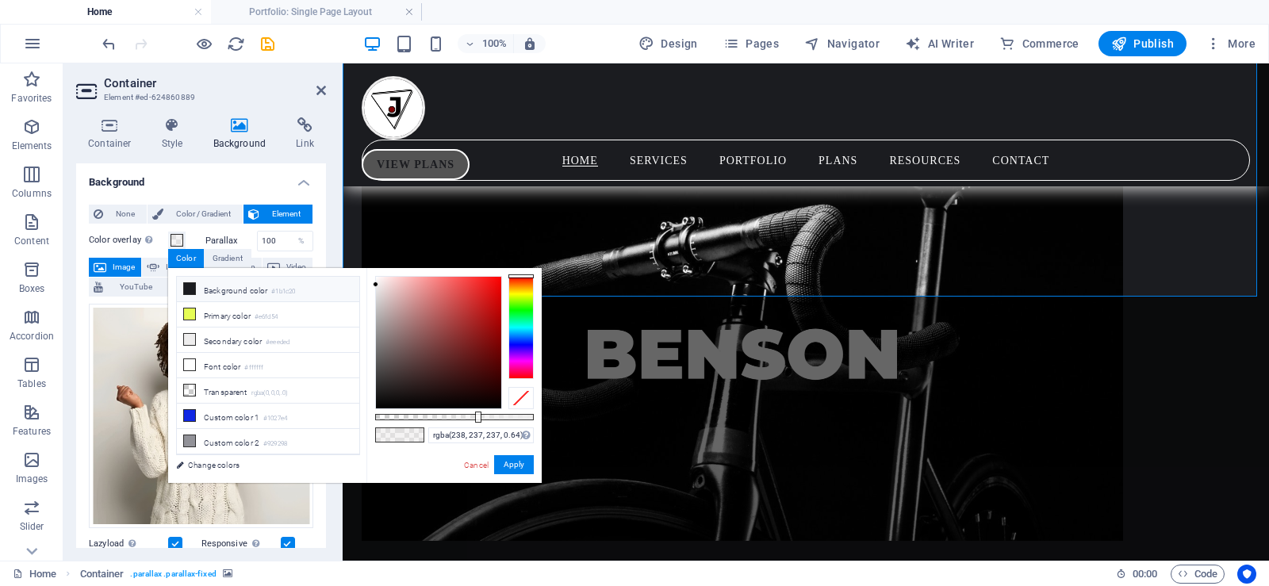
click at [187, 278] on li "Background color #1b1c20" at bounding box center [268, 289] width 182 height 25
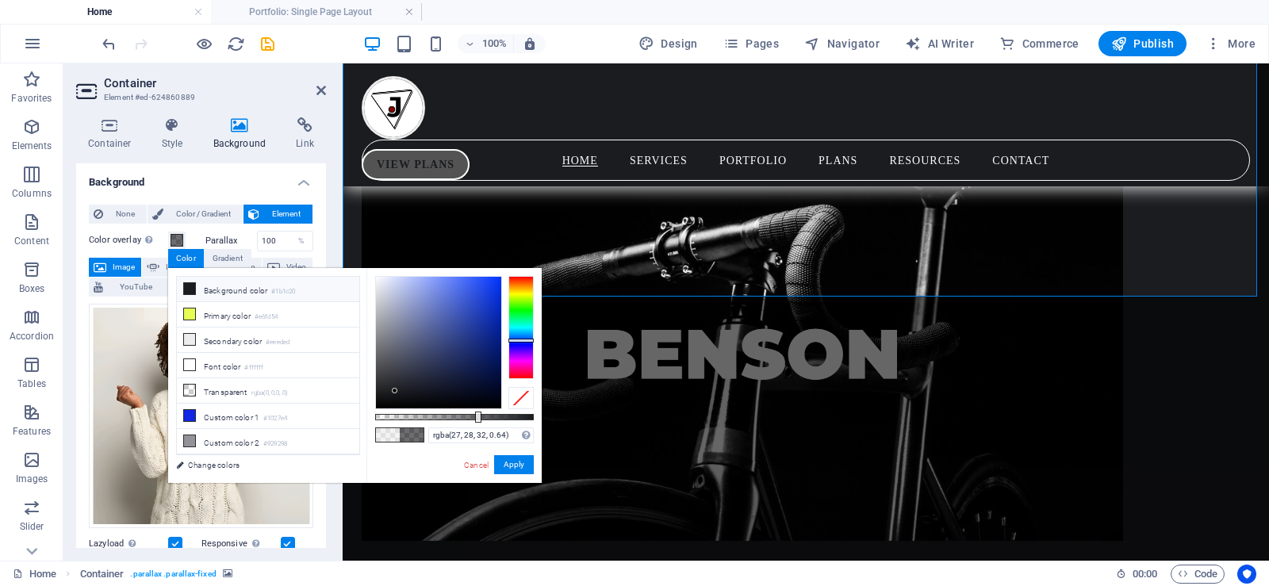
type input "rgba(12, 14, 21, 0.64)"
click at [427, 397] on div at bounding box center [438, 343] width 125 height 132
click at [519, 462] on button "Apply" at bounding box center [514, 464] width 40 height 19
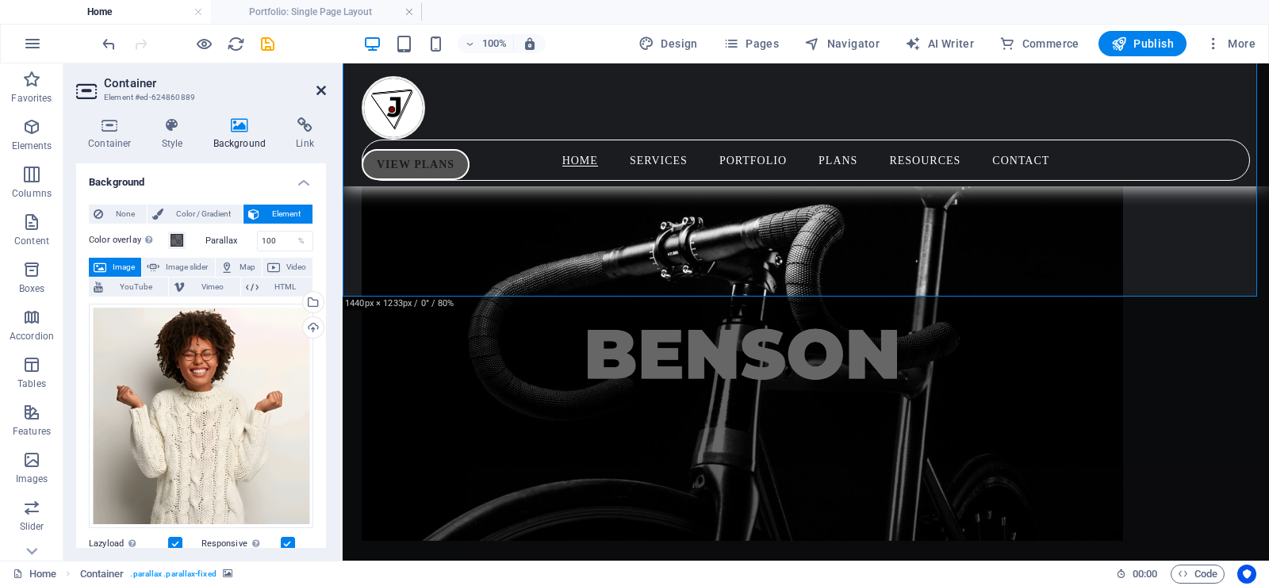
click at [320, 90] on icon at bounding box center [321, 90] width 10 height 13
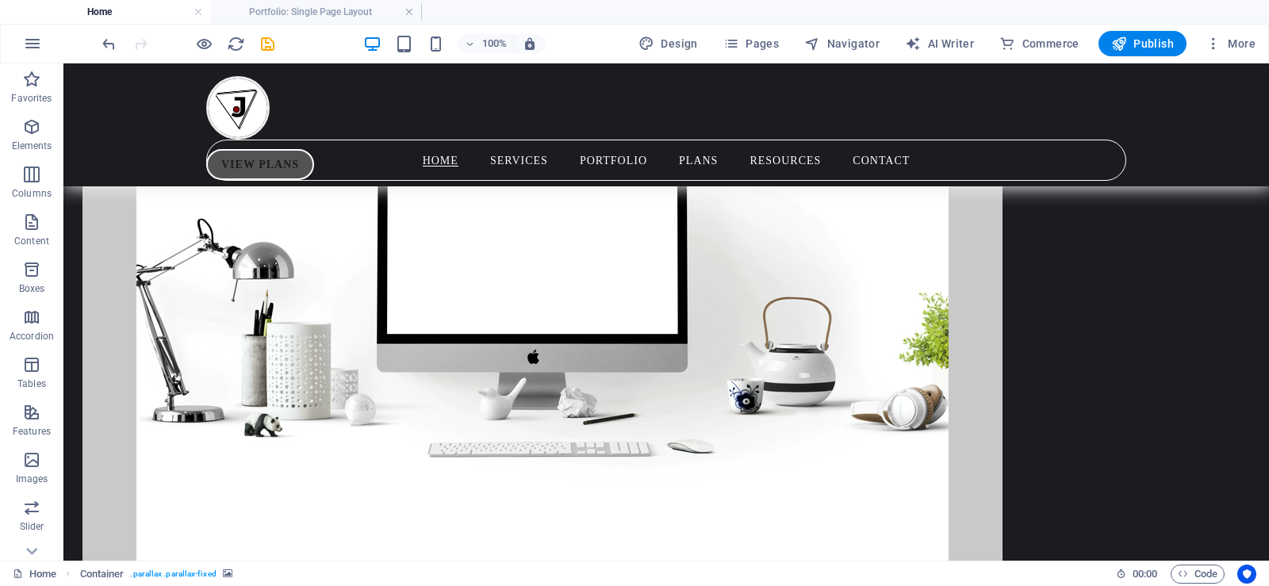
scroll to position [5445, 0]
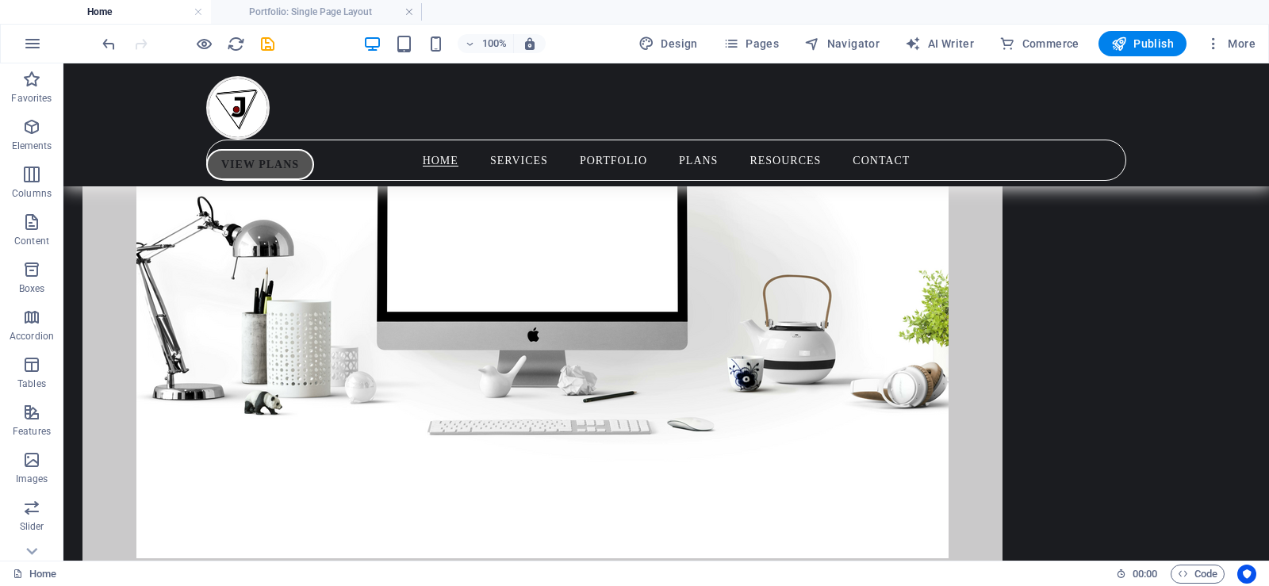
drag, startPoint x: 1250, startPoint y: 274, endPoint x: 1267, endPoint y: 274, distance: 16.7
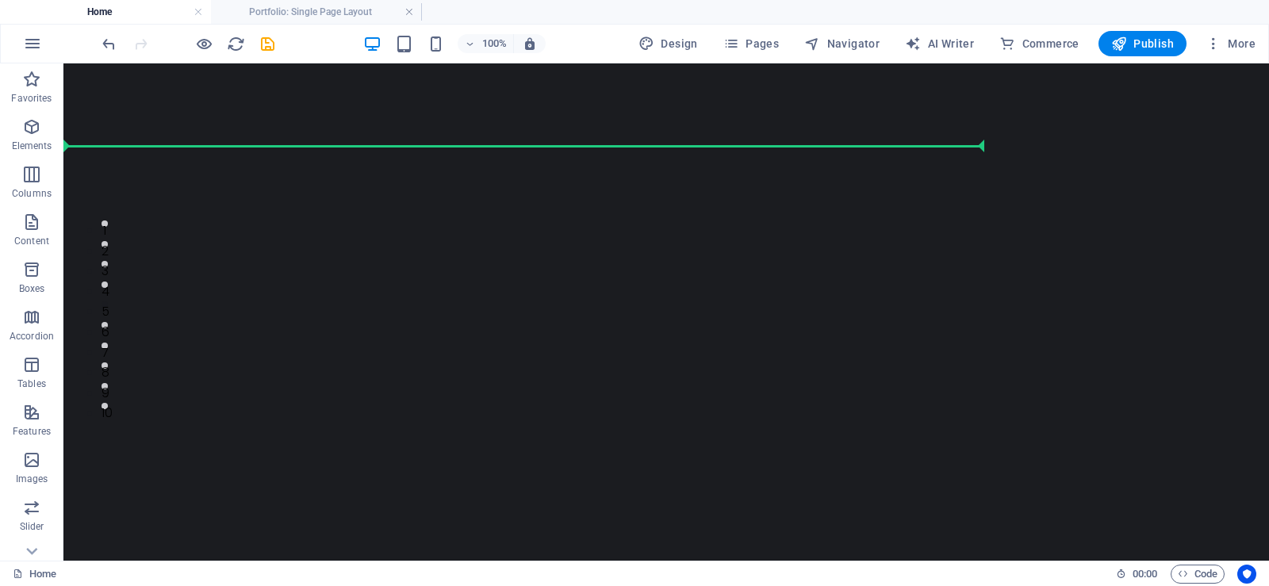
scroll to position [0, 0]
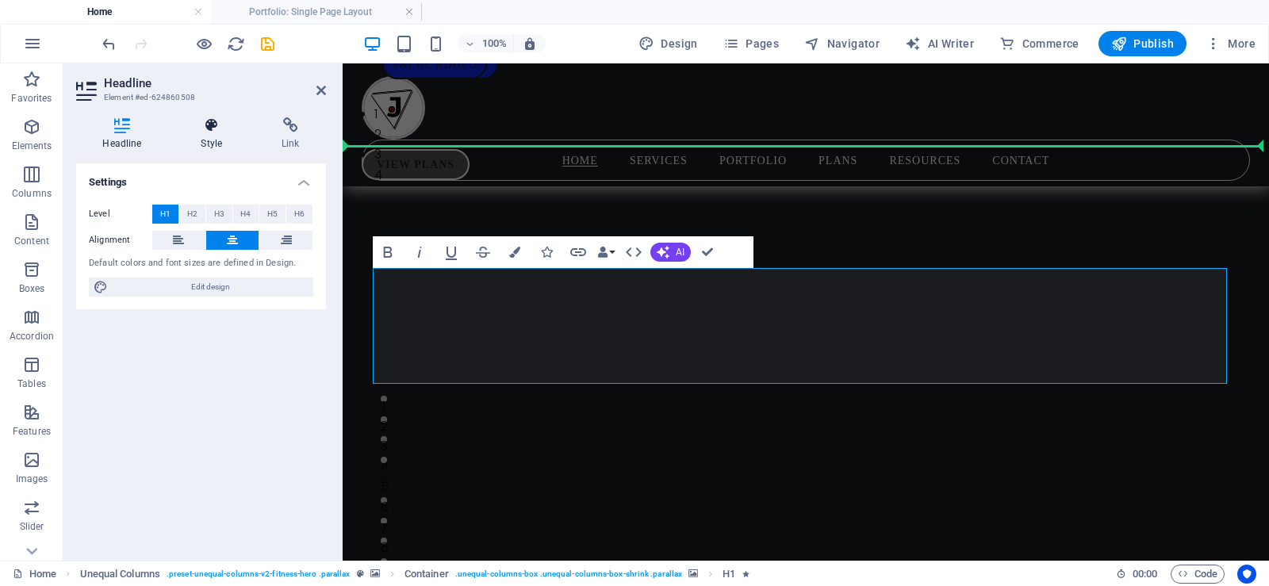
click at [206, 144] on h4 "Style" at bounding box center [215, 133] width 81 height 33
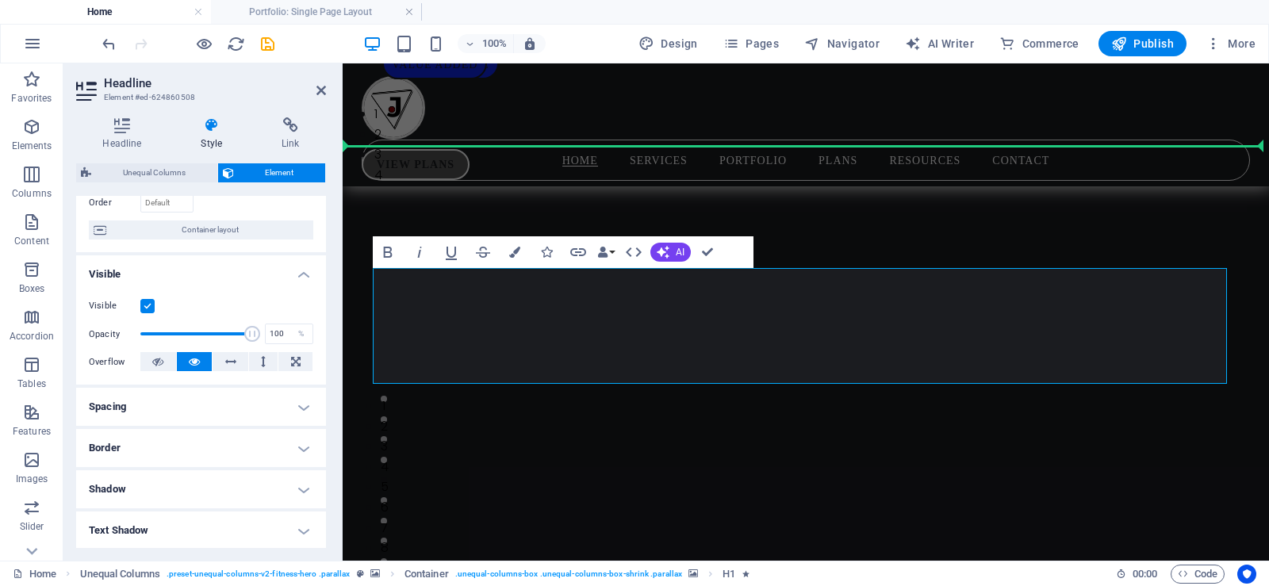
scroll to position [122, 0]
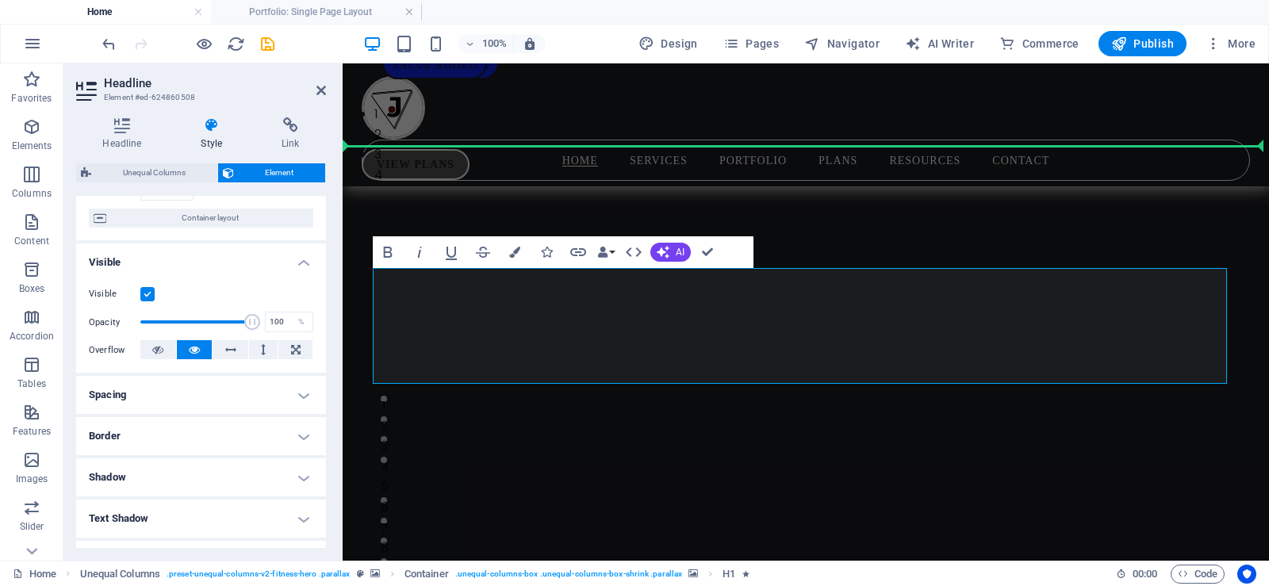
click at [197, 389] on h4 "Spacing" at bounding box center [201, 395] width 250 height 38
click at [259, 429] on span "Custom" at bounding box center [281, 426] width 55 height 19
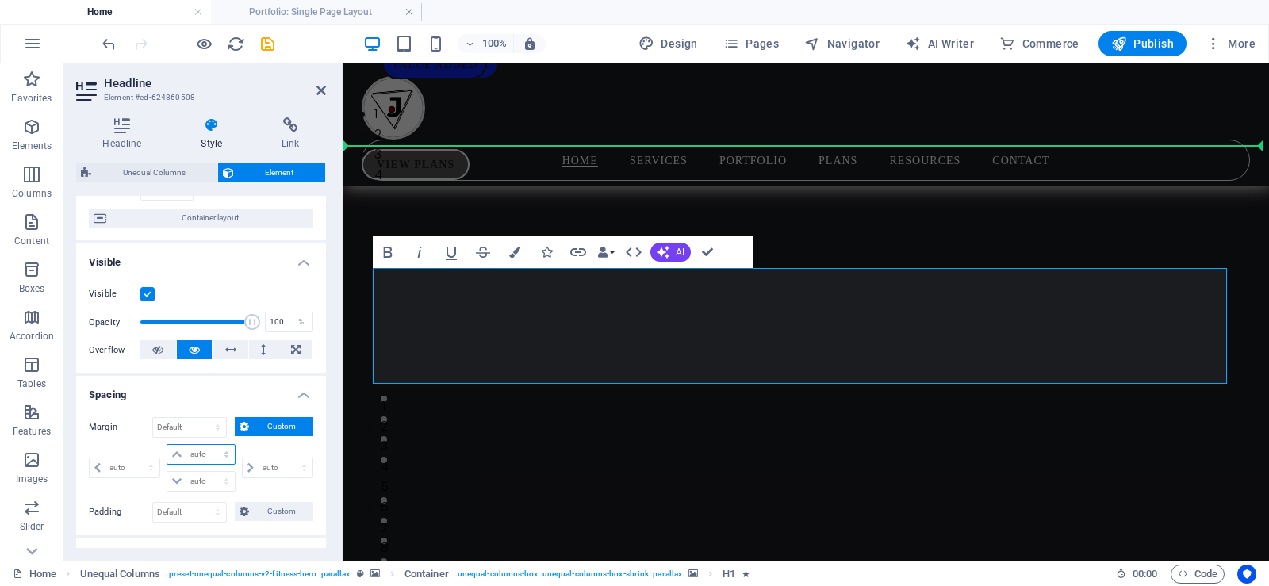
click at [201, 455] on select "auto px % rem vw vh" at bounding box center [200, 454] width 67 height 19
select select "px"
click at [210, 445] on select "auto px % rem vw vh" at bounding box center [200, 454] width 67 height 19
type input "0"
select select "px"
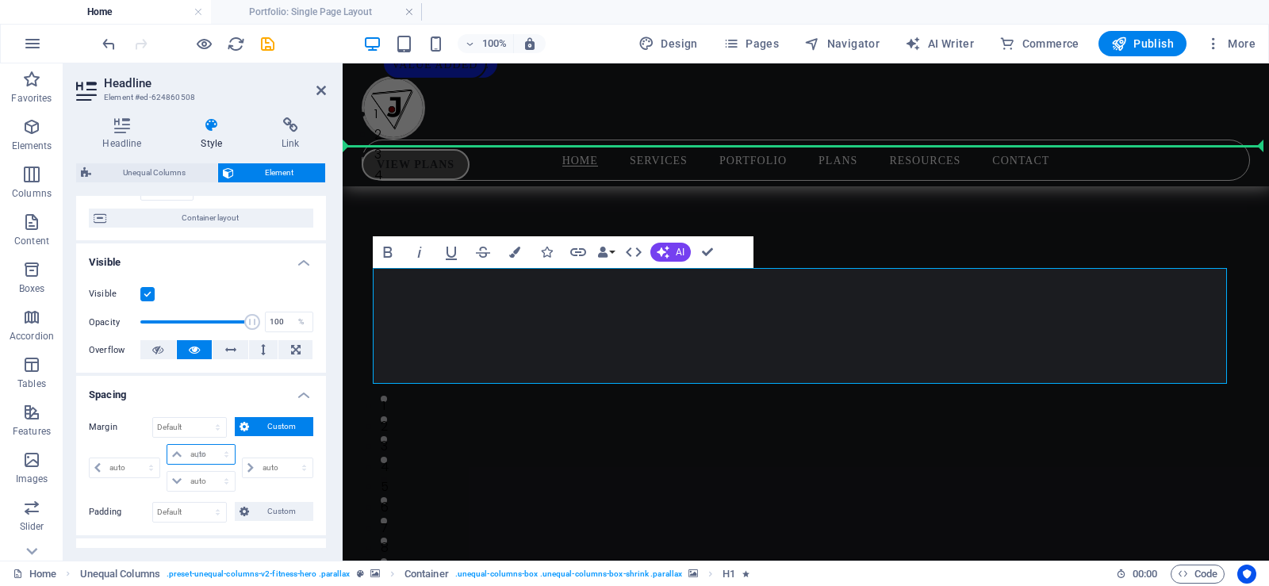
type input "0"
select select "px"
type input "0"
select select "px"
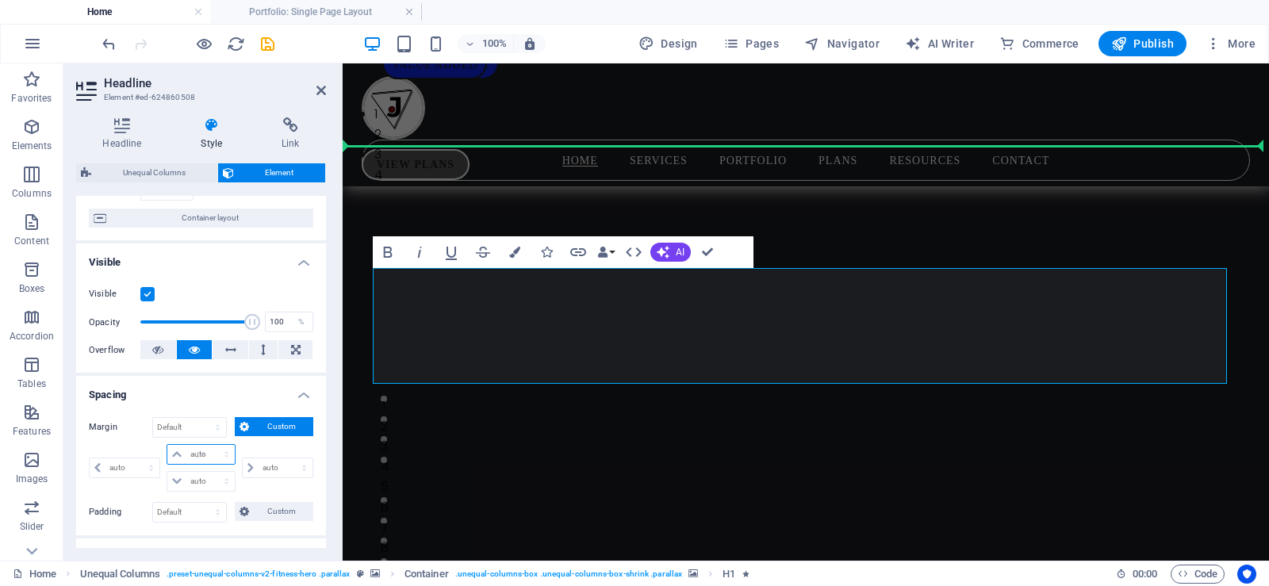
type input "0"
select select "px"
type input "1"
select select "DISABLED_OPTION_VALUE"
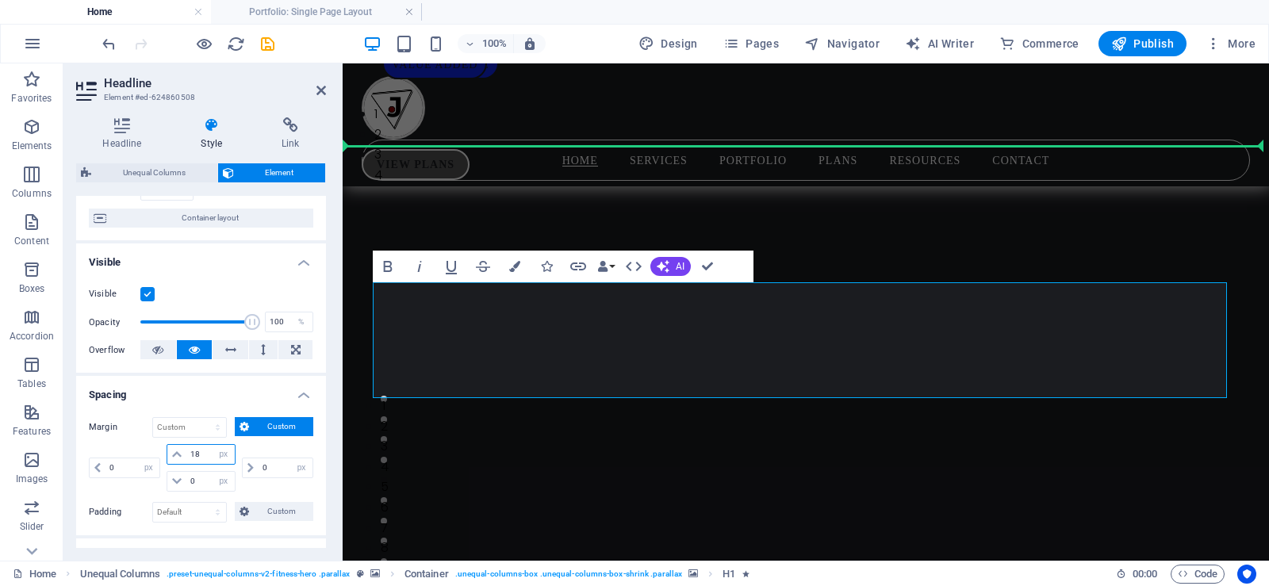
type input "1"
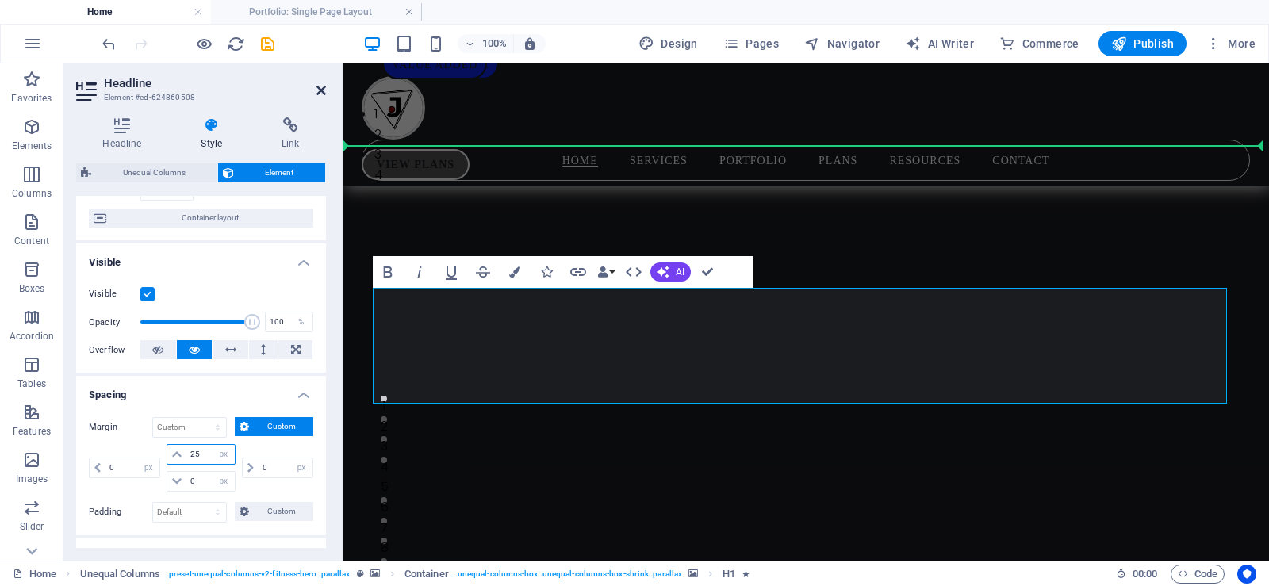
type input "25"
click at [324, 86] on icon at bounding box center [321, 90] width 10 height 13
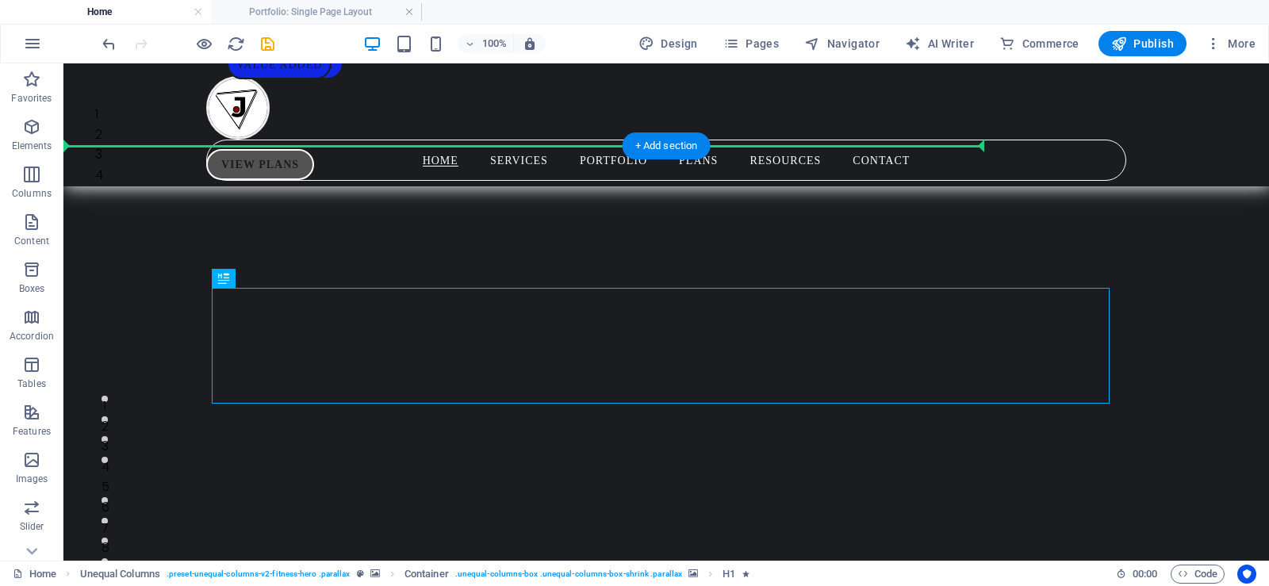
click at [1176, 104] on img "1/4" at bounding box center [660, 104] width 1194 height 0
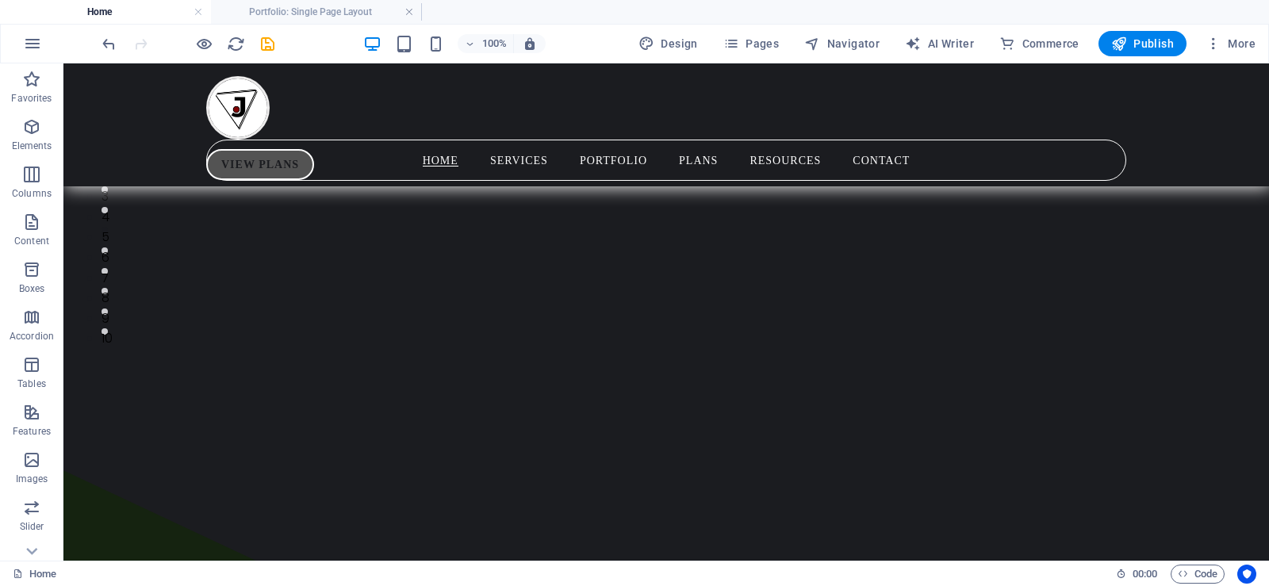
scroll to position [296, 0]
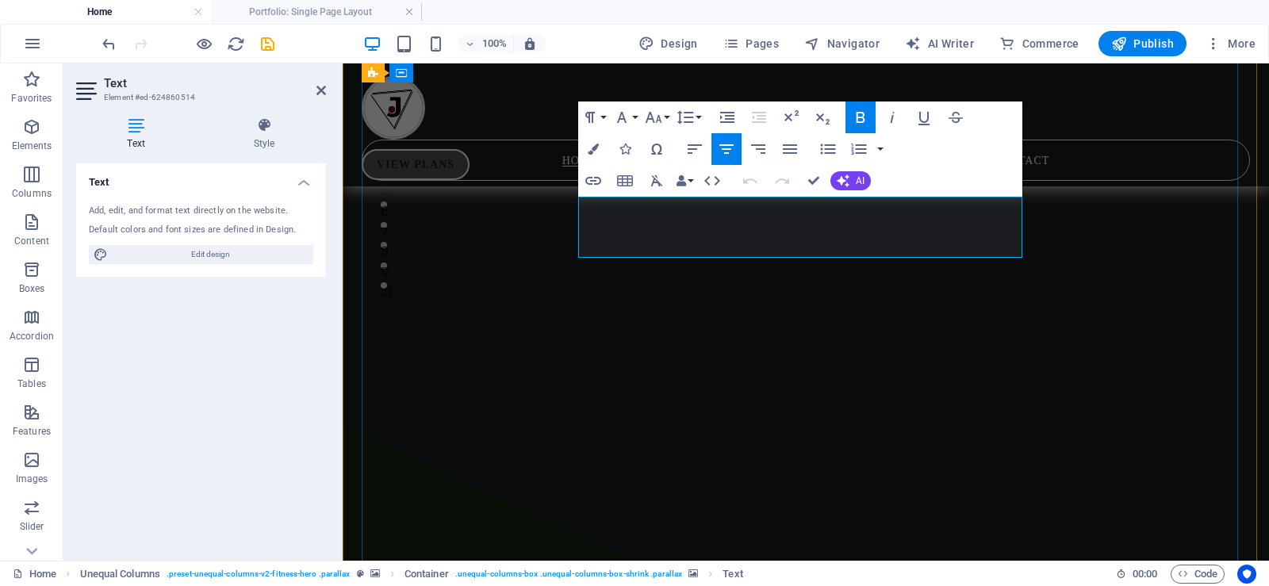
drag, startPoint x: 872, startPoint y: 248, endPoint x: 585, endPoint y: 208, distance: 290.0
click at [595, 147] on icon "button" at bounding box center [593, 149] width 11 height 11
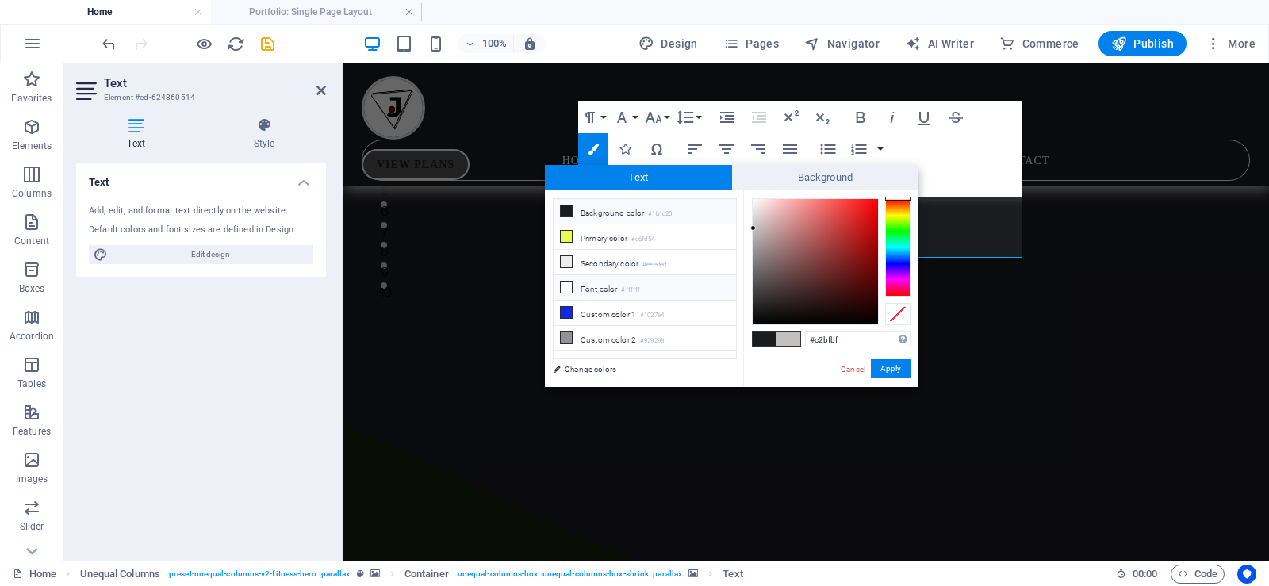
click at [568, 285] on icon at bounding box center [566, 287] width 11 height 11
type input "#ffffff"
click at [893, 366] on button "Apply" at bounding box center [891, 368] width 40 height 19
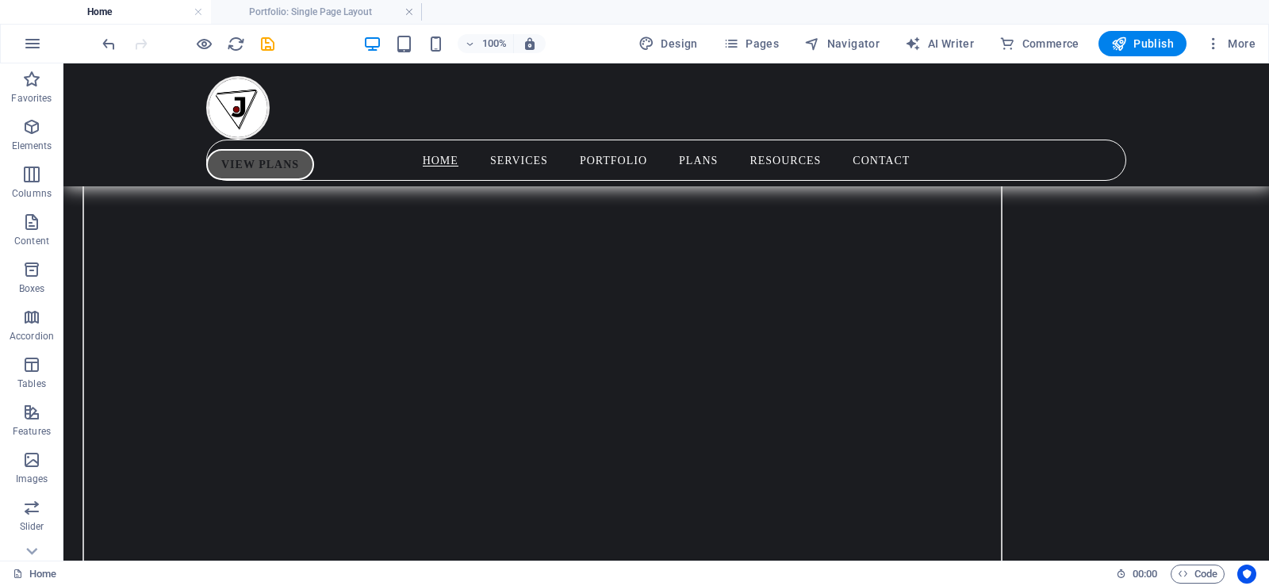
scroll to position [1229, 0]
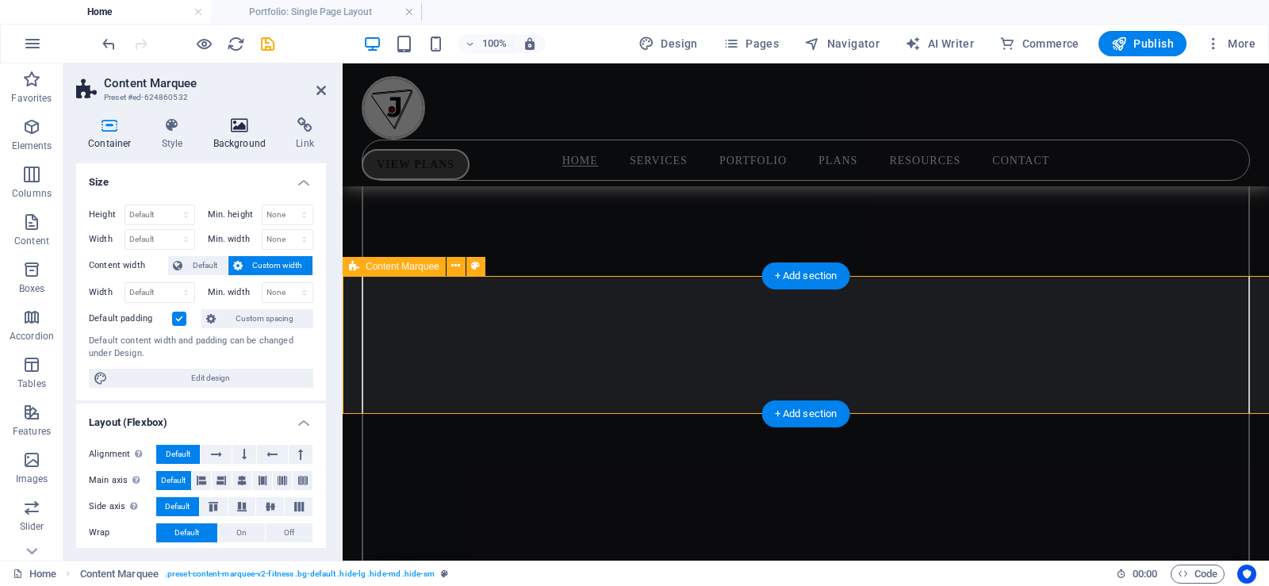
click at [227, 130] on icon at bounding box center [239, 125] width 77 height 16
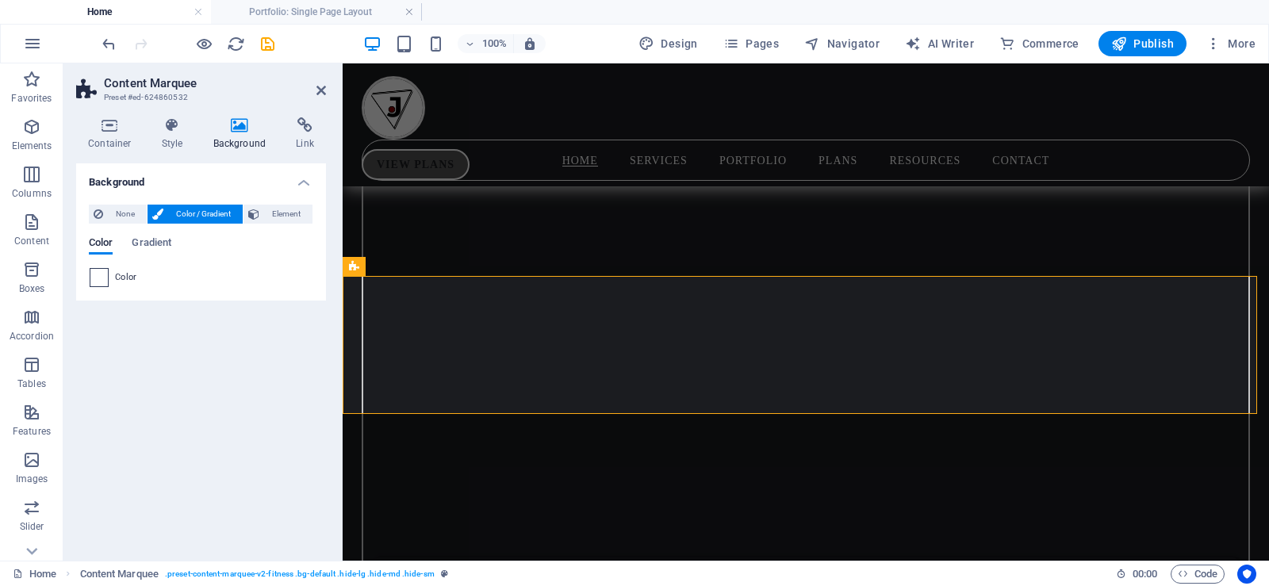
click at [103, 272] on span at bounding box center [98, 277] width 17 height 17
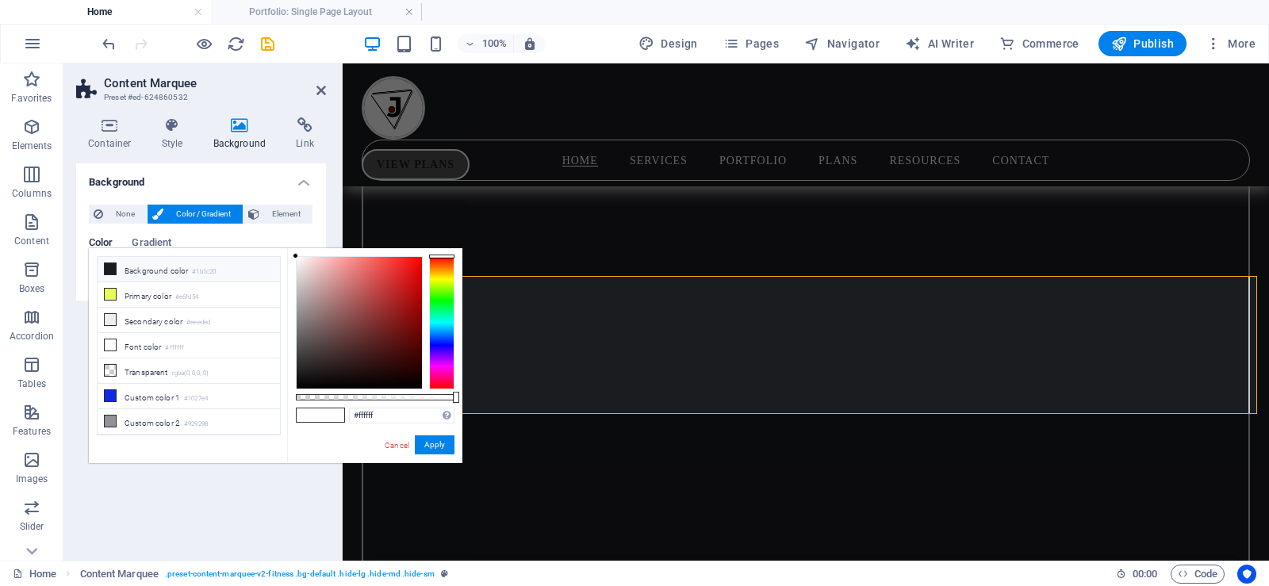
click at [123, 264] on li "Background color #1b1c20" at bounding box center [189, 269] width 182 height 25
type input "#1b1c20"
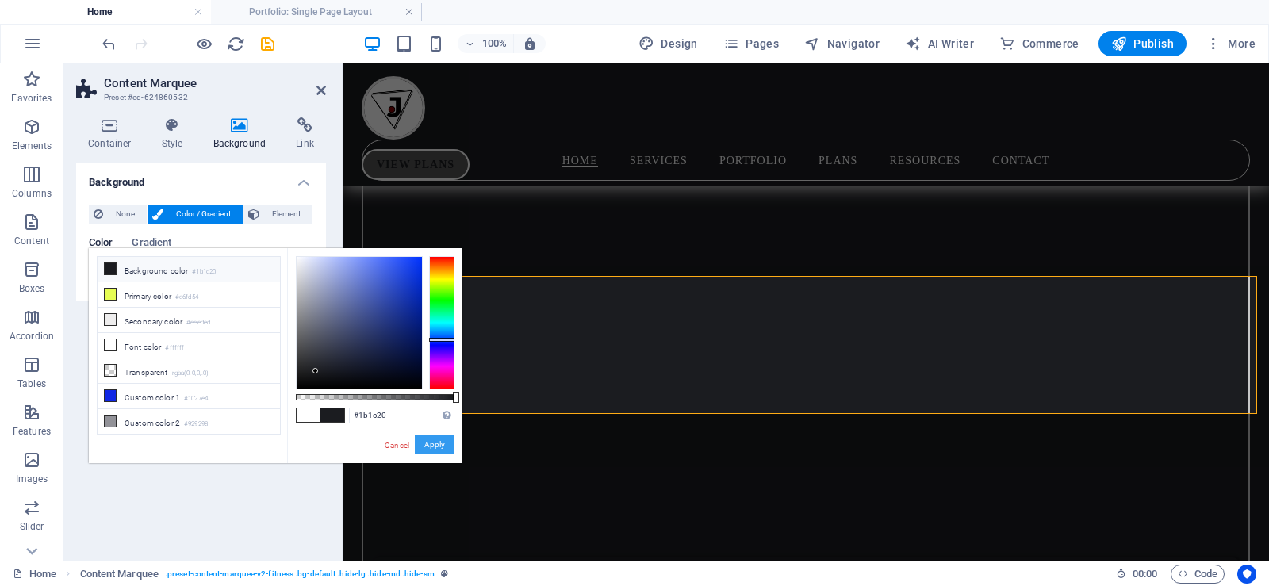
click at [428, 443] on button "Apply" at bounding box center [435, 444] width 40 height 19
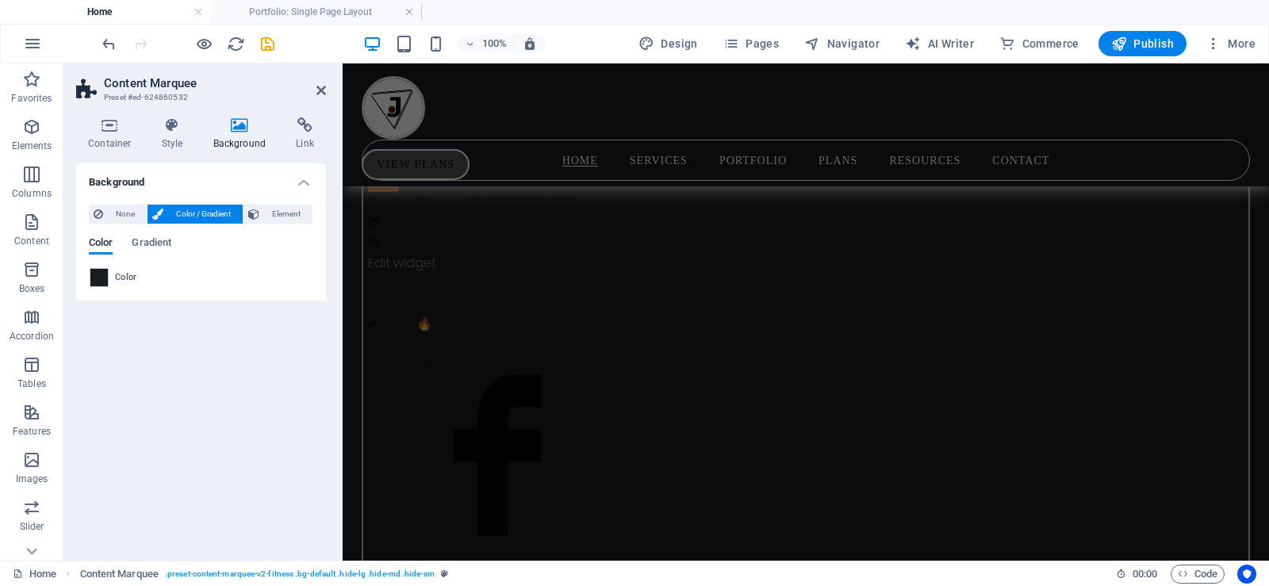
scroll to position [1850, 0]
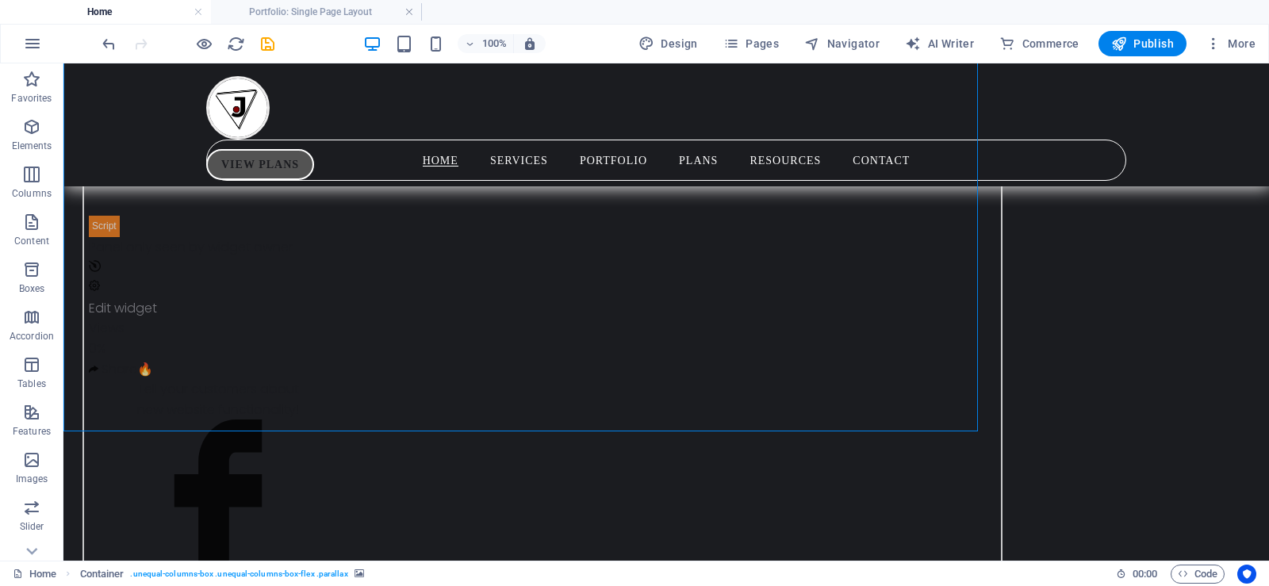
drag, startPoint x: 811, startPoint y: 399, endPoint x: 1091, endPoint y: 400, distance: 279.2
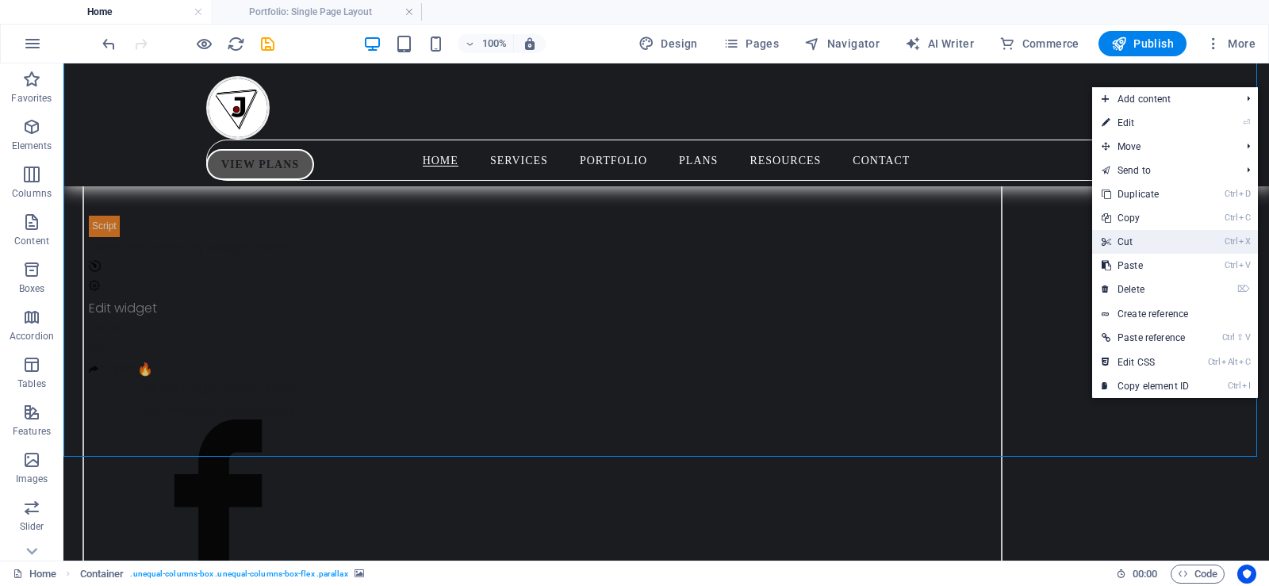
click at [1117, 237] on link "Ctrl X Cut" at bounding box center [1145, 242] width 106 height 24
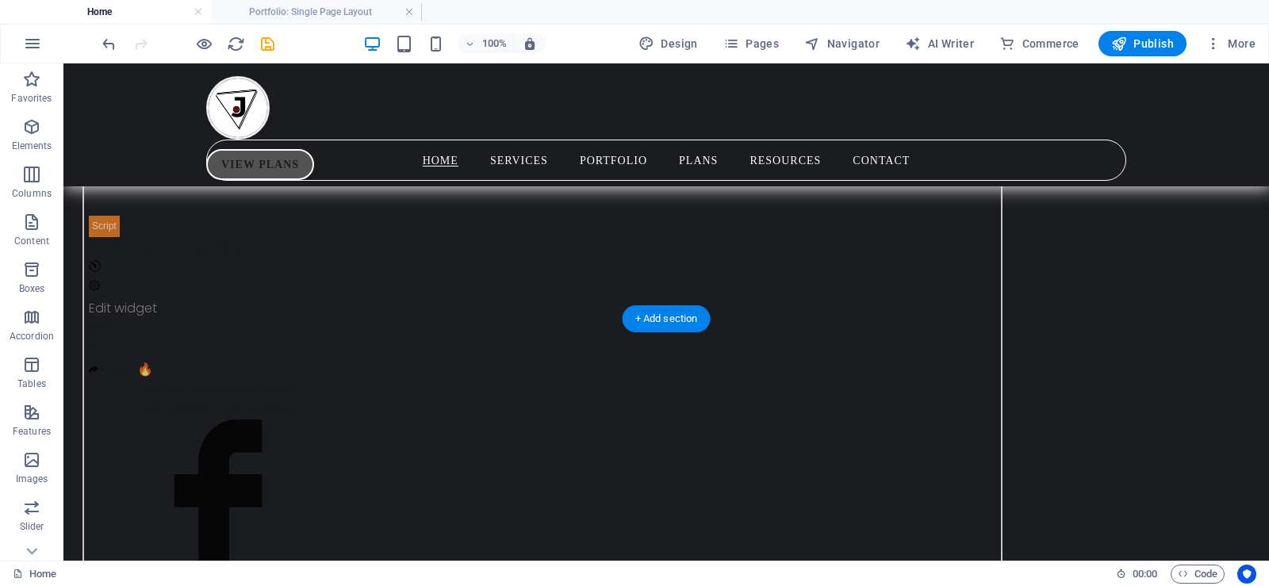
scroll to position [1186, 0]
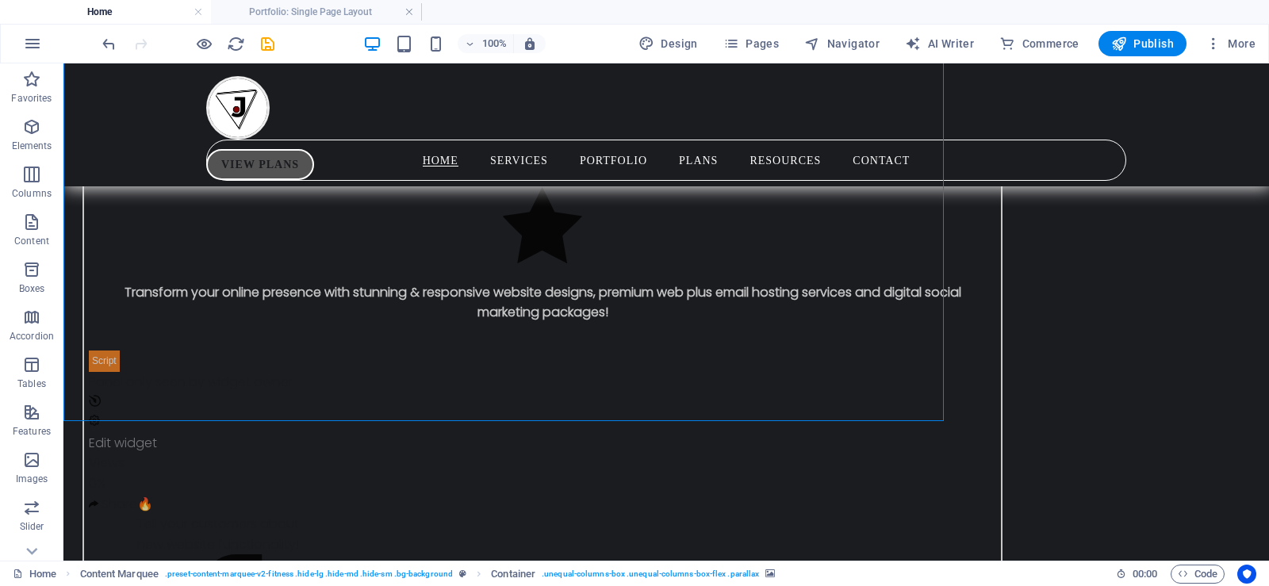
scroll to position [1759, 0]
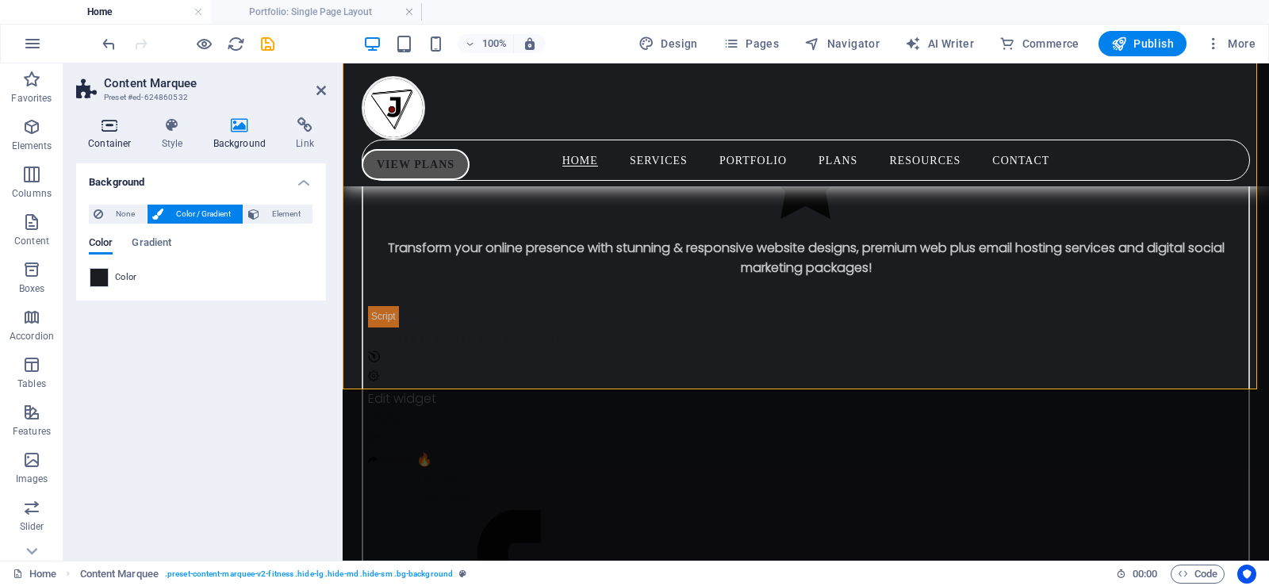
click at [110, 132] on icon at bounding box center [109, 125] width 67 height 16
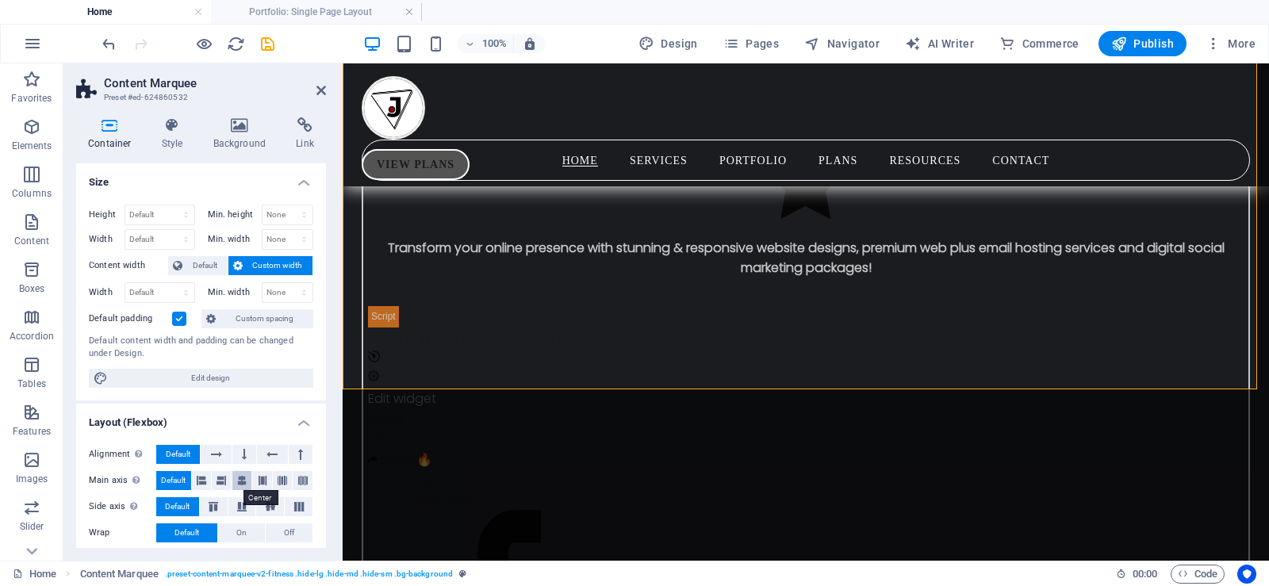
click at [243, 478] on icon at bounding box center [242, 480] width 10 height 19
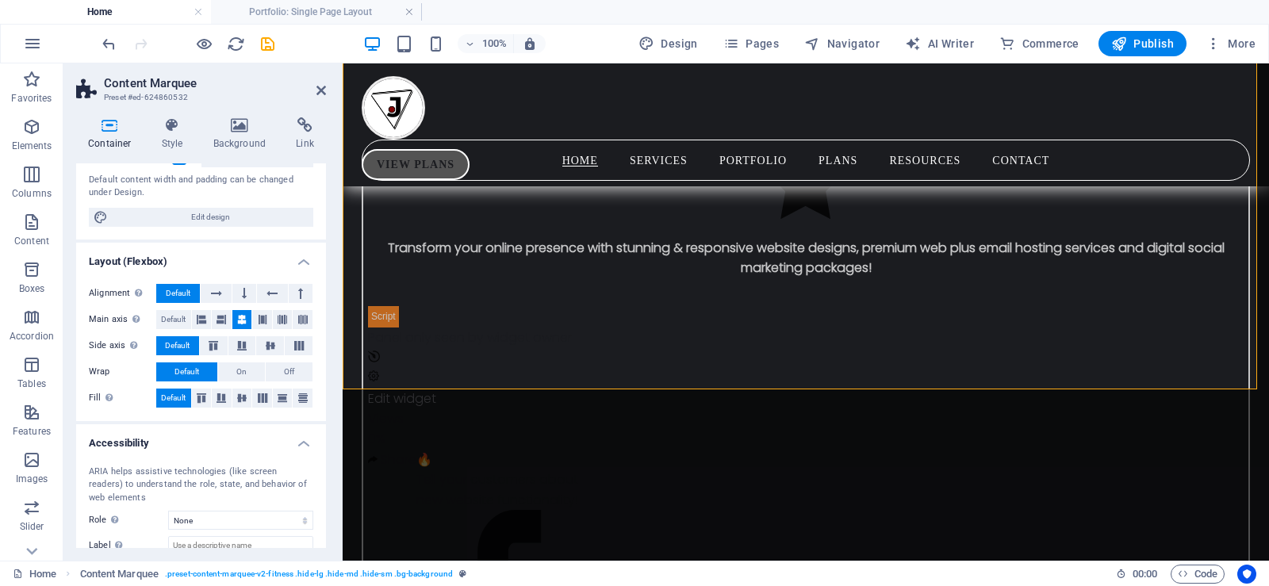
scroll to position [174, 0]
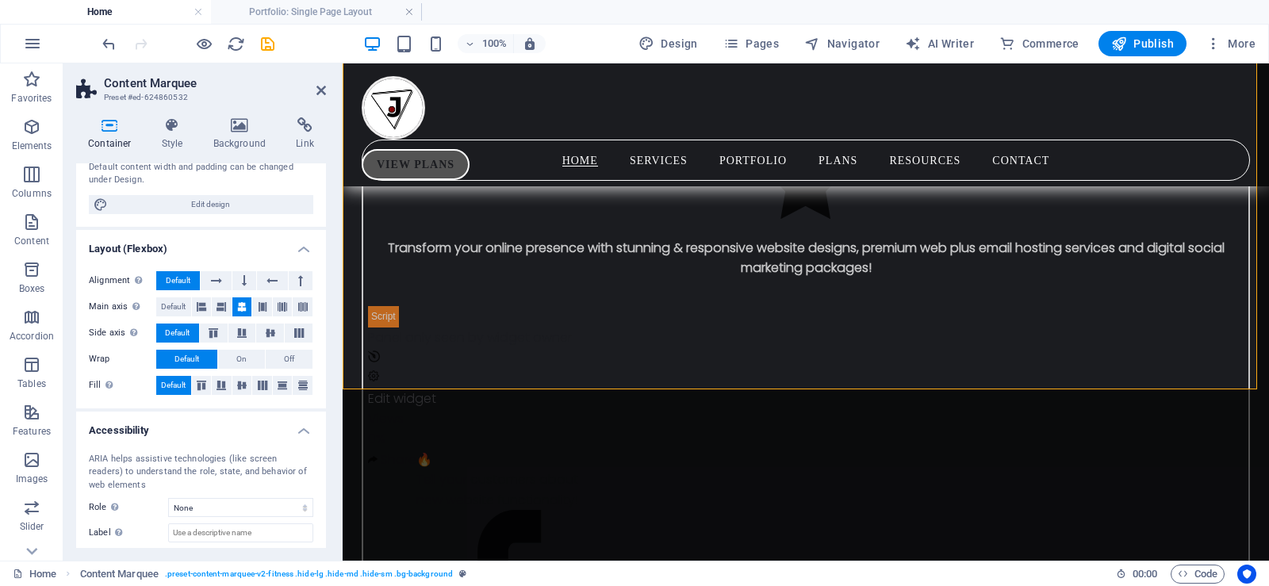
drag, startPoint x: 323, startPoint y: 327, endPoint x: 3, endPoint y: 367, distance: 322.2
click at [246, 383] on icon at bounding box center [241, 386] width 19 height 10
click at [268, 332] on icon at bounding box center [270, 333] width 19 height 10
click at [322, 87] on icon at bounding box center [321, 90] width 10 height 13
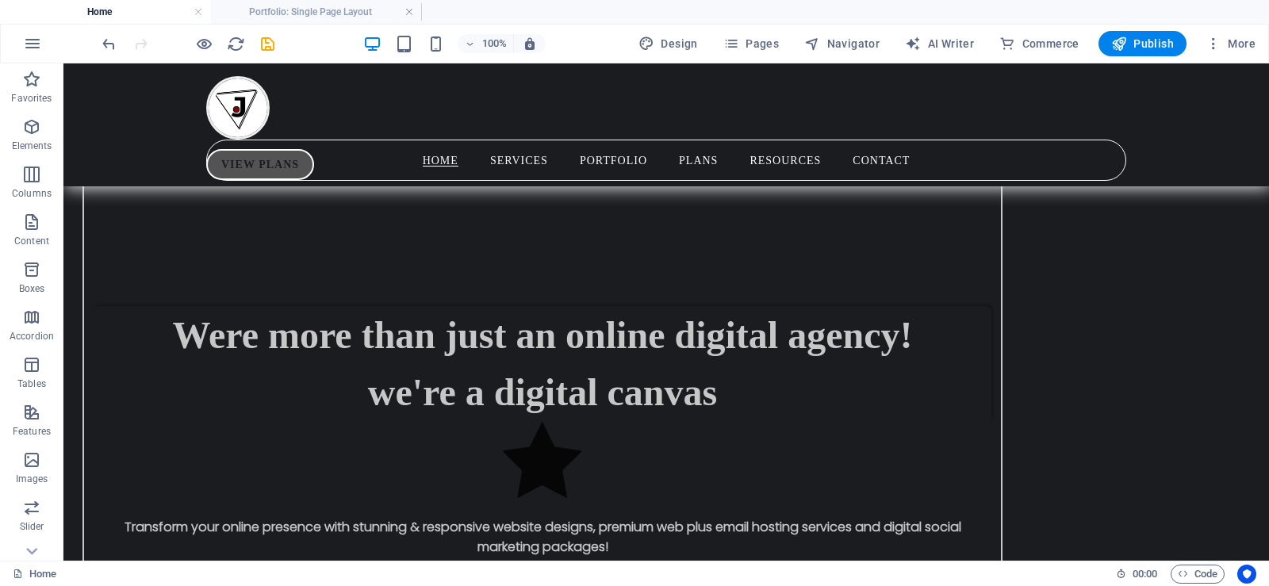
scroll to position [1502, 0]
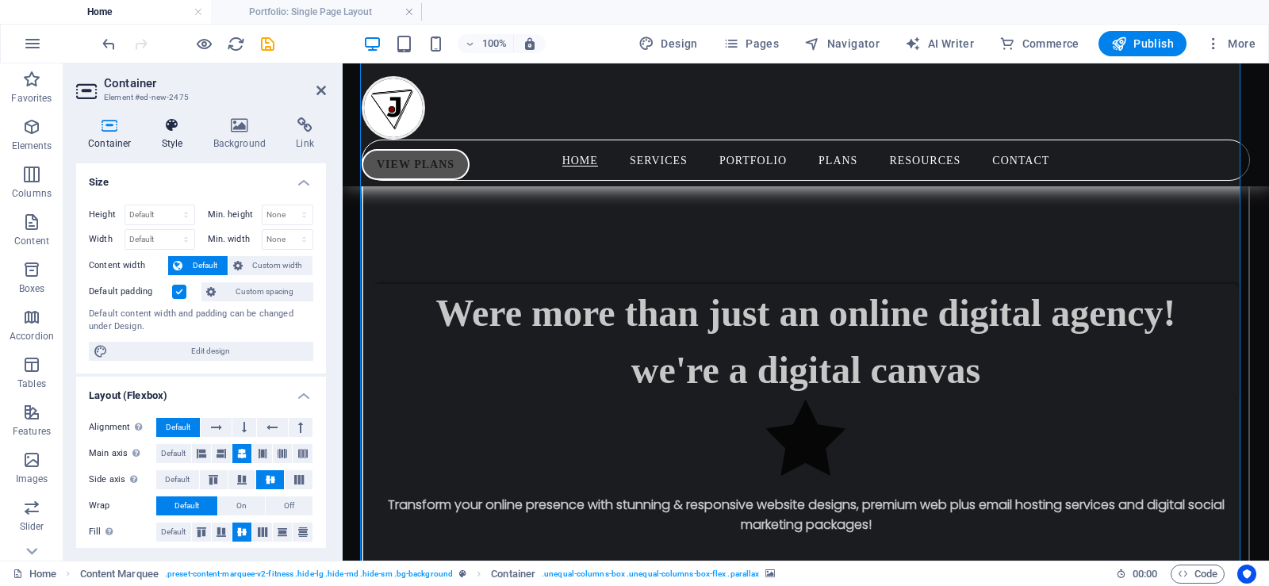
click at [171, 136] on h4 "Style" at bounding box center [176, 133] width 52 height 33
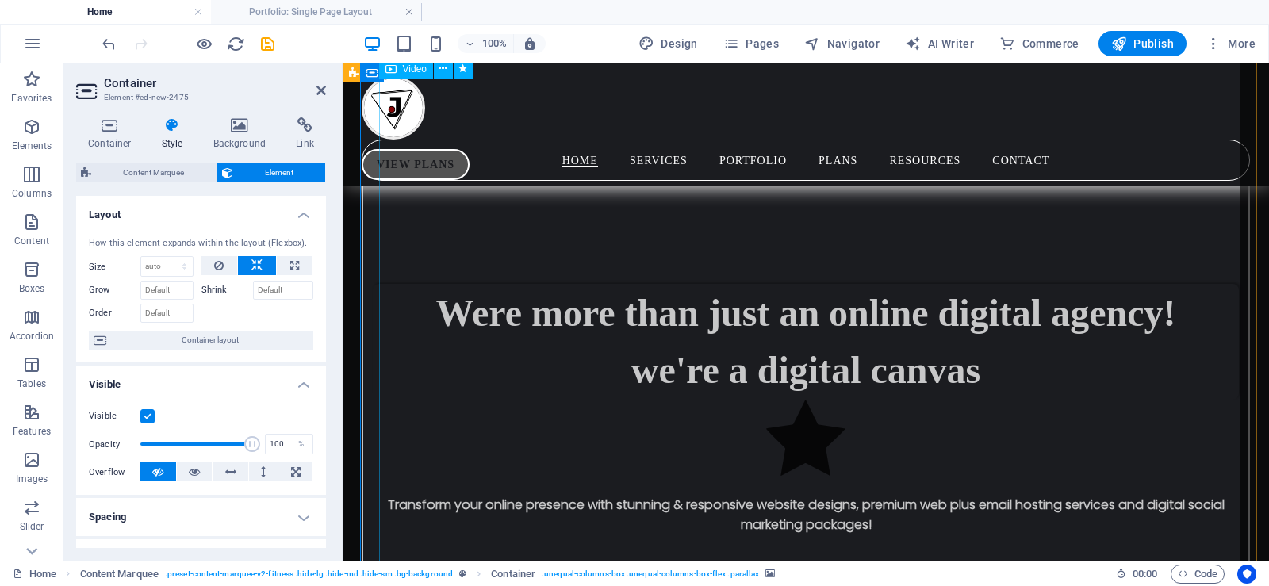
select select "%"
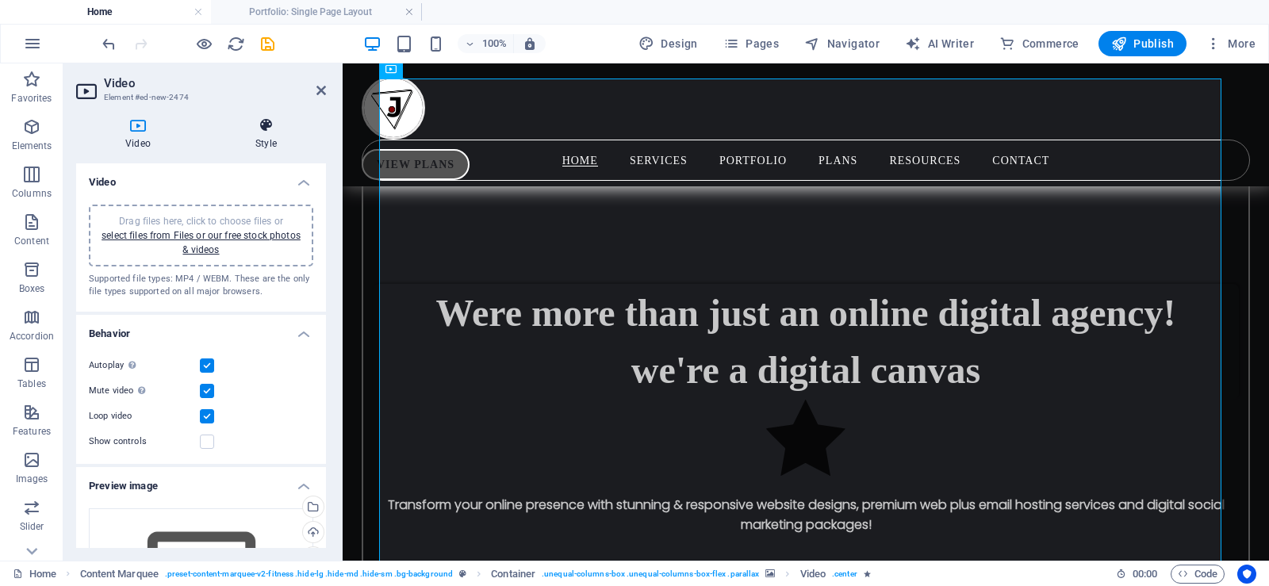
click at [271, 136] on h4 "Style" at bounding box center [266, 133] width 120 height 33
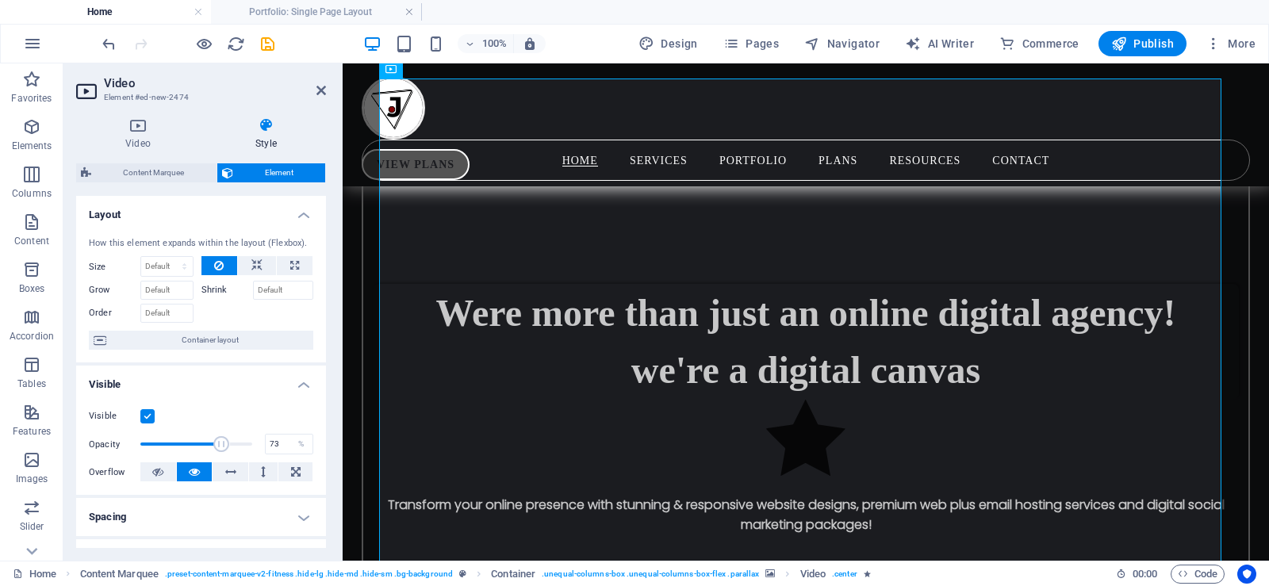
type input "75"
drag, startPoint x: 194, startPoint y: 441, endPoint x: 222, endPoint y: 444, distance: 27.9
click at [222, 444] on span at bounding box center [224, 444] width 16 height 16
click at [320, 89] on icon at bounding box center [321, 90] width 10 height 13
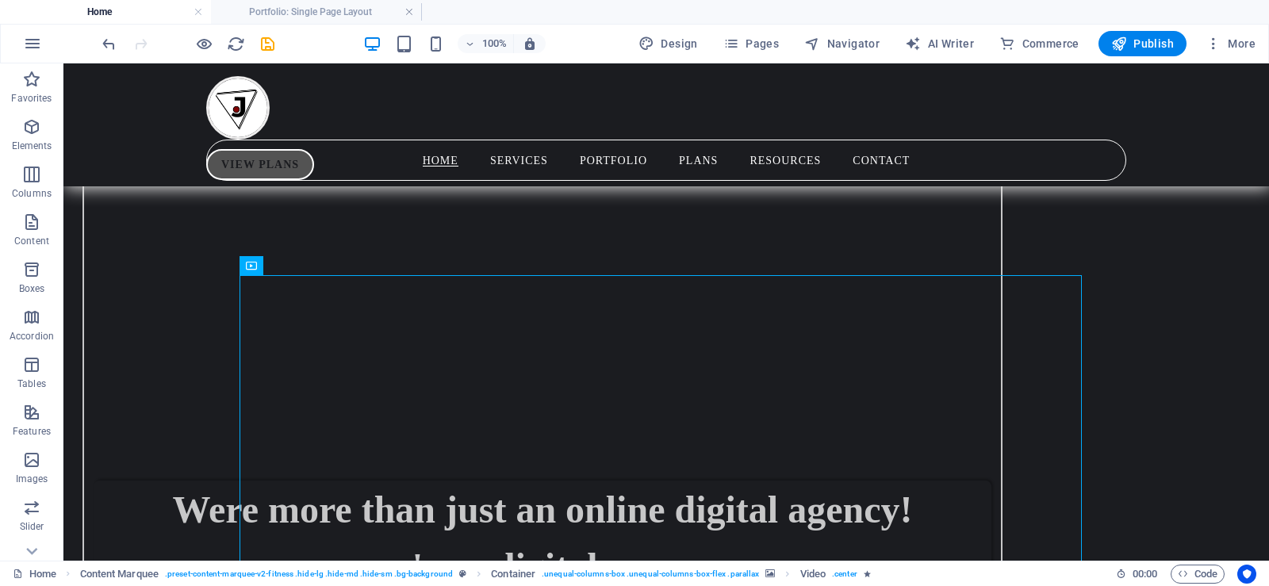
scroll to position [1350, 0]
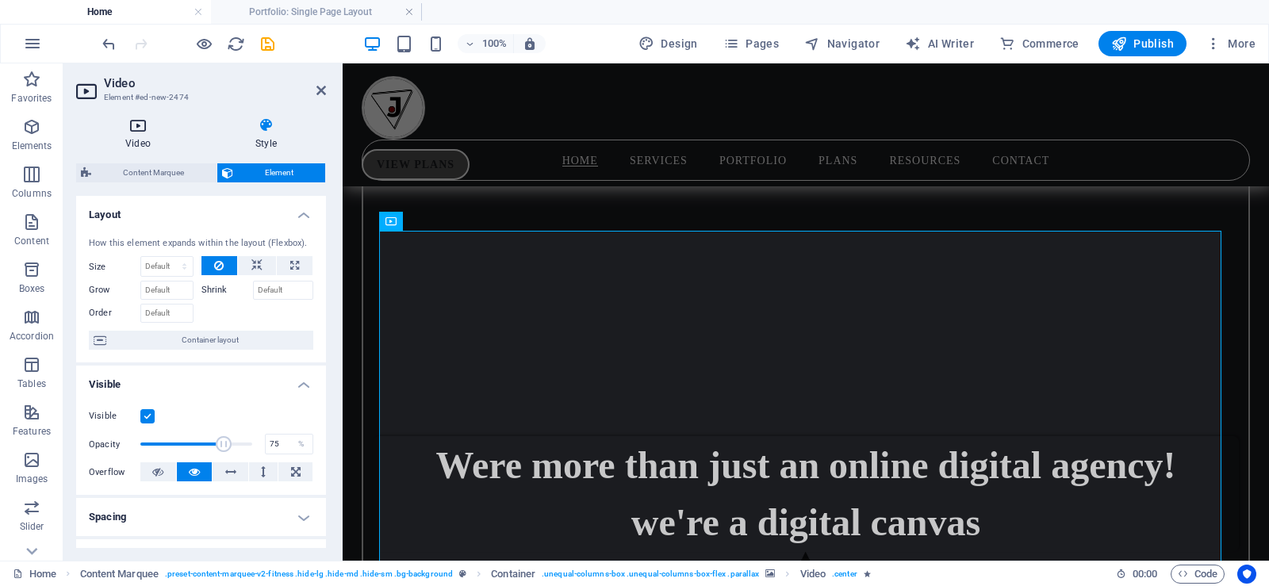
click at [143, 132] on icon at bounding box center [138, 125] width 124 height 16
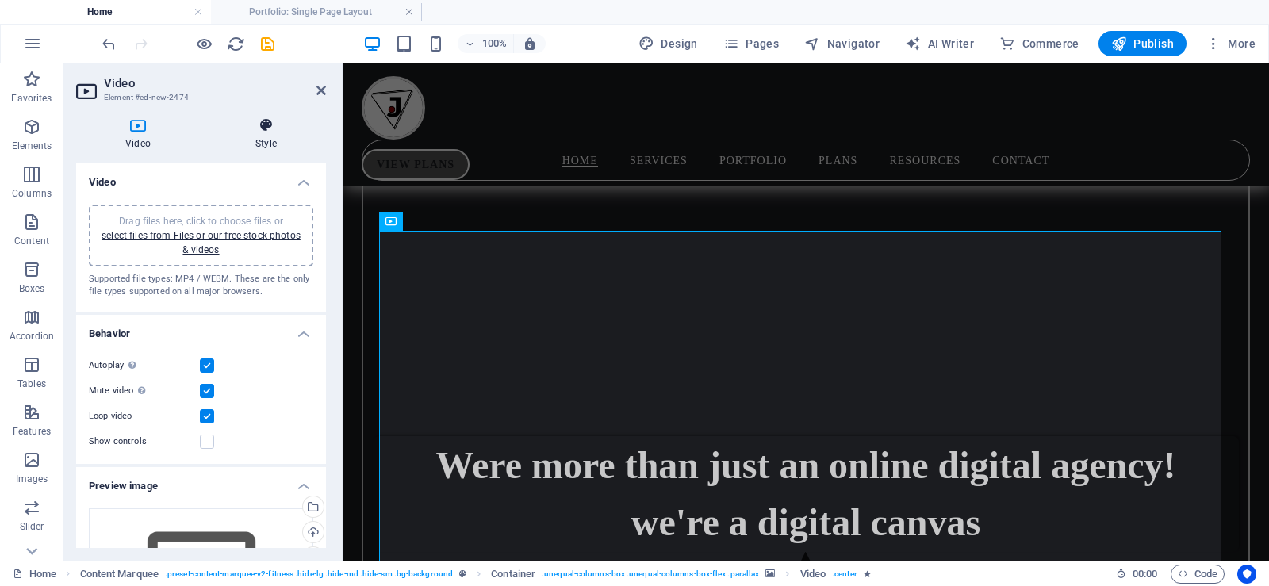
click at [262, 129] on icon at bounding box center [266, 125] width 120 height 16
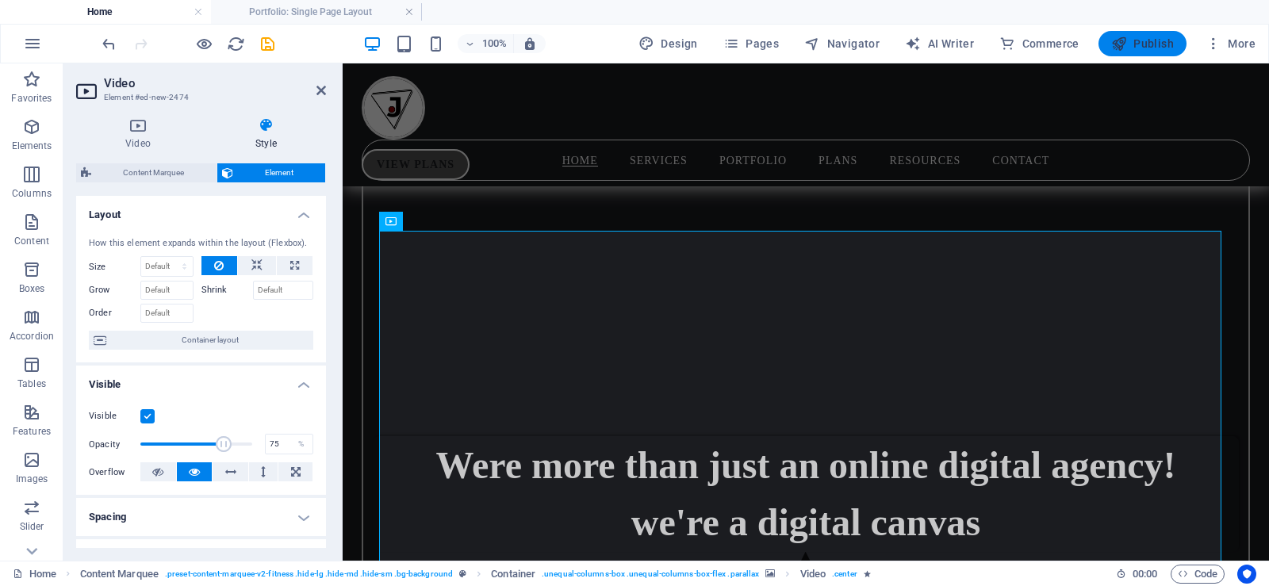
click at [1149, 49] on span "Publish" at bounding box center [1142, 44] width 63 height 16
select select "68b785c6d16e338b3d0c1392"
select select "createdAt_DESC"
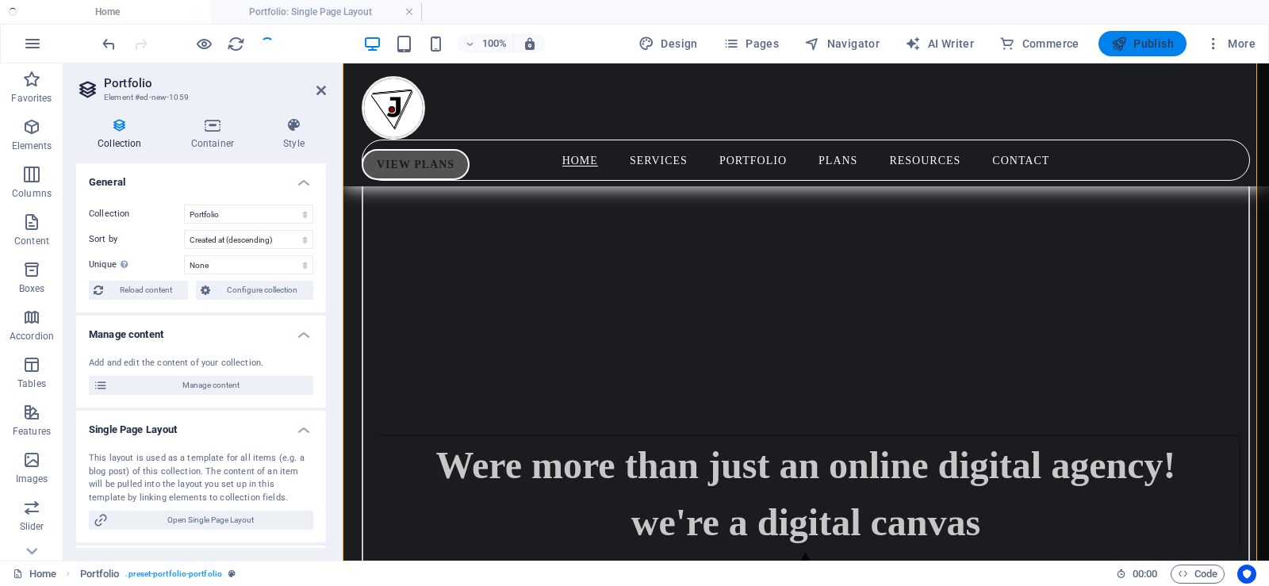
scroll to position [7552, 0]
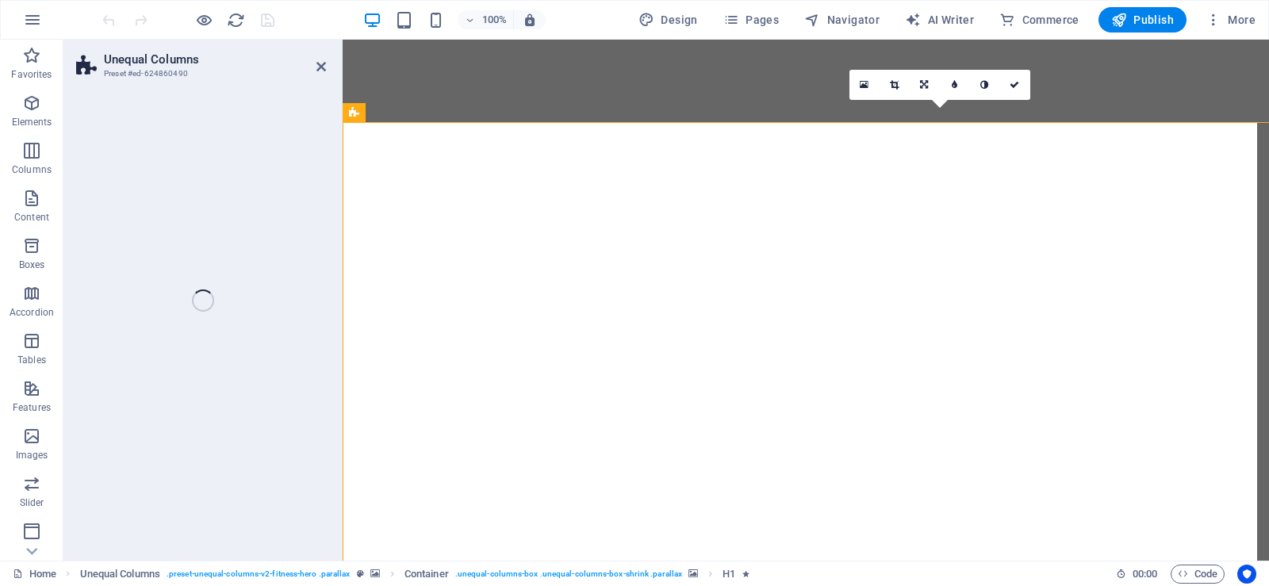
select select "pyramids"
select select "vh"
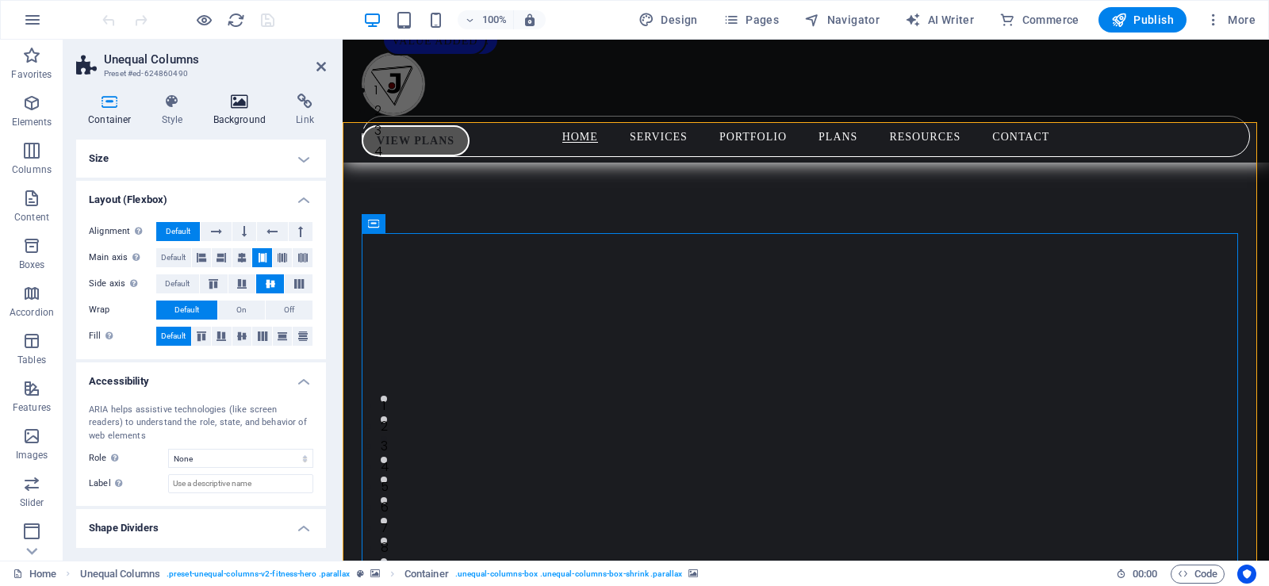
click at [235, 109] on h4 "Background" at bounding box center [242, 110] width 83 height 33
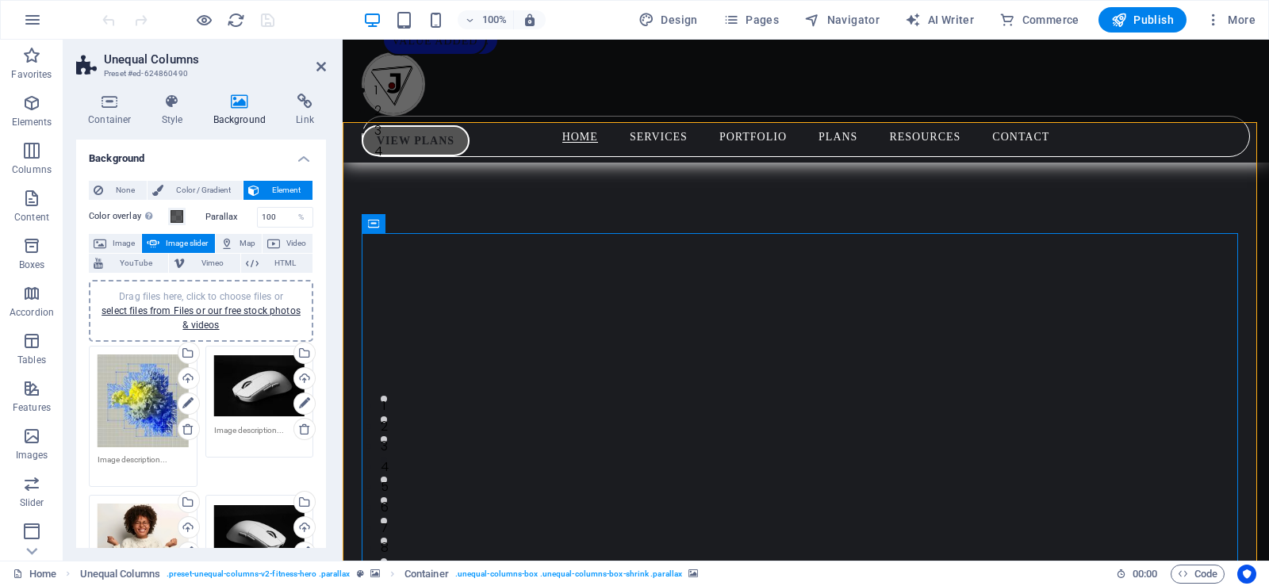
click at [318, 358] on div "Container Style Background Link Size Height Default px rem % vh vw Min. height …" at bounding box center [200, 321] width 275 height 480
click at [184, 307] on link "select files from Files or our free stock photos & videos" at bounding box center [201, 317] width 199 height 25
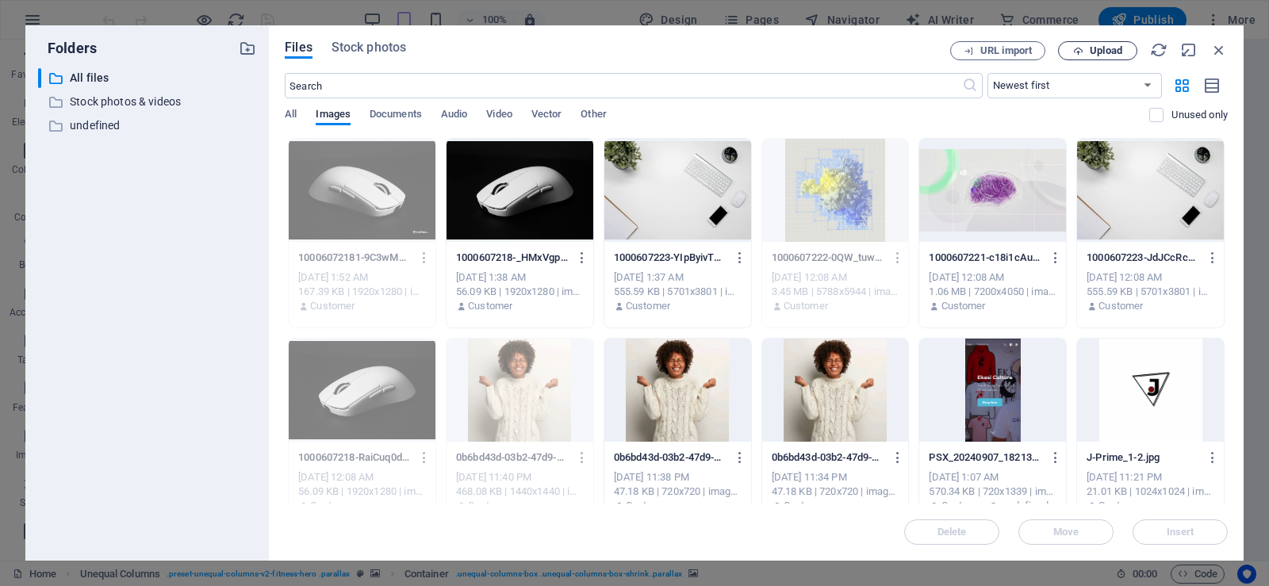
click at [1115, 47] on span "Upload" at bounding box center [1106, 51] width 33 height 10
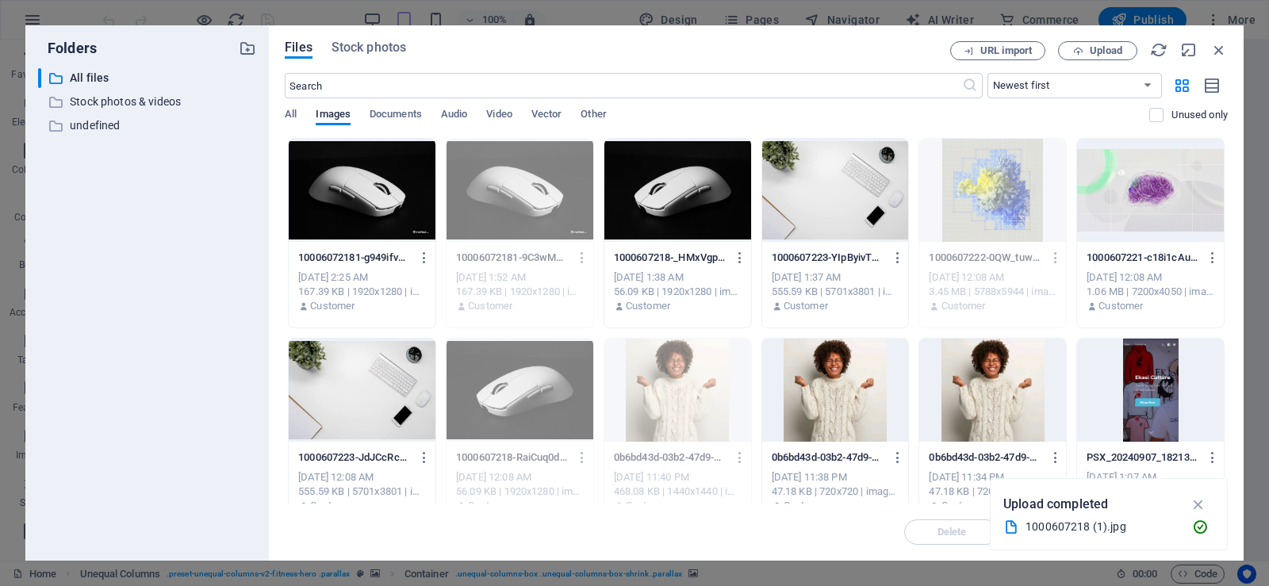
click at [351, 203] on div at bounding box center [362, 190] width 147 height 103
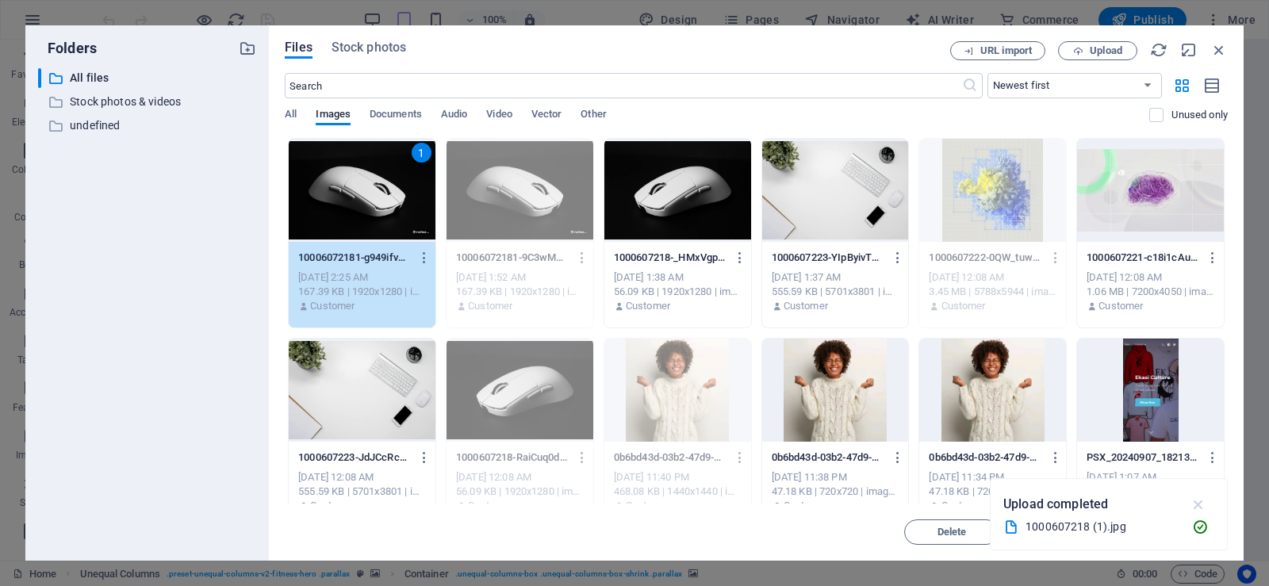
click at [1199, 509] on icon "button" at bounding box center [1199, 504] width 18 height 17
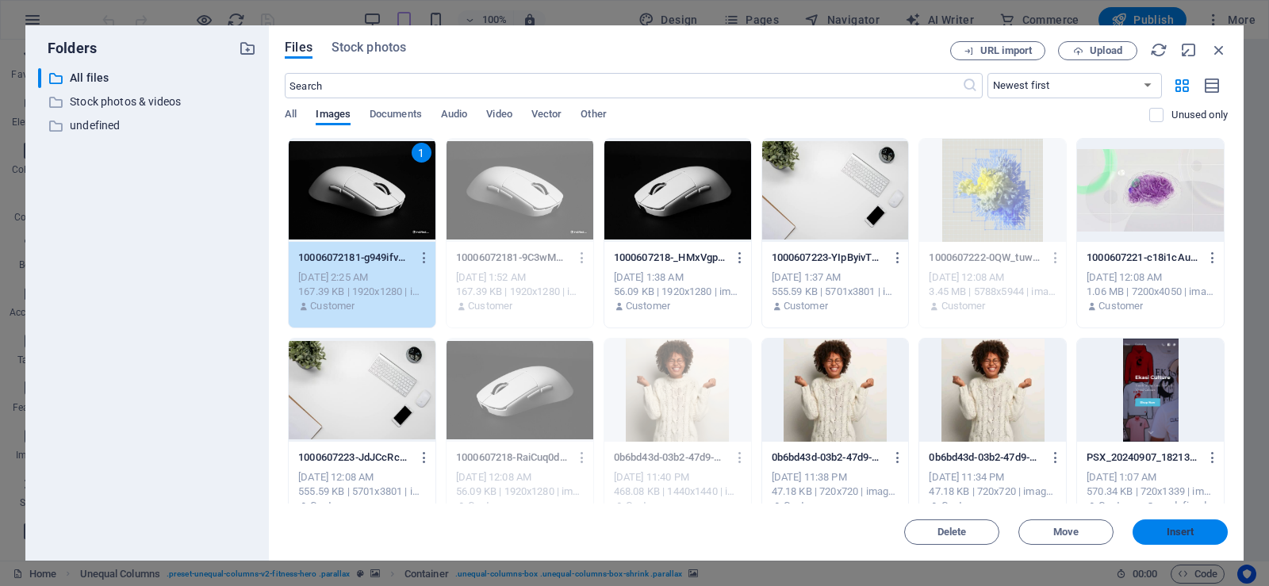
click at [1197, 537] on button "Insert" at bounding box center [1180, 532] width 95 height 25
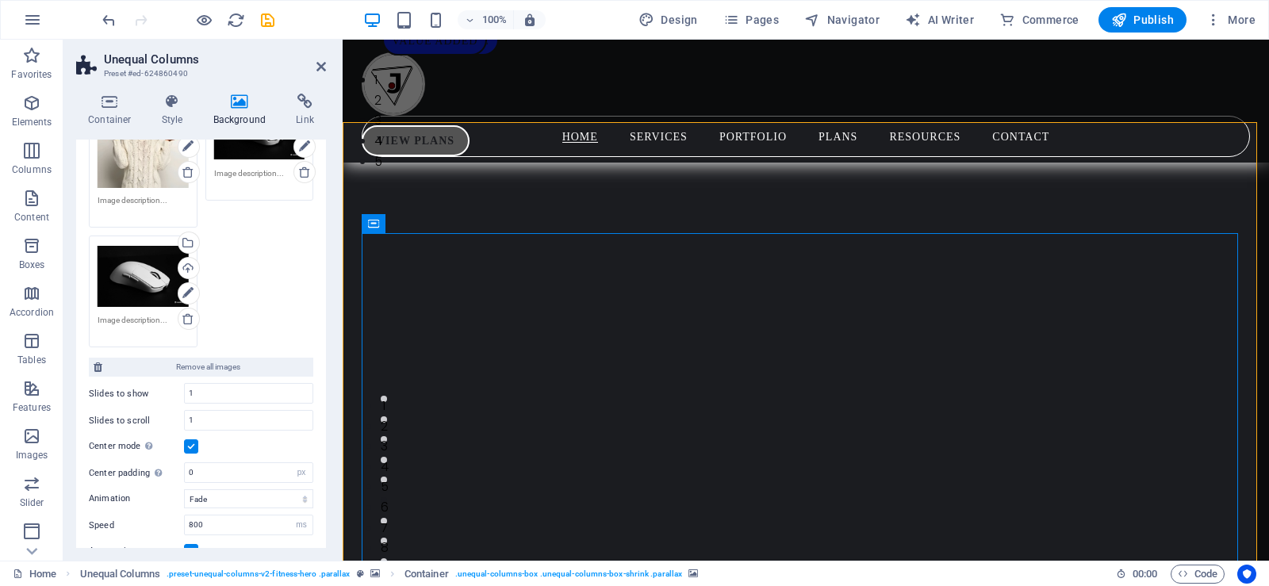
scroll to position [582, 0]
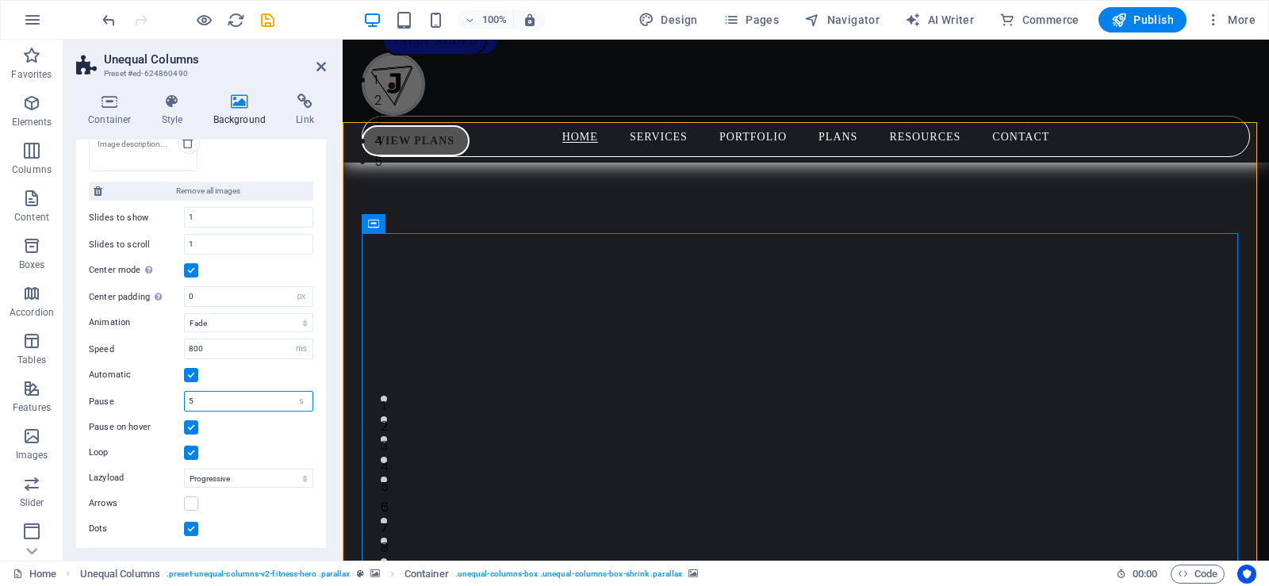
drag, startPoint x: 206, startPoint y: 397, endPoint x: 180, endPoint y: 392, distance: 26.6
click at [180, 392] on div "Pause 5 s ms" at bounding box center [201, 401] width 224 height 21
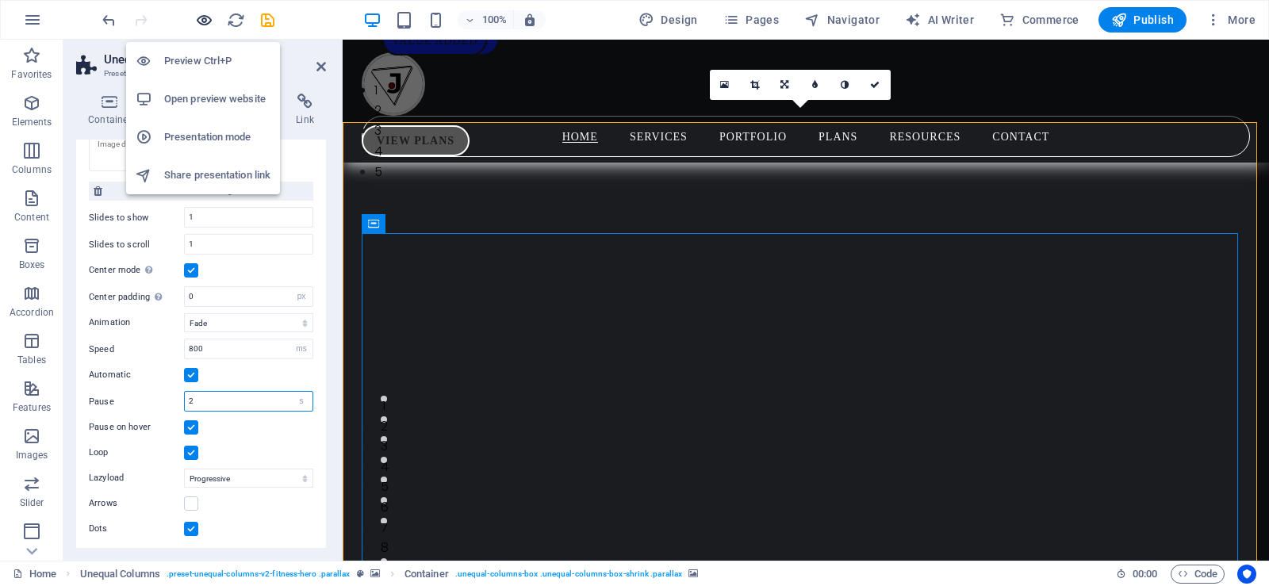
type input "2"
click at [201, 13] on icon "button" at bounding box center [204, 20] width 18 height 18
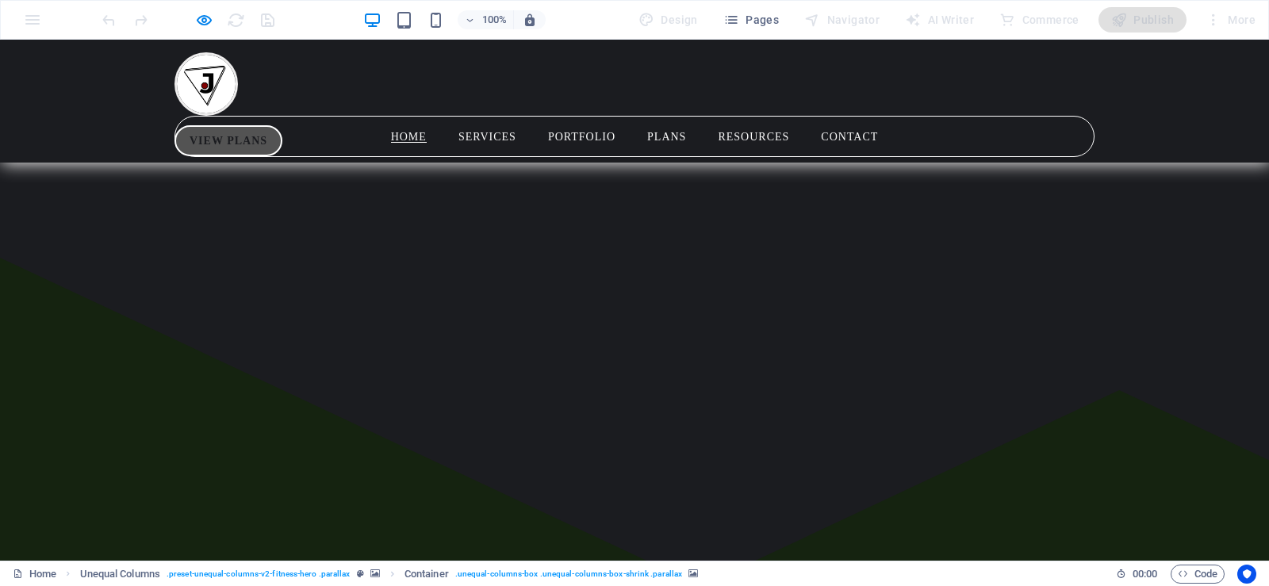
scroll to position [0, 0]
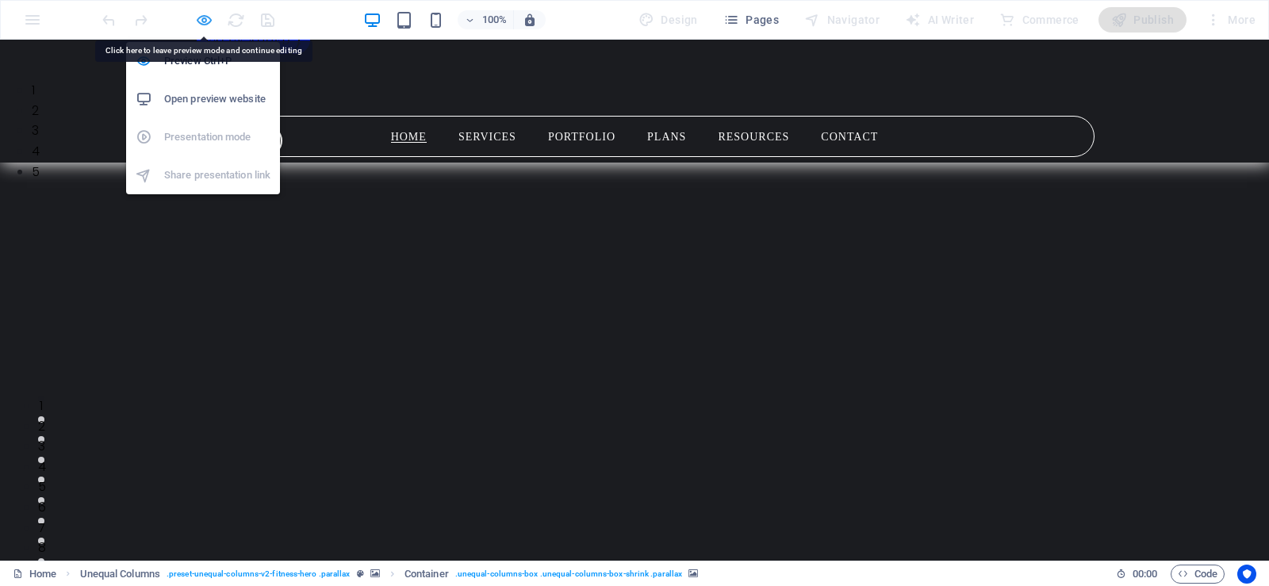
click at [205, 18] on icon "button" at bounding box center [204, 20] width 18 height 18
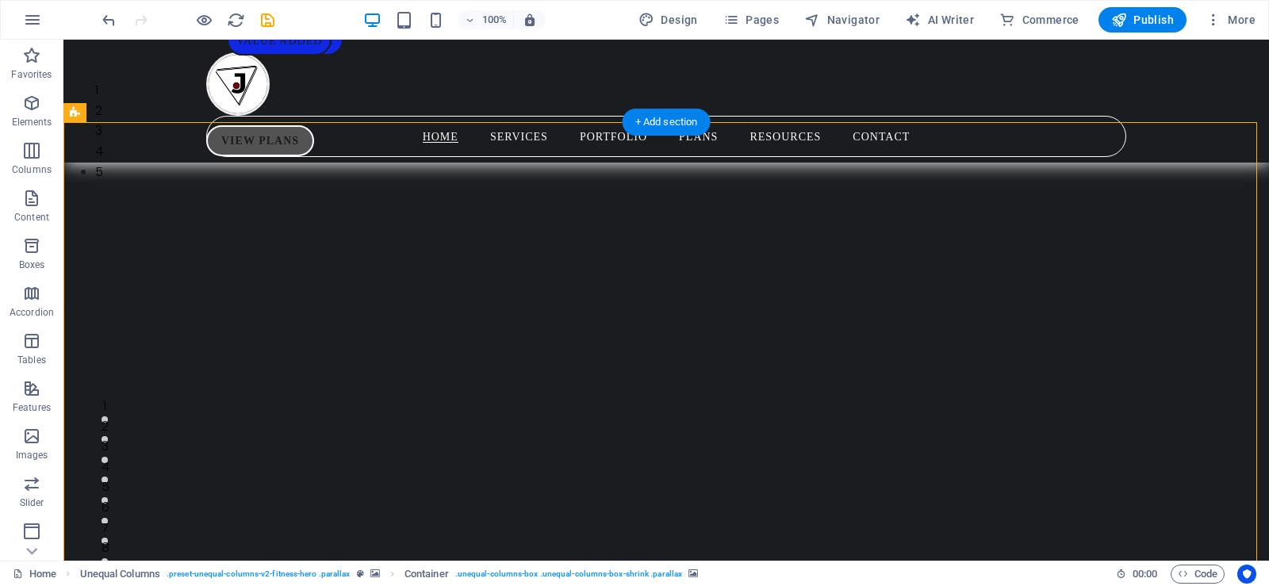
select select "px"
select select "fade"
select select "ms"
select select "s"
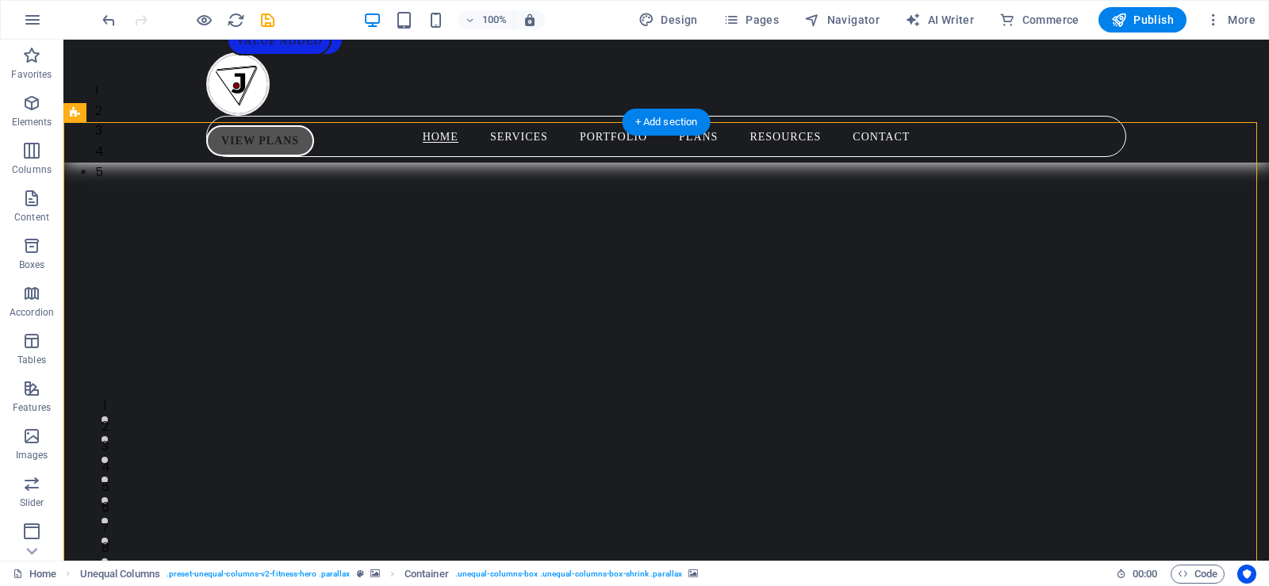
select select "progressive"
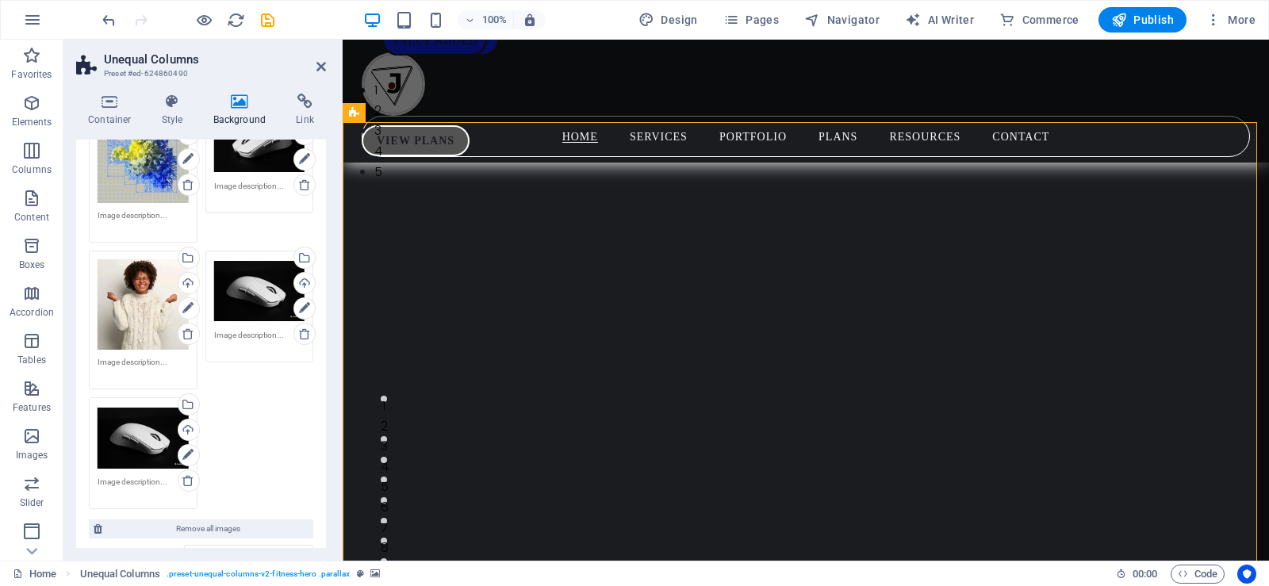
scroll to position [294, 0]
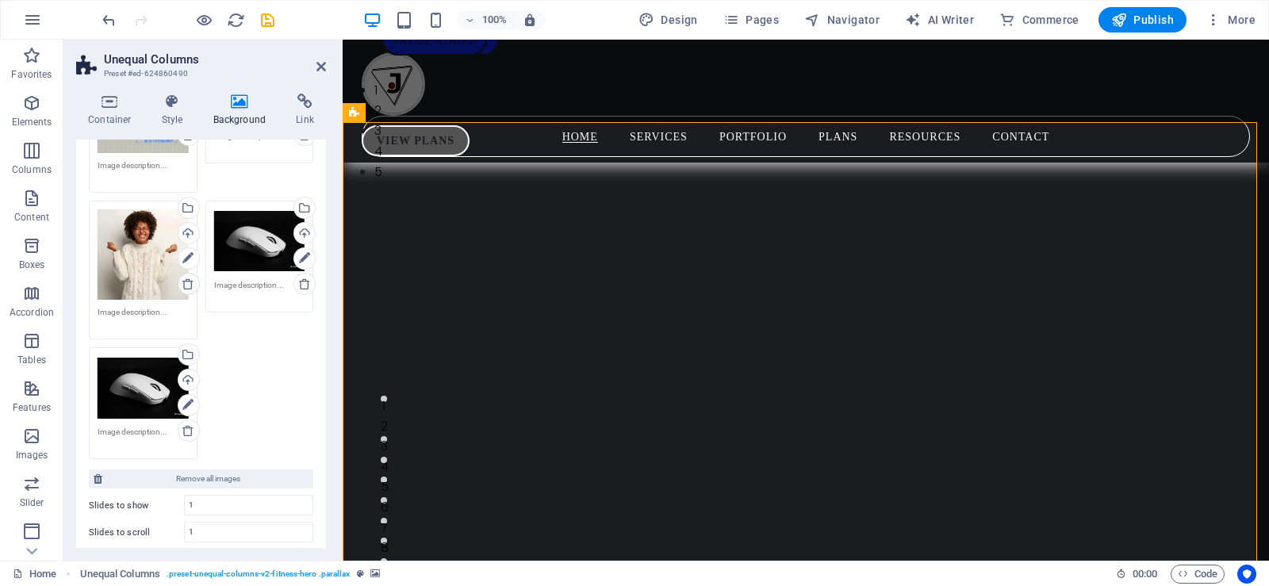
click at [184, 278] on icon at bounding box center [188, 284] width 13 height 13
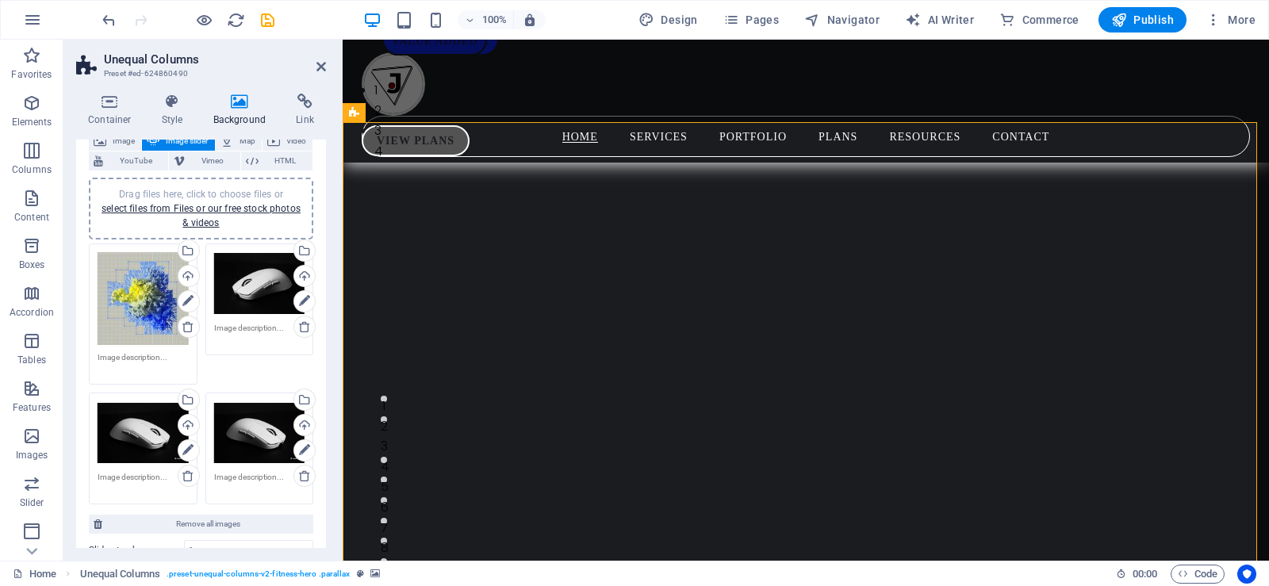
scroll to position [117, 0]
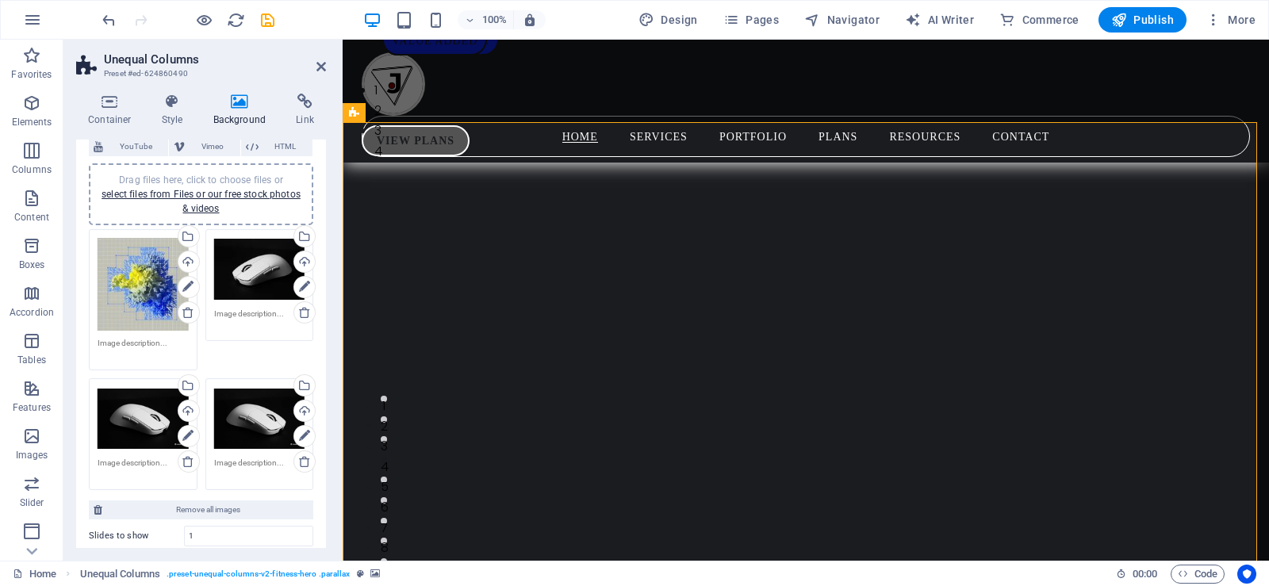
click at [144, 417] on div "Drag files here, click to choose files or select files from Files or our free s…" at bounding box center [143, 418] width 91 height 63
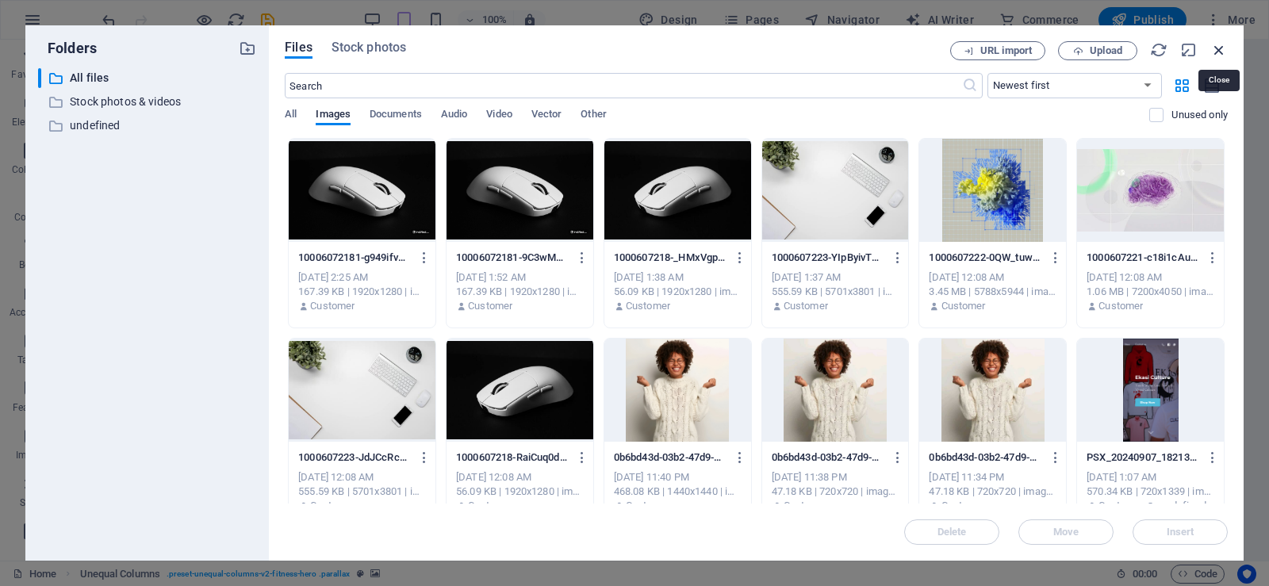
click at [1218, 48] on icon "button" at bounding box center [1218, 49] width 17 height 17
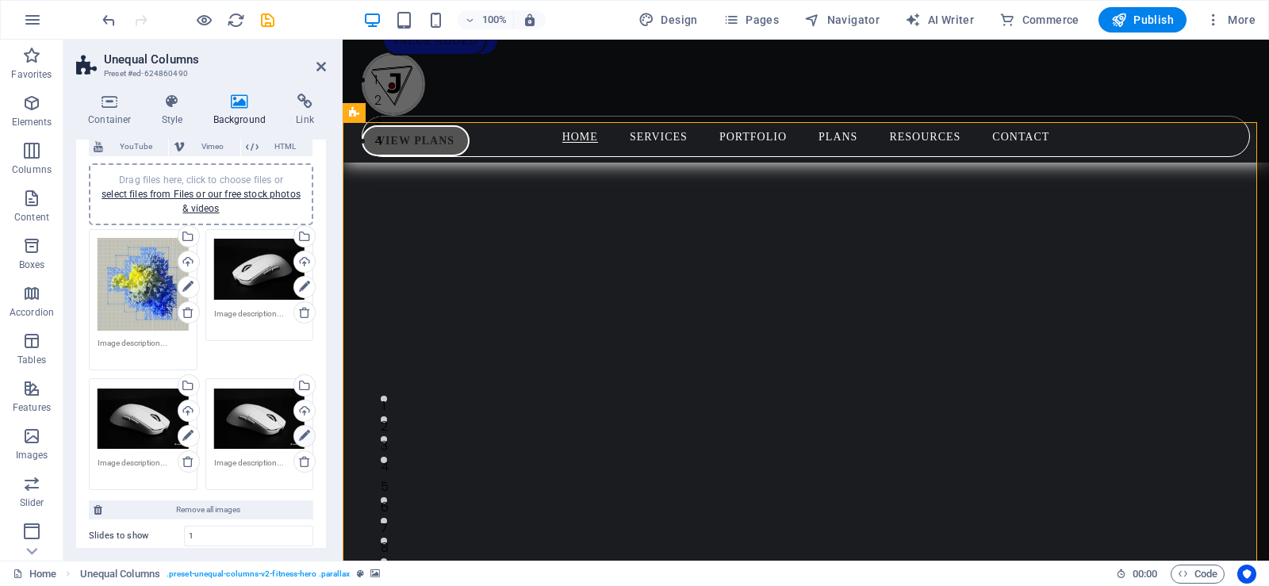
click at [304, 432] on icon at bounding box center [304, 436] width 11 height 19
click at [302, 382] on div "Select files from the file manager, stock photos, or upload file(s)" at bounding box center [303, 387] width 24 height 24
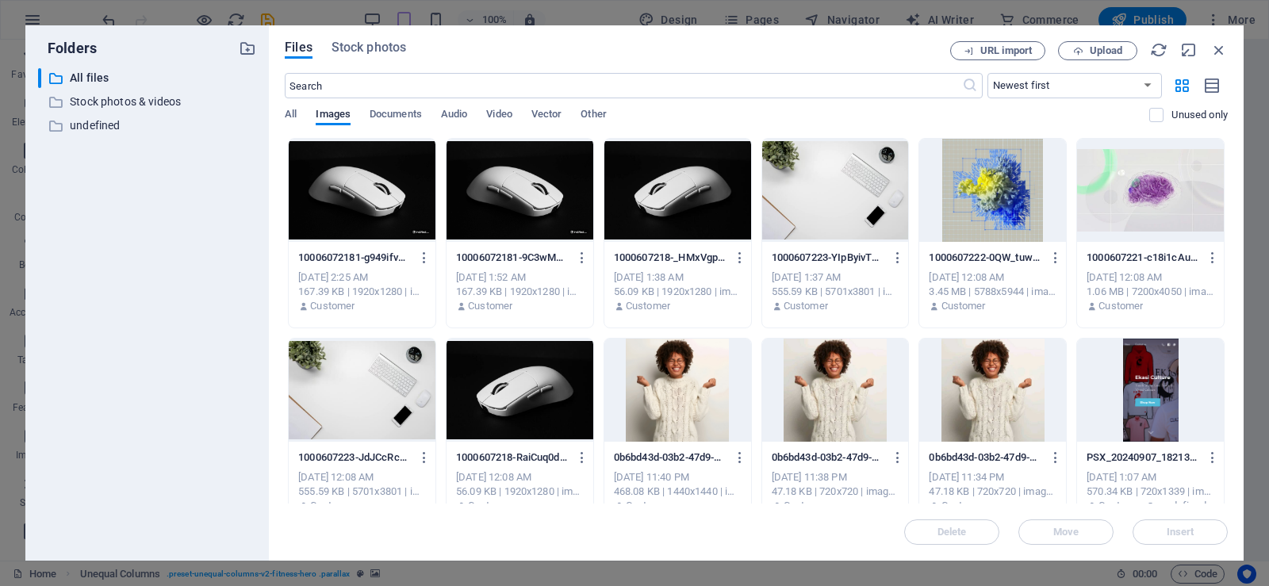
click at [527, 381] on div at bounding box center [520, 390] width 147 height 103
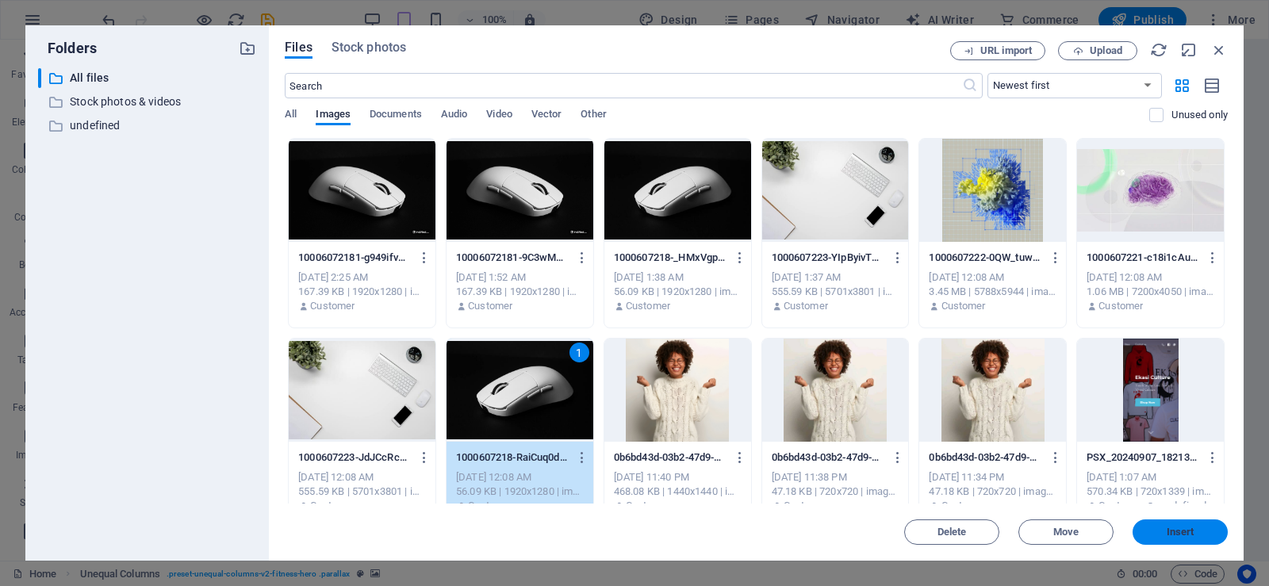
click at [1200, 524] on button "Insert" at bounding box center [1180, 532] width 95 height 25
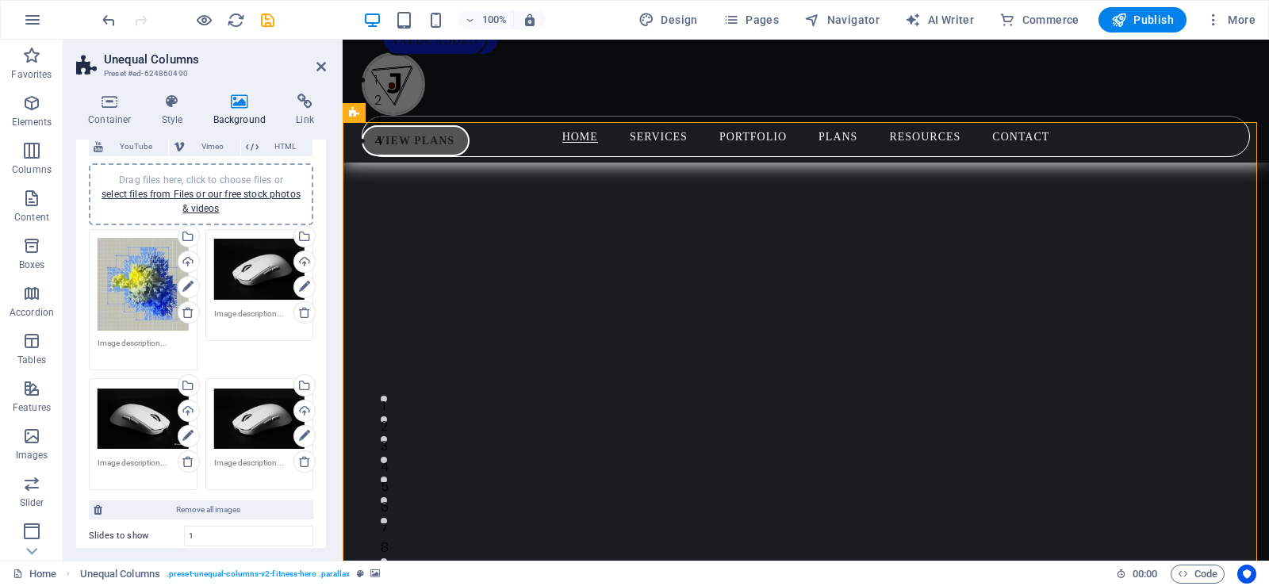
drag, startPoint x: 322, startPoint y: 263, endPoint x: 324, endPoint y: 297, distance: 33.4
click at [324, 297] on div "Background None Color / Gradient Element Stretch background to full-width Color…" at bounding box center [201, 344] width 250 height 409
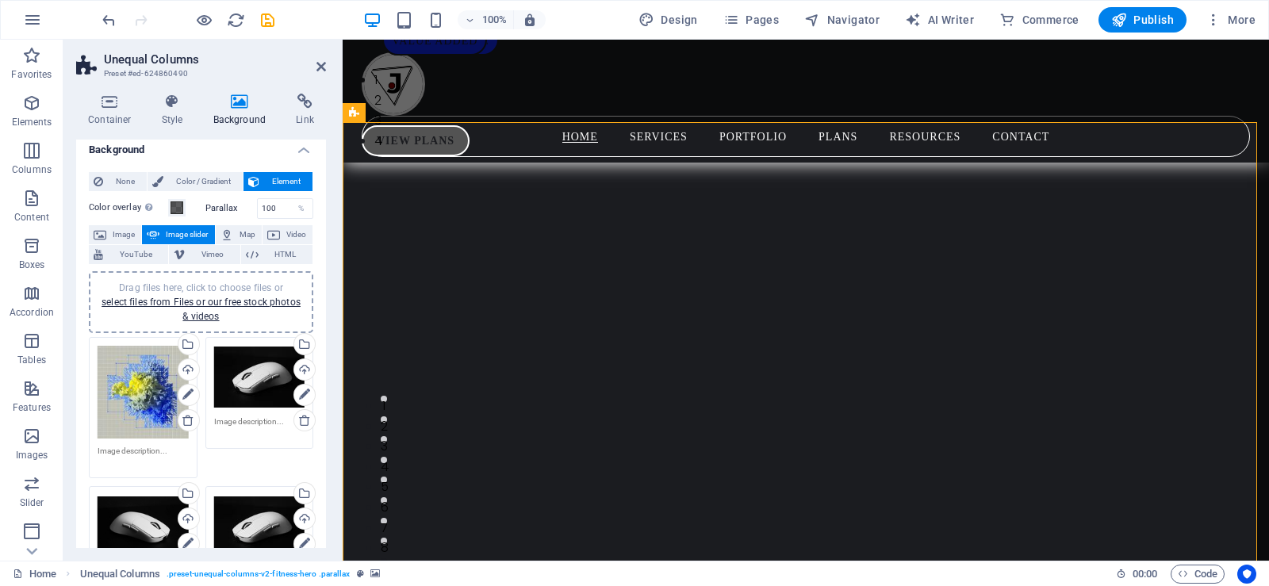
scroll to position [5, 0]
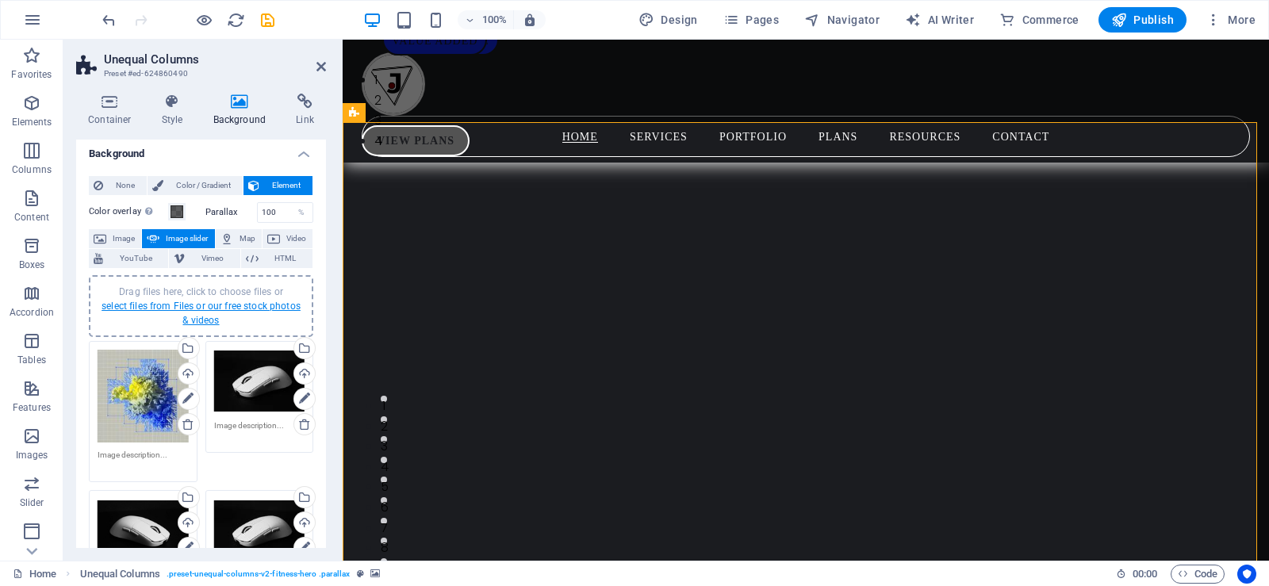
click at [207, 303] on link "select files from Files or our free stock photos & videos" at bounding box center [201, 313] width 199 height 25
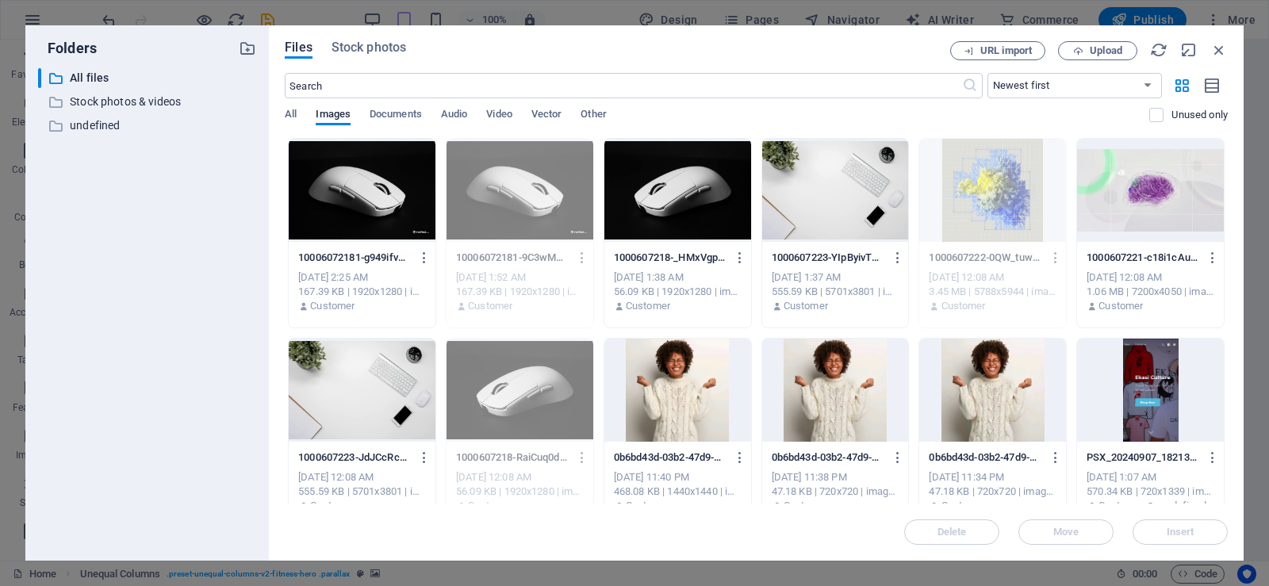
click at [381, 197] on div at bounding box center [362, 190] width 147 height 103
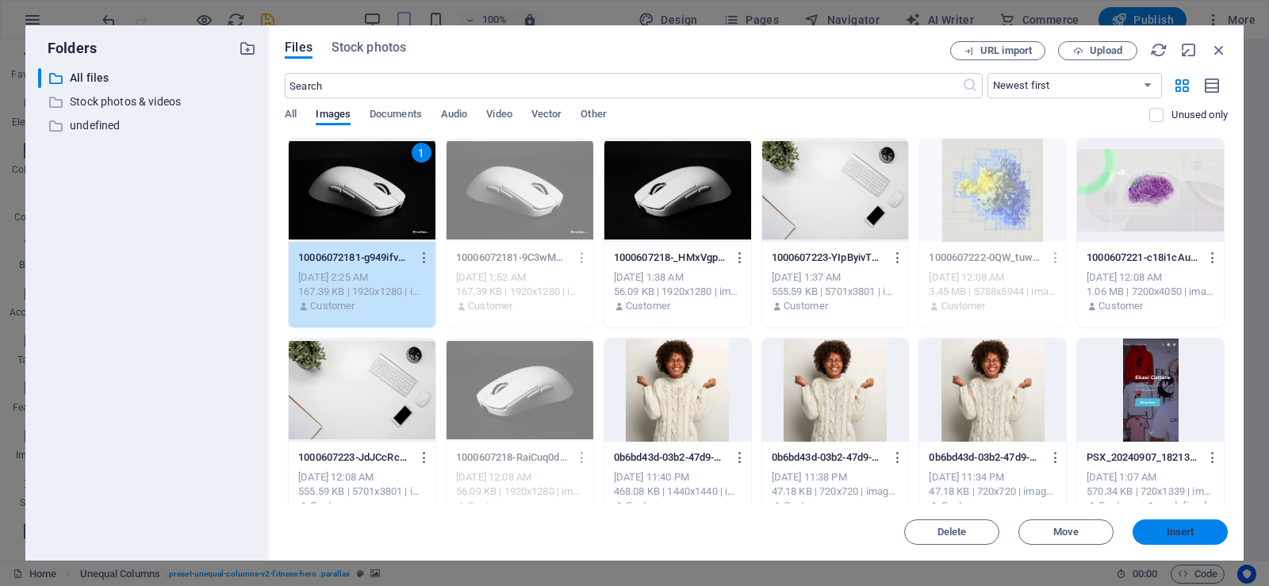
click at [1172, 527] on span "Insert" at bounding box center [1181, 532] width 28 height 10
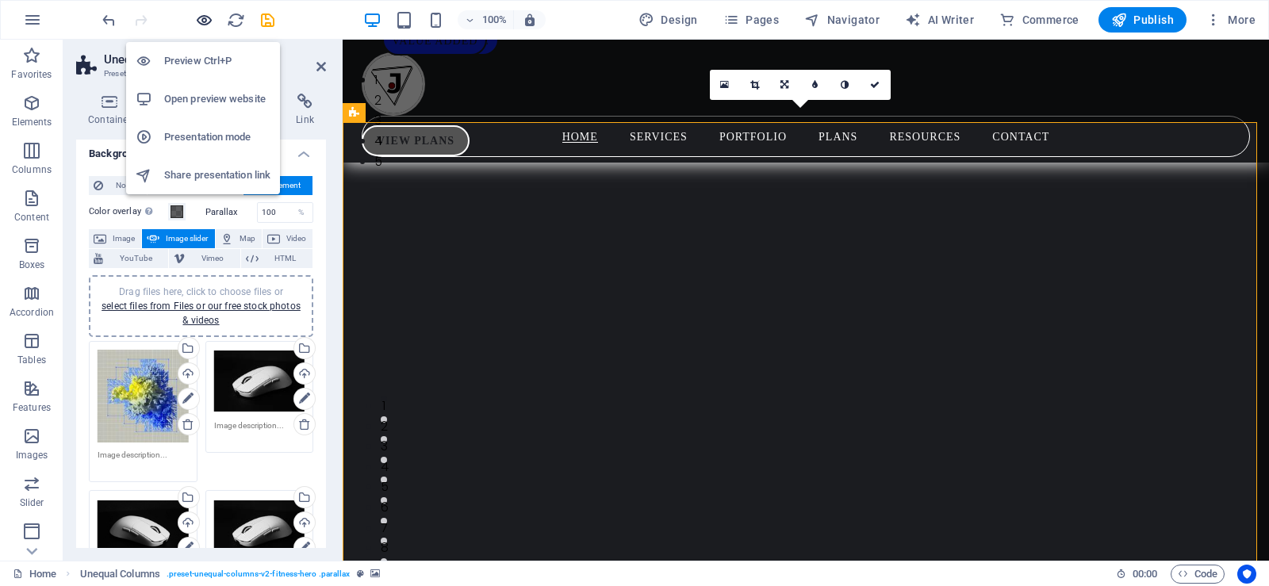
click at [203, 21] on icon "button" at bounding box center [204, 20] width 18 height 18
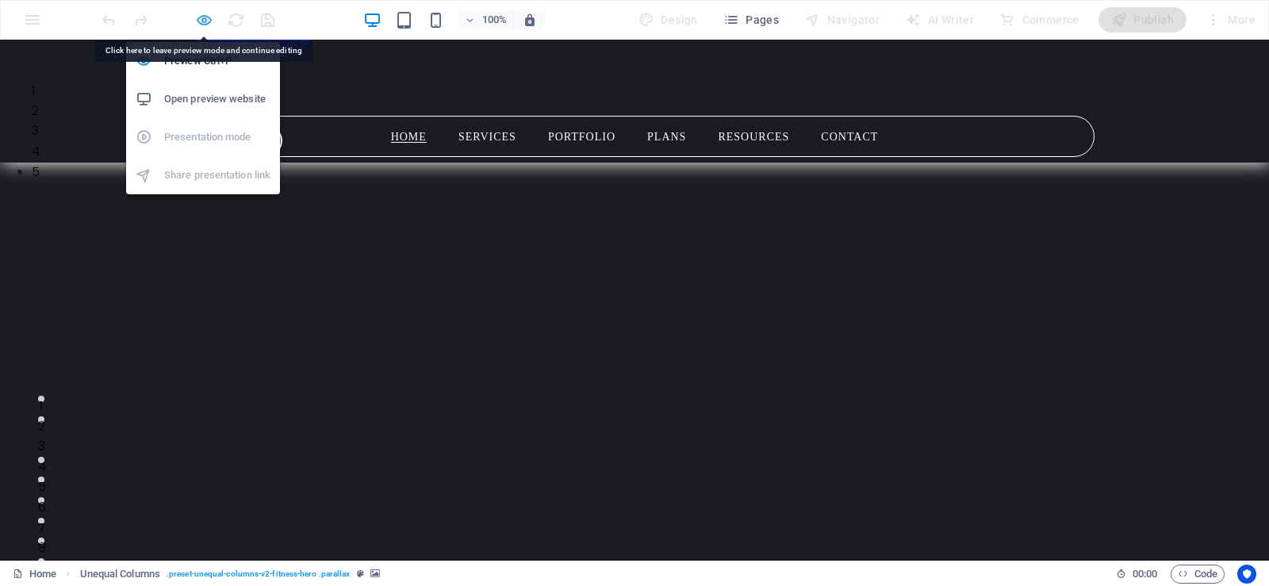
click at [204, 20] on icon "button" at bounding box center [204, 20] width 18 height 18
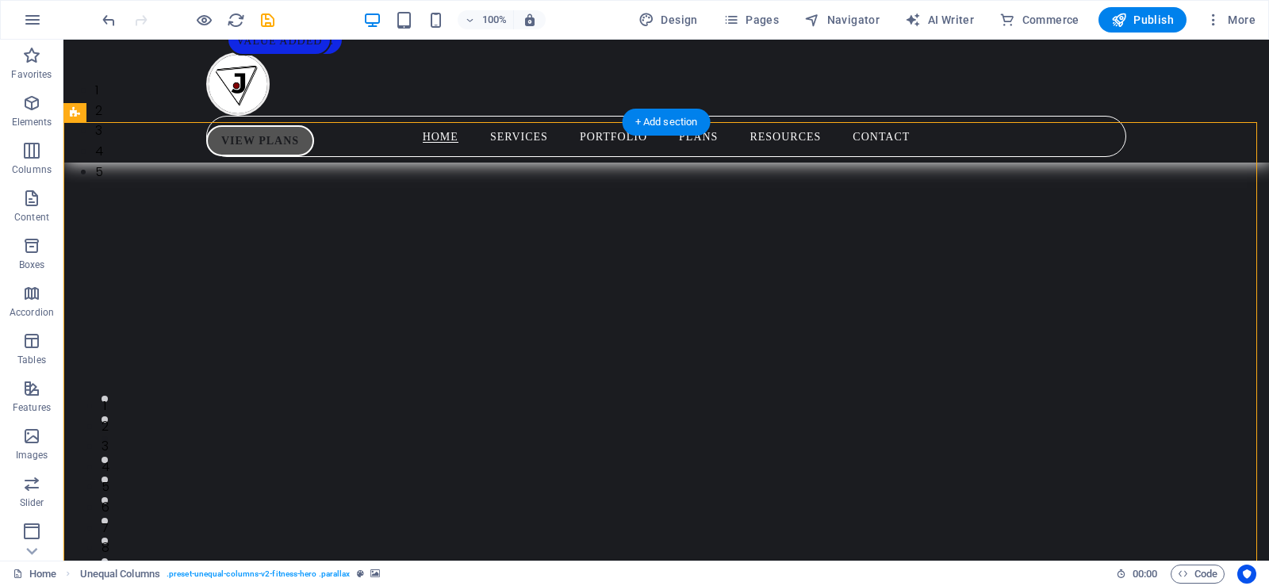
select select "px"
select select "fade"
select select "ms"
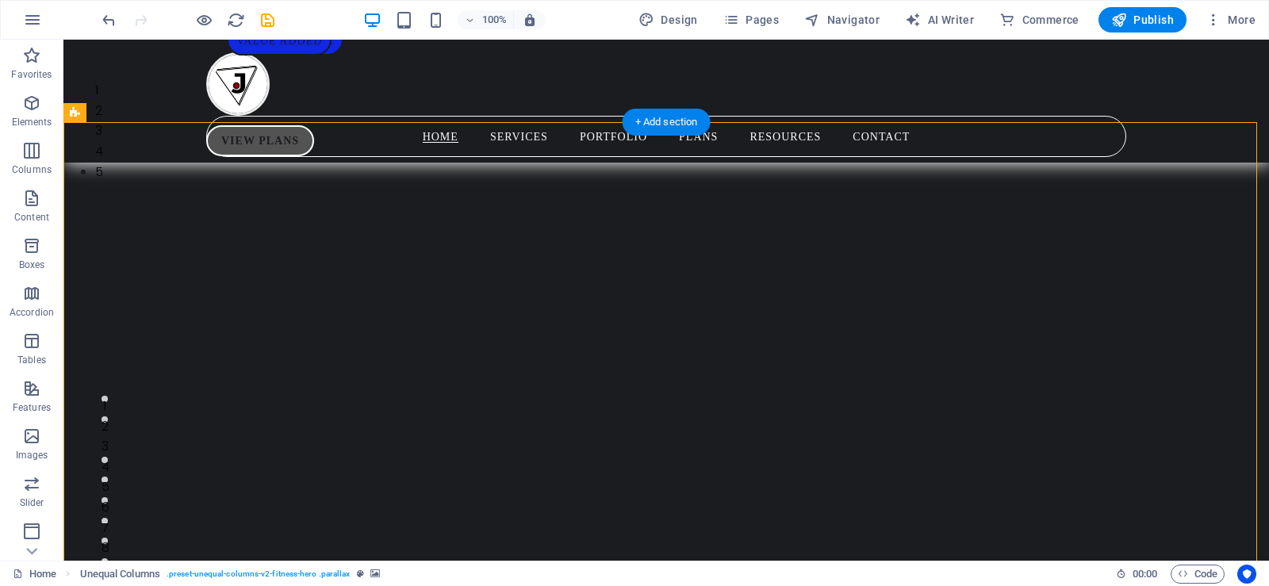
select select "s"
select select "progressive"
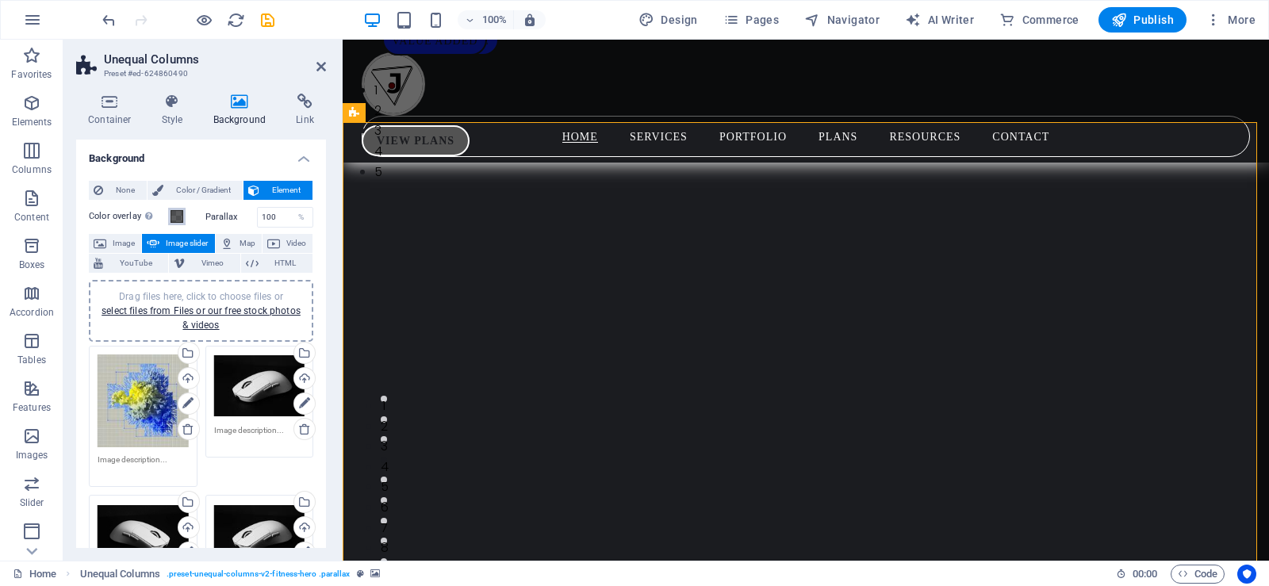
click at [175, 215] on span at bounding box center [177, 216] width 13 height 13
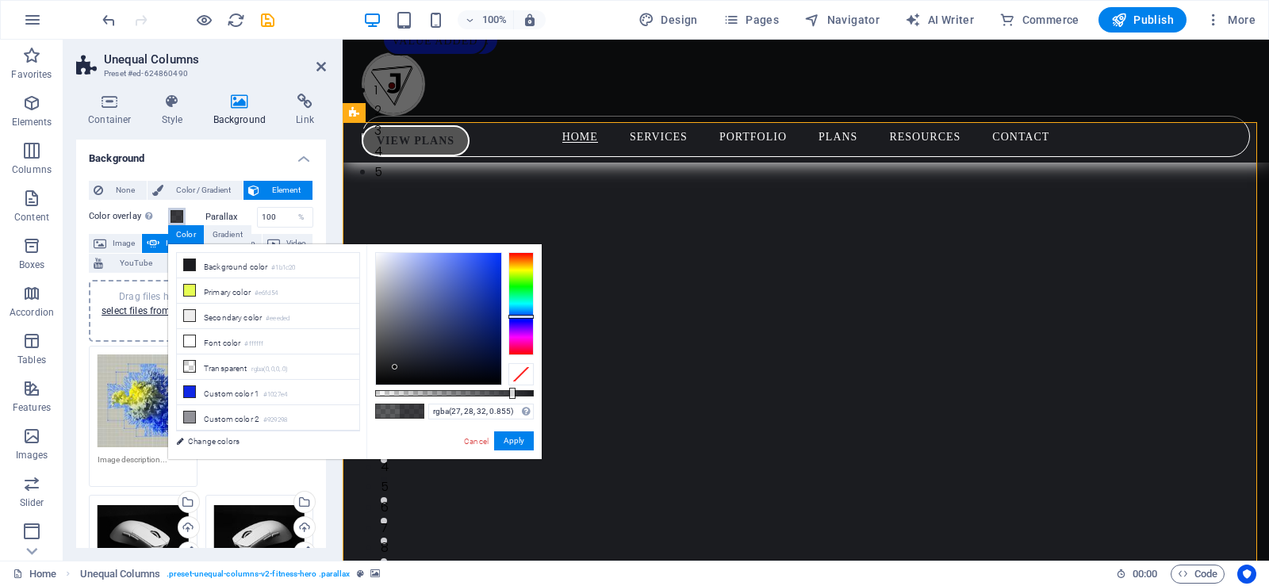
drag, startPoint x: 489, startPoint y: 393, endPoint x: 510, endPoint y: 398, distance: 21.2
click at [510, 398] on div at bounding box center [512, 393] width 6 height 11
drag, startPoint x: 397, startPoint y: 365, endPoint x: 351, endPoint y: 417, distance: 69.7
click at [351, 417] on div "less Background color #1b1c20 Primary color #e6fd54 Secondary color #eeeded Fon…" at bounding box center [355, 351] width 374 height 215
type input "rgba(0, 0, 0, 0.75)"
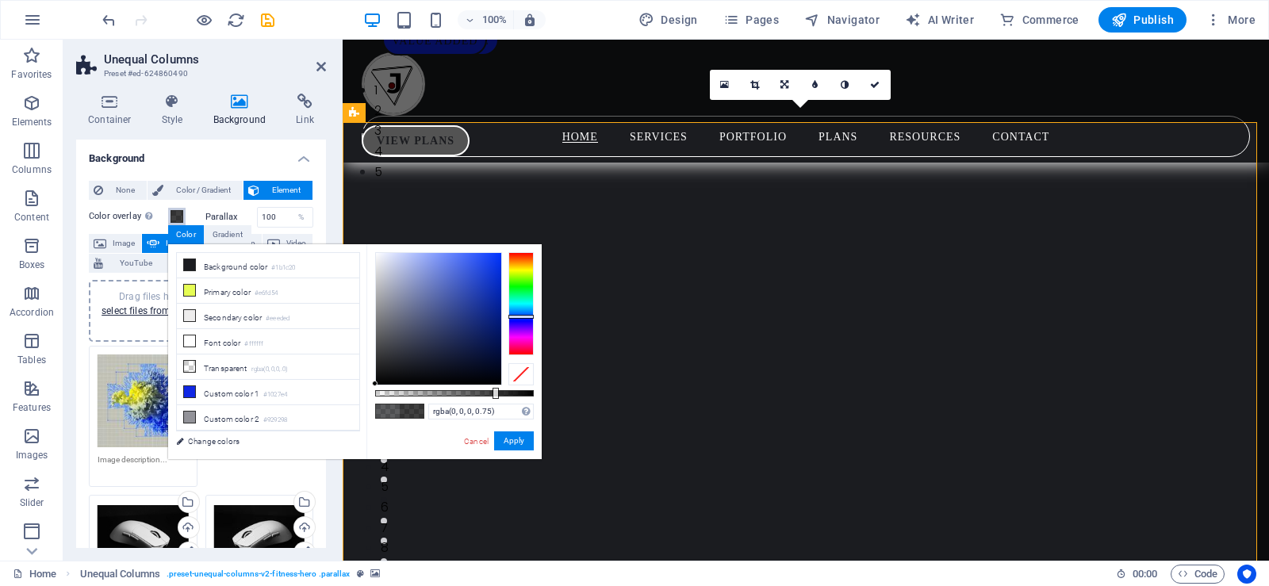
drag, startPoint x: 510, startPoint y: 394, endPoint x: 494, endPoint y: 398, distance: 16.4
click at [494, 398] on div at bounding box center [496, 393] width 6 height 11
click at [870, 86] on icon at bounding box center [875, 85] width 10 height 10
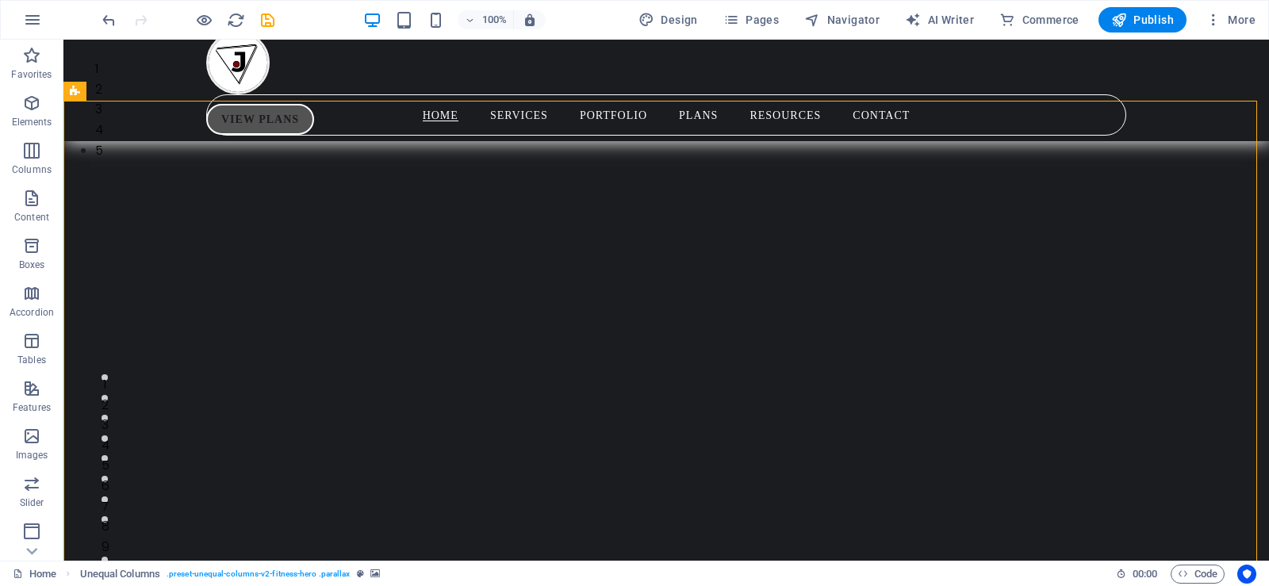
scroll to position [0, 0]
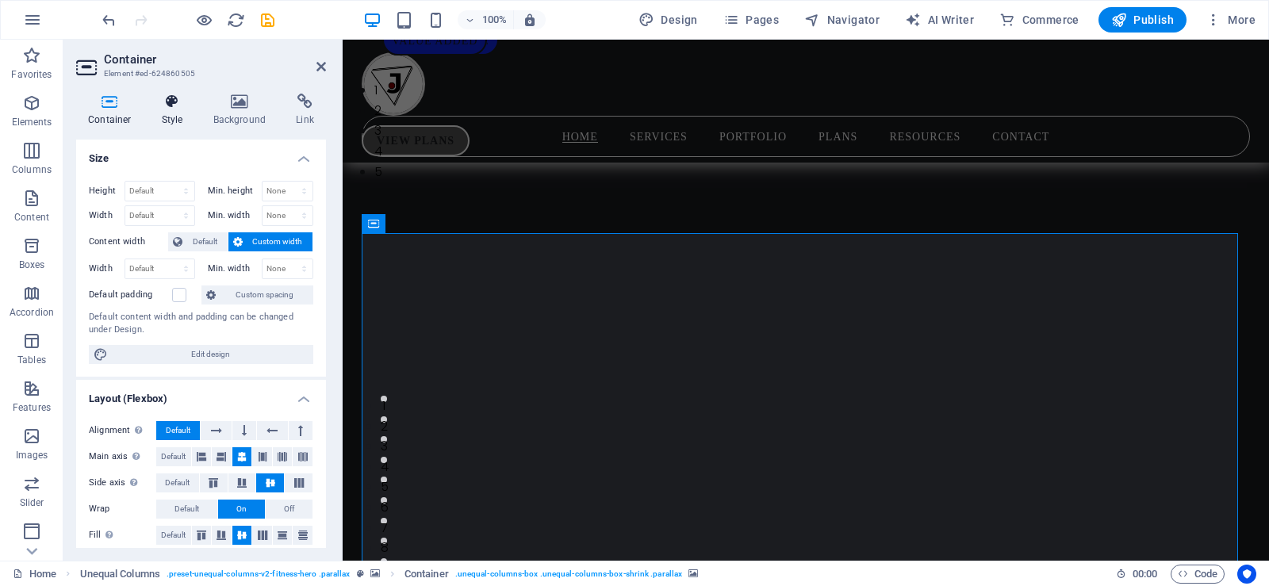
click at [171, 103] on icon at bounding box center [172, 102] width 45 height 16
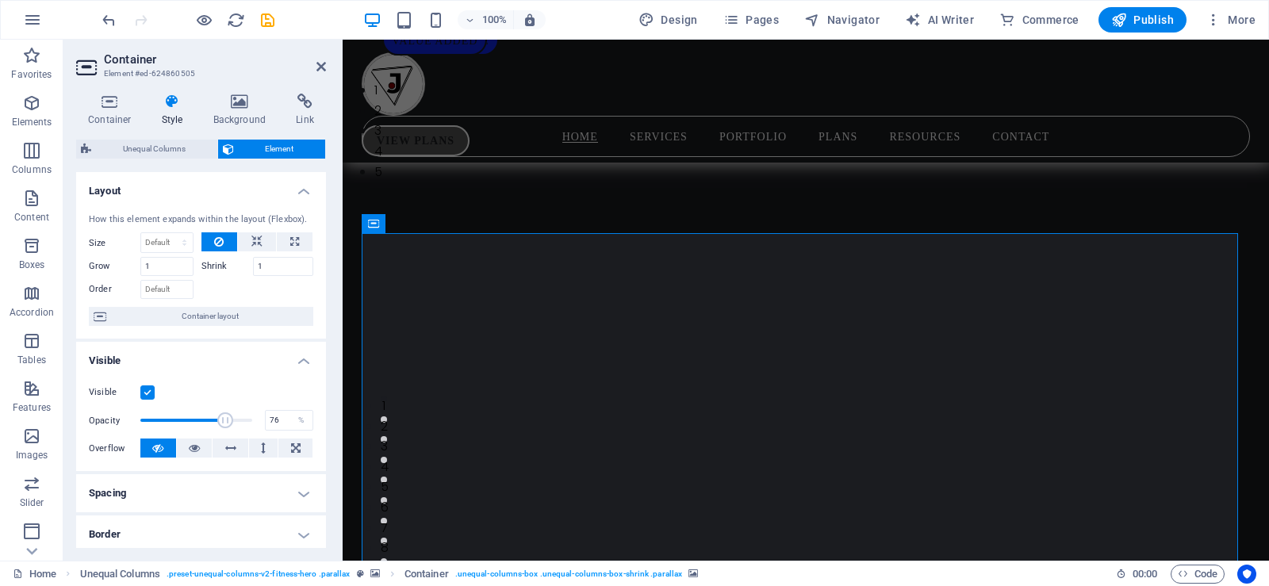
click at [217, 419] on span at bounding box center [225, 420] width 16 height 16
click at [221, 418] on span at bounding box center [225, 420] width 16 height 16
drag, startPoint x: 213, startPoint y: 419, endPoint x: 224, endPoint y: 420, distance: 11.1
click at [224, 420] on span at bounding box center [229, 420] width 16 height 16
type input "70"
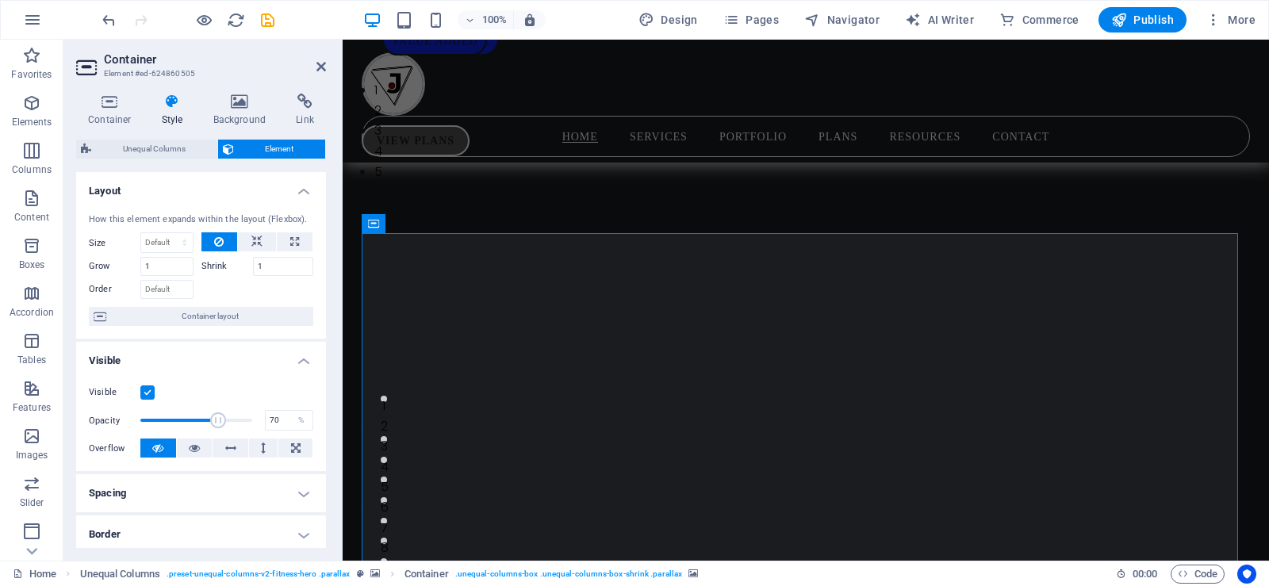
click at [217, 420] on span at bounding box center [218, 420] width 16 height 16
click at [321, 71] on icon at bounding box center [321, 66] width 10 height 13
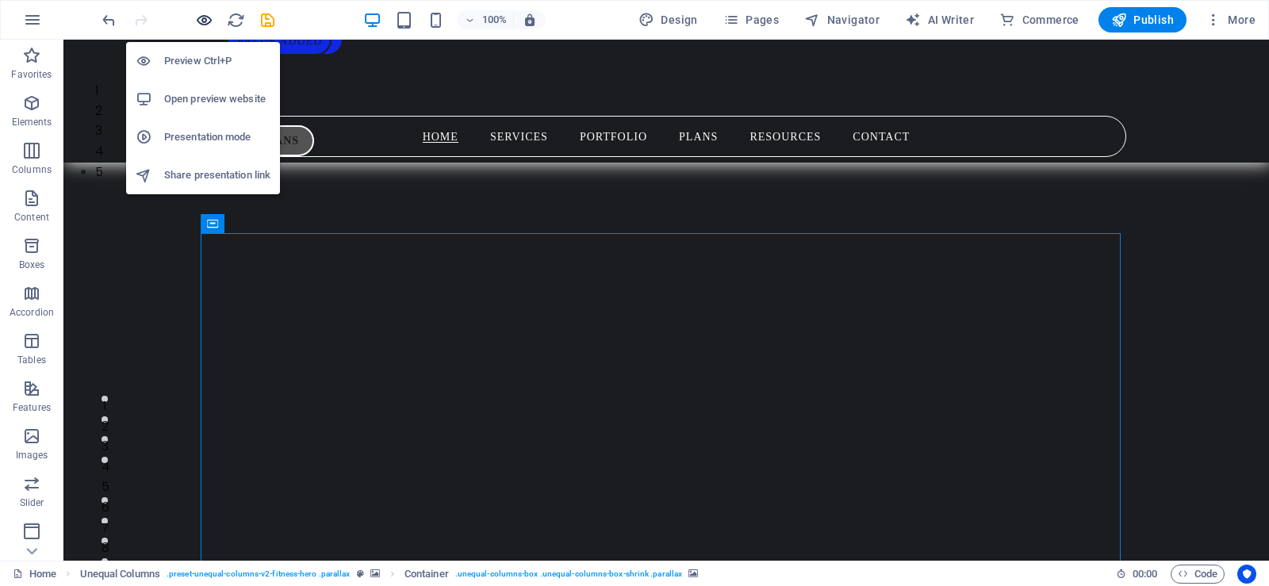
click at [206, 21] on icon "button" at bounding box center [204, 20] width 18 height 18
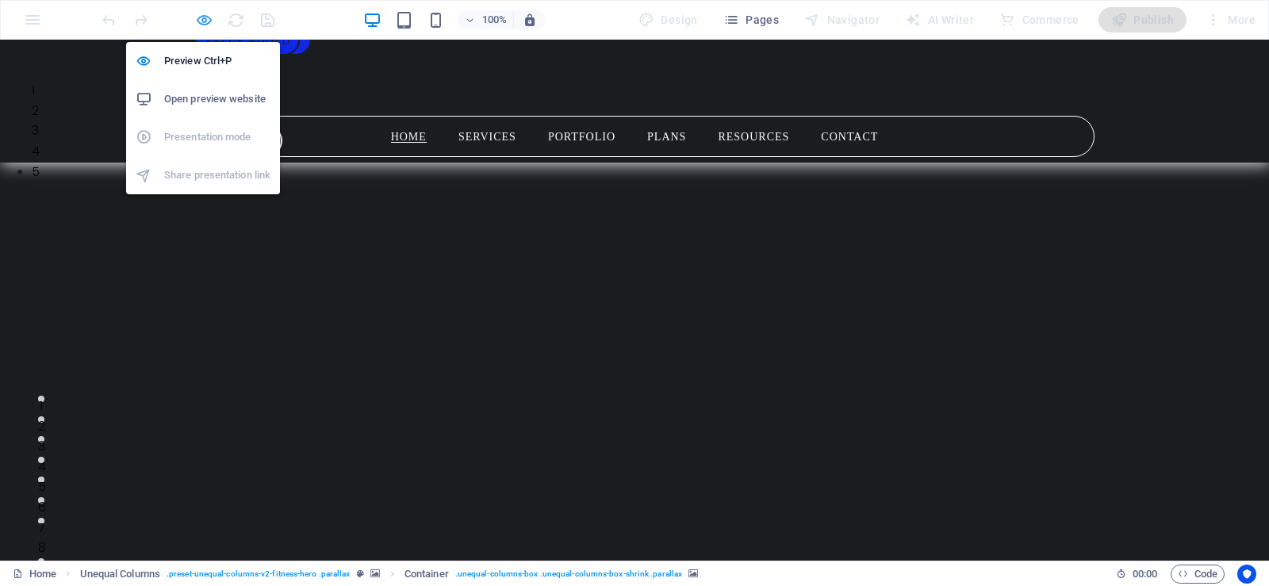
click at [202, 17] on icon "button" at bounding box center [204, 20] width 18 height 18
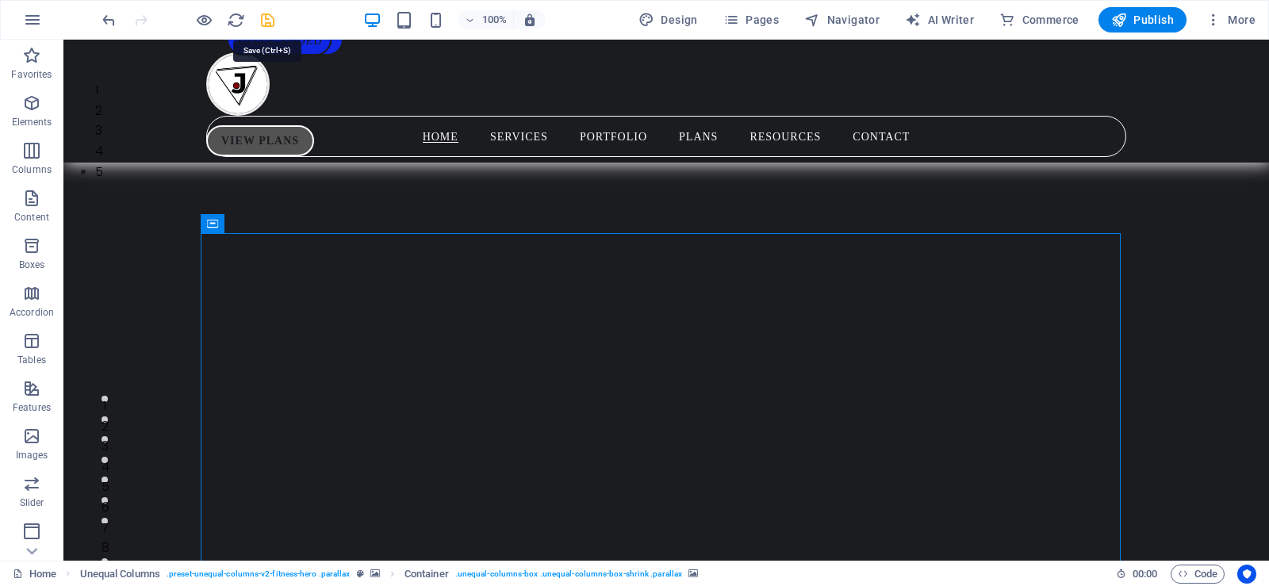
click at [266, 21] on icon "save" at bounding box center [268, 20] width 18 height 18
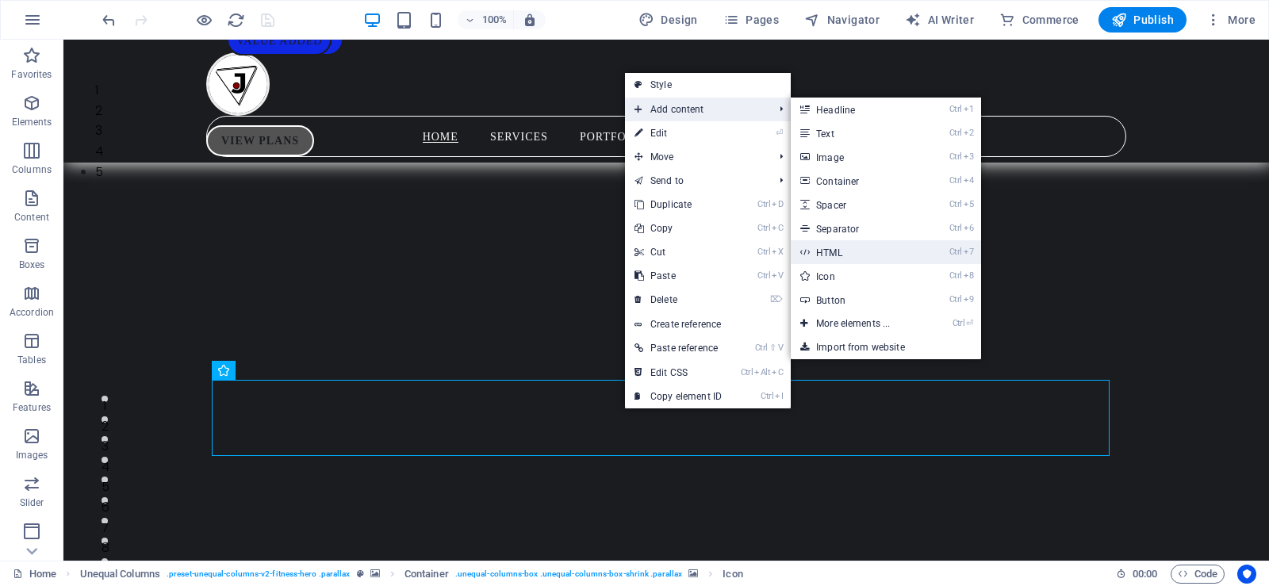
click at [833, 251] on link "Ctrl 7 HTML" at bounding box center [856, 252] width 131 height 24
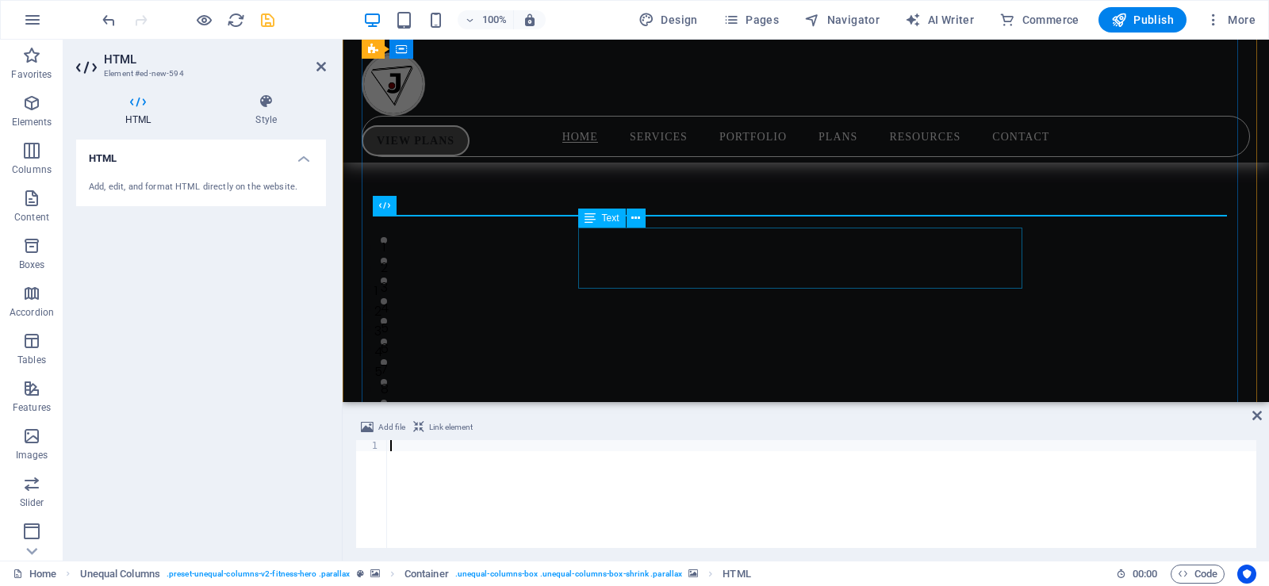
scroll to position [241, 0]
type textarea "</div>"
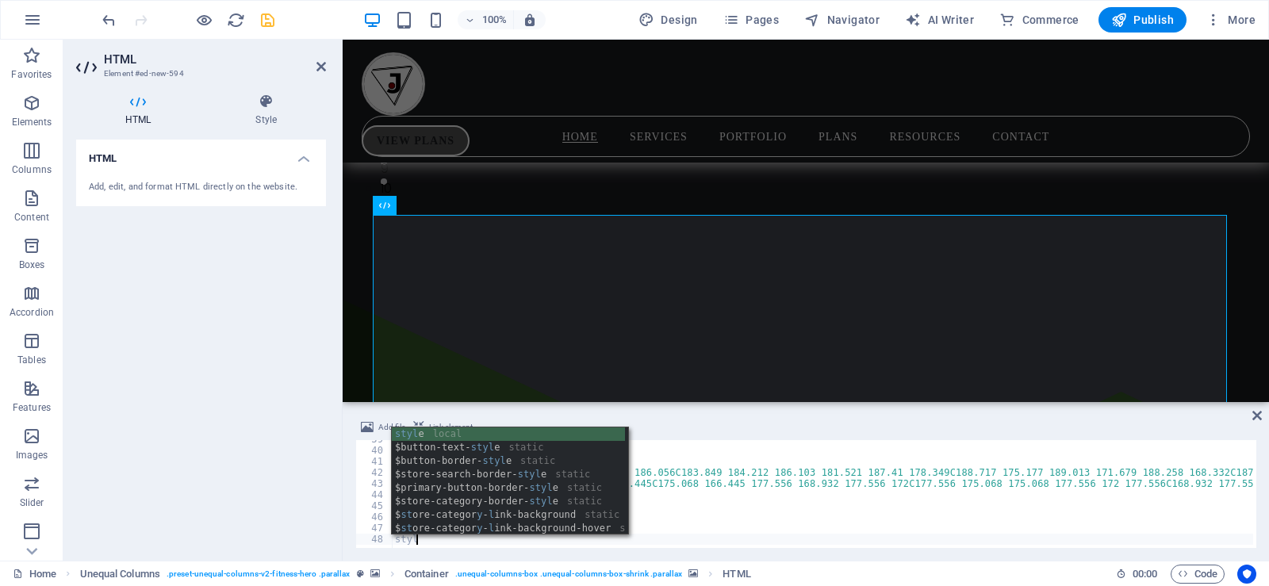
scroll to position [0, 1]
type textarea "style>"
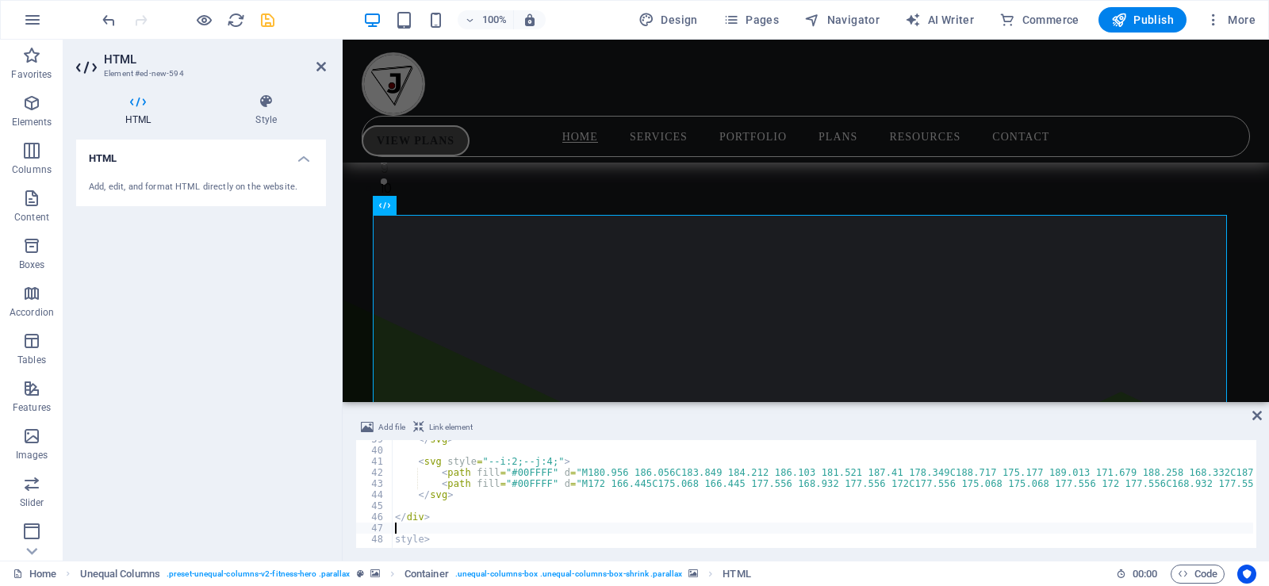
type textarea "<style>"
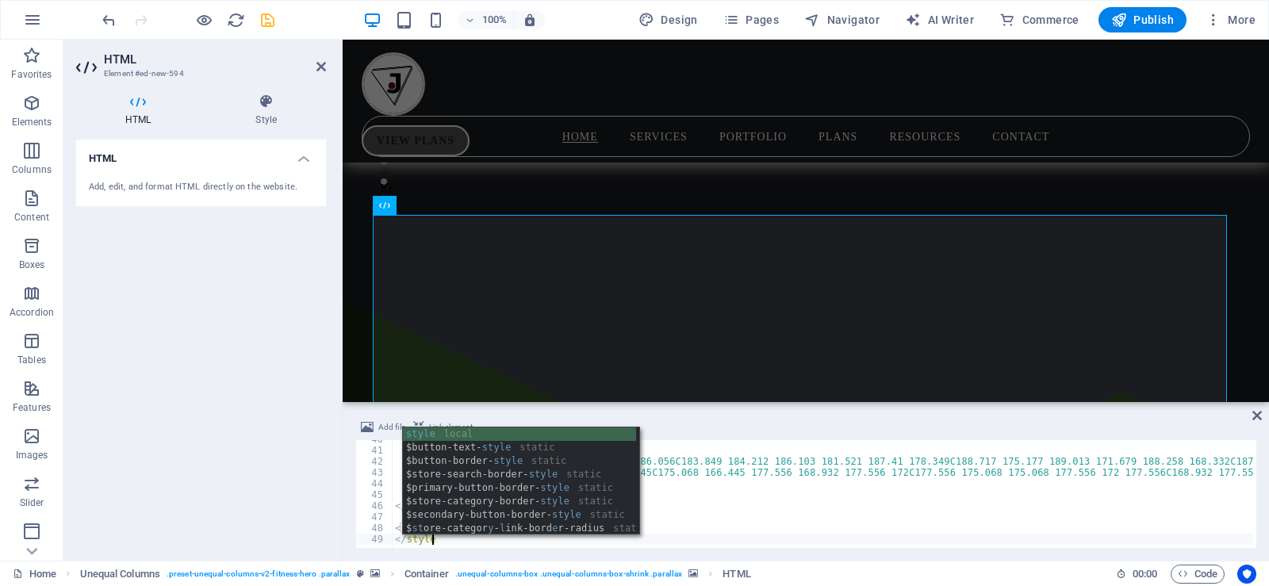
scroll to position [0, 2]
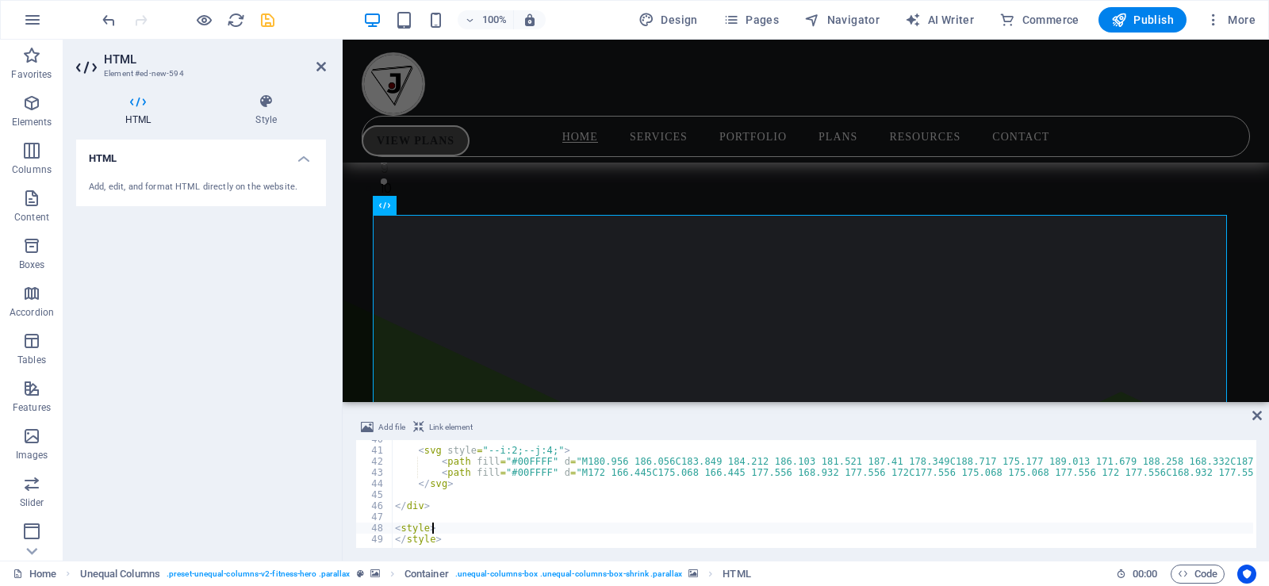
type textarea "<style>"
paste textarea "}"
type textarea "}"
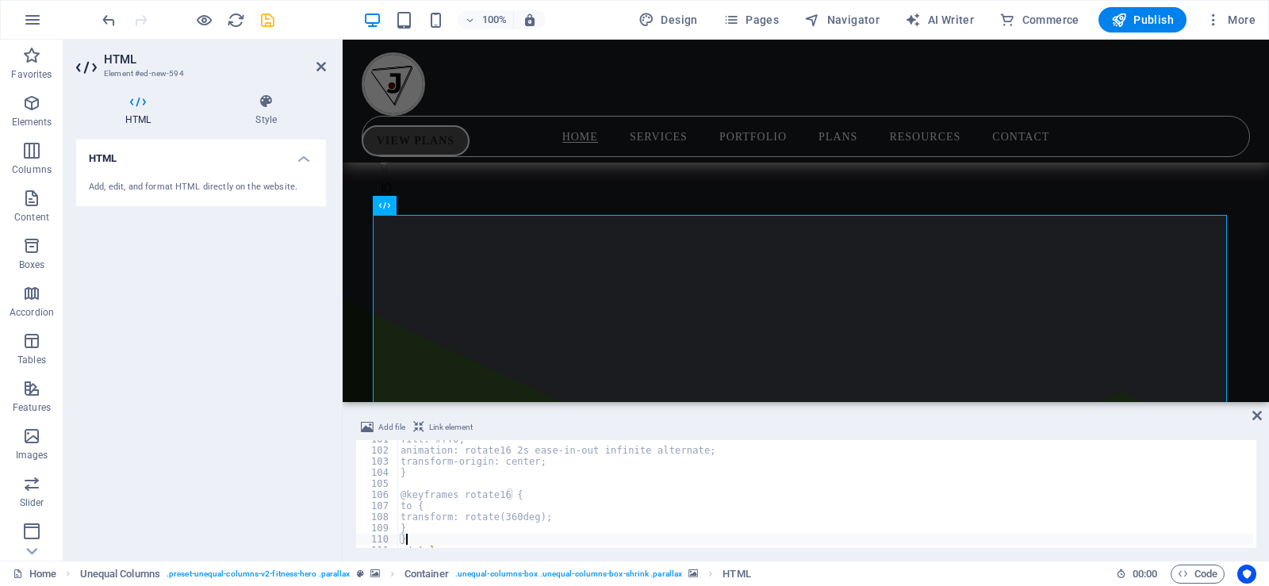
scroll to position [1117, 0]
click at [263, 105] on icon at bounding box center [266, 102] width 120 height 16
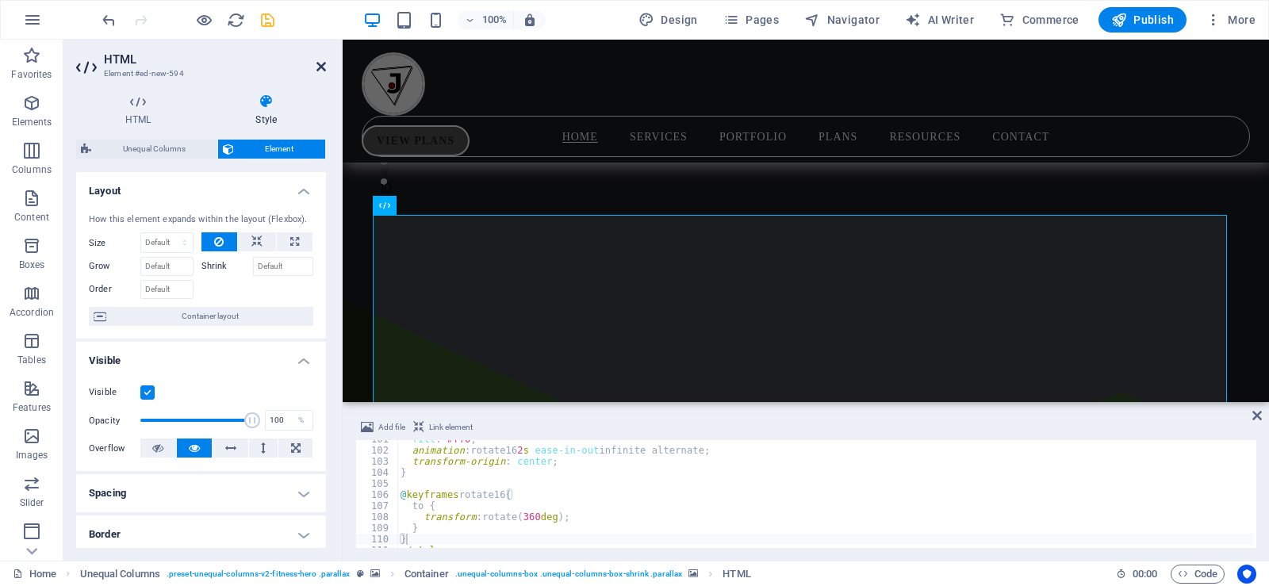
click at [323, 64] on icon at bounding box center [321, 66] width 10 height 13
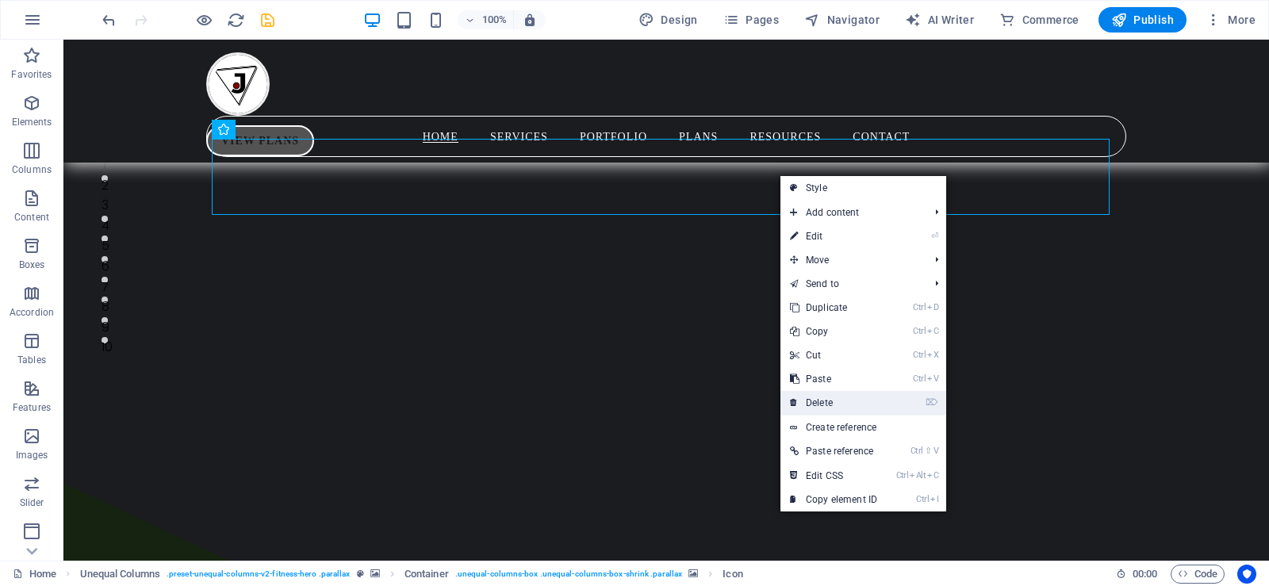
click at [831, 397] on link "⌦ Delete" at bounding box center [834, 403] width 106 height 24
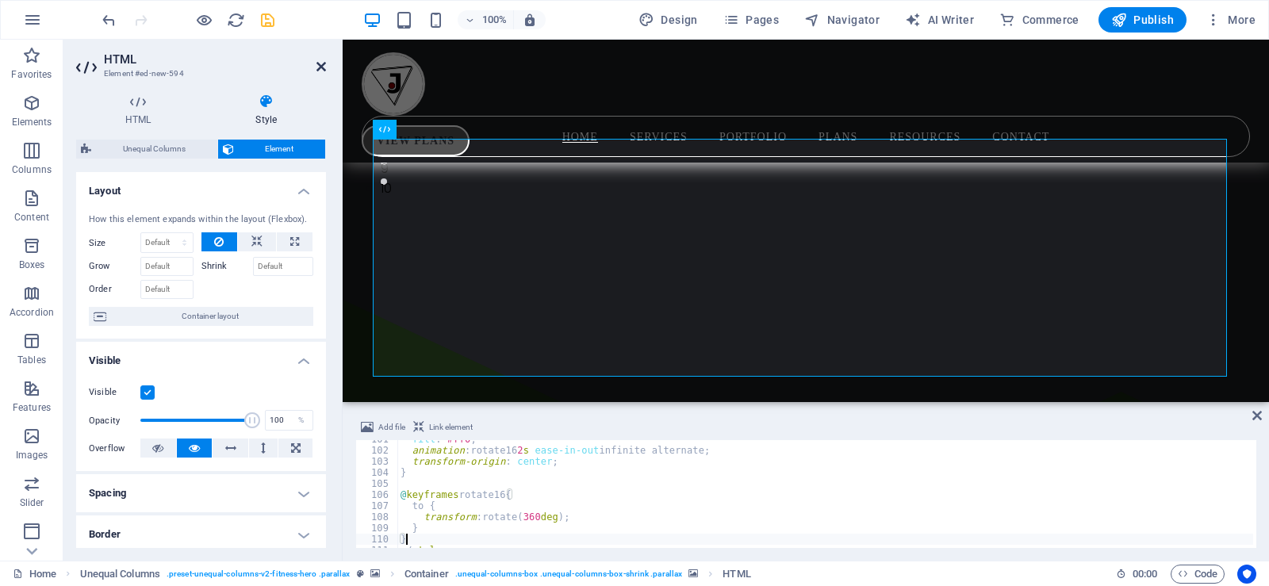
click at [320, 65] on icon at bounding box center [321, 66] width 10 height 13
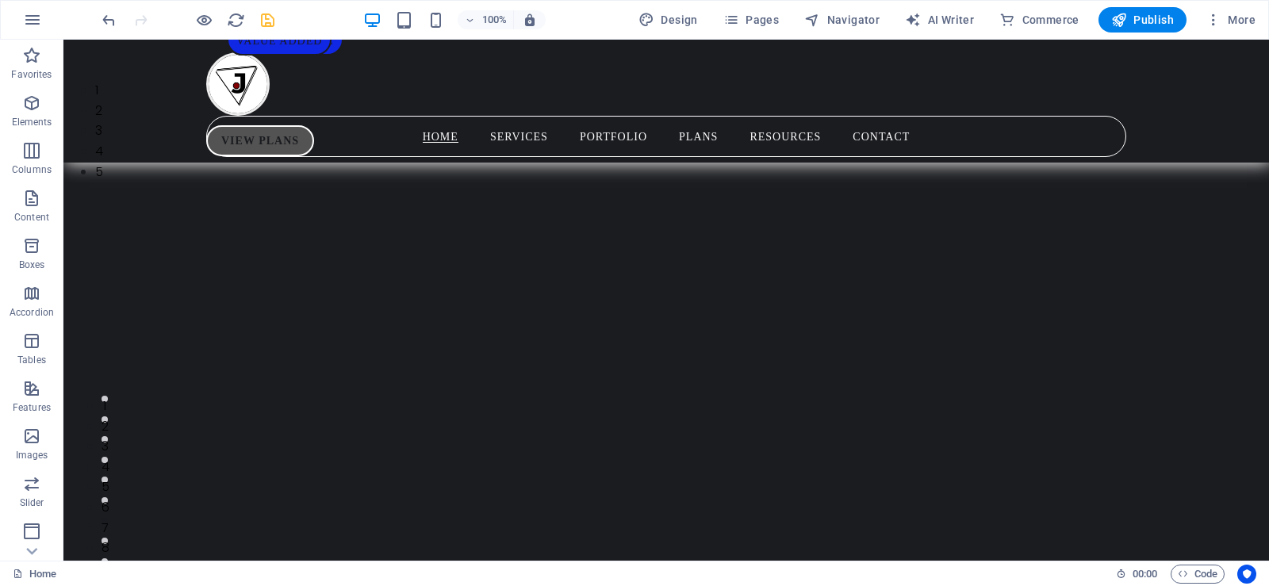
scroll to position [86, 0]
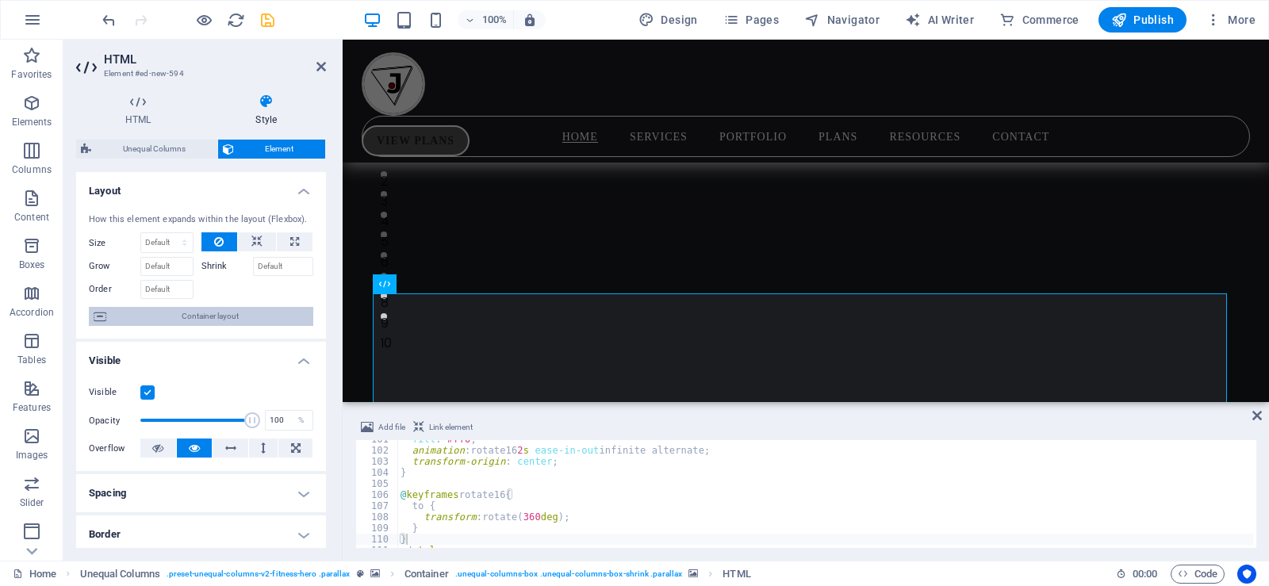
click at [216, 317] on span "Container layout" at bounding box center [210, 316] width 198 height 19
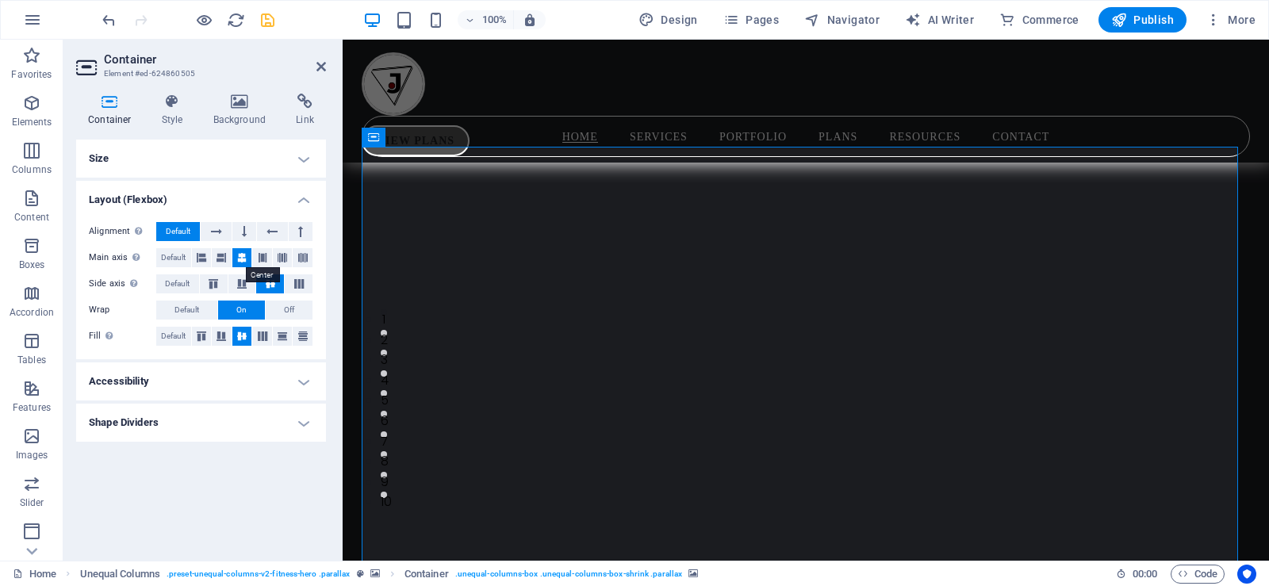
click at [241, 257] on icon at bounding box center [242, 257] width 10 height 19
click at [320, 71] on icon at bounding box center [321, 66] width 10 height 13
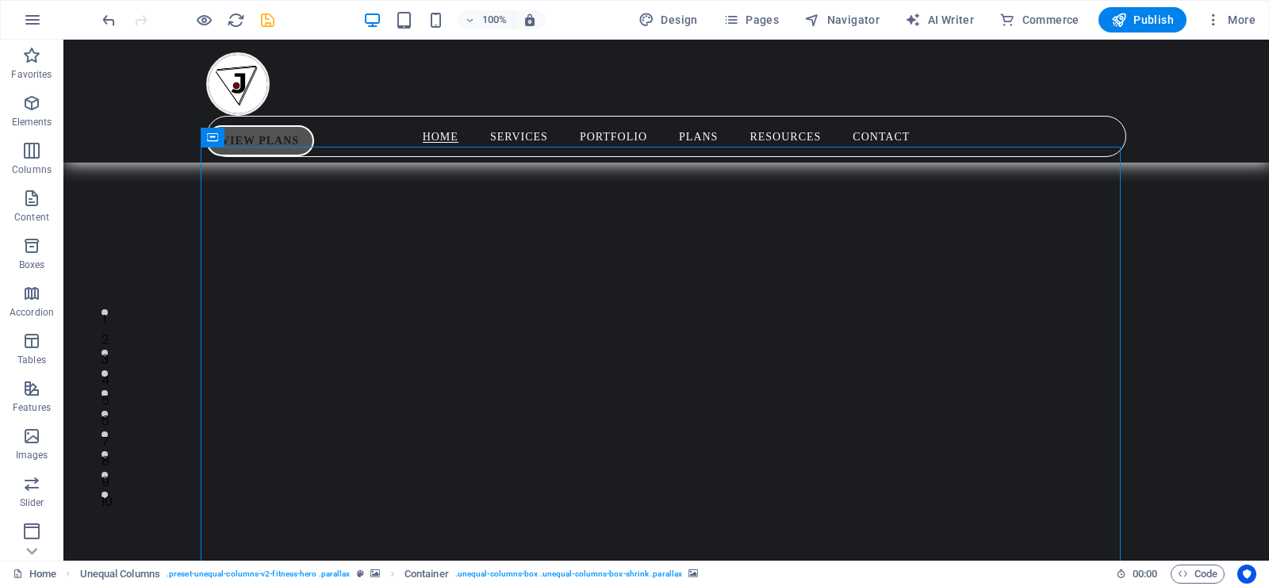
scroll to position [44, 0]
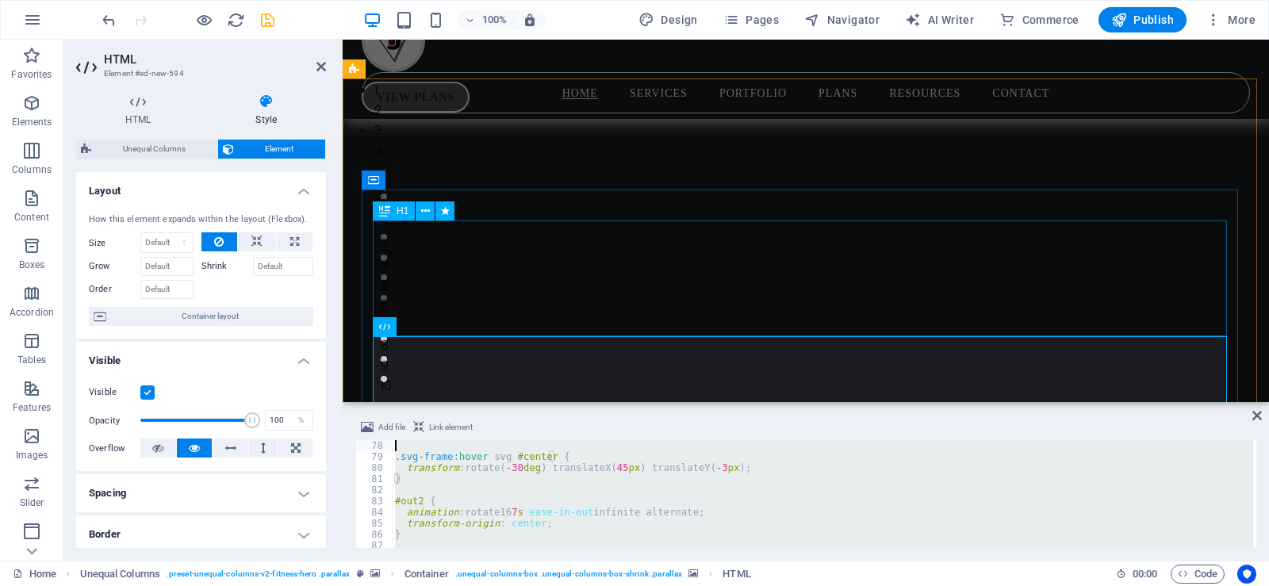
drag, startPoint x: 946, startPoint y: 554, endPoint x: 619, endPoint y: 304, distance: 411.2
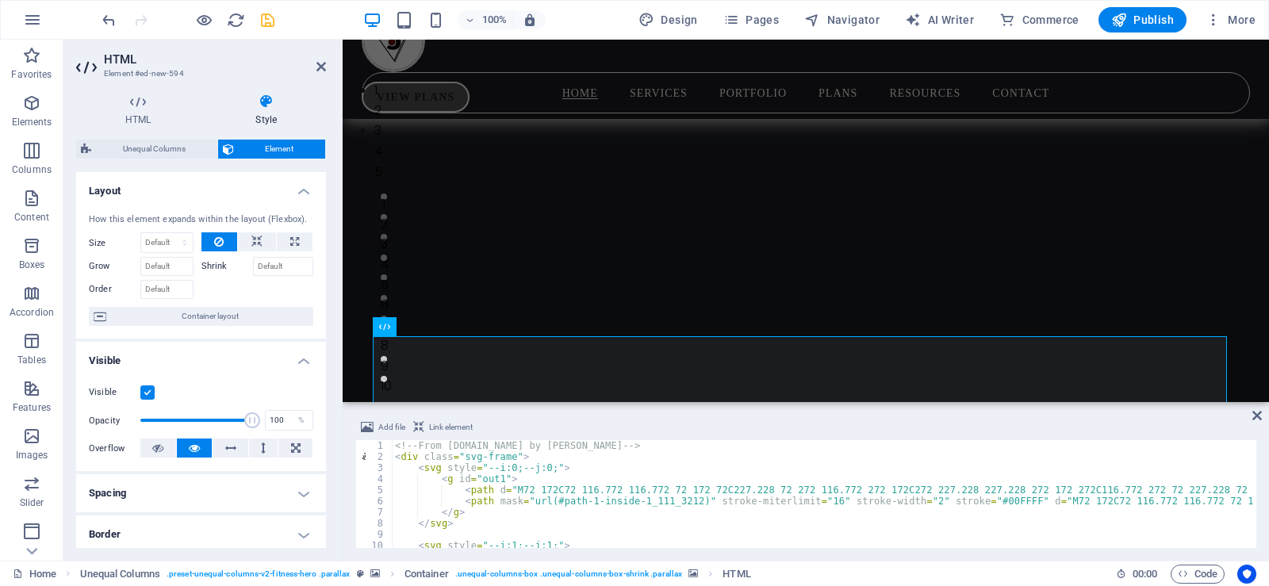
scroll to position [0, 0]
drag, startPoint x: 589, startPoint y: 452, endPoint x: 582, endPoint y: 448, distance: 8.2
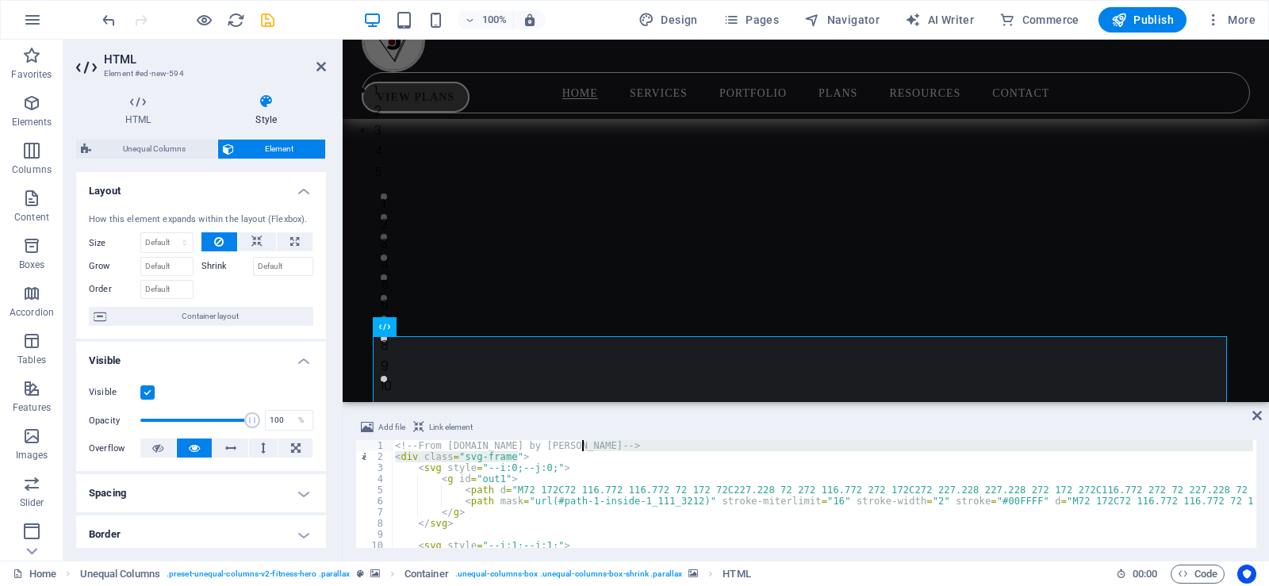
click at [591, 444] on div "<!-- From [DOMAIN_NAME] by Nawsome --> < div class = "svg-frame" > < svg style …" at bounding box center [822, 494] width 861 height 108
type textarea "<!-- From [DOMAIN_NAME] by Nawsome -->"
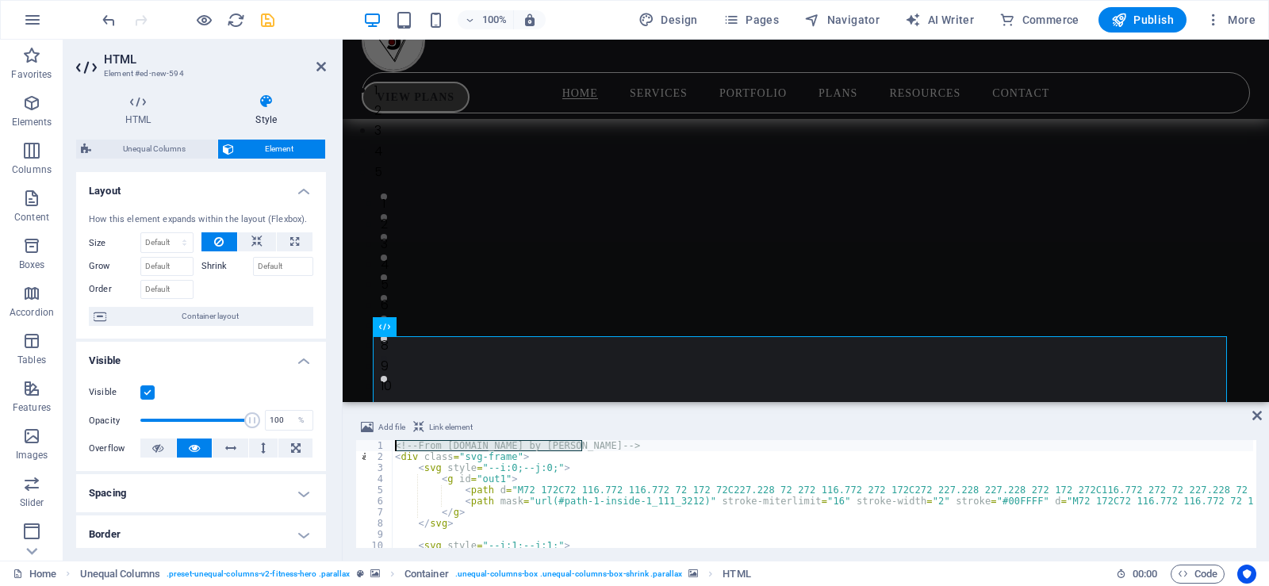
drag, startPoint x: 584, startPoint y: 444, endPoint x: 378, endPoint y: 439, distance: 205.5
click at [378, 439] on div "Add file Link element <!-- From [DOMAIN_NAME] by Nawsome --> 1 2 3 4 5 6 7 8 9 …" at bounding box center [805, 483] width 901 height 130
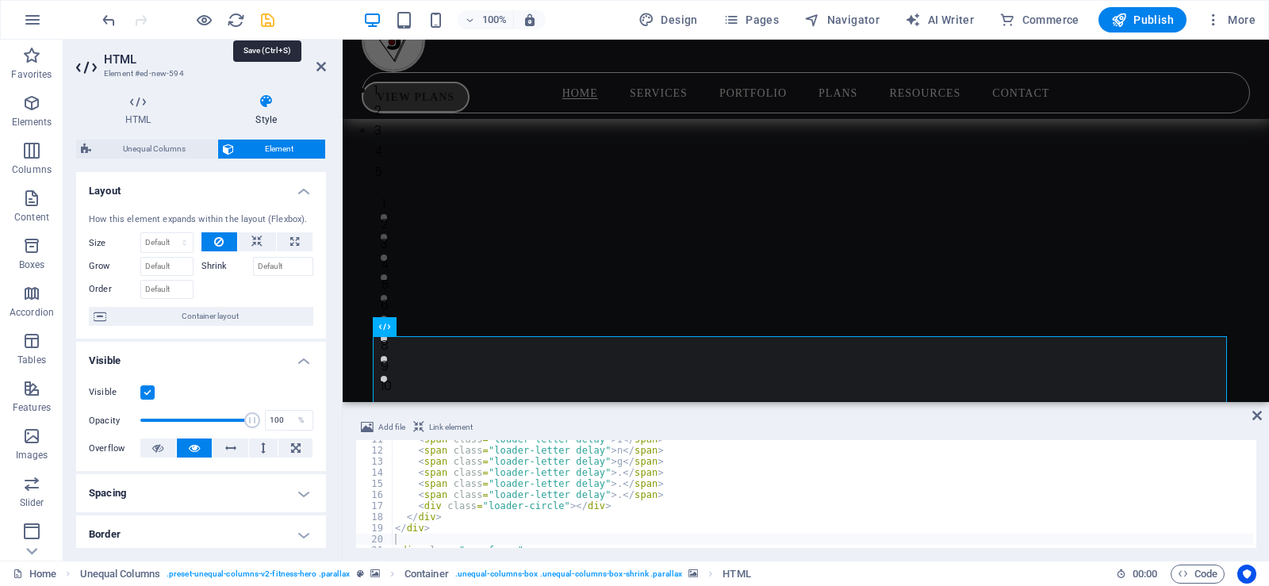
click at [269, 24] on icon "save" at bounding box center [268, 20] width 18 height 18
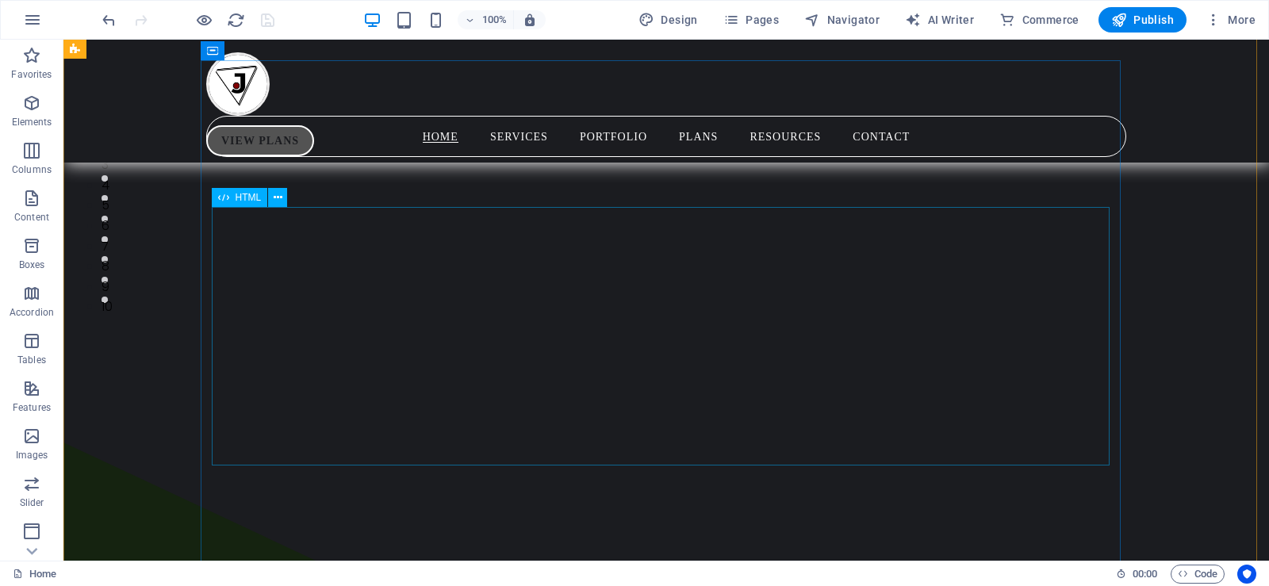
scroll to position [123, 0]
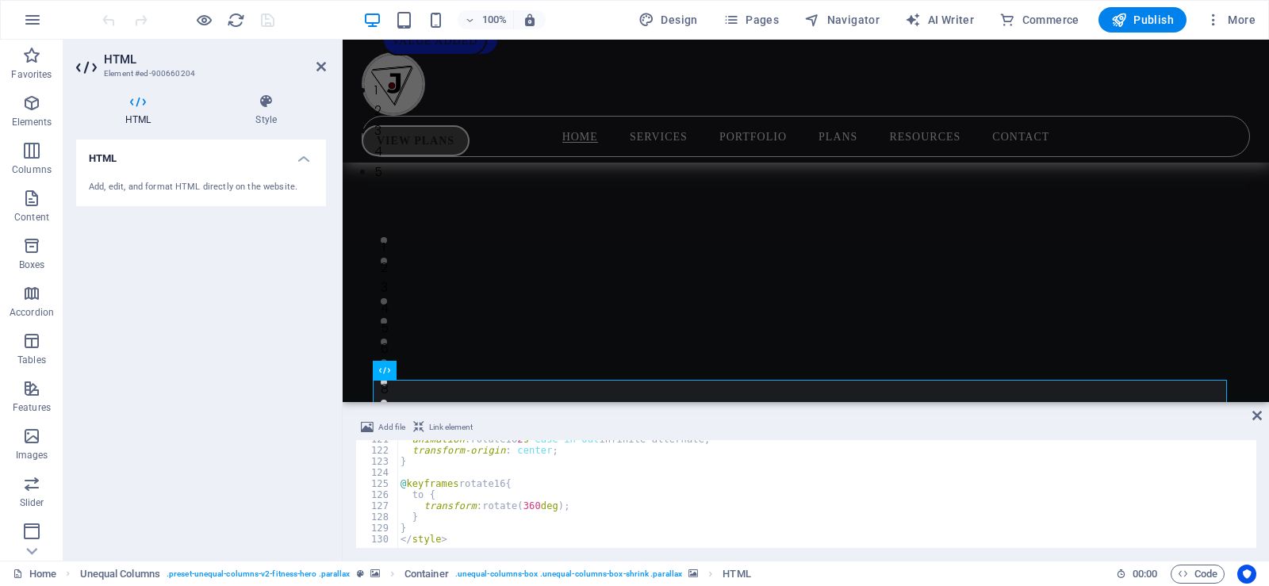
type textarea "}"
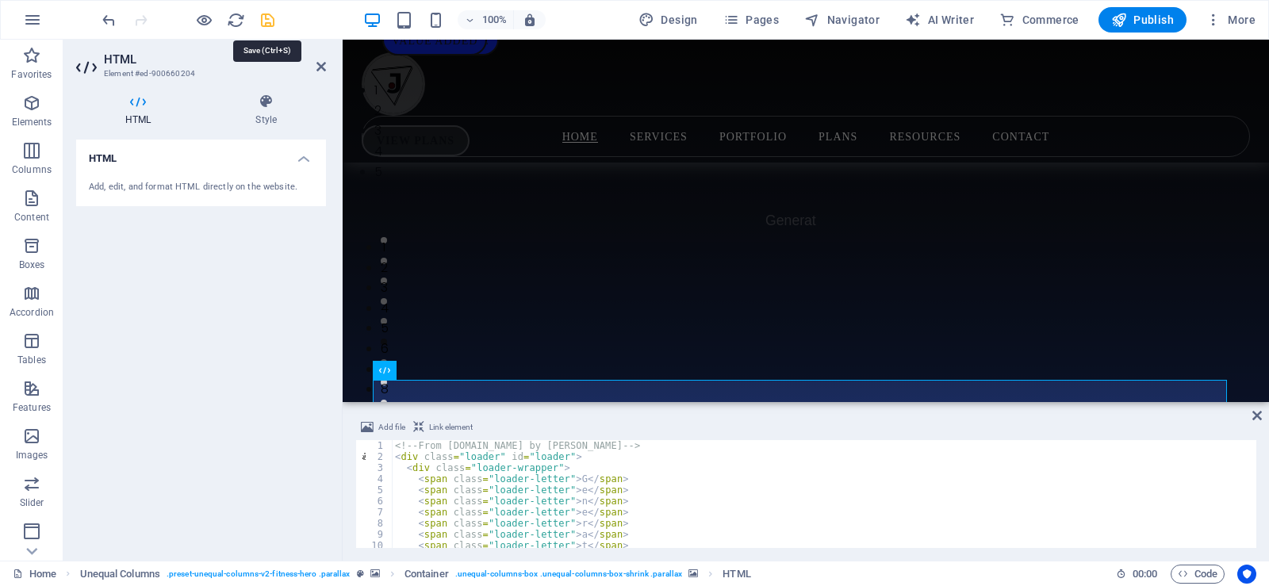
click at [269, 17] on icon "save" at bounding box center [268, 20] width 18 height 18
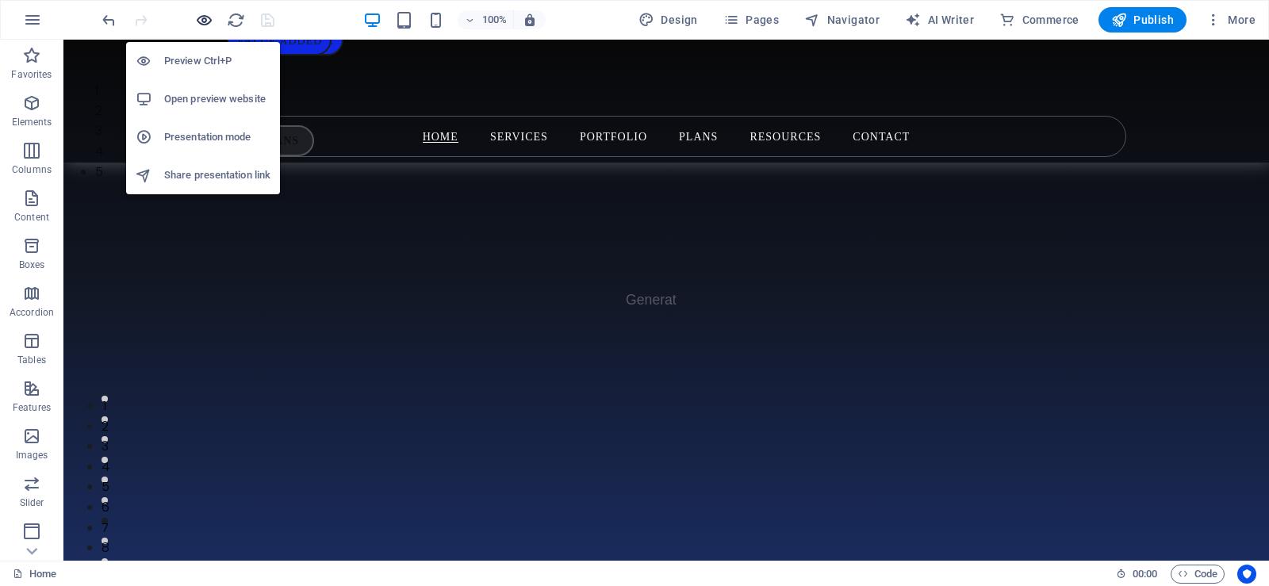
click at [200, 23] on icon "button" at bounding box center [204, 20] width 18 height 18
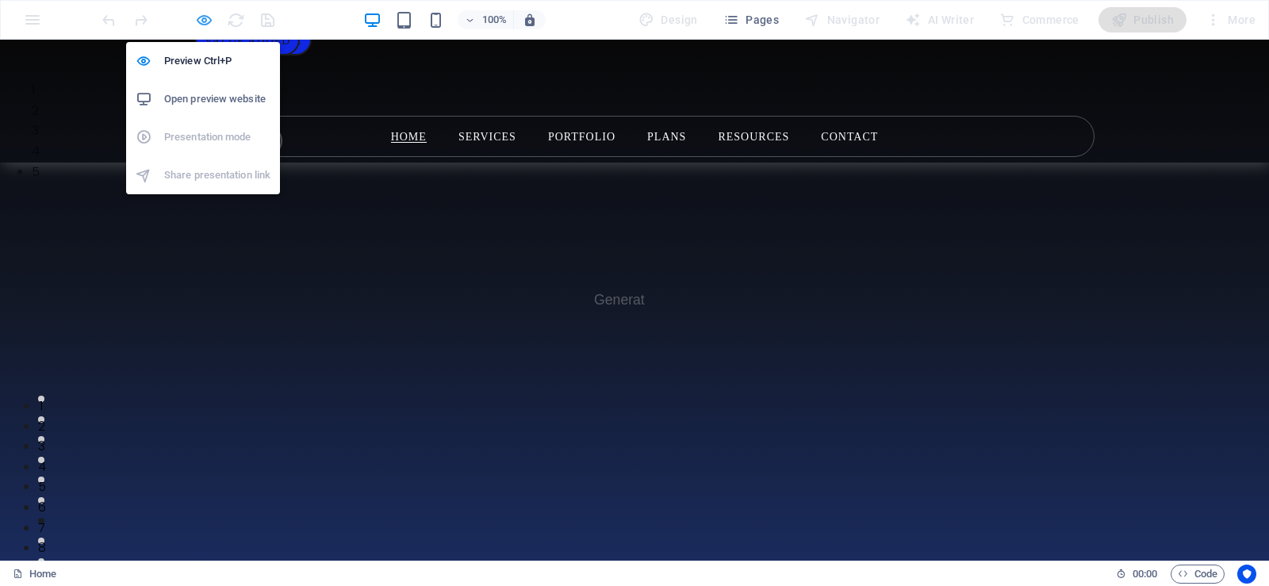
click at [199, 22] on icon "button" at bounding box center [204, 20] width 18 height 18
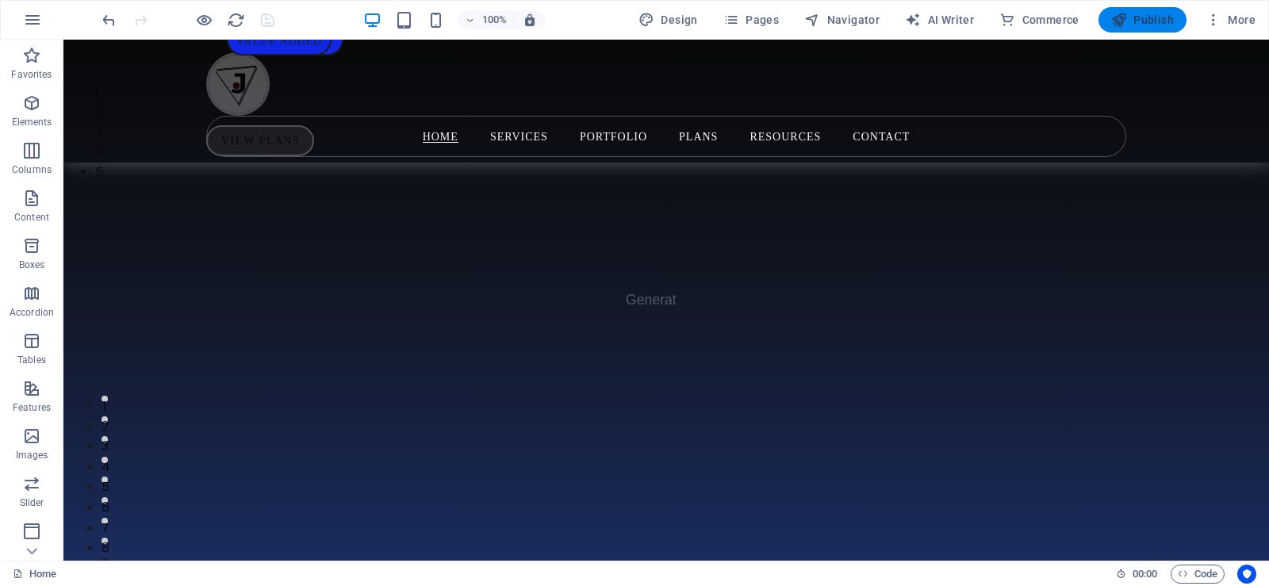
click at [1157, 24] on span "Publish" at bounding box center [1142, 20] width 63 height 16
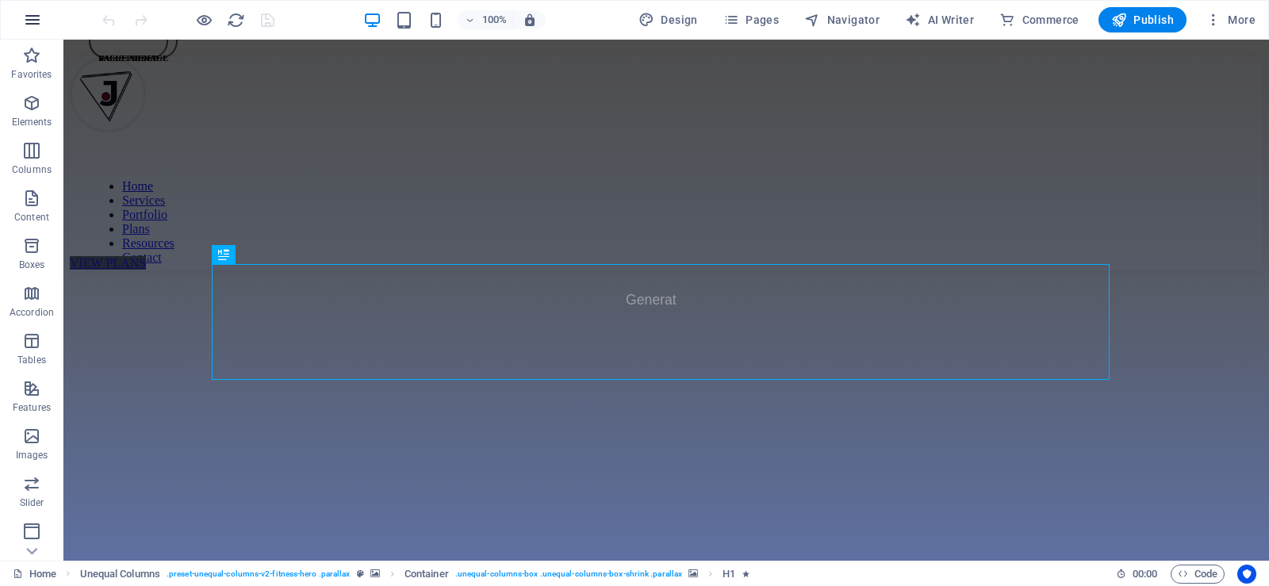
click at [31, 16] on icon "button" at bounding box center [32, 19] width 19 height 19
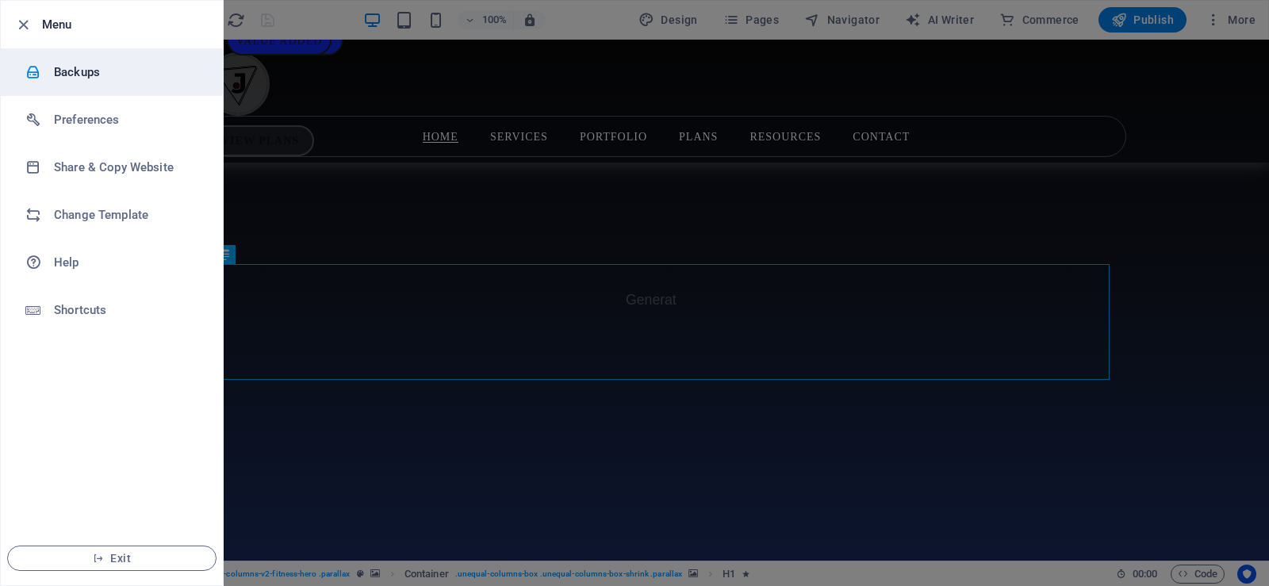
click at [84, 75] on h6 "Backups" at bounding box center [127, 72] width 147 height 19
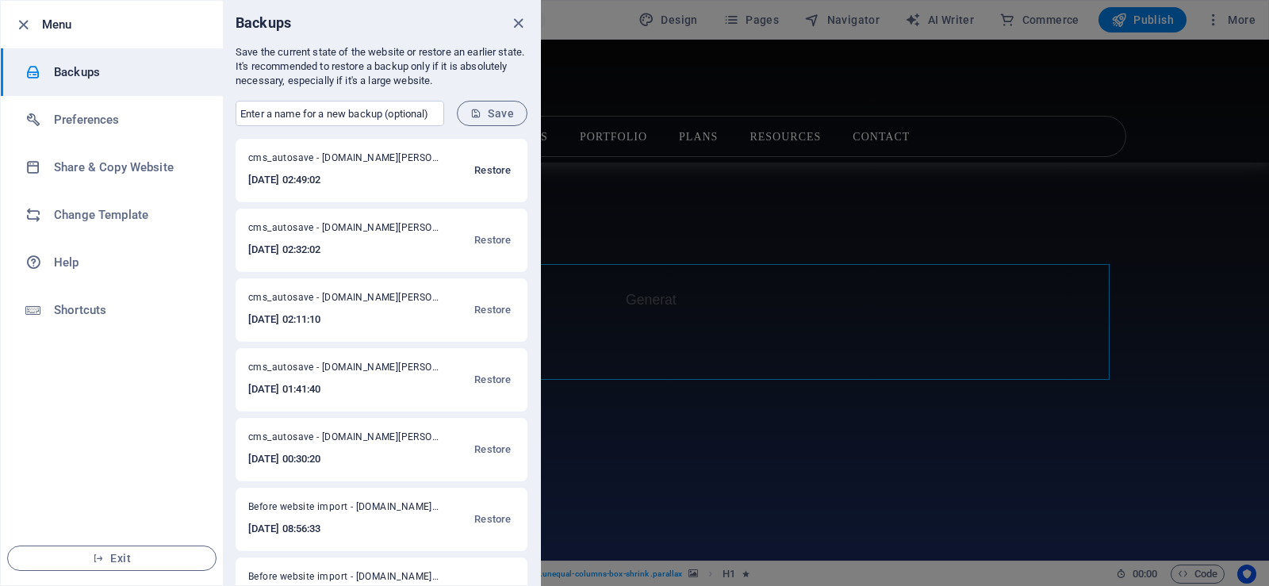
click at [493, 164] on span "Restore" at bounding box center [492, 170] width 36 height 19
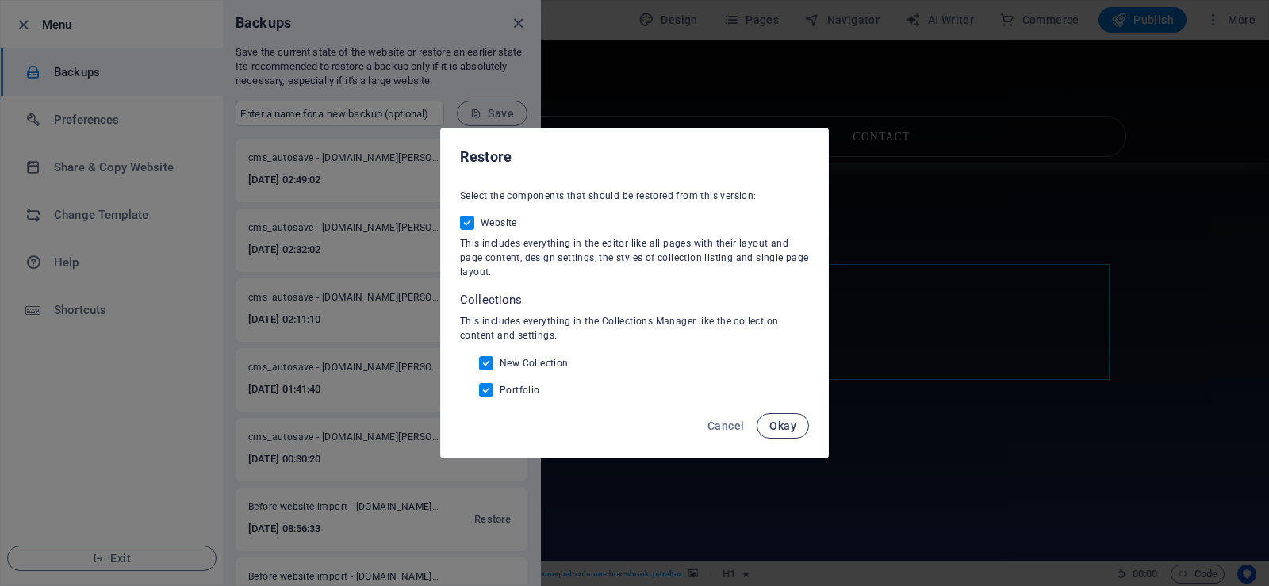
click at [784, 424] on span "Okay" at bounding box center [782, 426] width 27 height 13
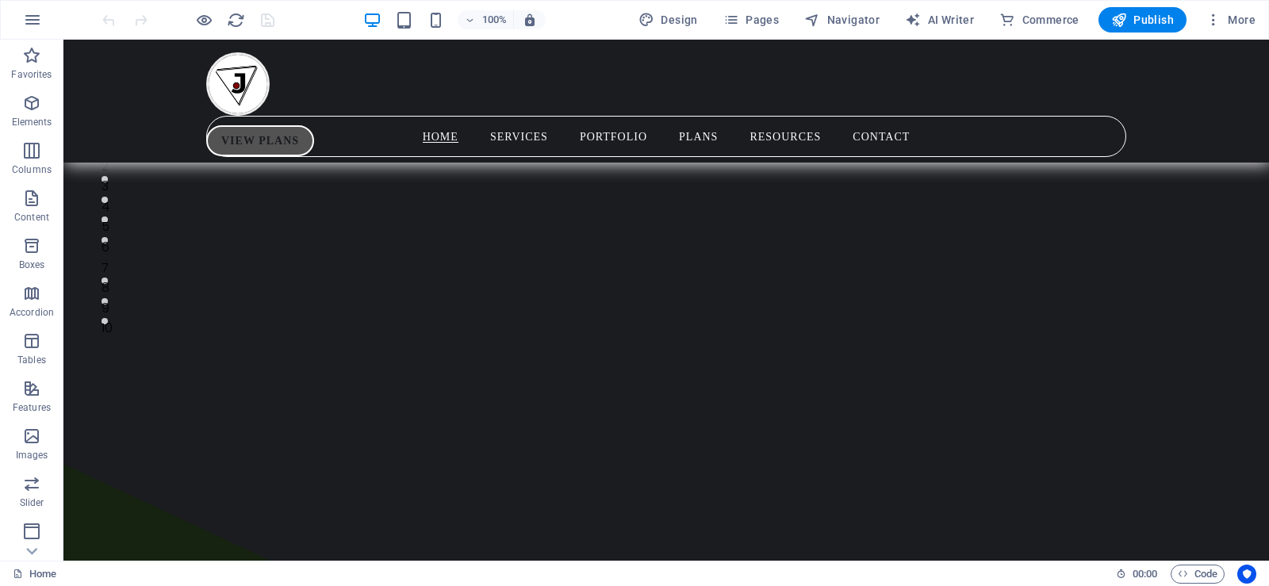
scroll to position [238, 0]
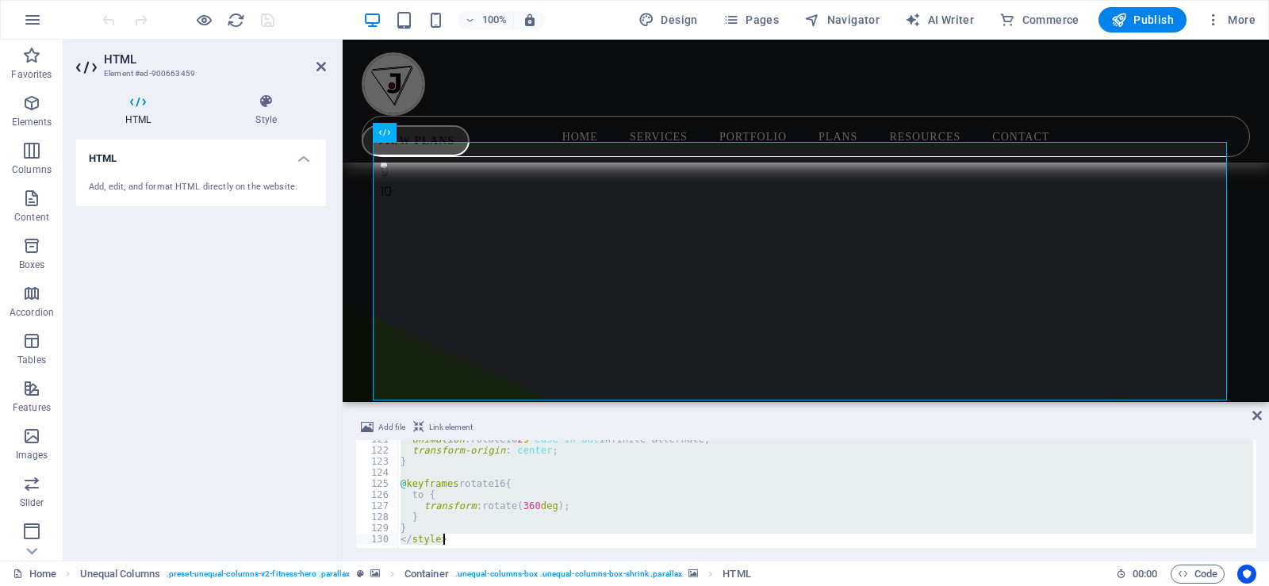
scroll to position [1339, 0]
drag, startPoint x: 393, startPoint y: 444, endPoint x: 669, endPoint y: 594, distance: 314.1
click at [669, 585] on html "2025 Free Agents FC I Powered By J-PrimeWorks Home Favorites Elements Columns C…" at bounding box center [634, 293] width 1269 height 586
type textarea "} </style>"
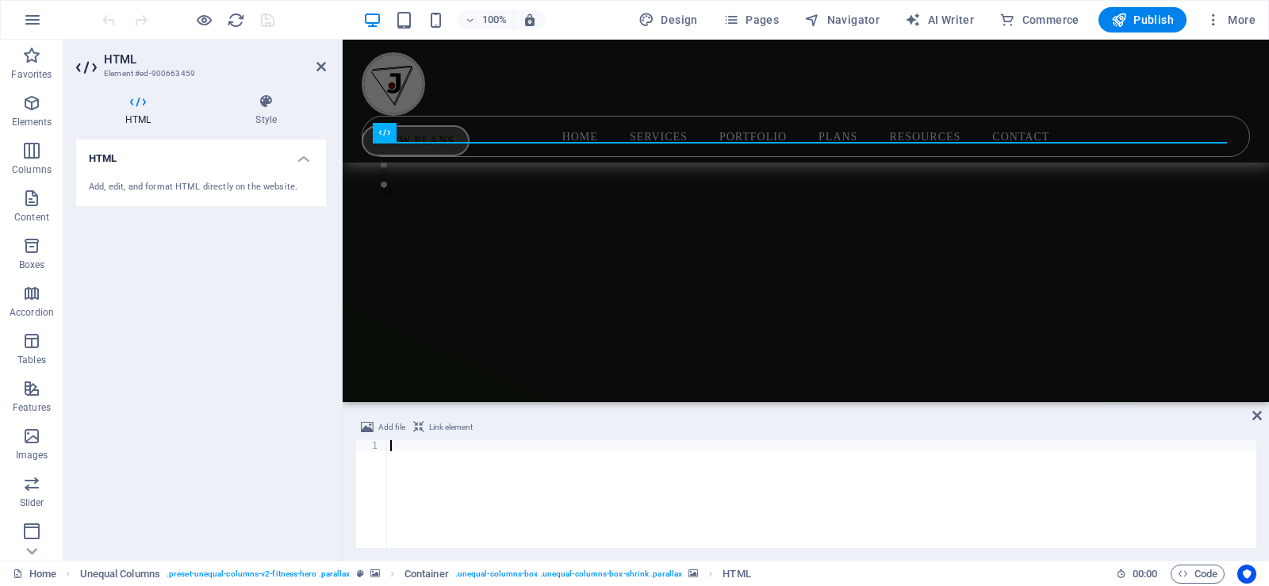
type textarea "</div>"
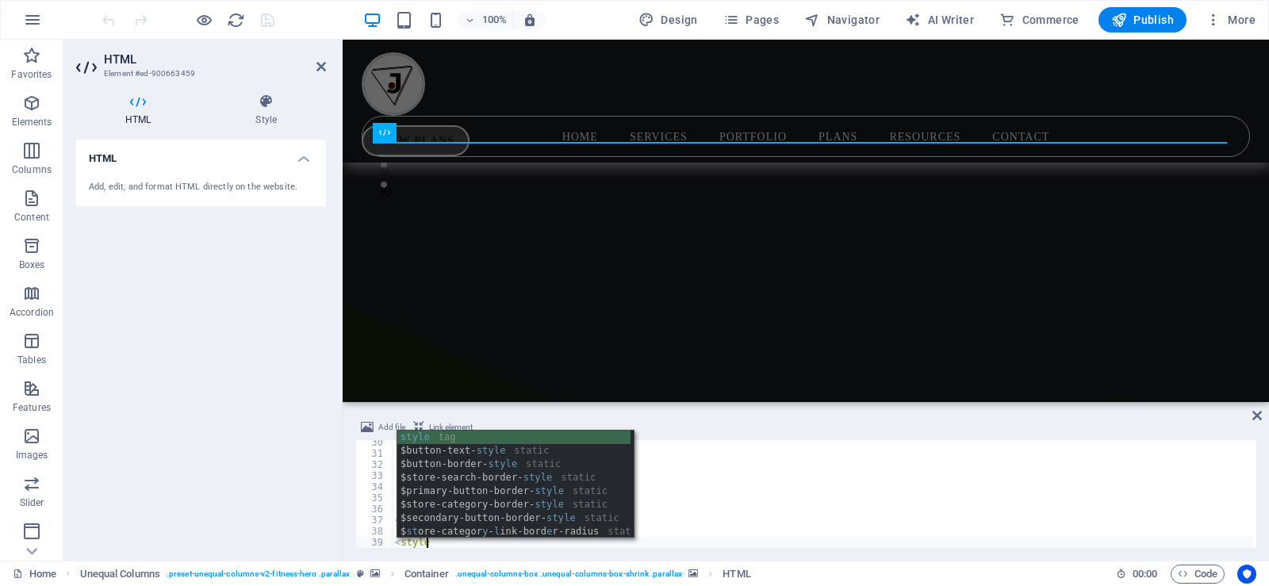
scroll to position [0, 2]
type textarea "<style>"
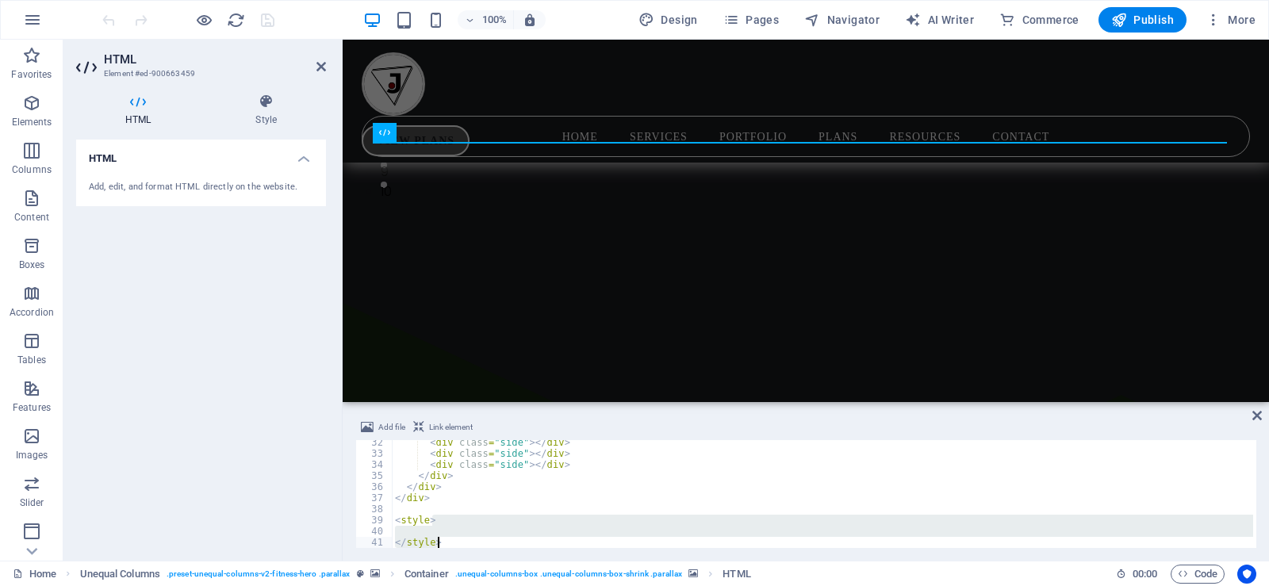
scroll to position [347, 0]
drag, startPoint x: 1252, startPoint y: 531, endPoint x: 1256, endPoint y: 555, distance: 24.8
click at [1256, 555] on div "Add file Link element 32 33 34 35 36 37 38 39 40 41 < div class = "side" > </ d…" at bounding box center [806, 482] width 926 height 155
type textarea "</style>"
click at [417, 531] on div "< div class = "side" > </ div > < div class = "side" > </ div > < div class = "…" at bounding box center [822, 494] width 861 height 108
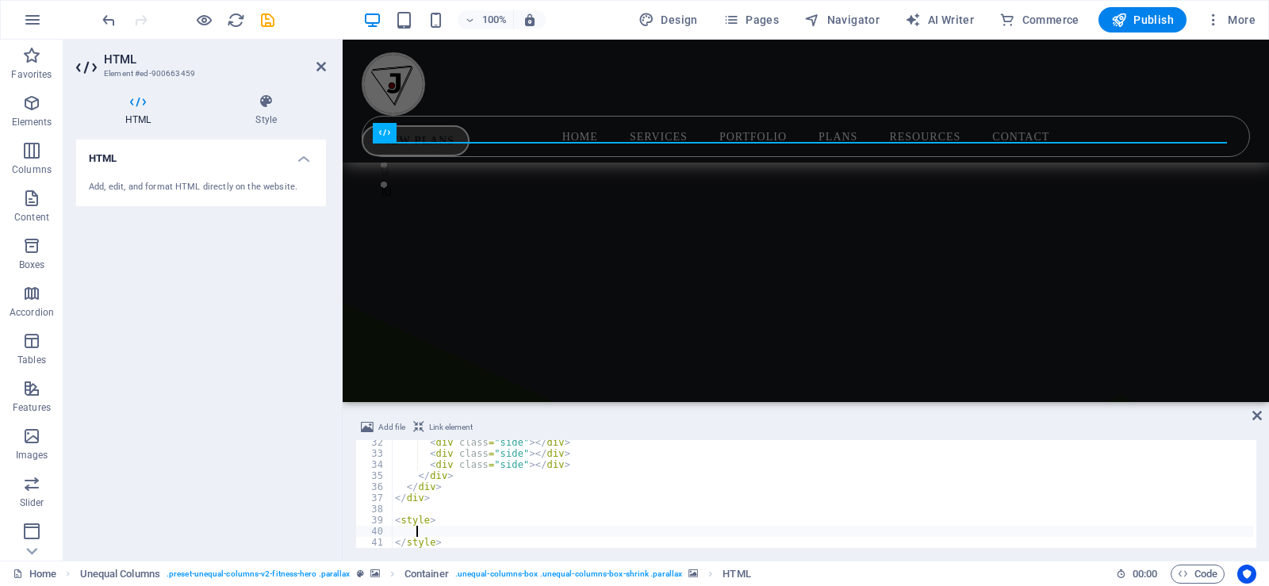
paste textarea
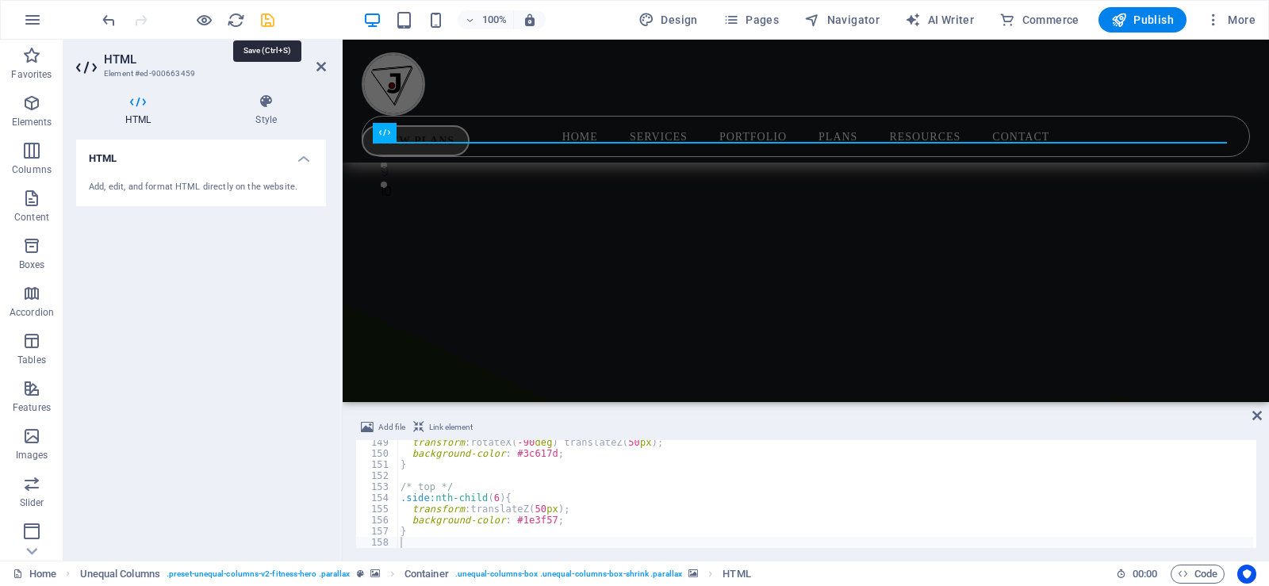
click at [267, 23] on icon "save" at bounding box center [268, 20] width 18 height 18
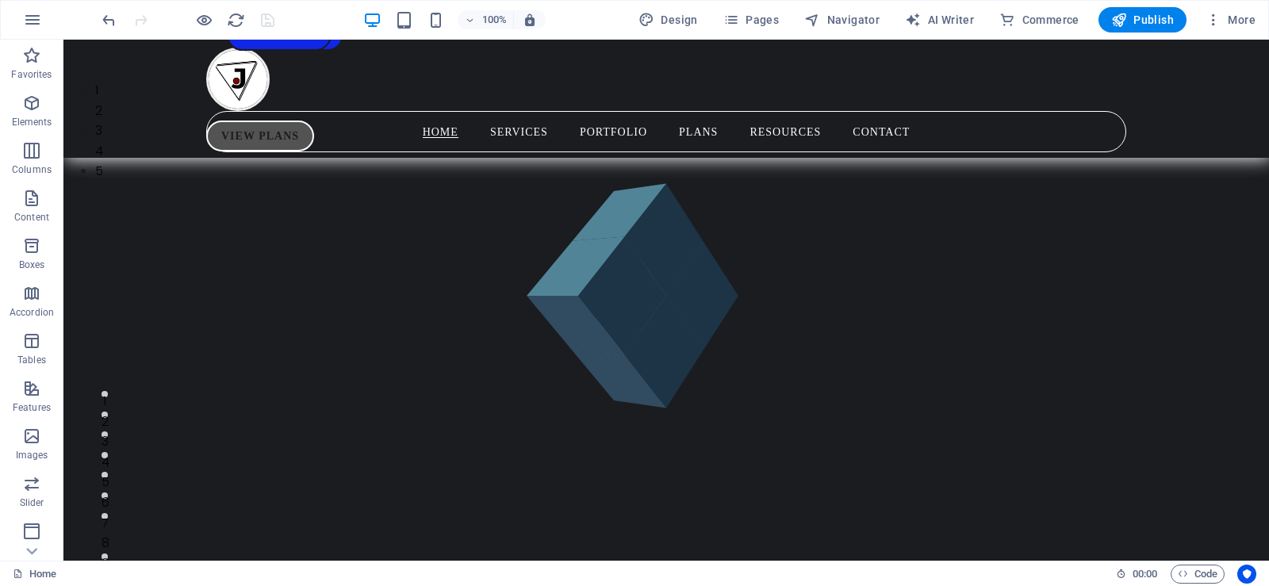
scroll to position [0, 0]
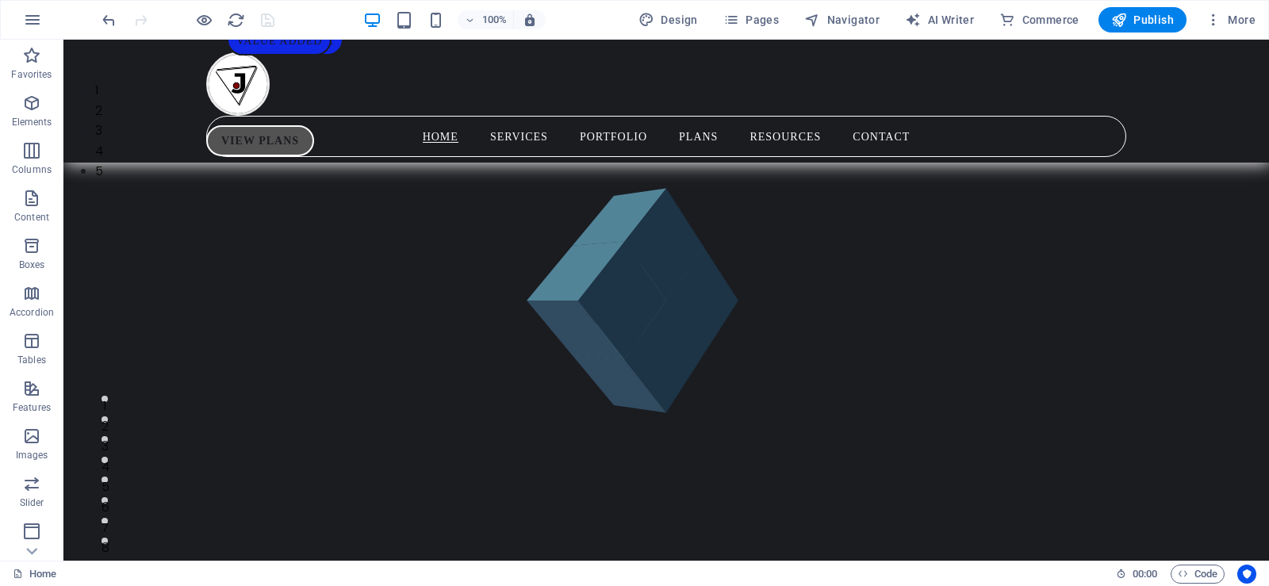
drag, startPoint x: 1265, startPoint y: 77, endPoint x: 1327, endPoint y: 79, distance: 61.9
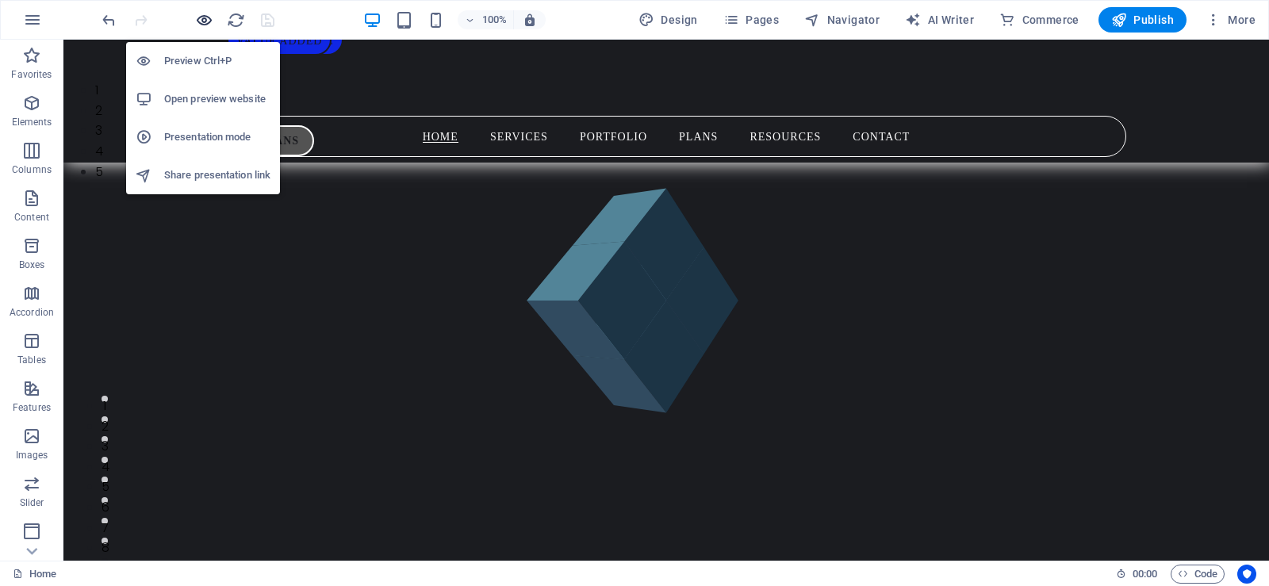
click at [208, 19] on icon "button" at bounding box center [204, 20] width 18 height 18
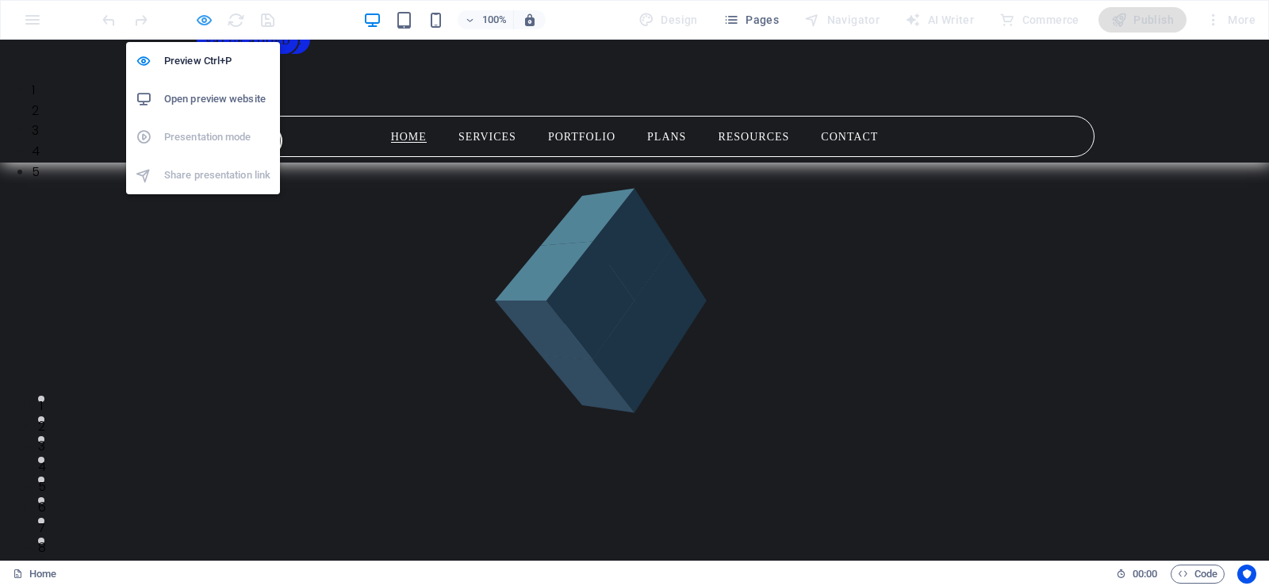
click at [208, 19] on icon "button" at bounding box center [204, 20] width 18 height 18
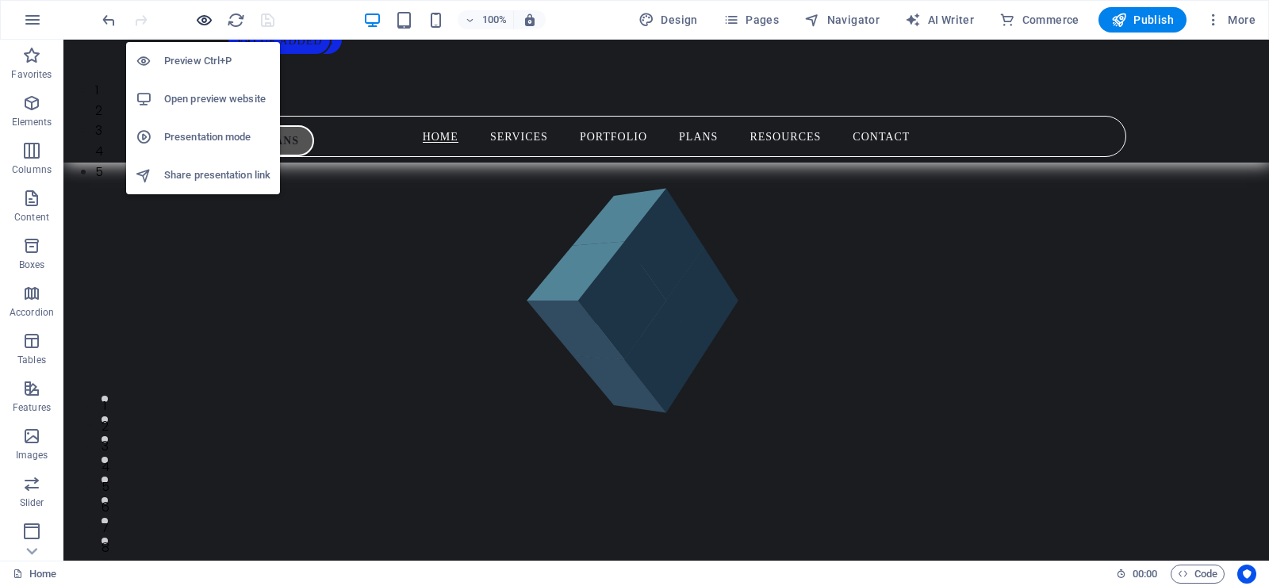
click at [201, 18] on icon "button" at bounding box center [204, 20] width 18 height 18
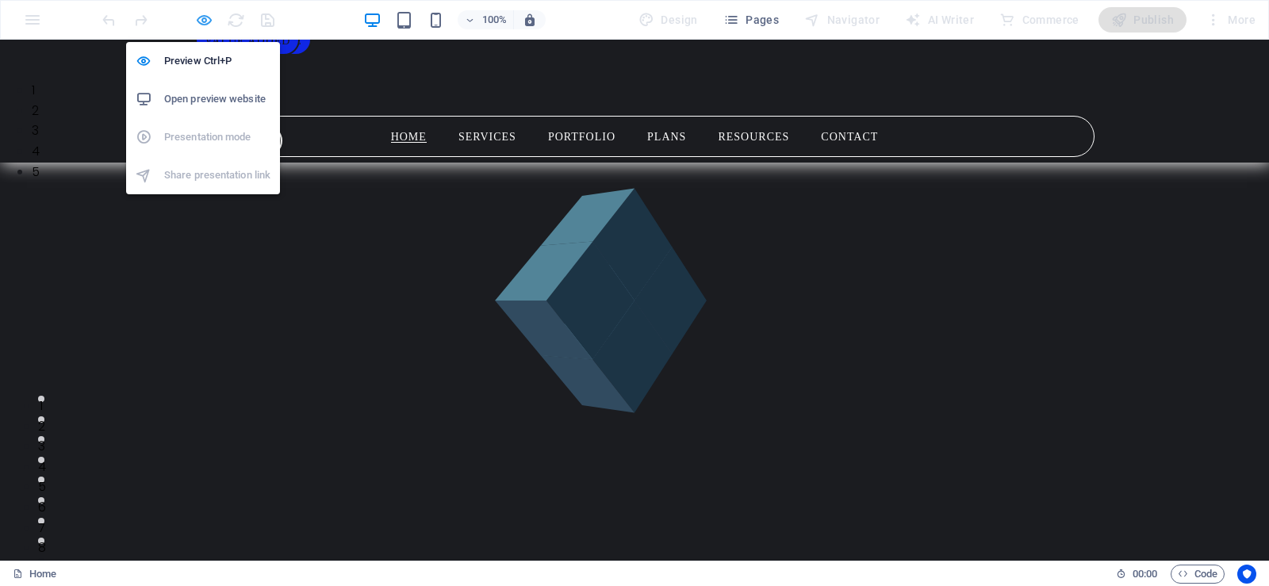
click at [201, 18] on icon "button" at bounding box center [204, 20] width 18 height 18
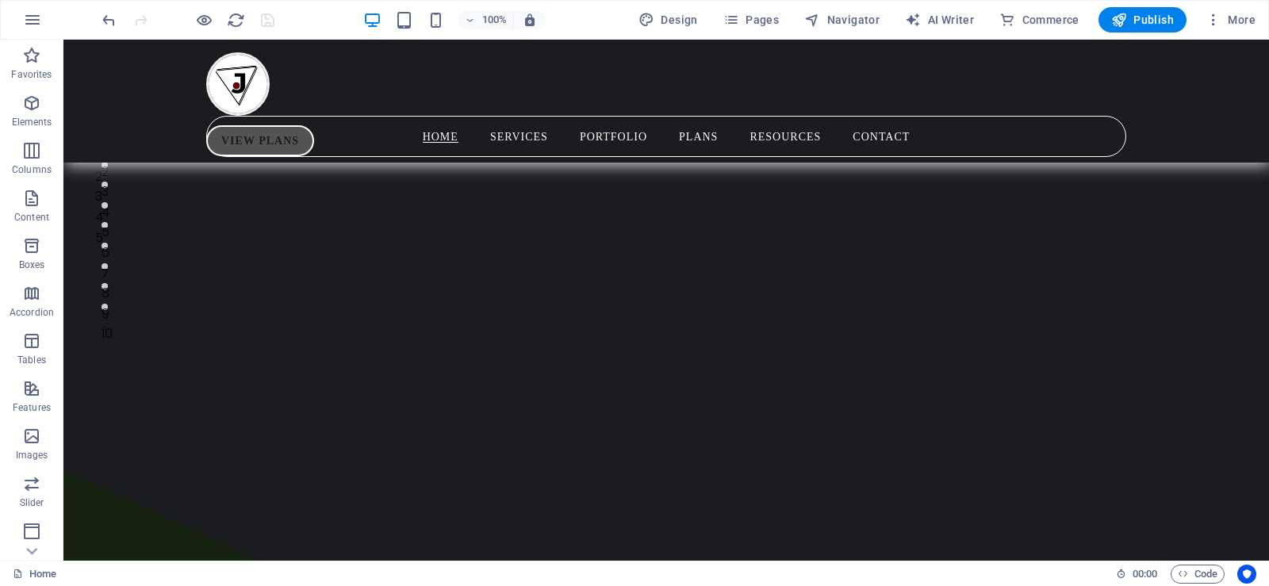
scroll to position [467, 0]
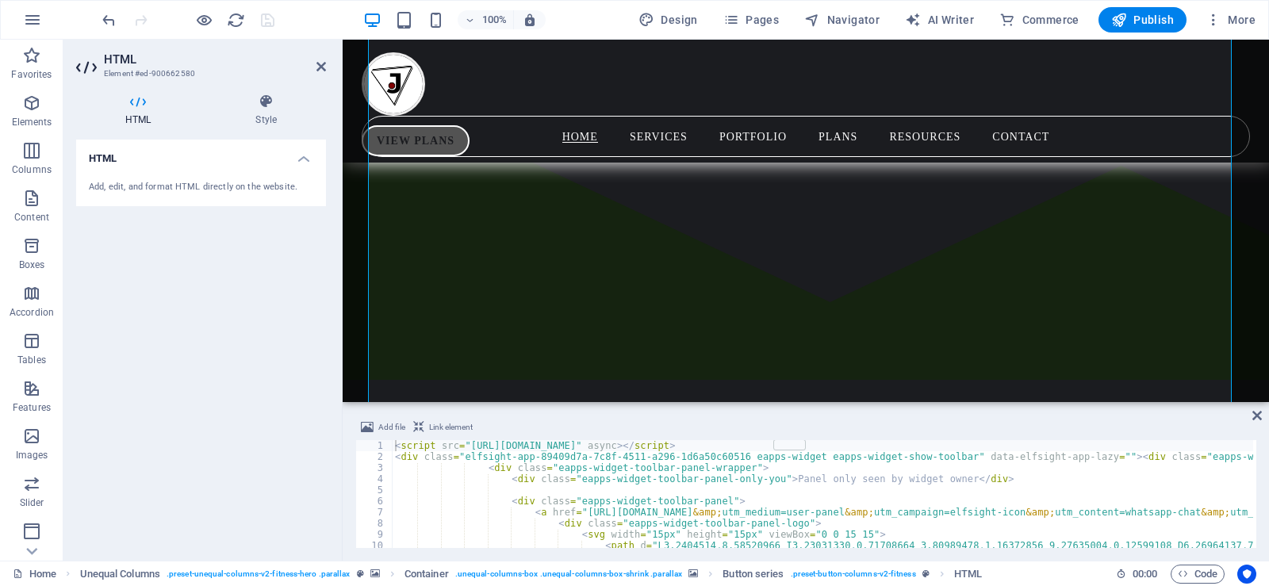
click at [213, 186] on div "Add, edit, and format HTML directly on the website." at bounding box center [201, 187] width 224 height 13
click at [136, 104] on icon at bounding box center [138, 102] width 124 height 16
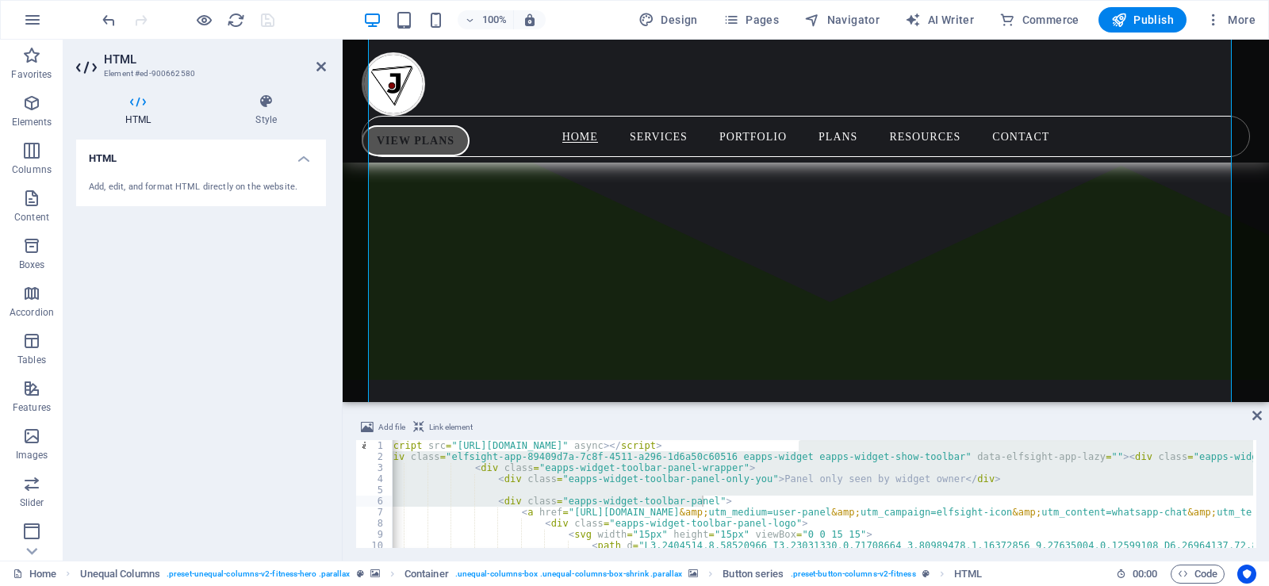
drag, startPoint x: 1252, startPoint y: 447, endPoint x: 1256, endPoint y: 502, distance: 54.8
click at [1256, 502] on div at bounding box center [1252, 492] width 7 height 105
click at [321, 59] on h2 "HTML" at bounding box center [215, 59] width 222 height 14
click at [318, 66] on icon at bounding box center [321, 66] width 10 height 13
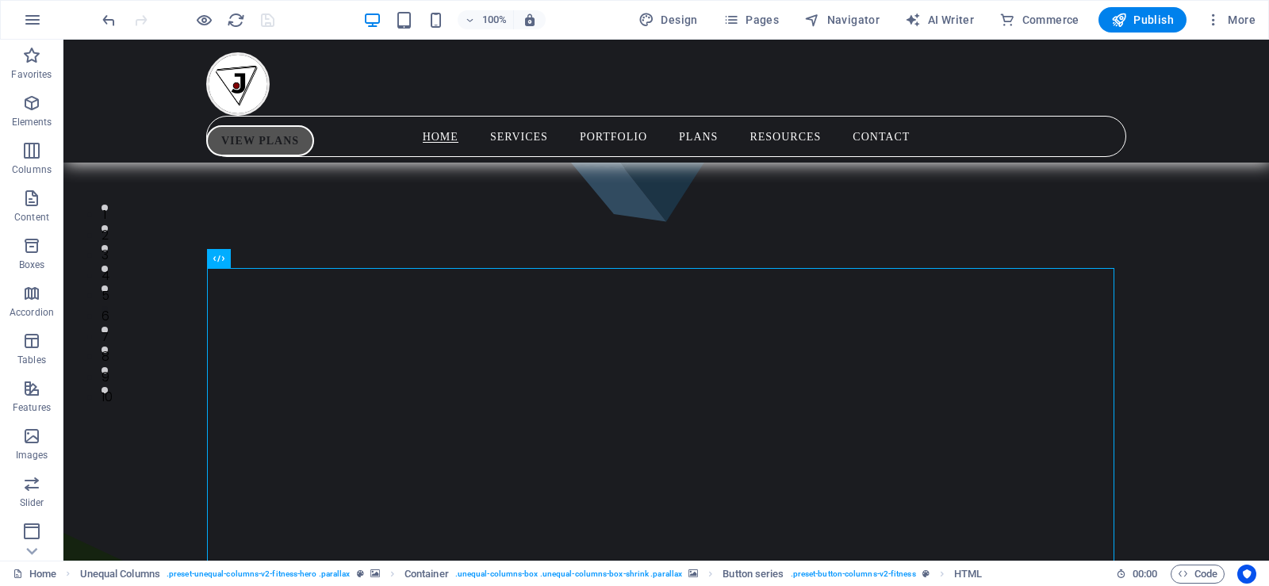
scroll to position [213, 0]
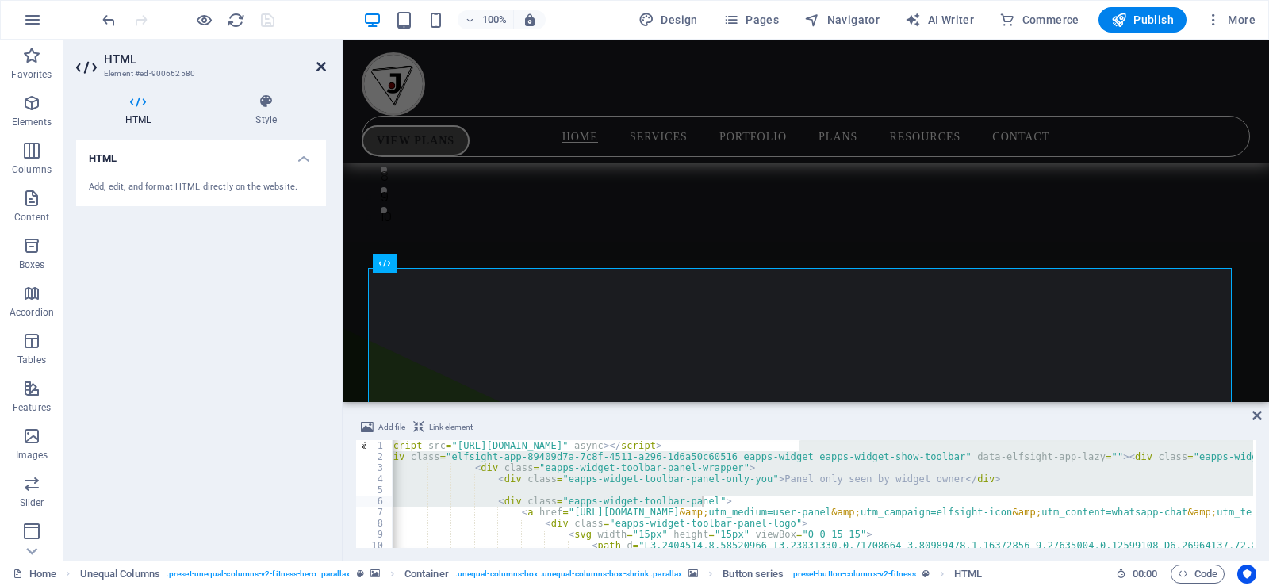
click at [319, 64] on icon at bounding box center [321, 66] width 10 height 13
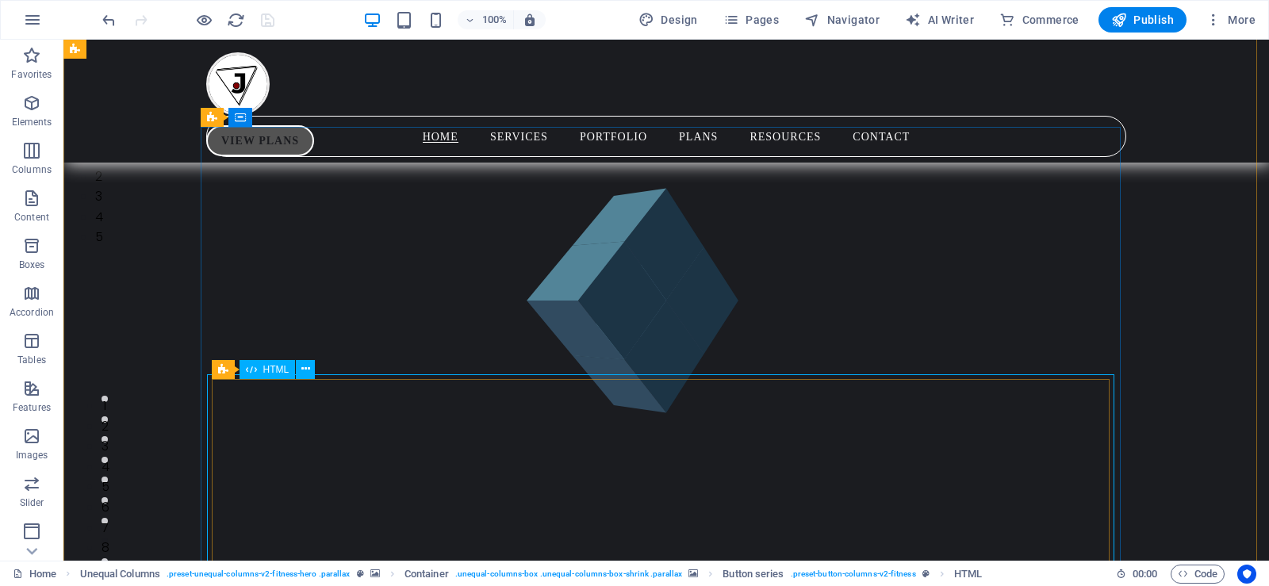
scroll to position [106, 0]
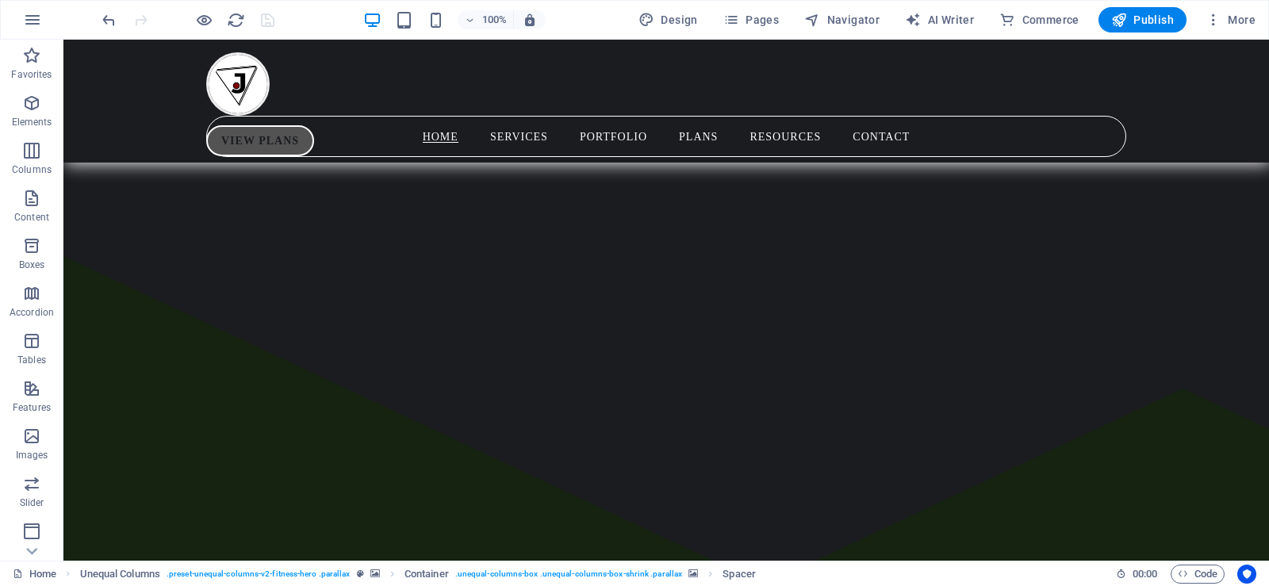
scroll to position [425, 0]
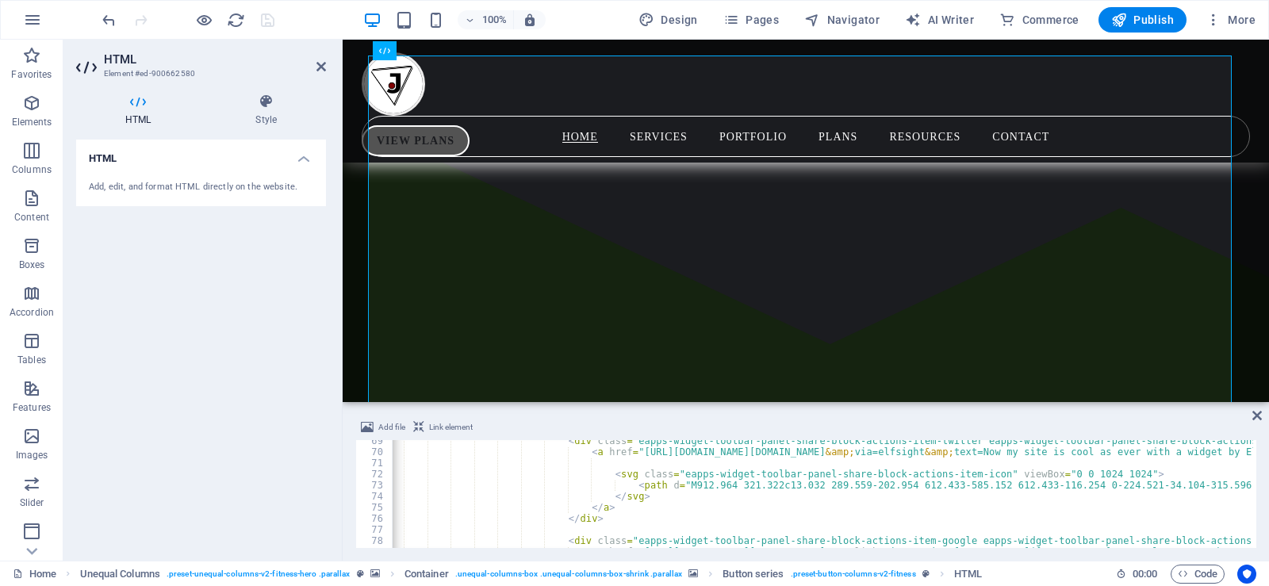
scroll to position [917, 0]
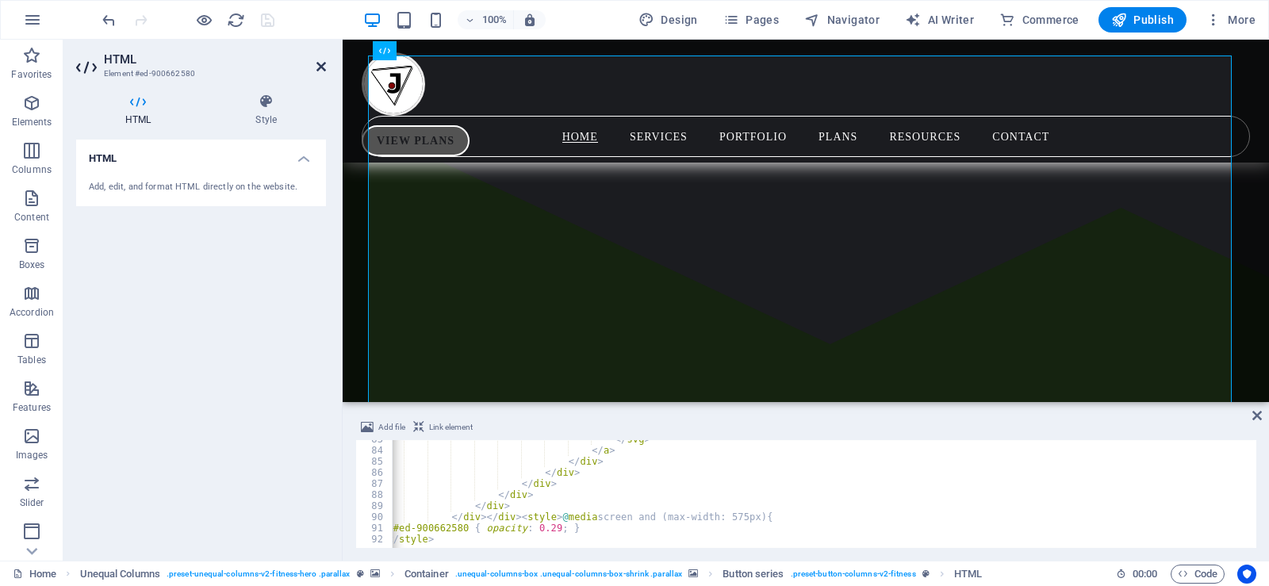
click at [321, 64] on icon at bounding box center [321, 66] width 10 height 13
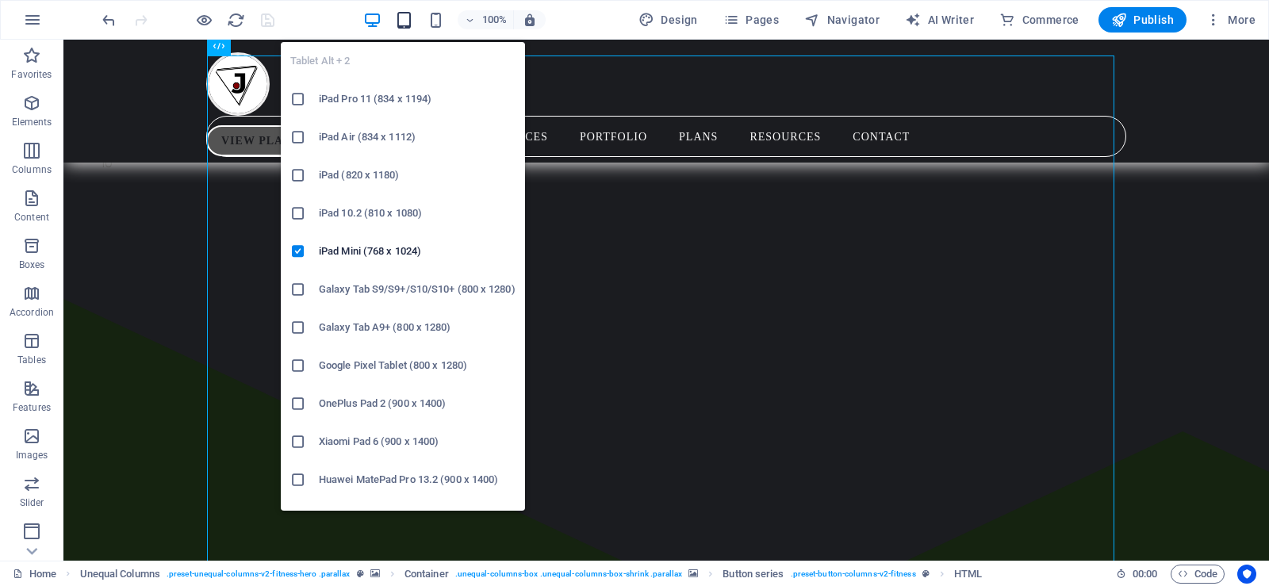
click at [411, 19] on icon "button" at bounding box center [404, 20] width 18 height 18
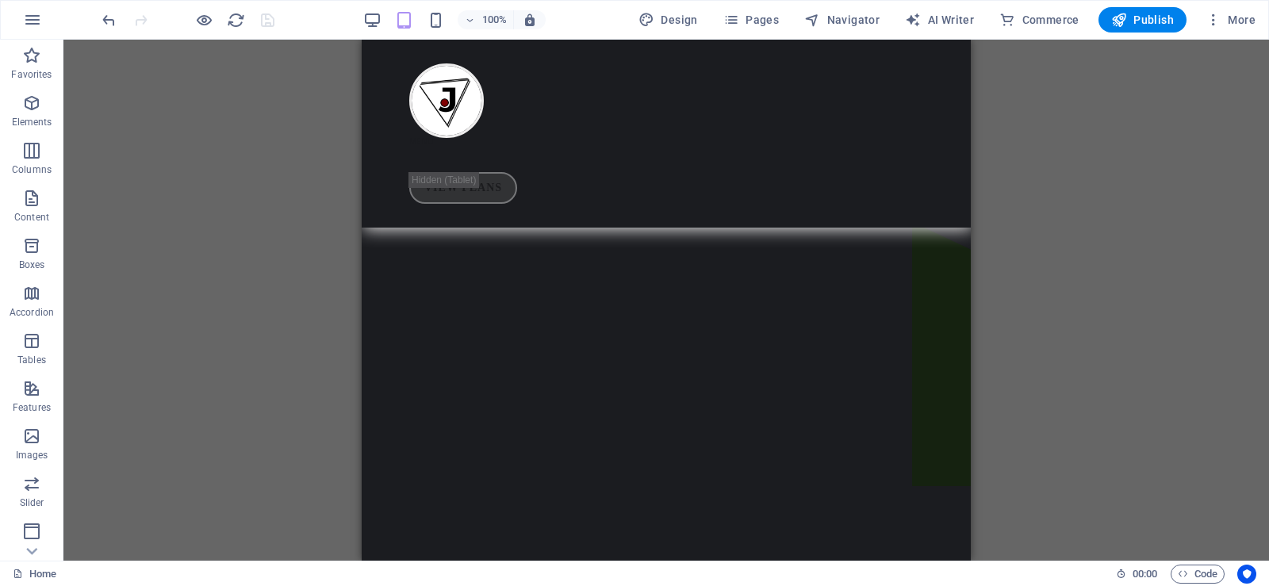
scroll to position [526, 0]
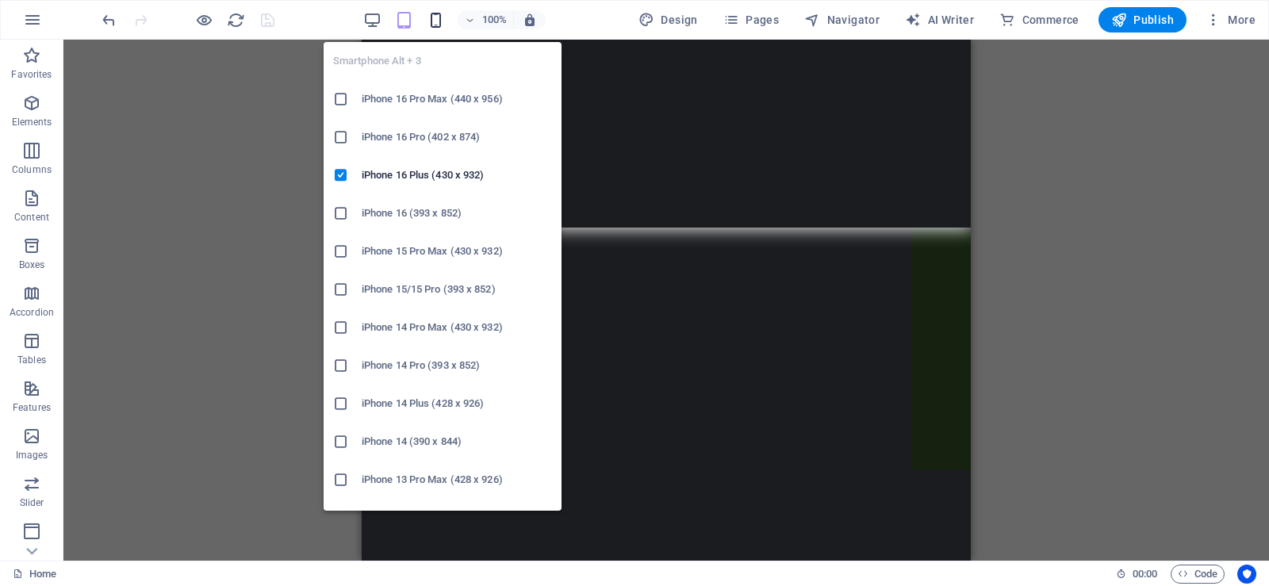
click at [433, 21] on icon "button" at bounding box center [436, 20] width 18 height 18
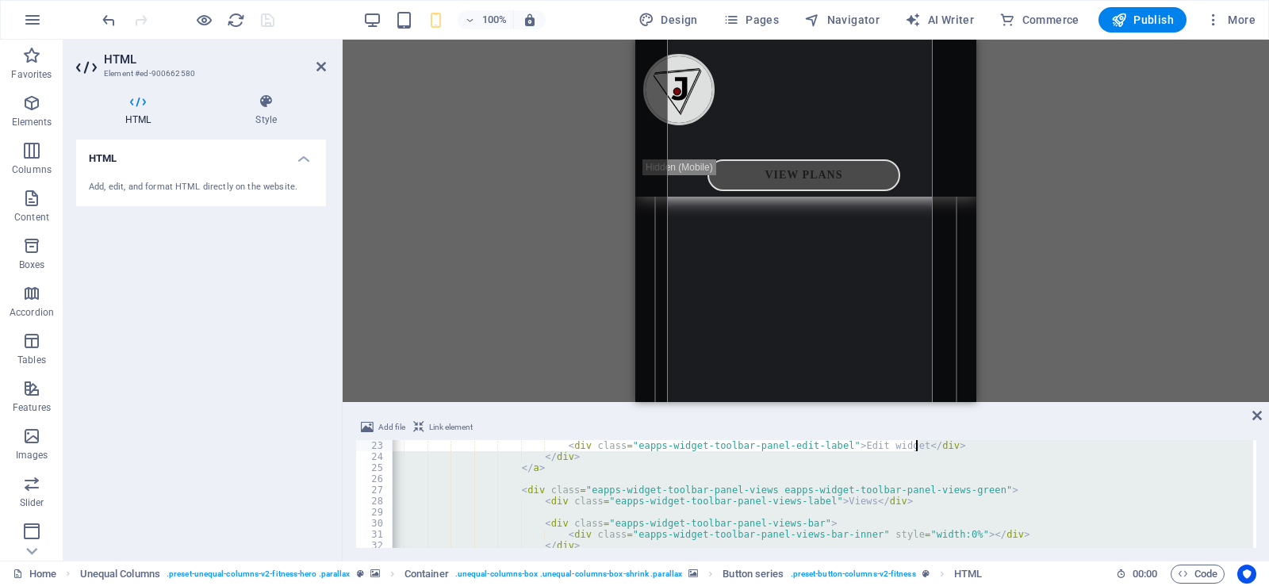
scroll to position [0, 0]
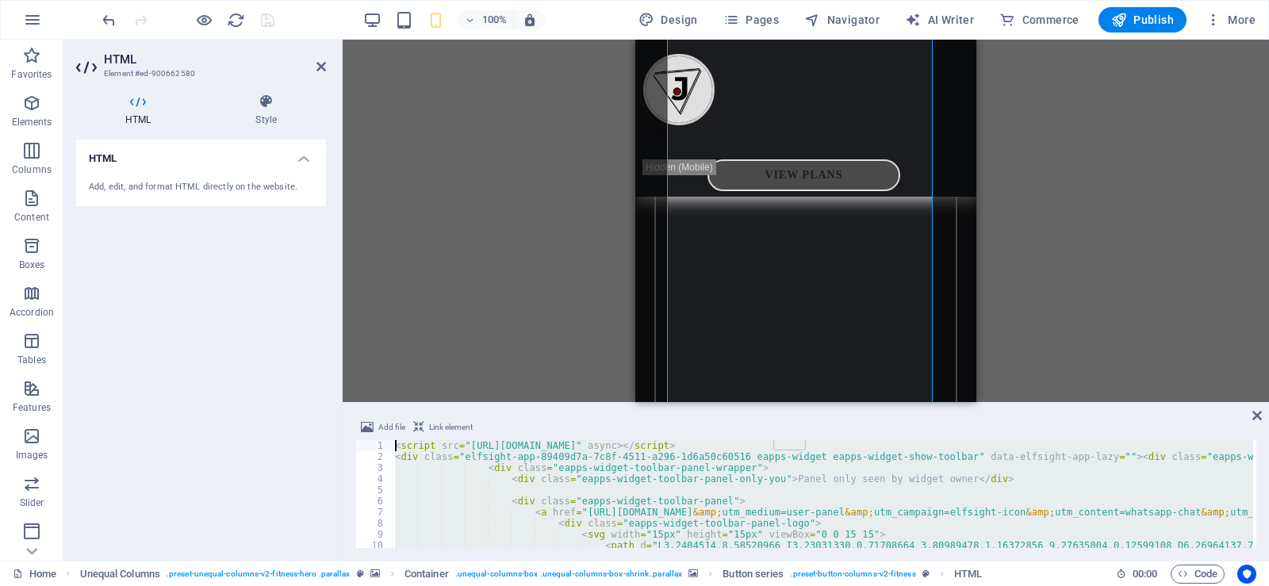
drag, startPoint x: 1252, startPoint y: 447, endPoint x: 1190, endPoint y: 247, distance: 210.2
click at [1190, 247] on div "H1 Unequal Columns Unequal Columns Container HTML Menu Bar Container Button ser…" at bounding box center [806, 300] width 926 height 521
type textarea "<script src="[URL][DOMAIN_NAME]" async></script> <div class="elfsight-app-89409…"
click at [320, 59] on h2 "HTML" at bounding box center [215, 59] width 222 height 14
click at [318, 63] on icon at bounding box center [321, 66] width 10 height 13
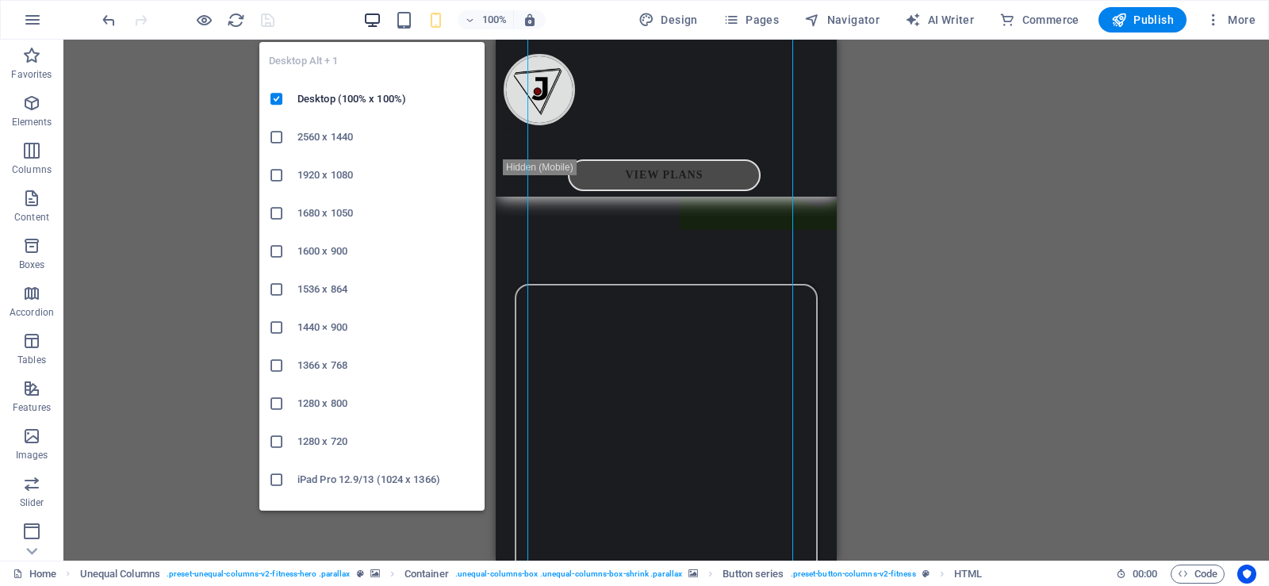
click at [375, 18] on icon "button" at bounding box center [372, 20] width 18 height 18
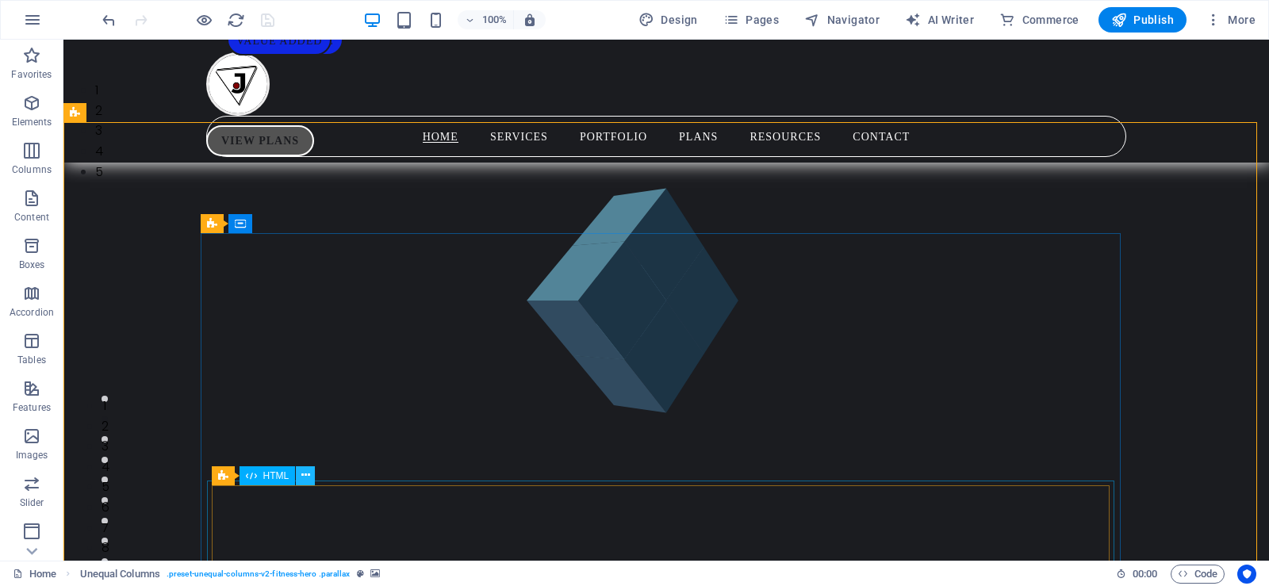
click at [303, 474] on icon at bounding box center [305, 475] width 9 height 17
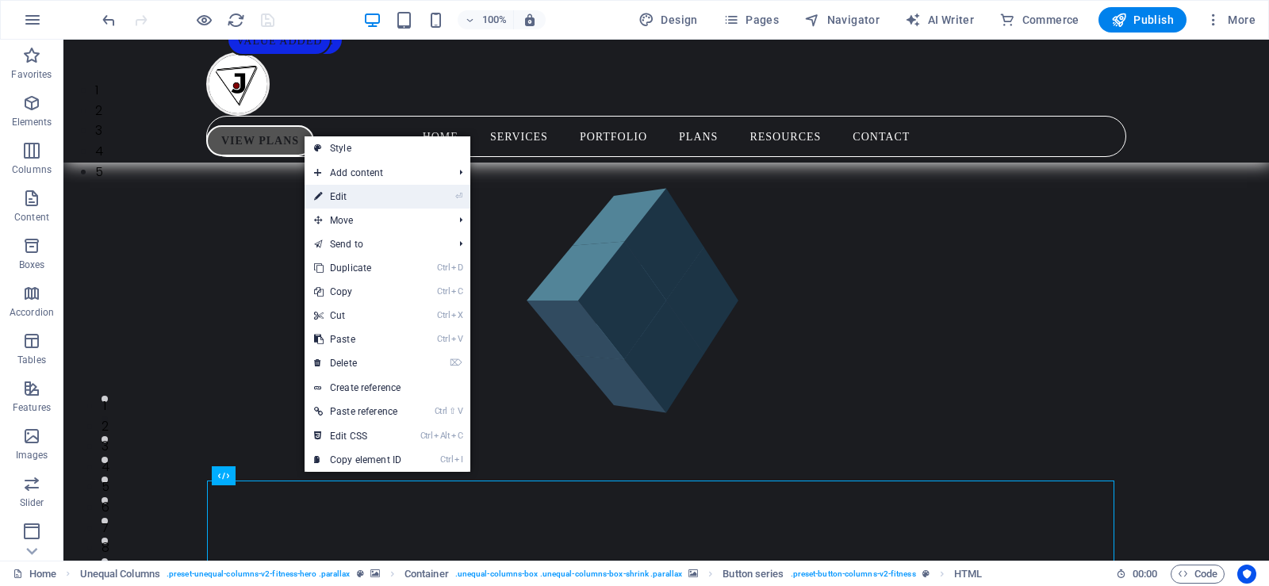
click at [366, 200] on link "⏎ Edit" at bounding box center [358, 197] width 106 height 24
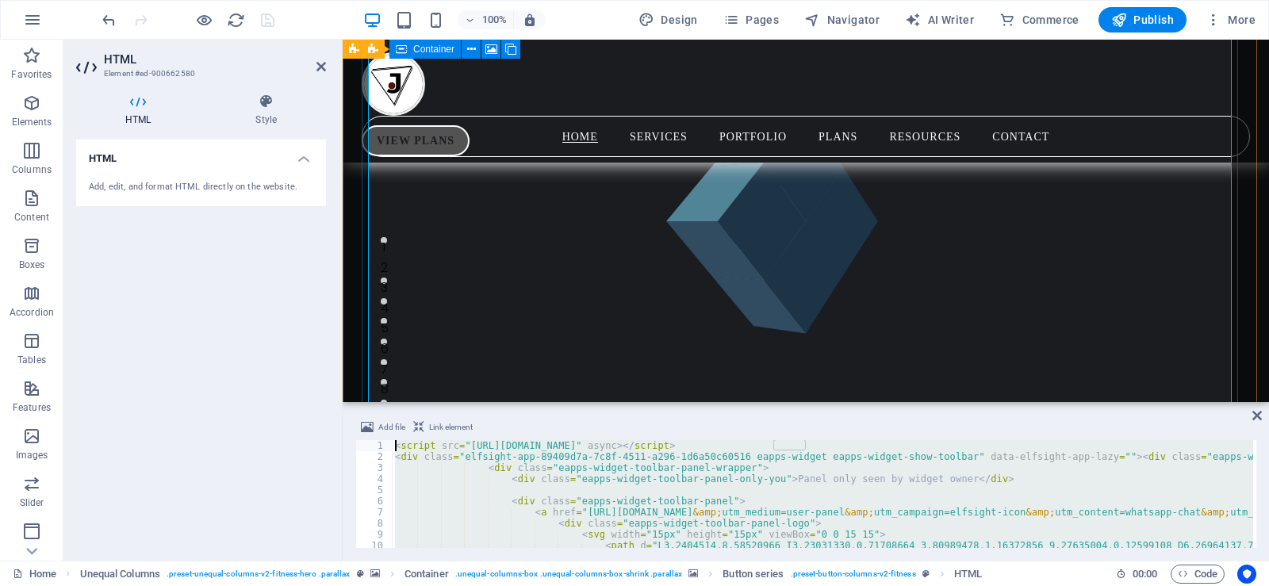
scroll to position [622, 0]
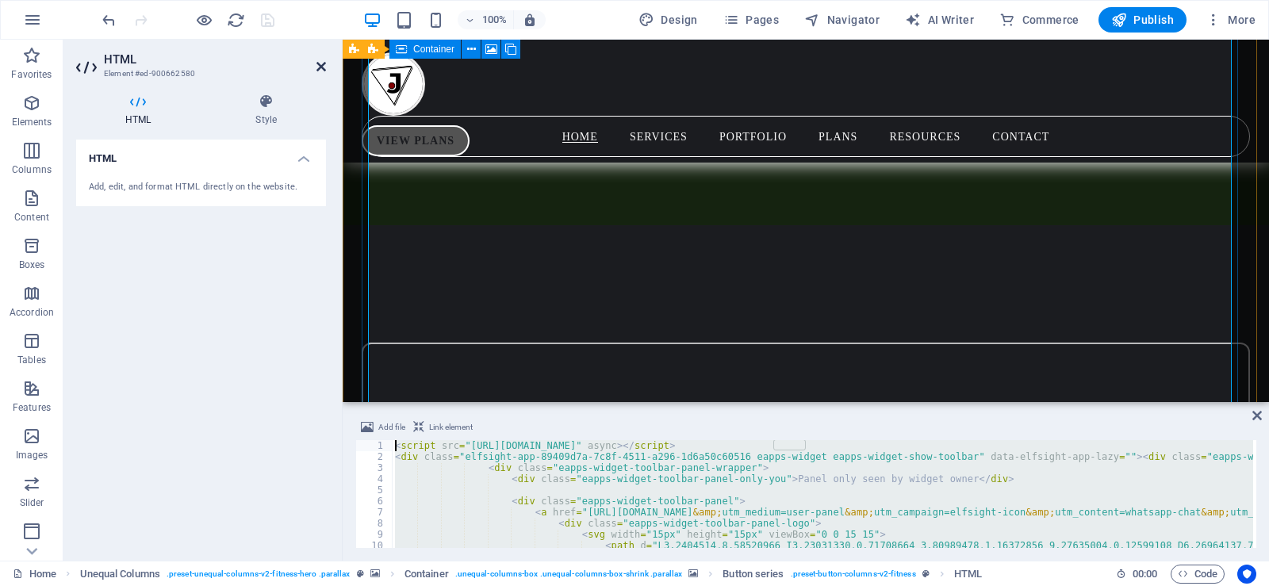
click at [322, 65] on icon at bounding box center [321, 66] width 10 height 13
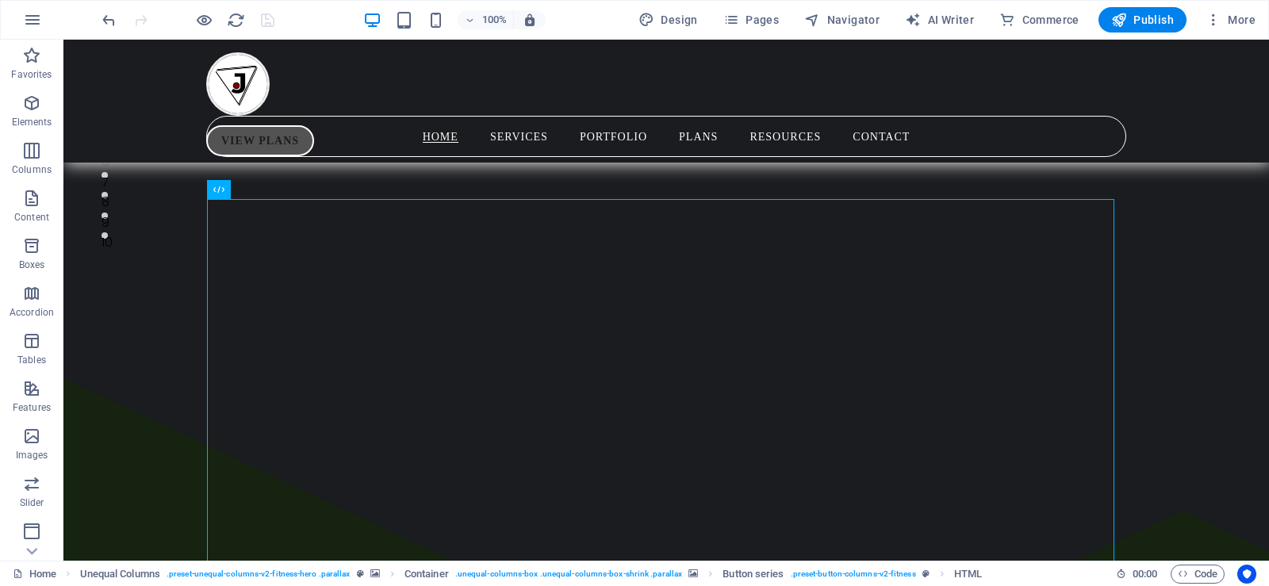
scroll to position [282, 0]
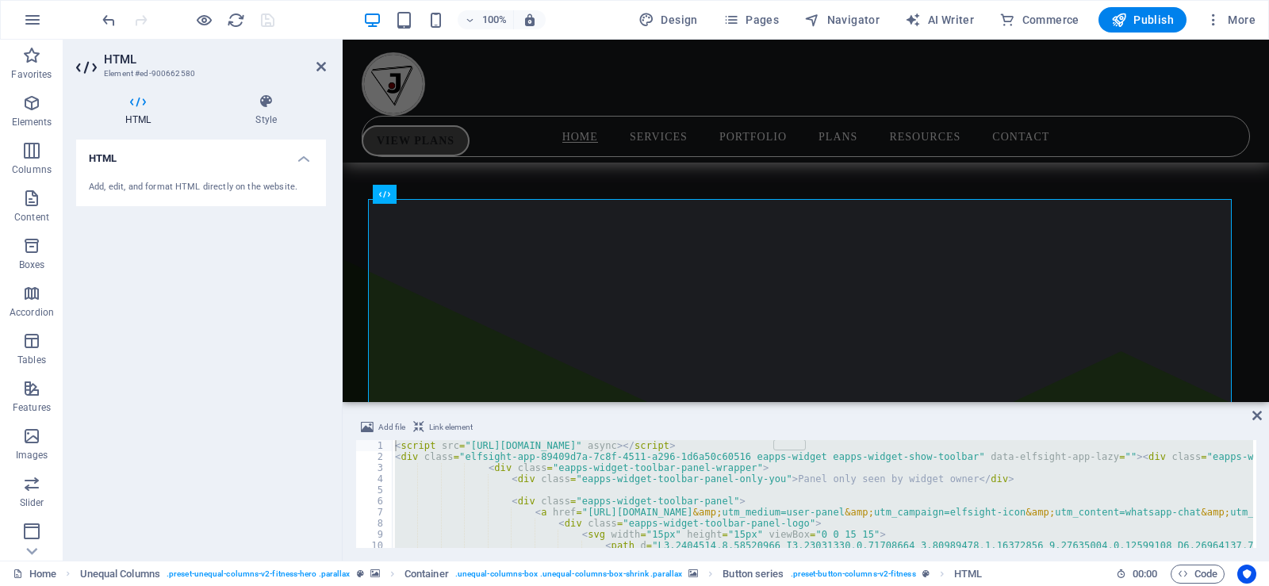
click at [664, 455] on div "< script src = "[URL][DOMAIN_NAME]" async > </ script > < div class = "elfsight…" at bounding box center [822, 494] width 861 height 108
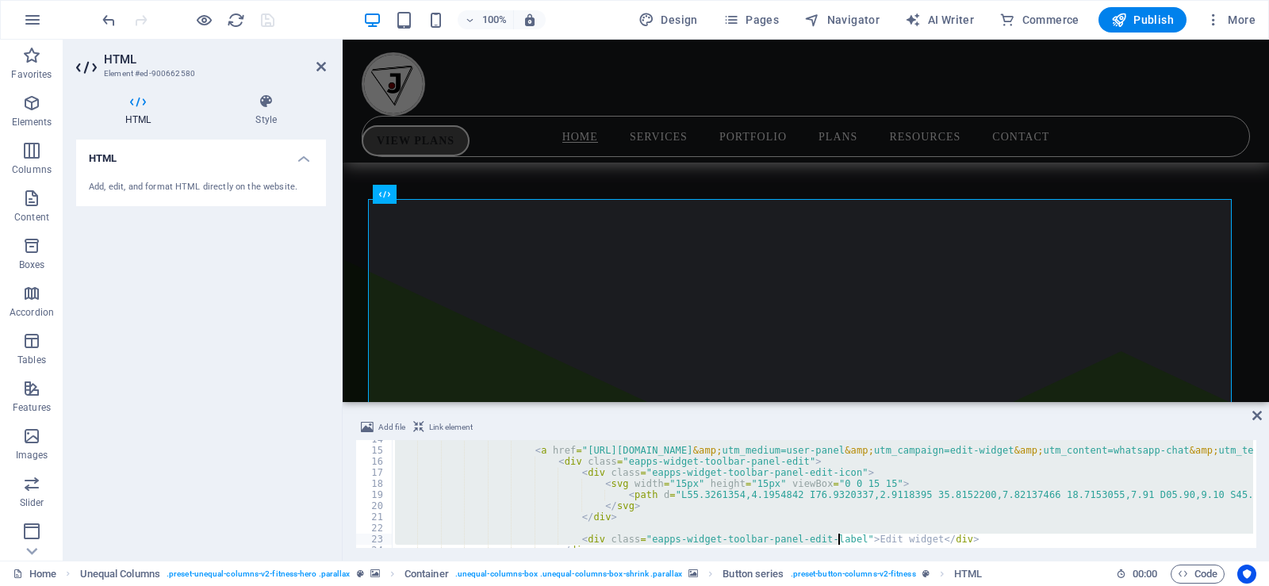
scroll to position [151, 0]
drag, startPoint x: 805, startPoint y: 462, endPoint x: 891, endPoint y: 516, distance: 100.8
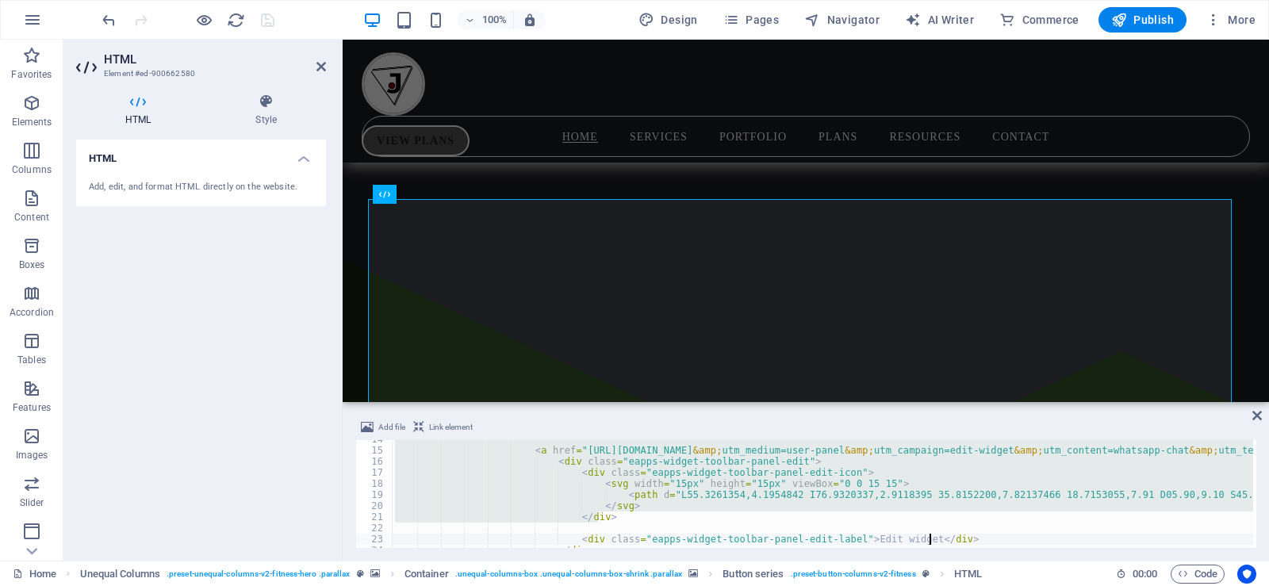
type textarea "</div>"
type textarea "</svg>"
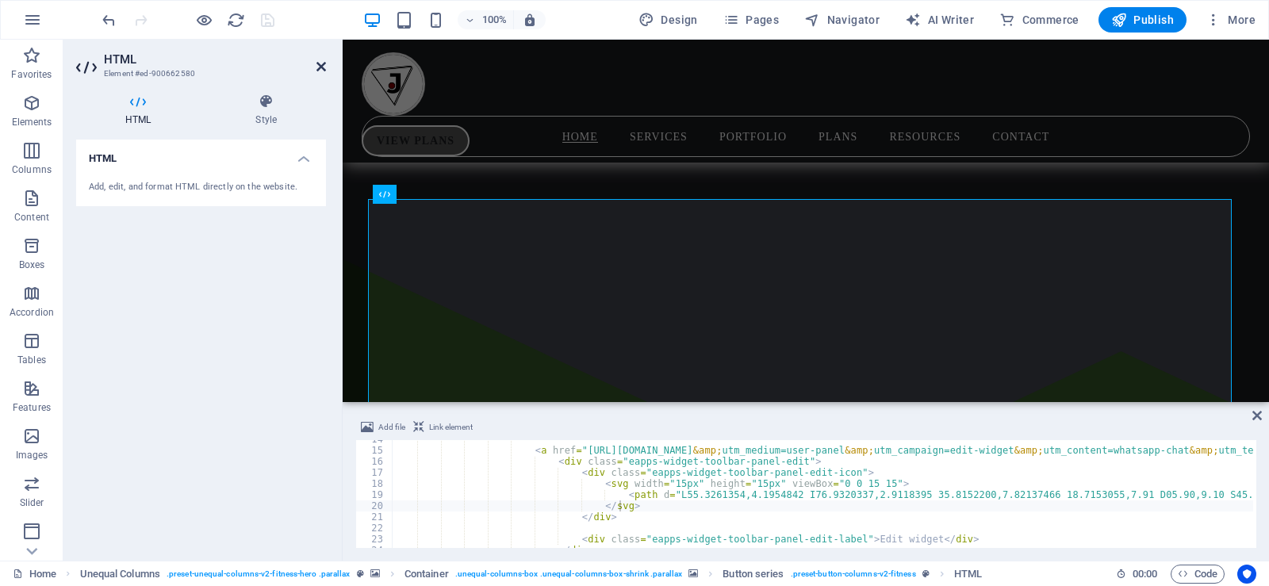
click at [320, 67] on icon at bounding box center [321, 66] width 10 height 13
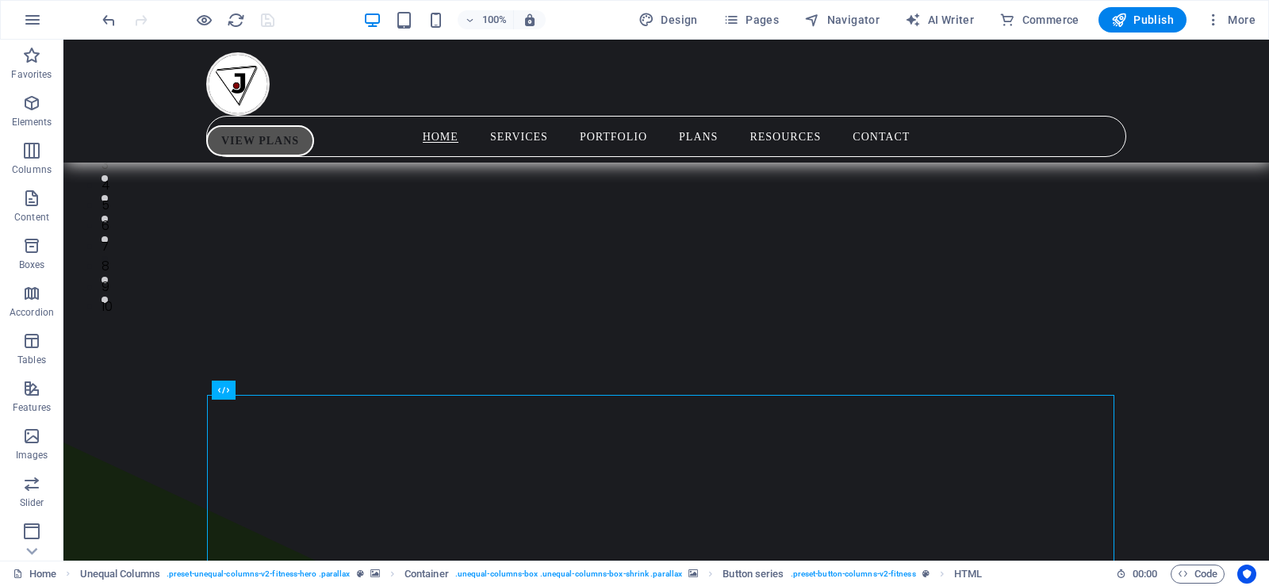
scroll to position [0, 0]
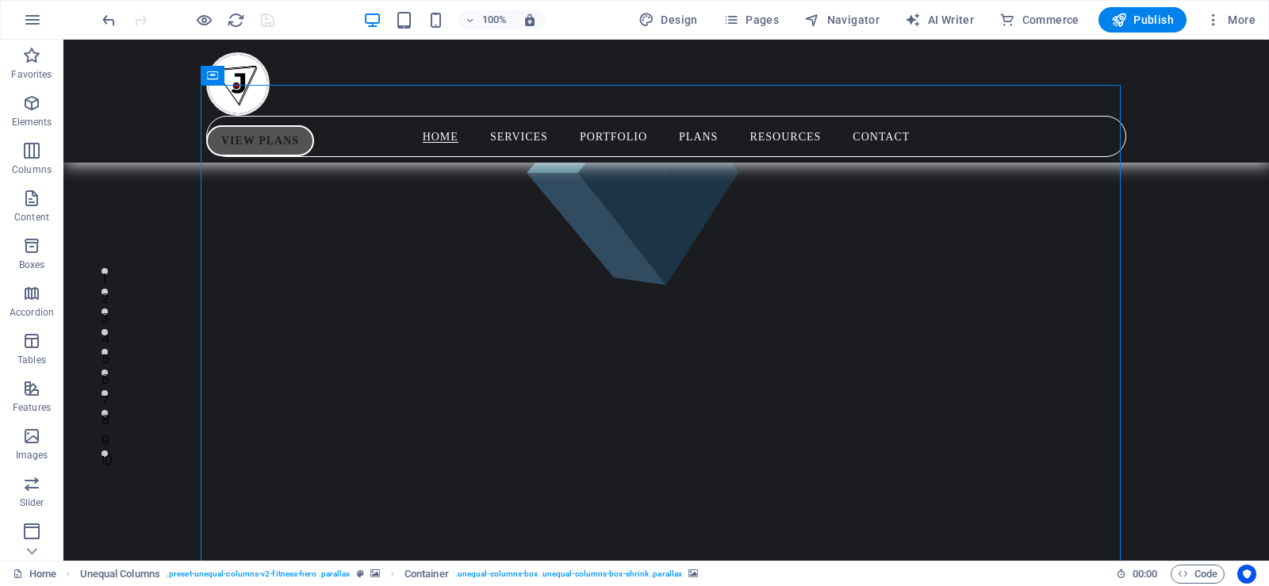
scroll to position [149, 0]
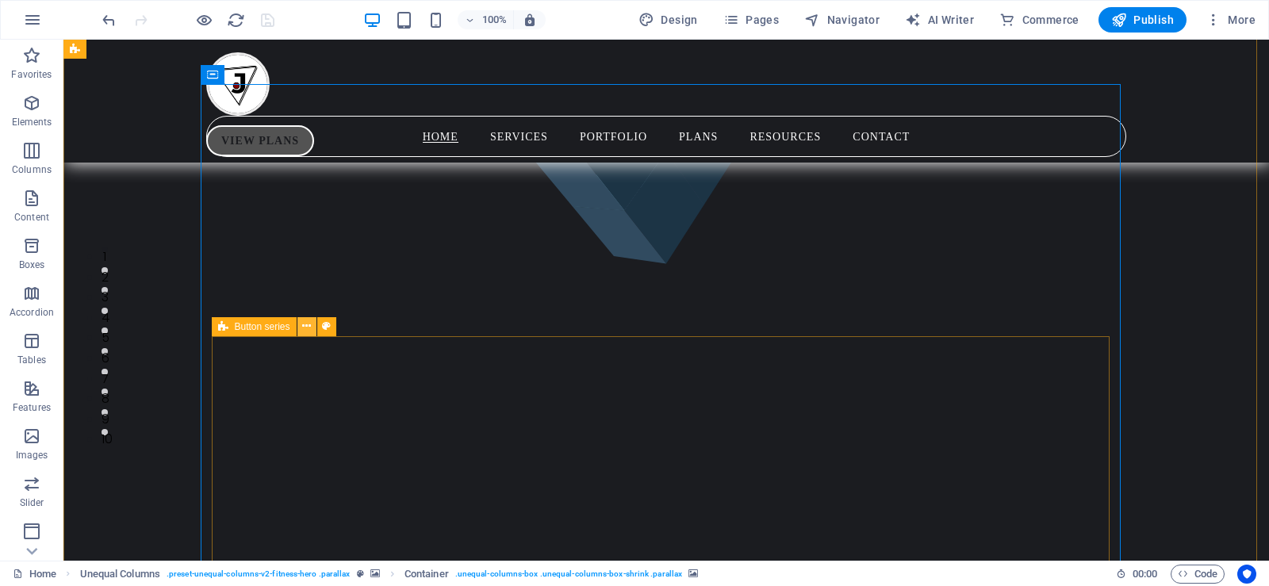
click at [303, 328] on icon at bounding box center [306, 326] width 9 height 17
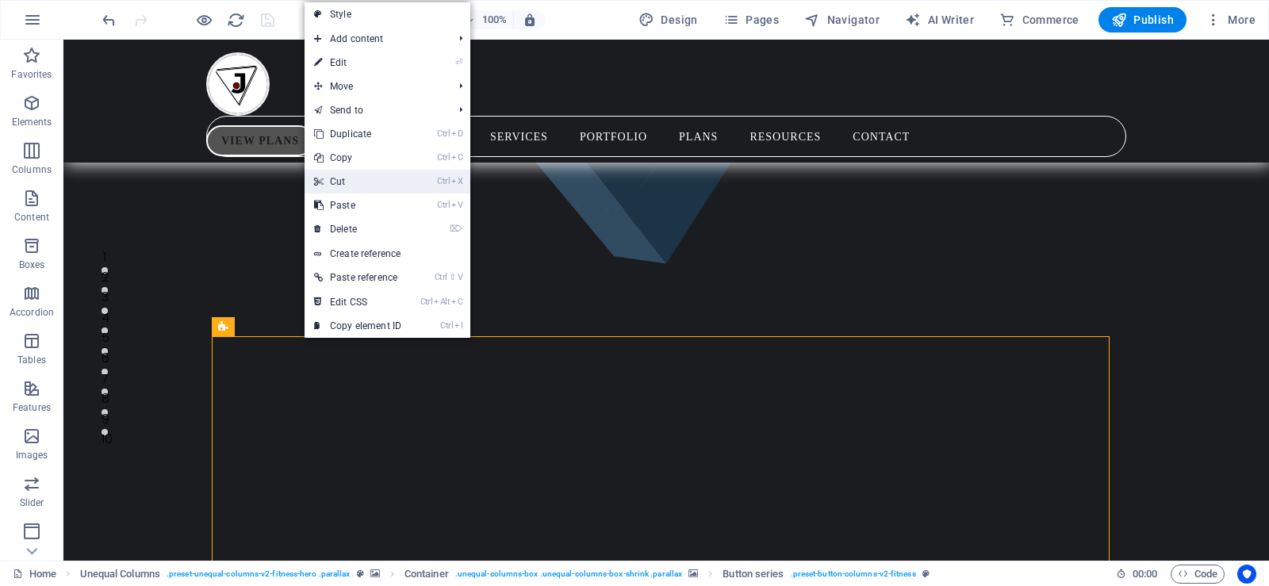
click at [347, 186] on link "Ctrl X Cut" at bounding box center [358, 182] width 106 height 24
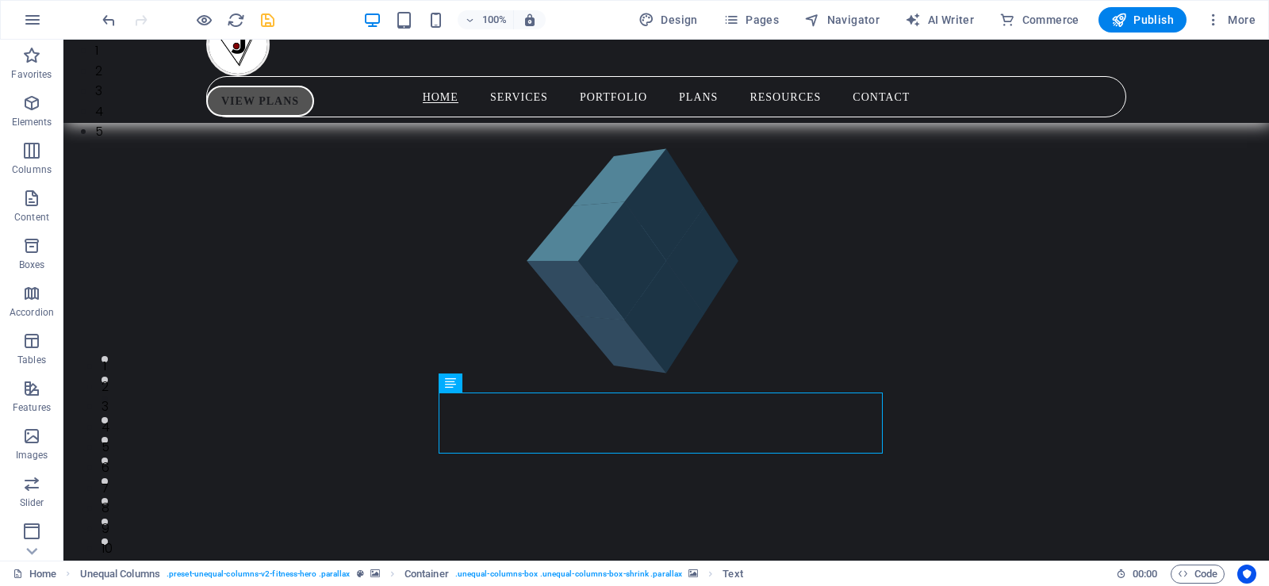
scroll to position [0, 0]
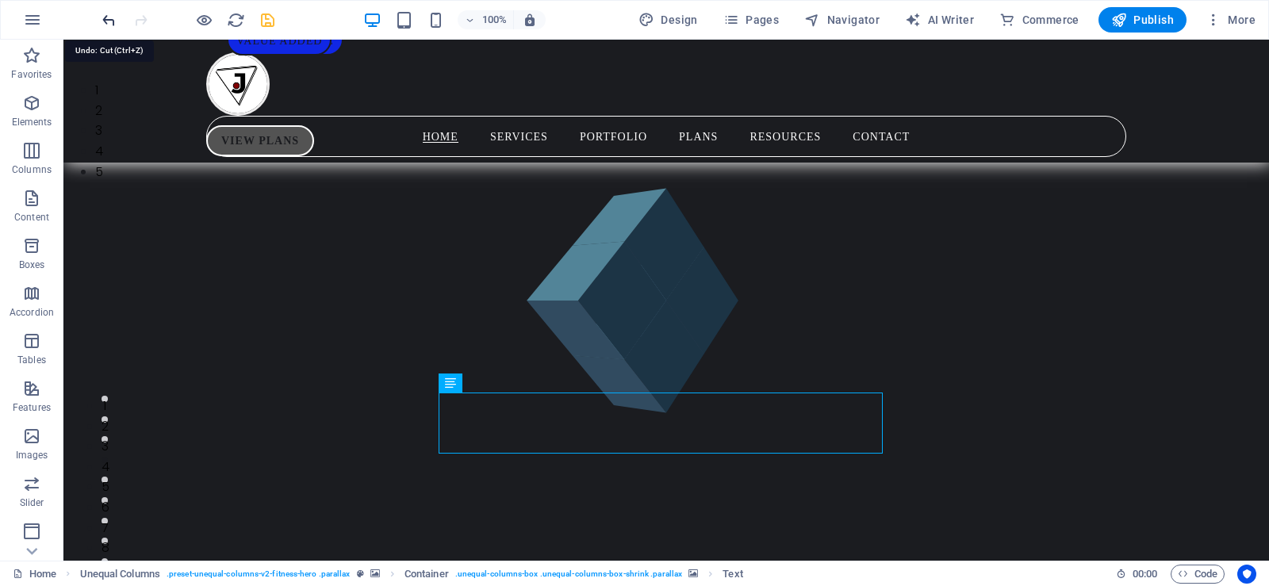
click at [109, 18] on icon "undo" at bounding box center [109, 20] width 18 height 18
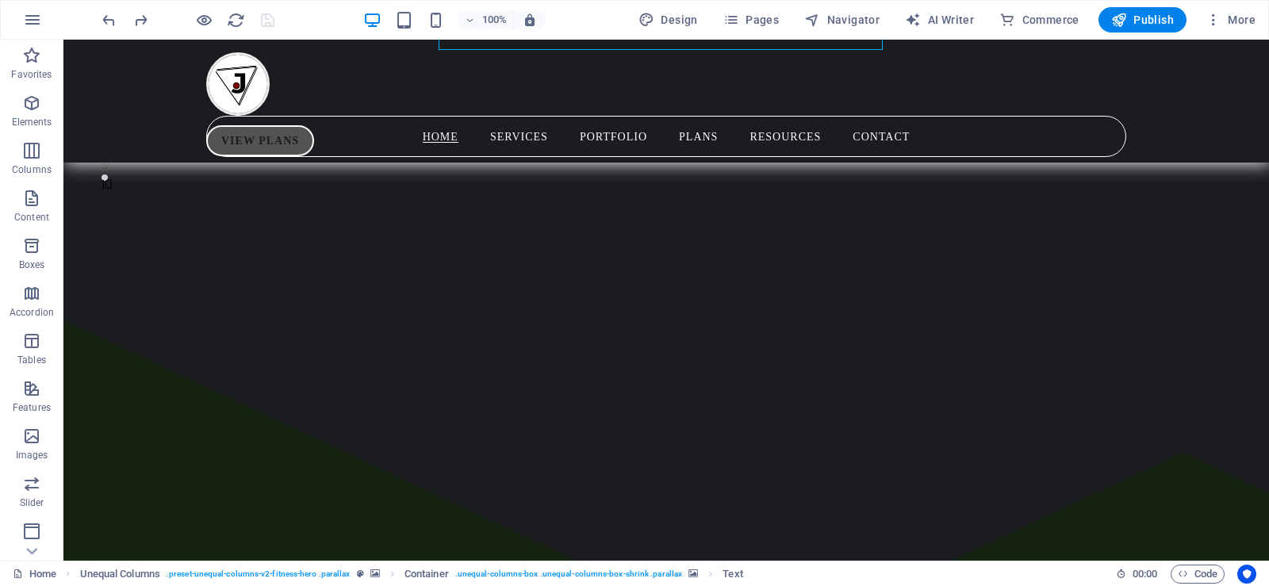
scroll to position [362, 0]
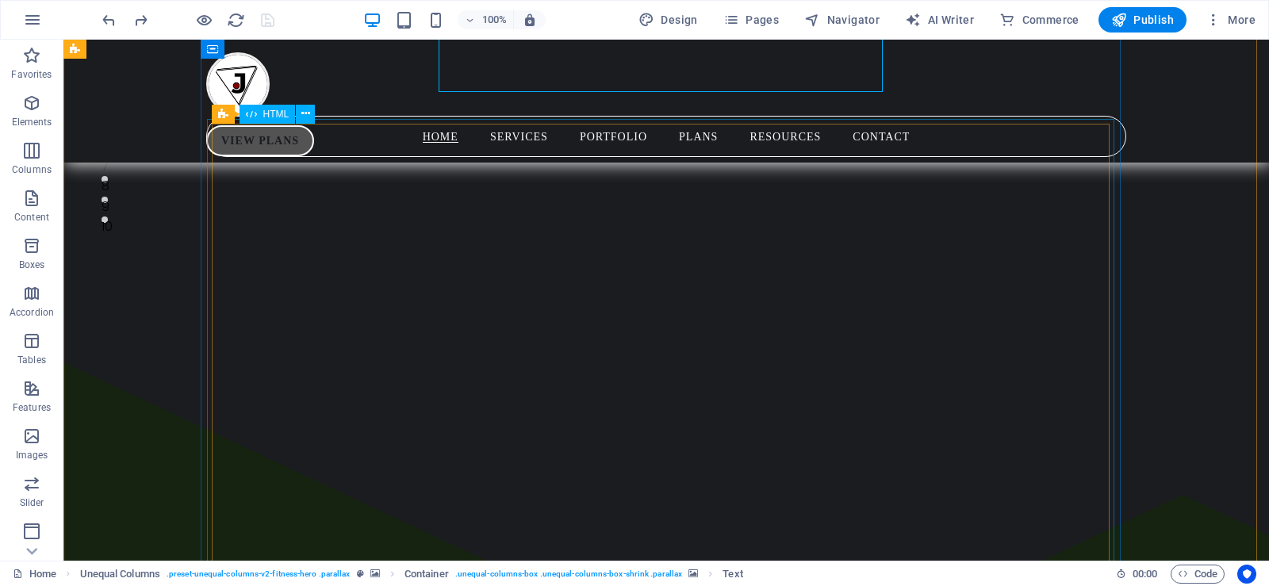
drag, startPoint x: 399, startPoint y: 322, endPoint x: 407, endPoint y: 325, distance: 8.5
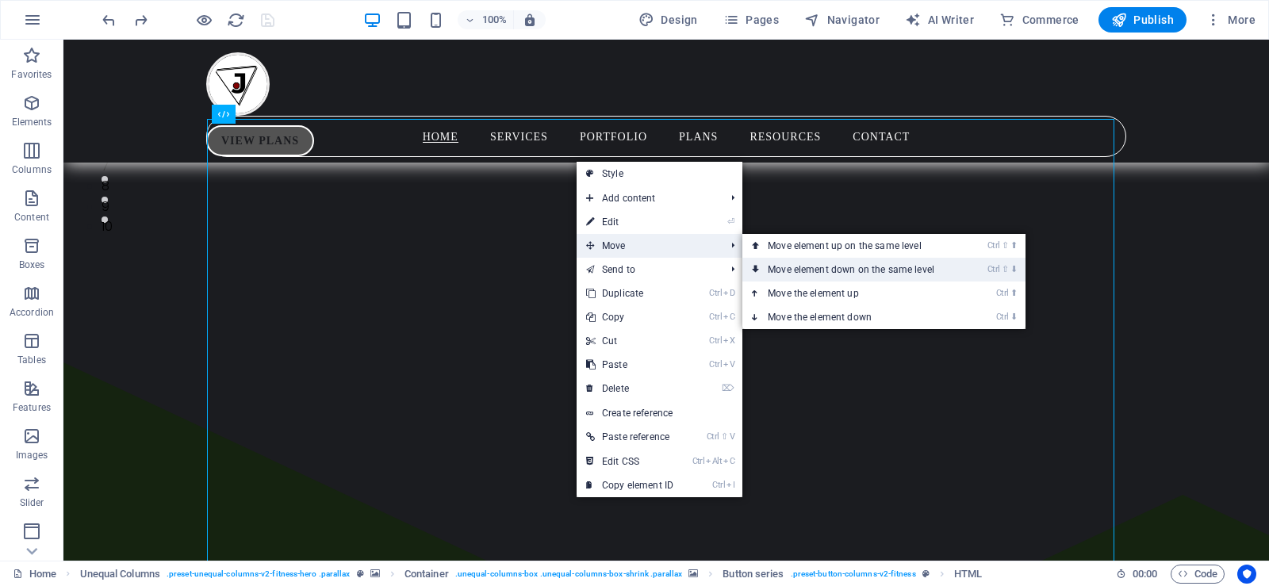
click at [763, 263] on link "Ctrl ⇧ ⬇ Move element down on the same level" at bounding box center [854, 270] width 224 height 24
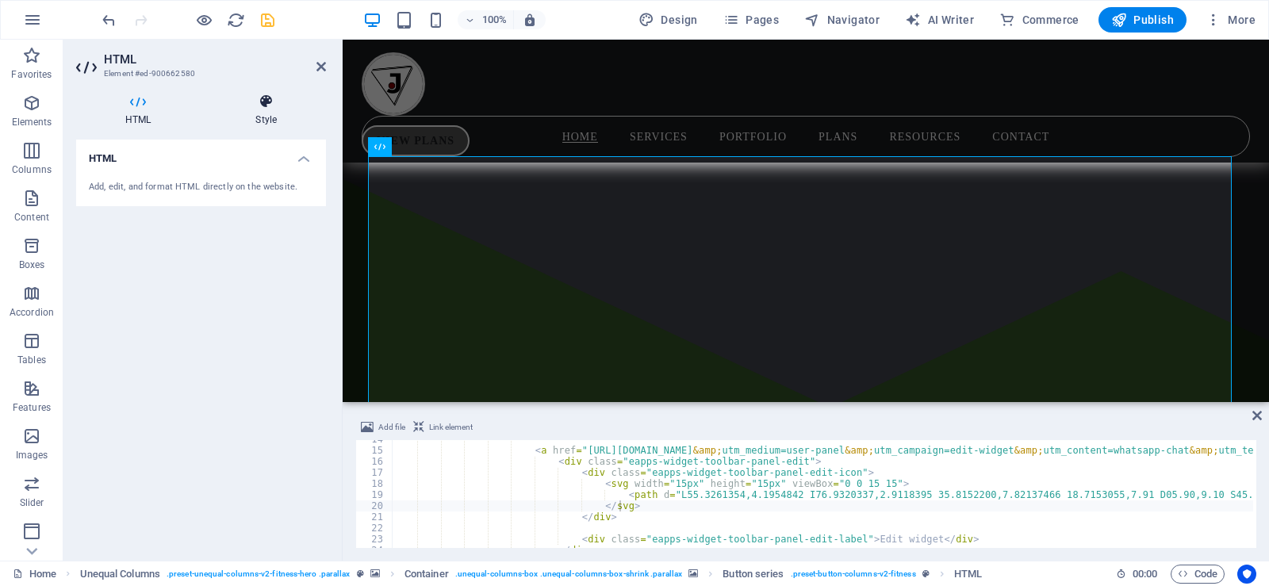
click at [264, 110] on h4 "Style" at bounding box center [266, 110] width 120 height 33
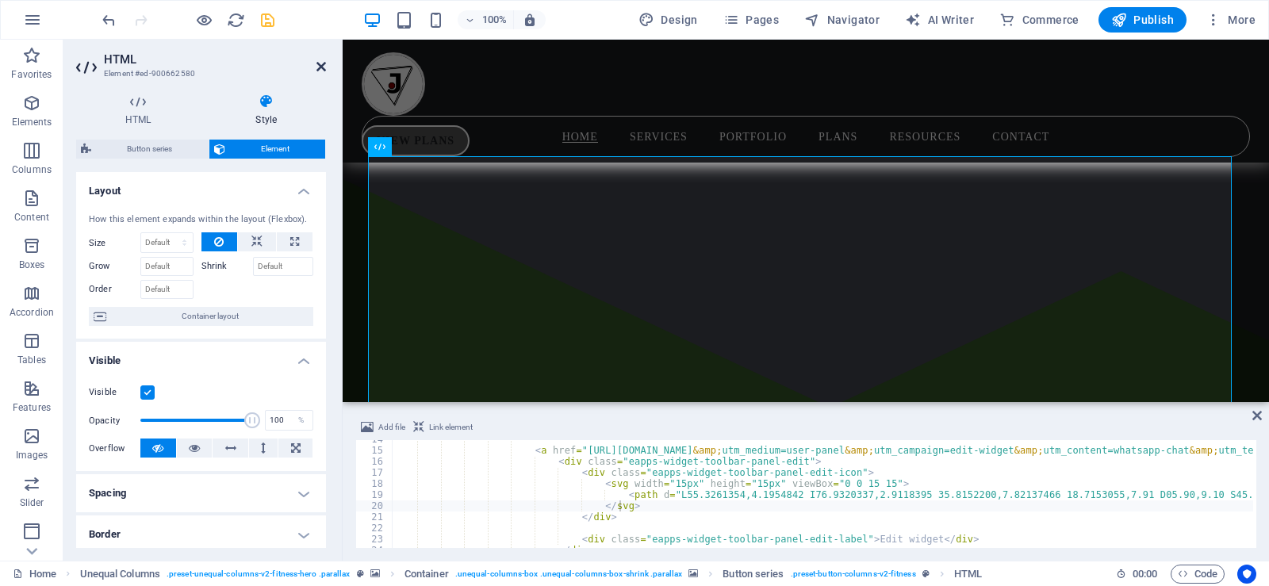
click at [316, 60] on icon at bounding box center [321, 66] width 10 height 13
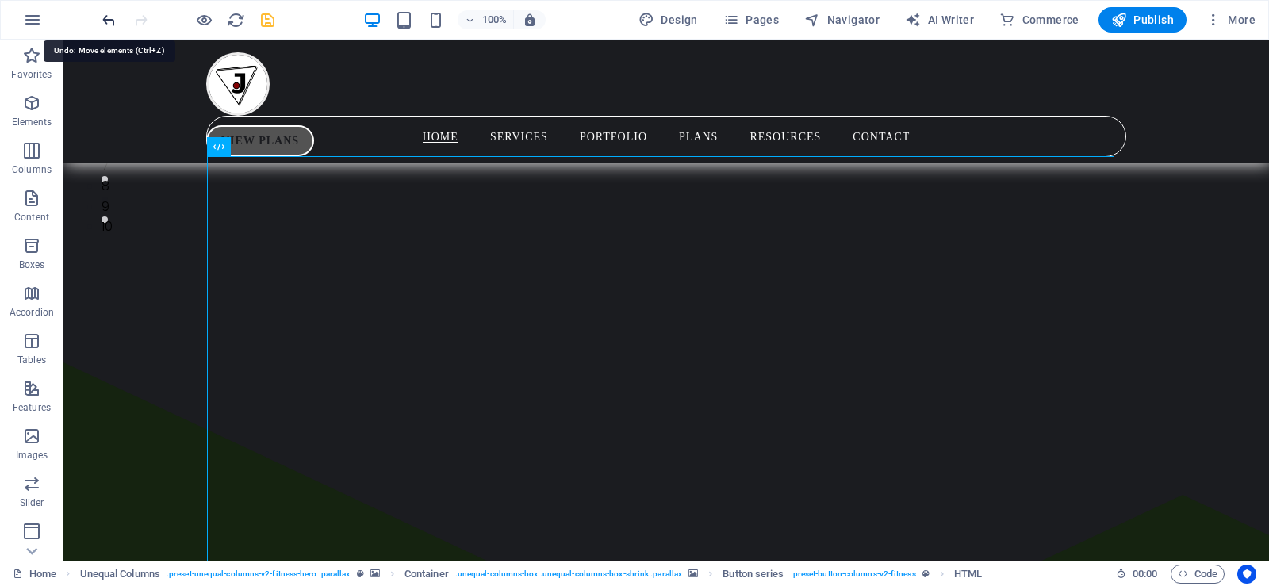
click at [106, 20] on icon "undo" at bounding box center [109, 20] width 18 height 18
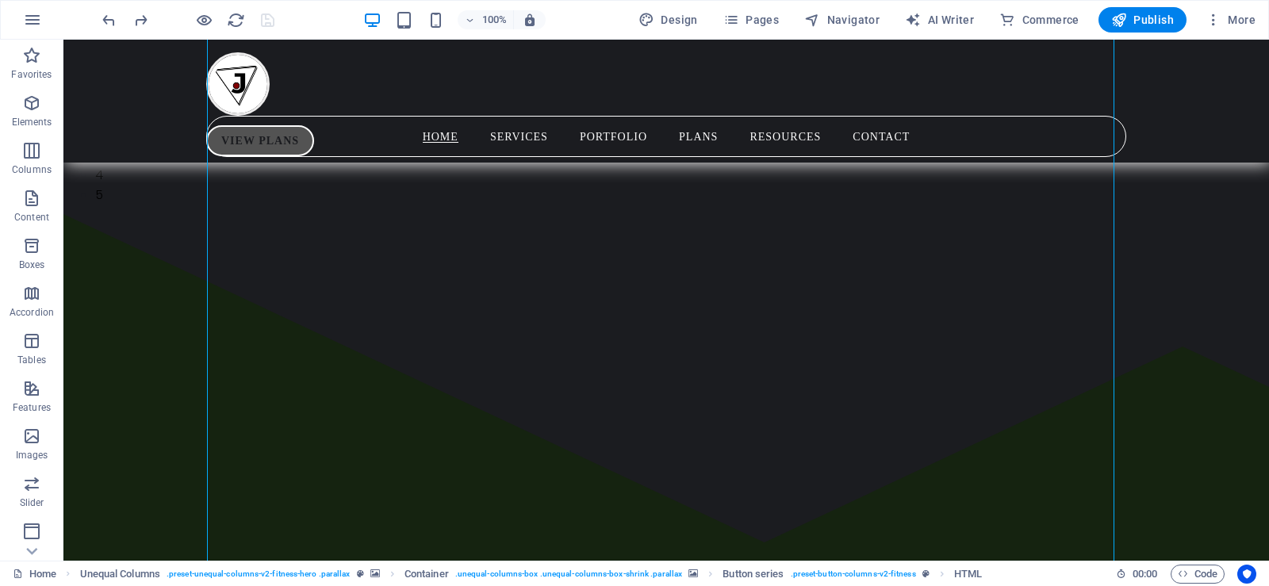
scroll to position [574, 0]
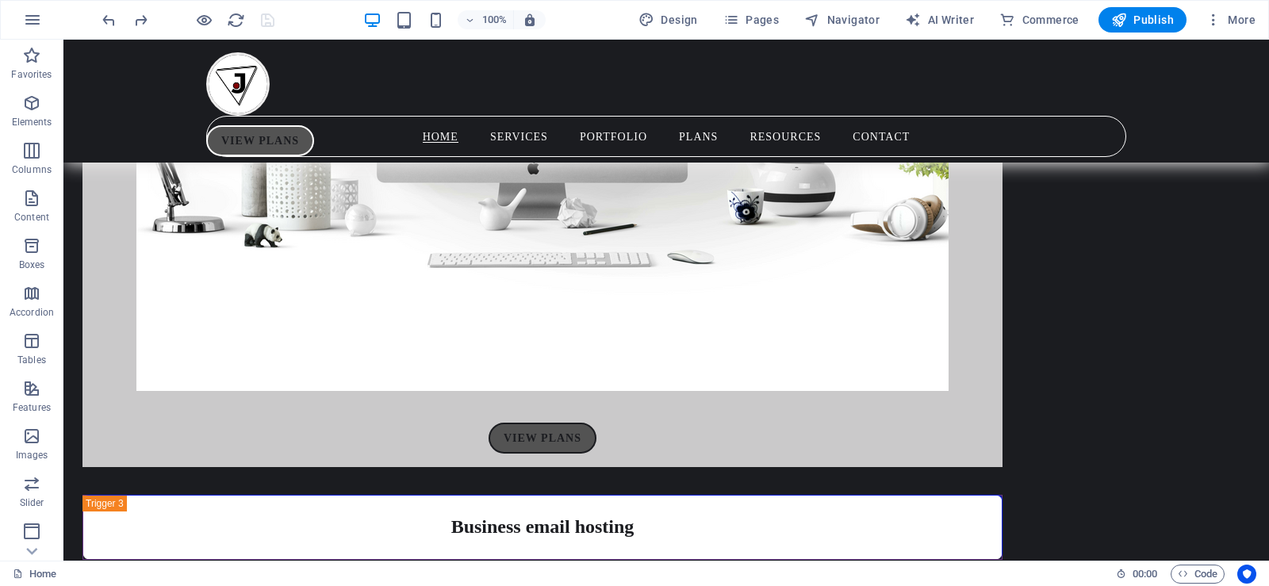
scroll to position [5313, 0]
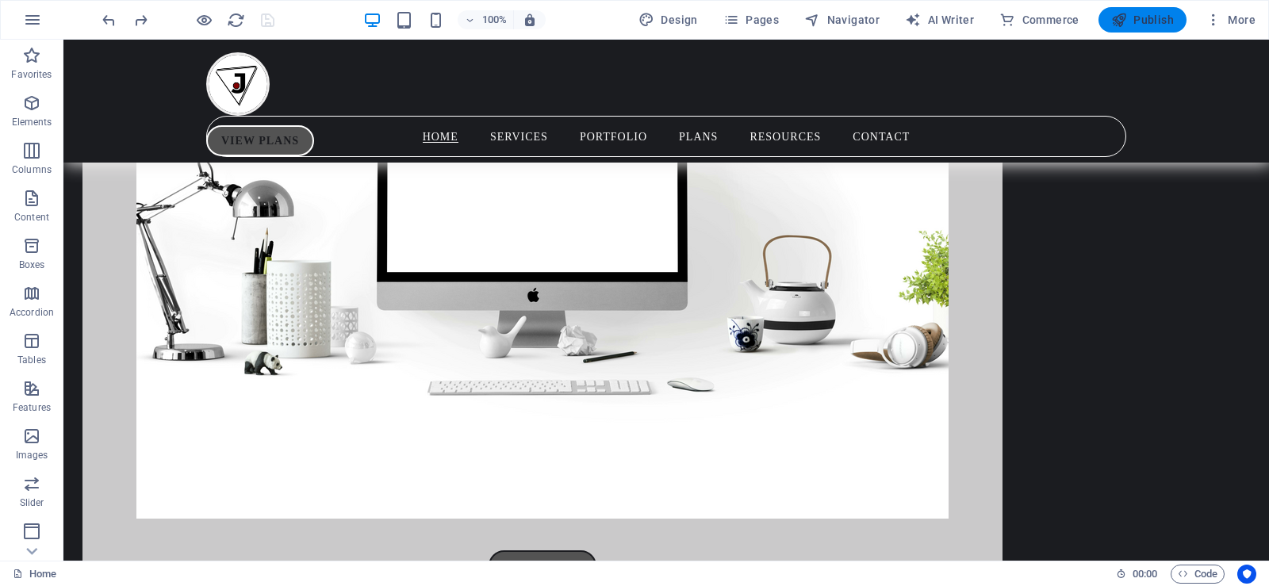
click at [1126, 13] on icon "button" at bounding box center [1119, 20] width 16 height 16
